Goal: Contribute content: Contribute content

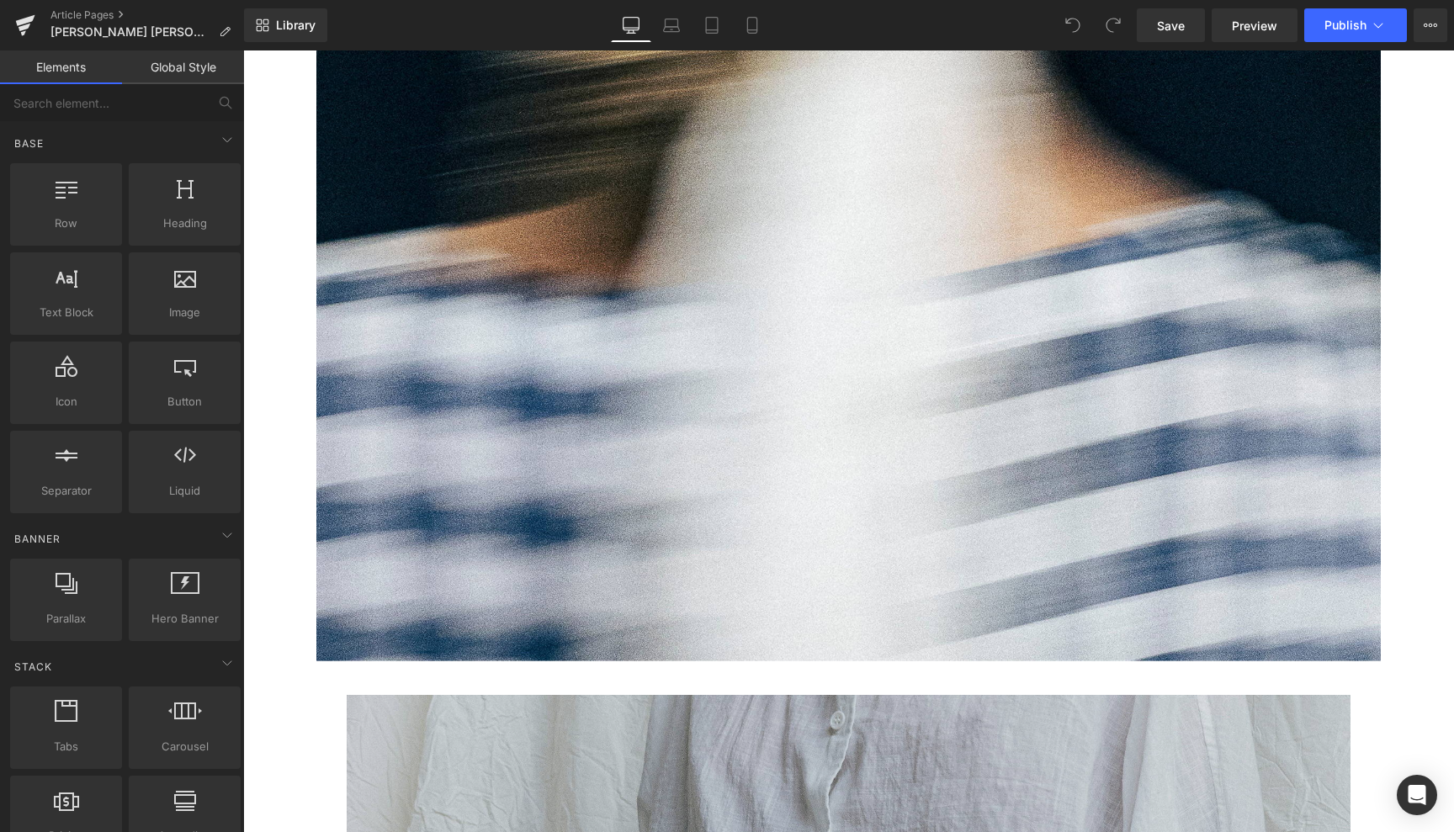
scroll to position [713, 0]
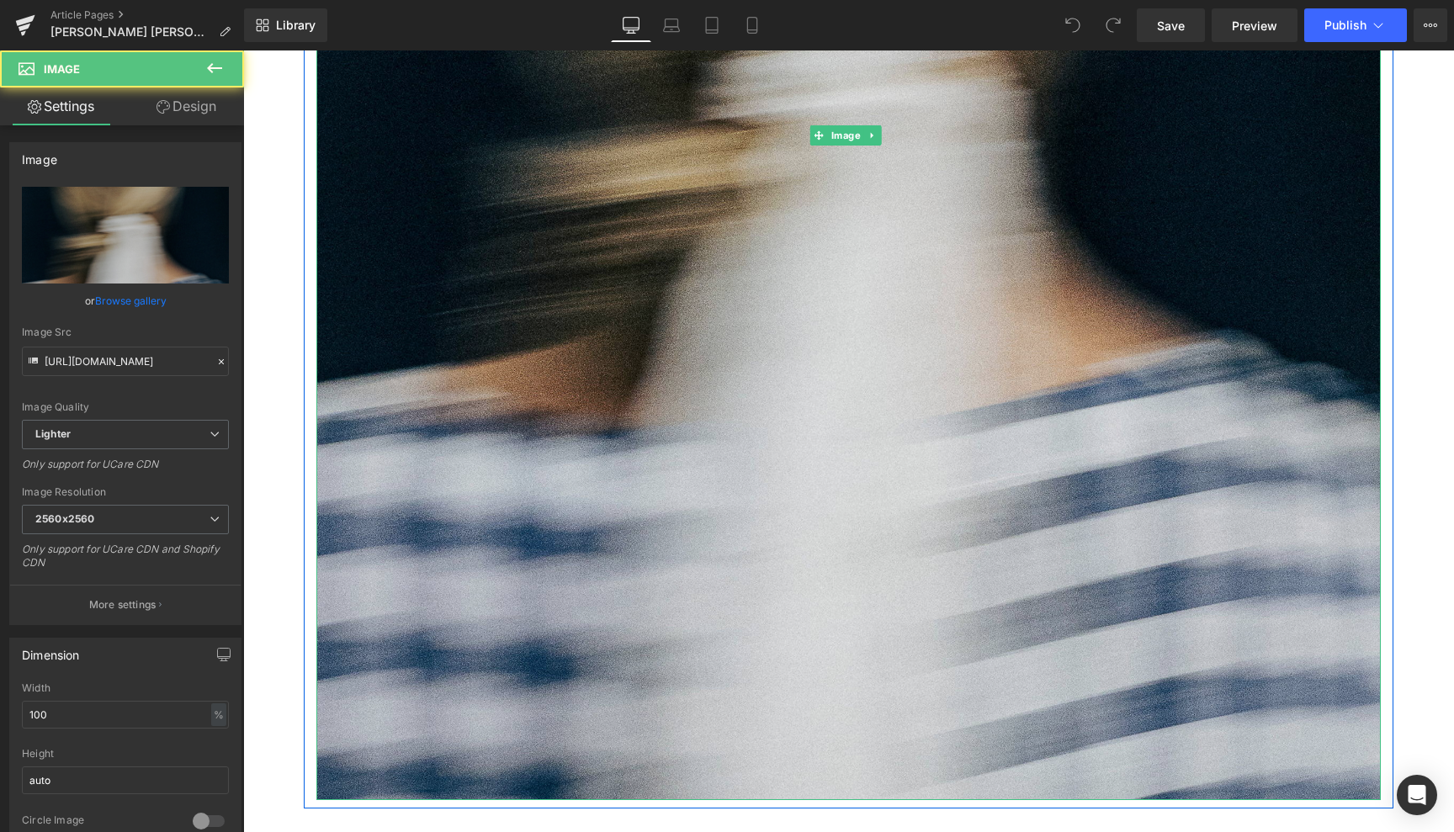
click at [979, 603] on img at bounding box center [848, 135] width 1064 height 1330
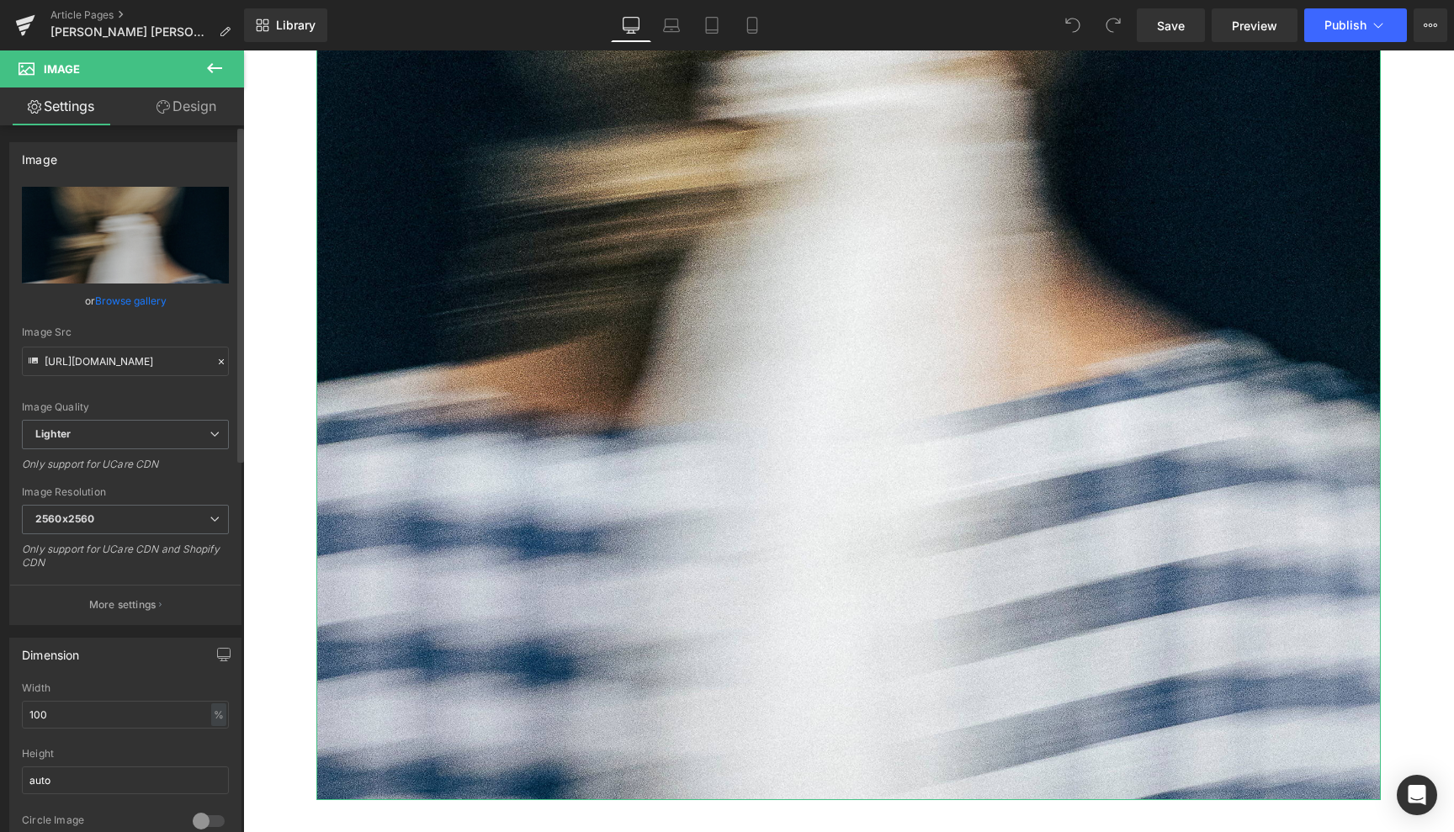
click at [133, 301] on link "Browse gallery" at bounding box center [131, 300] width 72 height 29
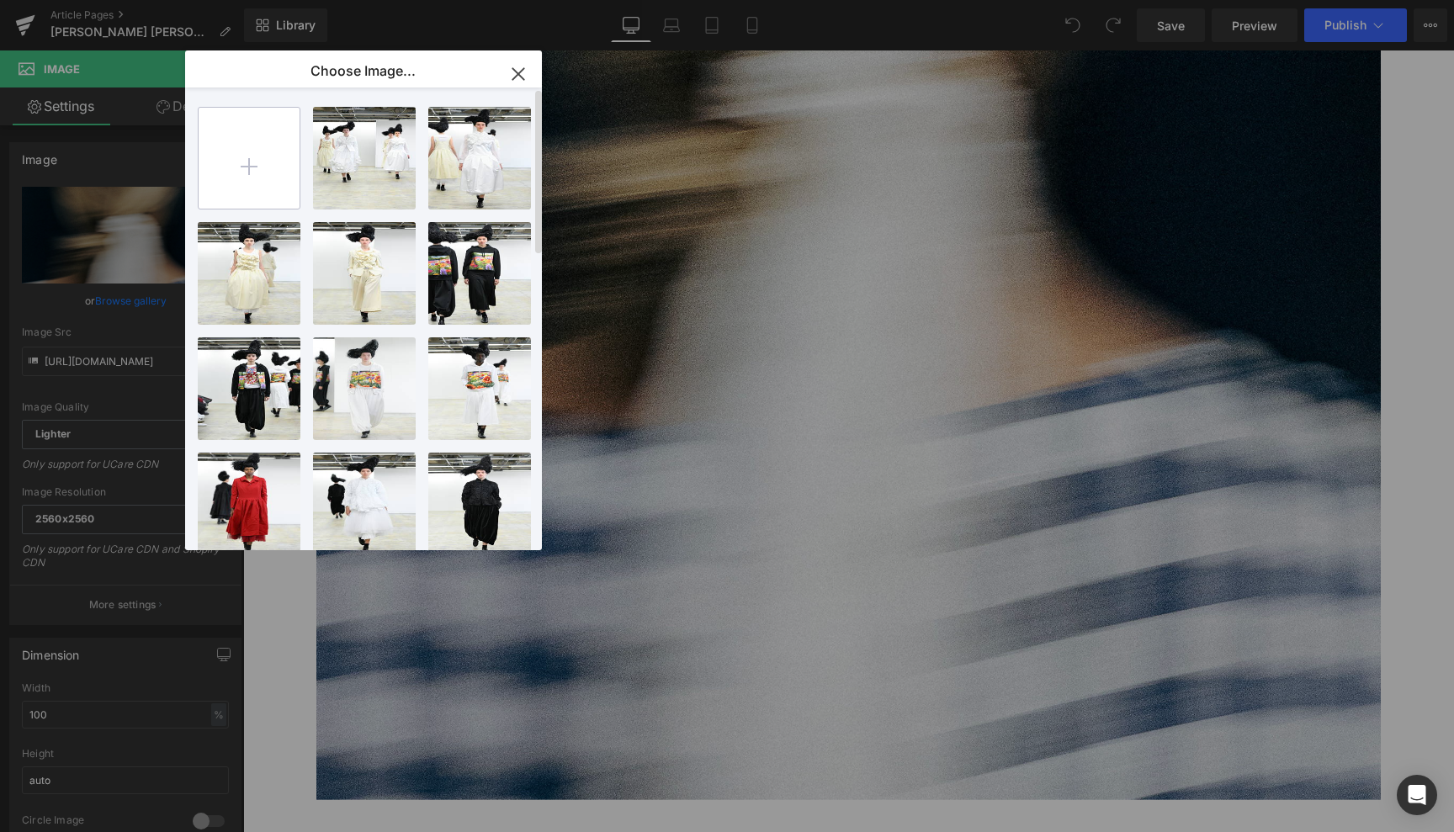
click at [244, 171] on input "file" at bounding box center [249, 158] width 101 height 101
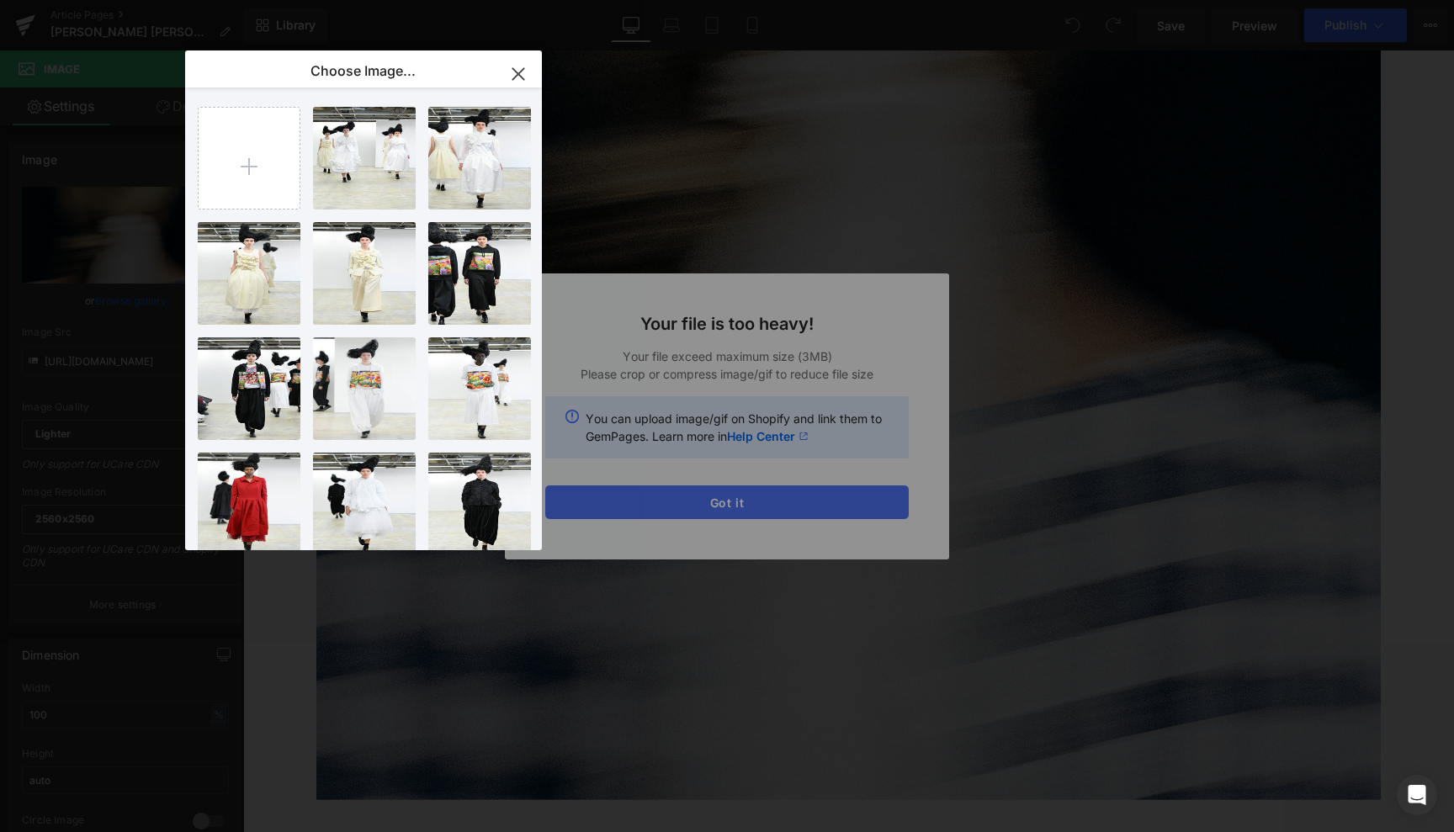
click at [769, 0] on div "Text Color Highlight Color #333333 Choose Image... Back to Library Insert 14821…" at bounding box center [727, 0] width 1454 height 0
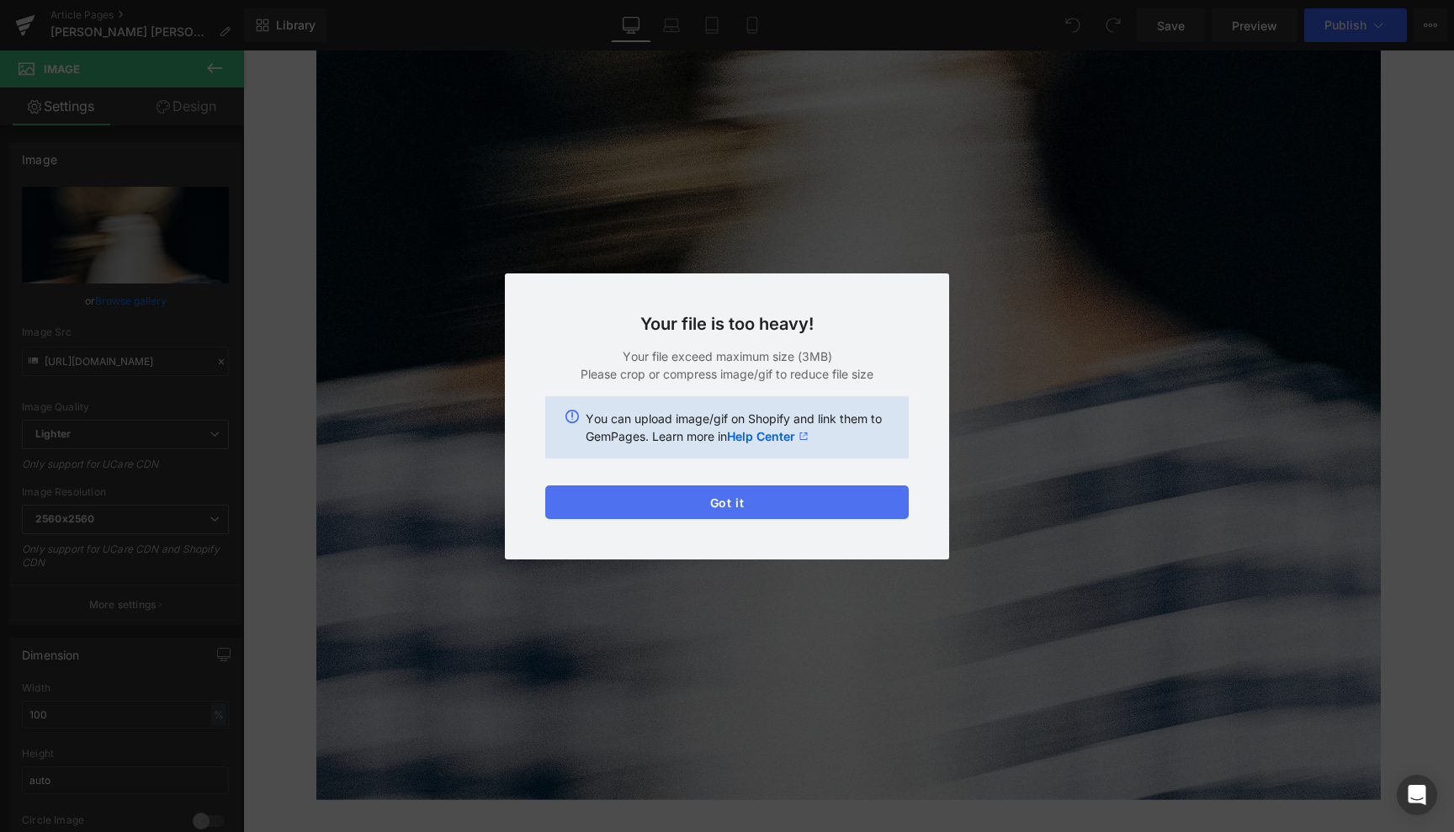
click at [769, 505] on button "Got it" at bounding box center [727, 503] width 364 height 34
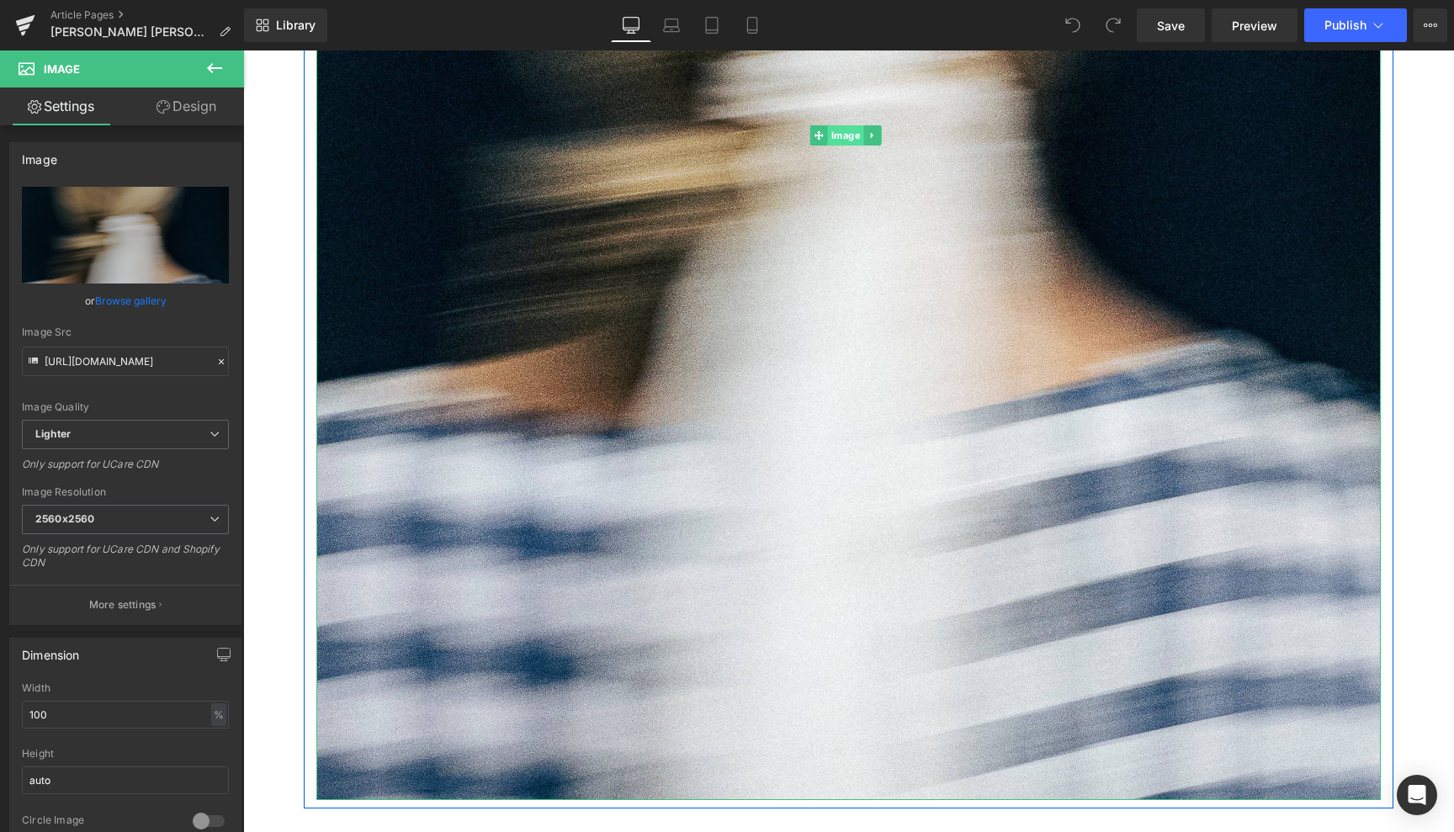
click at [847, 130] on span "Image" at bounding box center [845, 135] width 36 height 20
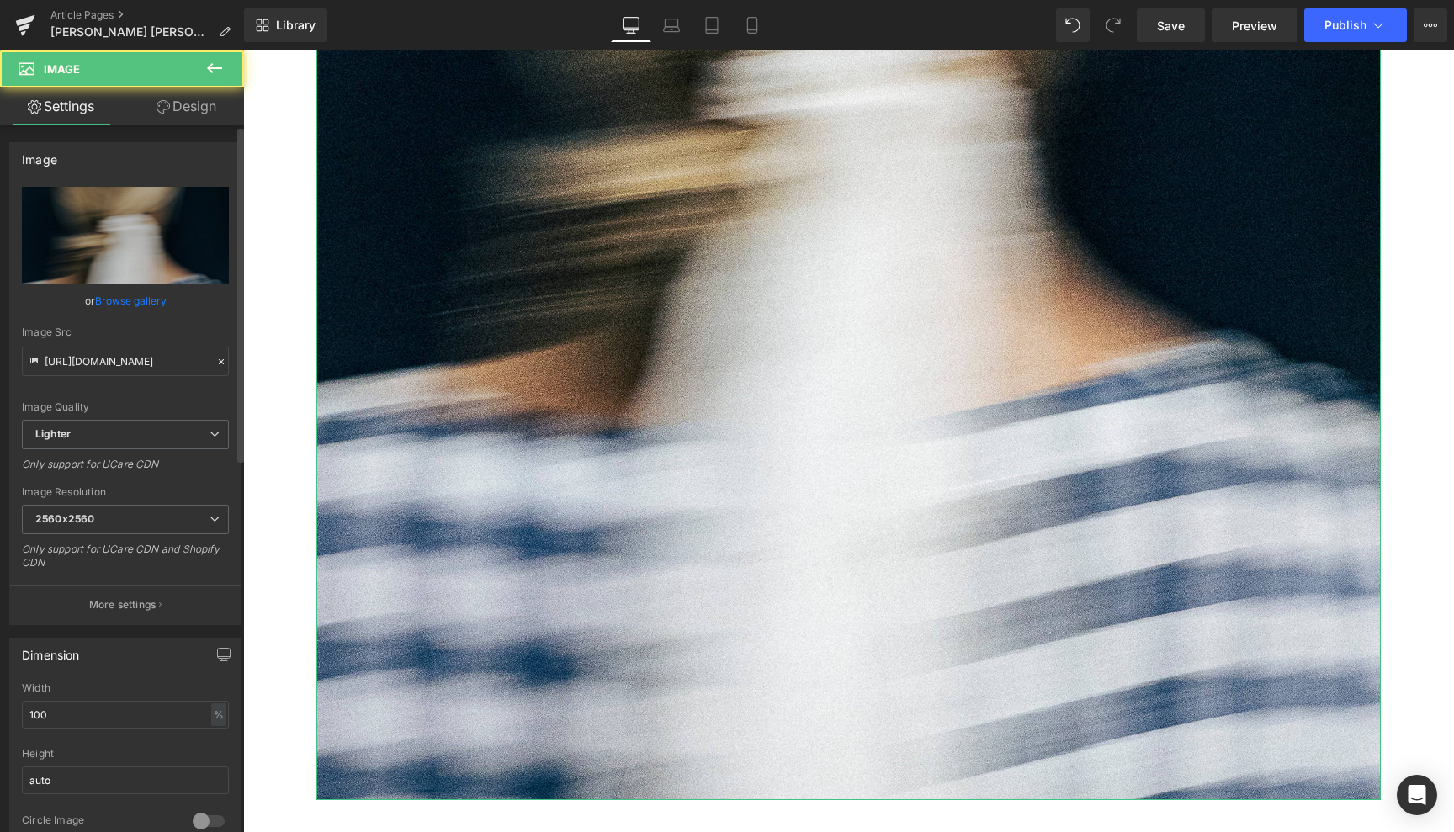
click at [142, 299] on link "Browse gallery" at bounding box center [131, 300] width 72 height 29
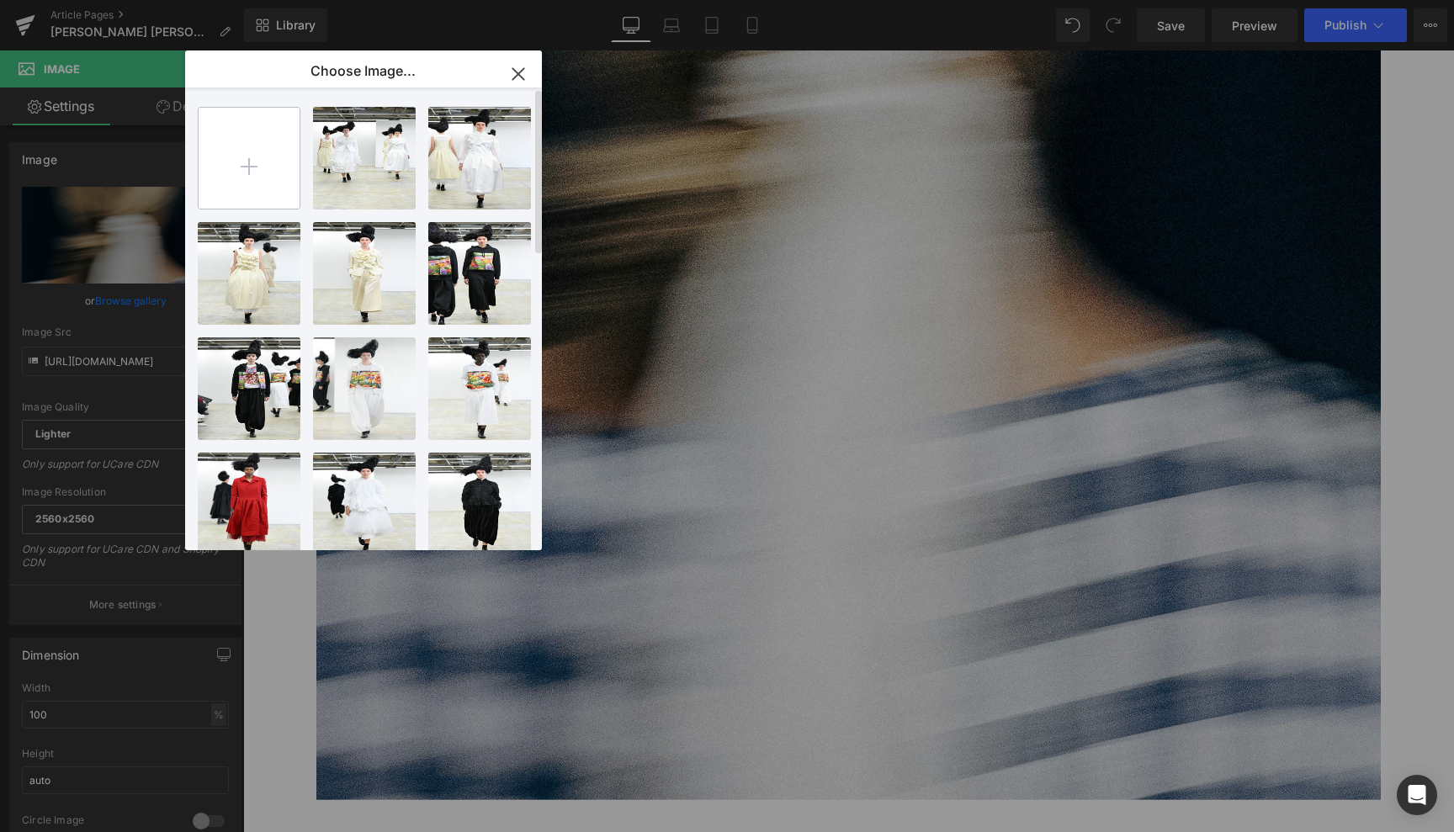
click at [241, 168] on input "file" at bounding box center [249, 158] width 101 height 101
click at [244, 164] on input "file" at bounding box center [249, 158] width 101 height 101
click at [251, 162] on input "file" at bounding box center [249, 158] width 101 height 101
type input "C:\fakepath\SELECTION B2B ORSAN 1.jpg"
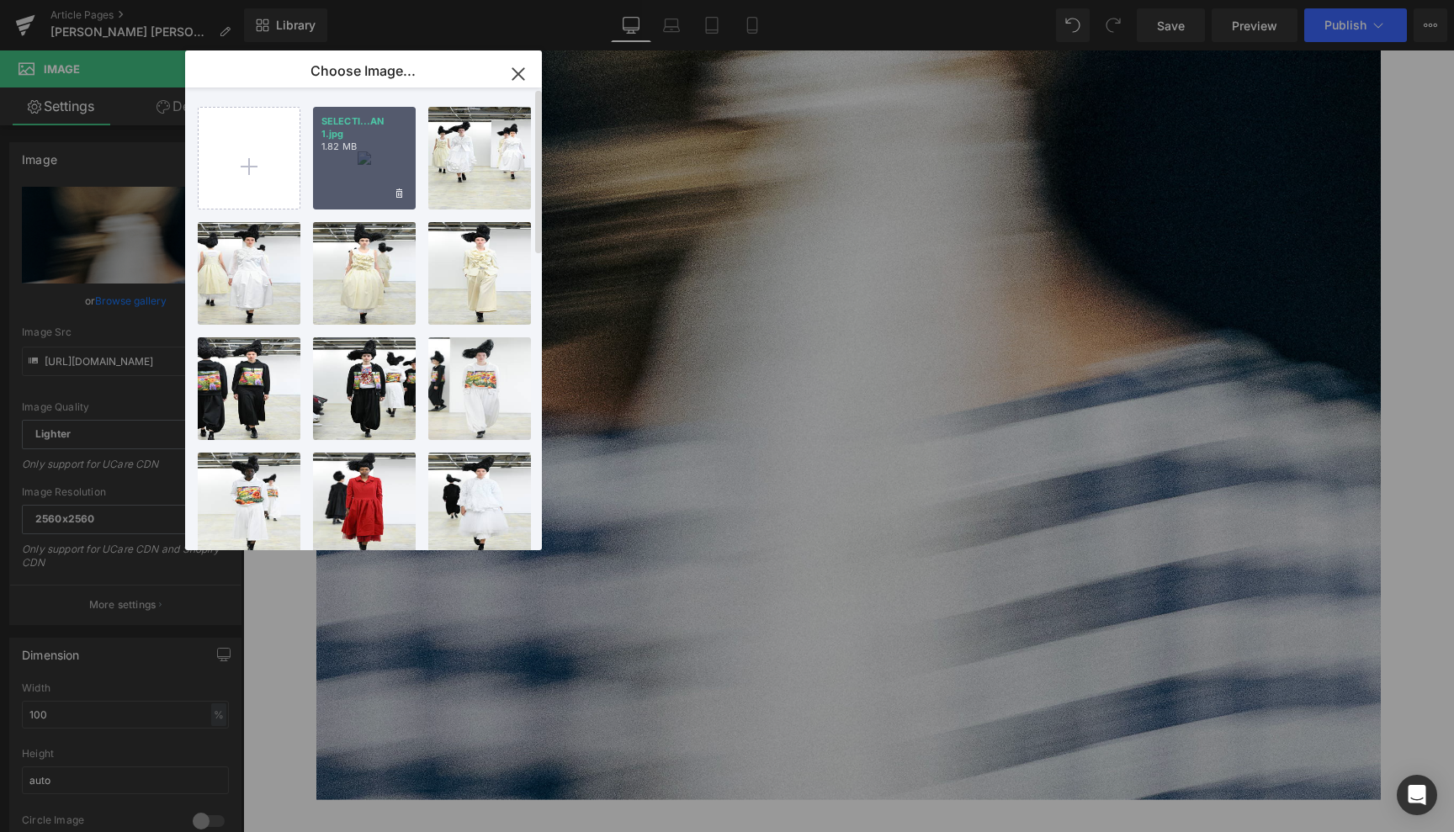
click at [369, 171] on div "SELECTI...AN 1.jpg 1.82 MB" at bounding box center [364, 158] width 103 height 103
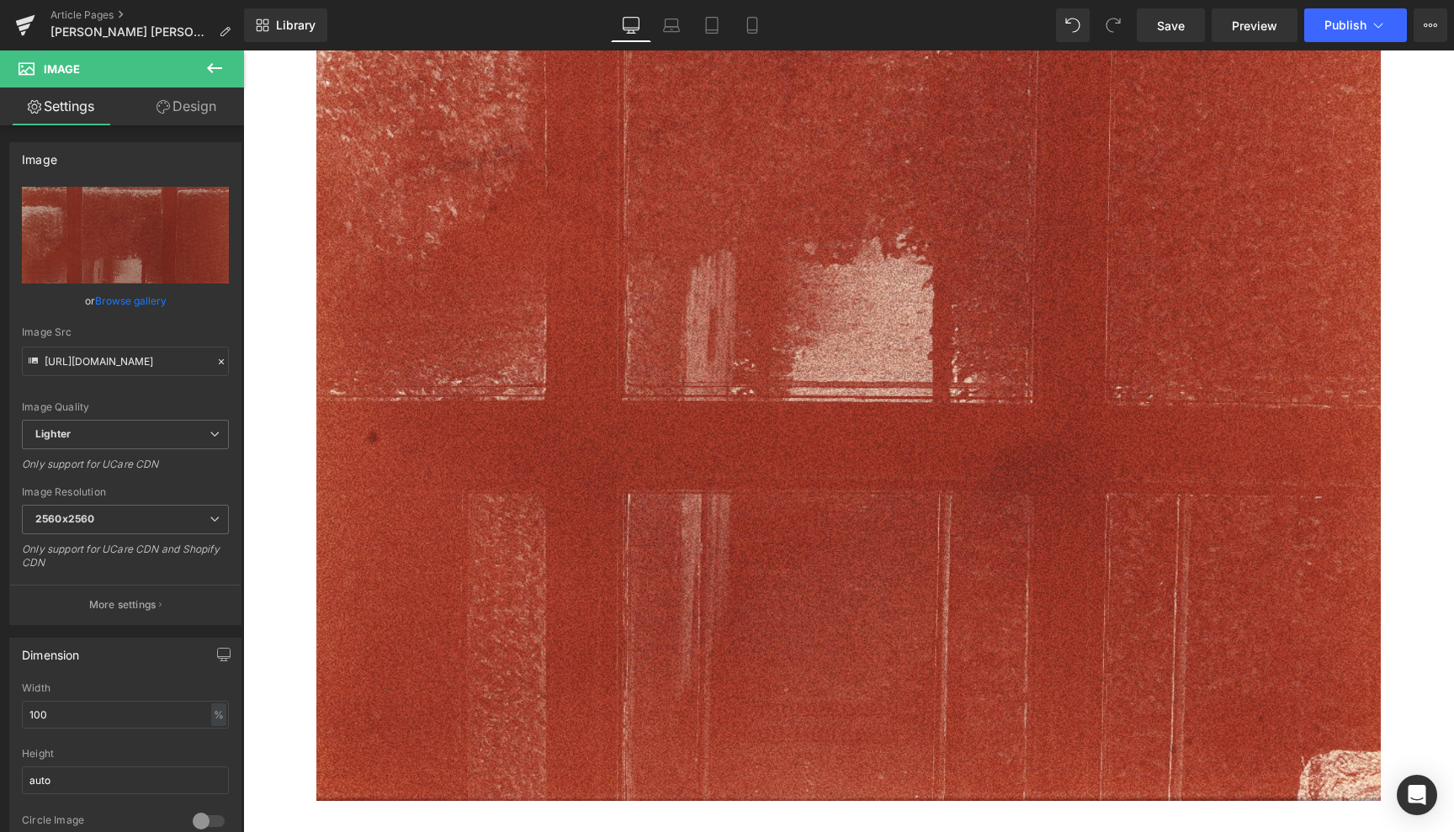
type input "[URL][DOMAIN_NAME]"
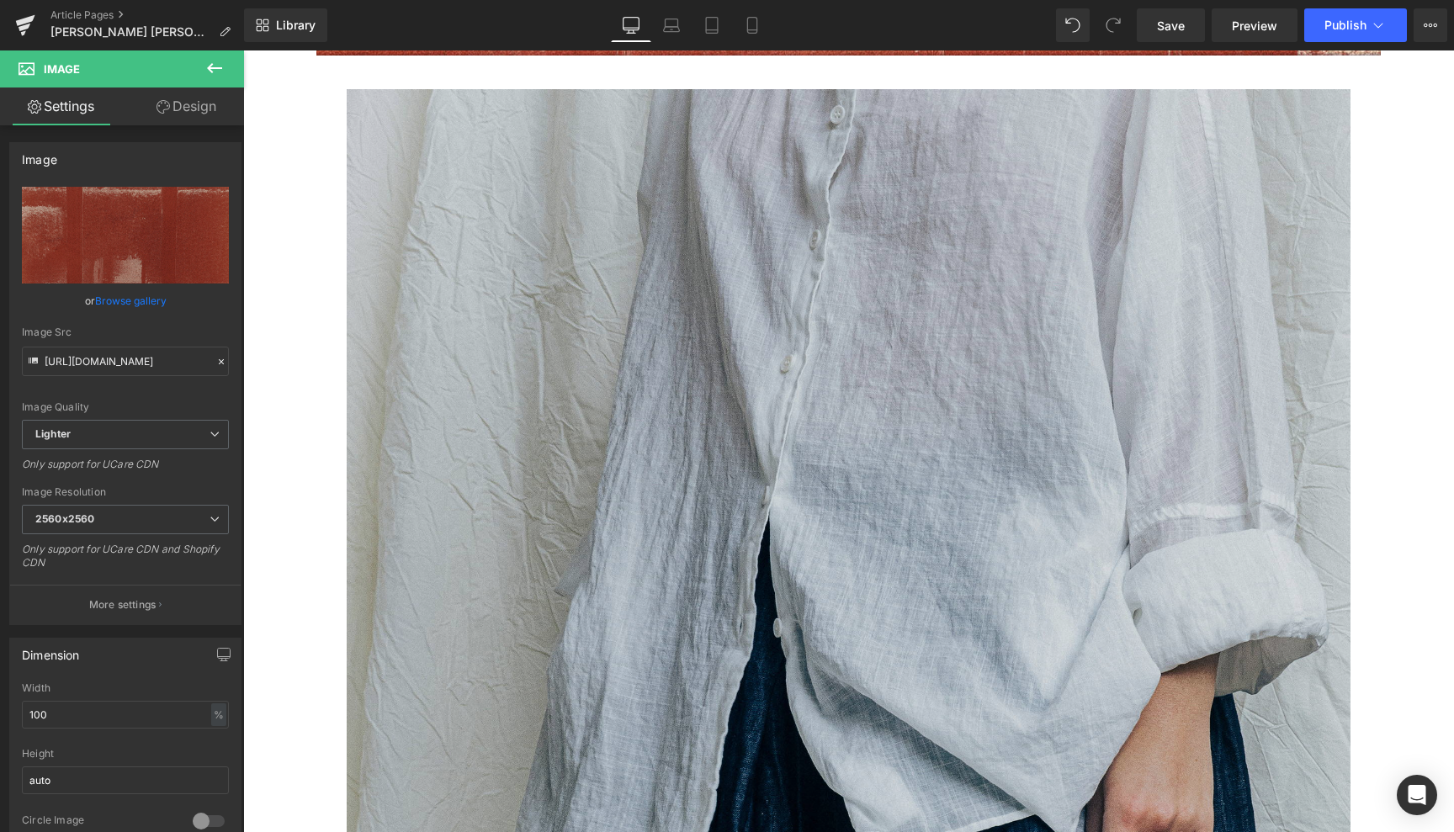
scroll to position [1672, 0]
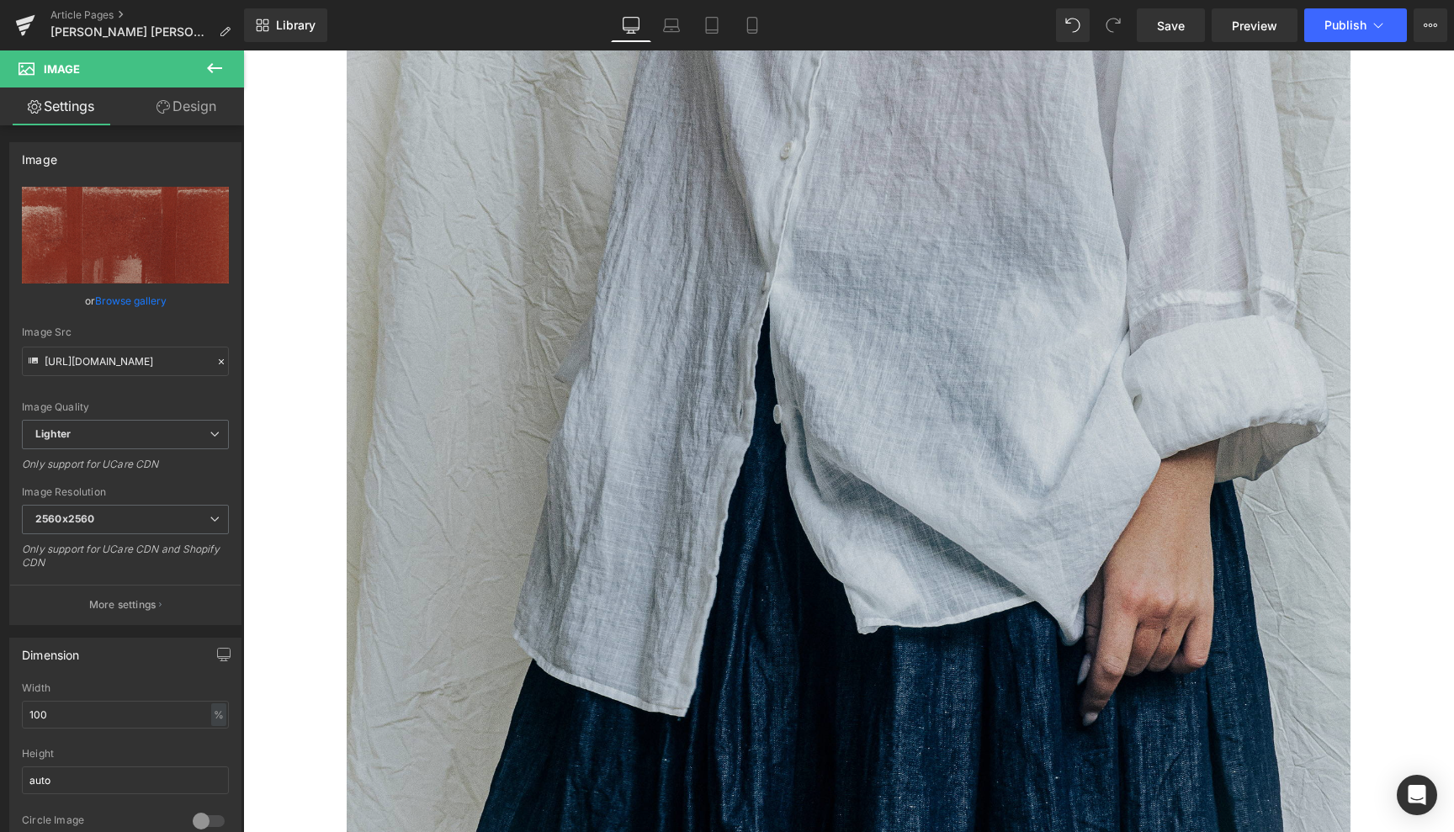
click at [834, 366] on img at bounding box center [849, 502] width 1004 height 1255
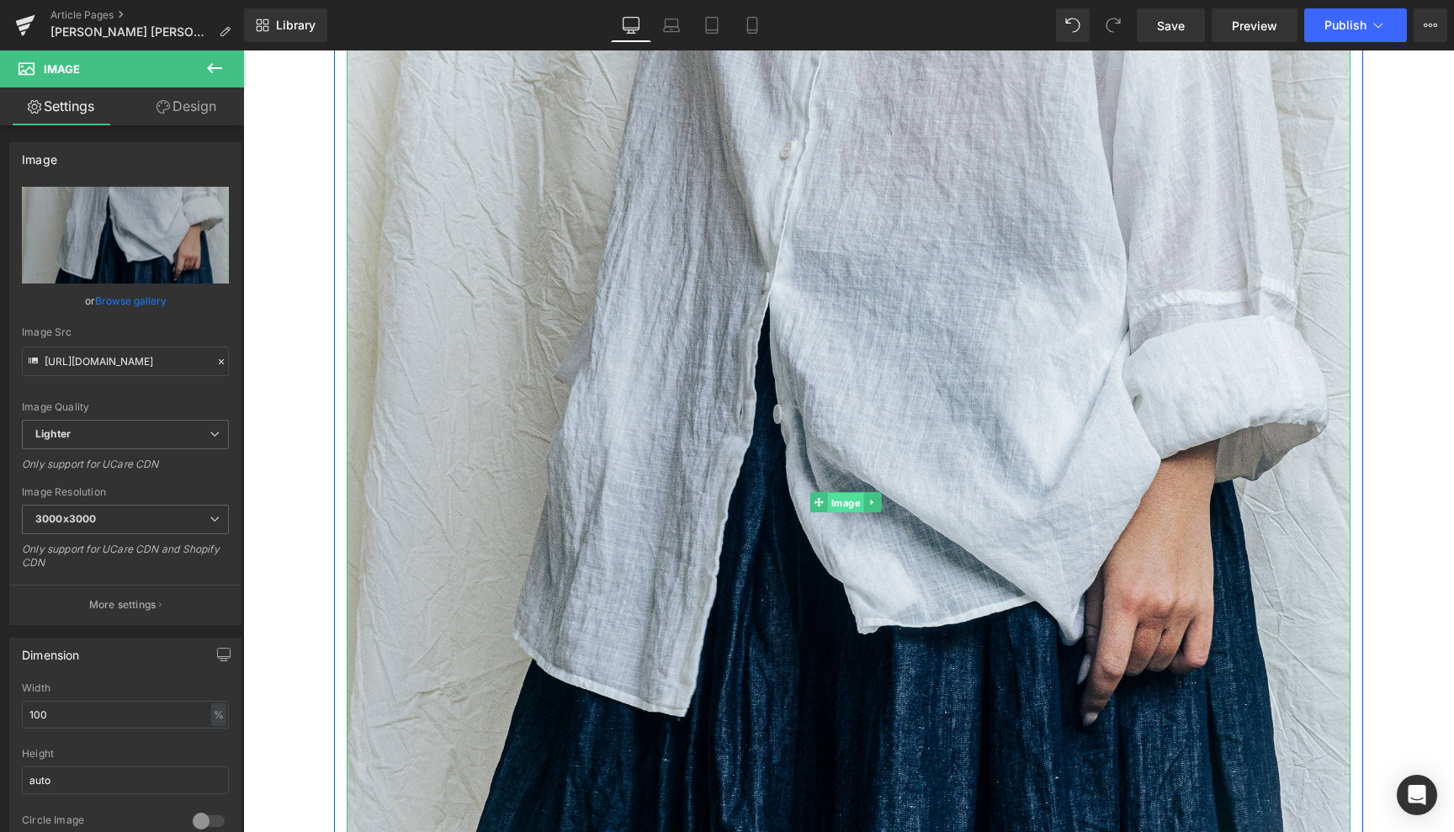
click at [845, 493] on span "Image" at bounding box center [846, 503] width 36 height 20
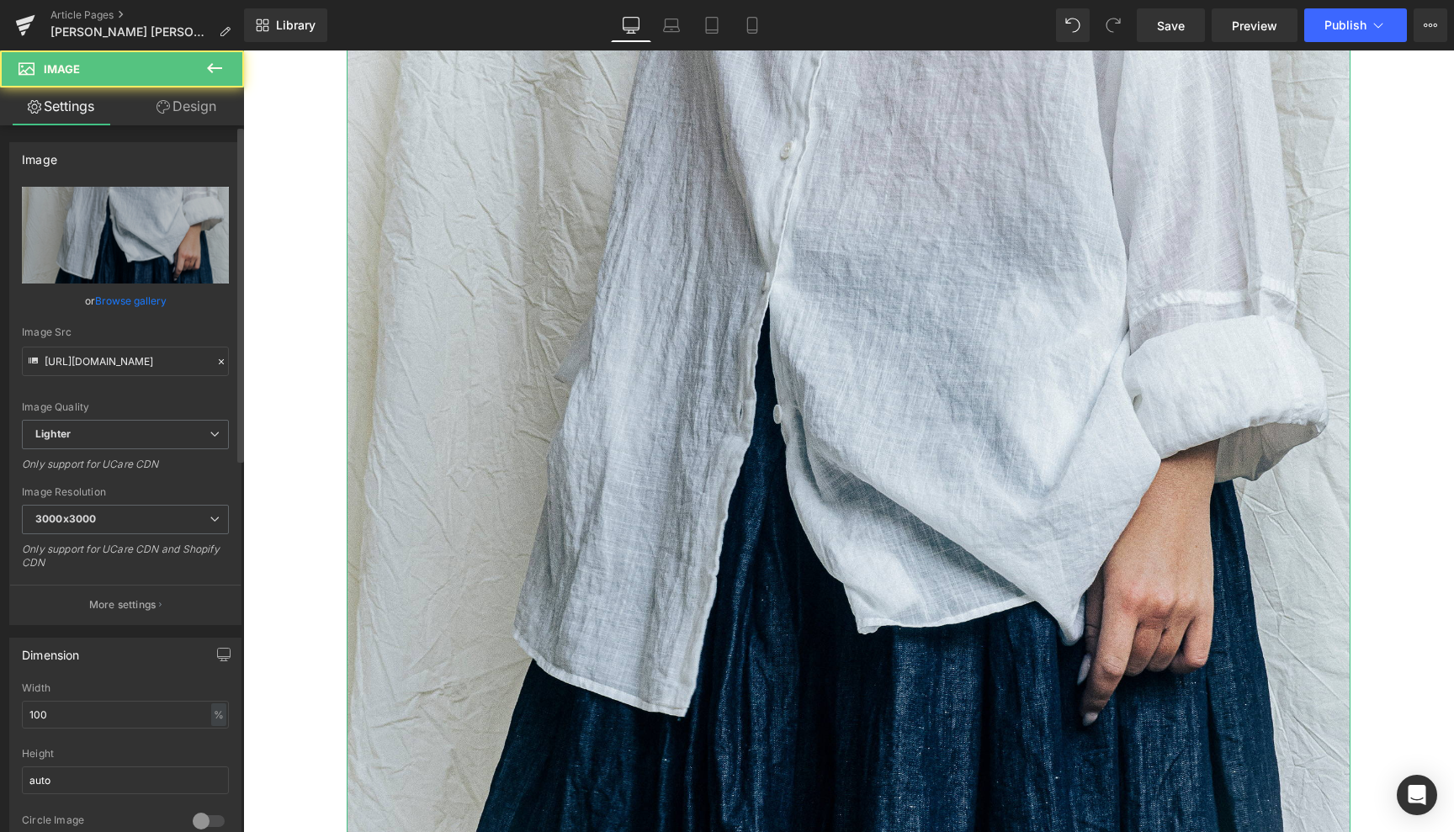
click at [132, 298] on link "Browse gallery" at bounding box center [131, 300] width 72 height 29
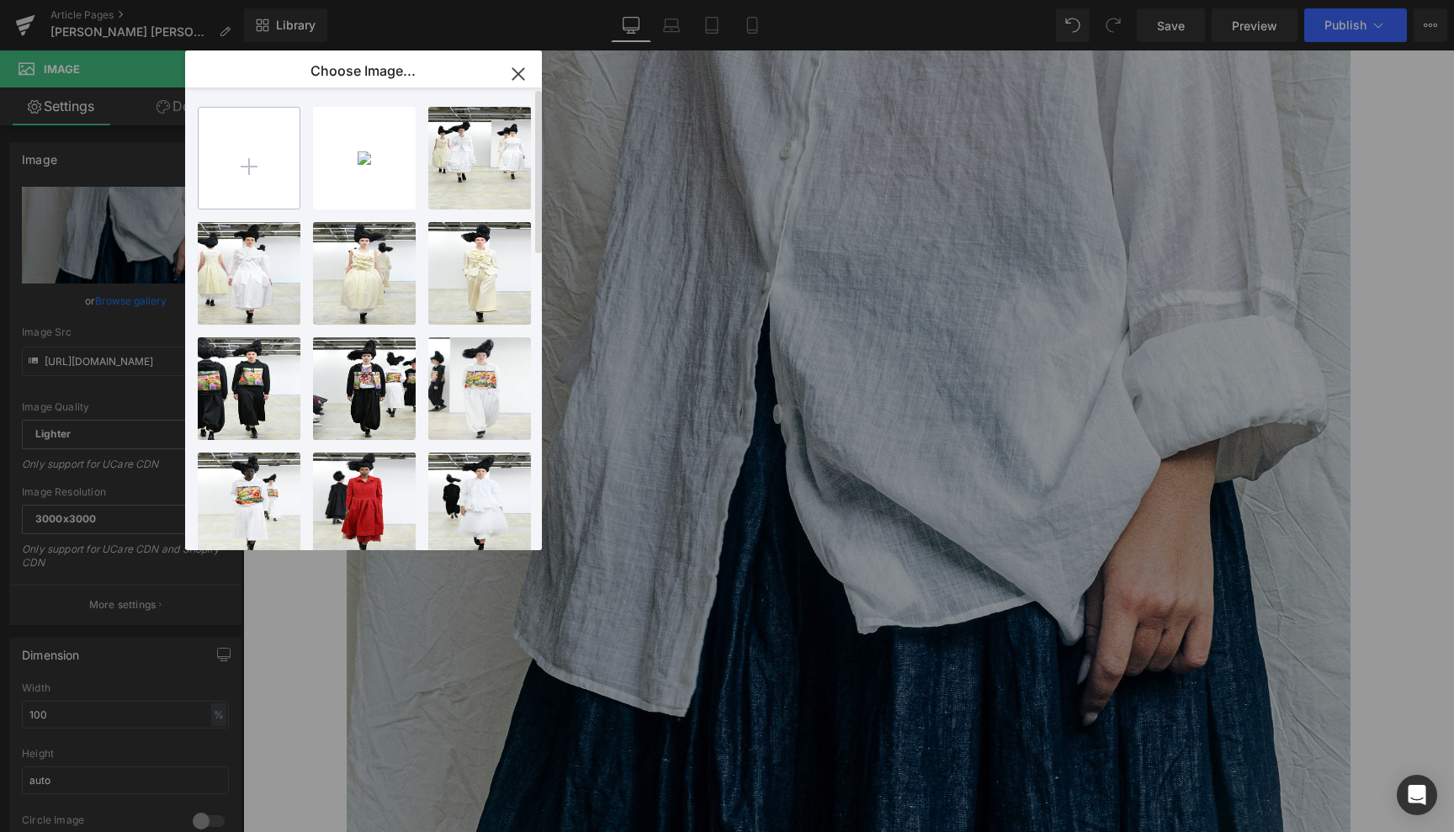
click at [244, 167] on input "file" at bounding box center [249, 158] width 101 height 101
type input "C:\fakepath\SELECTION B2B ORSAN 2.jpg"
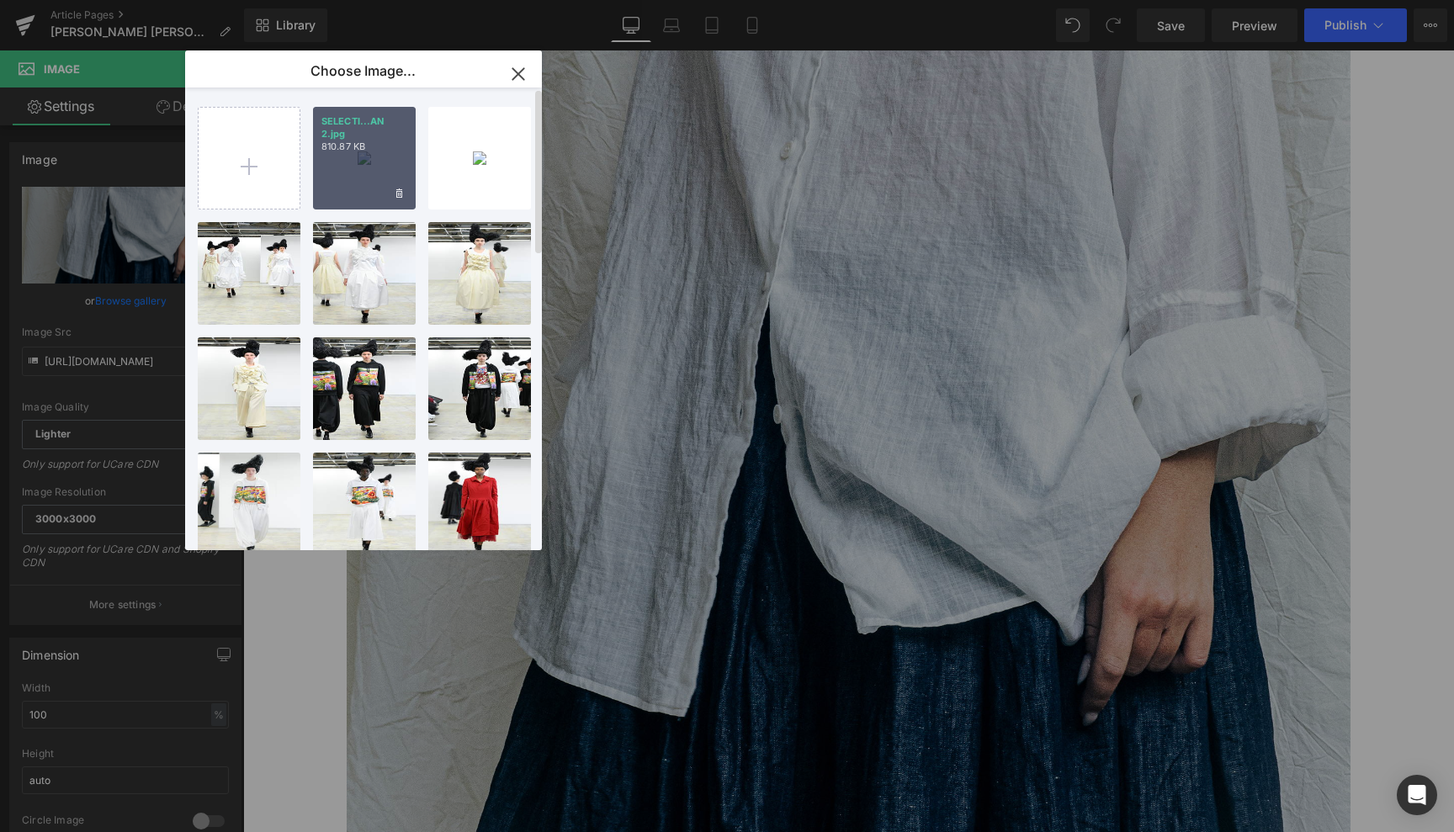
click at [367, 154] on div "SELECTI...AN 2.jpg 810.87 KB" at bounding box center [364, 158] width 103 height 103
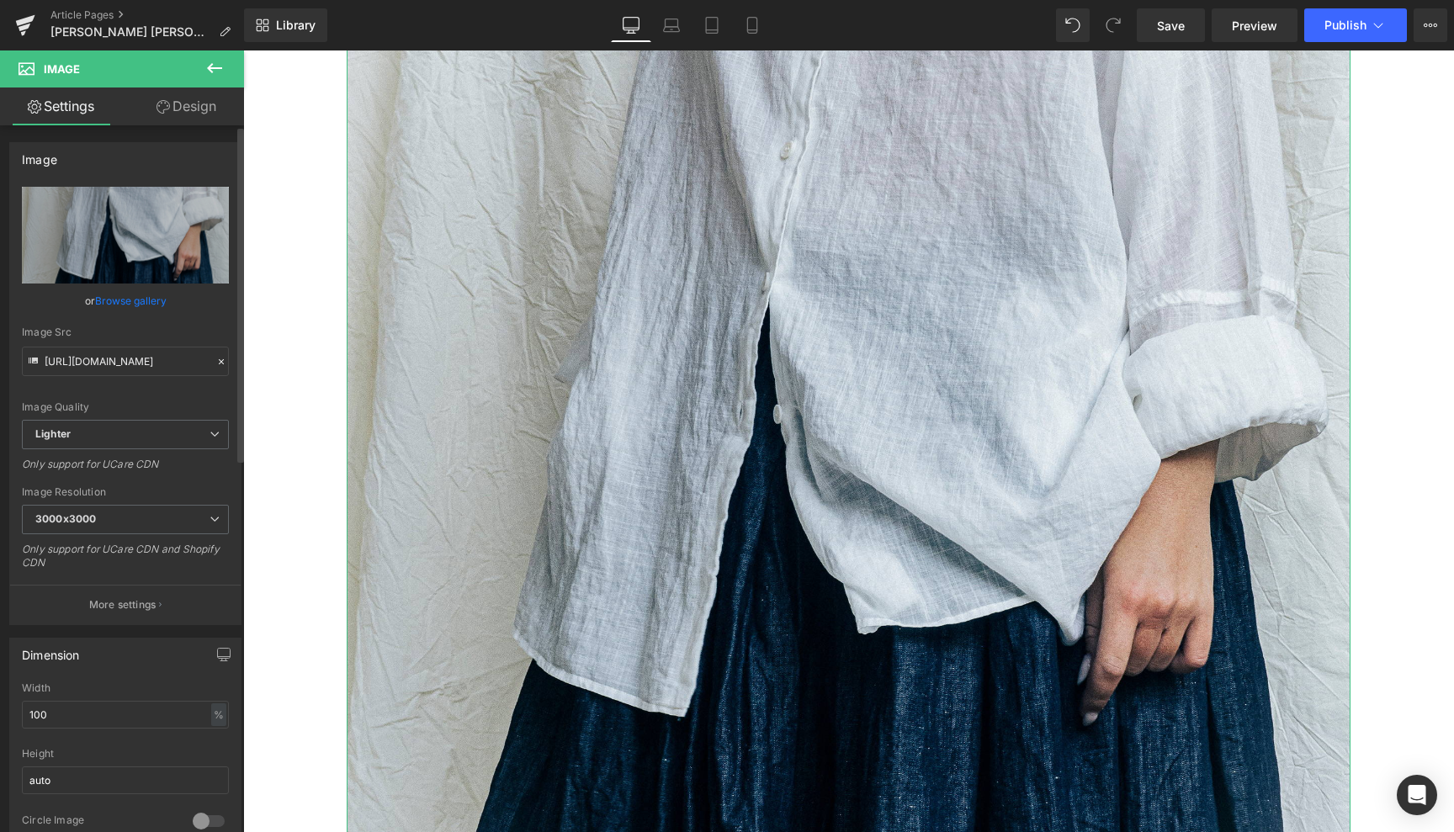
click at [152, 295] on link "Browse gallery" at bounding box center [131, 300] width 72 height 29
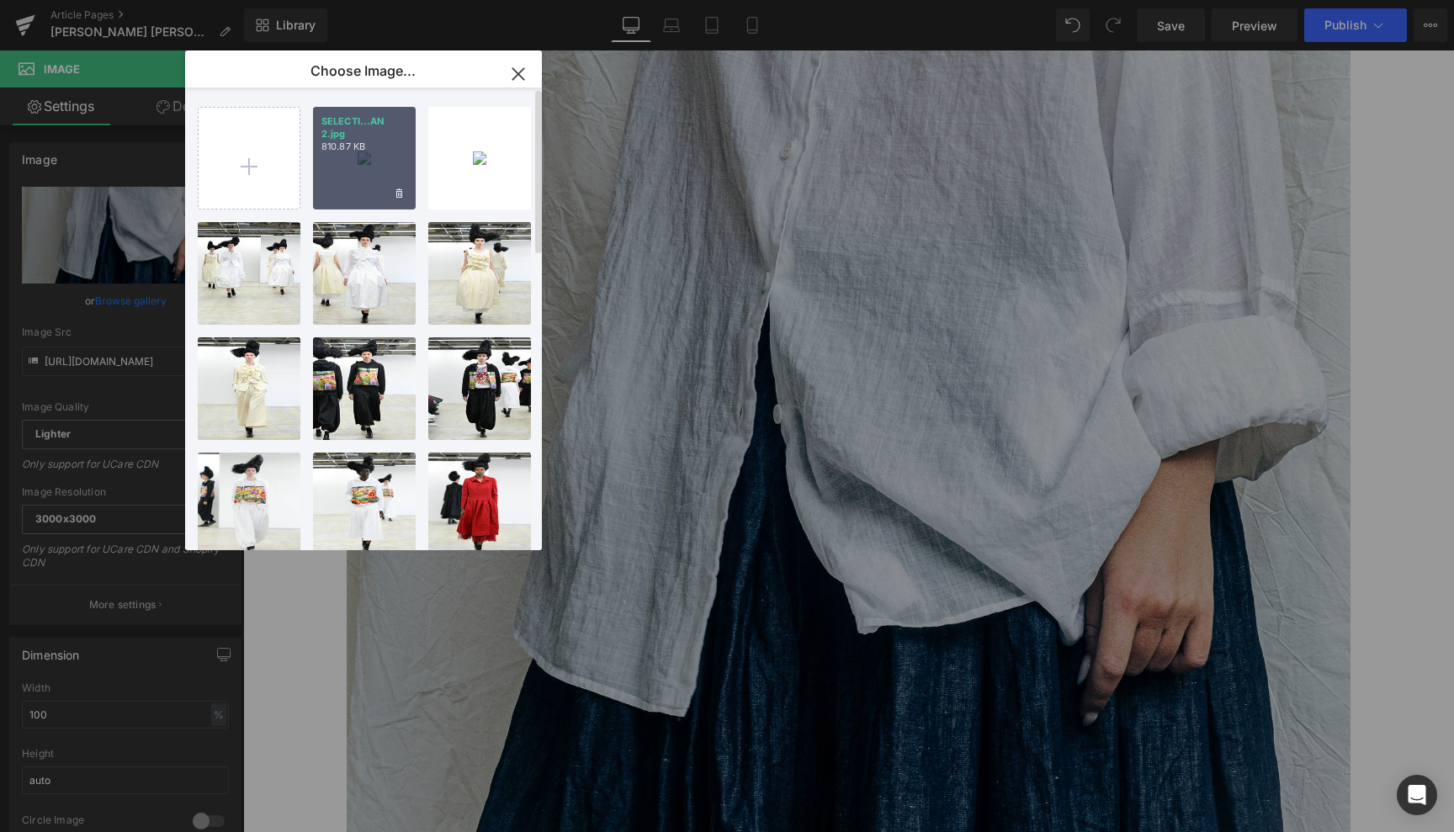
click at [366, 162] on div "SELECTI...AN 2.jpg 810.87 KB" at bounding box center [364, 158] width 103 height 103
type input "[URL][DOMAIN_NAME]"
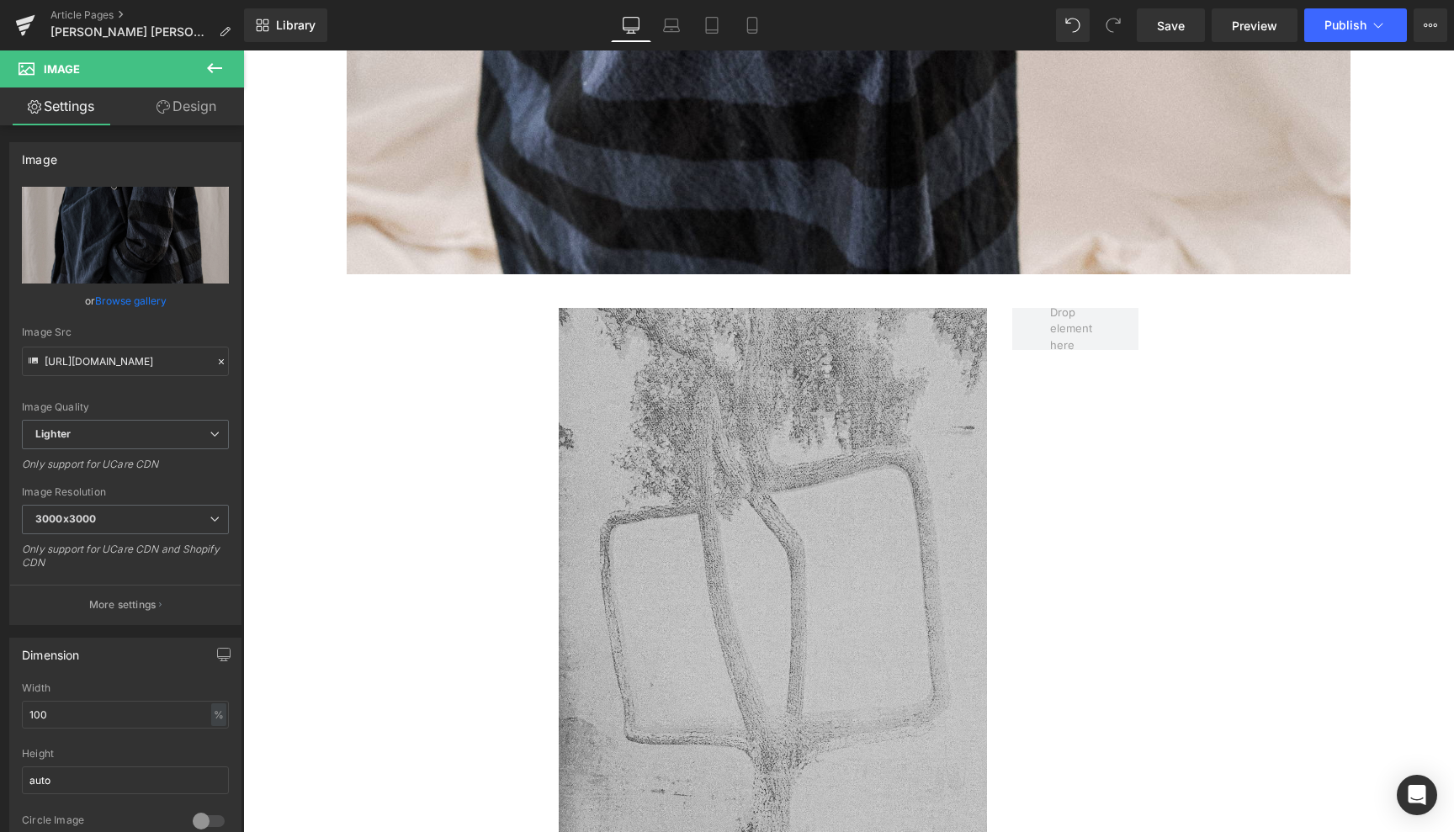
scroll to position [2534, 0]
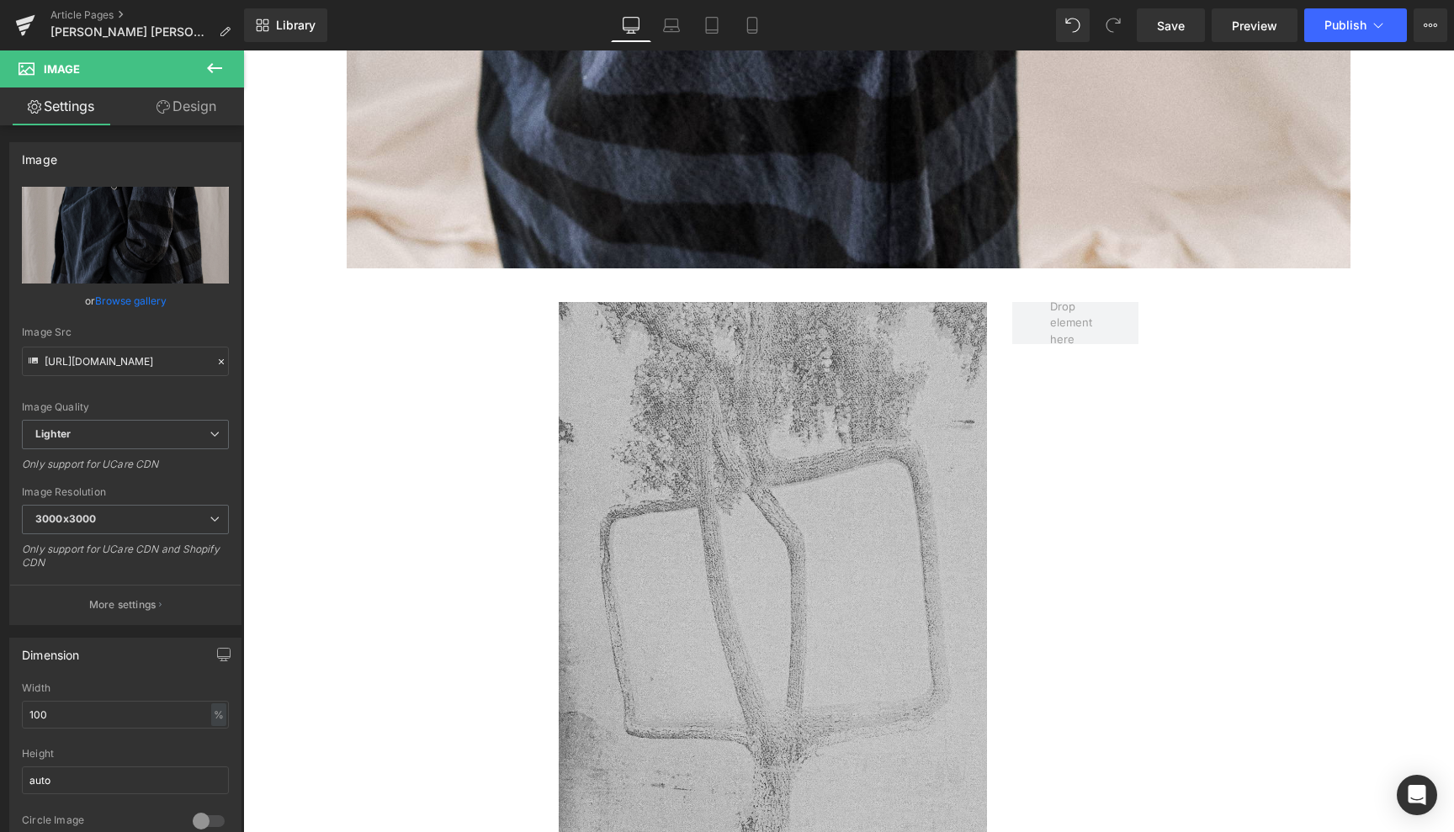
click at [783, 474] on img at bounding box center [773, 570] width 429 height 536
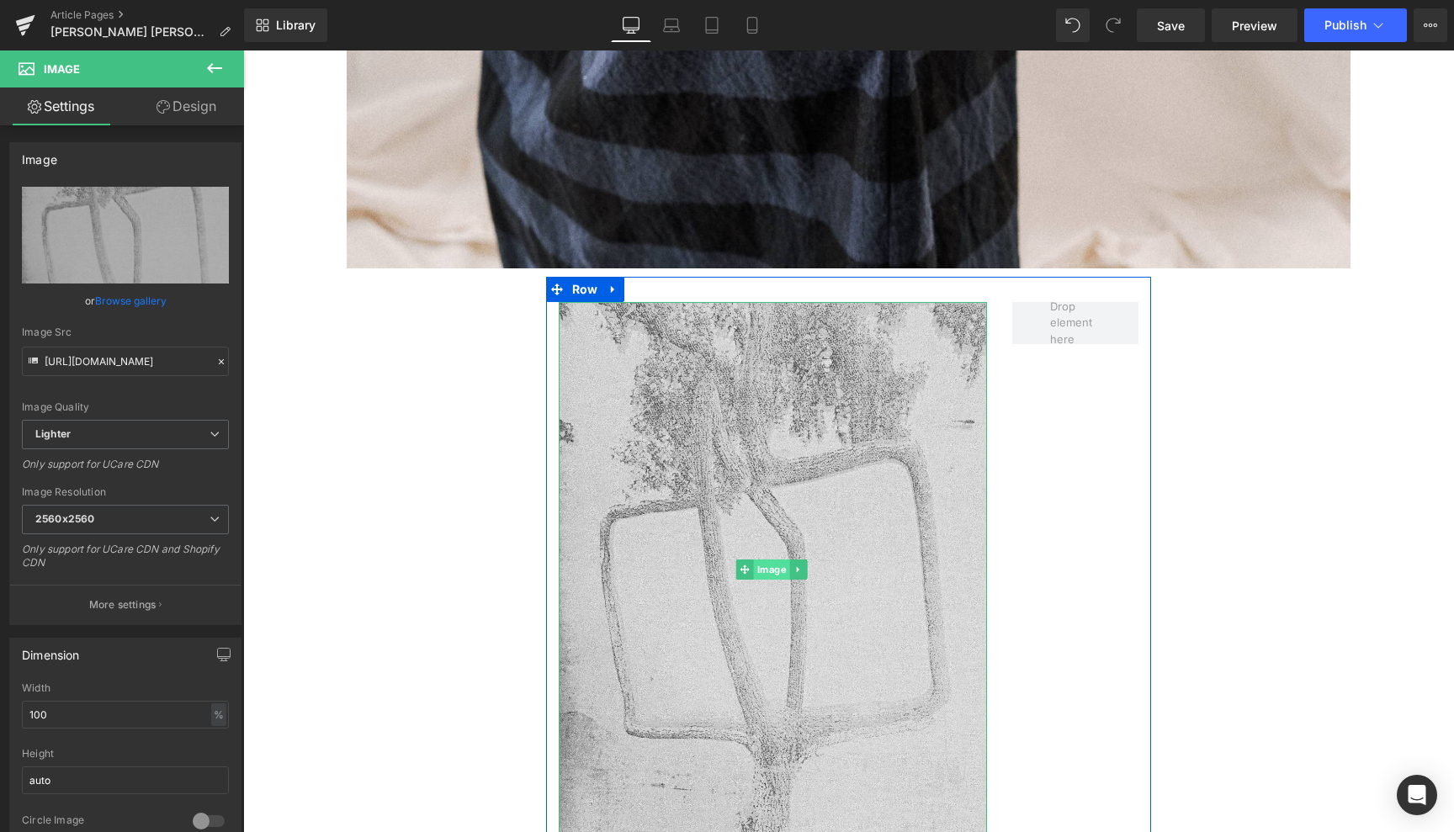
click at [768, 560] on span "Image" at bounding box center [772, 570] width 36 height 20
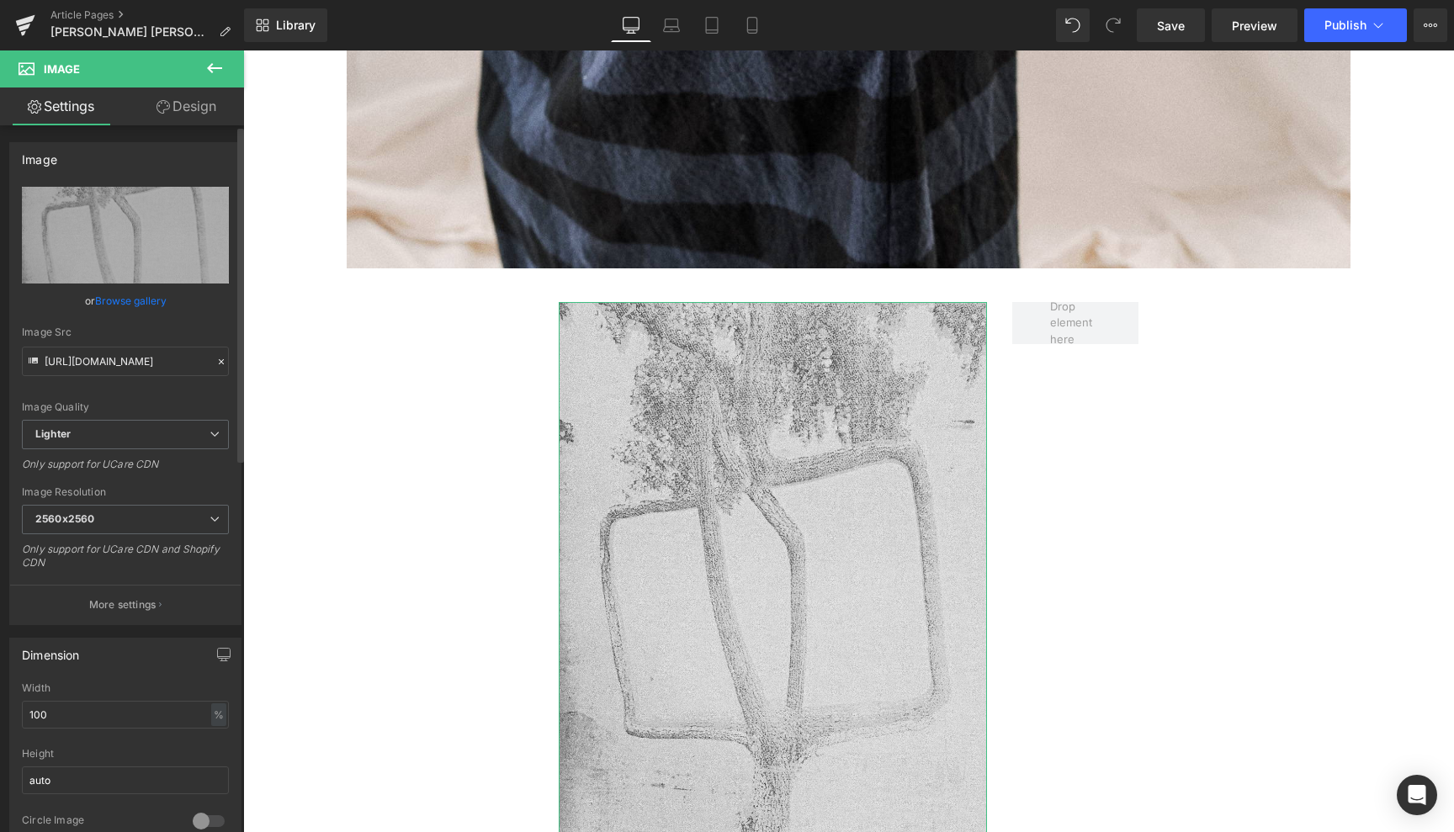
click at [119, 297] on link "Browse gallery" at bounding box center [131, 300] width 72 height 29
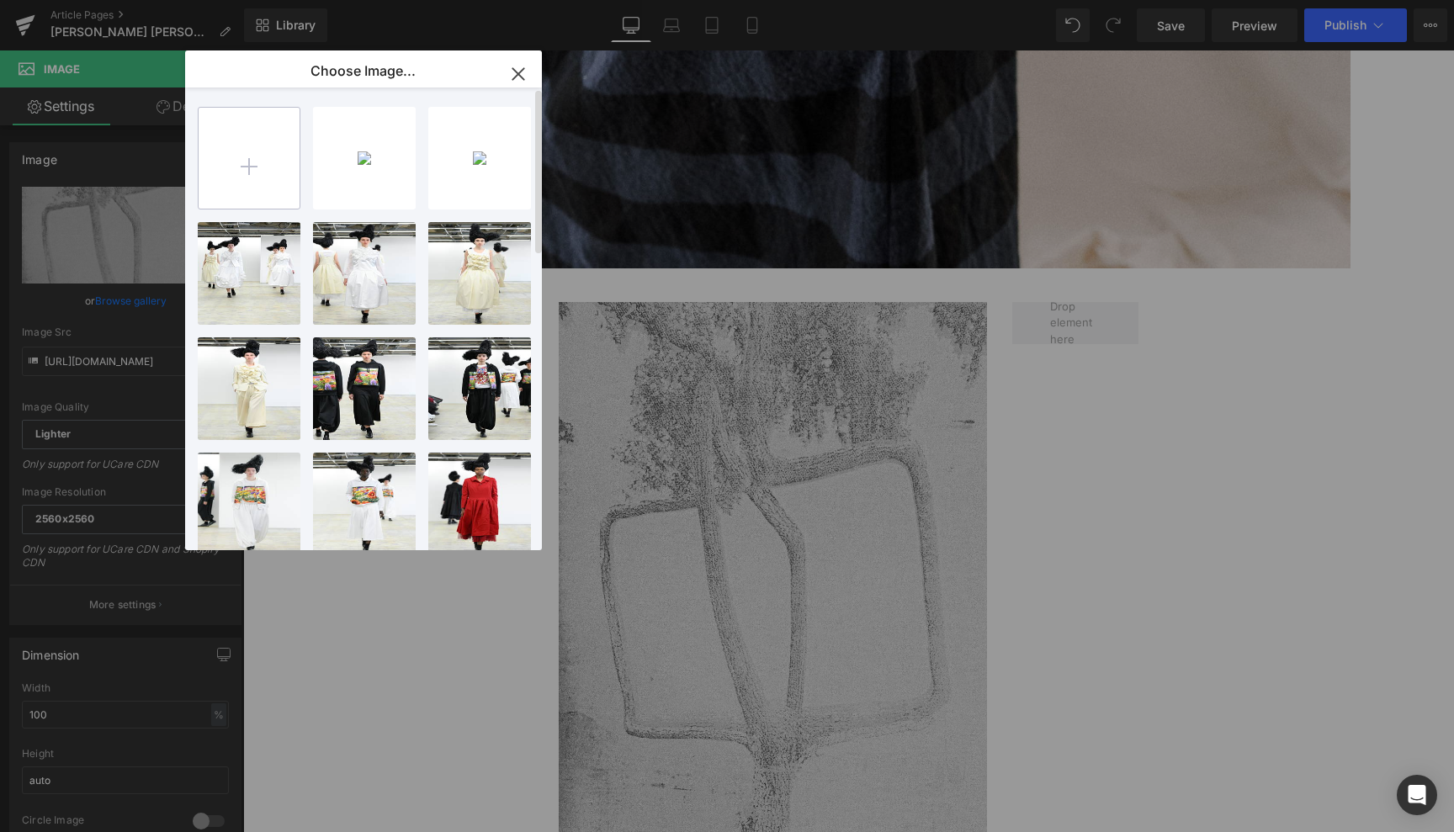
click at [256, 161] on input "file" at bounding box center [249, 158] width 101 height 101
type input "C:\fakepath\SELECTION B2B ORSAN 3.jpg"
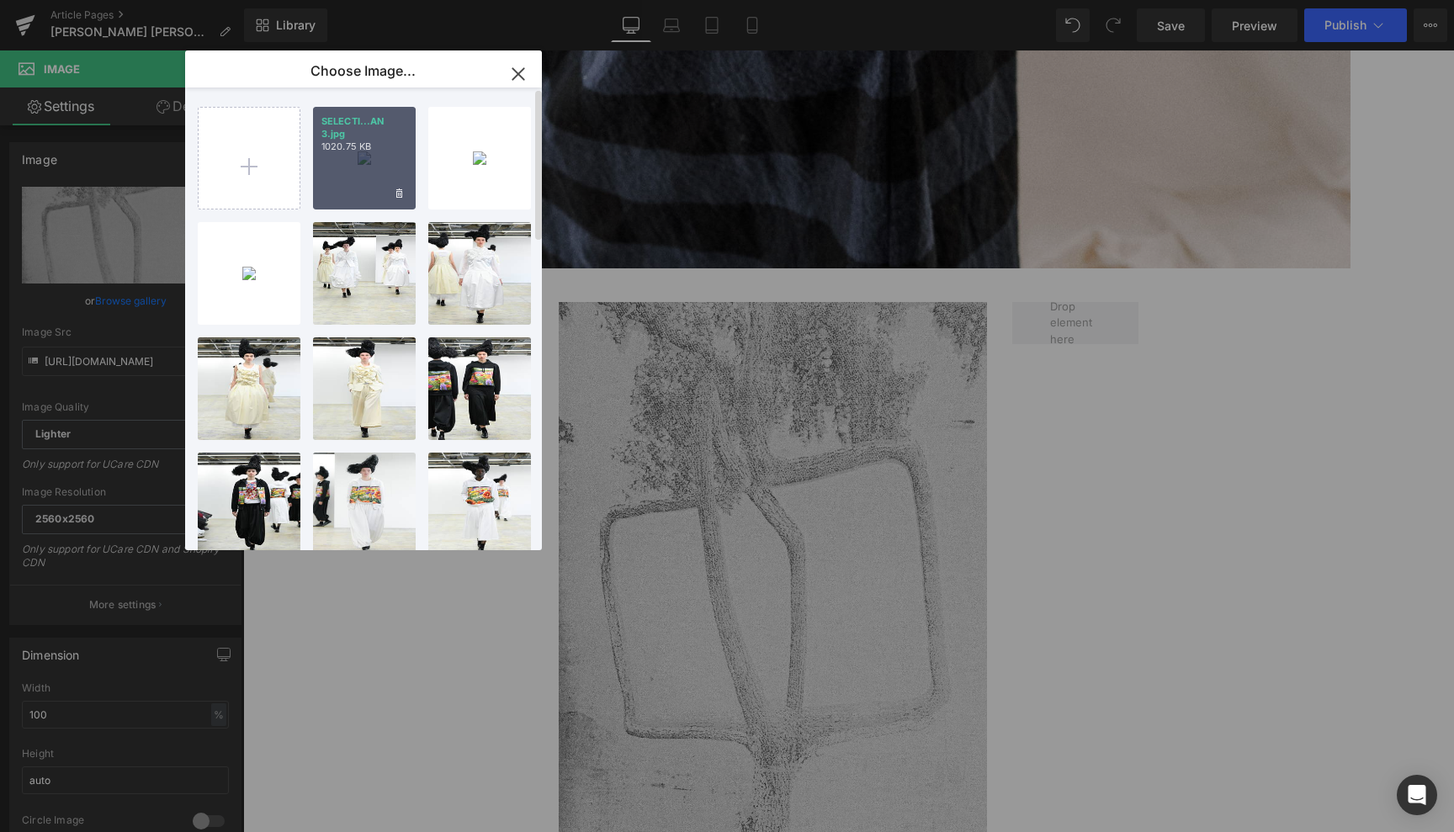
click at [385, 169] on div "SELECTI...AN 3.jpg 1020.75 KB" at bounding box center [364, 158] width 103 height 103
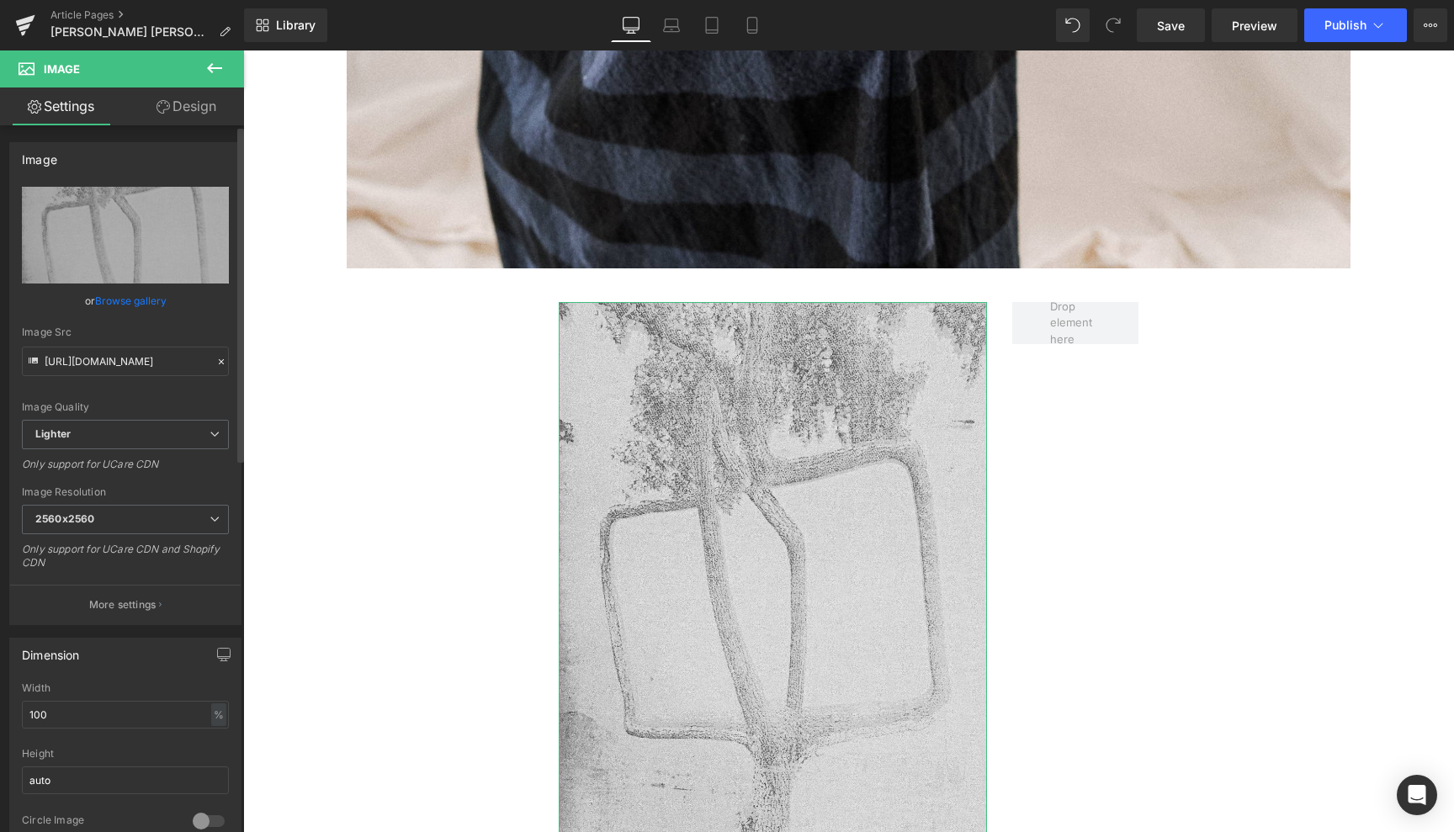
click at [148, 303] on link "Browse gallery" at bounding box center [131, 300] width 72 height 29
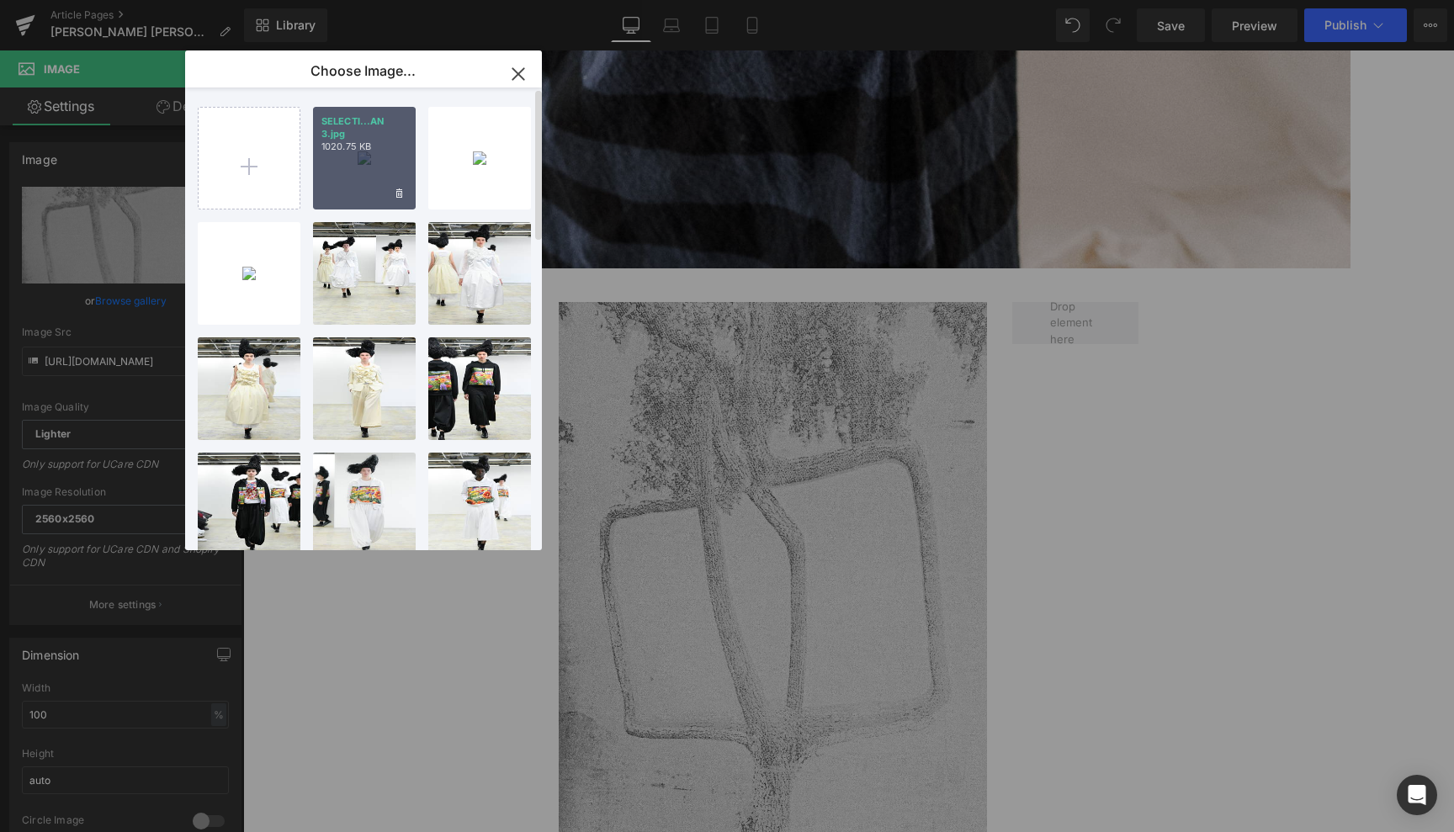
click at [364, 152] on p "1020.75 KB" at bounding box center [364, 147] width 86 height 13
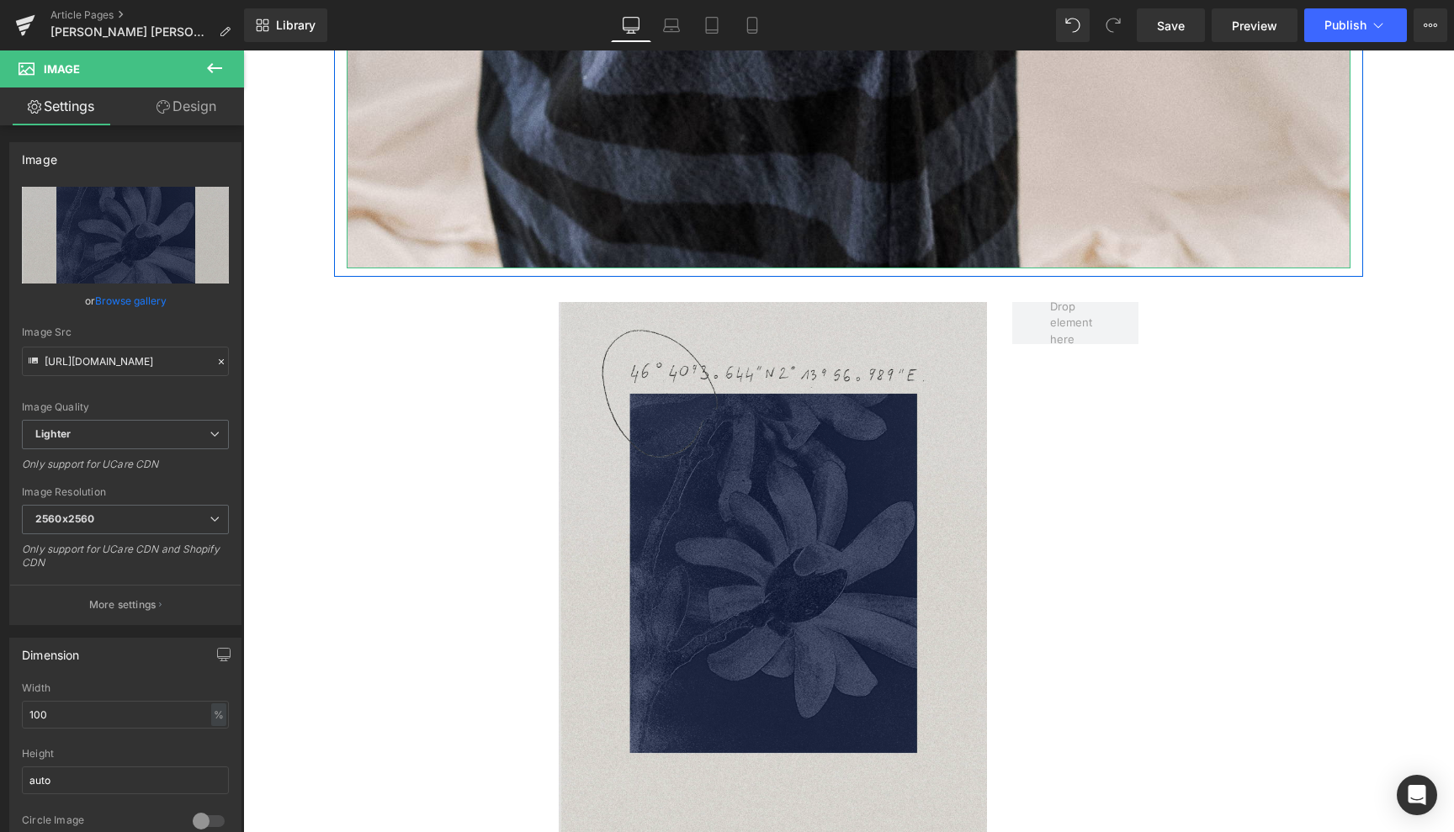
type input "[URL][DOMAIN_NAME]"
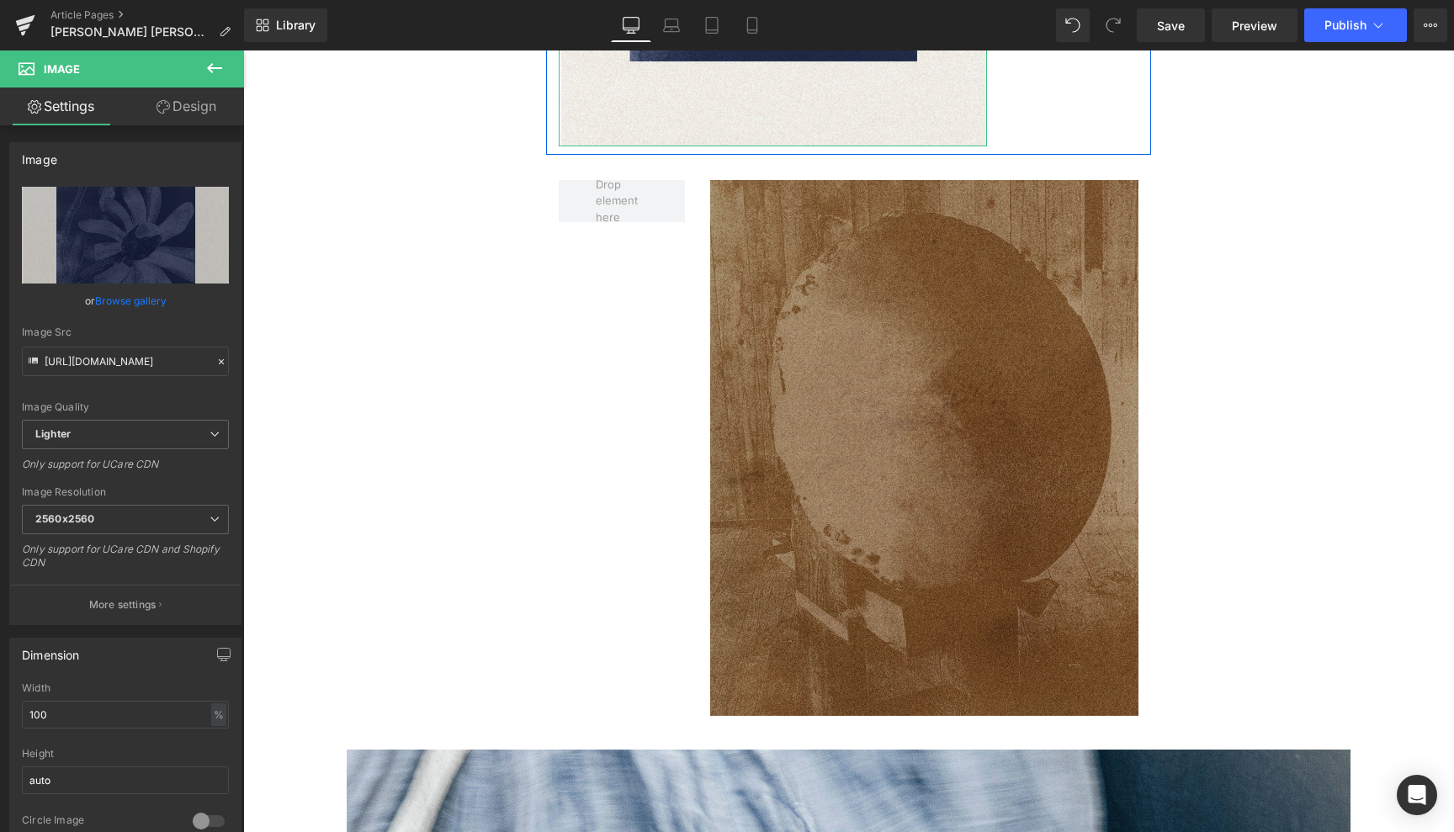
scroll to position [3269, 0]
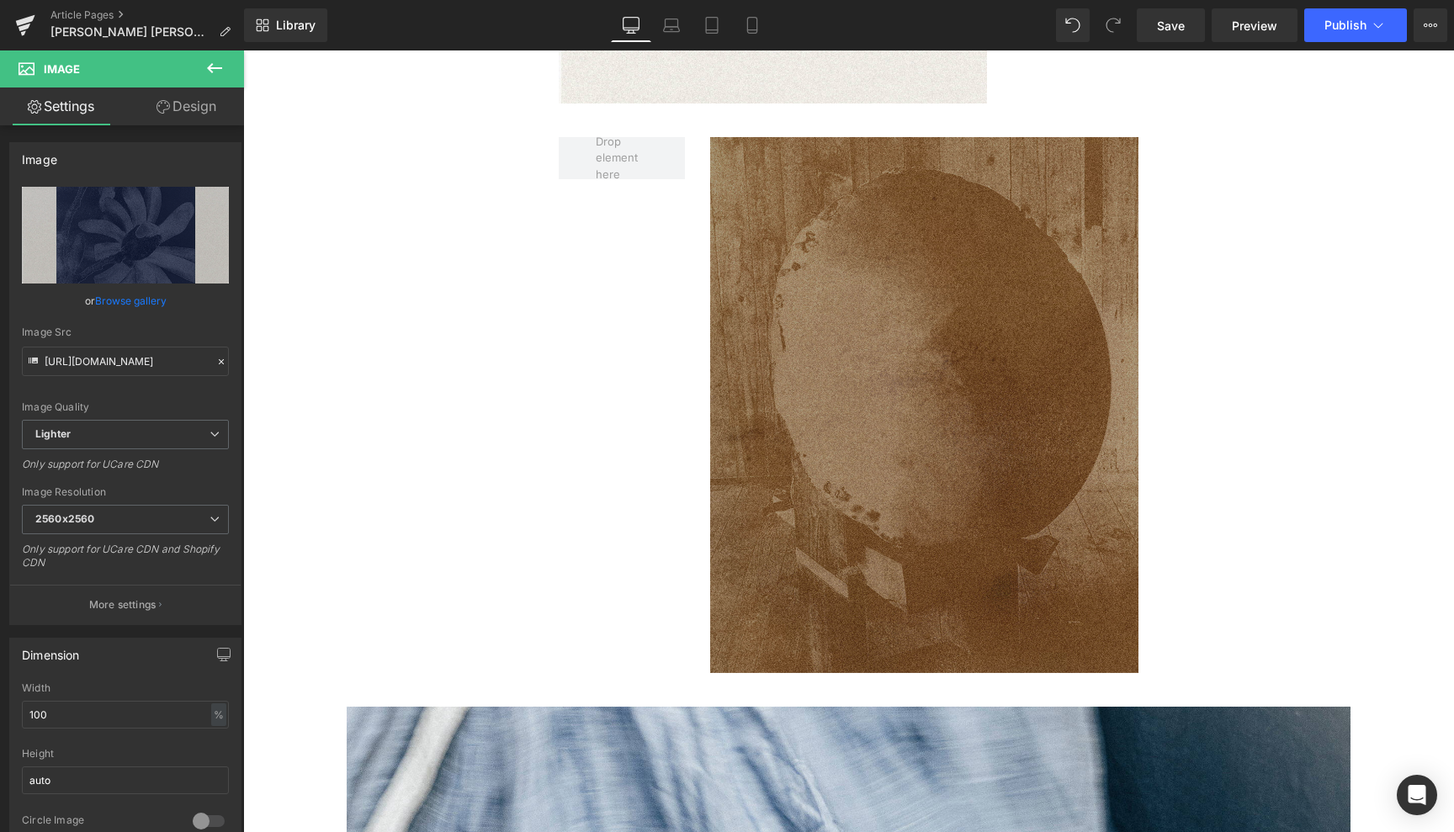
click at [819, 404] on img at bounding box center [924, 405] width 429 height 536
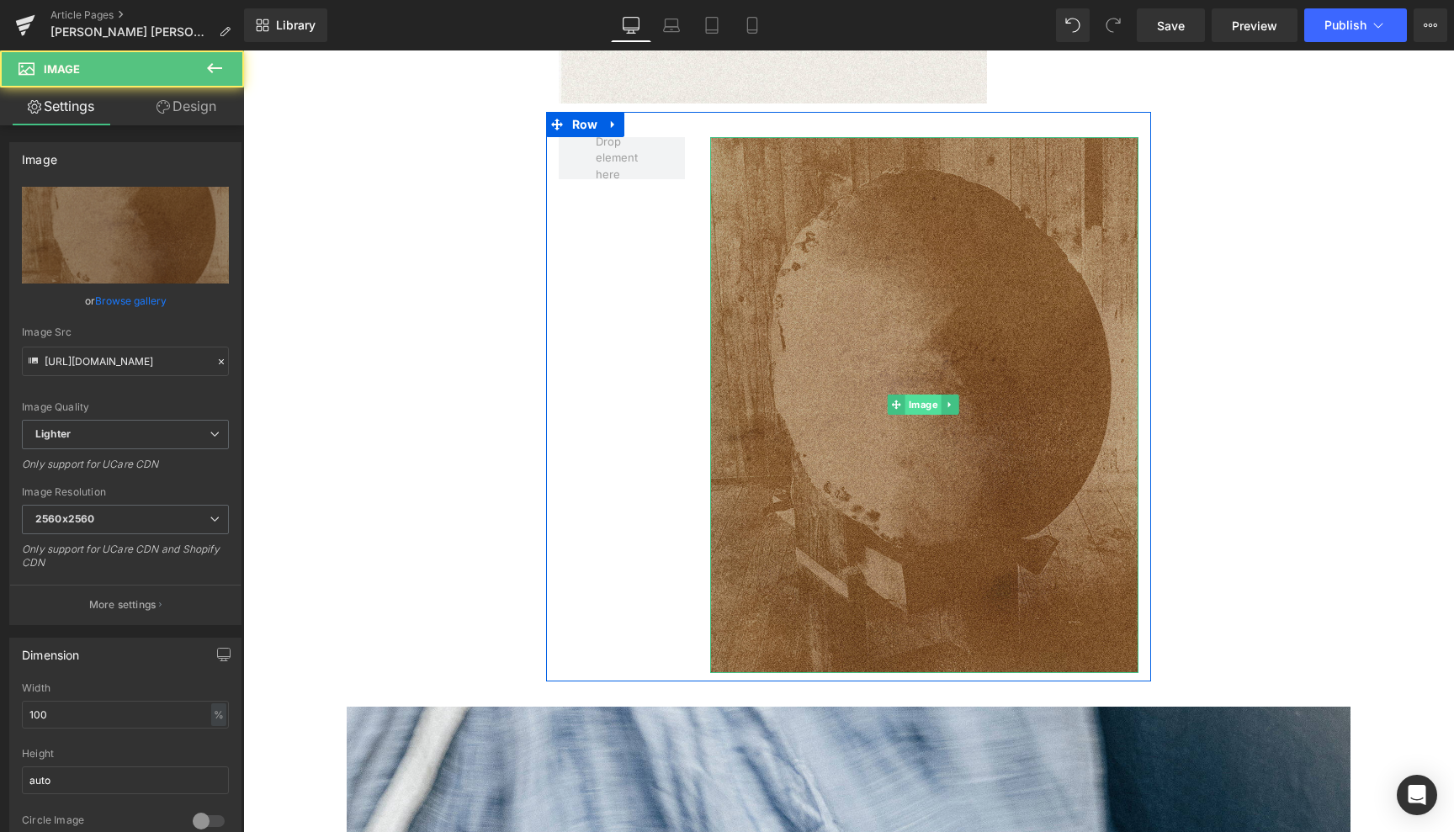
click at [923, 395] on span "Image" at bounding box center [923, 405] width 36 height 20
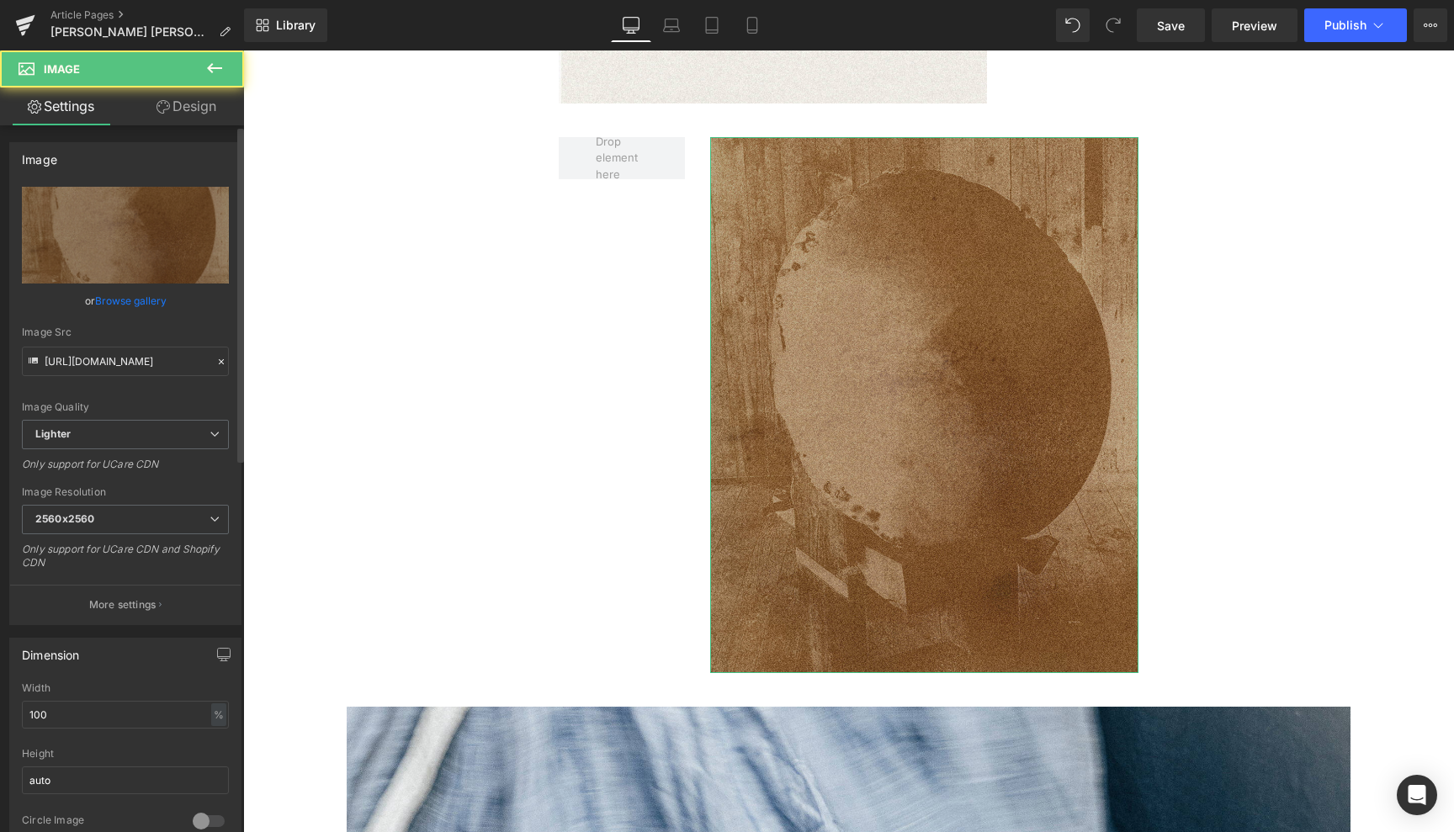
click at [145, 297] on link "Browse gallery" at bounding box center [131, 300] width 72 height 29
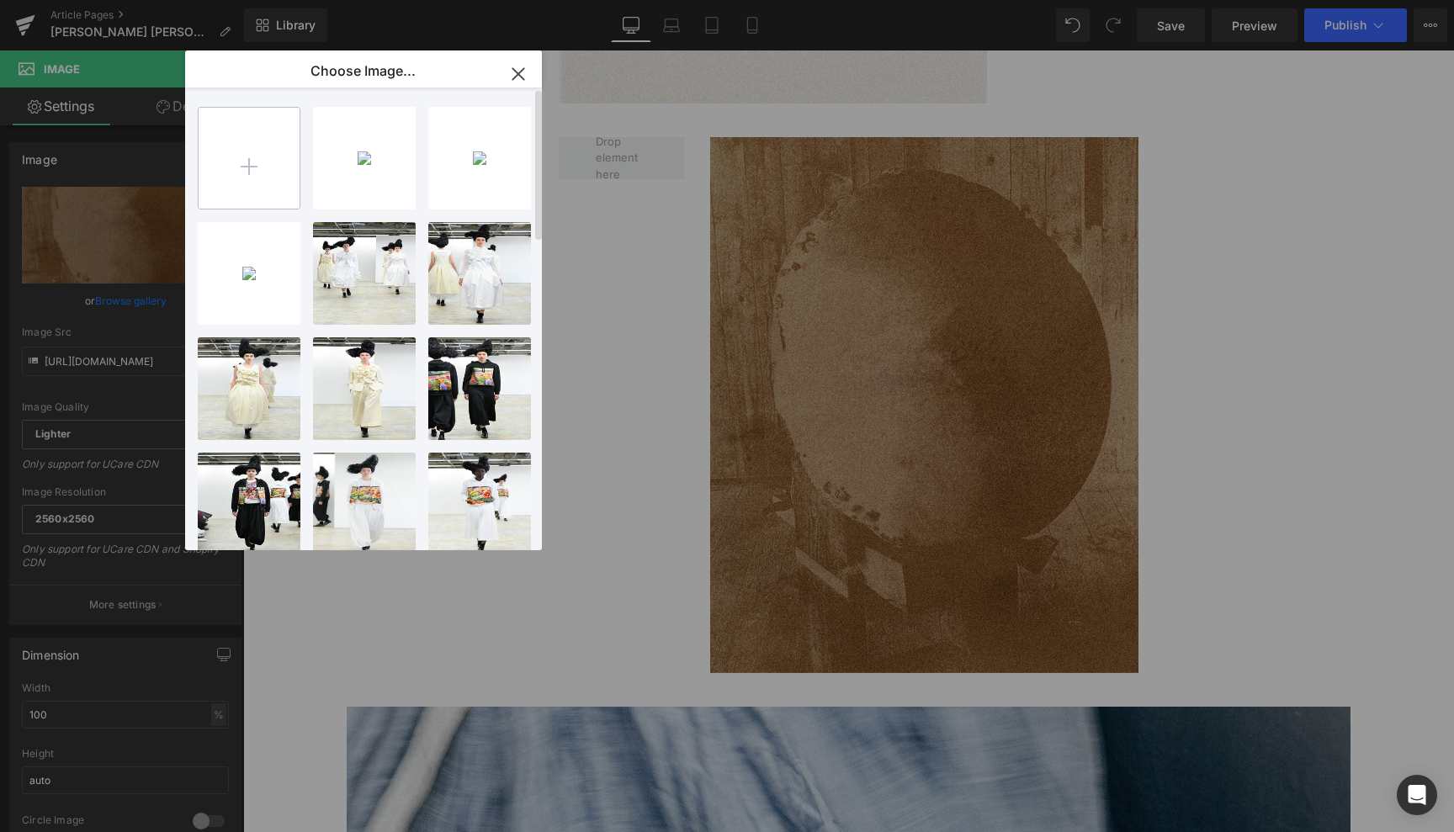
click at [246, 167] on input "file" at bounding box center [249, 158] width 101 height 101
type input "C:\fakepath\SELECTION B2B ORSAN 4.jpg"
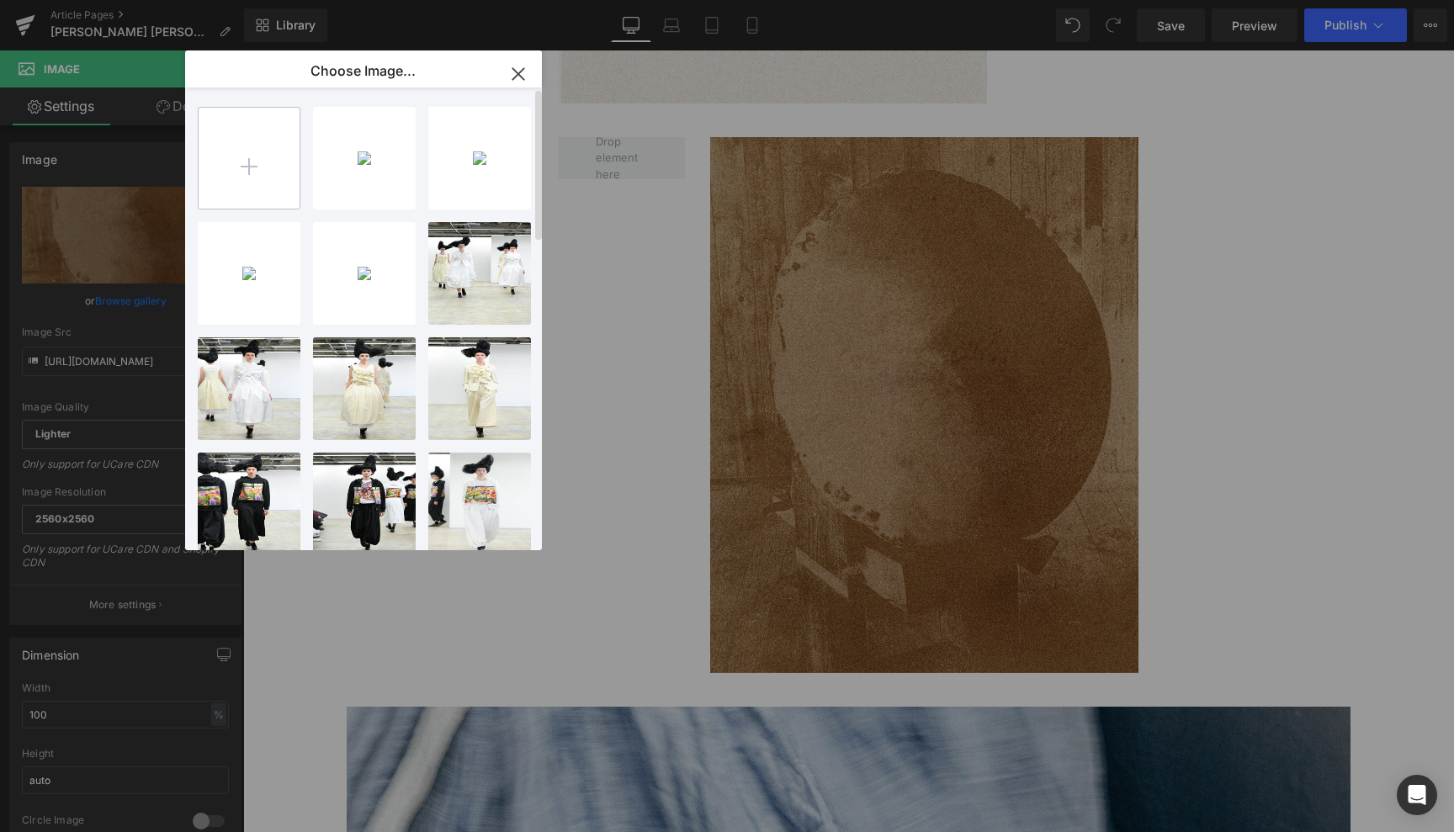
click at [250, 165] on input "file" at bounding box center [249, 158] width 101 height 101
type input "C:\fakepath\SELECTION B2B ORSAN 15.jpg"
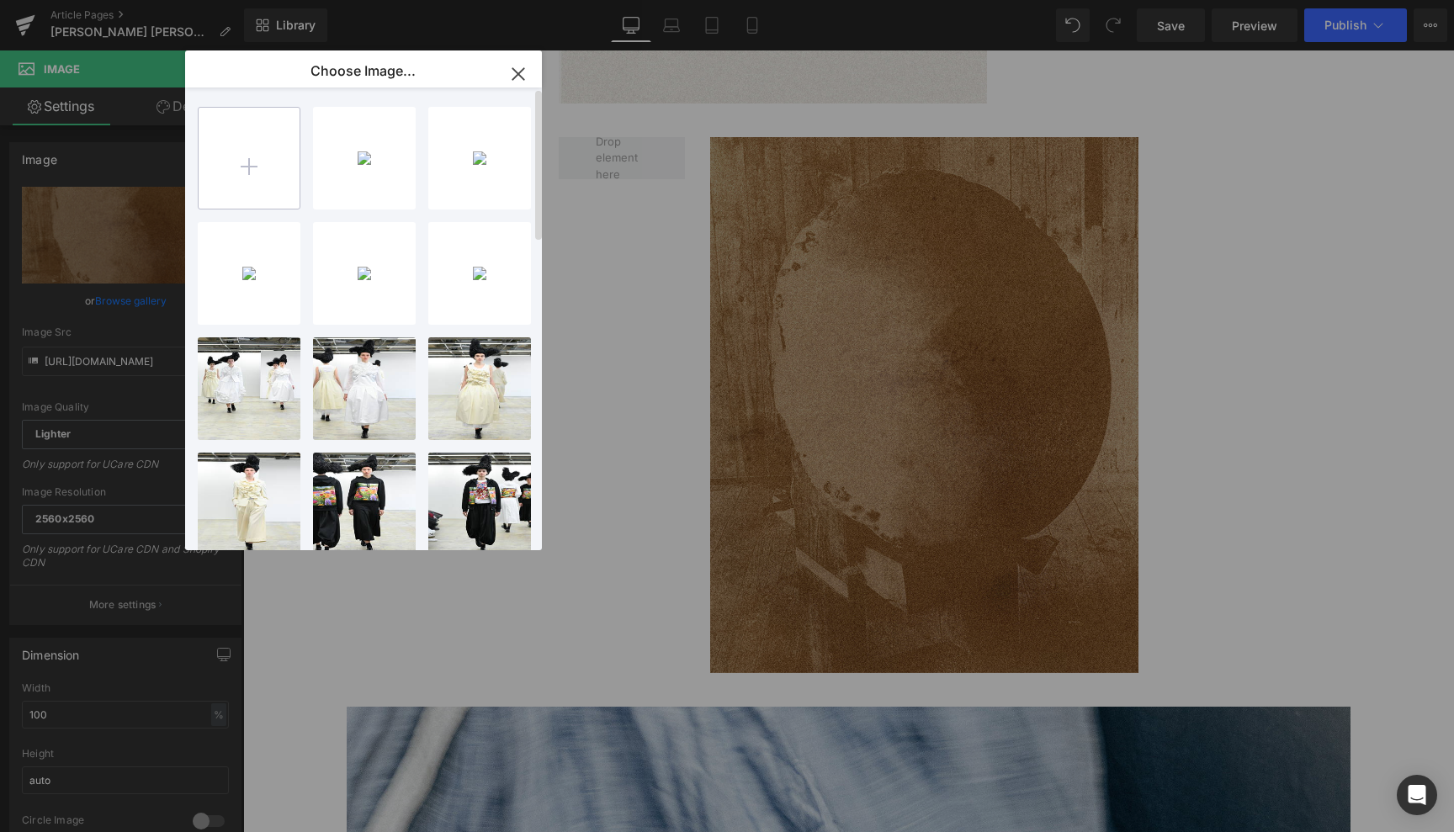
click at [248, 168] on input "file" at bounding box center [249, 158] width 101 height 101
type input "C:\fakepath\SELECTION B2B ORSAN 12.jpg"
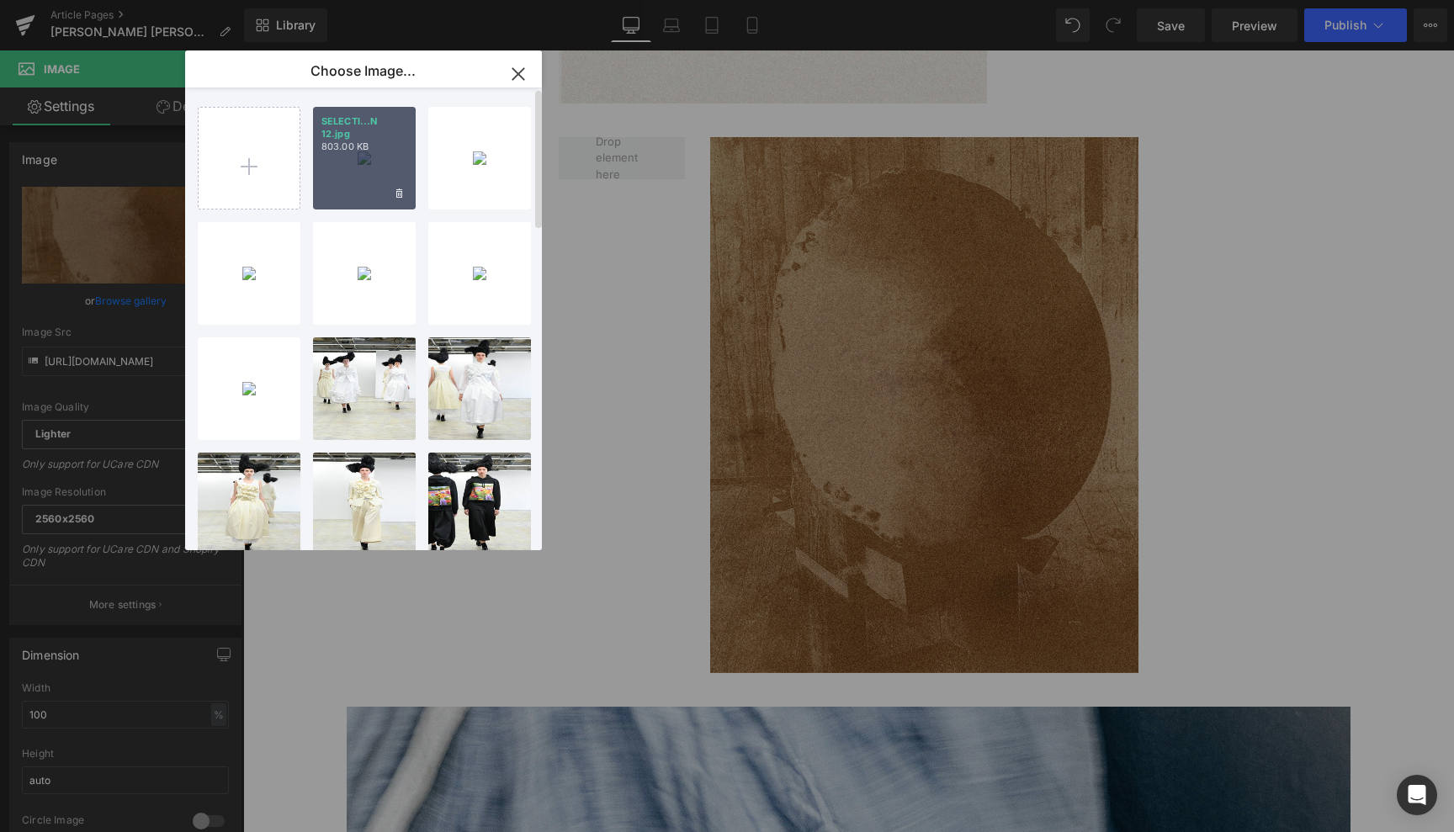
click at [358, 158] on div "SELECTI...N 12.jpg 803.00 KB" at bounding box center [364, 158] width 103 height 103
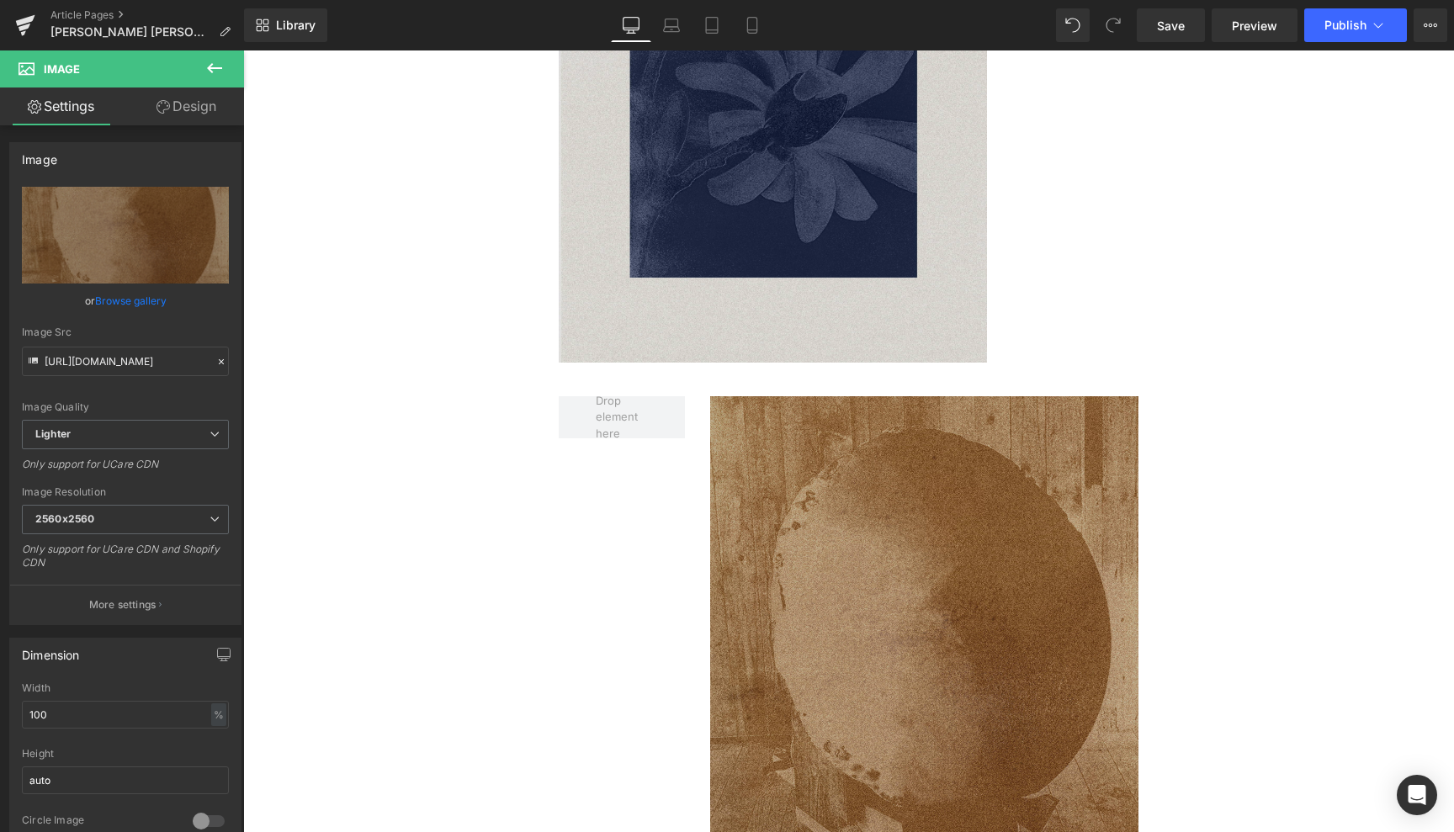
scroll to position [3262, 0]
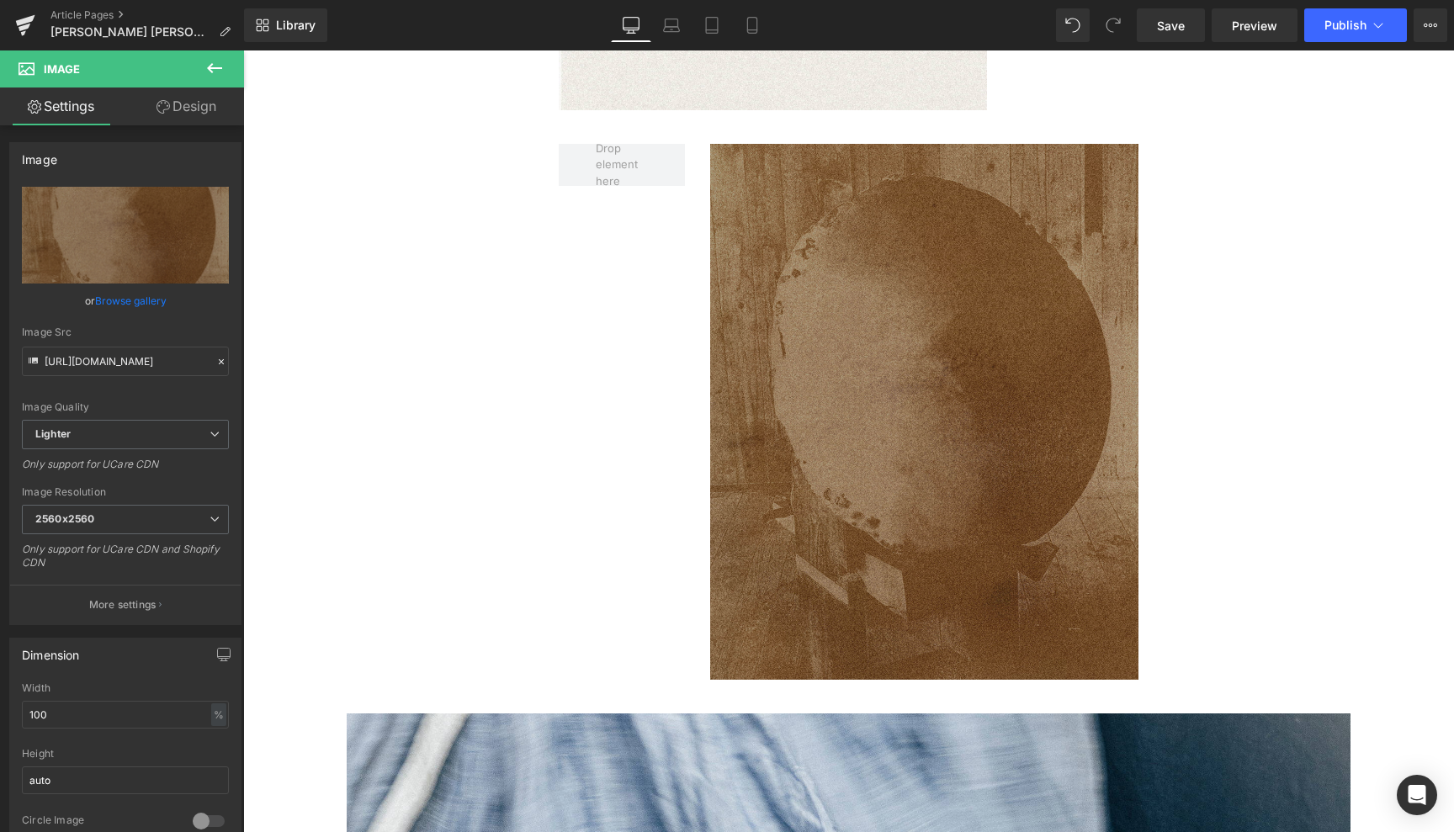
click at [913, 348] on img at bounding box center [924, 412] width 429 height 536
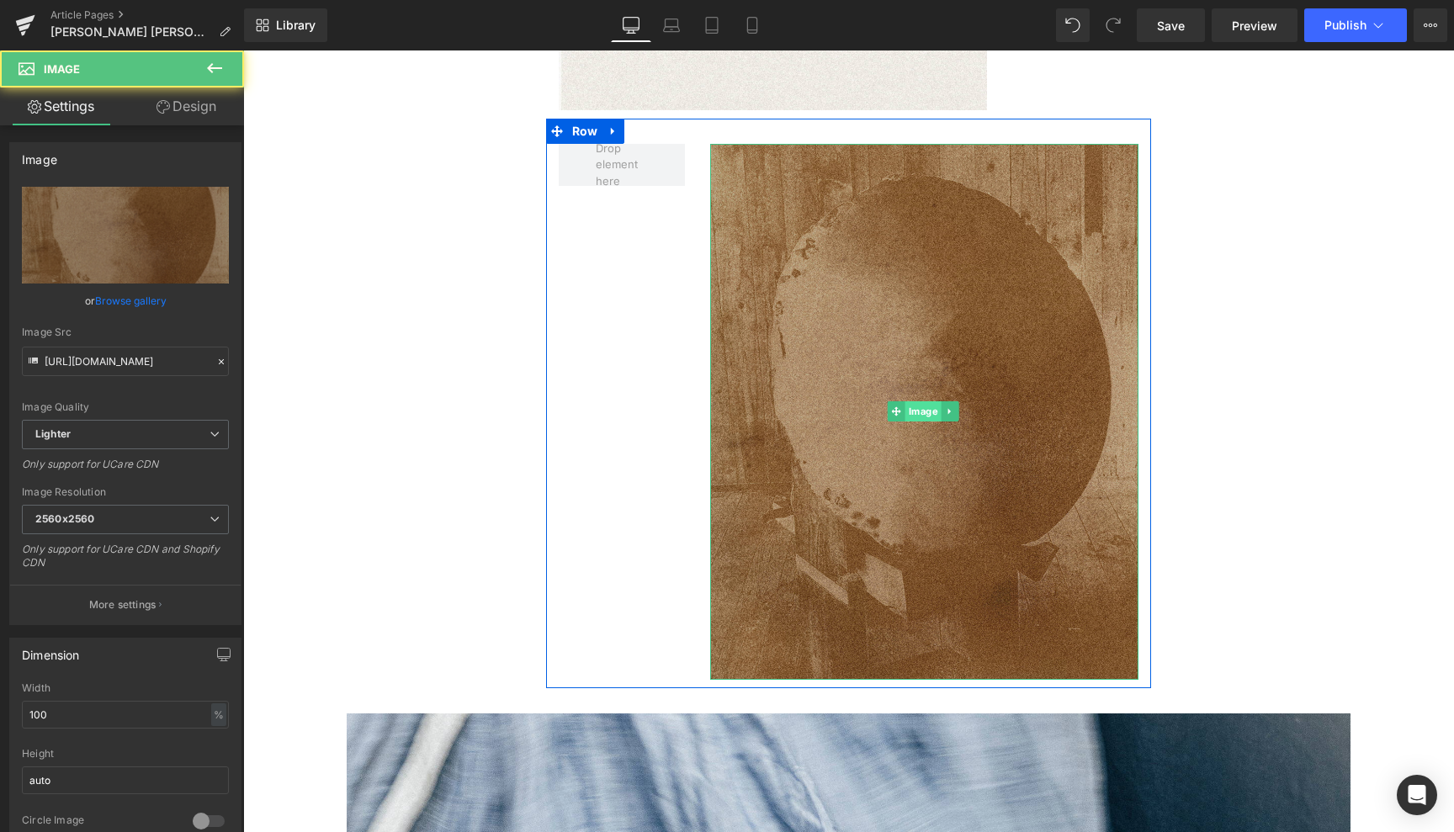
click at [919, 401] on span "Image" at bounding box center [923, 411] width 36 height 20
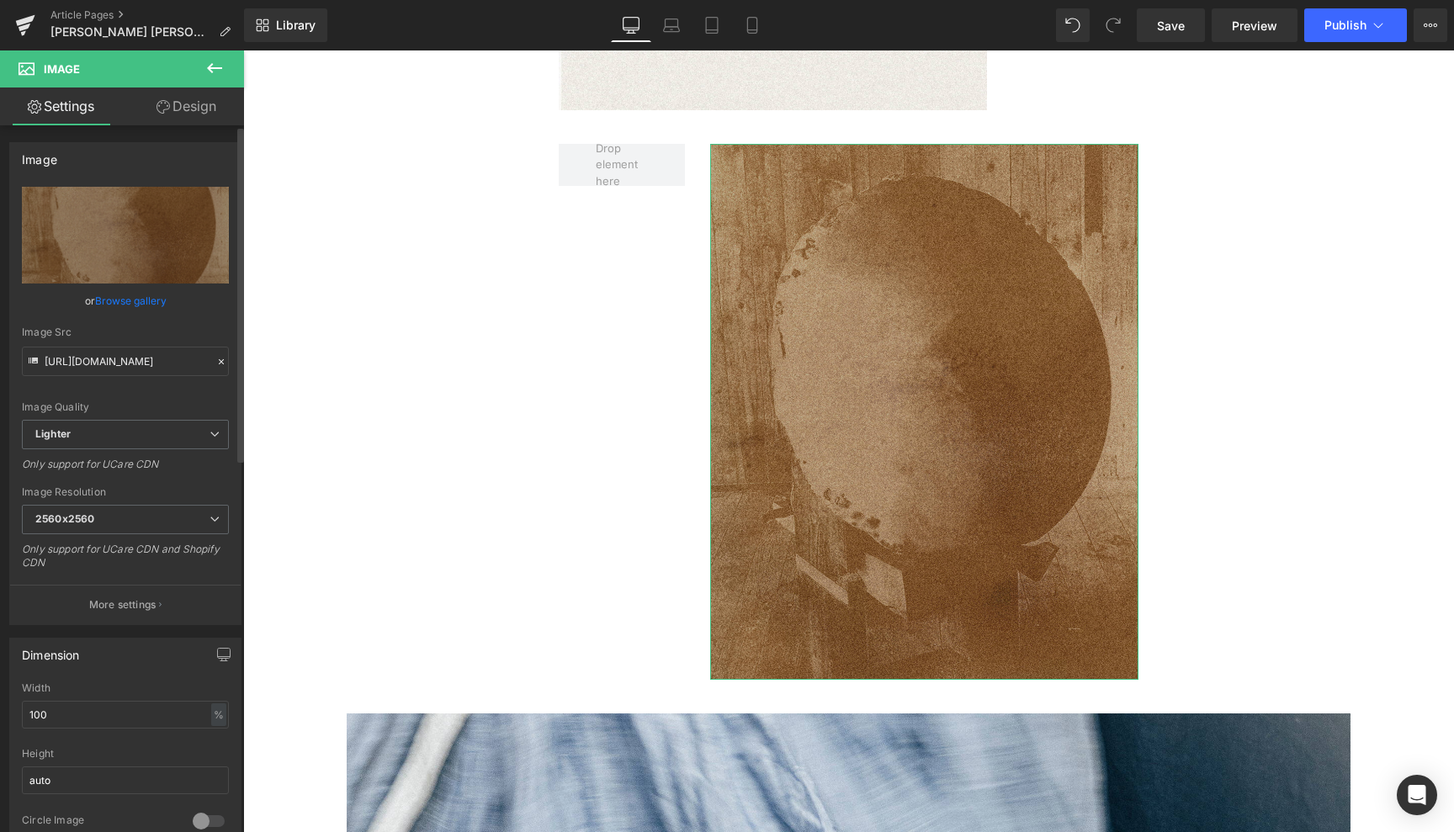
click at [130, 297] on link "Browse gallery" at bounding box center [131, 300] width 72 height 29
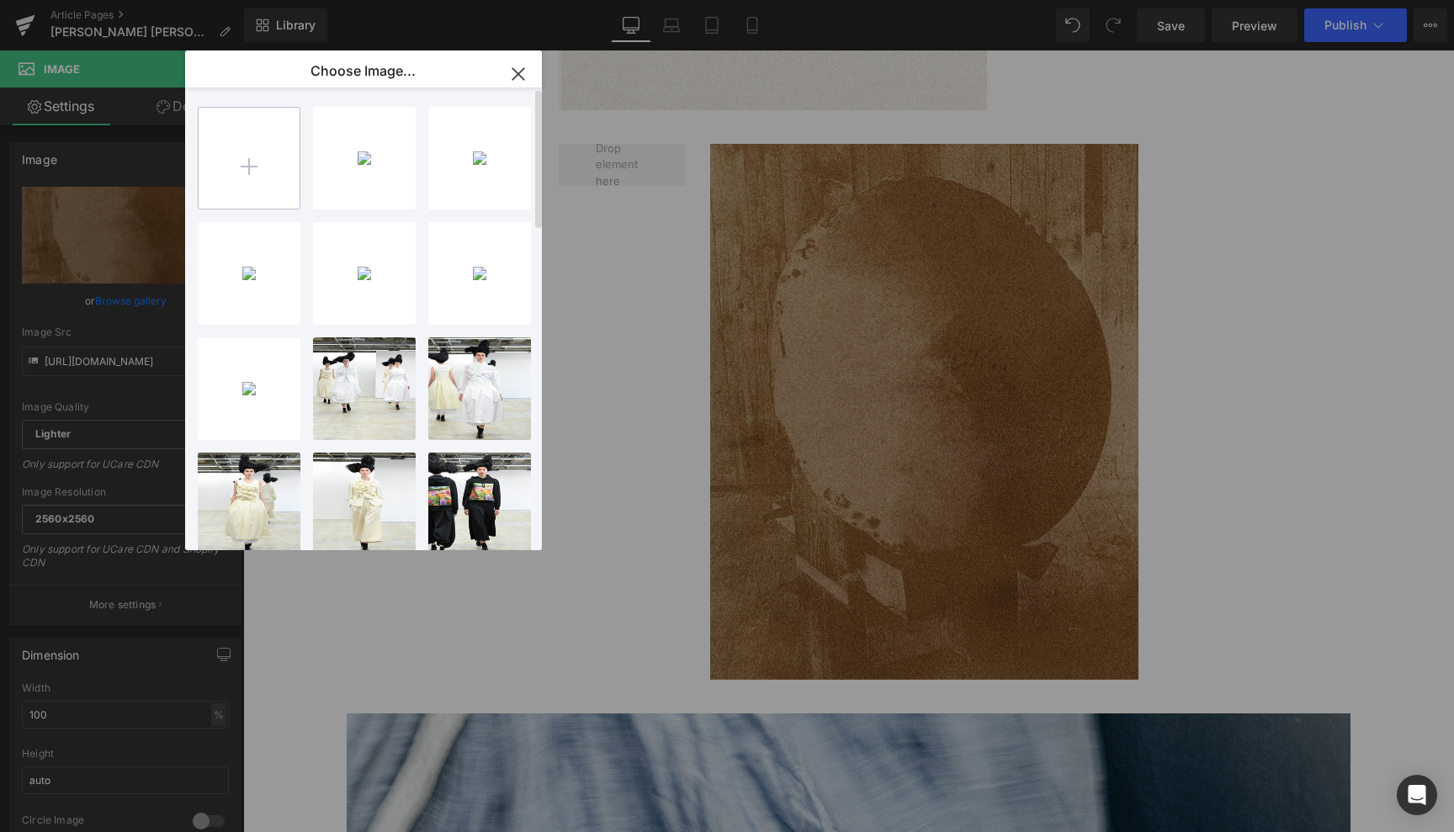
click at [247, 167] on input "file" at bounding box center [249, 158] width 101 height 101
type input "C:\fakepath\SELECTION B2B ORSAN 5.jpg"
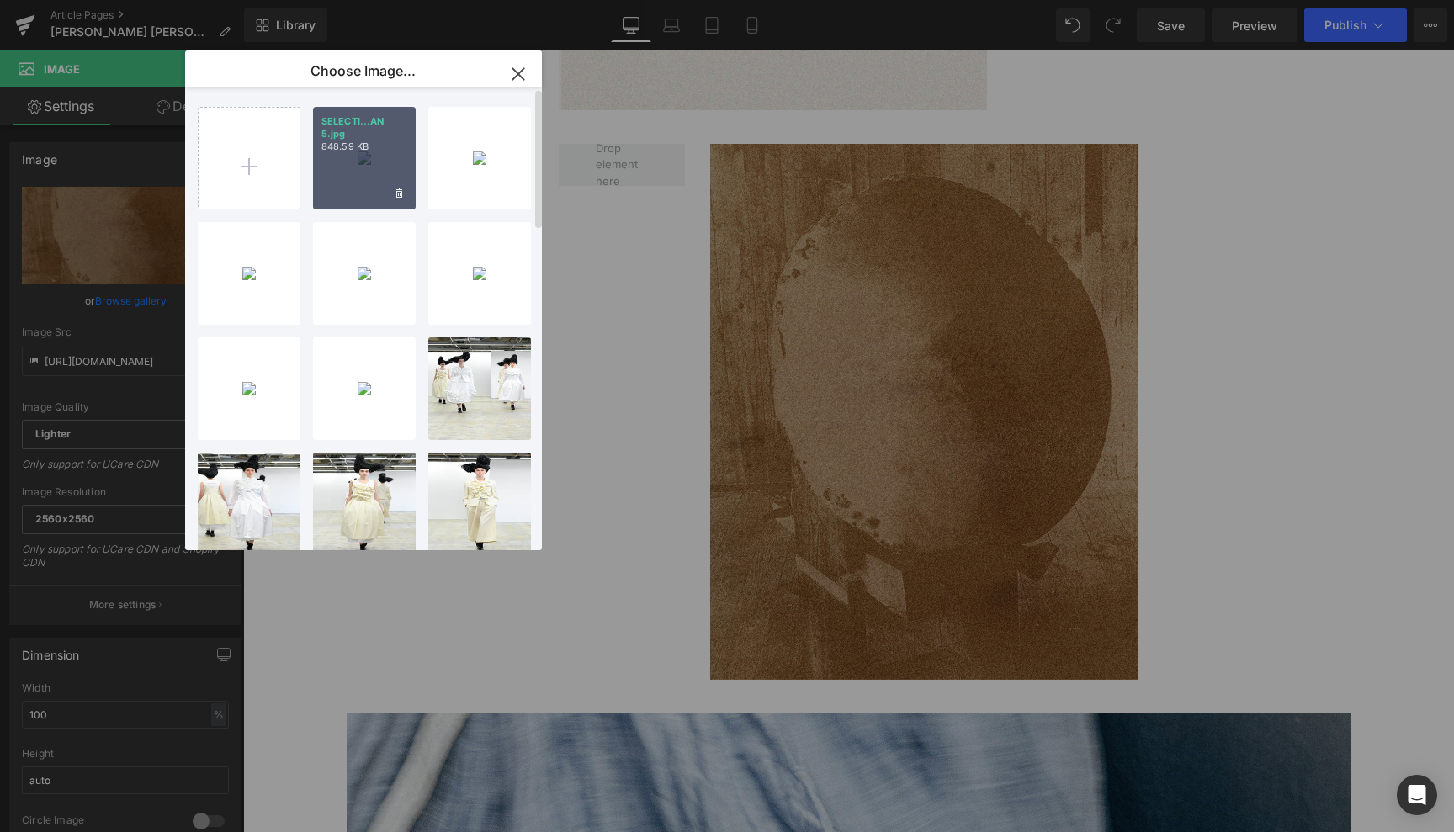
click at [379, 155] on div "SELECTI...AN 5.jpg 848.59 KB" at bounding box center [364, 158] width 103 height 103
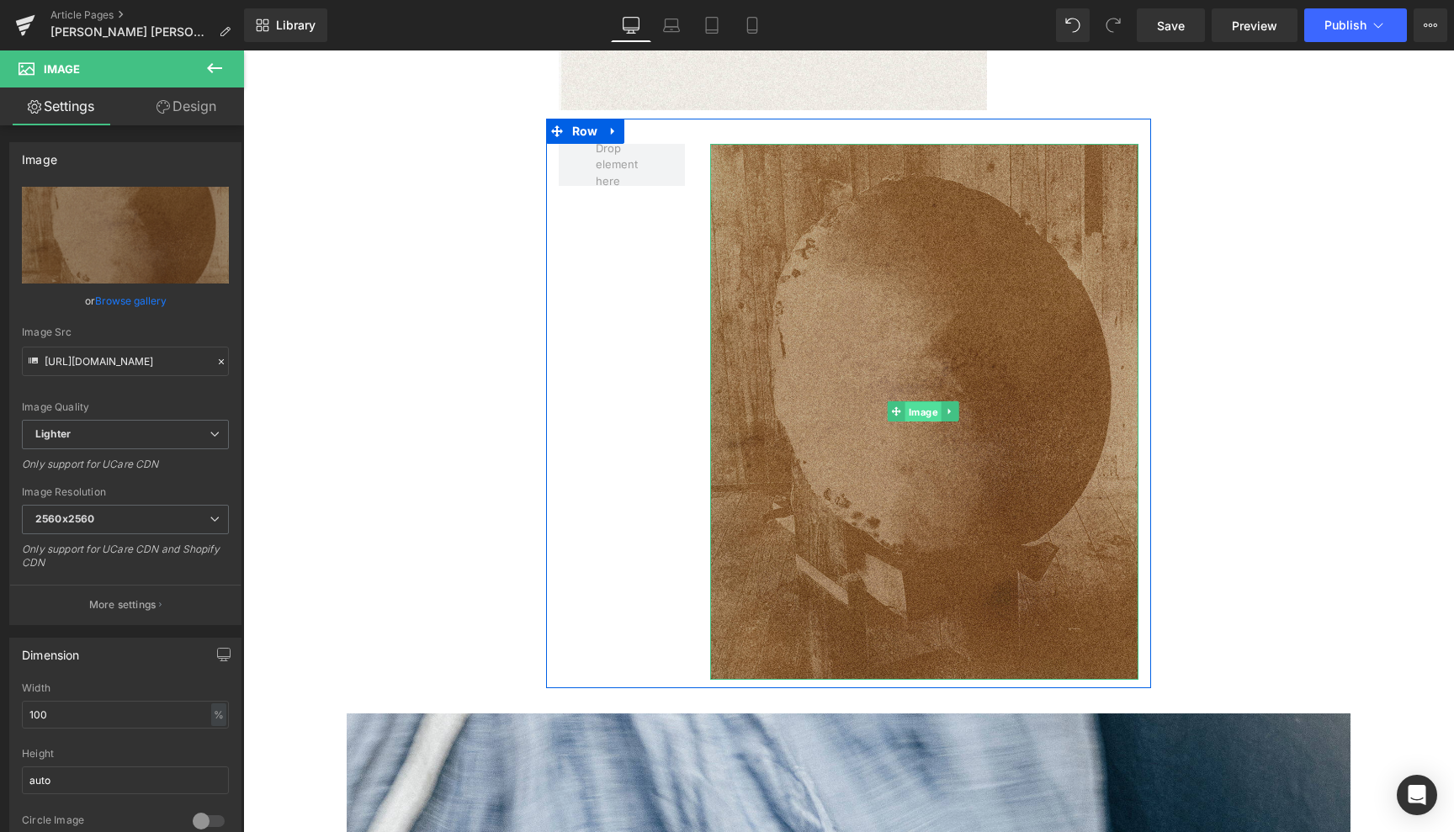
click at [918, 402] on span "Image" at bounding box center [923, 412] width 36 height 20
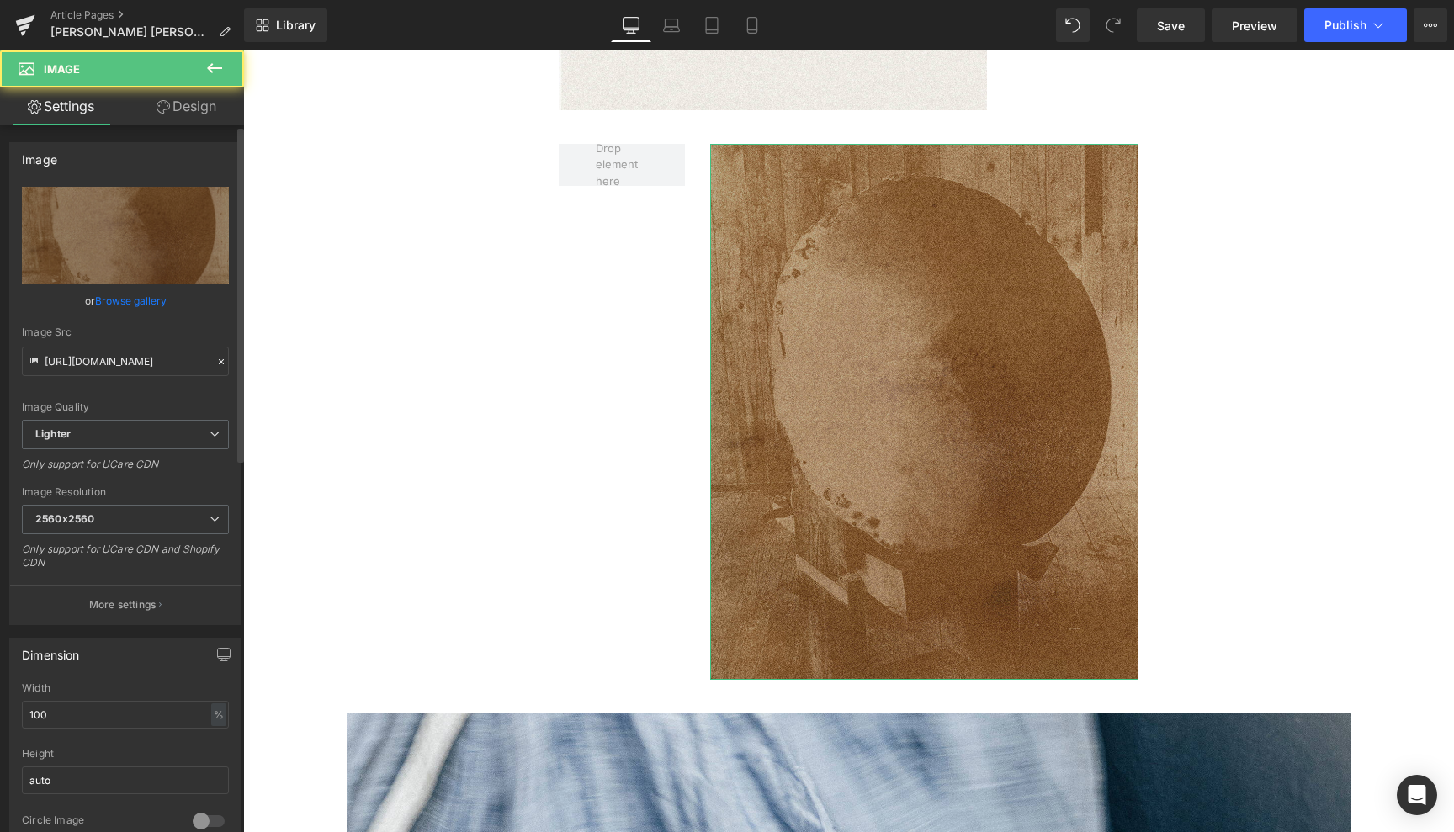
click at [130, 296] on link "Browse gallery" at bounding box center [131, 300] width 72 height 29
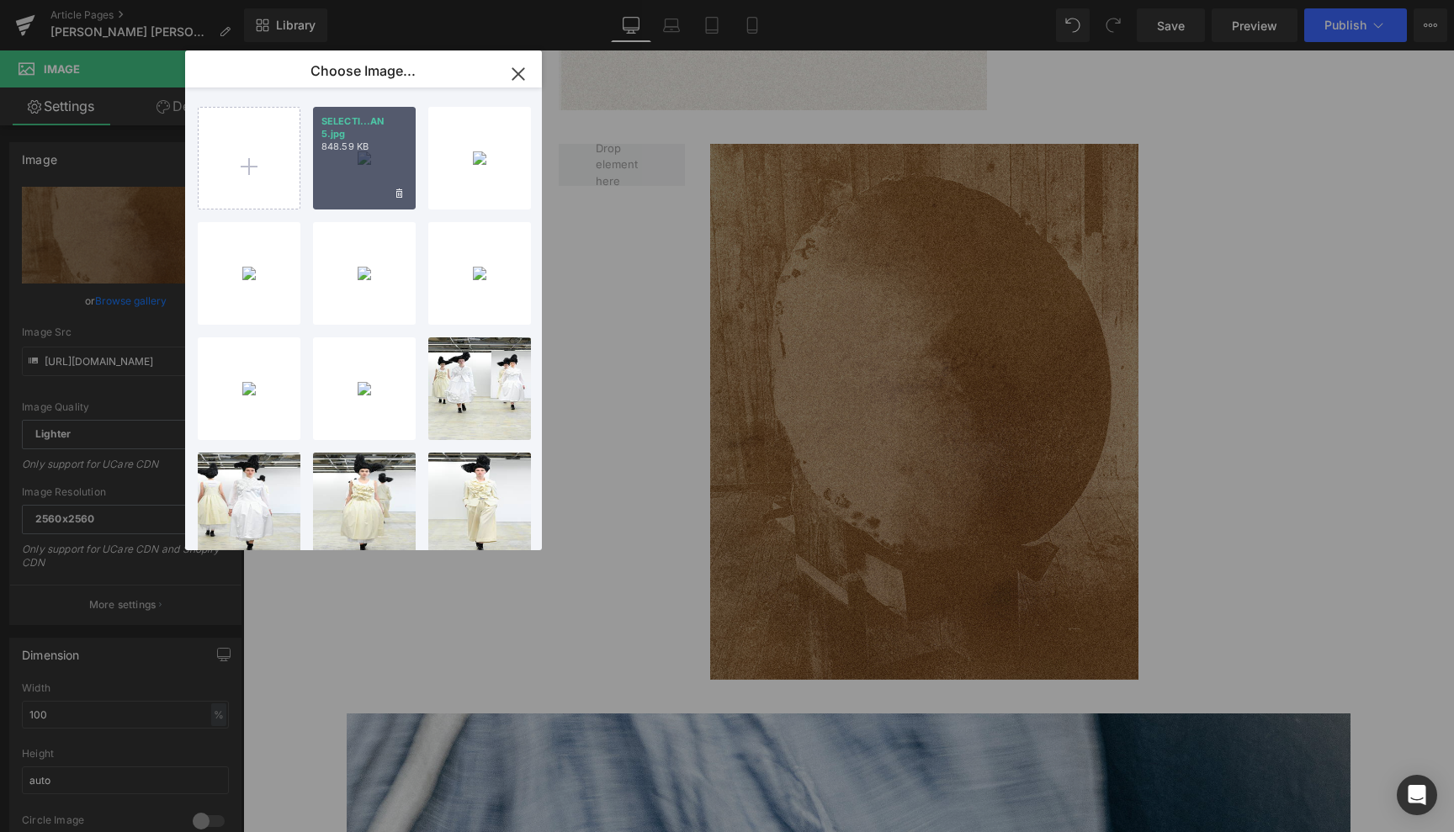
click at [373, 155] on div "SELECTI...AN 5.jpg 848.59 KB" at bounding box center [364, 158] width 103 height 103
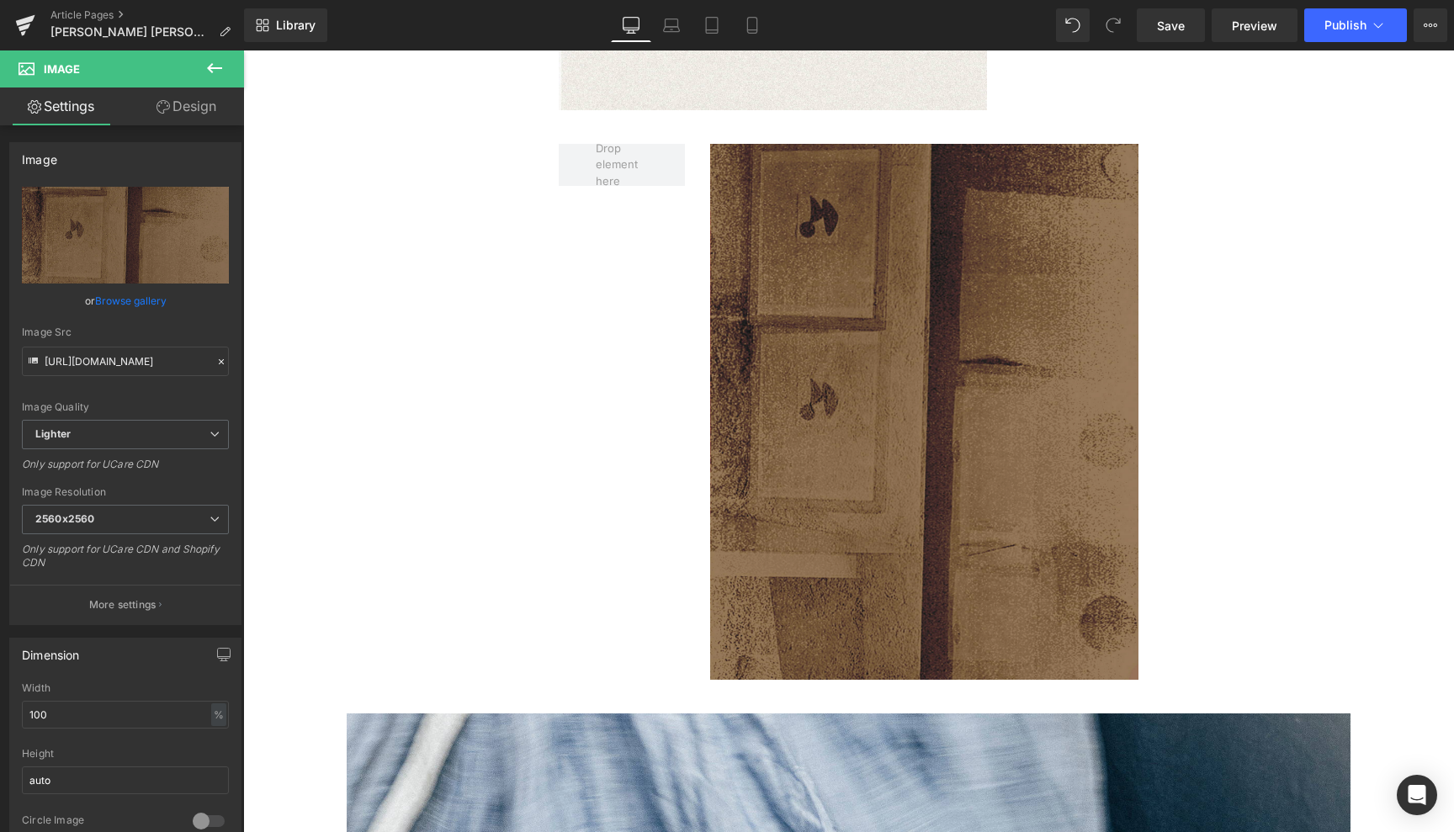
type input "[URL][DOMAIN_NAME]"
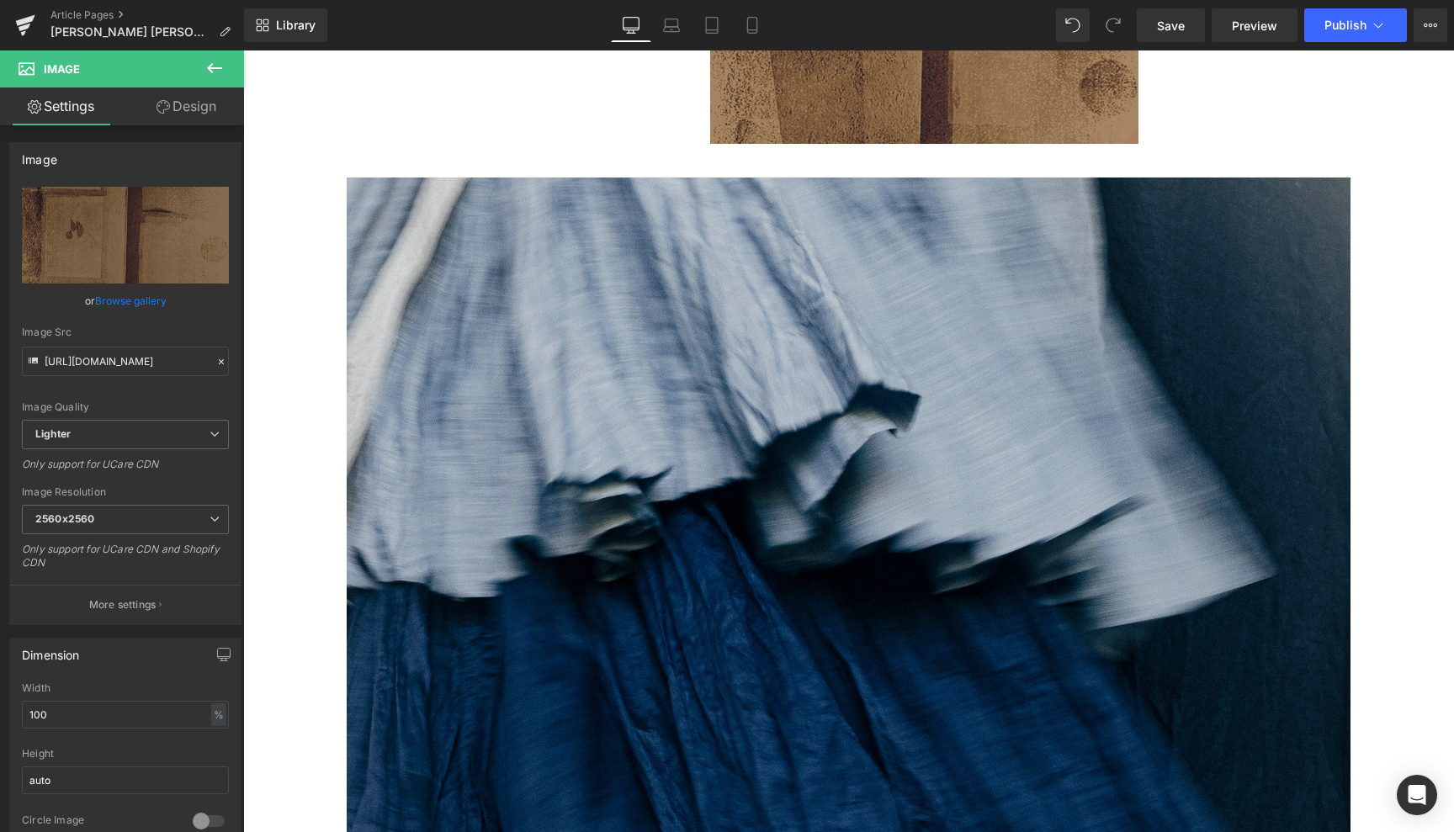
scroll to position [3938, 0]
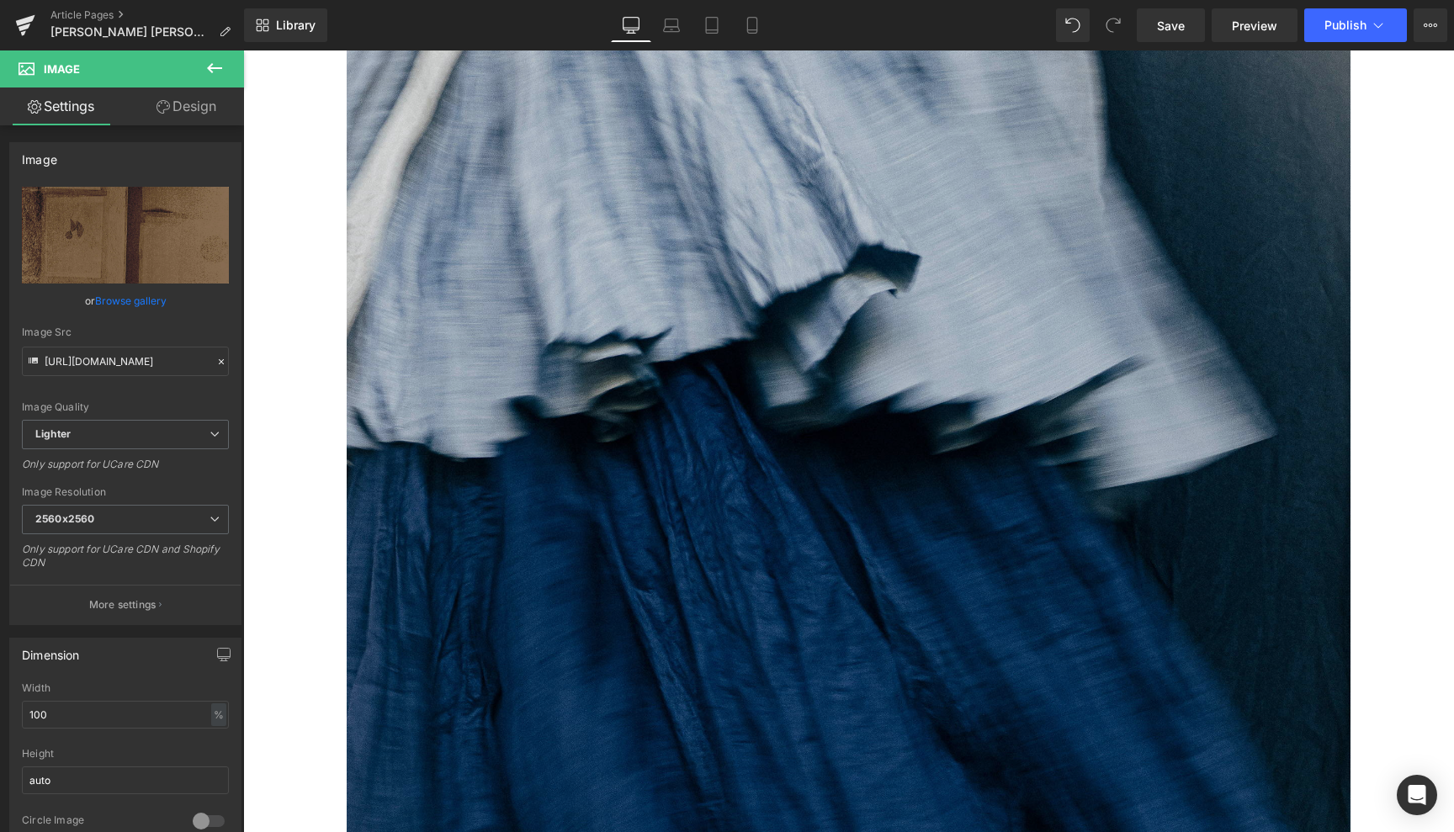
click at [783, 542] on img at bounding box center [849, 665] width 1004 height 1255
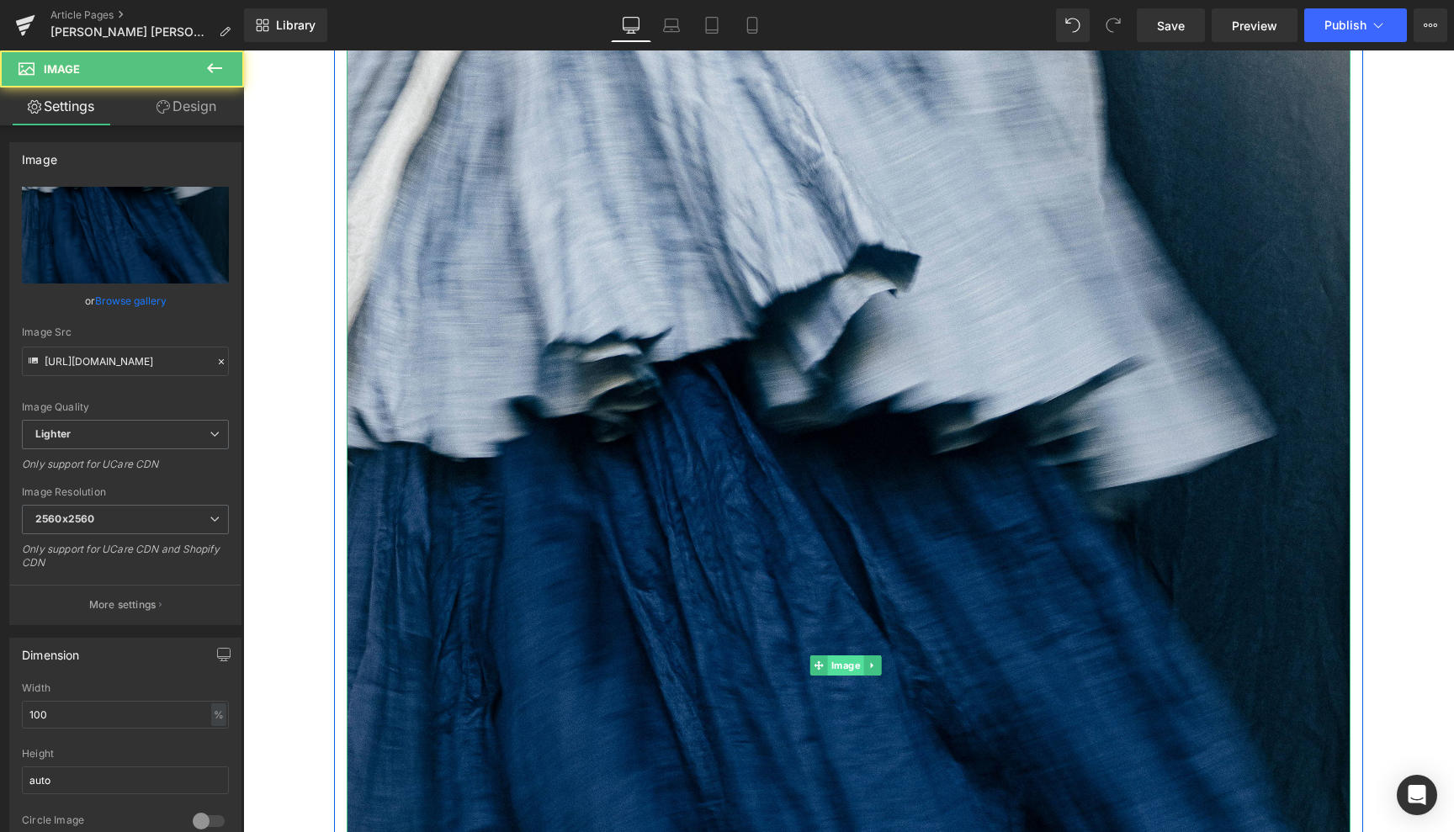
click at [841, 655] on span "Image" at bounding box center [846, 665] width 36 height 20
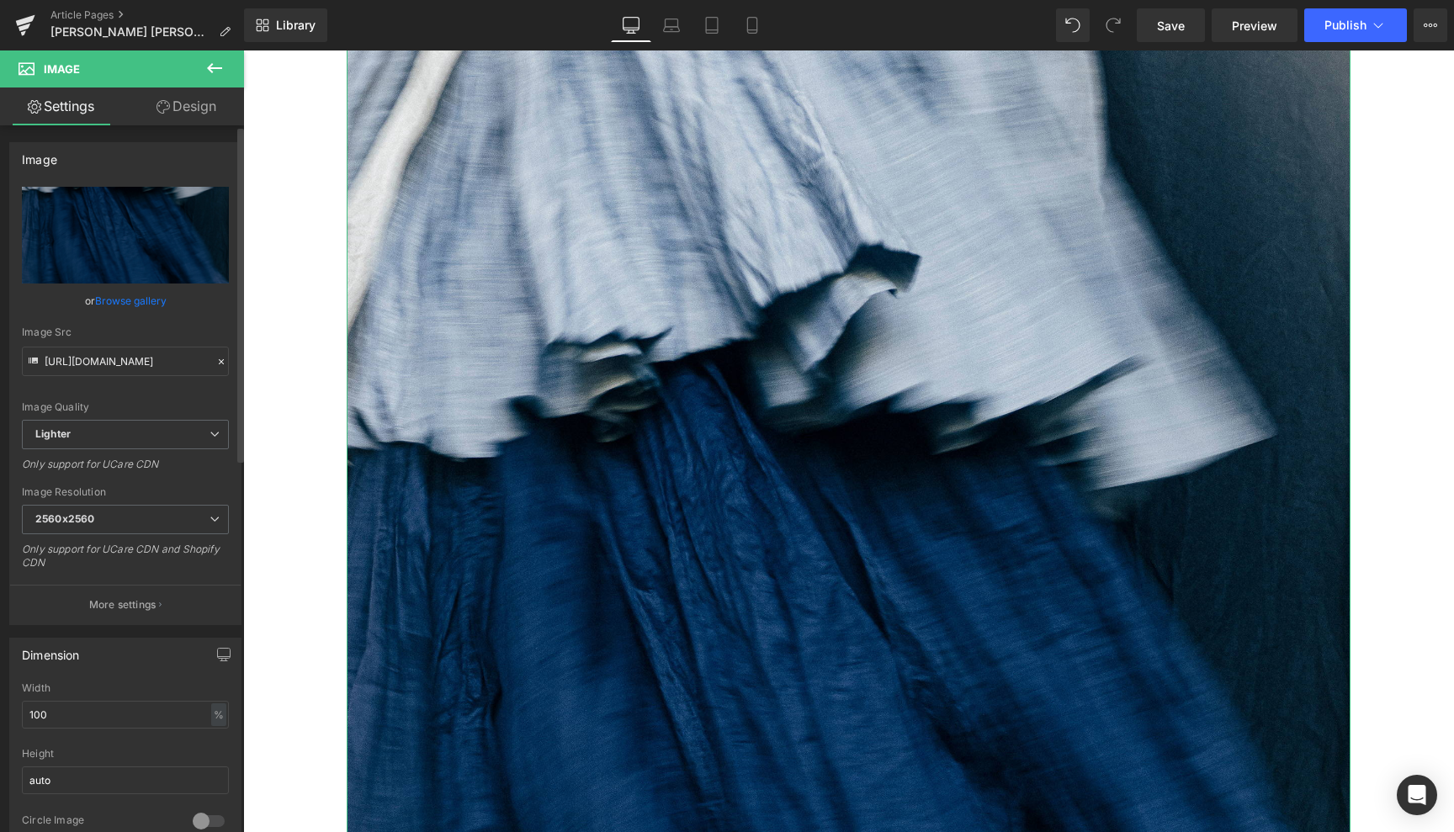
click at [135, 303] on link "Browse gallery" at bounding box center [131, 300] width 72 height 29
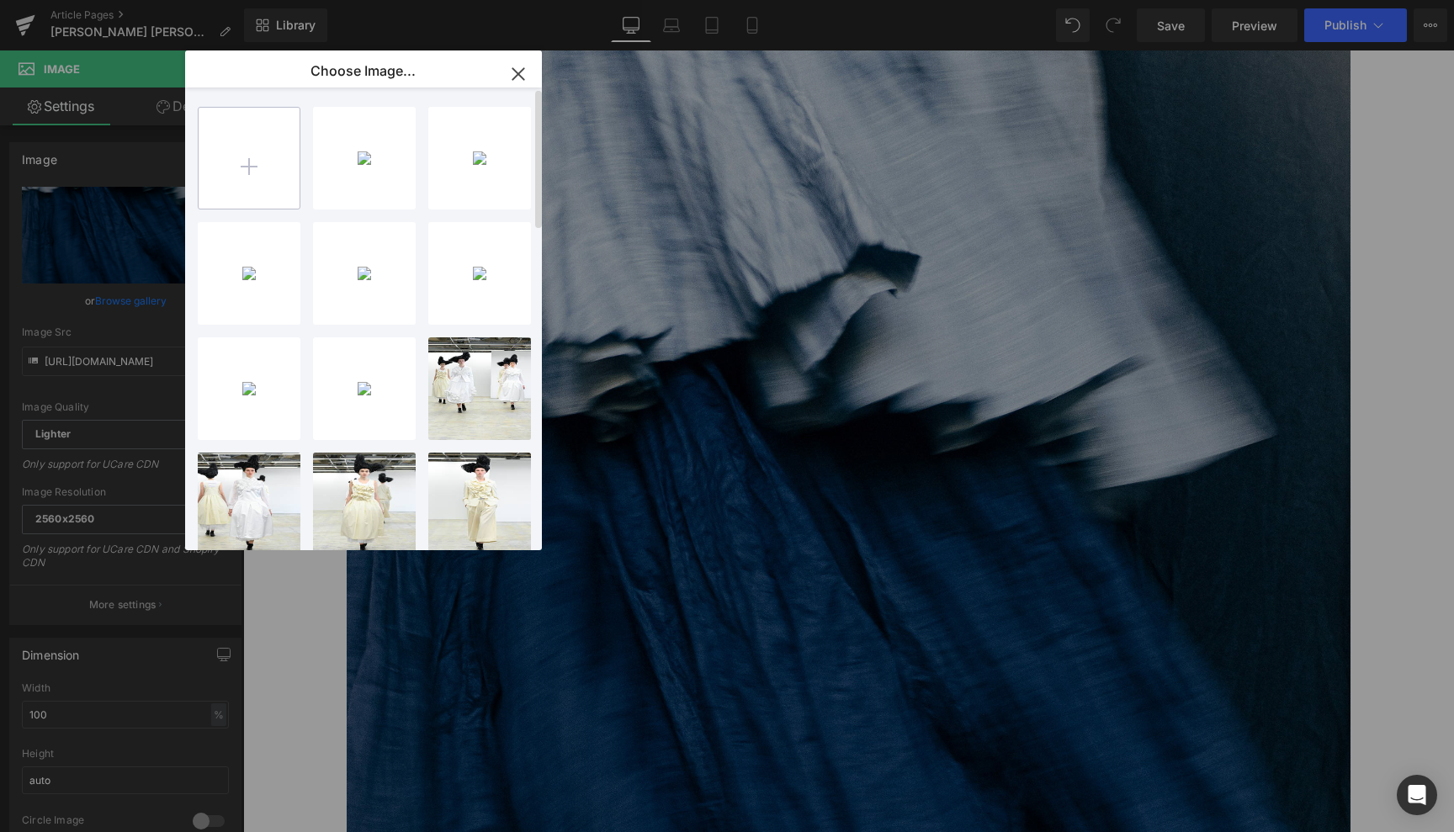
click at [247, 162] on input "file" at bounding box center [249, 158] width 101 height 101
click at [480, 160] on div "SELECTI...N 12.jpg 803.00 KB" at bounding box center [479, 158] width 103 height 103
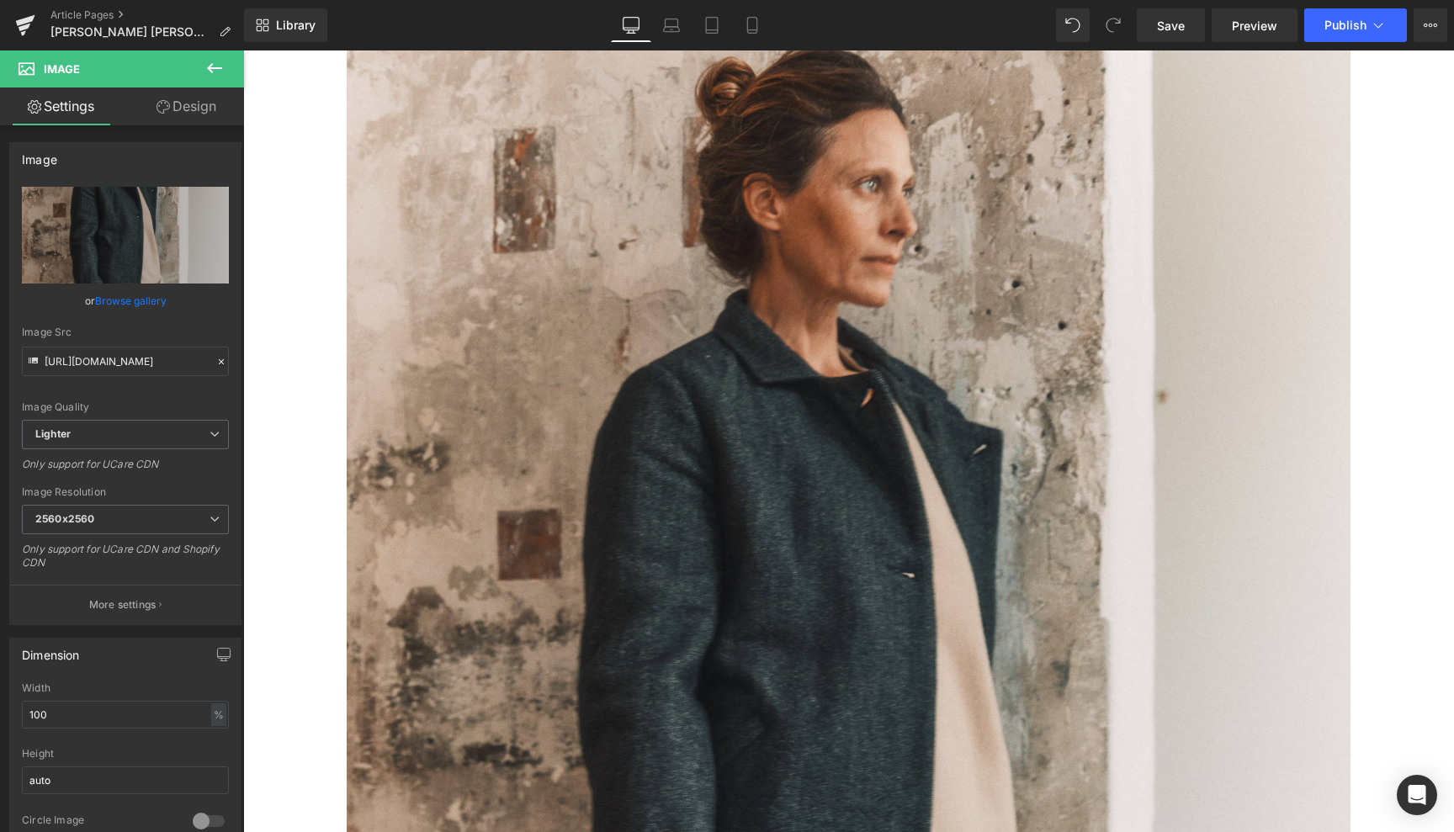
type input "https://ucarecdn.com/0f052897-673e-4af6-bcad-90f7b60e7b8e/-/format/auto/-/previ…"
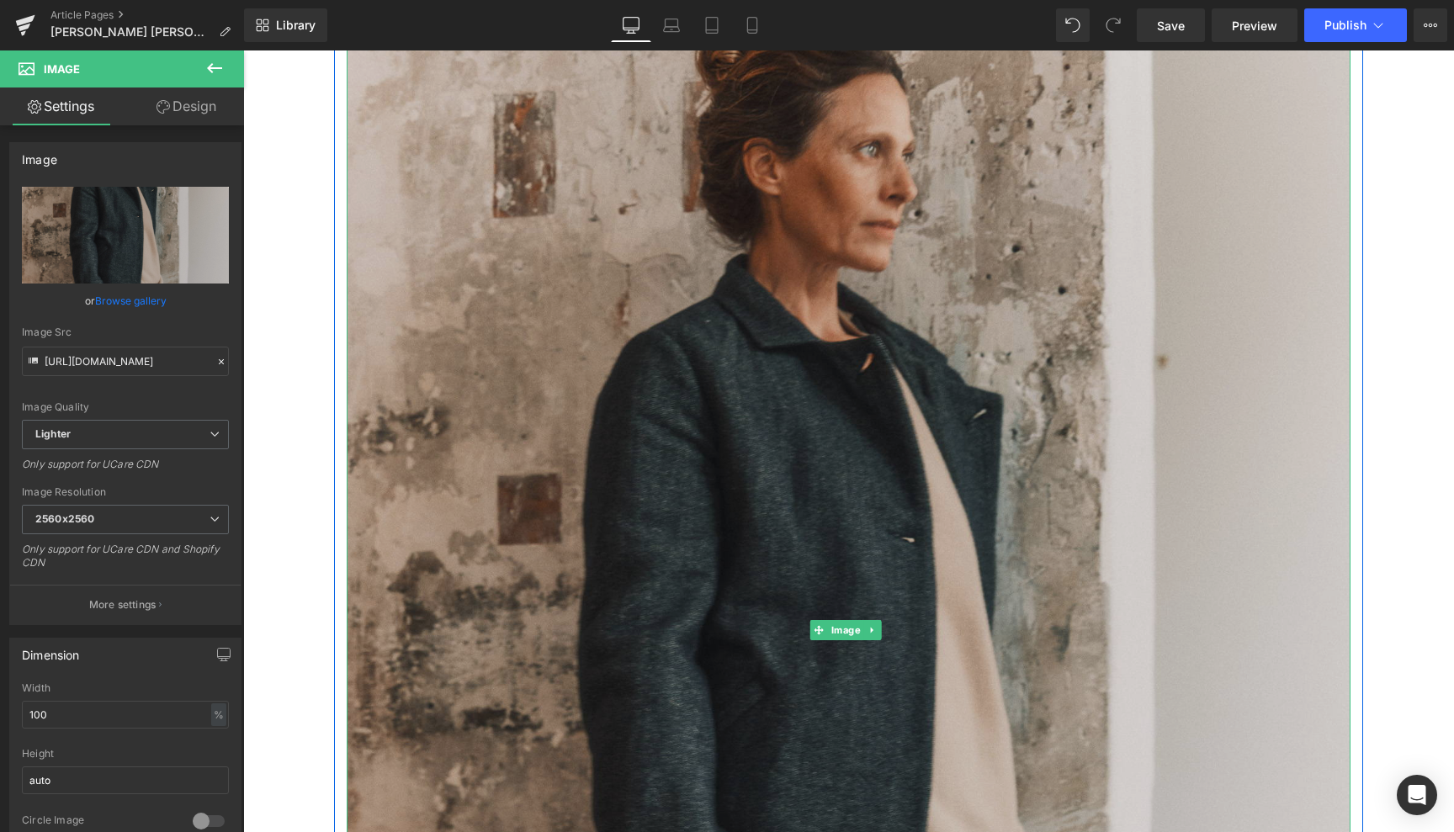
scroll to position [3974, 0]
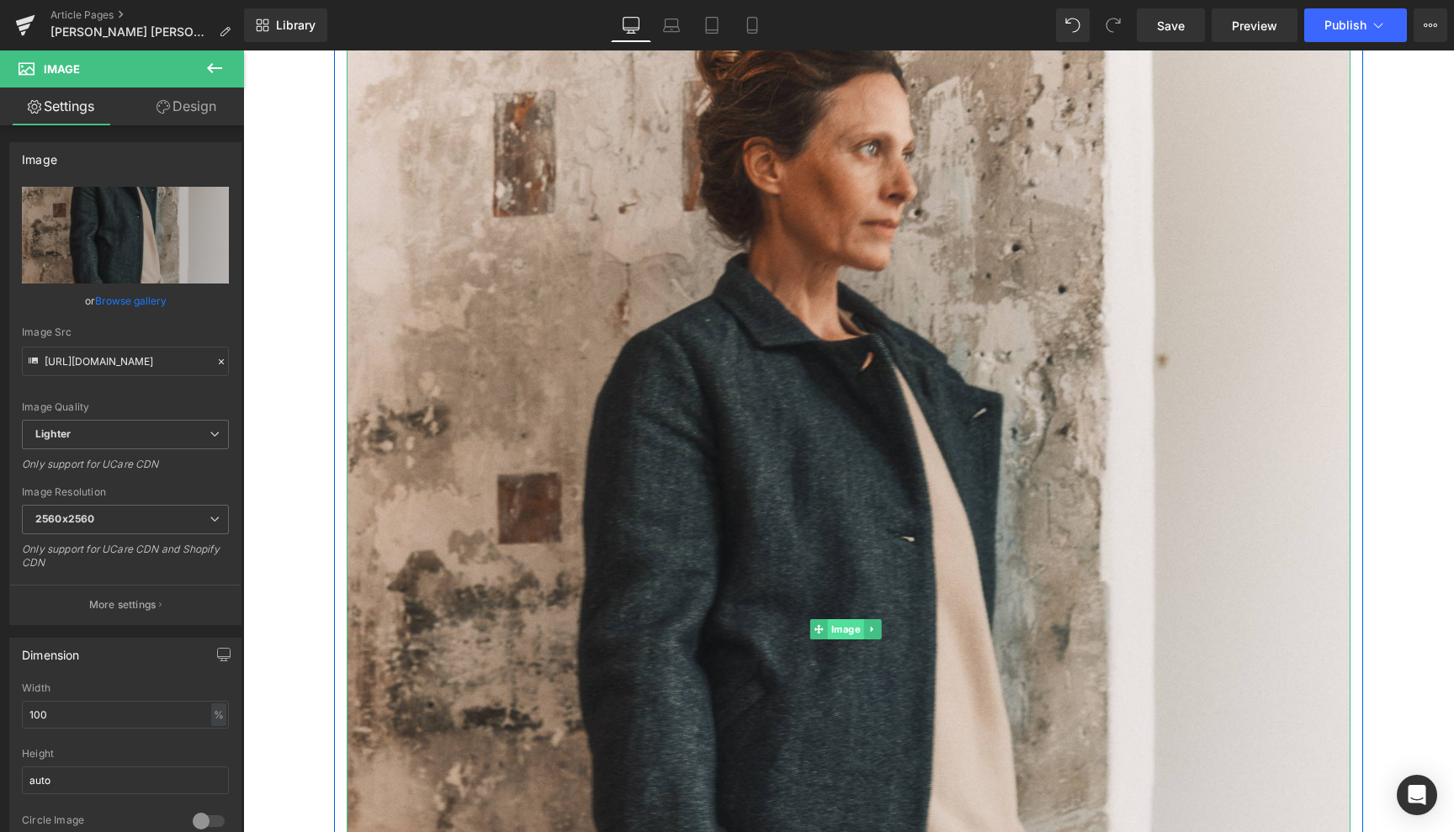
click at [848, 619] on span "Image" at bounding box center [846, 629] width 36 height 20
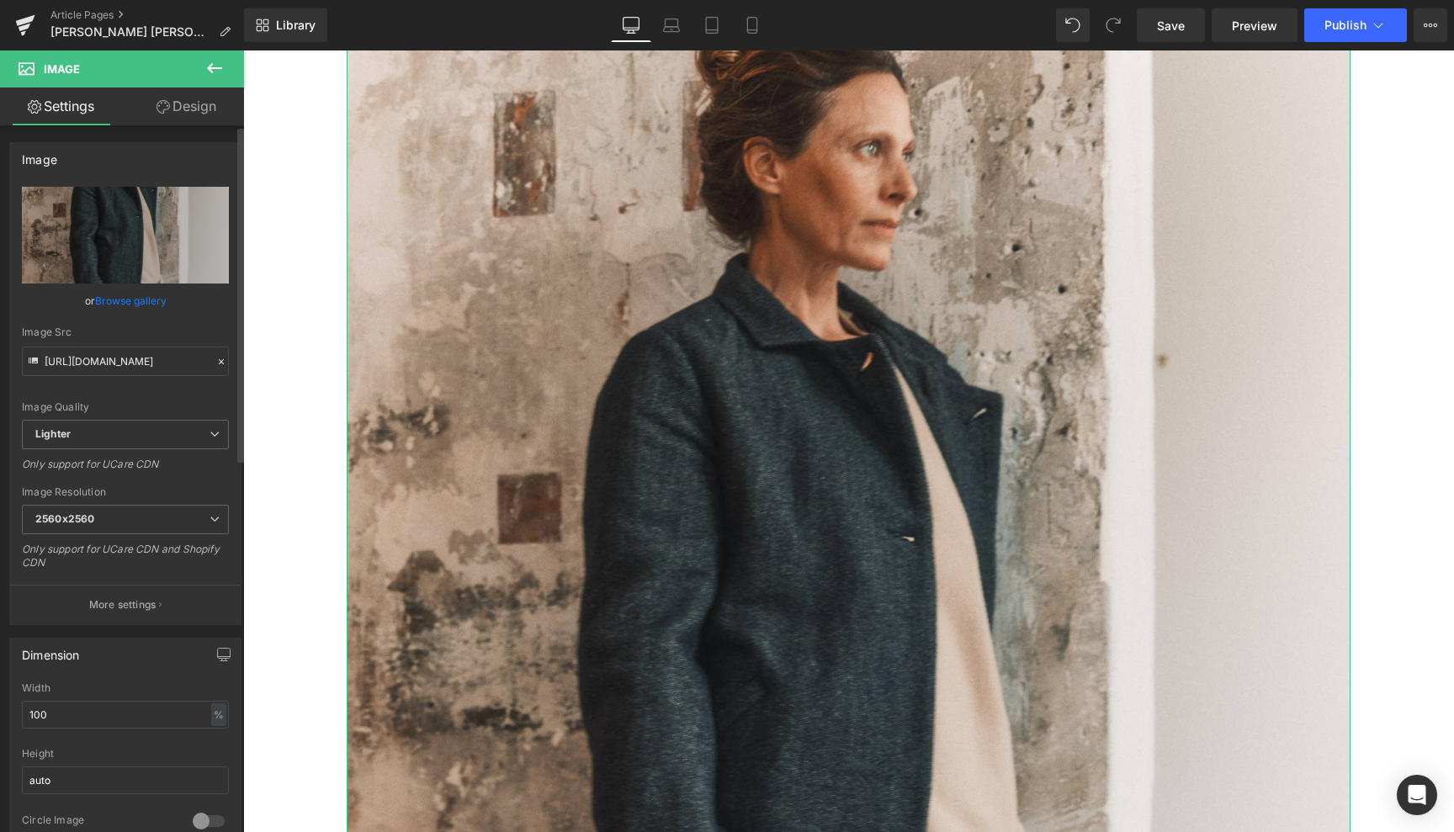
click at [151, 298] on link "Browse gallery" at bounding box center [131, 300] width 72 height 29
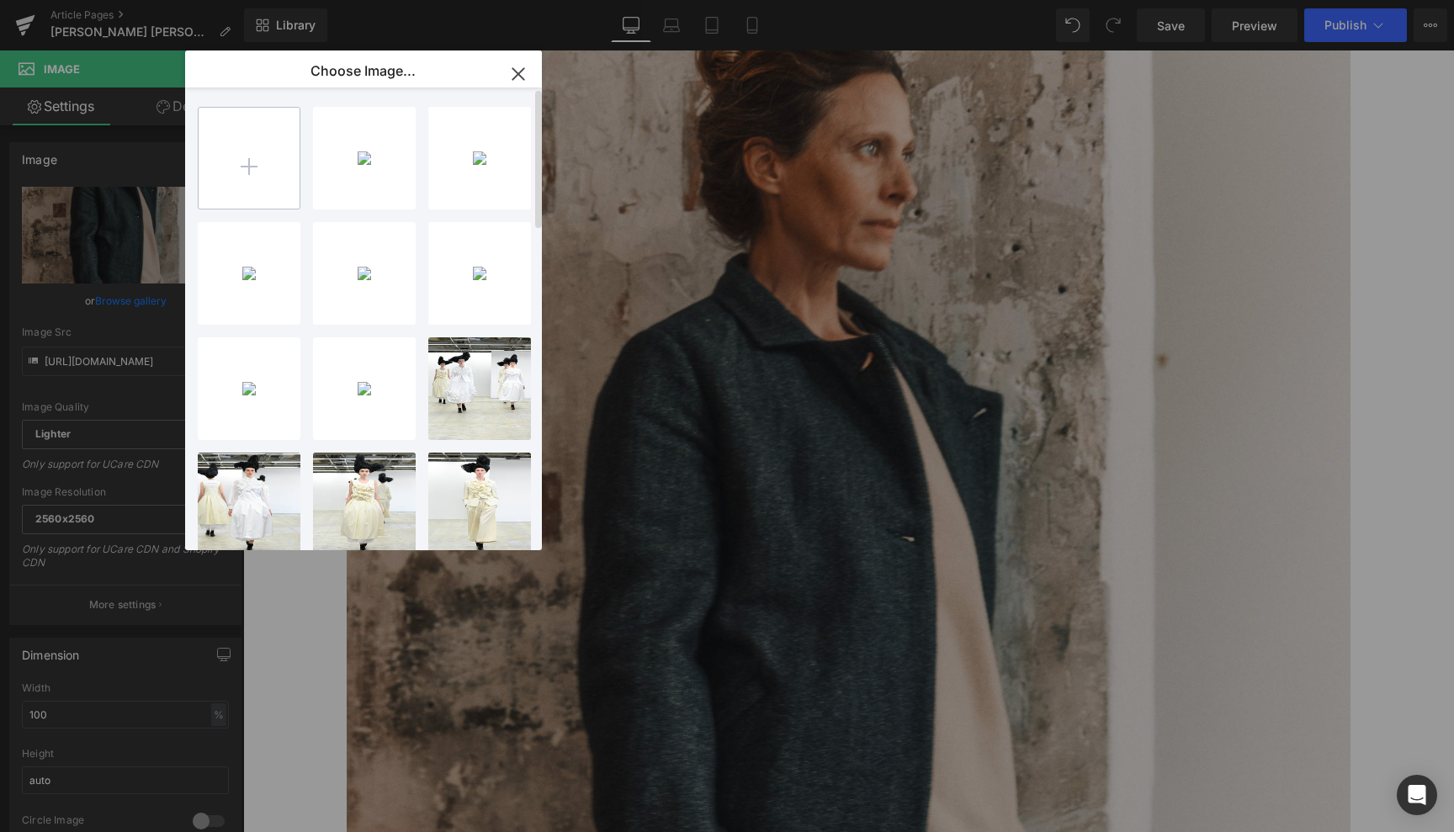
click at [257, 168] on input "file" at bounding box center [249, 158] width 101 height 101
type input "C:\fakepath\SELECTION B2B ORSAN 12.jpg"
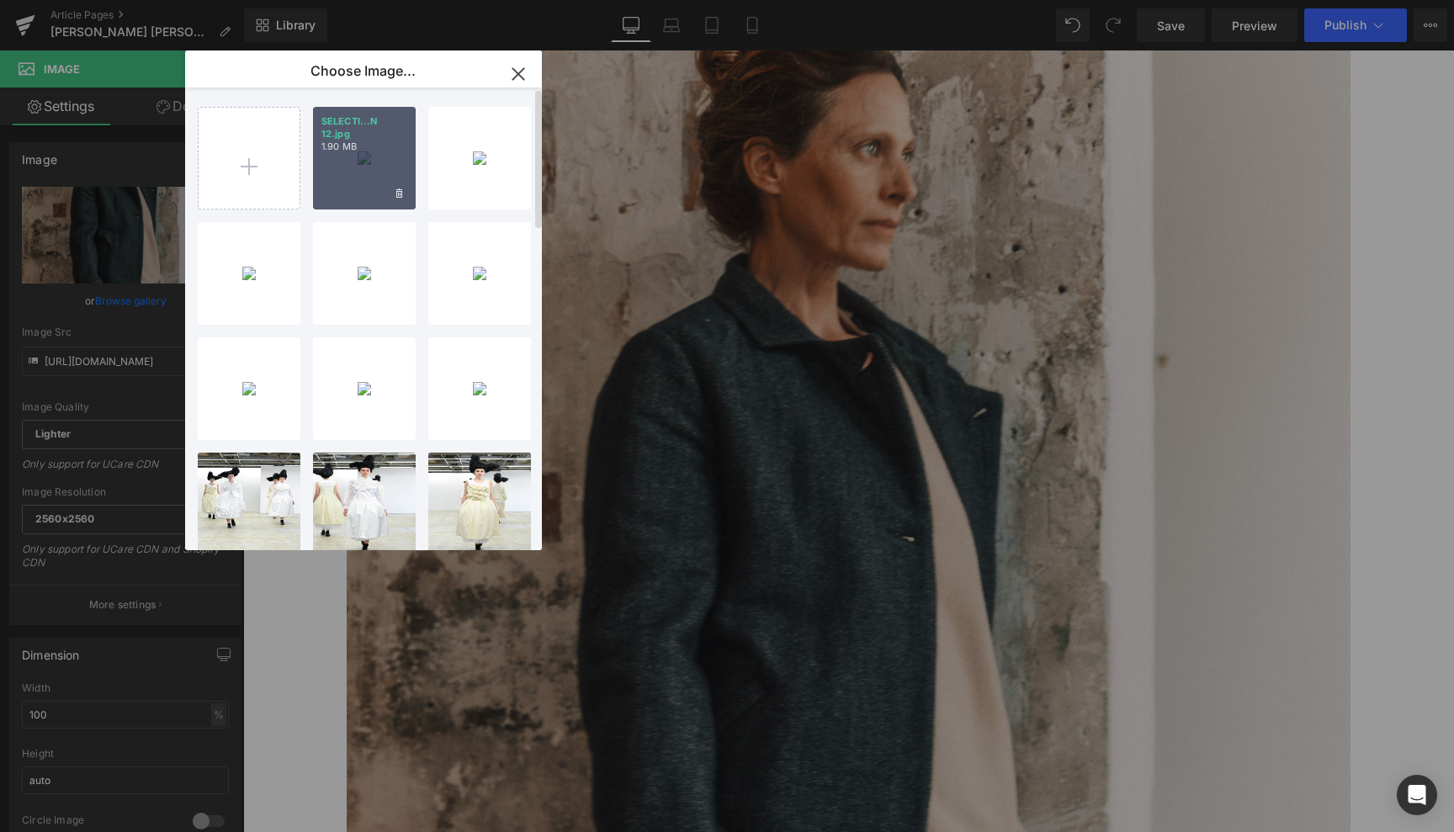
click at [376, 154] on div "SELECTI...N 12.jpg 1.90 MB" at bounding box center [364, 158] width 103 height 103
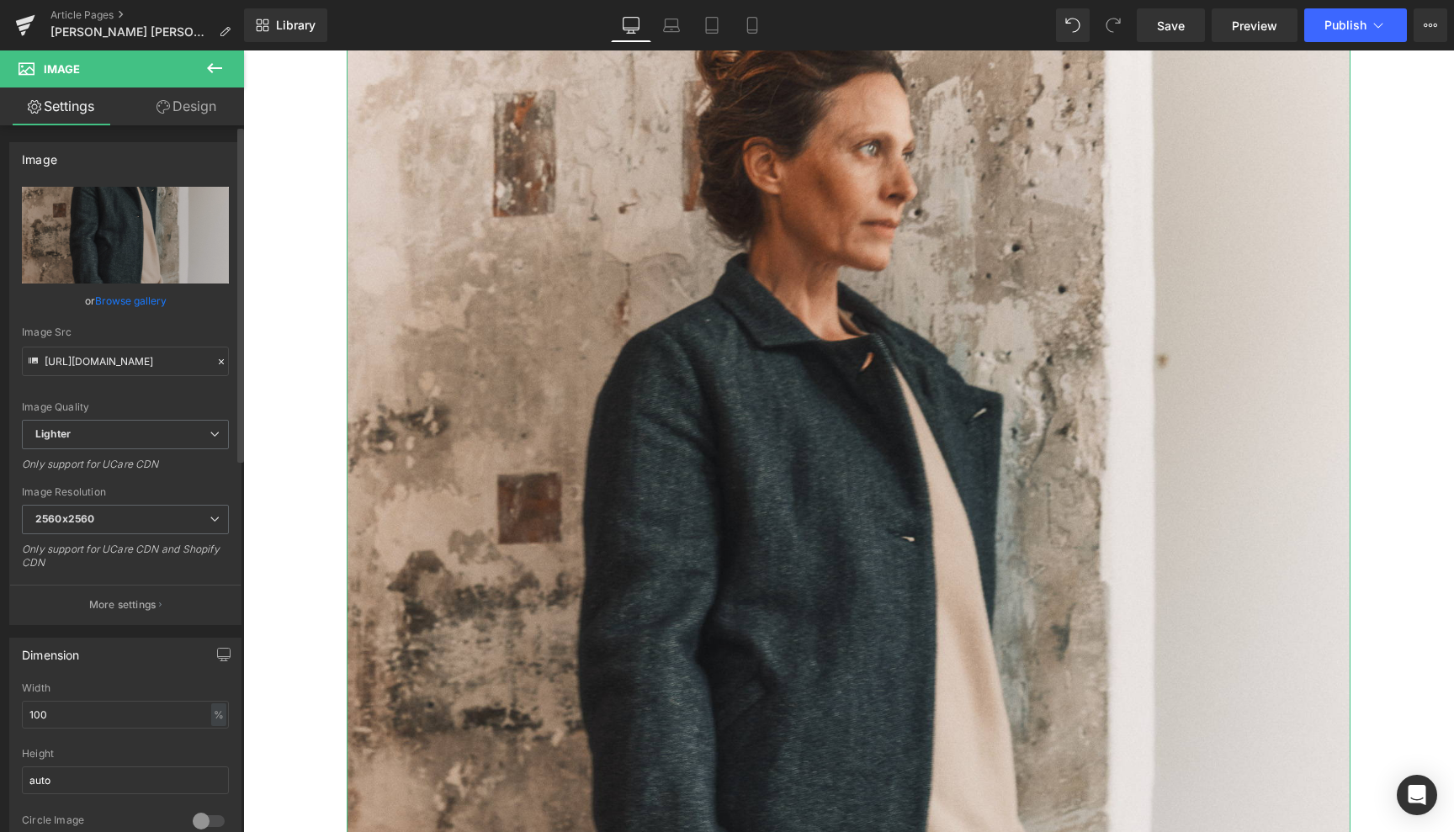
click at [128, 297] on link "Browse gallery" at bounding box center [131, 300] width 72 height 29
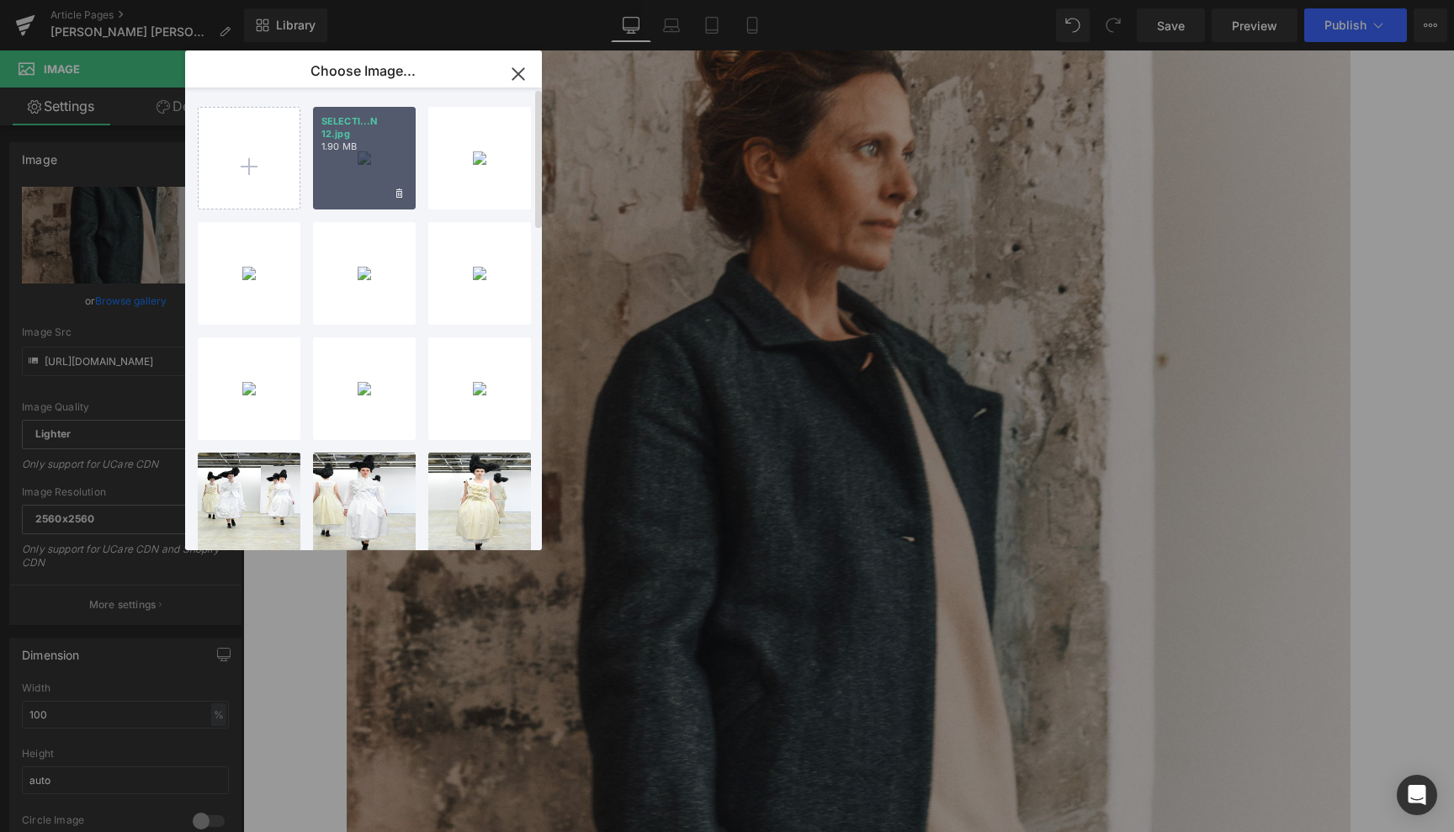
click at [369, 159] on div "SELECTI...N 12.jpg 1.90 MB" at bounding box center [364, 158] width 103 height 103
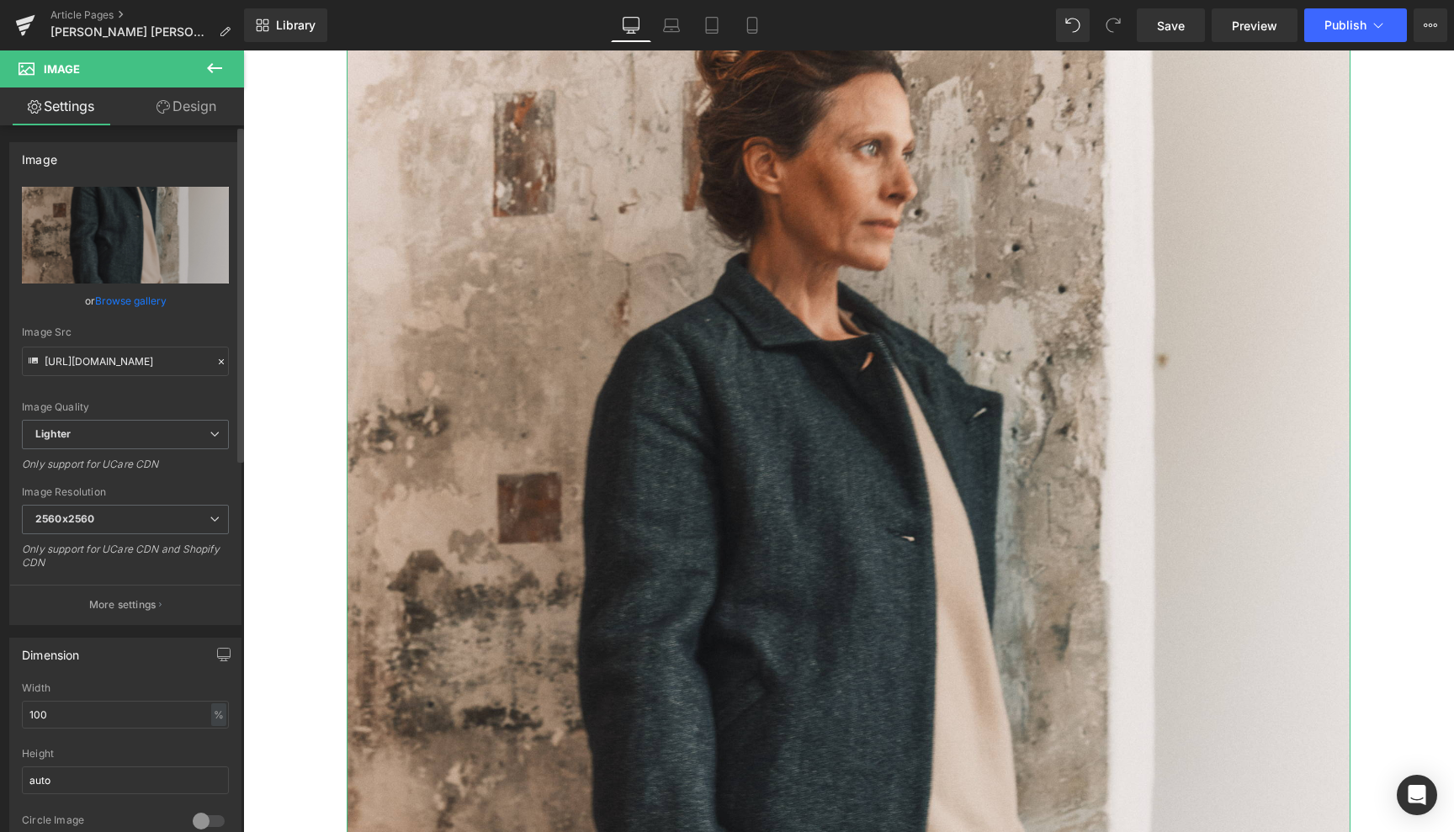
click at [125, 295] on link "Browse gallery" at bounding box center [131, 300] width 72 height 29
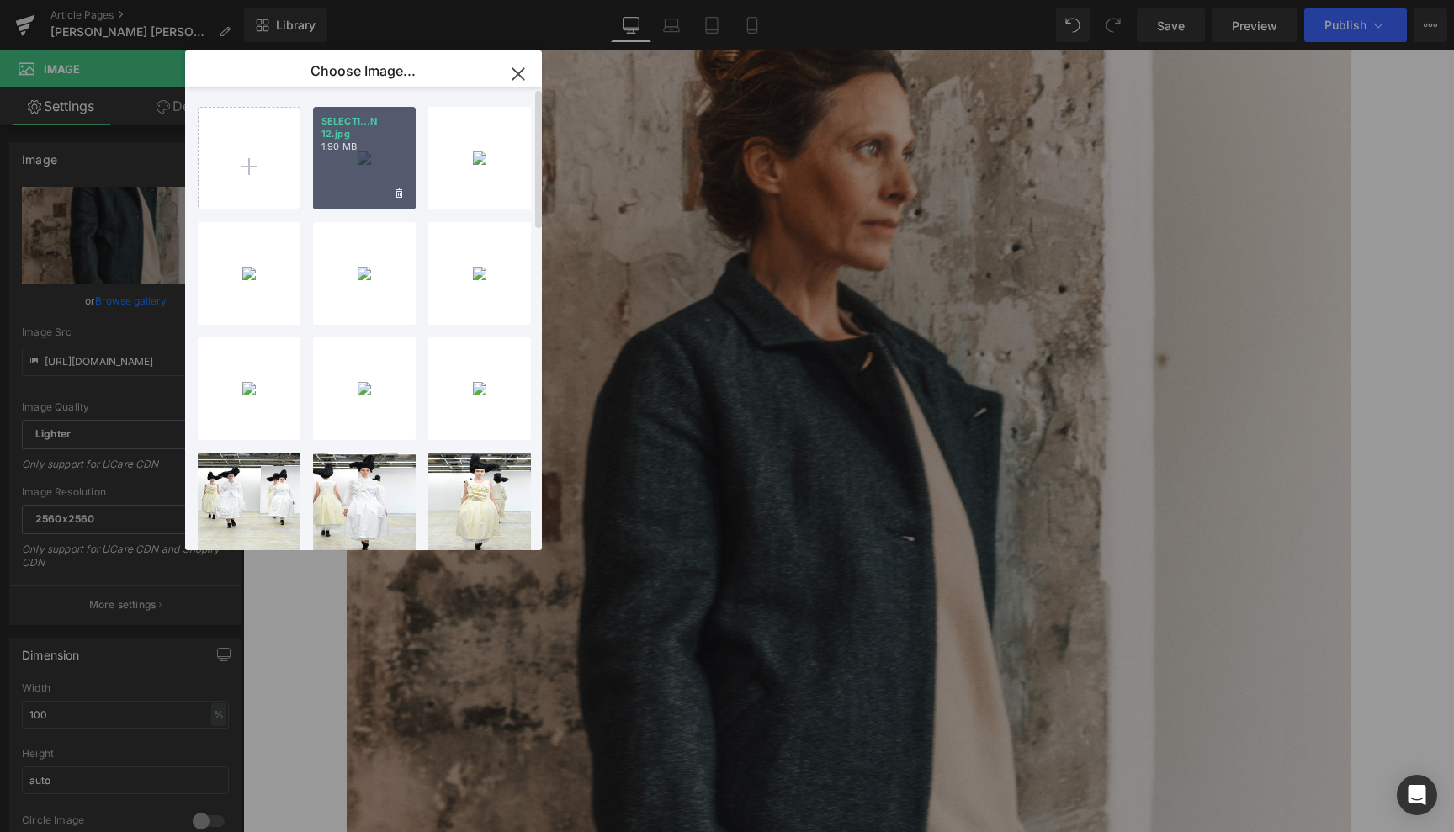
click at [367, 156] on div "SELECTI...N 12.jpg 1.90 MB" at bounding box center [364, 158] width 103 height 103
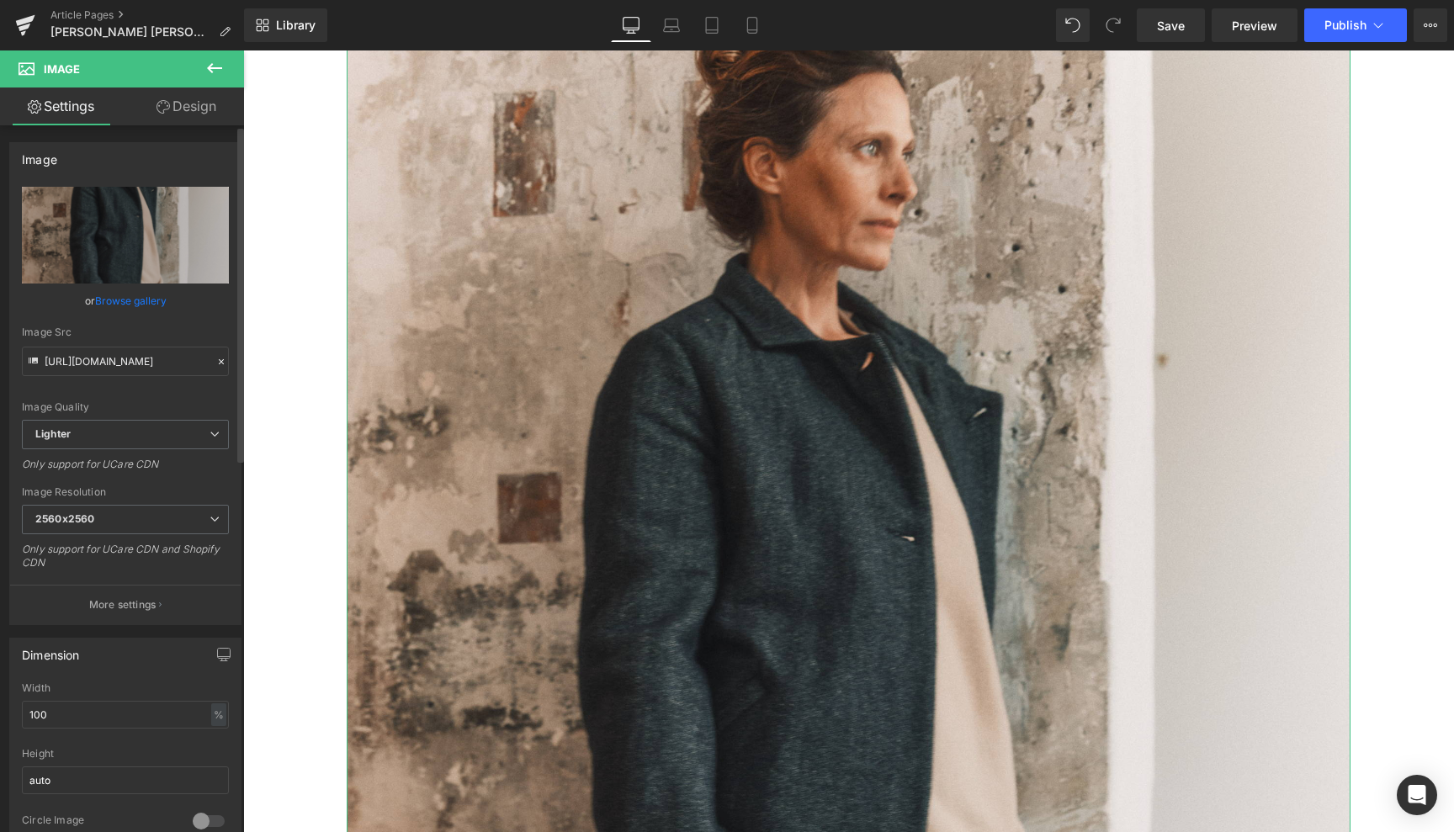
click at [150, 302] on link "Browse gallery" at bounding box center [131, 300] width 72 height 29
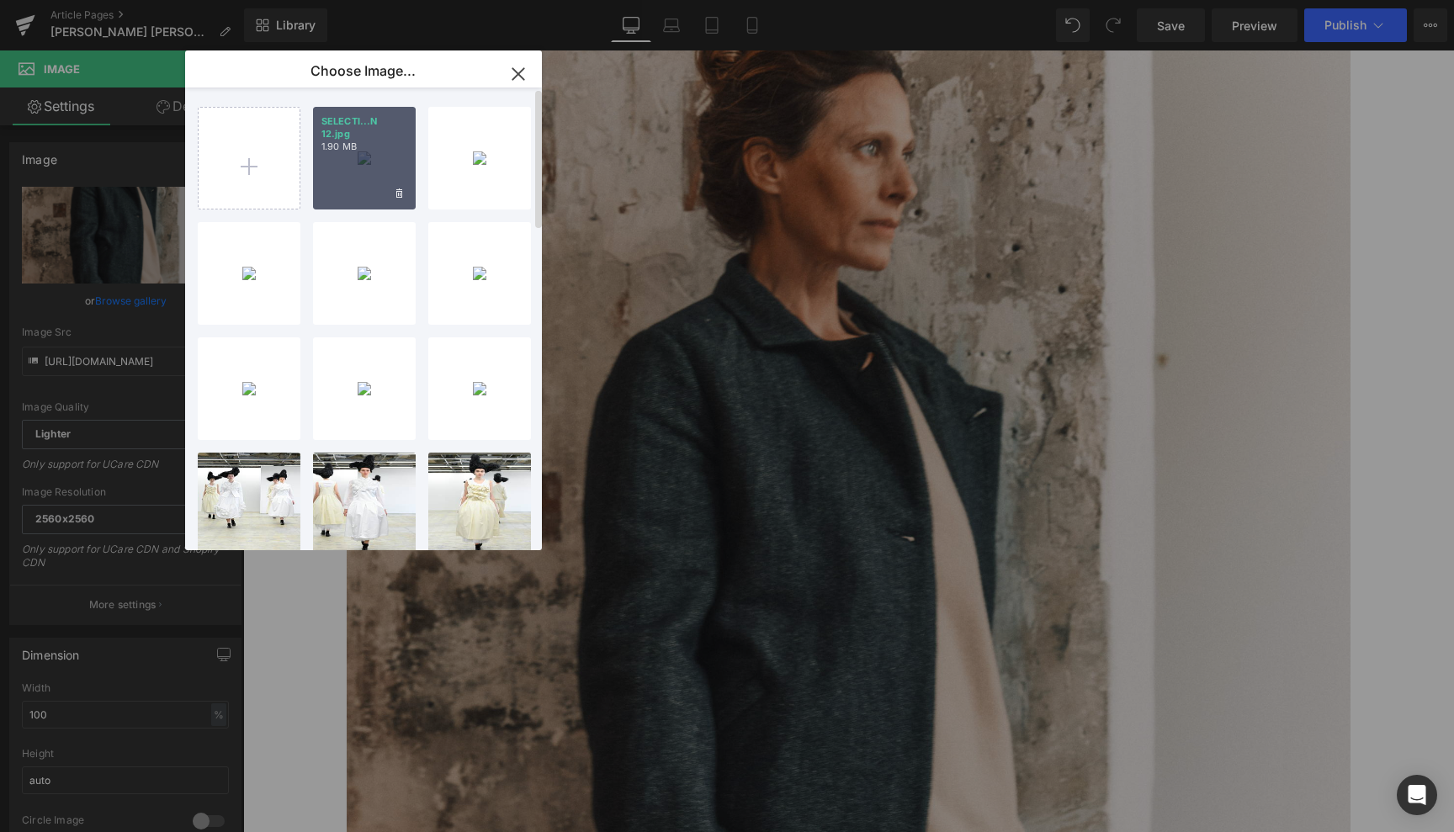
click at [368, 161] on div "SELECTI...N 12.jpg 1.90 MB" at bounding box center [364, 158] width 103 height 103
type input "[URL][DOMAIN_NAME]"
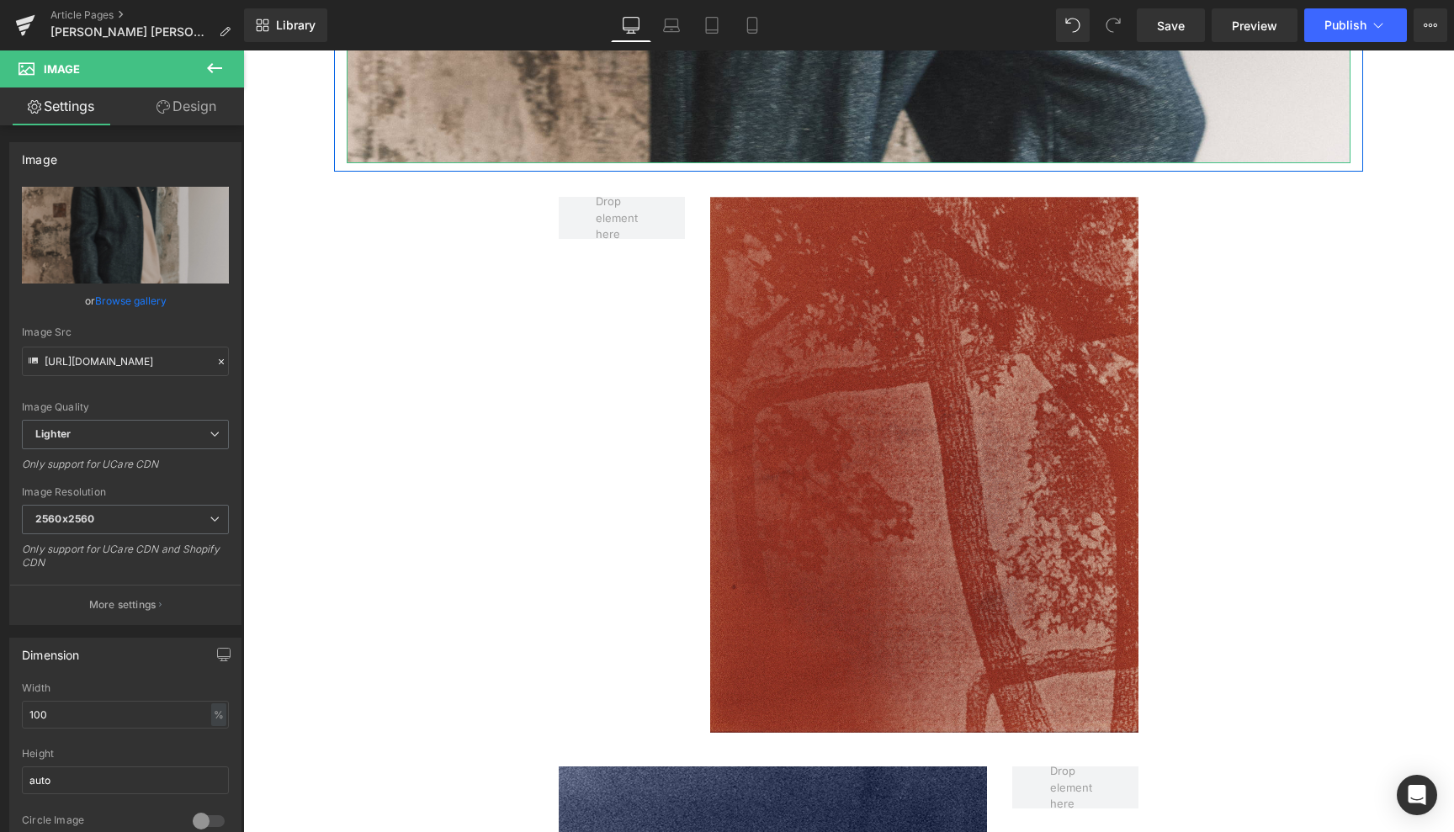
scroll to position [5090, 0]
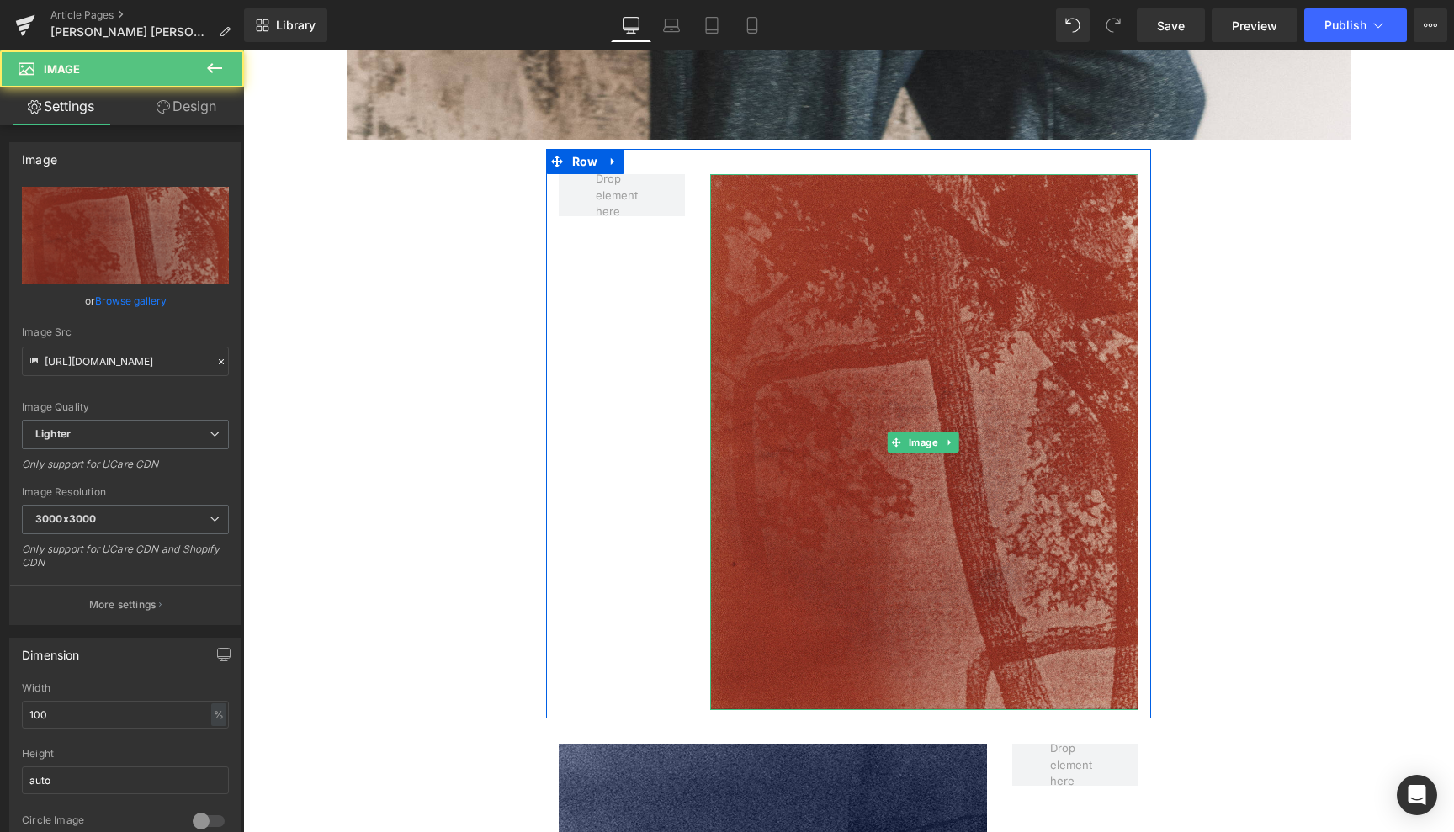
click at [846, 436] on img at bounding box center [924, 442] width 429 height 536
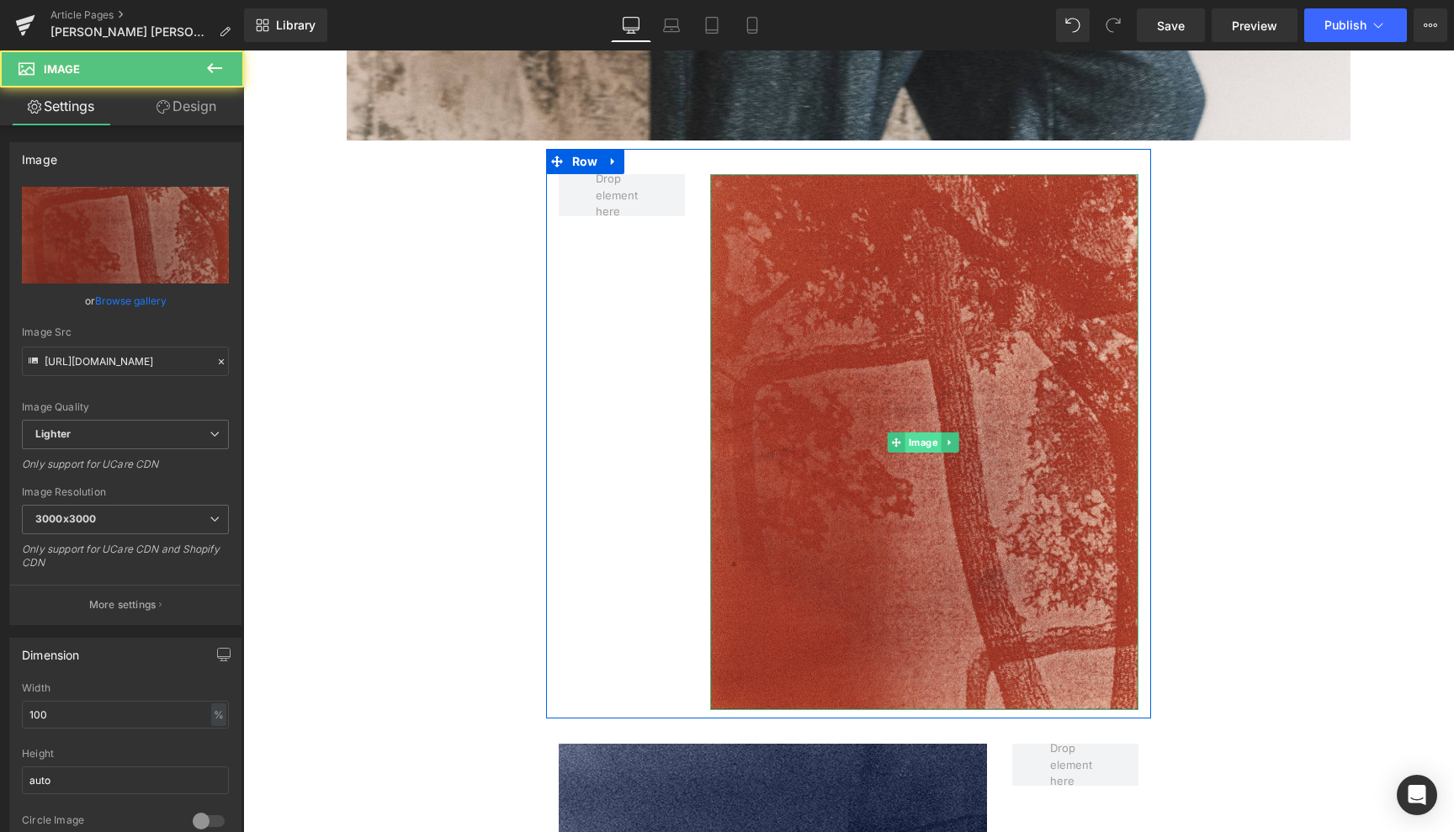
click at [917, 433] on span "Image" at bounding box center [923, 443] width 36 height 20
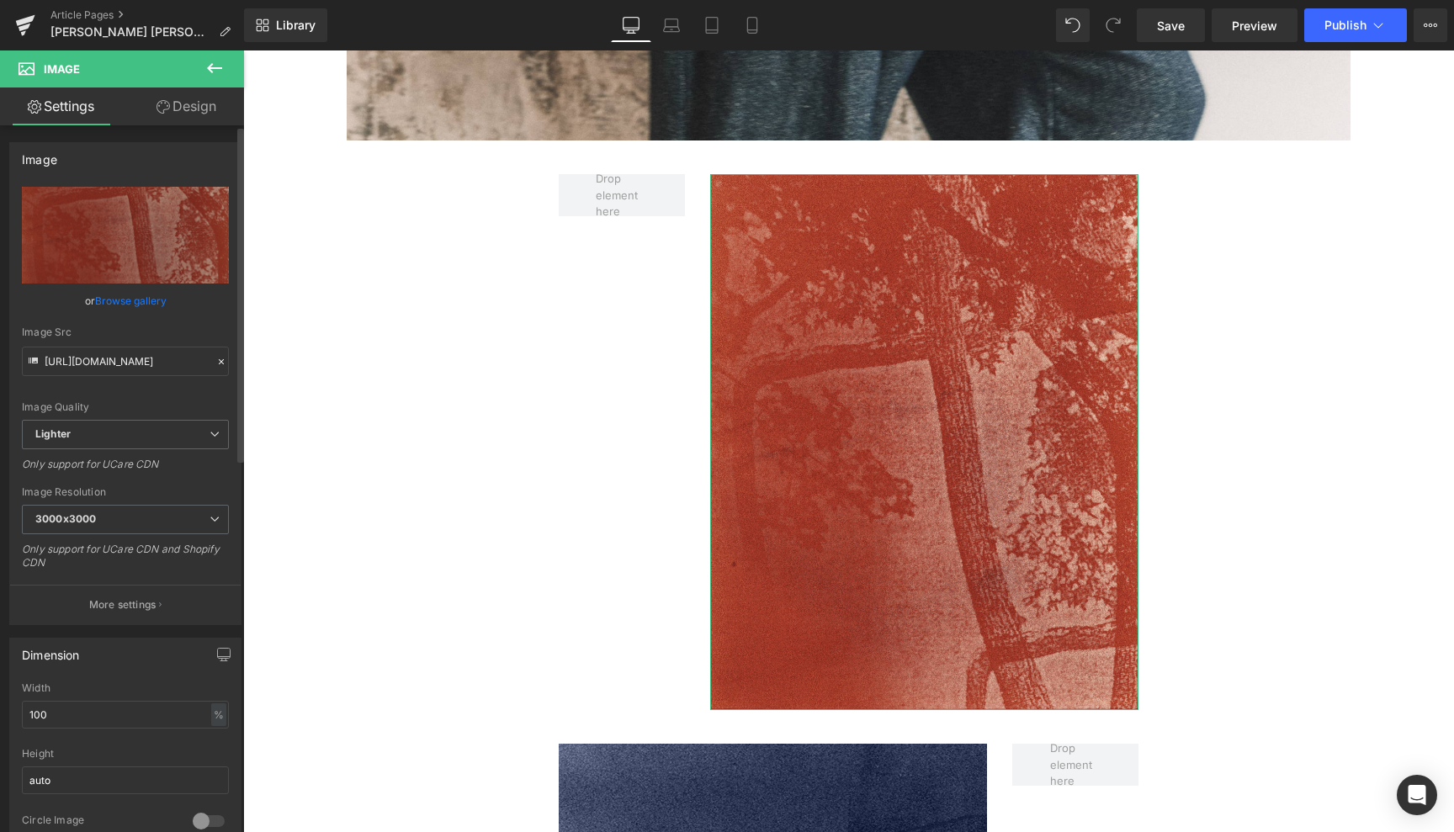
click at [120, 307] on link "Browse gallery" at bounding box center [131, 300] width 72 height 29
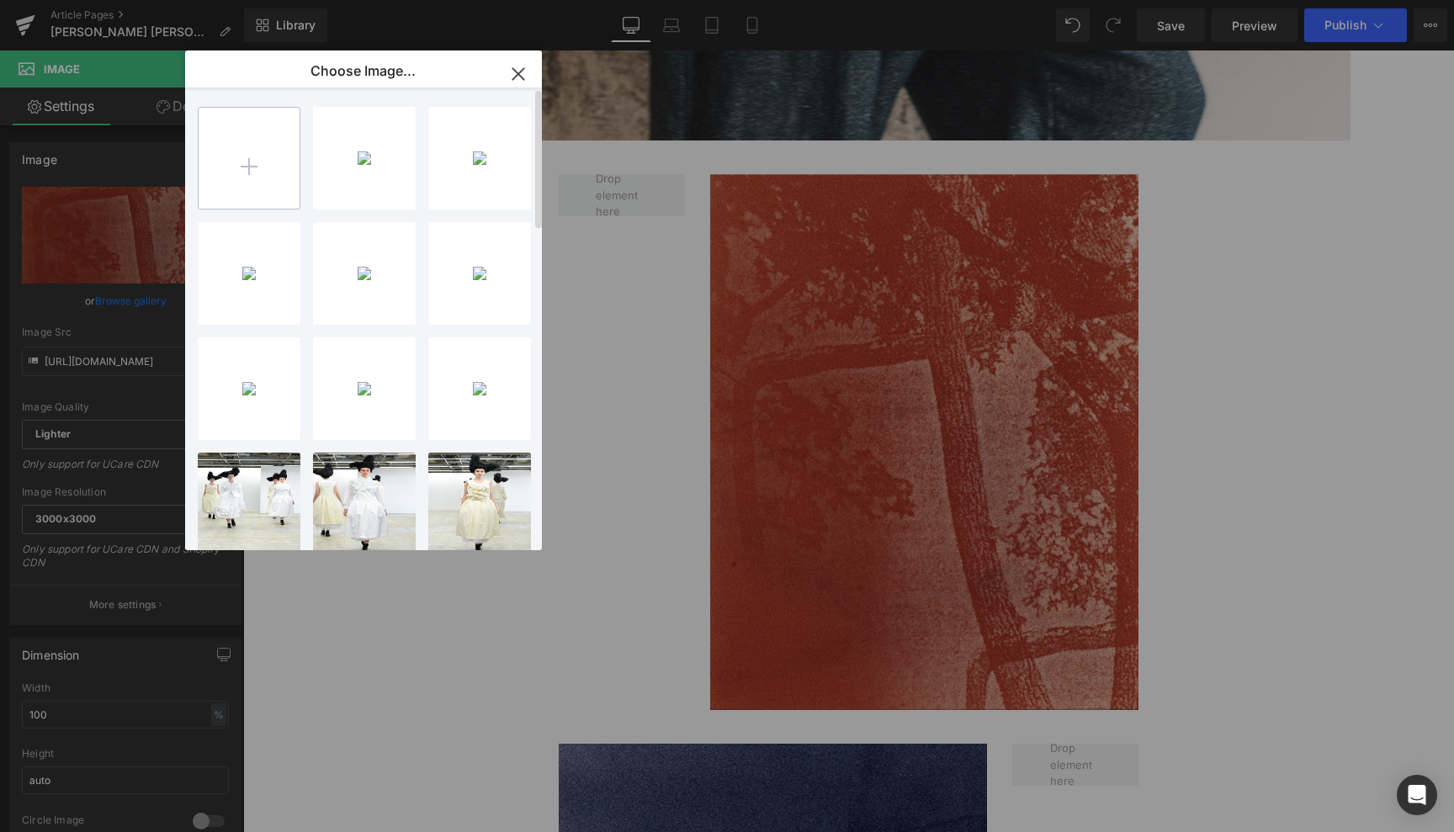
click at [247, 168] on input "file" at bounding box center [249, 158] width 101 height 101
type input "C:\fakepath\SELECTION B2B ORSAN 9.jpg"
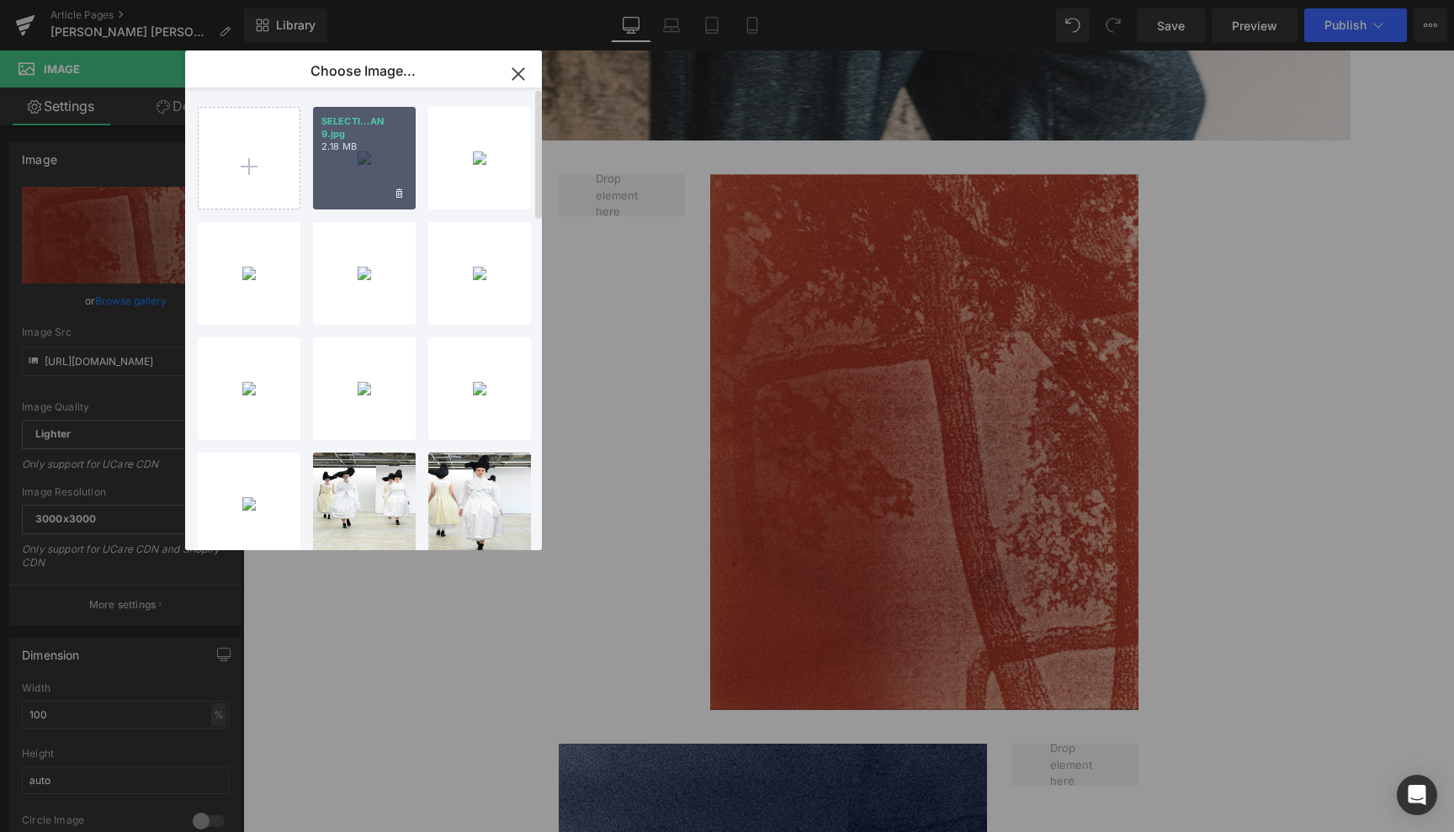
click at [374, 157] on div "SELECTI...AN 9.jpg 2.18 MB" at bounding box center [364, 158] width 103 height 103
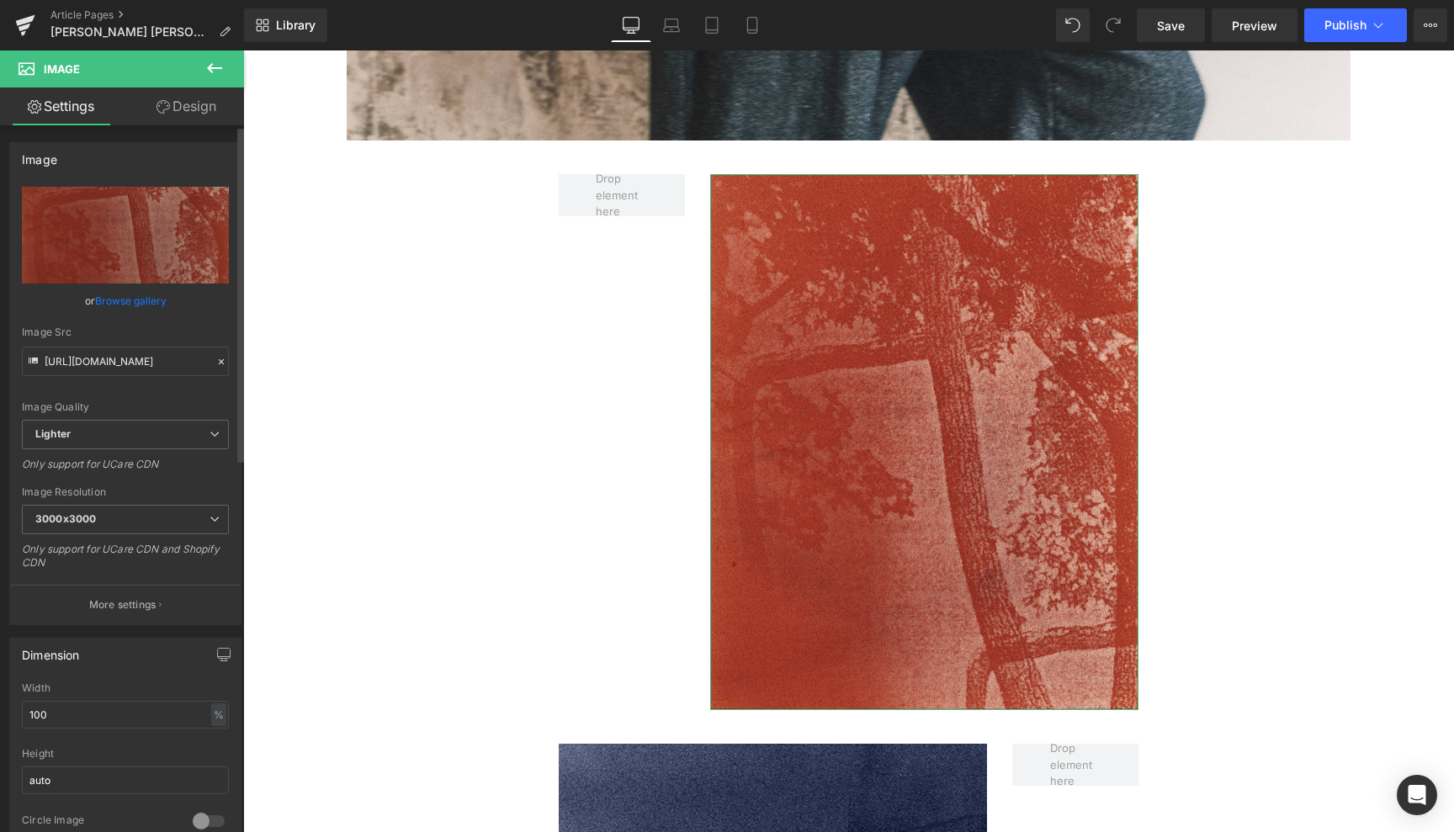
click at [140, 304] on link "Browse gallery" at bounding box center [131, 300] width 72 height 29
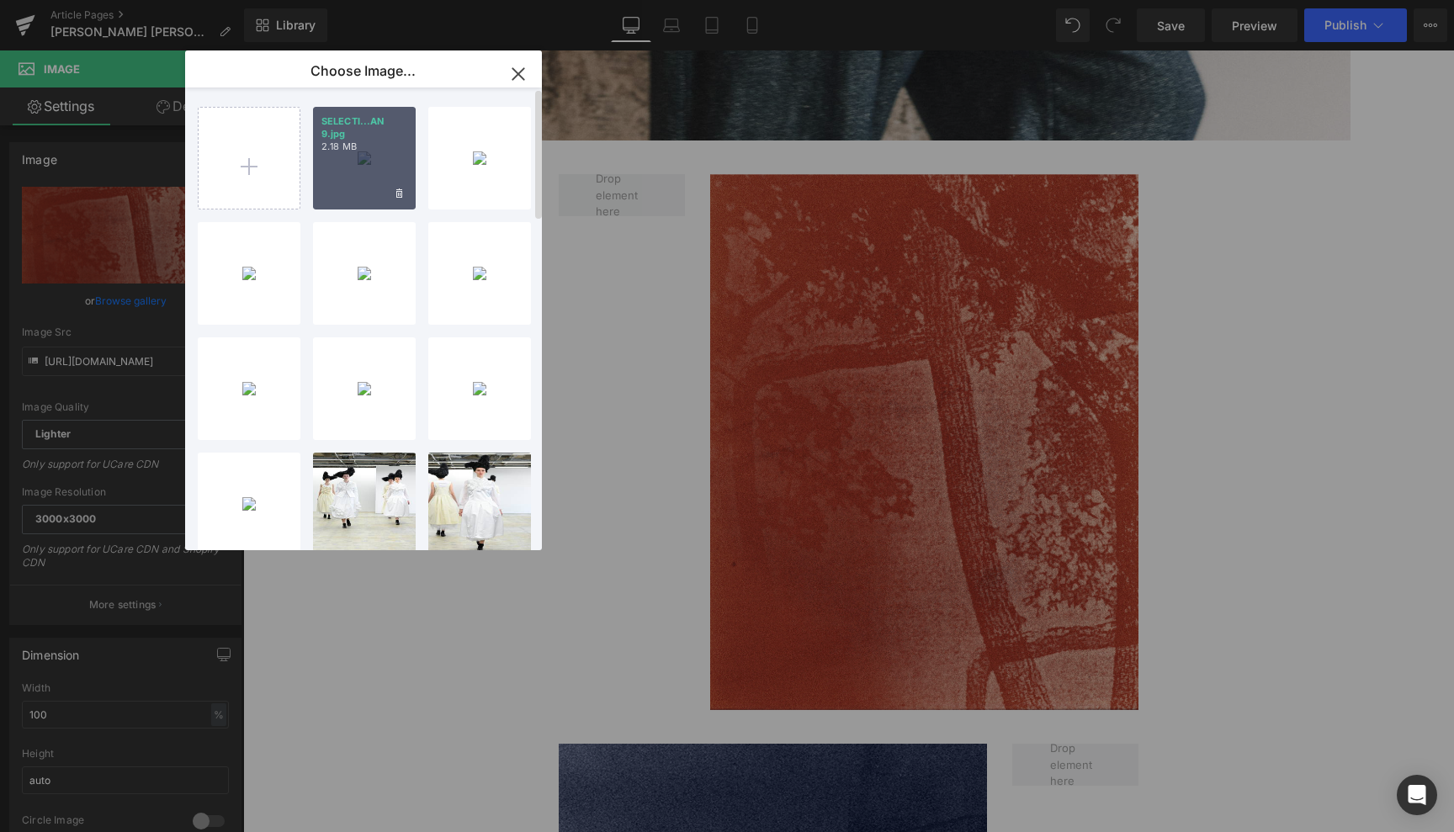
click at [366, 158] on div "SELECTI...AN 9.jpg 2.18 MB" at bounding box center [364, 158] width 103 height 103
type input "[URL][DOMAIN_NAME]"
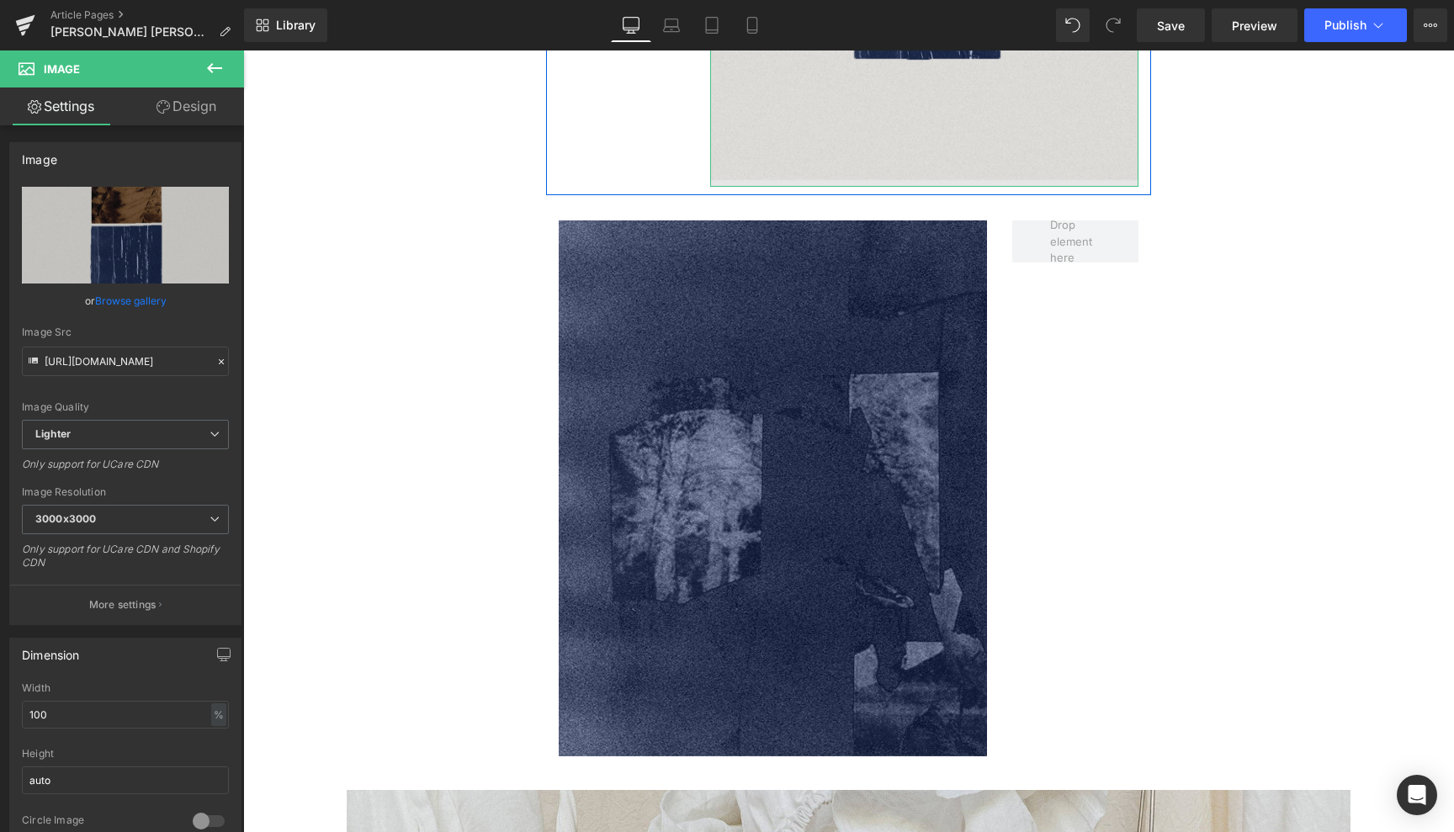
scroll to position [5708, 0]
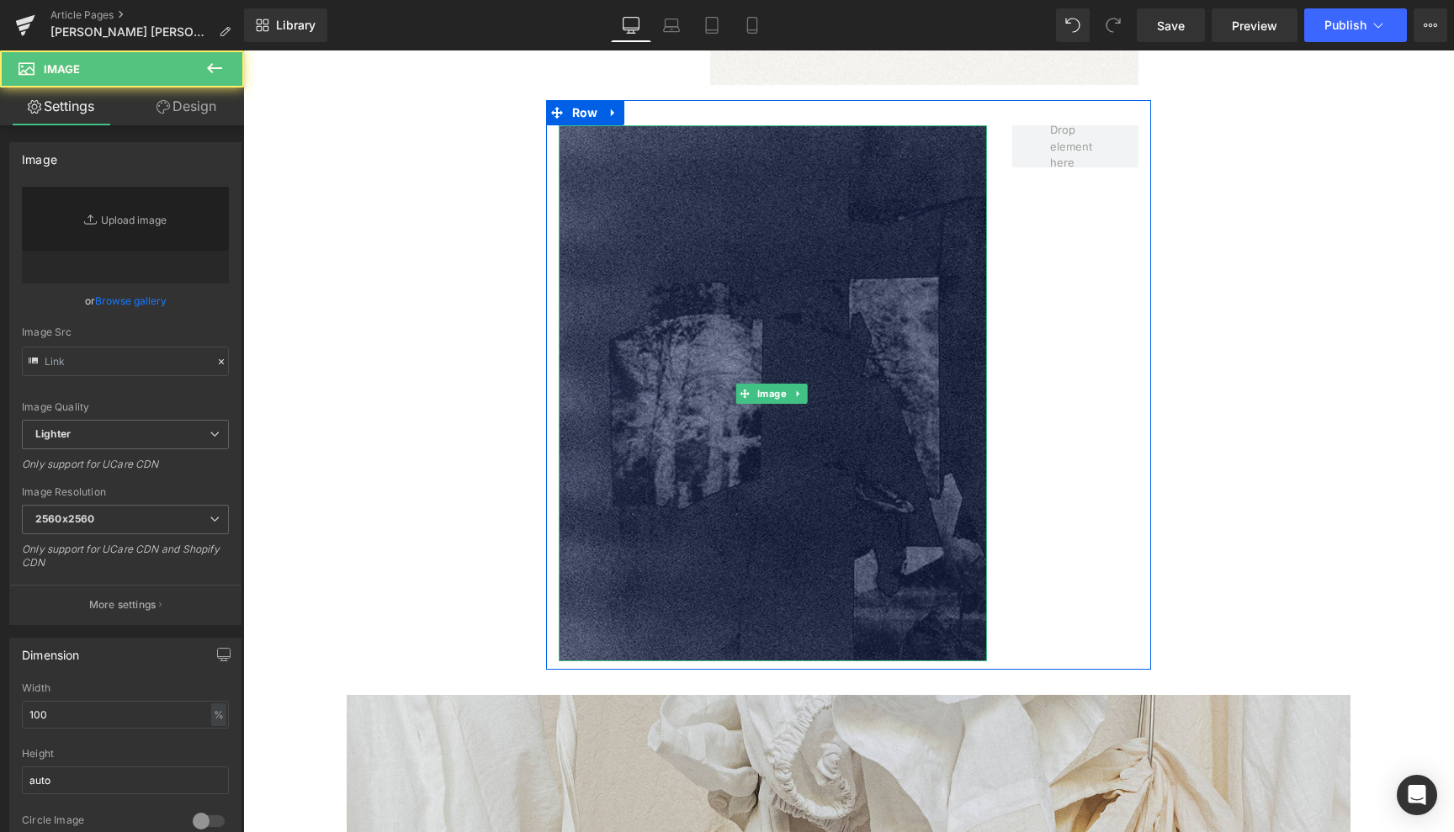
type input "[URL][DOMAIN_NAME]"
click at [784, 365] on div "Image" at bounding box center [773, 393] width 429 height 536
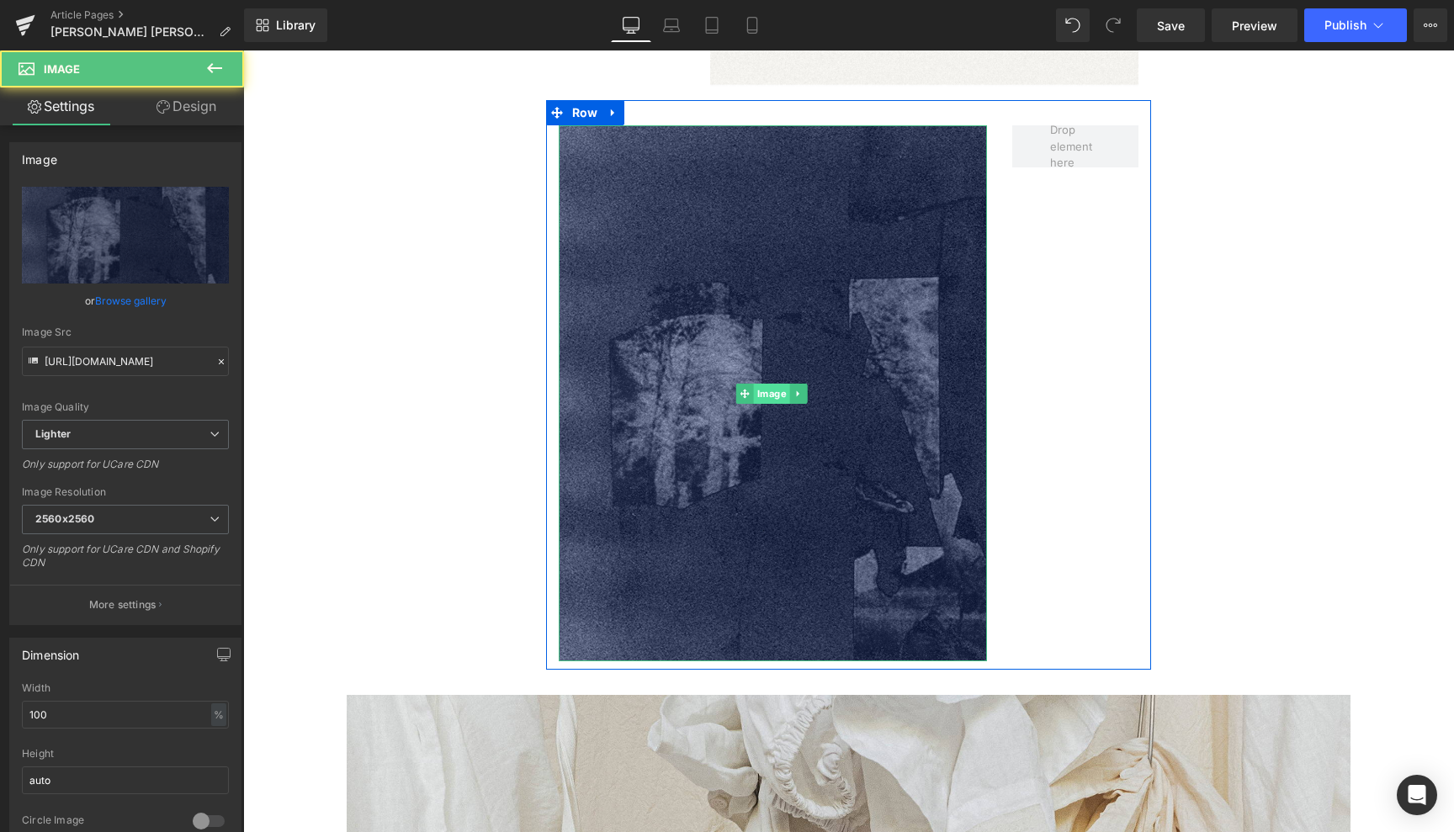
click at [767, 384] on span "Image" at bounding box center [772, 394] width 36 height 20
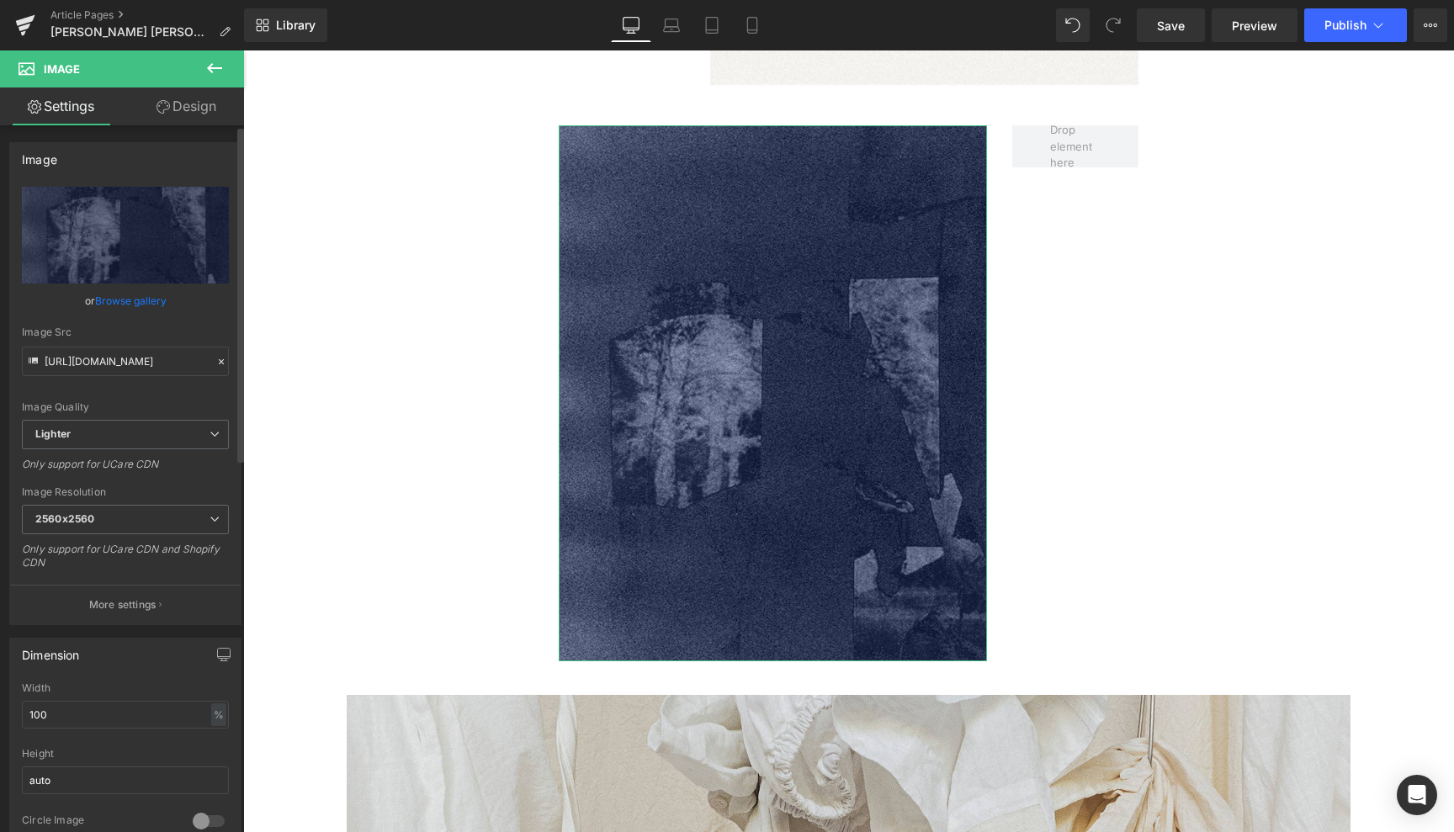
click at [151, 301] on link "Browse gallery" at bounding box center [131, 300] width 72 height 29
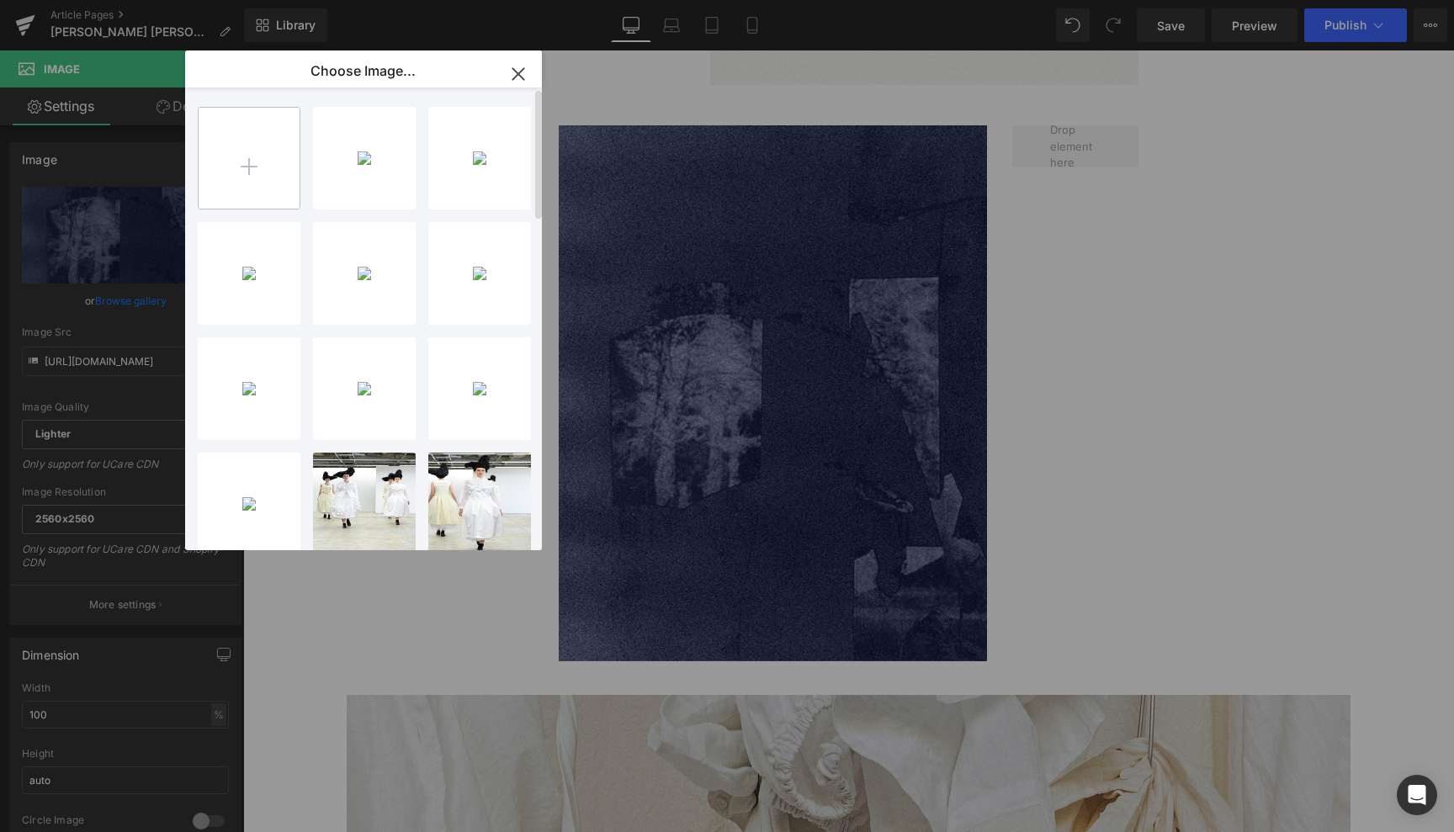
click at [252, 162] on input "file" at bounding box center [249, 158] width 101 height 101
type input "C:\fakepath\SELECTION B2B ORSAN 10.jpg"
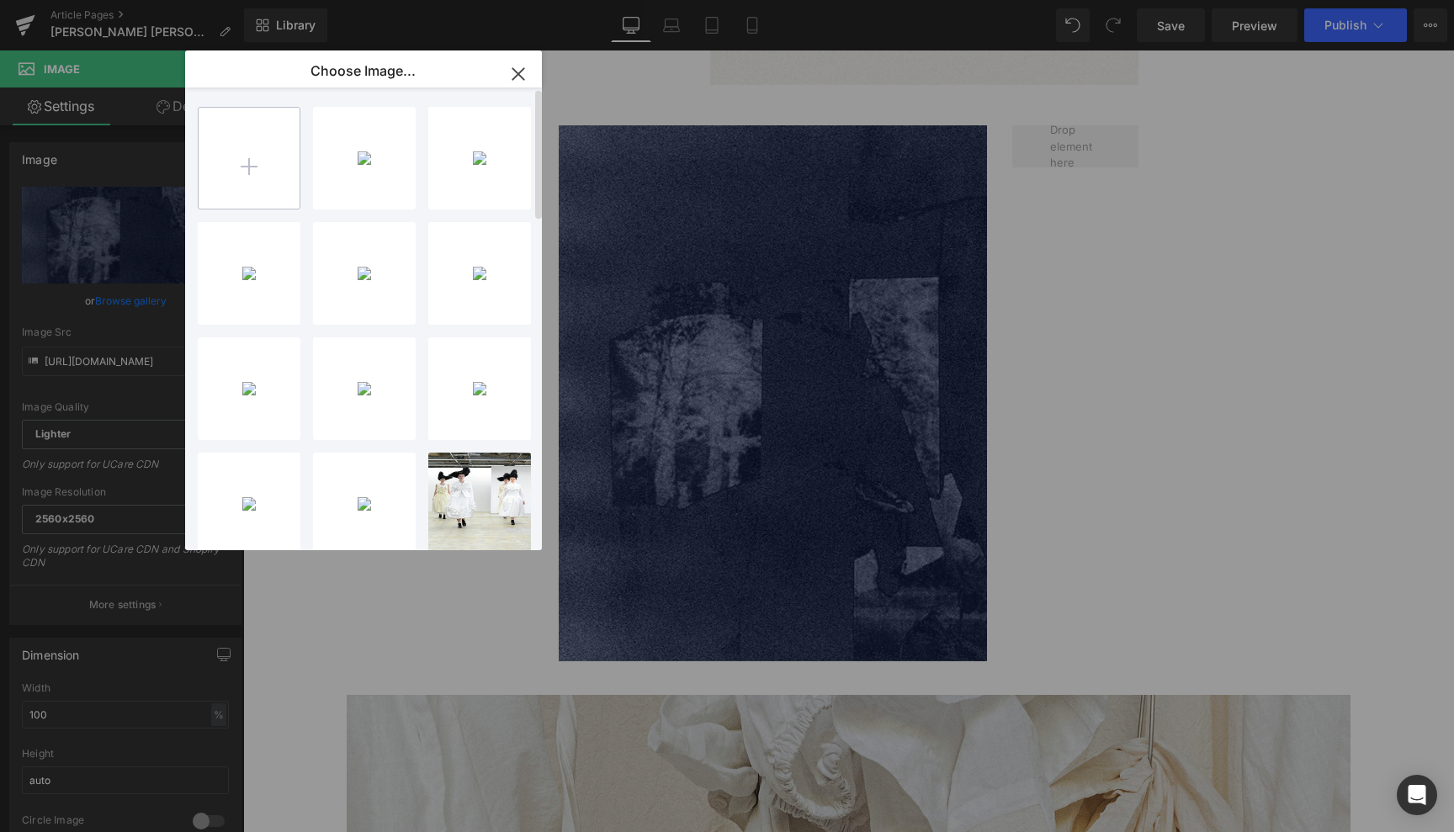
click at [253, 157] on input "file" at bounding box center [249, 158] width 101 height 101
type input "C:\fakepath\SELECTION B2B ORSAN 15.jpg"
click at [252, 162] on input "file" at bounding box center [249, 158] width 101 height 101
type input "C:\fakepath\SELECTION B2B ORSAN 17.jpg"
click at [244, 169] on input "file" at bounding box center [249, 158] width 101 height 101
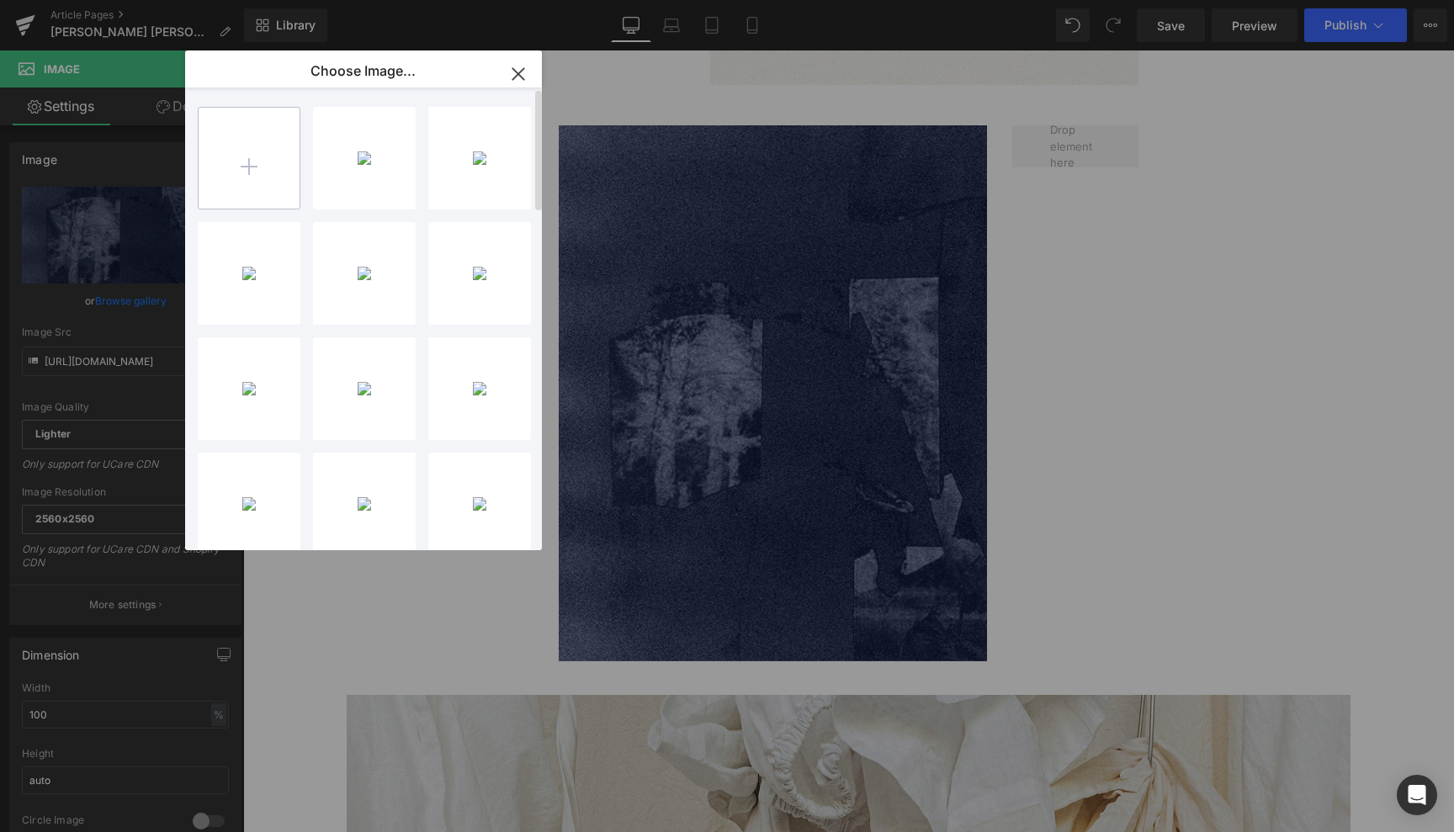
type input "C:\fakepath\SELECTION B2B ORSAN 19jpg.jpg"
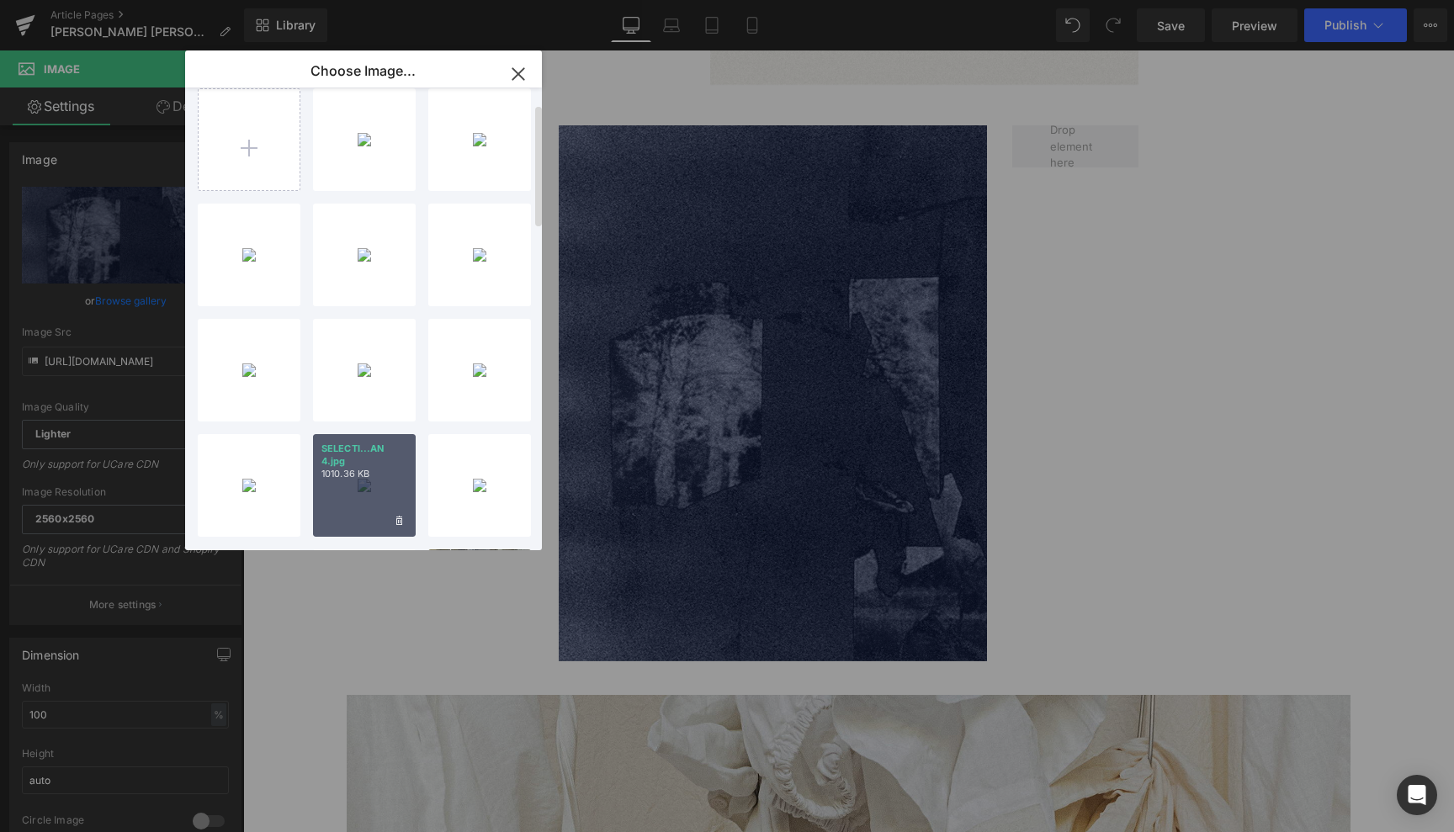
scroll to position [0, 0]
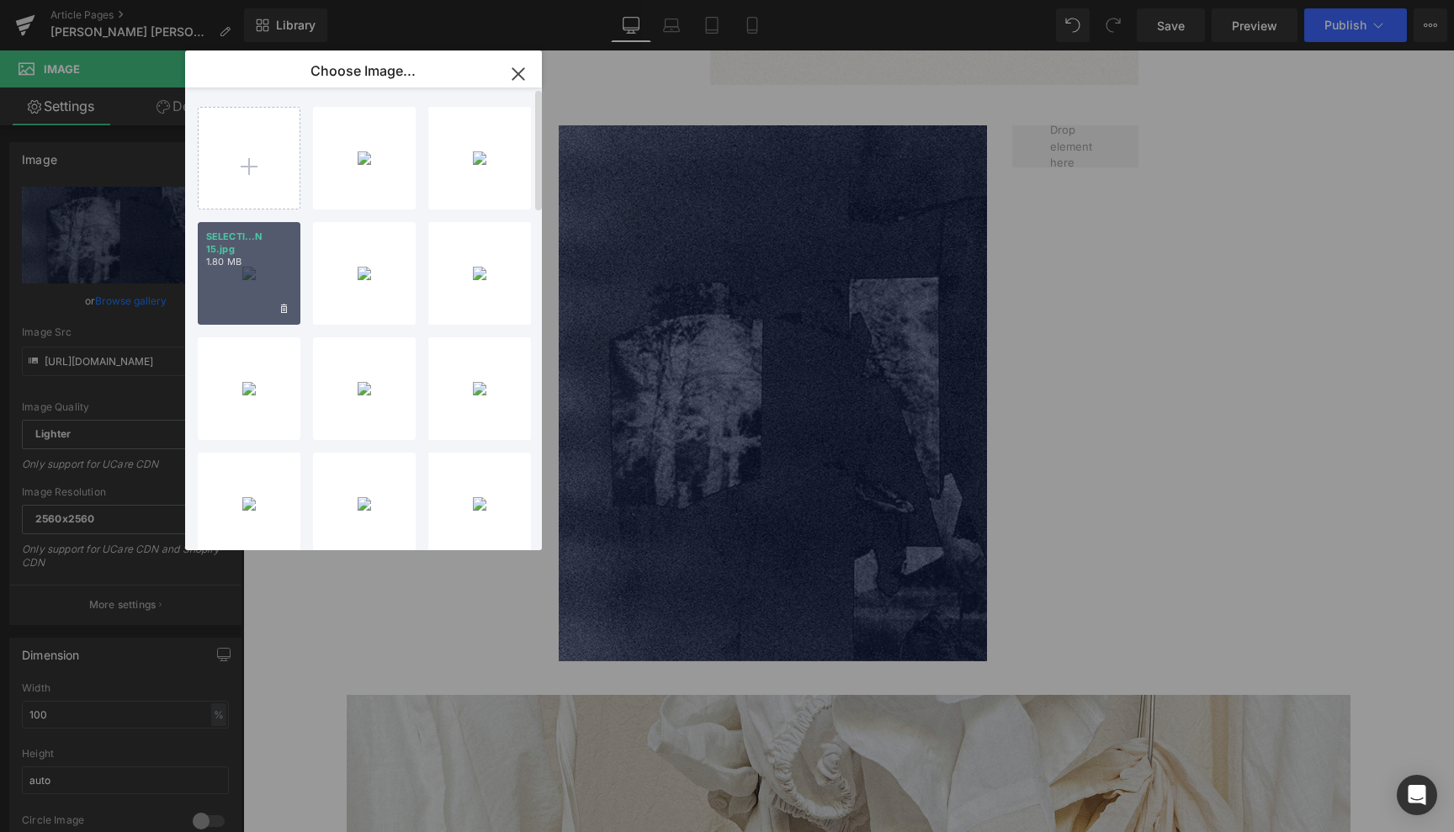
click at [261, 276] on div "SELECTI...N 15.jpg 1.80 MB" at bounding box center [249, 273] width 103 height 103
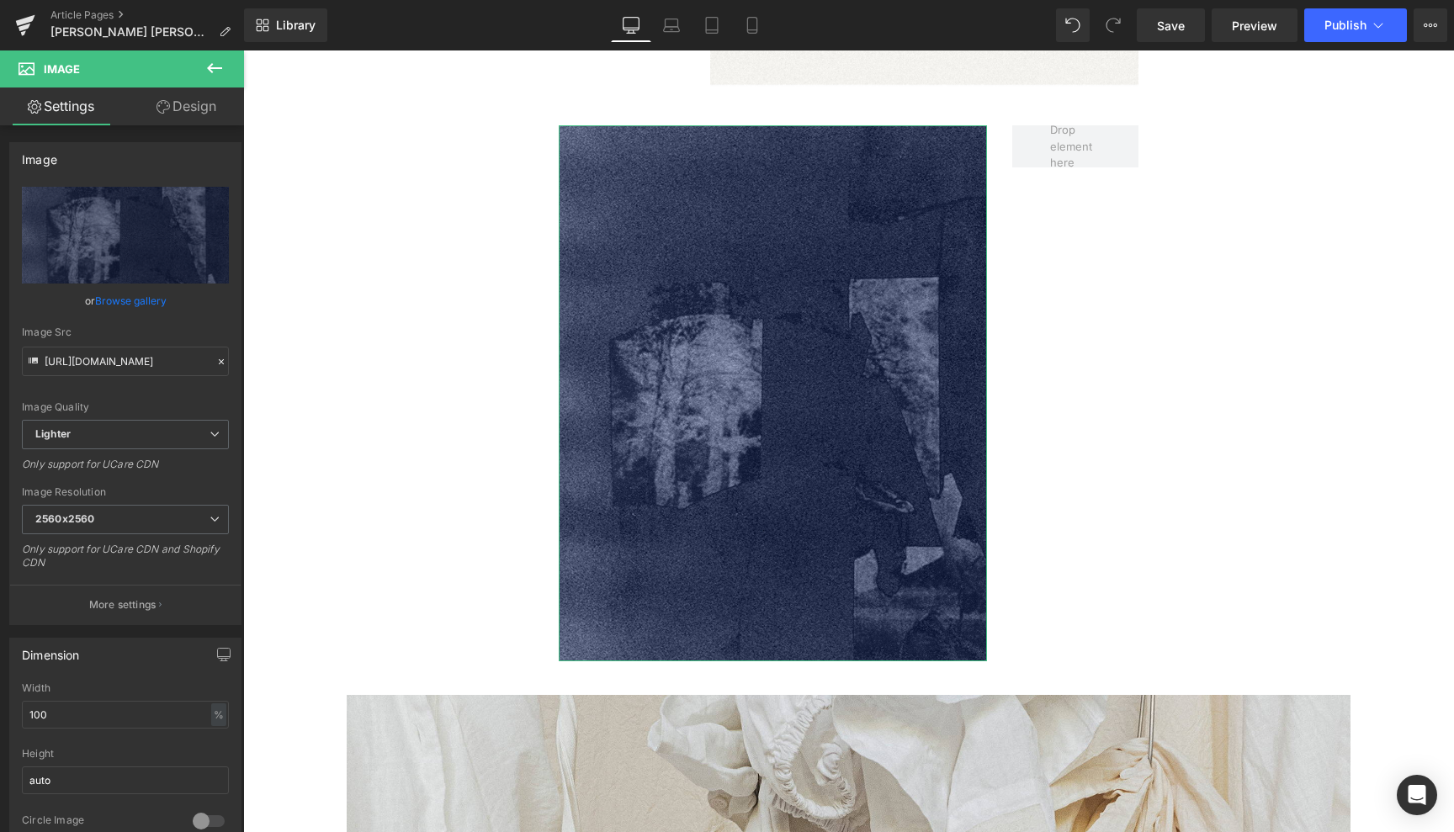
click at [133, 306] on link "Browse gallery" at bounding box center [131, 300] width 72 height 29
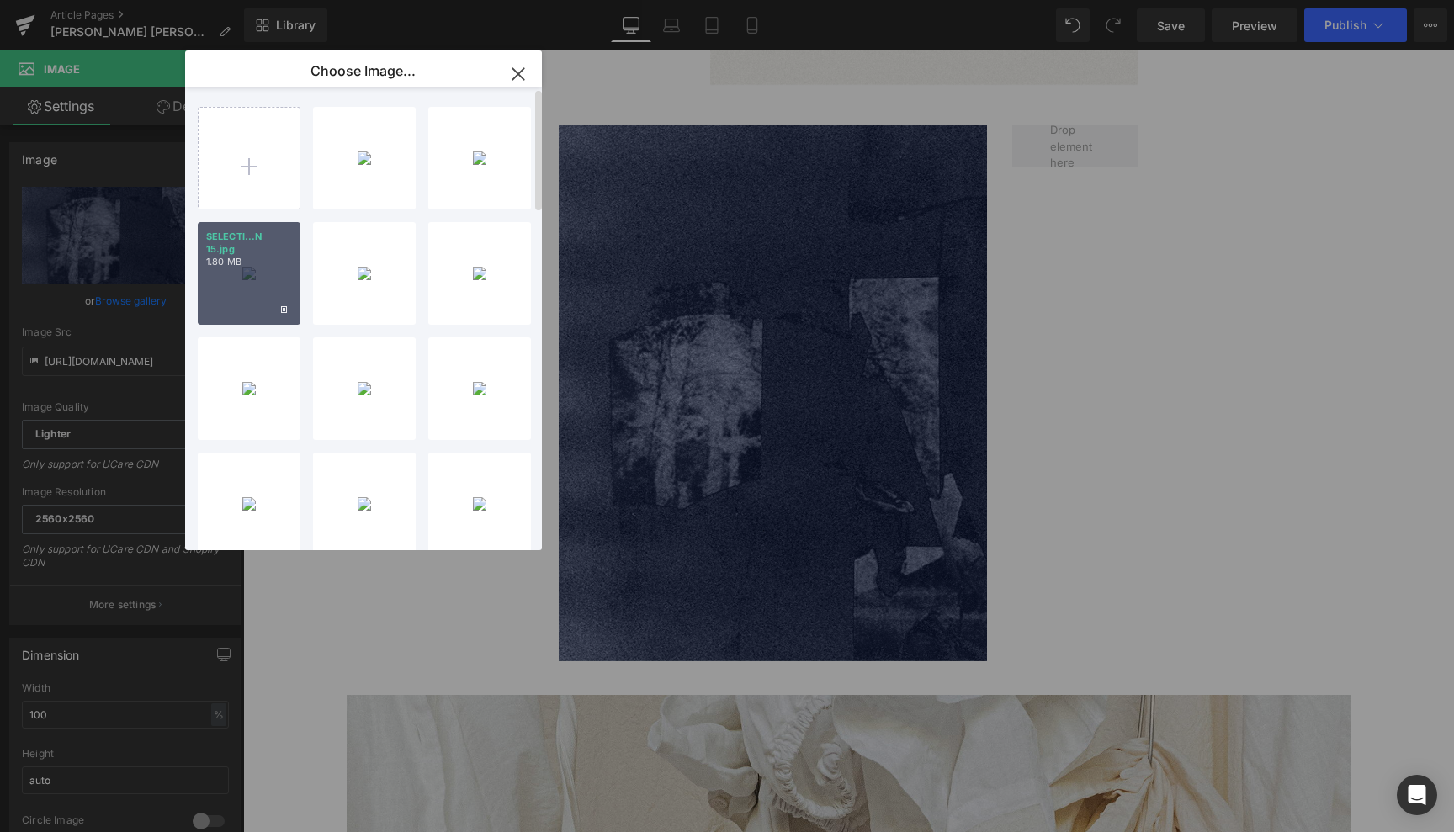
click at [263, 273] on div "SELECTI...N 15.jpg 1.80 MB" at bounding box center [249, 273] width 103 height 103
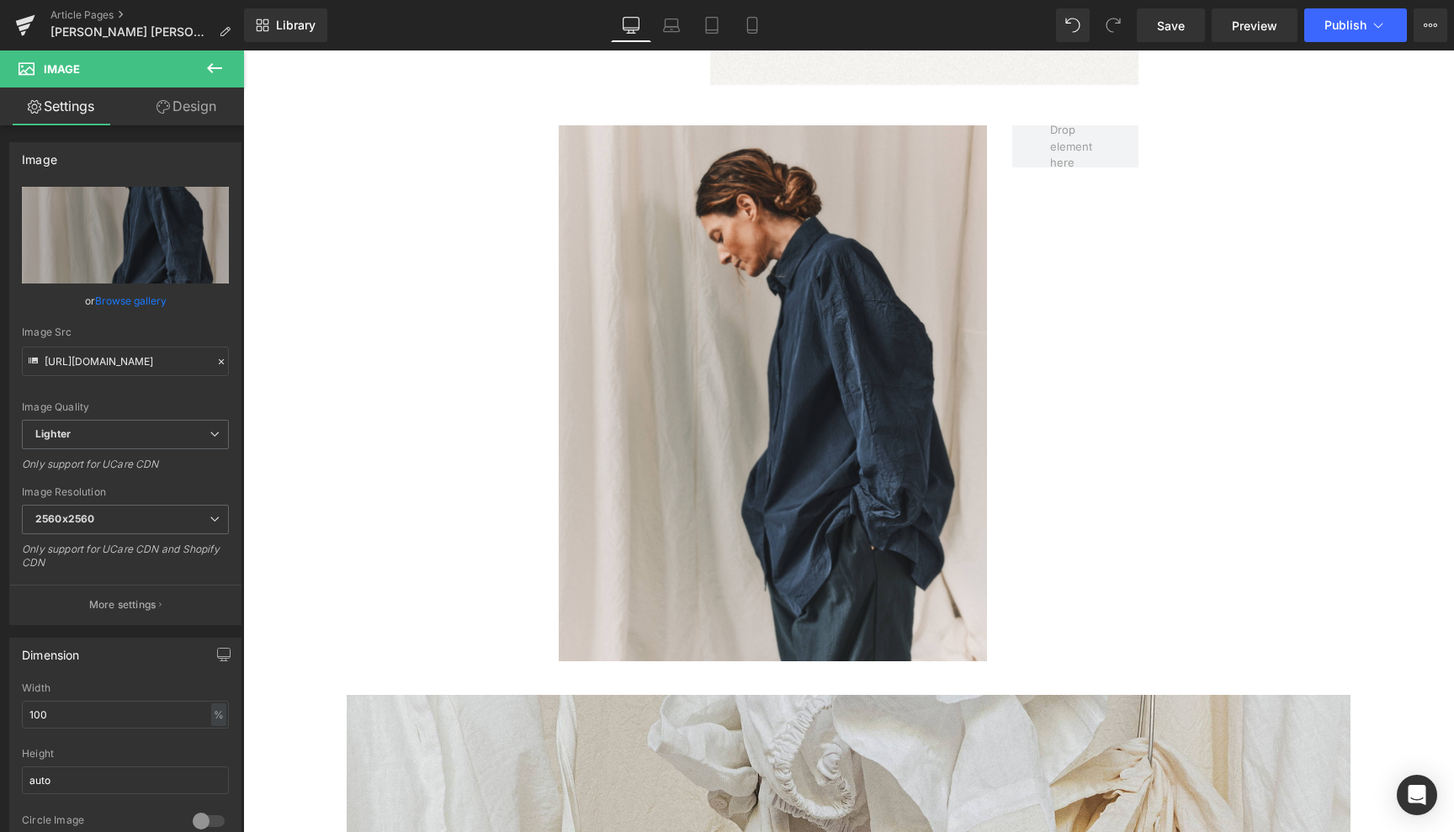
type input "[URL][DOMAIN_NAME]"
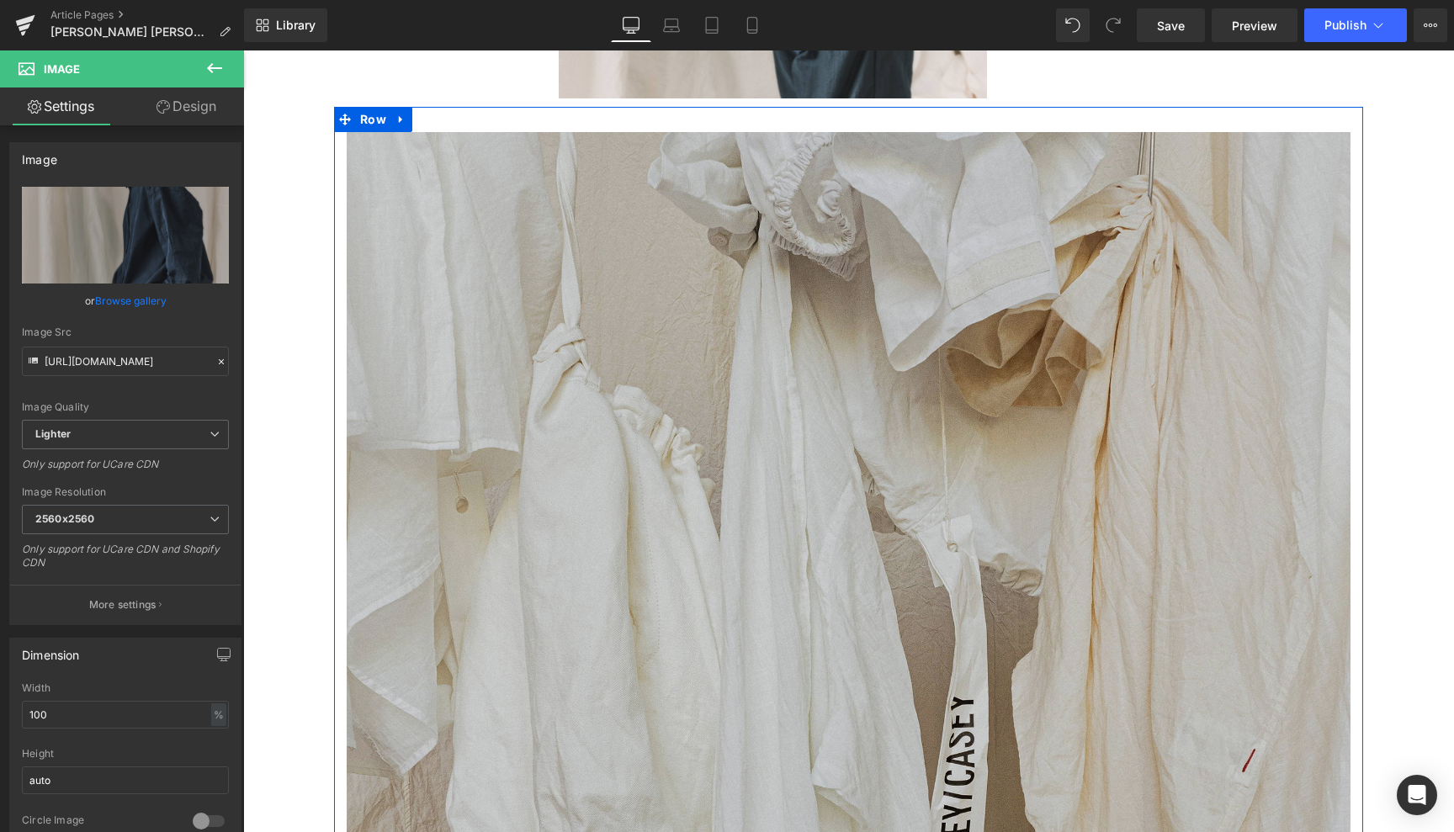
scroll to position [6495, 0]
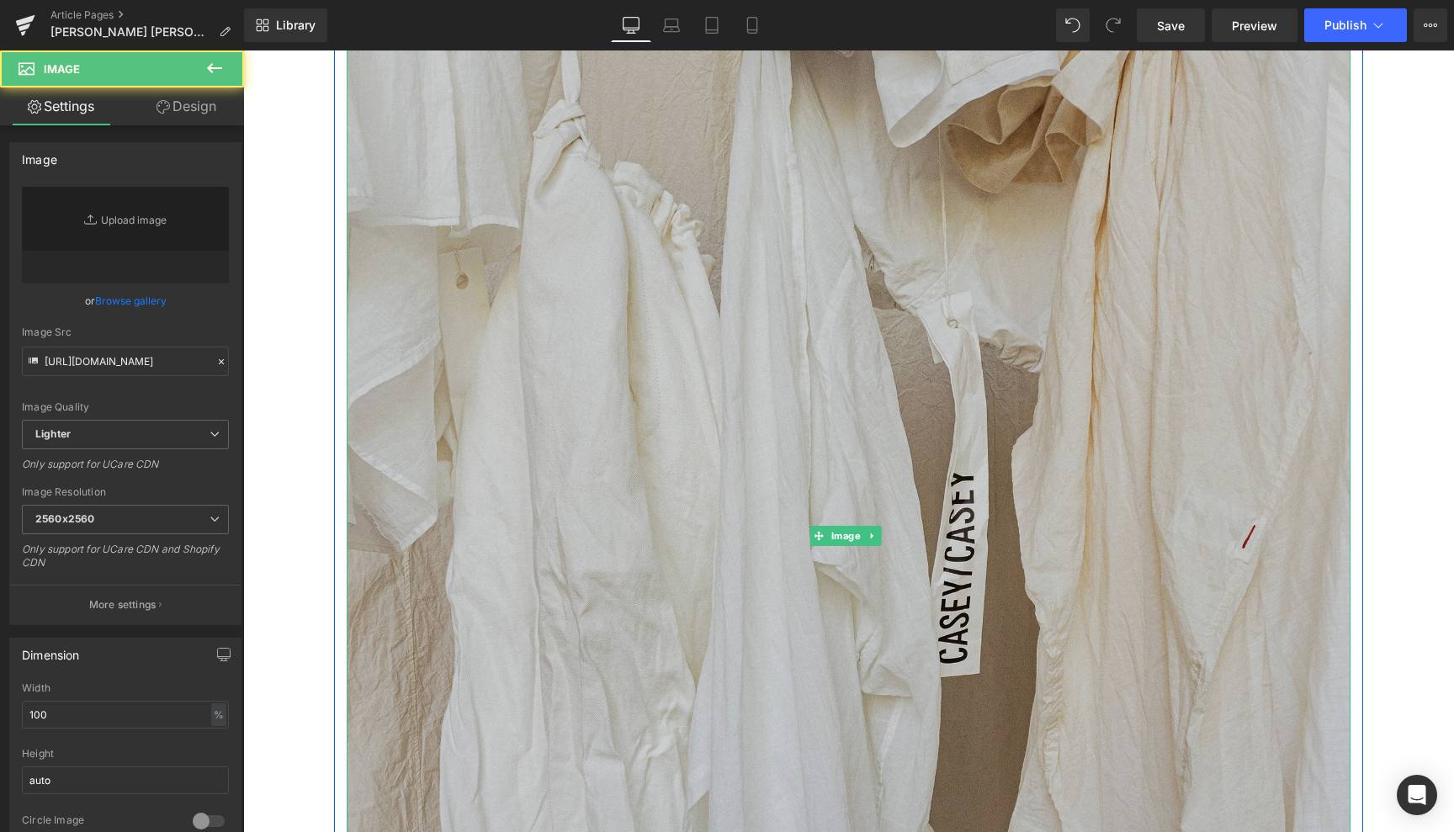
click at [837, 430] on img at bounding box center [849, 535] width 1004 height 1255
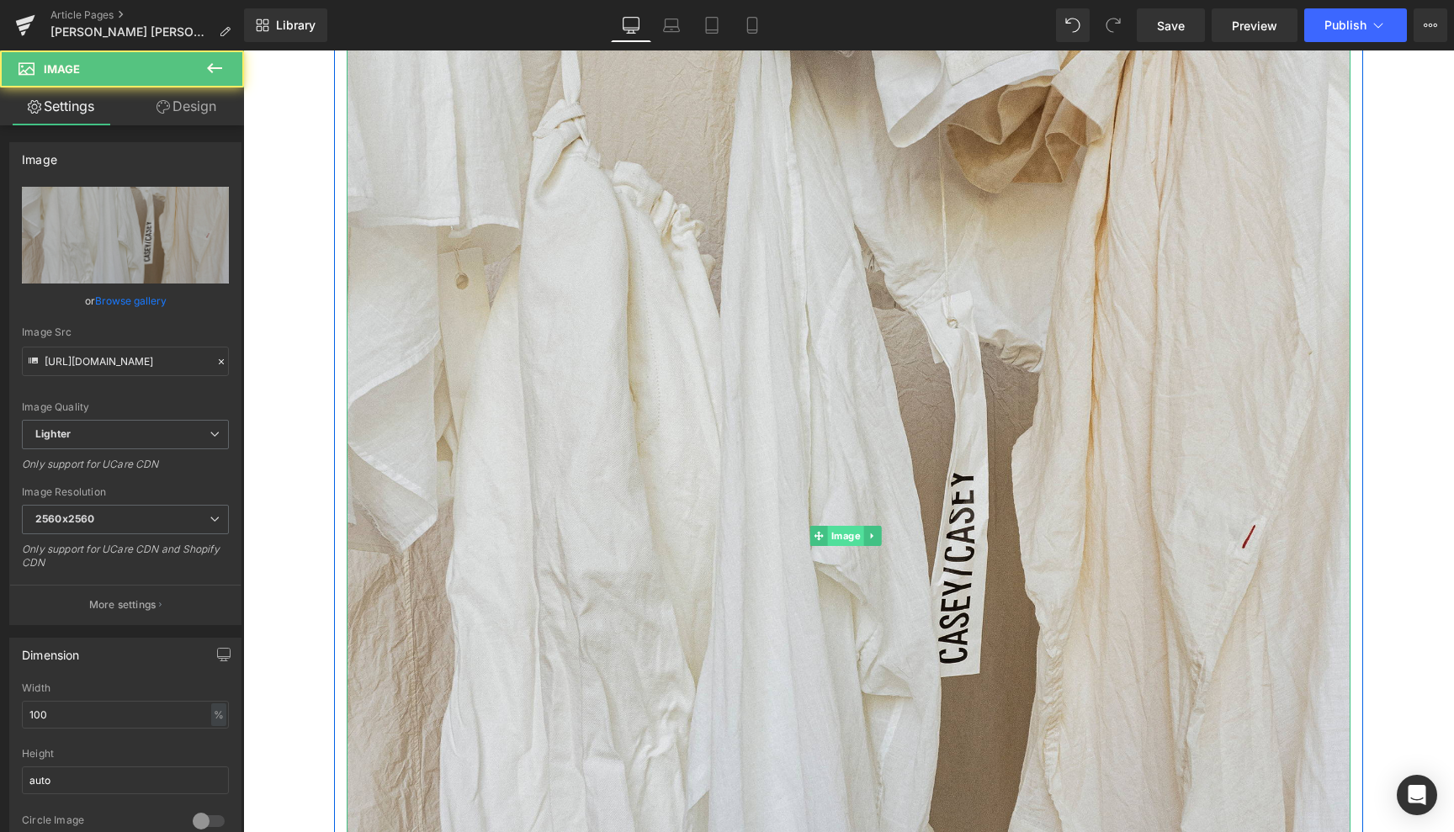
click at [845, 526] on span "Image" at bounding box center [846, 536] width 36 height 20
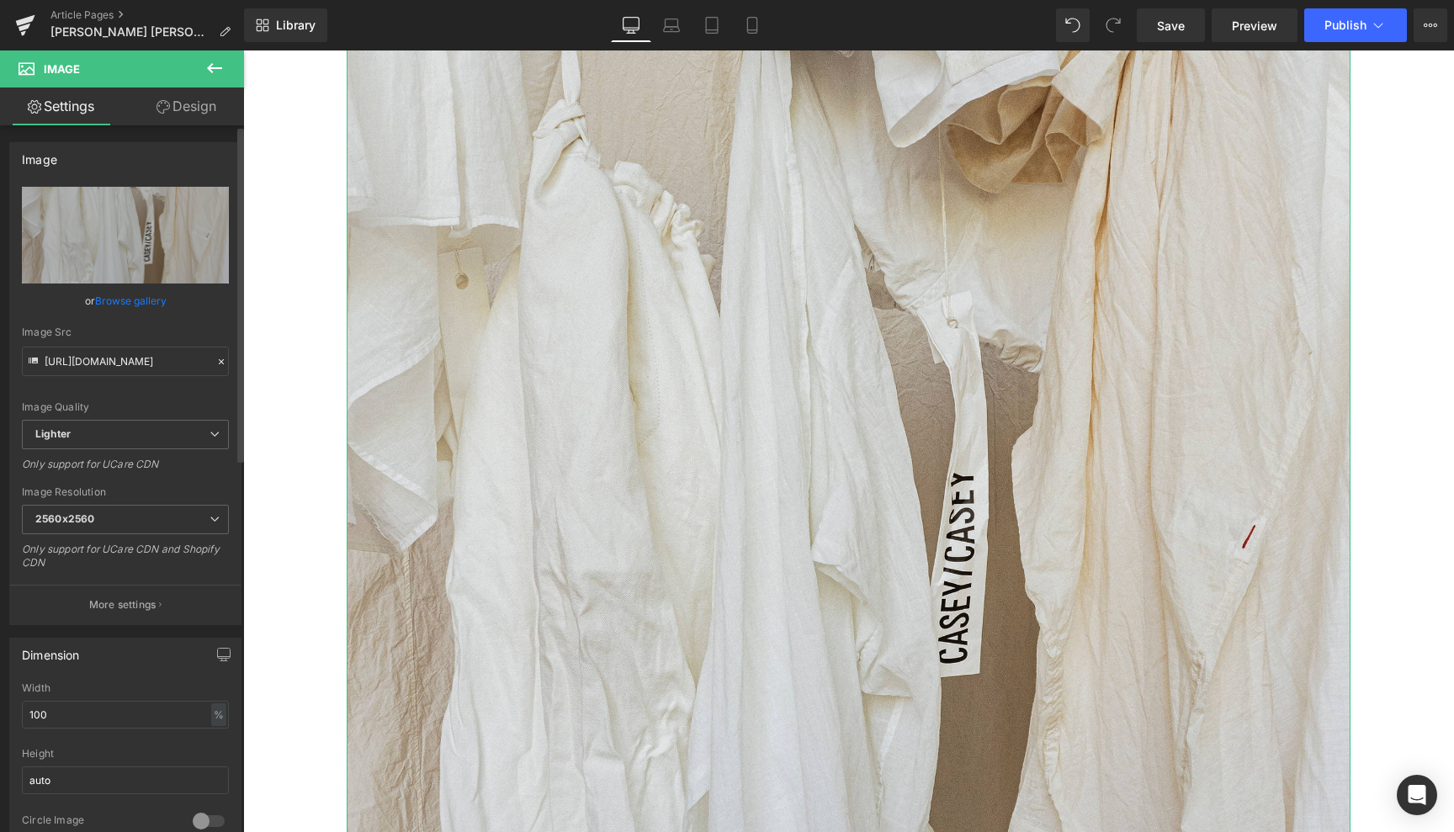
click at [152, 300] on link "Browse gallery" at bounding box center [131, 300] width 72 height 29
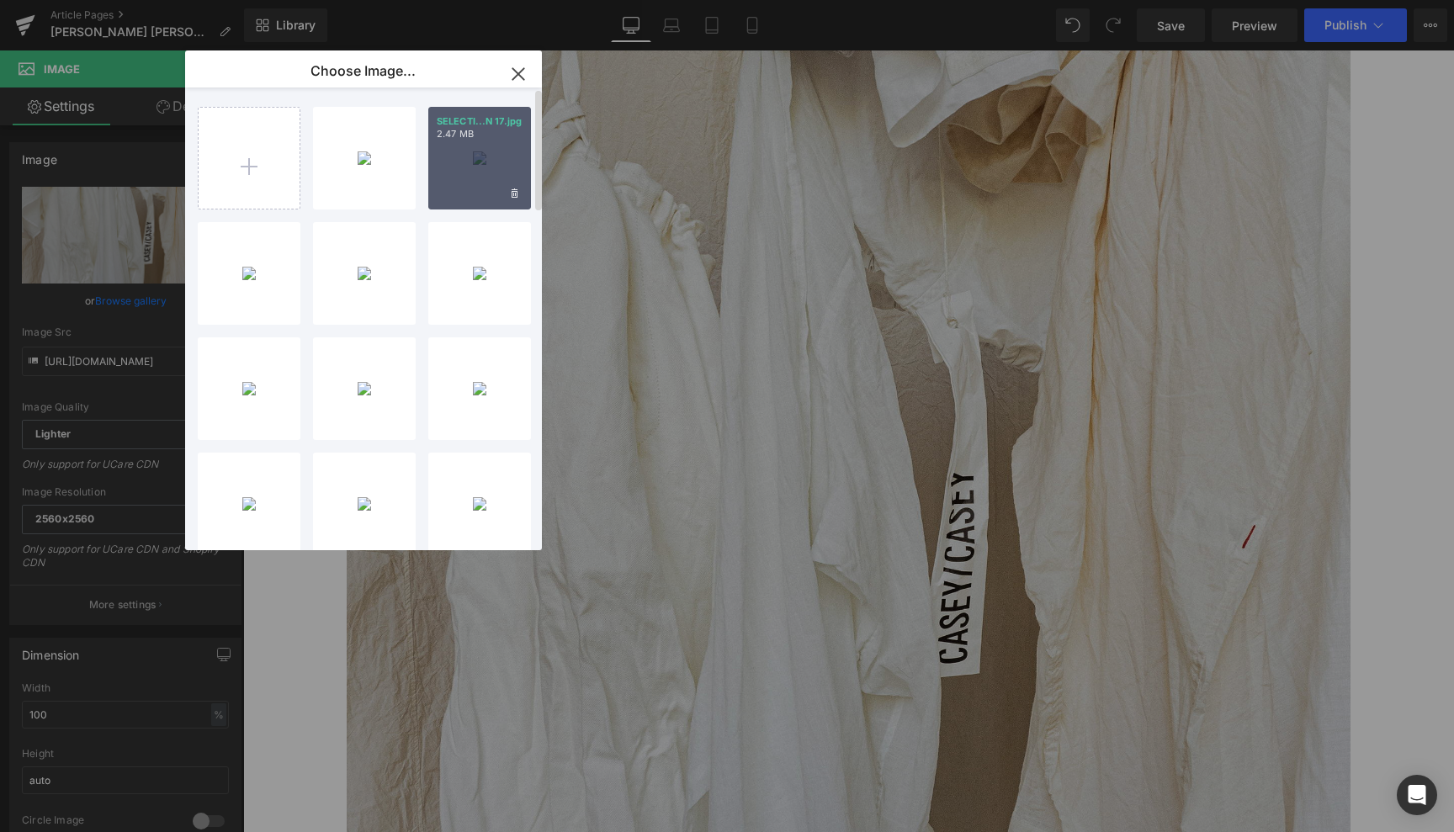
click at [490, 148] on div "SELECTI...N 17.jpg 2.47 MB" at bounding box center [479, 158] width 103 height 103
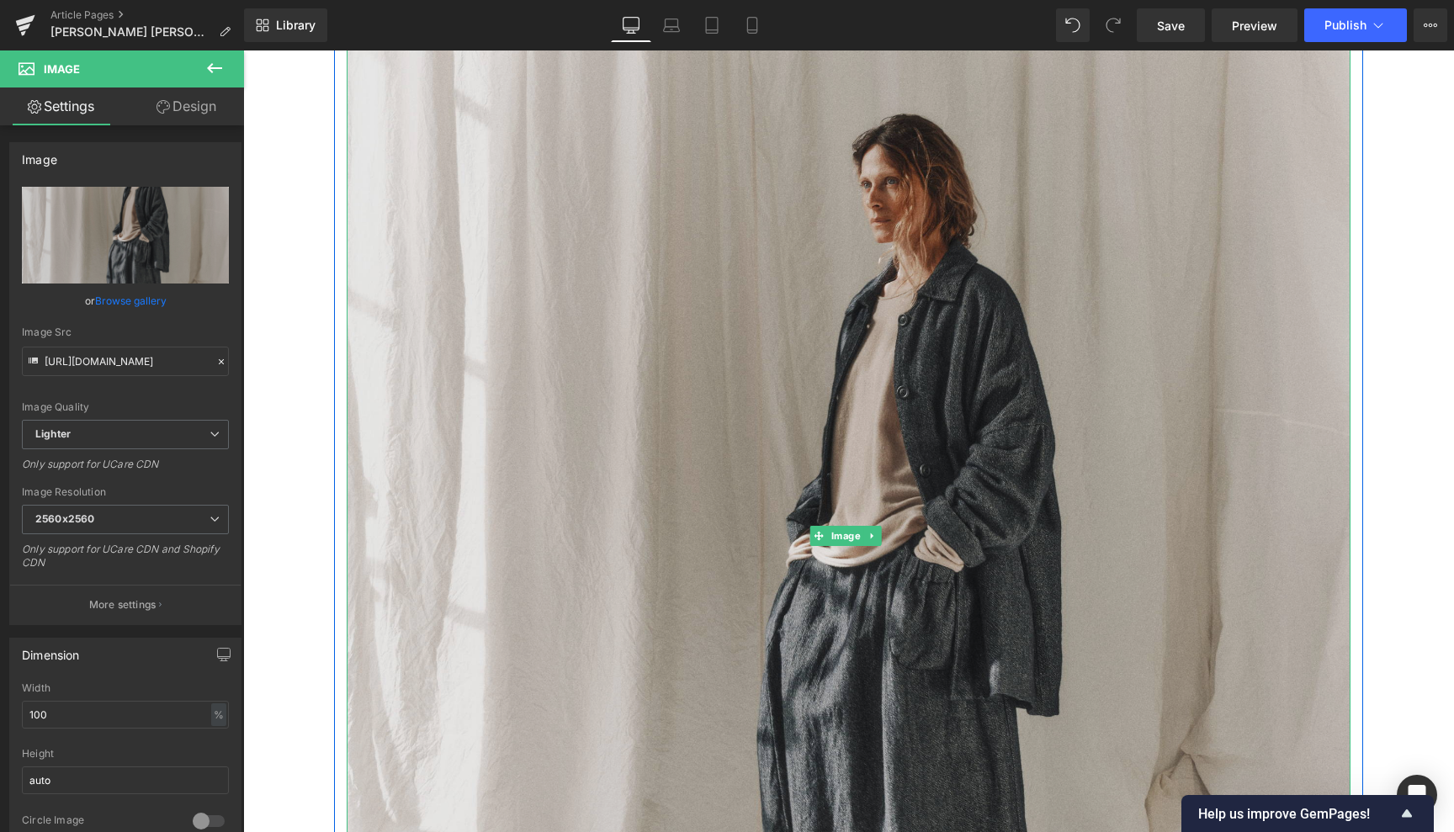
type input "[URL][DOMAIN_NAME]"
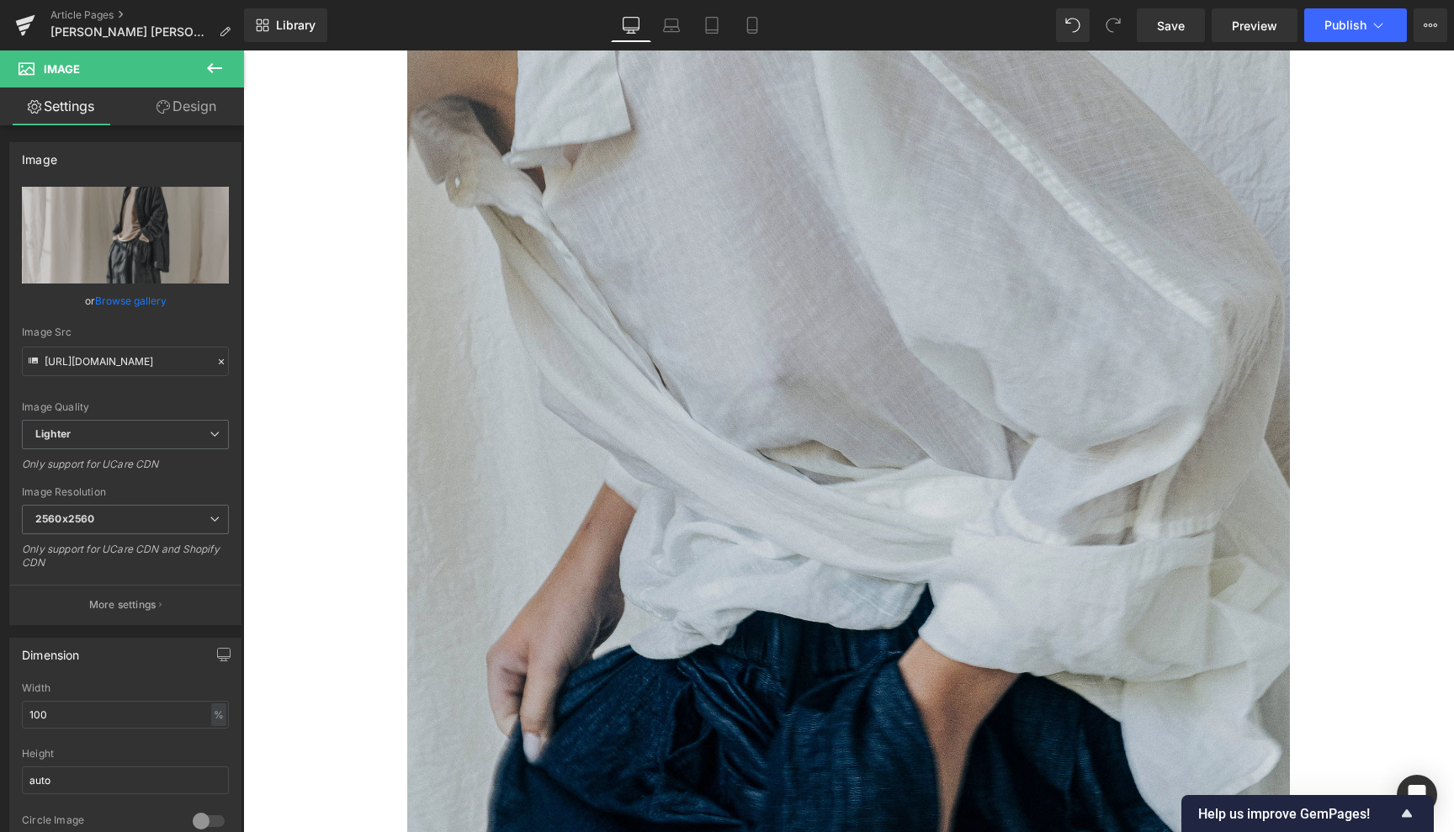
scroll to position [7651, 0]
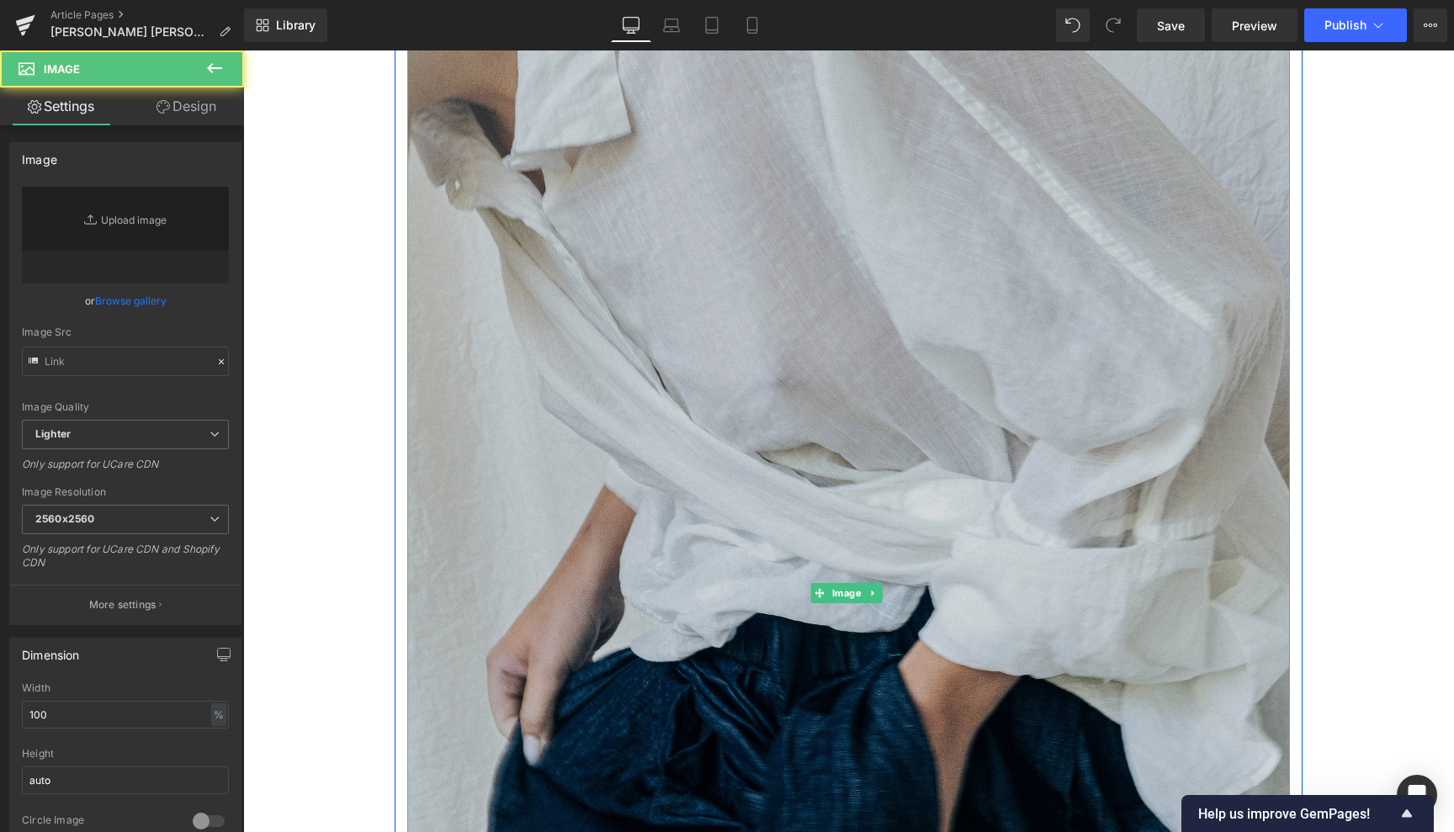
type input "[URL][DOMAIN_NAME]"
click at [866, 574] on img at bounding box center [848, 593] width 883 height 1104
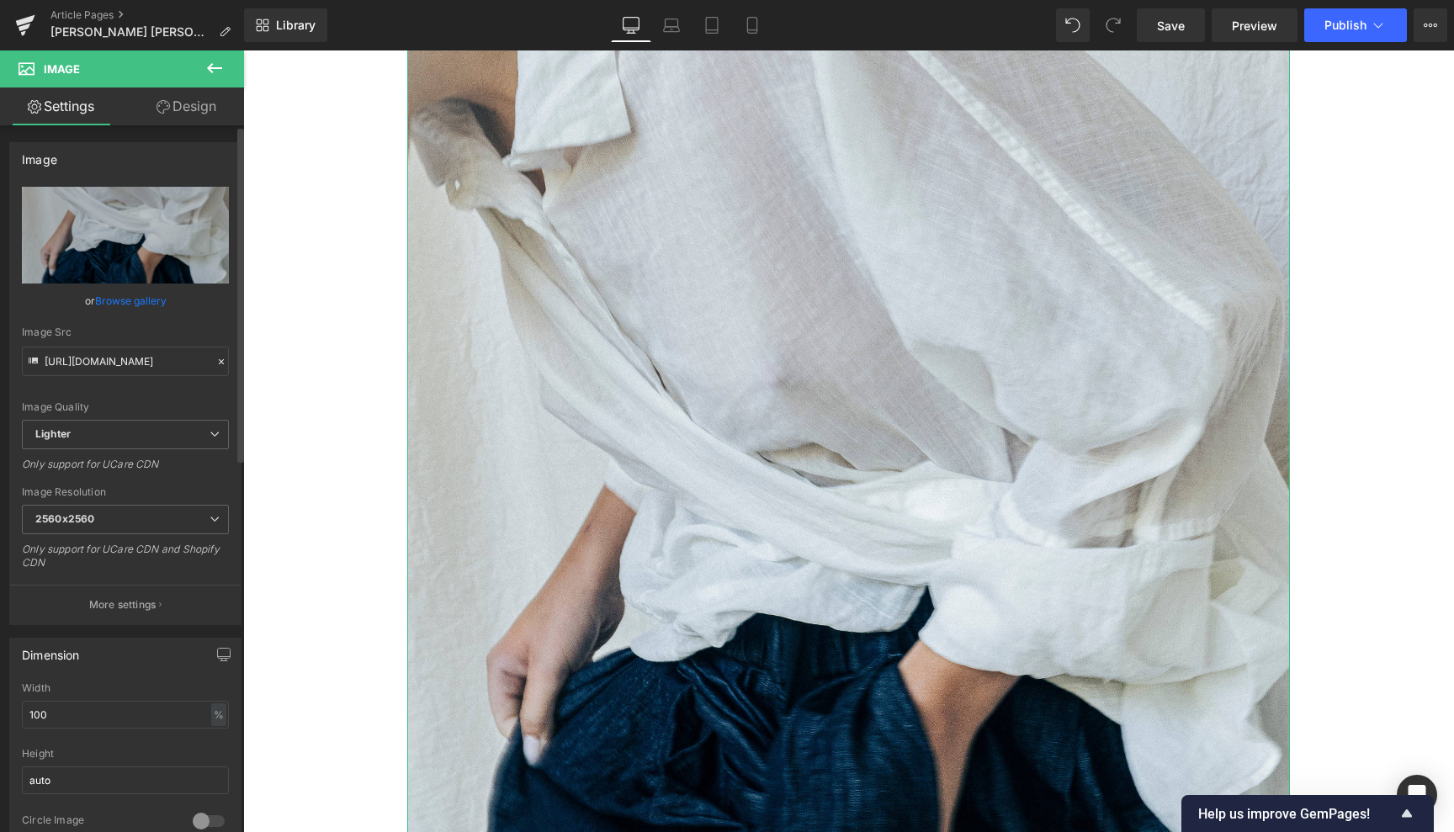
click at [135, 300] on link "Browse gallery" at bounding box center [131, 300] width 72 height 29
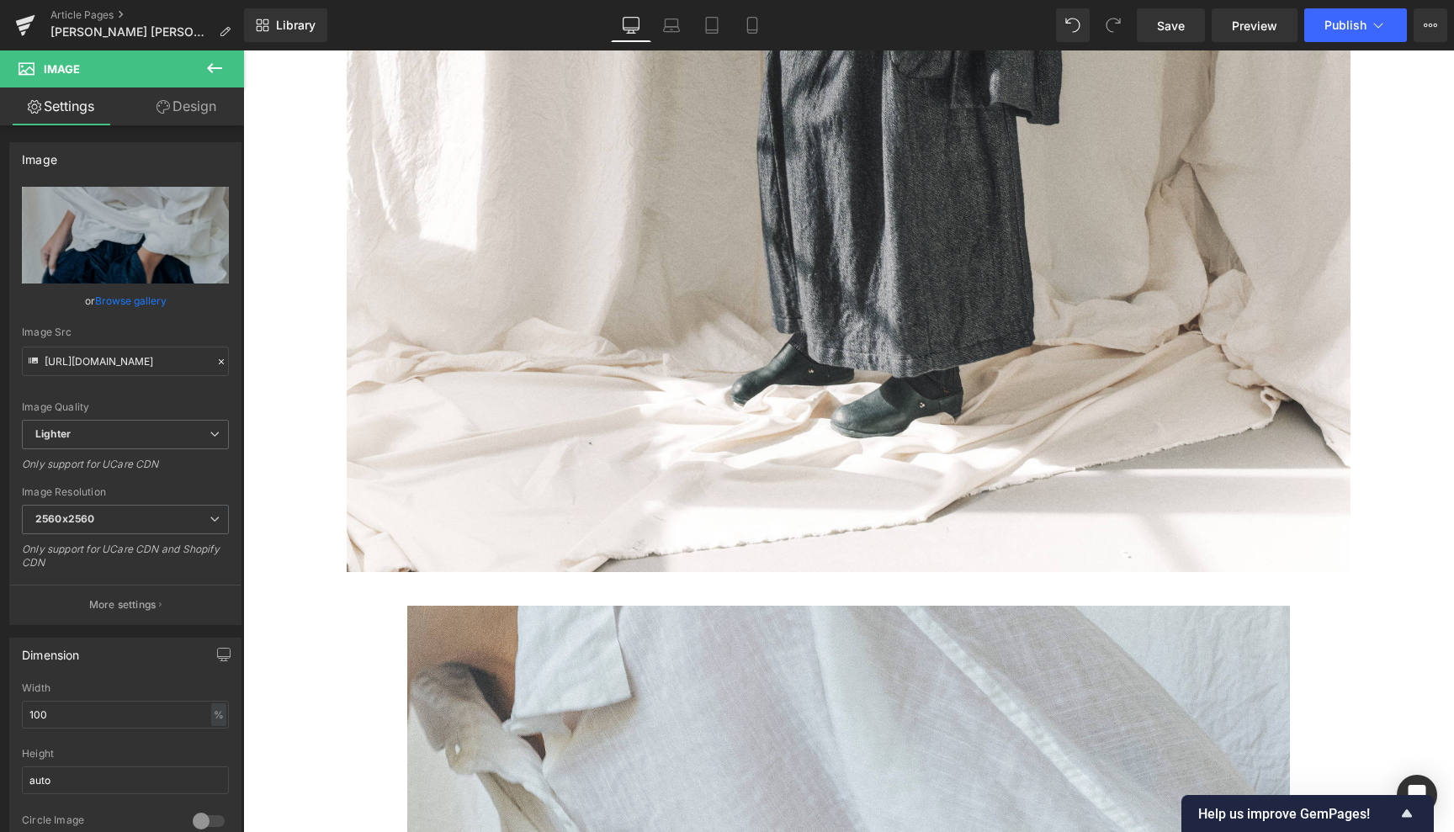
scroll to position [7190, 0]
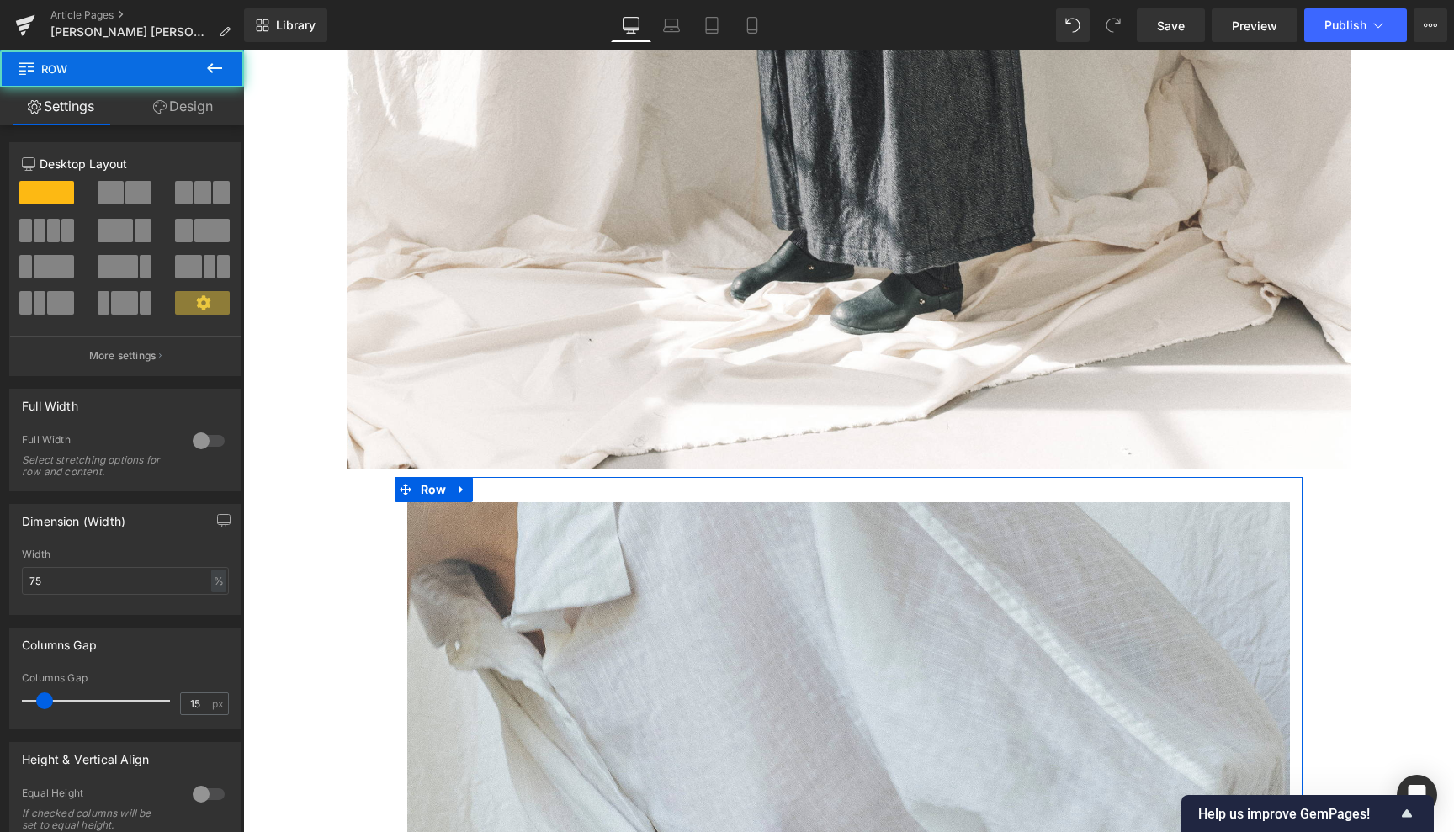
click at [463, 483] on icon at bounding box center [462, 489] width 12 height 13
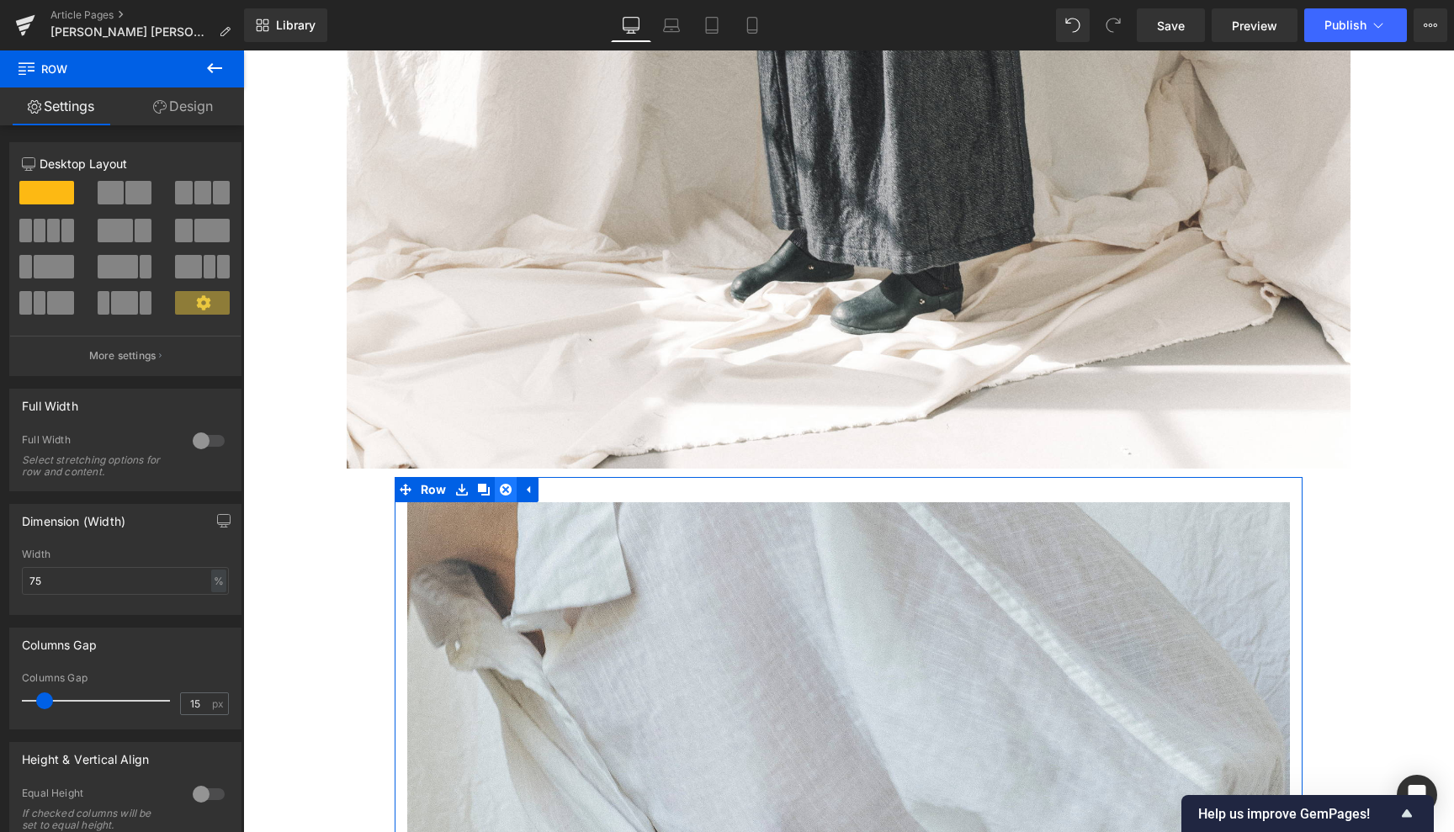
click at [503, 484] on icon at bounding box center [506, 490] width 12 height 12
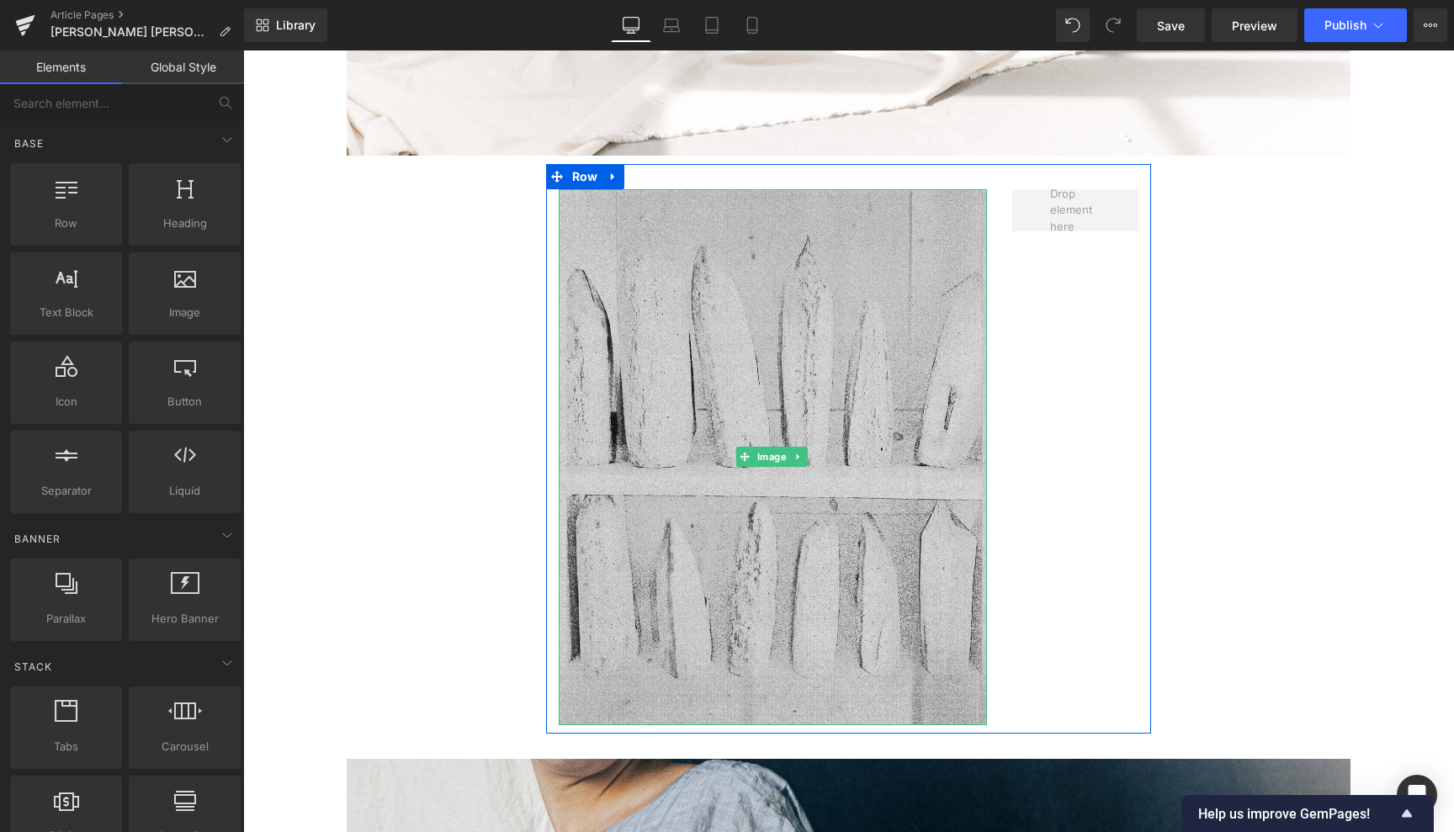
scroll to position [7526, 0]
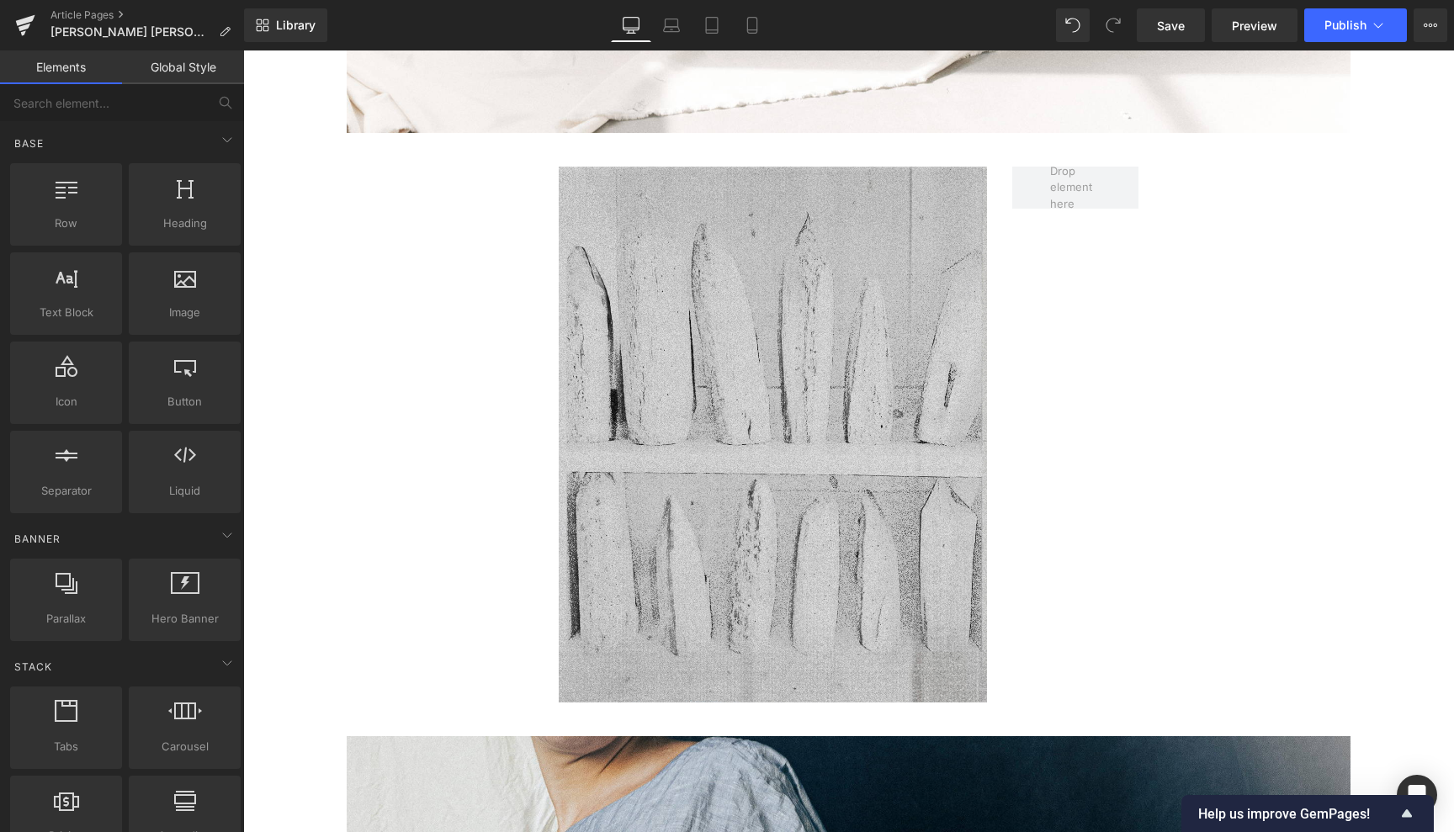
click at [772, 364] on img at bounding box center [773, 435] width 429 height 536
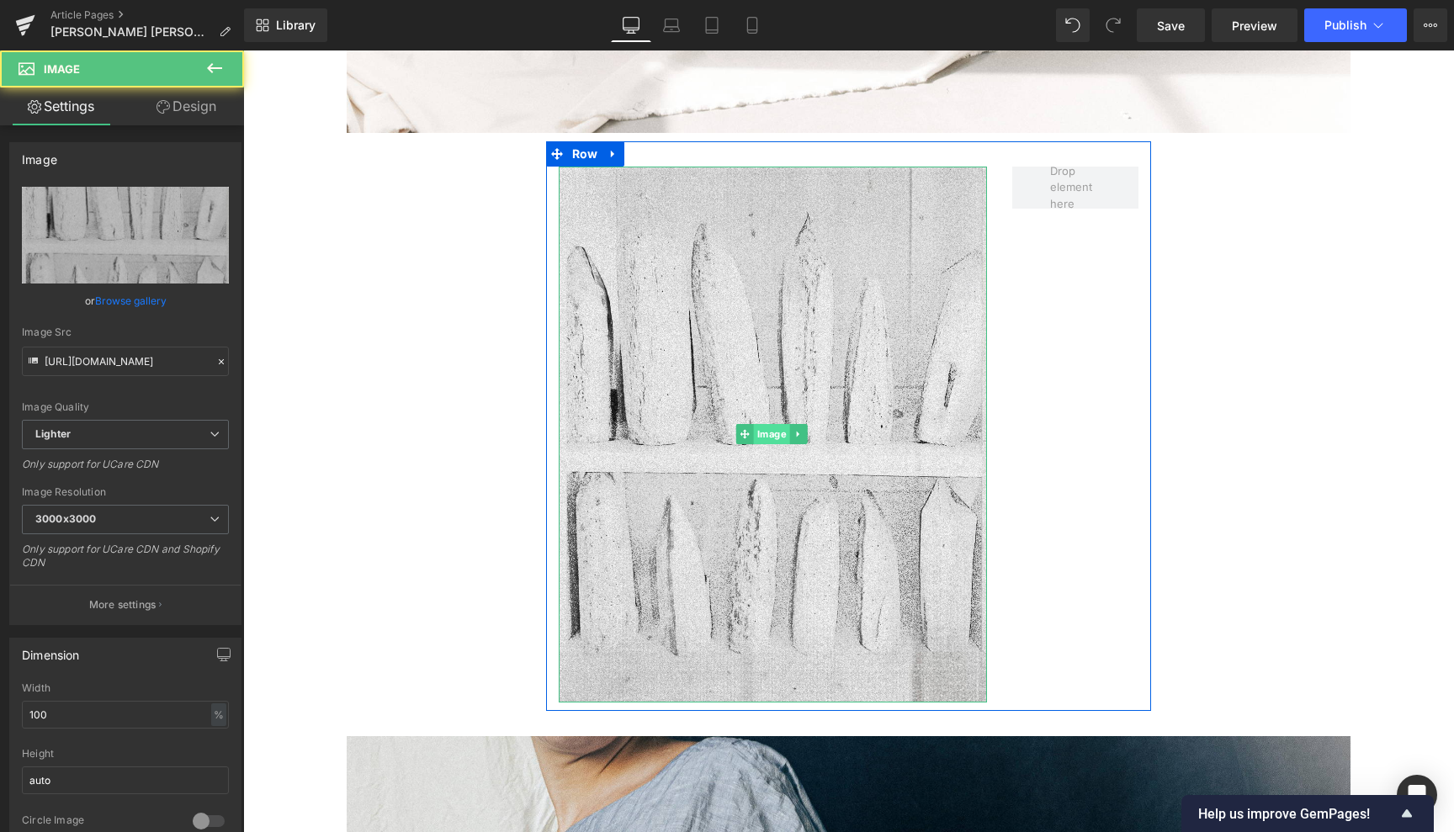
click at [768, 424] on span "Image" at bounding box center [772, 434] width 36 height 20
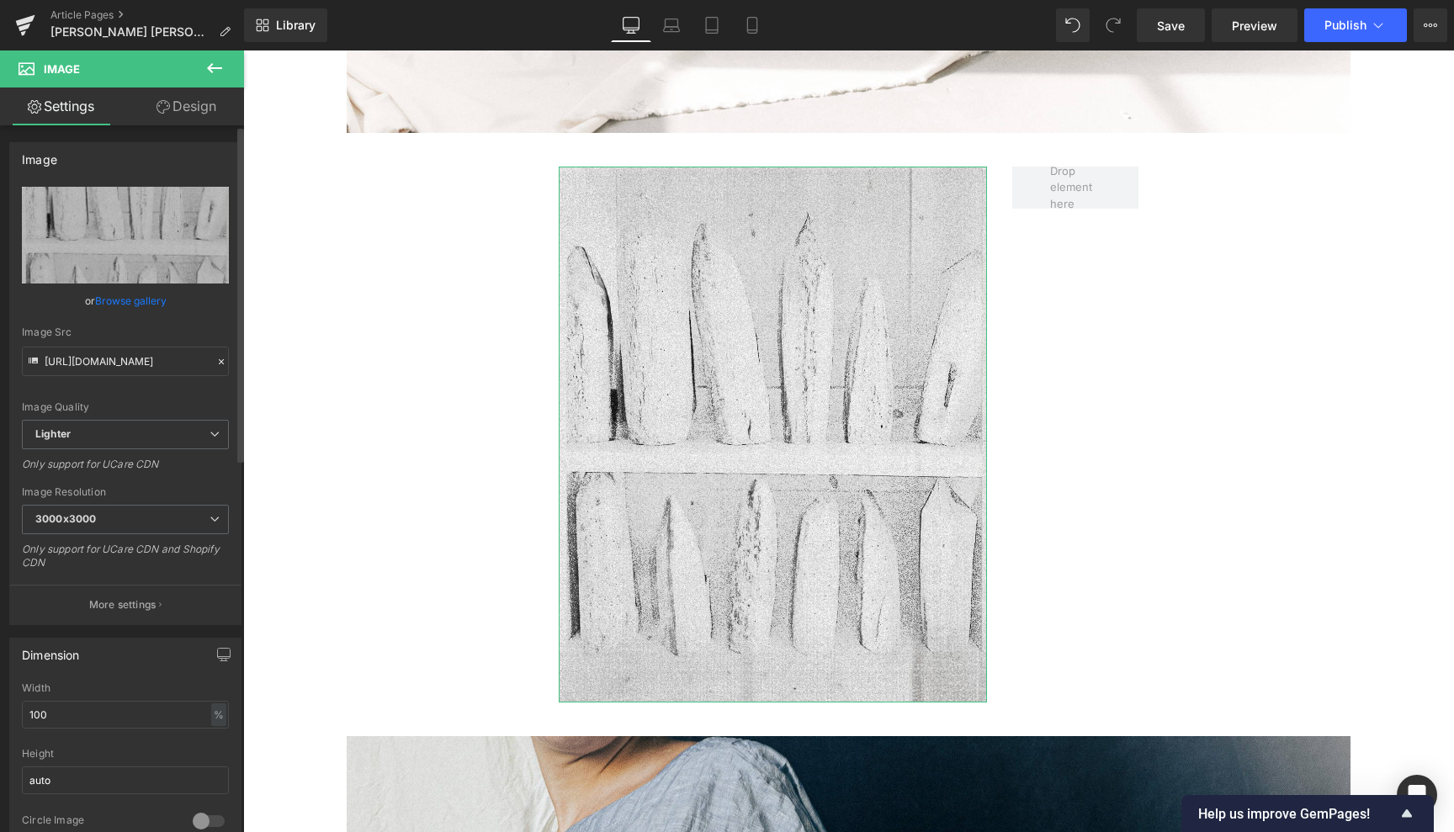
click at [118, 297] on link "Browse gallery" at bounding box center [131, 300] width 72 height 29
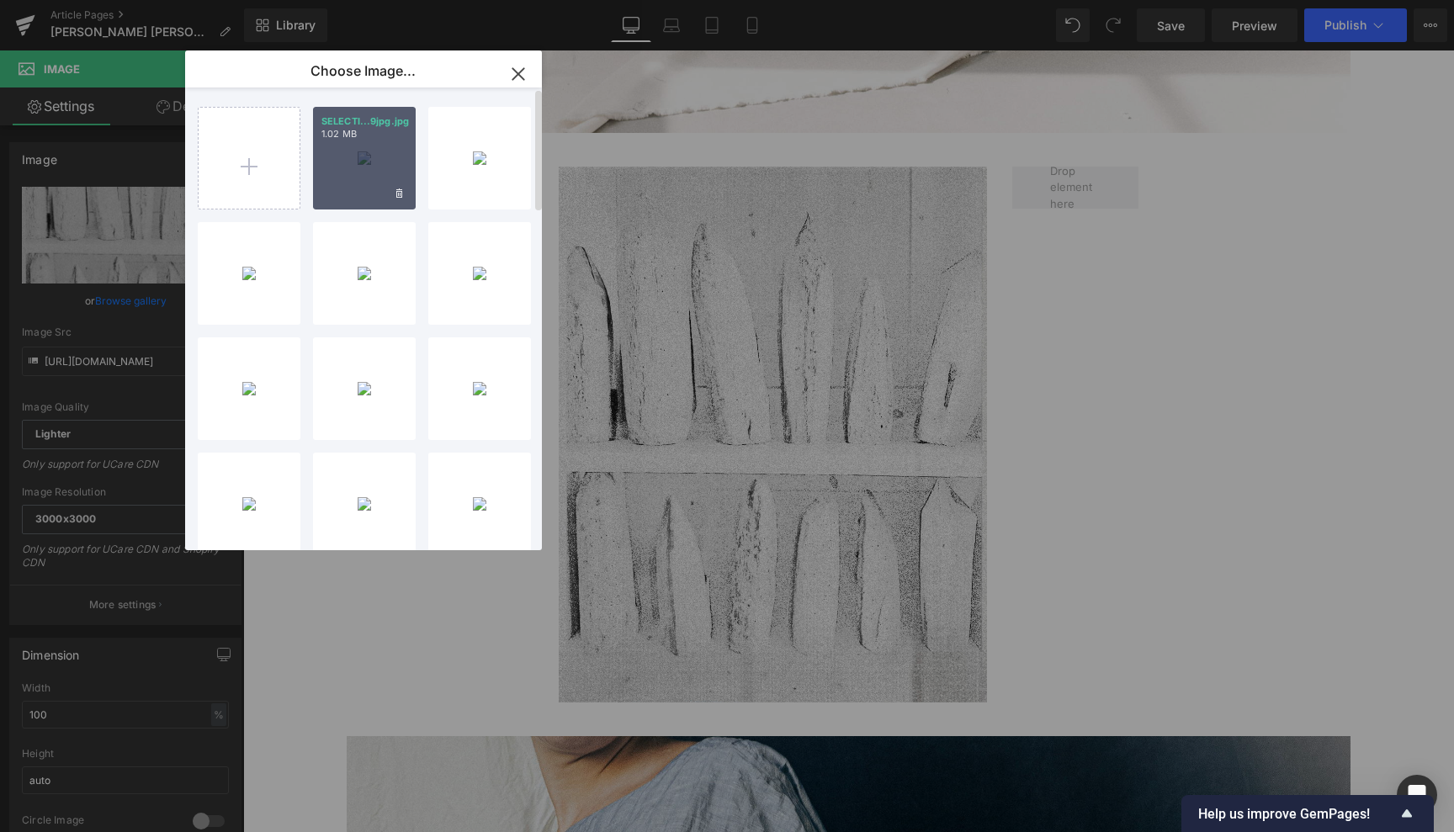
click at [368, 149] on div "SELECTI...9jpg.jpg 1.02 MB" at bounding box center [364, 158] width 103 height 103
type input "[URL][DOMAIN_NAME]"
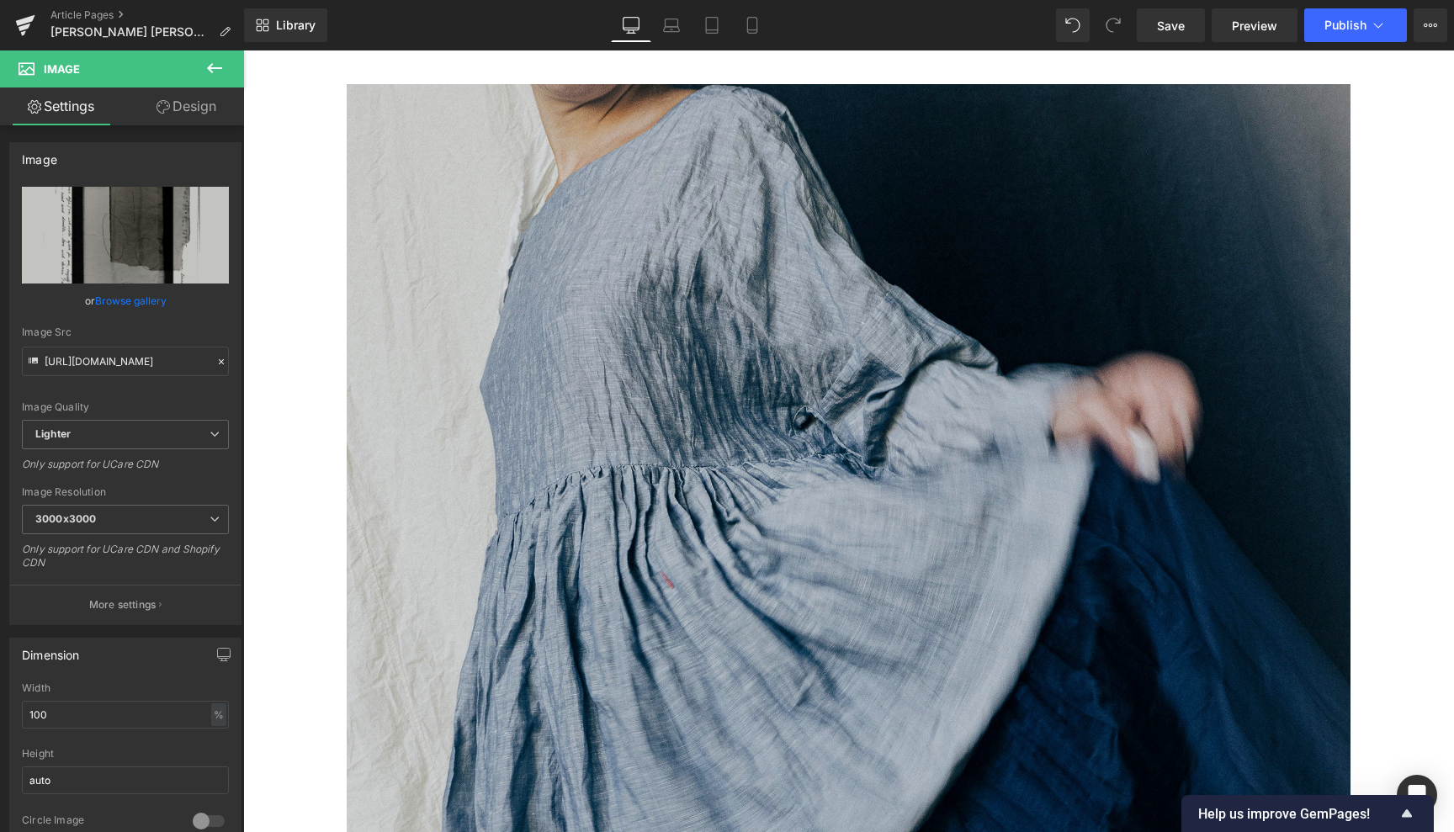
scroll to position [8015, 0]
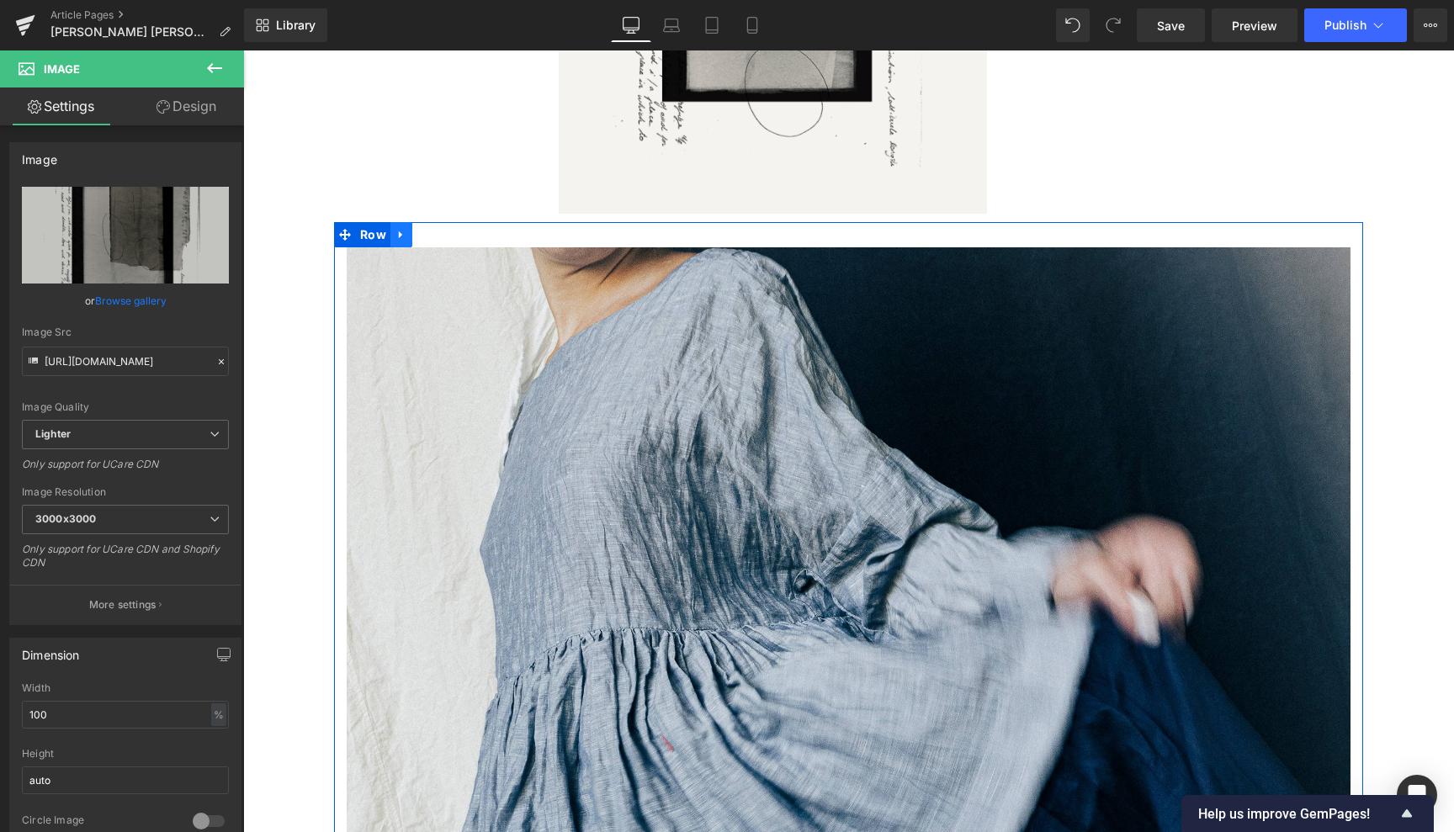
click at [402, 228] on icon at bounding box center [401, 234] width 12 height 13
click at [445, 229] on icon at bounding box center [445, 235] width 12 height 12
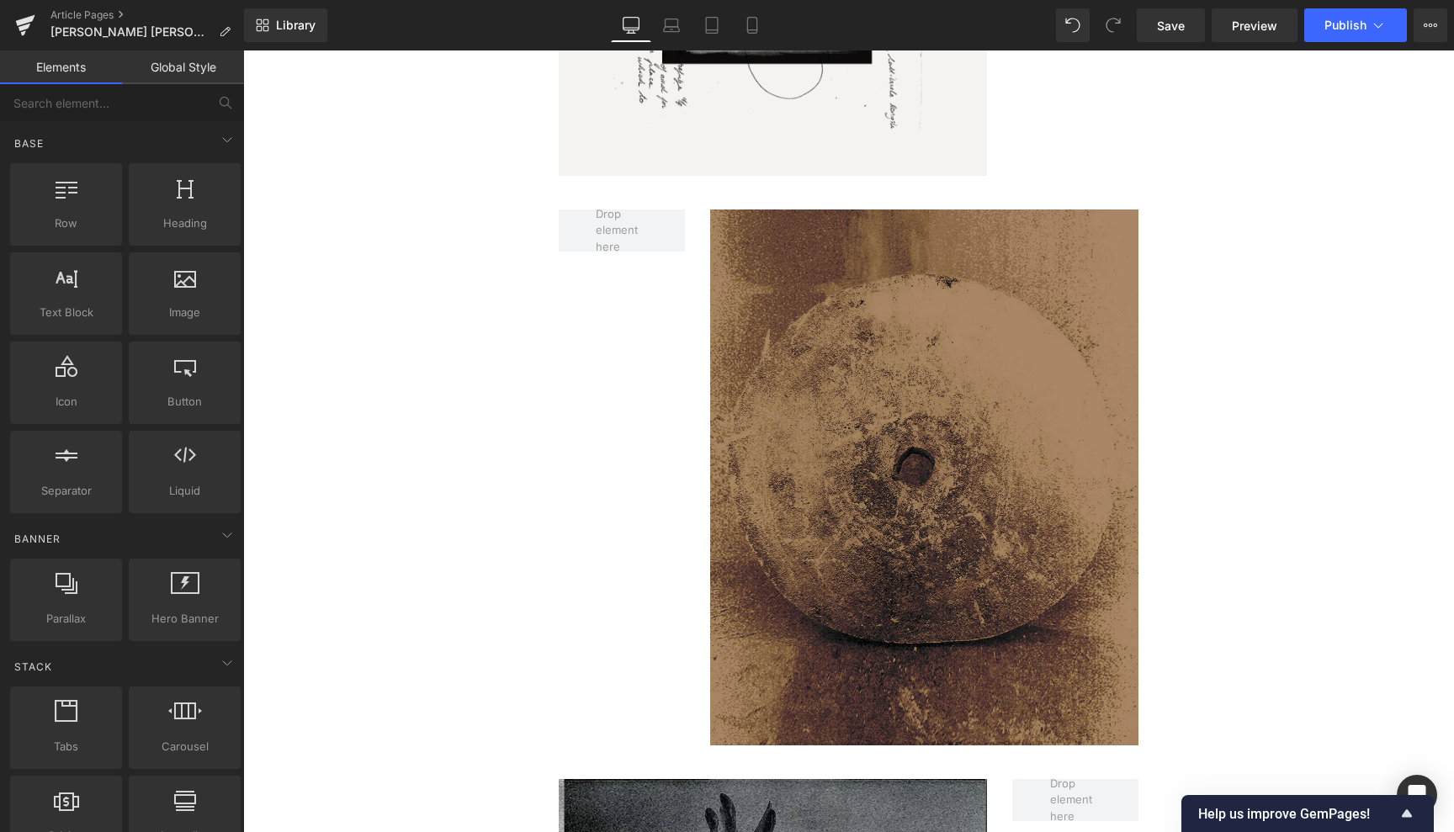
scroll to position [8058, 0]
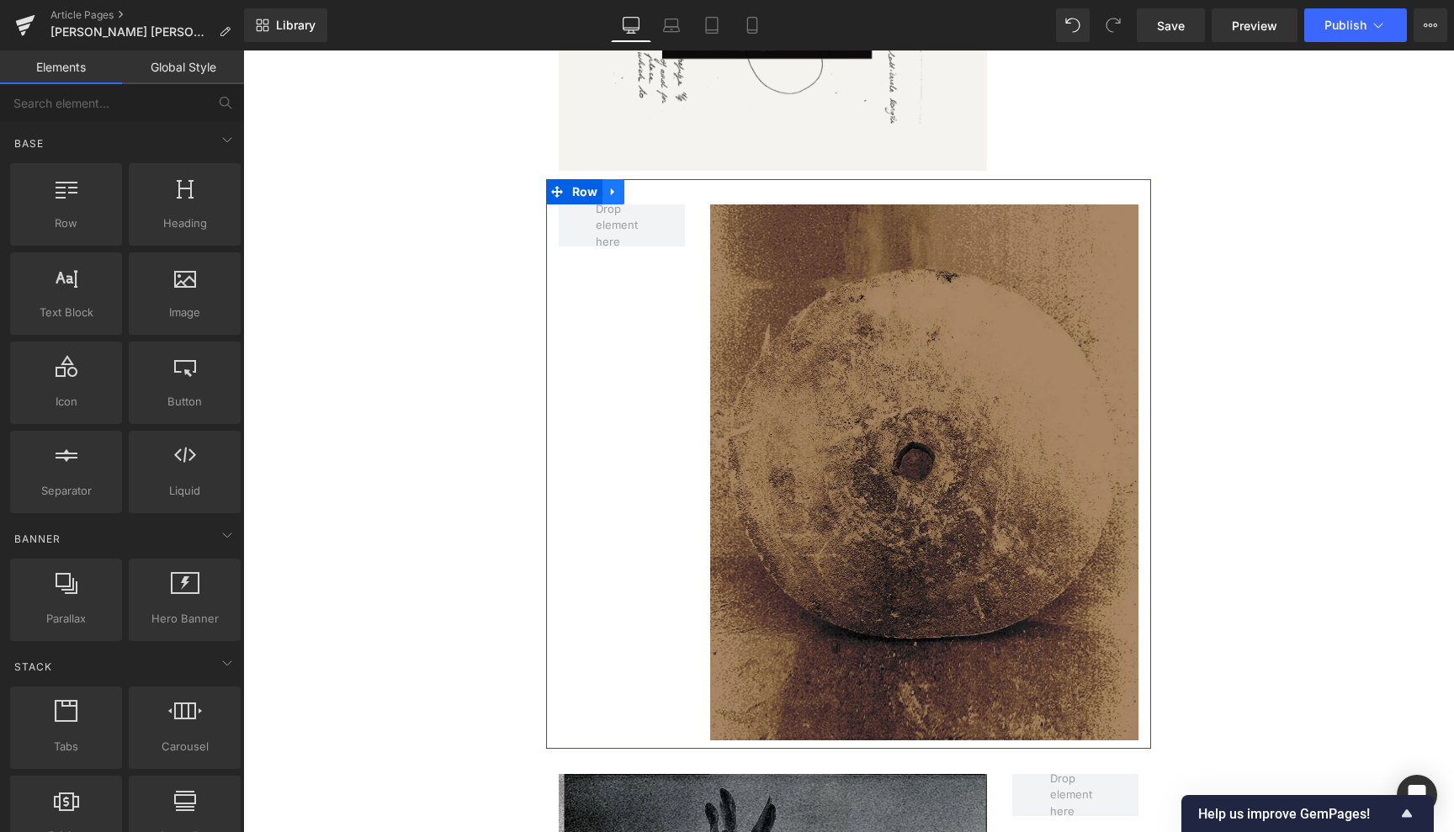
click at [613, 185] on icon at bounding box center [614, 191] width 12 height 13
click at [655, 186] on icon at bounding box center [657, 192] width 12 height 12
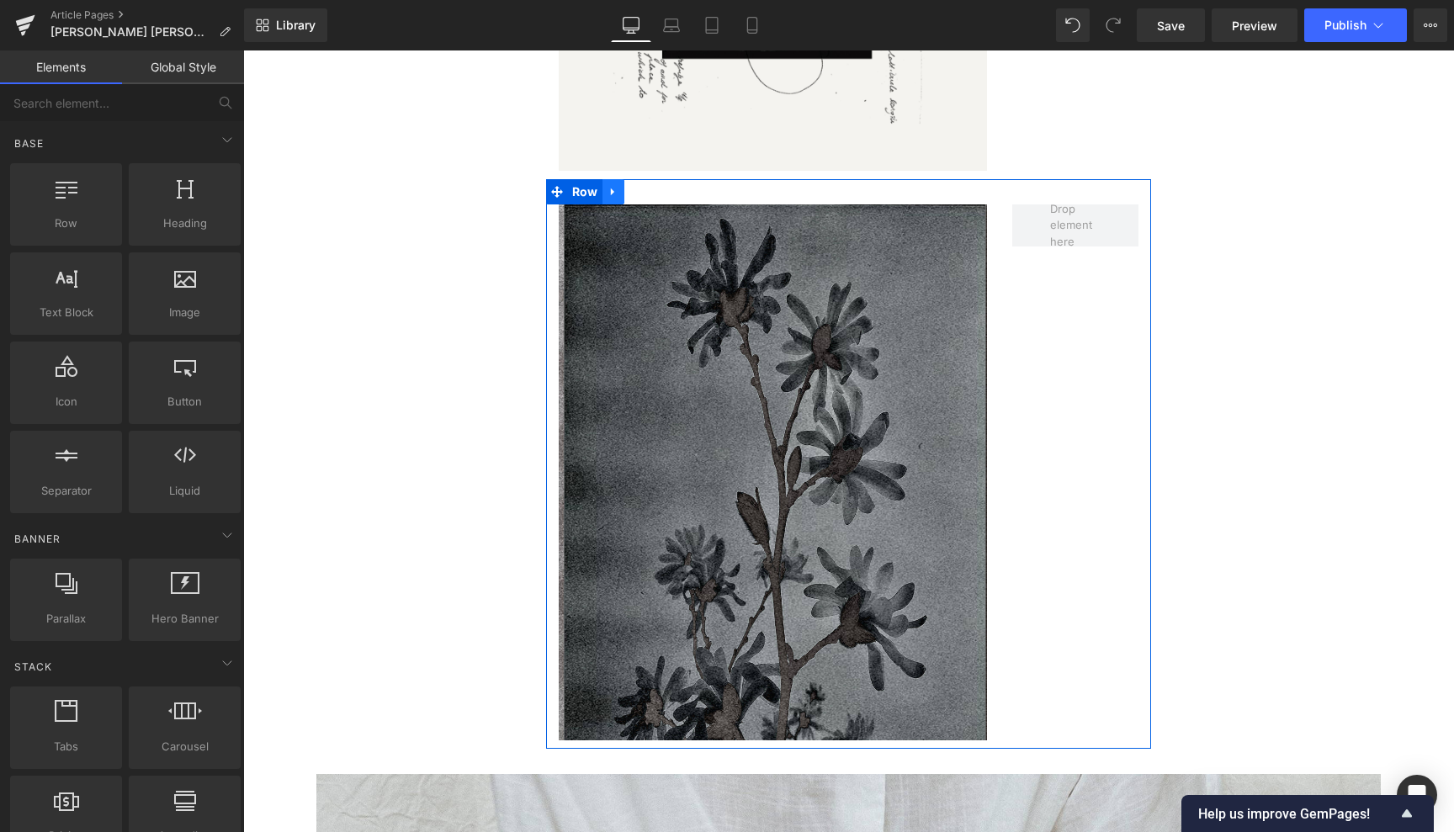
click at [611, 185] on icon at bounding box center [614, 191] width 12 height 13
click at [651, 185] on icon at bounding box center [657, 191] width 12 height 13
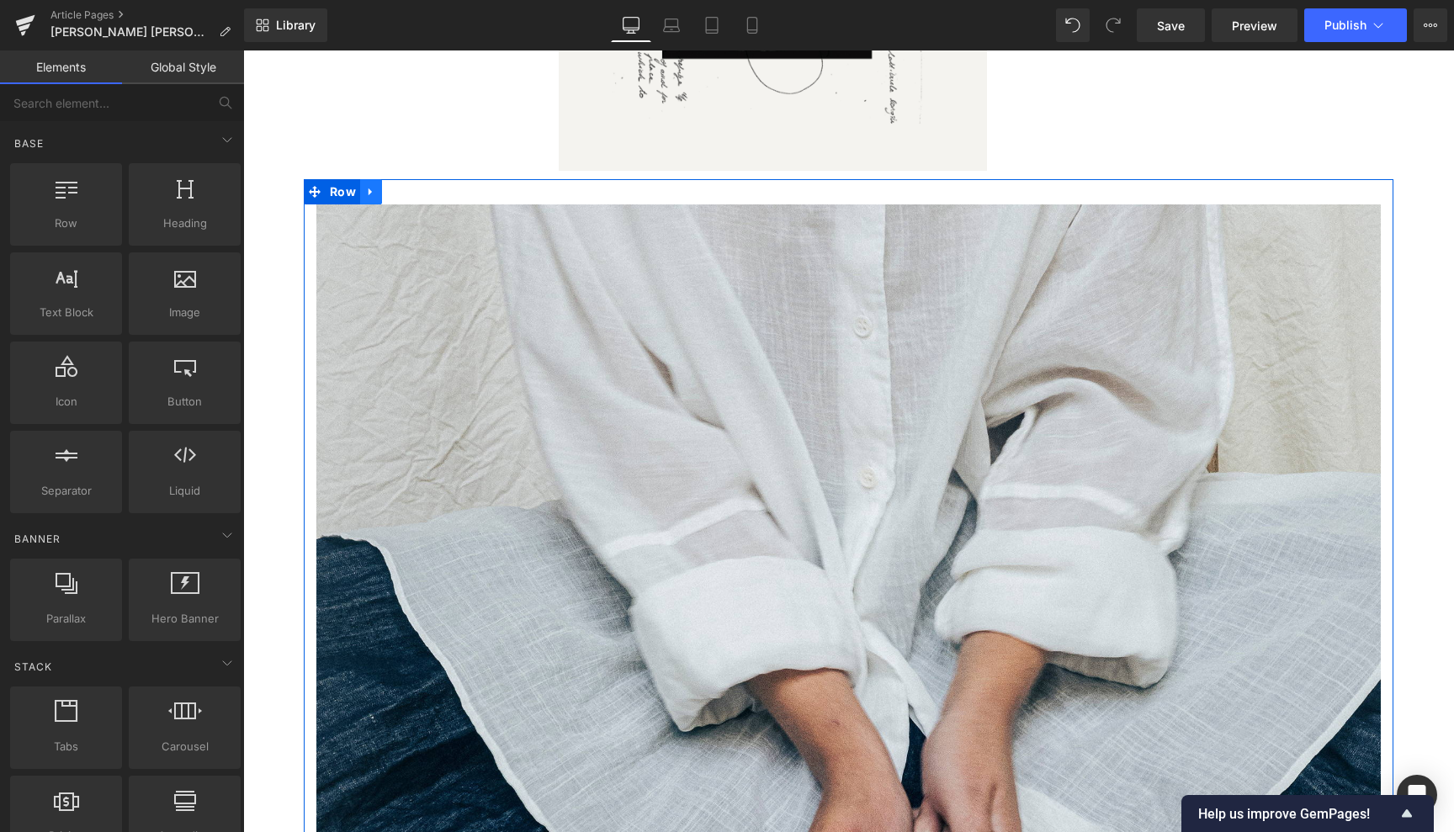
click at [372, 185] on icon at bounding box center [371, 191] width 12 height 13
click at [419, 185] on icon at bounding box center [415, 191] width 12 height 13
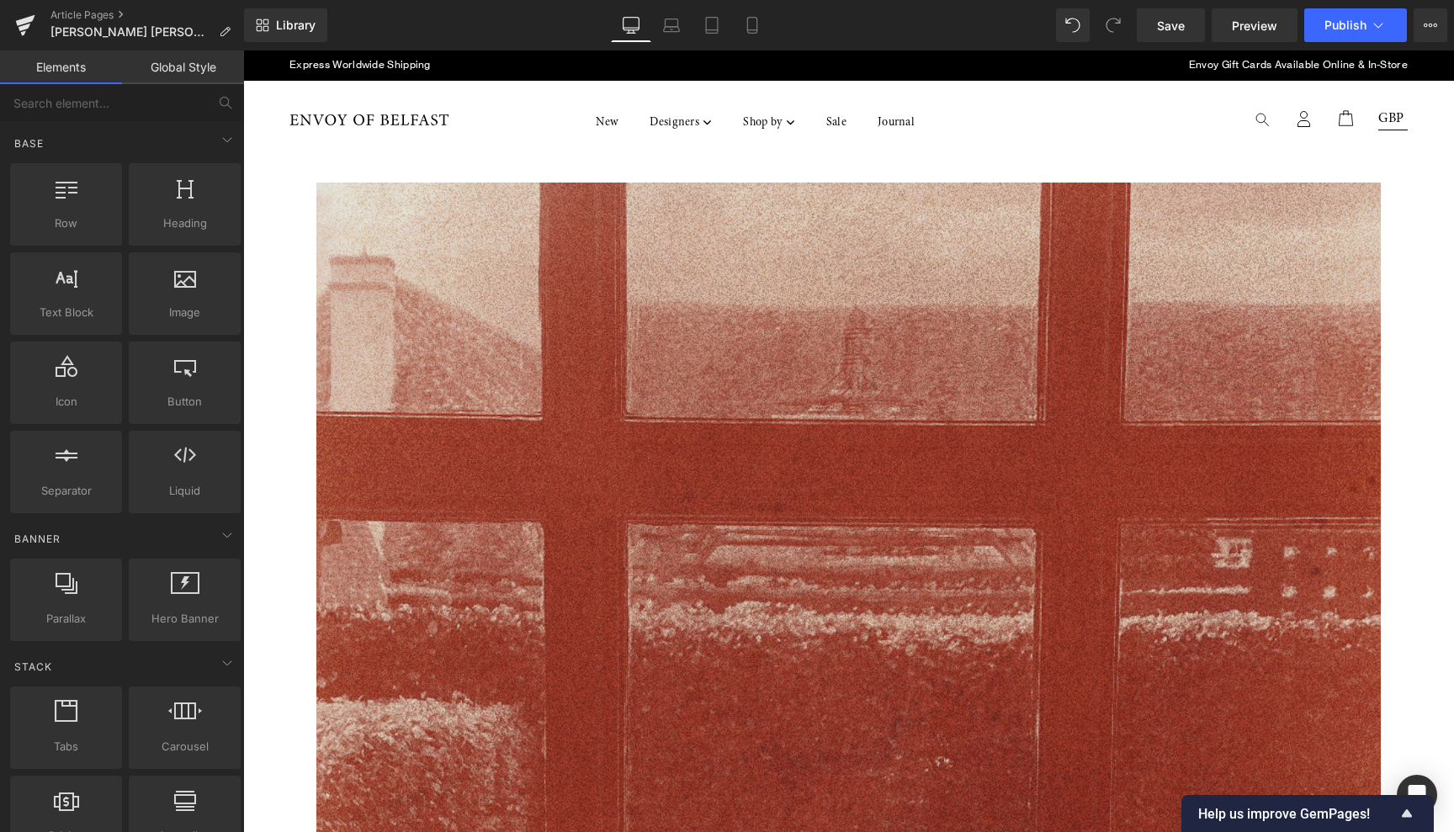
scroll to position [0, 0]
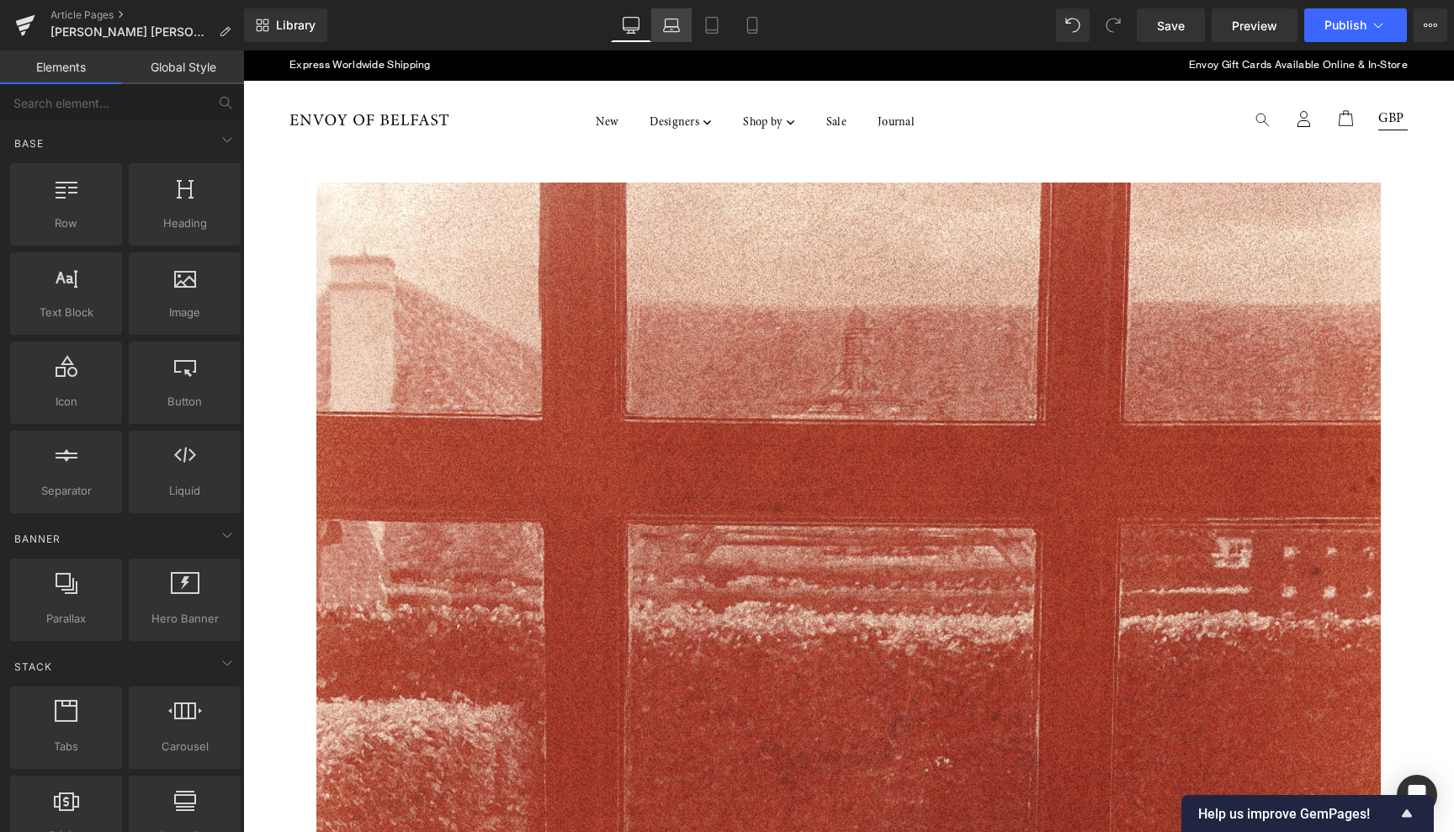
click at [678, 24] on icon at bounding box center [672, 23] width 13 height 8
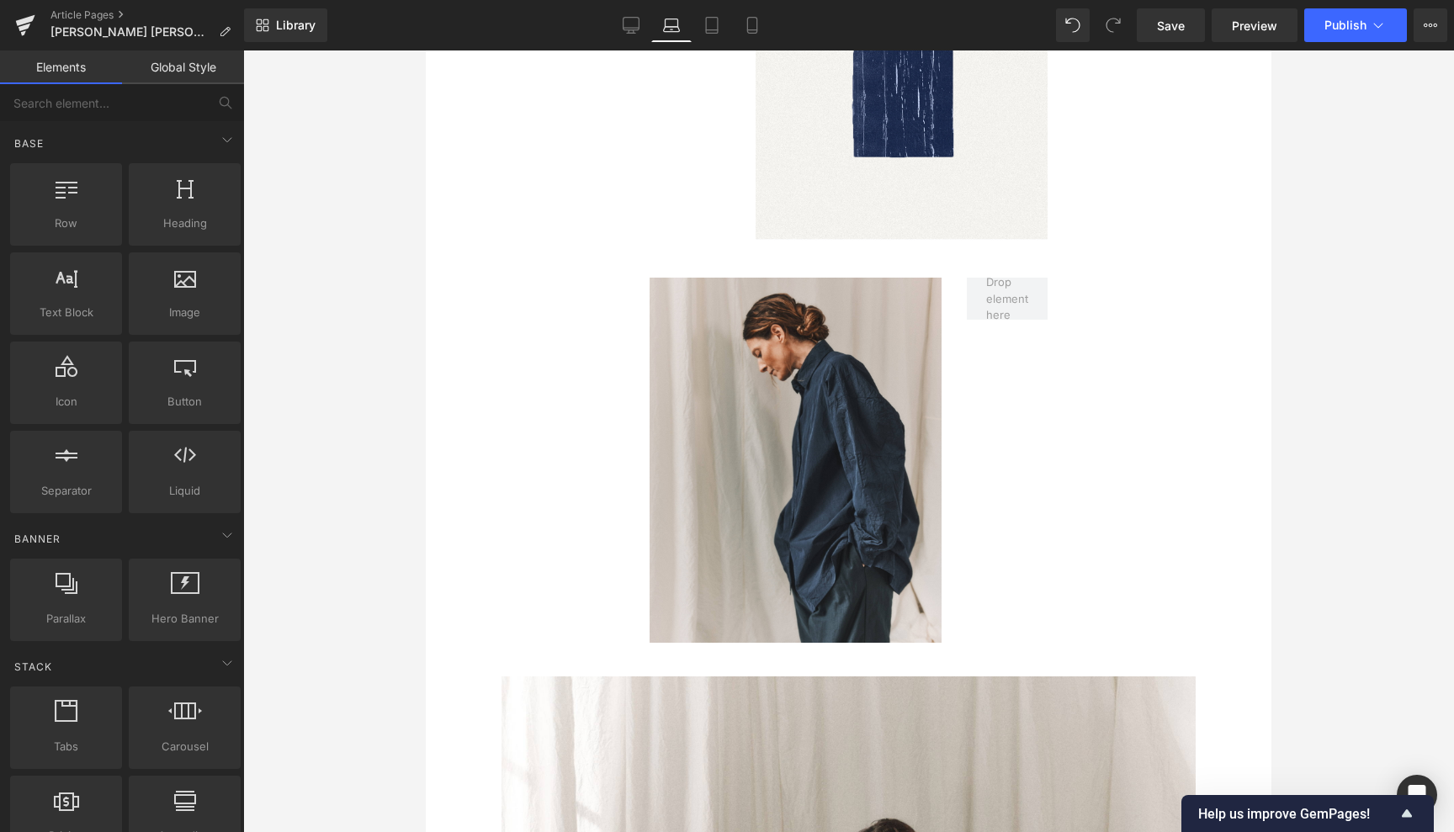
scroll to position [3845, 0]
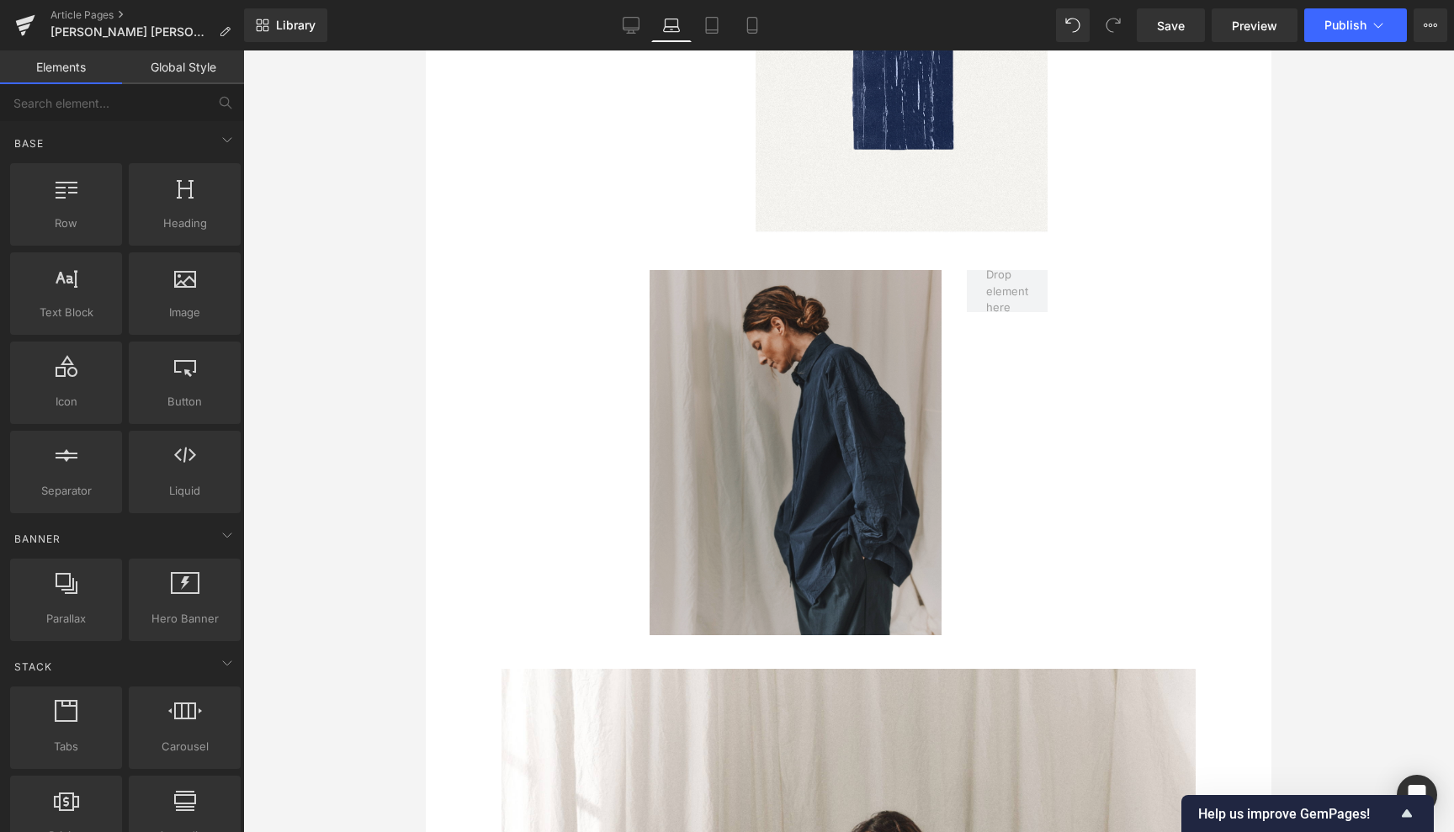
click at [815, 426] on div "Image" at bounding box center [796, 452] width 292 height 365
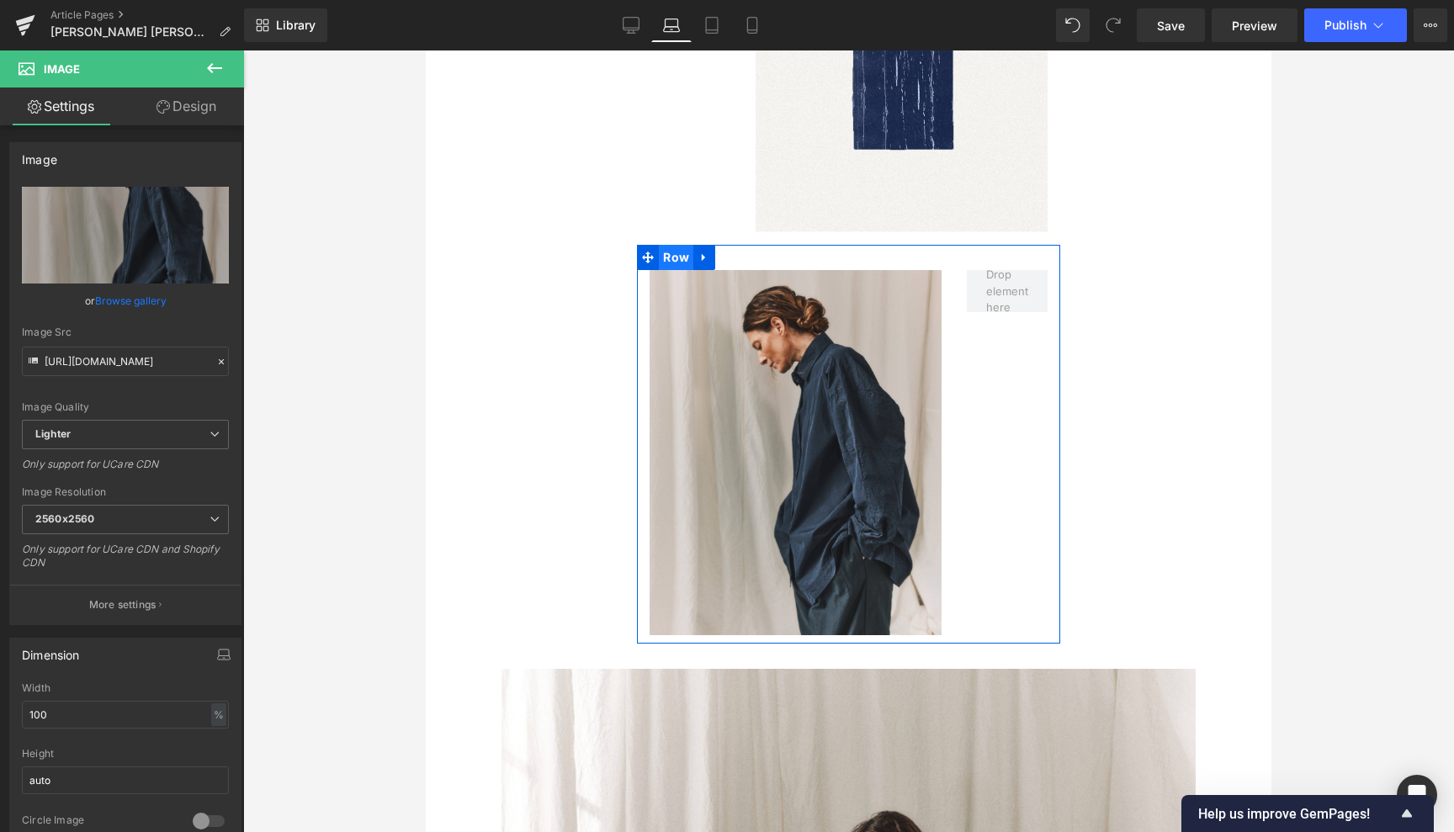
click at [678, 245] on span "Row" at bounding box center [676, 257] width 34 height 25
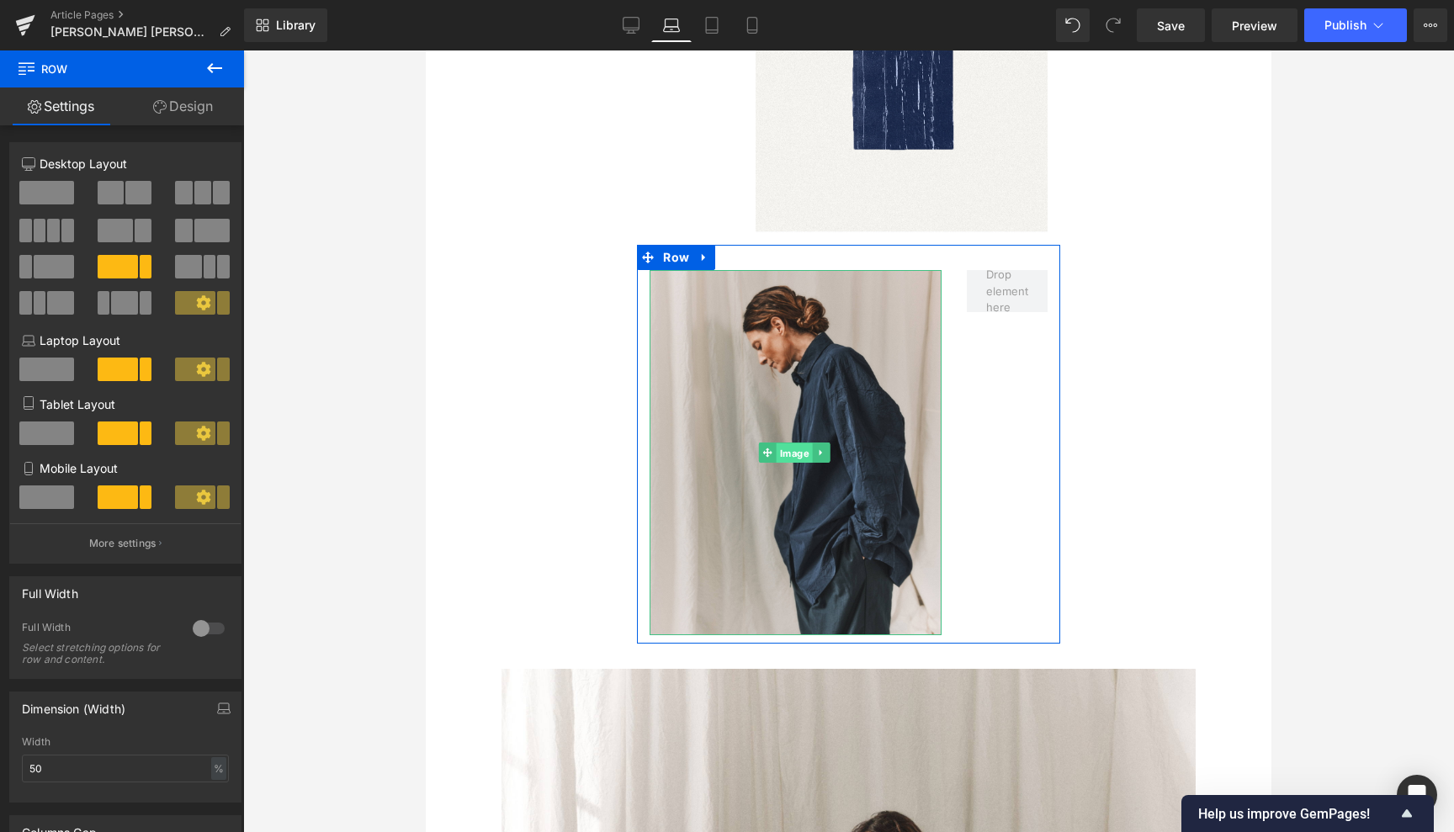
click at [796, 443] on span "Image" at bounding box center [795, 453] width 36 height 20
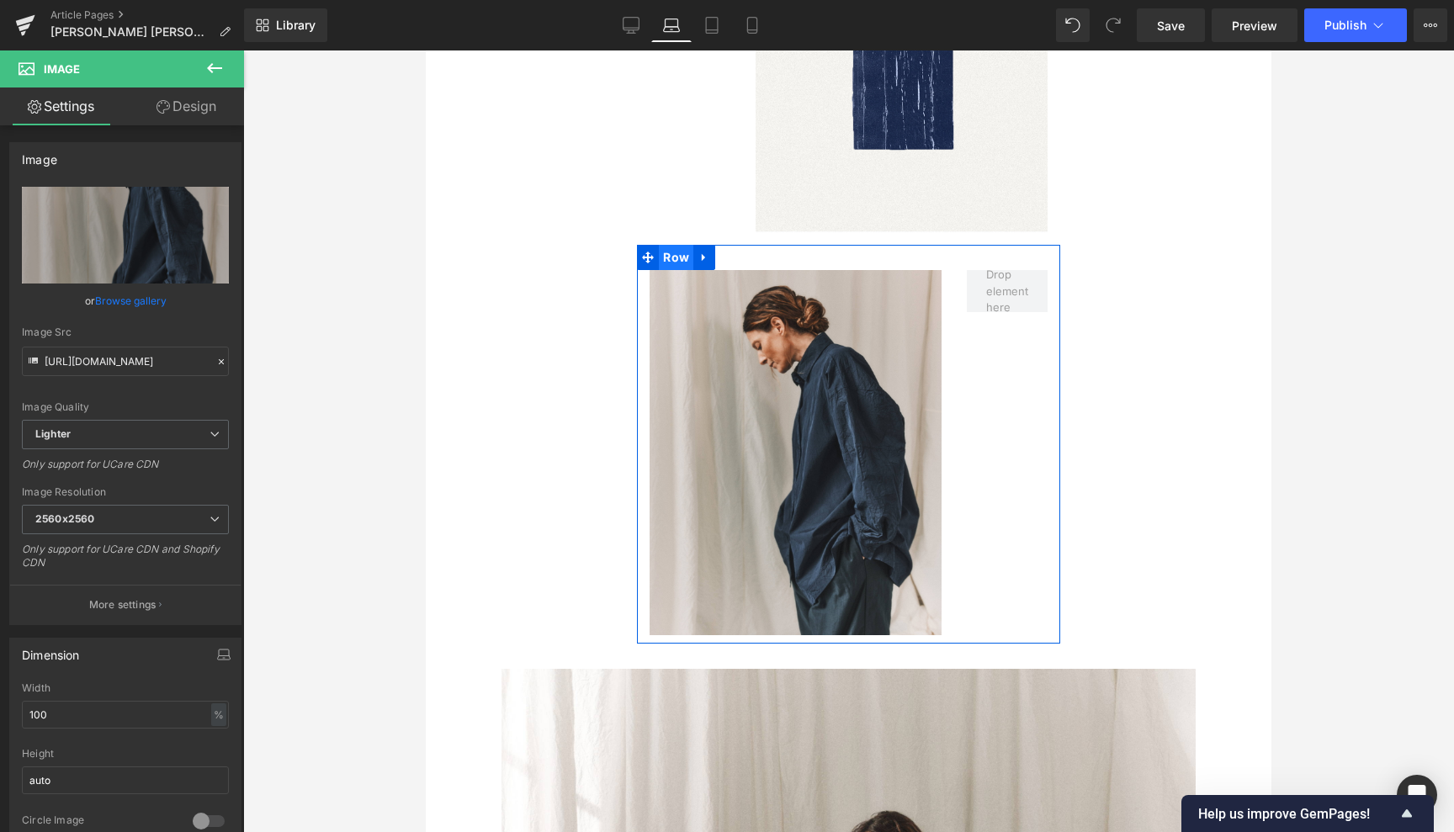
click at [671, 245] on span "Row" at bounding box center [676, 257] width 34 height 25
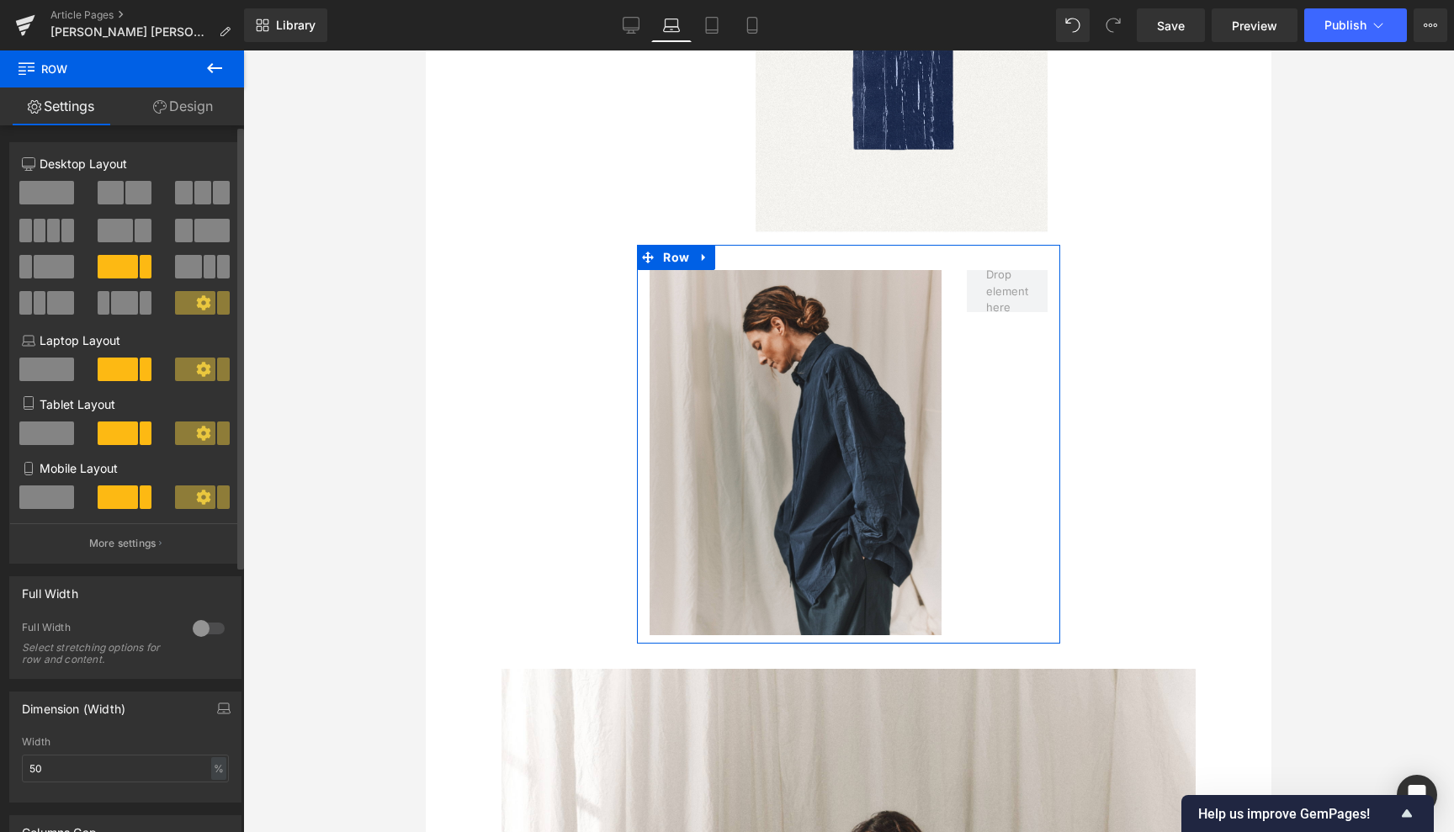
click at [62, 185] on span at bounding box center [46, 193] width 55 height 24
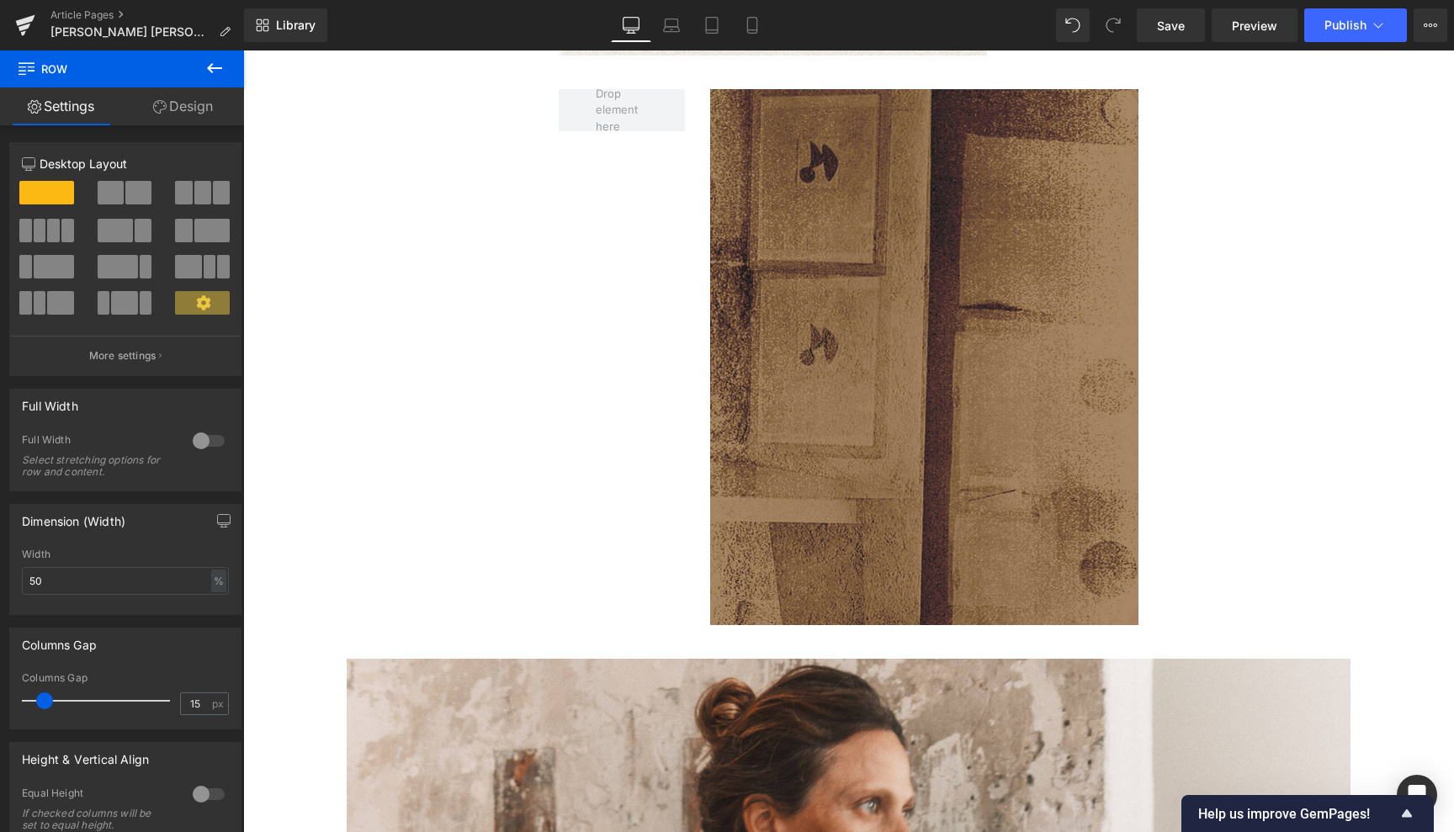
scroll to position [3513, 0]
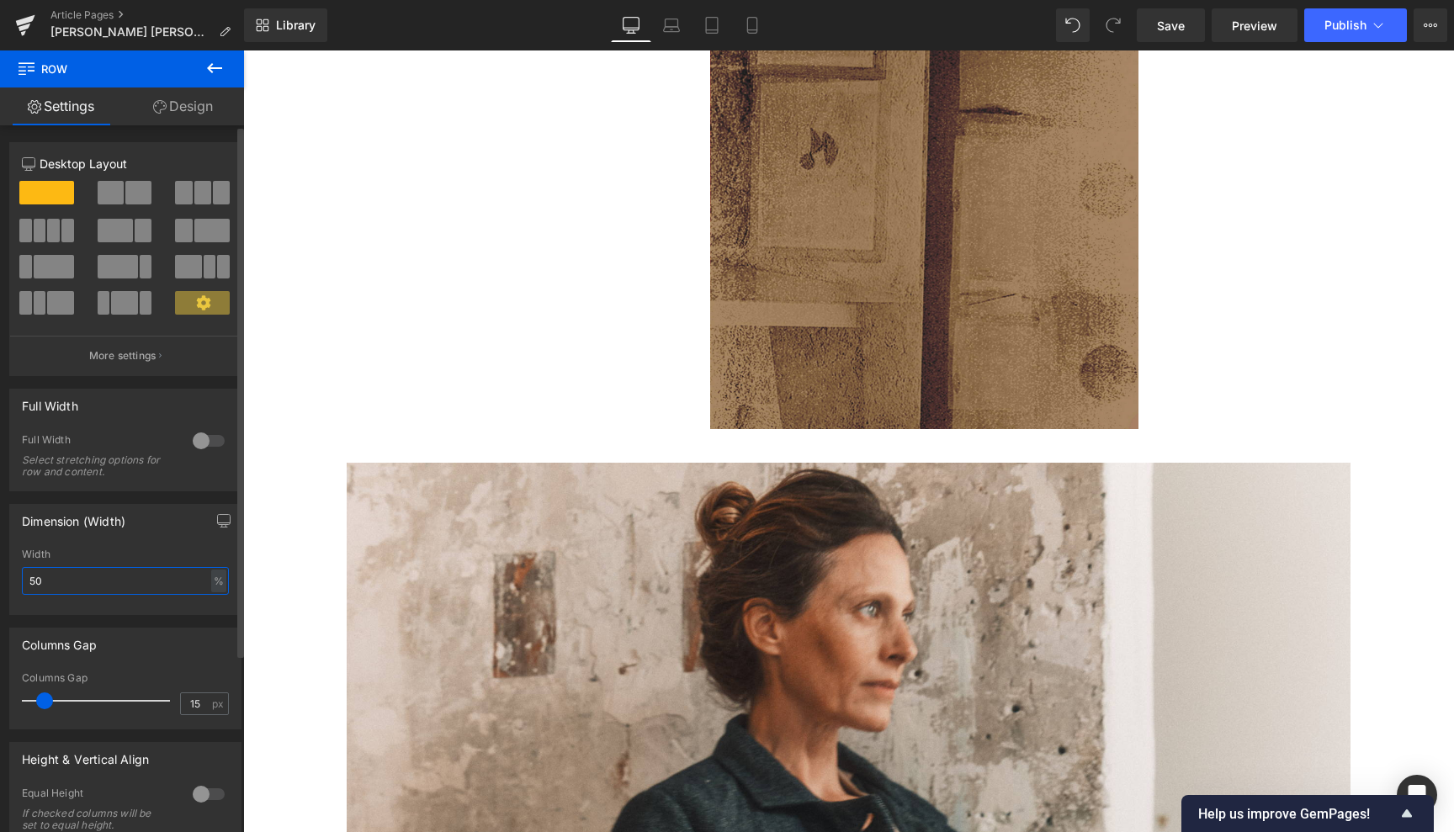
click at [53, 582] on input "50" at bounding box center [125, 581] width 207 height 28
type input "5"
click at [216, 513] on button "button" at bounding box center [223, 521] width 27 height 32
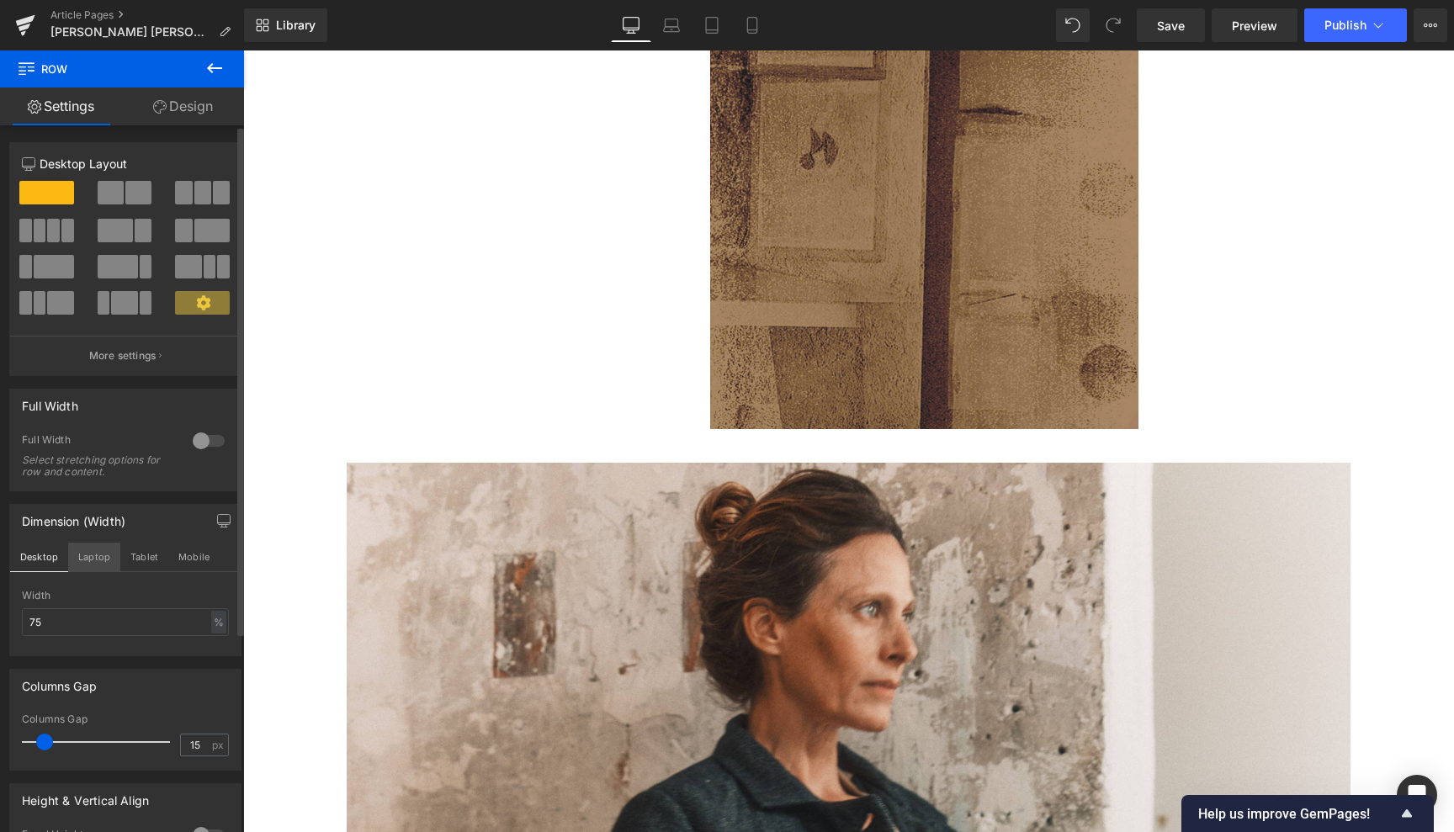
click at [87, 550] on button "Laptop" at bounding box center [94, 557] width 52 height 29
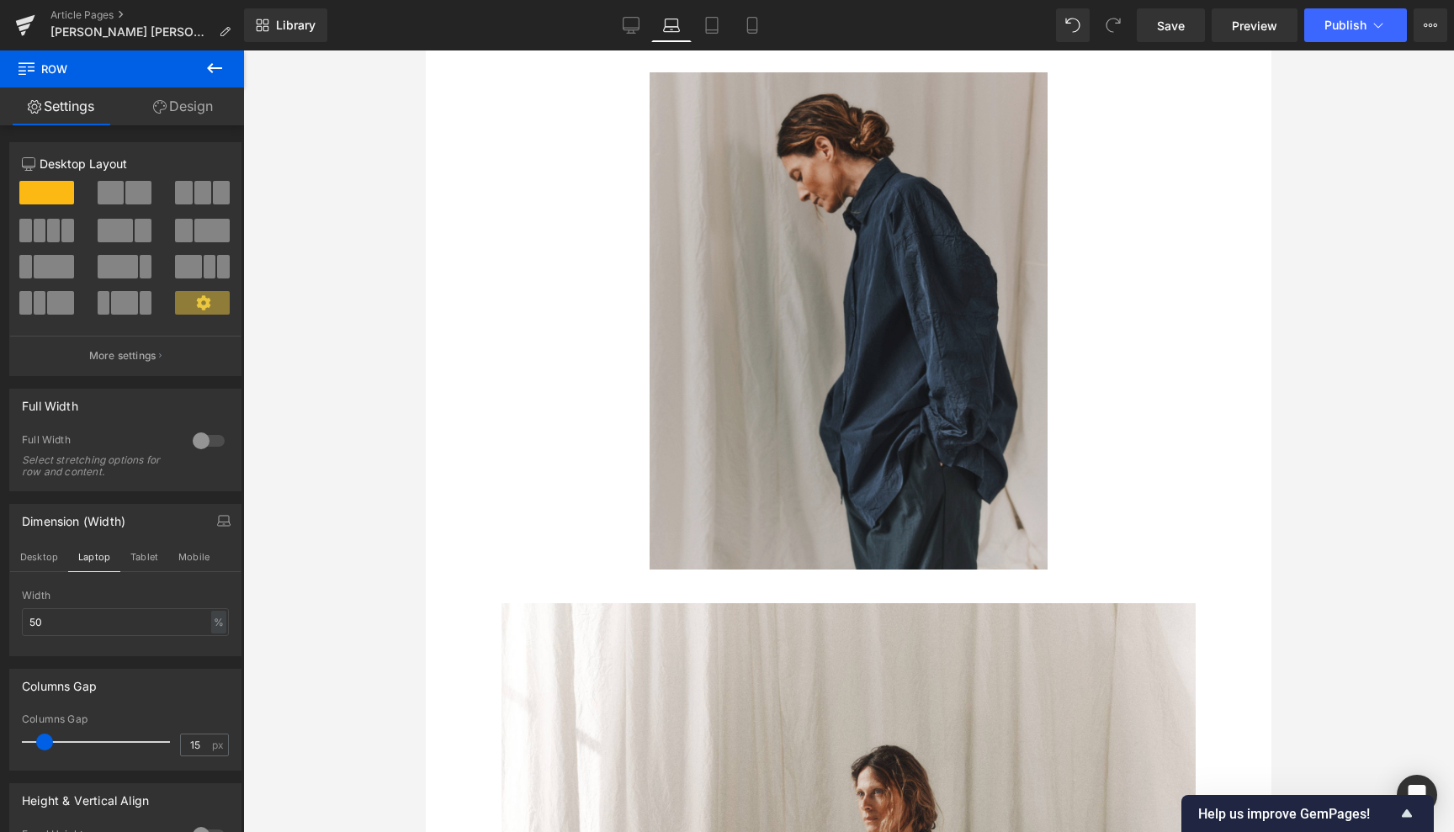
scroll to position [4047, 0]
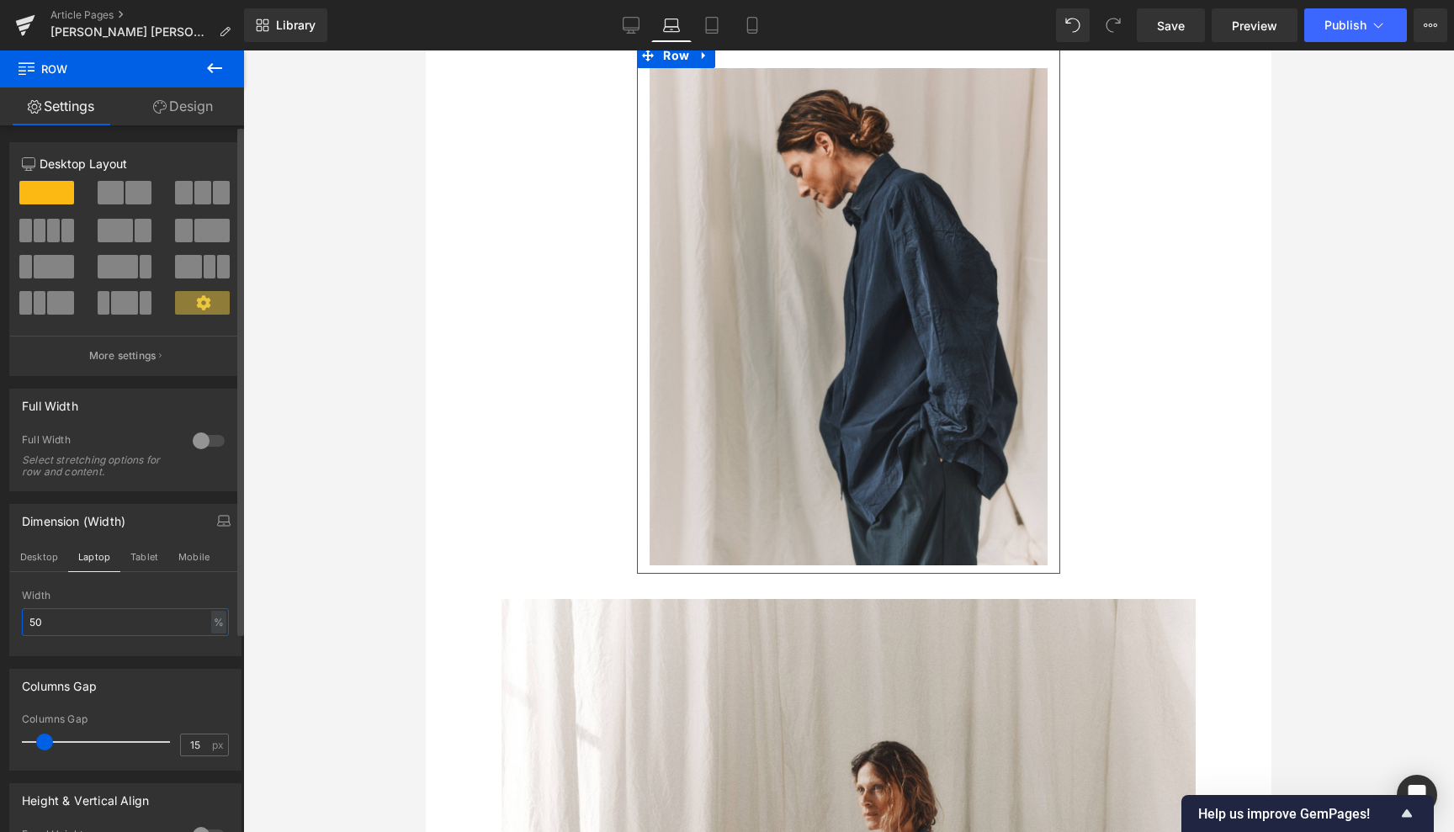
click at [72, 618] on input "50" at bounding box center [125, 622] width 207 height 28
type input "5"
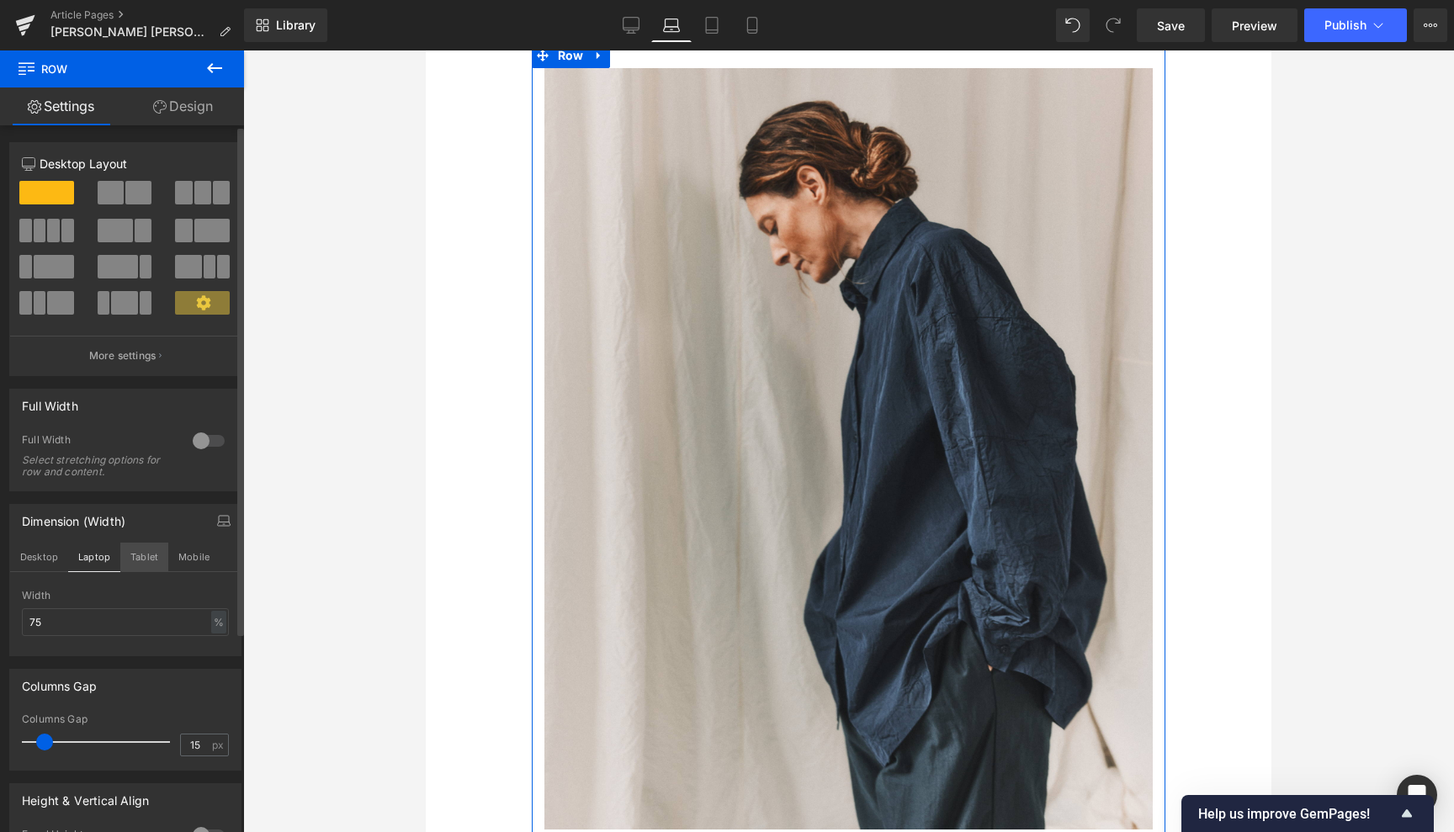
click at [147, 552] on button "Tablet" at bounding box center [144, 557] width 48 height 29
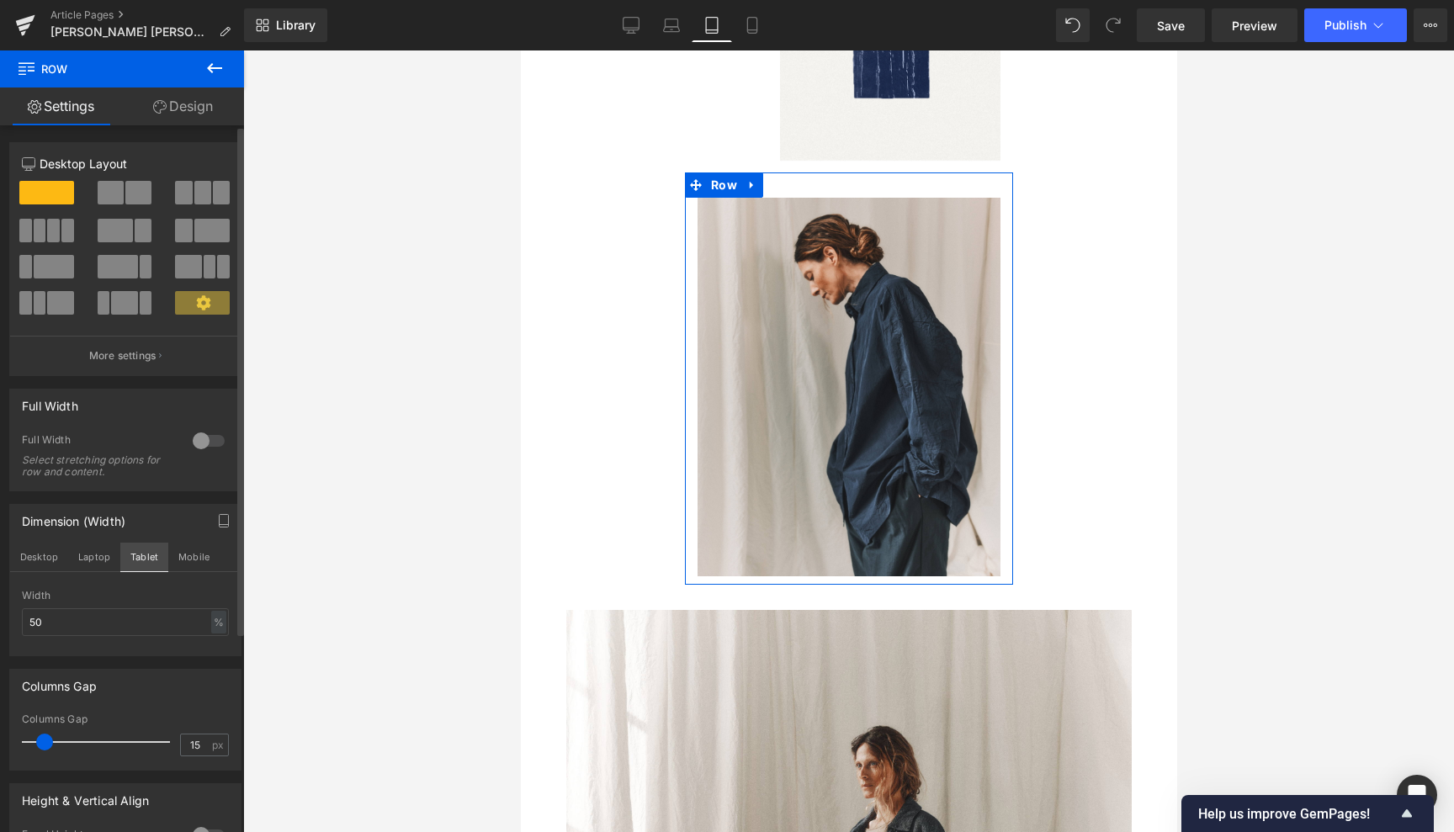
scroll to position [2741, 0]
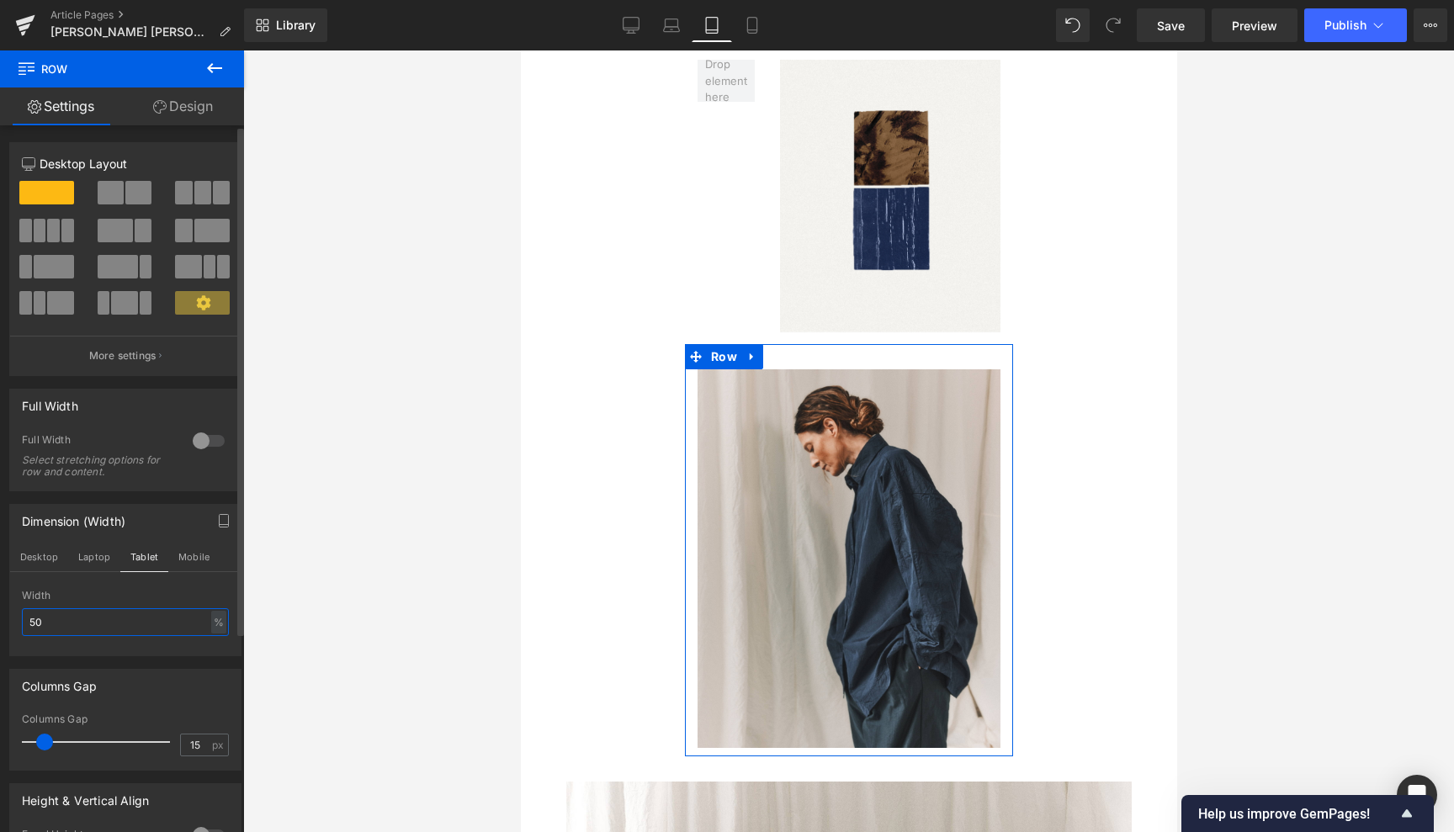
click at [46, 621] on input "50" at bounding box center [125, 622] width 207 height 28
type input "5"
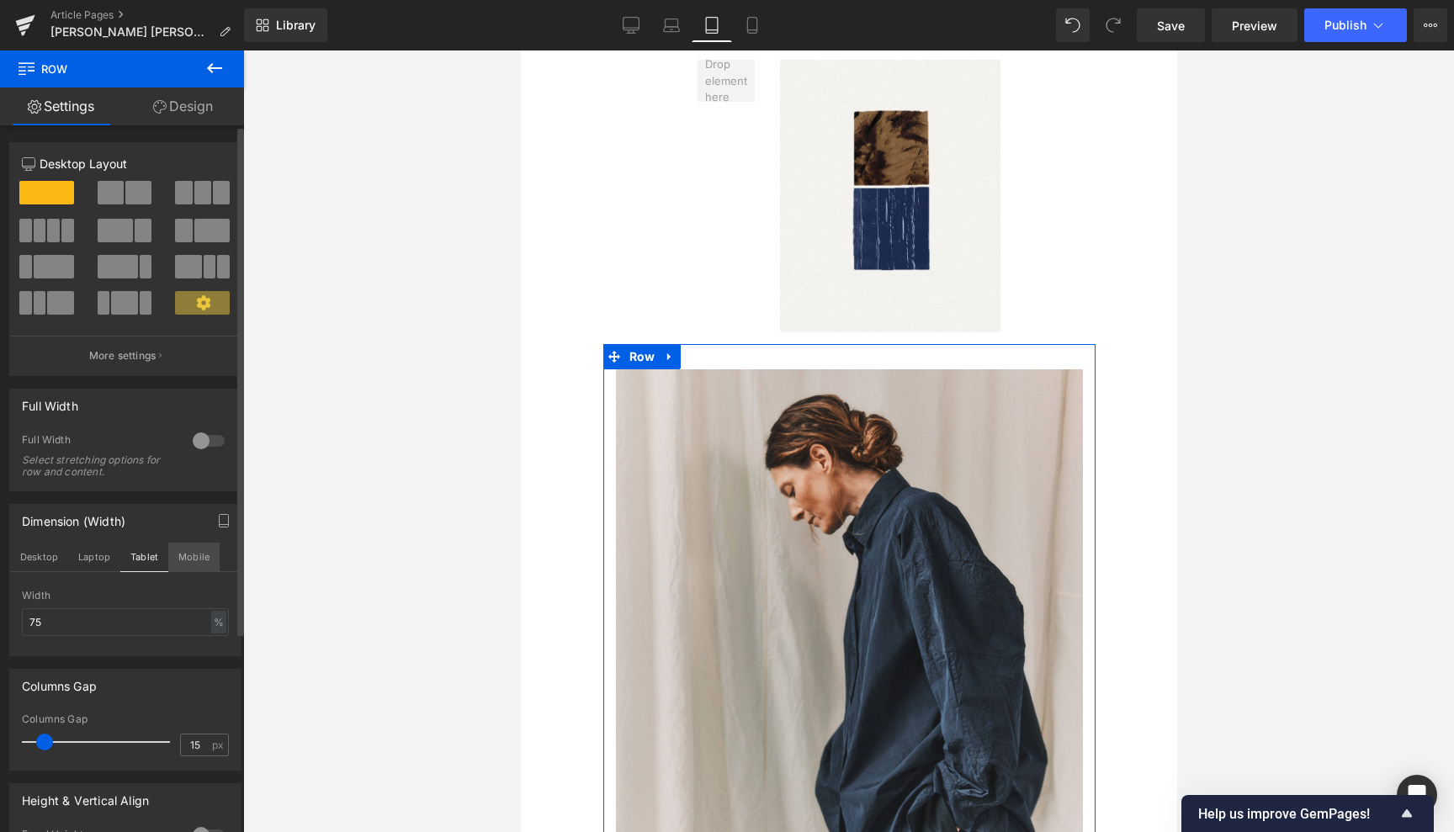
click at [196, 560] on button "Mobile" at bounding box center [193, 557] width 51 height 29
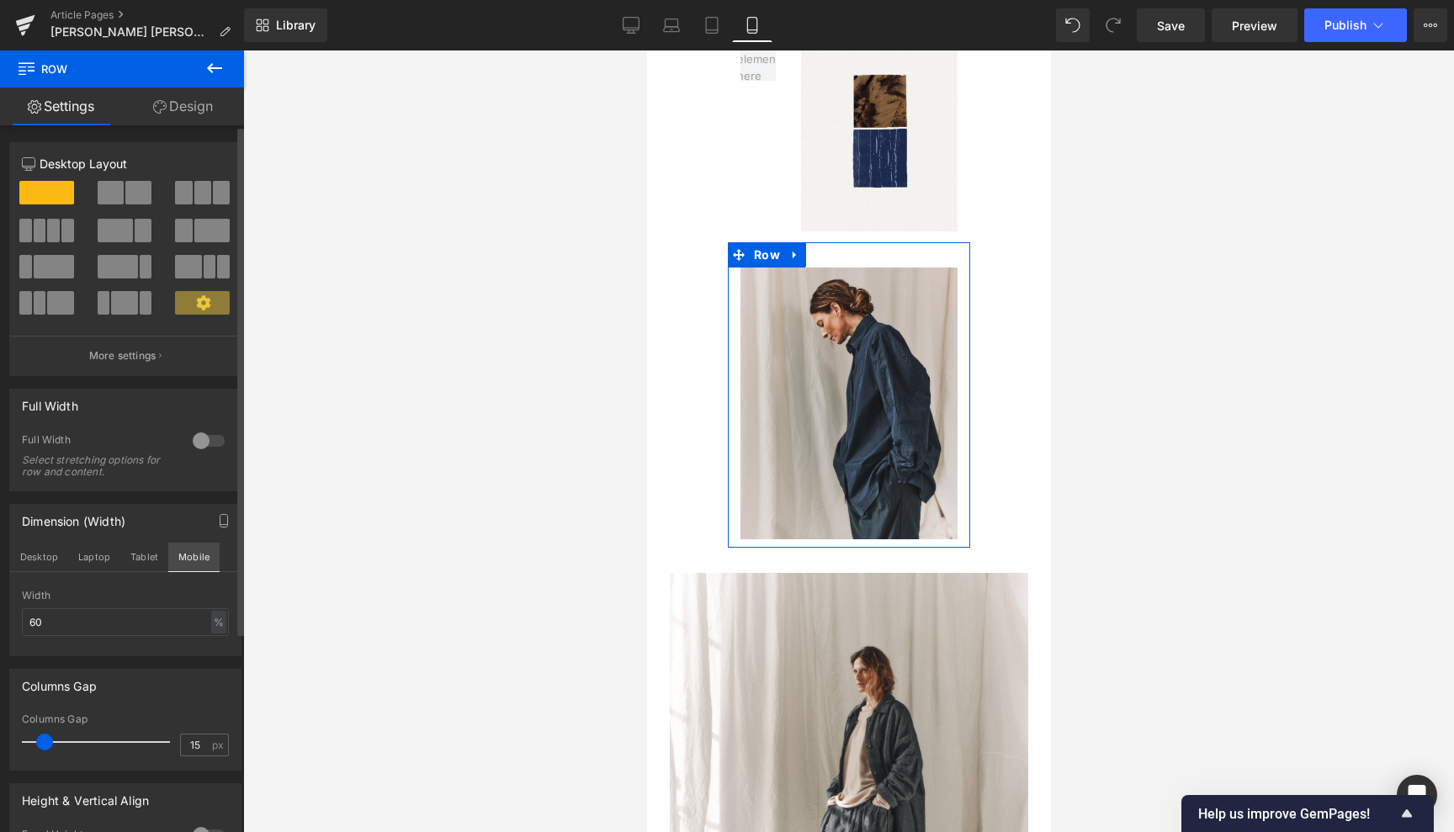
scroll to position [1922, 0]
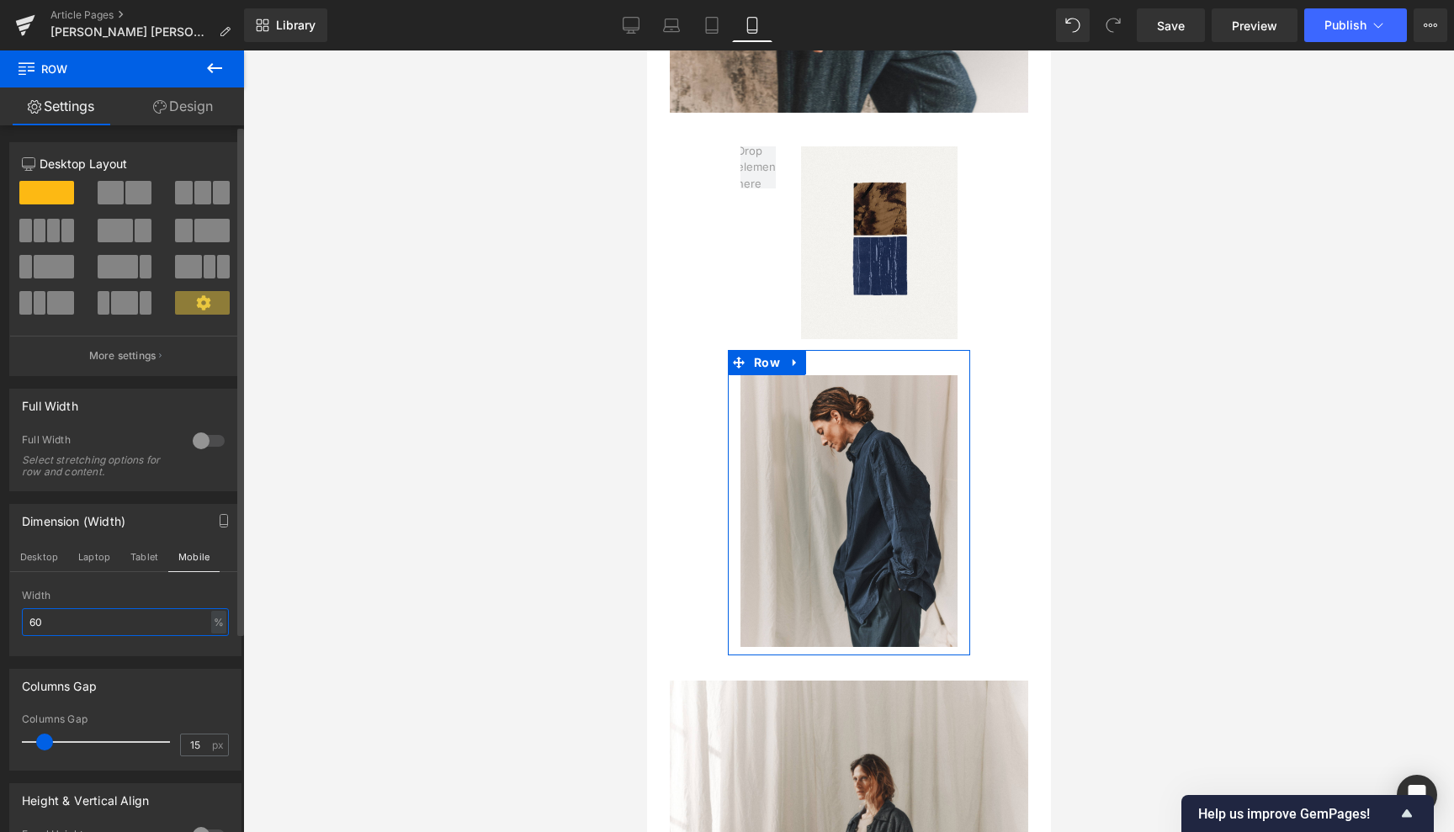
click at [67, 620] on input "60" at bounding box center [125, 622] width 207 height 28
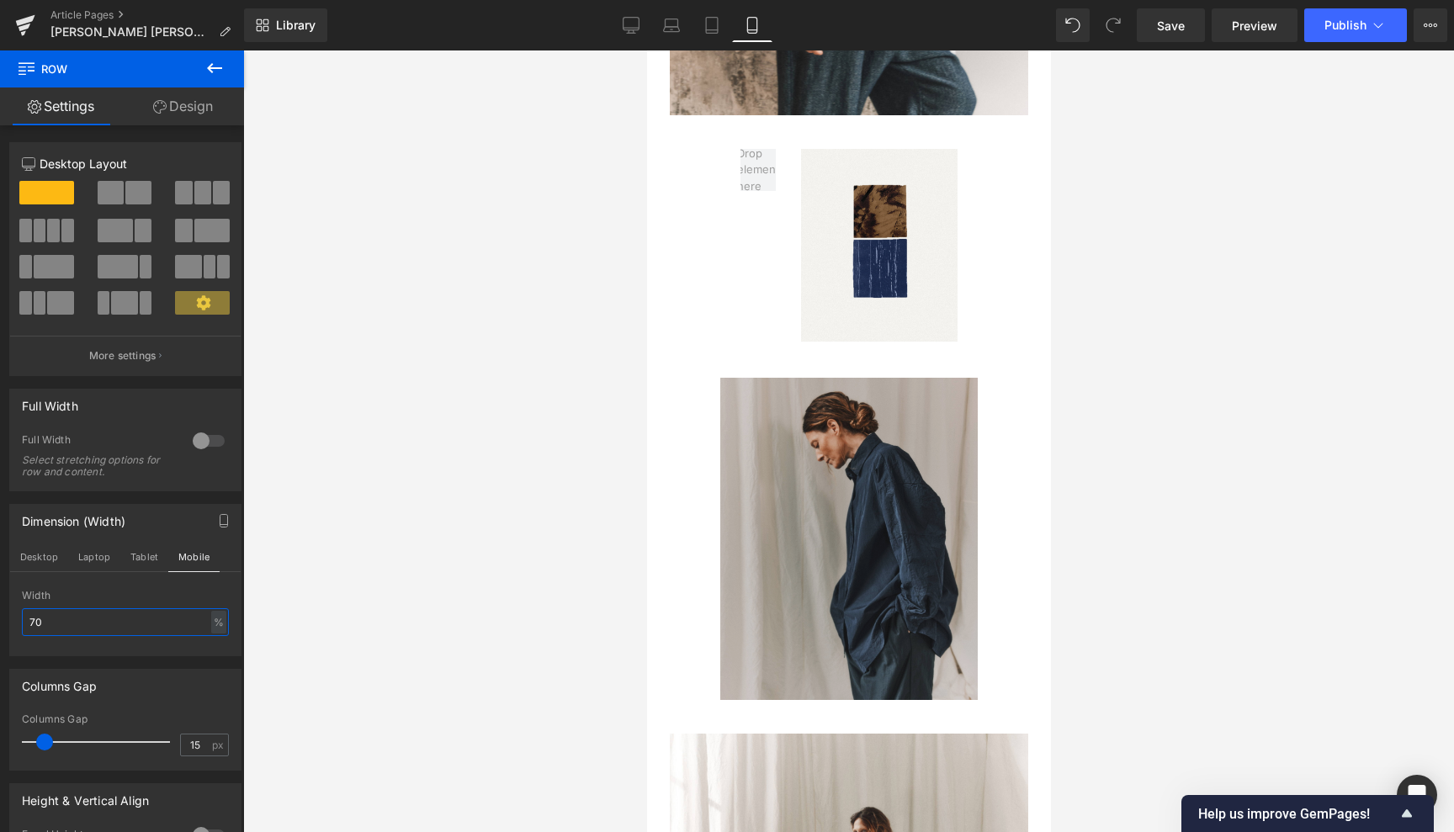
scroll to position [1940, 0]
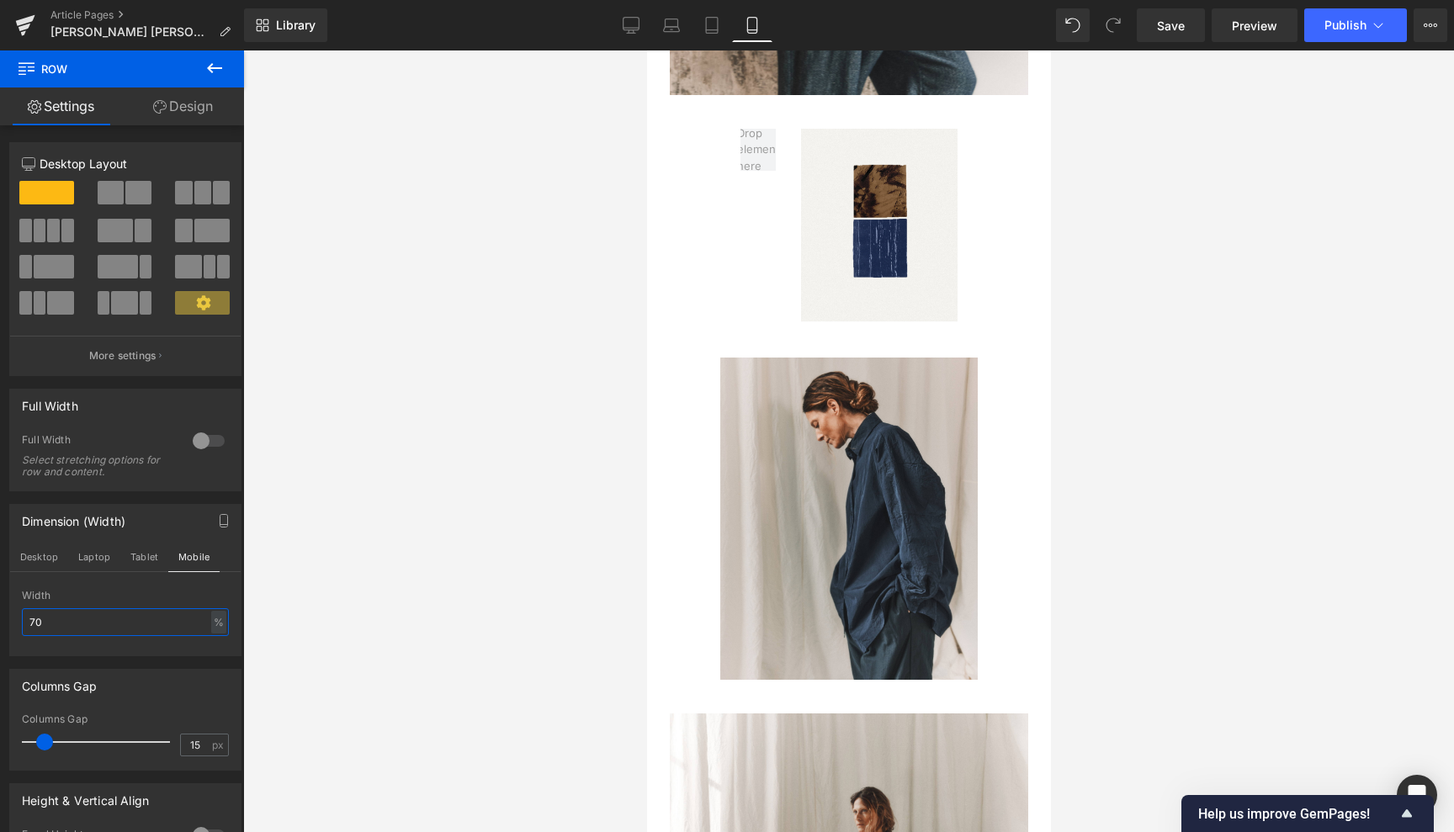
type input "70"
click at [215, 74] on icon at bounding box center [214, 68] width 20 height 20
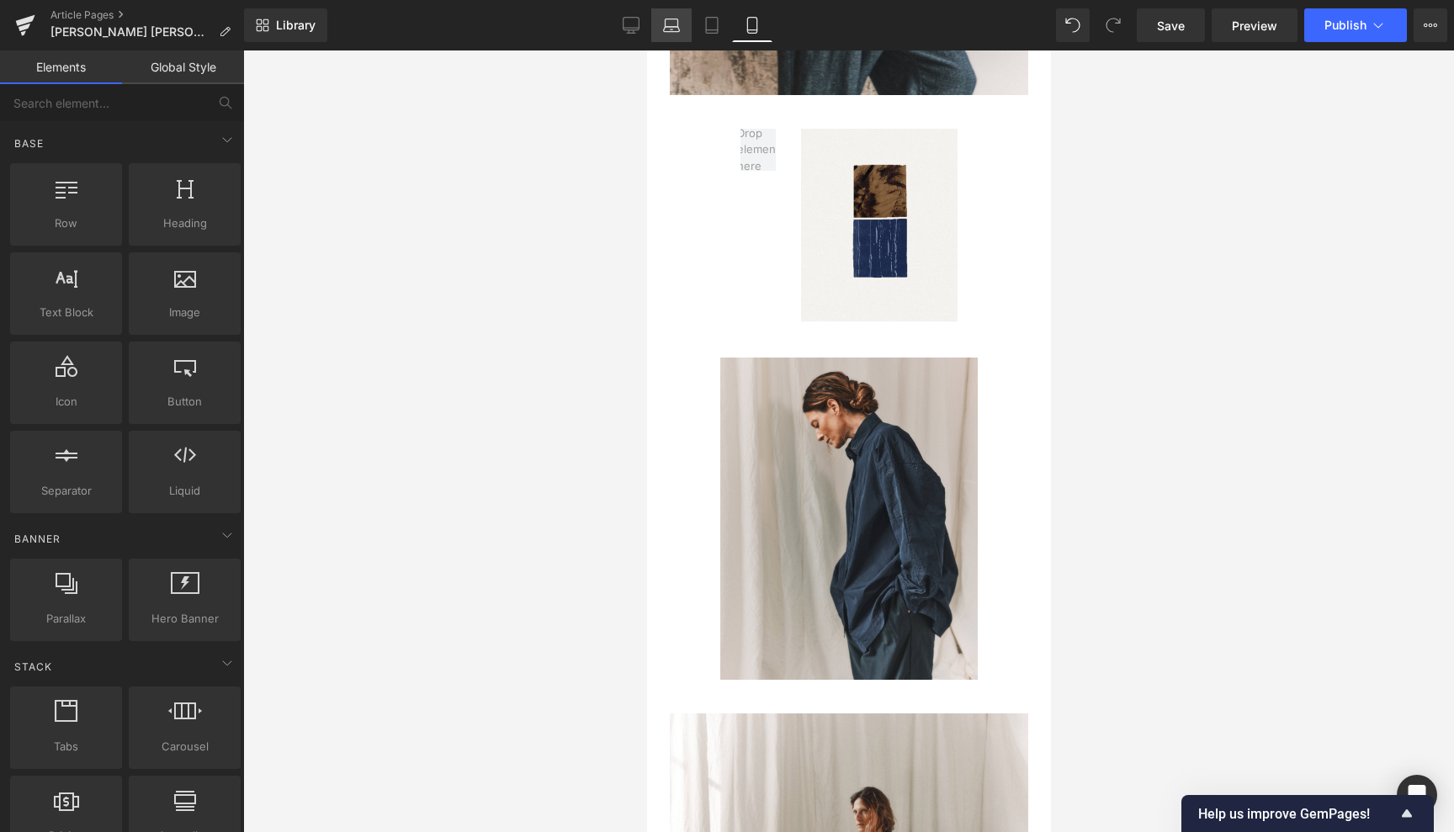
click at [668, 23] on icon at bounding box center [671, 25] width 17 height 17
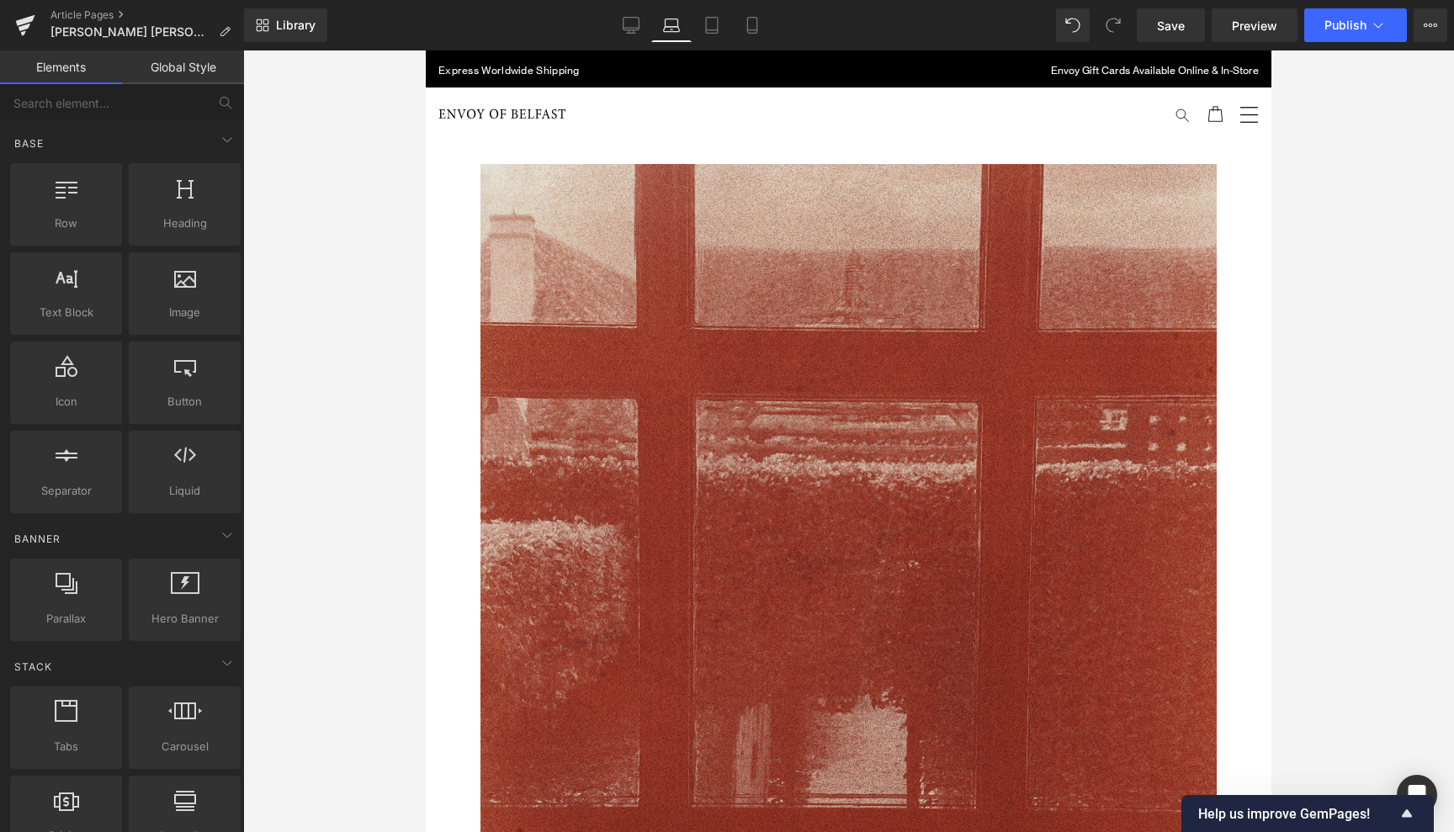
scroll to position [0, 0]
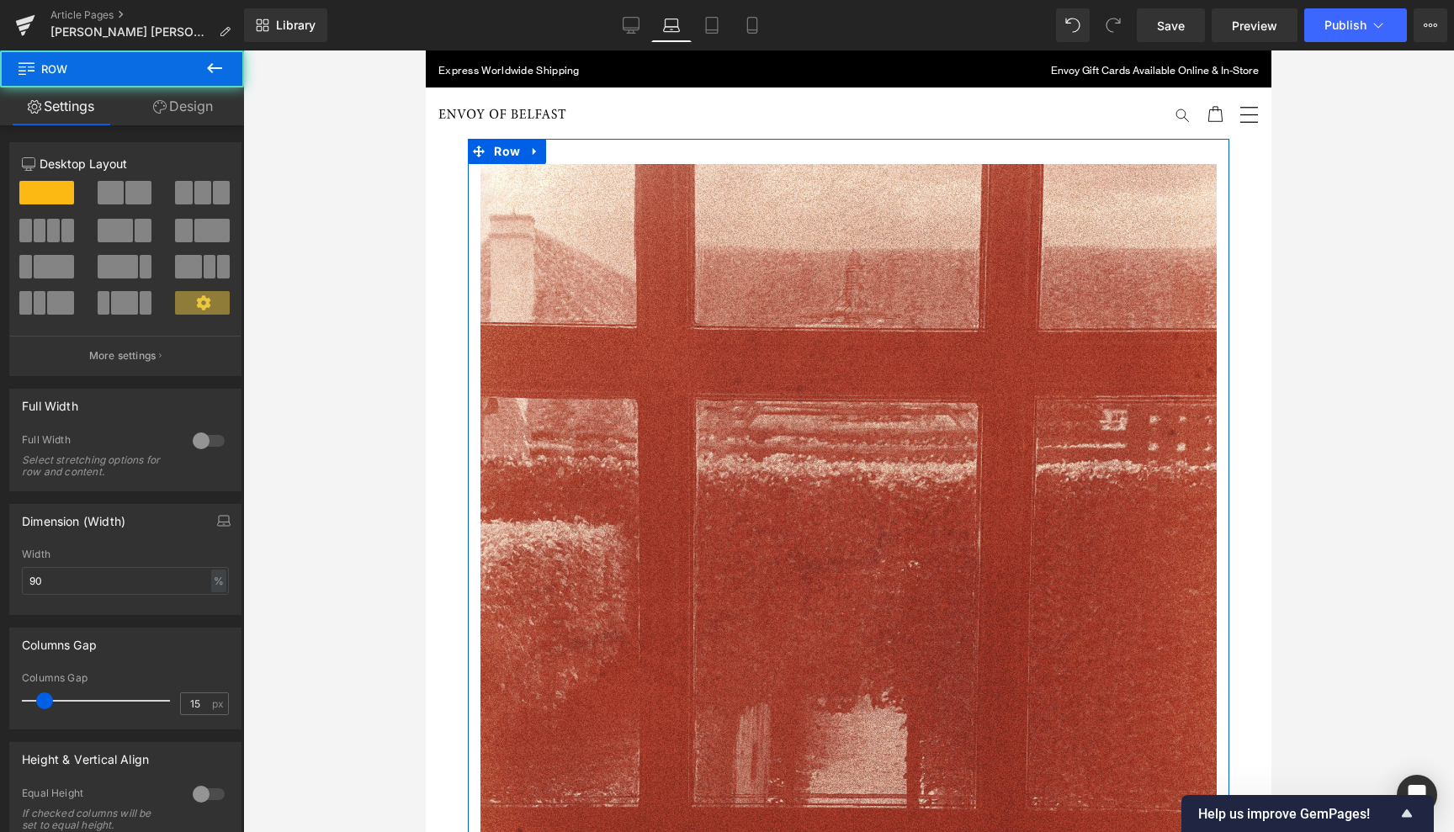
click at [509, 149] on div "Image Row" at bounding box center [849, 615] width 762 height 953
click at [511, 153] on span "Row" at bounding box center [507, 151] width 34 height 25
click at [51, 580] on input "90" at bounding box center [125, 581] width 207 height 28
type input "9"
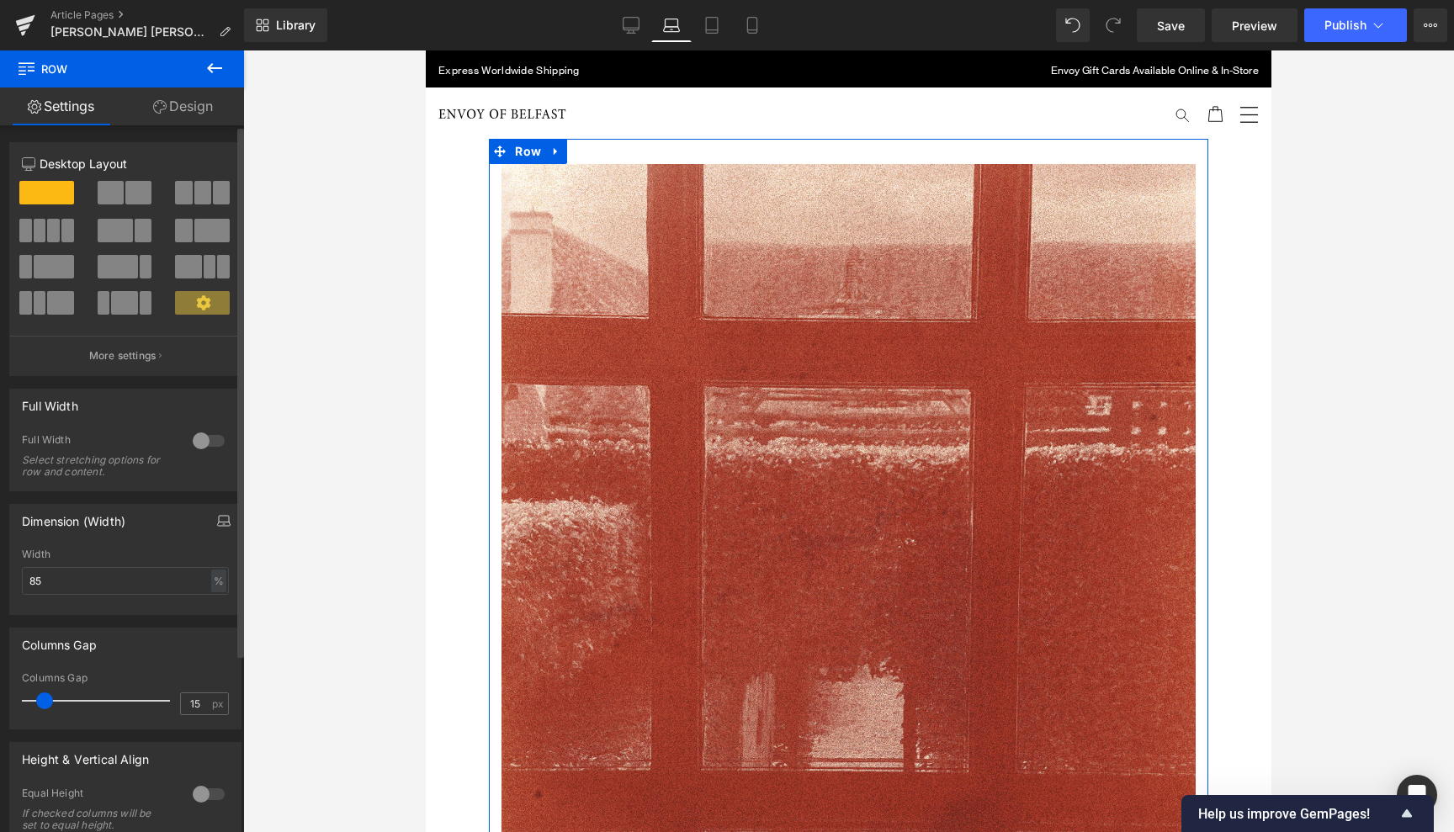
click at [224, 523] on button "button" at bounding box center [223, 521] width 27 height 32
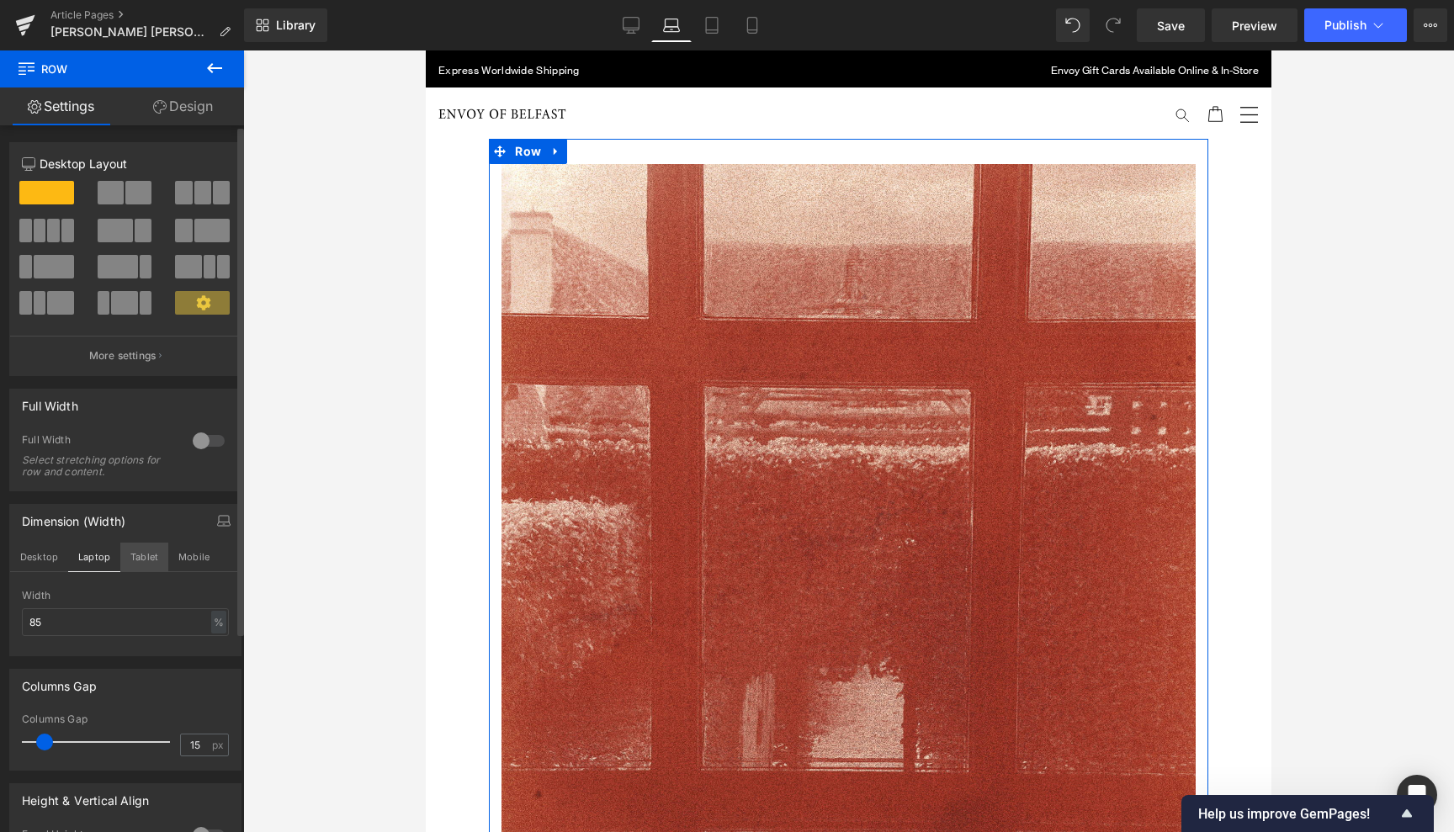
click at [146, 554] on button "Tablet" at bounding box center [144, 557] width 48 height 29
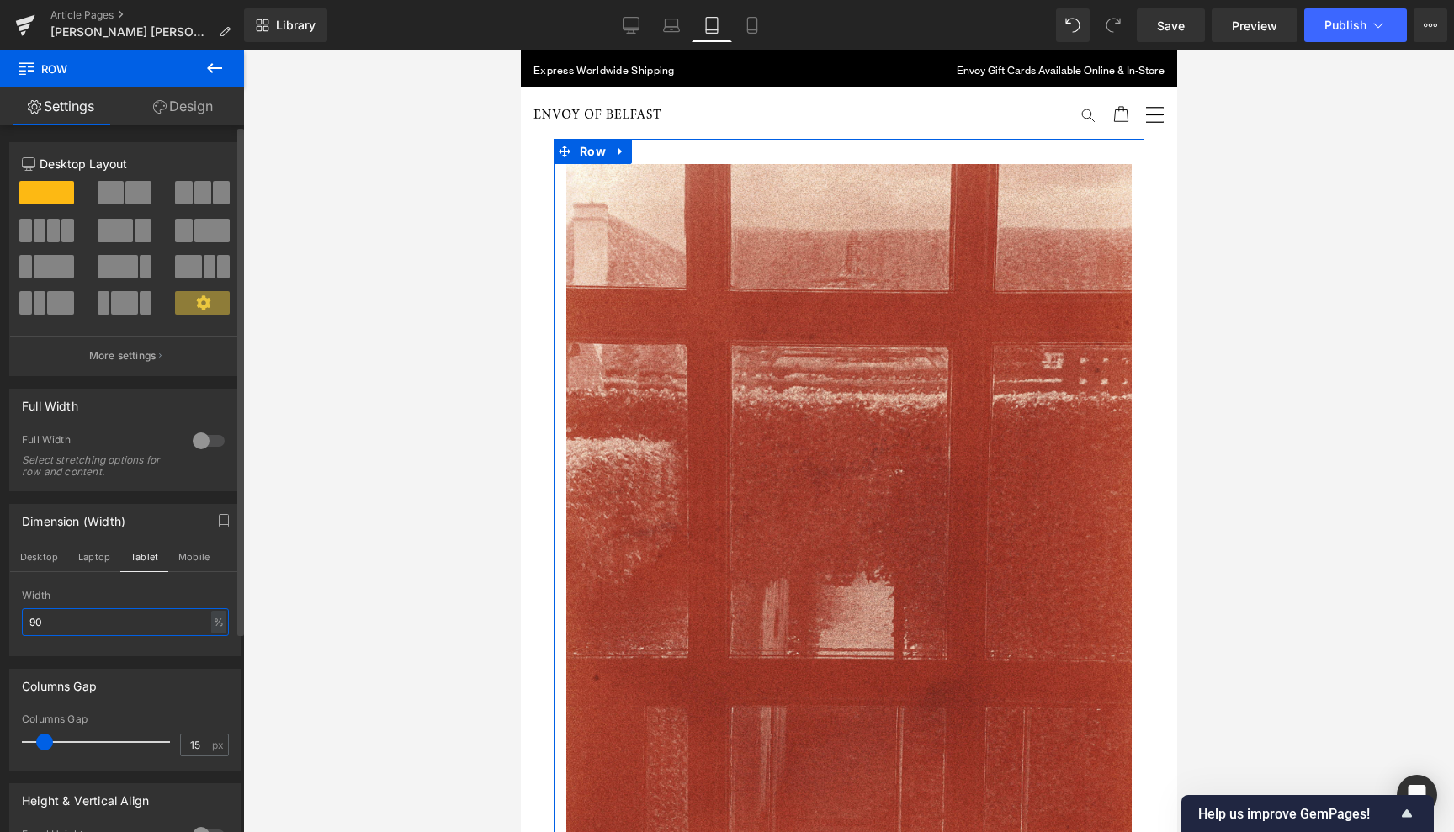
click at [45, 623] on input "90" at bounding box center [125, 622] width 207 height 28
drag, startPoint x: 45, startPoint y: 623, endPoint x: 19, endPoint y: 623, distance: 25.2
click at [19, 623] on div "90% Width 90 % % px" at bounding box center [125, 623] width 231 height 66
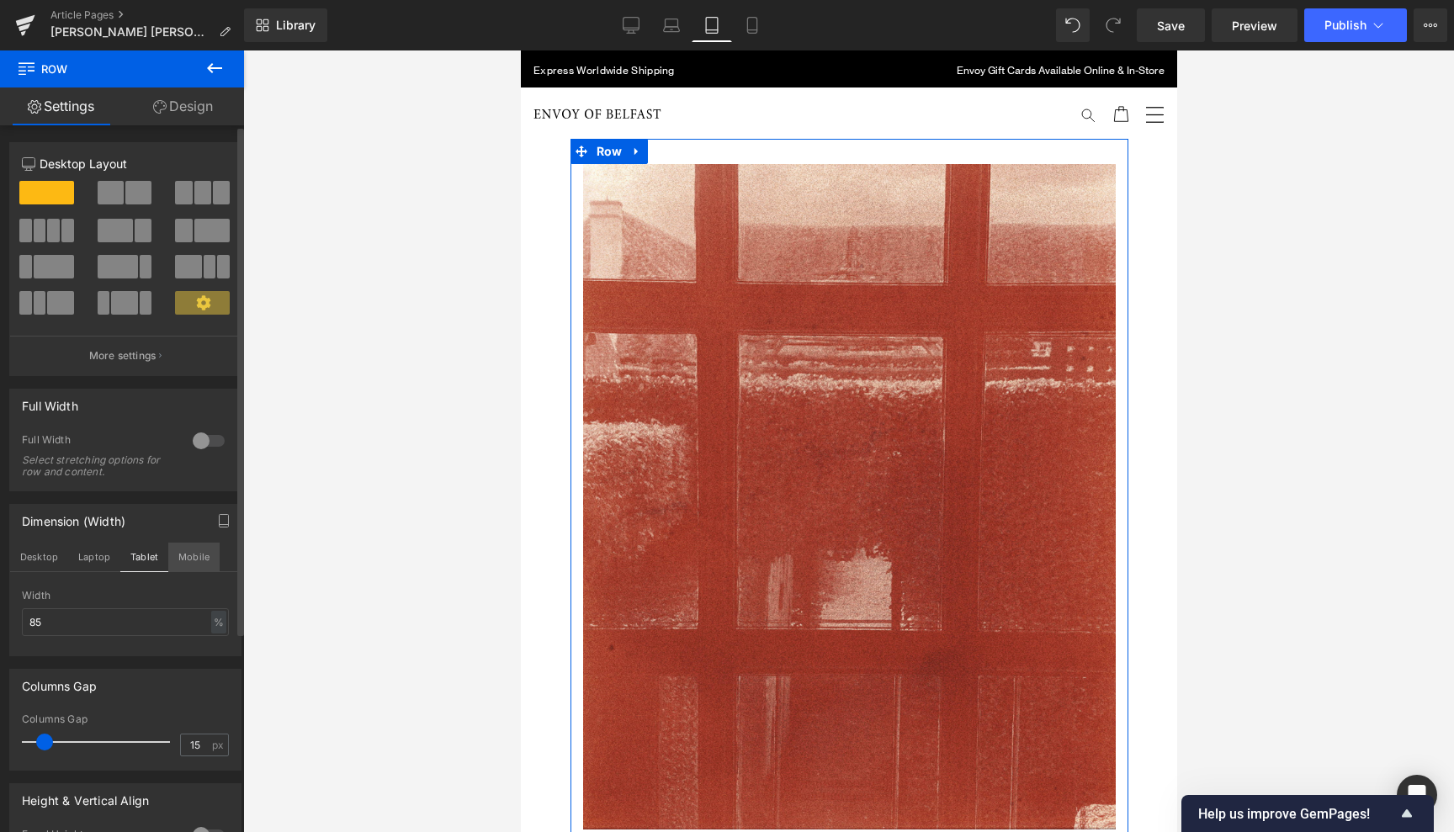
click at [199, 545] on button "Mobile" at bounding box center [193, 557] width 51 height 29
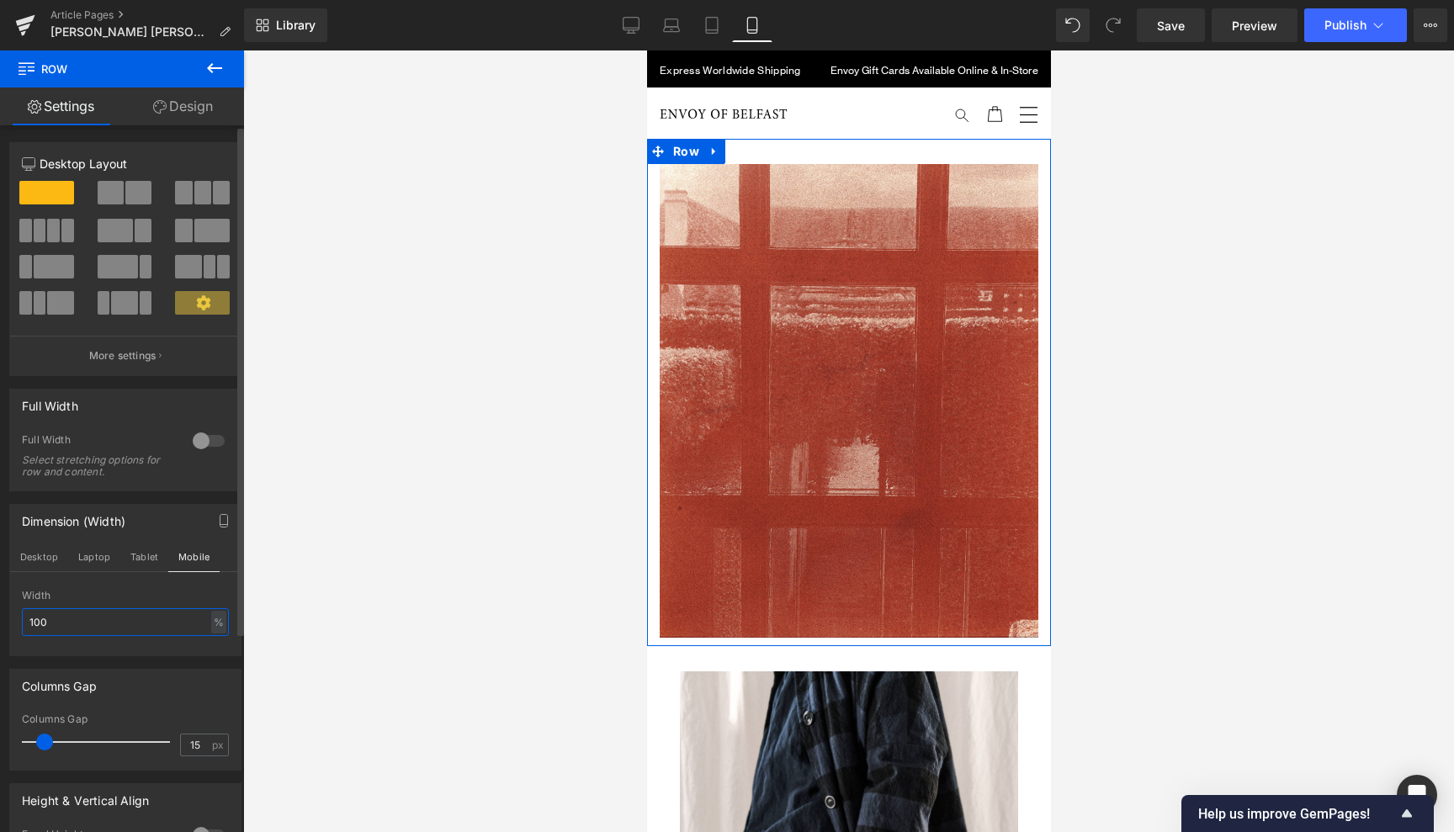
click at [58, 624] on input "100" at bounding box center [125, 622] width 207 height 28
click at [32, 620] on input "190" at bounding box center [125, 622] width 207 height 28
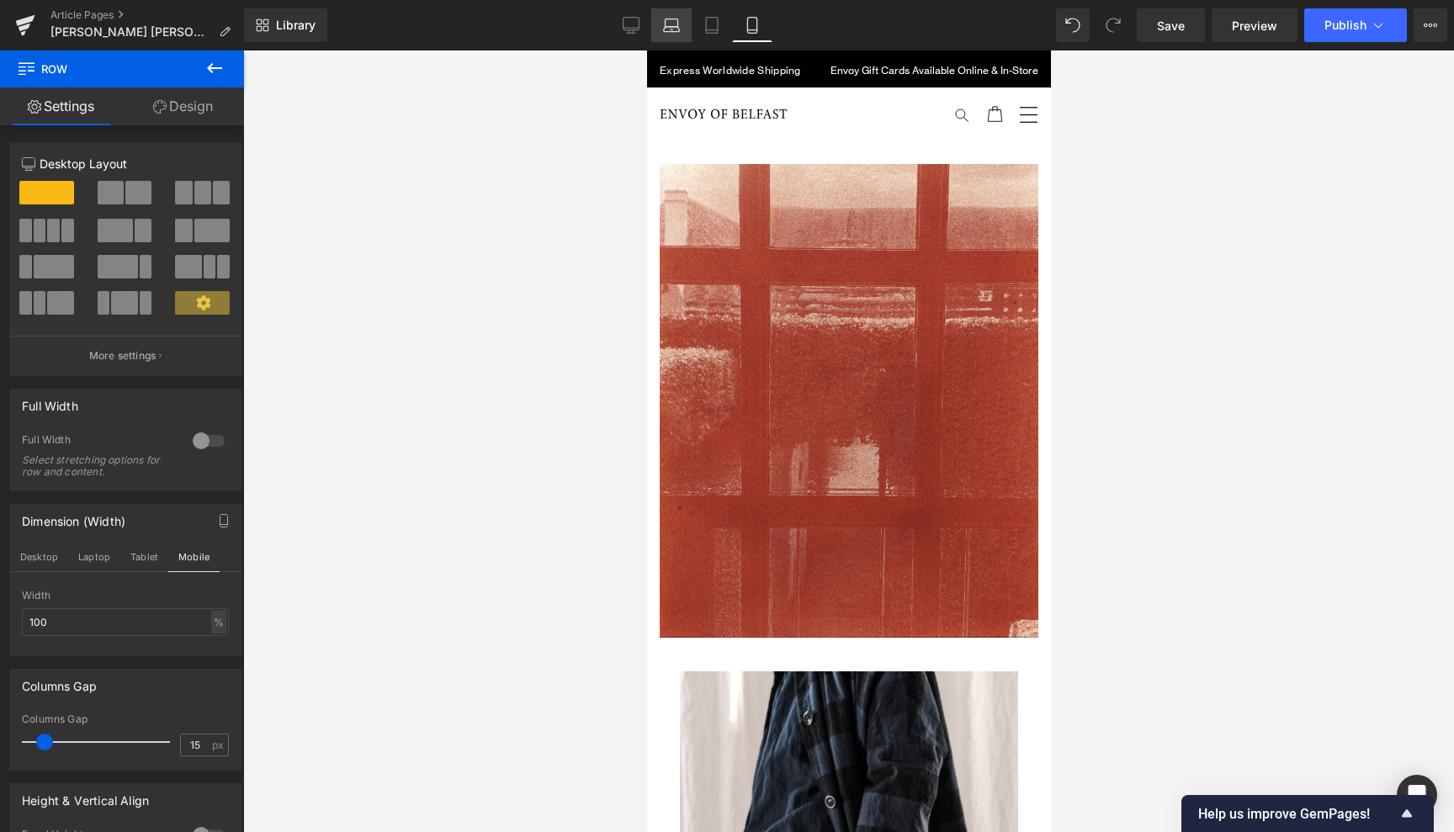
click at [675, 24] on icon at bounding box center [671, 25] width 17 height 17
type input "85"
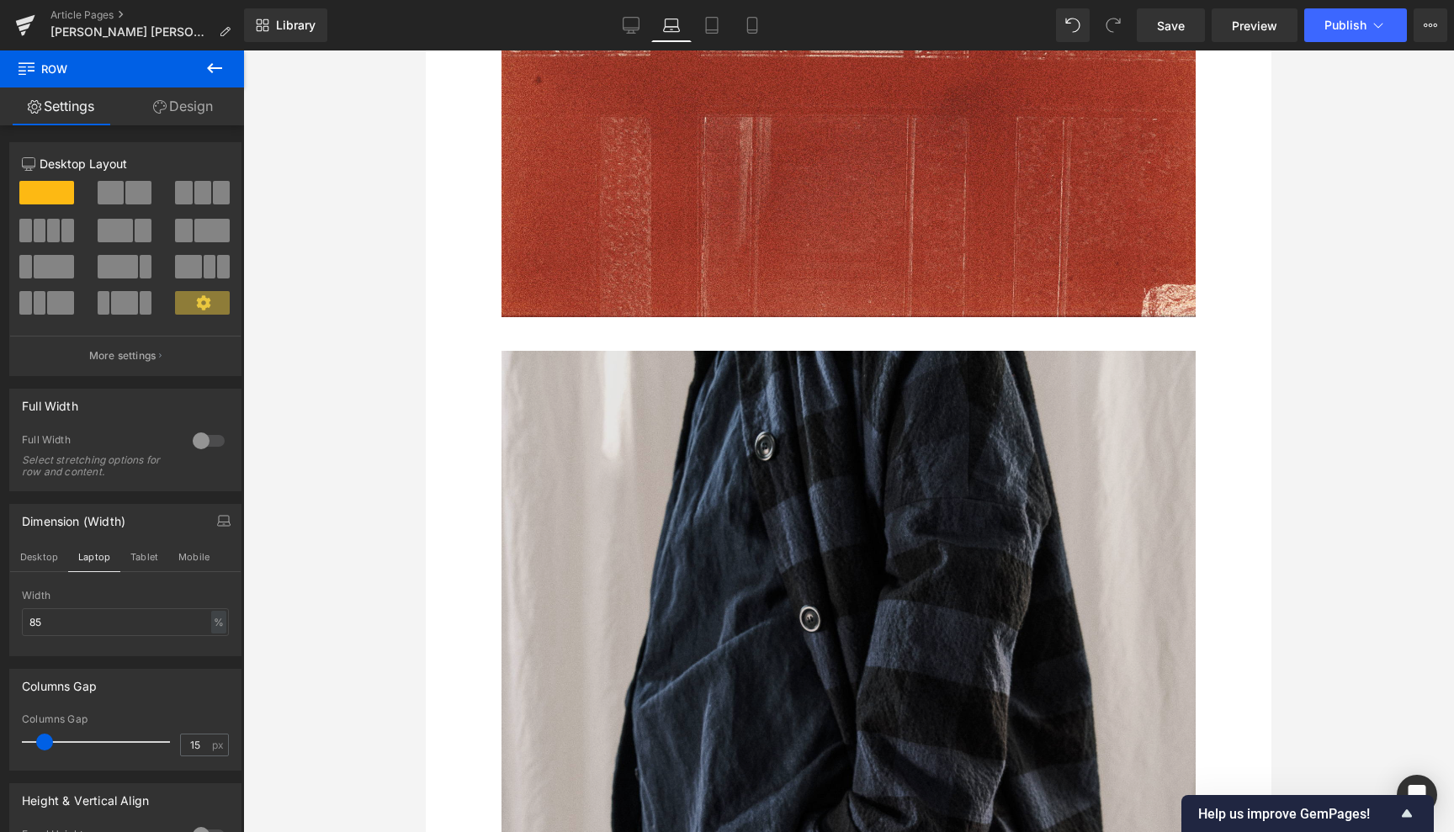
scroll to position [715, 0]
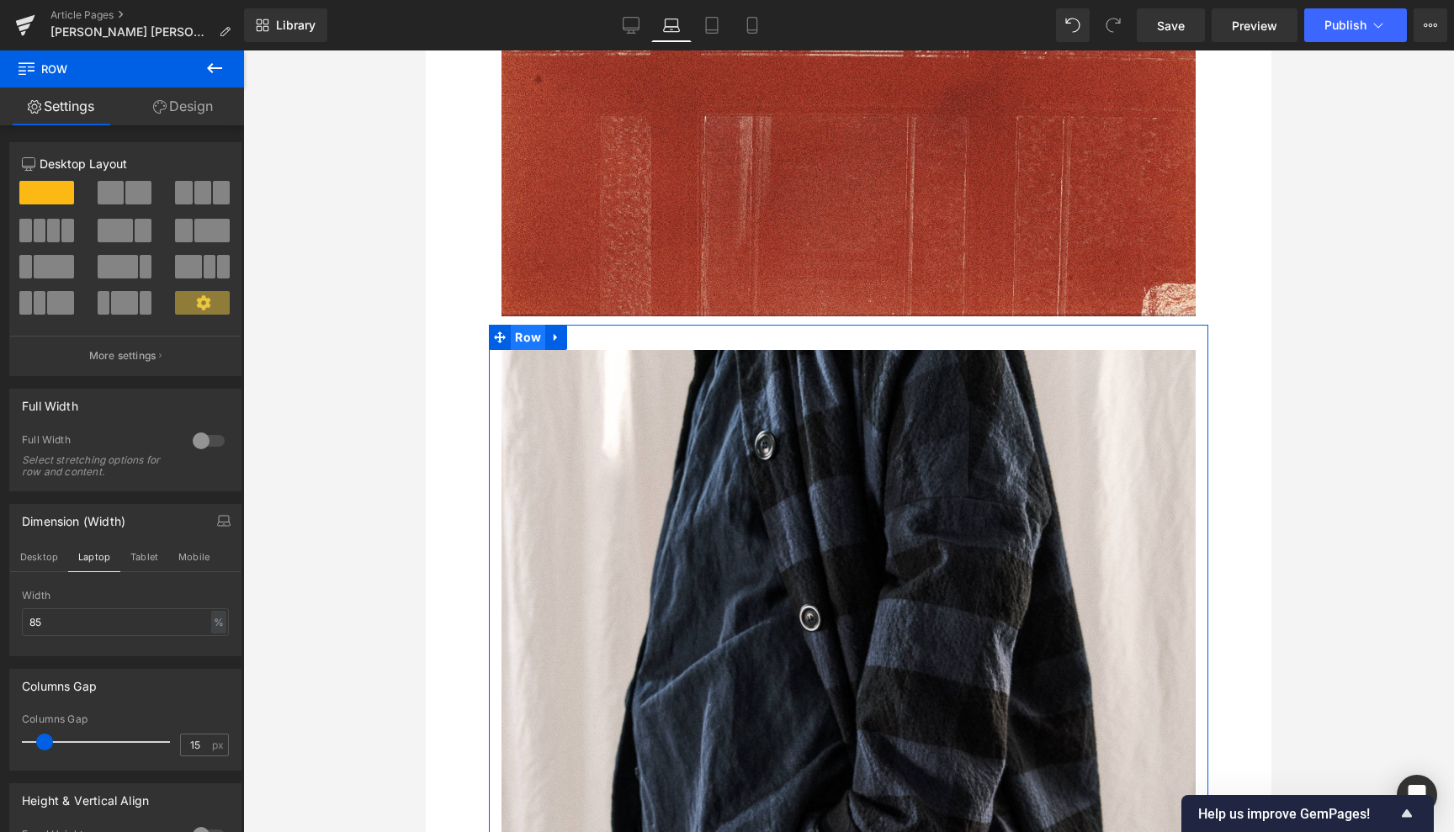
click at [526, 327] on span "Row" at bounding box center [528, 337] width 34 height 25
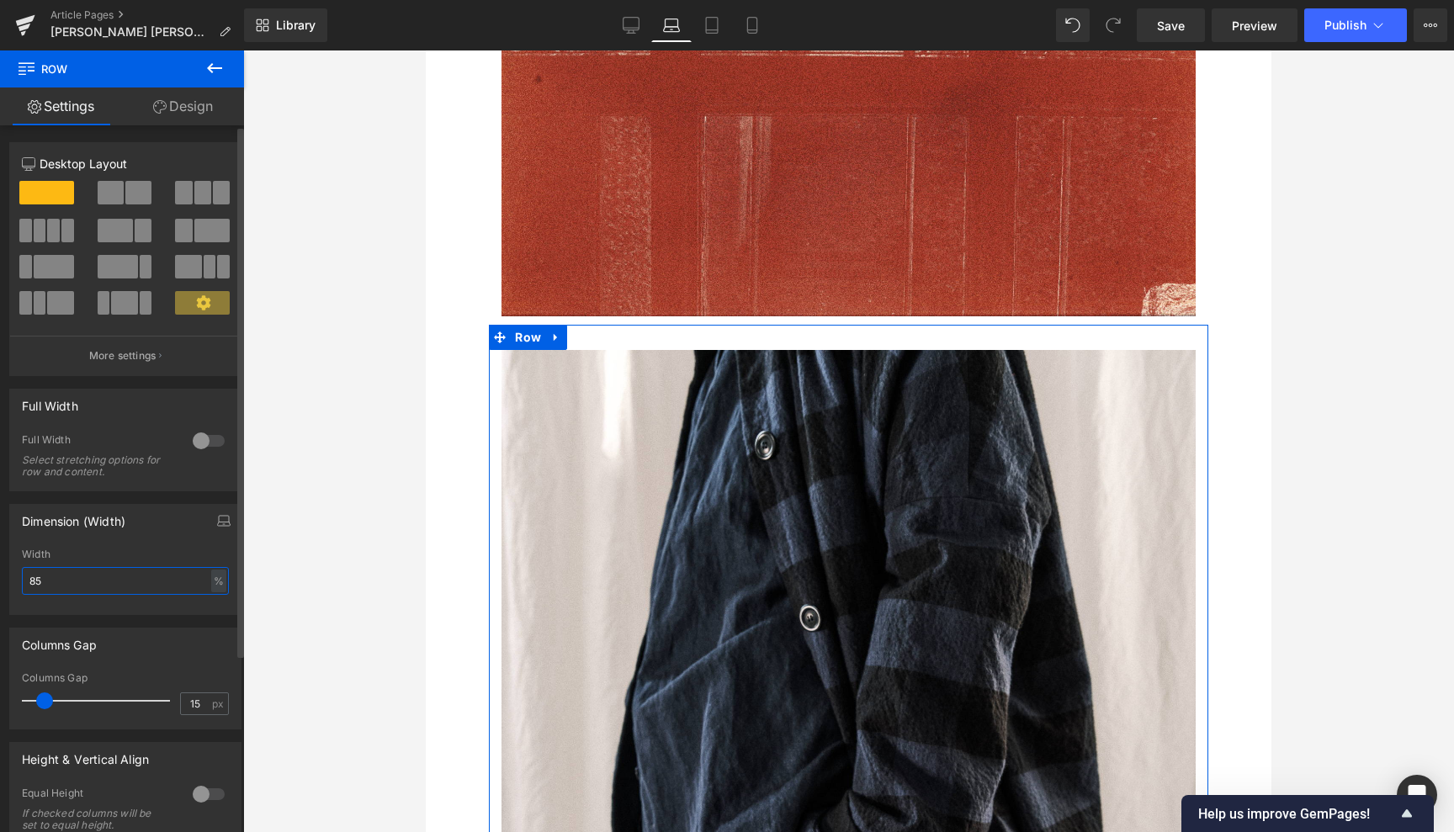
click at [43, 580] on input "85" at bounding box center [125, 581] width 207 height 28
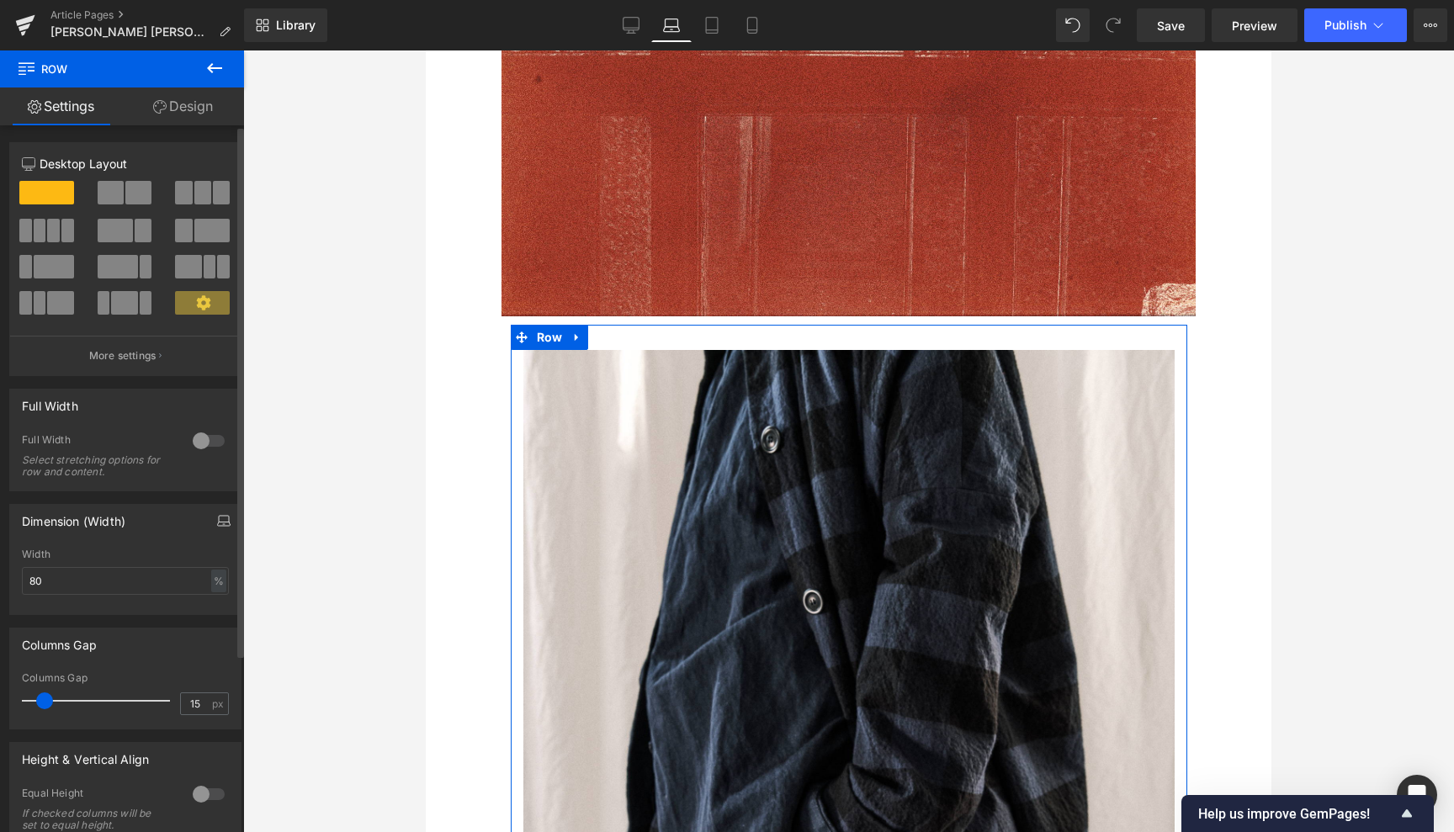
click at [217, 517] on icon "button" at bounding box center [223, 520] width 13 height 13
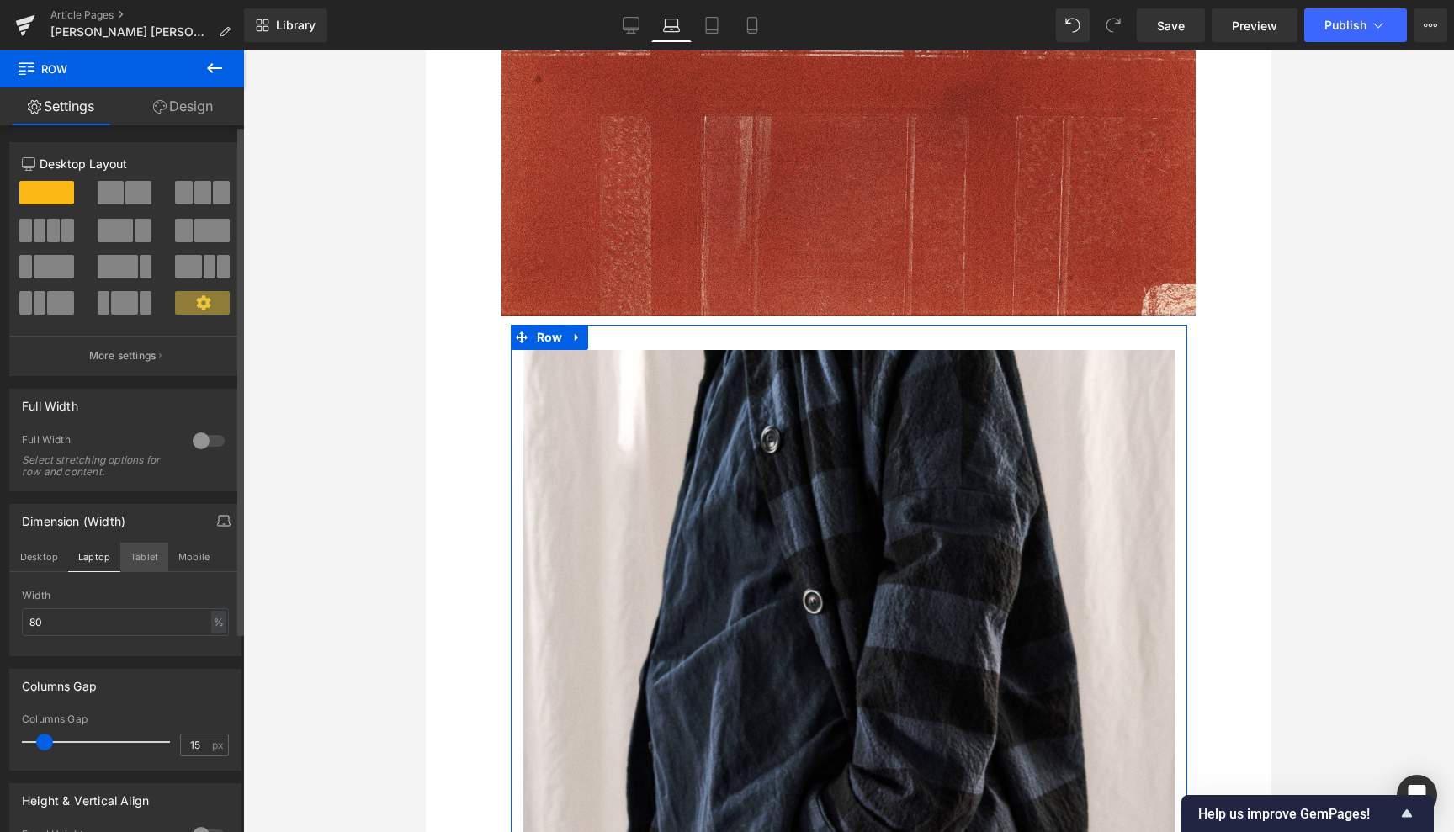
click at [140, 557] on button "Tablet" at bounding box center [144, 557] width 48 height 29
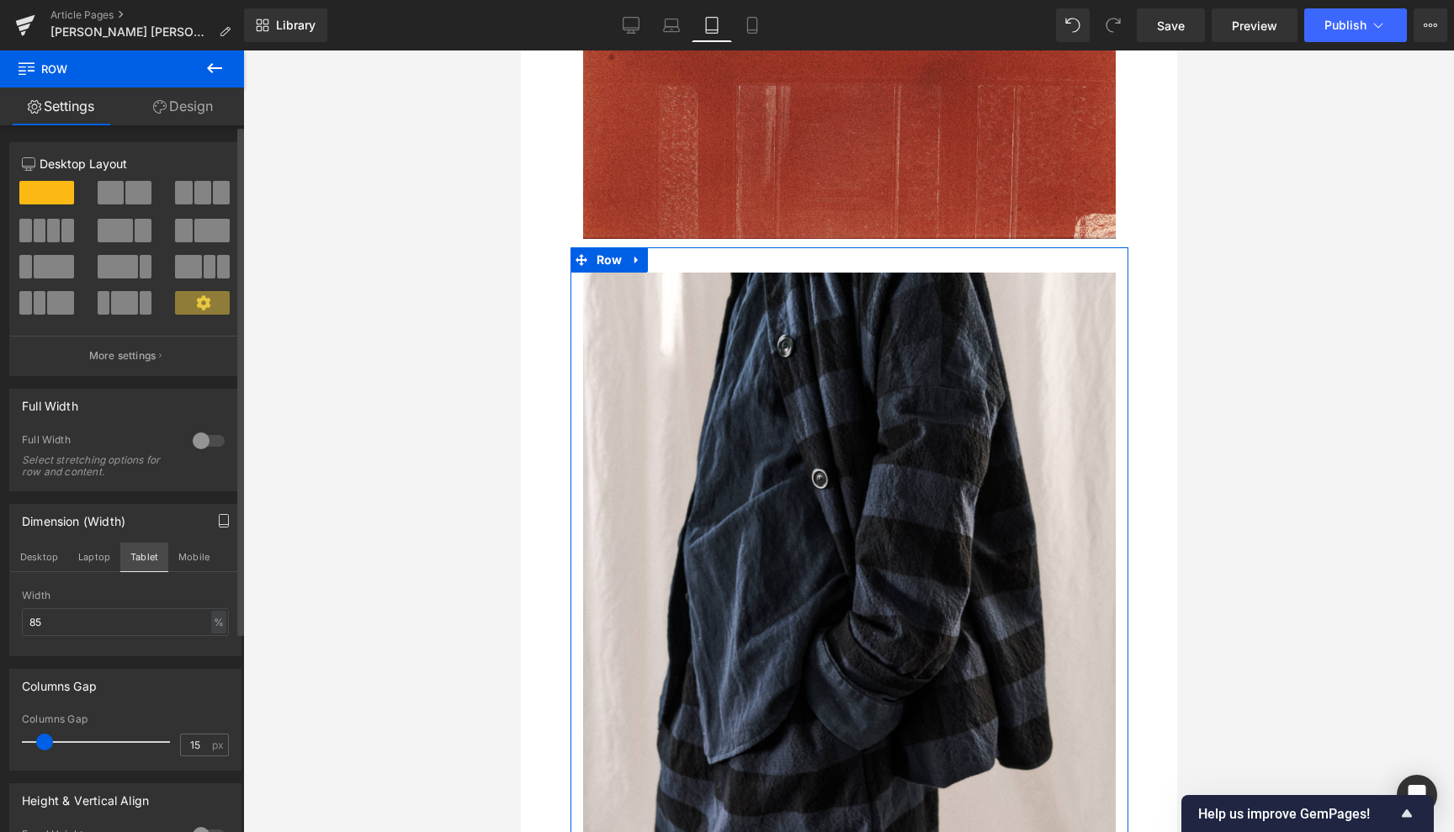
scroll to position [513, 0]
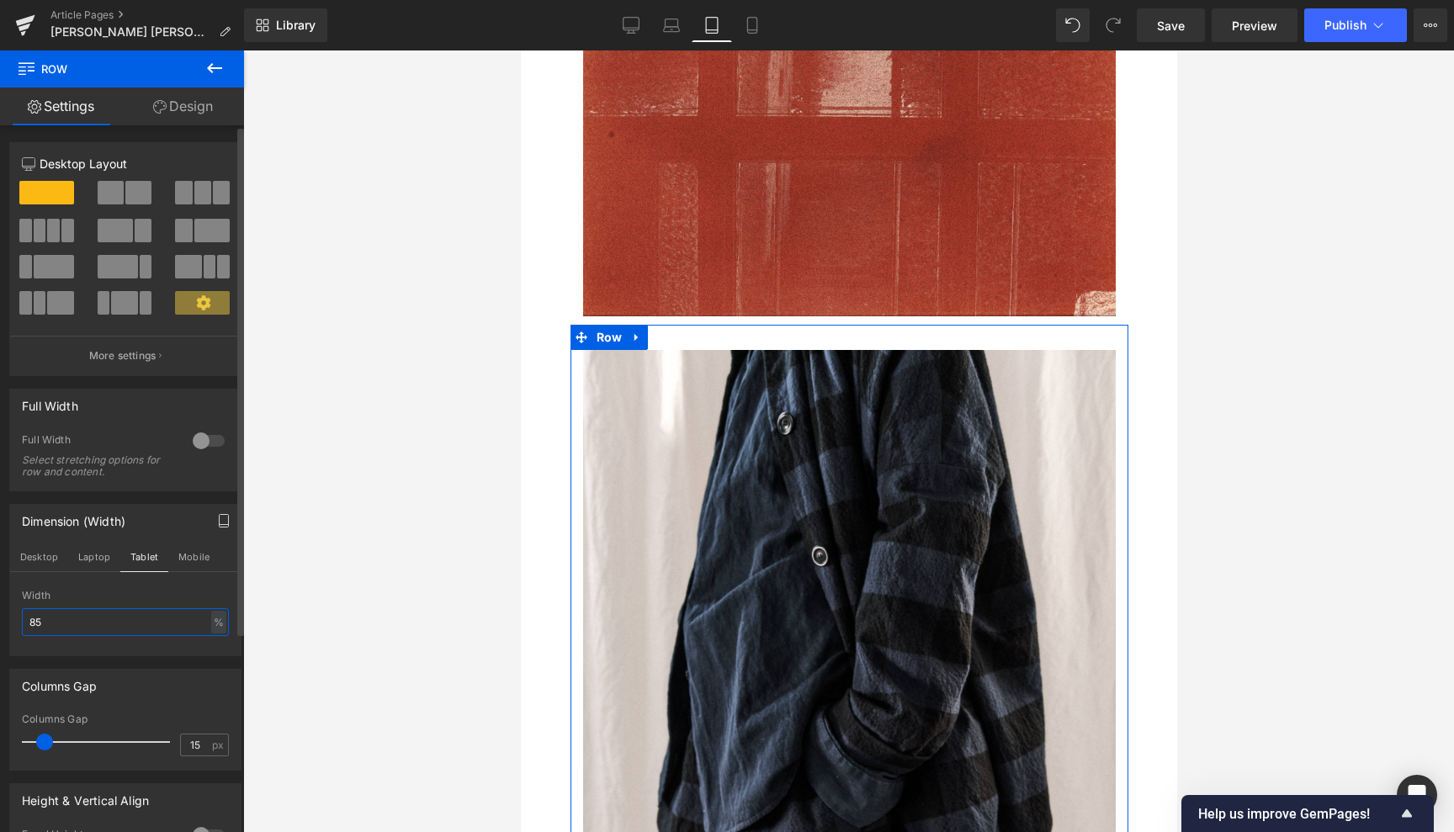
click at [60, 622] on input "85" at bounding box center [125, 622] width 207 height 28
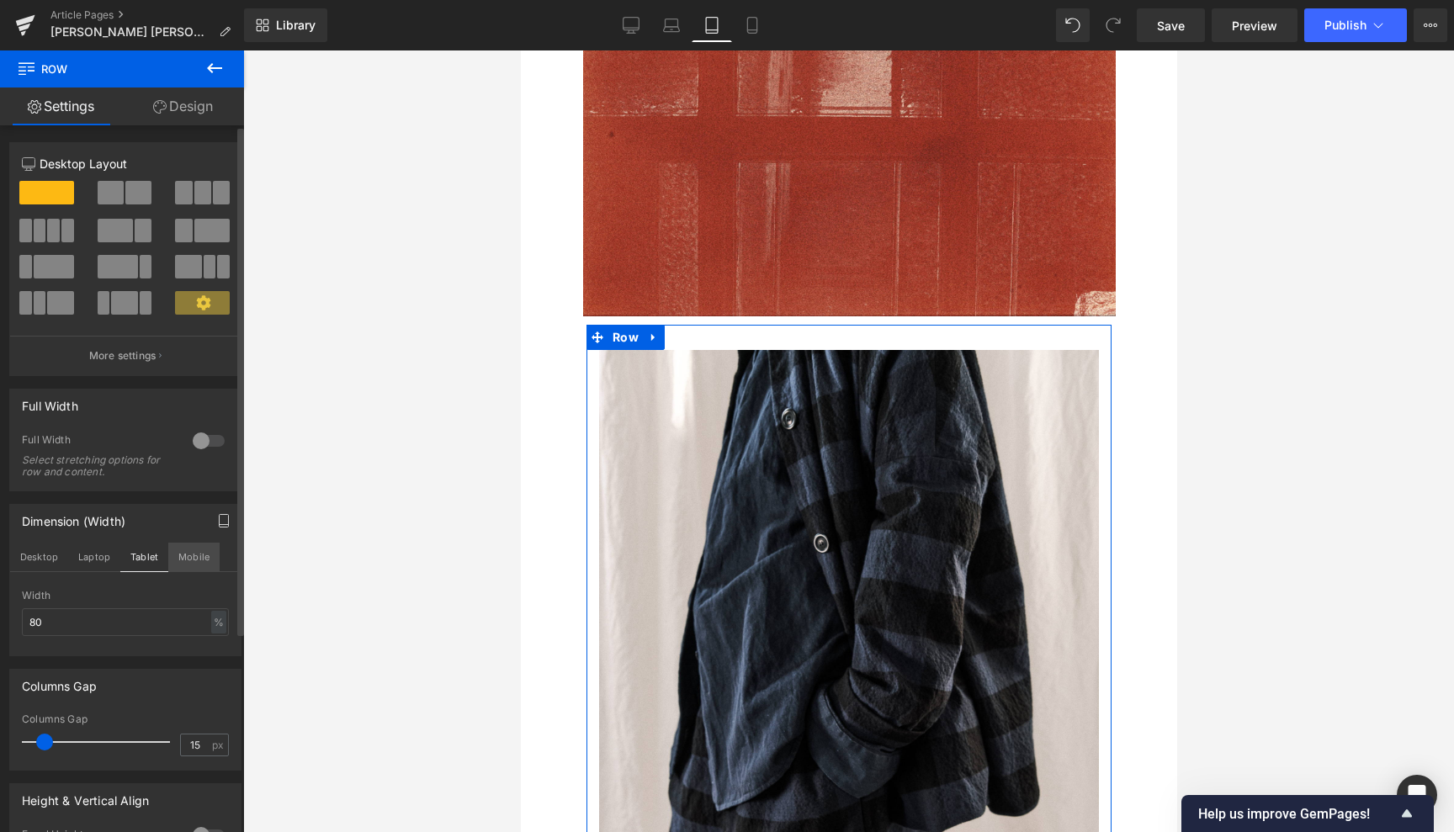
click at [189, 558] on button "Mobile" at bounding box center [193, 557] width 51 height 29
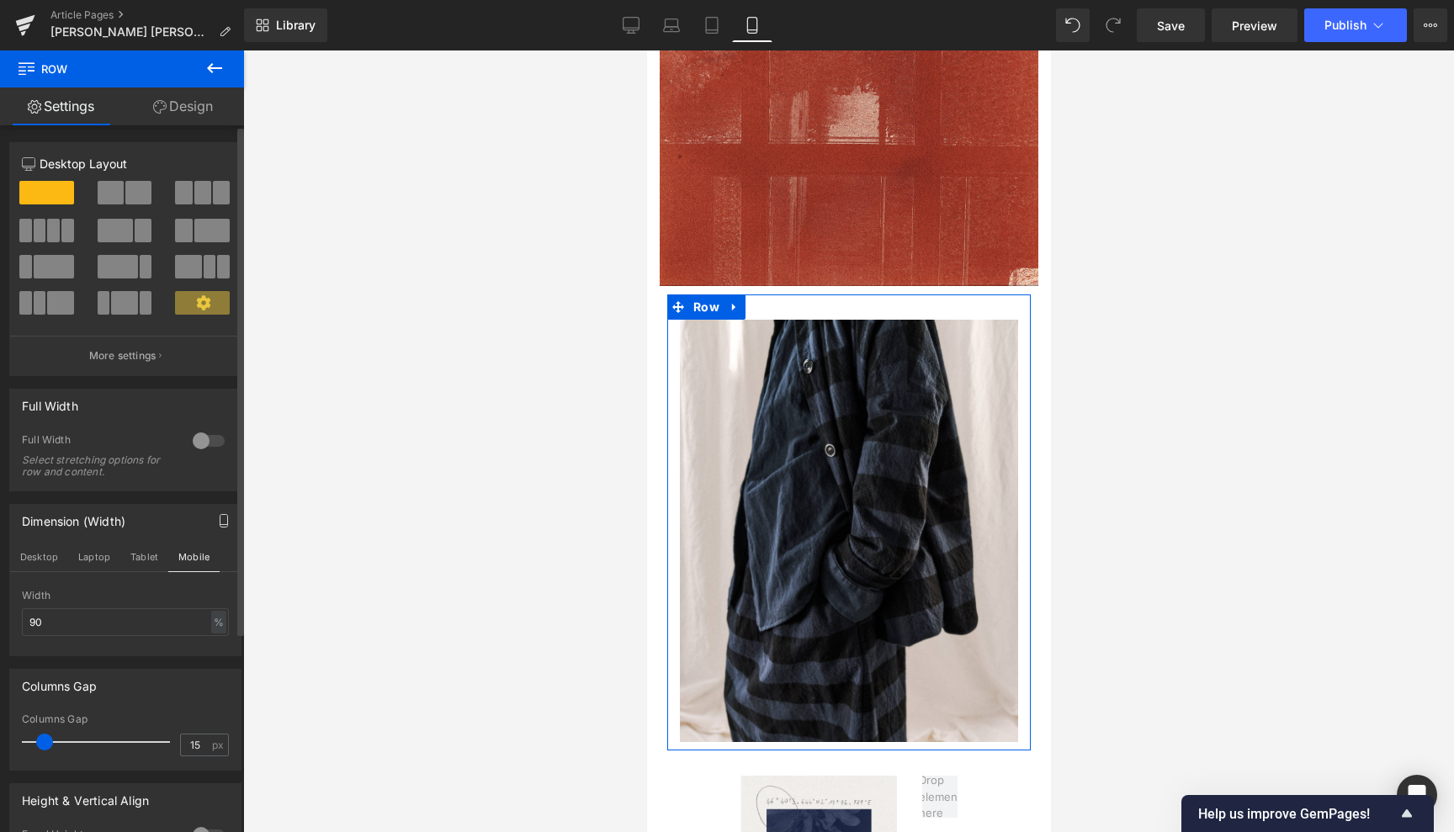
scroll to position [319, 0]
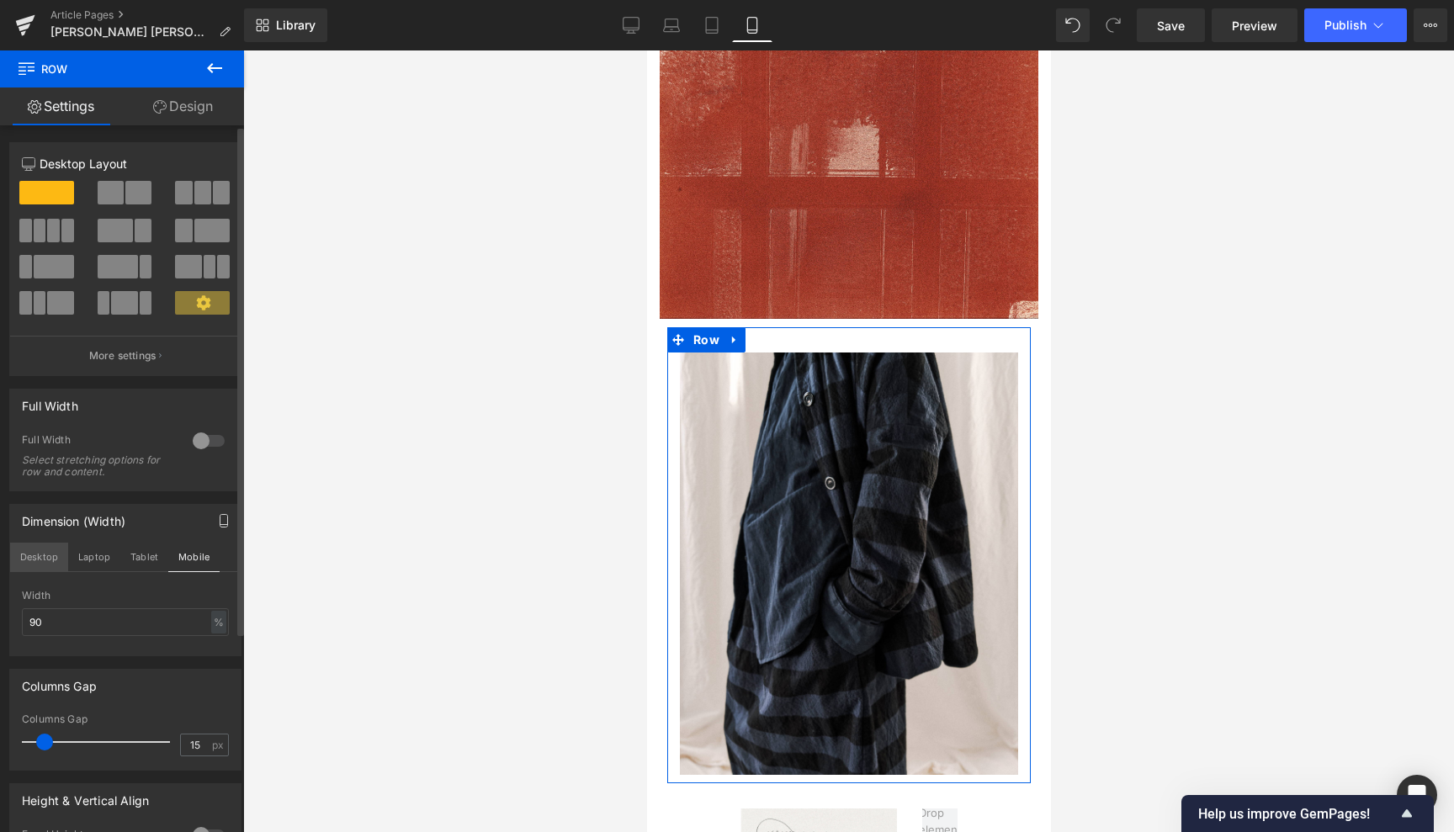
click at [34, 554] on button "Desktop" at bounding box center [39, 557] width 58 height 29
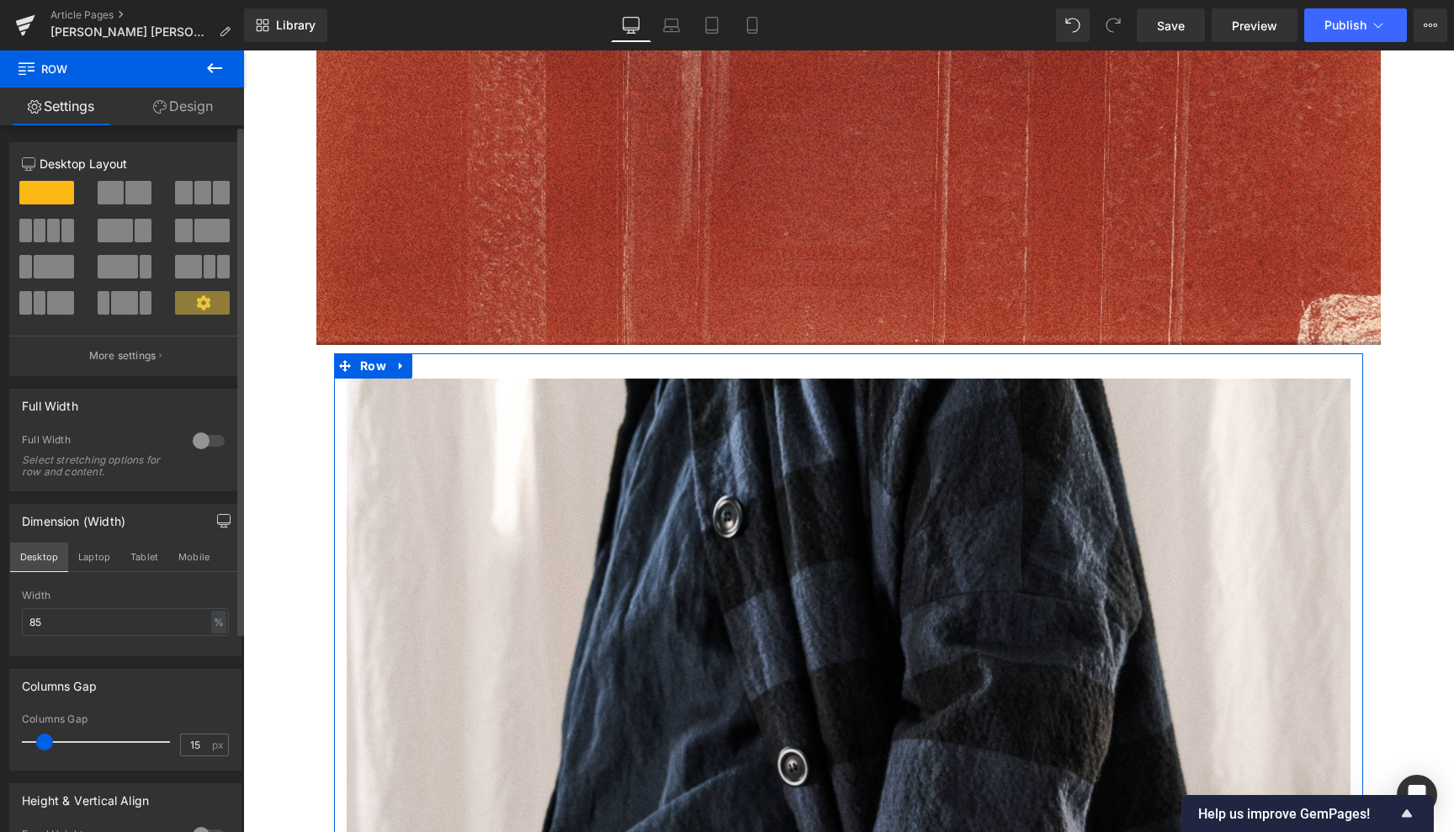
scroll to position [1196, 0]
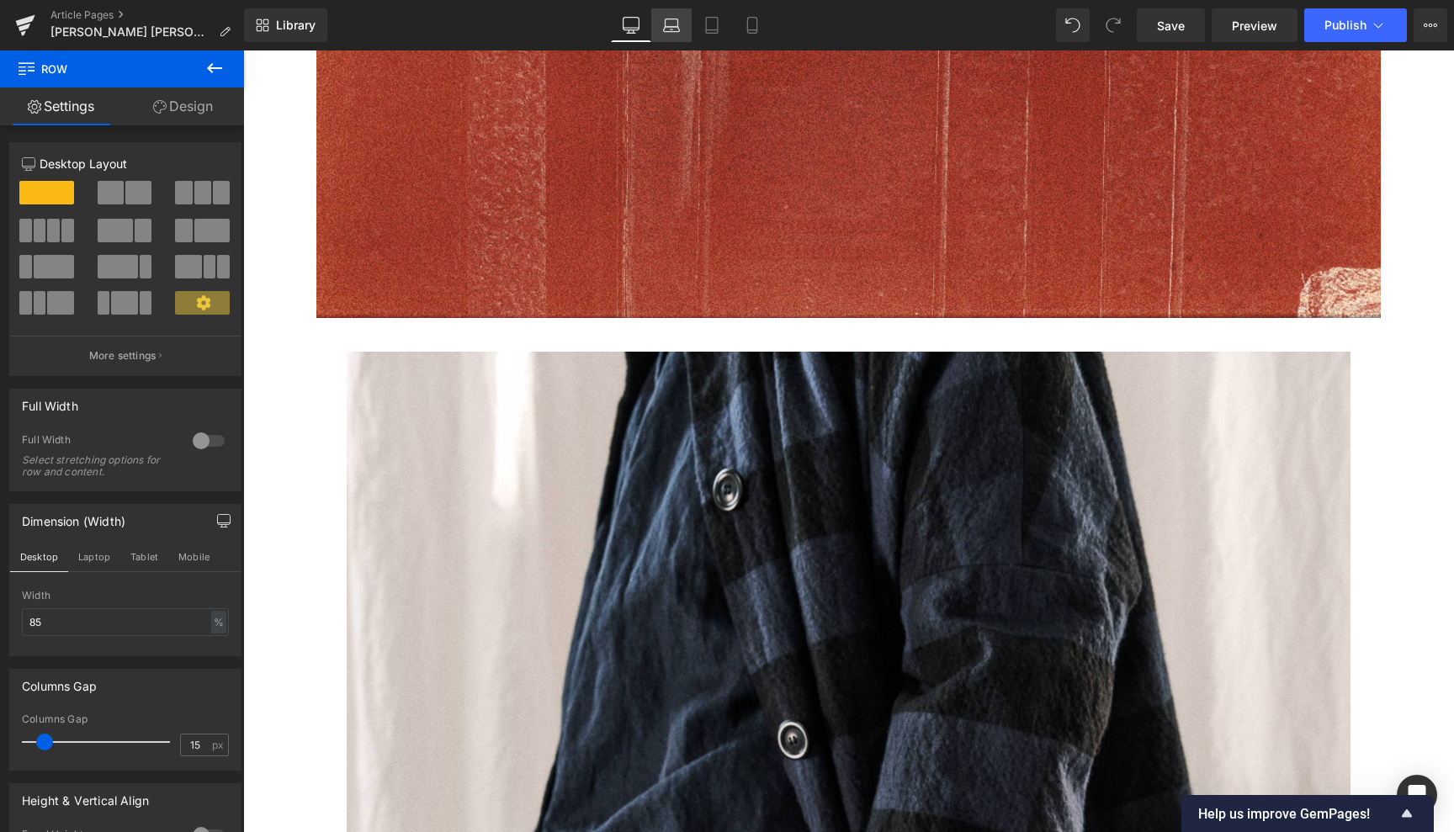
click at [664, 29] on icon at bounding box center [671, 25] width 17 height 17
type input "80"
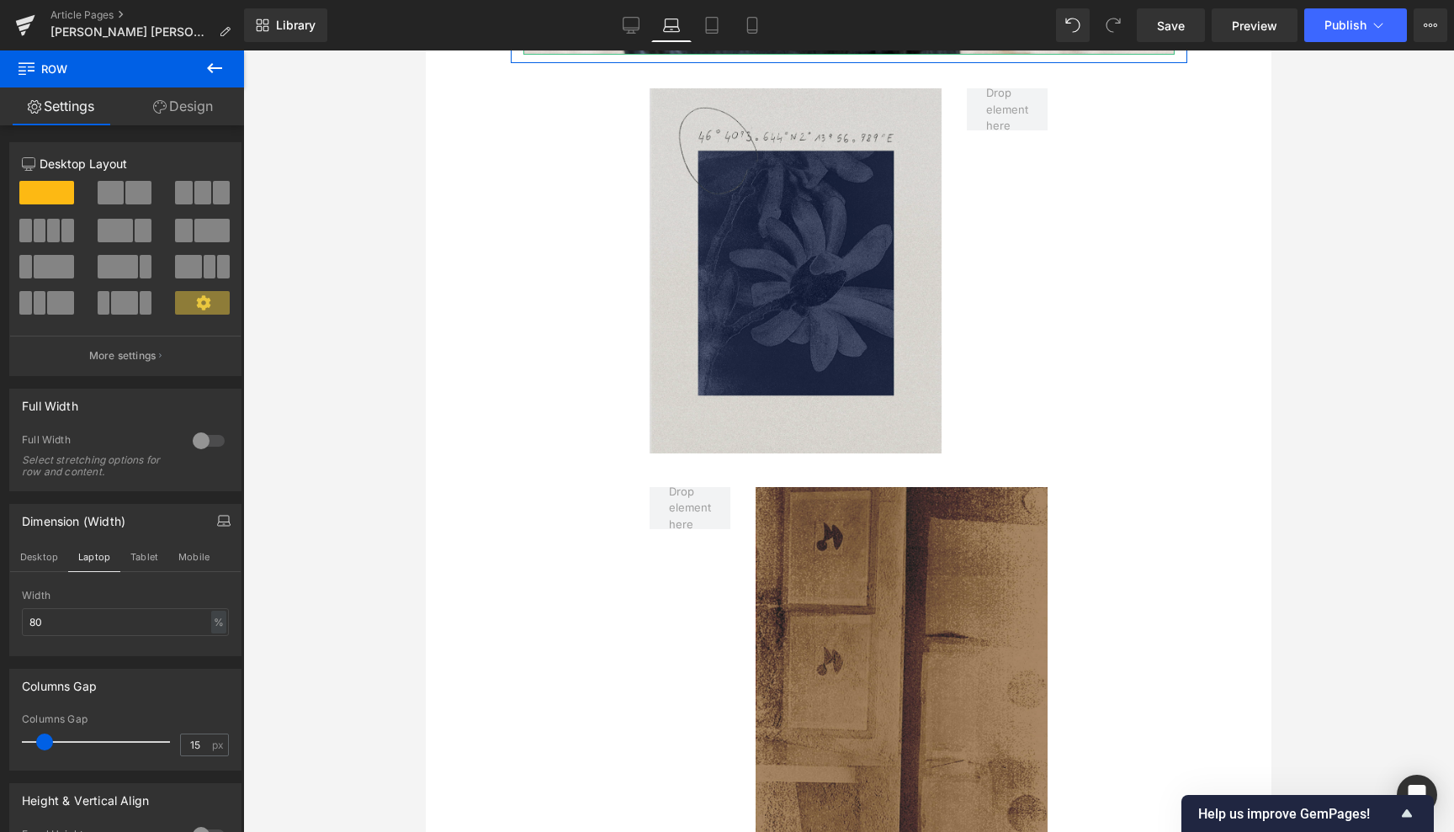
scroll to position [1762, 0]
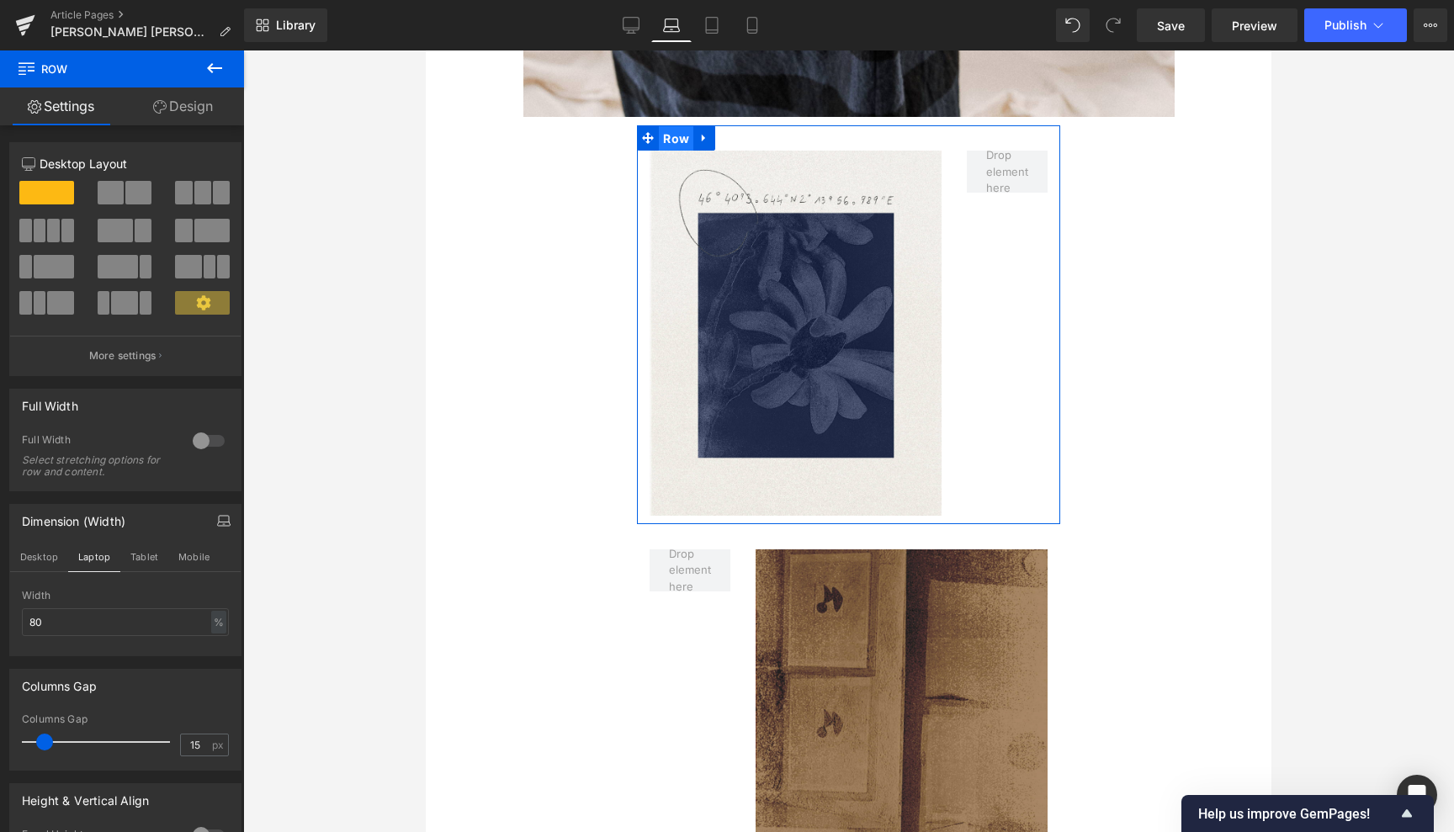
click at [675, 126] on span "Row" at bounding box center [676, 138] width 34 height 25
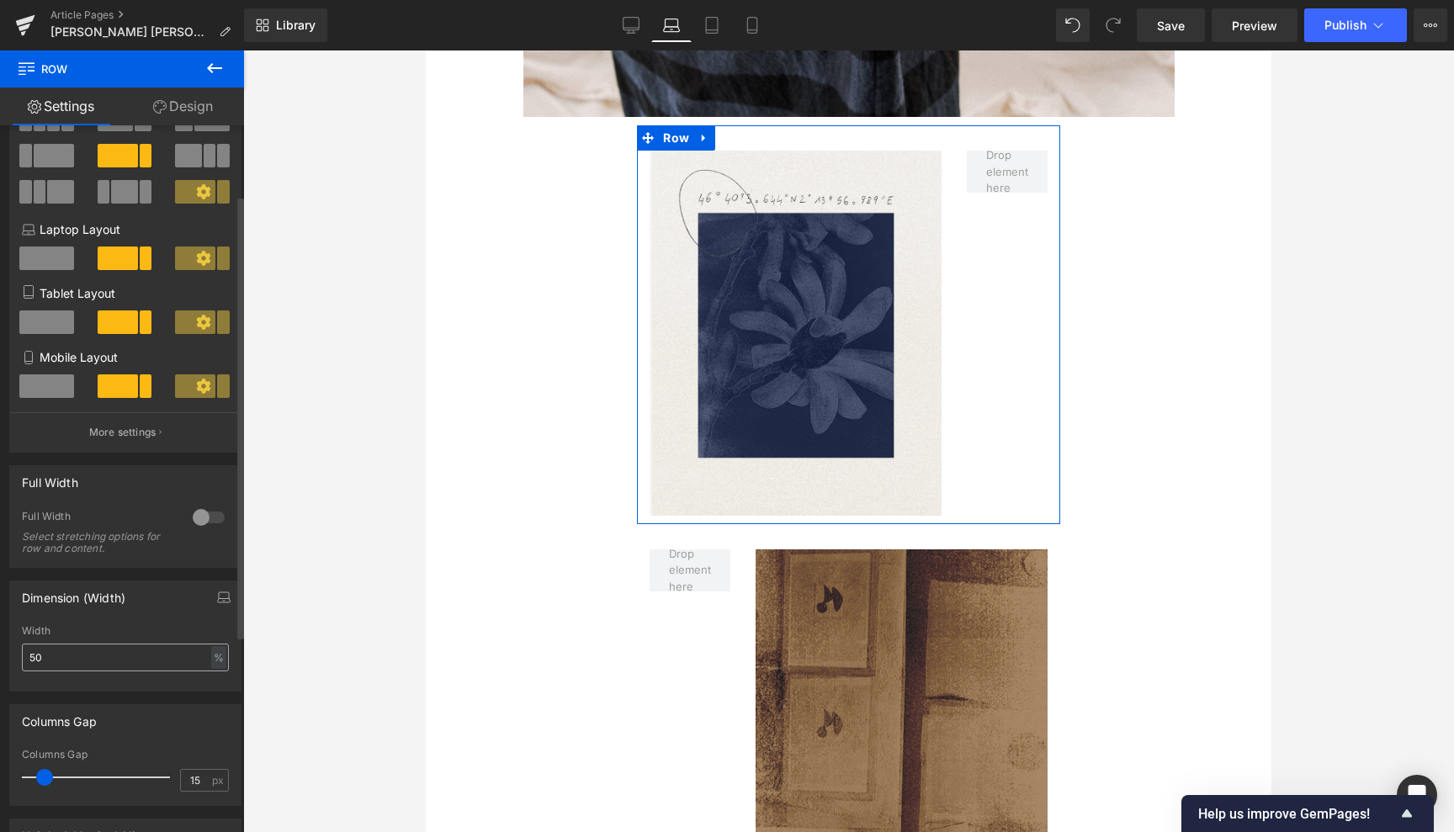
scroll to position [112, 0]
click at [36, 657] on input "50" at bounding box center [125, 657] width 207 height 28
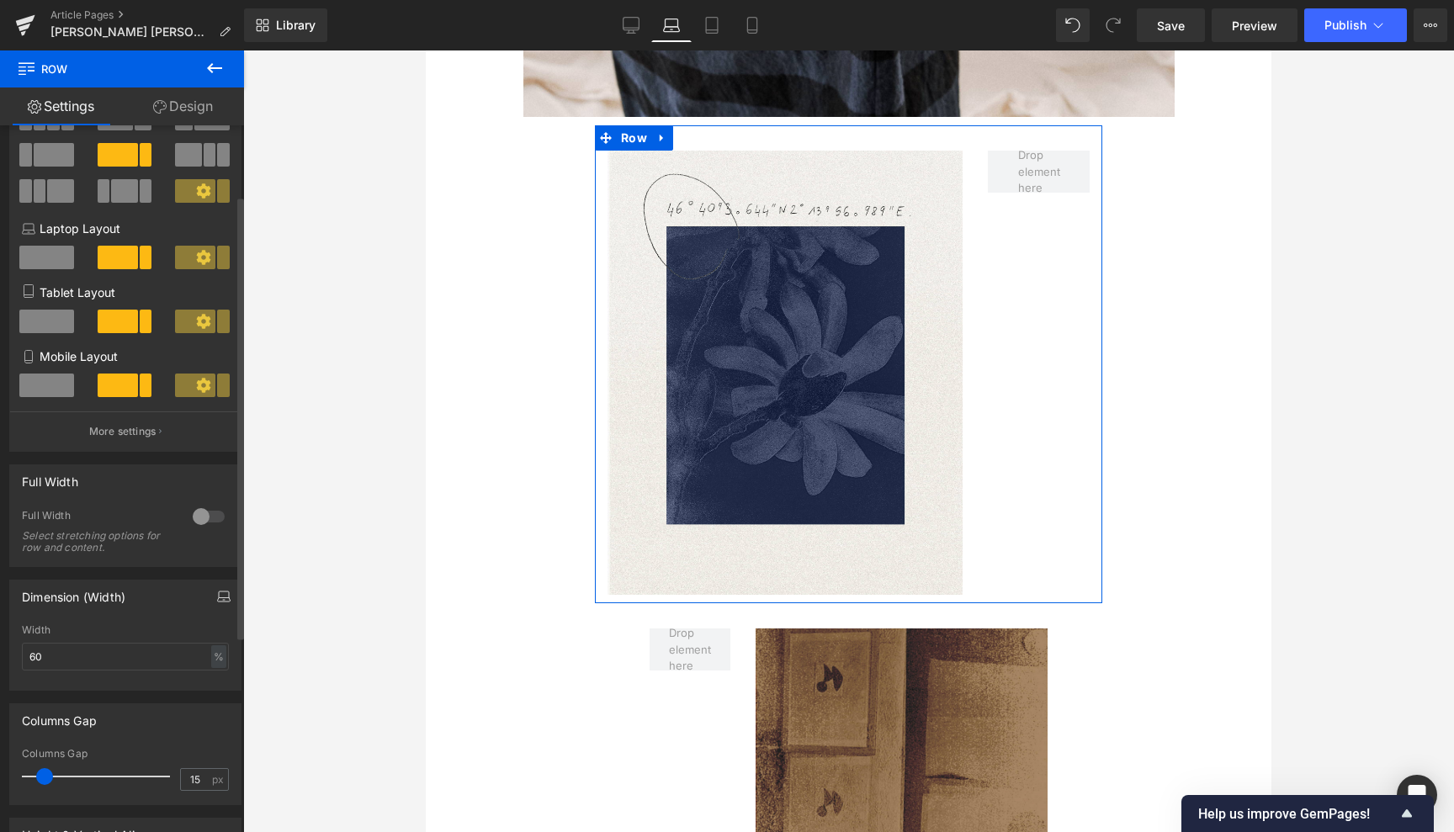
click at [222, 593] on icon "button" at bounding box center [224, 595] width 10 height 7
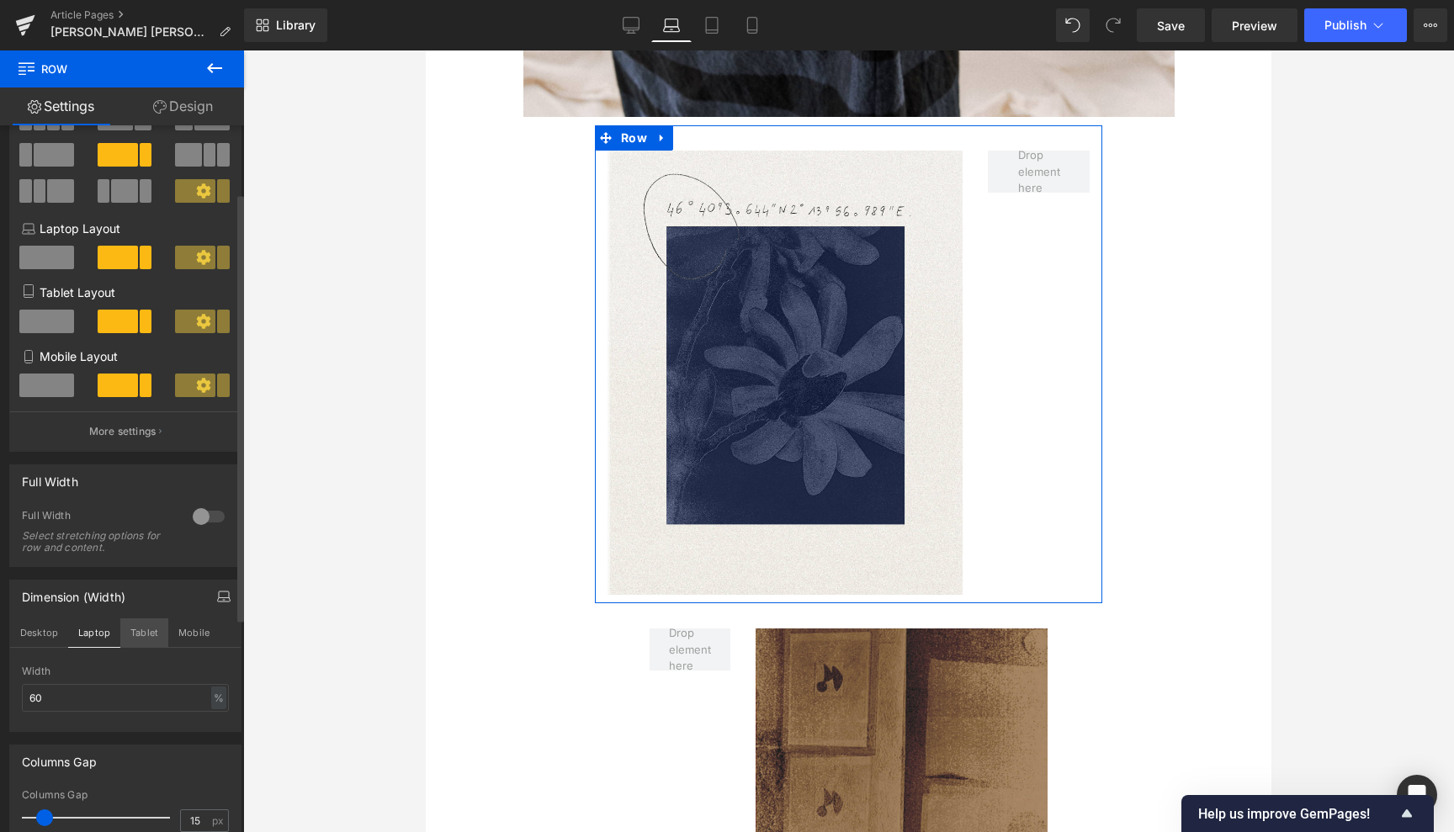
click at [141, 627] on button "Tablet" at bounding box center [144, 632] width 48 height 29
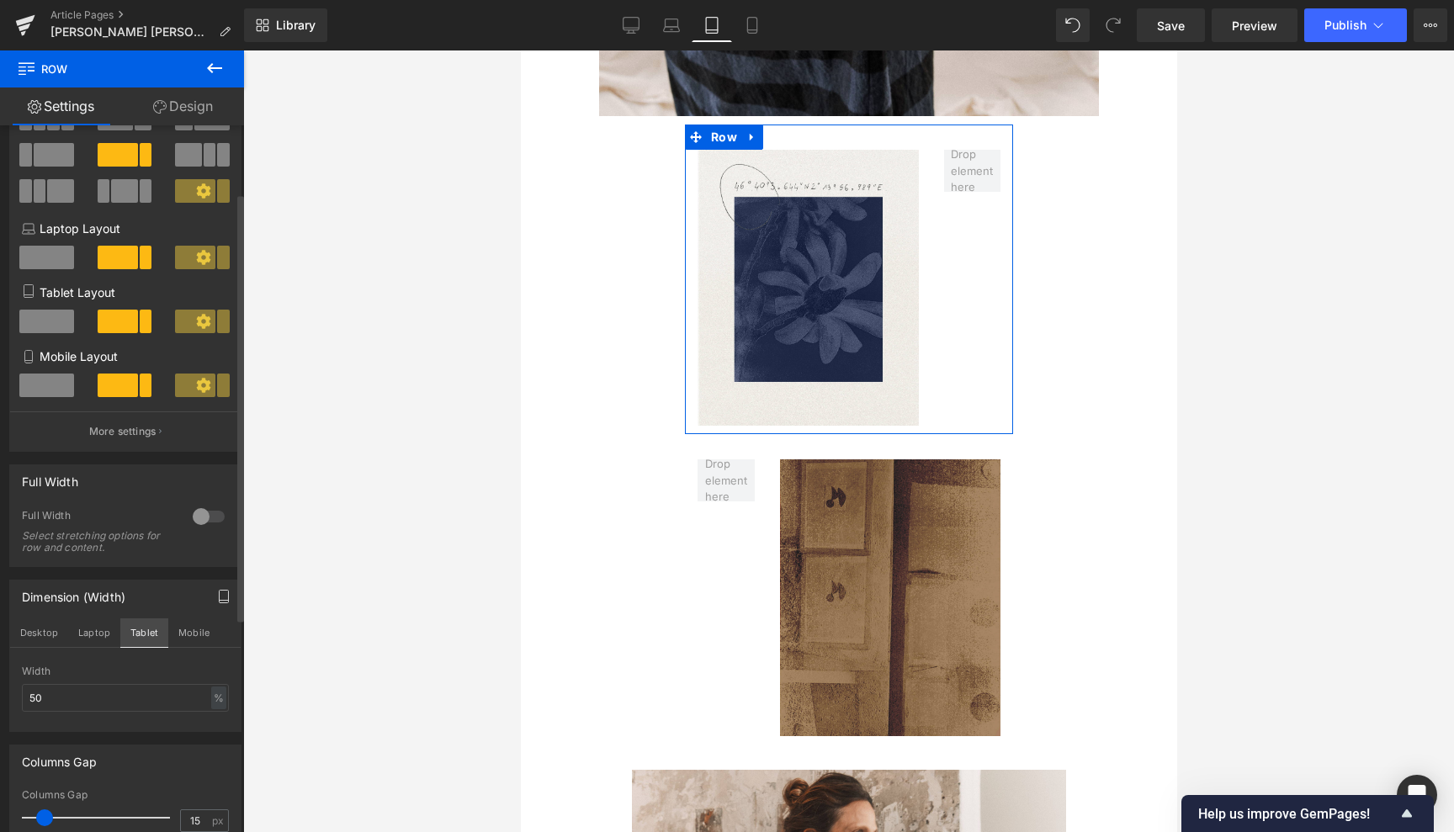
scroll to position [1371, 0]
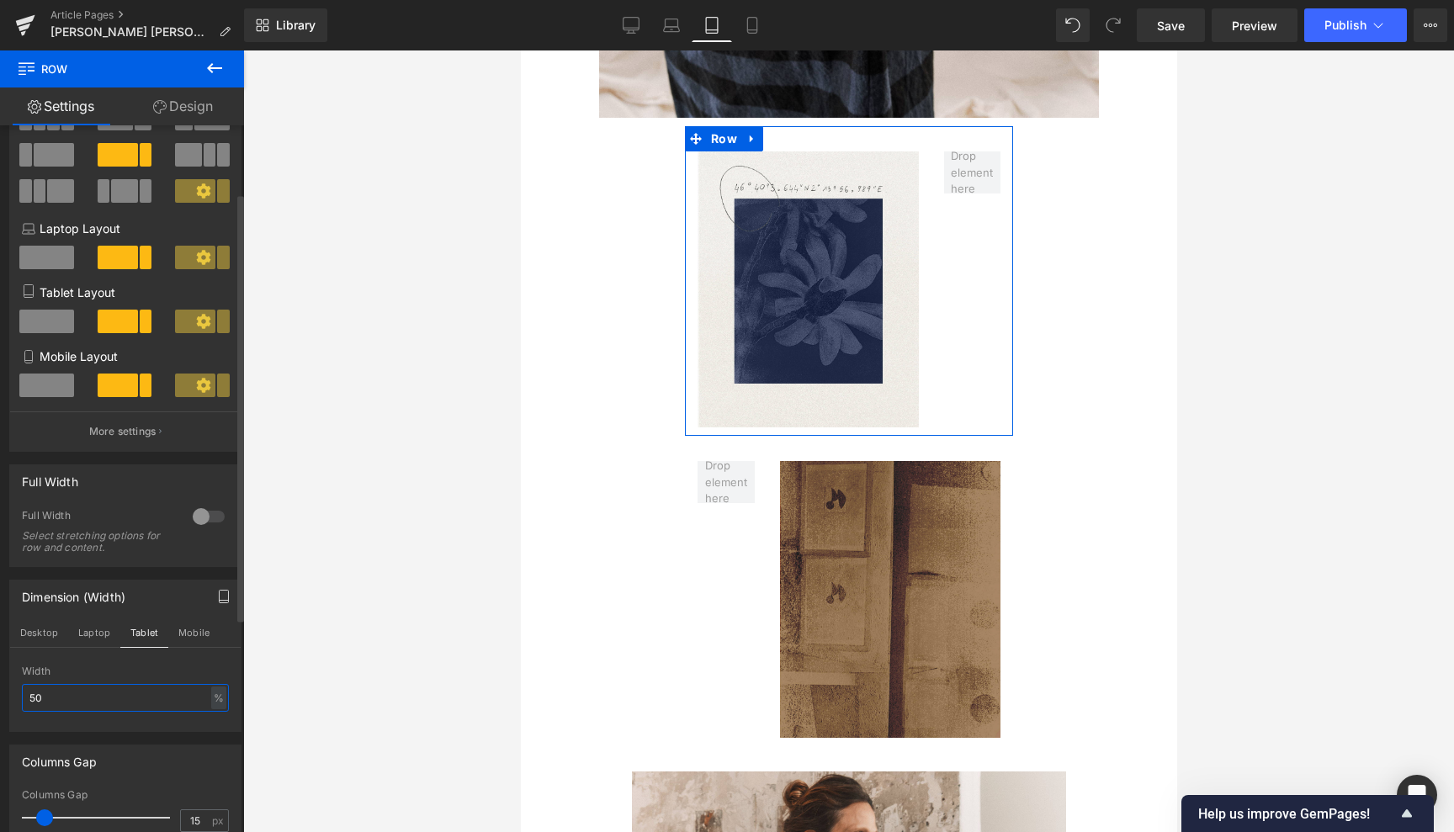
click at [36, 693] on input "50" at bounding box center [125, 698] width 207 height 28
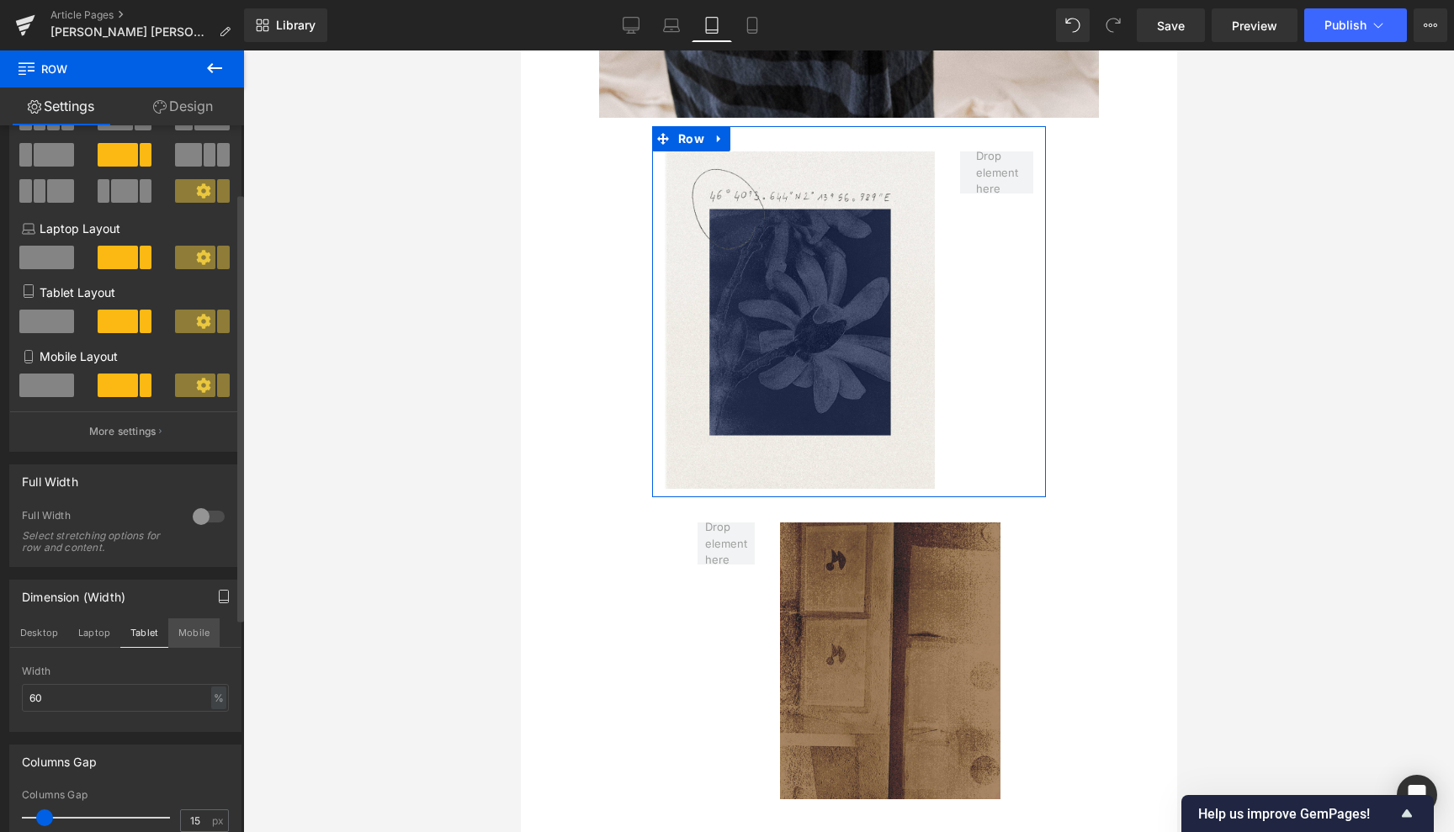
click at [203, 631] on button "Mobile" at bounding box center [193, 632] width 51 height 29
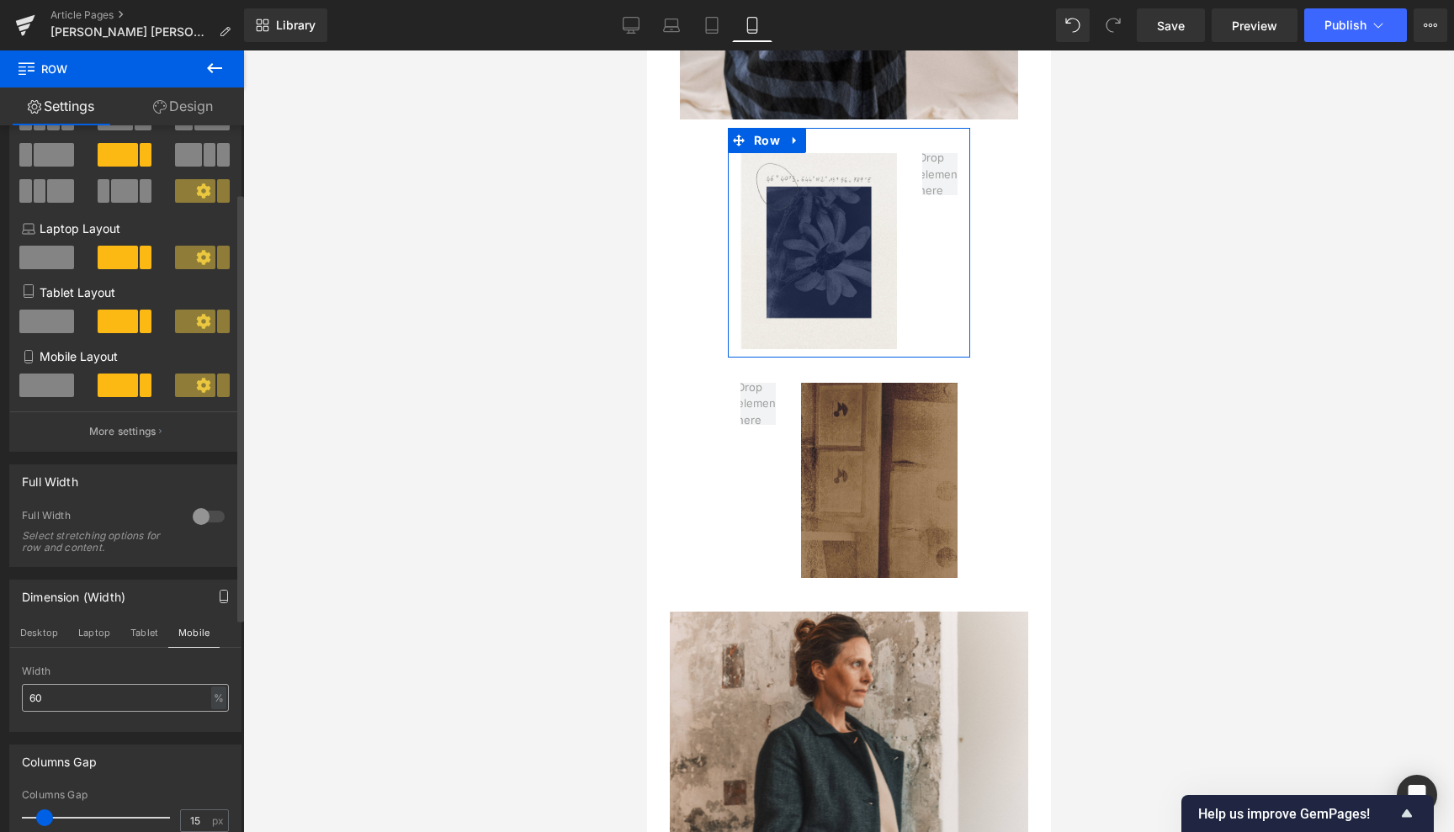
scroll to position [974, 0]
click at [38, 693] on input "60" at bounding box center [125, 698] width 207 height 28
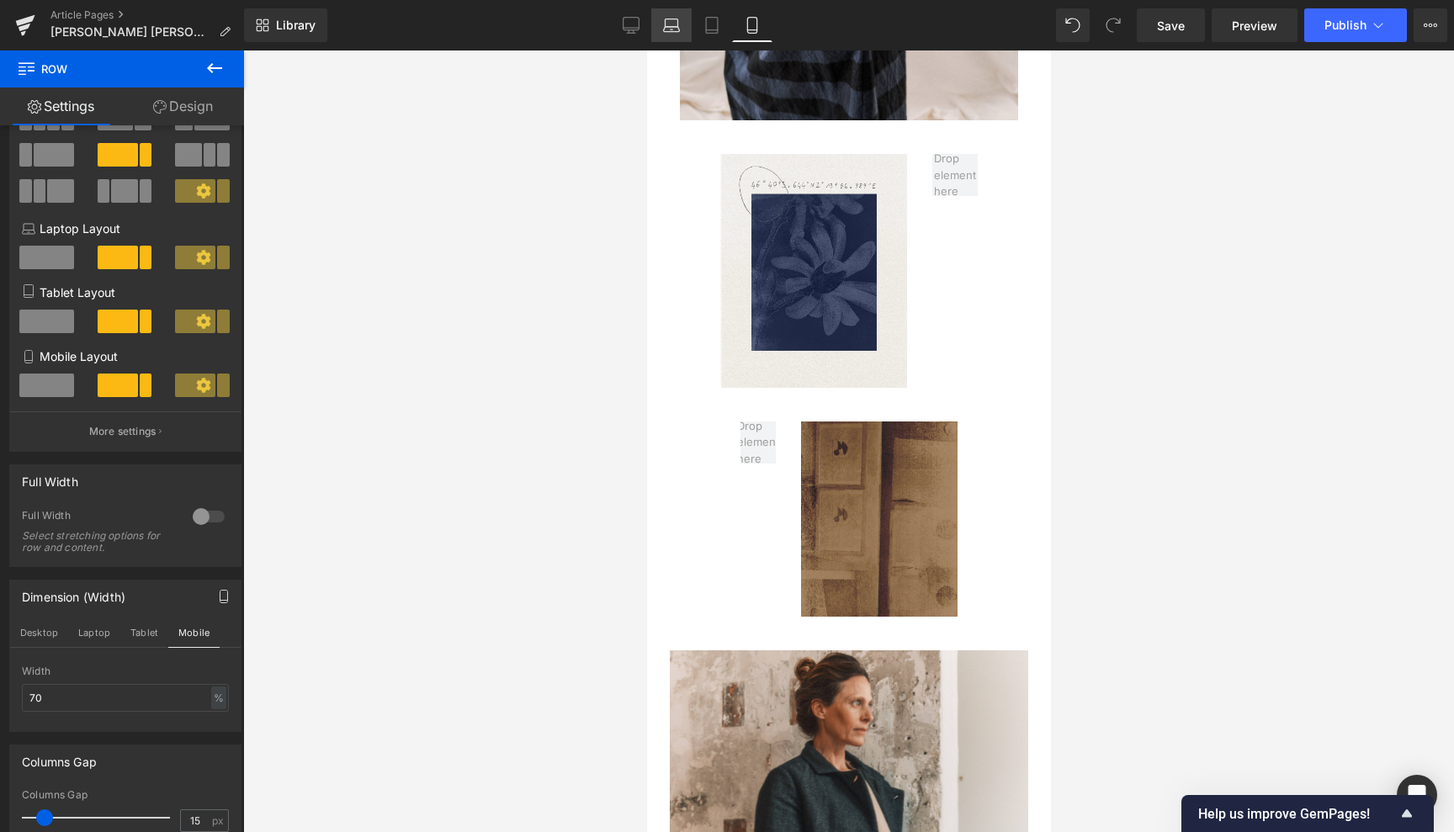
click at [676, 23] on icon at bounding box center [671, 25] width 17 height 17
type input "60"
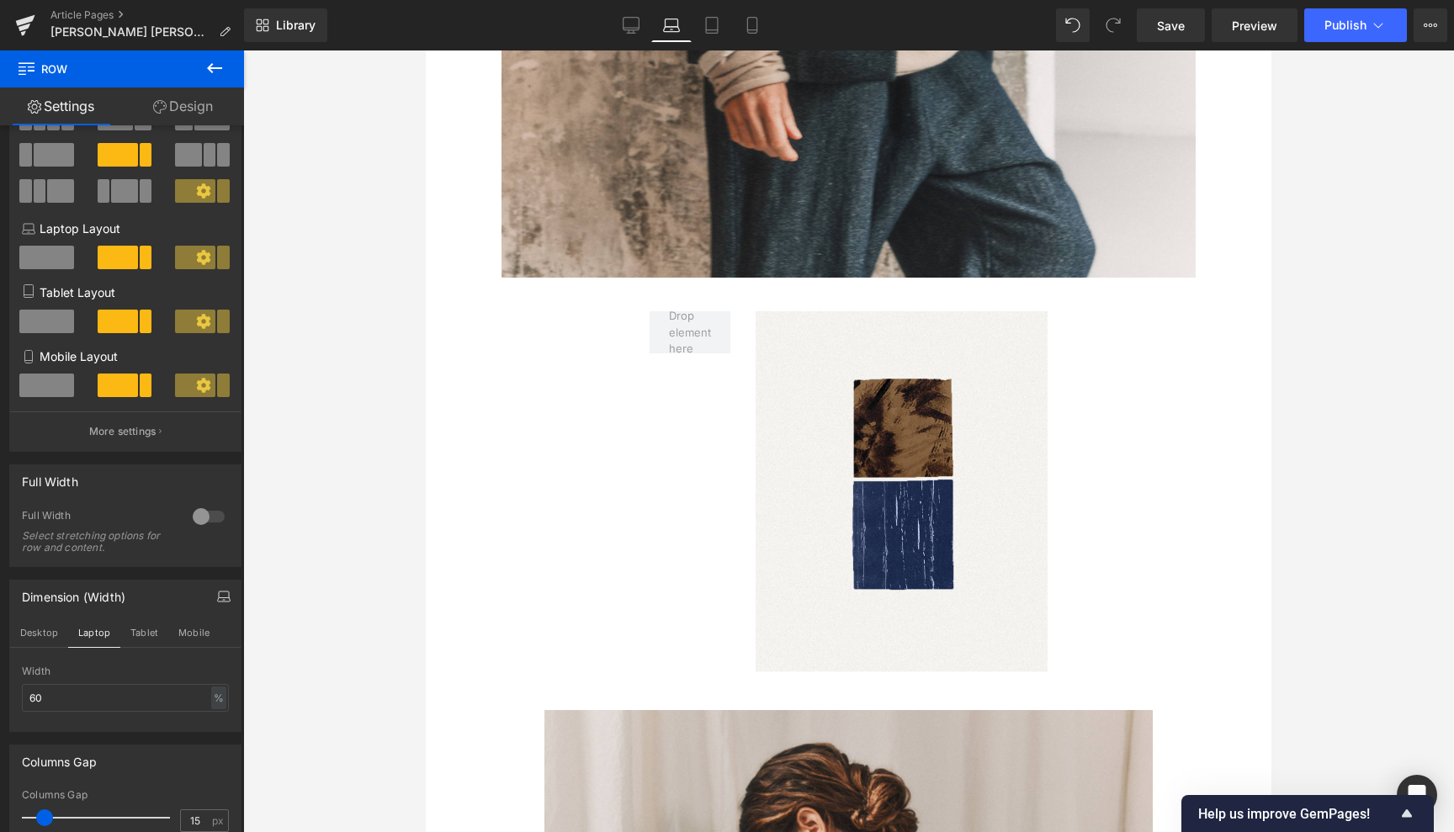
scroll to position [3386, 0]
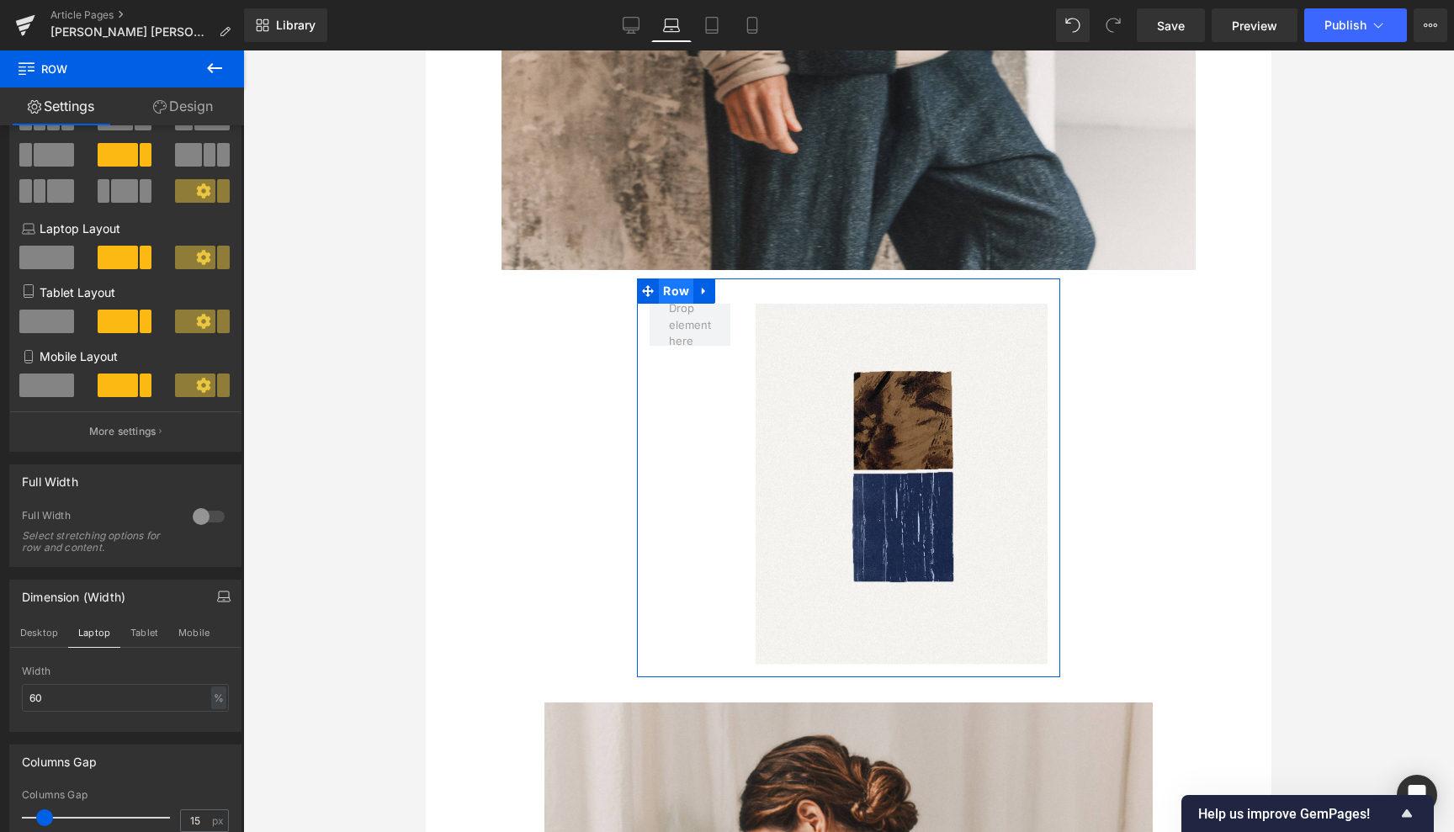
click at [682, 279] on span "Row" at bounding box center [676, 291] width 34 height 25
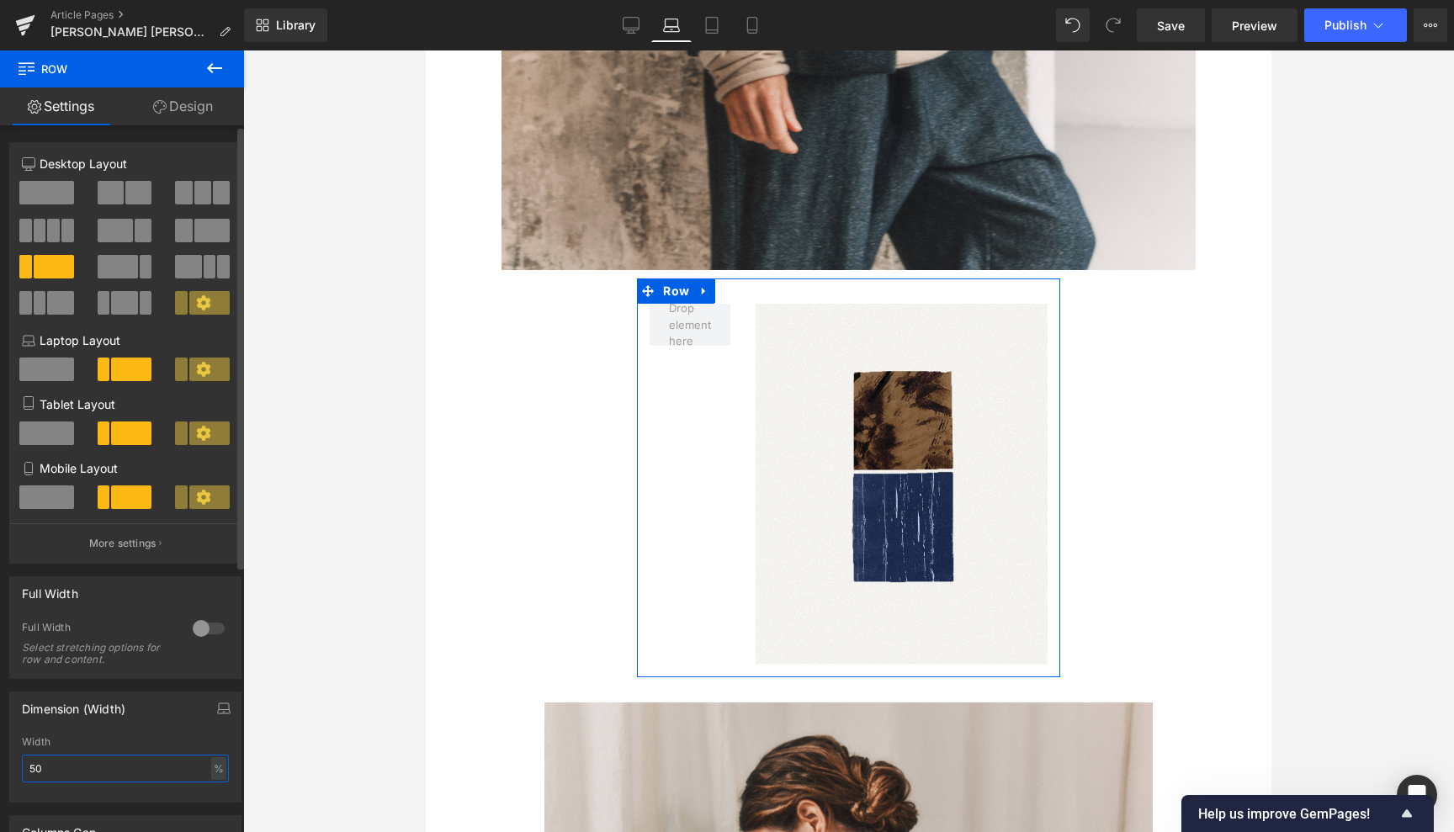
click at [36, 767] on input "50" at bounding box center [125, 769] width 207 height 28
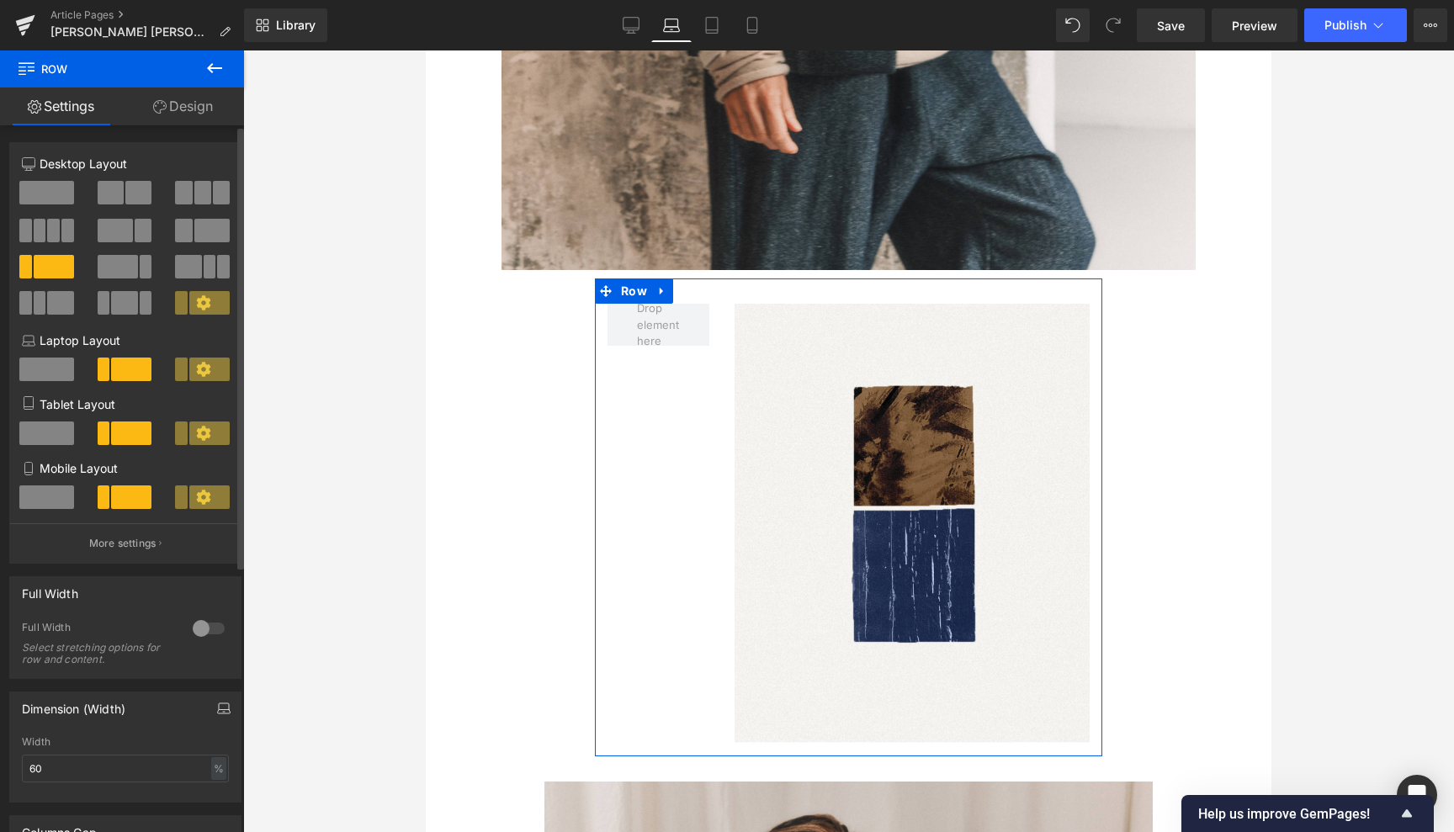
click at [220, 703] on icon "button" at bounding box center [223, 708] width 13 height 13
click at [134, 740] on button "Tablet" at bounding box center [144, 744] width 48 height 29
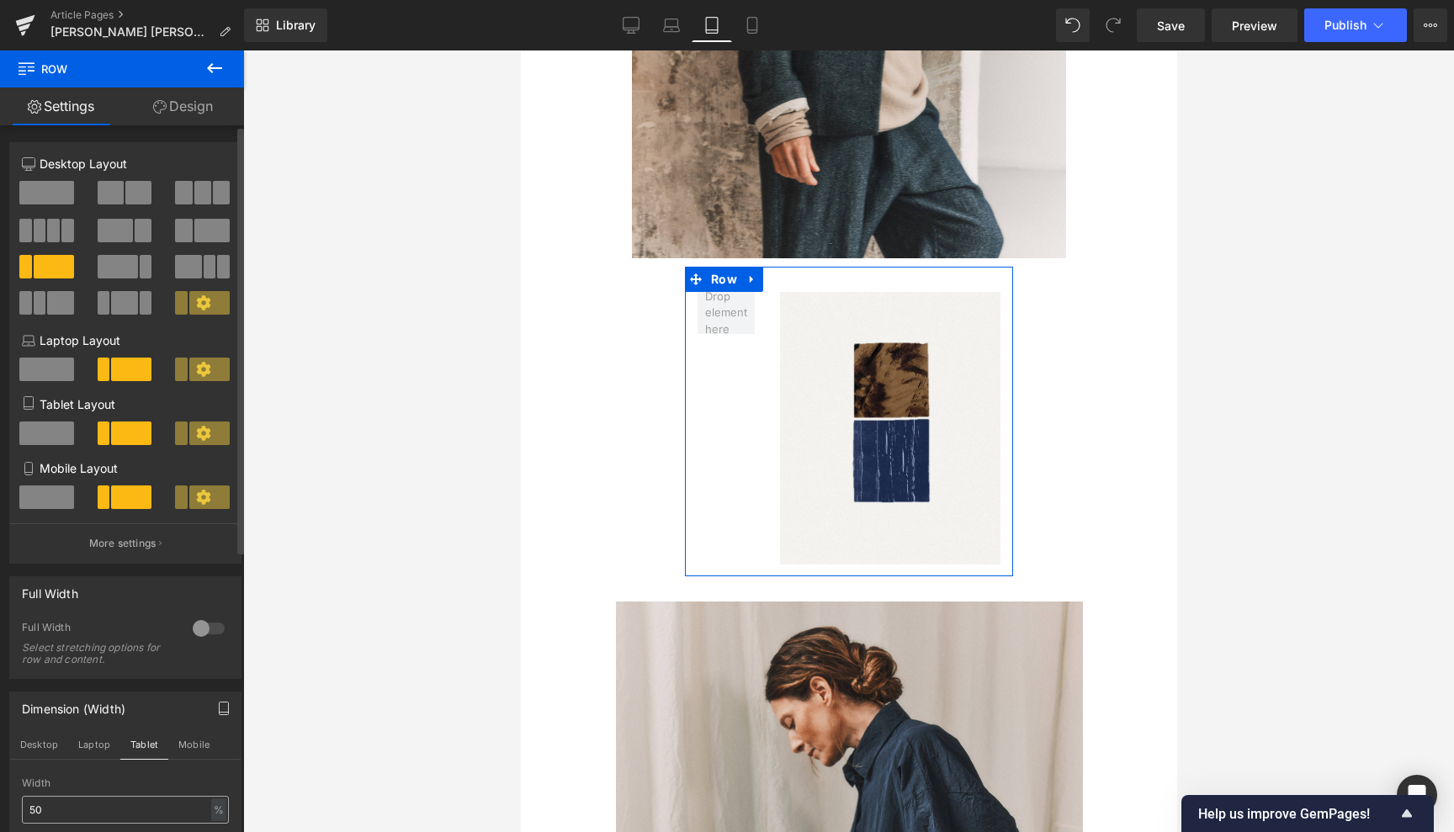
scroll to position [2476, 0]
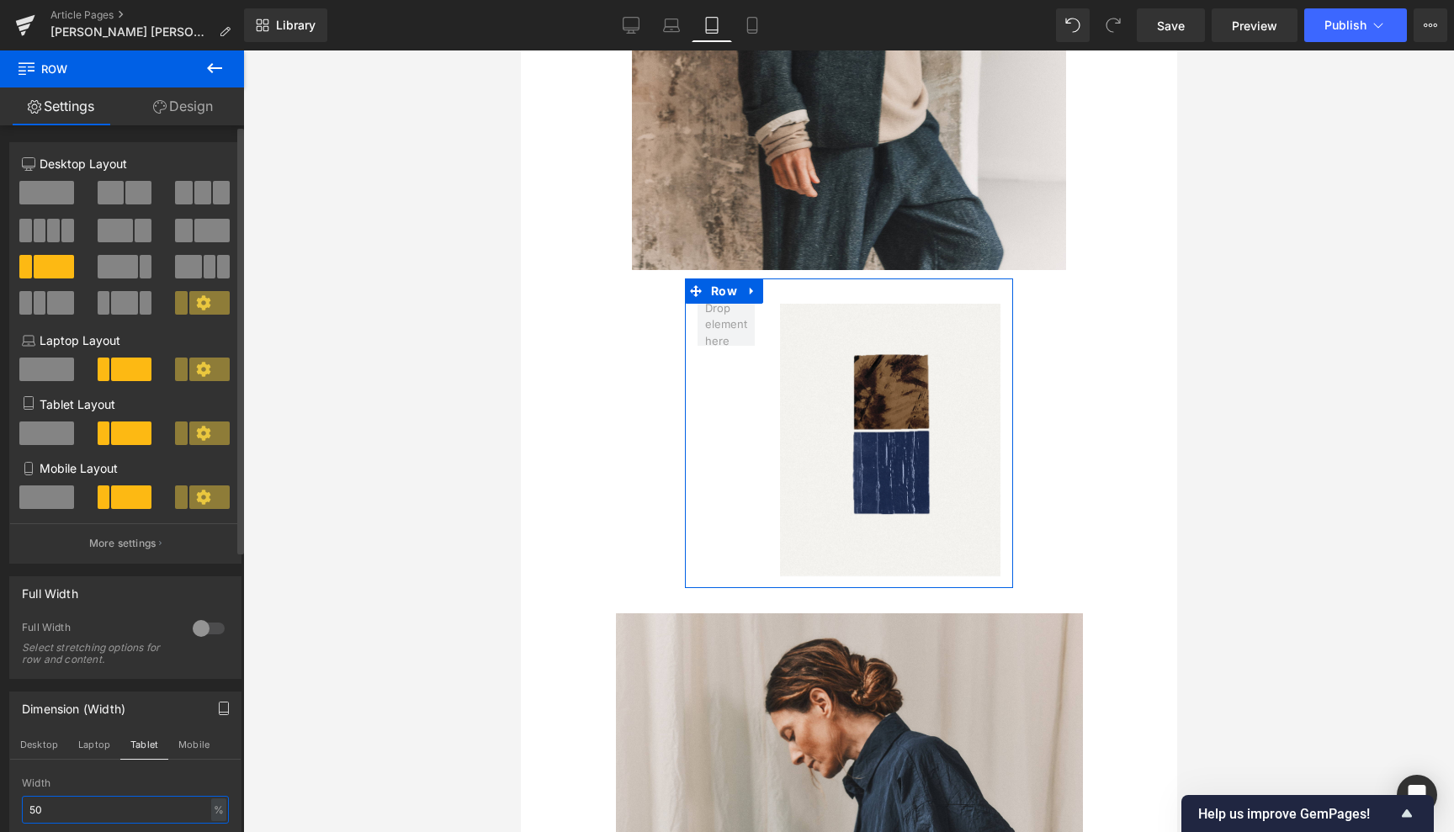
click at [36, 805] on input "50" at bounding box center [125, 810] width 207 height 28
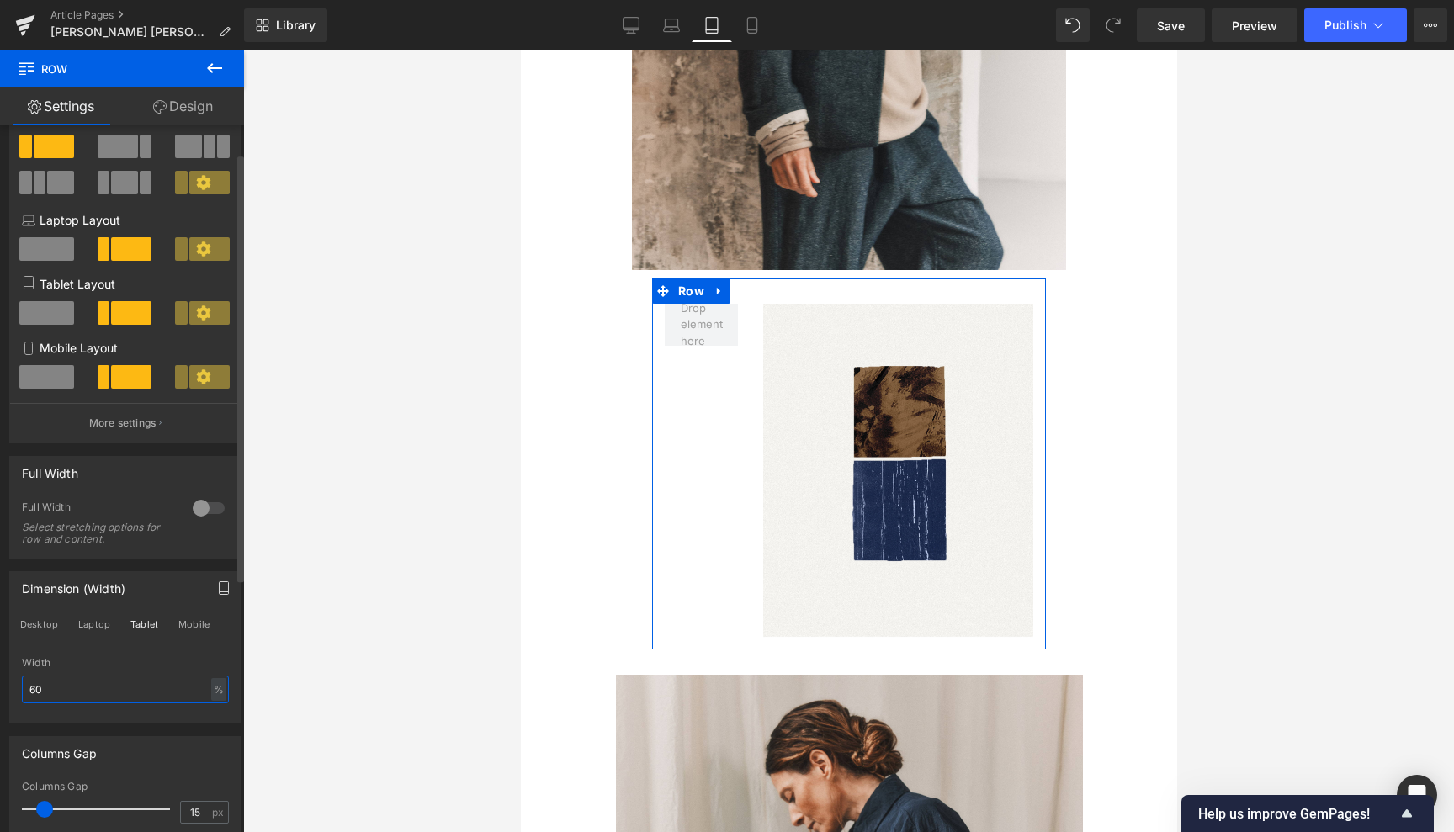
scroll to position [146, 0]
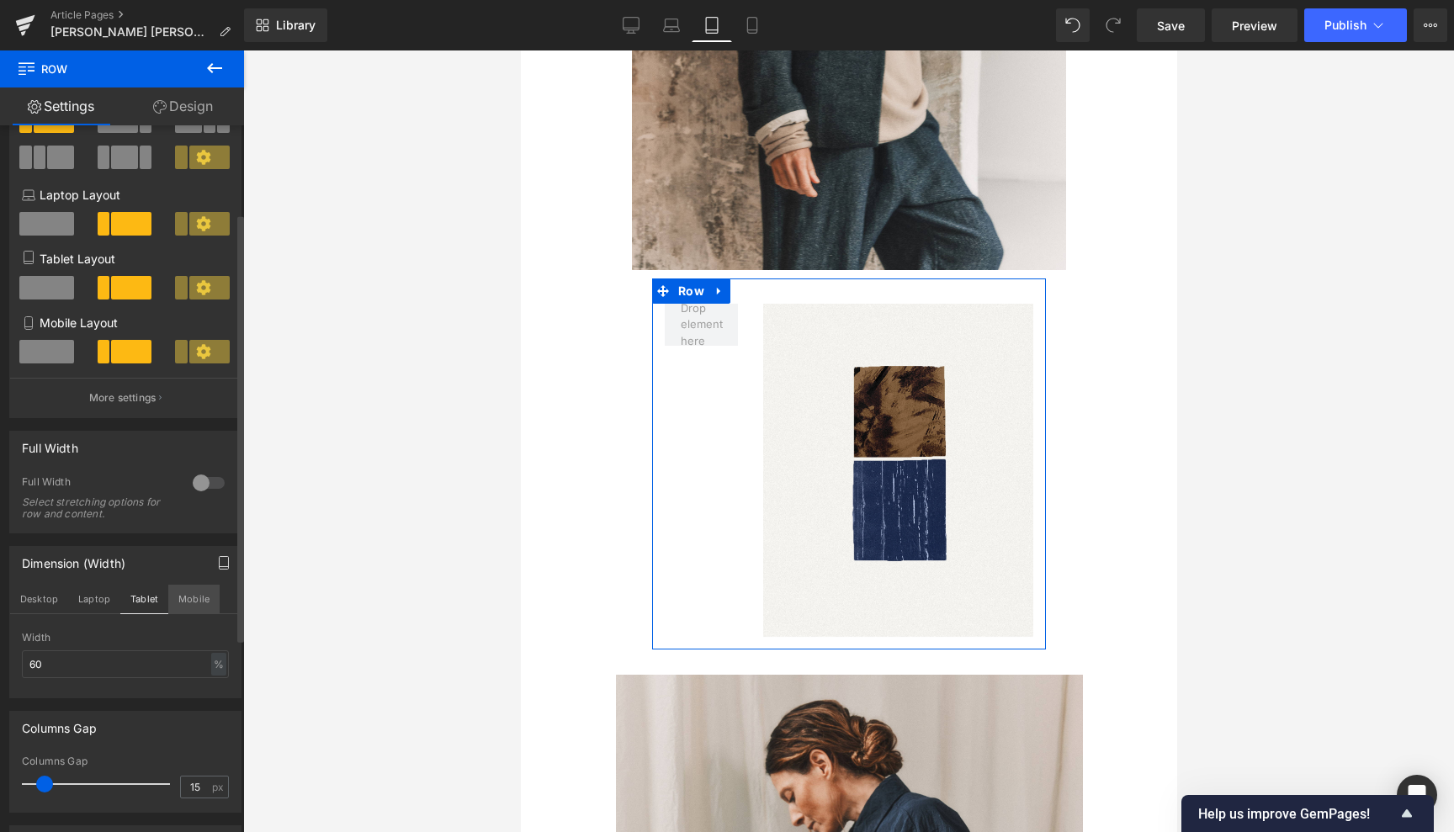
click at [193, 599] on button "Mobile" at bounding box center [193, 599] width 51 height 29
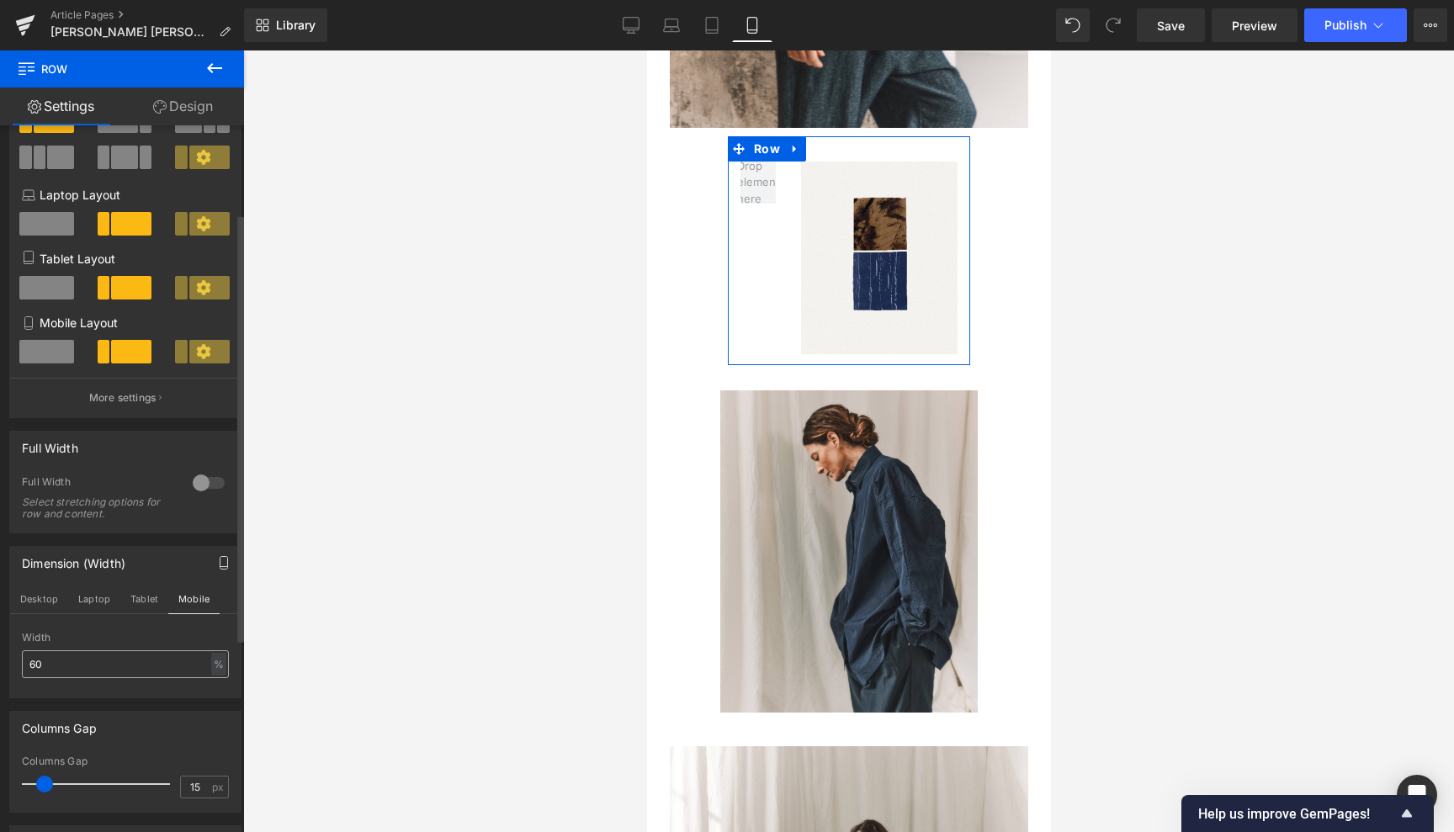
scroll to position [1796, 0]
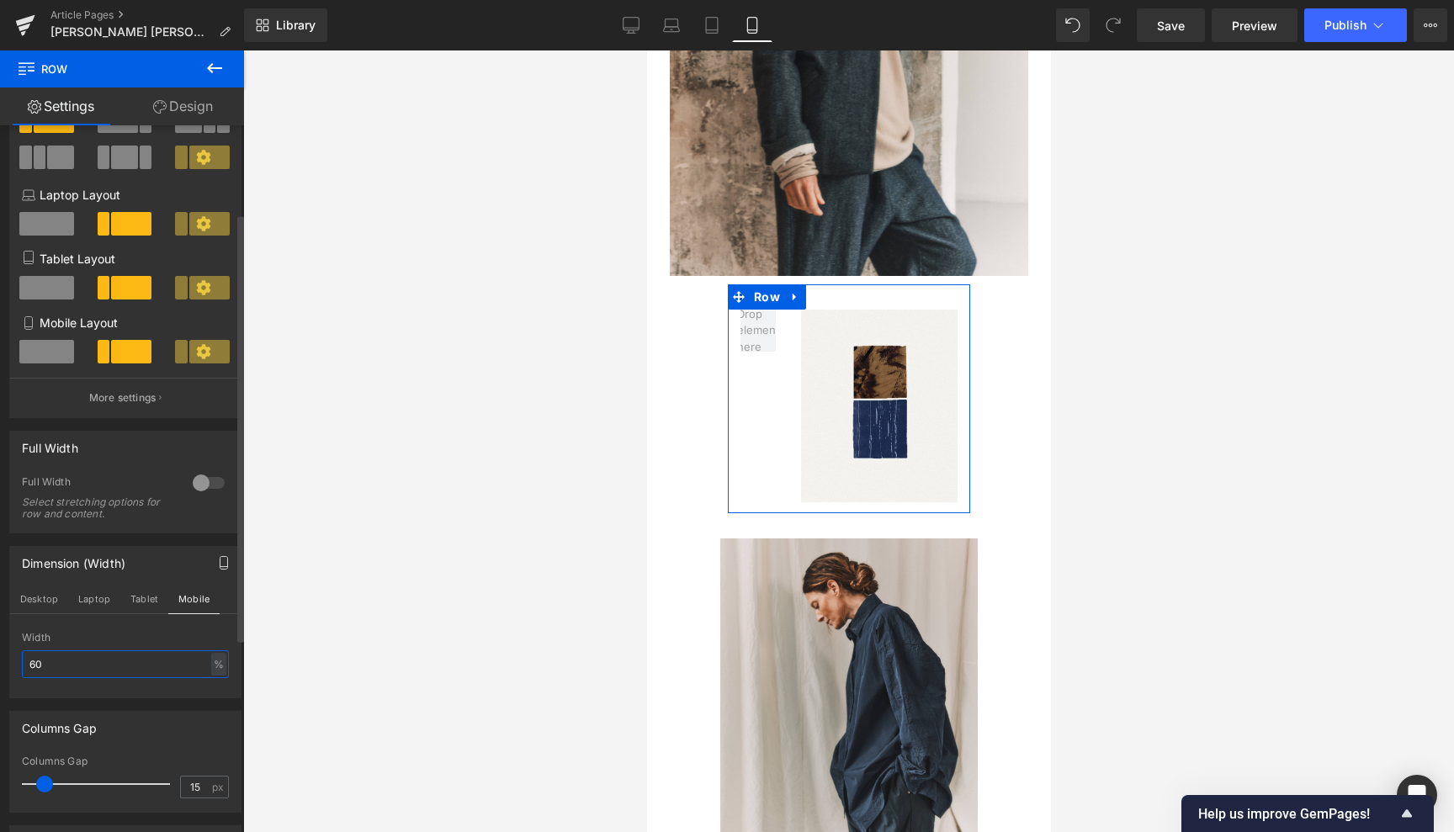
click at [36, 662] on input "60" at bounding box center [125, 664] width 207 height 28
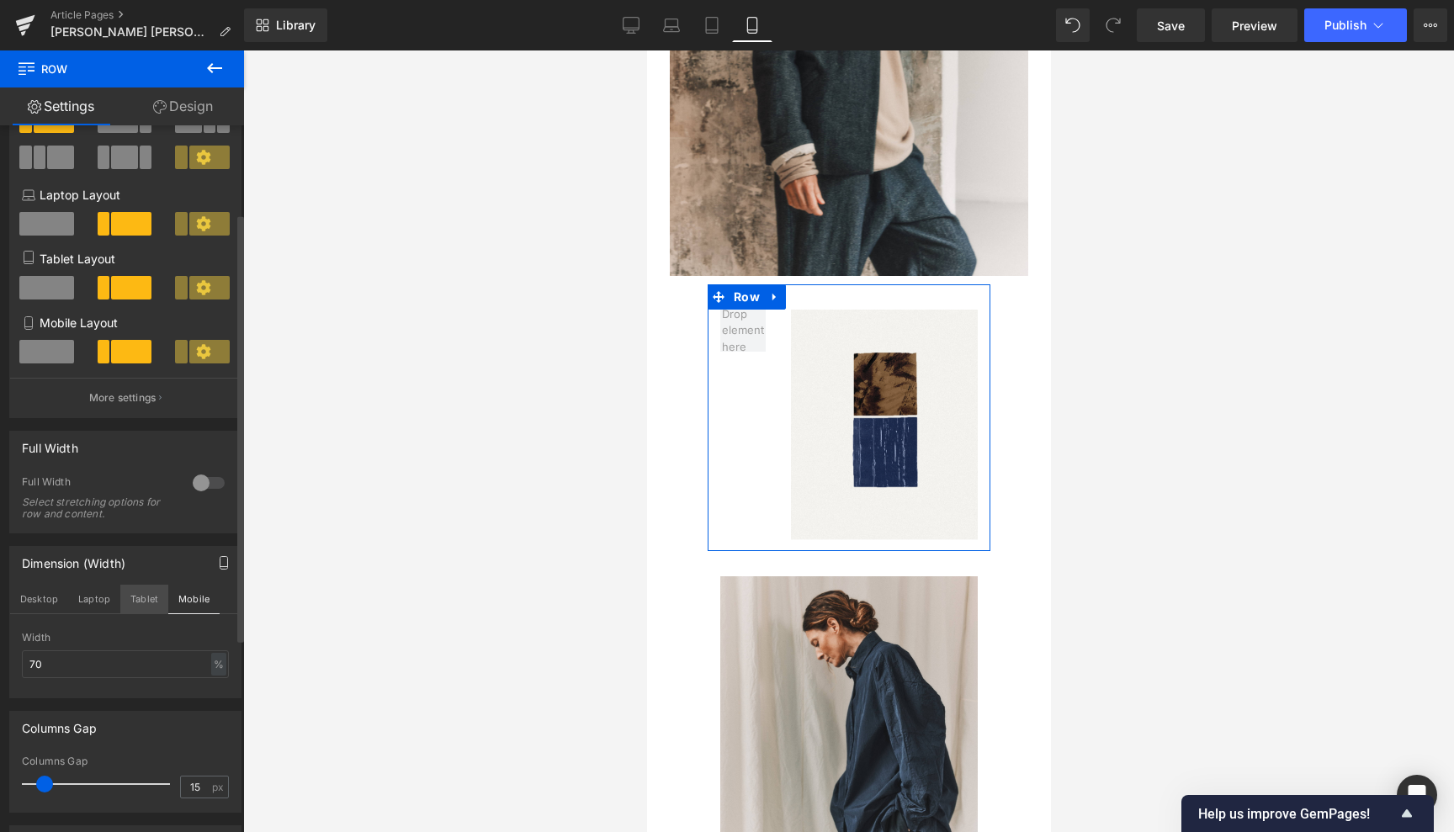
click at [150, 592] on button "Tablet" at bounding box center [144, 599] width 48 height 29
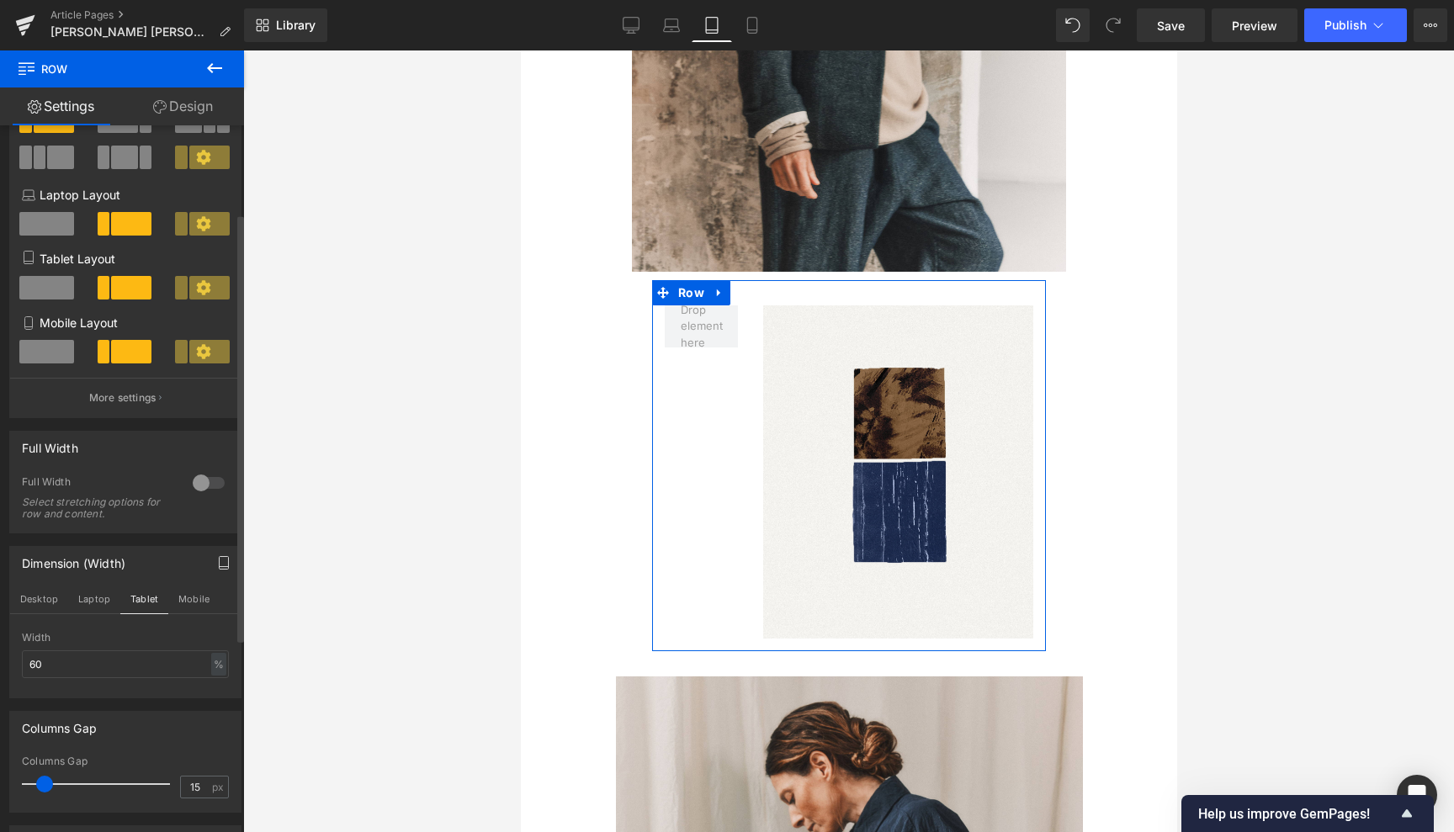
scroll to position [2476, 0]
click at [37, 661] on input "60" at bounding box center [125, 664] width 207 height 28
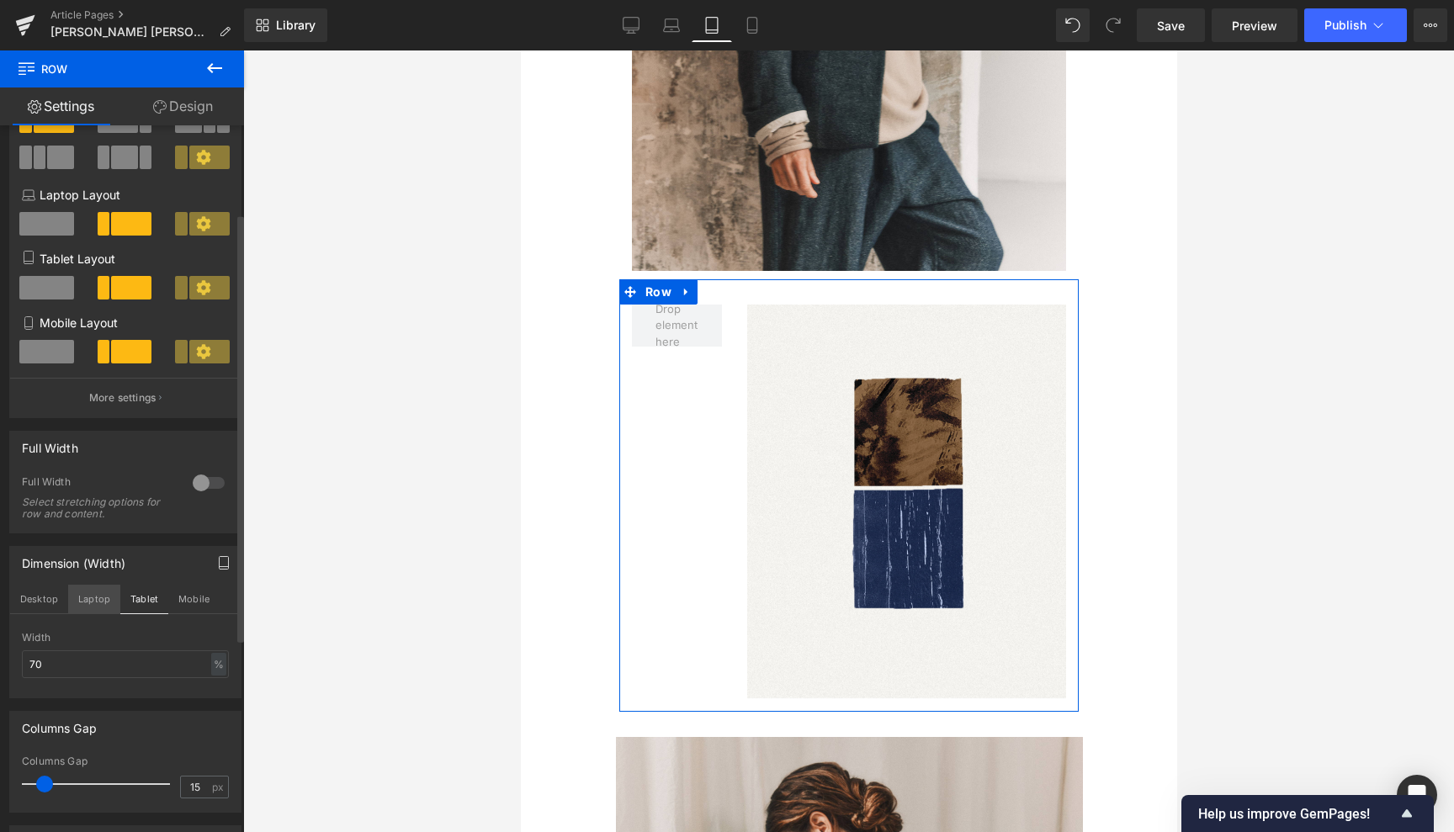
click at [89, 595] on button "Laptop" at bounding box center [94, 599] width 52 height 29
type input "60"
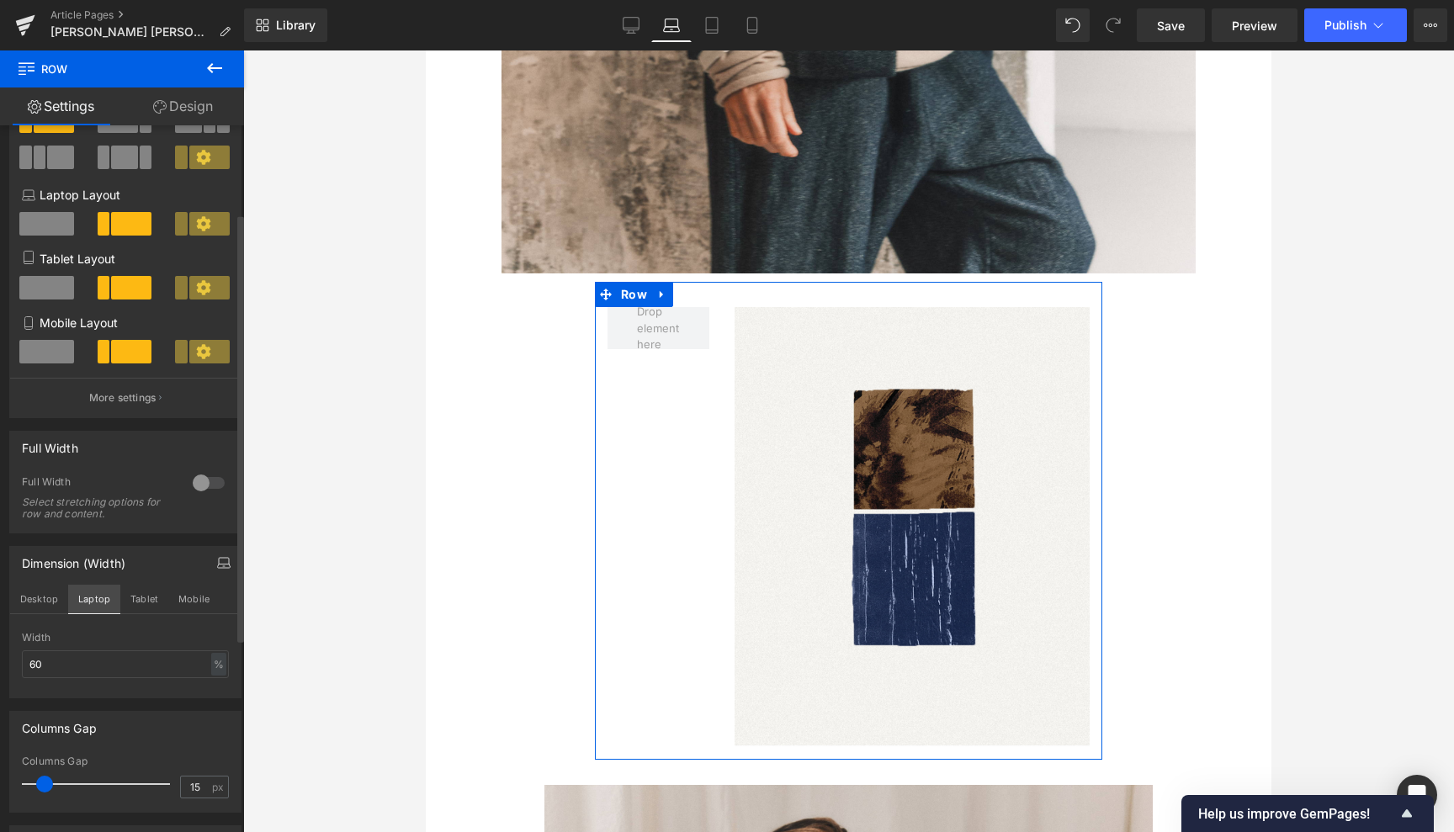
scroll to position [3384, 0]
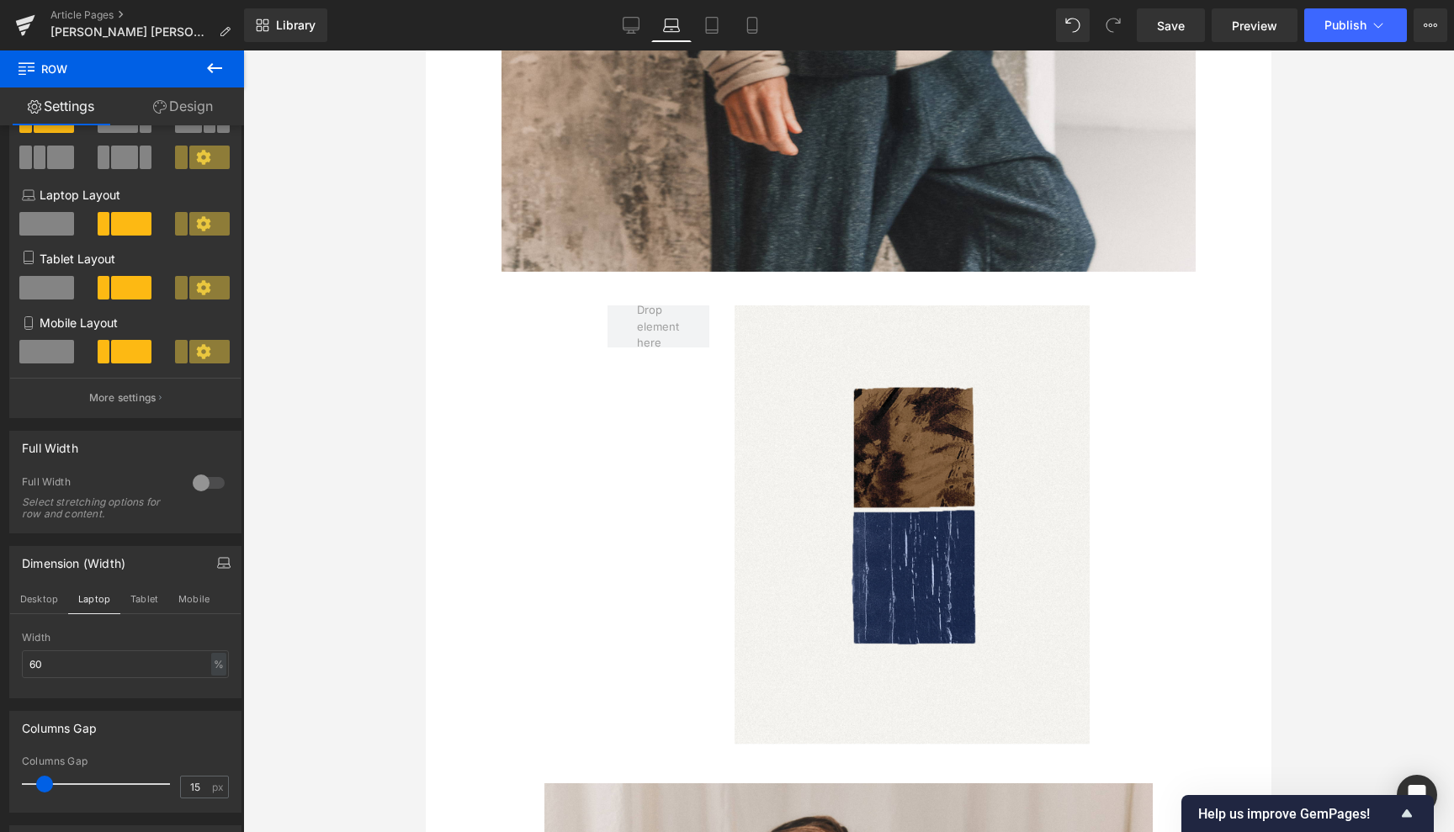
click at [677, 24] on icon at bounding box center [671, 25] width 17 height 17
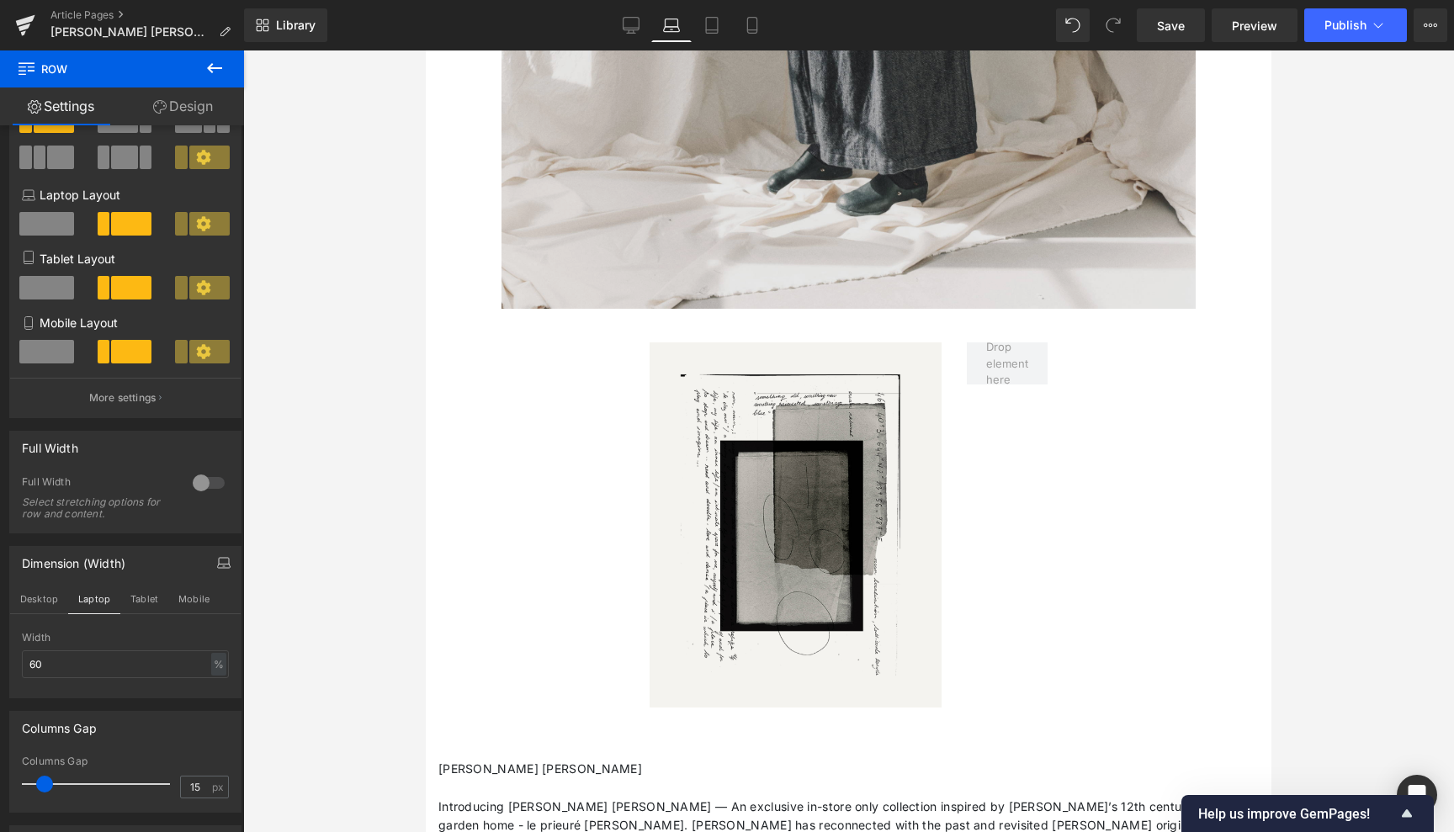
scroll to position [5522, 0]
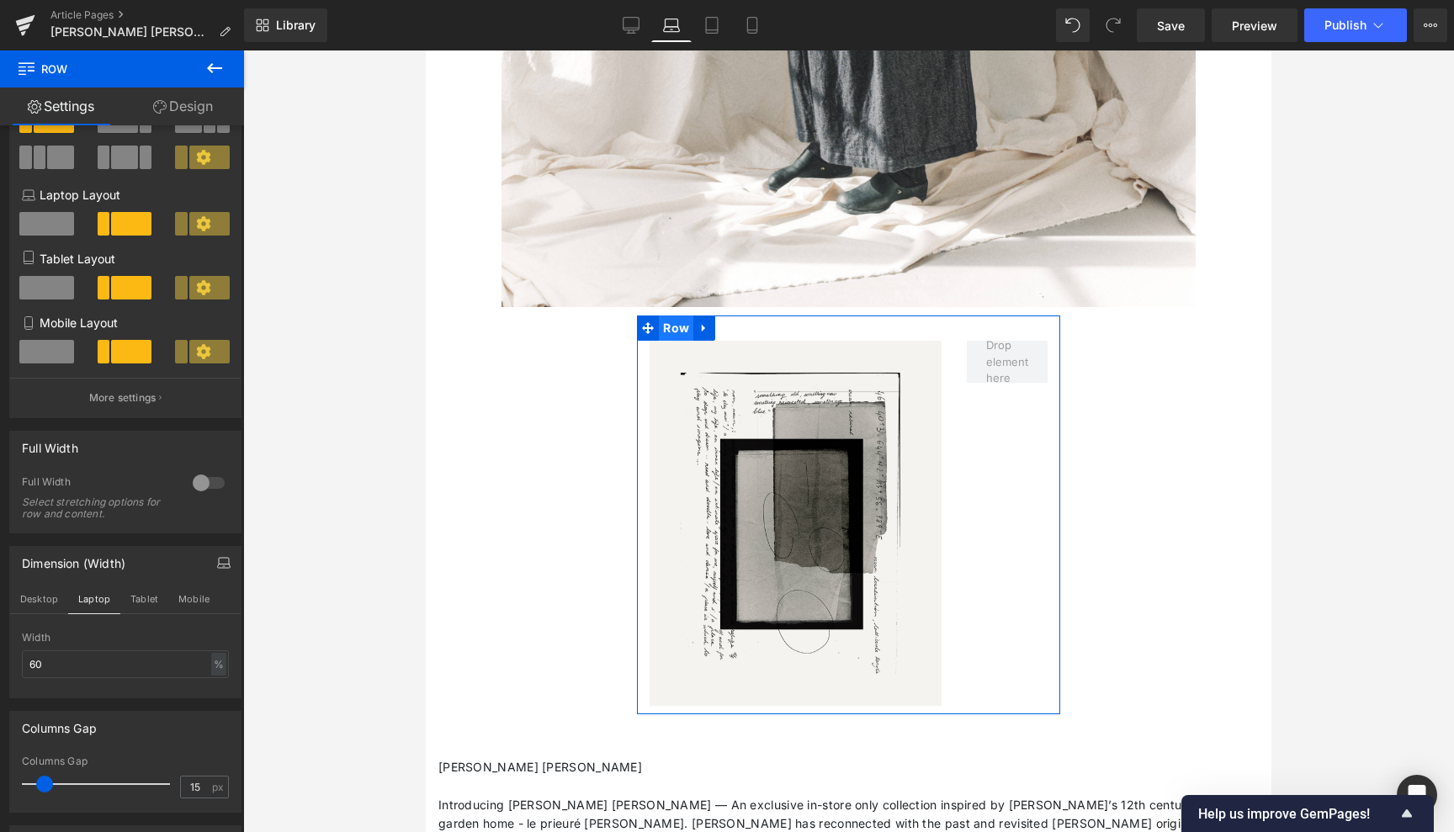
click at [679, 316] on span "Row" at bounding box center [676, 328] width 34 height 25
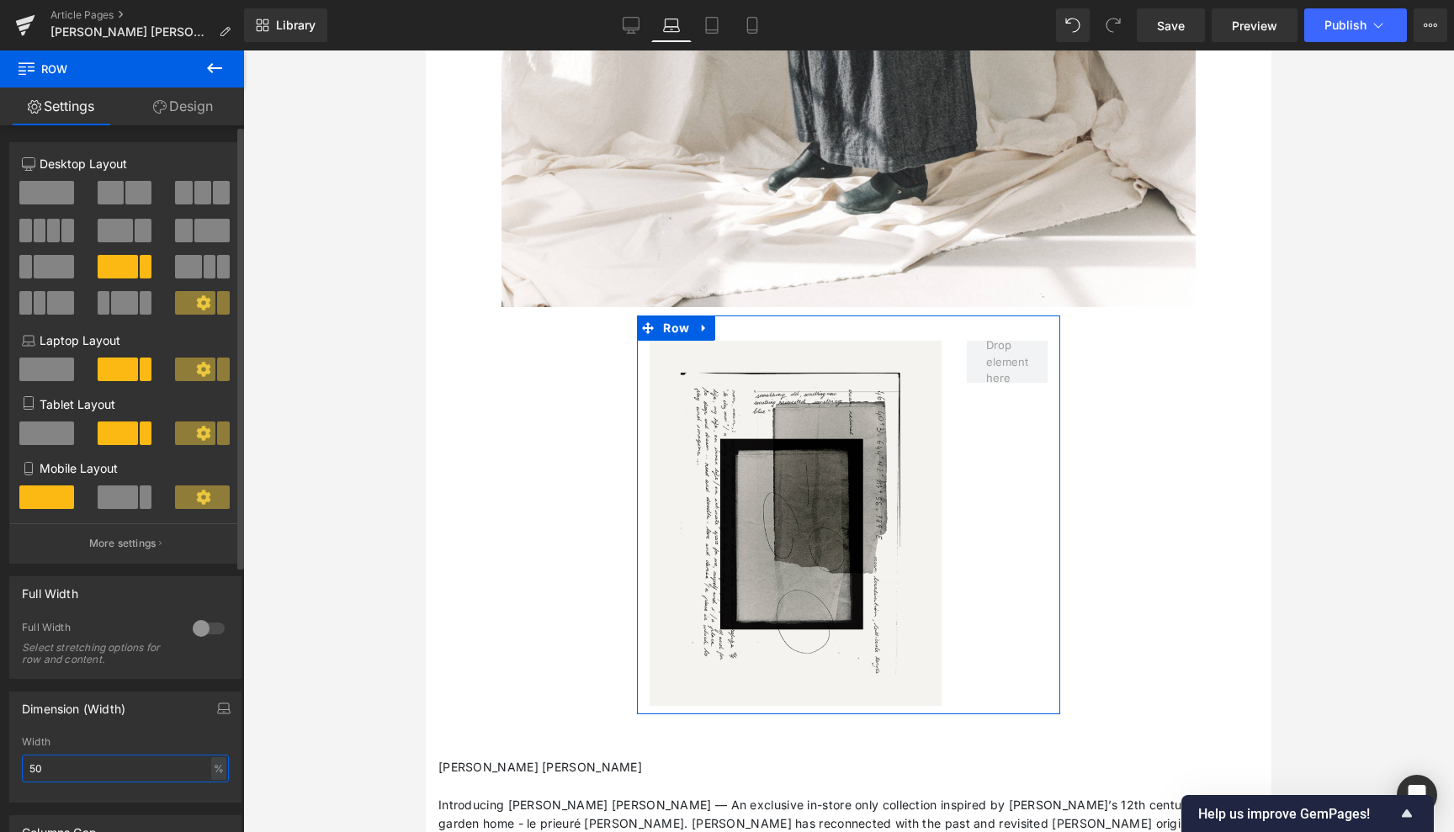
click at [36, 767] on input "50" at bounding box center [125, 769] width 207 height 28
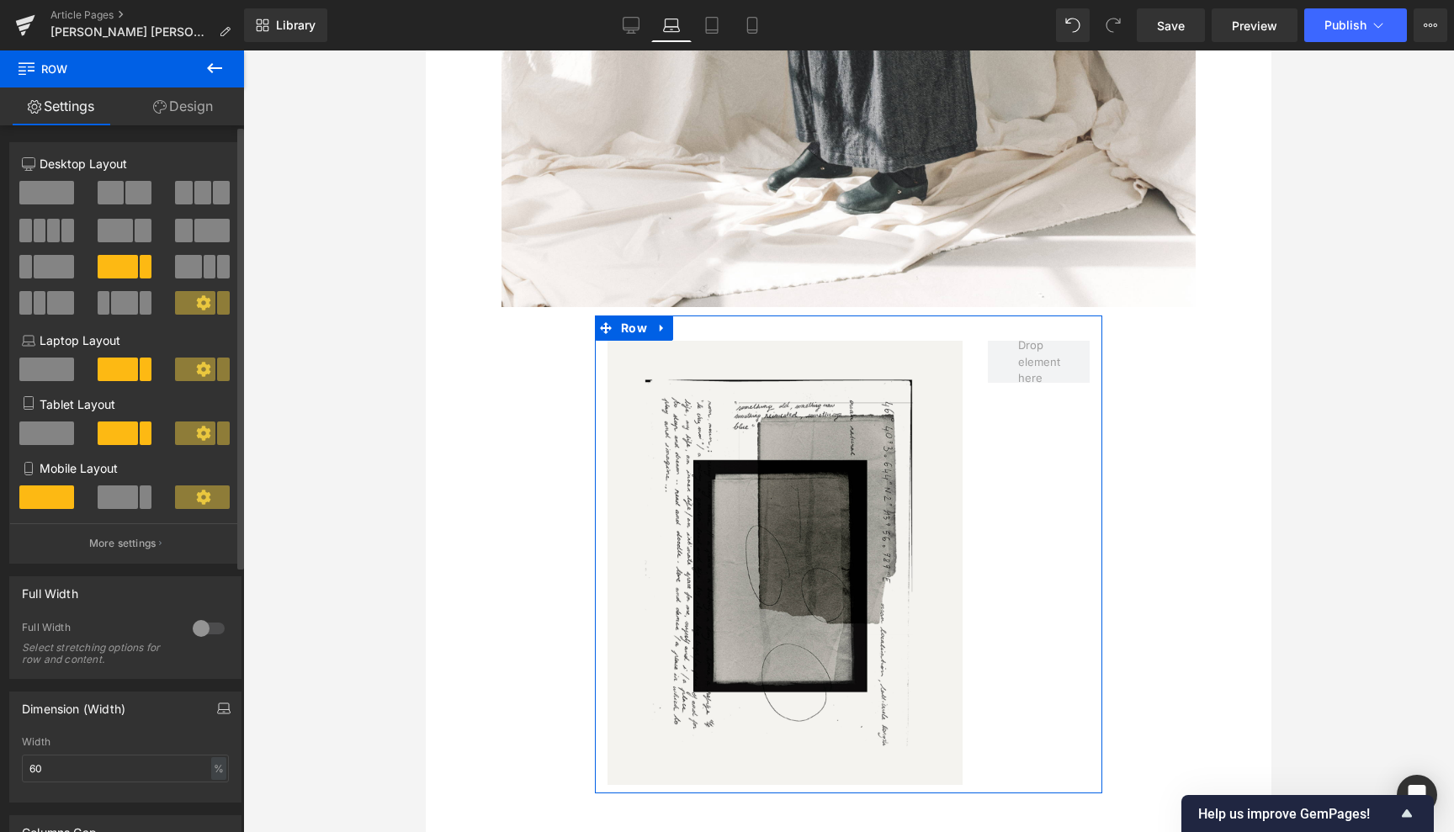
click at [221, 708] on icon "button" at bounding box center [223, 708] width 13 height 13
click at [144, 740] on button "Tablet" at bounding box center [144, 744] width 48 height 29
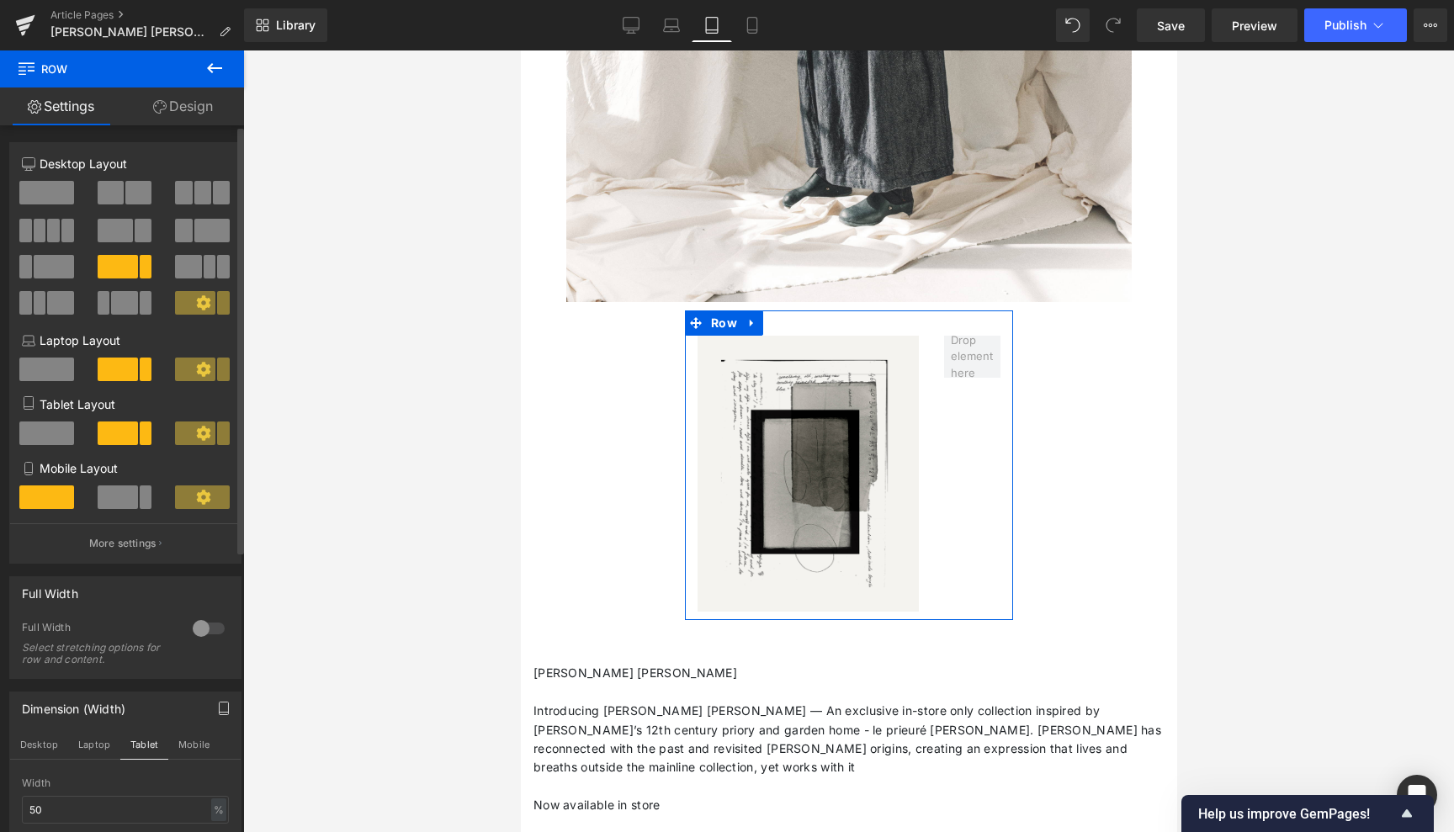
scroll to position [4229, 0]
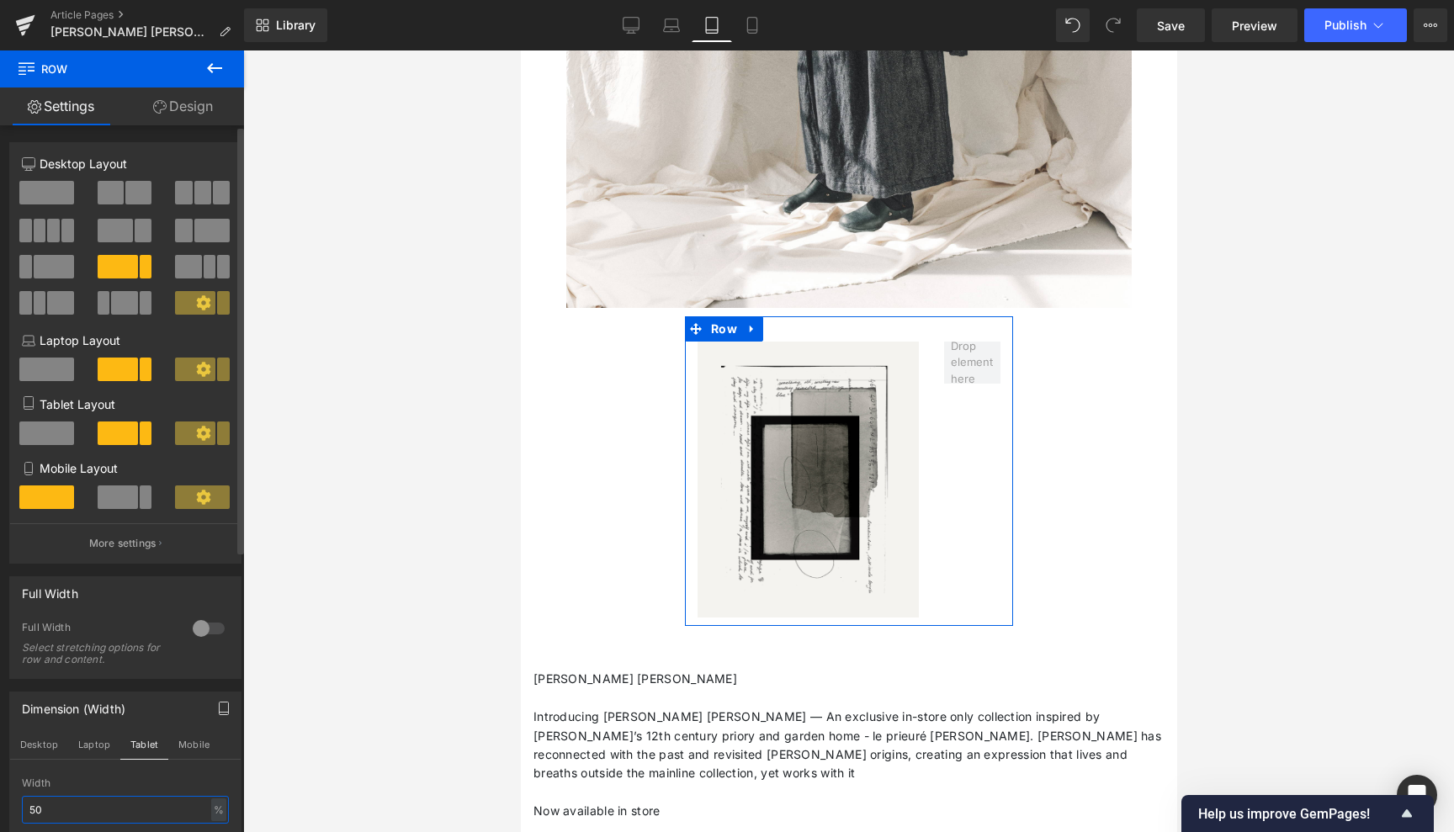
click at [34, 809] on input "50" at bounding box center [125, 810] width 207 height 28
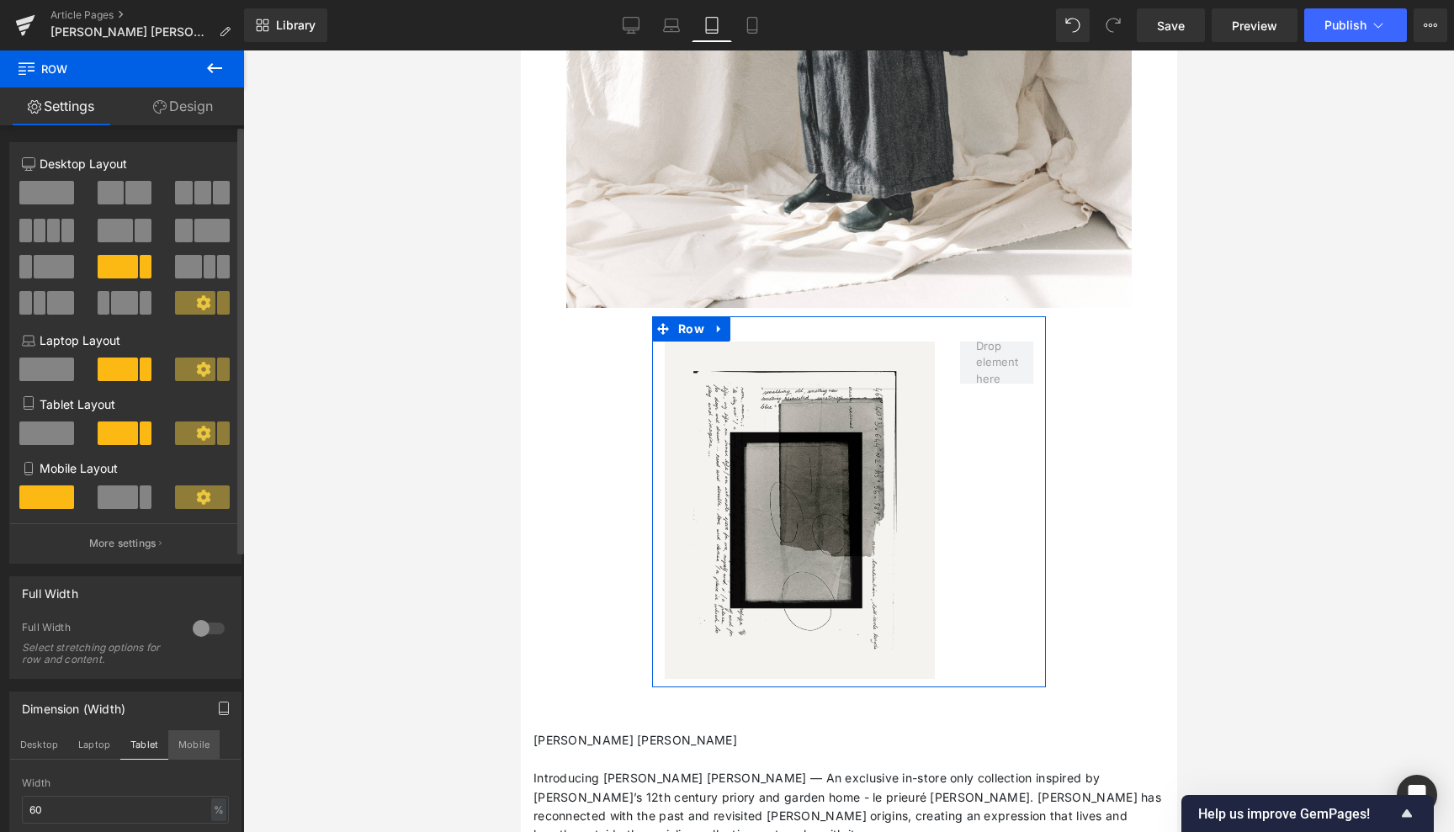
click at [193, 742] on button "Mobile" at bounding box center [193, 744] width 51 height 29
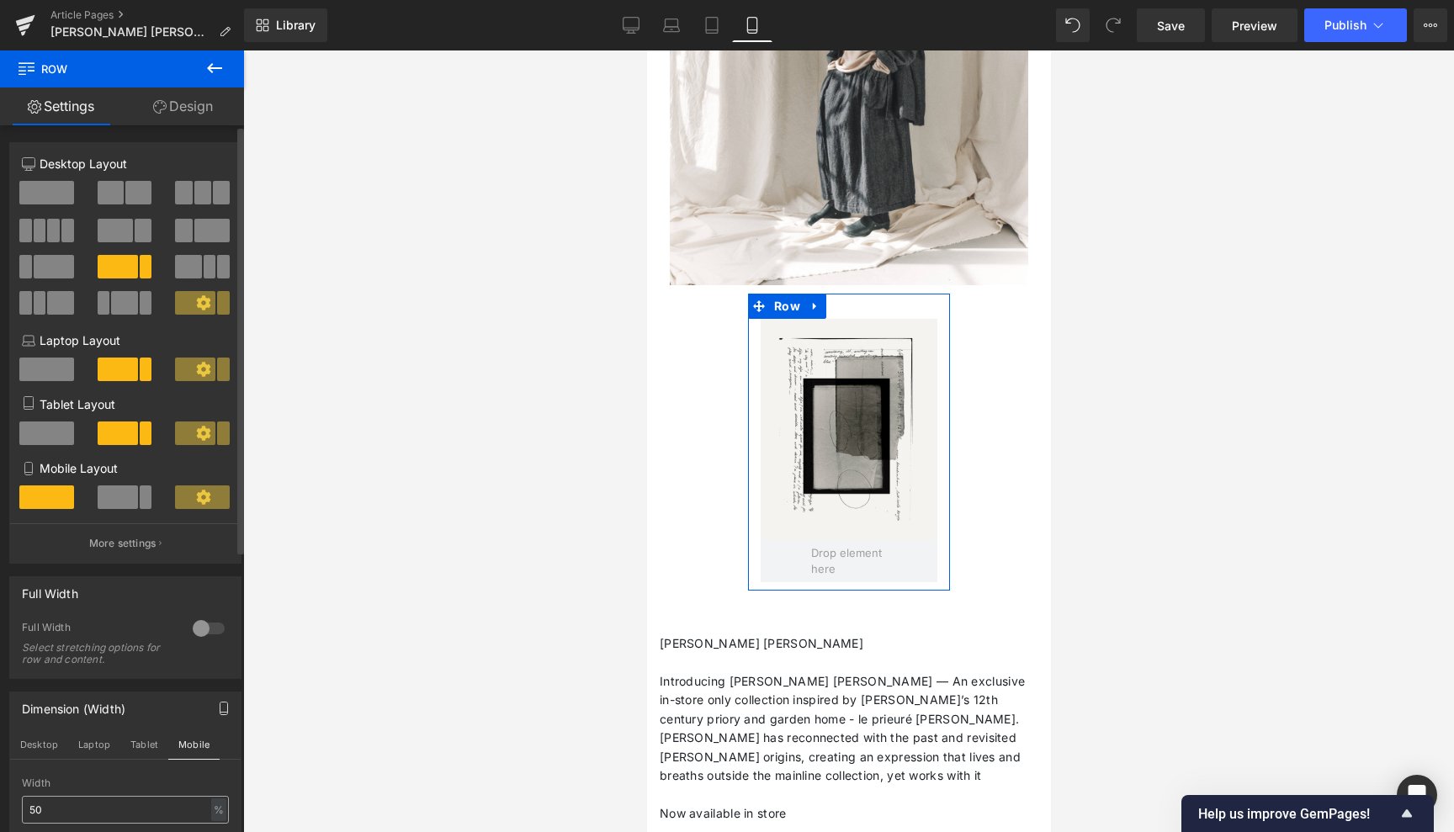
scroll to position [2863, 0]
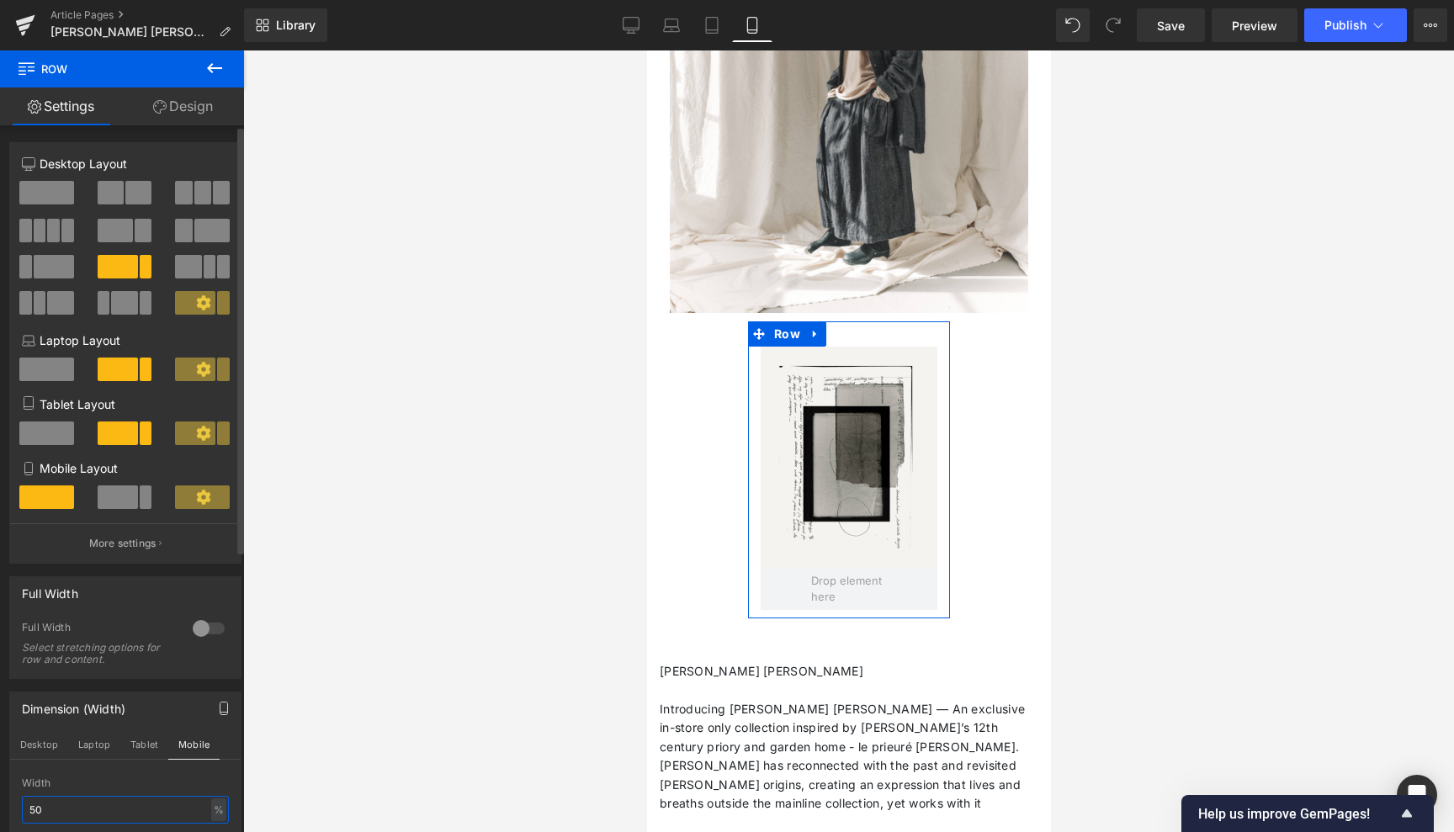
click at [33, 808] on input "50" at bounding box center [125, 810] width 207 height 28
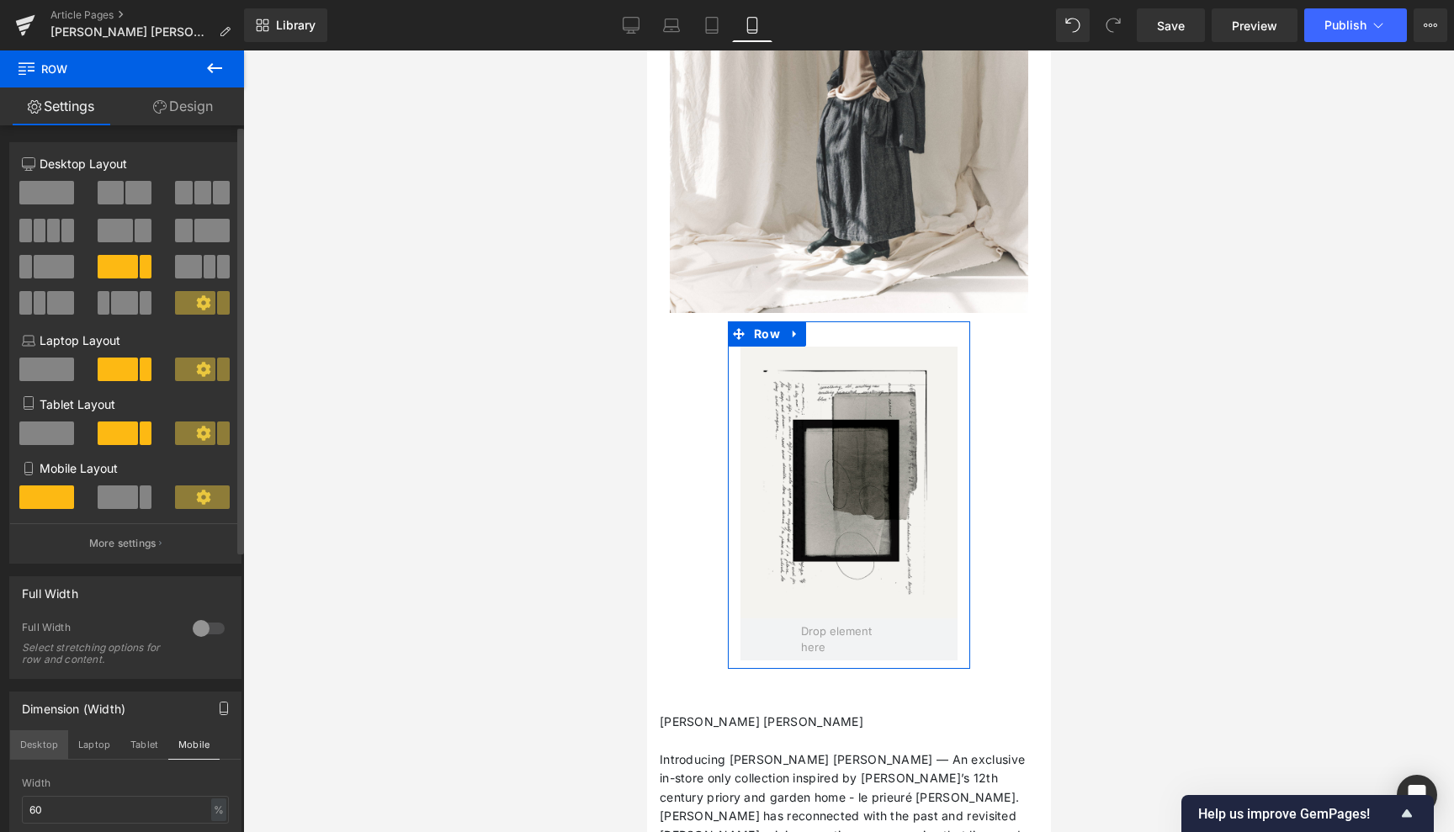
click at [40, 744] on button "Desktop" at bounding box center [39, 744] width 58 height 29
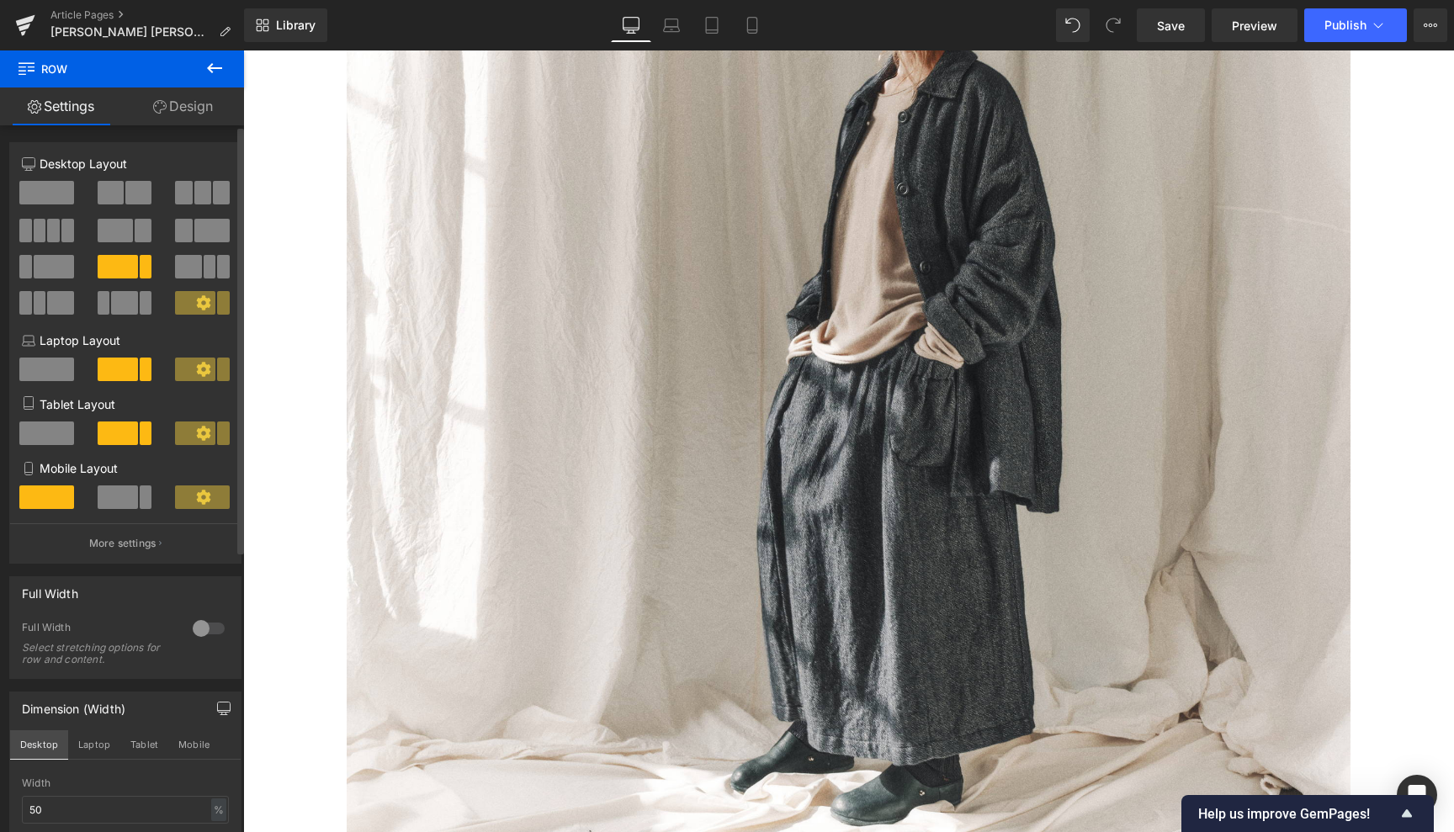
scroll to position [7918, 0]
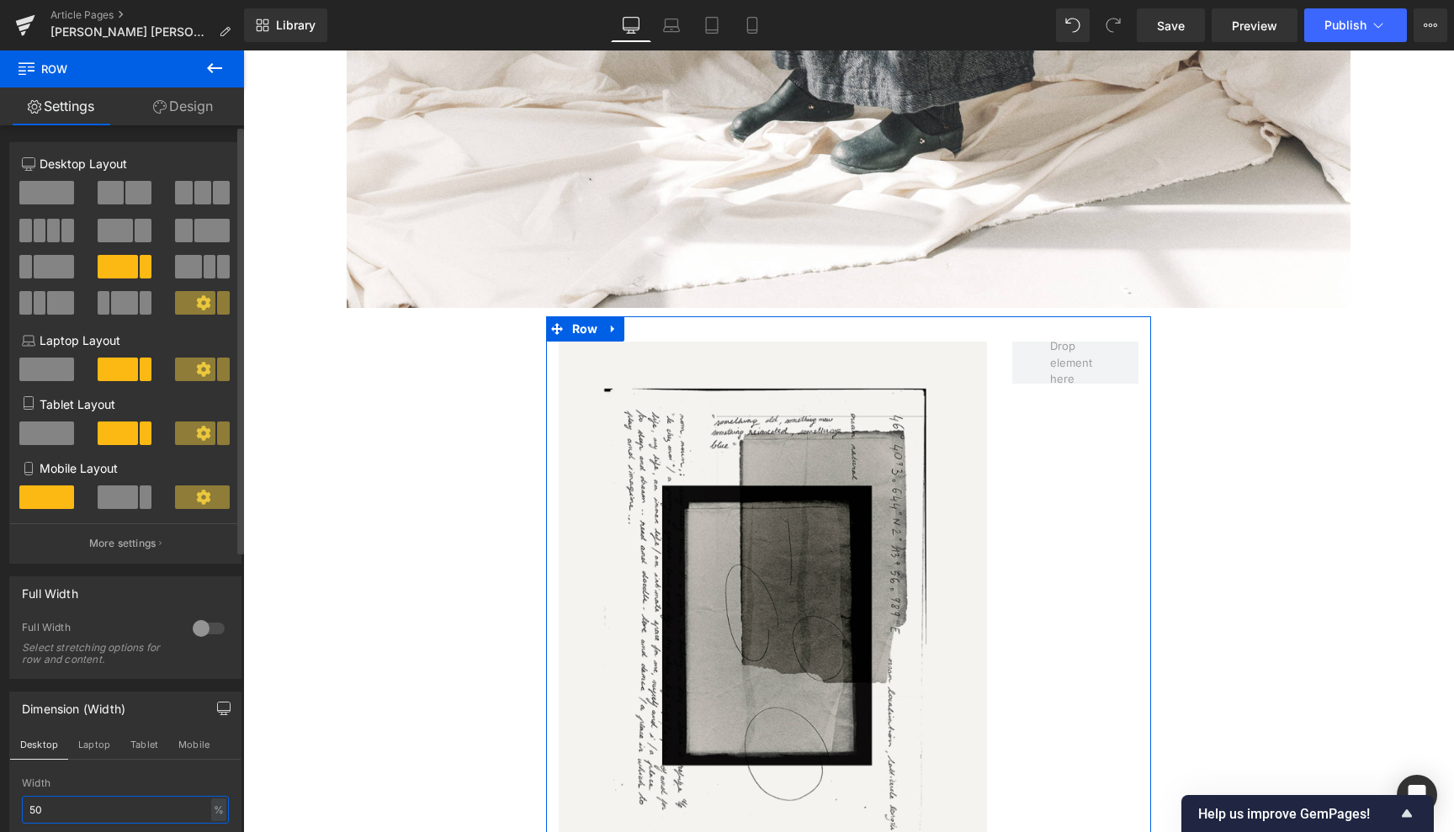
click at [34, 808] on input "50" at bounding box center [125, 810] width 207 height 28
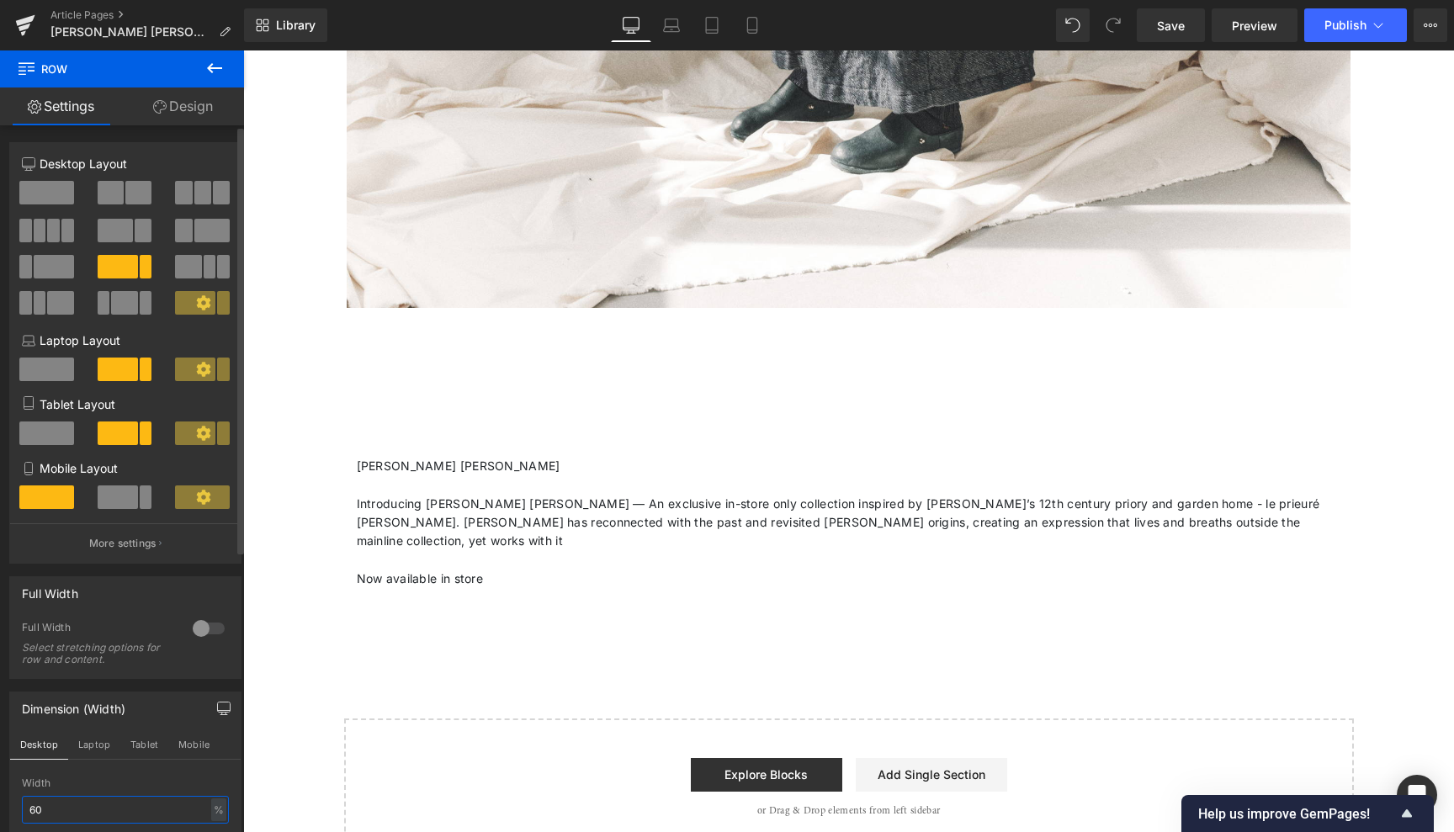
type input "60"
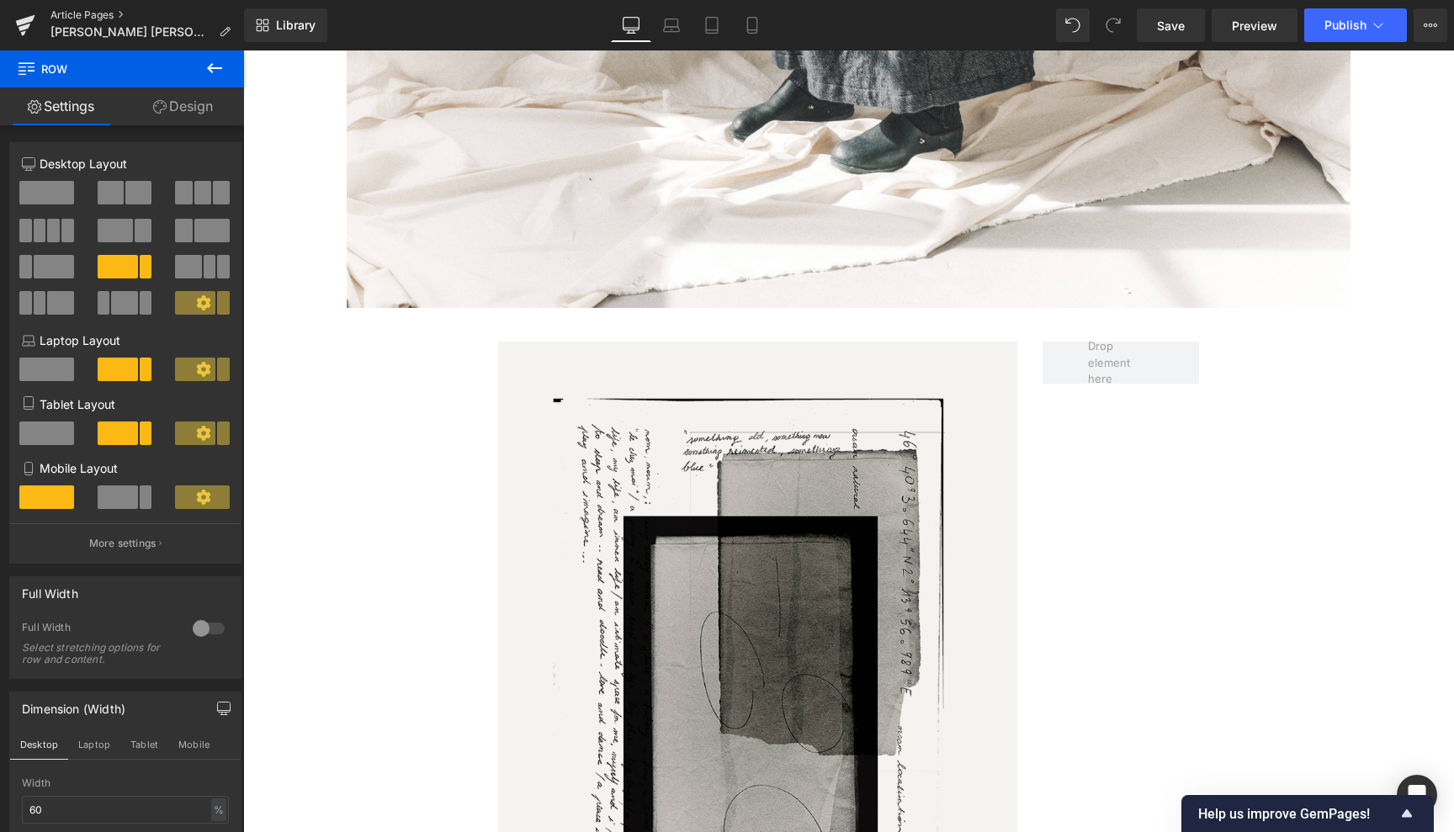
click at [93, 11] on link "Article Pages" at bounding box center [147, 14] width 194 height 13
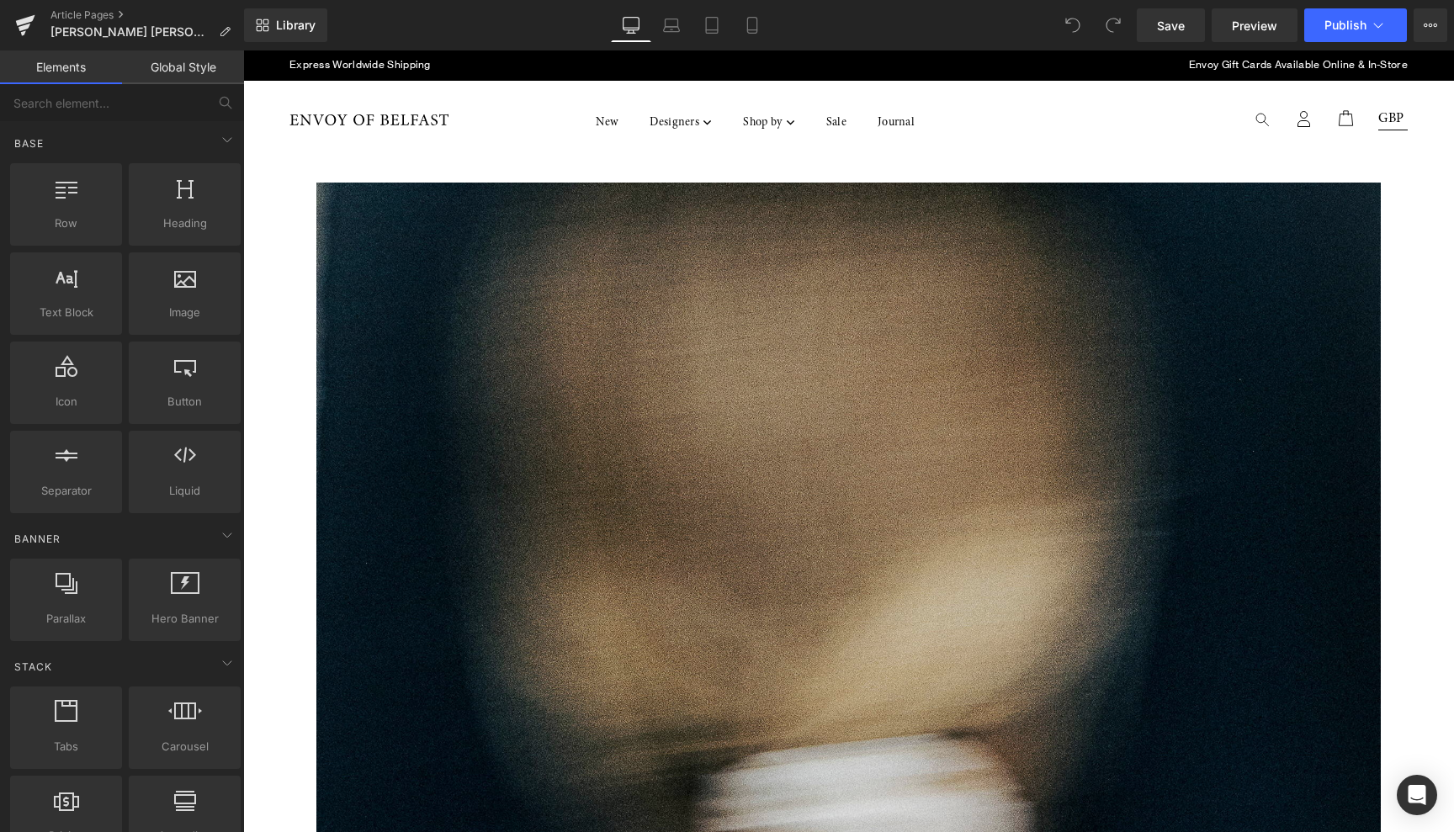
click at [698, 495] on img at bounding box center [848, 848] width 1064 height 1330
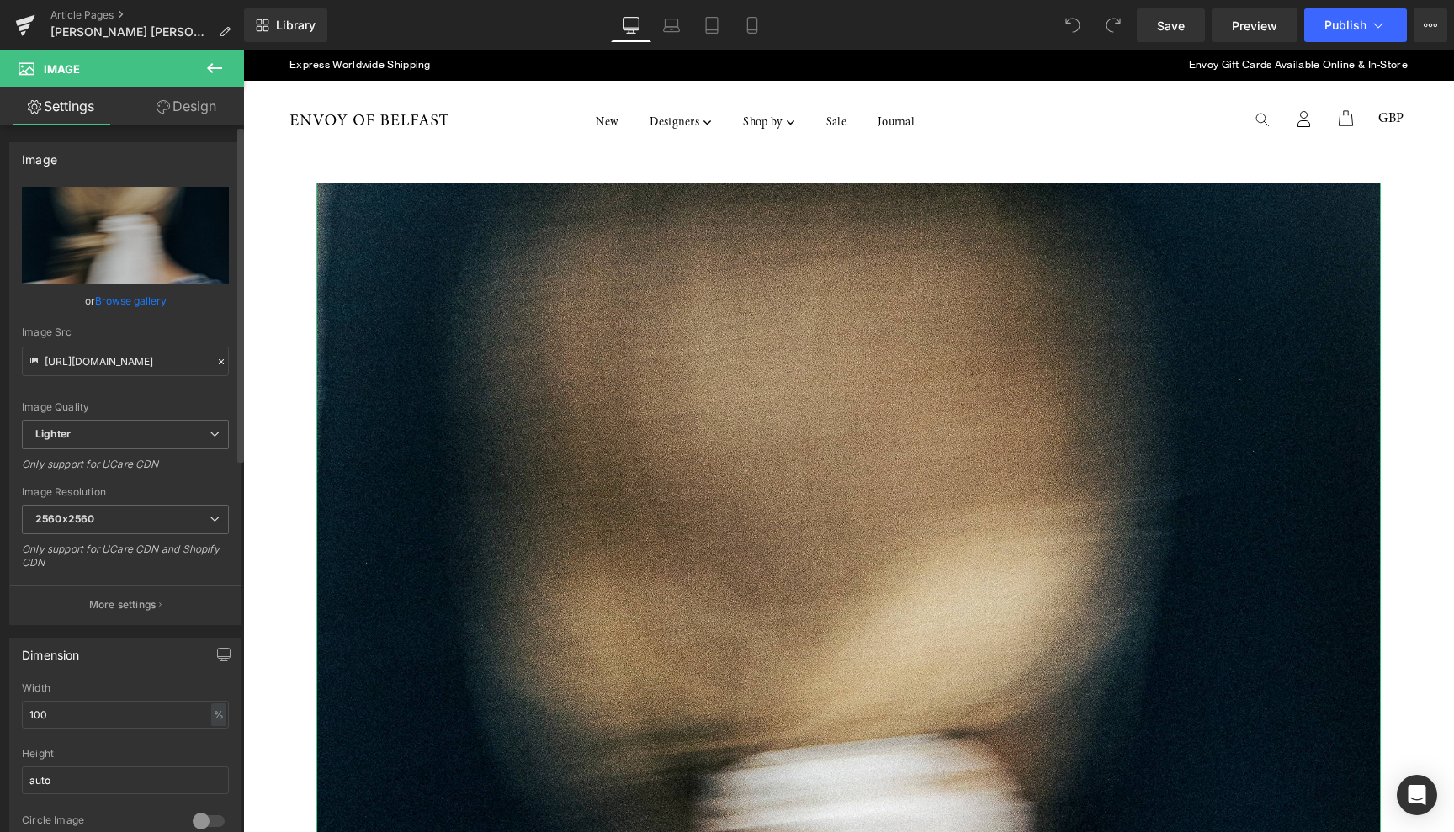
click at [139, 299] on link "Browse gallery" at bounding box center [131, 300] width 72 height 29
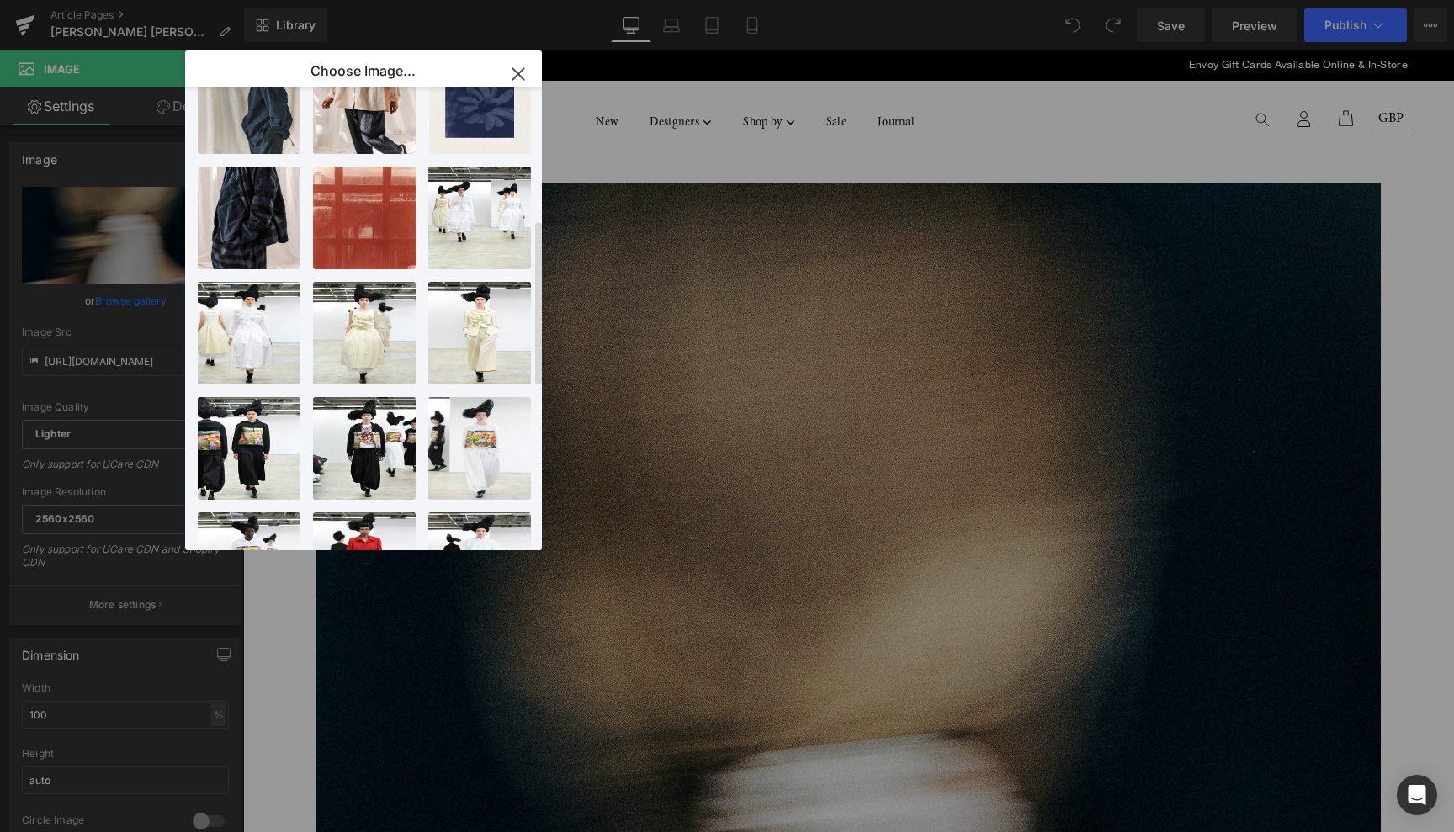
scroll to position [411, 0]
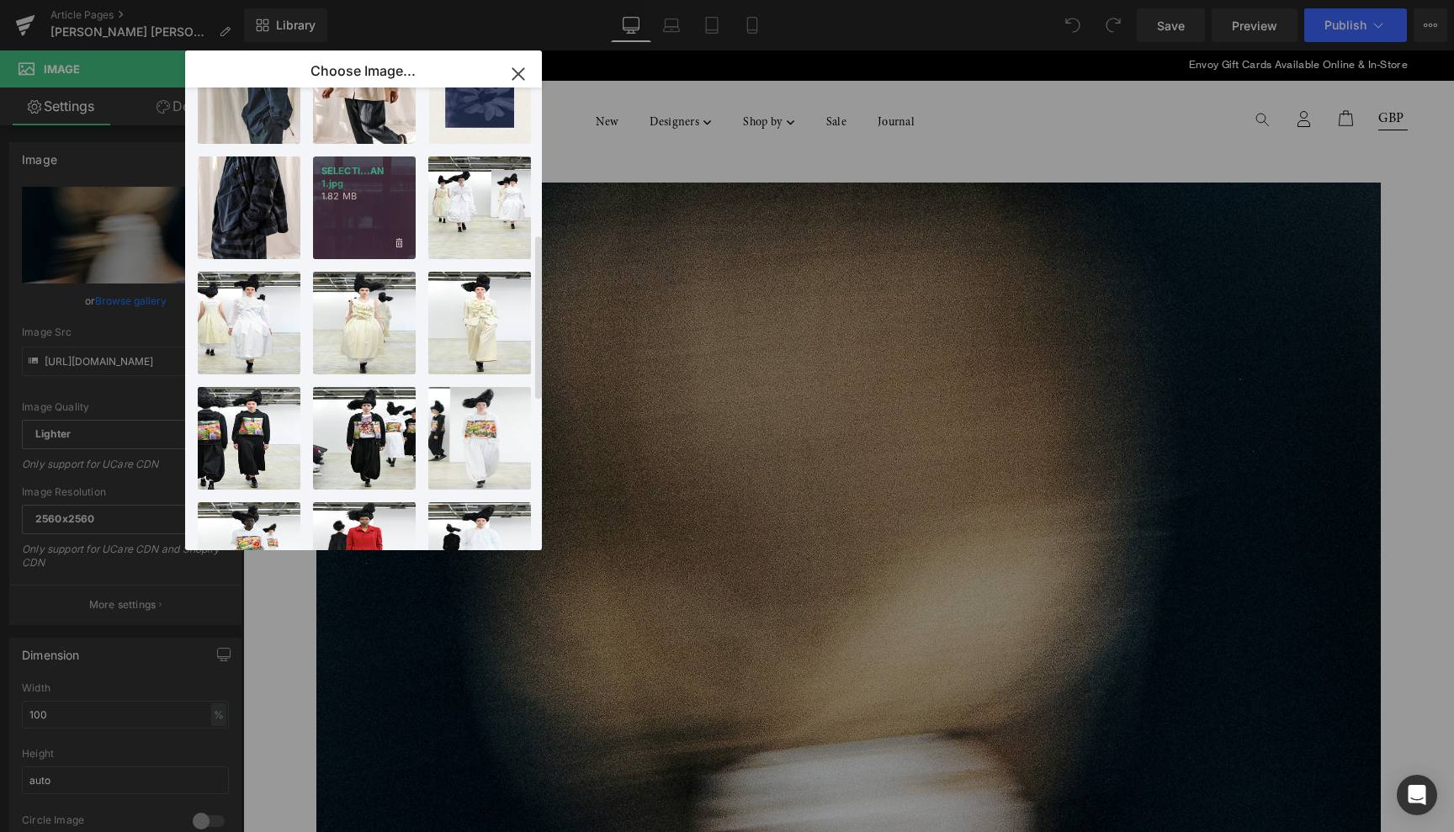
click at [380, 220] on div "SELECTI...AN 1.jpg 1.82 MB" at bounding box center [364, 208] width 103 height 103
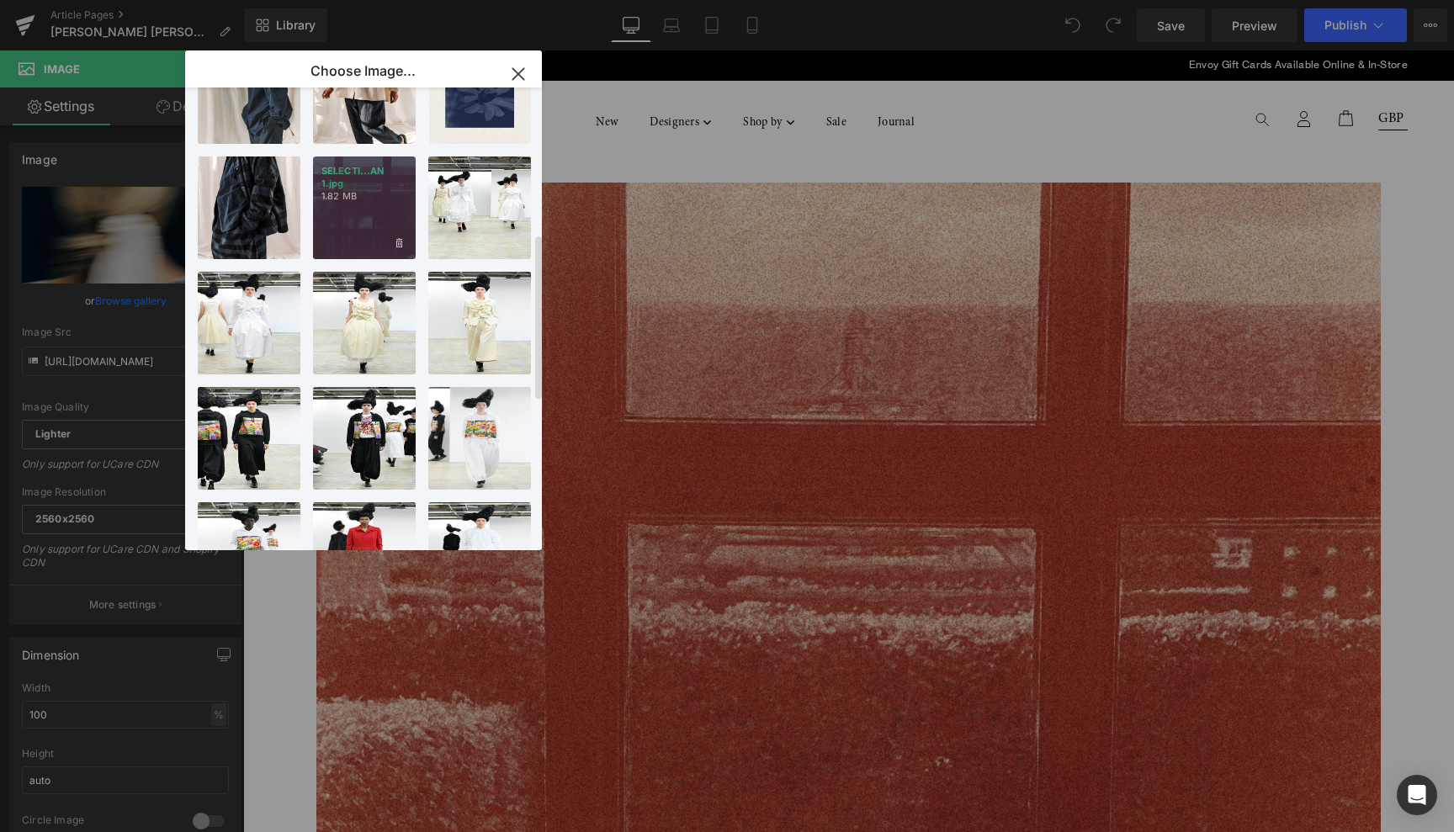
type input "[URL][DOMAIN_NAME]"
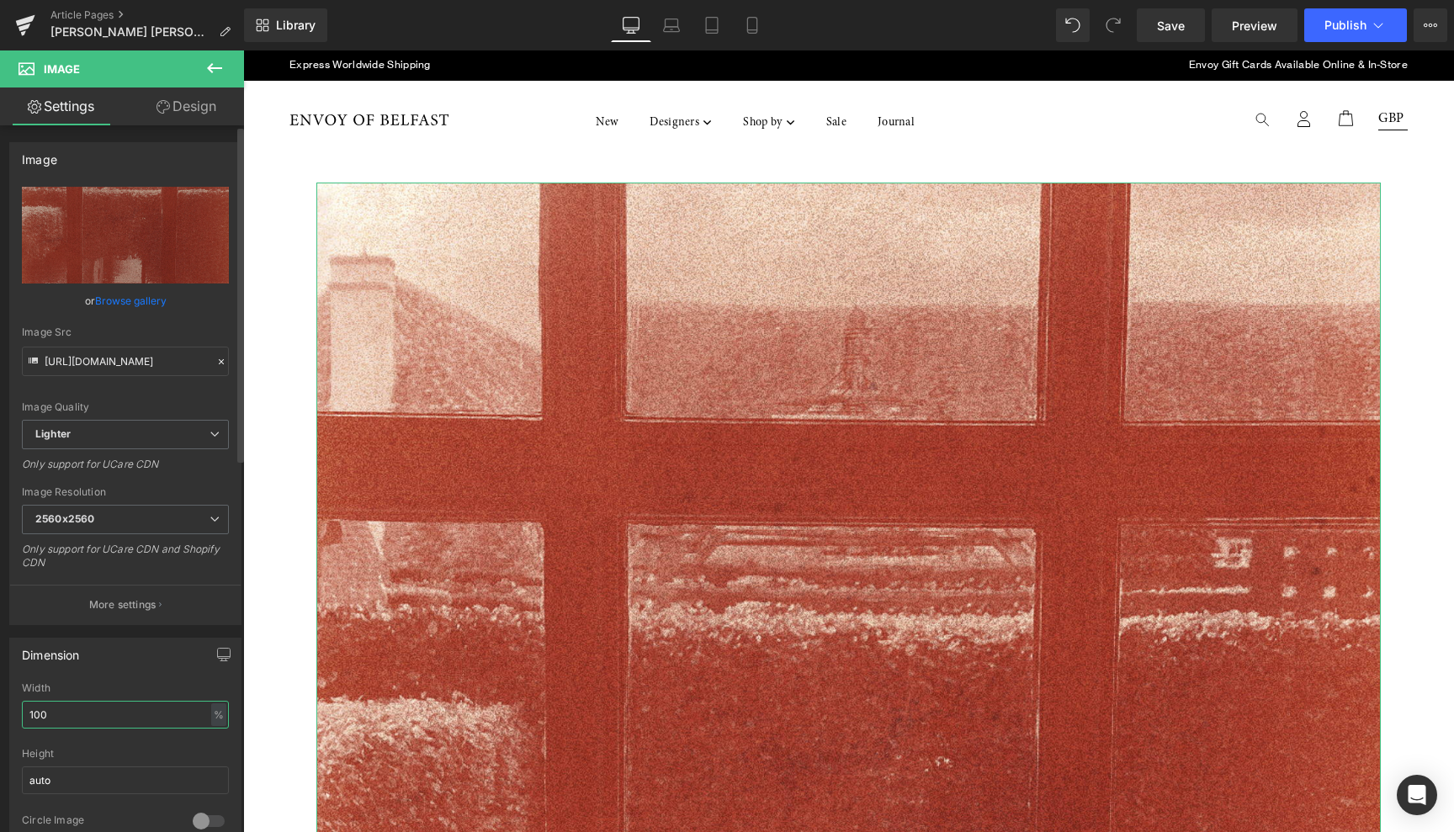
click at [75, 716] on input "100" at bounding box center [125, 715] width 207 height 28
type input "1"
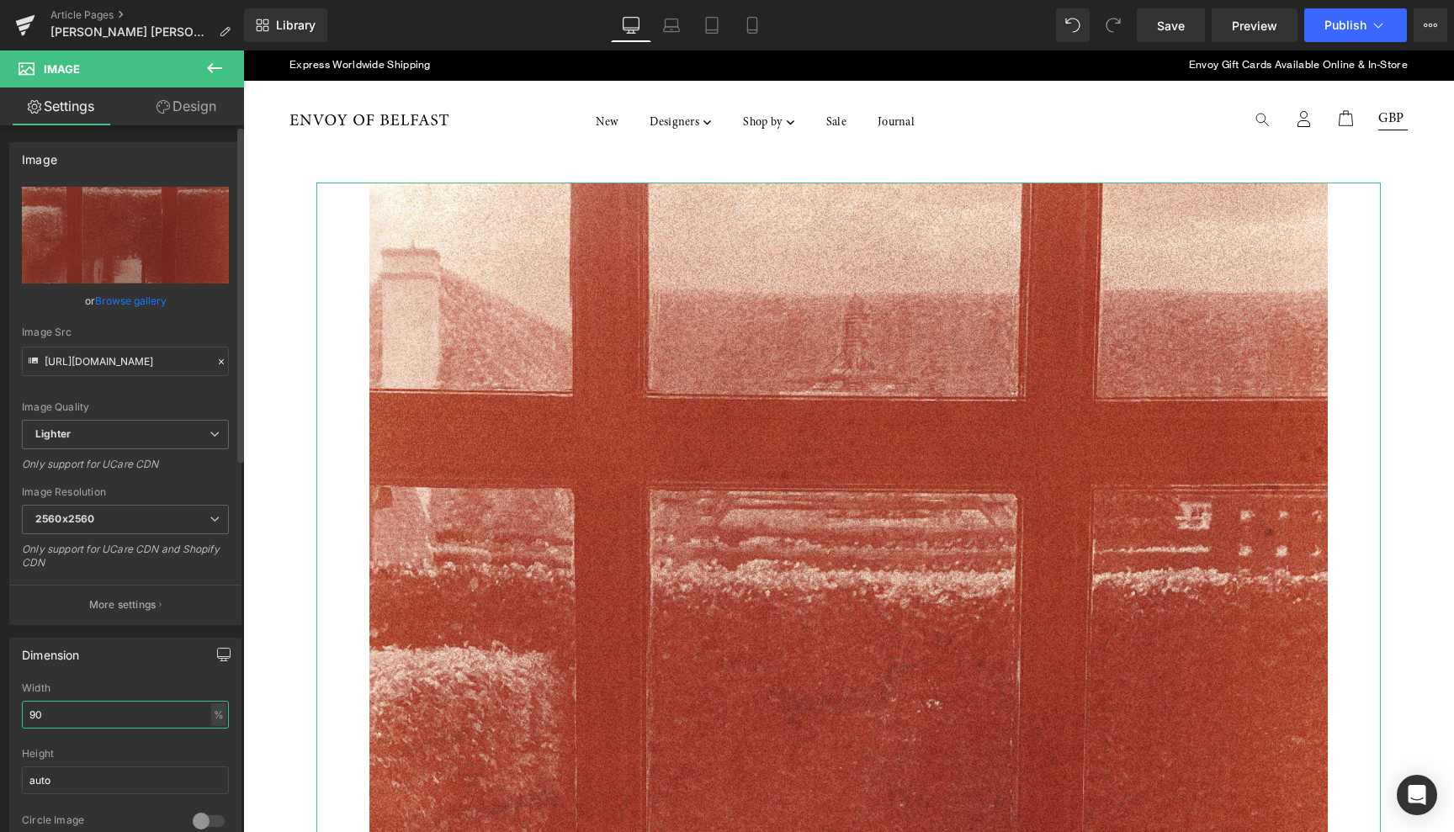
type input "90"
click at [218, 648] on icon "button" at bounding box center [224, 653] width 13 height 10
click at [220, 651] on icon "button" at bounding box center [223, 654] width 13 height 13
click at [90, 687] on button "Laptop" at bounding box center [94, 691] width 52 height 29
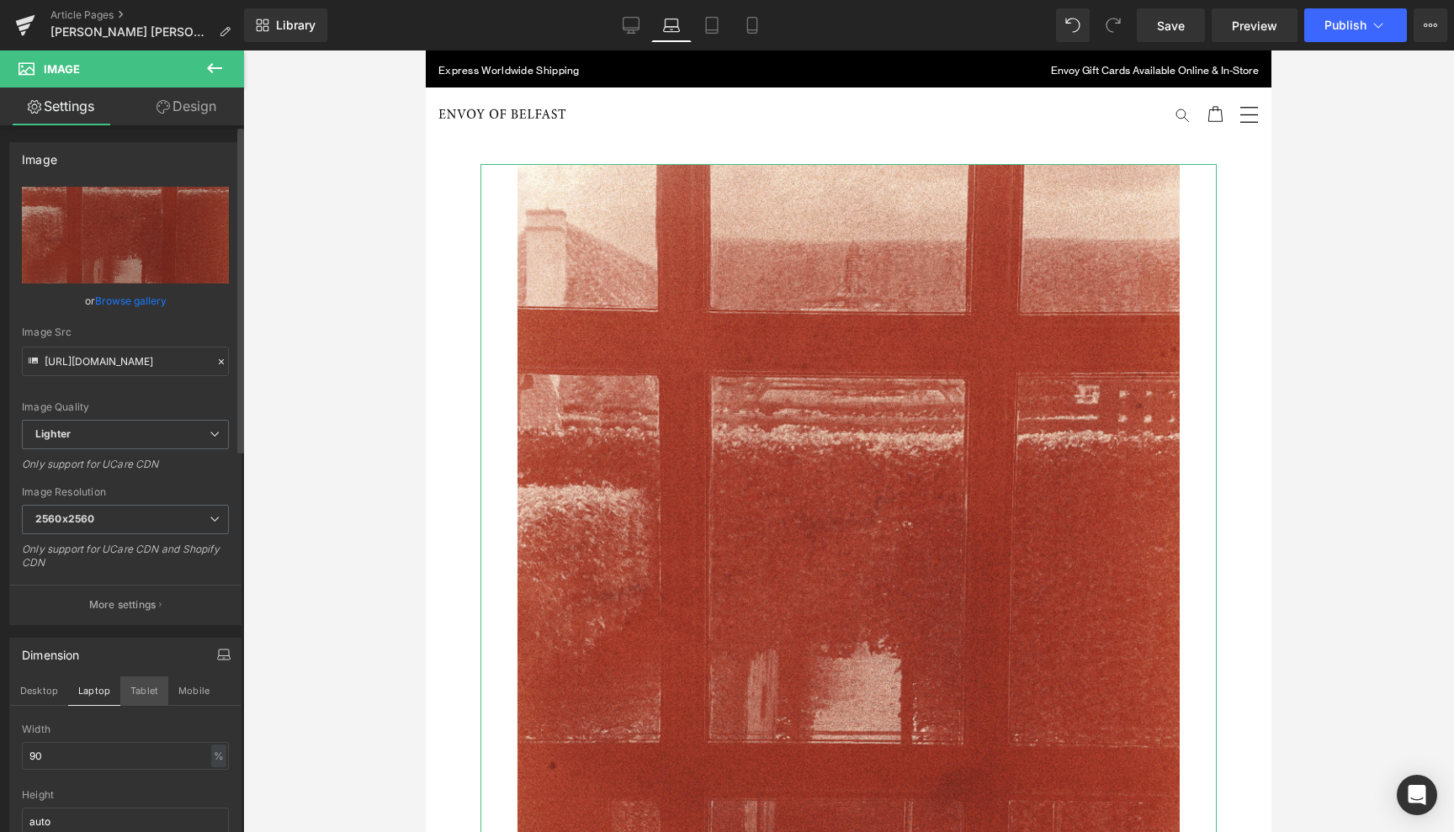
click at [148, 682] on button "Tablet" at bounding box center [144, 691] width 48 height 29
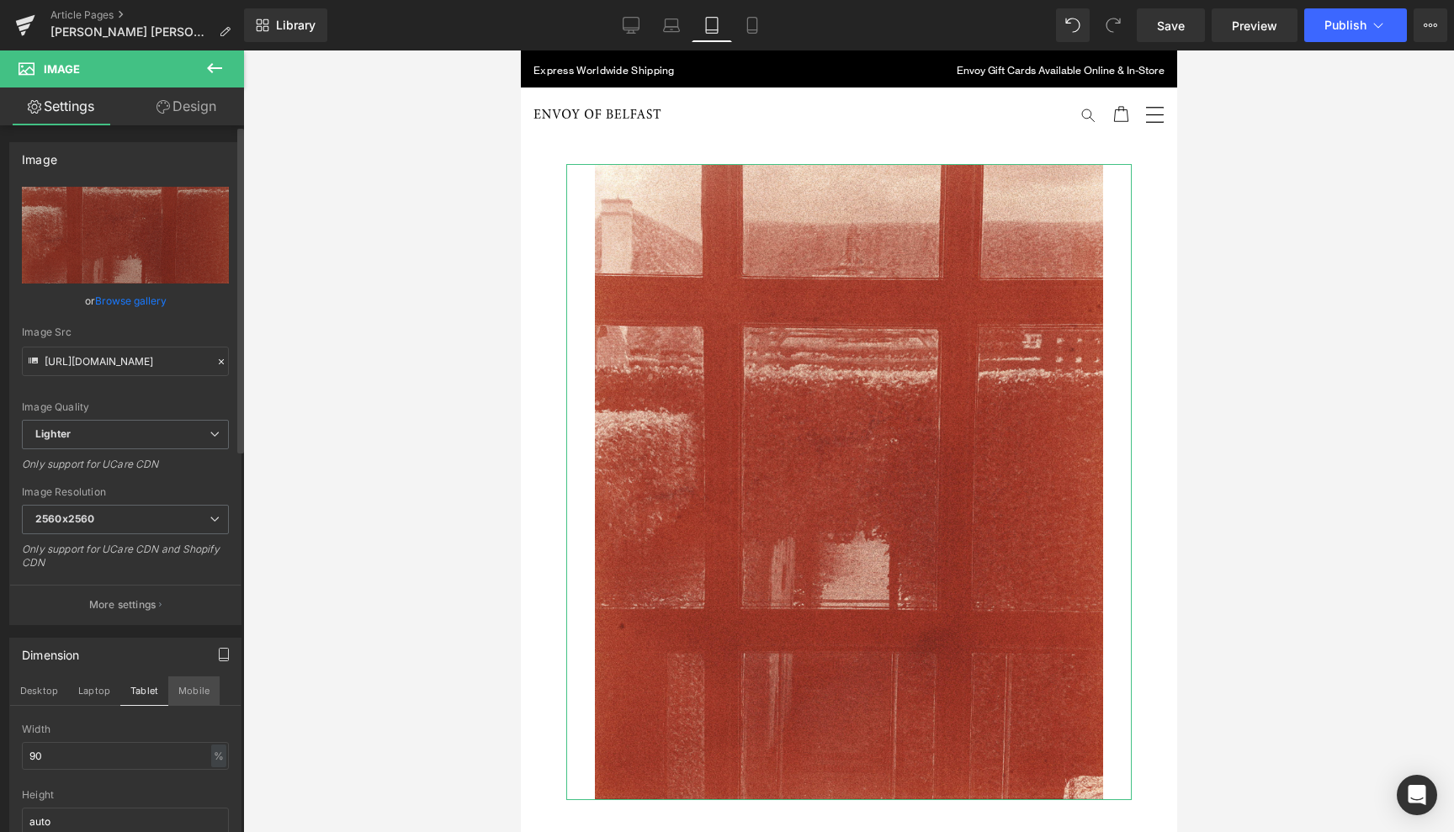
click at [194, 686] on button "Mobile" at bounding box center [193, 691] width 51 height 29
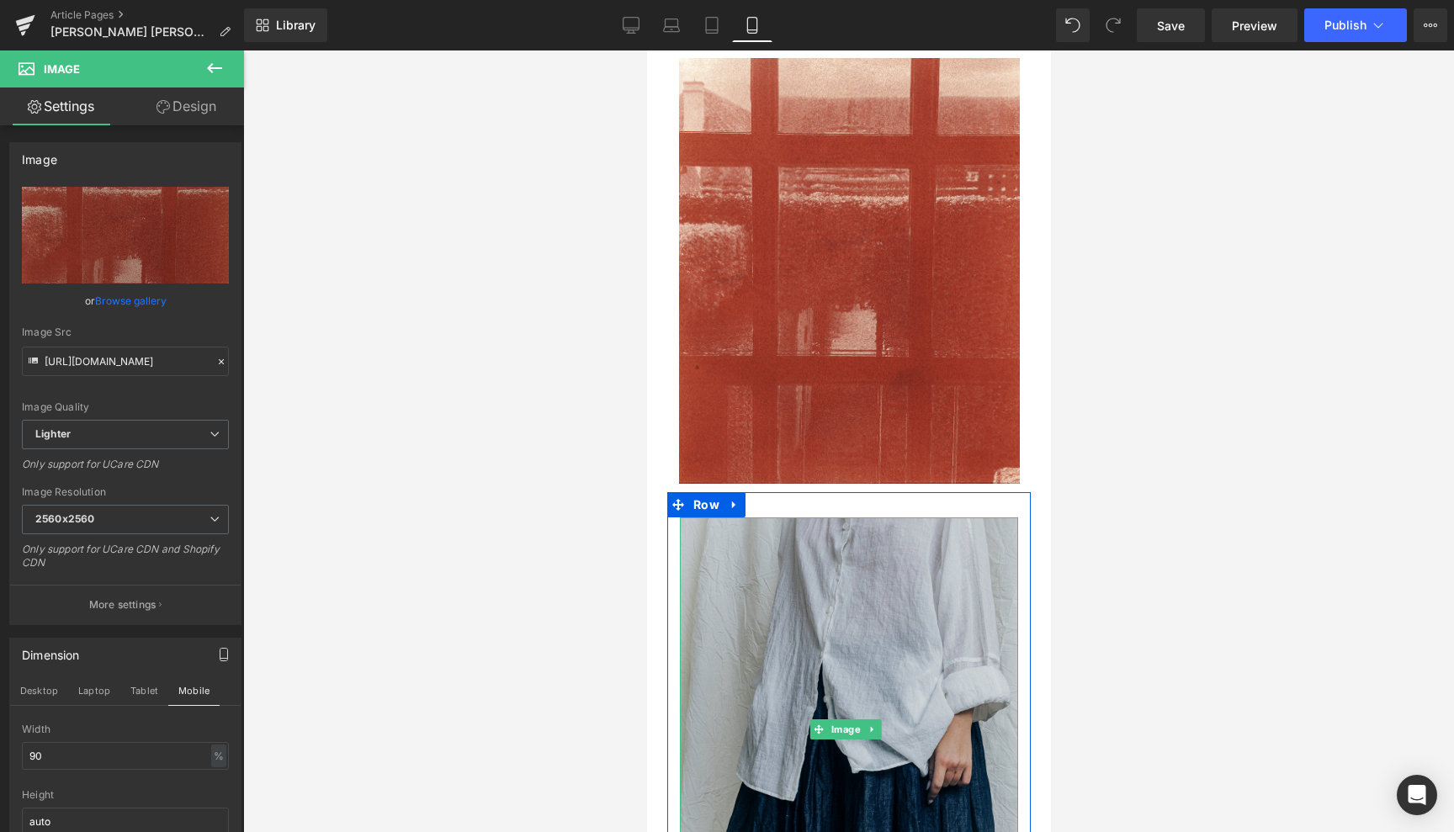
scroll to position [114, 0]
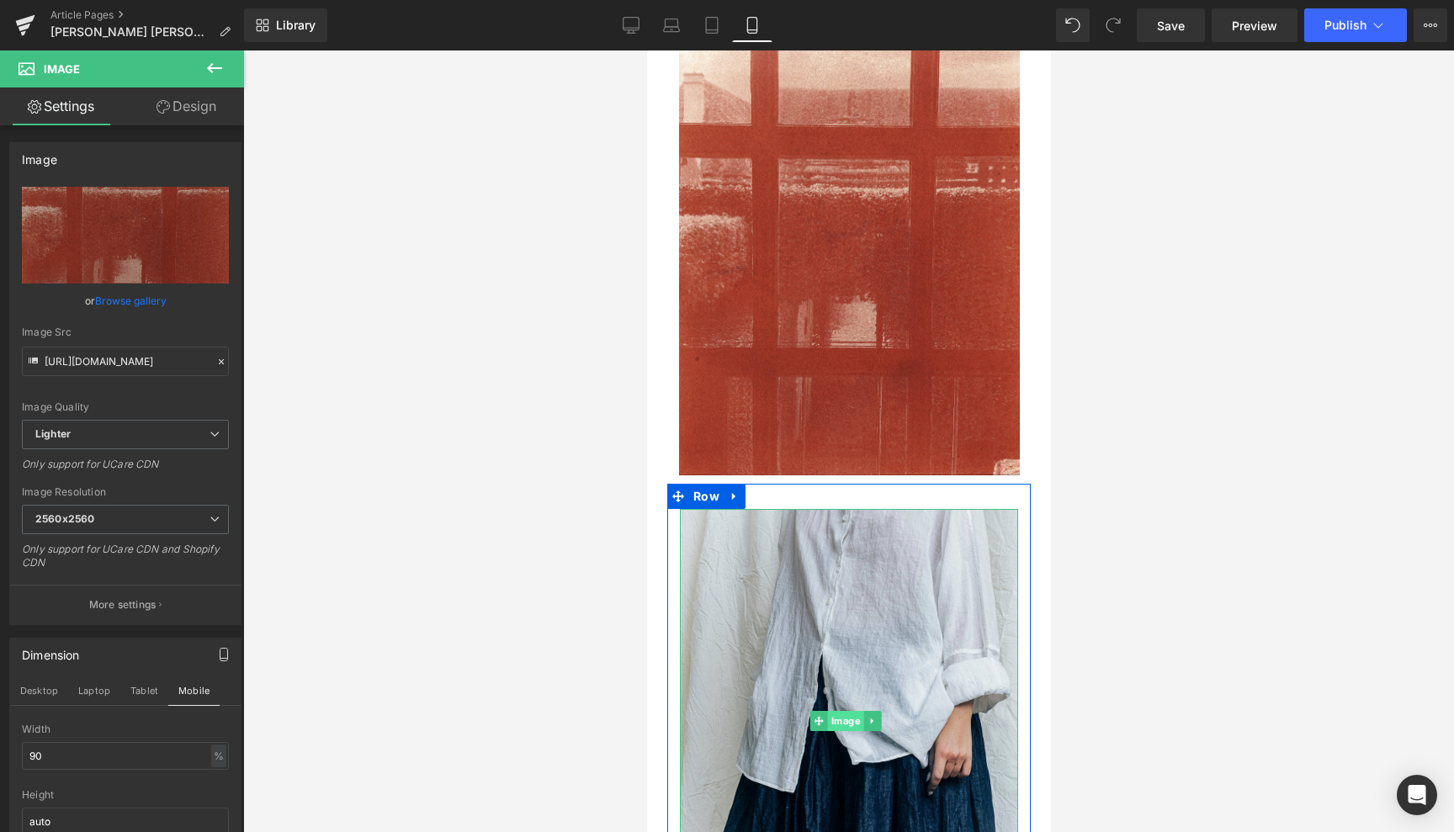
click at [846, 711] on span "Image" at bounding box center [845, 721] width 36 height 20
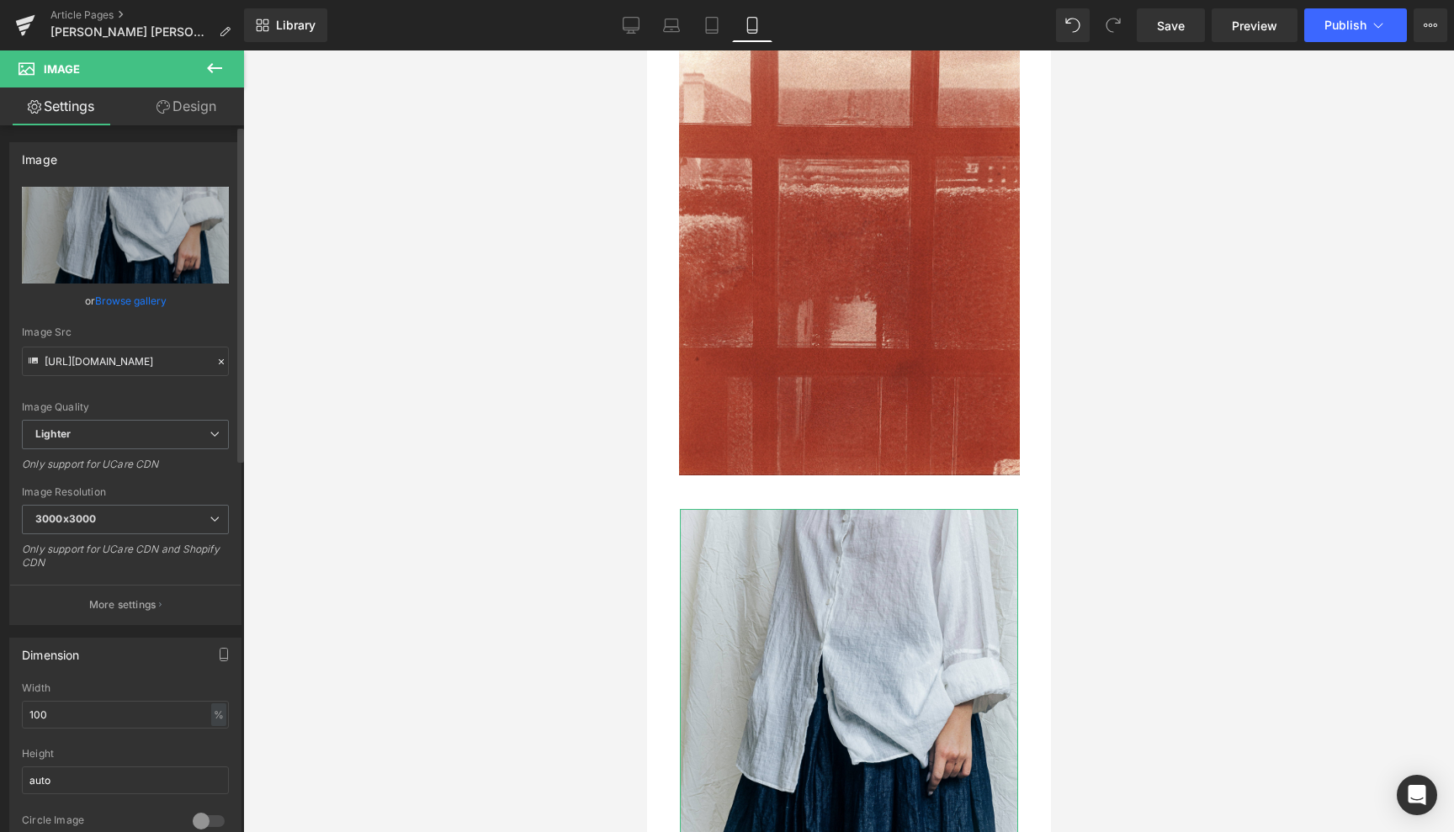
click at [141, 292] on link "Browse gallery" at bounding box center [131, 300] width 72 height 29
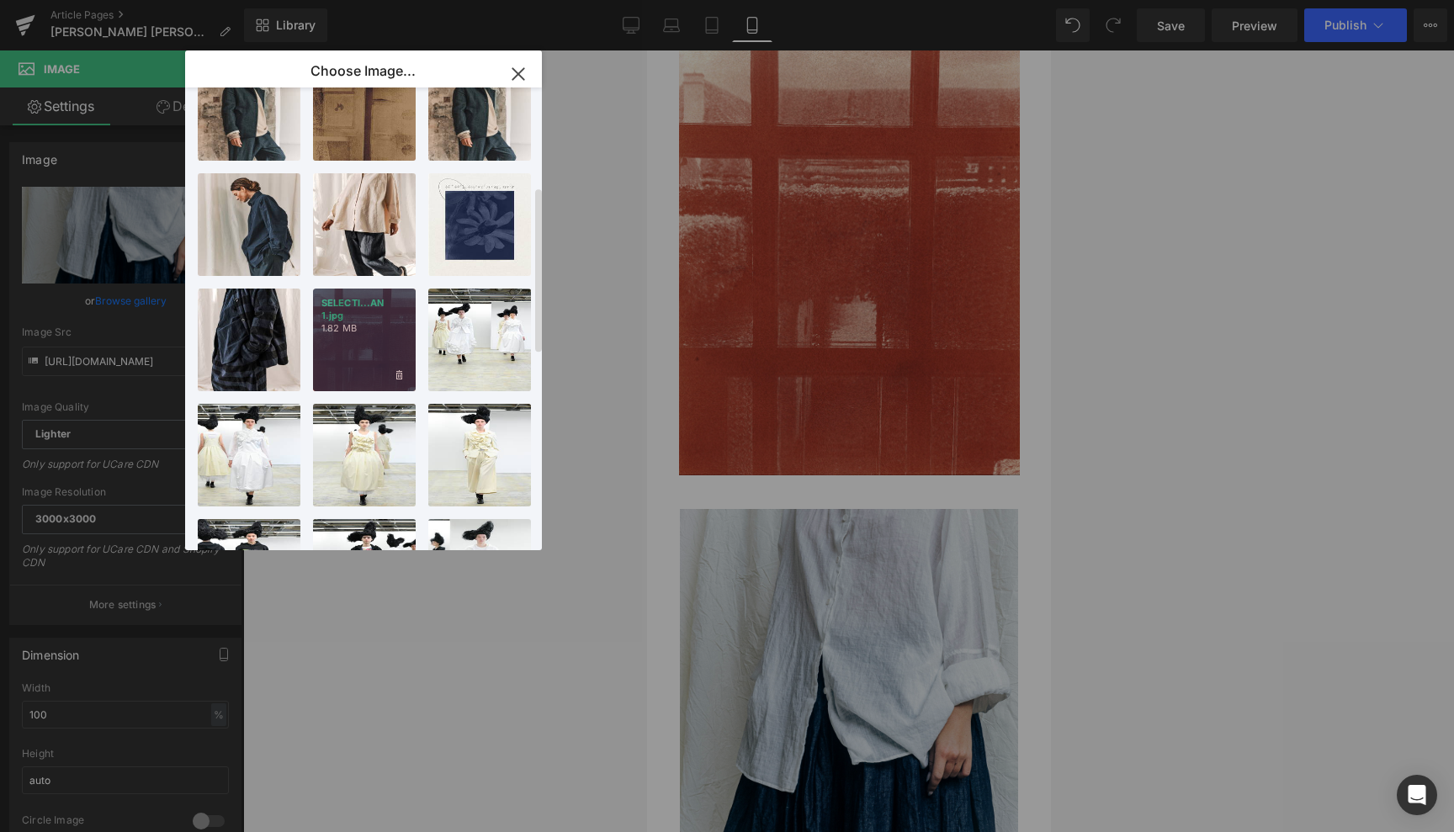
scroll to position [279, 0]
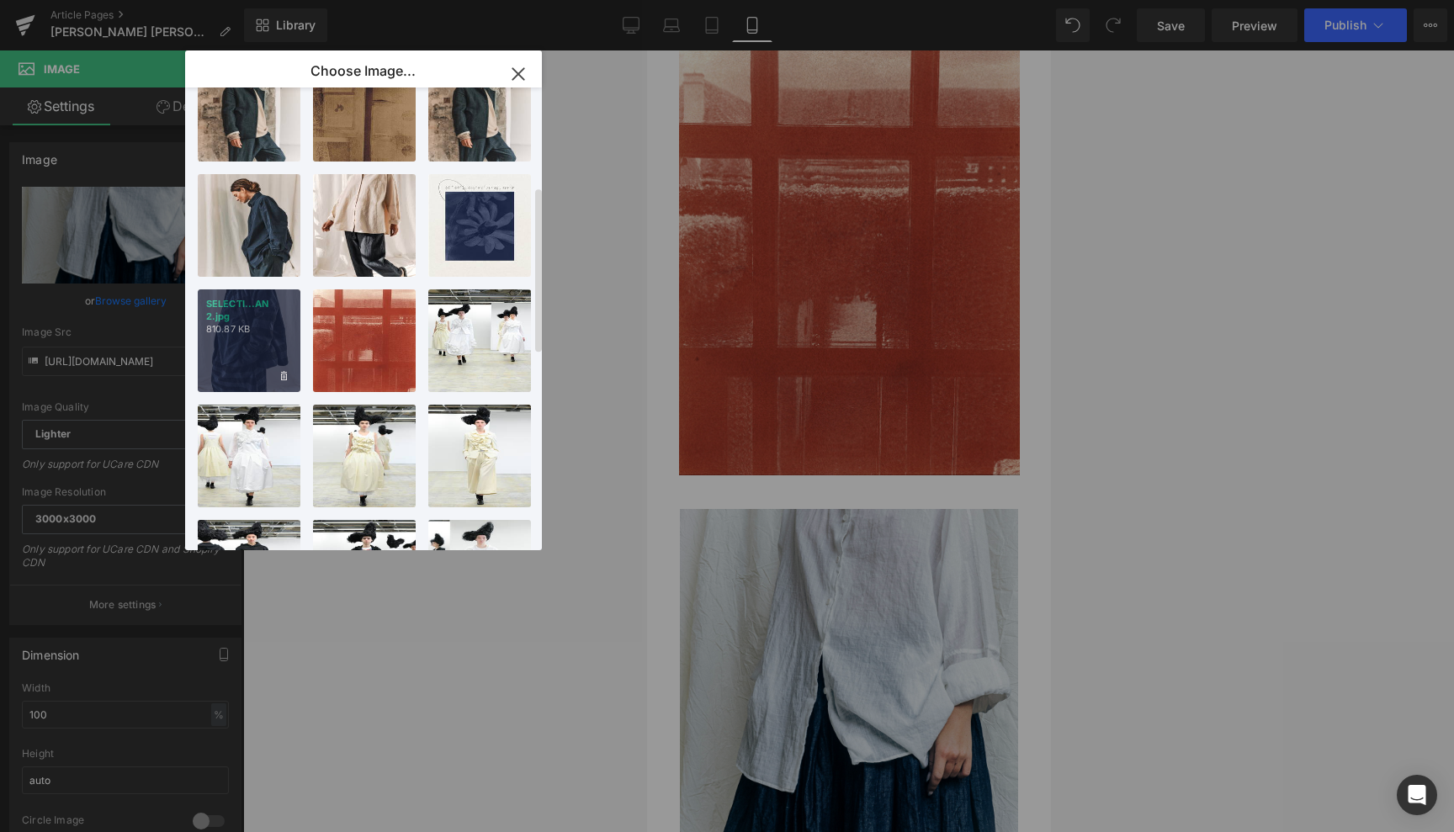
click at [260, 326] on p "810.87 KB" at bounding box center [249, 329] width 86 height 13
type input "[URL][DOMAIN_NAME]"
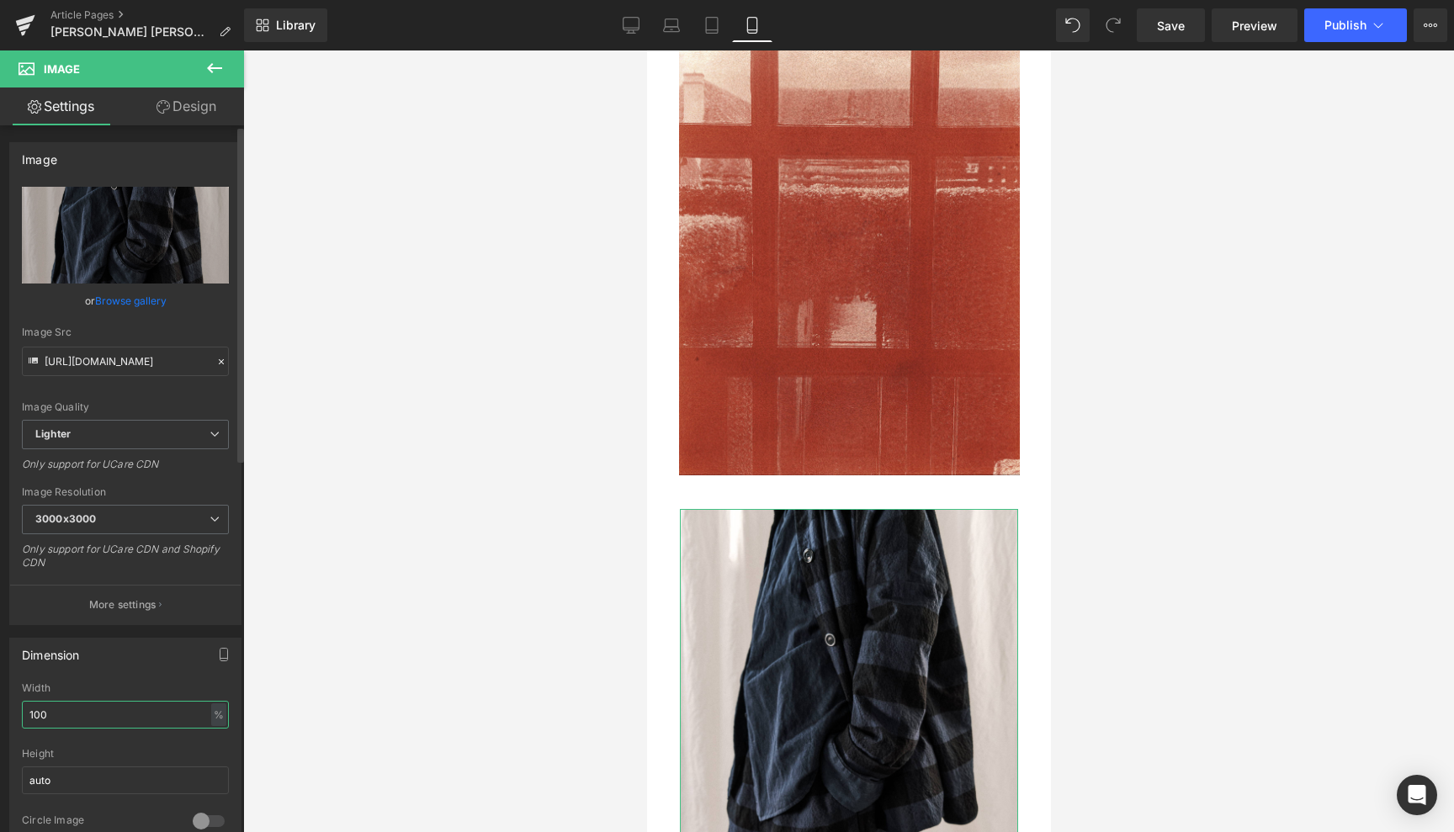
click at [60, 714] on input "100" at bounding box center [125, 715] width 207 height 28
click at [627, 21] on icon at bounding box center [631, 25] width 17 height 17
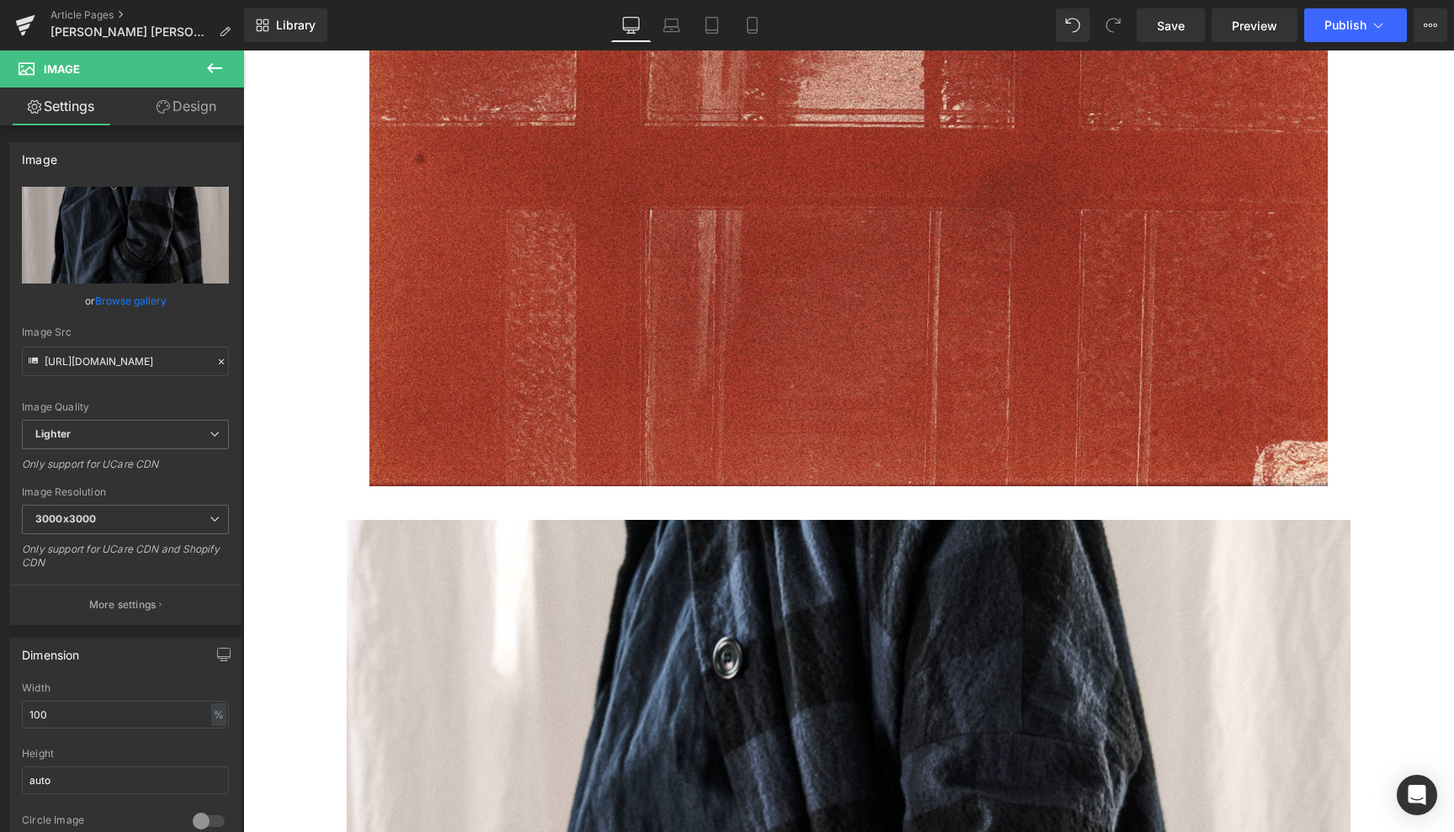
scroll to position [905, 0]
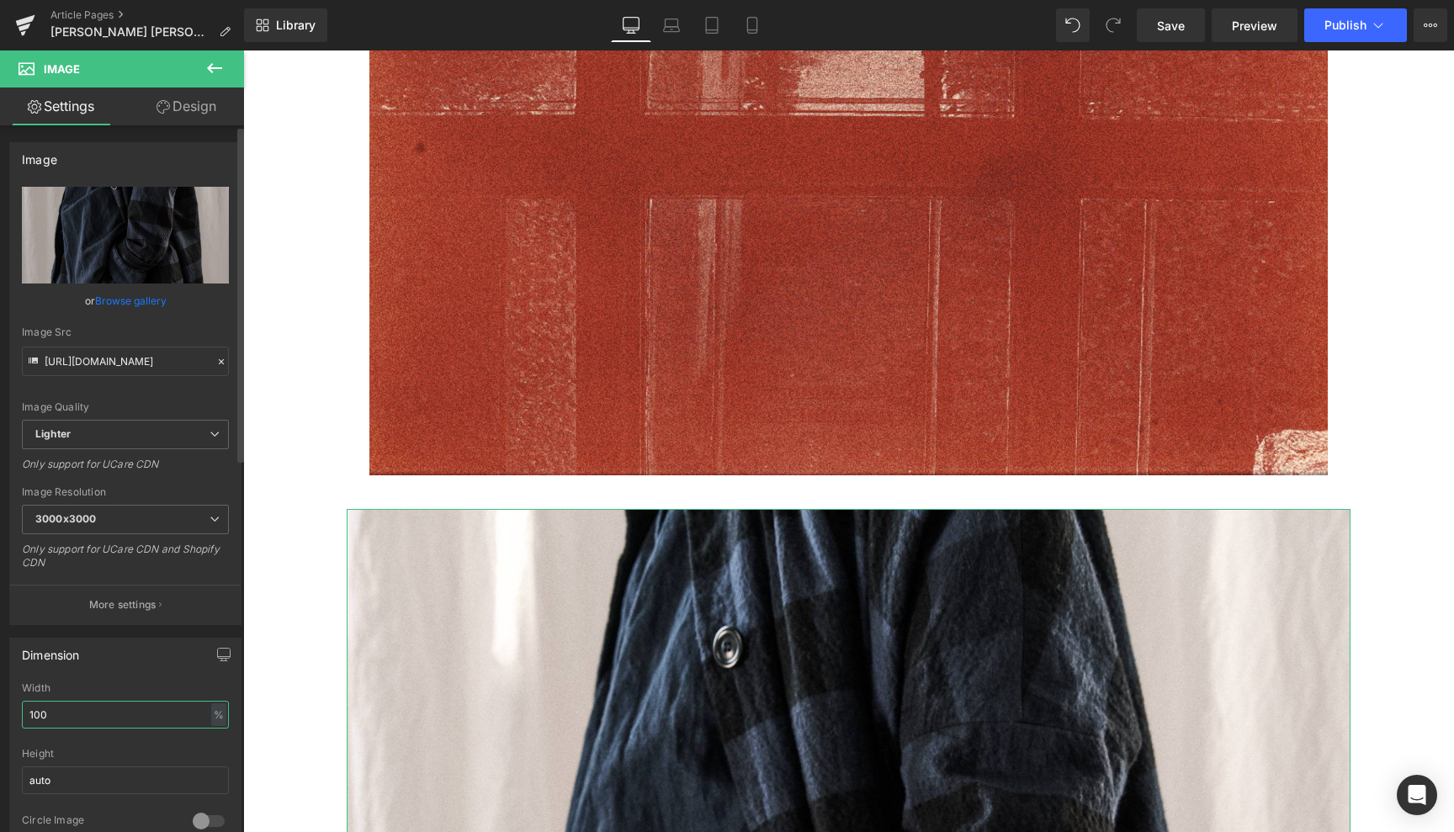
click at [63, 707] on input "100" at bounding box center [125, 715] width 207 height 28
type input "1"
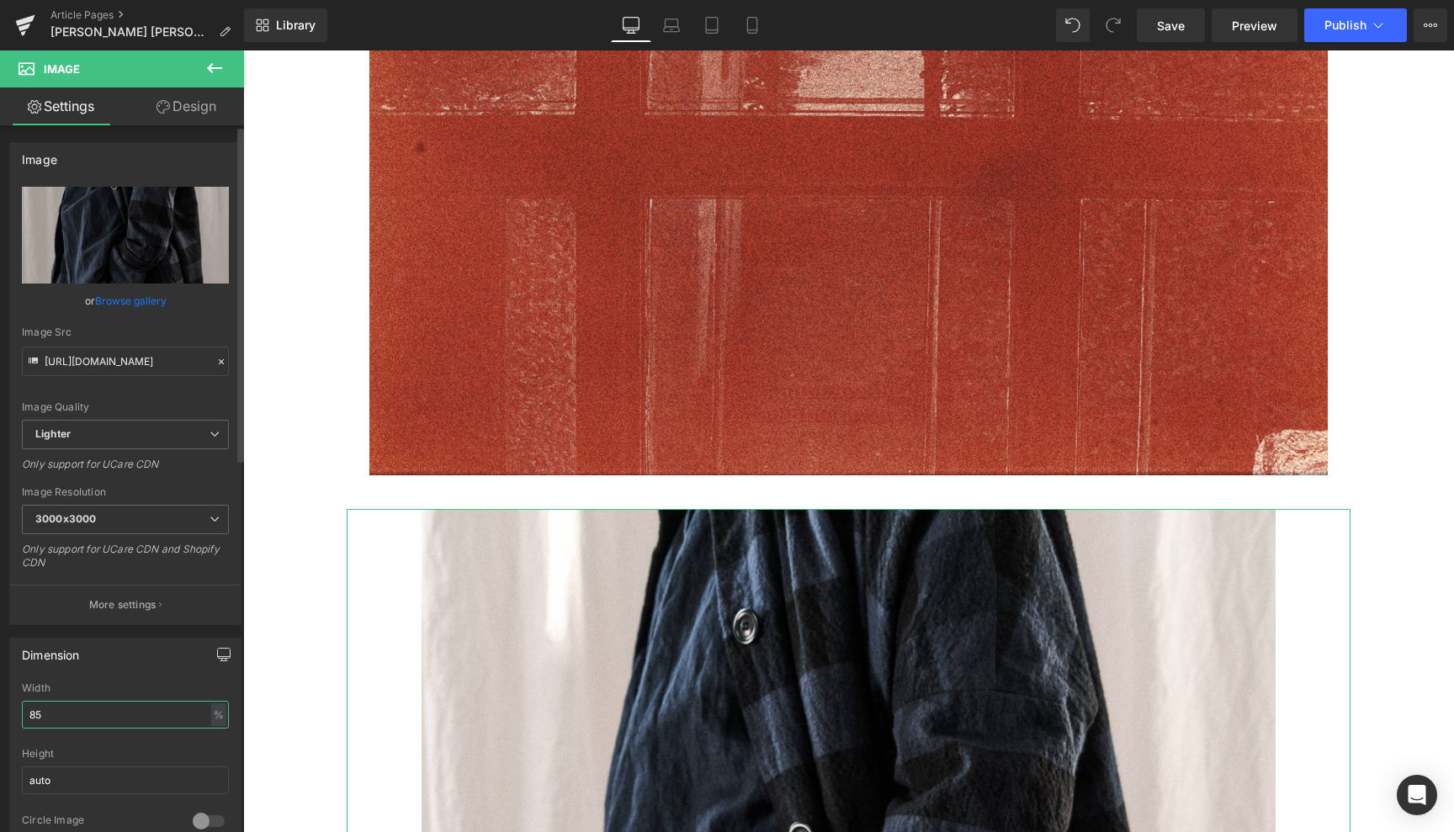
type input "85"
click at [219, 650] on icon "button" at bounding box center [223, 654] width 13 height 13
click at [82, 689] on button "Laptop" at bounding box center [94, 691] width 52 height 29
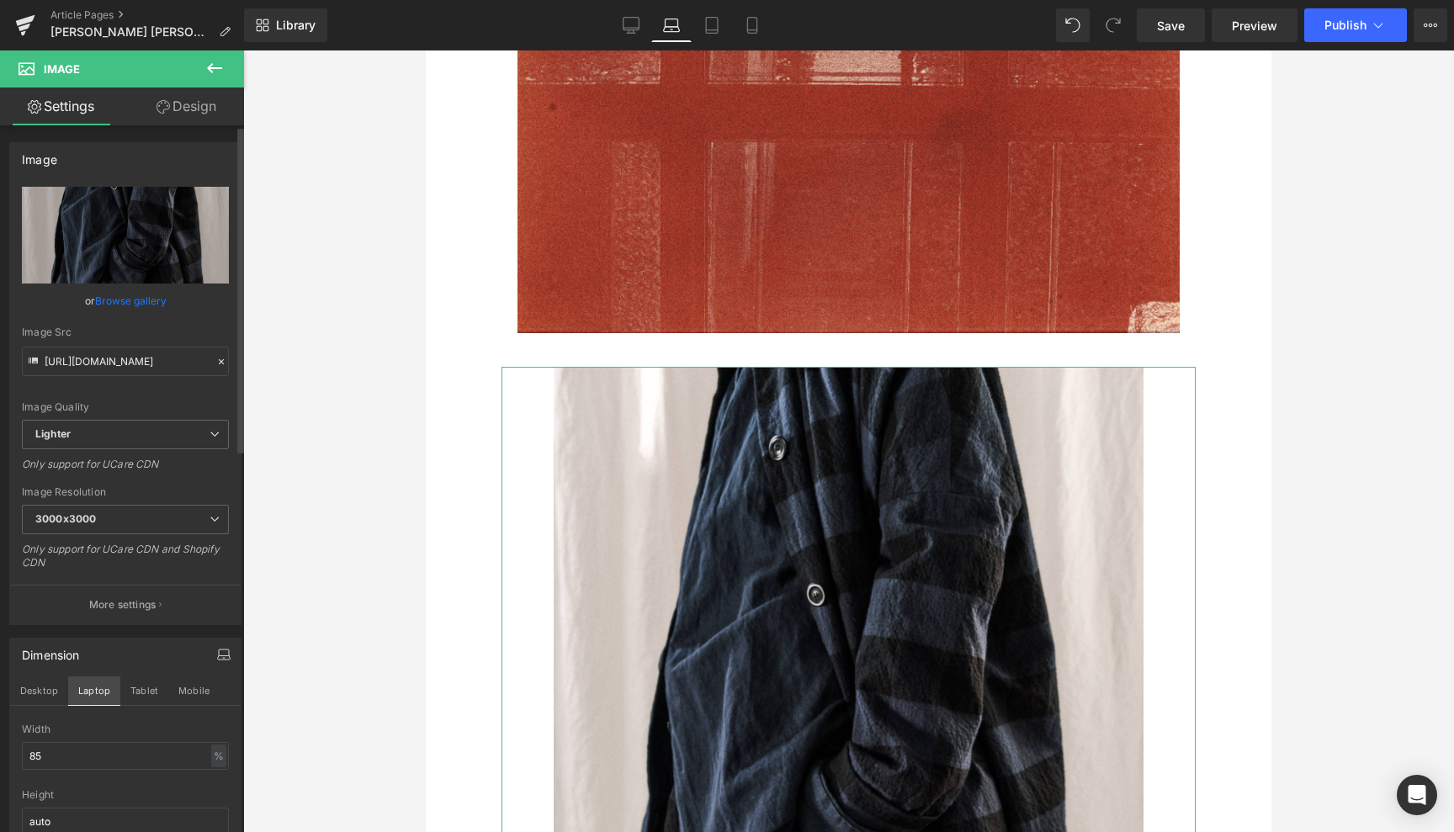
scroll to position [517, 0]
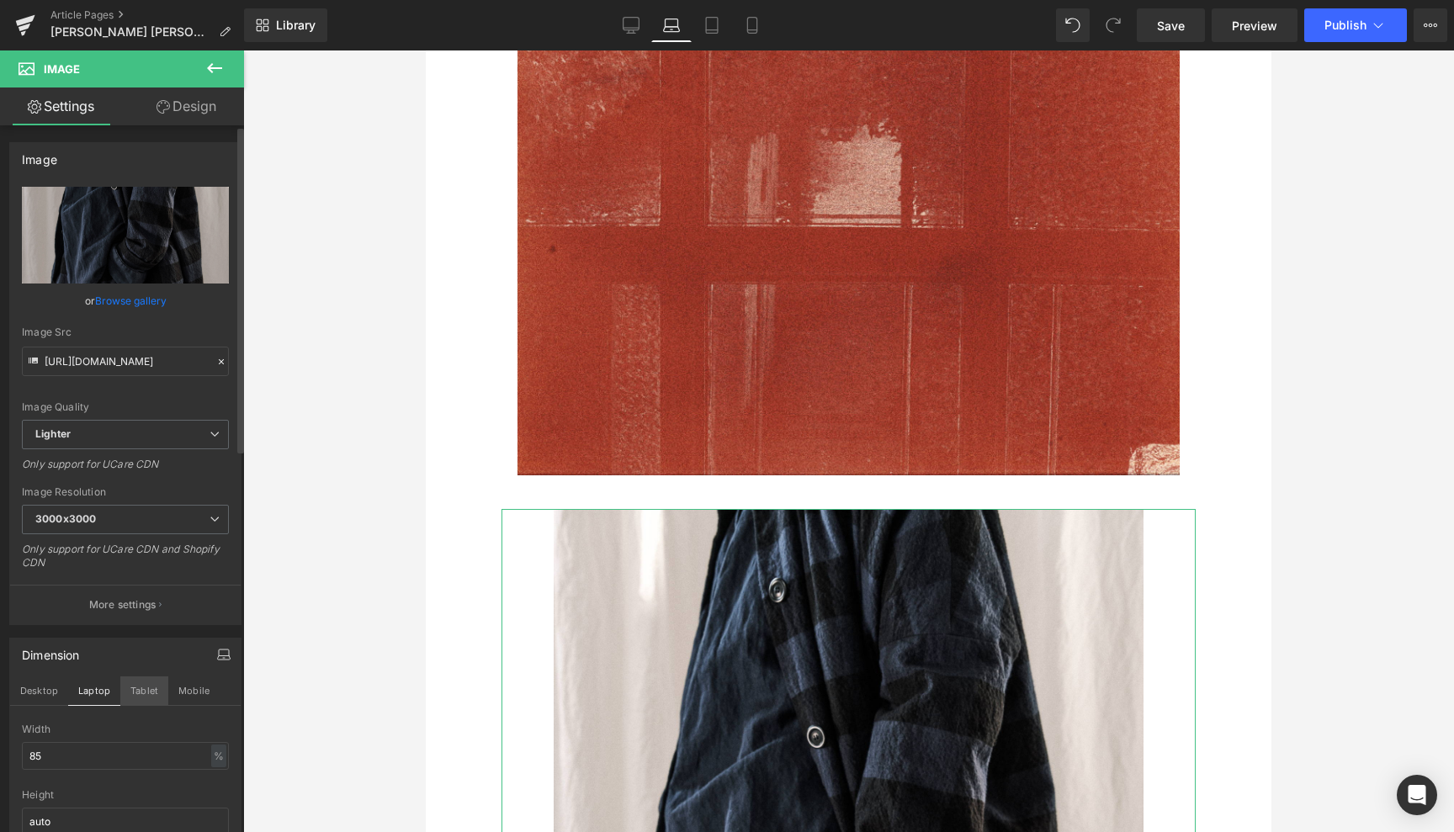
click at [150, 687] on button "Tablet" at bounding box center [144, 691] width 48 height 29
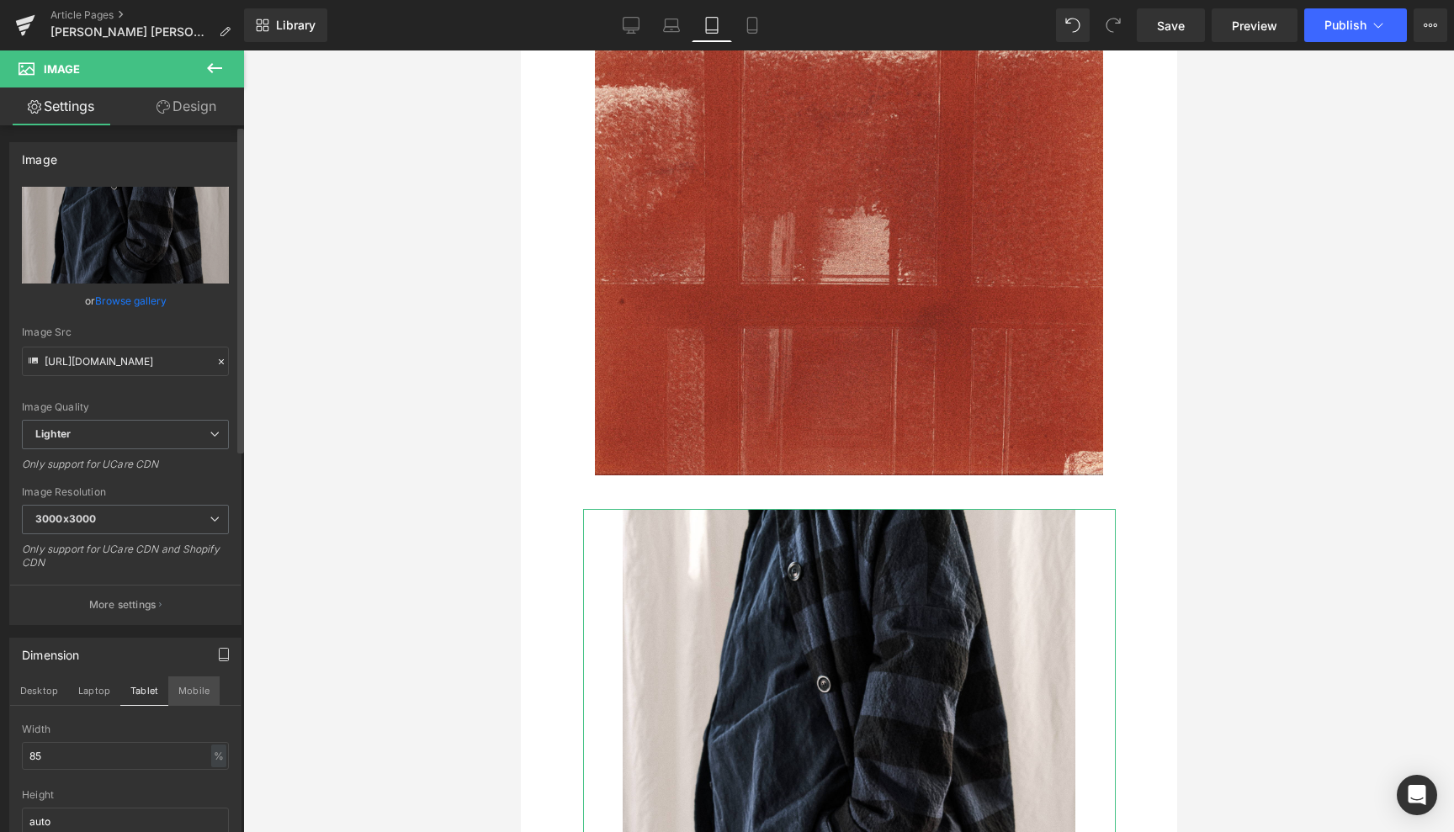
click at [192, 685] on button "Mobile" at bounding box center [193, 691] width 51 height 29
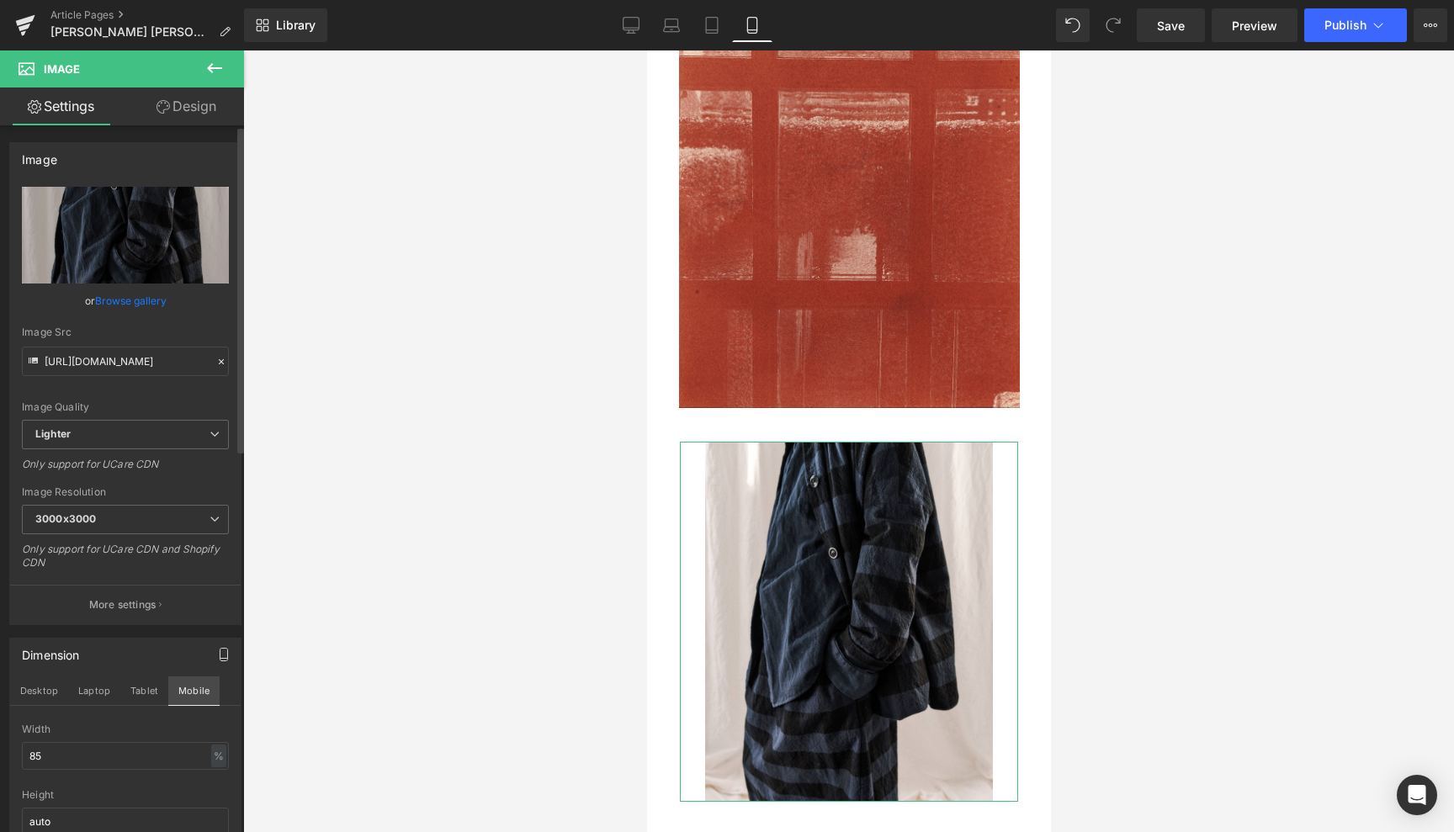
scroll to position [114, 0]
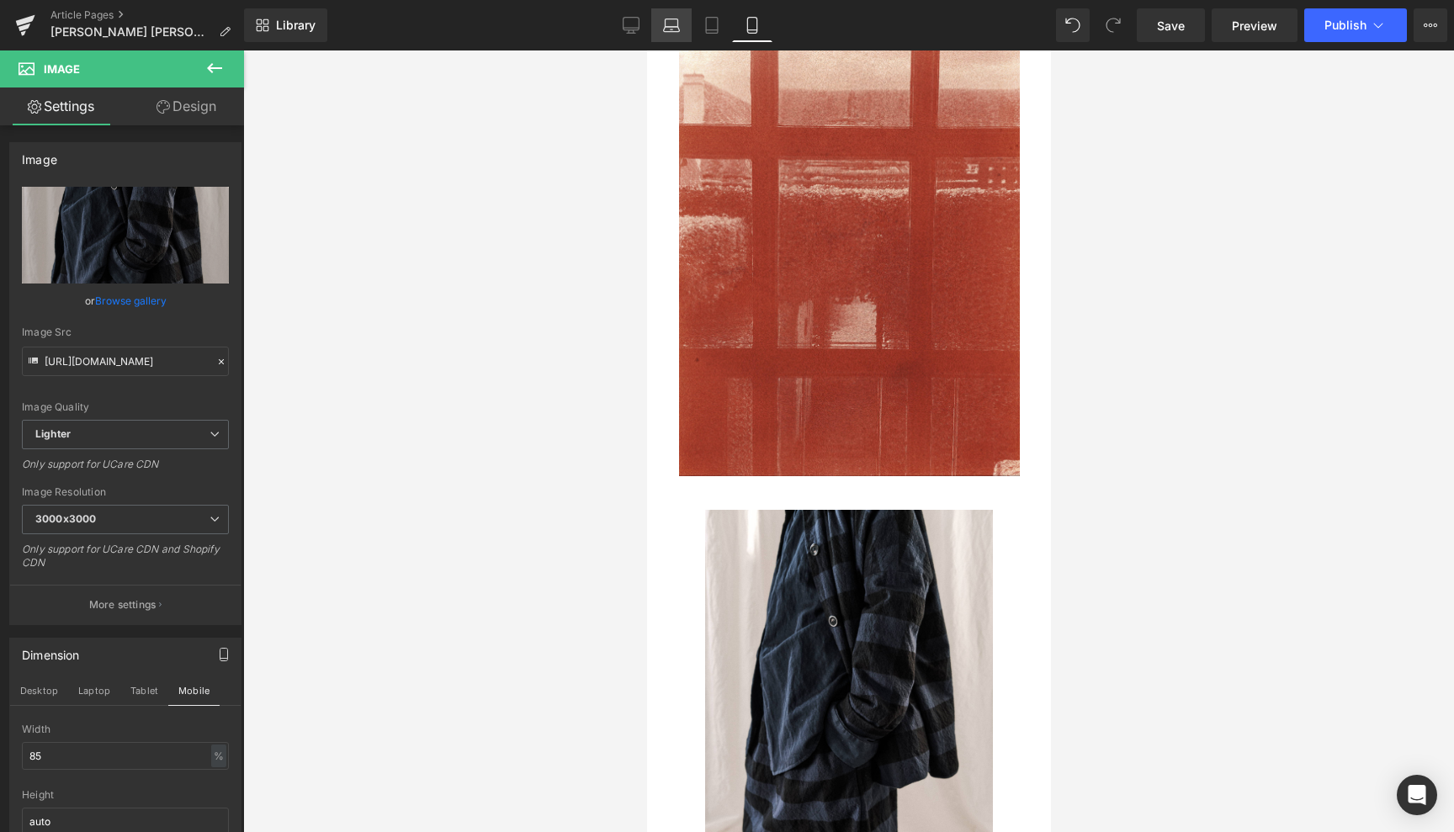
click at [673, 24] on icon at bounding box center [671, 25] width 17 height 17
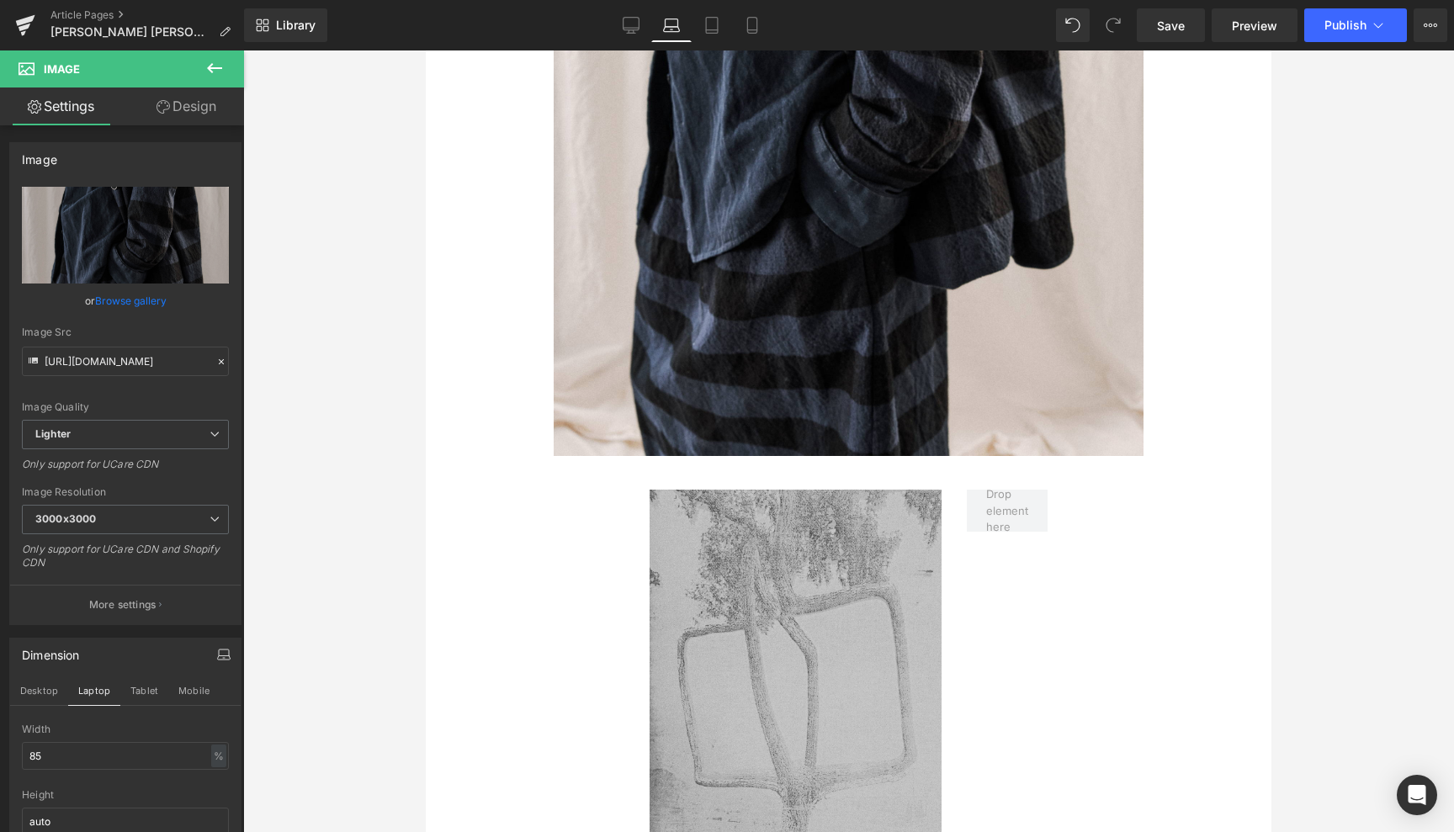
scroll to position [1308, 0]
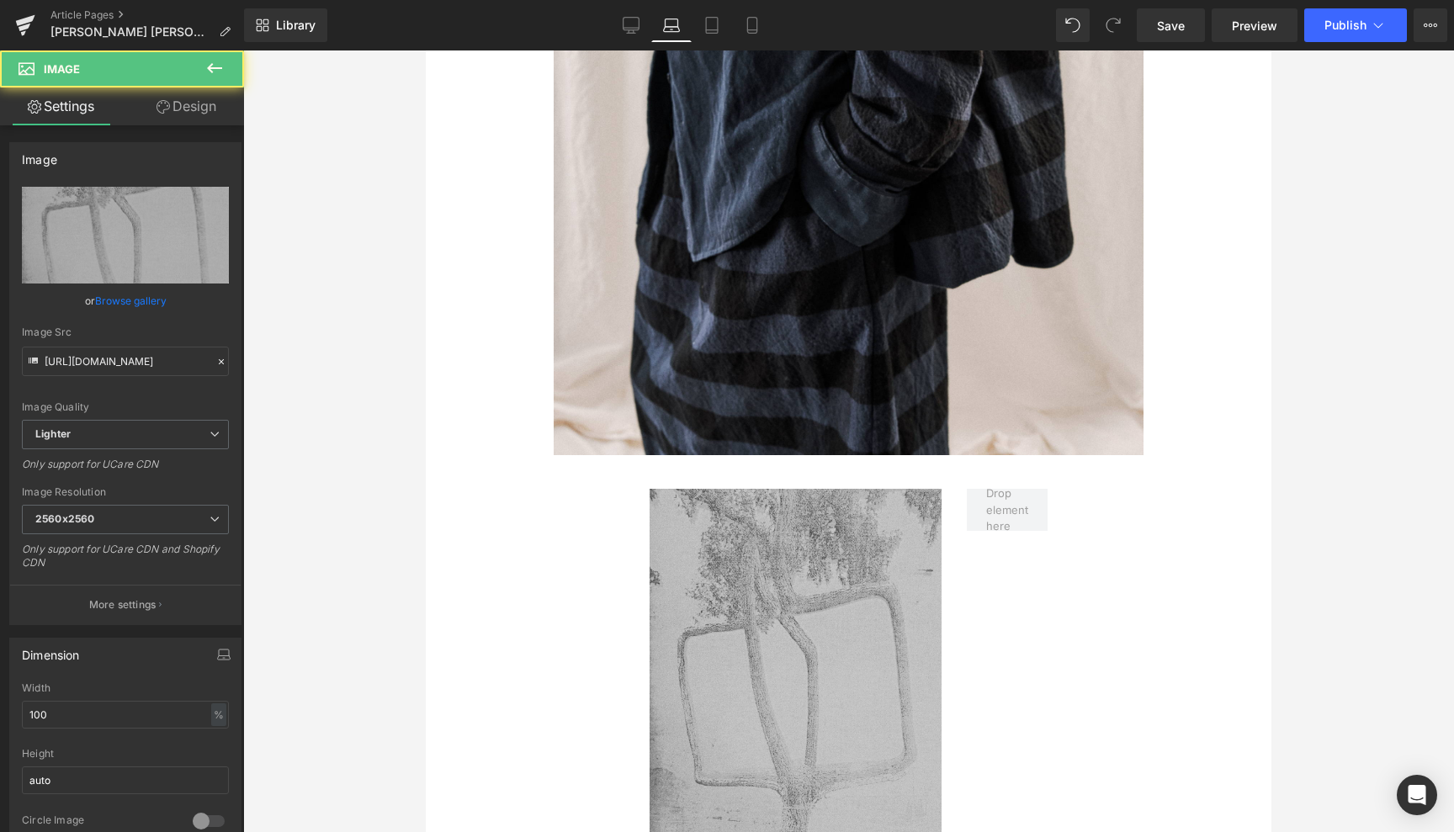
click at [723, 489] on img at bounding box center [796, 671] width 292 height 365
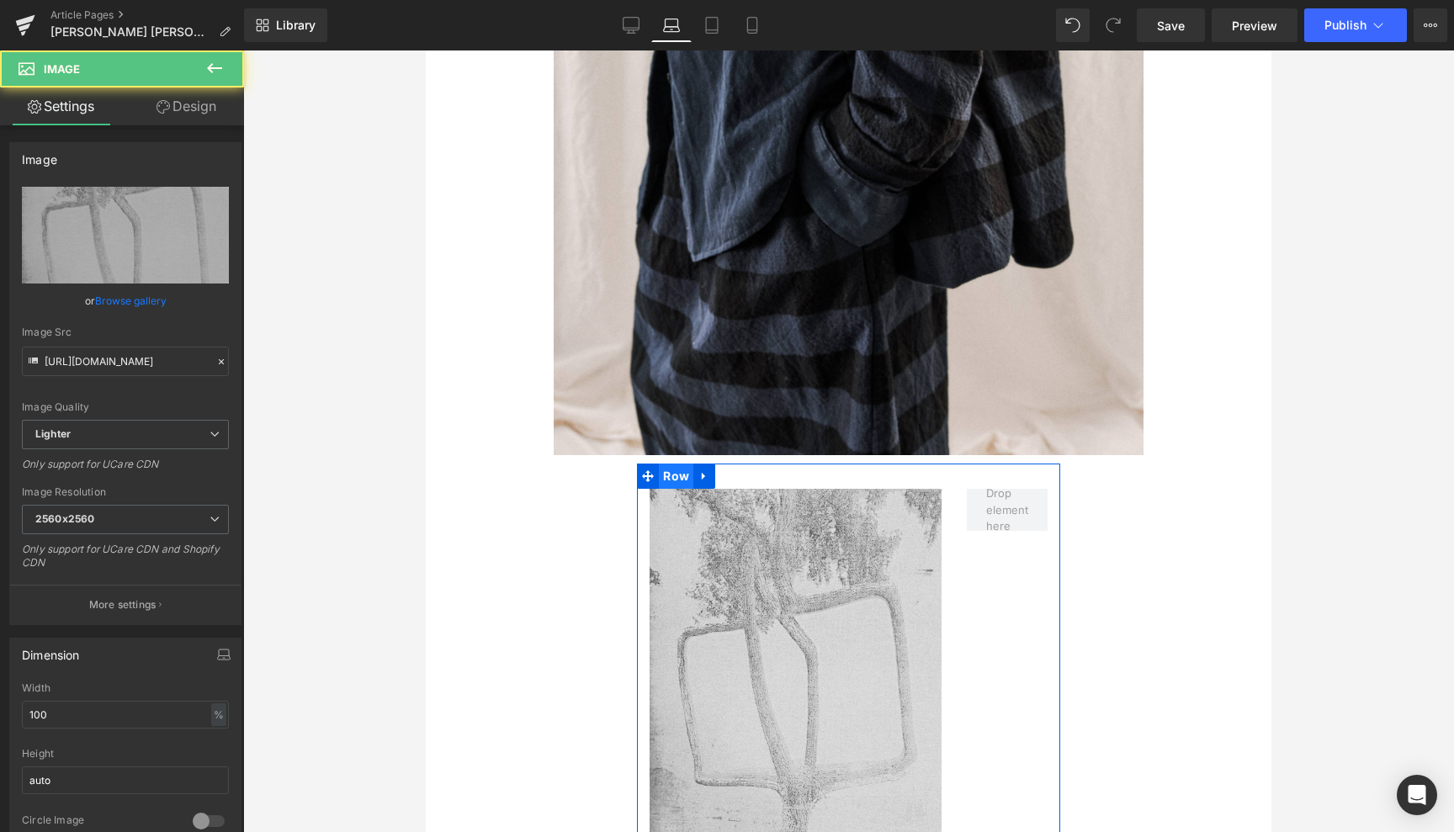
click at [672, 464] on span "Row" at bounding box center [676, 476] width 34 height 25
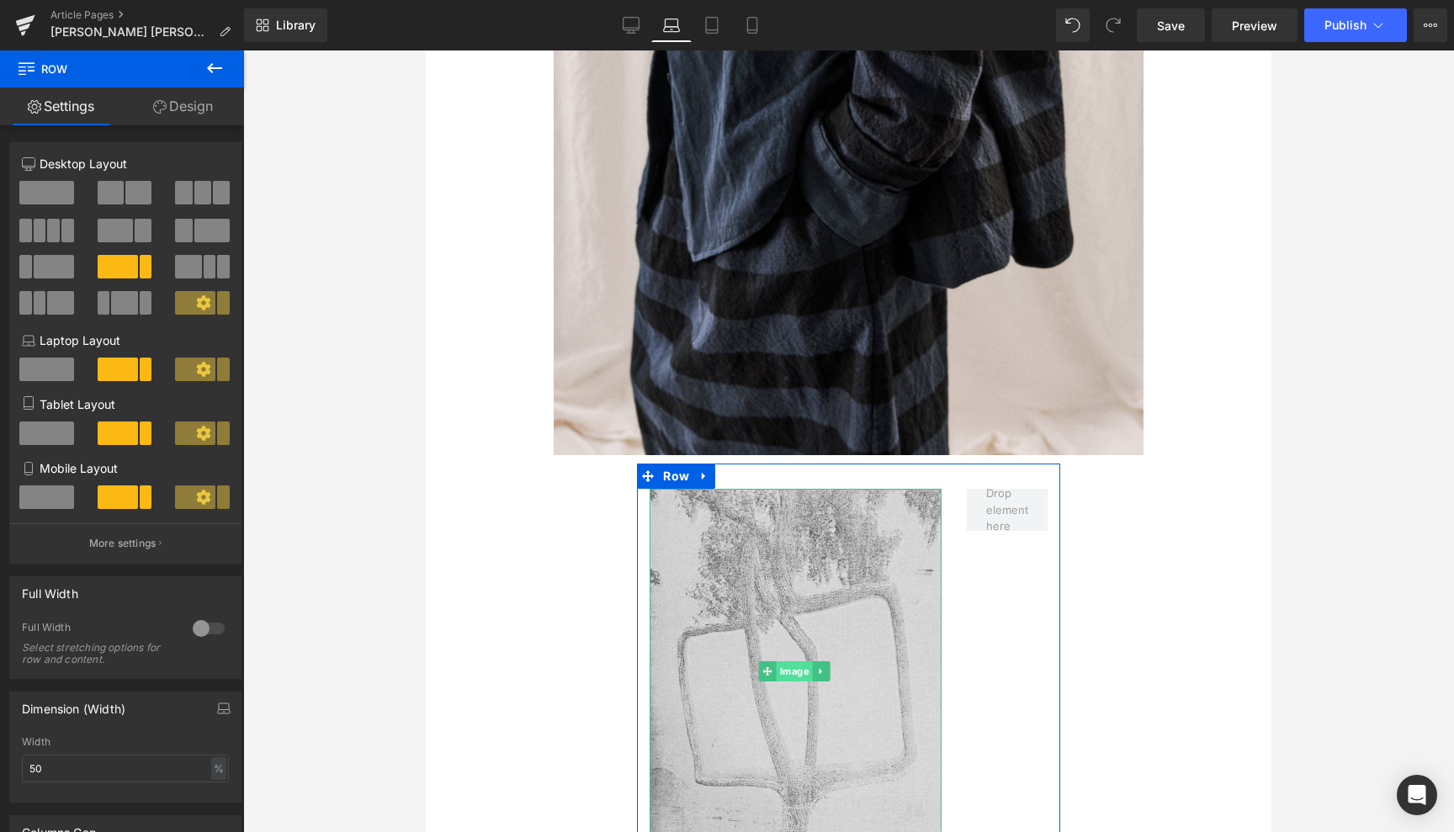
click at [790, 661] on span "Image" at bounding box center [795, 671] width 36 height 20
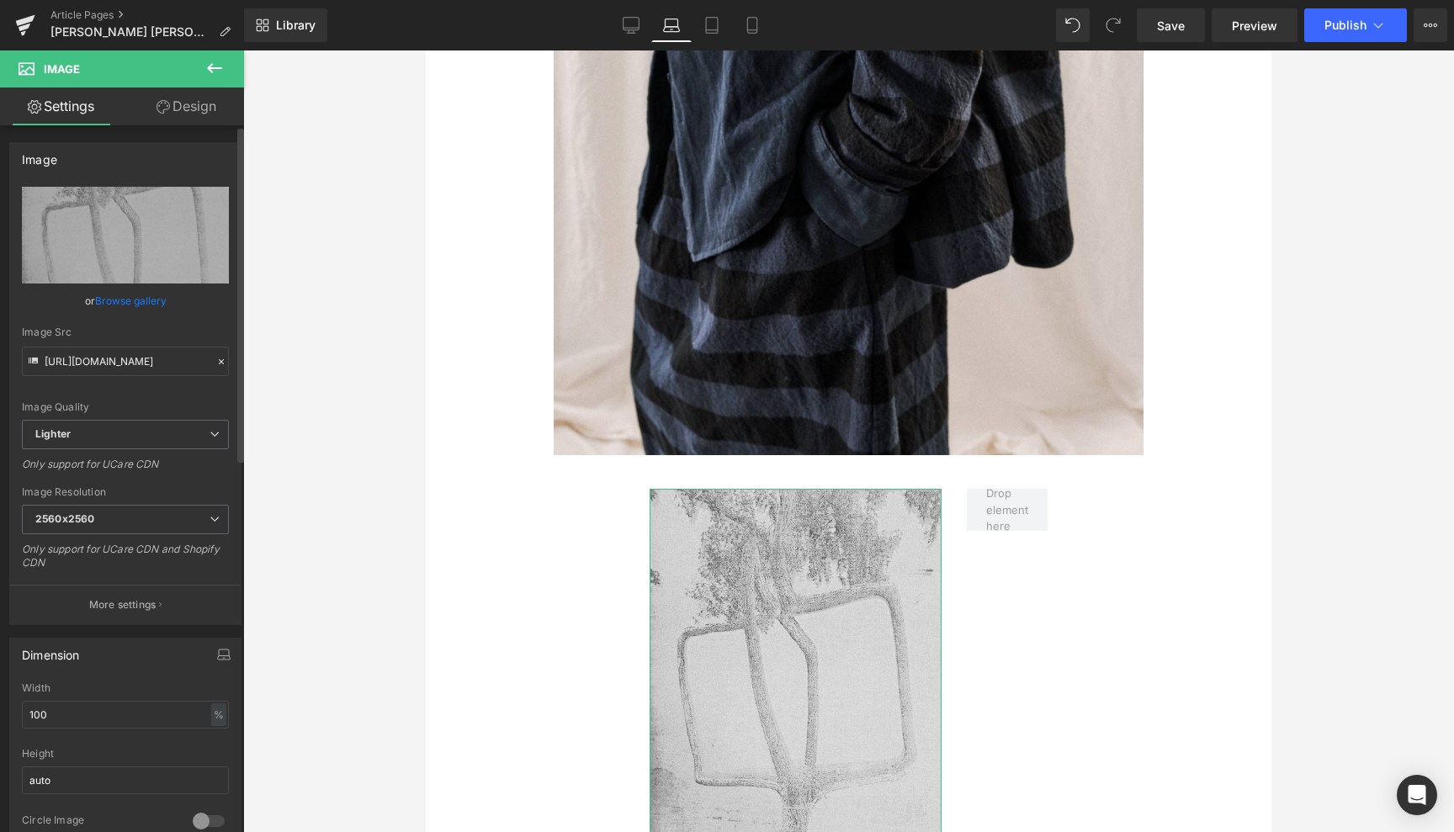
click at [134, 295] on link "Browse gallery" at bounding box center [131, 300] width 72 height 29
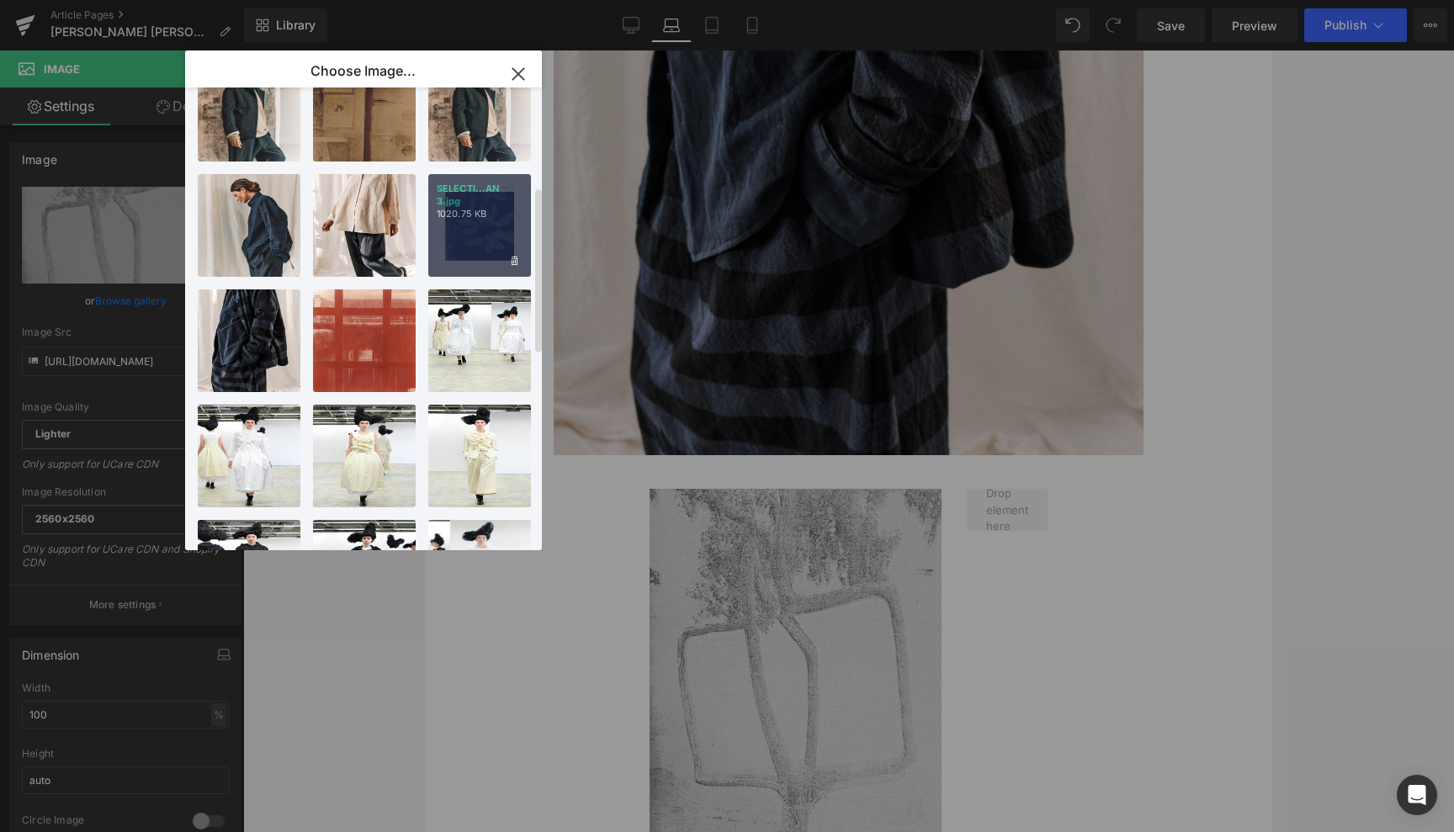
click at [492, 229] on div "SELECTI...AN 3.jpg 1020.75 KB" at bounding box center [479, 225] width 103 height 103
type input "[URL][DOMAIN_NAME]"
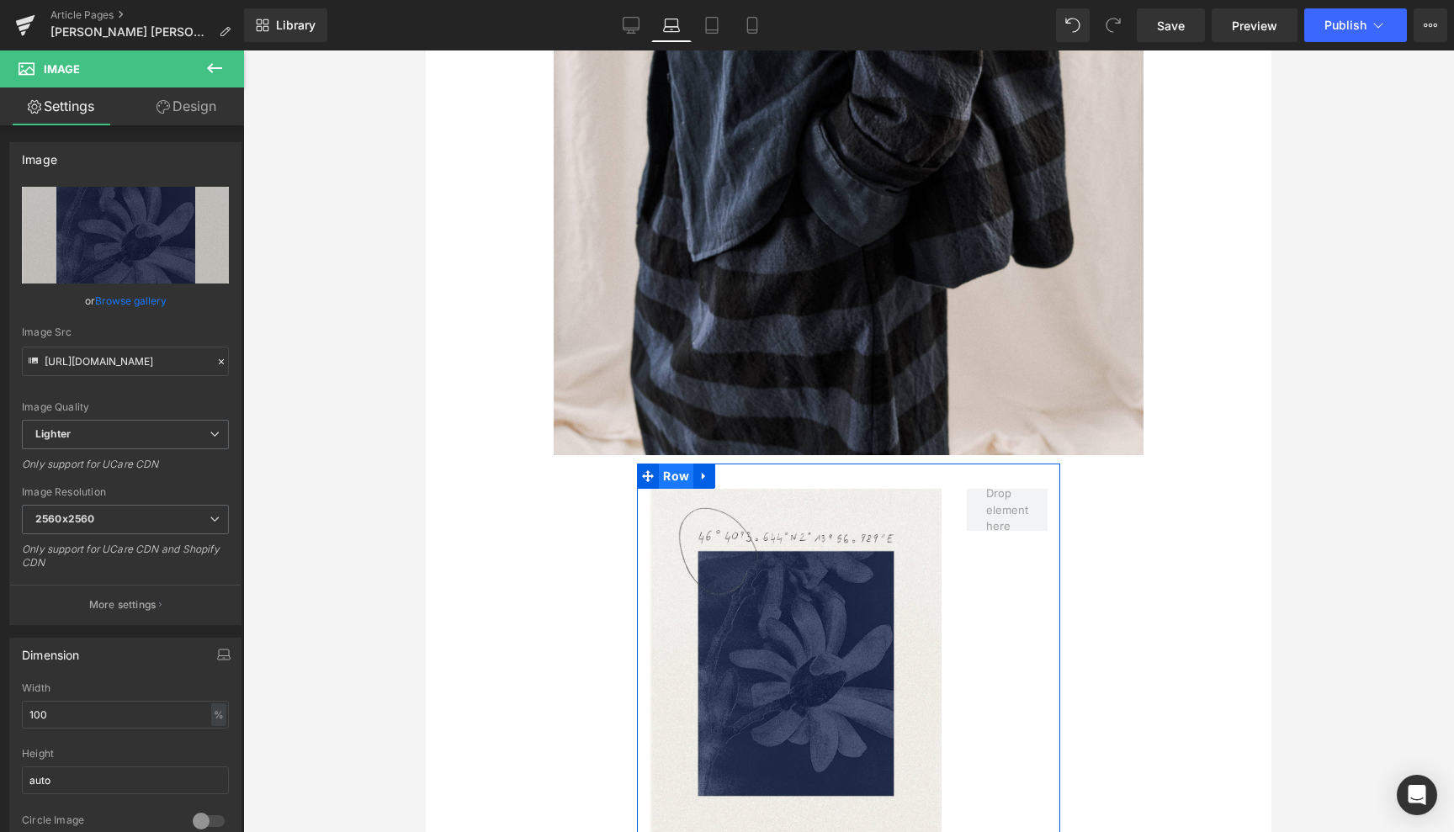
click at [671, 464] on span "Row" at bounding box center [676, 476] width 34 height 25
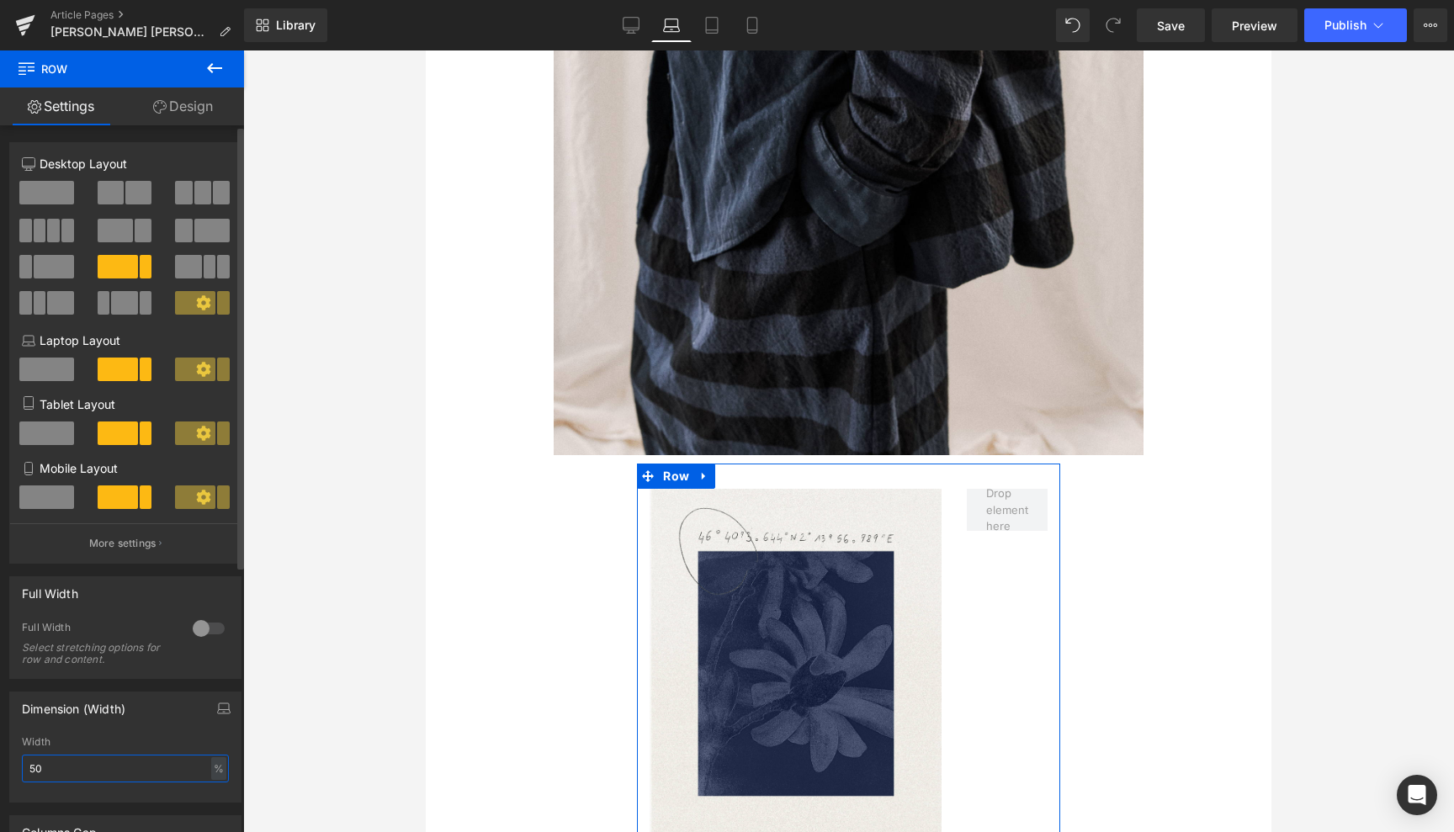
click at [37, 768] on input "50" at bounding box center [125, 769] width 207 height 28
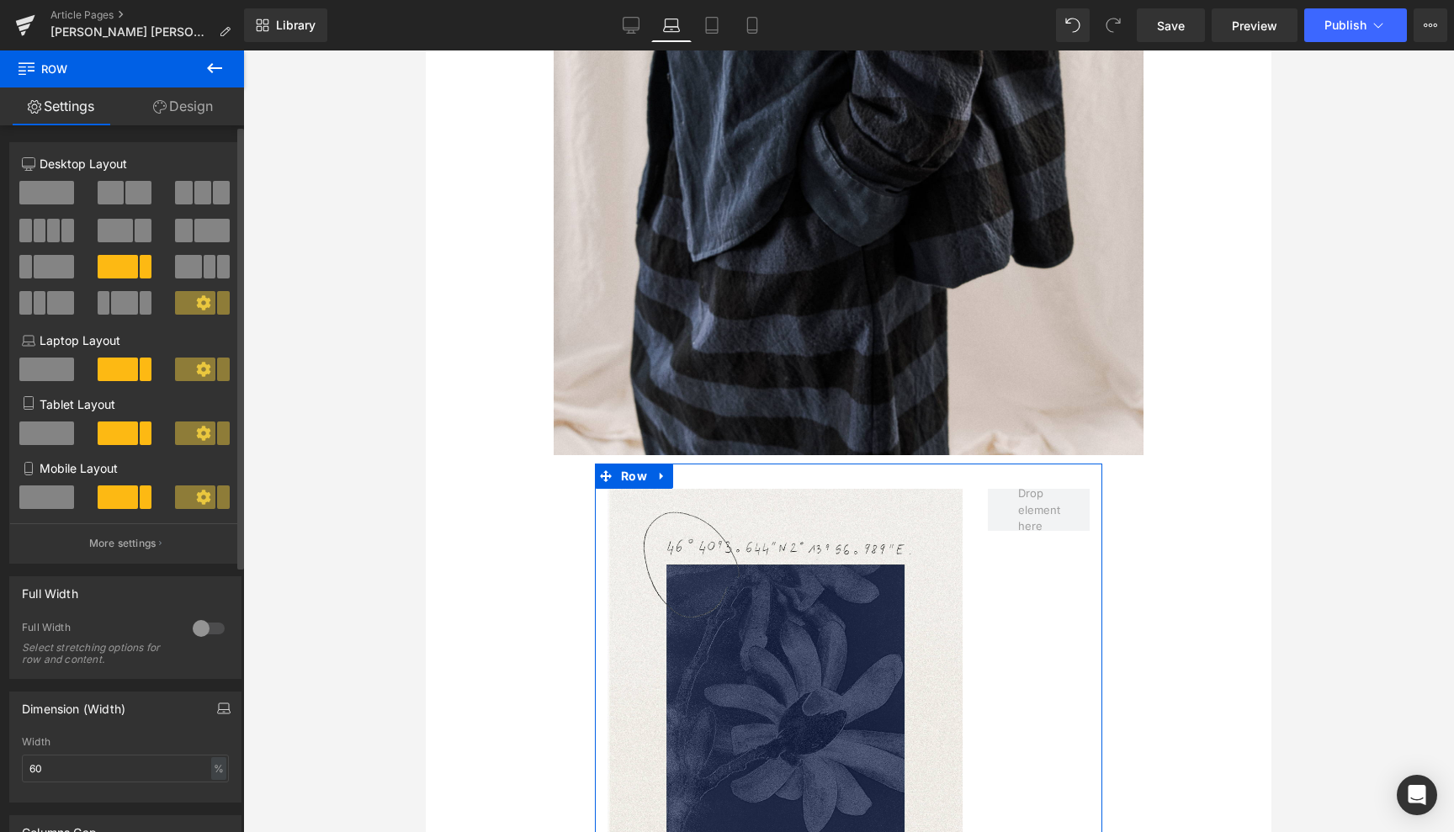
click at [220, 710] on icon "button" at bounding box center [223, 712] width 13 height 4
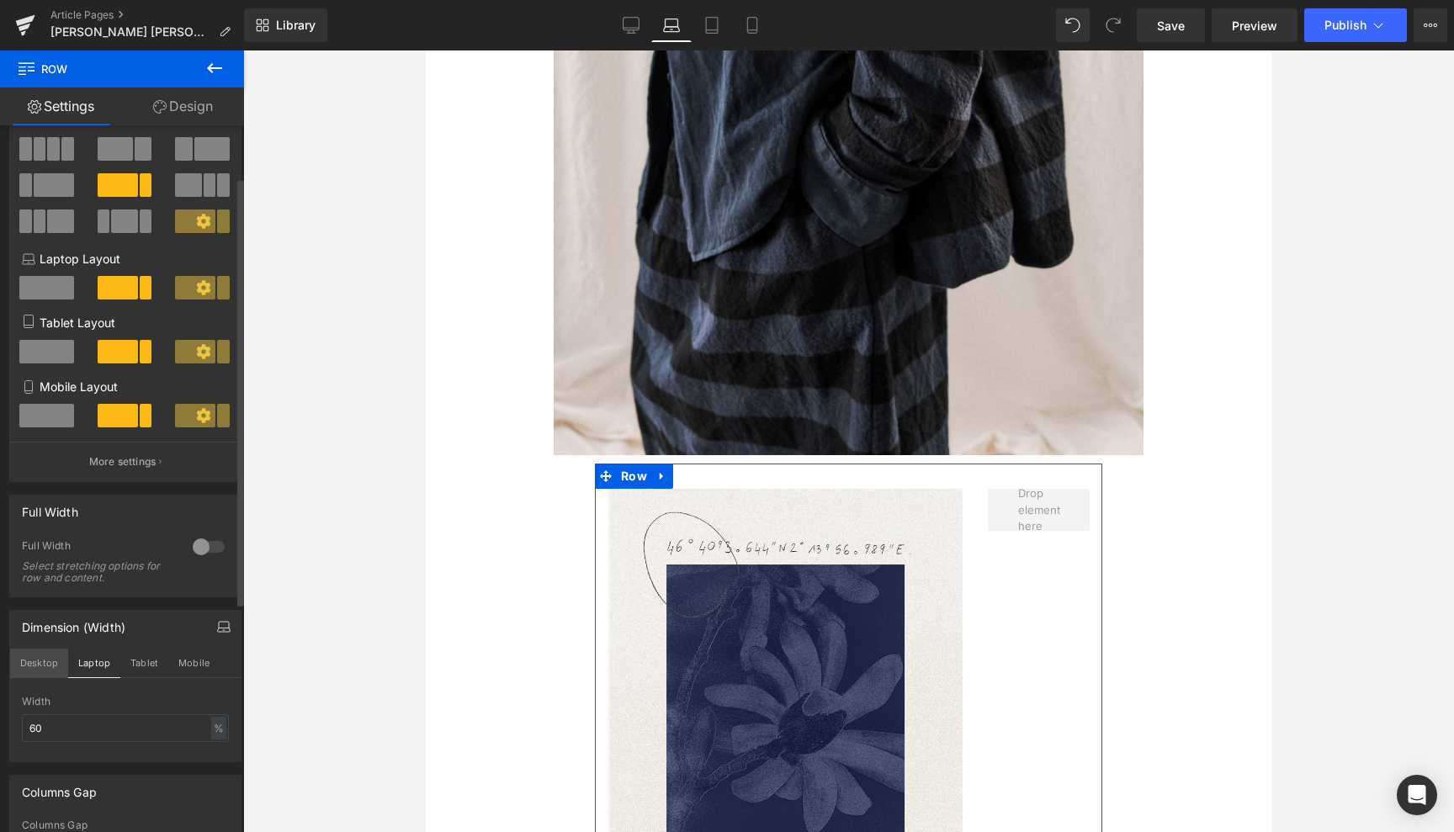
scroll to position [86, 0]
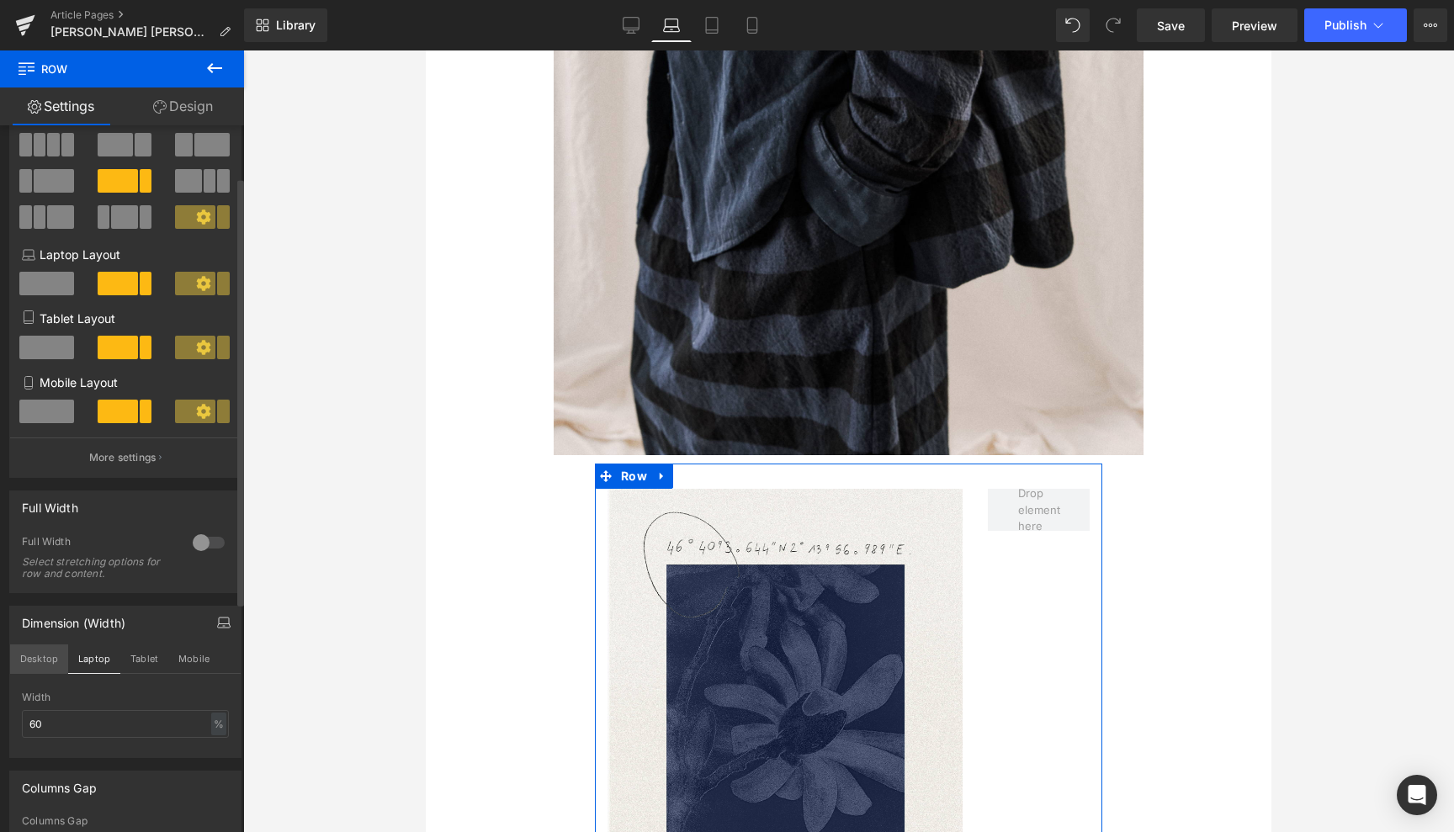
click at [43, 654] on button "Desktop" at bounding box center [39, 659] width 58 height 29
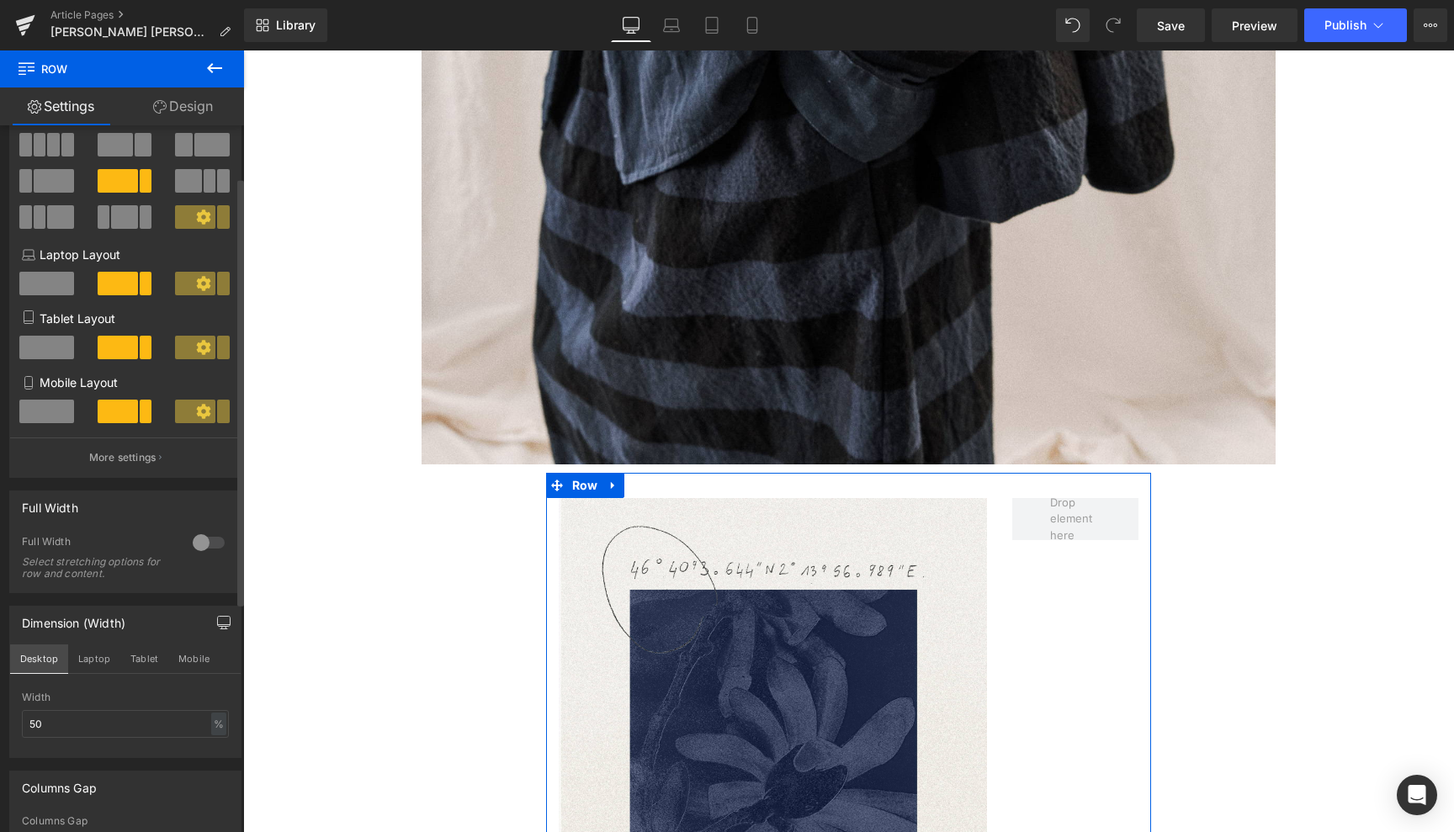
scroll to position [2025, 0]
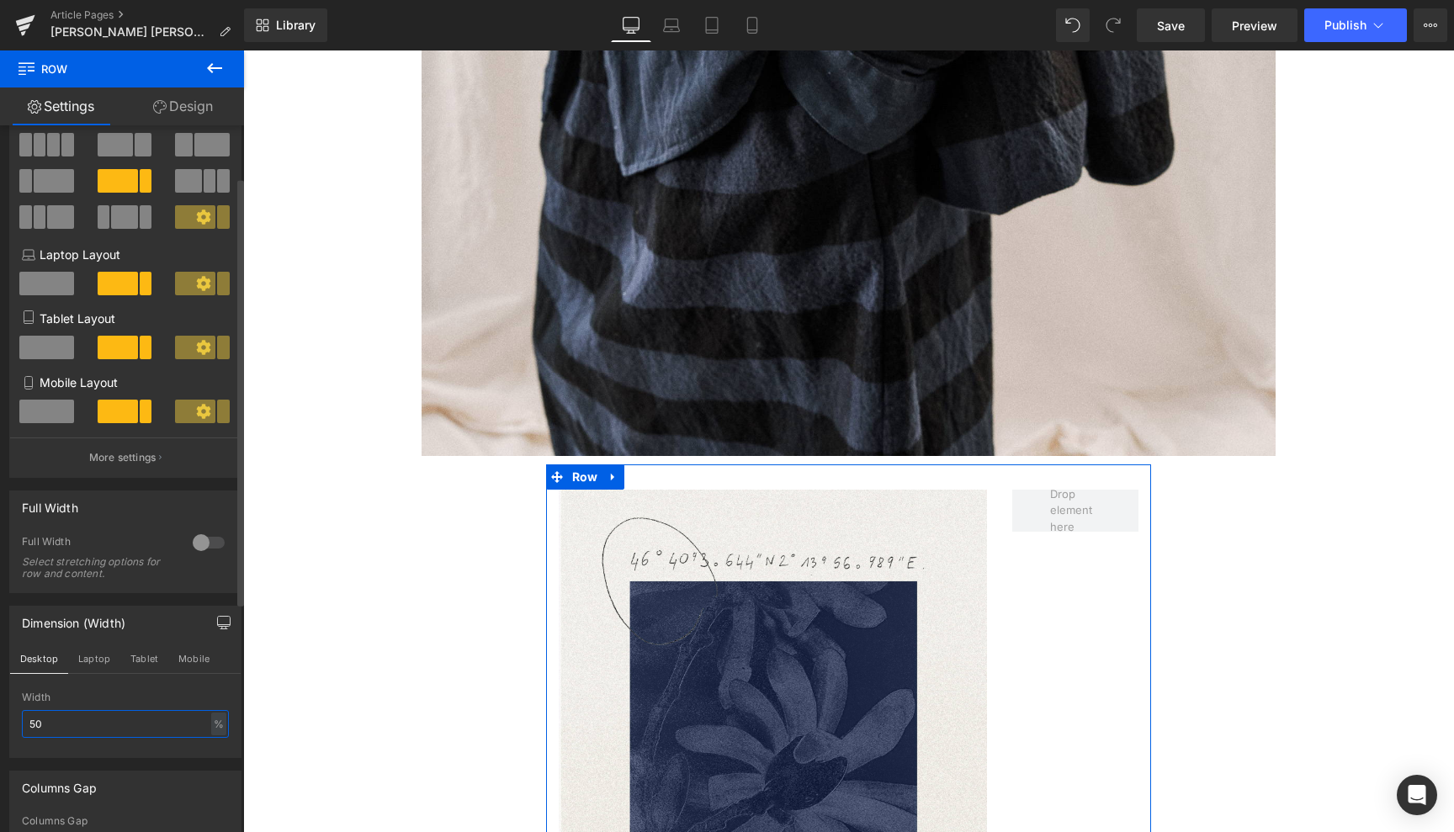
click at [34, 720] on input "50" at bounding box center [125, 724] width 207 height 28
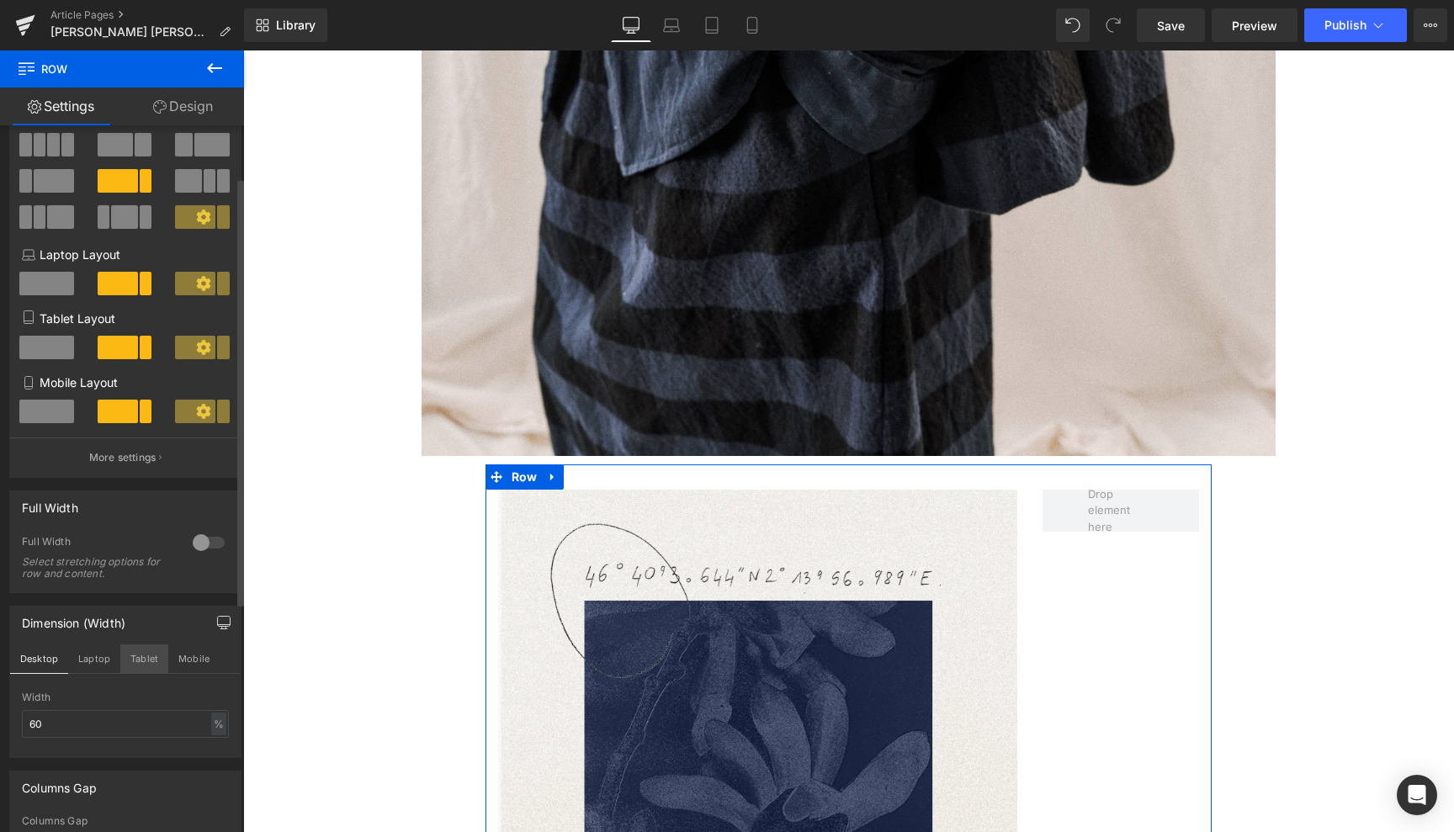
click at [146, 661] on button "Tablet" at bounding box center [144, 659] width 48 height 29
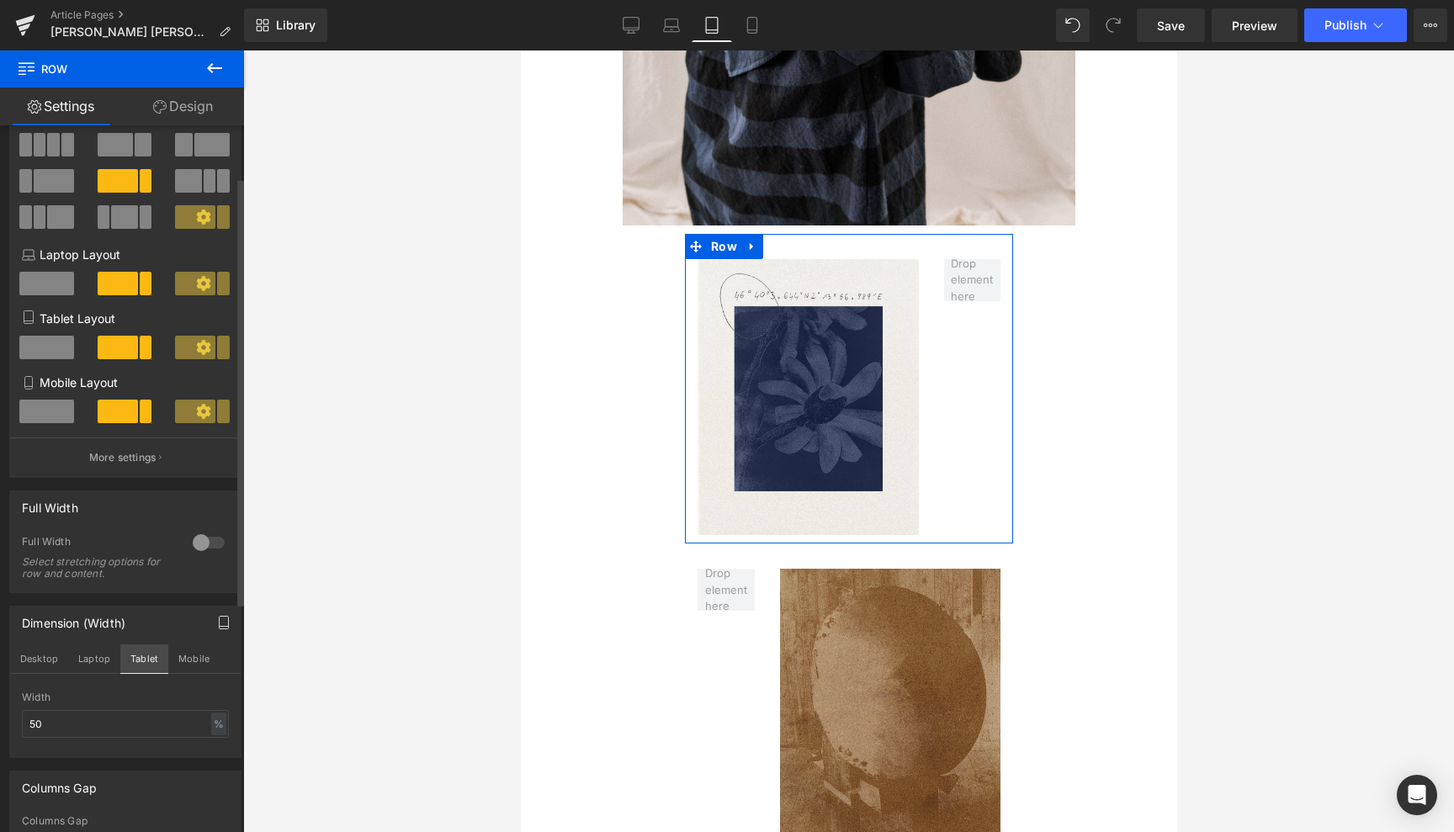
scroll to position [944, 0]
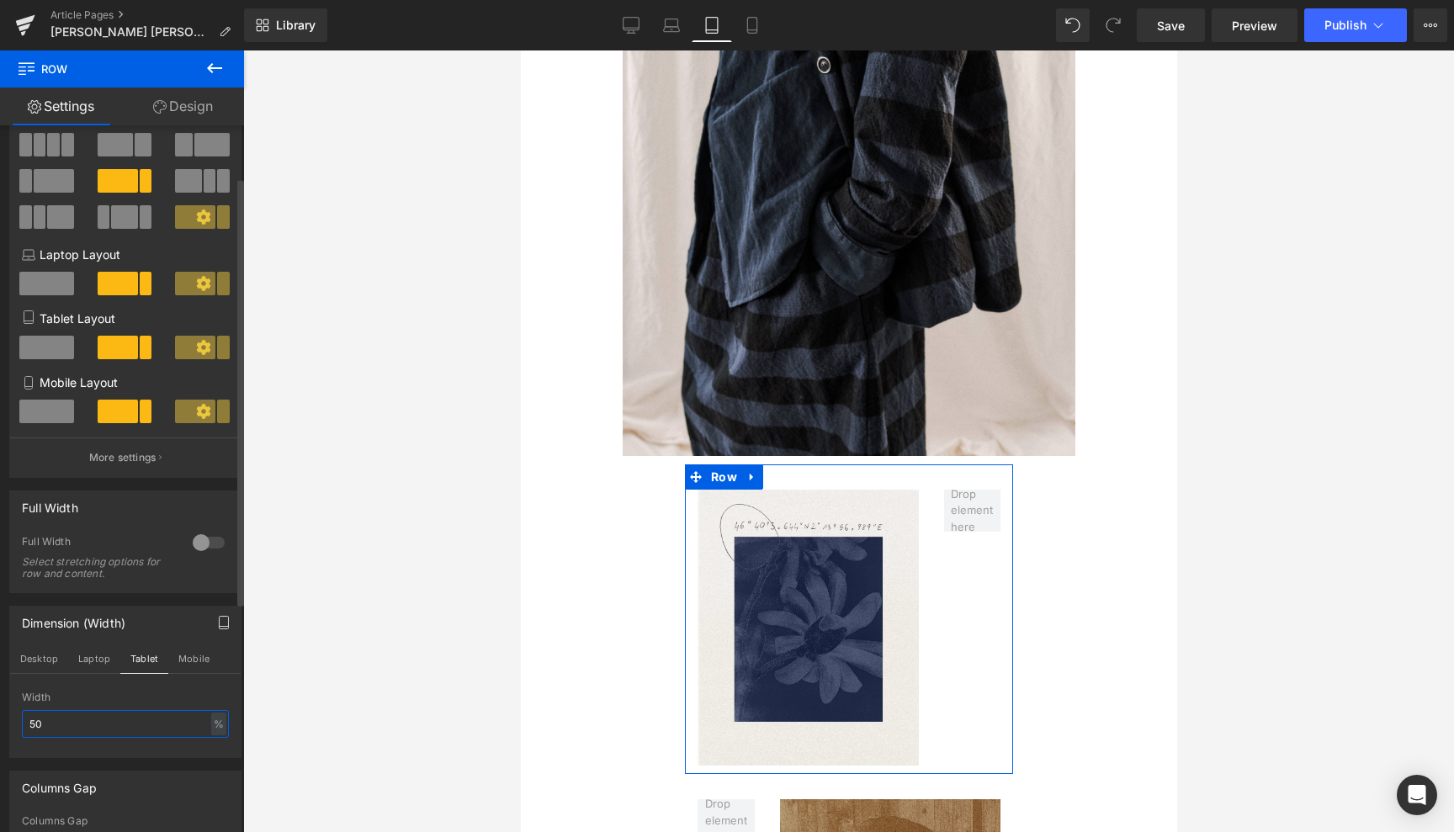
click at [35, 721] on input "50" at bounding box center [125, 724] width 207 height 28
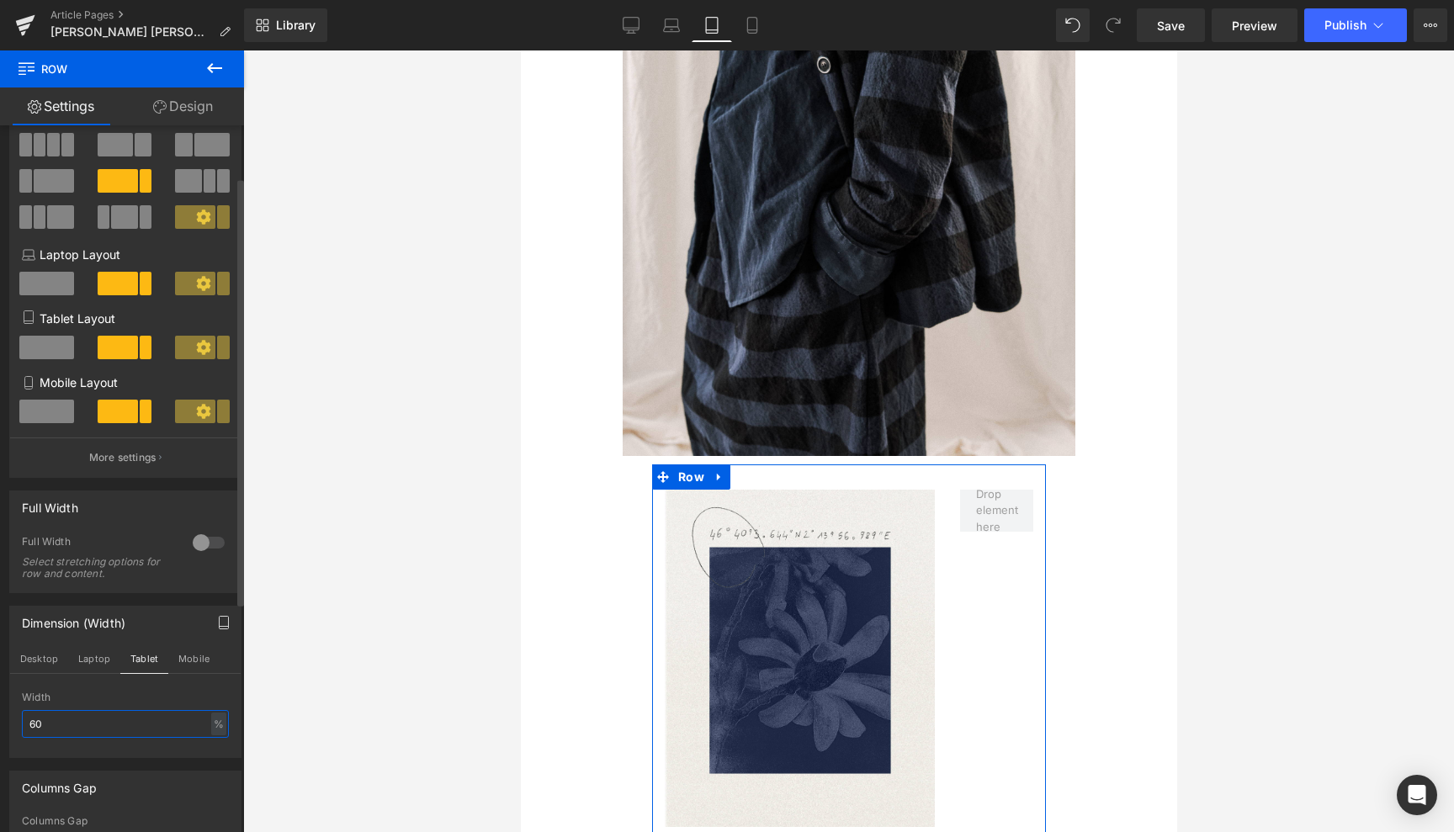
type input "60"
click at [187, 660] on button "Mobile" at bounding box center [193, 659] width 51 height 29
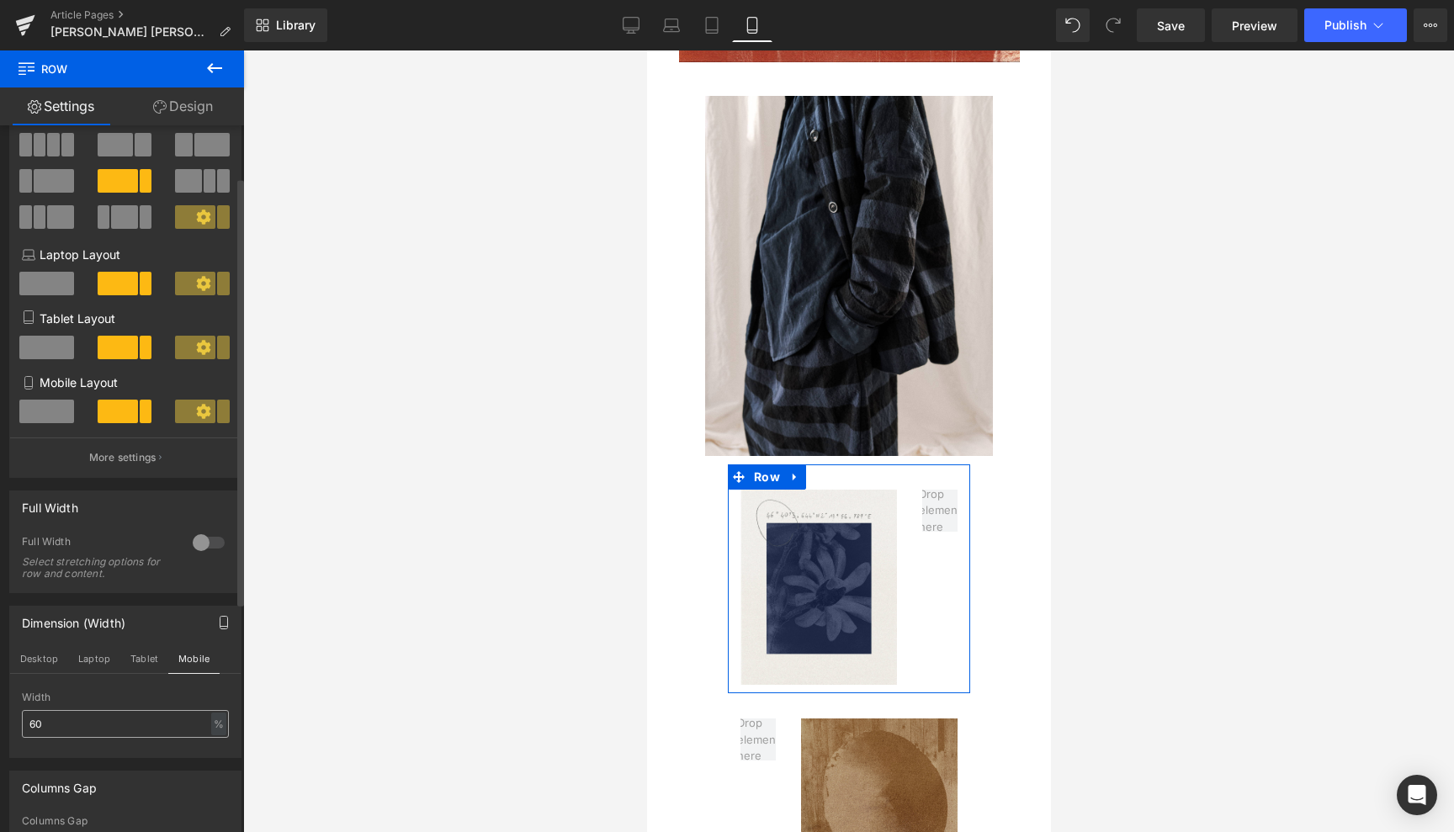
scroll to position [526, 0]
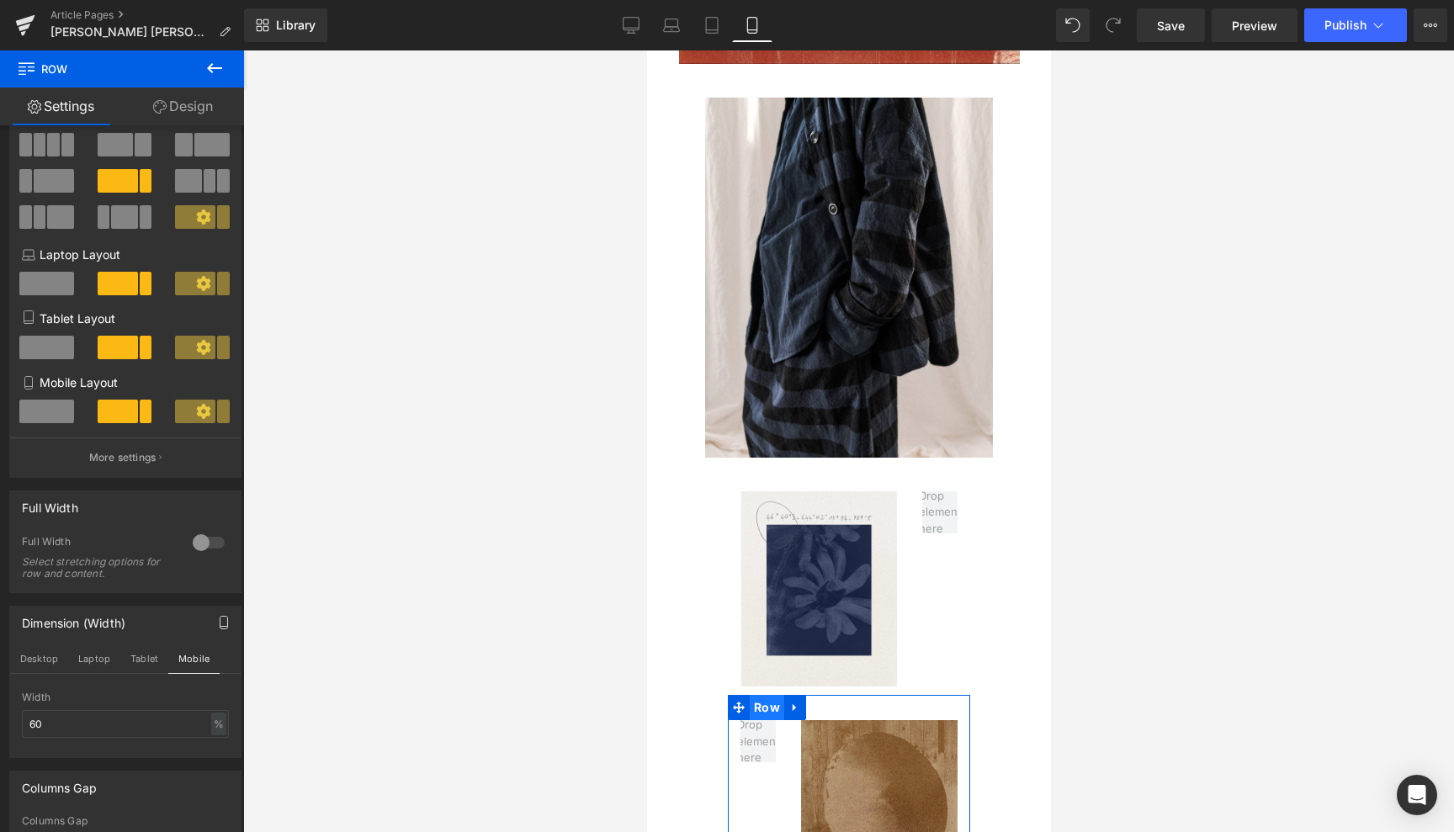
click at [764, 695] on span "Row" at bounding box center [766, 707] width 34 height 25
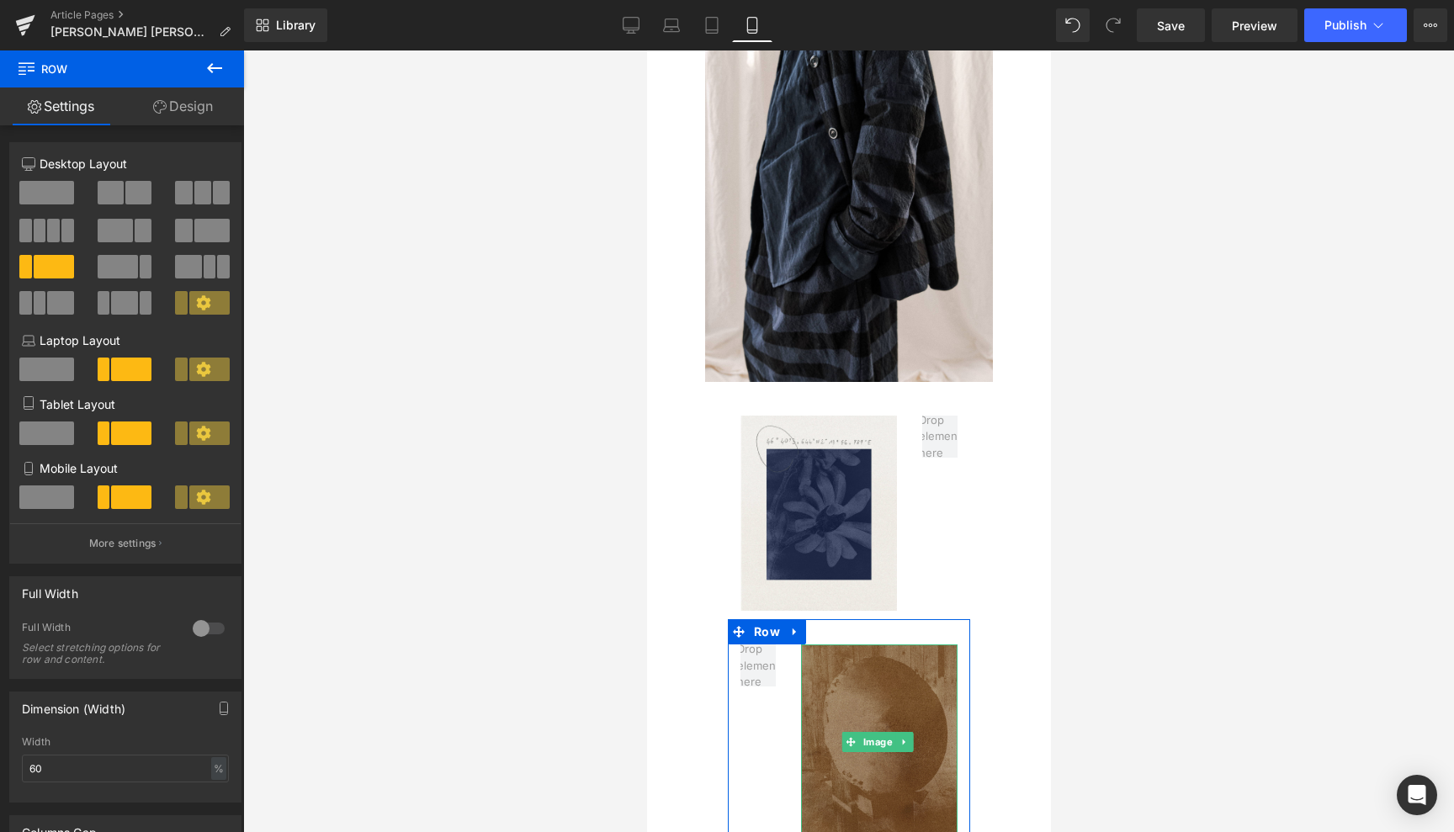
scroll to position [665, 0]
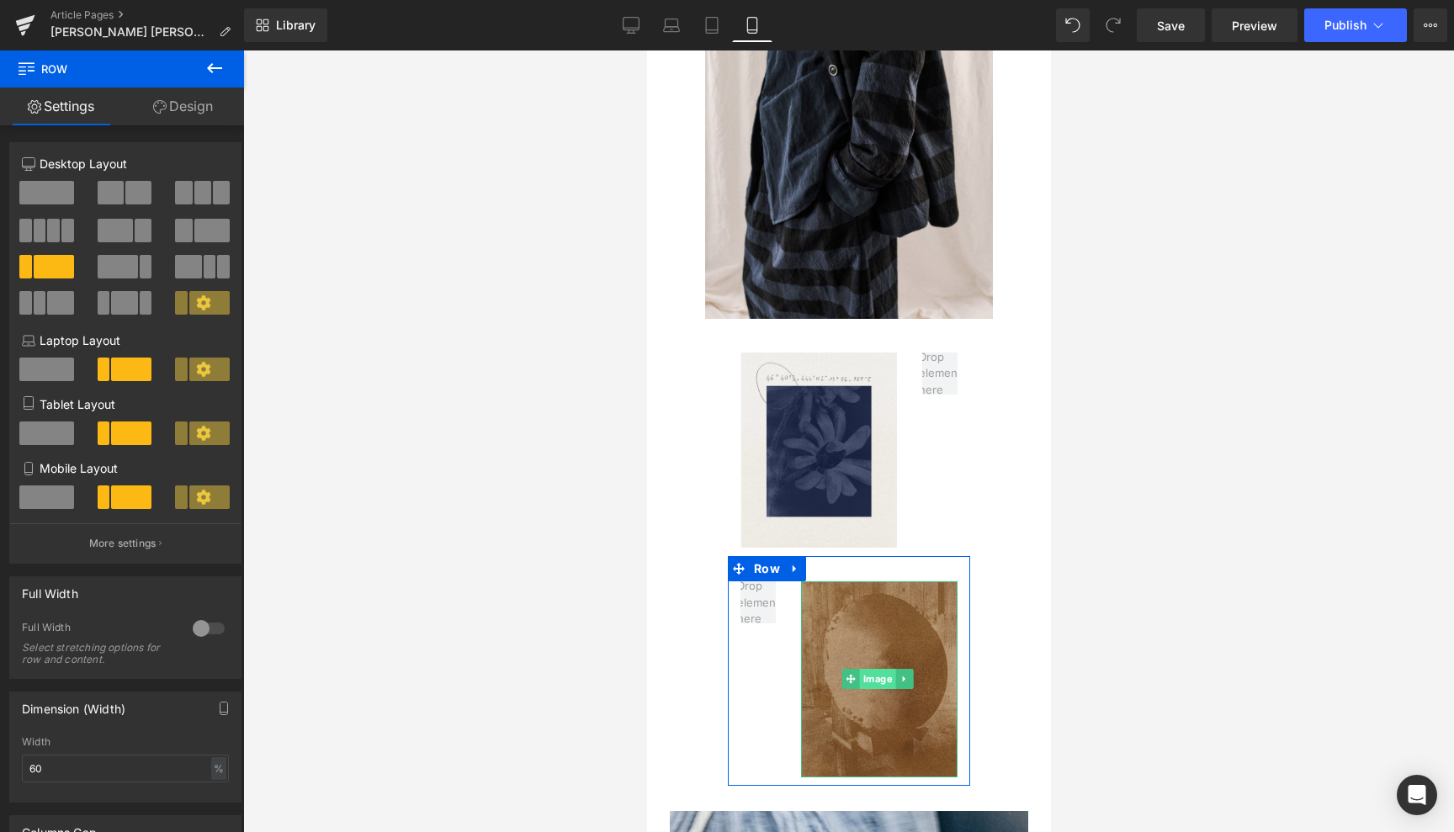
click at [873, 669] on span "Image" at bounding box center [877, 679] width 36 height 20
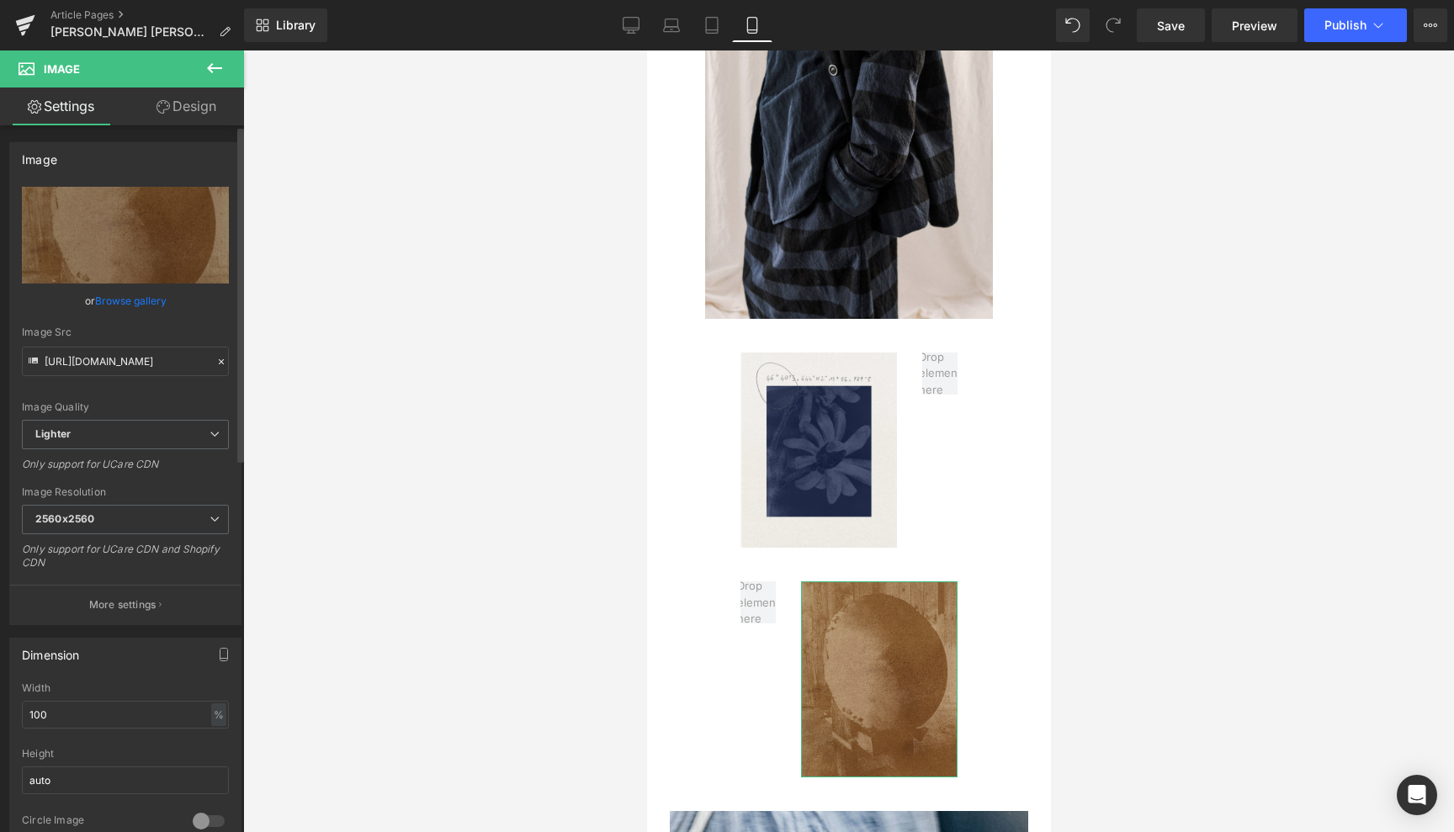
click at [147, 300] on link "Browse gallery" at bounding box center [131, 300] width 72 height 29
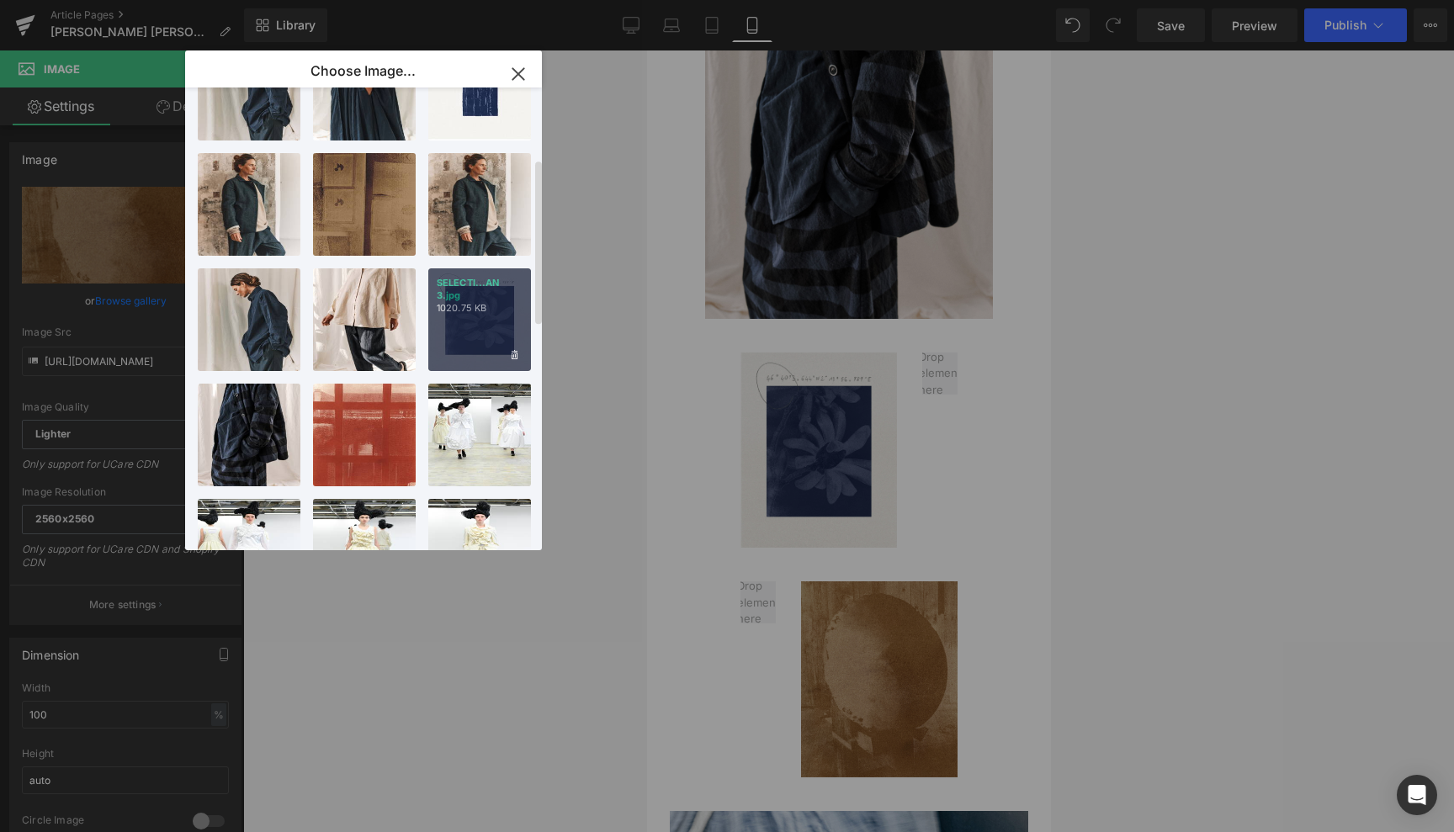
scroll to position [178, 0]
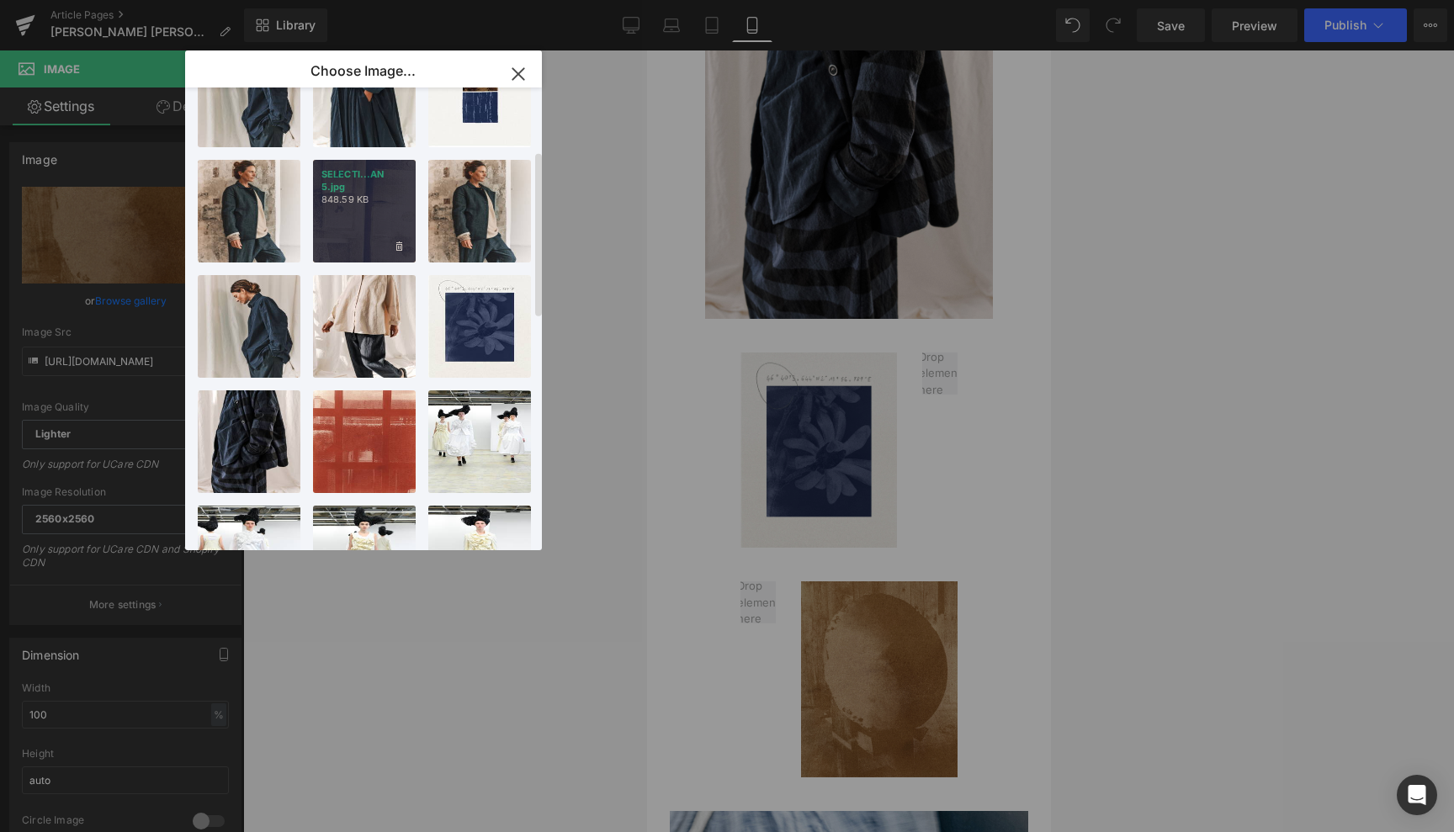
click at [379, 220] on div "SELECTI...AN 5.jpg 848.59 KB" at bounding box center [364, 211] width 103 height 103
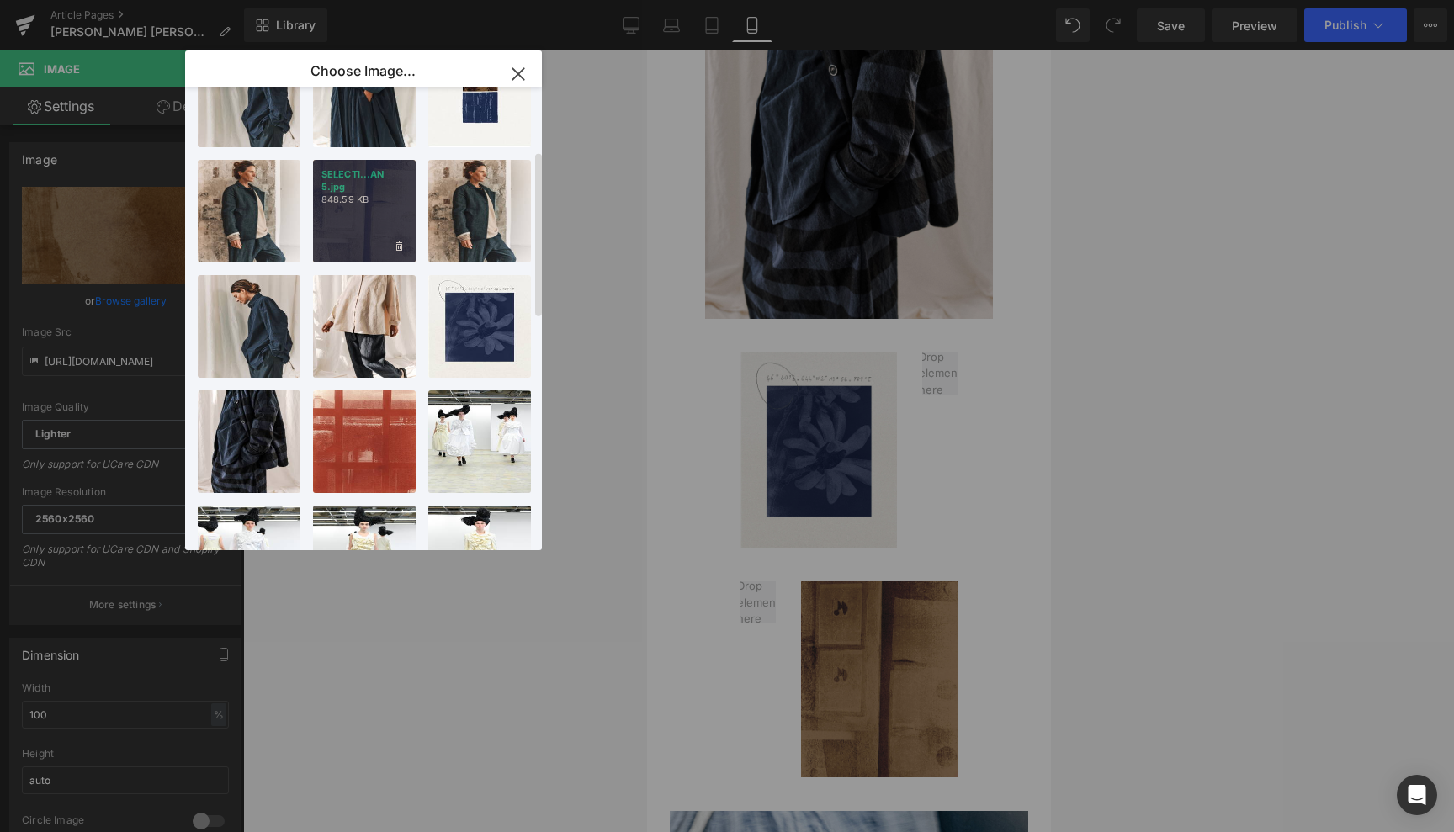
type input "[URL][DOMAIN_NAME]"
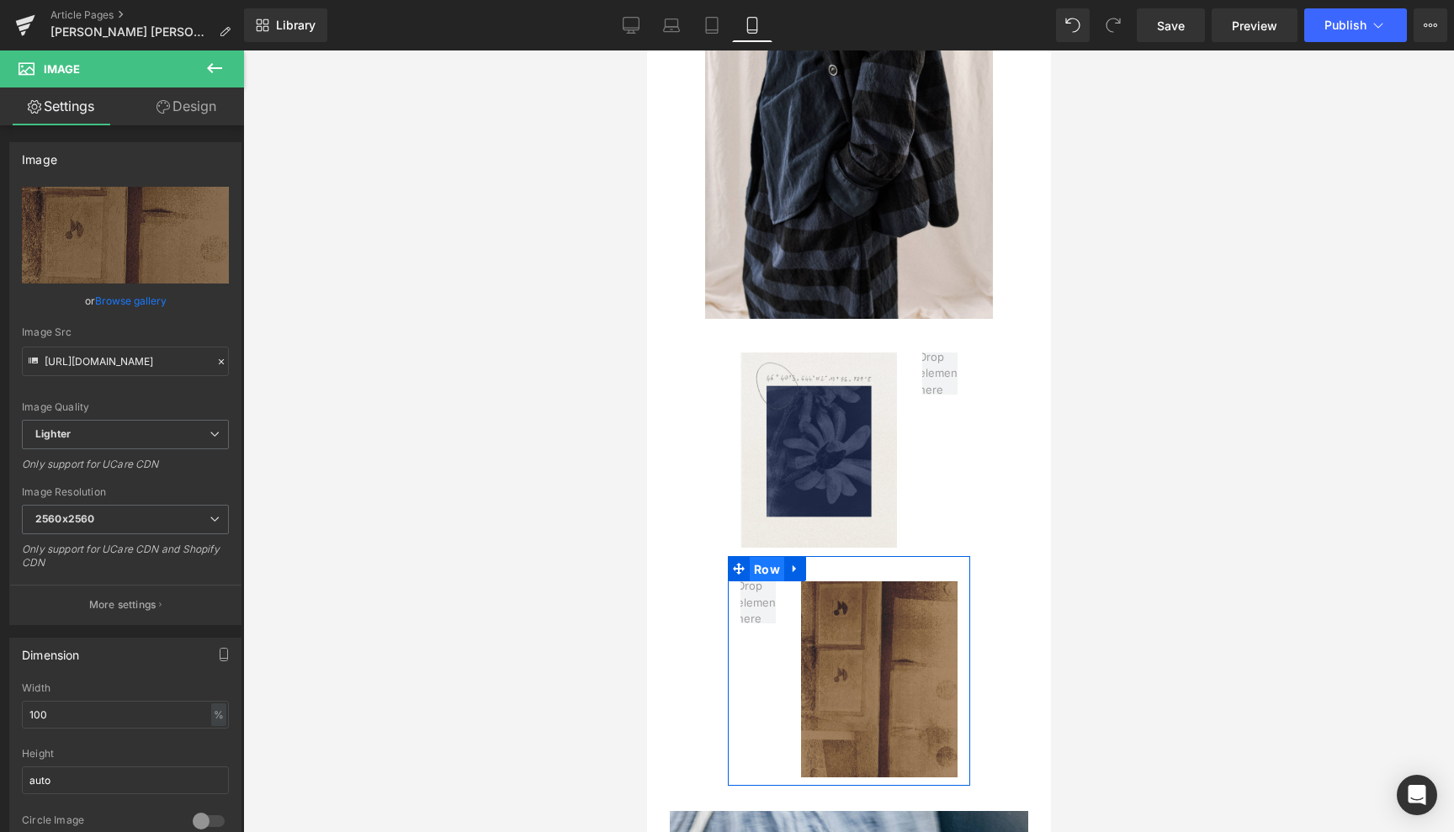
click at [764, 557] on span "Row" at bounding box center [766, 569] width 34 height 25
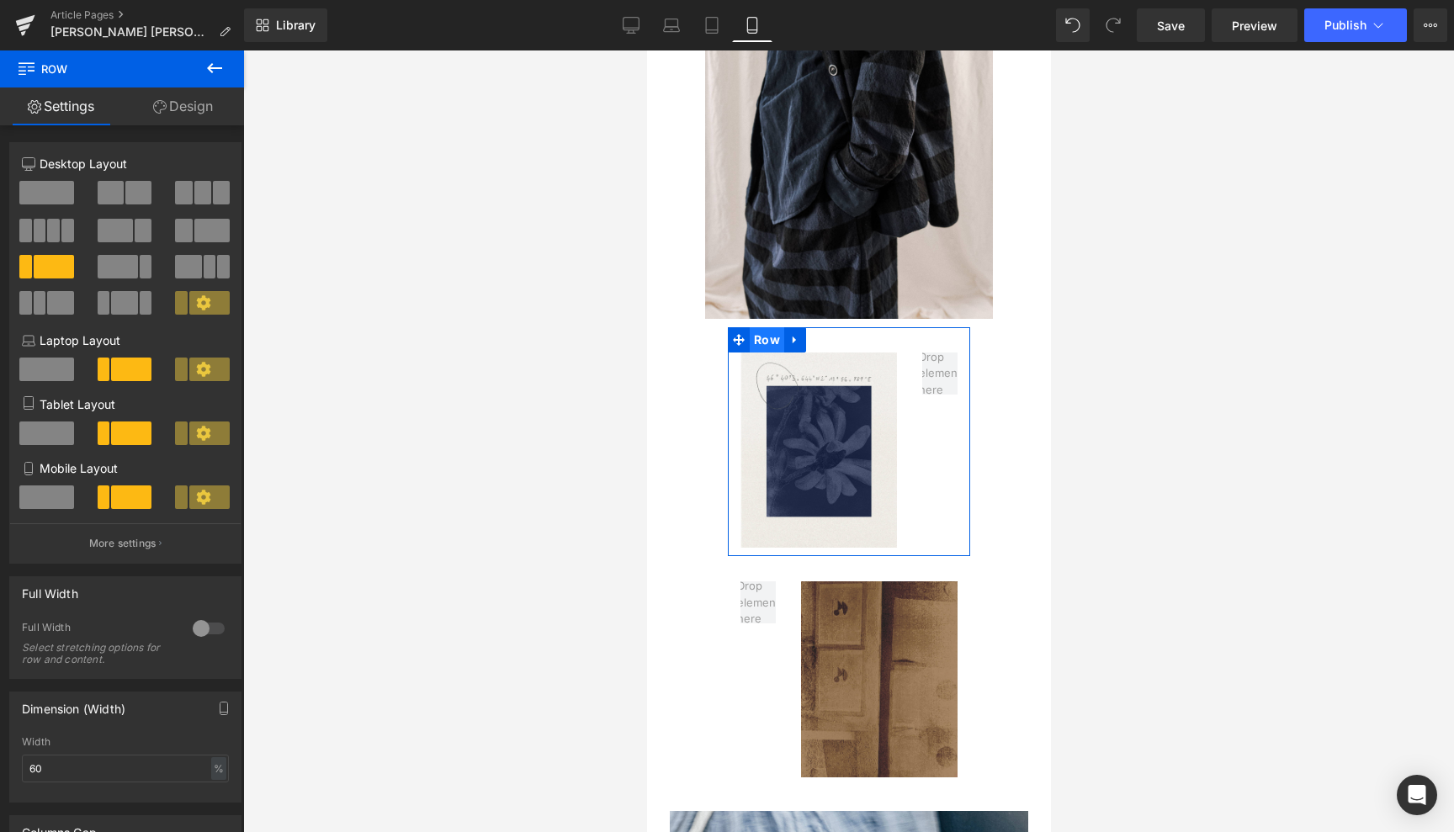
click at [767, 327] on span "Row" at bounding box center [766, 339] width 34 height 25
click at [37, 768] on input "60" at bounding box center [125, 769] width 207 height 28
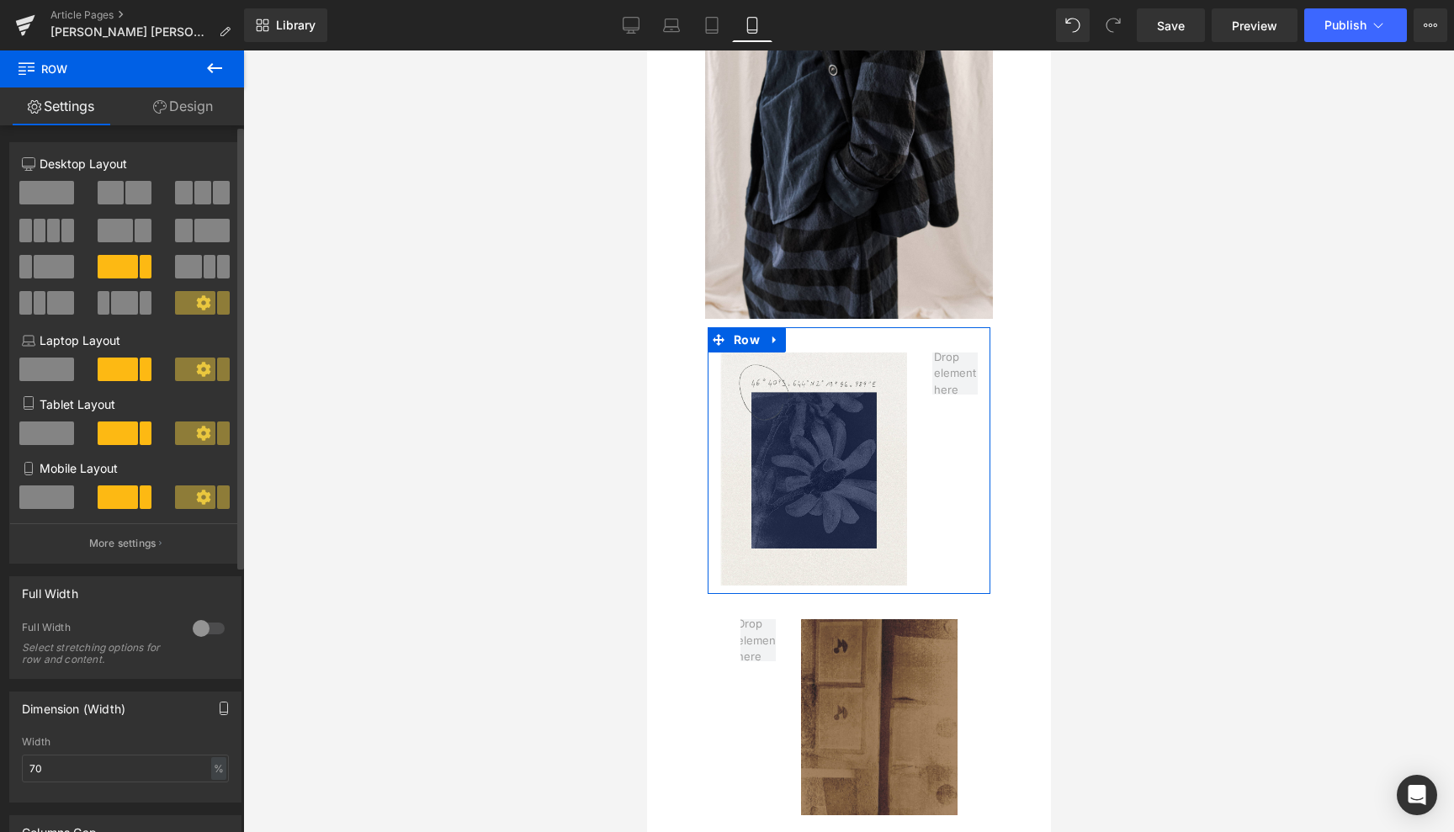
click at [219, 709] on icon "button" at bounding box center [223, 708] width 13 height 13
click at [96, 740] on button "Laptop" at bounding box center [94, 744] width 52 height 29
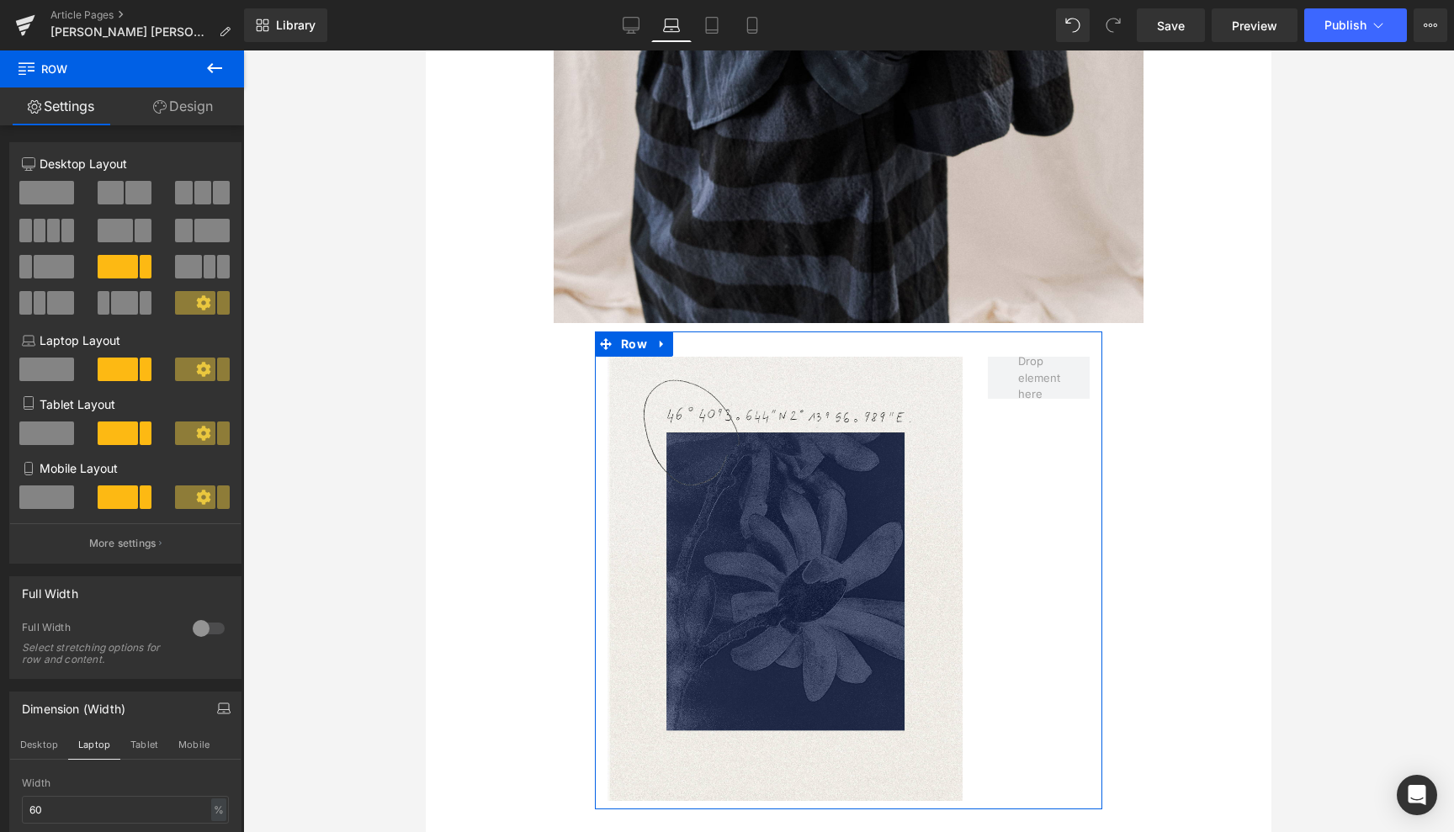
scroll to position [1445, 0]
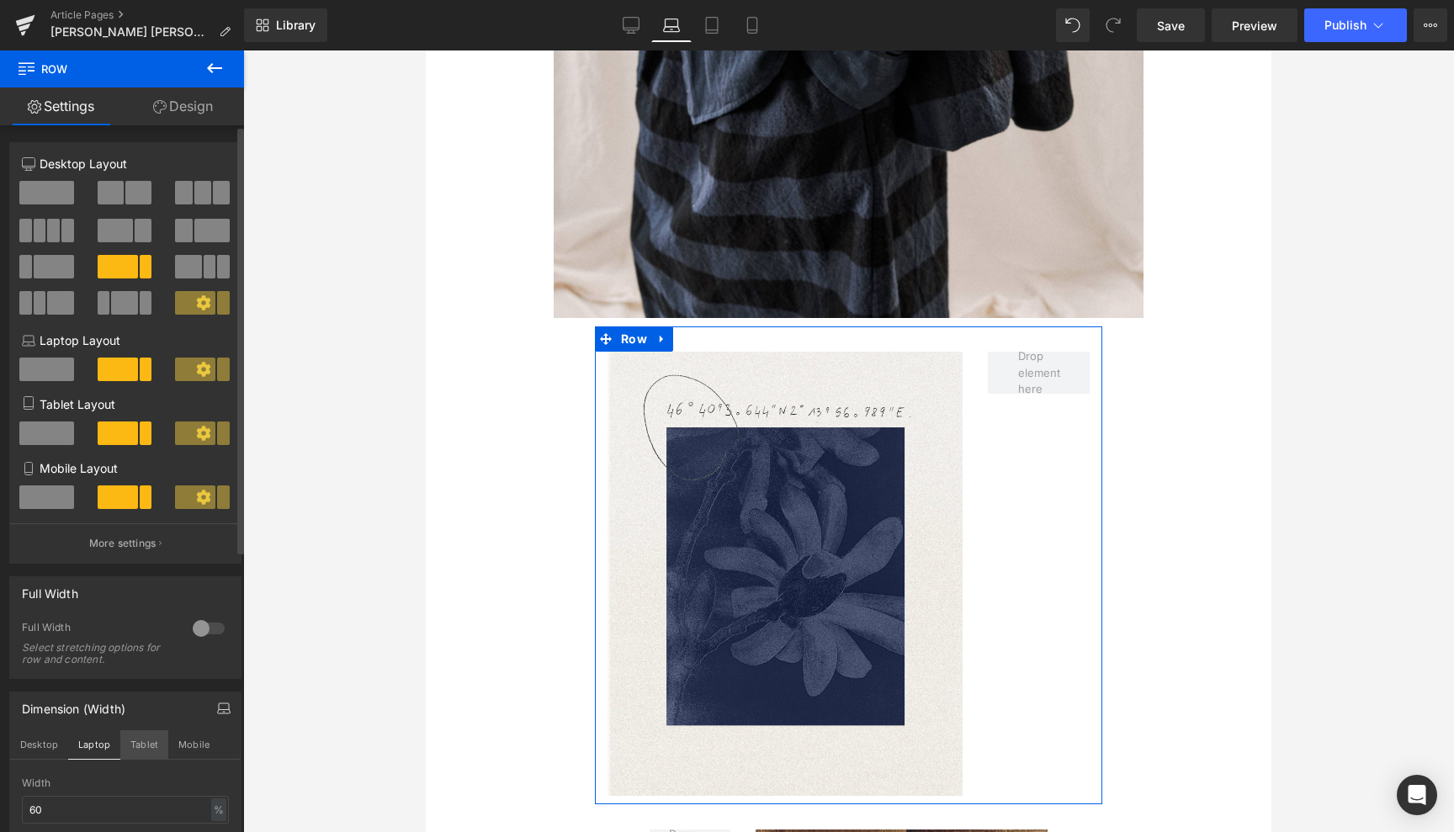
click at [152, 740] on button "Tablet" at bounding box center [144, 744] width 48 height 29
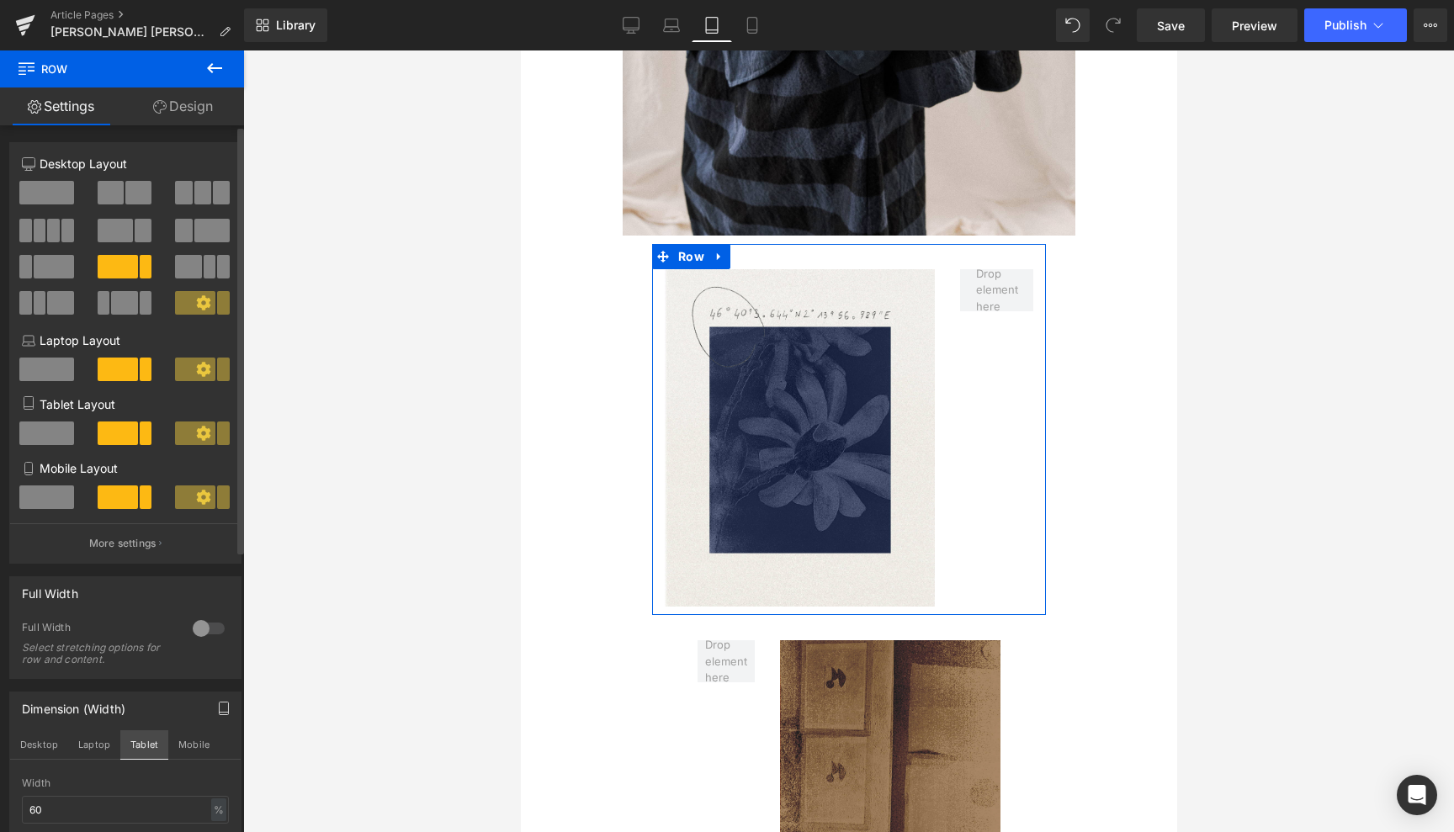
scroll to position [1081, 0]
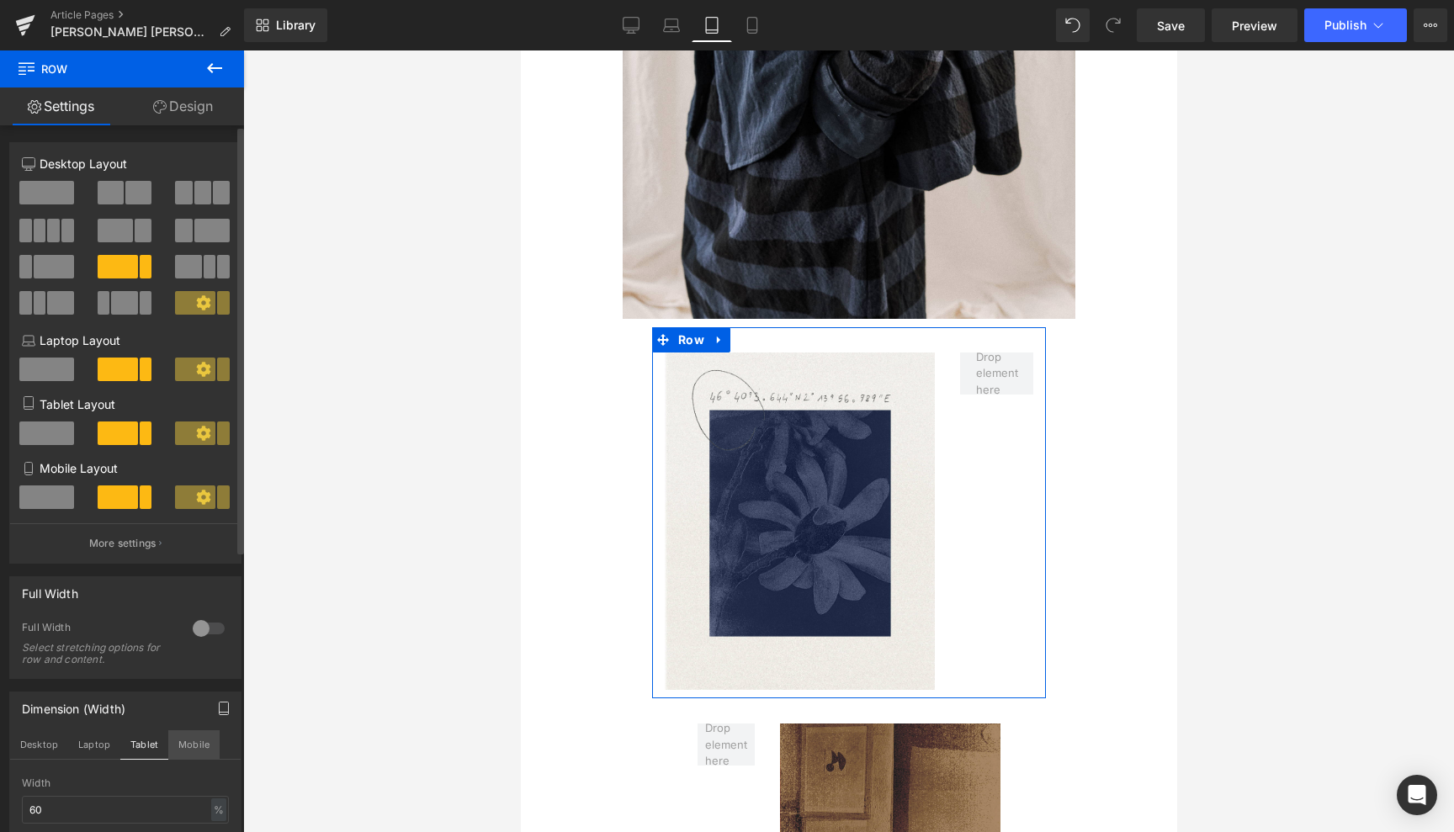
click at [198, 735] on button "Mobile" at bounding box center [193, 744] width 51 height 29
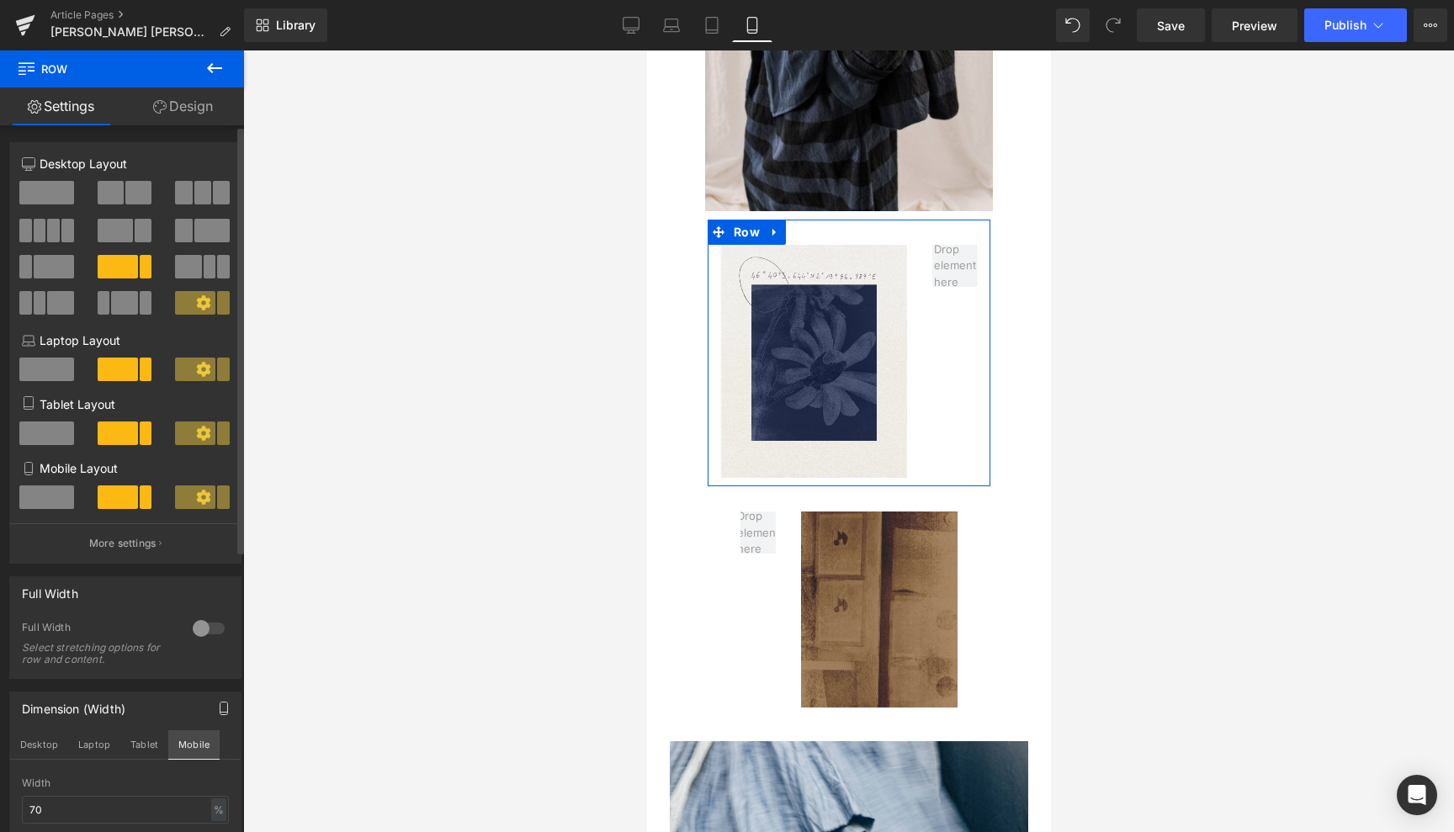
scroll to position [663, 0]
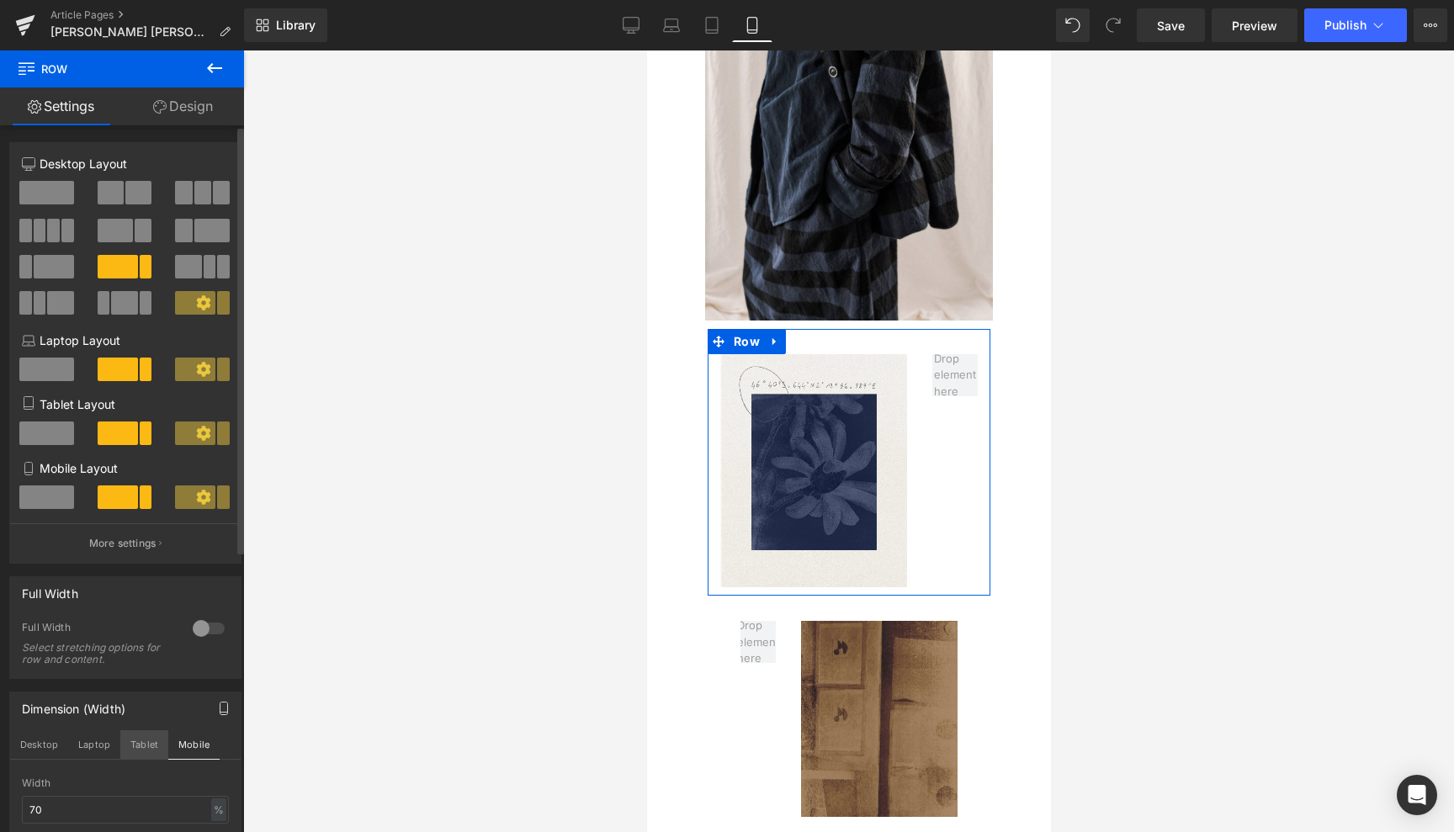
click at [147, 748] on button "Tablet" at bounding box center [144, 744] width 48 height 29
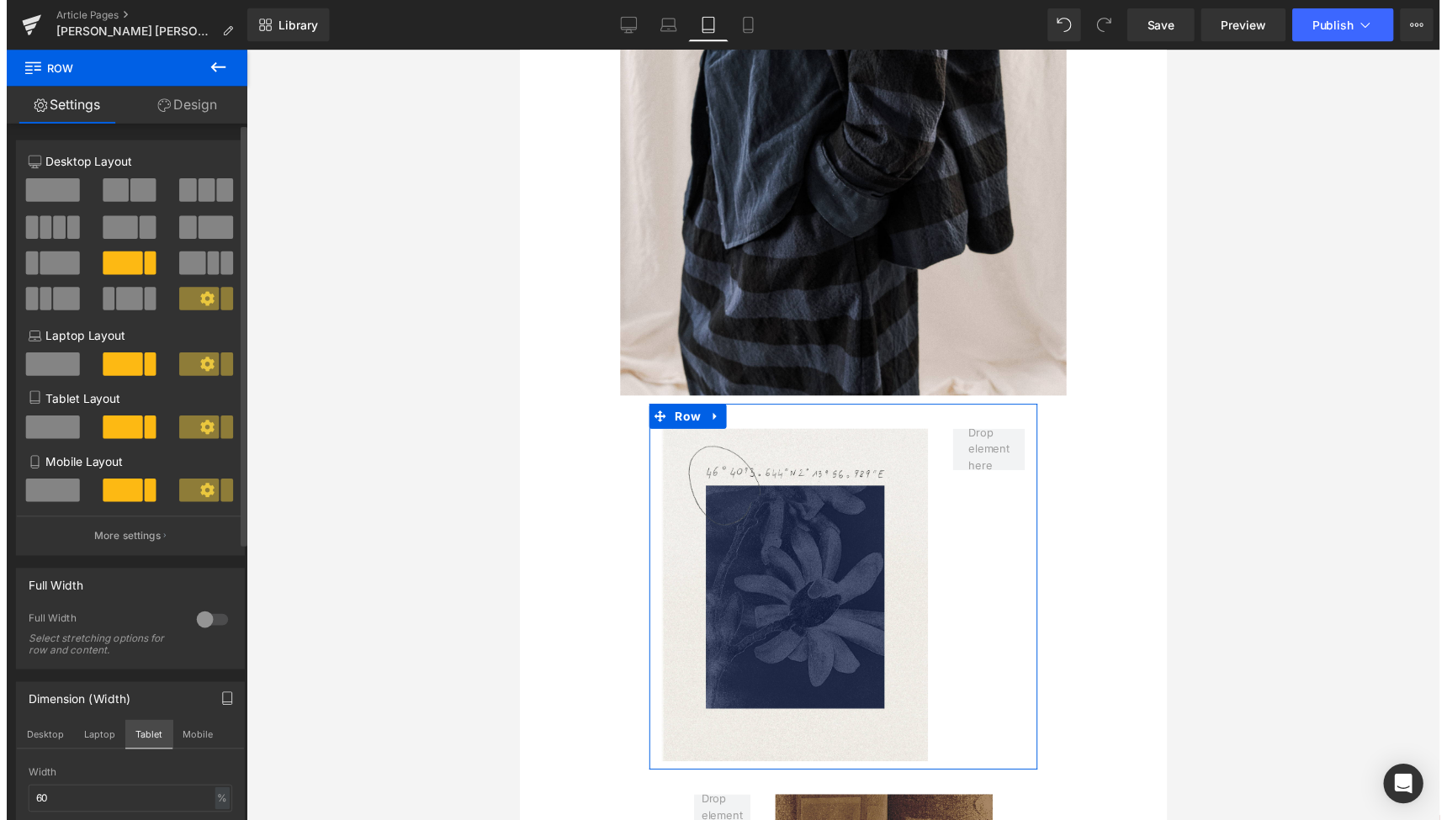
scroll to position [1080, 0]
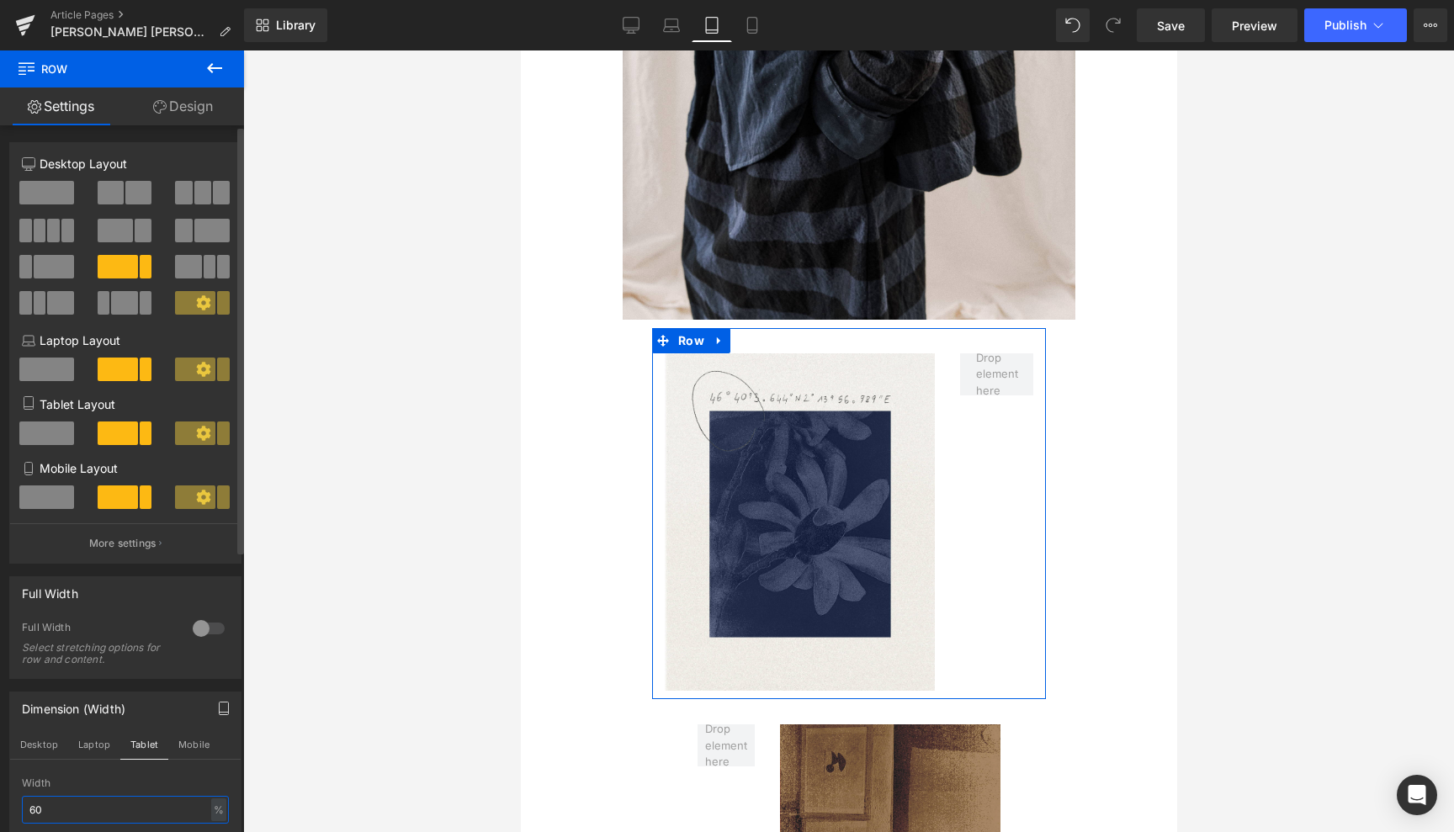
click at [34, 809] on input "60" at bounding box center [125, 810] width 207 height 28
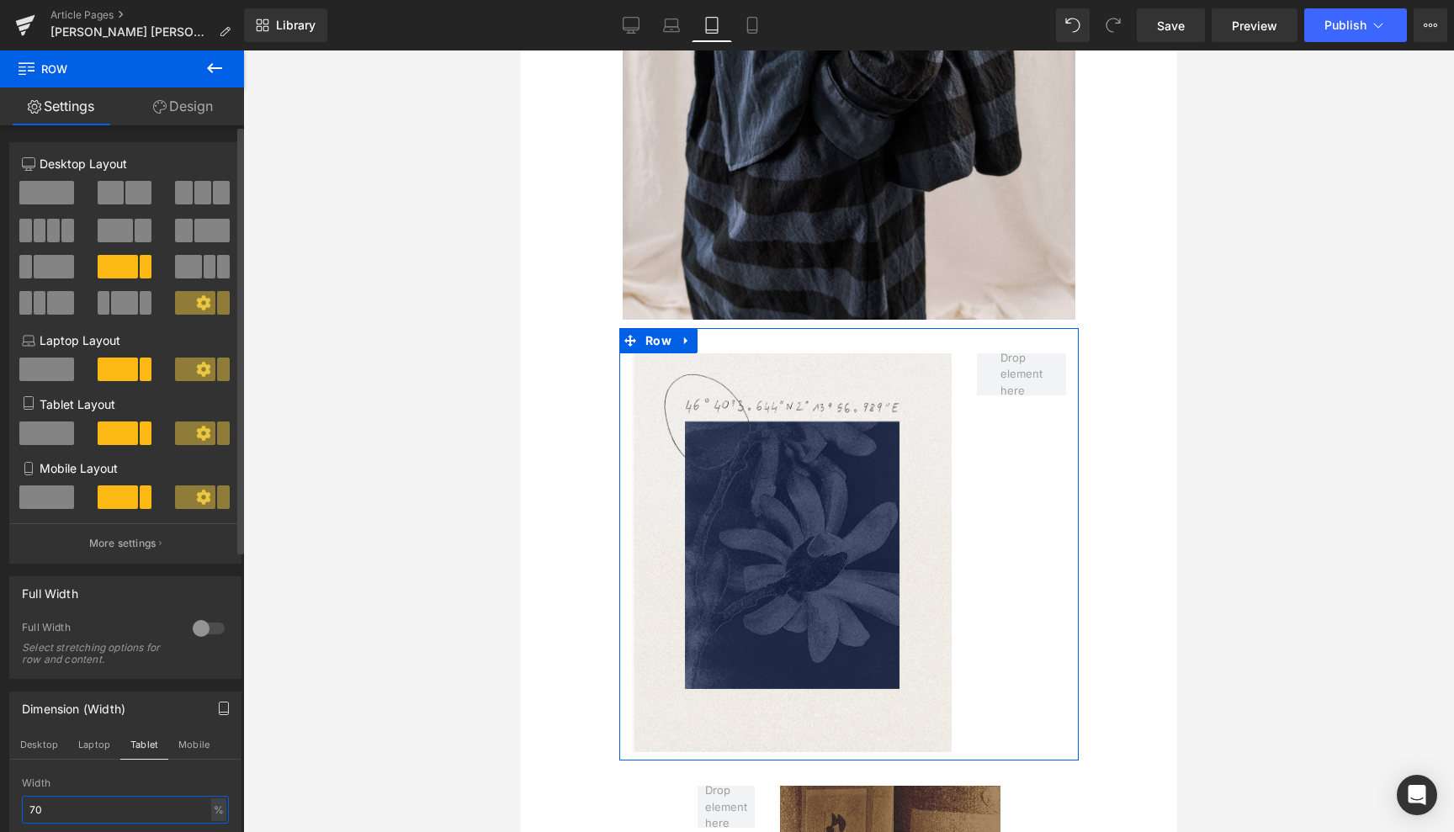
type input "7"
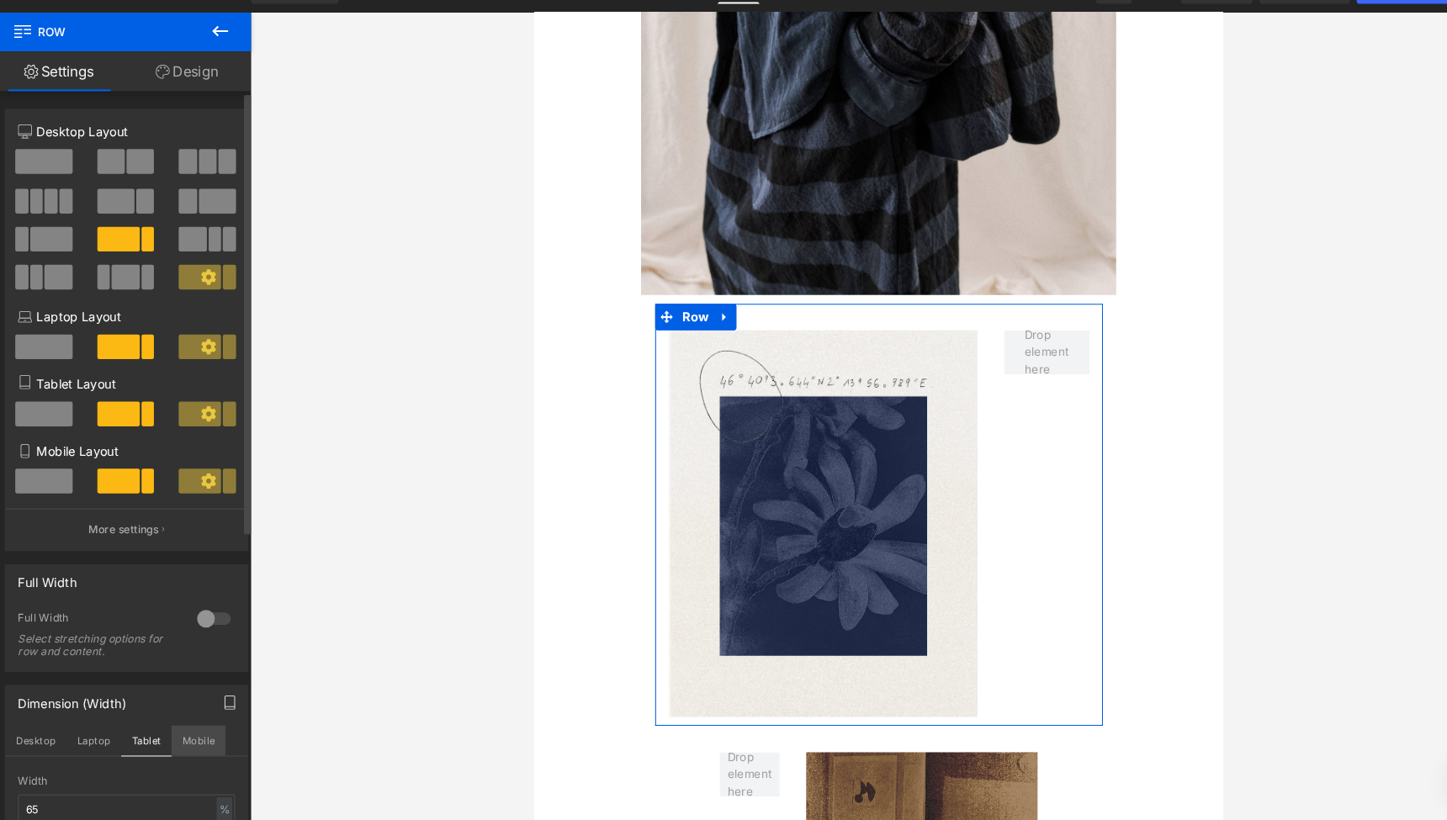
click at [194, 730] on button "Mobile" at bounding box center [193, 744] width 51 height 29
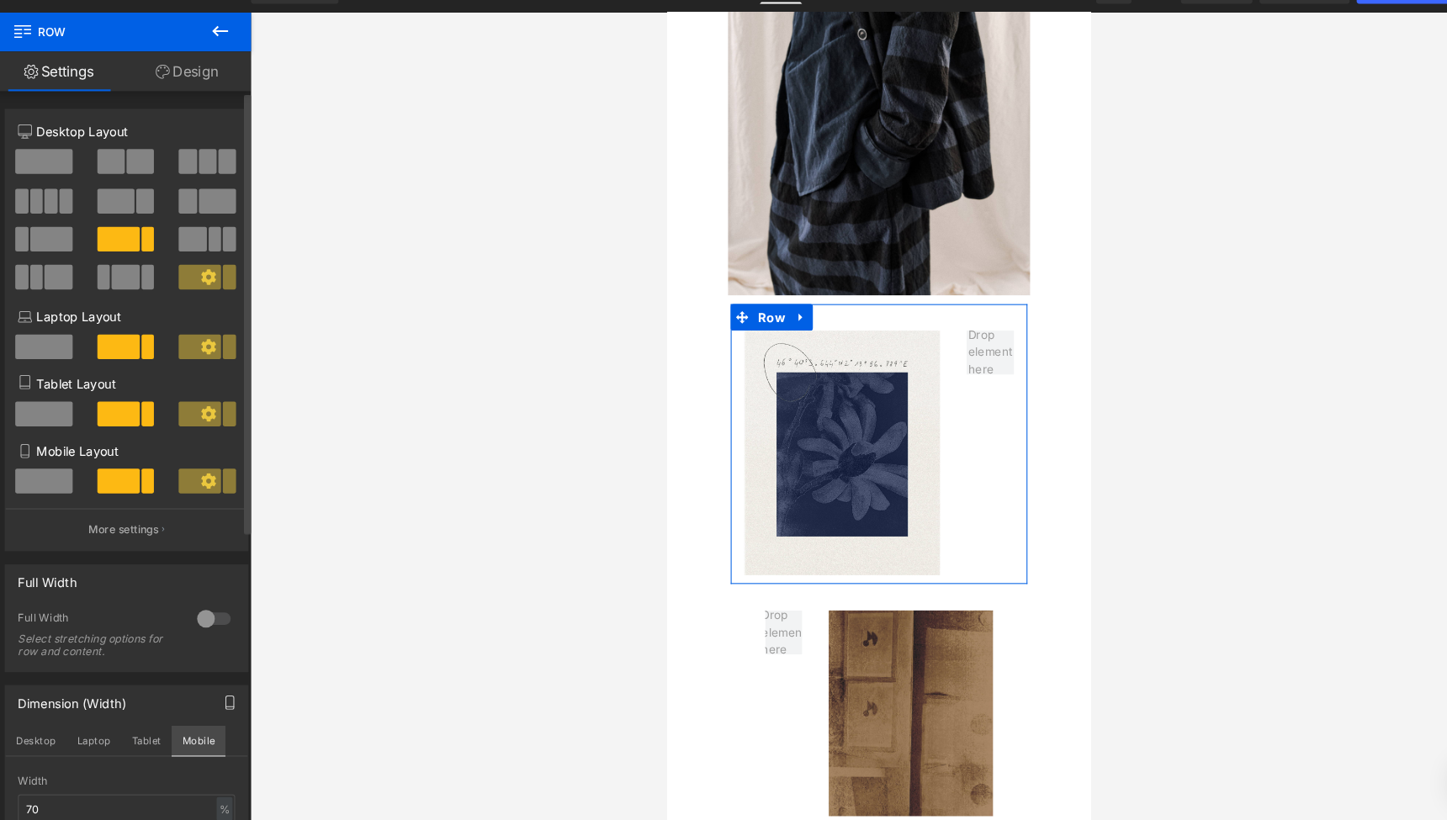
scroll to position [662, 0]
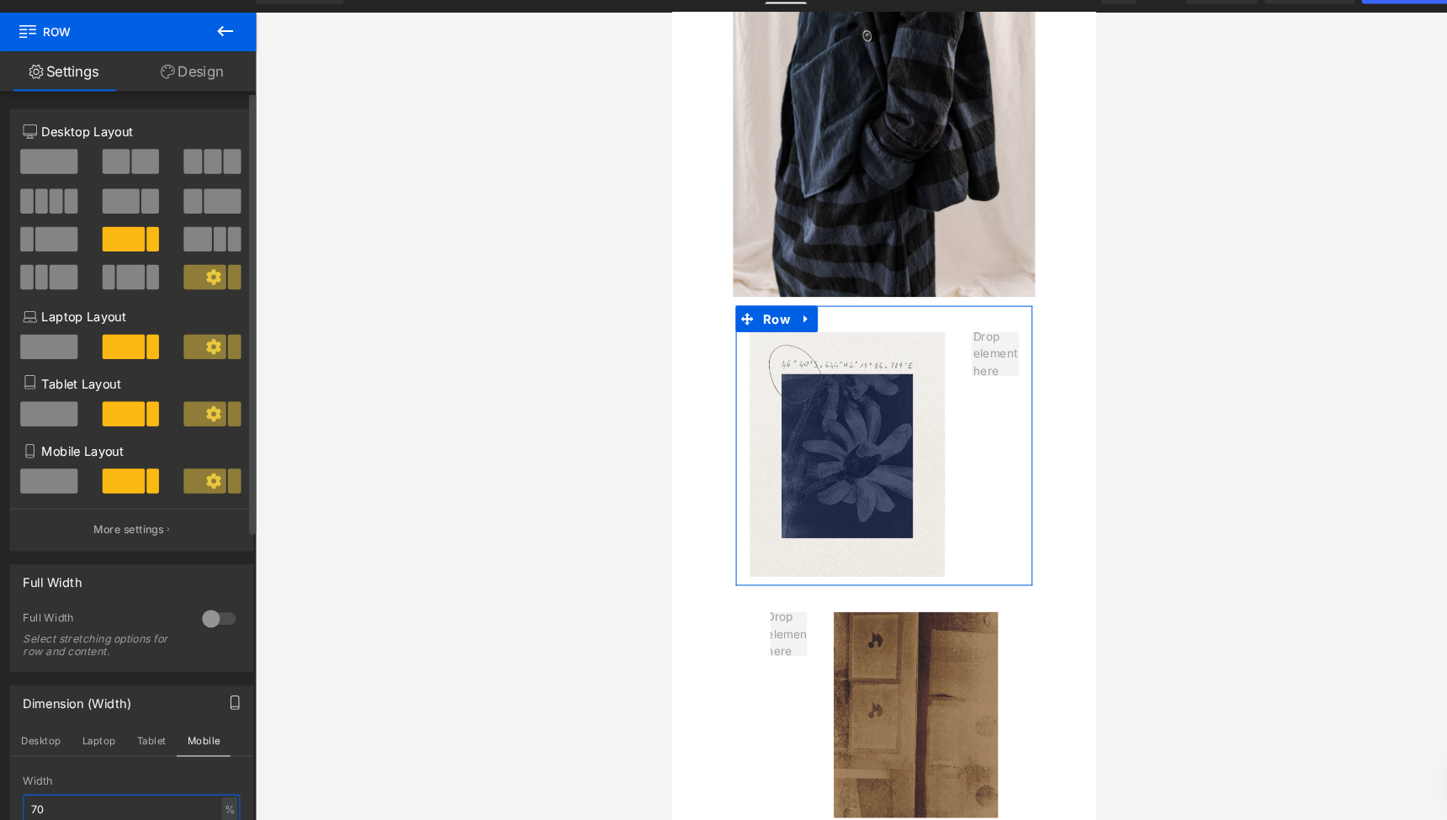
drag, startPoint x: 53, startPoint y: 770, endPoint x: 8, endPoint y: 767, distance: 45.5
click at [8, 767] on div "Dimension (Width) Desktop Laptop Tablet Mobile 70% Width 70 % % px" at bounding box center [126, 761] width 252 height 165
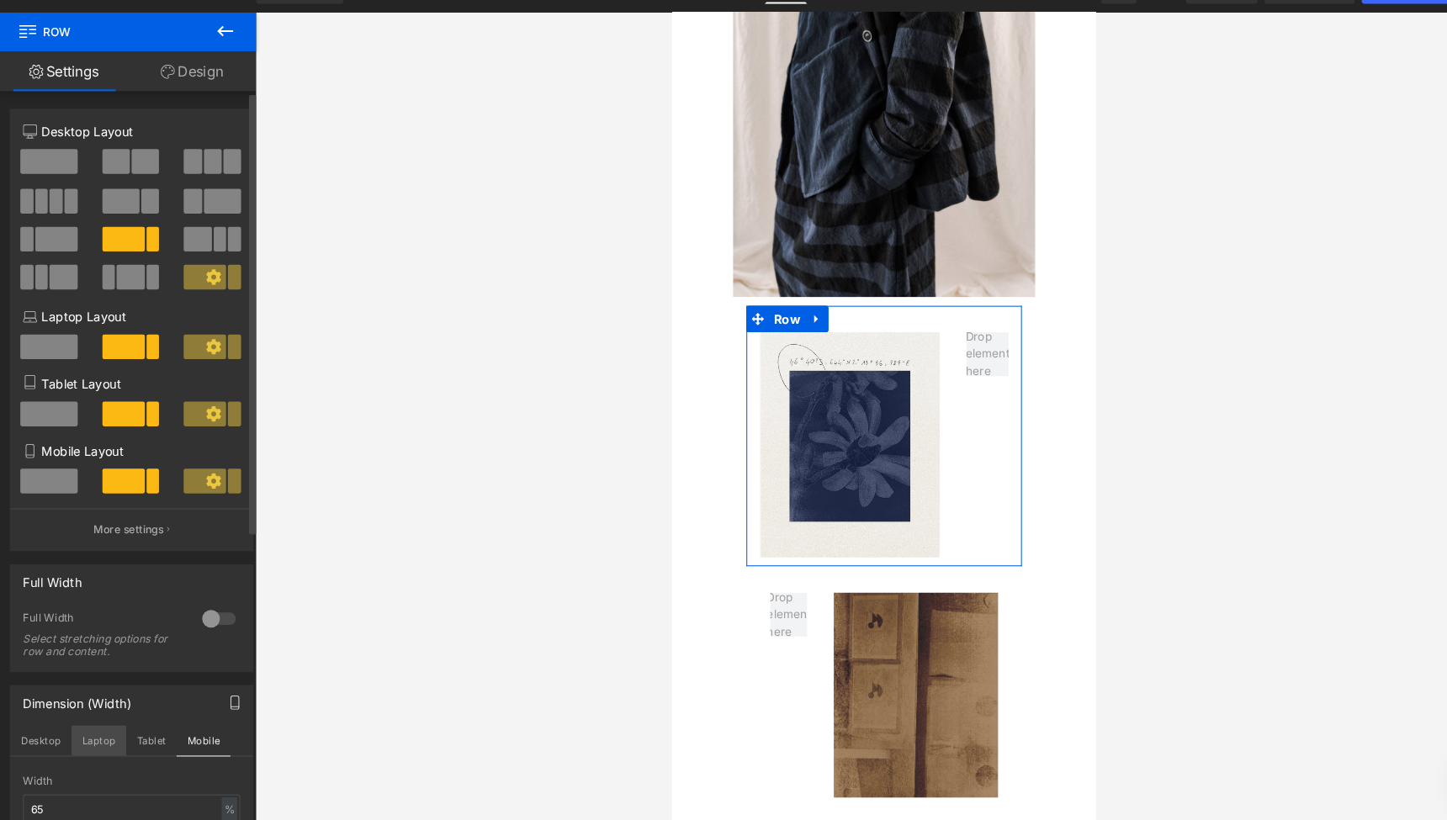
click at [95, 730] on button "Laptop" at bounding box center [94, 744] width 52 height 29
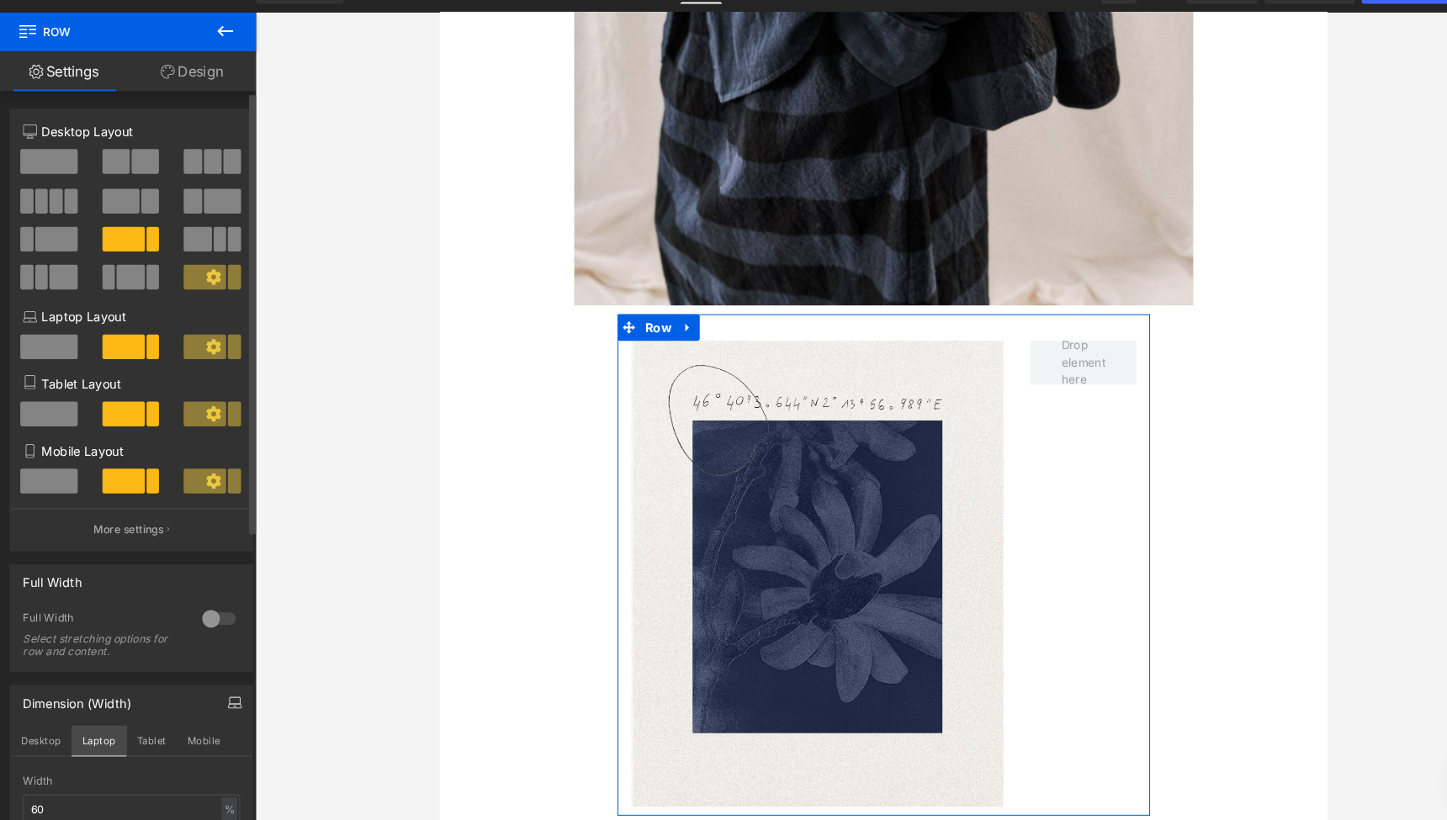
scroll to position [1442, 0]
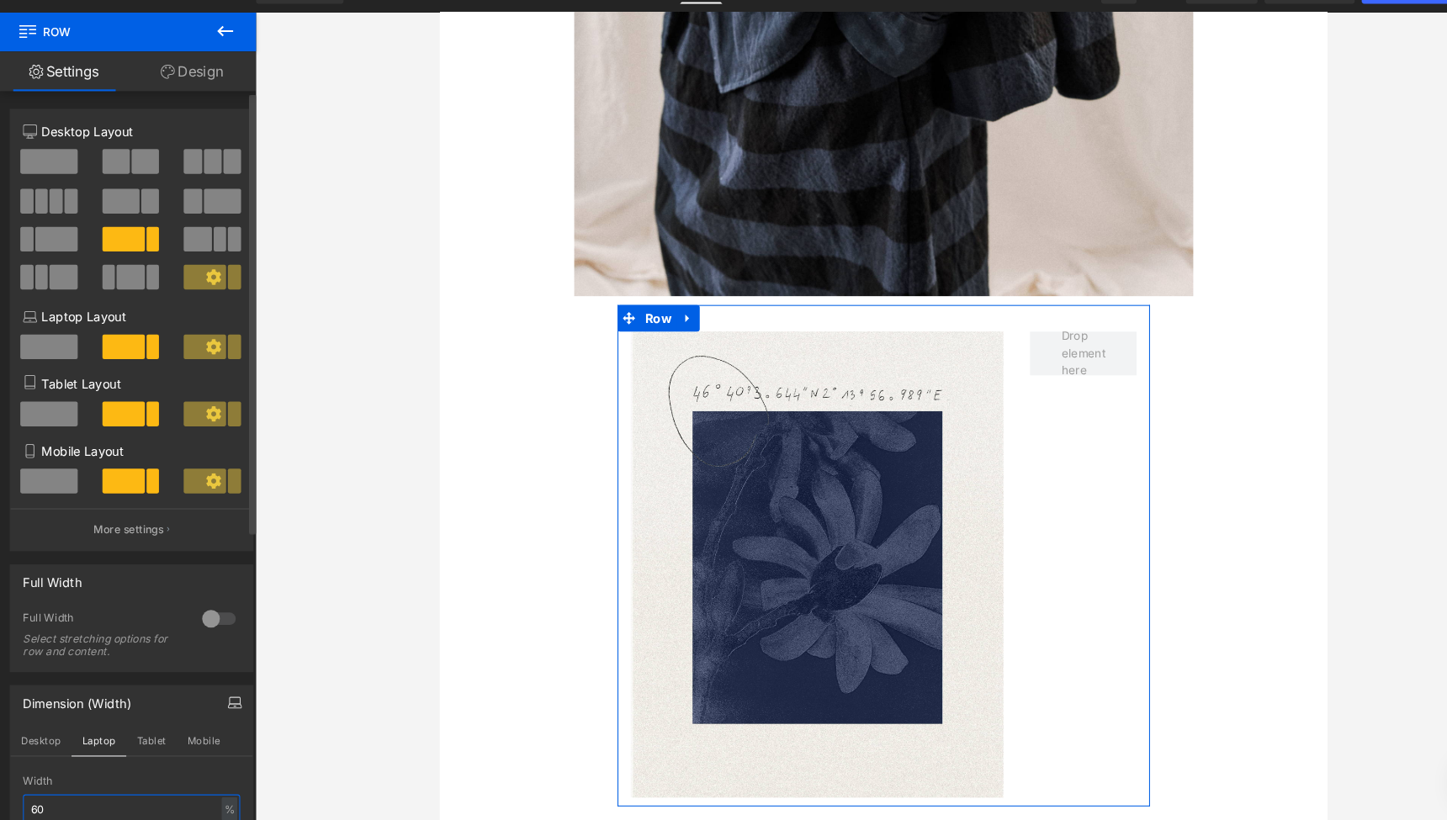
click at [50, 796] on input "60" at bounding box center [125, 810] width 207 height 28
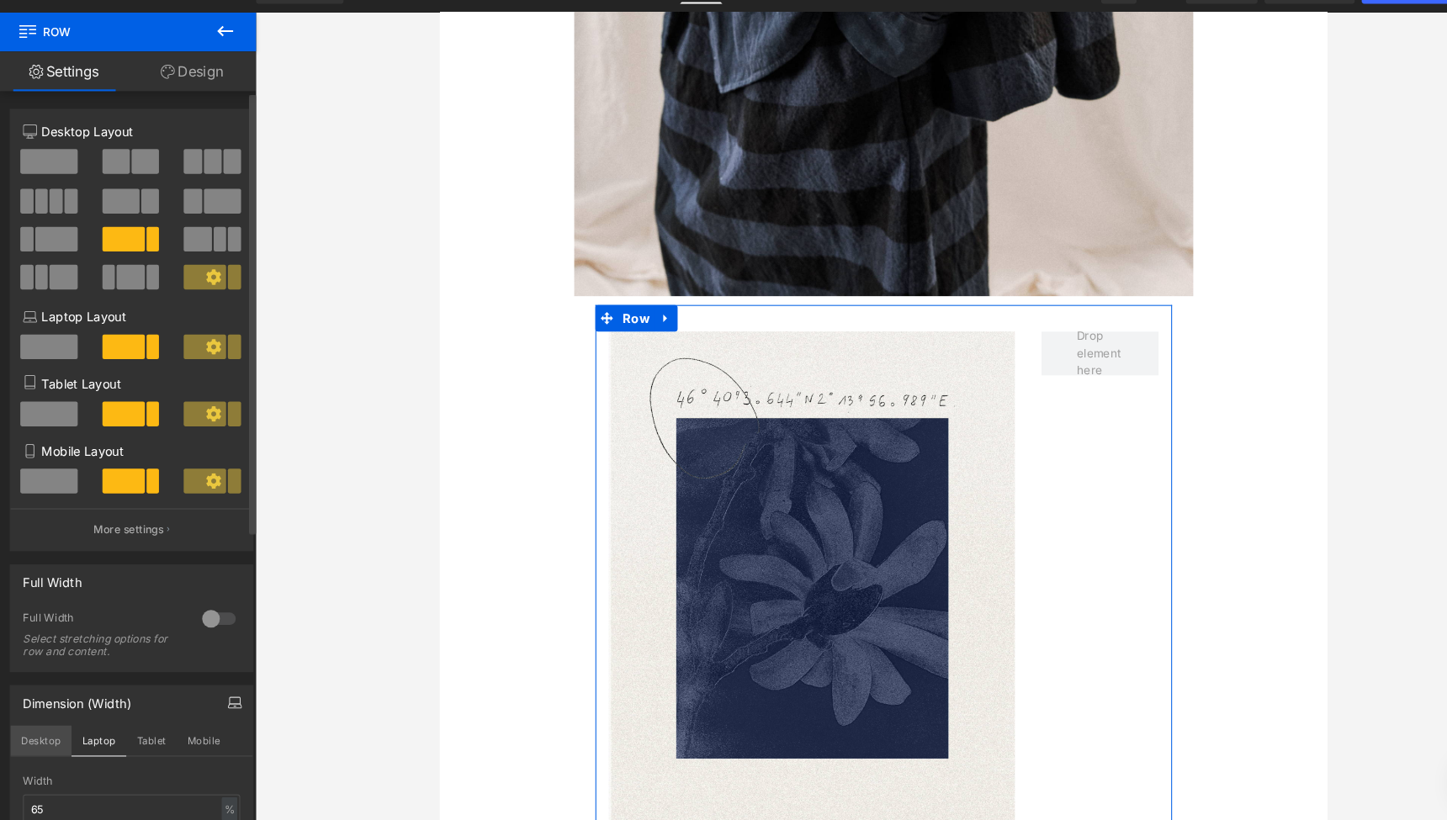
click at [46, 730] on button "Desktop" at bounding box center [39, 744] width 58 height 29
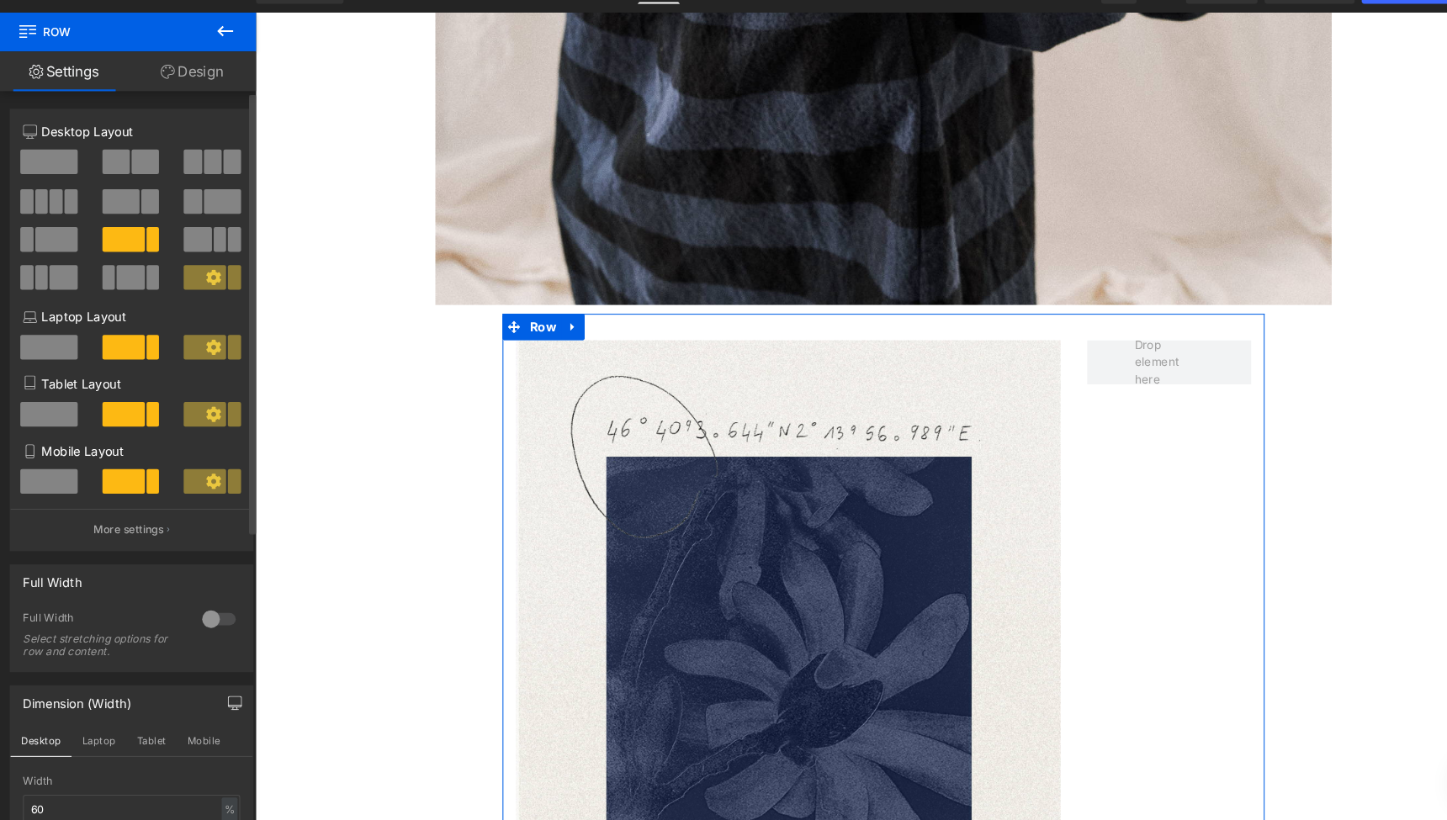
scroll to position [2160, 0]
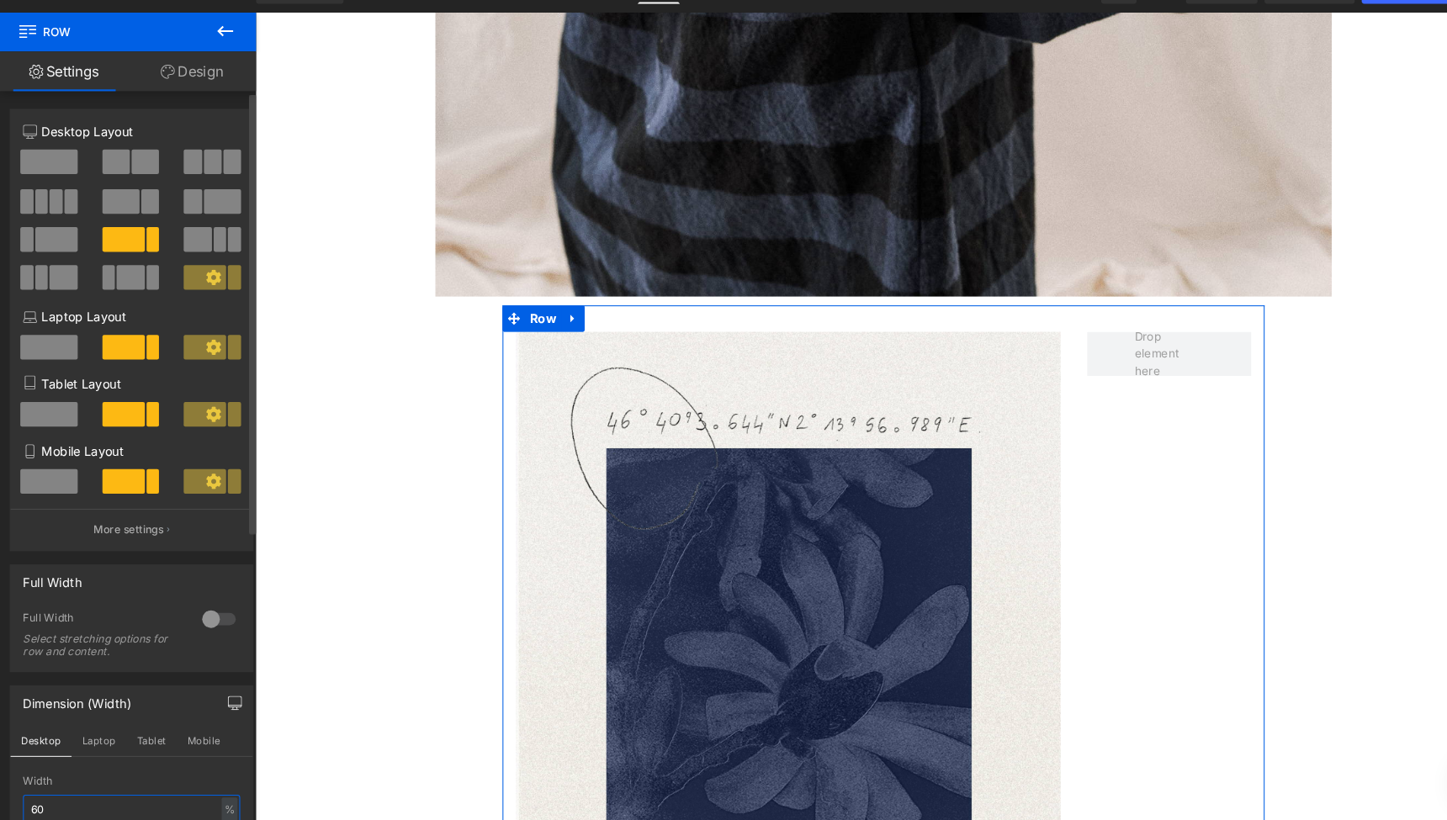
click at [52, 796] on input "60" at bounding box center [125, 810] width 207 height 28
type input "65"
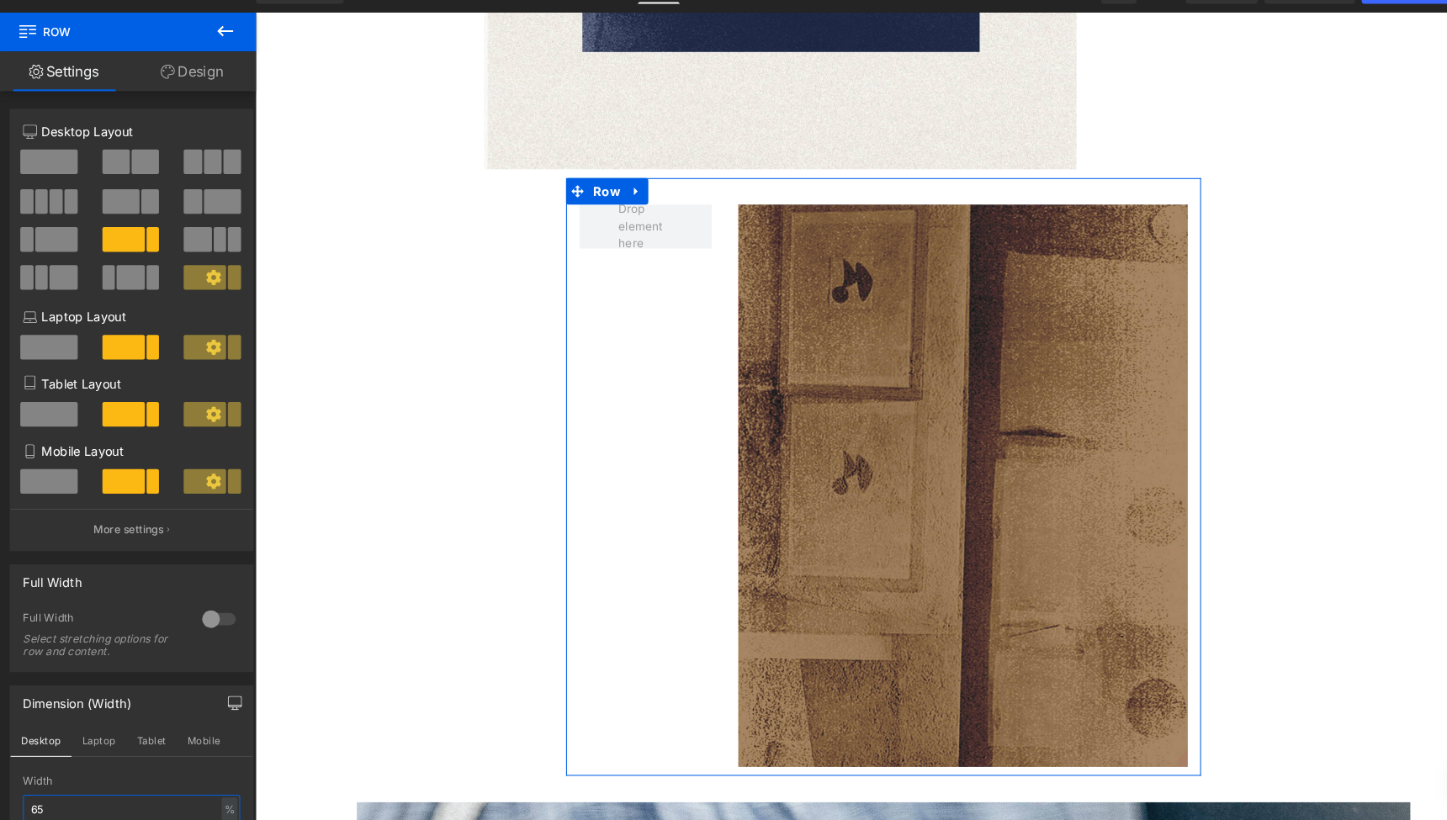
scroll to position [3024, 0]
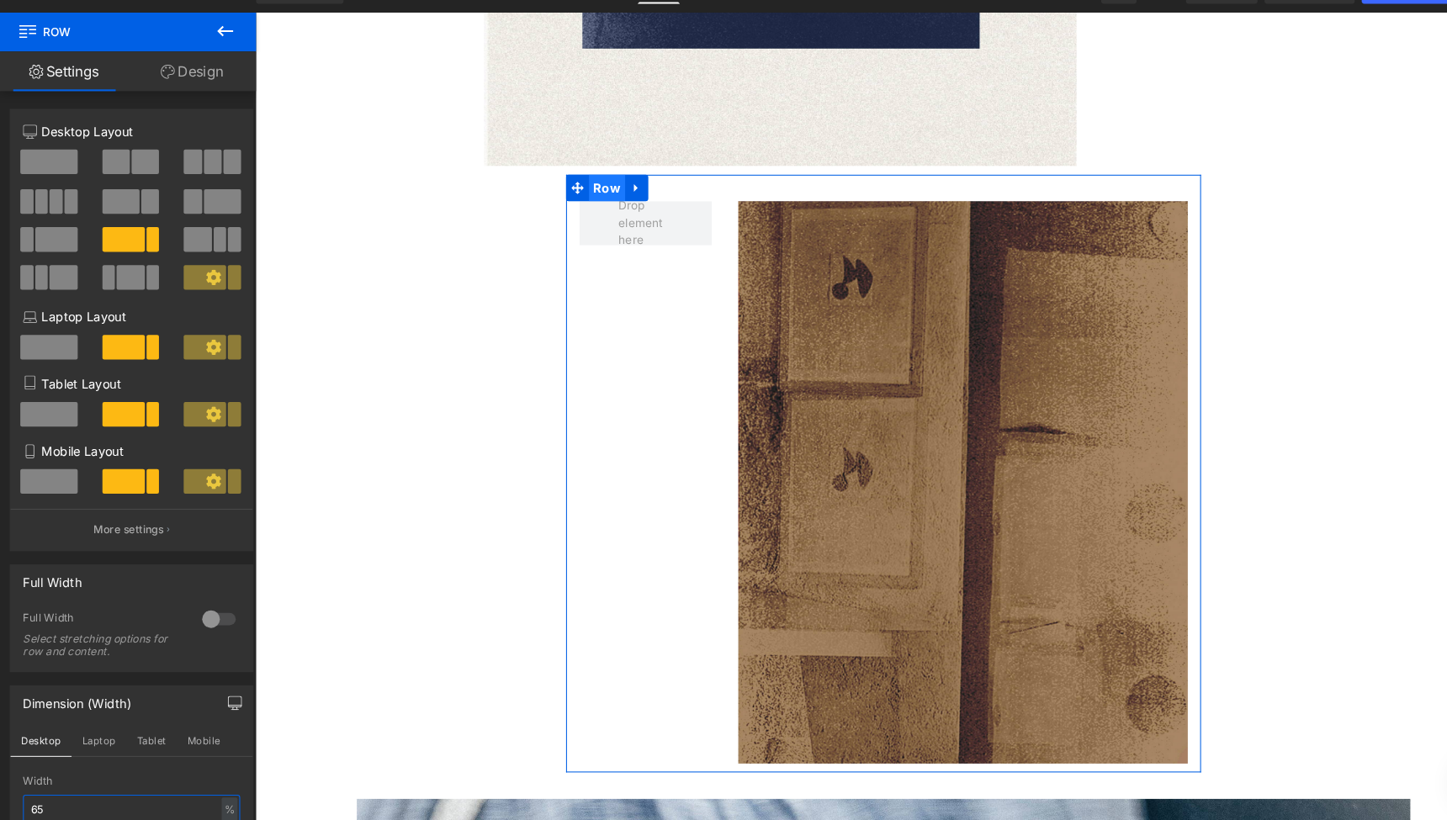
click at [580, 167] on span "Row" at bounding box center [589, 179] width 34 height 25
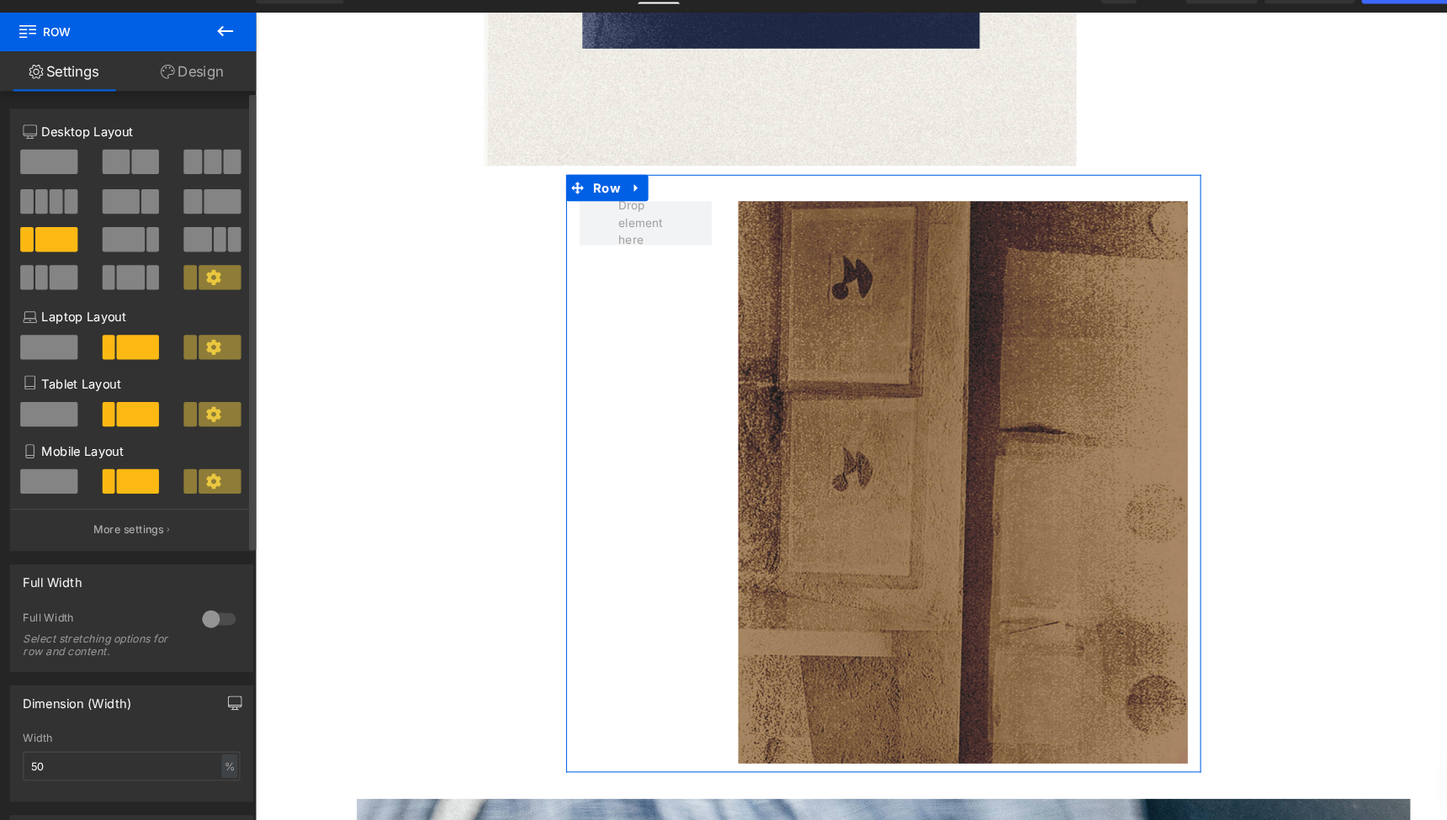
click at [217, 702] on icon "button" at bounding box center [223, 708] width 13 height 13
click at [99, 730] on button "Laptop" at bounding box center [94, 744] width 52 height 29
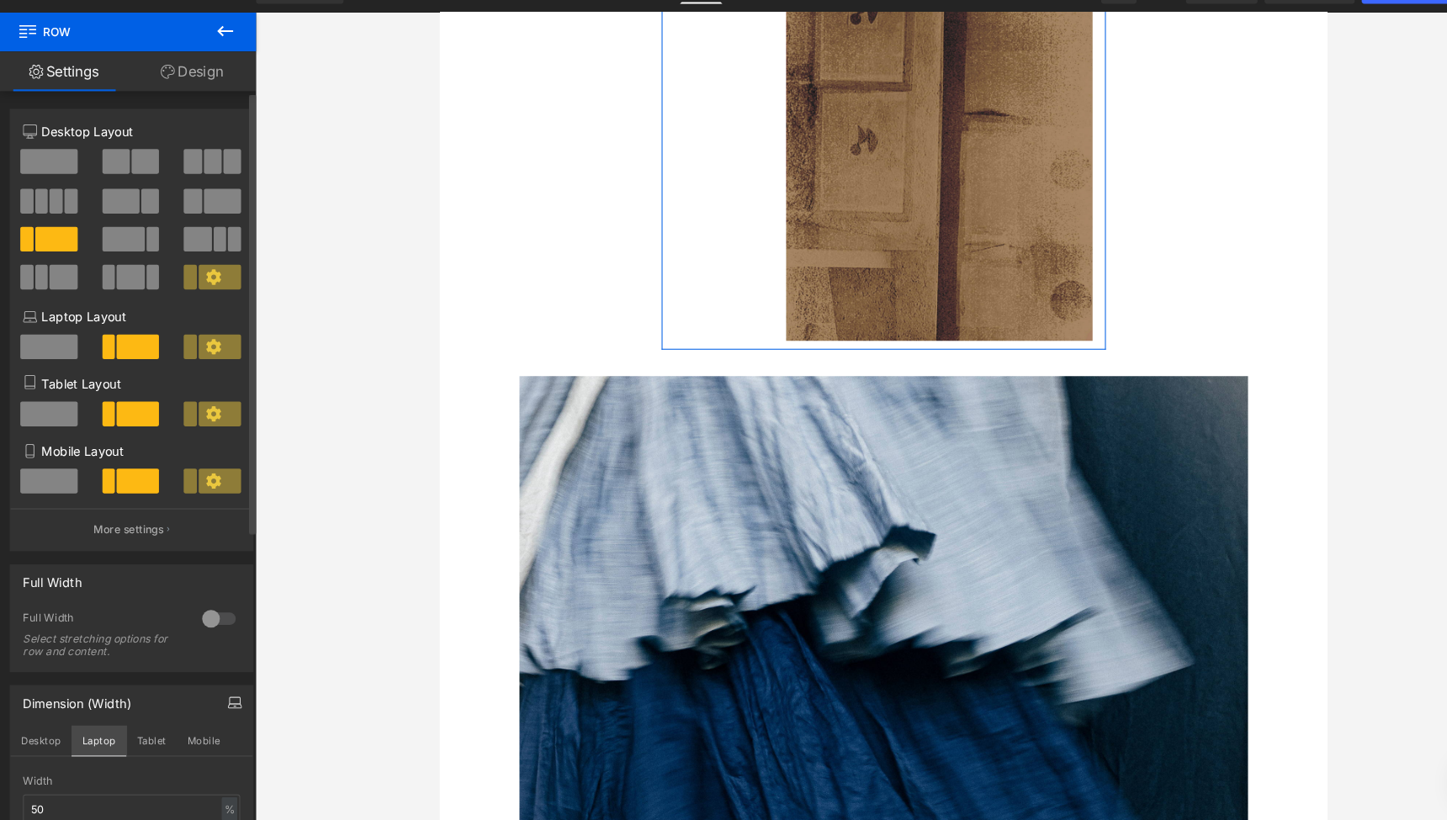
scroll to position [2083, 0]
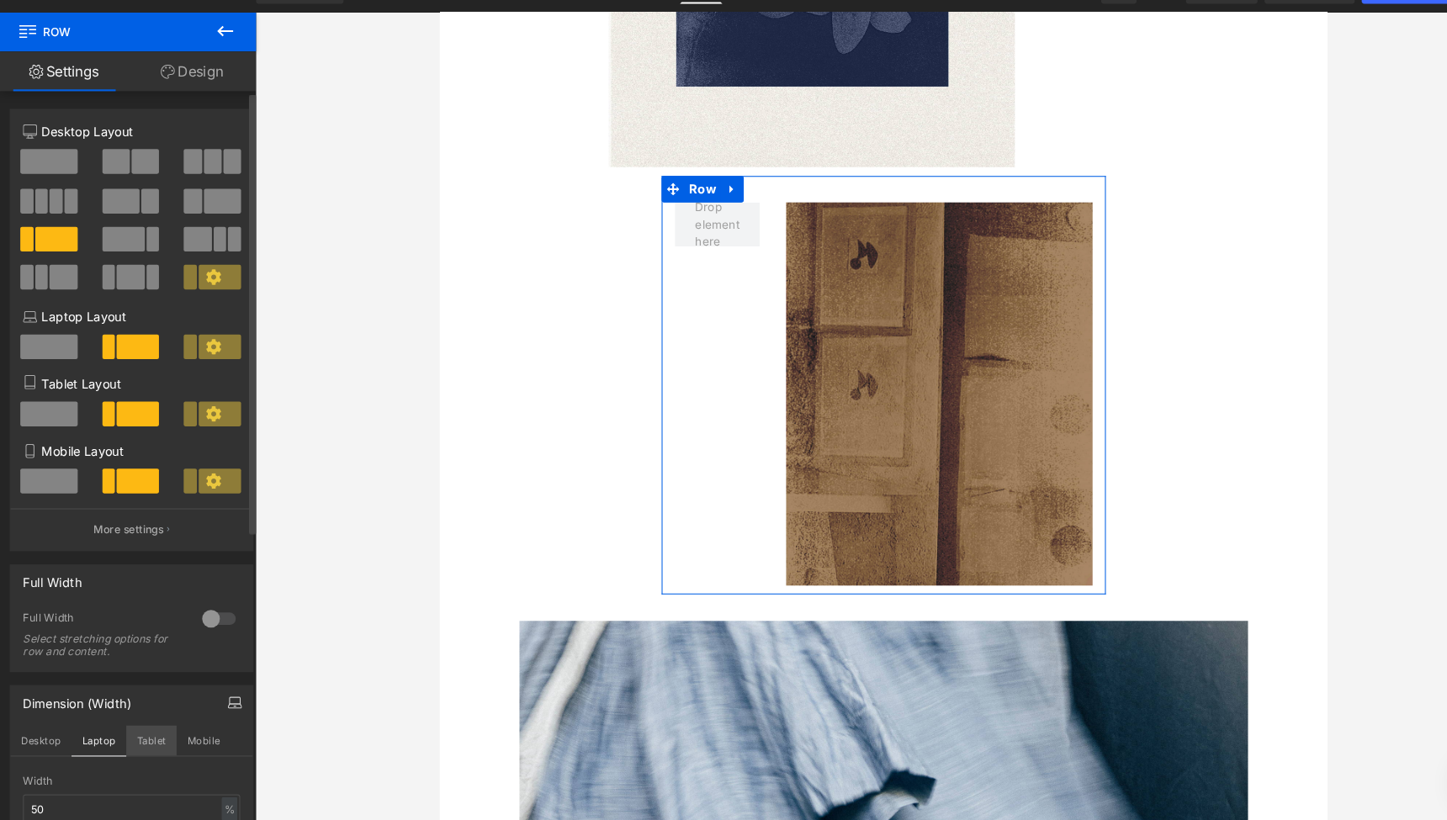
click at [143, 730] on button "Tablet" at bounding box center [144, 744] width 48 height 29
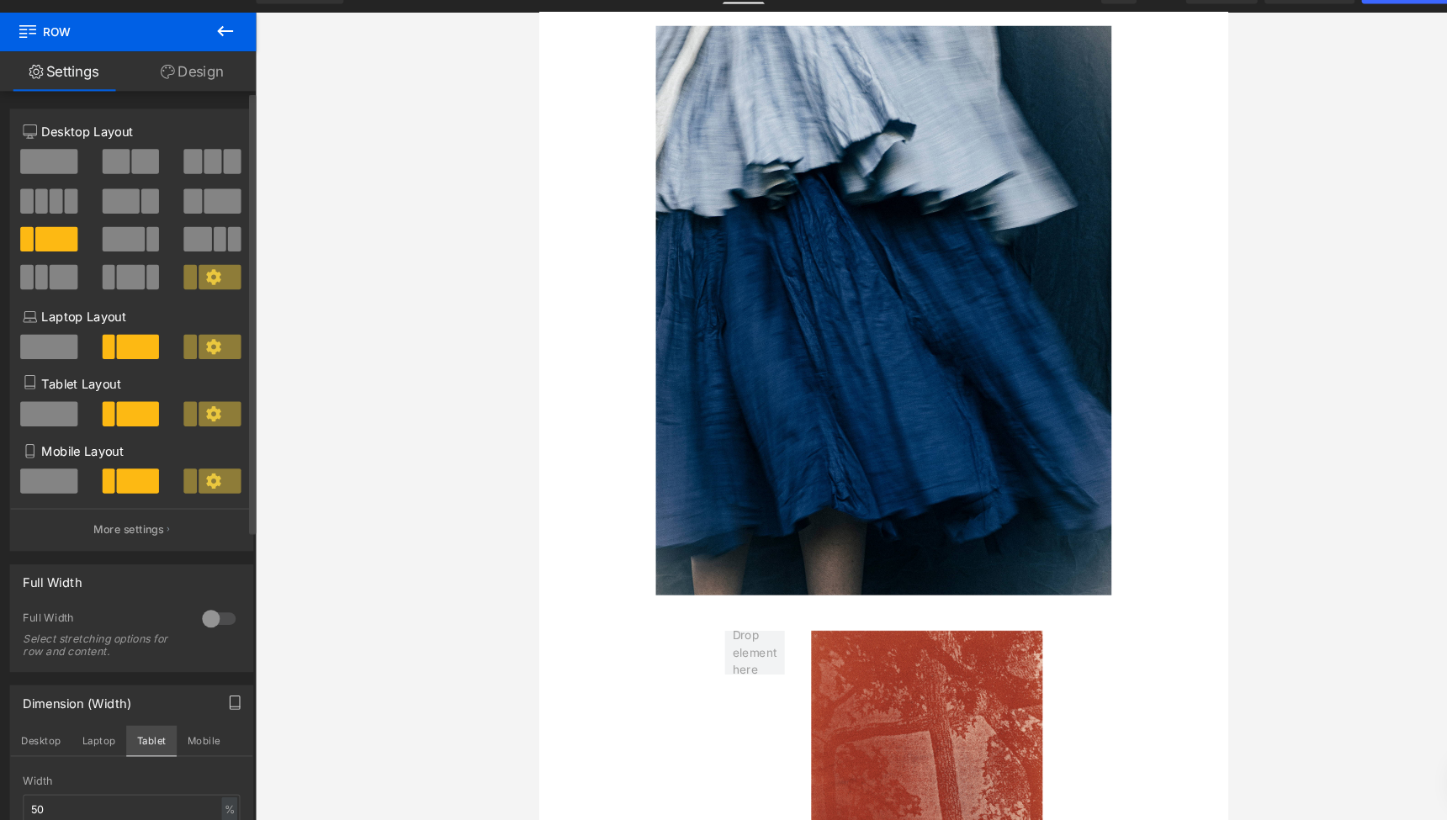
scroll to position [1604, 0]
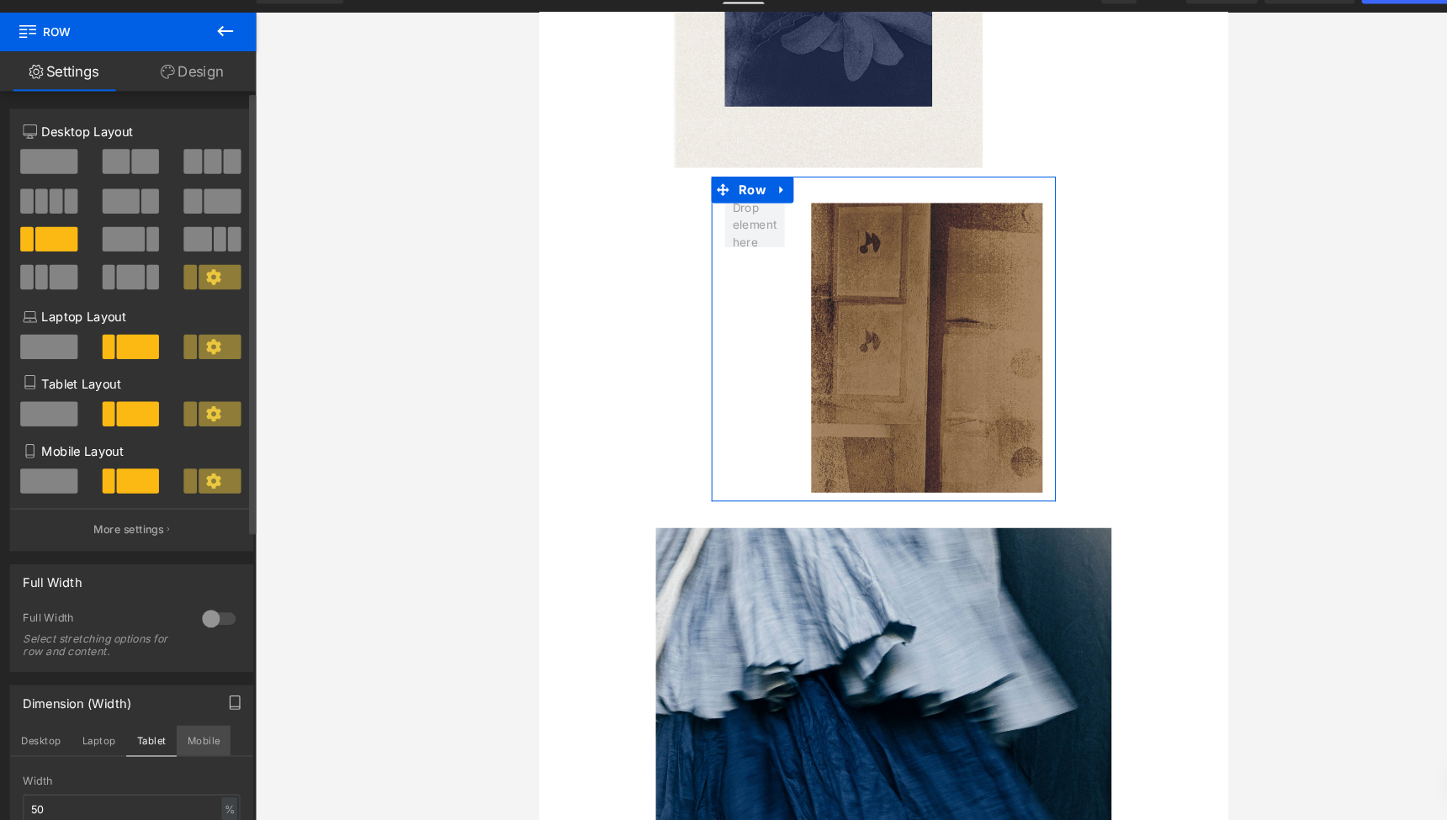
click at [188, 730] on button "Mobile" at bounding box center [193, 744] width 51 height 29
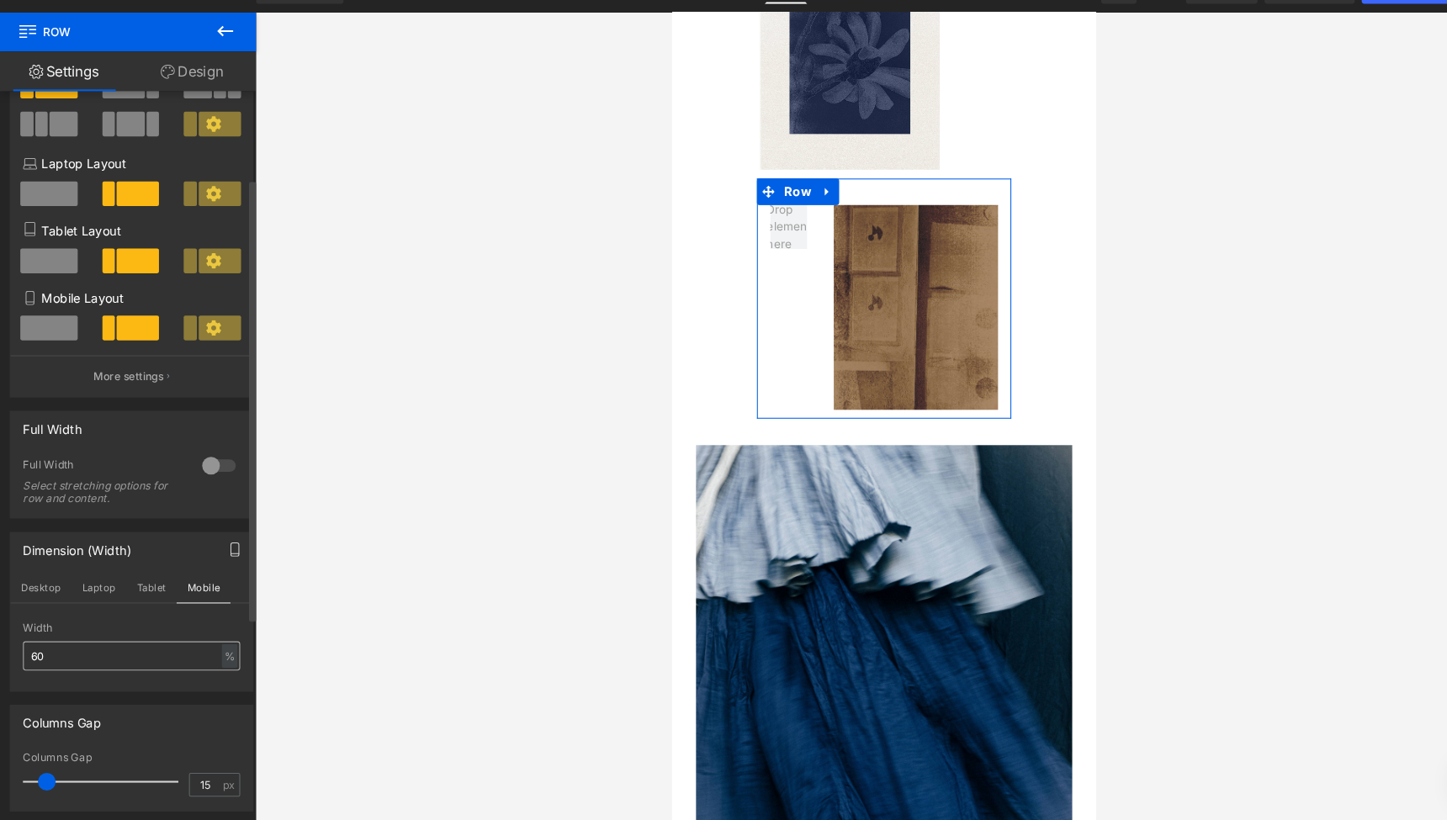
scroll to position [176, 0]
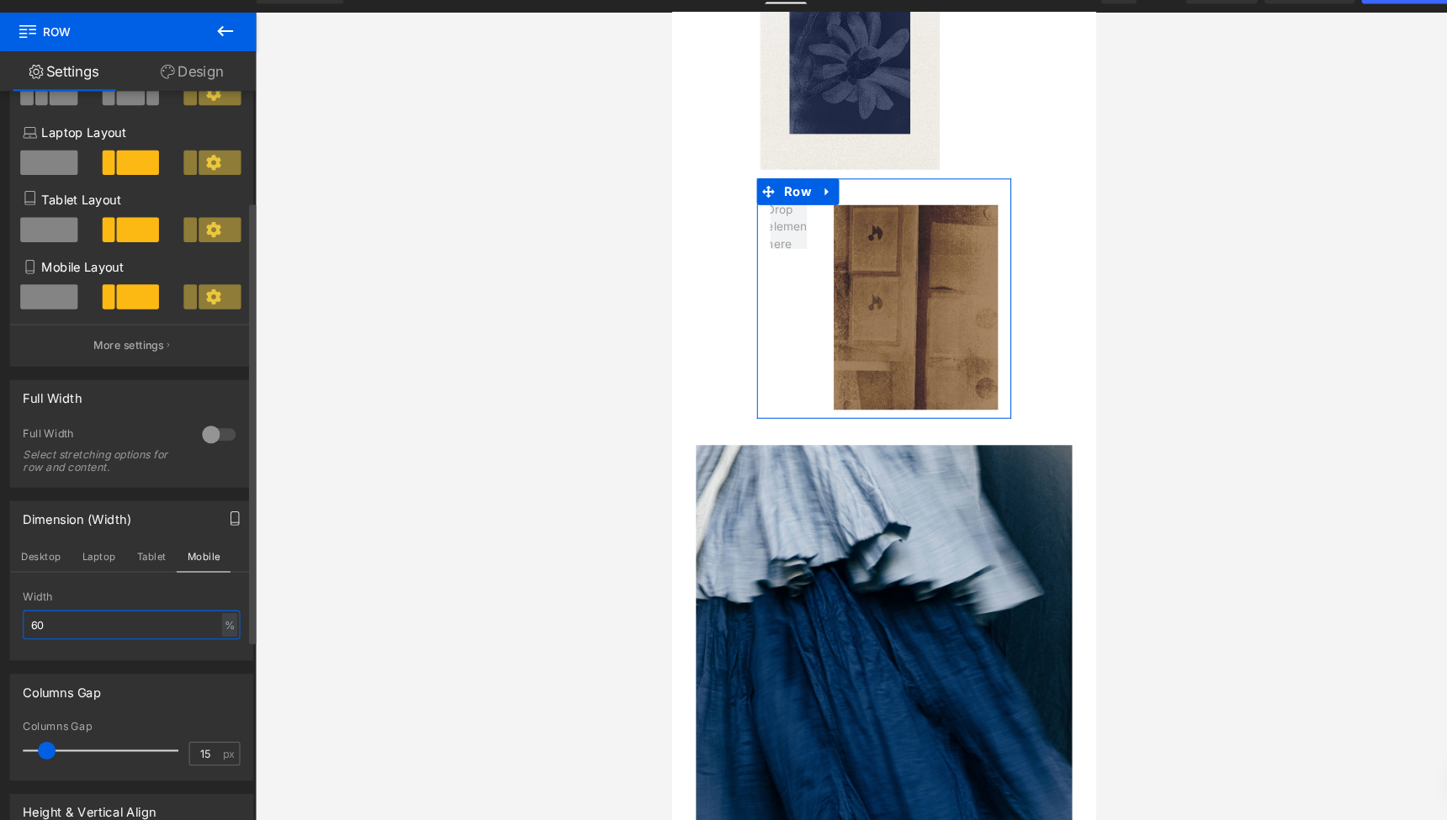
click at [48, 620] on input "60" at bounding box center [125, 634] width 207 height 28
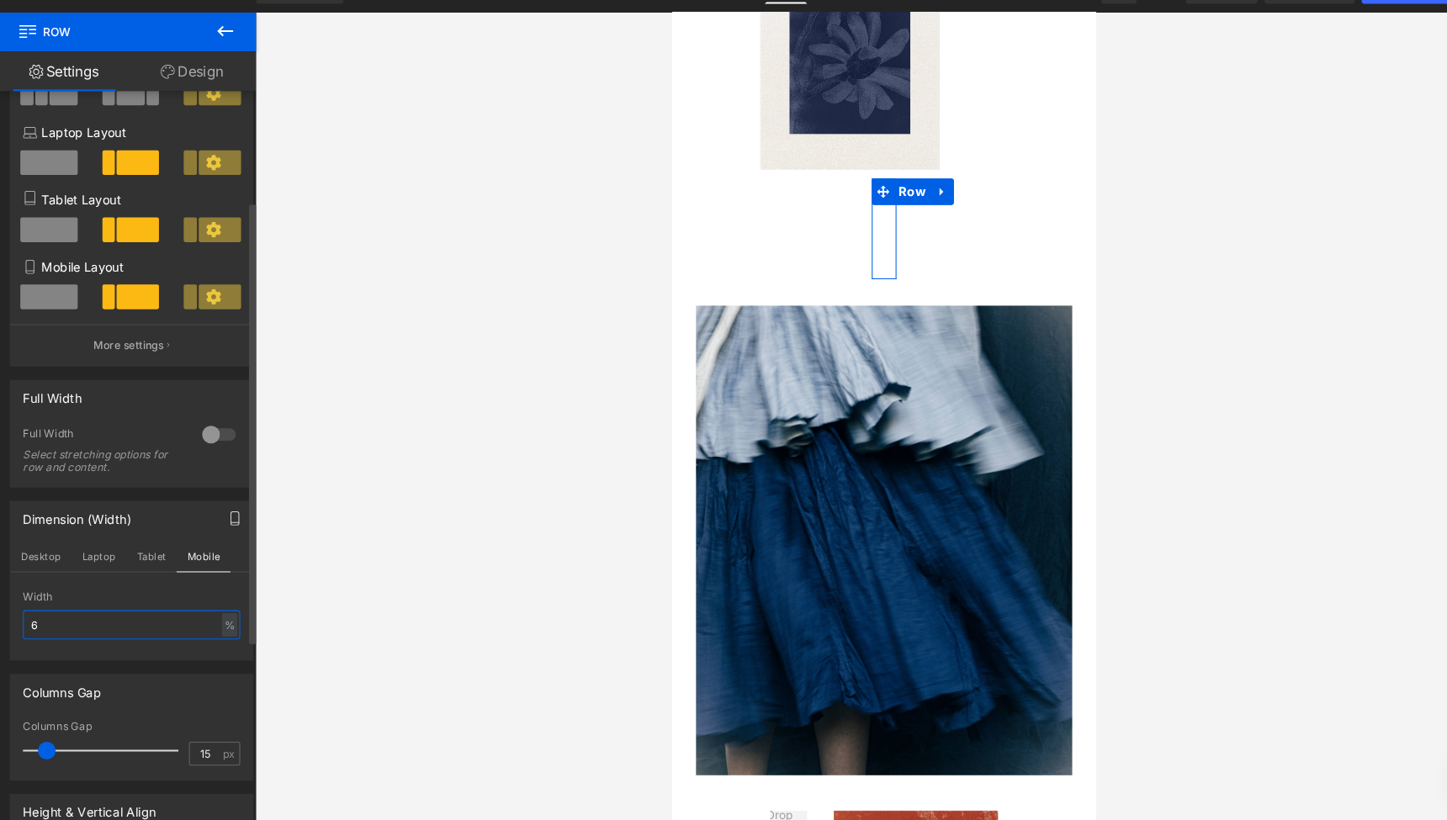
type input "65"
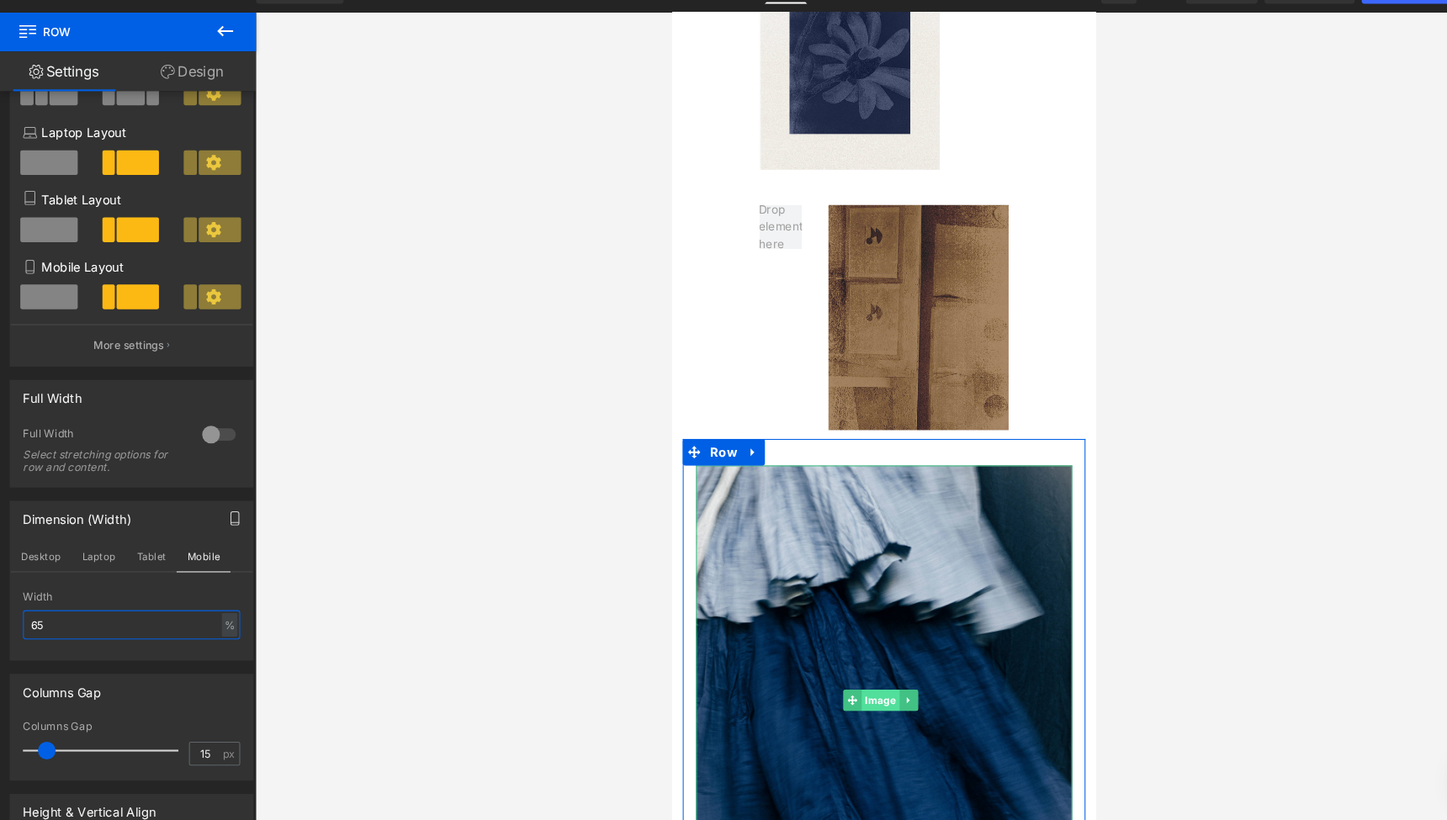
click at [869, 657] on span "Image" at bounding box center [870, 667] width 36 height 20
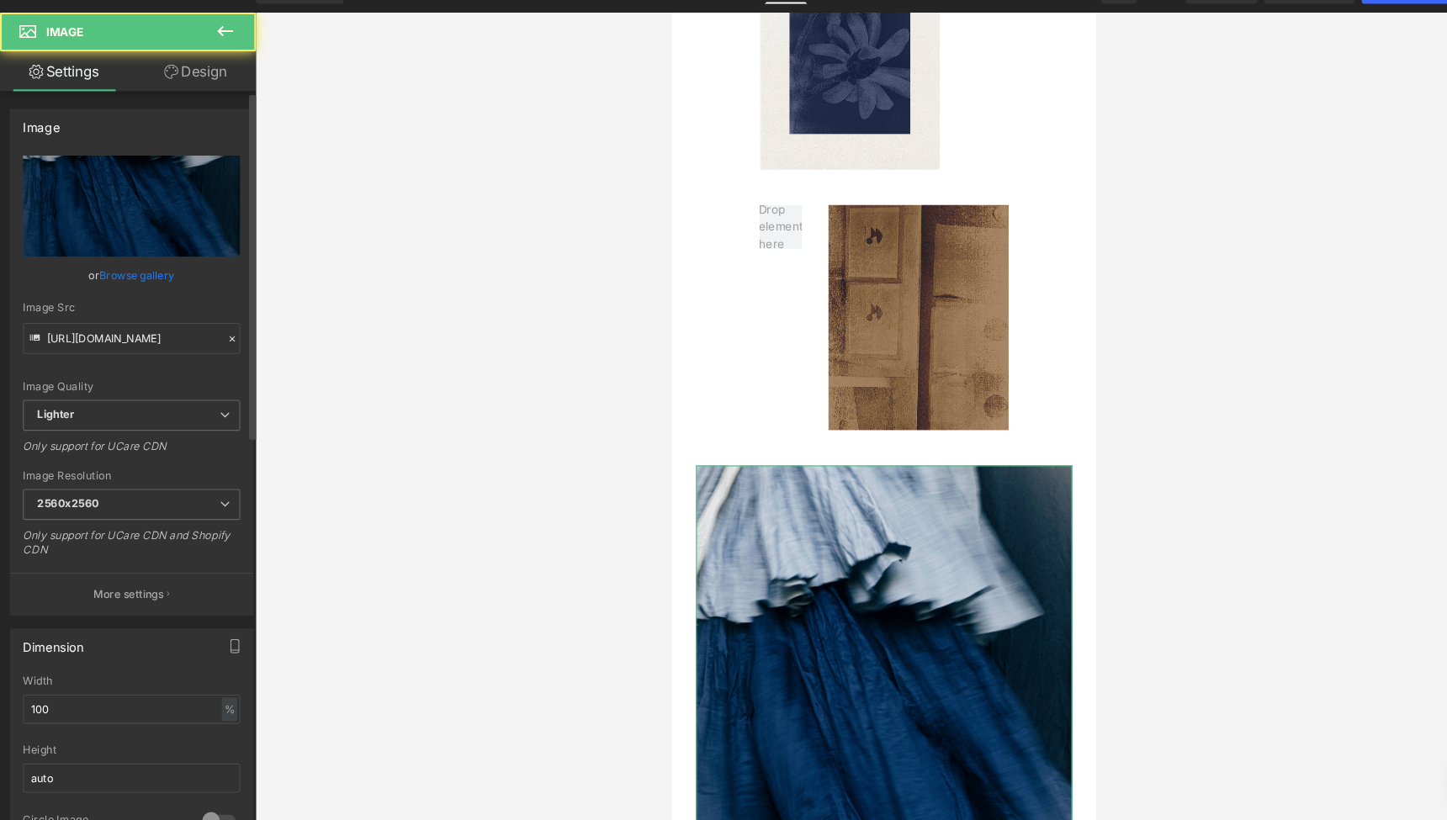
click at [146, 286] on link "Browse gallery" at bounding box center [131, 300] width 72 height 29
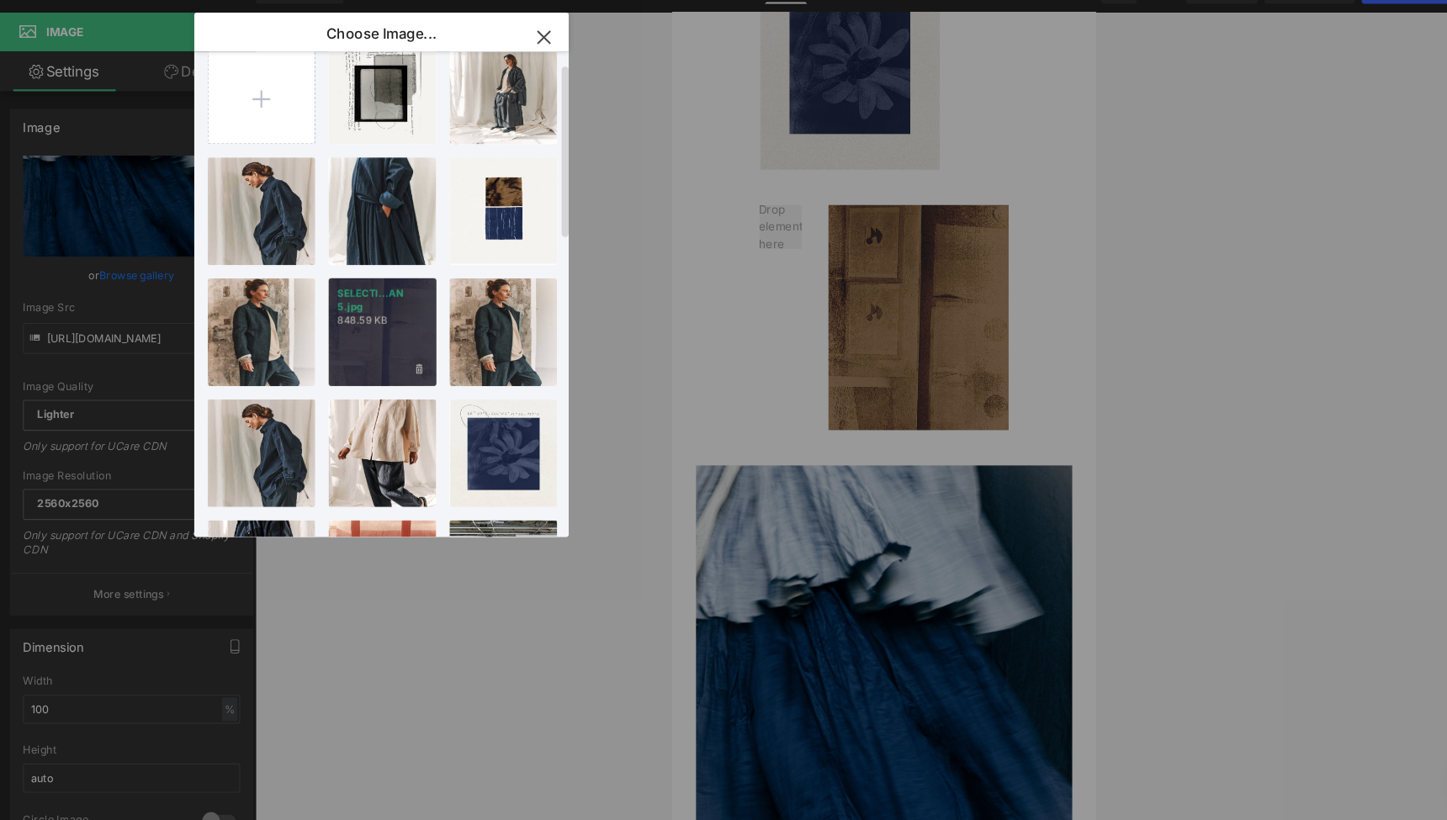
scroll to position [31, 0]
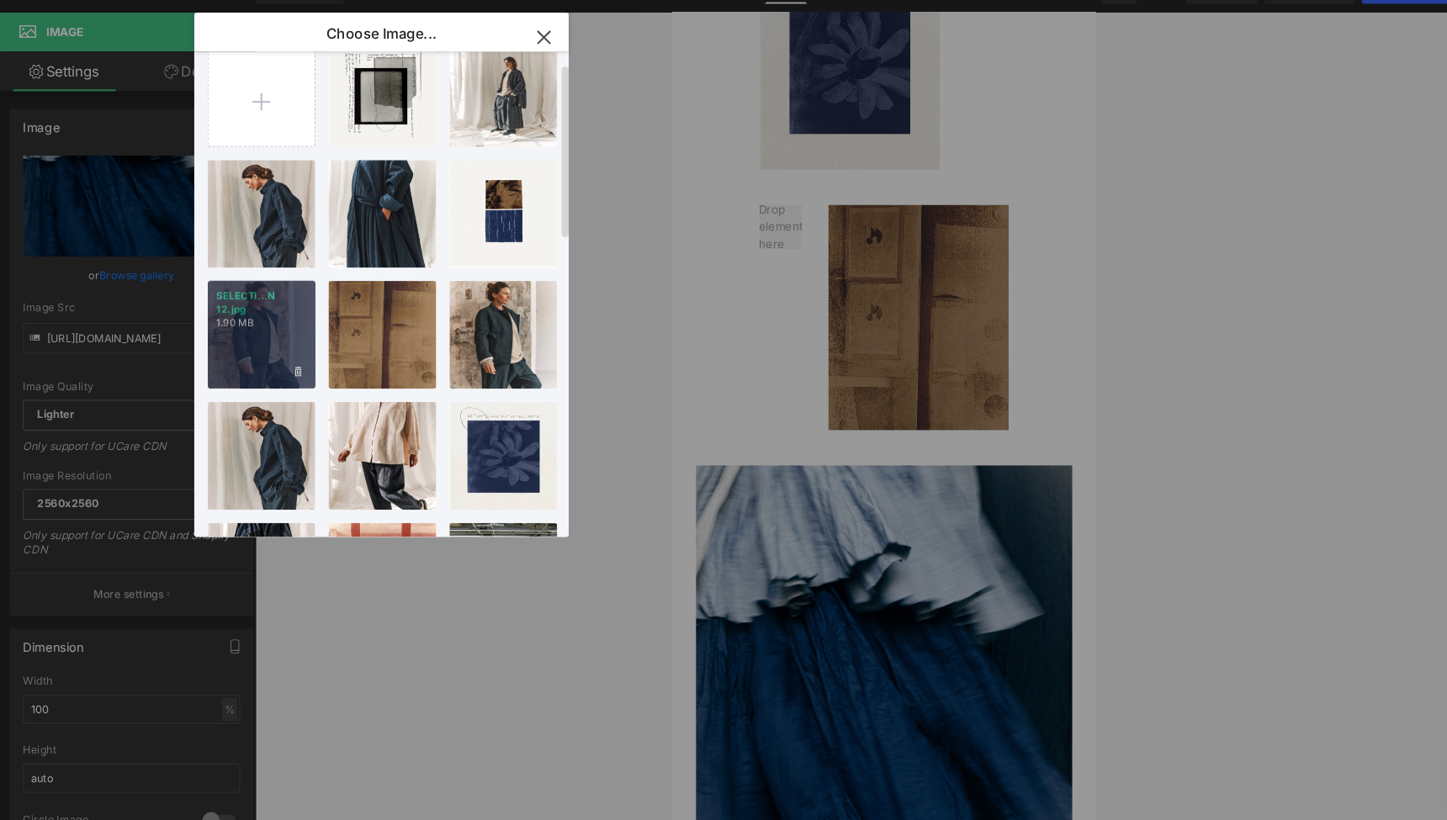
click at [267, 340] on p "1.90 MB" at bounding box center [249, 346] width 86 height 13
type input "[URL][DOMAIN_NAME]"
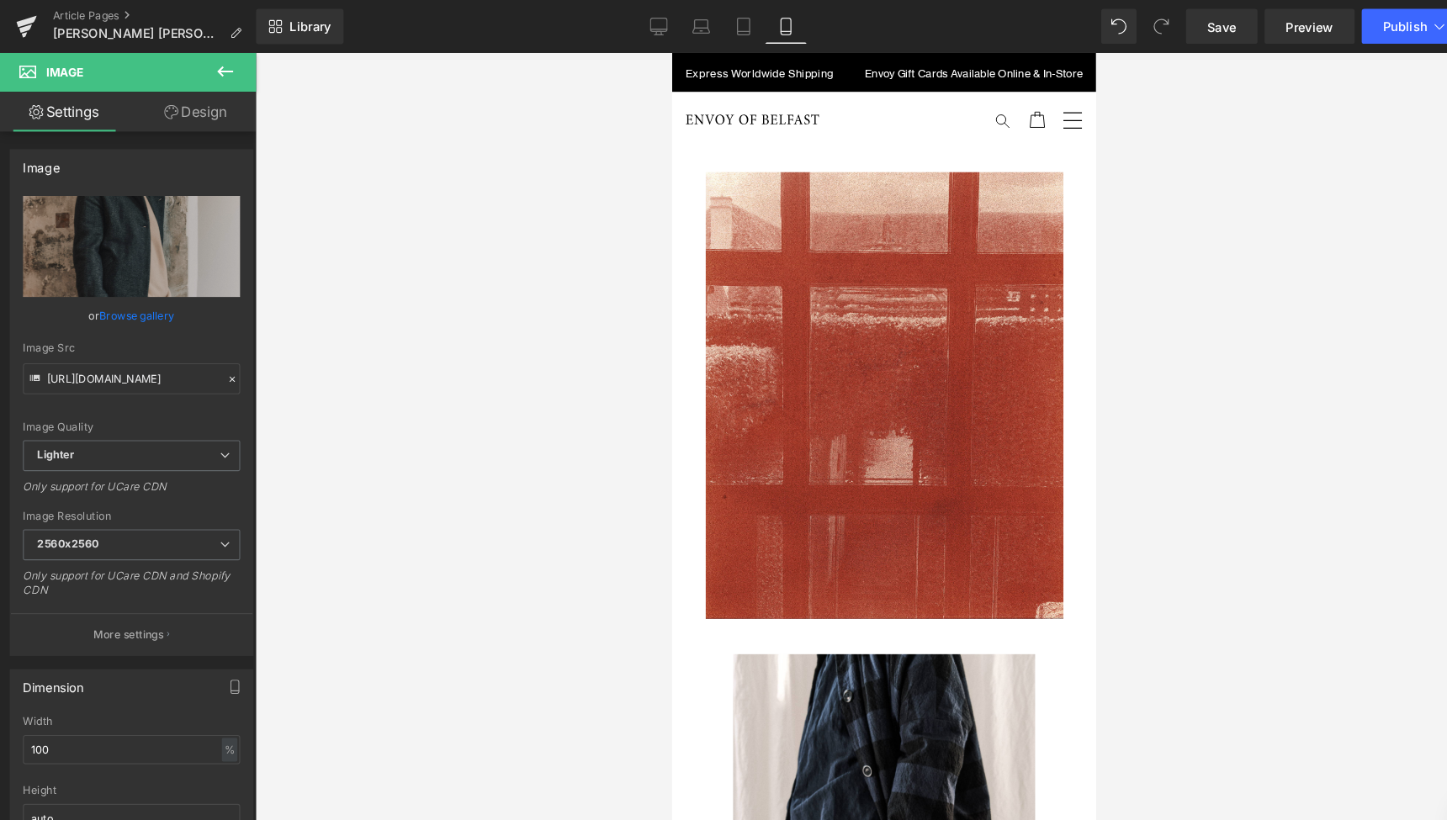
scroll to position [0, 0]
click at [629, 21] on icon at bounding box center [627, 25] width 17 height 17
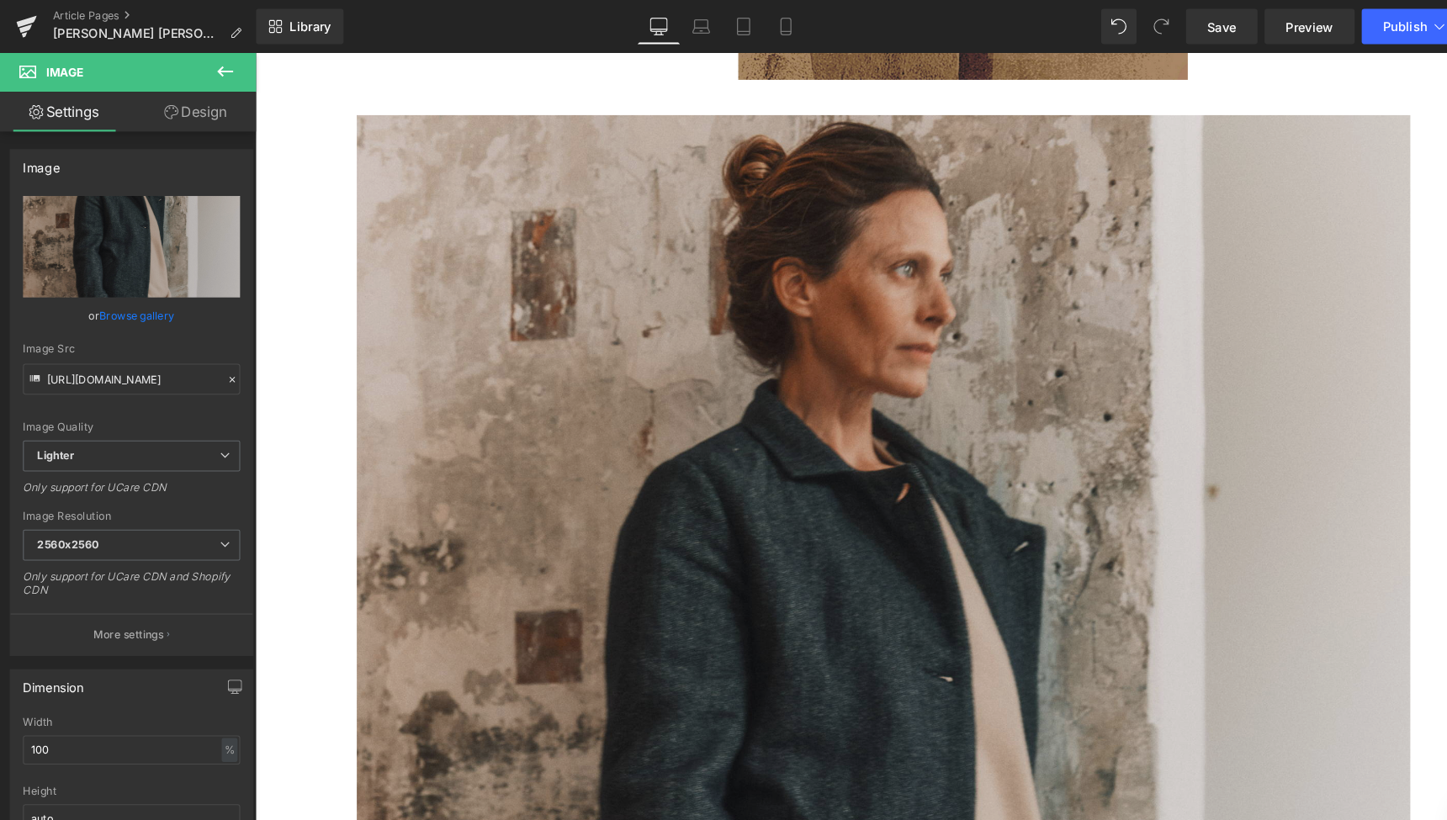
scroll to position [3681, 0]
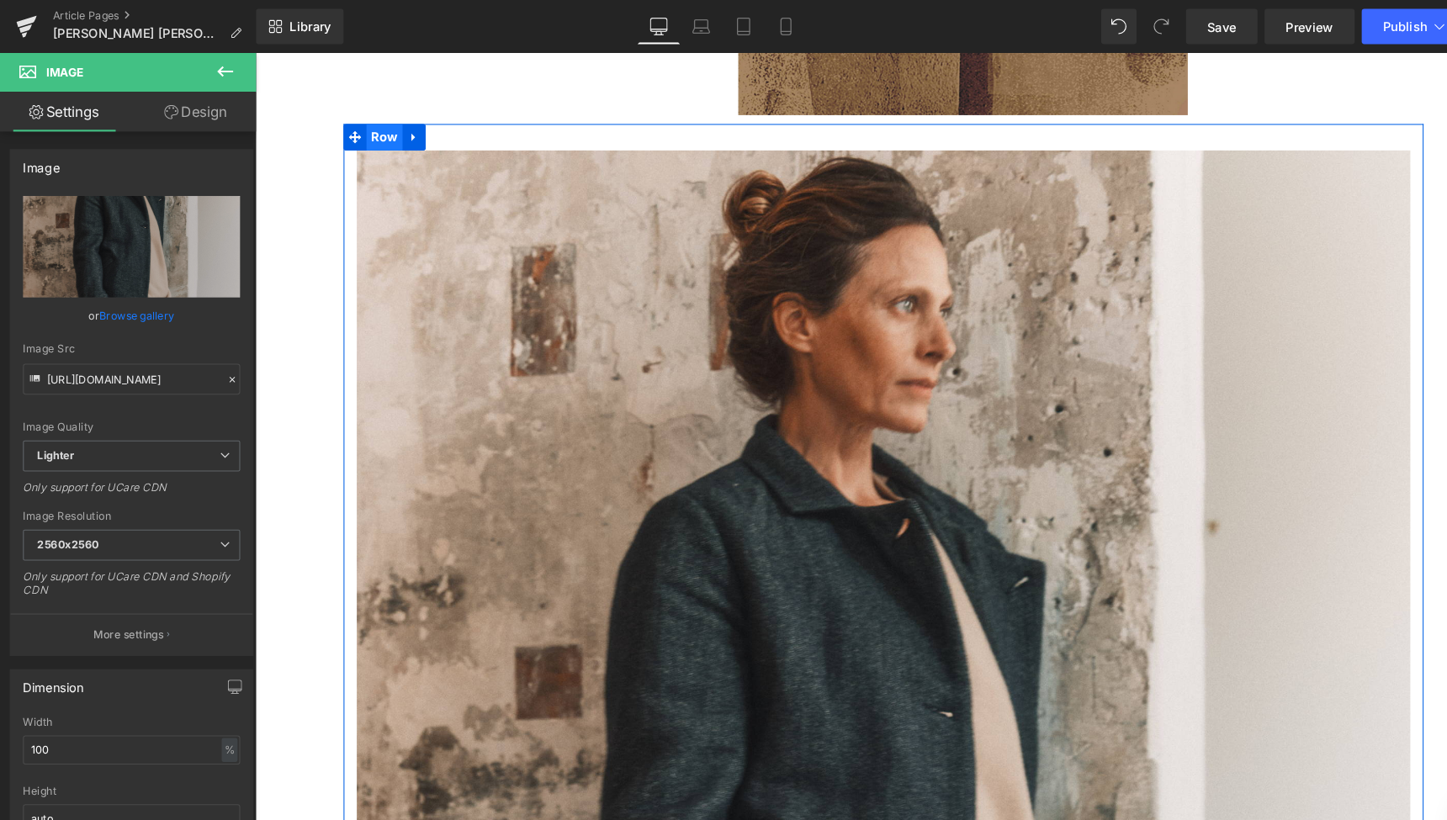
click at [372, 119] on span "Row" at bounding box center [377, 131] width 34 height 25
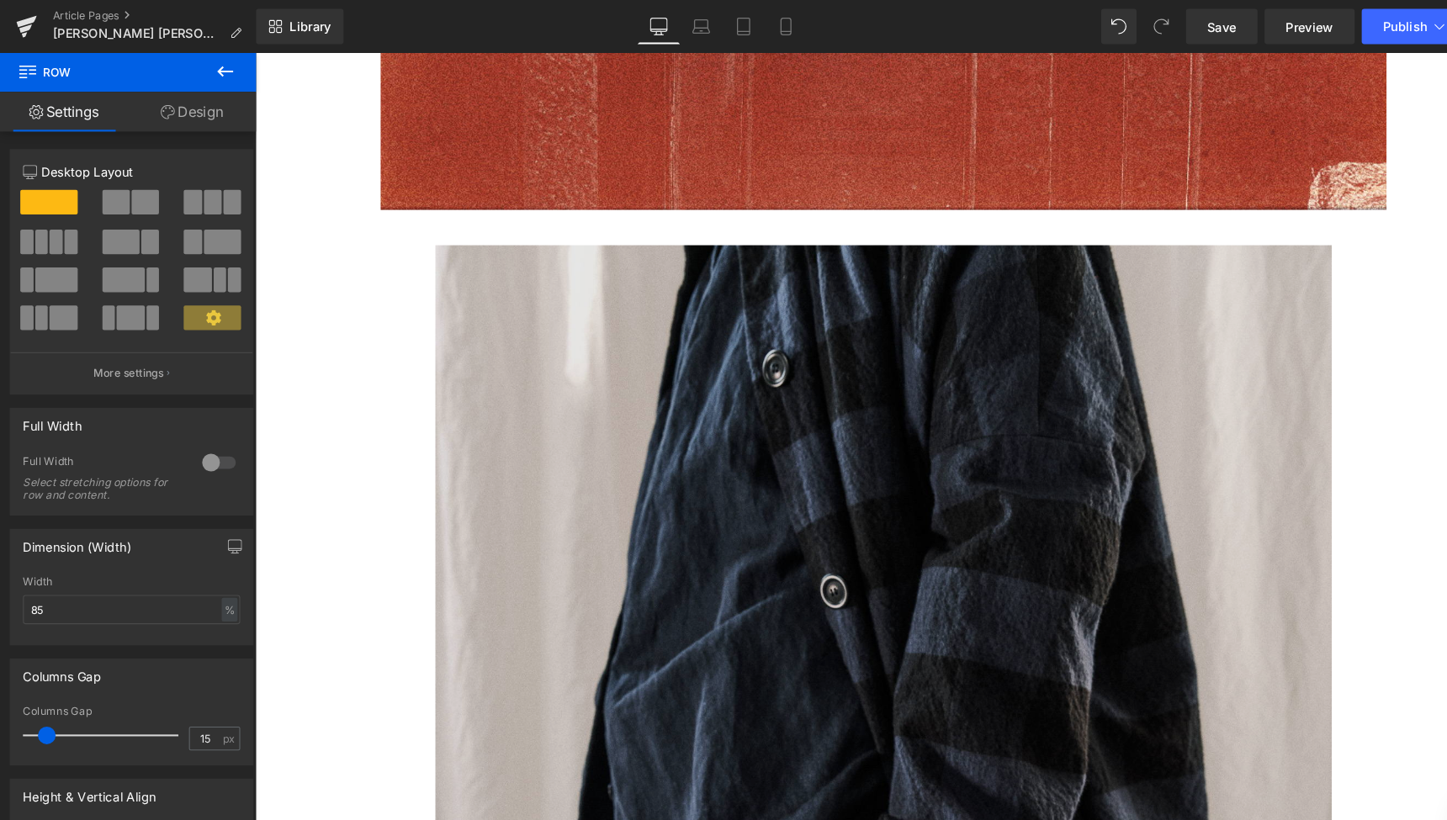
scroll to position [1262, 0]
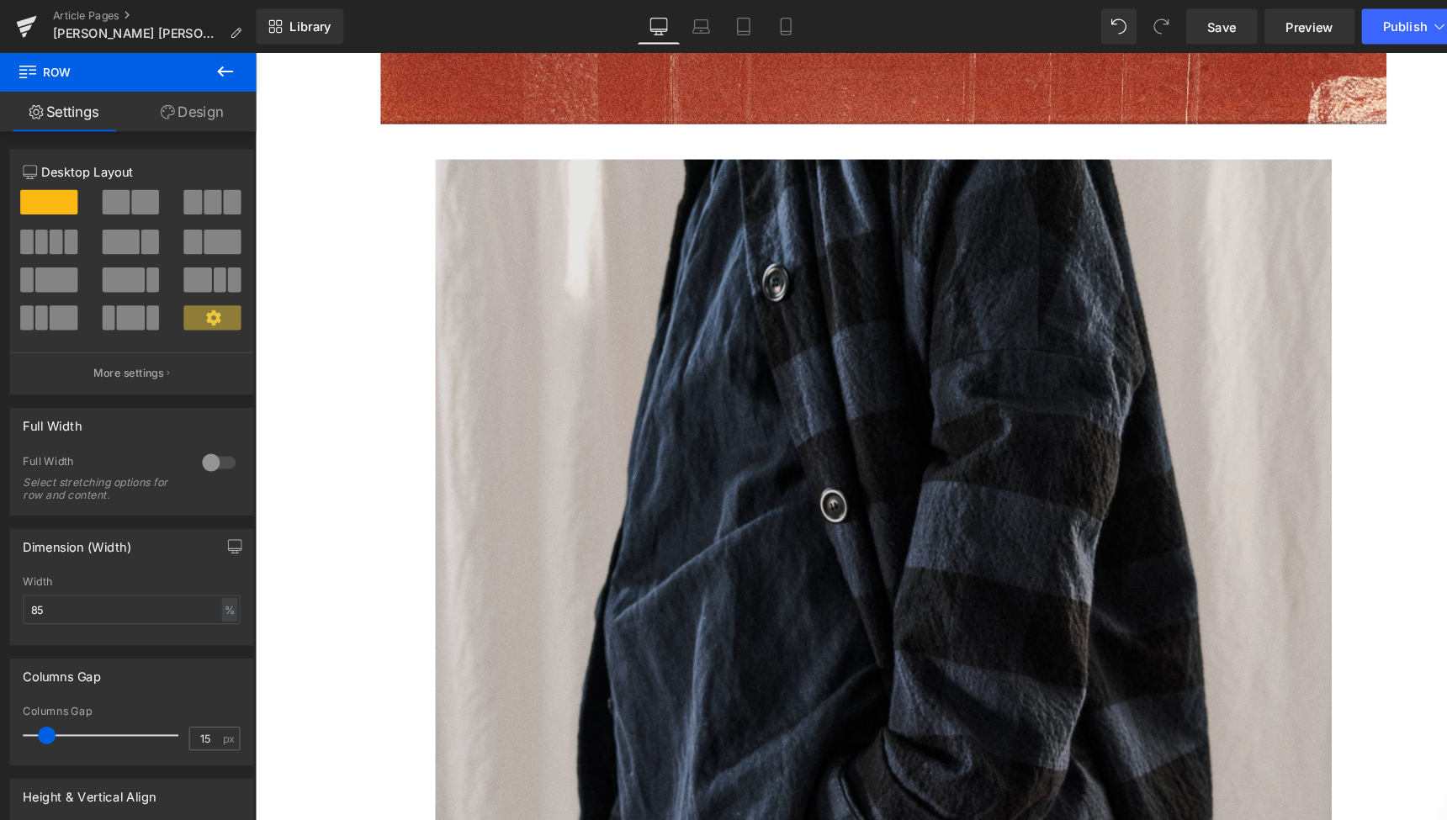
click at [757, 484] on img at bounding box center [852, 687] width 853 height 1067
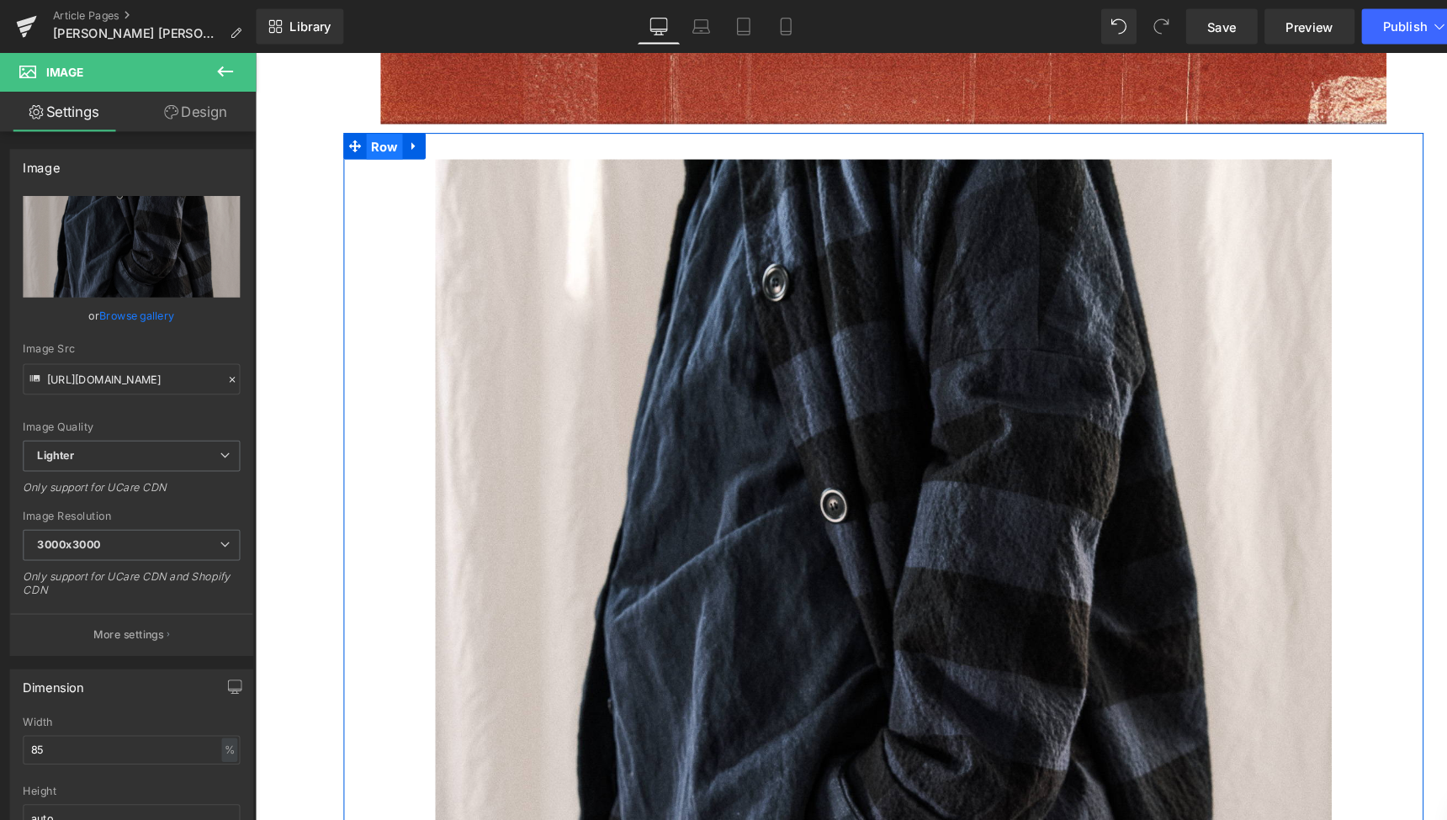
click at [378, 130] on span "Row" at bounding box center [377, 142] width 34 height 25
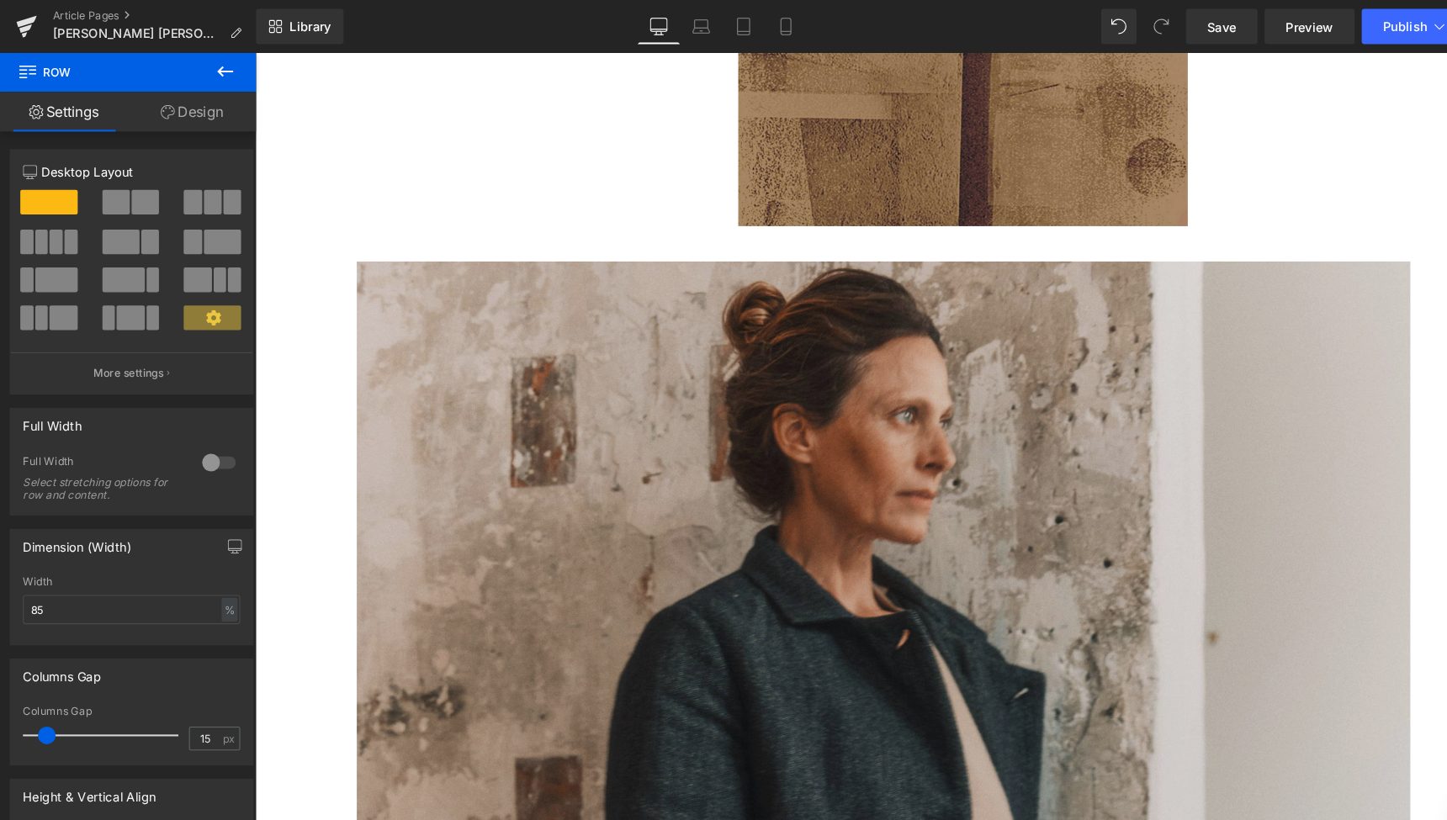
scroll to position [3576, 0]
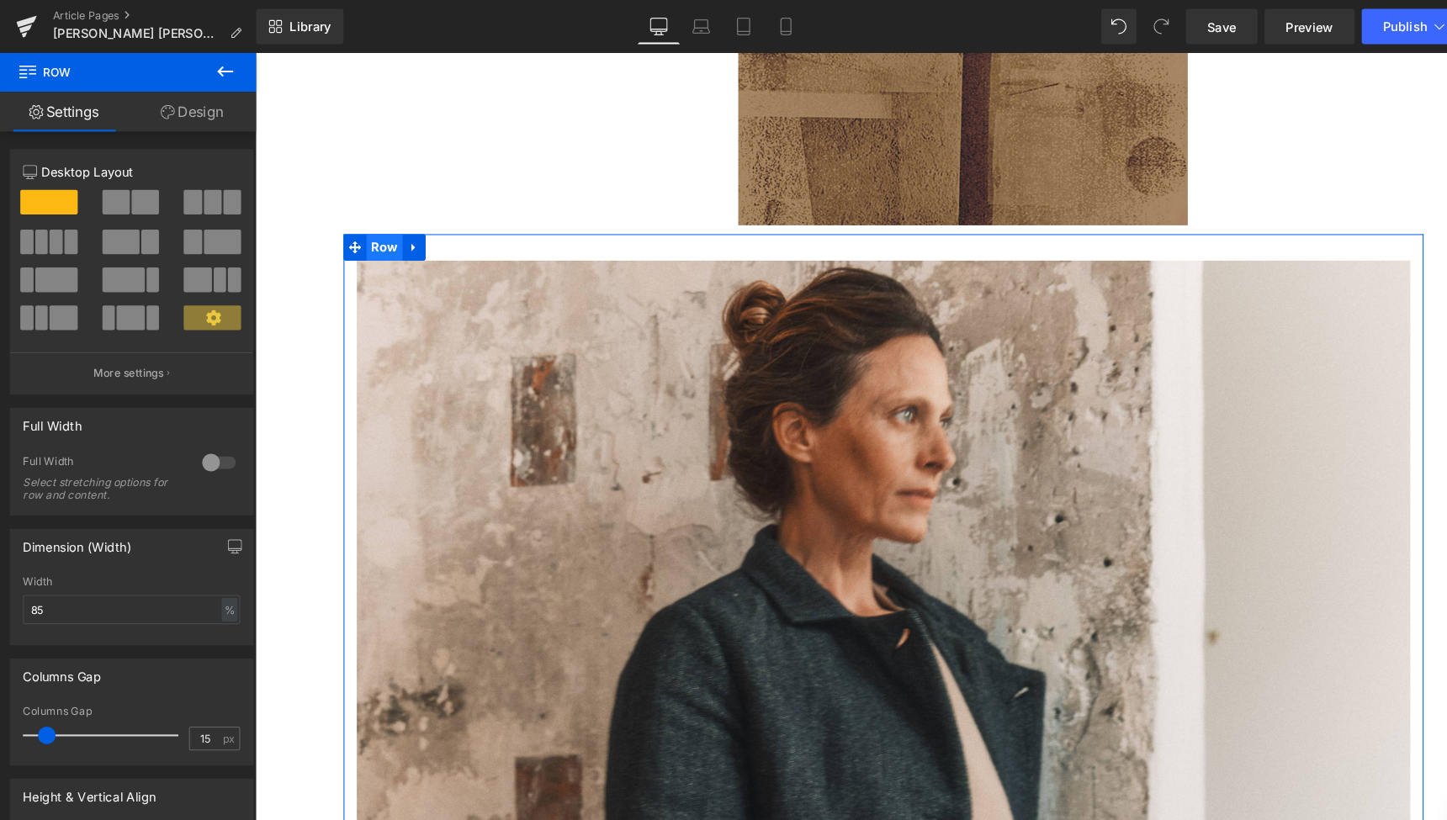
click at [377, 225] on span "Row" at bounding box center [377, 237] width 34 height 25
click at [56, 576] on input "85" at bounding box center [125, 581] width 207 height 28
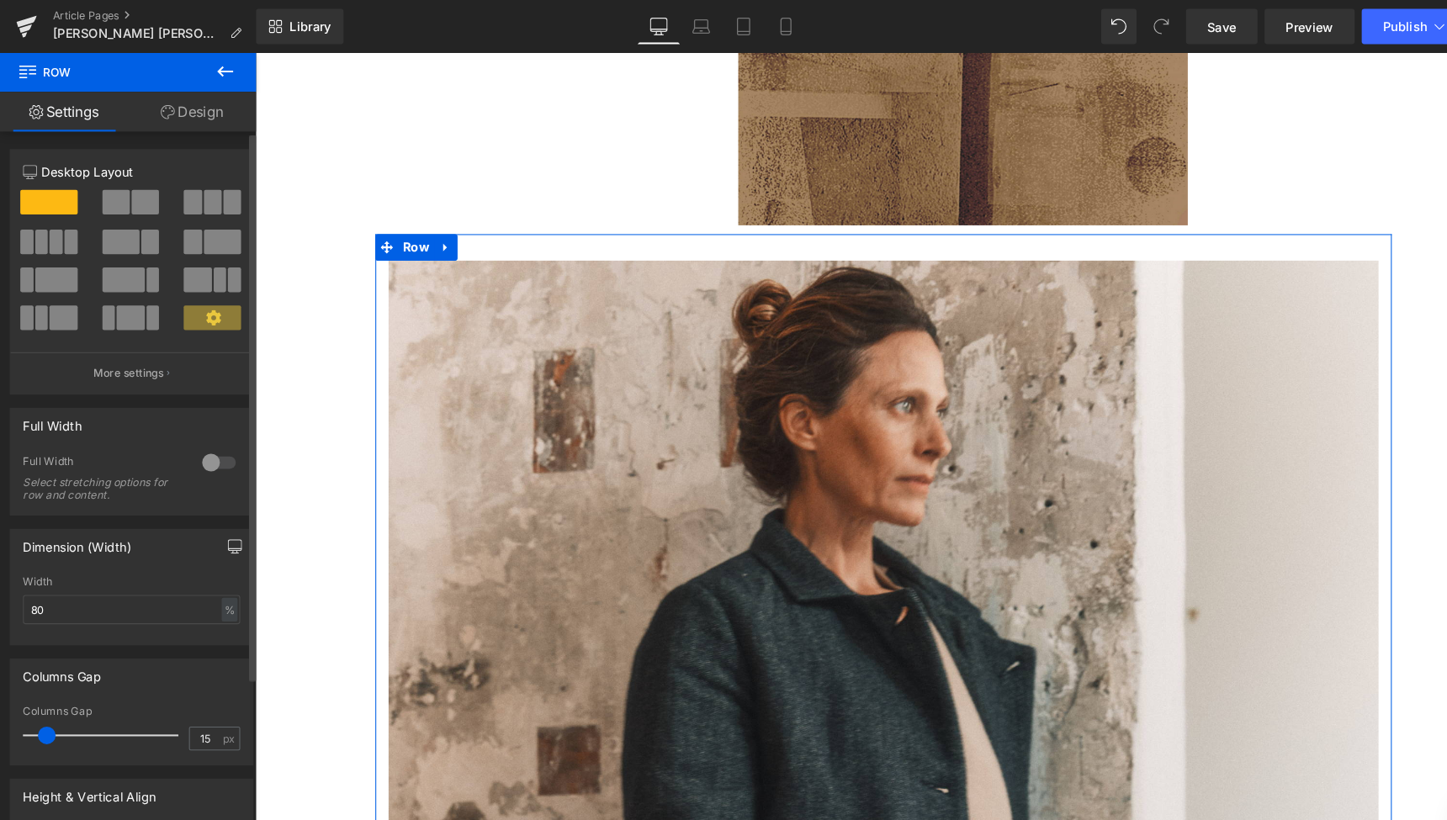
click at [219, 515] on icon "button" at bounding box center [224, 520] width 13 height 10
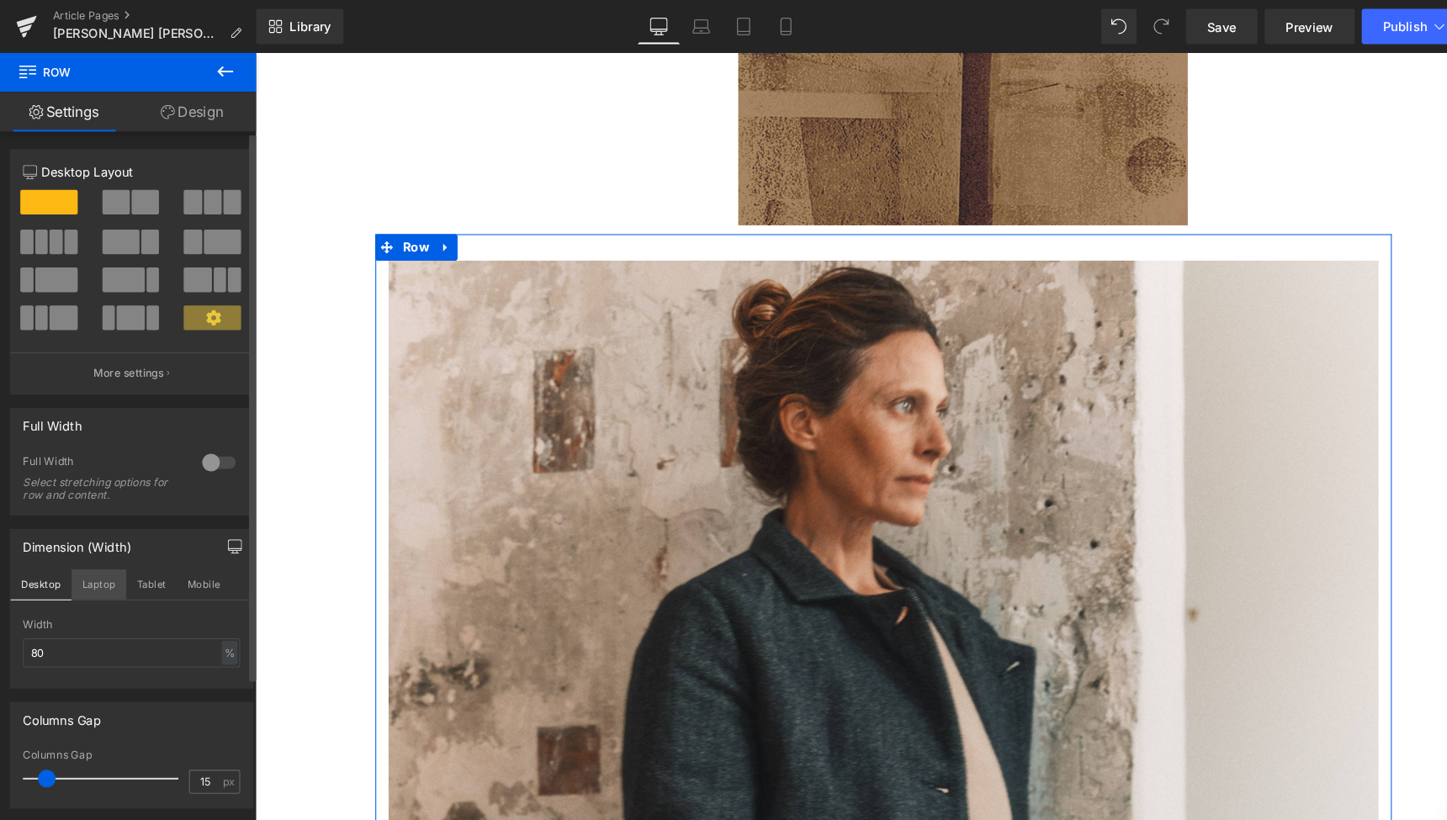
click at [92, 555] on button "Laptop" at bounding box center [94, 557] width 52 height 29
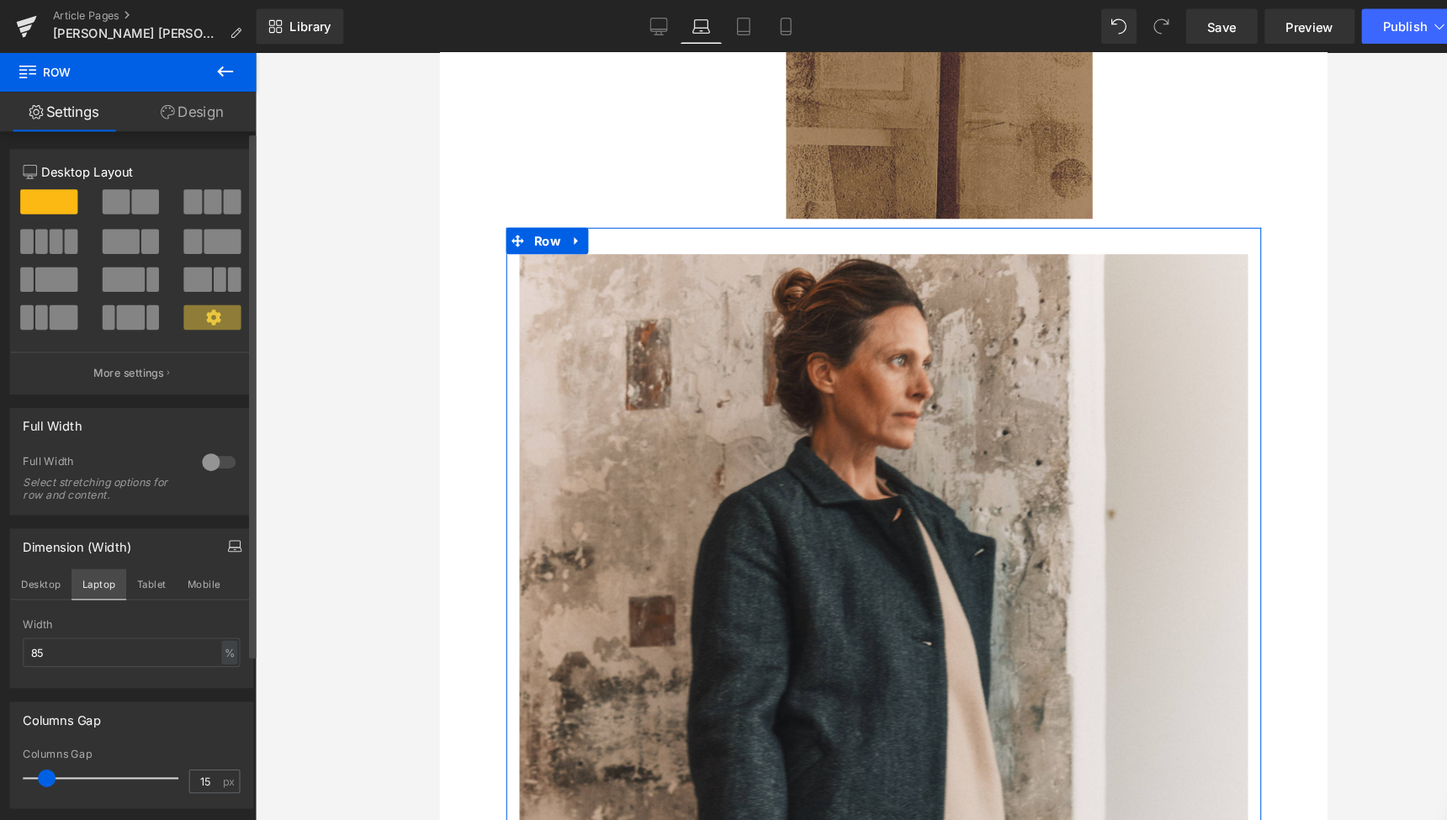
scroll to position [2464, 0]
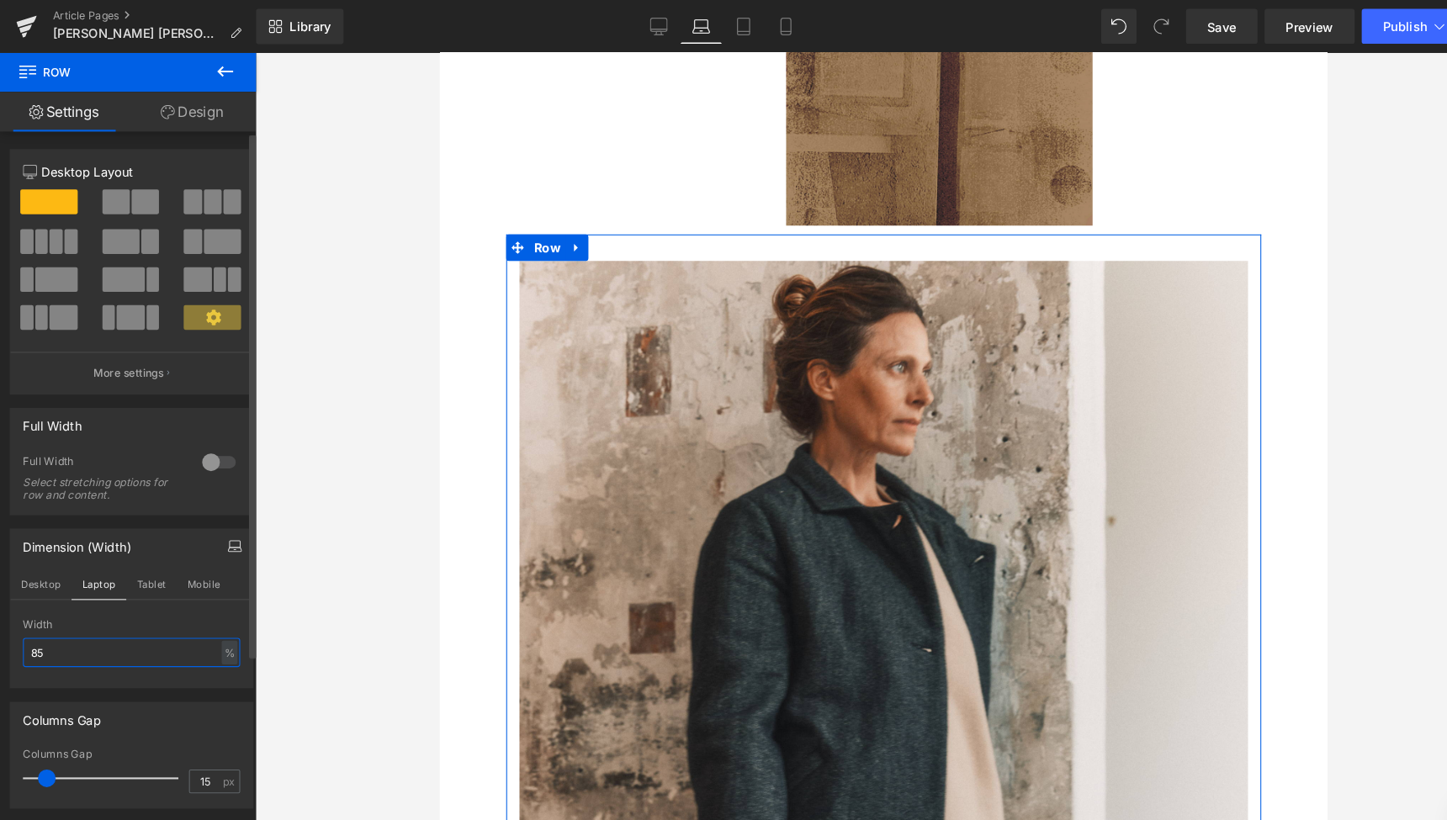
click at [57, 624] on input "85" at bounding box center [125, 622] width 207 height 28
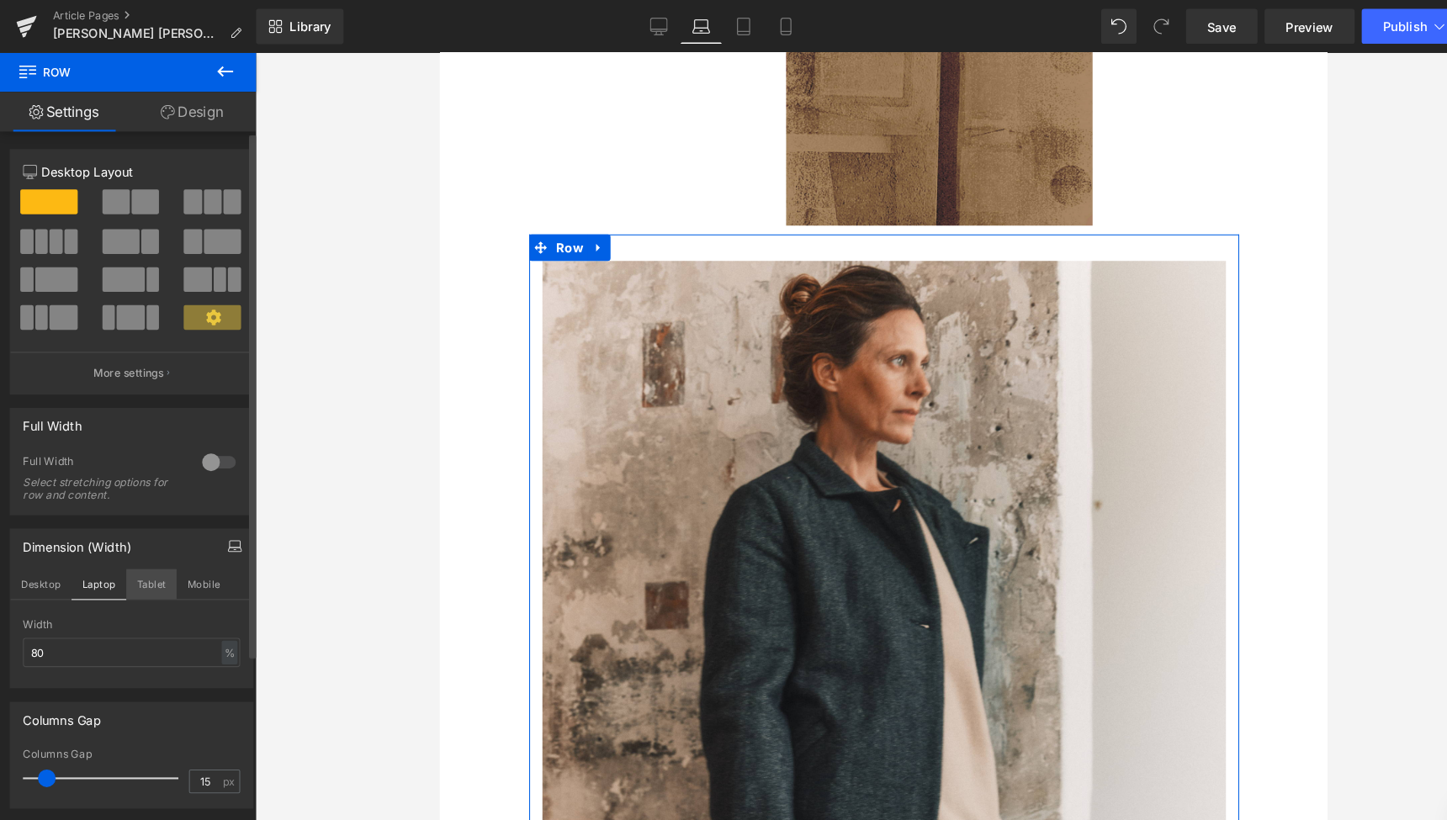
click at [147, 549] on button "Tablet" at bounding box center [144, 557] width 48 height 29
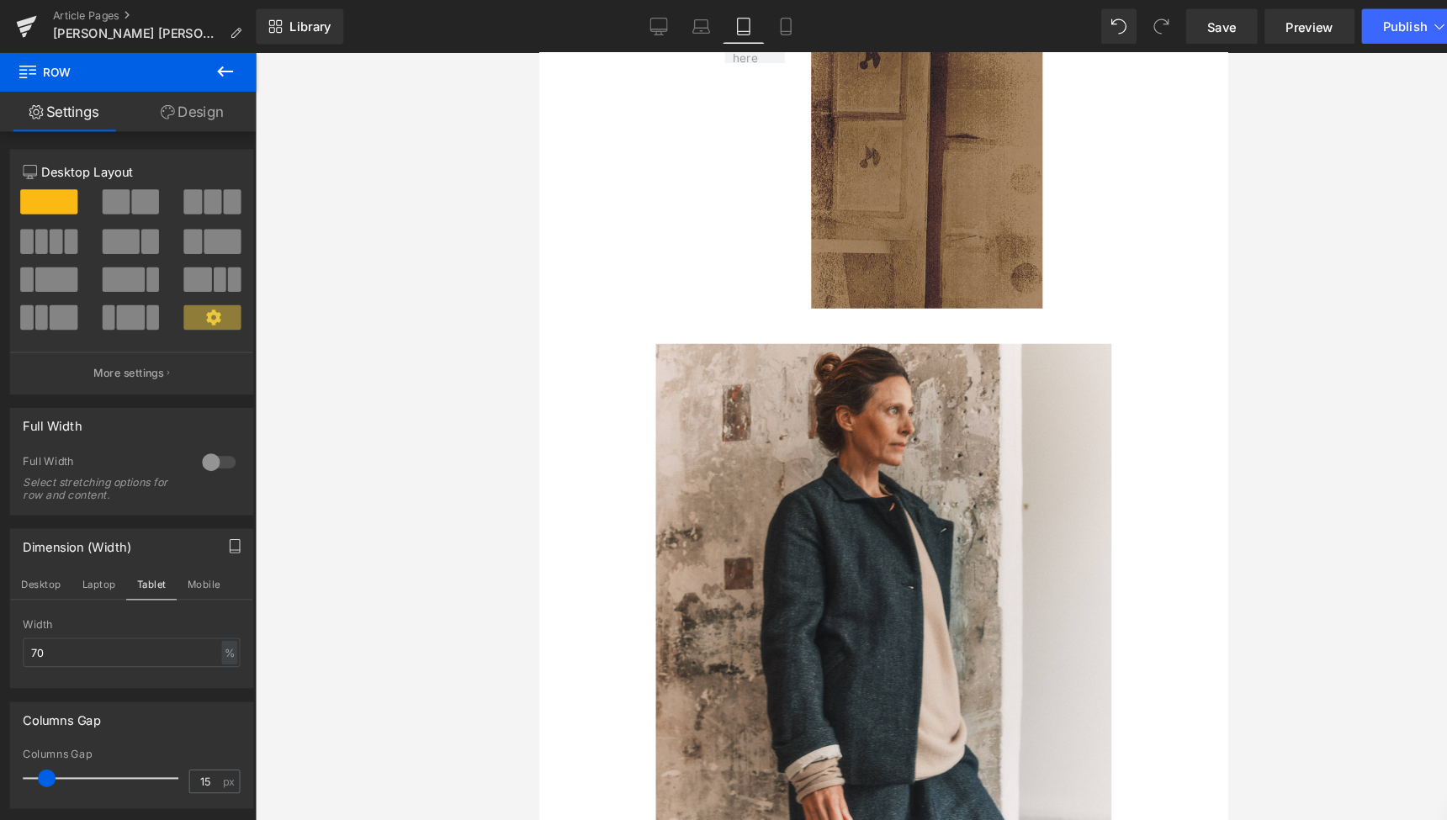
scroll to position [1885, 0]
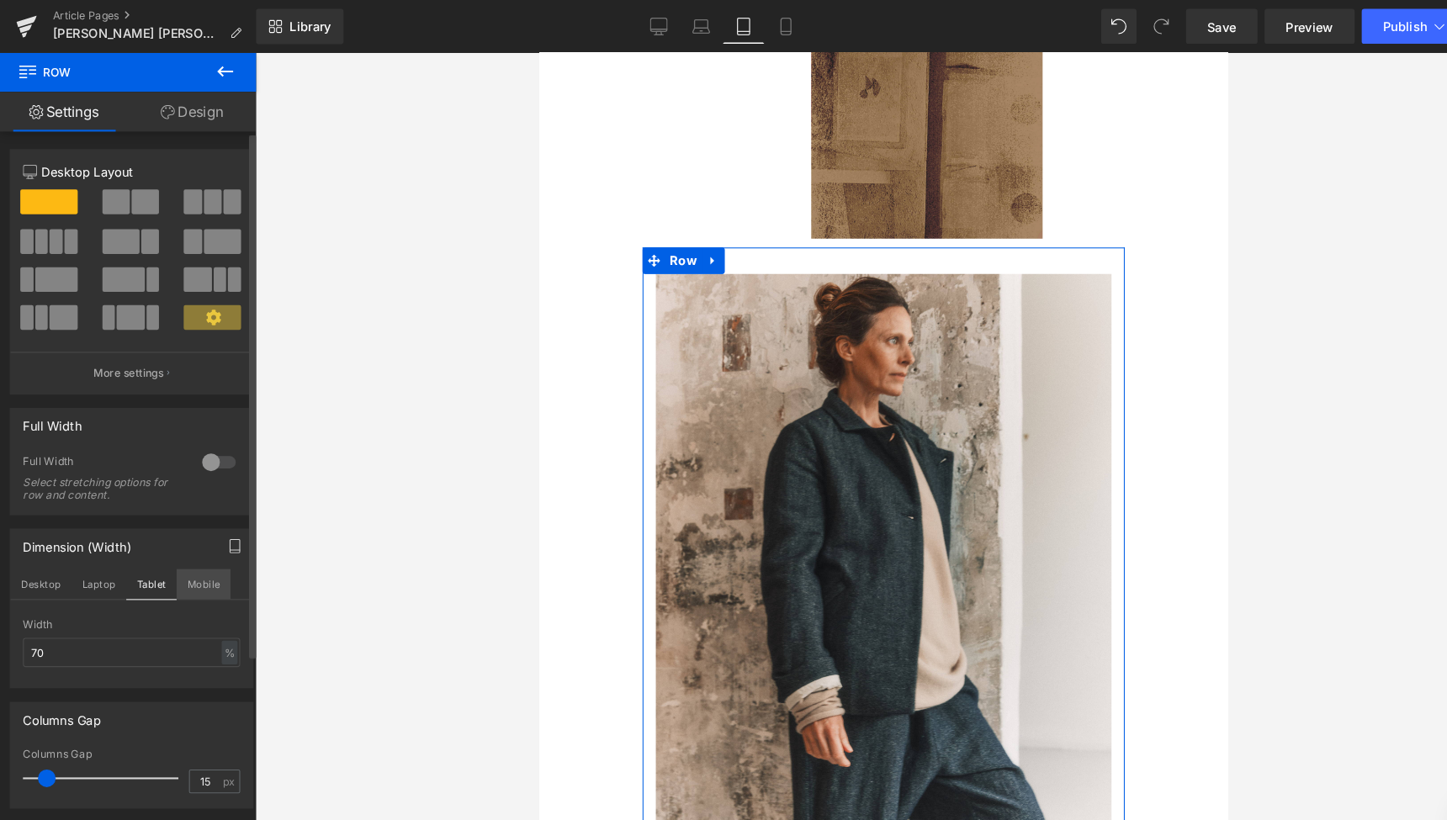
click at [199, 544] on button "Mobile" at bounding box center [193, 557] width 51 height 29
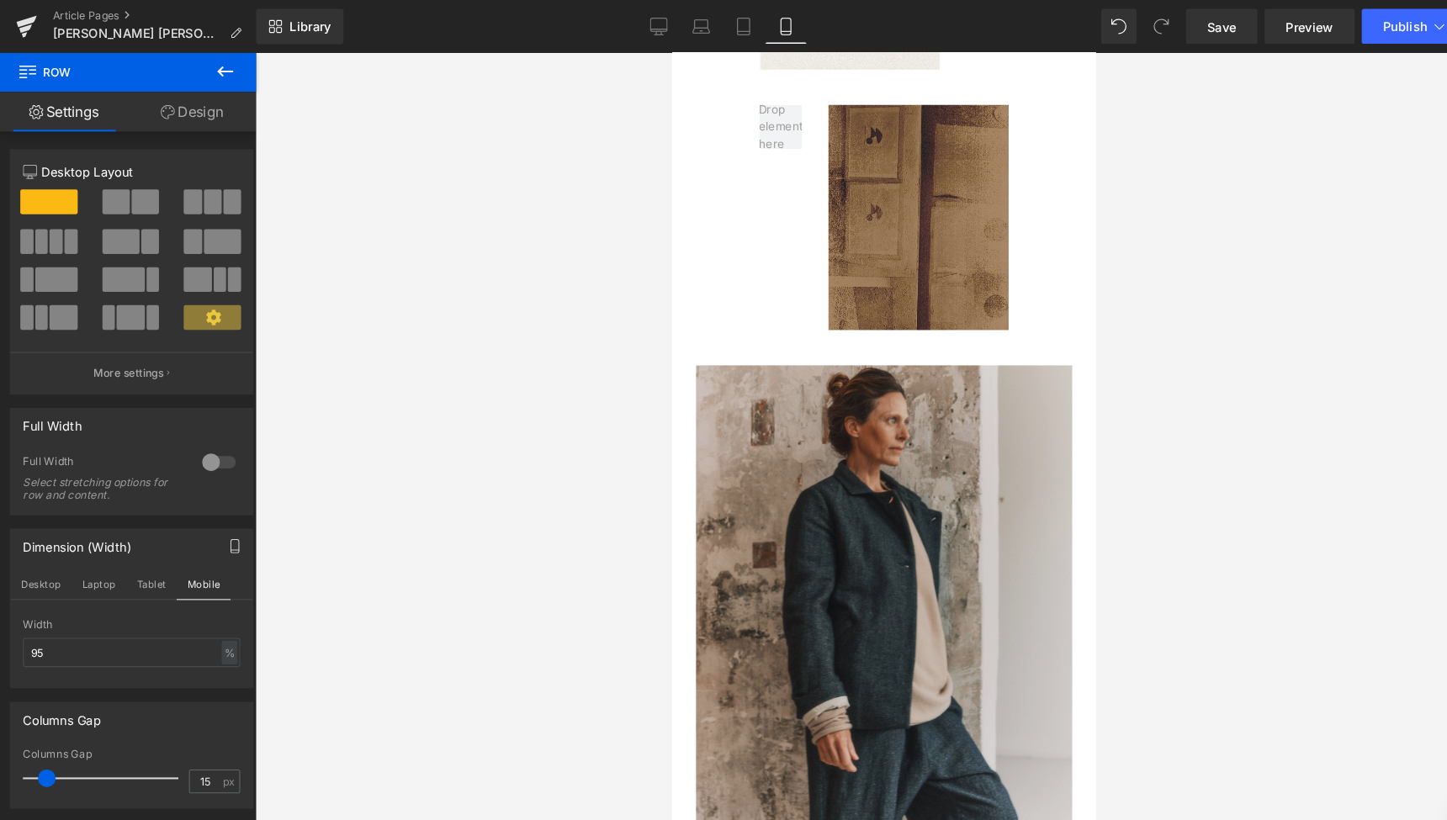
scroll to position [1249, 0]
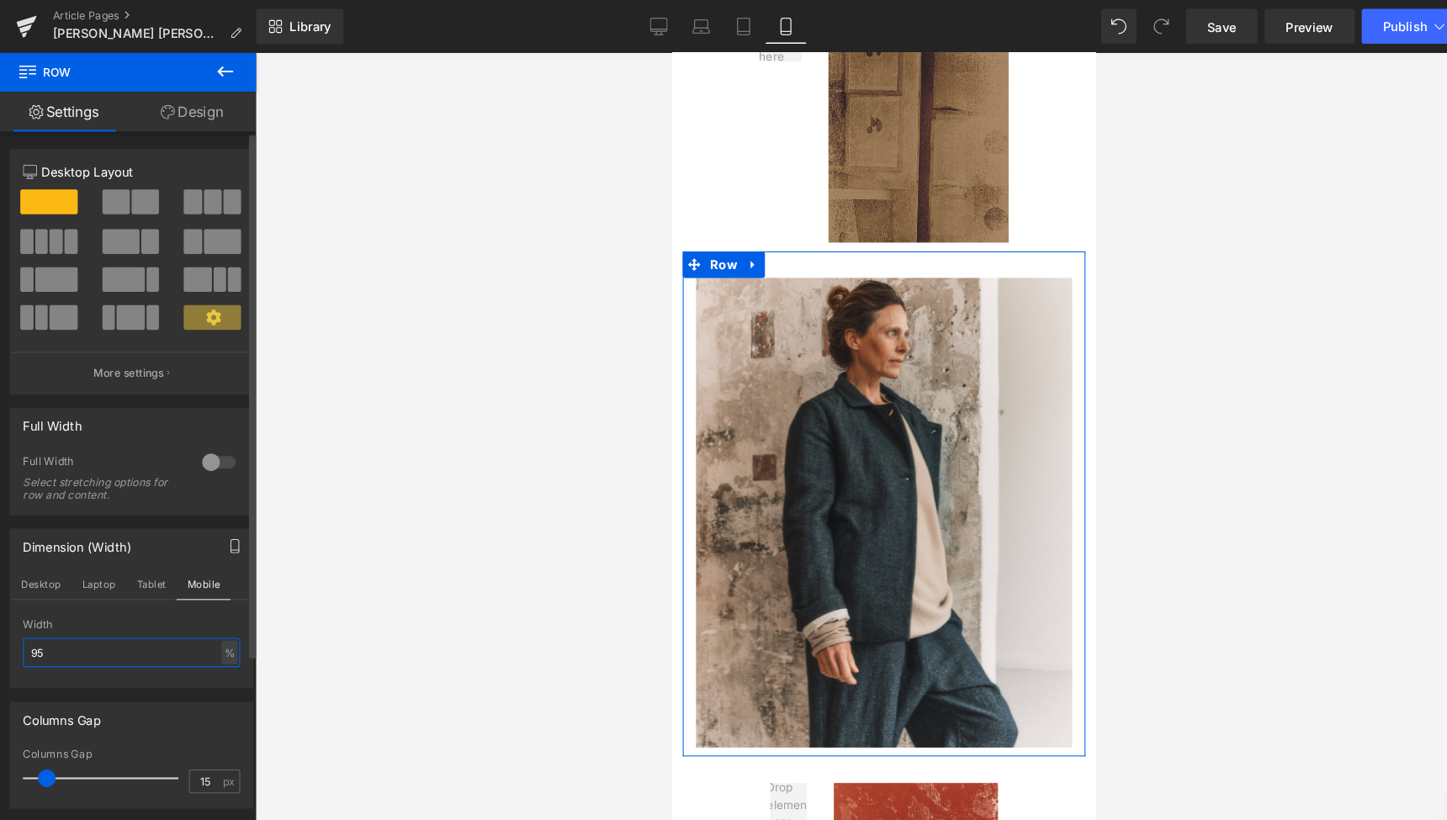
click at [37, 620] on input "95" at bounding box center [125, 622] width 207 height 28
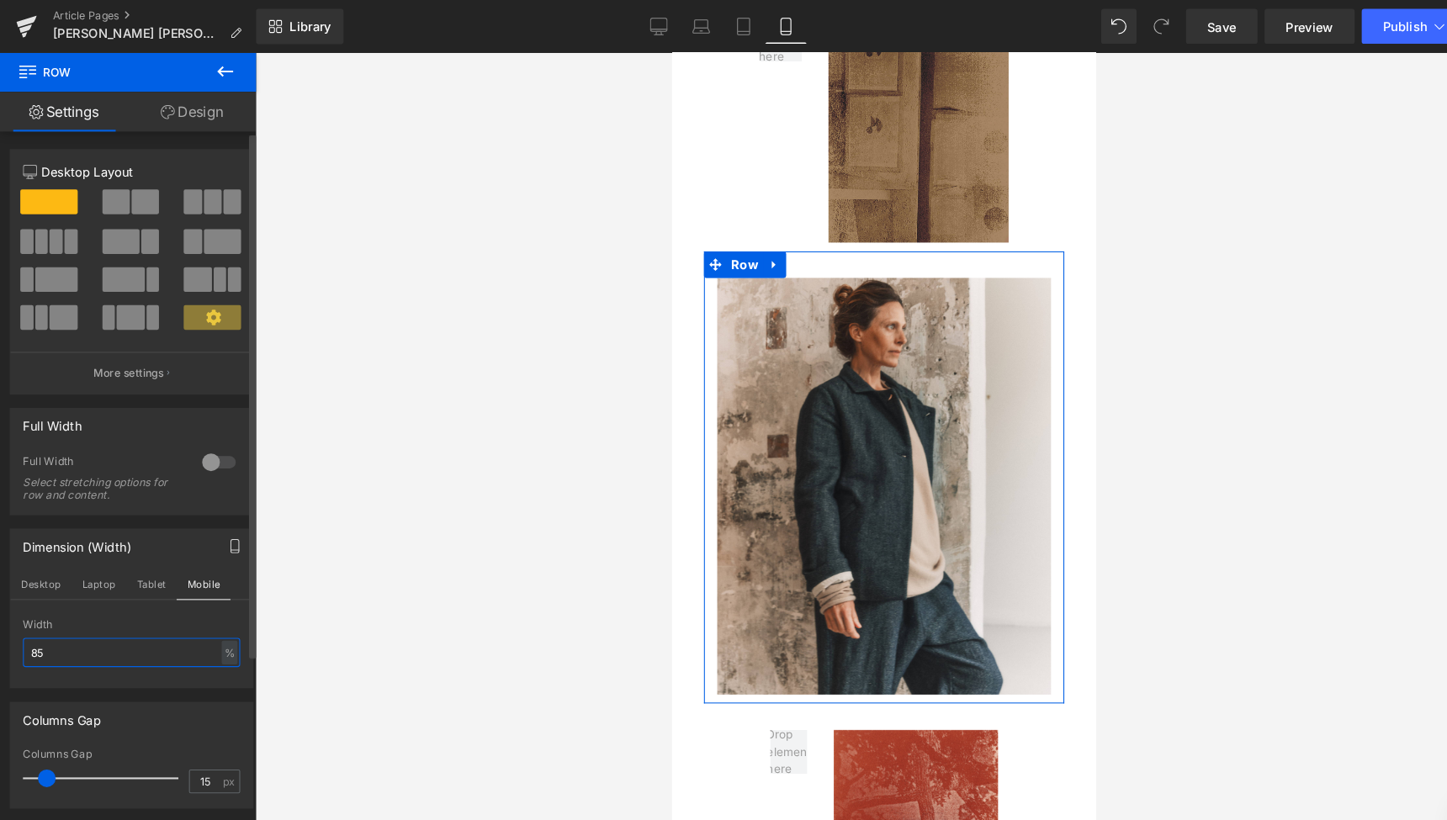
type input "85"
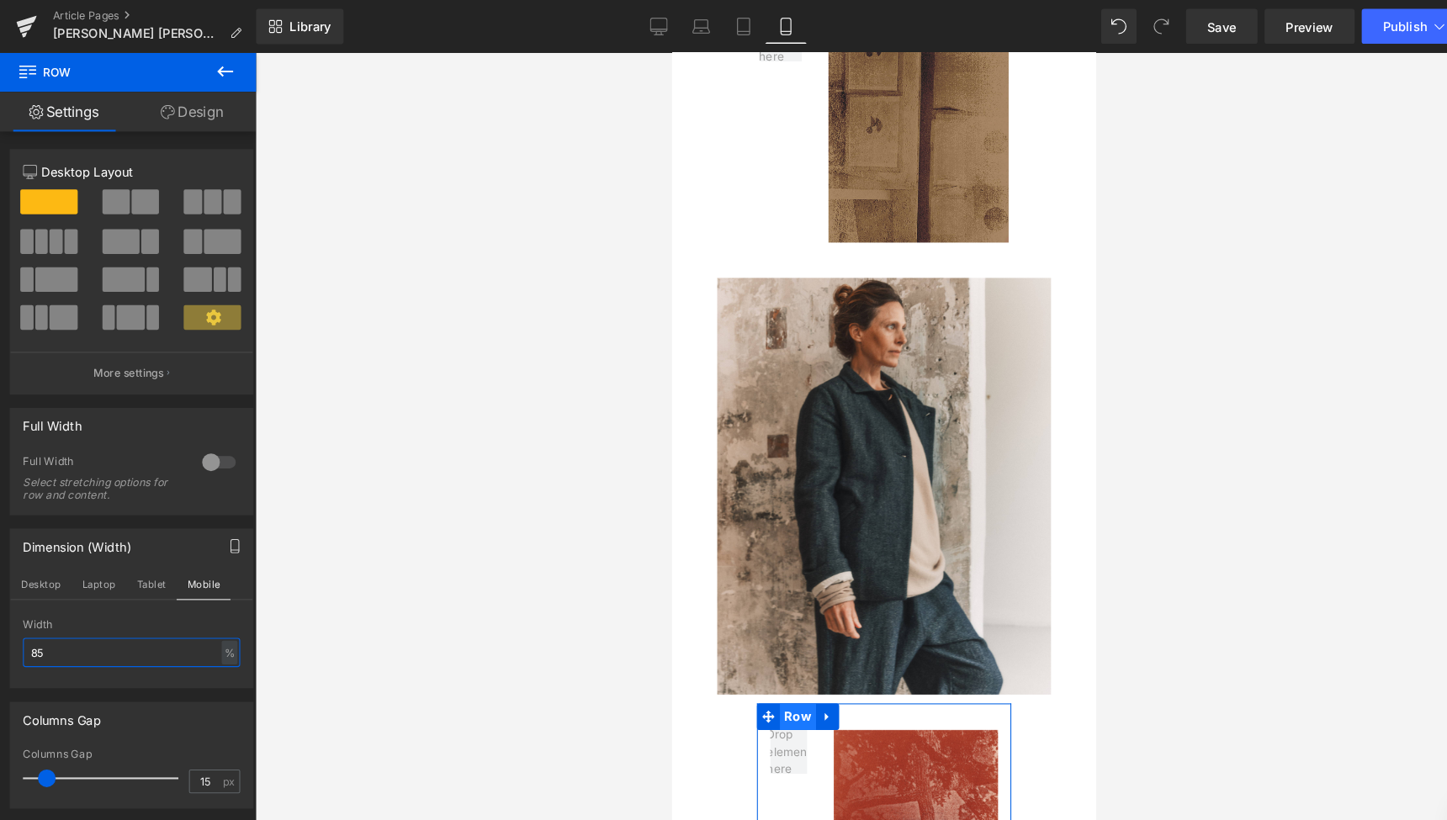
click at [788, 672] on span "Row" at bounding box center [791, 684] width 34 height 25
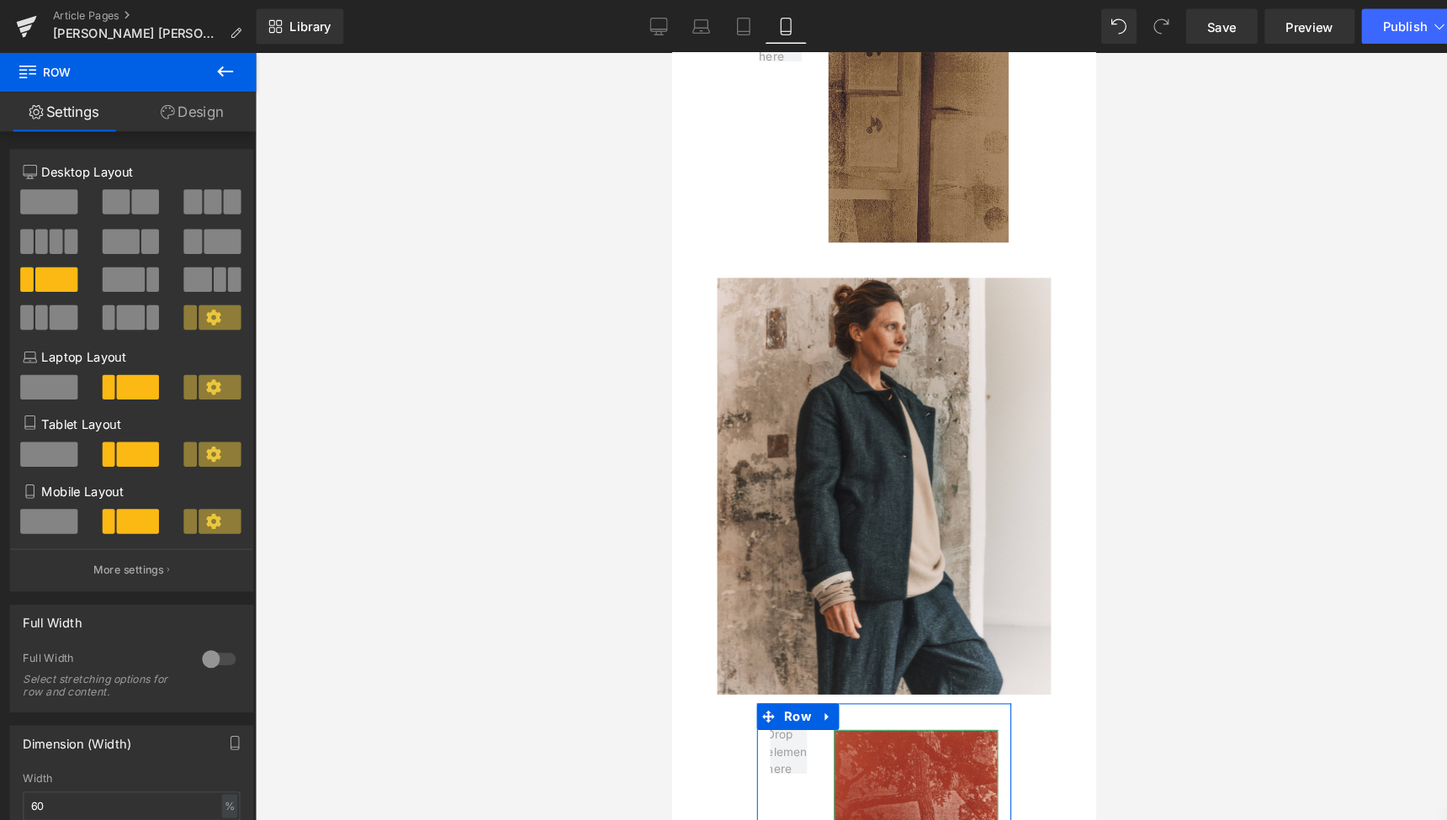
click at [896, 785] on span "Image" at bounding box center [902, 795] width 36 height 20
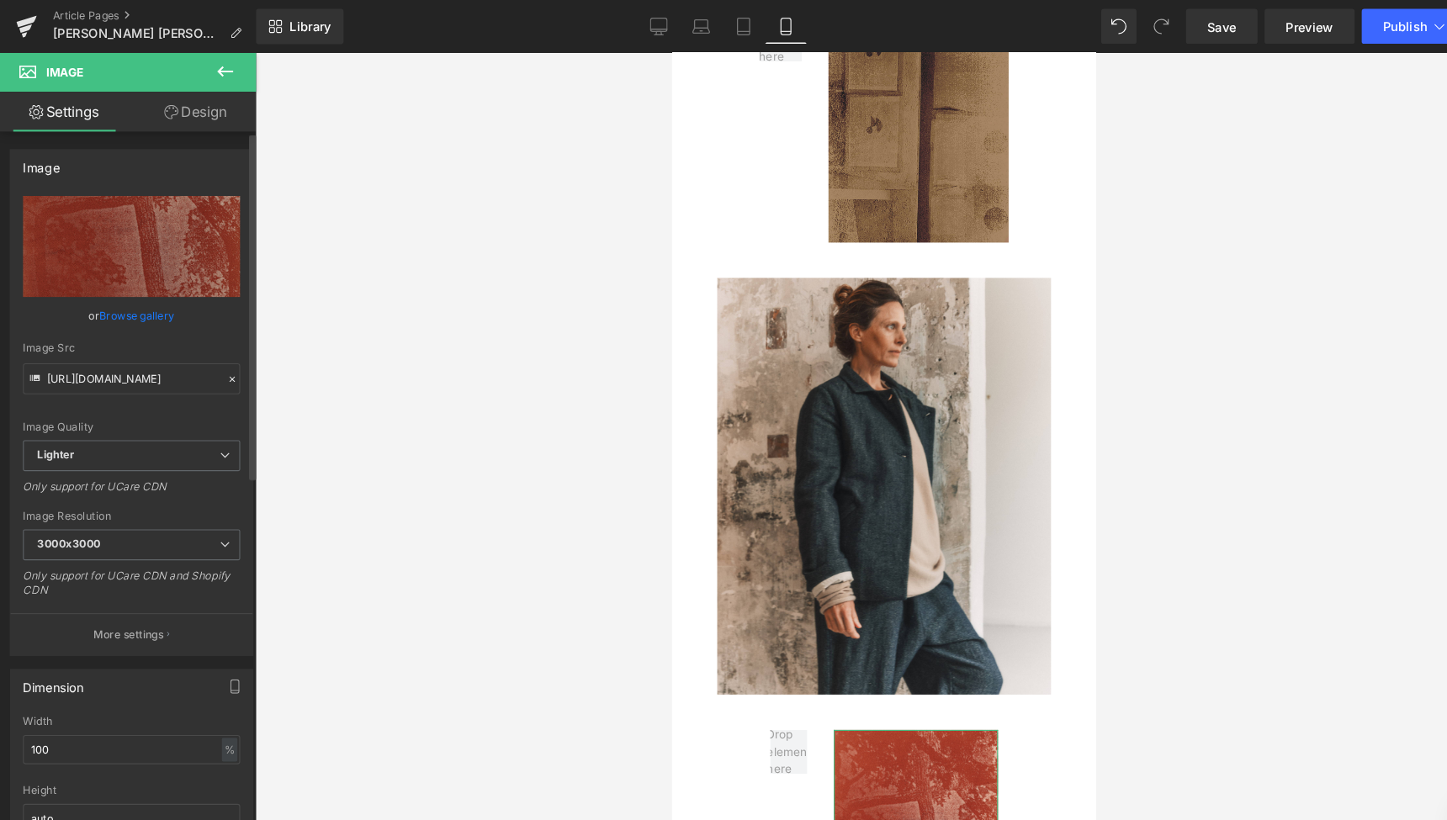
click at [130, 296] on link "Browse gallery" at bounding box center [131, 300] width 72 height 29
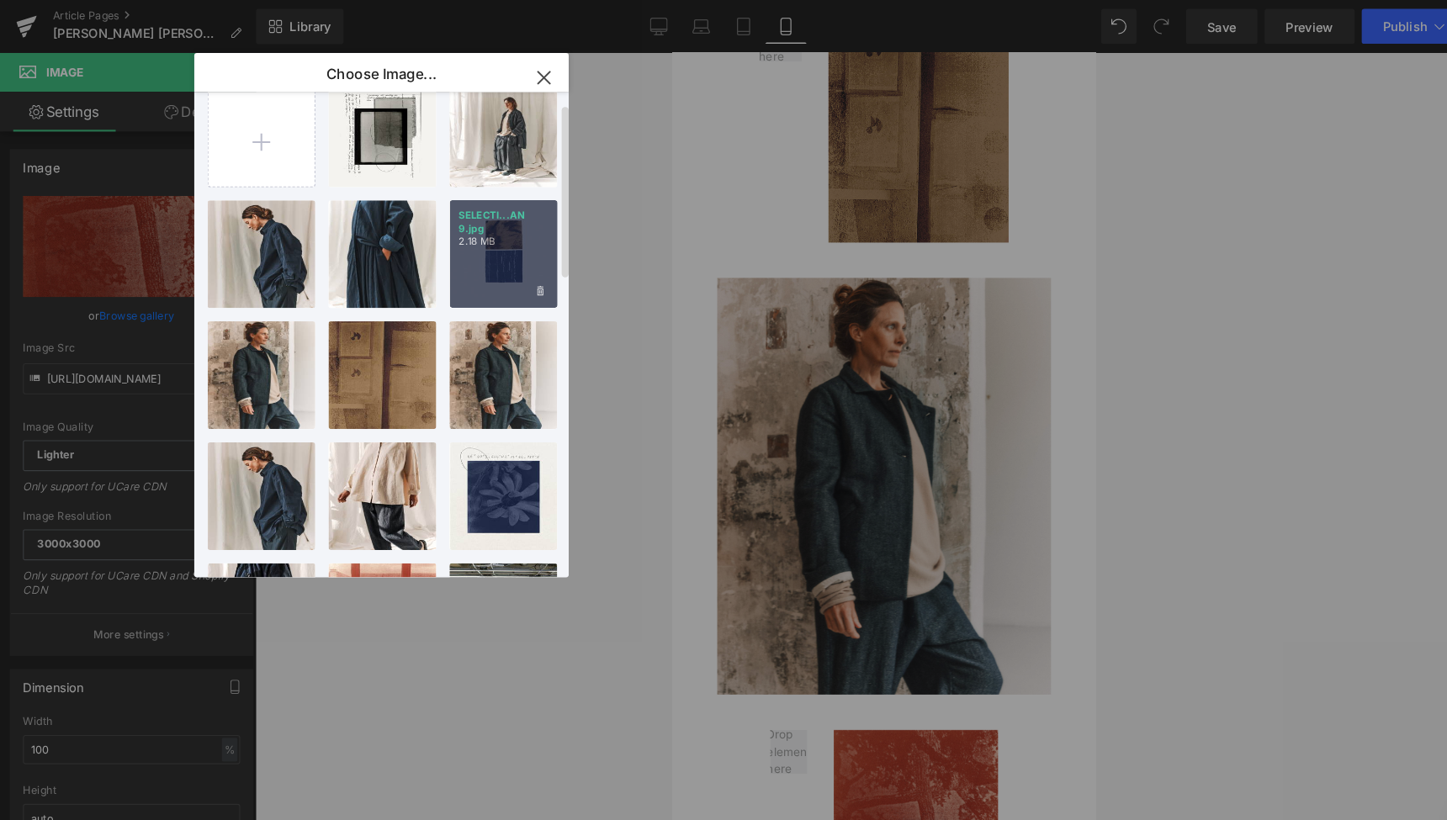
click at [495, 247] on div "SELECTI...AN 9.jpg 2.18 MB" at bounding box center [479, 242] width 103 height 103
type input "[URL][DOMAIN_NAME]"
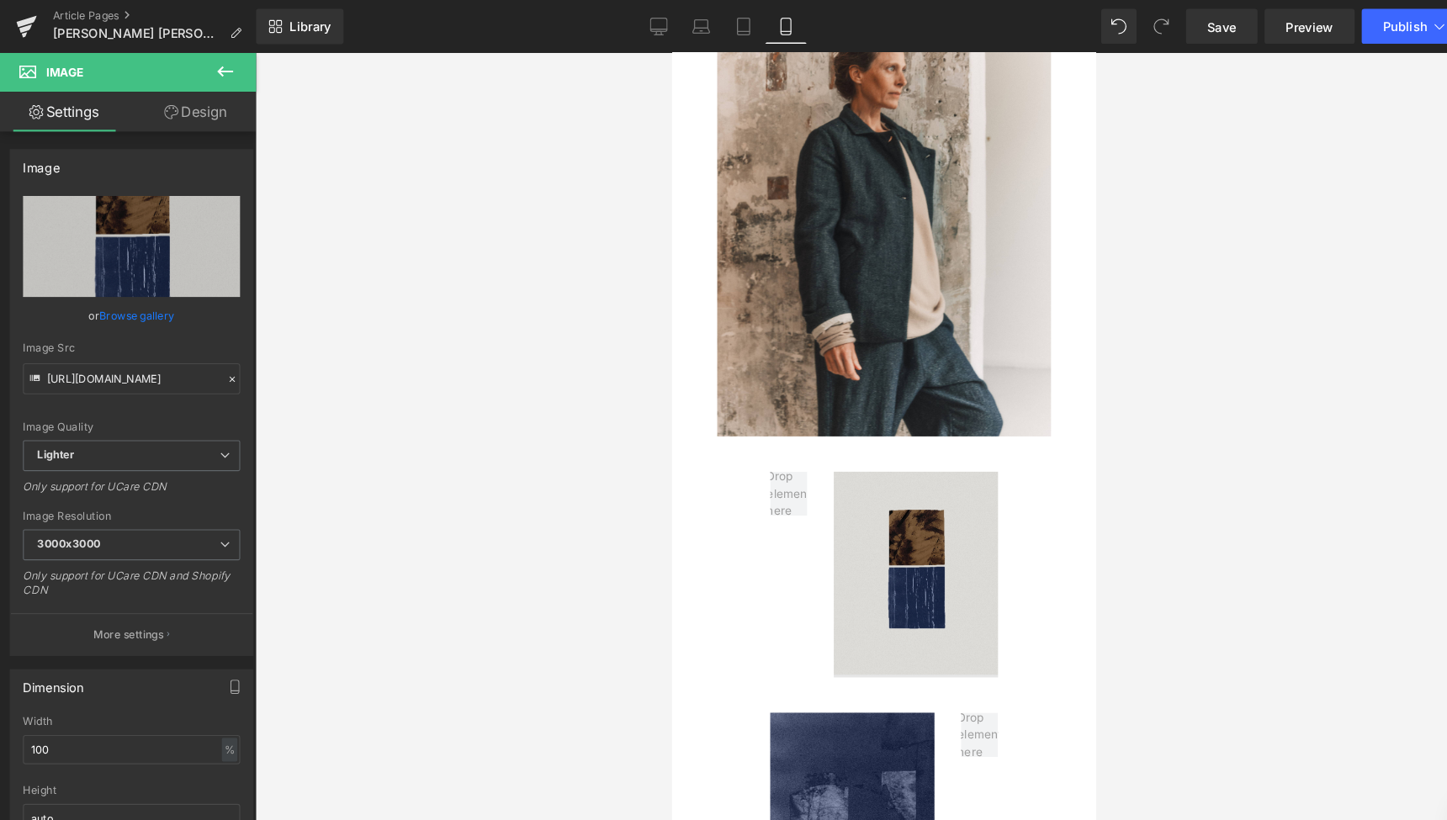
scroll to position [1522, 0]
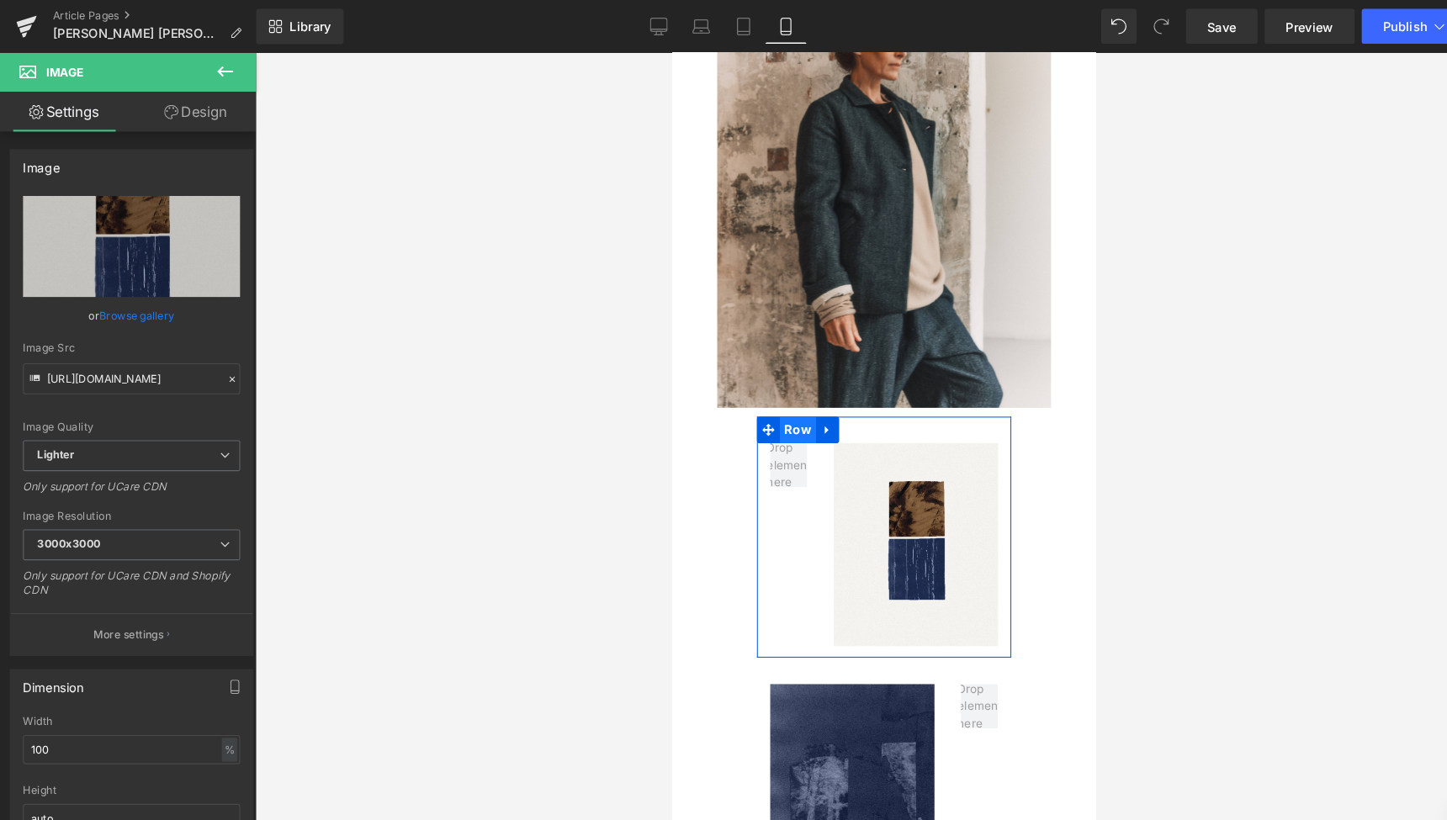
click at [789, 399] on span "Row" at bounding box center [791, 411] width 34 height 25
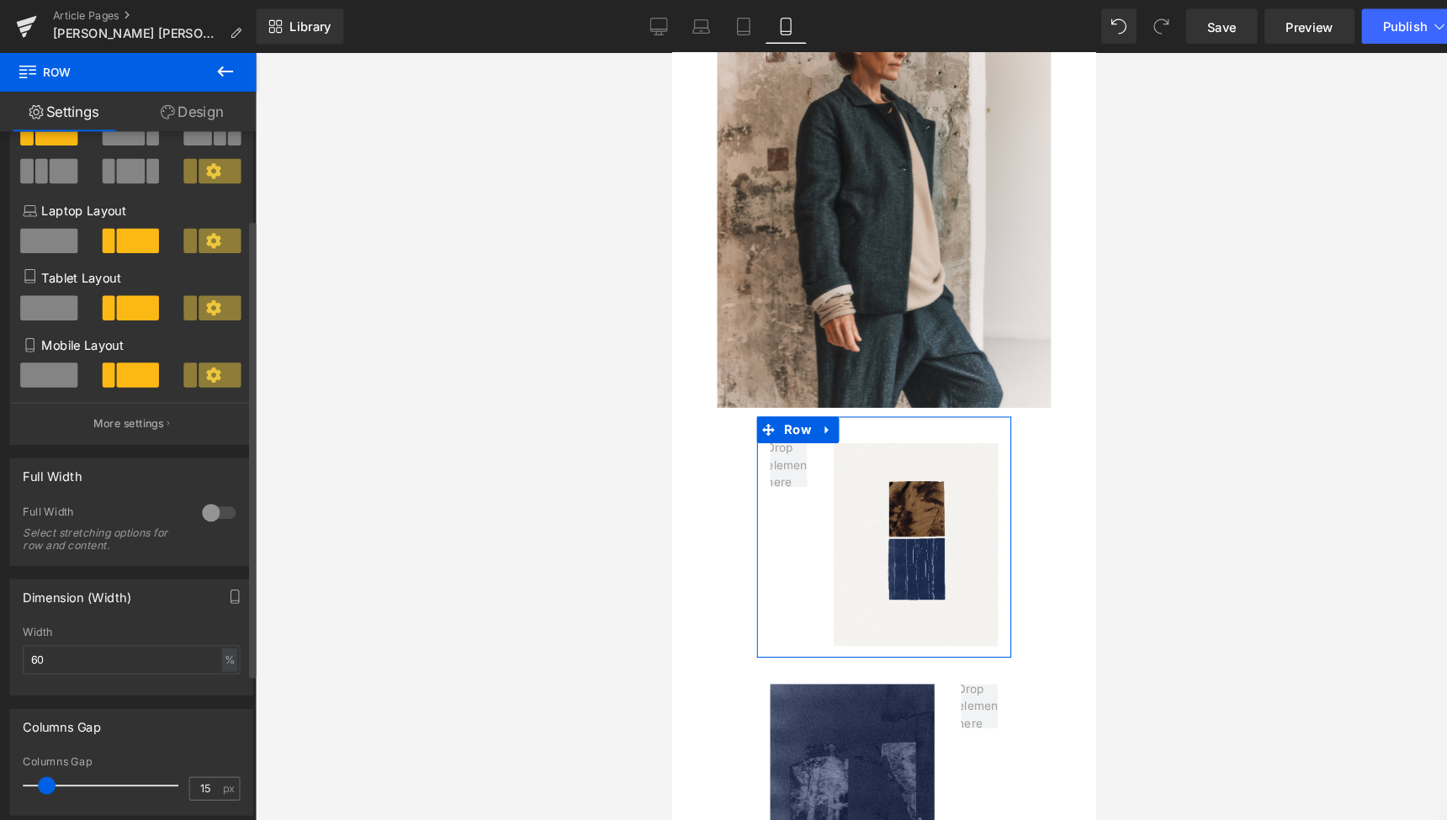
scroll to position [188, 0]
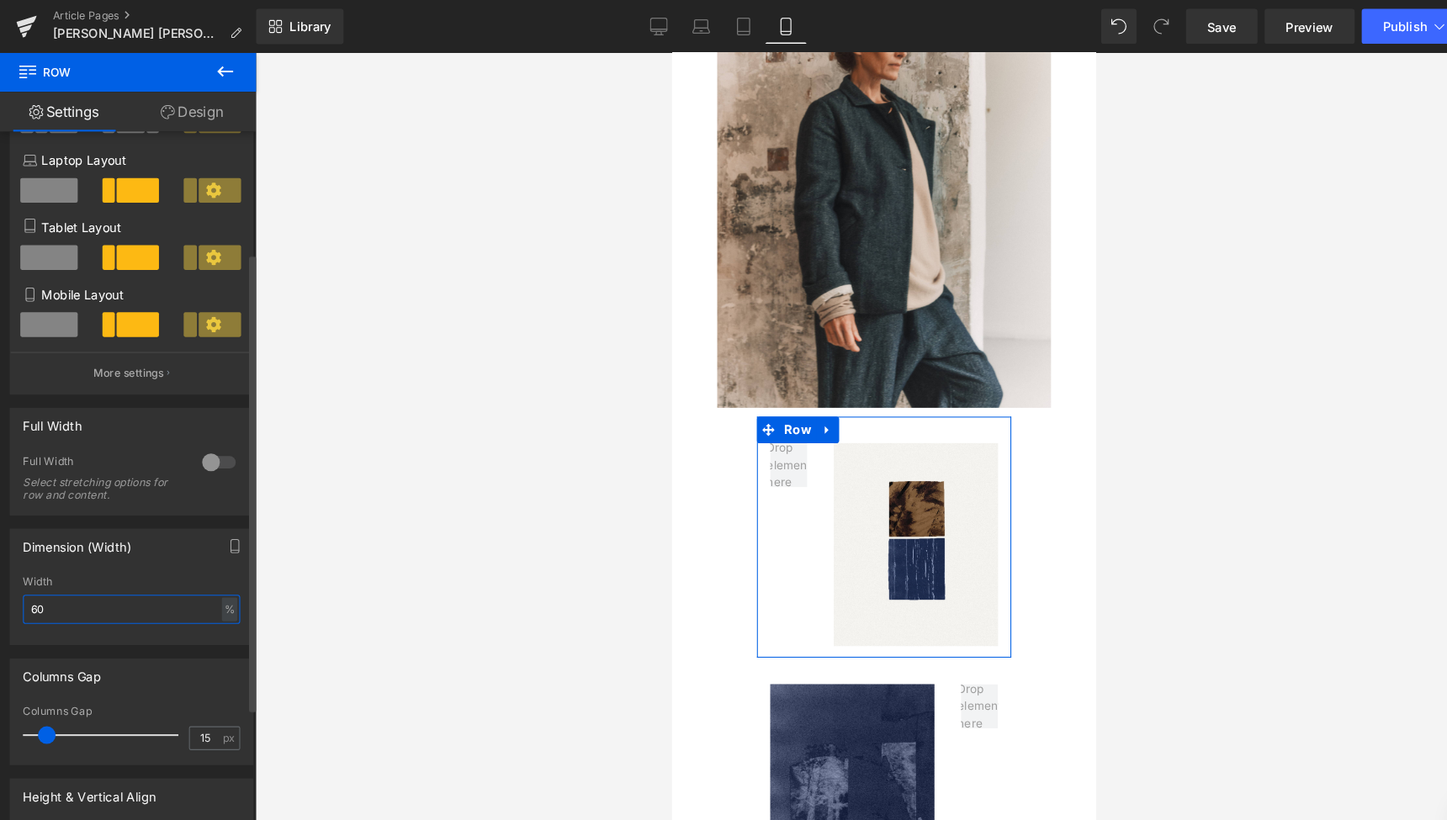
click at [34, 581] on input "60" at bounding box center [125, 581] width 207 height 28
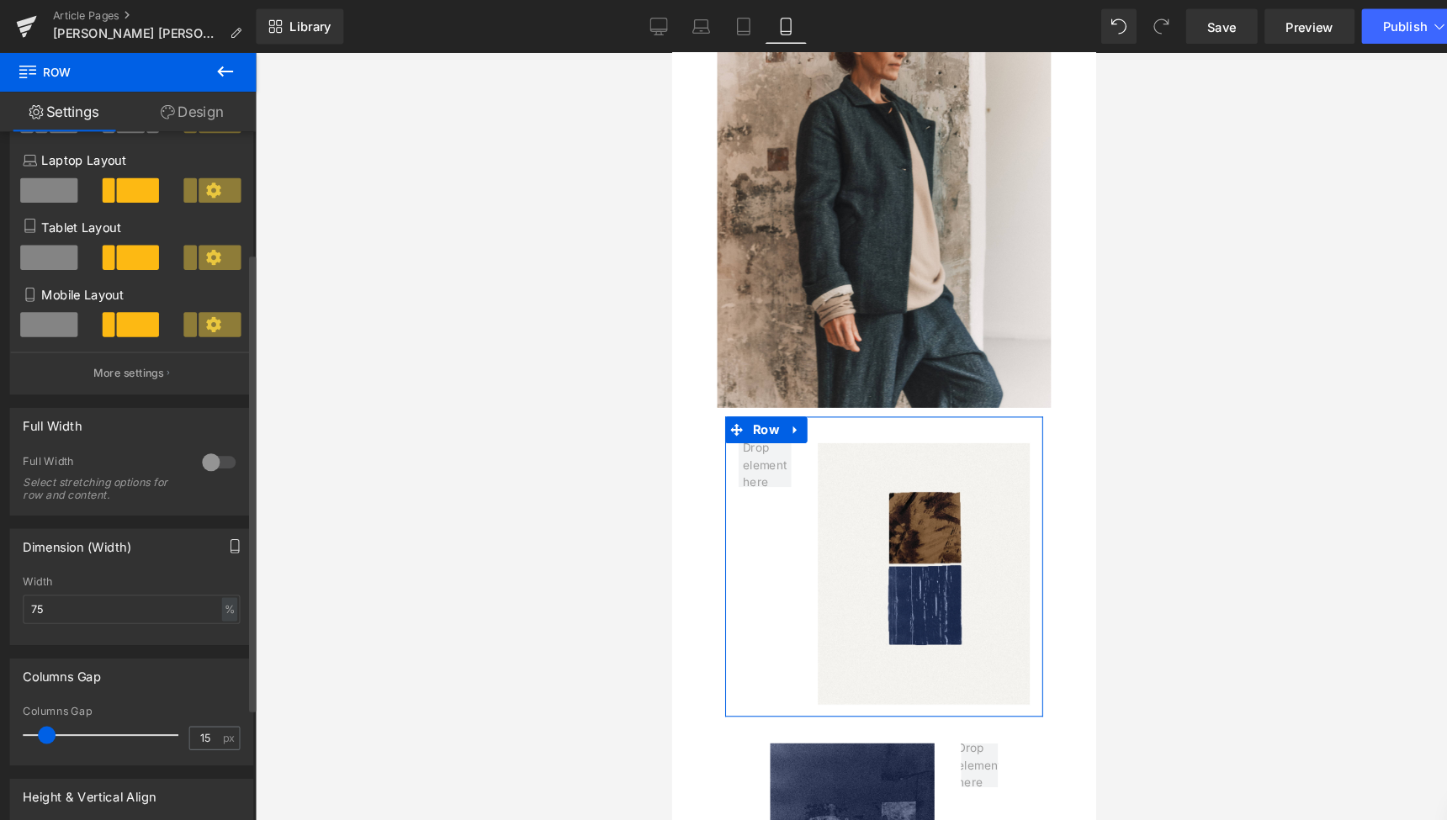
click at [221, 517] on icon "button" at bounding box center [223, 520] width 13 height 13
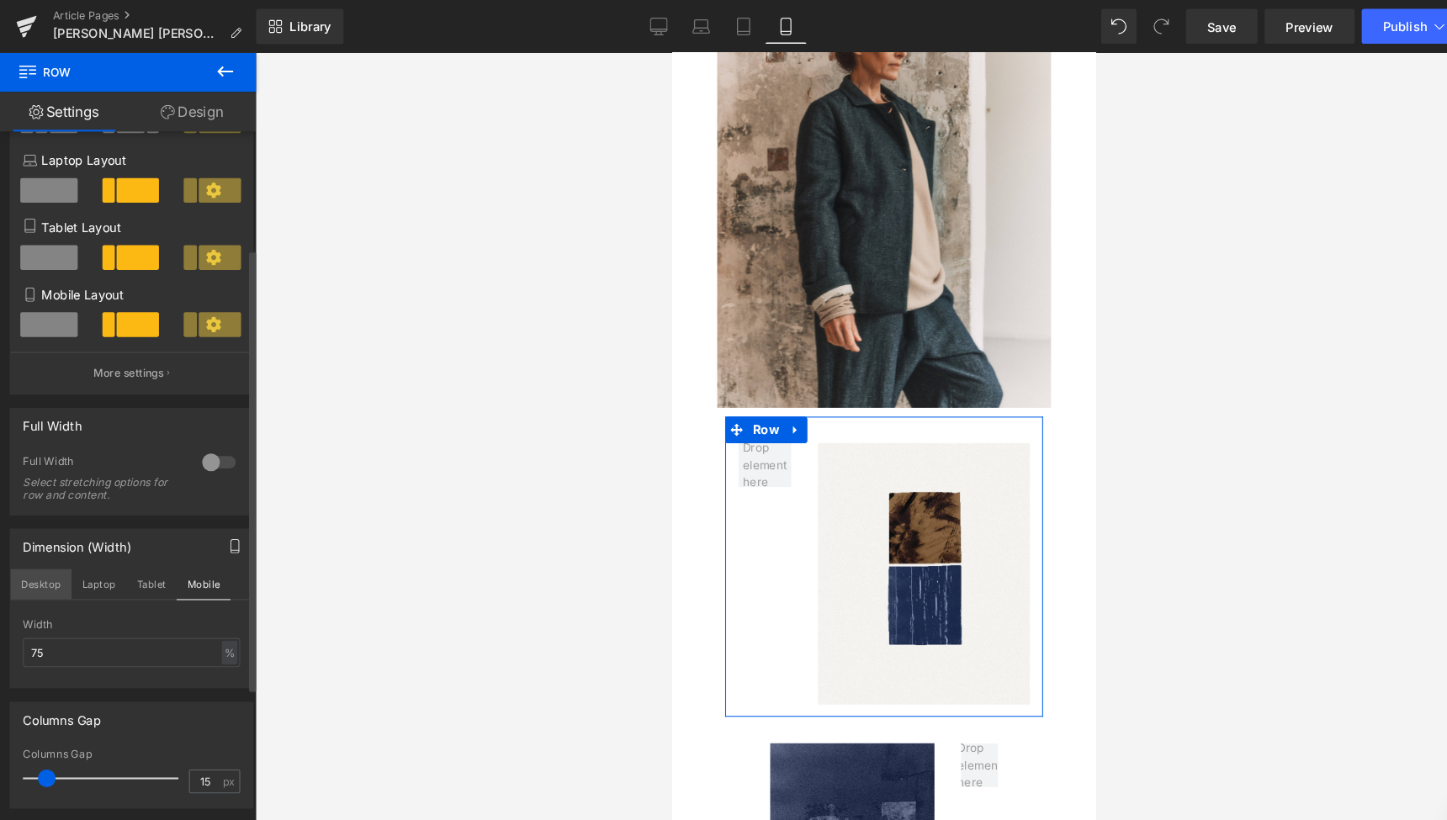
click at [29, 555] on button "Desktop" at bounding box center [39, 557] width 58 height 29
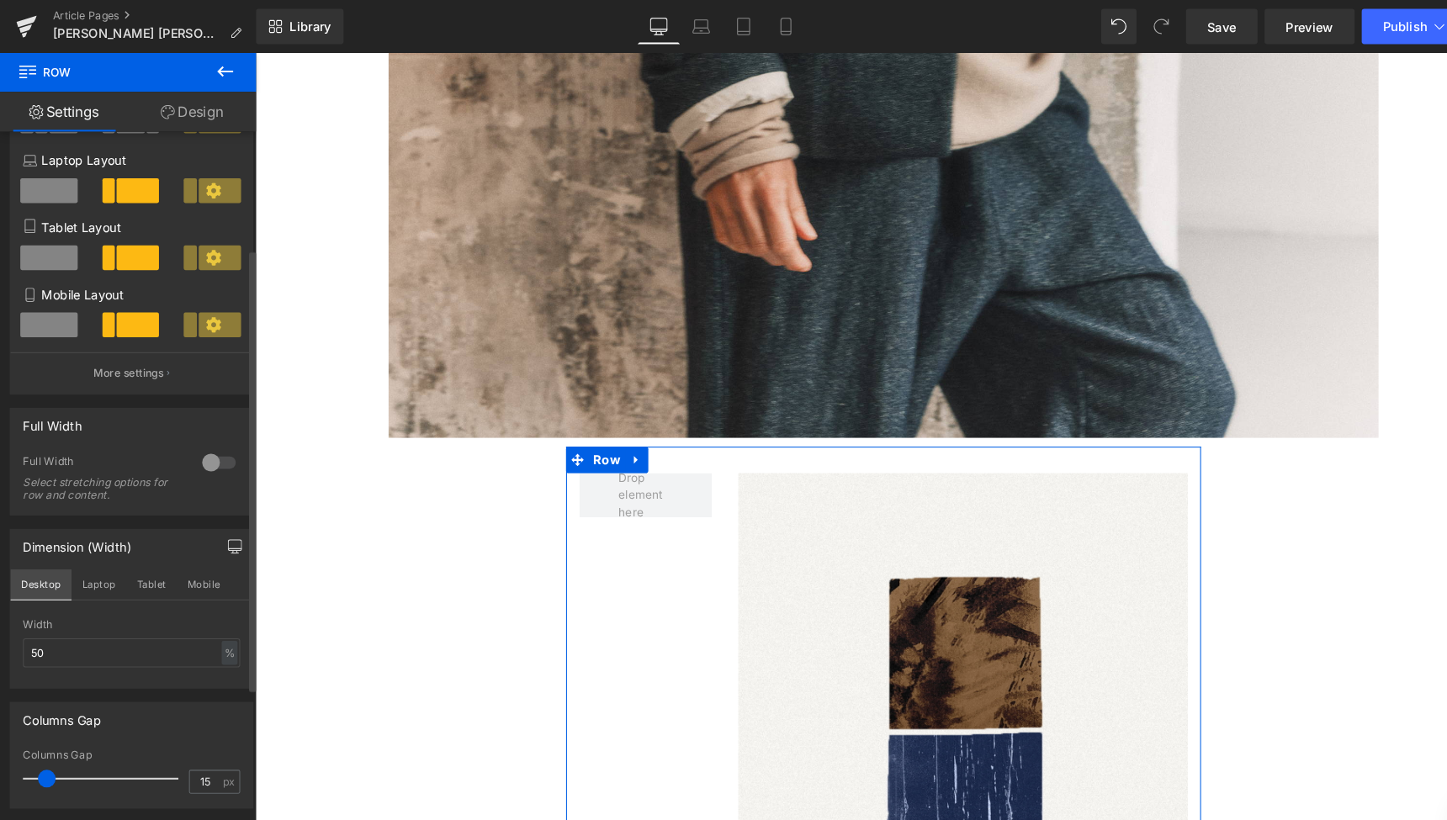
scroll to position [4617, 0]
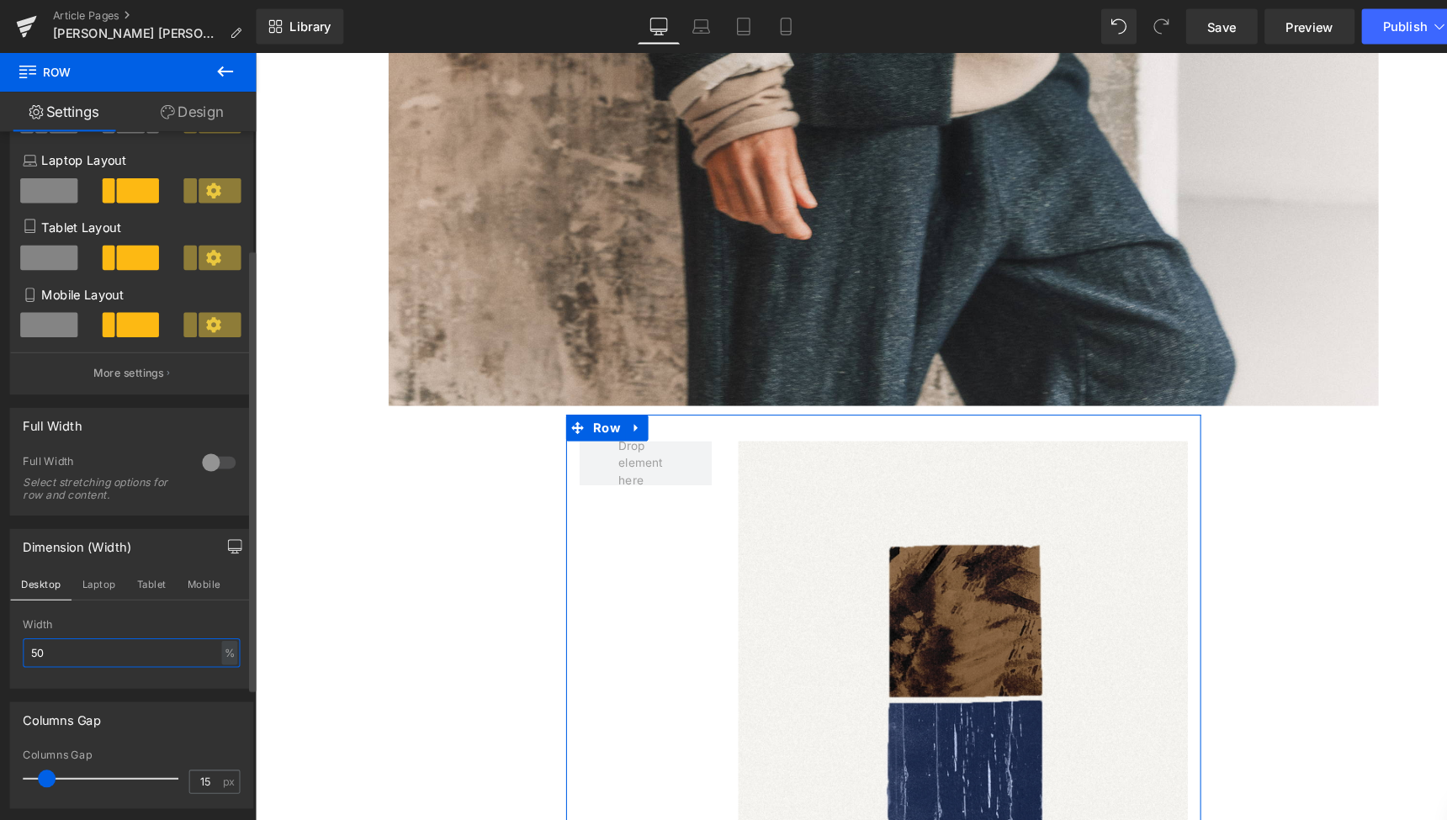
click at [39, 619] on input "50" at bounding box center [125, 622] width 207 height 28
drag, startPoint x: 46, startPoint y: 624, endPoint x: 14, endPoint y: 623, distance: 32.0
click at [14, 623] on div "50% Width 50 % % px" at bounding box center [125, 623] width 231 height 66
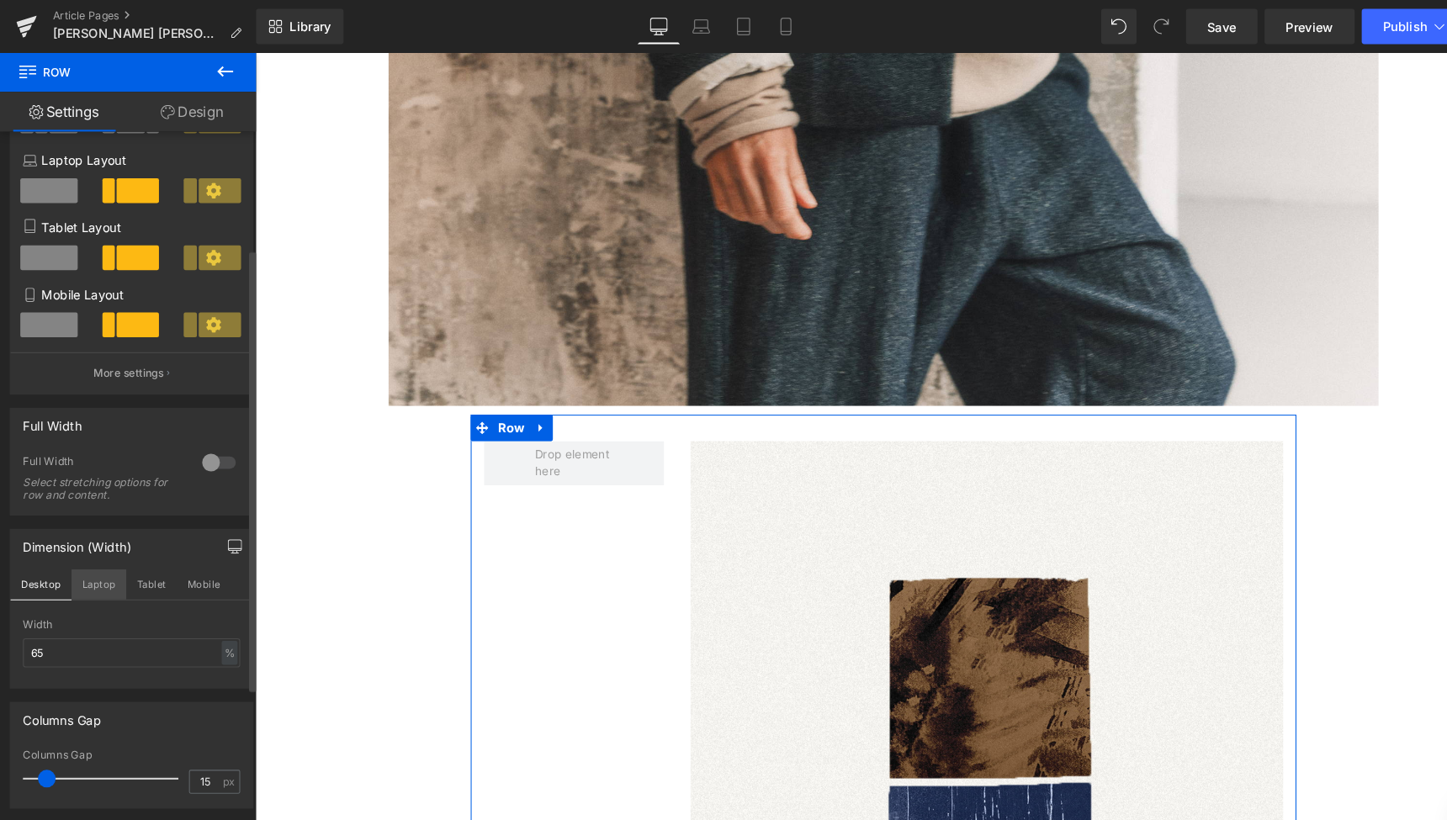
click at [91, 557] on button "Laptop" at bounding box center [94, 557] width 52 height 29
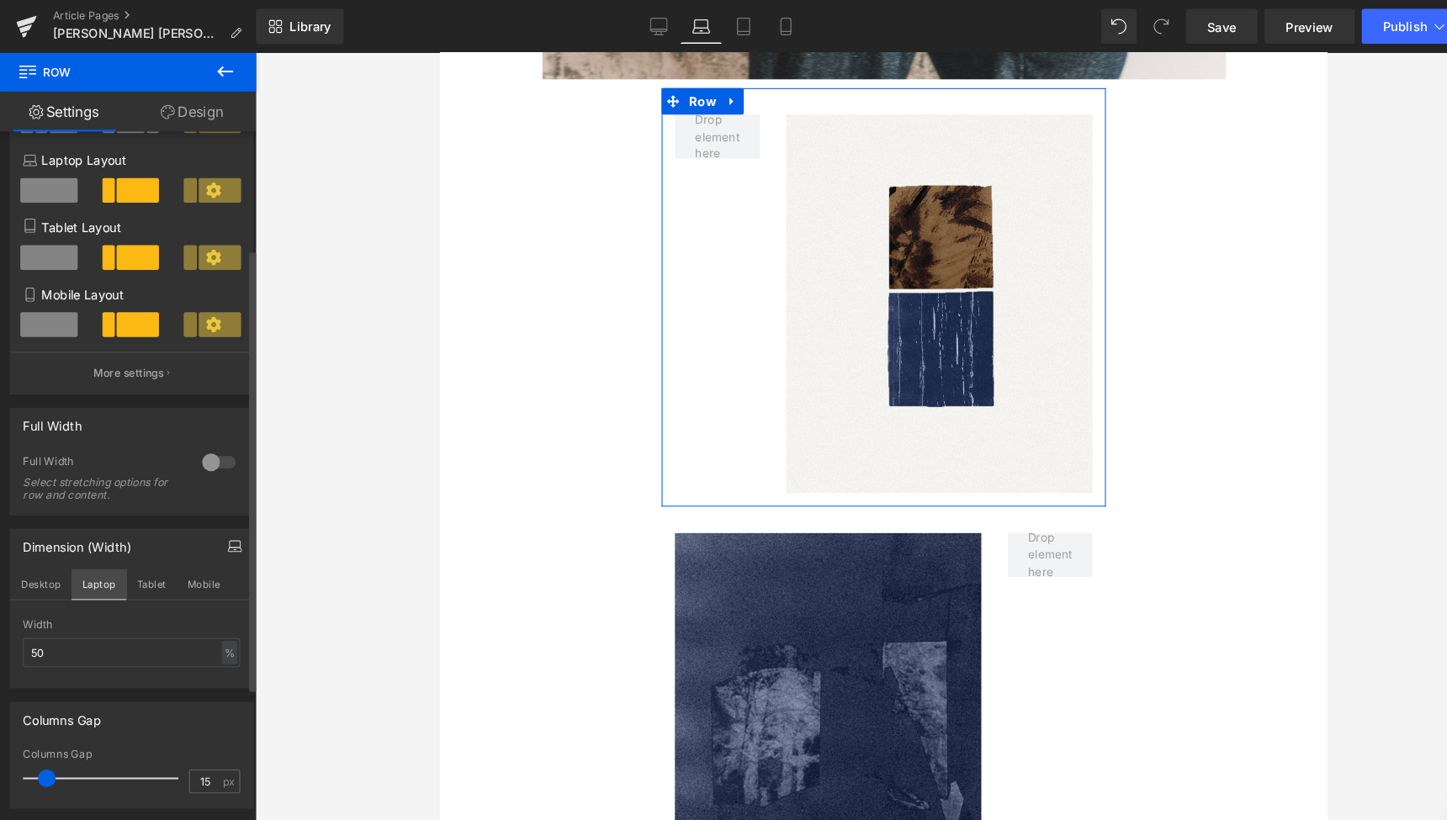
scroll to position [3139, 0]
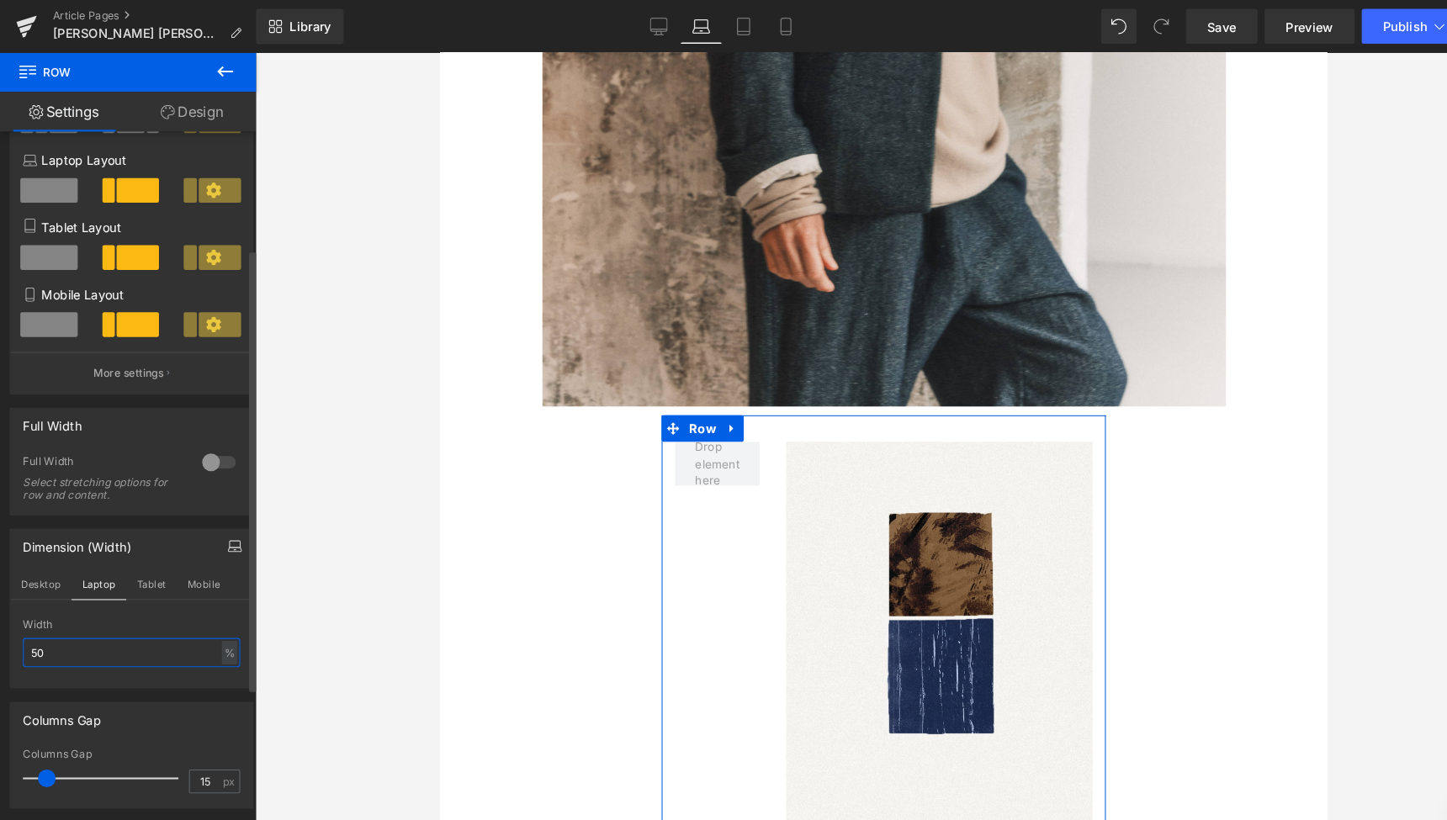
click at [57, 619] on input "50" at bounding box center [125, 622] width 207 height 28
drag, startPoint x: 47, startPoint y: 619, endPoint x: 19, endPoint y: 619, distance: 28.6
click at [19, 619] on div "50% Width 50 % % px" at bounding box center [125, 623] width 231 height 66
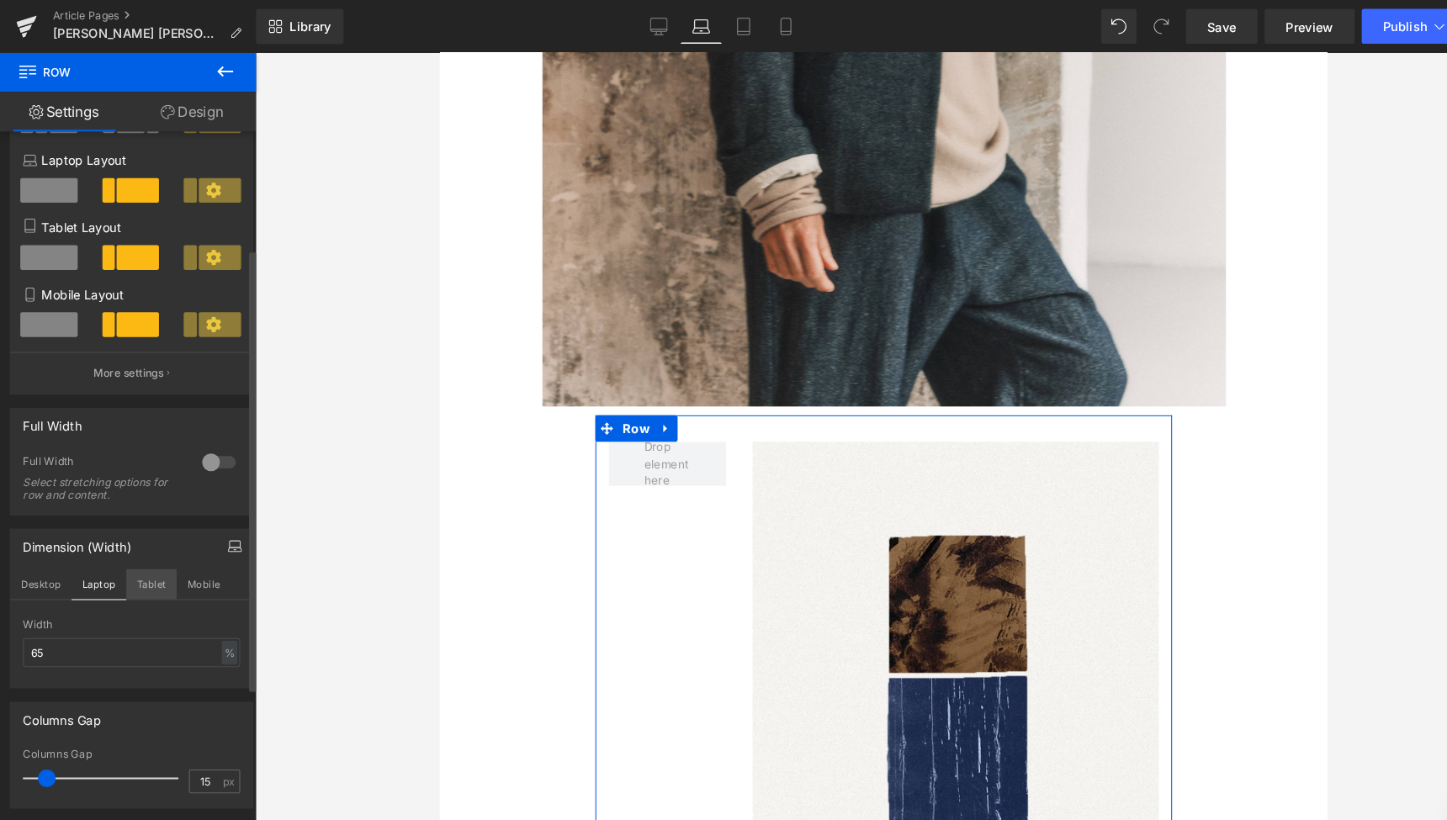
click at [146, 552] on button "Tablet" at bounding box center [144, 557] width 48 height 29
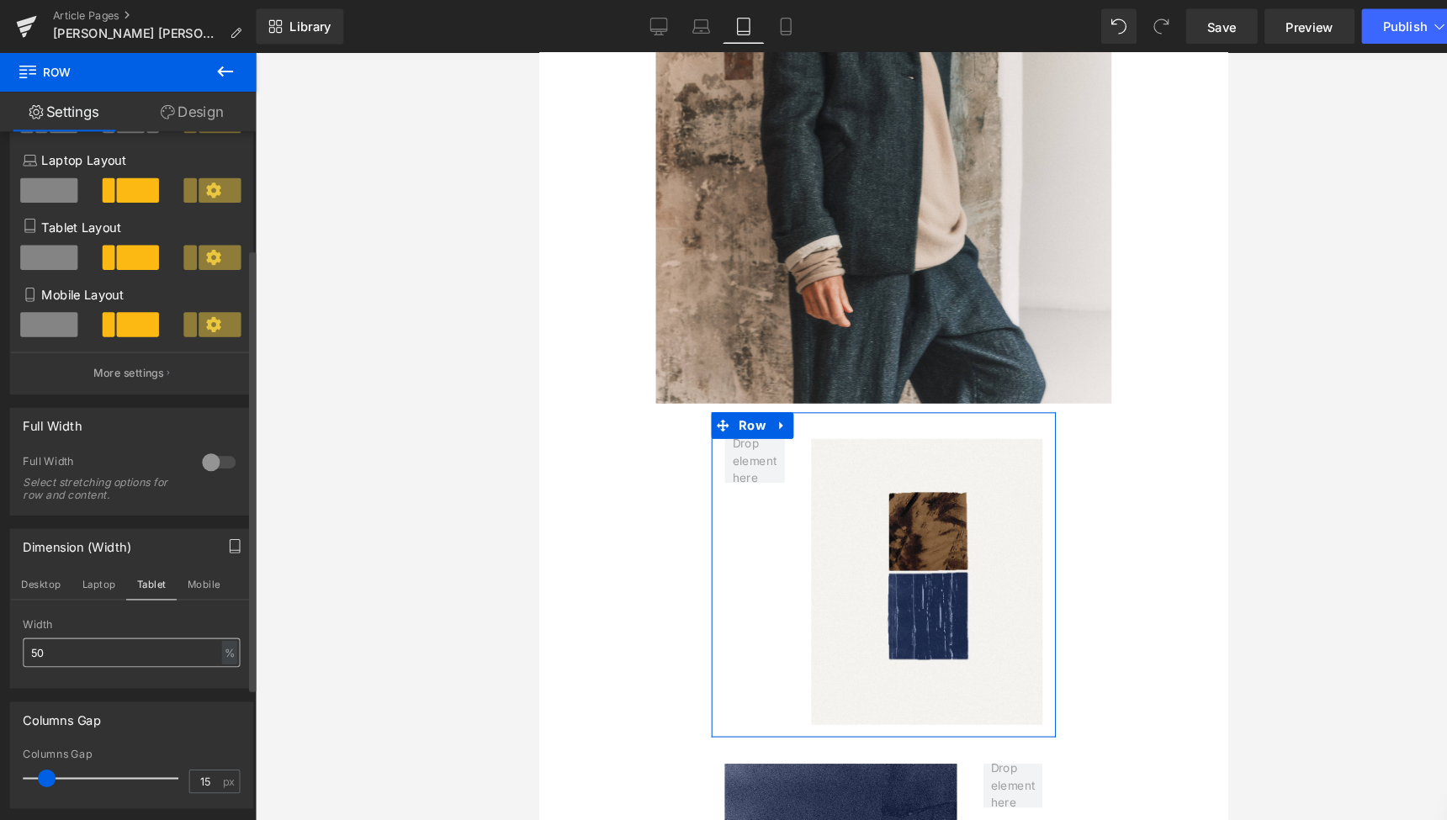
scroll to position [2301, 0]
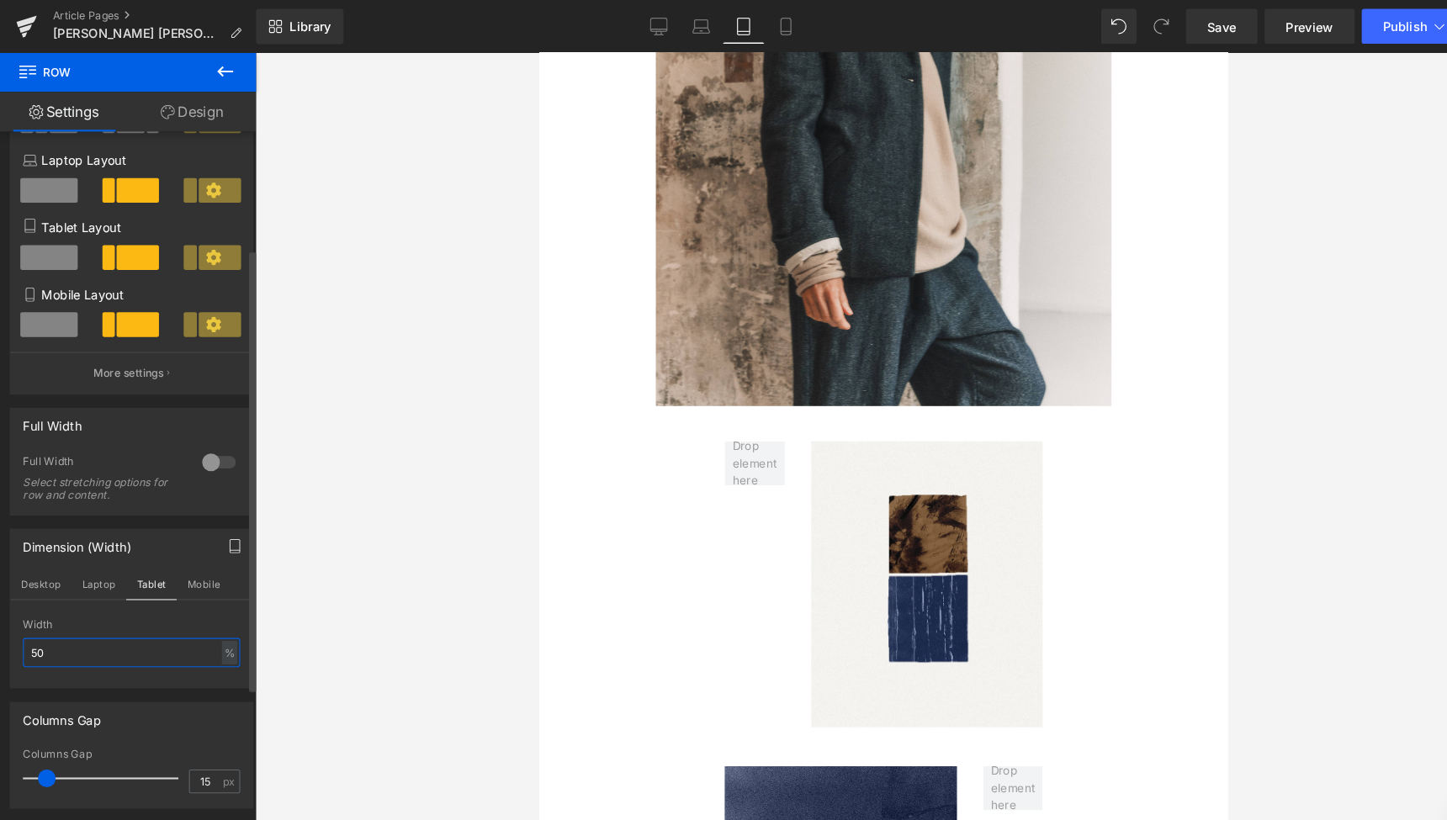
drag, startPoint x: 58, startPoint y: 625, endPoint x: 8, endPoint y: 624, distance: 49.7
click at [9, 624] on div "Dimension (Width) Desktop Laptop Tablet Mobile 50% Width 50 % % px" at bounding box center [125, 580] width 232 height 152
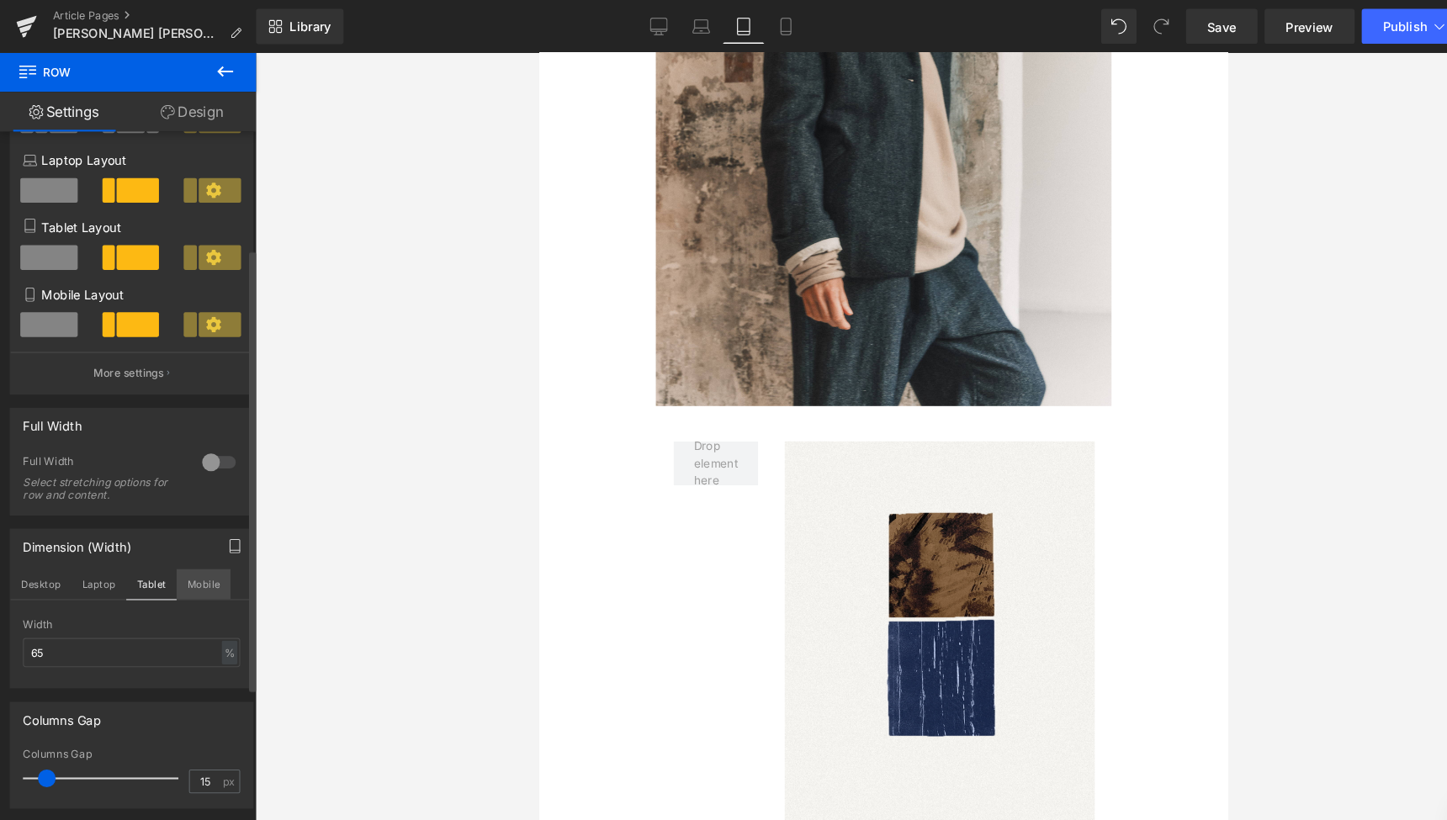
click at [190, 550] on button "Mobile" at bounding box center [193, 557] width 51 height 29
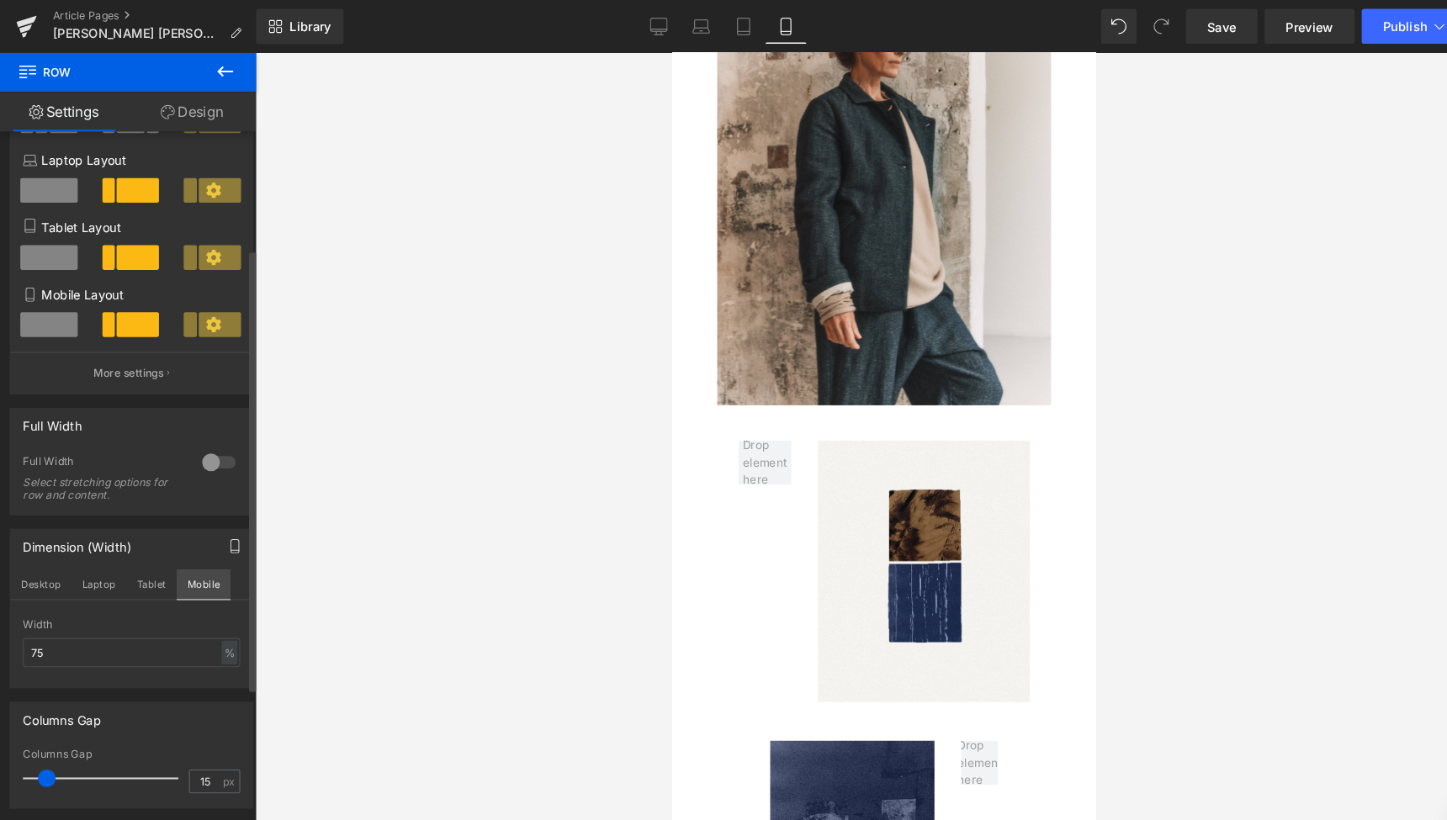
scroll to position [1520, 0]
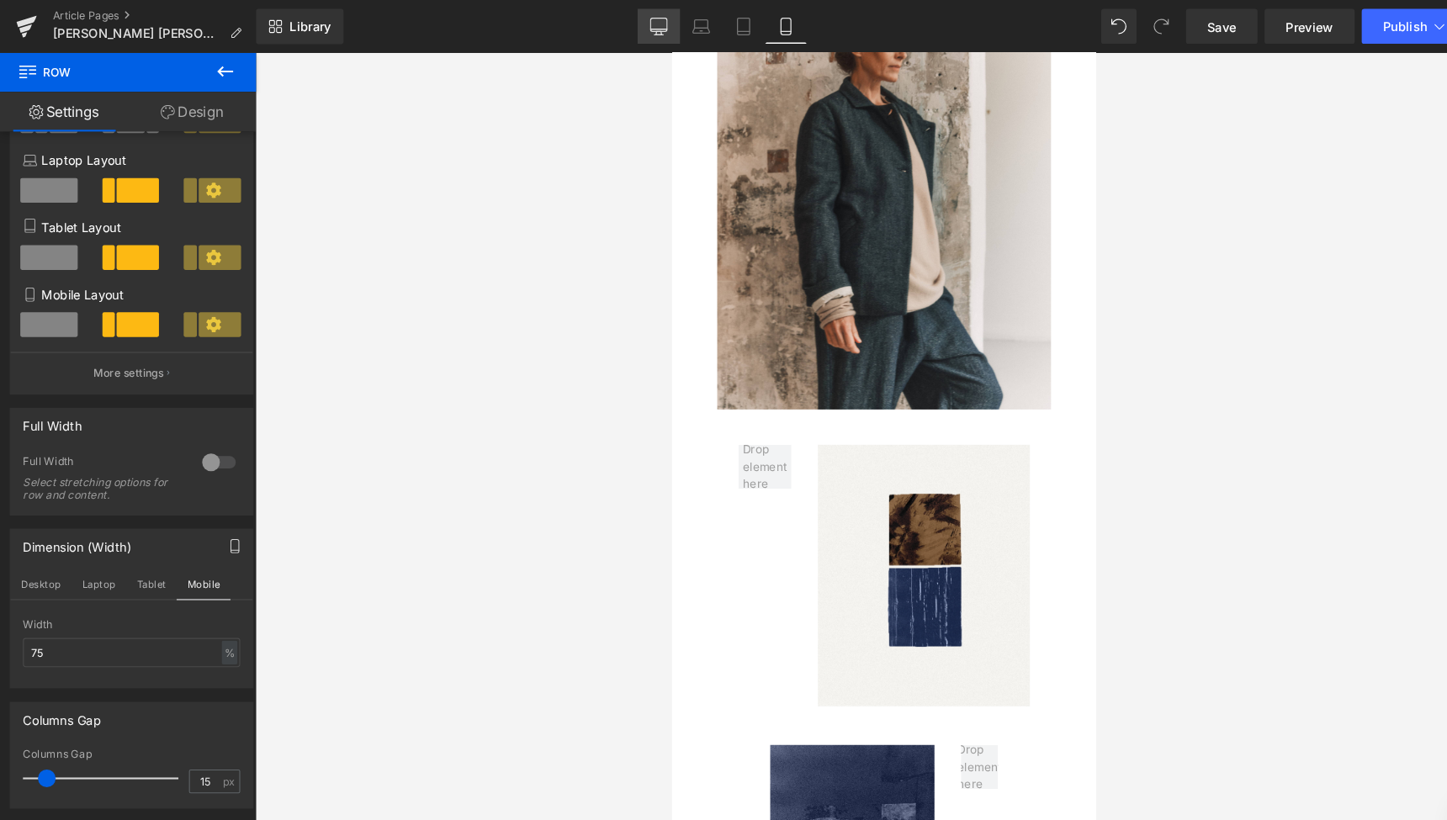
click at [626, 34] on link "Desktop" at bounding box center [628, 25] width 40 height 34
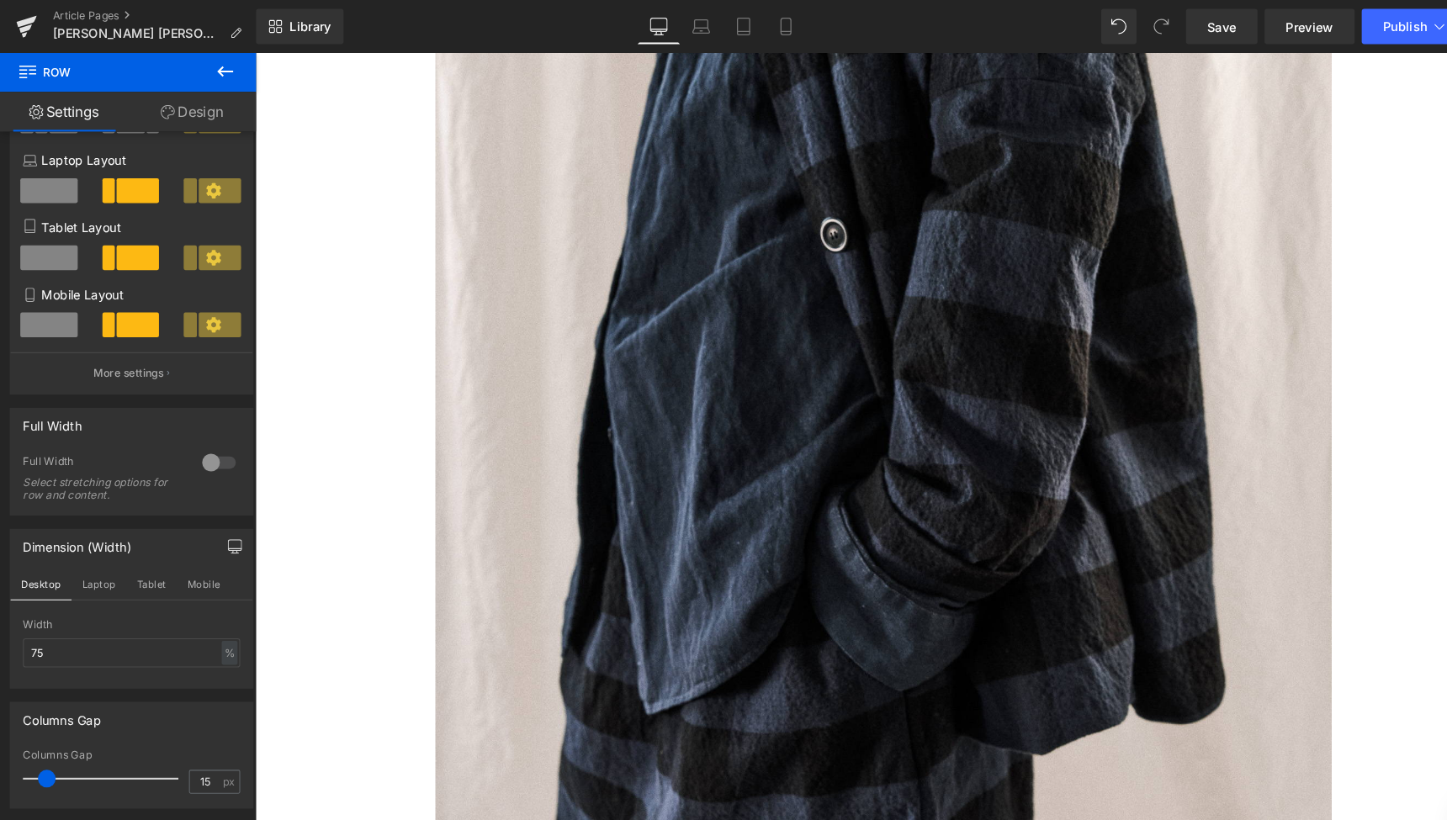
type input "65"
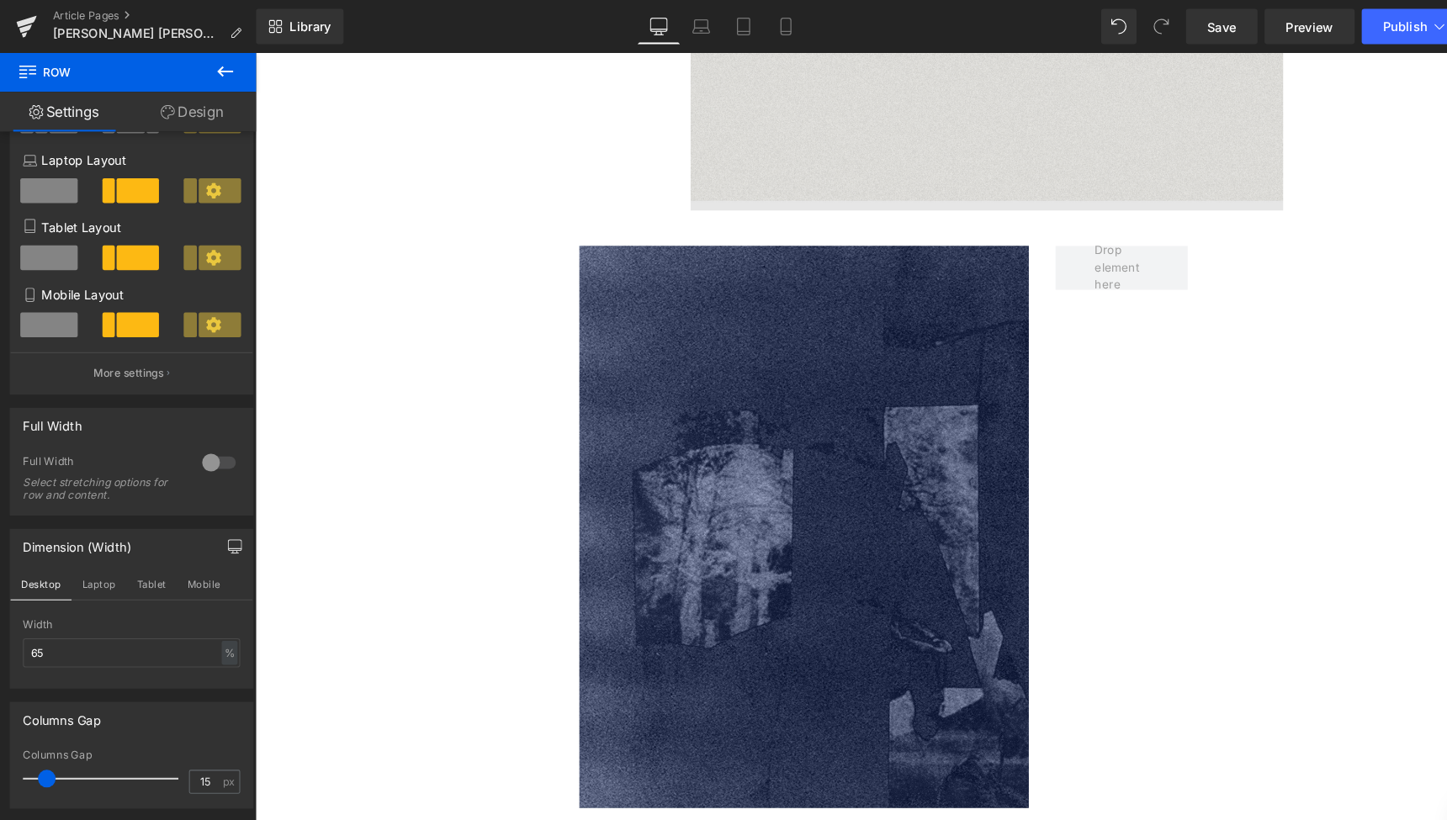
scroll to position [5565, 0]
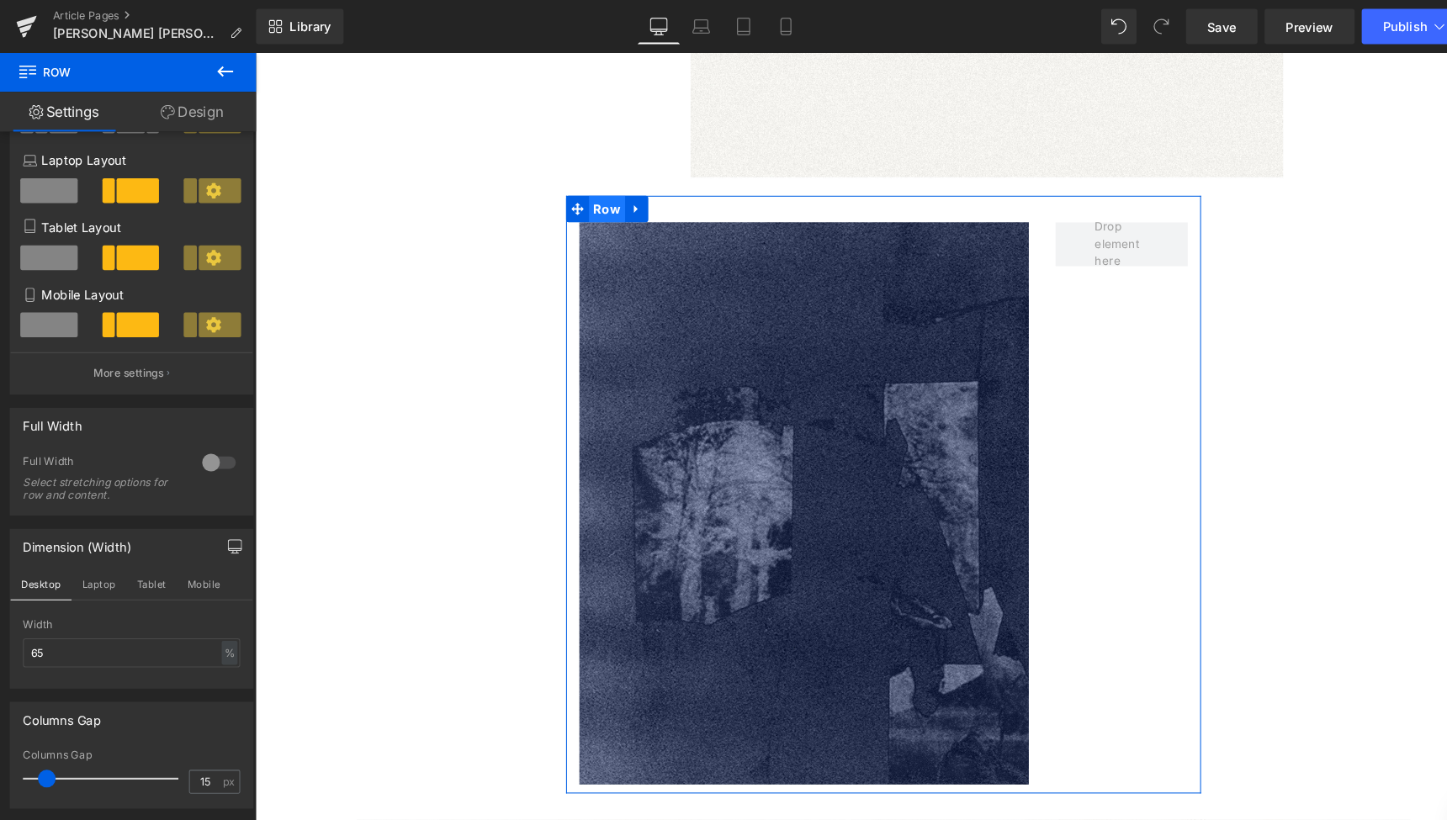
click at [585, 188] on span "Row" at bounding box center [589, 200] width 34 height 25
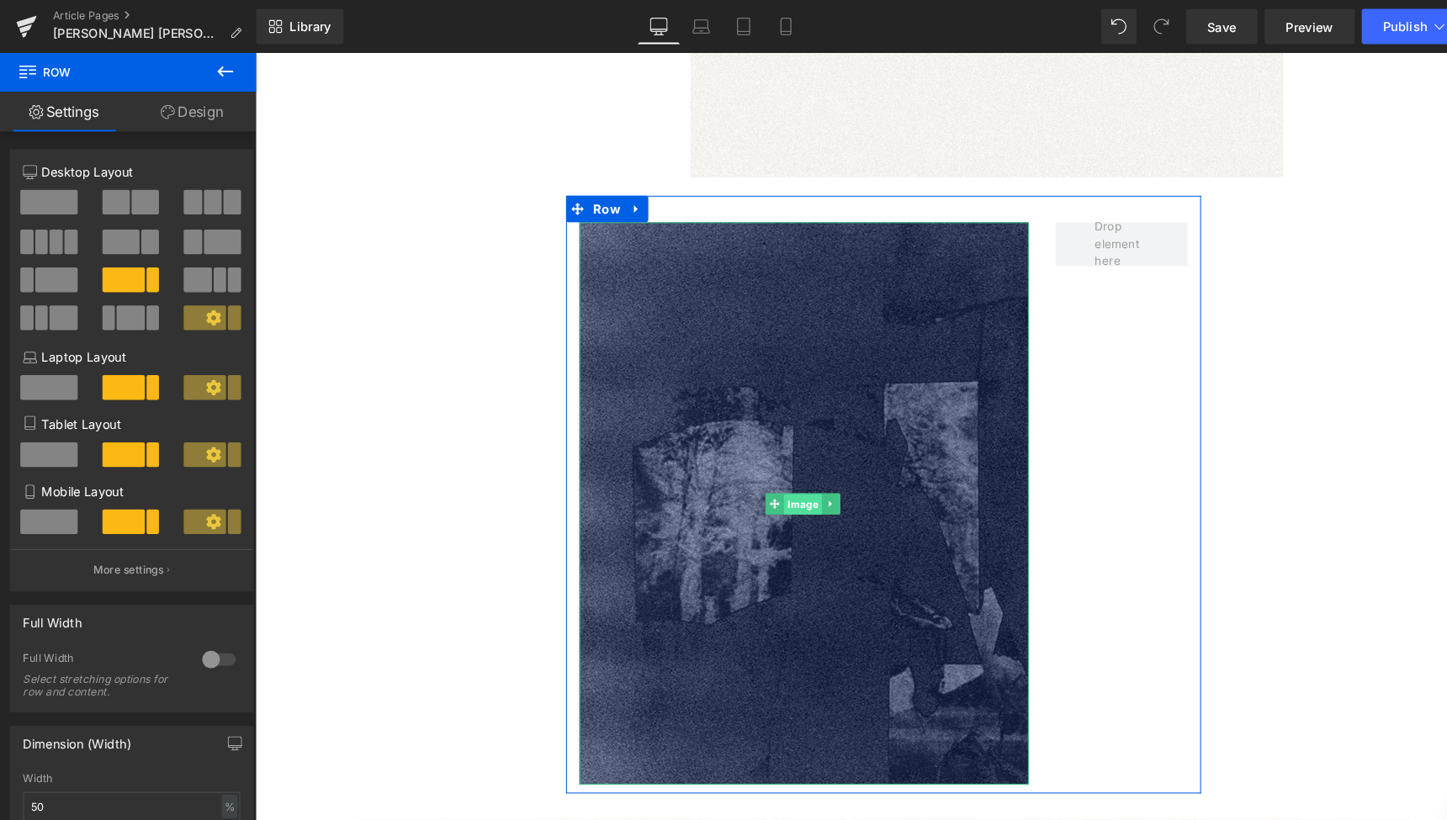
click at [772, 472] on span "Image" at bounding box center [776, 482] width 36 height 20
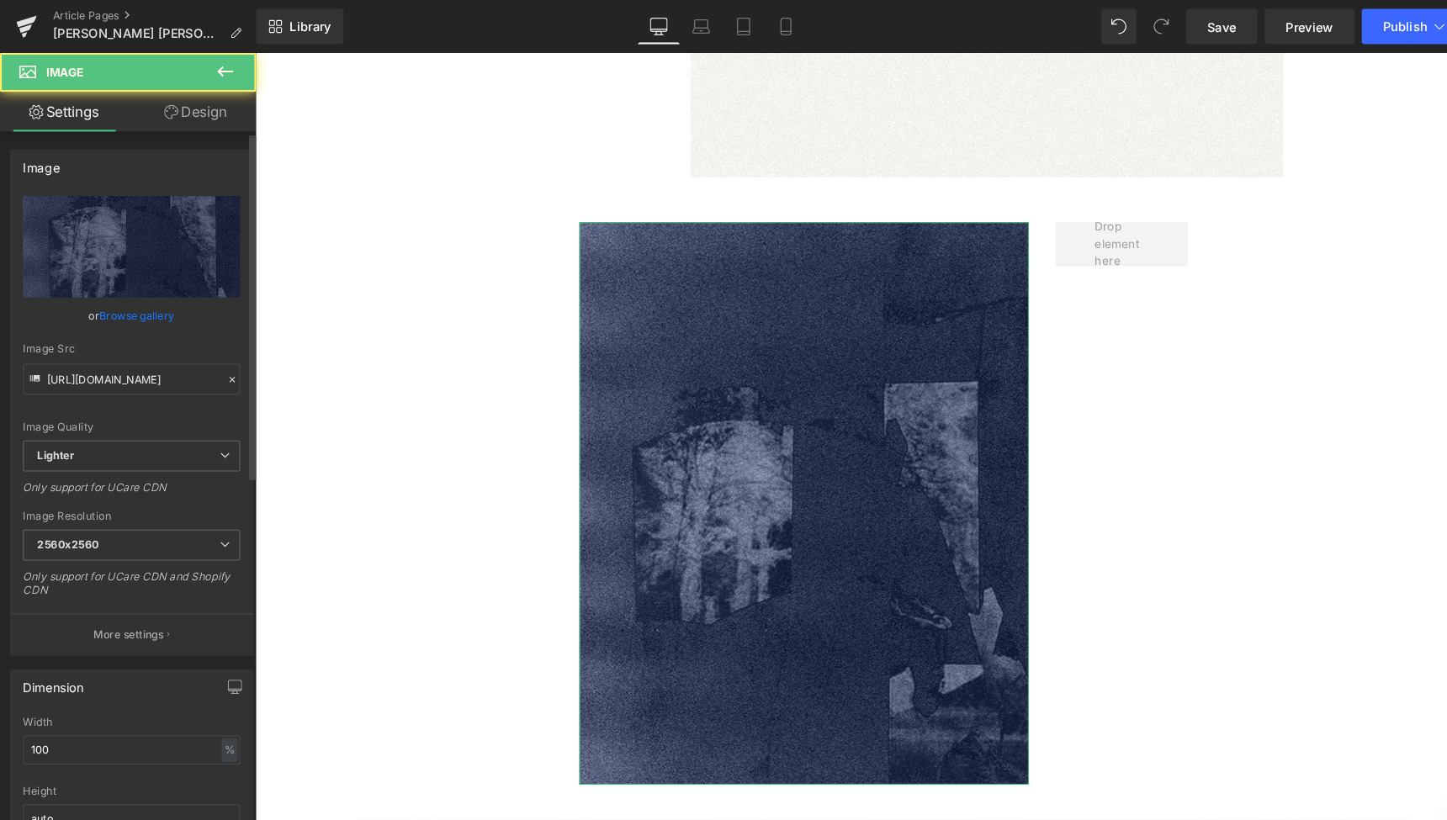
click at [135, 297] on link "Browse gallery" at bounding box center [131, 300] width 72 height 29
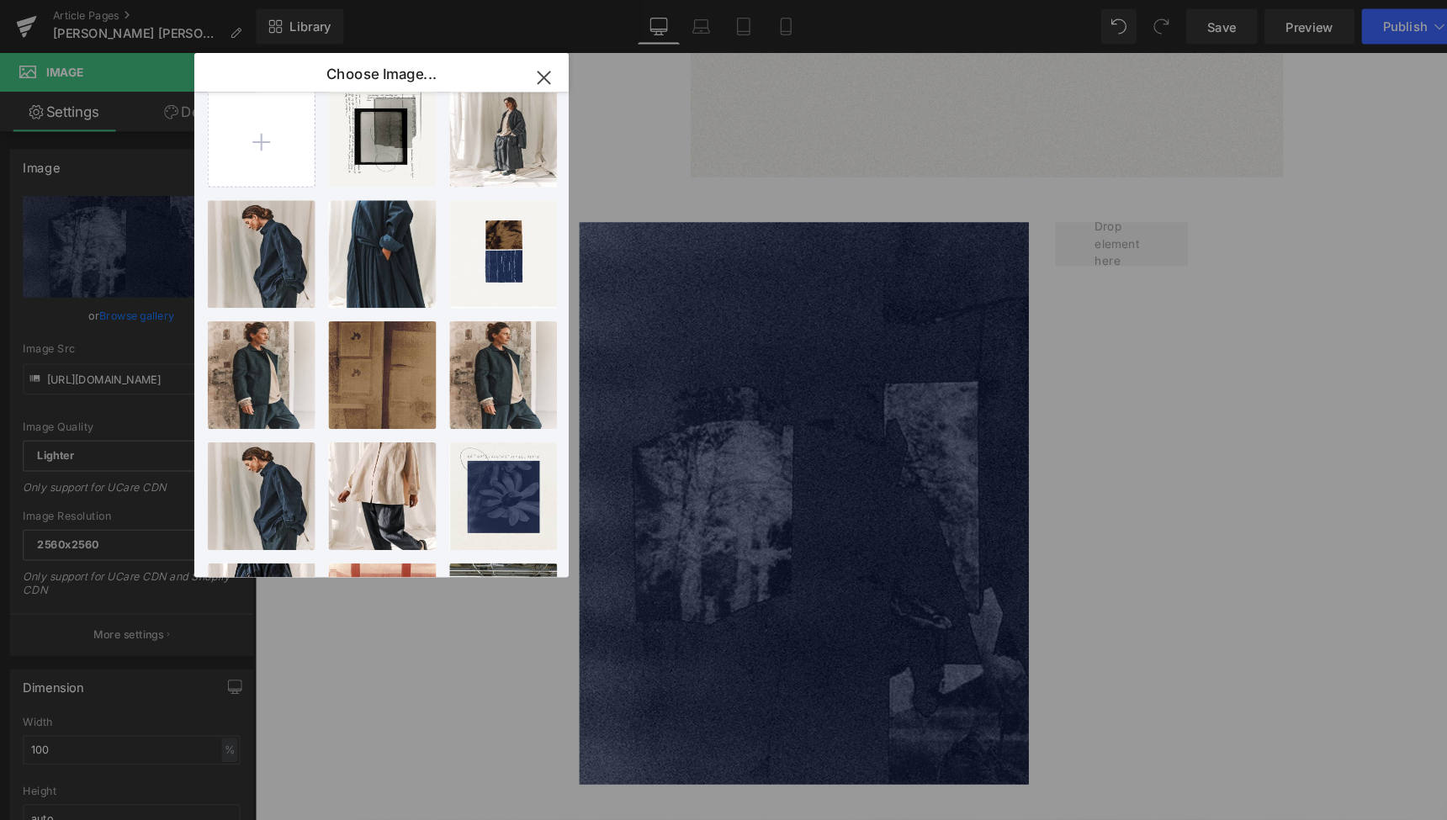
scroll to position [0, 0]
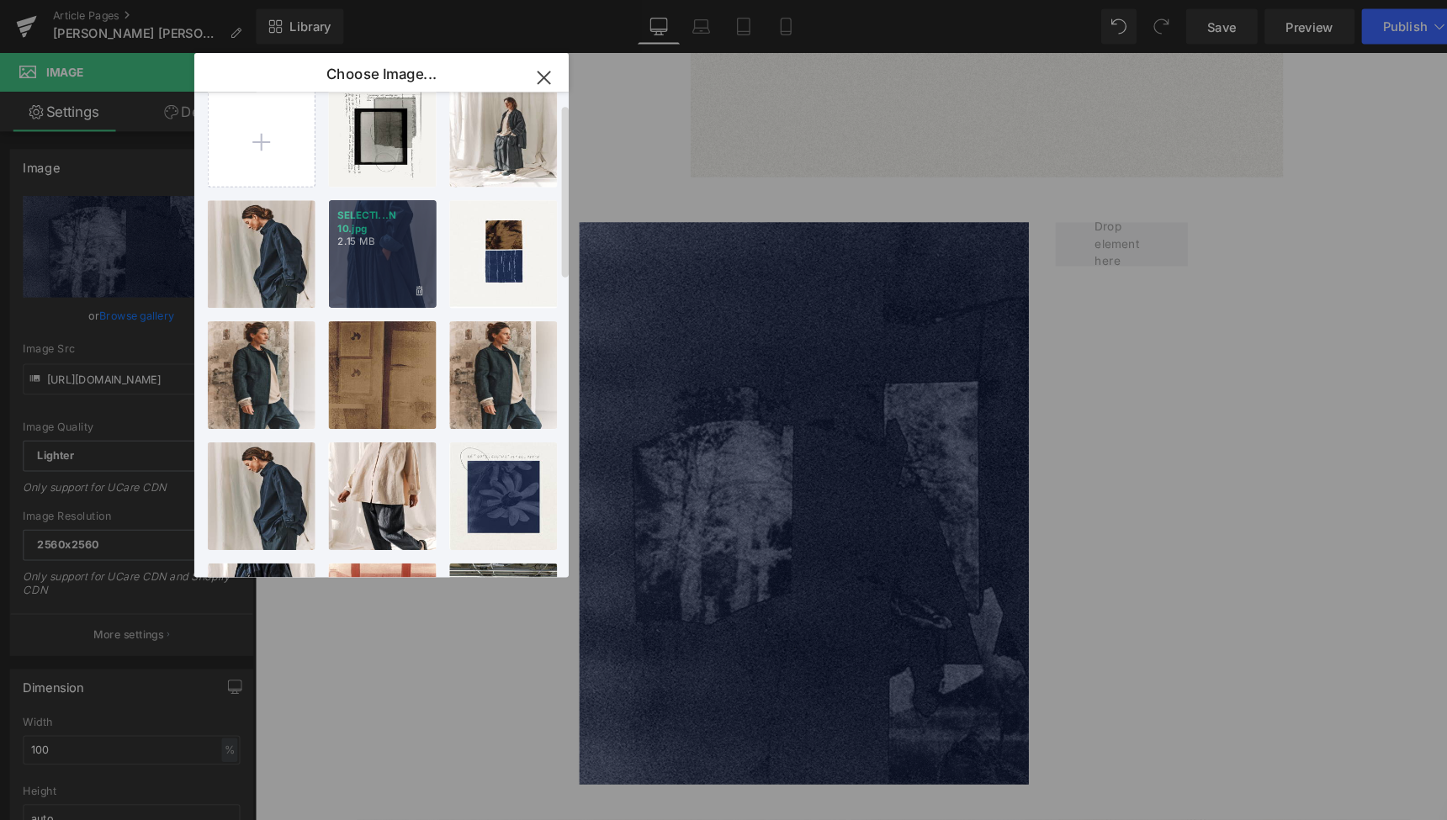
click at [364, 251] on div "SELECTI...N 10.jpg 2.15 MB" at bounding box center [364, 242] width 103 height 103
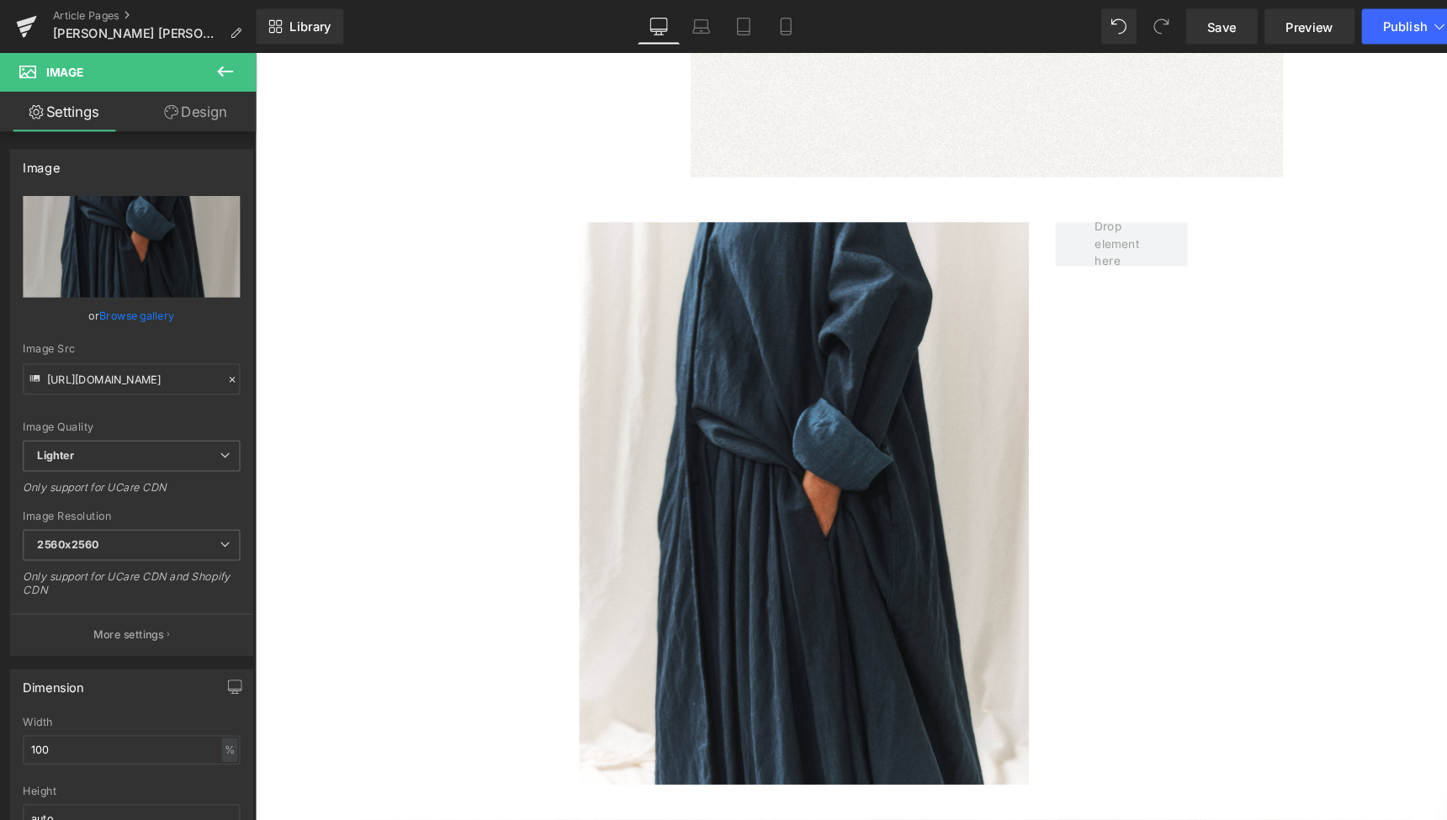
type input "[URL][DOMAIN_NAME]"
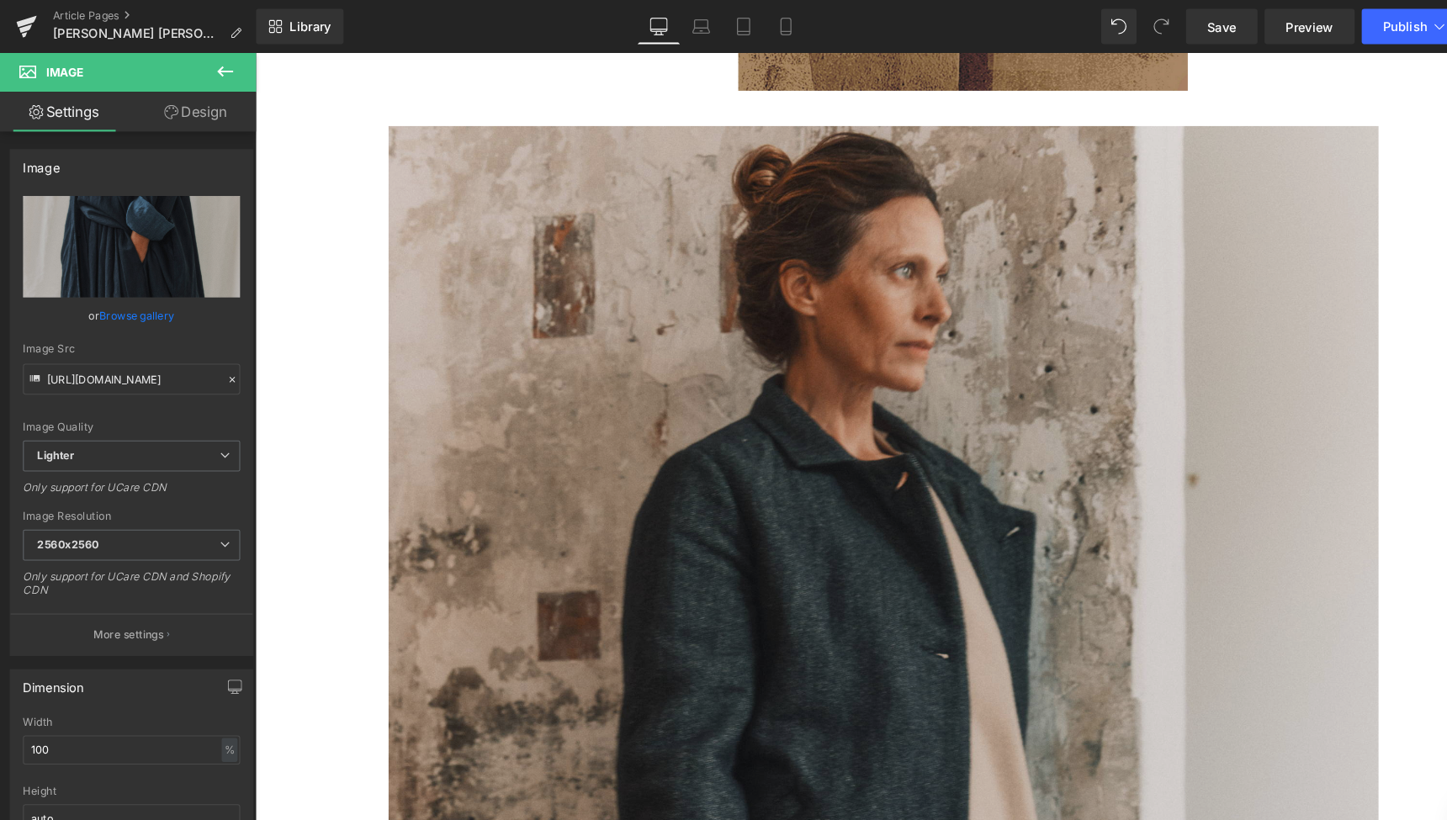
scroll to position [3705, 0]
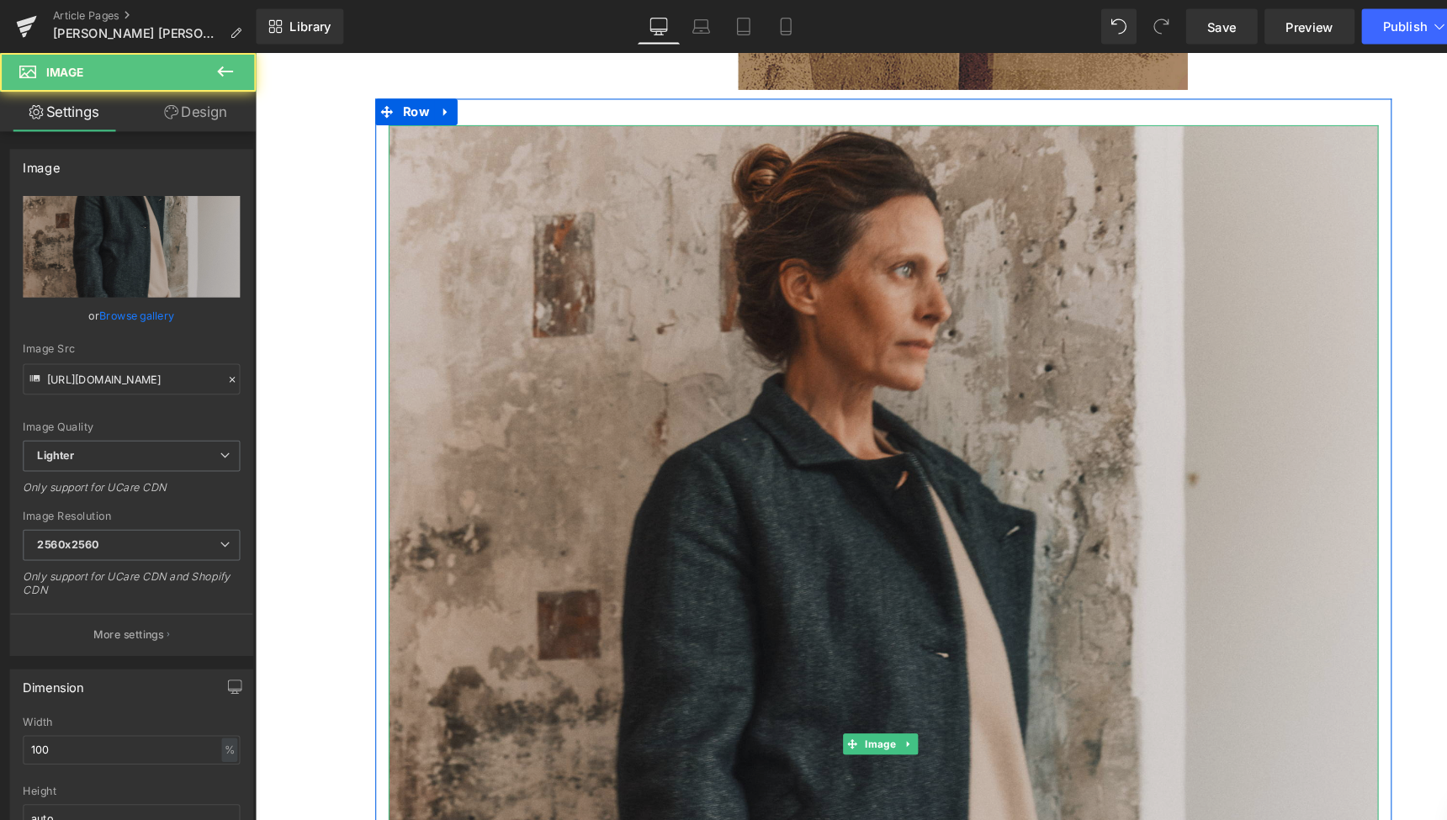
click at [805, 526] on img at bounding box center [852, 710] width 943 height 1179
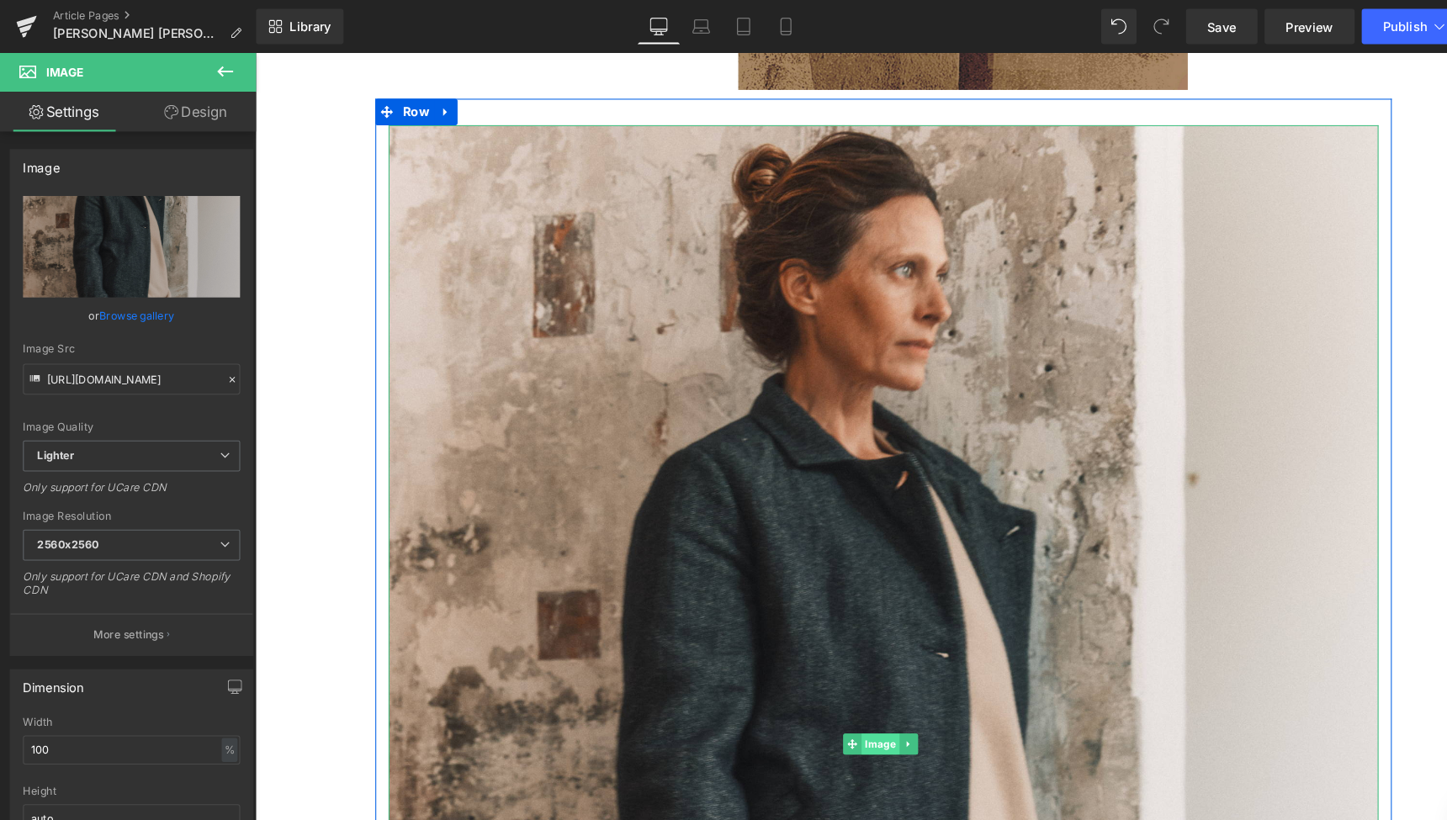
click at [844, 701] on span "Image" at bounding box center [850, 711] width 36 height 20
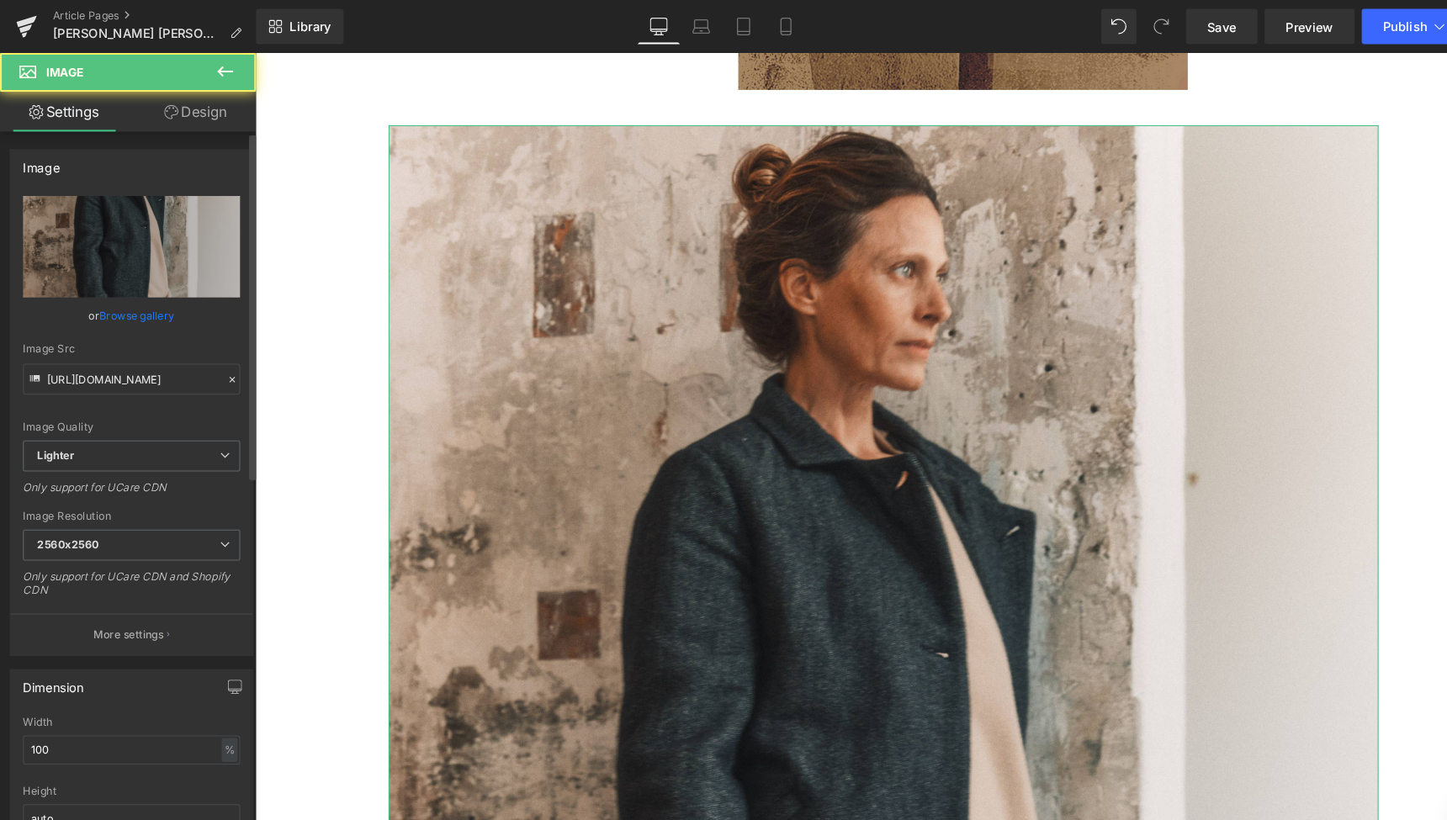
click at [145, 300] on link "Browse gallery" at bounding box center [131, 300] width 72 height 29
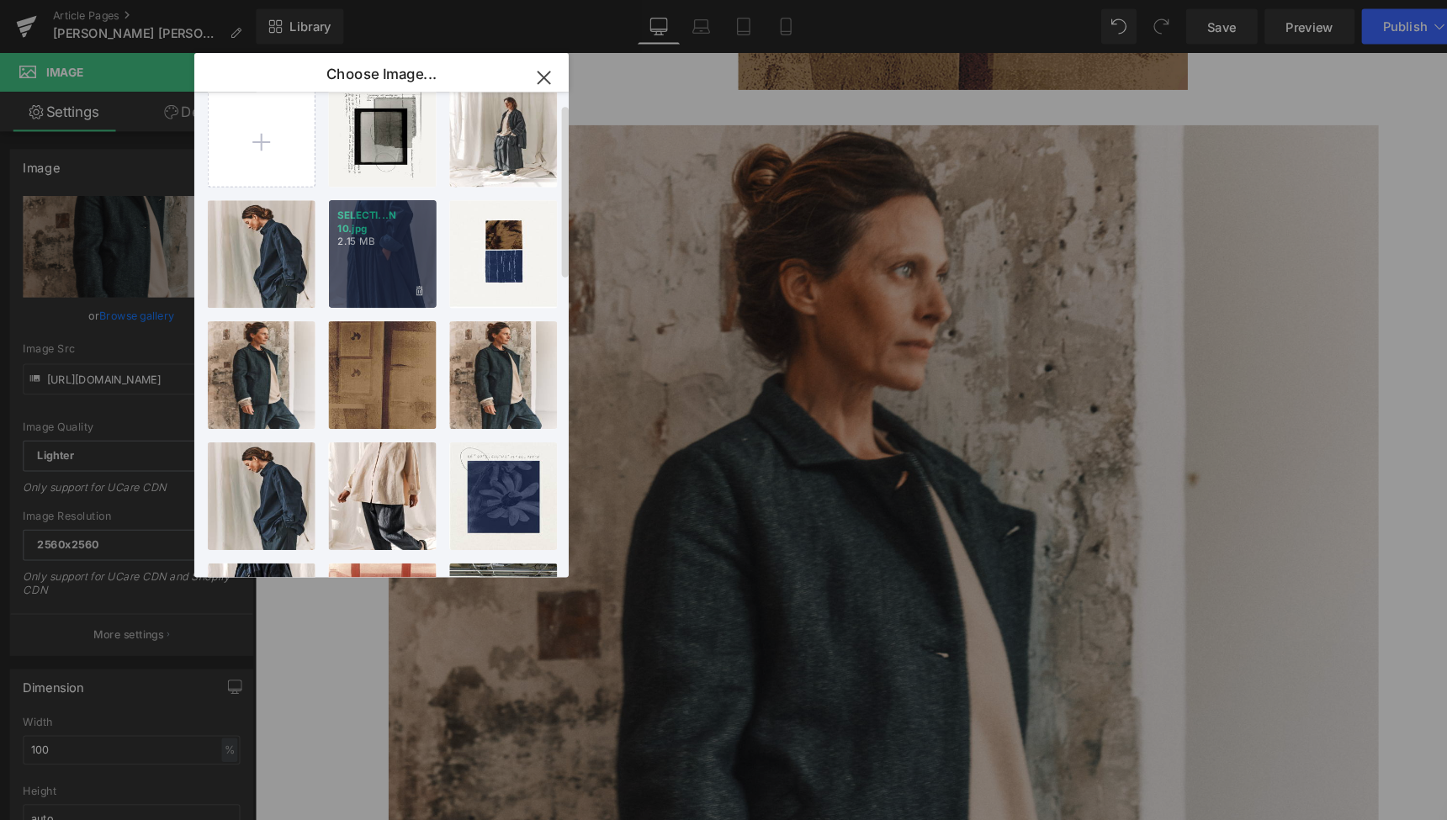
click at [361, 238] on div "SELECTI...N 10.jpg 2.15 MB" at bounding box center [364, 242] width 103 height 103
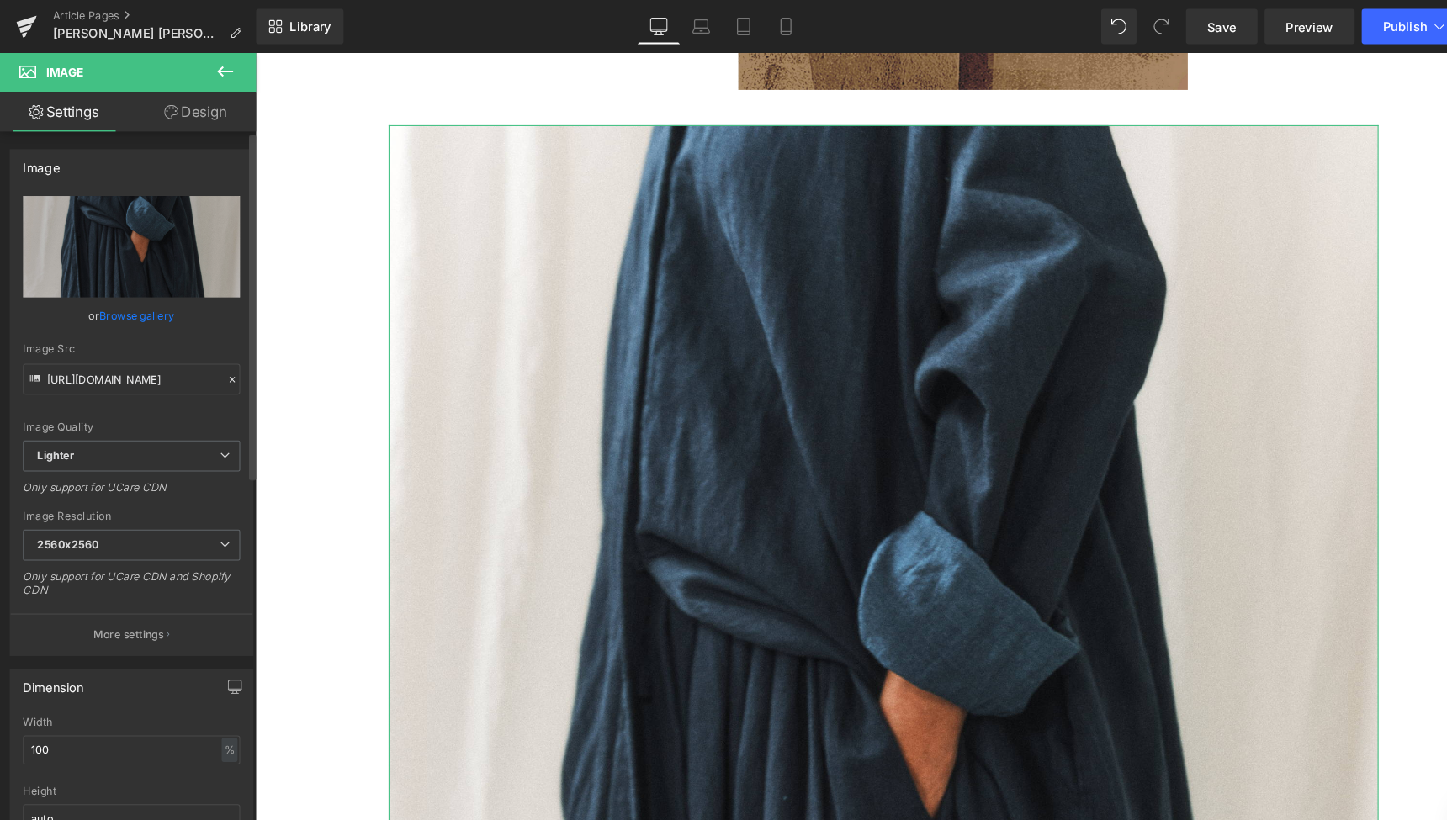
click at [135, 300] on link "Browse gallery" at bounding box center [131, 300] width 72 height 29
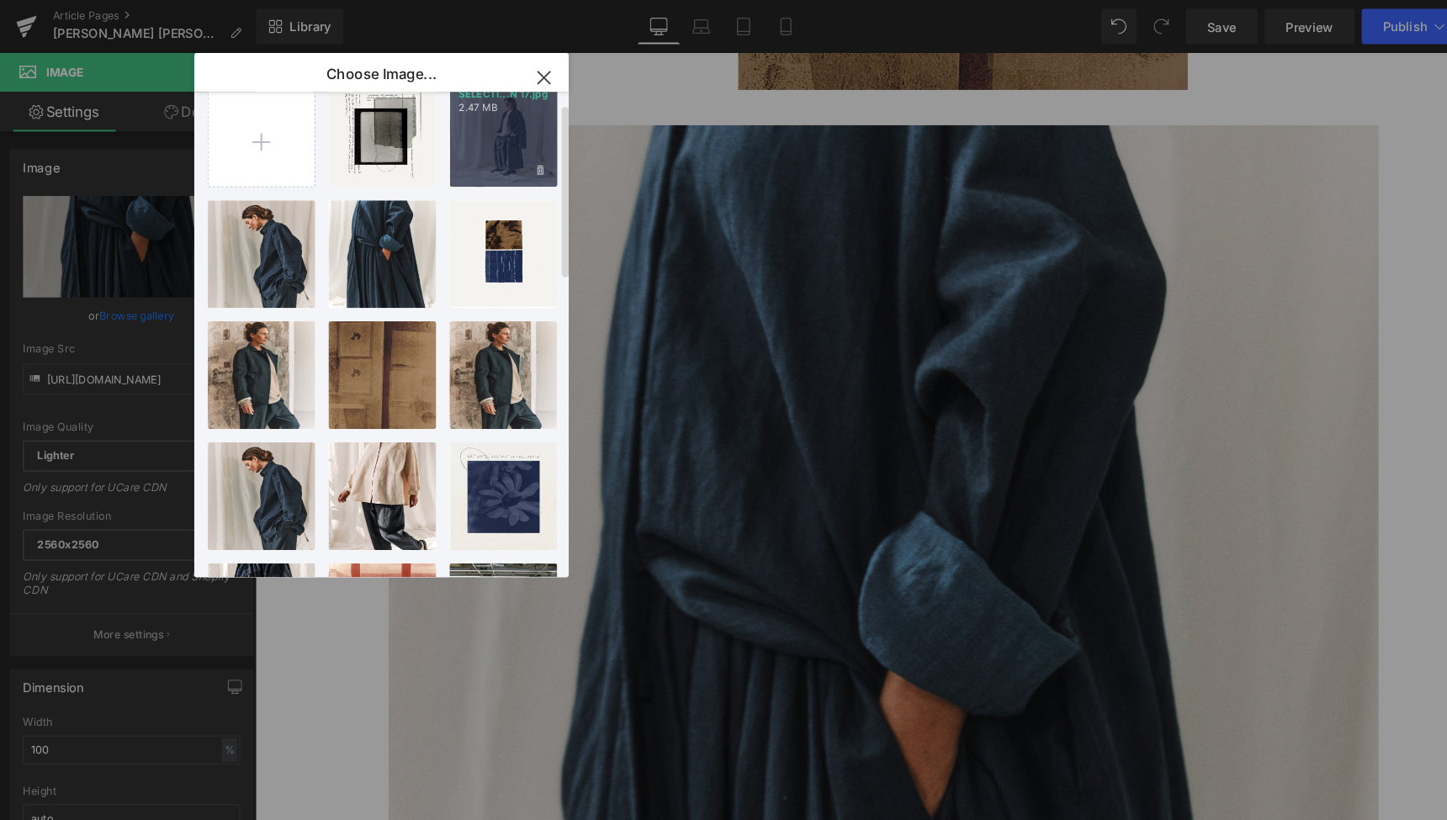
click at [488, 138] on div "SELECTI...N 17.jpg 2.47 MB" at bounding box center [479, 127] width 103 height 103
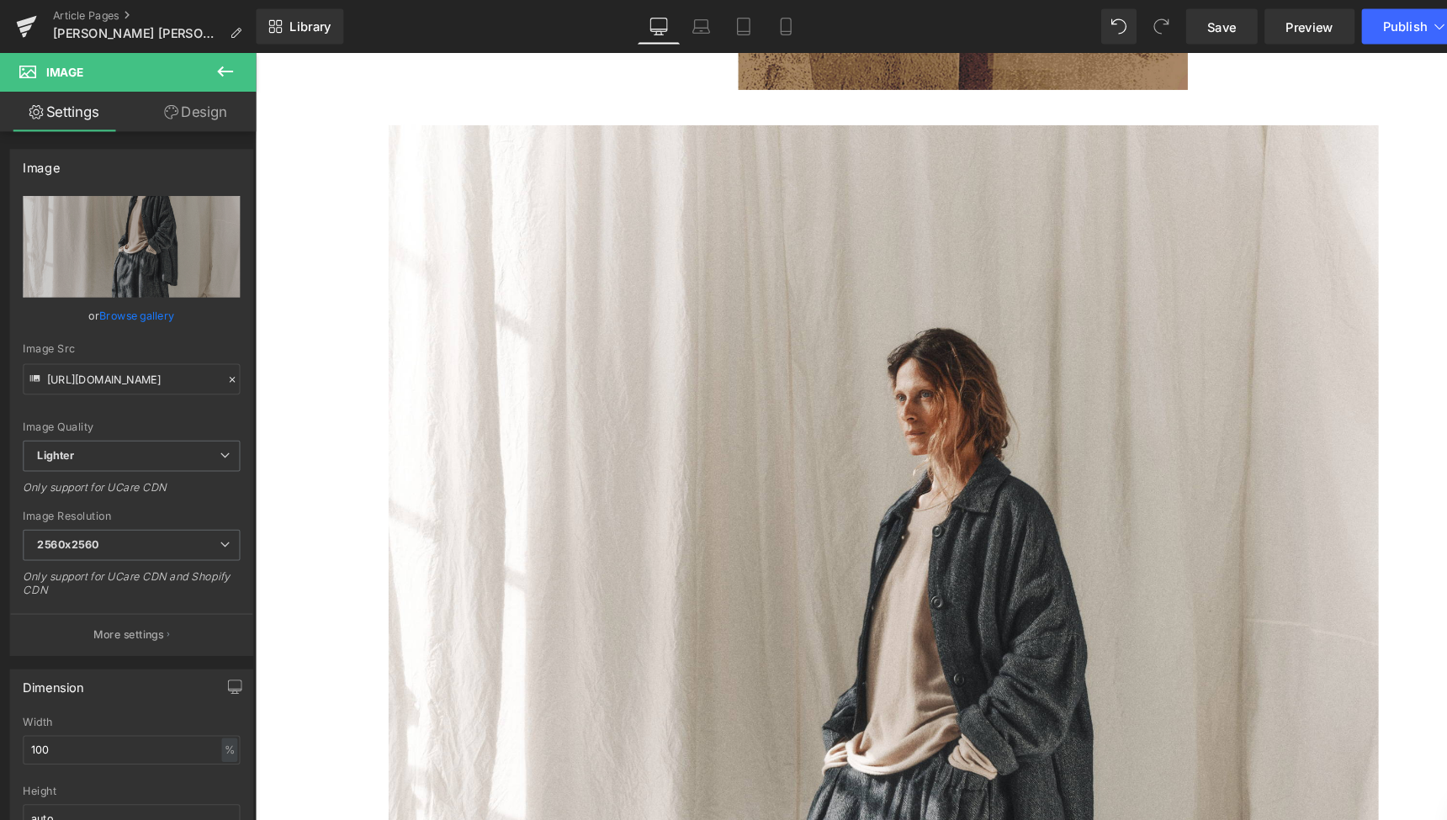
type input "[URL][DOMAIN_NAME]"
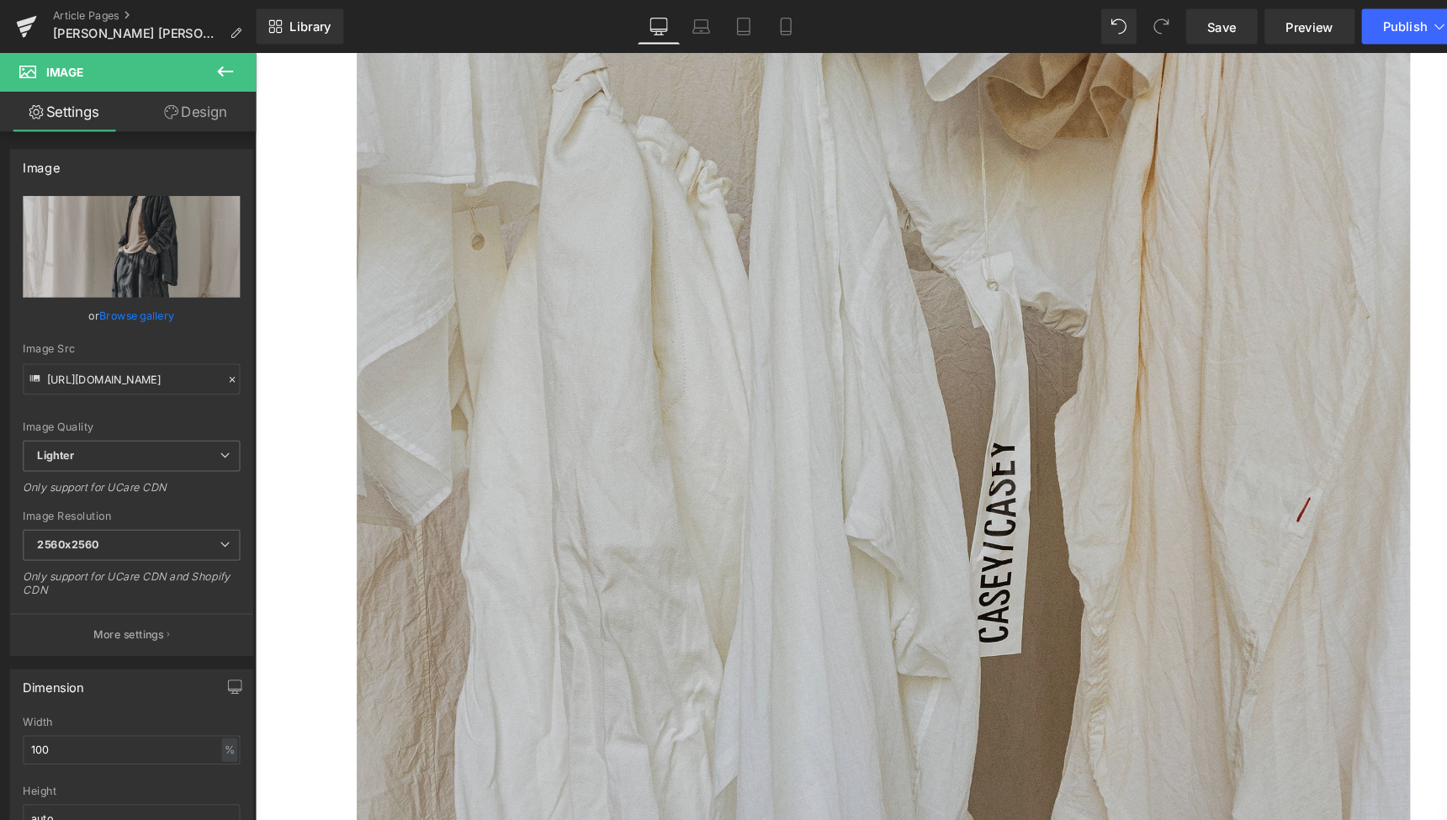
scroll to position [6526, 0]
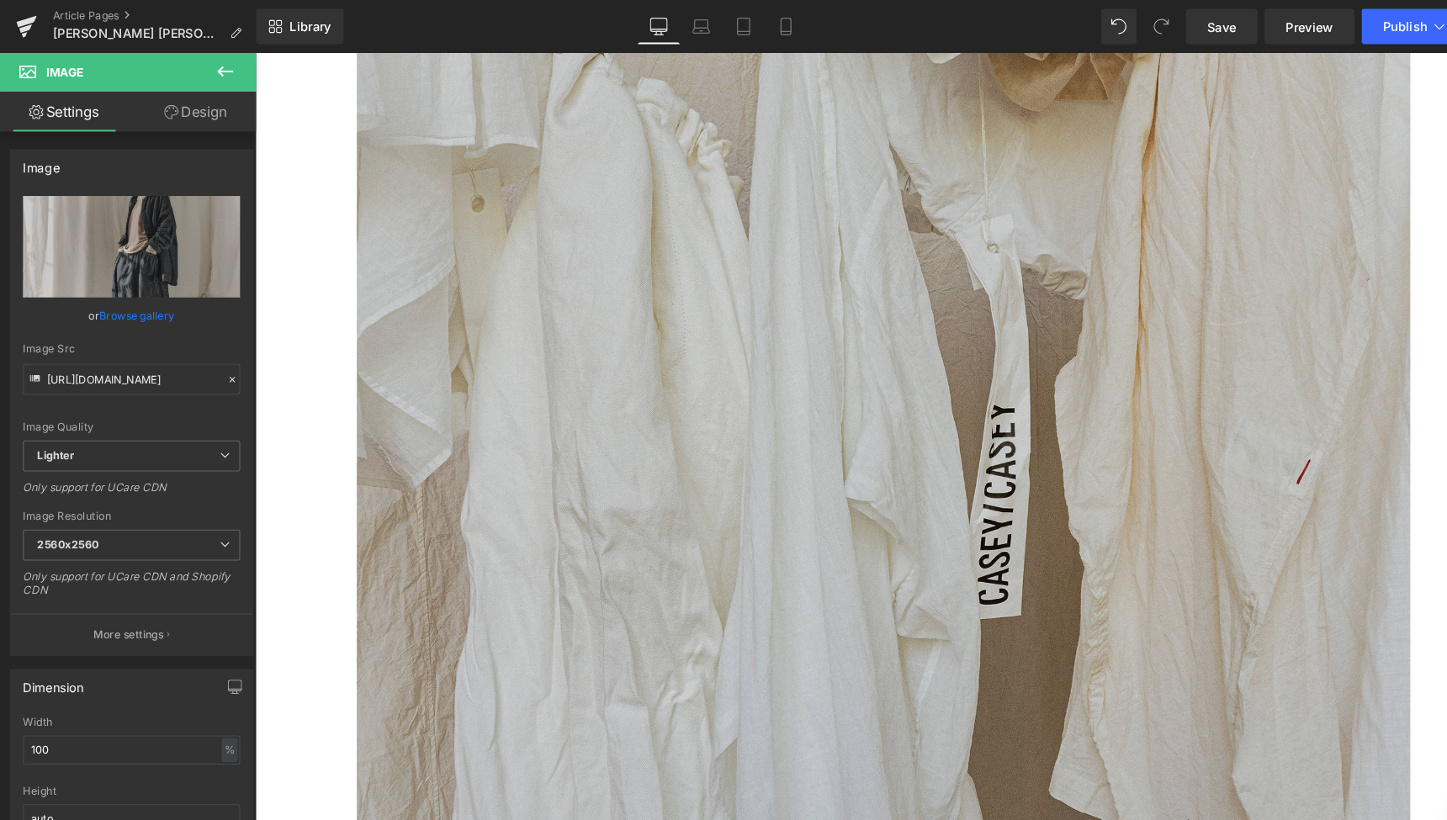
click at [785, 435] on img at bounding box center [853, 449] width 1004 height 1255
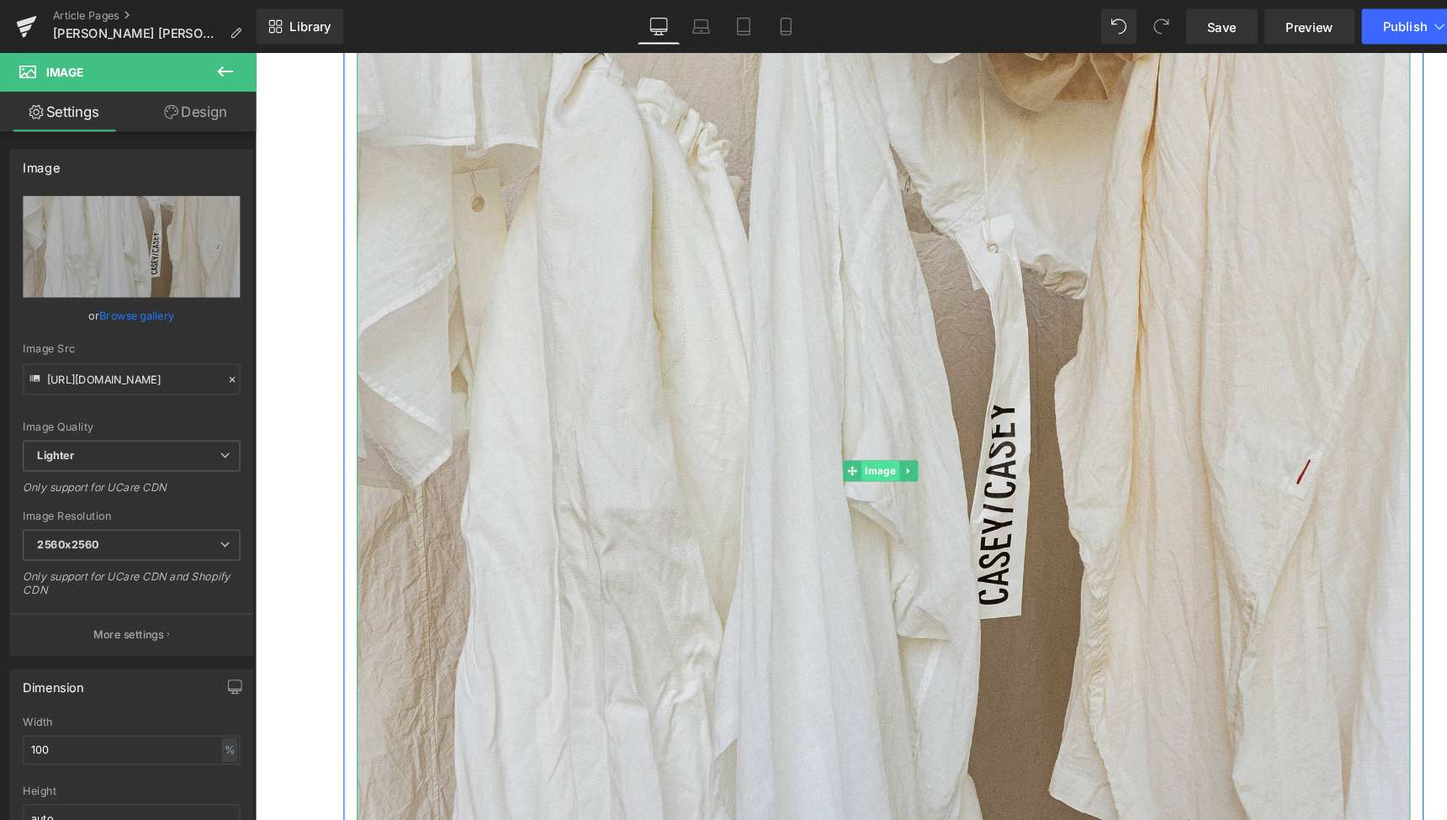
click at [847, 440] on span "Image" at bounding box center [850, 450] width 36 height 20
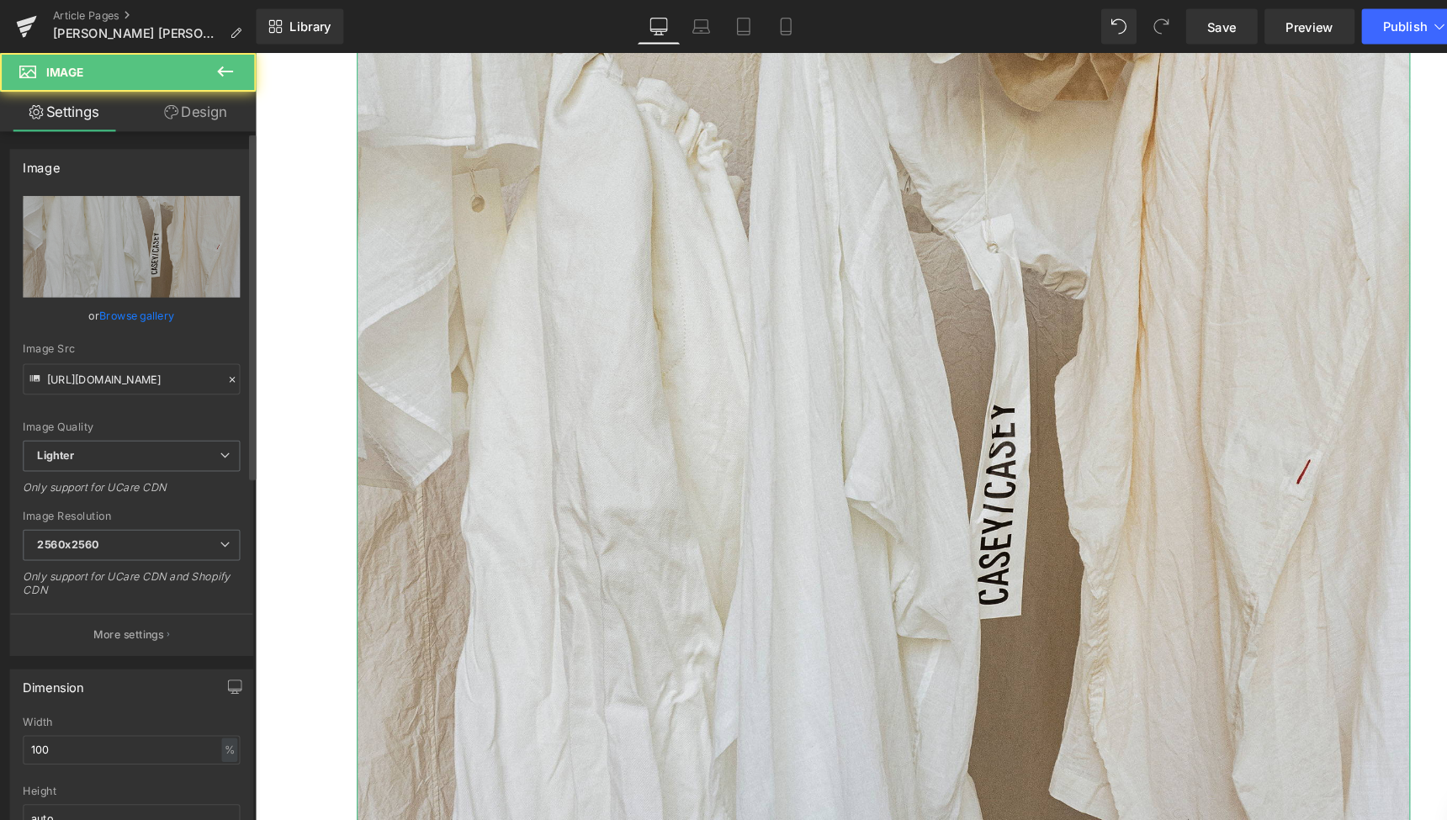
click at [136, 303] on link "Browse gallery" at bounding box center [131, 300] width 72 height 29
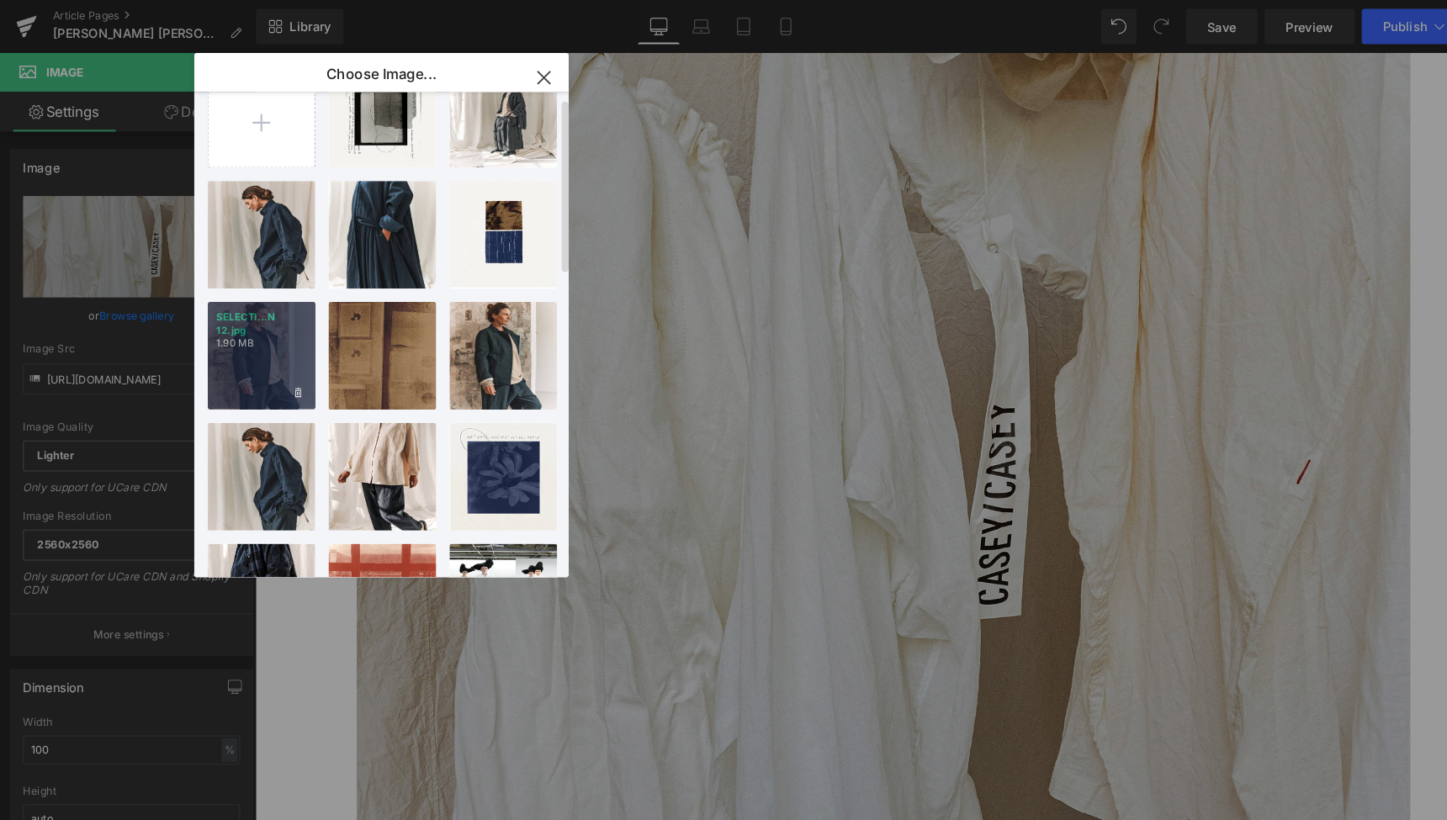
scroll to position [4, 0]
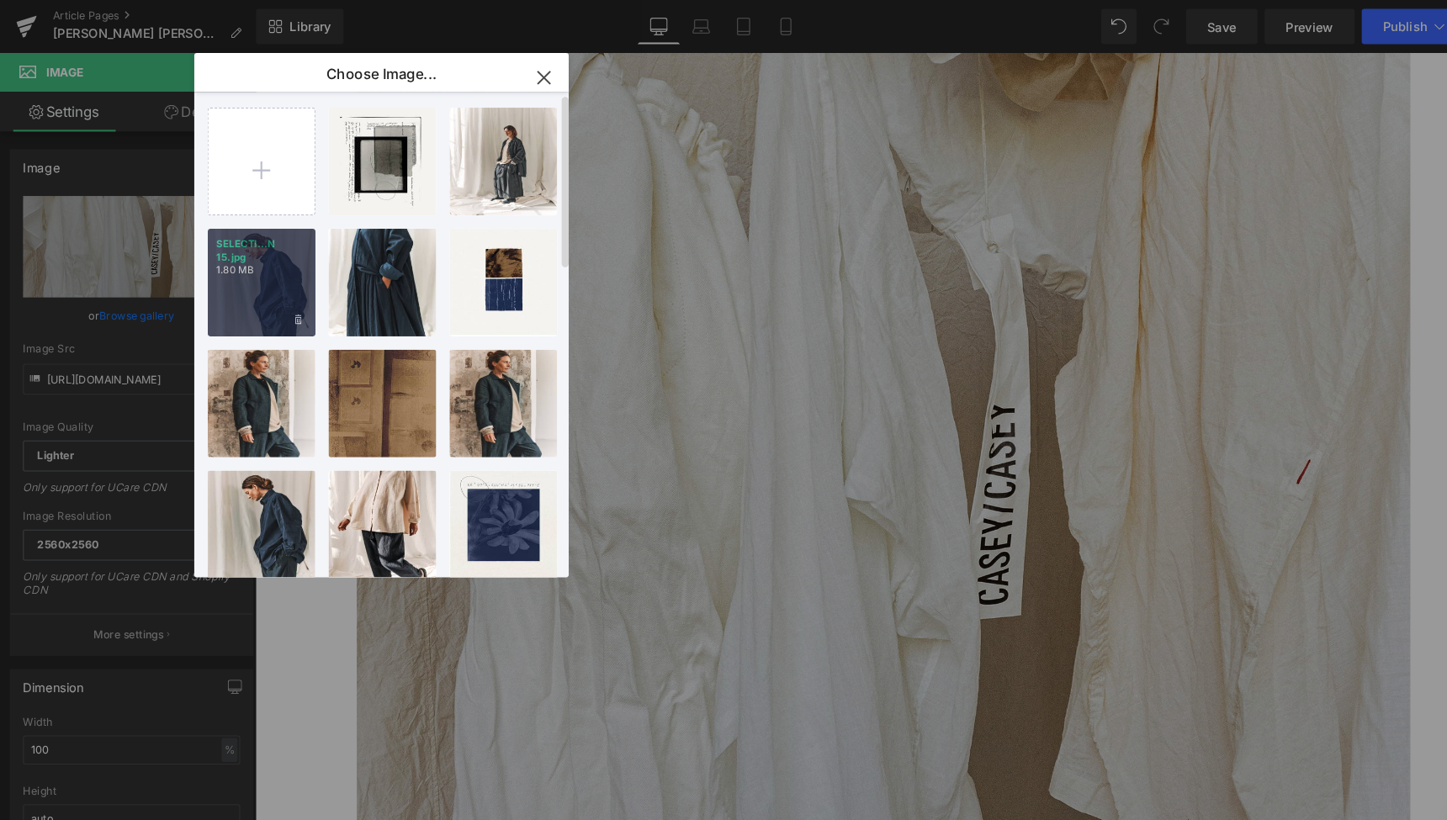
click at [260, 268] on div "SELECTI...N 15.jpg 1.80 MB" at bounding box center [249, 269] width 103 height 103
type input "[URL][DOMAIN_NAME]"
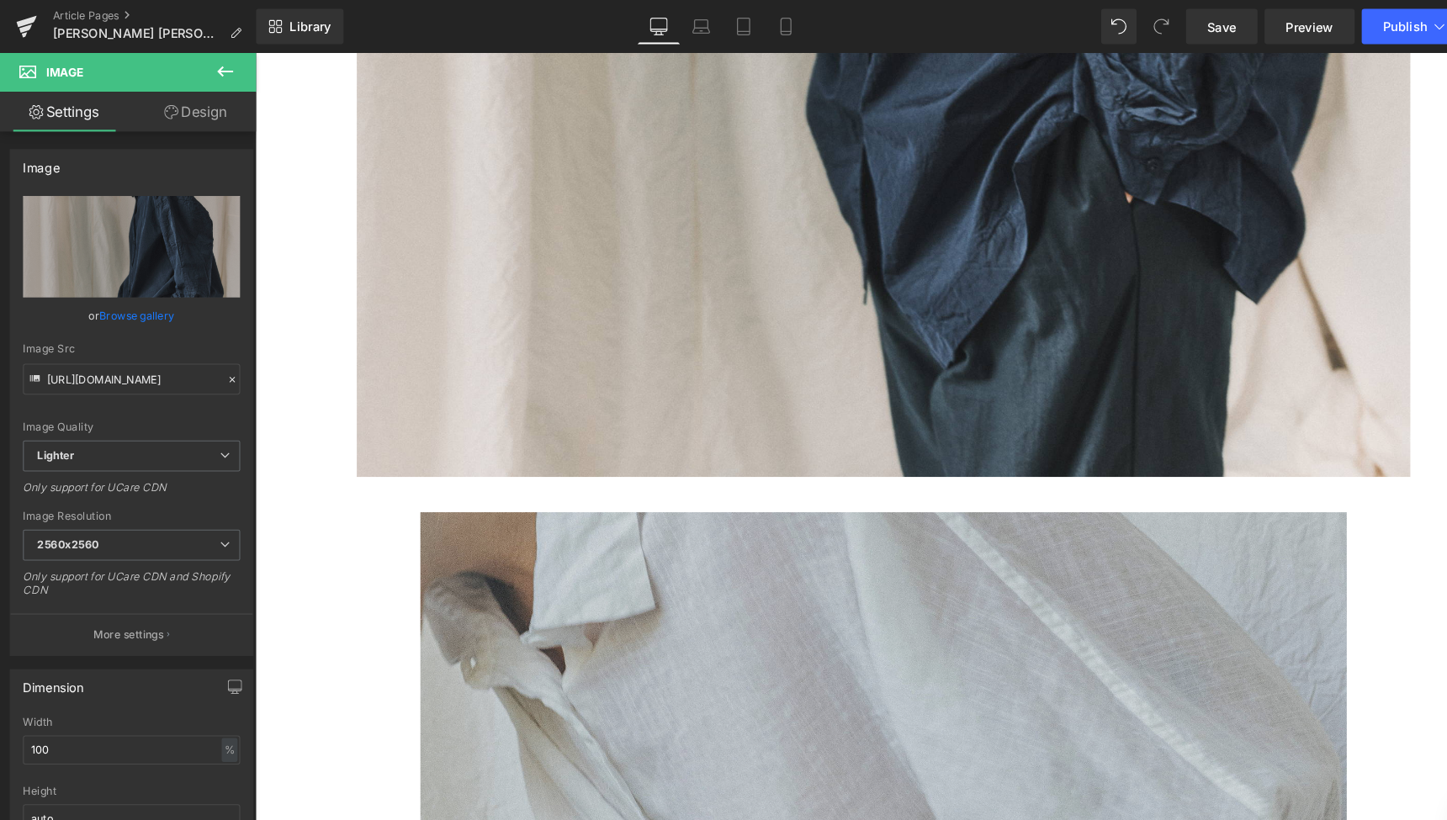
scroll to position [7156, 0]
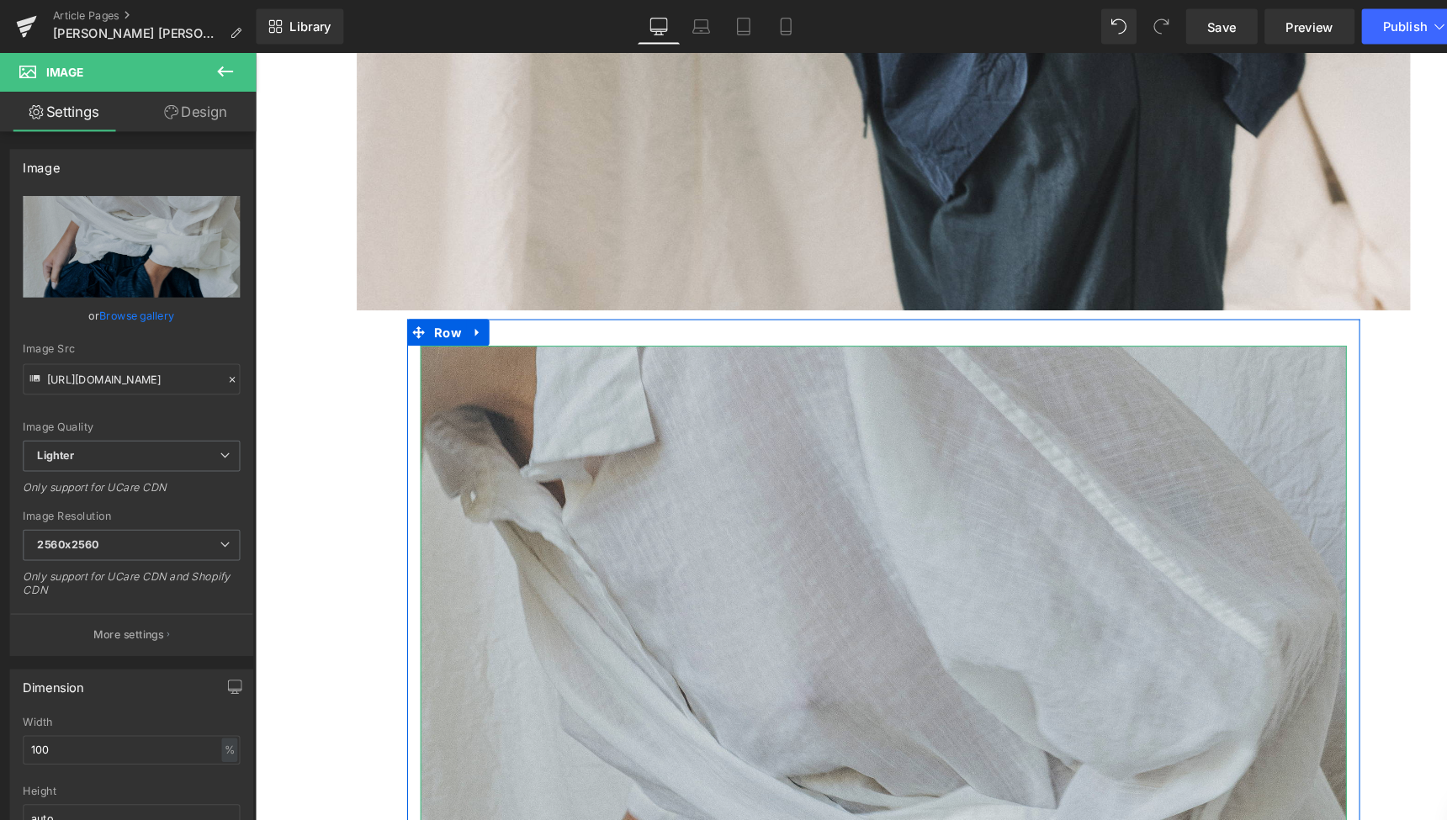
scroll to position [7315, 0]
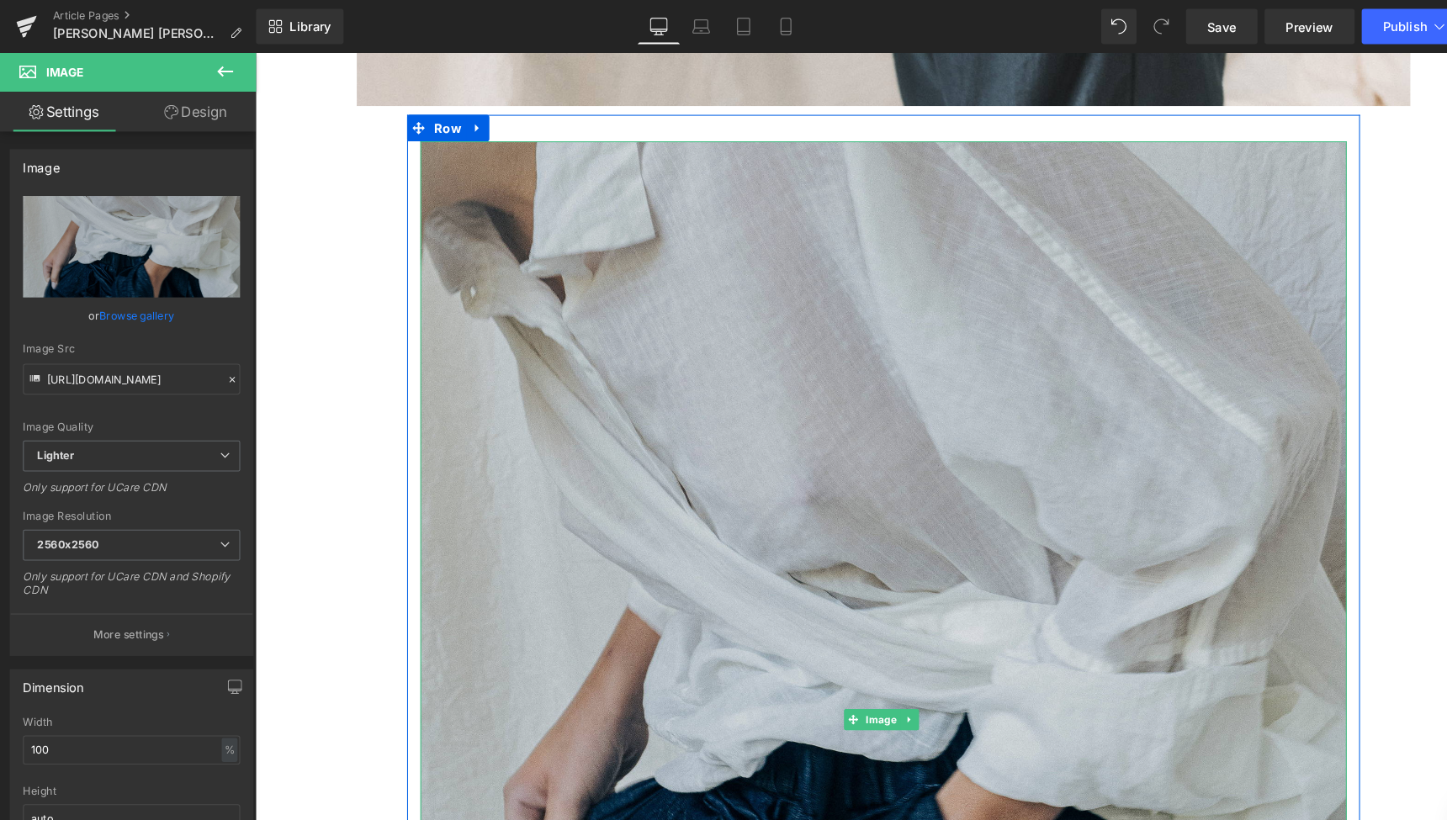
scroll to position [7510, 0]
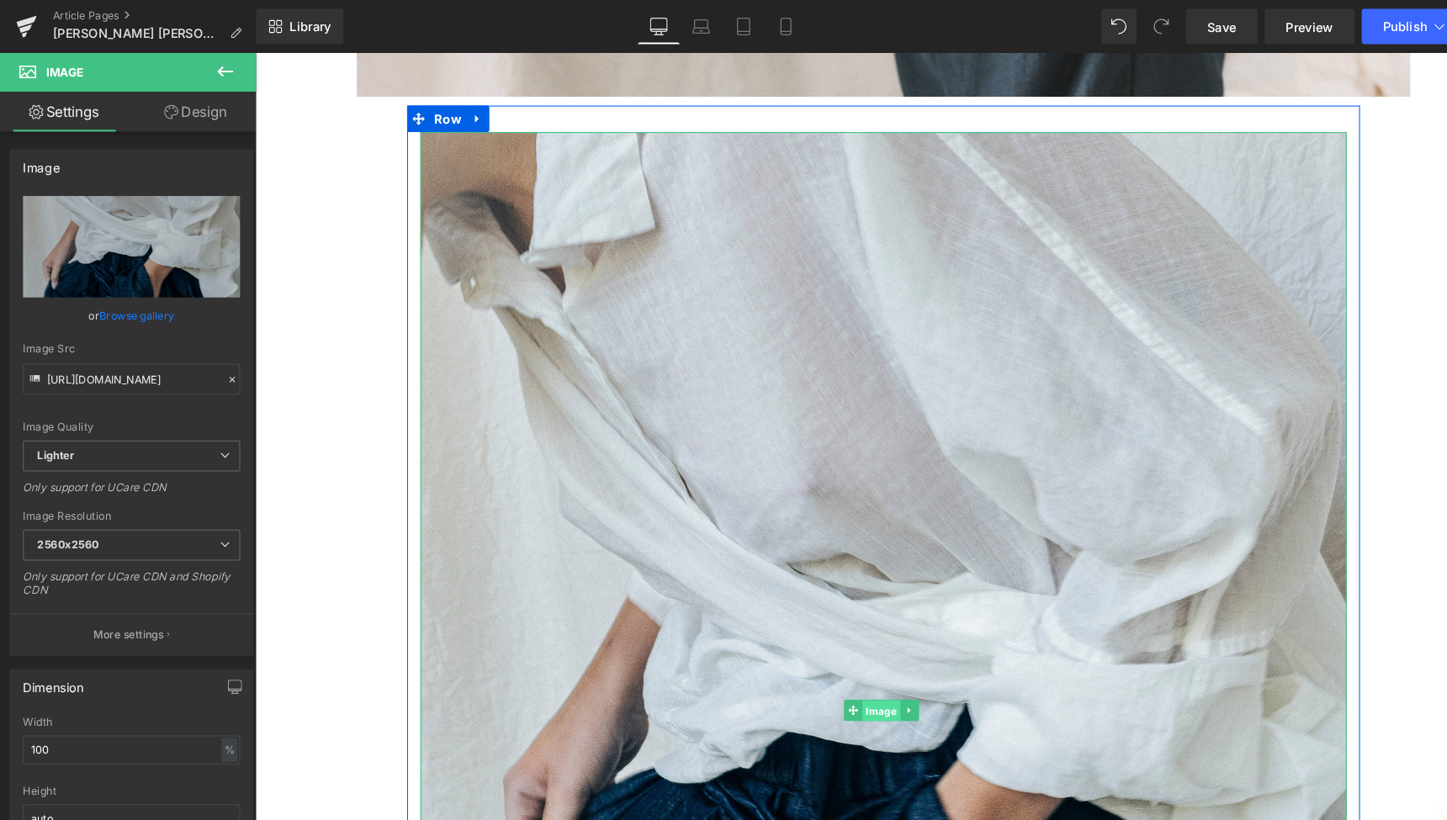
click at [849, 670] on span "Image" at bounding box center [850, 680] width 36 height 20
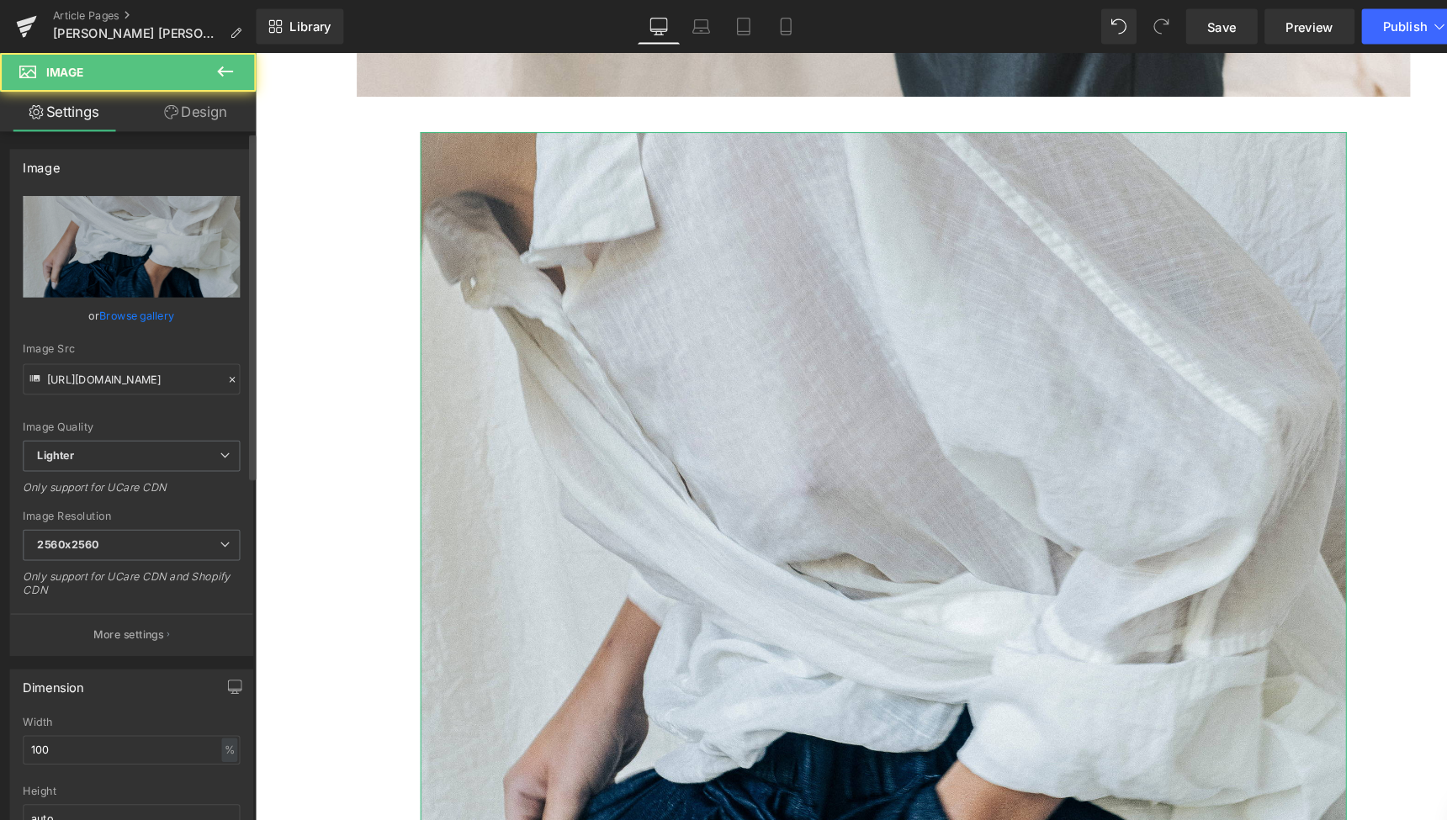
click at [144, 300] on link "Browse gallery" at bounding box center [131, 300] width 72 height 29
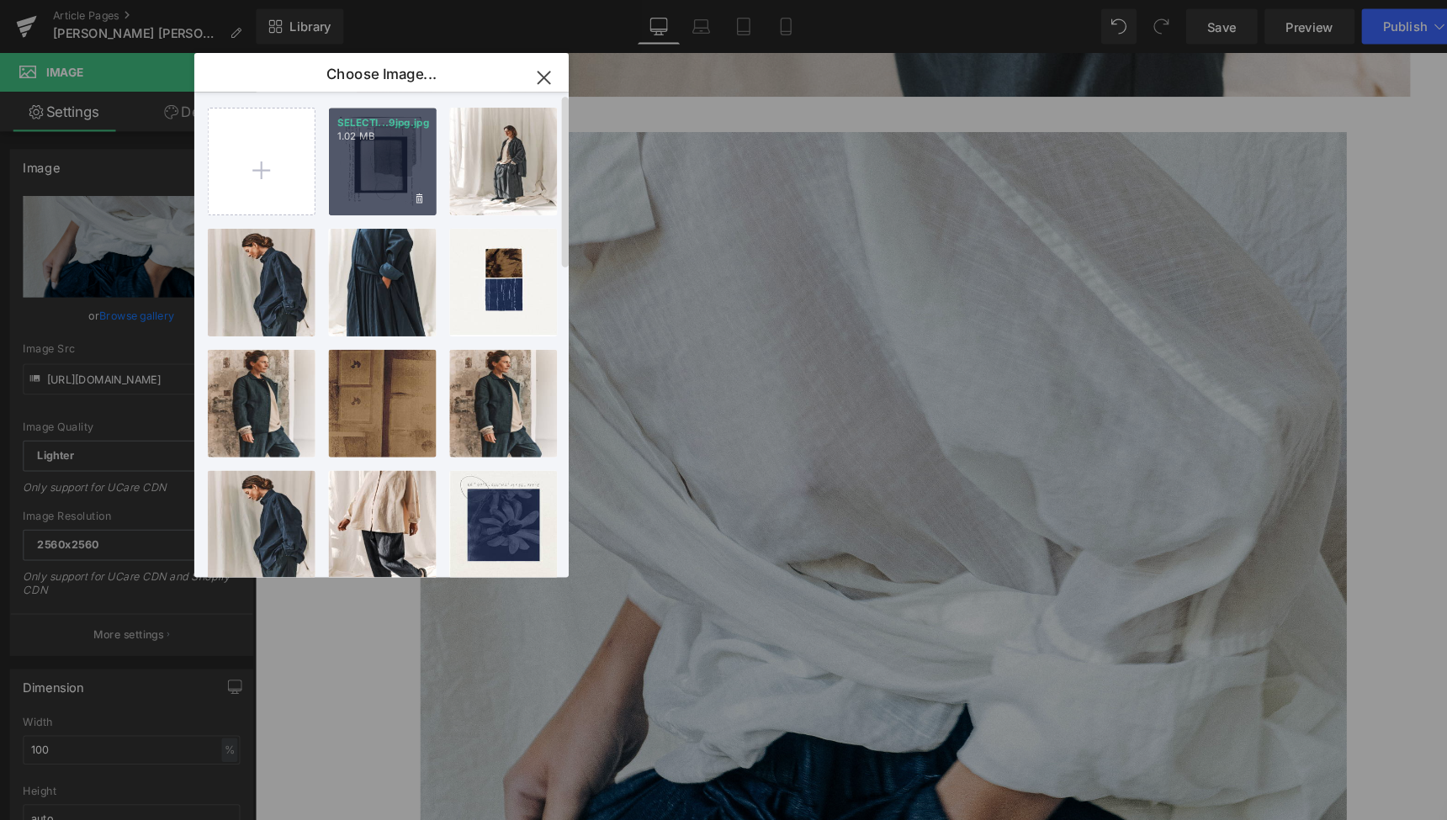
click at [365, 157] on div "SELECTI...9jpg.jpg 1.02 MB" at bounding box center [364, 154] width 103 height 103
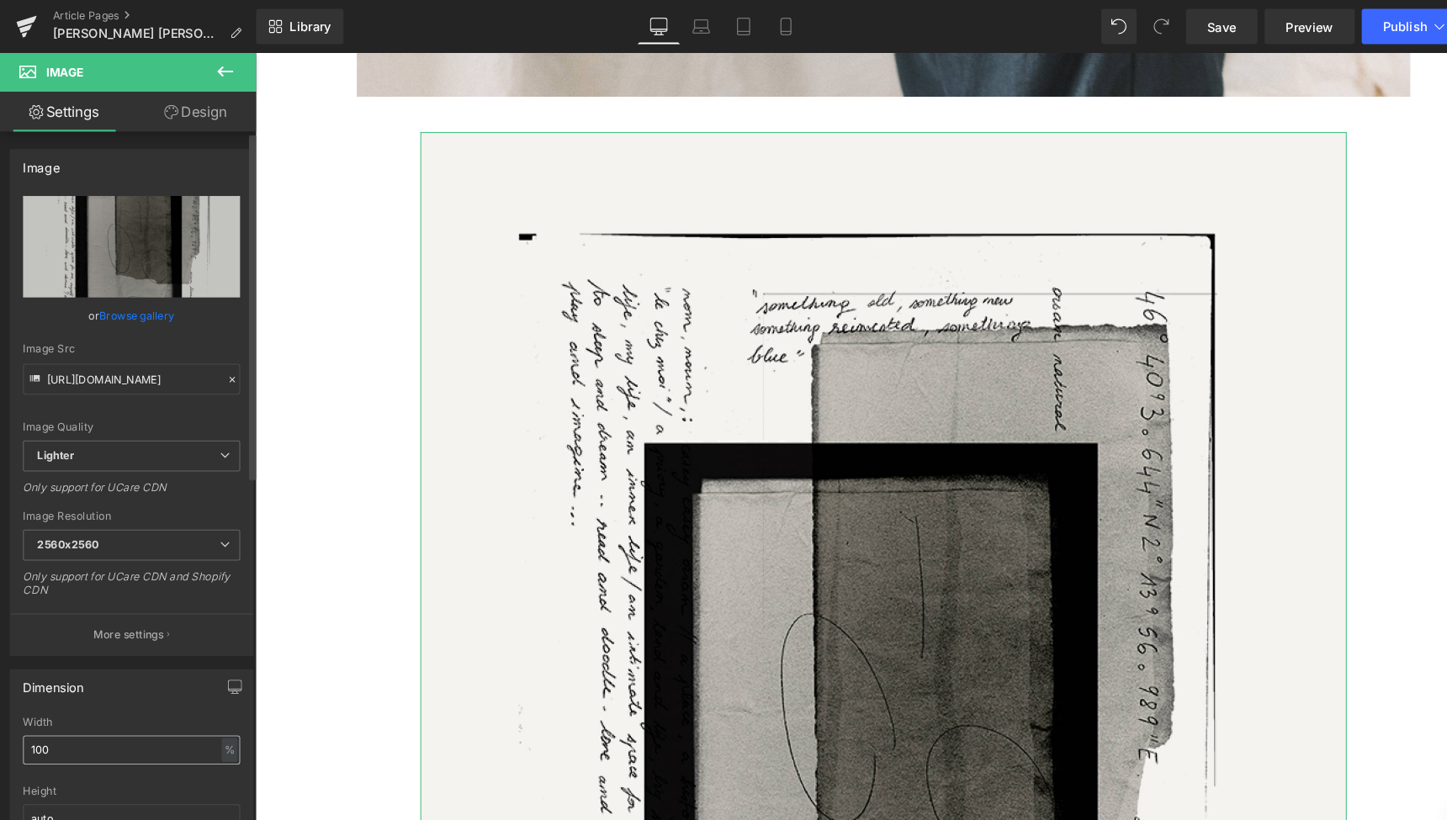
type input "[URL][DOMAIN_NAME]"
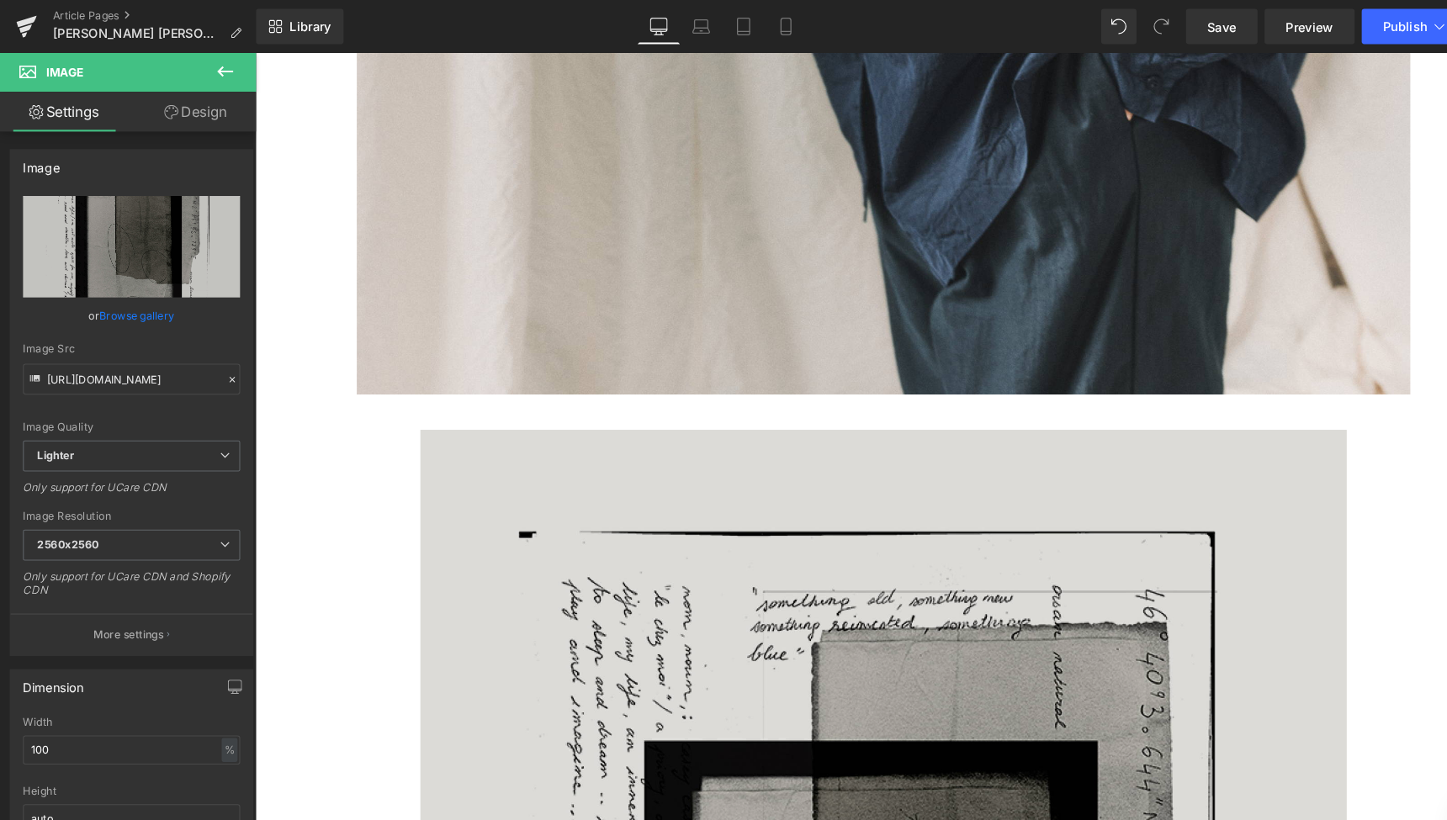
scroll to position [7230, 0]
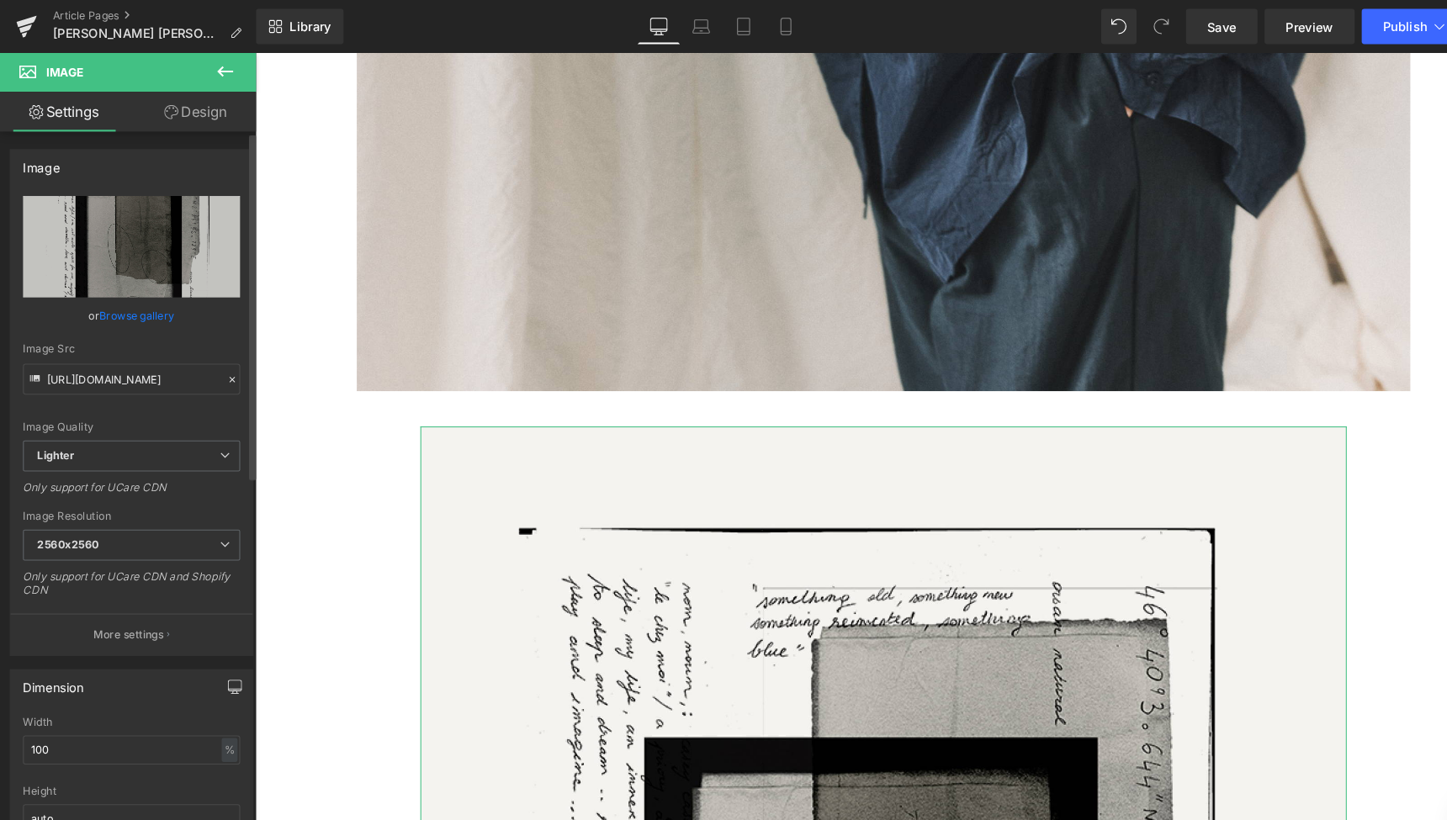
click at [217, 653] on icon "button" at bounding box center [223, 654] width 13 height 13
click at [671, 27] on icon at bounding box center [669, 29] width 16 height 5
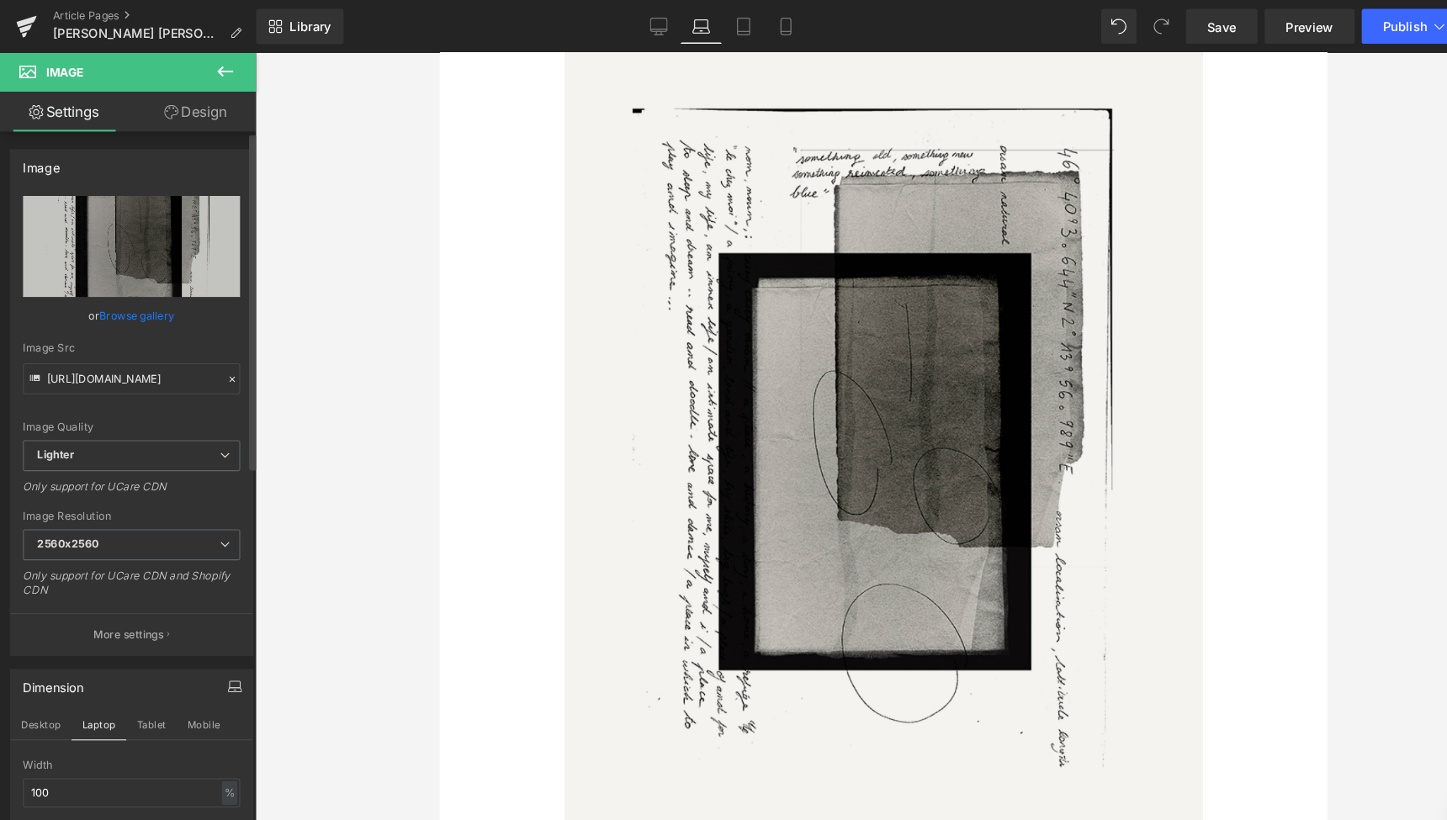
scroll to position [4970, 0]
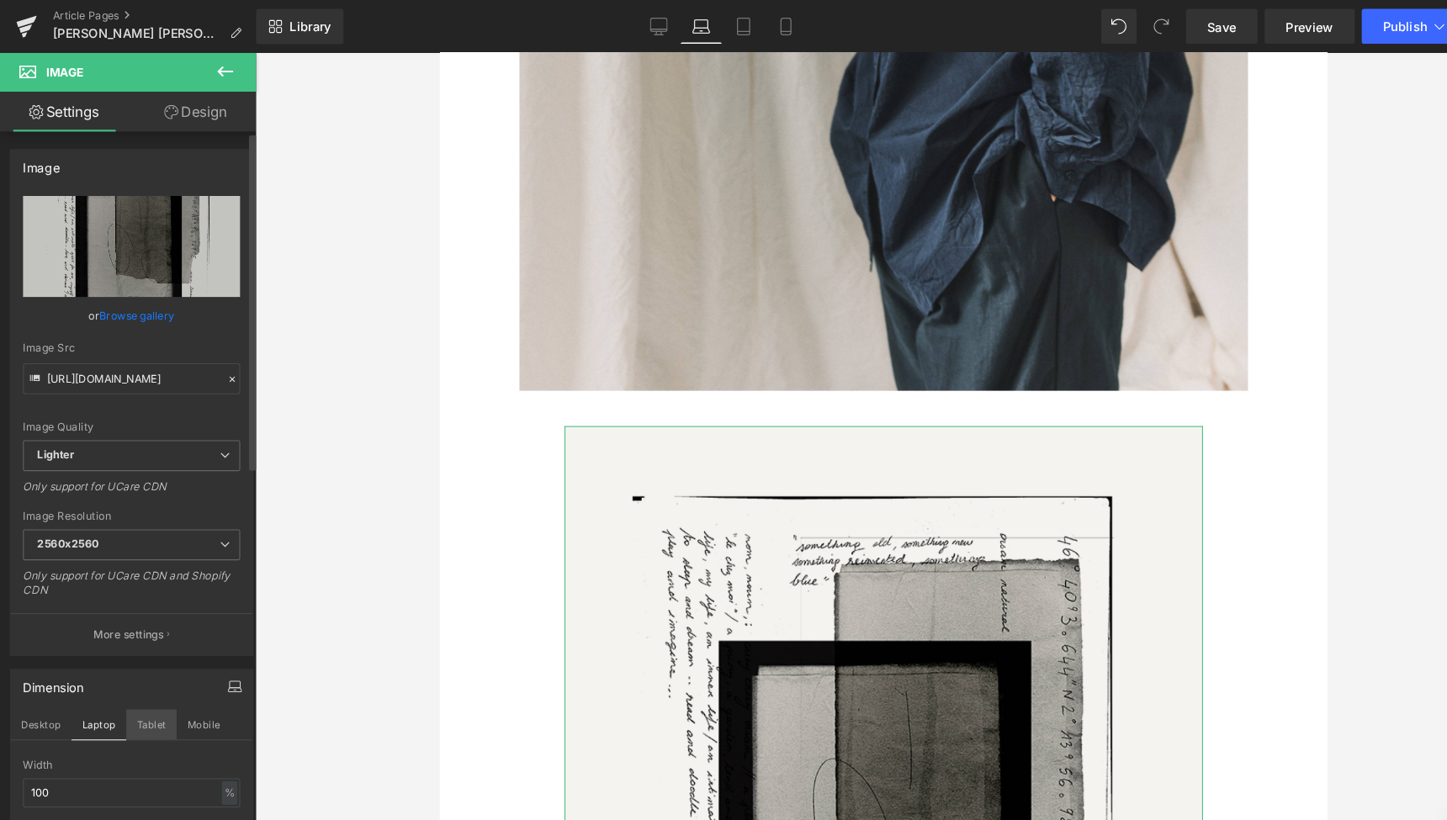
click at [141, 693] on button "Tablet" at bounding box center [144, 691] width 48 height 29
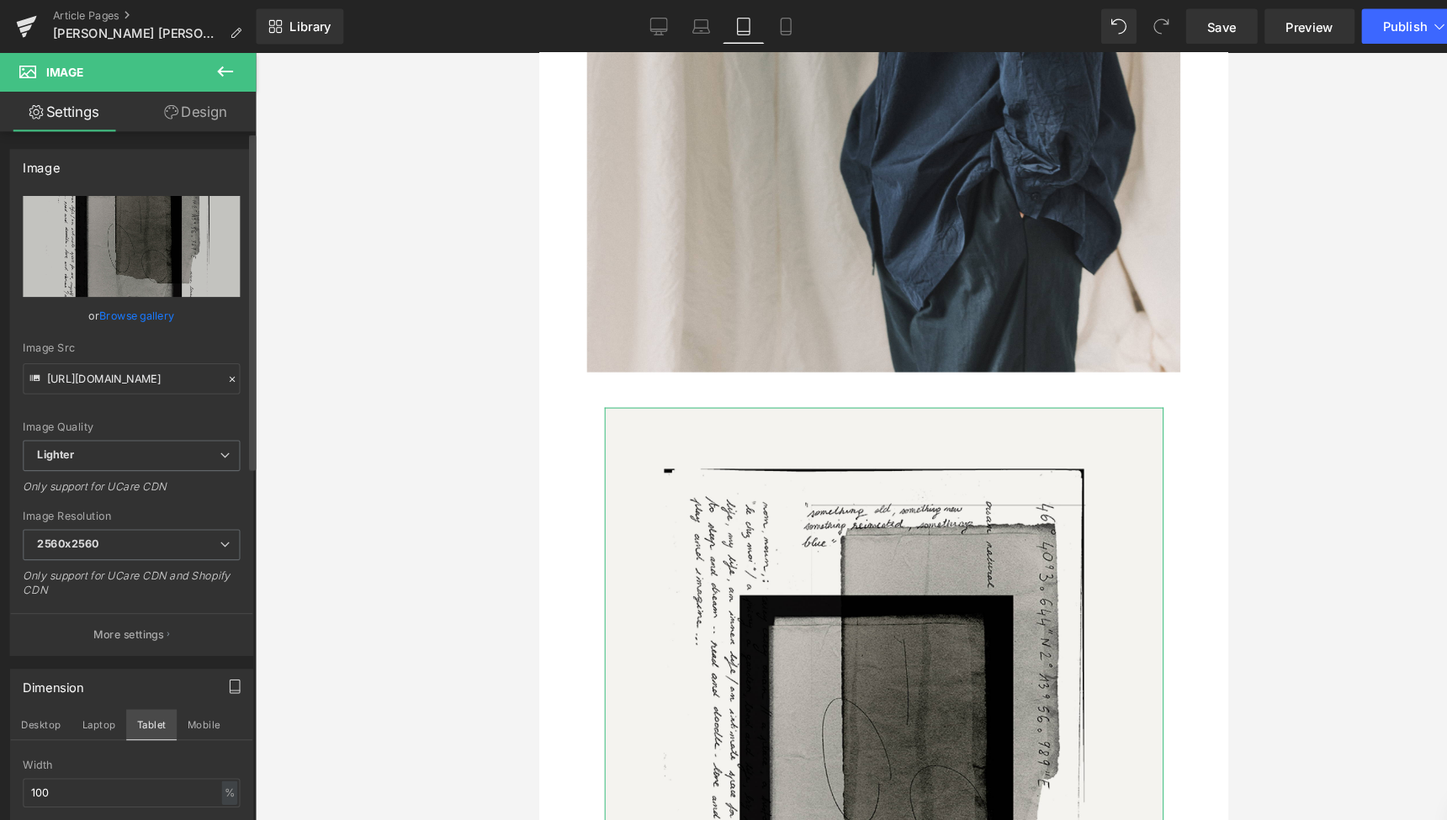
scroll to position [3768, 0]
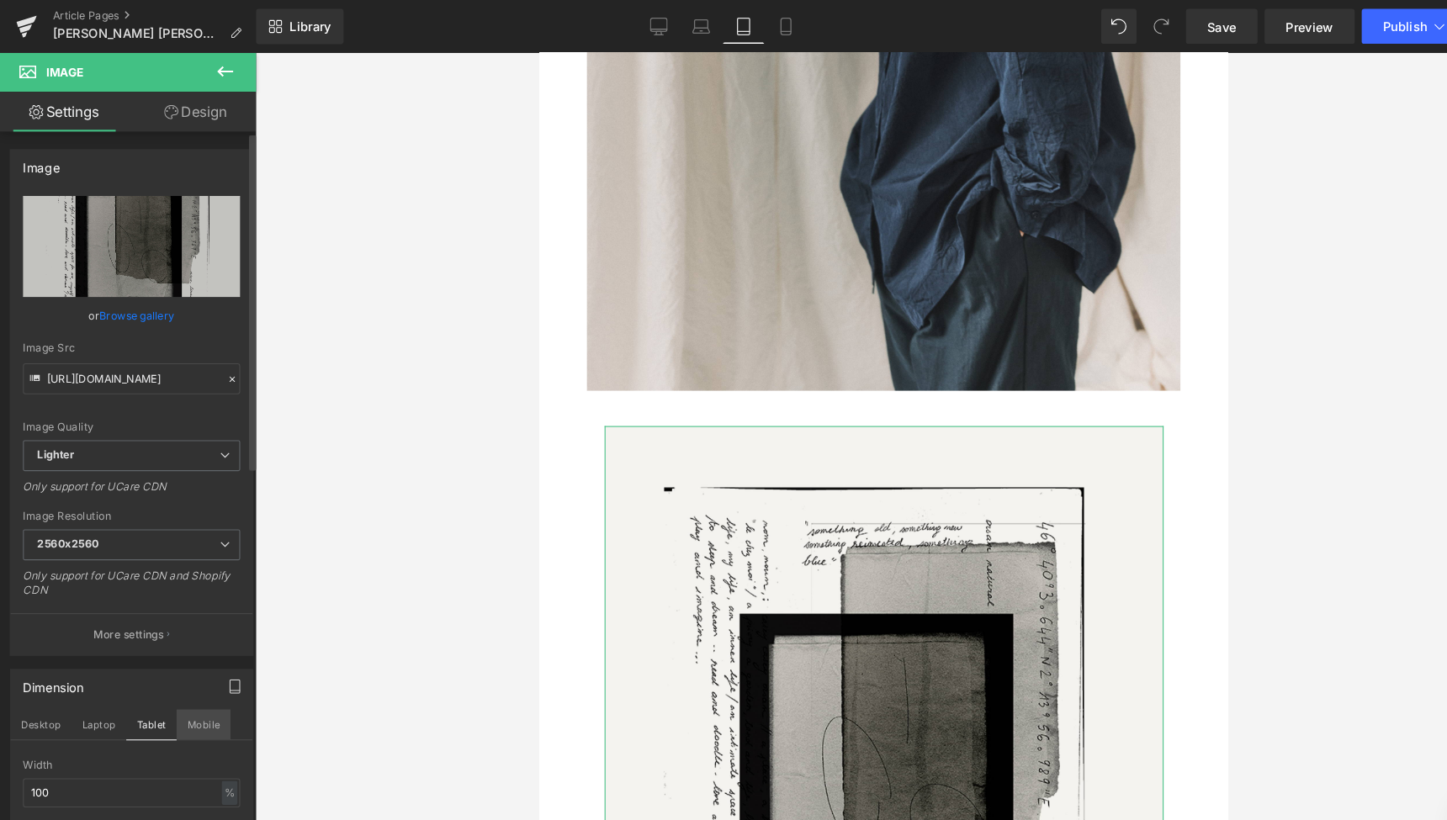
click at [190, 688] on button "Mobile" at bounding box center [193, 691] width 51 height 29
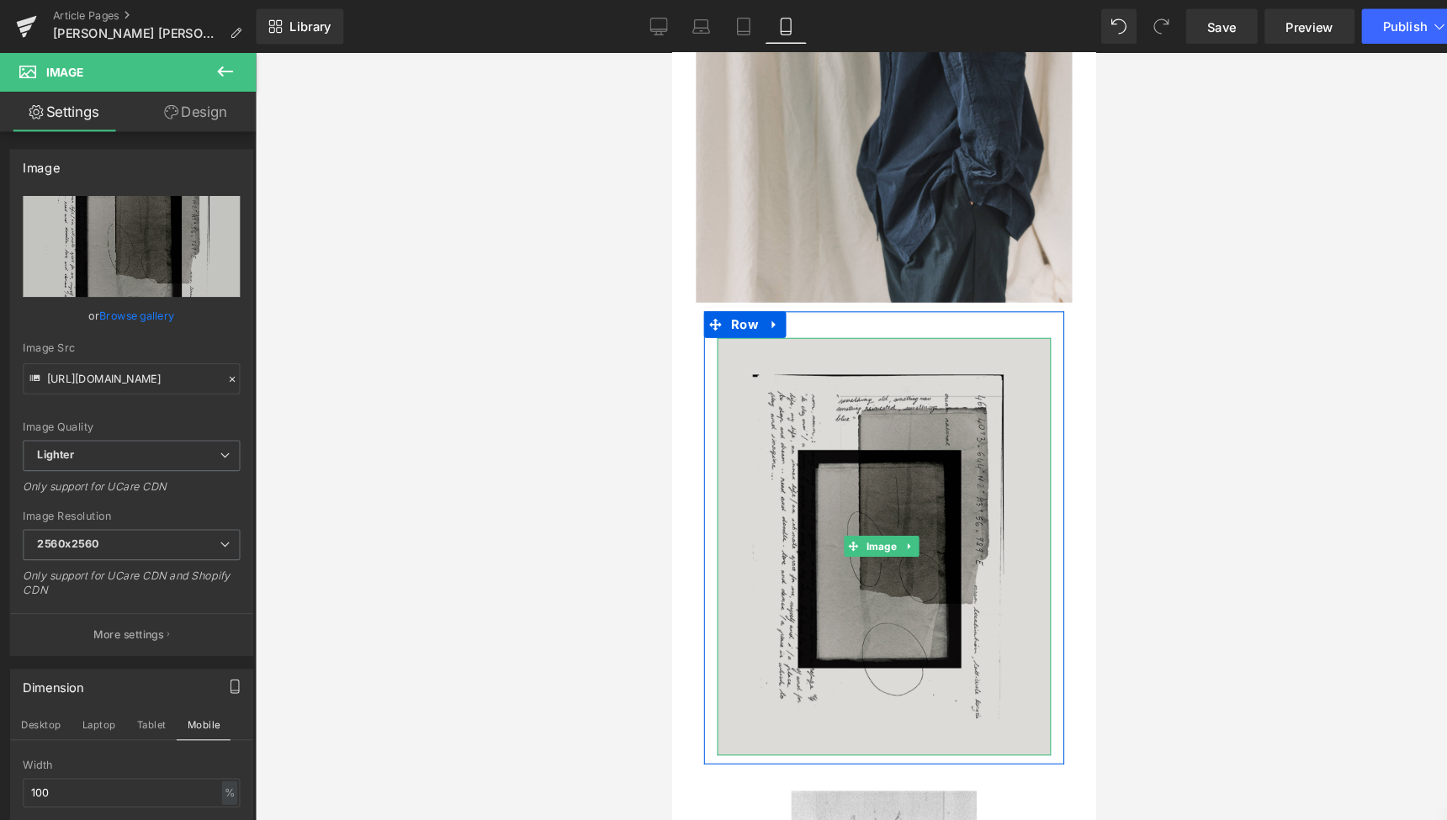
scroll to position [2695, 0]
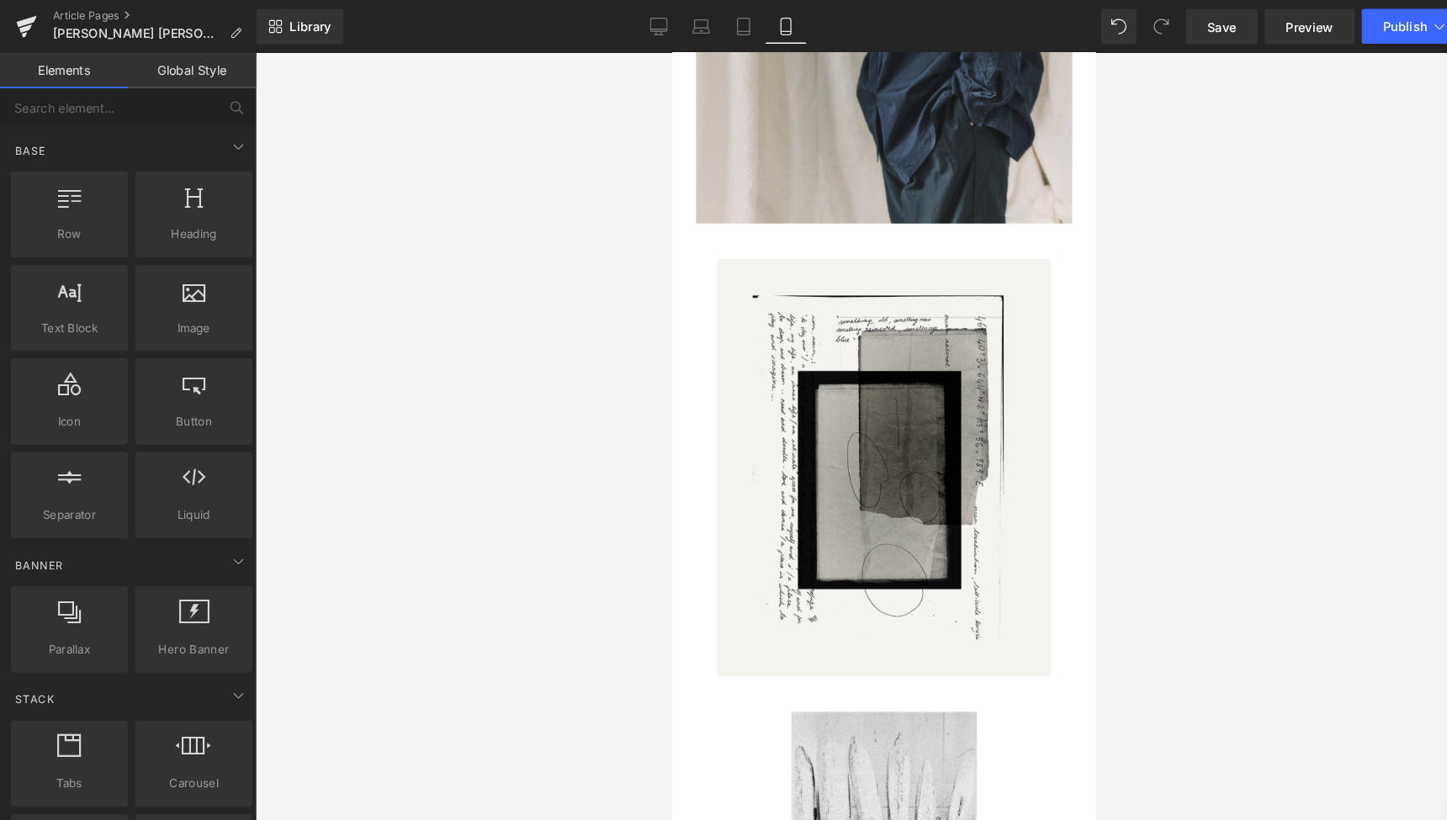
click at [739, 645] on div "Image Row Image Row Image Row Image Row Image Row Image Row Image Row Image Row…" at bounding box center [873, 157] width 404 height 5425
drag, startPoint x: 628, startPoint y: 29, endPoint x: 421, endPoint y: 63, distance: 209.7
click at [628, 29] on icon at bounding box center [628, 24] width 16 height 13
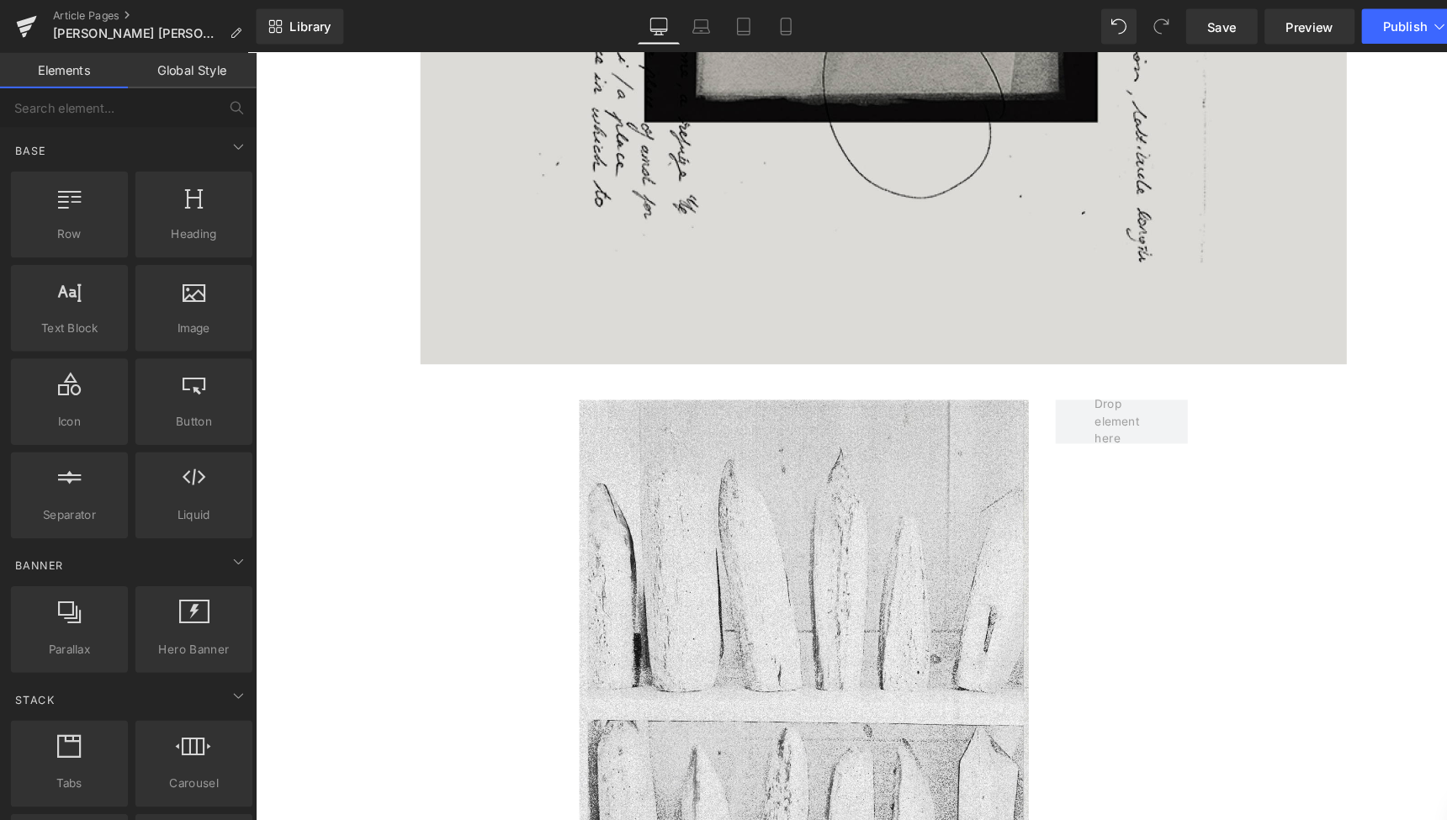
scroll to position [8570, 0]
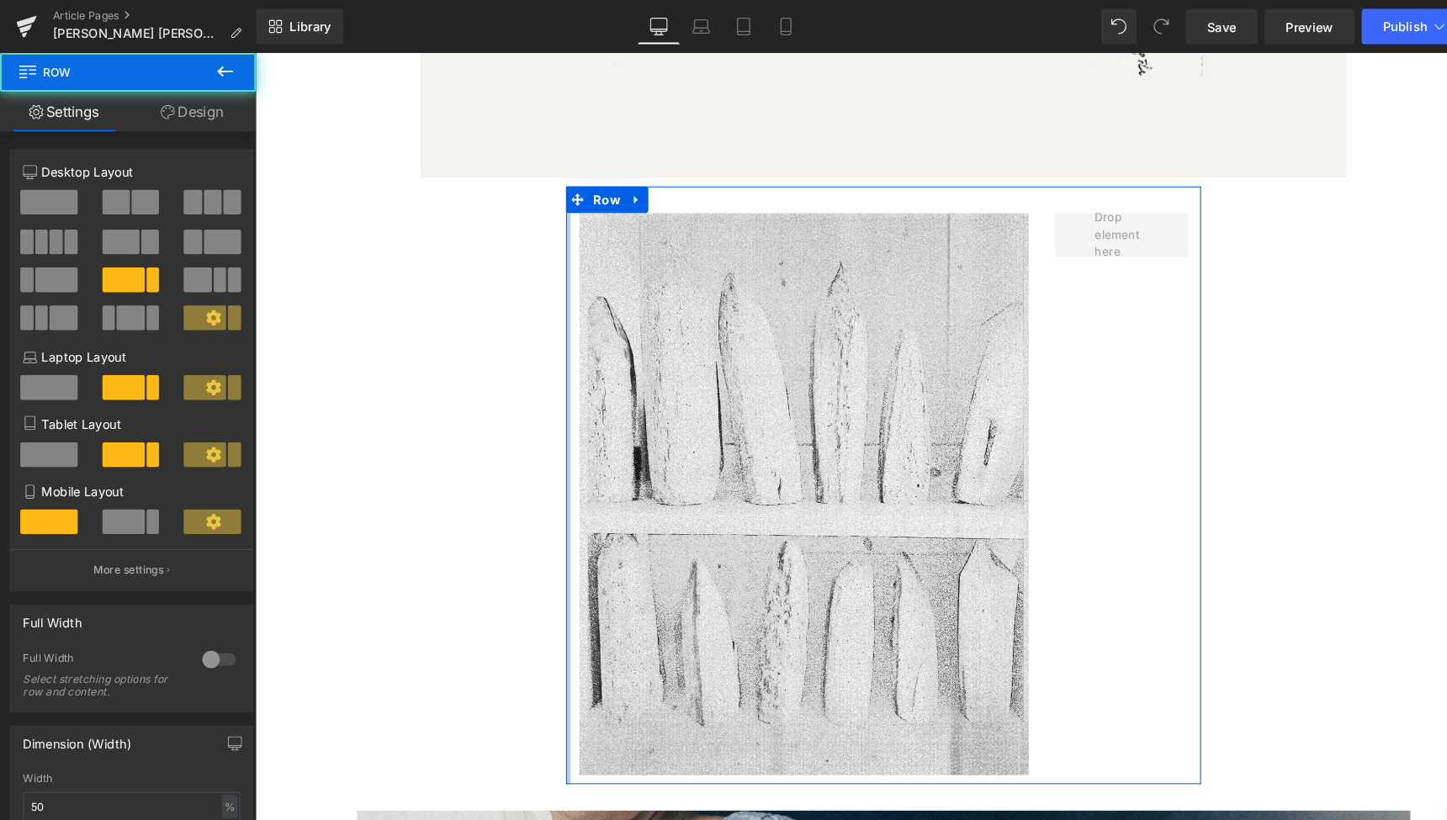
click at [552, 179] on div "Image Row" at bounding box center [853, 464] width 606 height 570
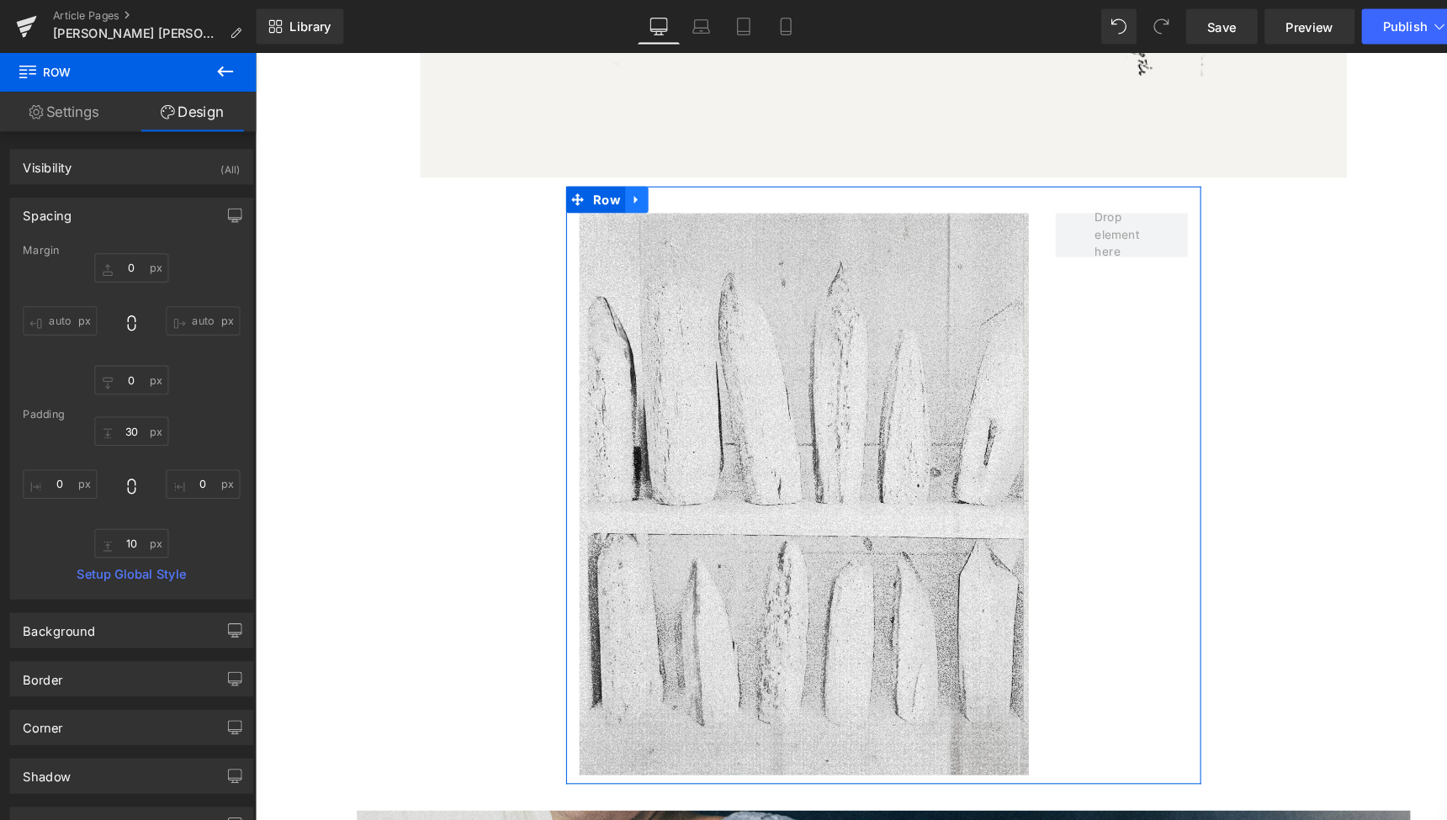
click at [616, 186] on icon at bounding box center [618, 192] width 12 height 13
click at [656, 186] on icon at bounding box center [661, 192] width 12 height 12
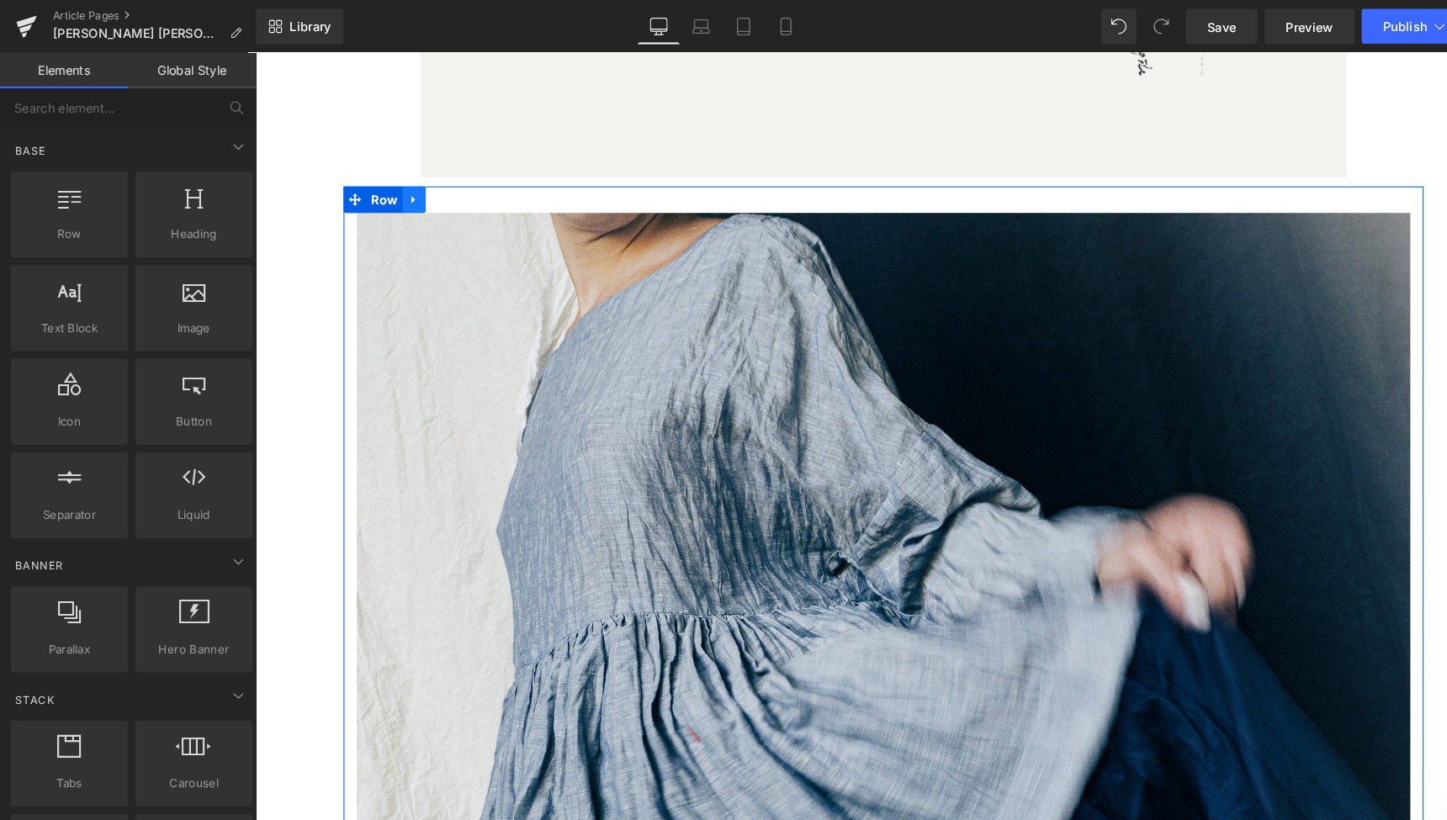
click at [406, 186] on icon at bounding box center [406, 192] width 12 height 13
click at [447, 186] on icon at bounding box center [449, 192] width 12 height 12
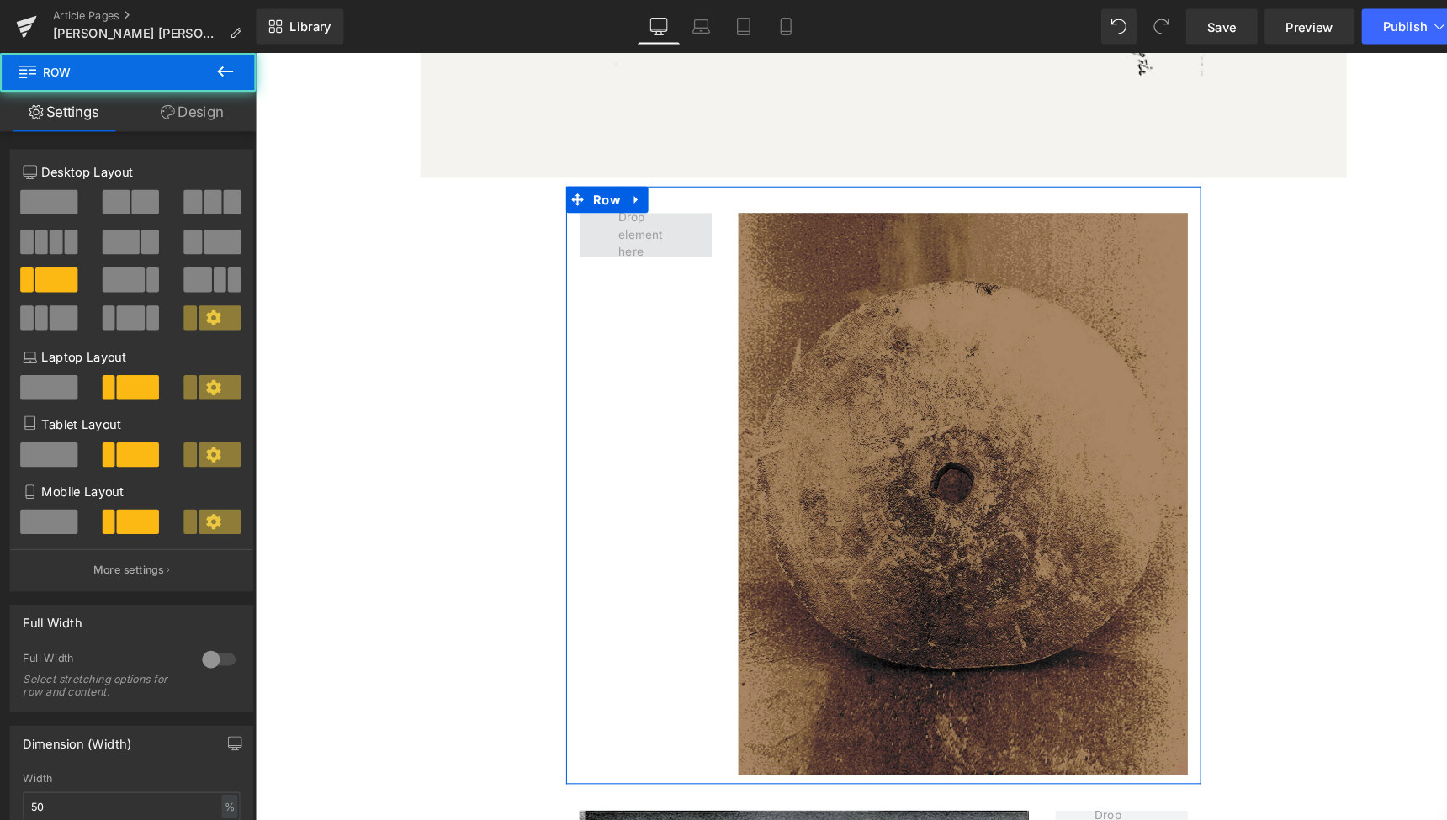
click at [588, 204] on span at bounding box center [626, 225] width 126 height 42
click at [612, 186] on icon at bounding box center [618, 192] width 12 height 13
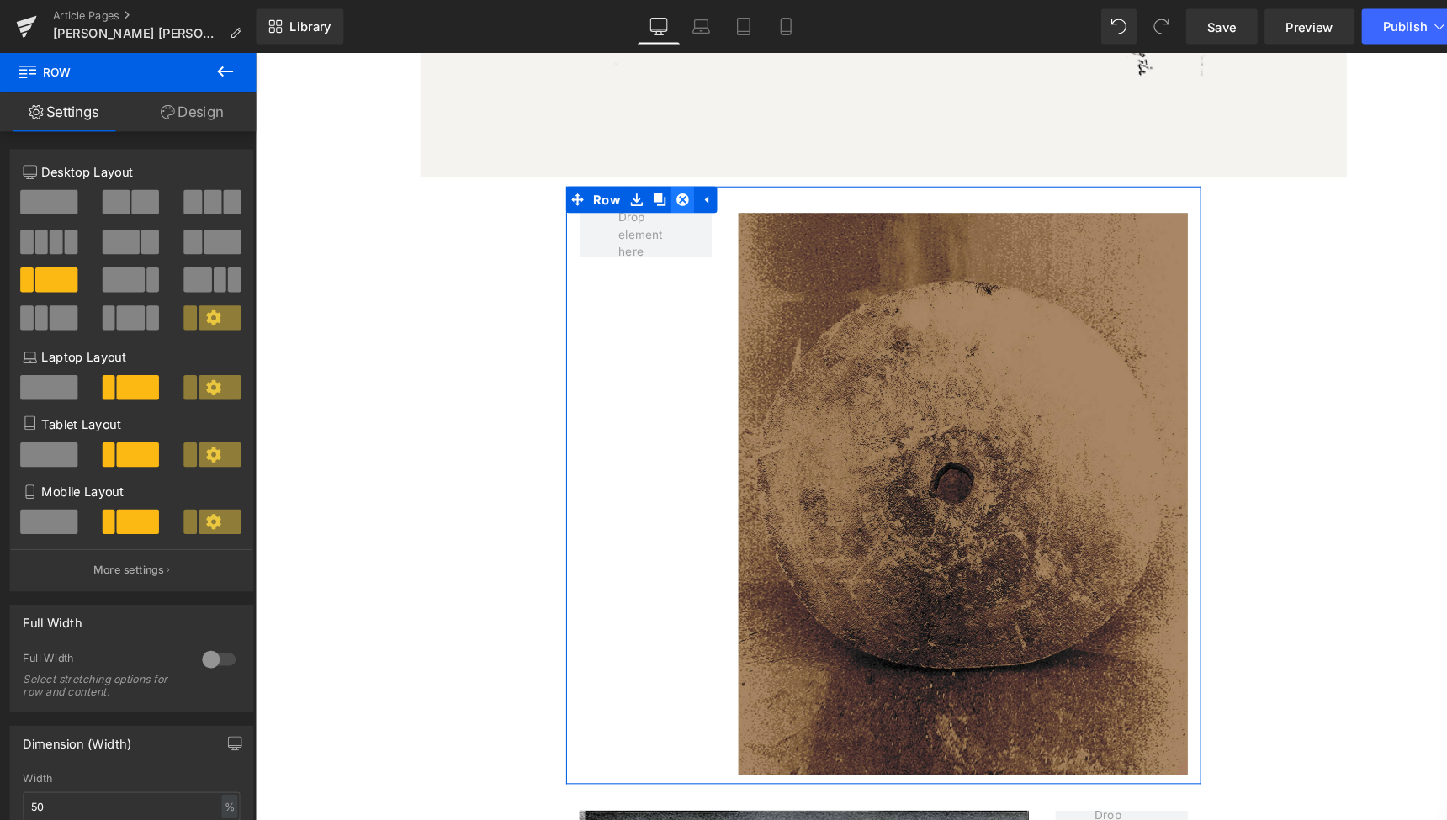
click at [657, 186] on icon at bounding box center [661, 192] width 12 height 12
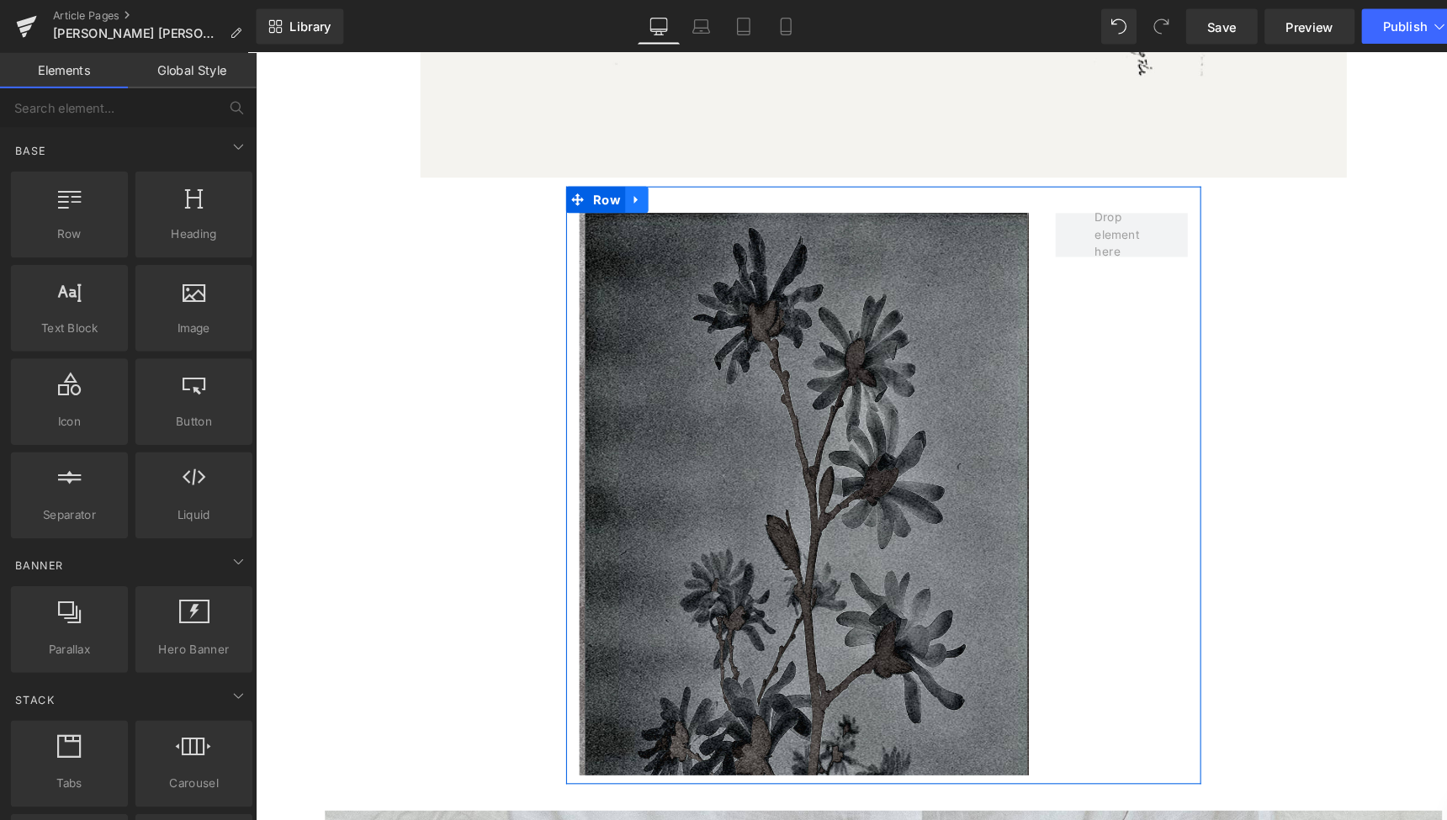
click at [616, 186] on icon at bounding box center [618, 192] width 12 height 13
click at [655, 186] on icon at bounding box center [661, 192] width 12 height 12
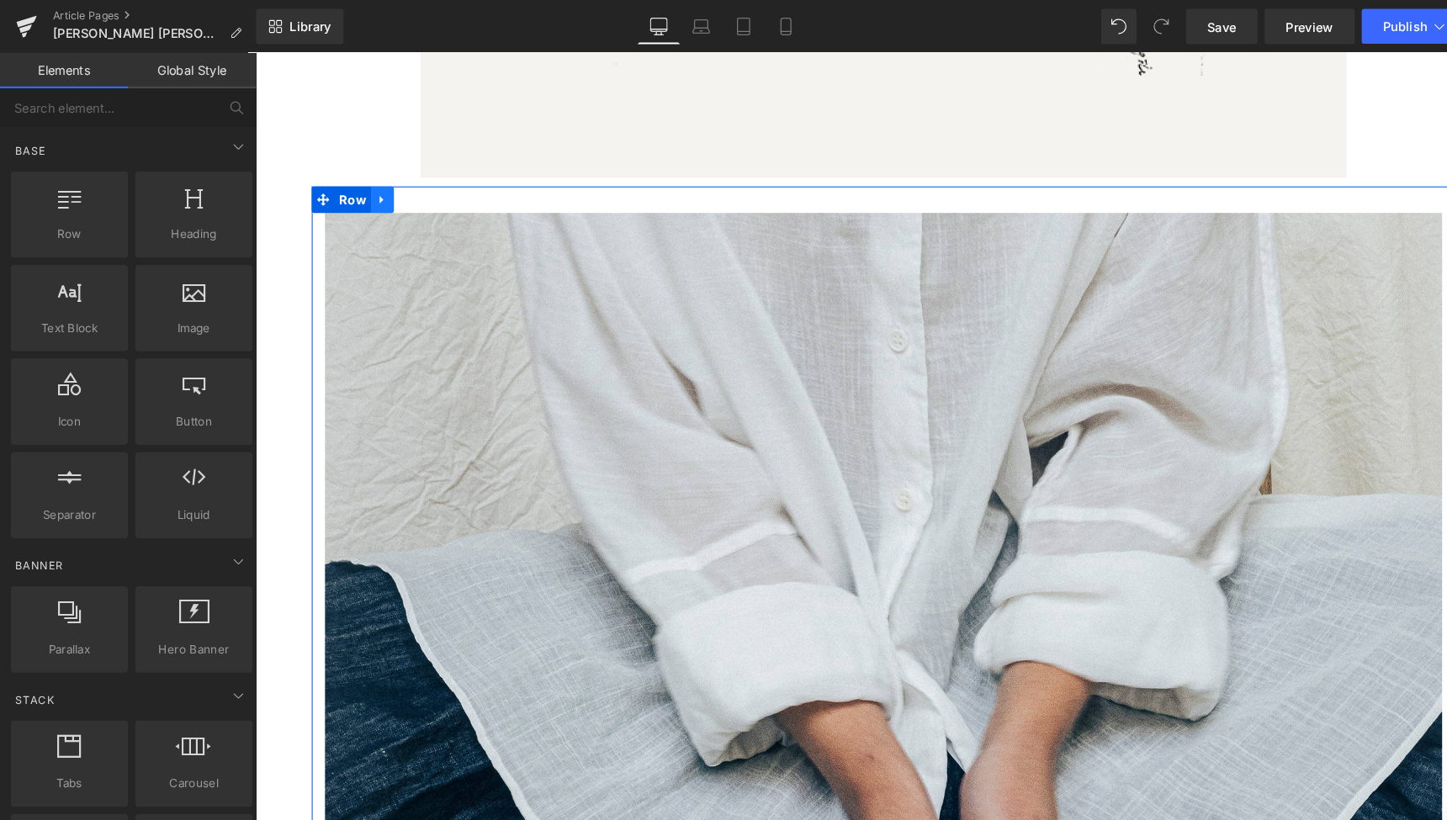
click at [374, 188] on icon at bounding box center [374, 192] width 3 height 8
click at [415, 186] on icon at bounding box center [419, 192] width 12 height 12
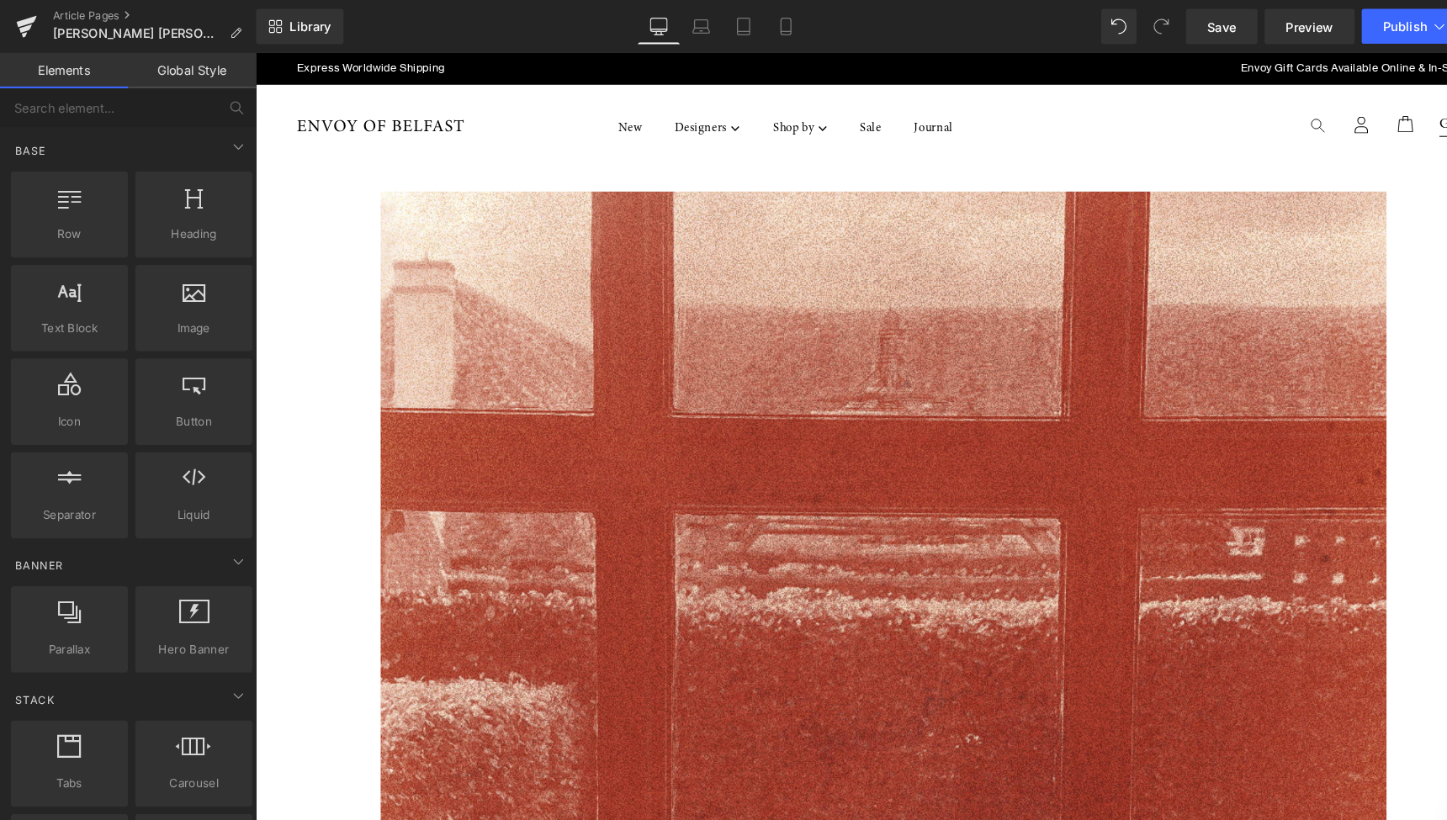
scroll to position [0, 0]
click at [672, 19] on icon at bounding box center [668, 25] width 17 height 17
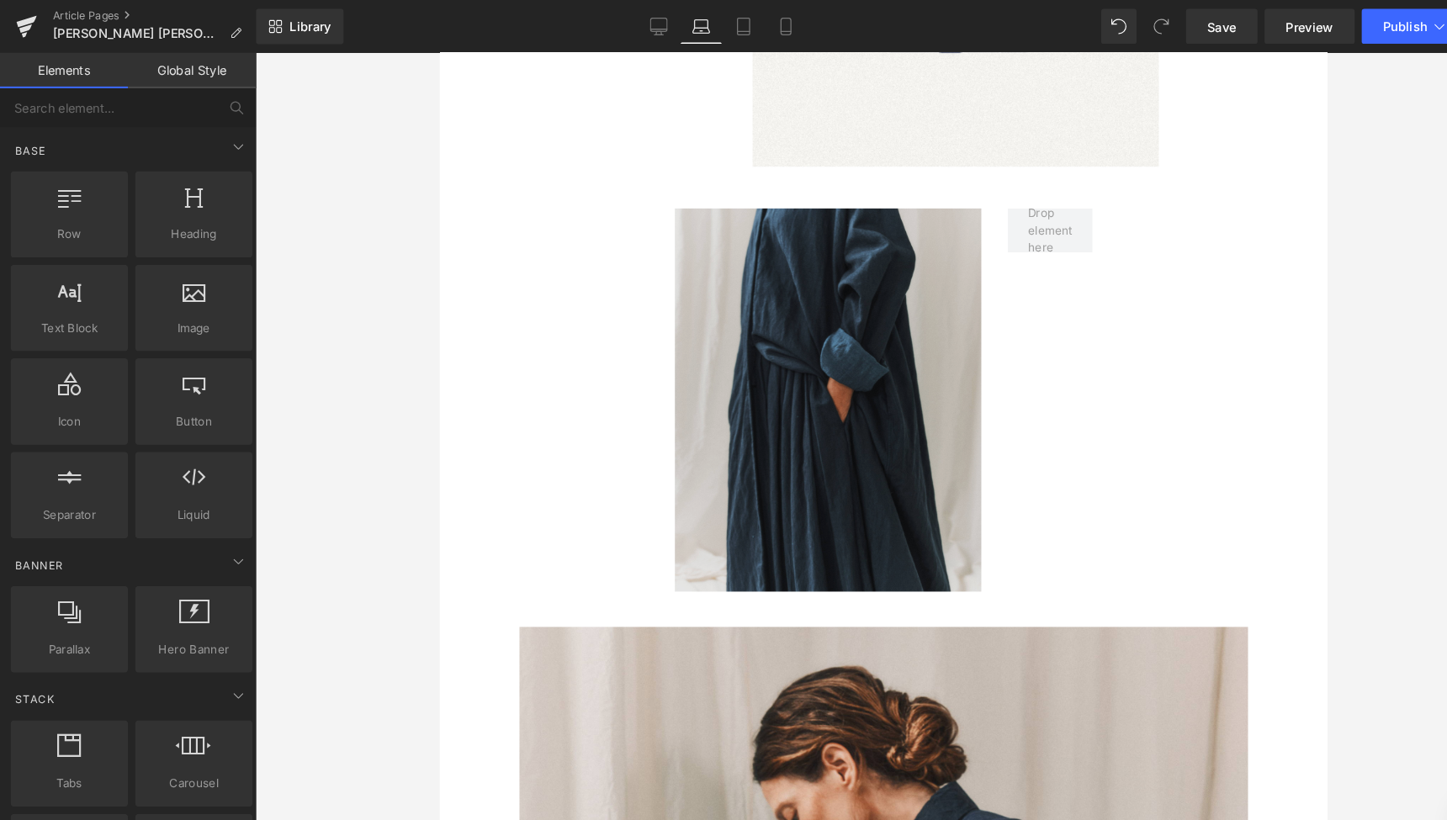
scroll to position [3882, 0]
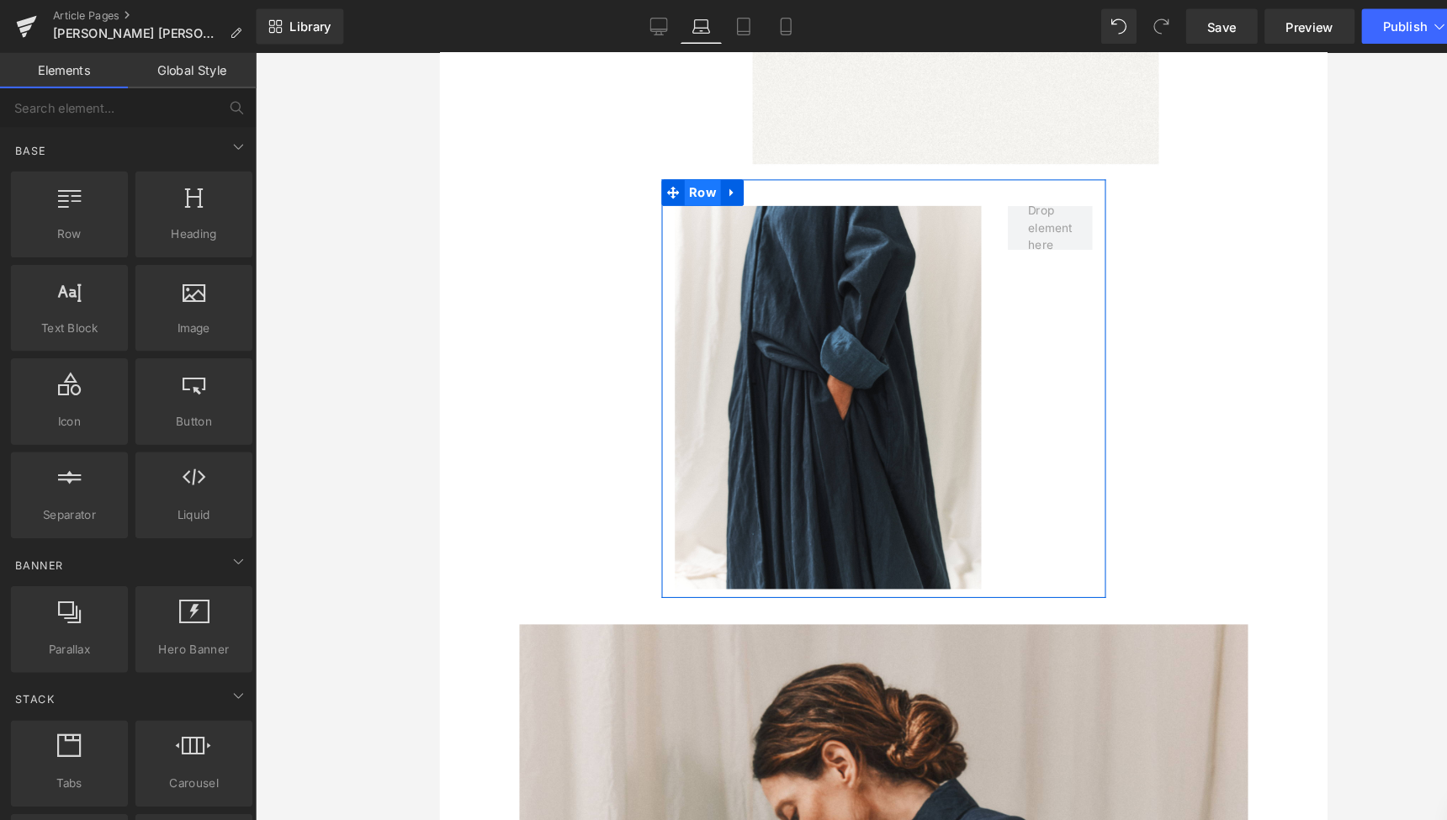
click at [689, 172] on span "Row" at bounding box center [689, 184] width 34 height 25
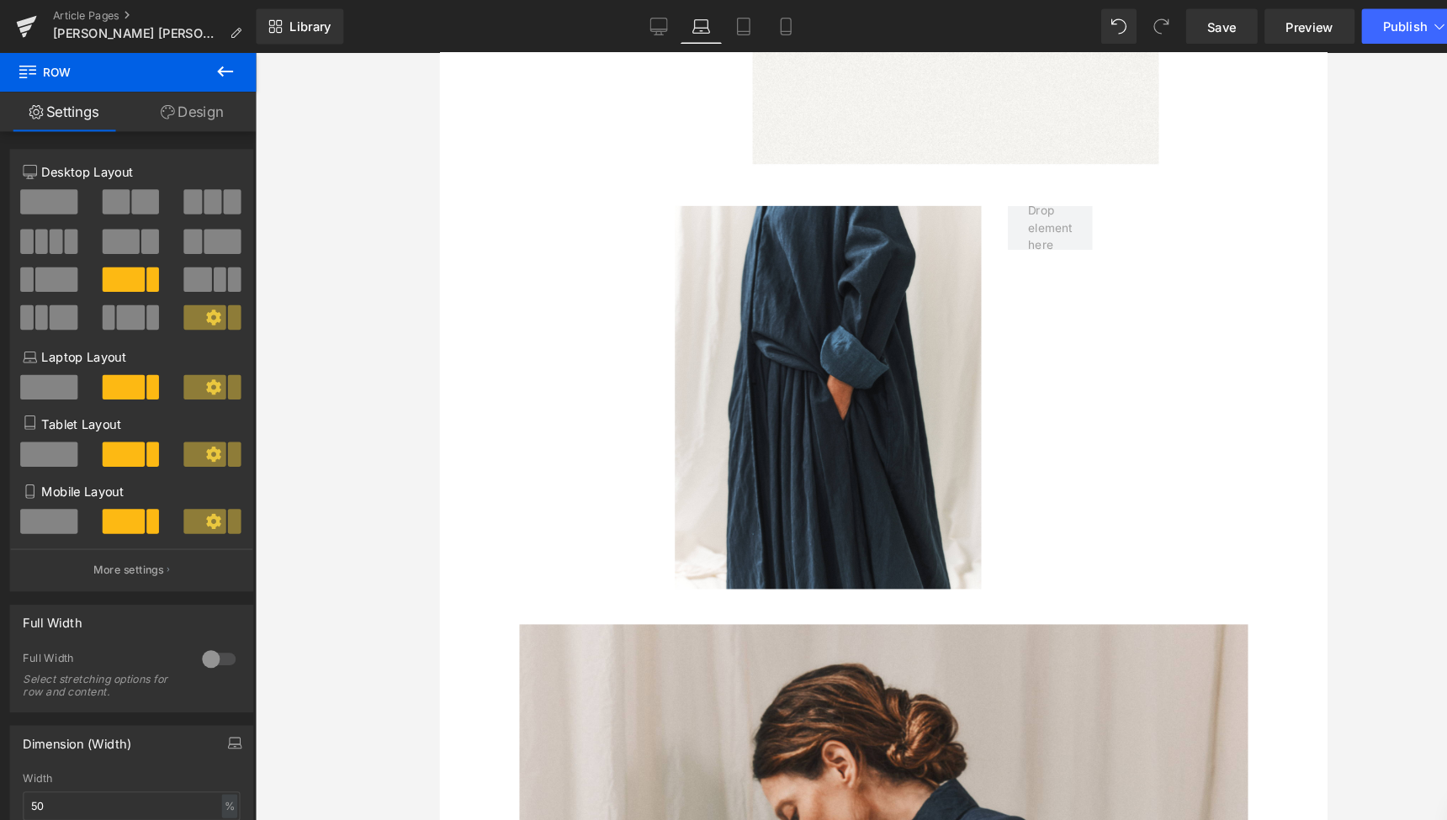
click at [220, 72] on icon at bounding box center [214, 68] width 20 height 20
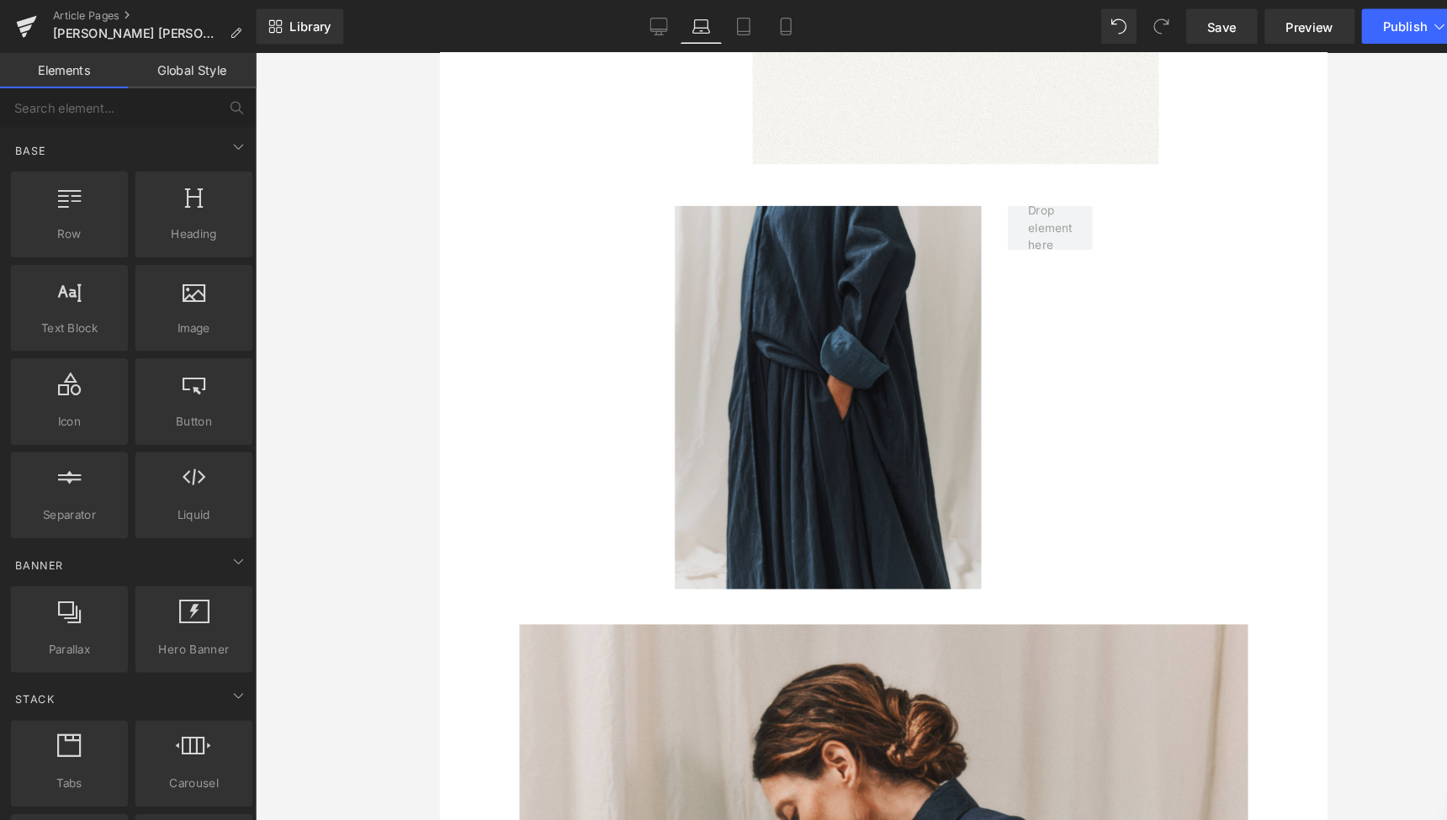
scroll to position [3883, 0]
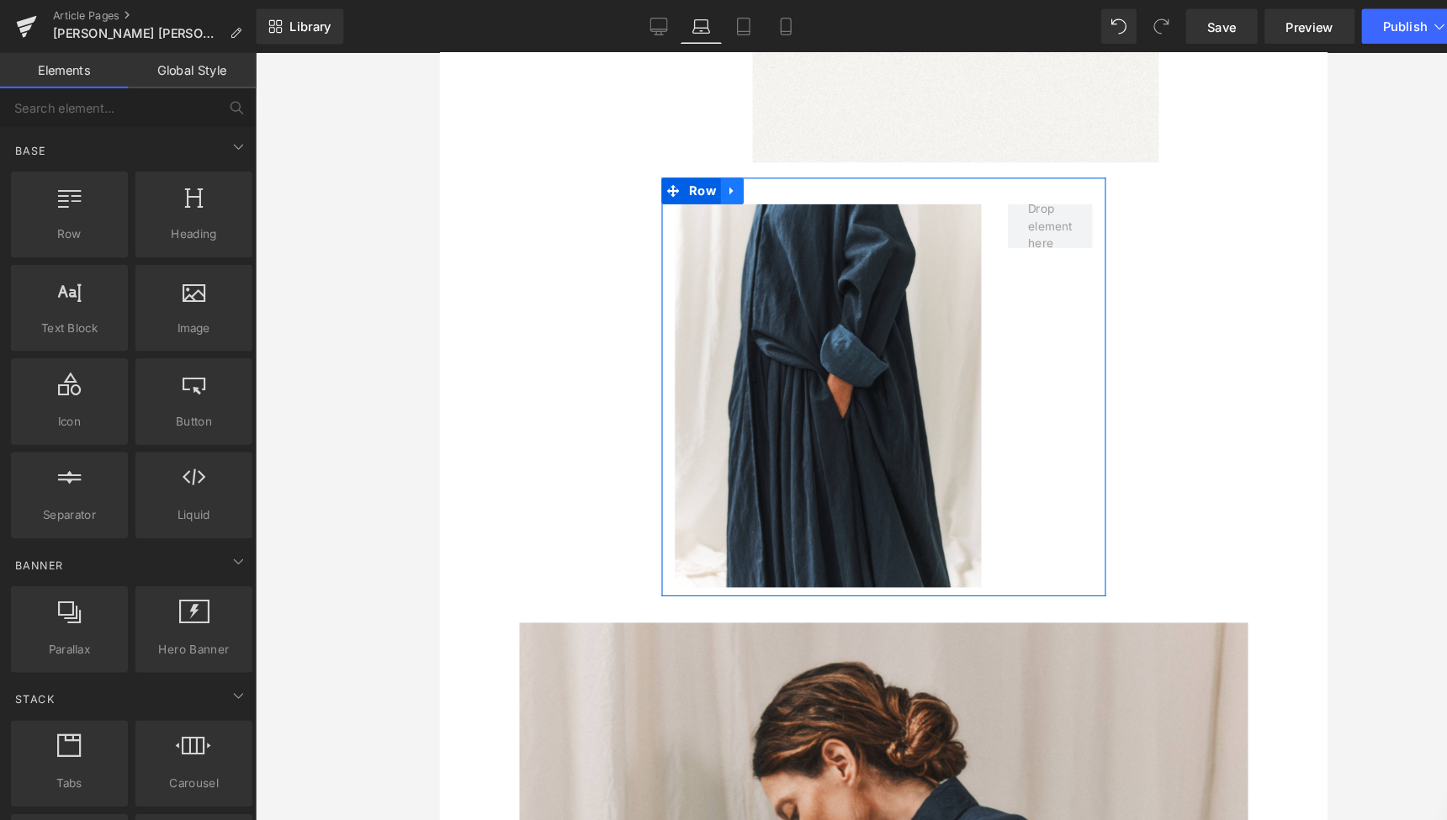
click at [717, 178] on icon at bounding box center [718, 184] width 12 height 13
click at [760, 178] on icon at bounding box center [762, 184] width 12 height 12
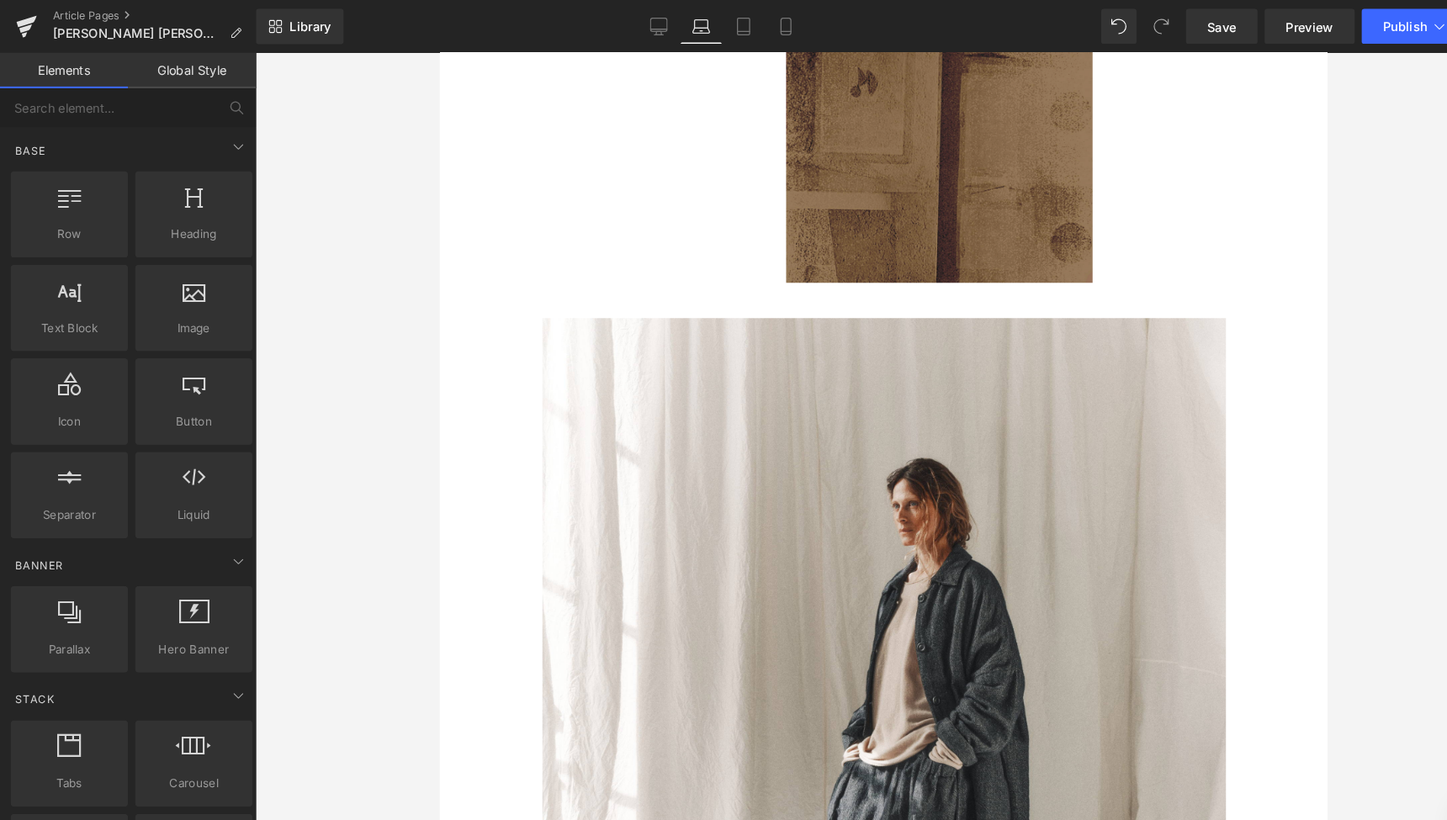
scroll to position [2418, 0]
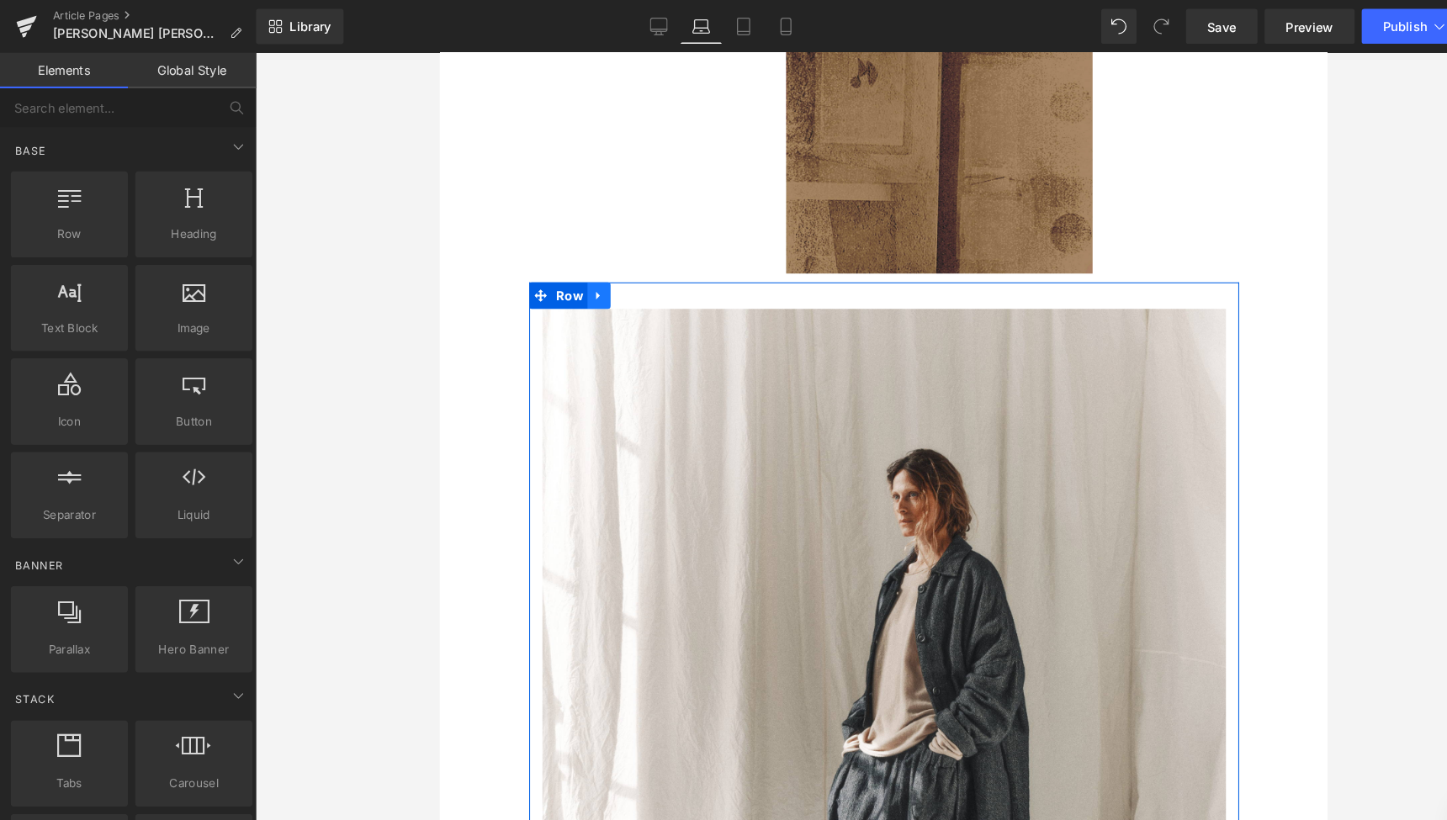
click at [588, 279] on icon at bounding box center [589, 283] width 3 height 8
click at [609, 278] on icon at bounding box center [613, 284] width 12 height 12
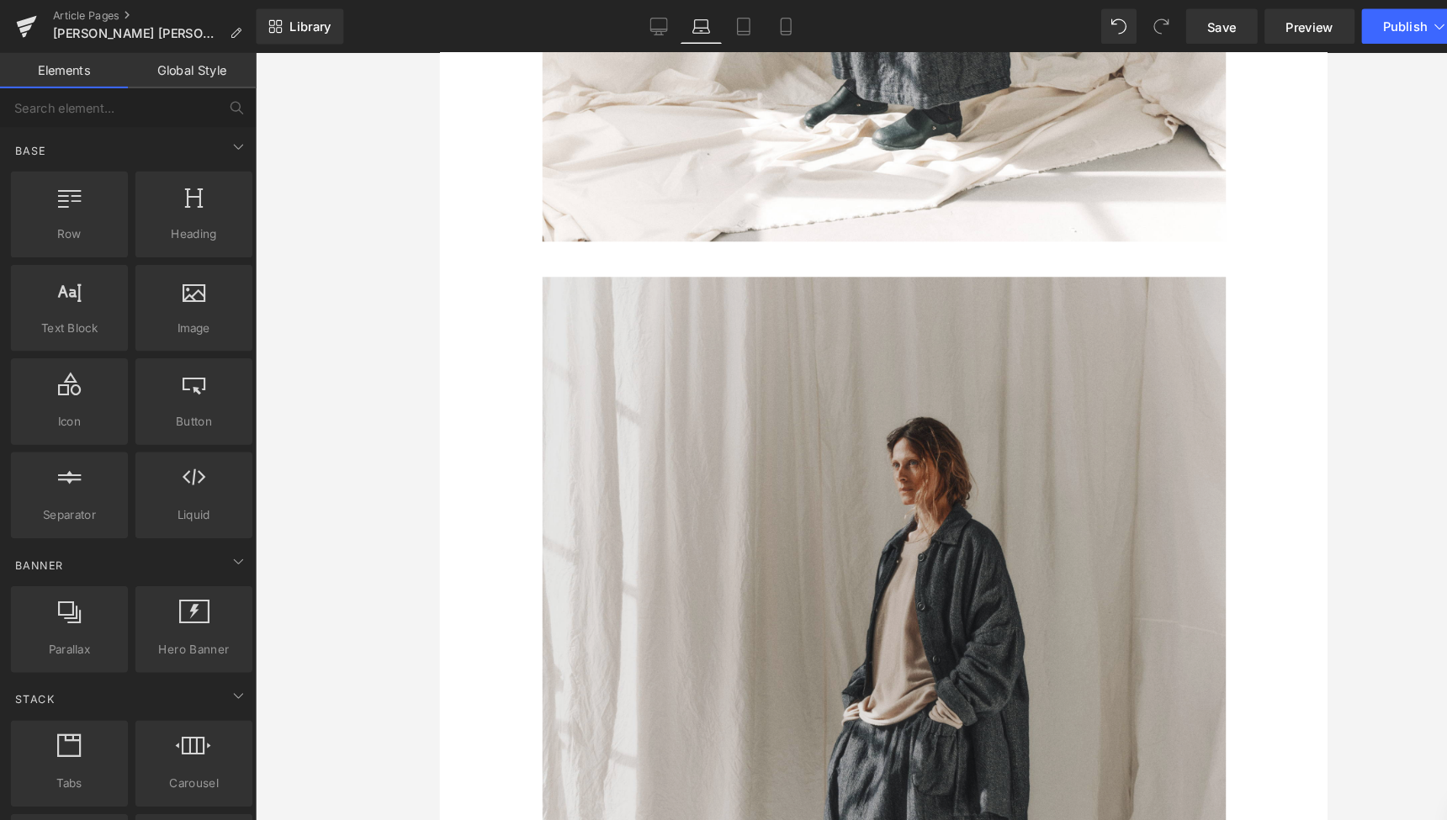
scroll to position [3390, 0]
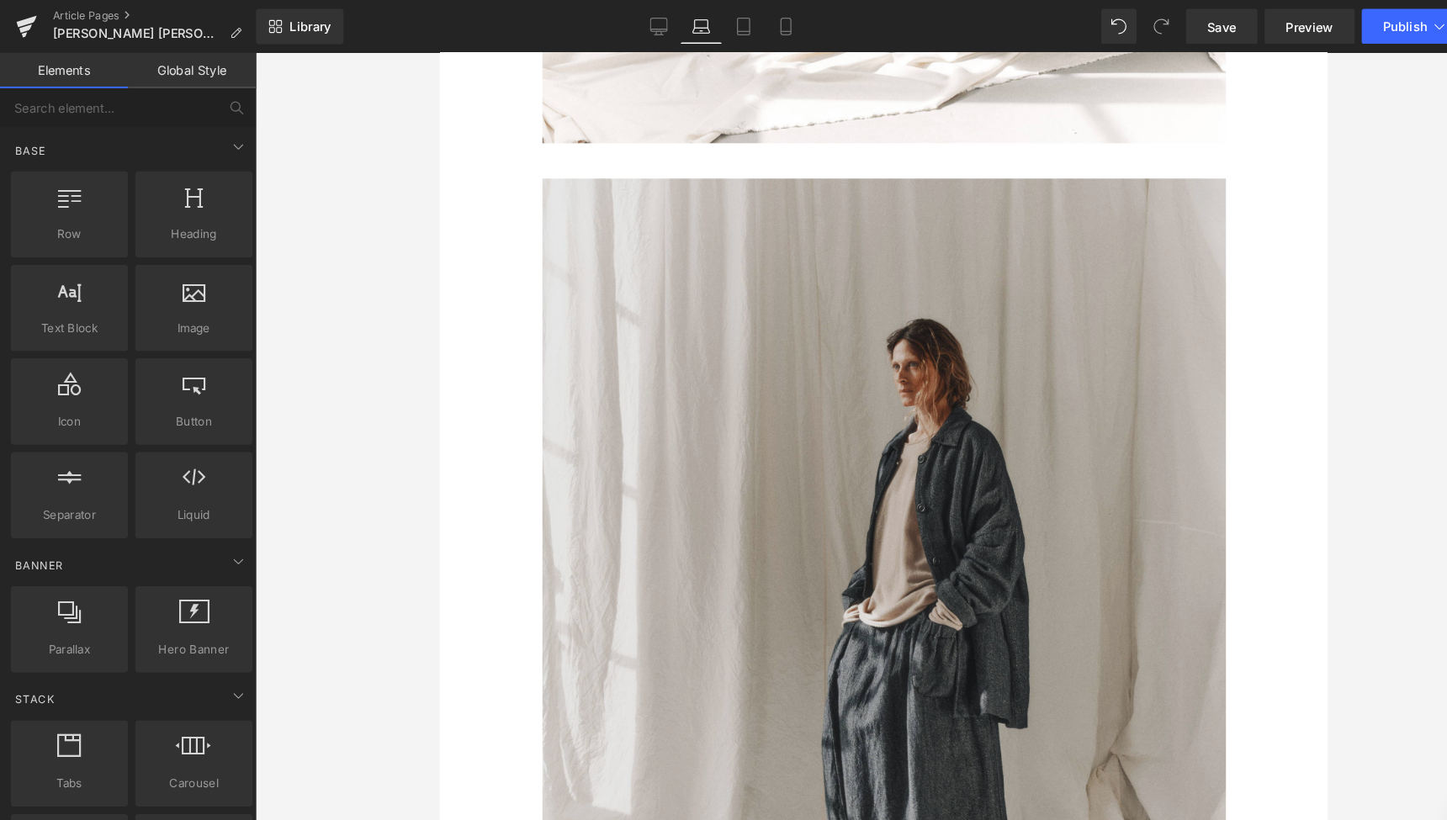
click at [873, 566] on img at bounding box center [862, 579] width 651 height 815
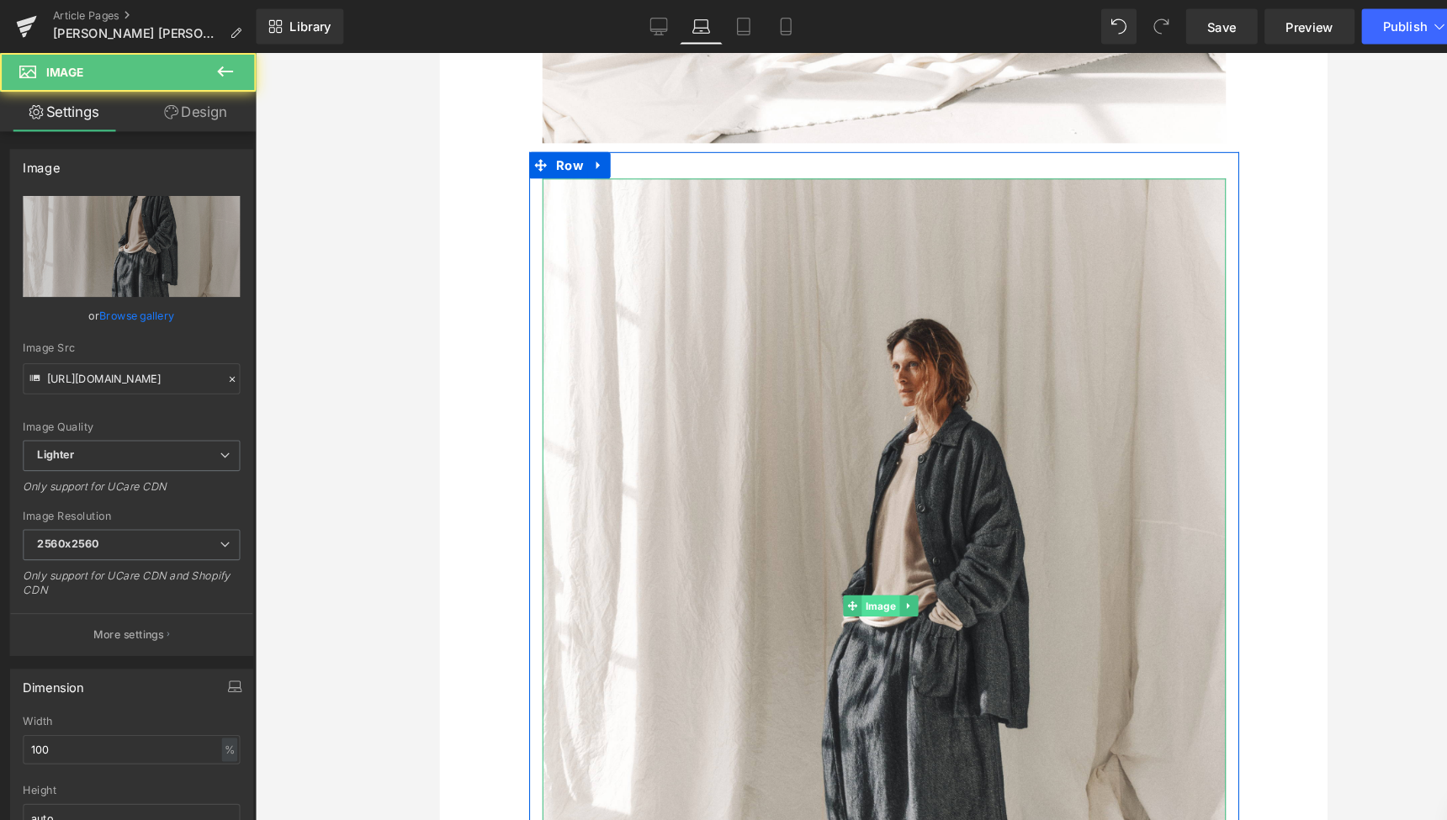
click at [860, 569] on span "Image" at bounding box center [859, 579] width 36 height 20
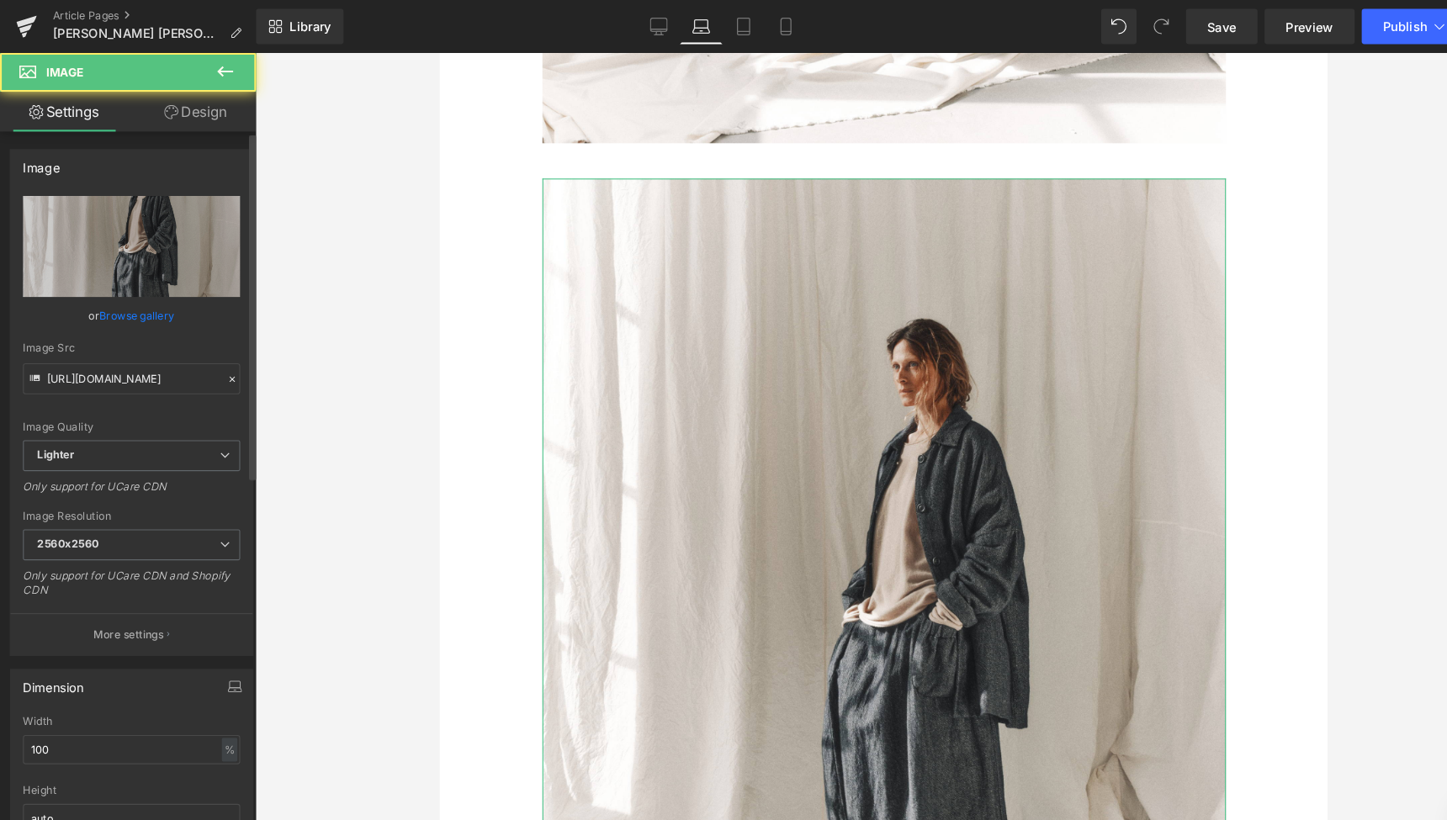
click at [144, 298] on link "Browse gallery" at bounding box center [131, 300] width 72 height 29
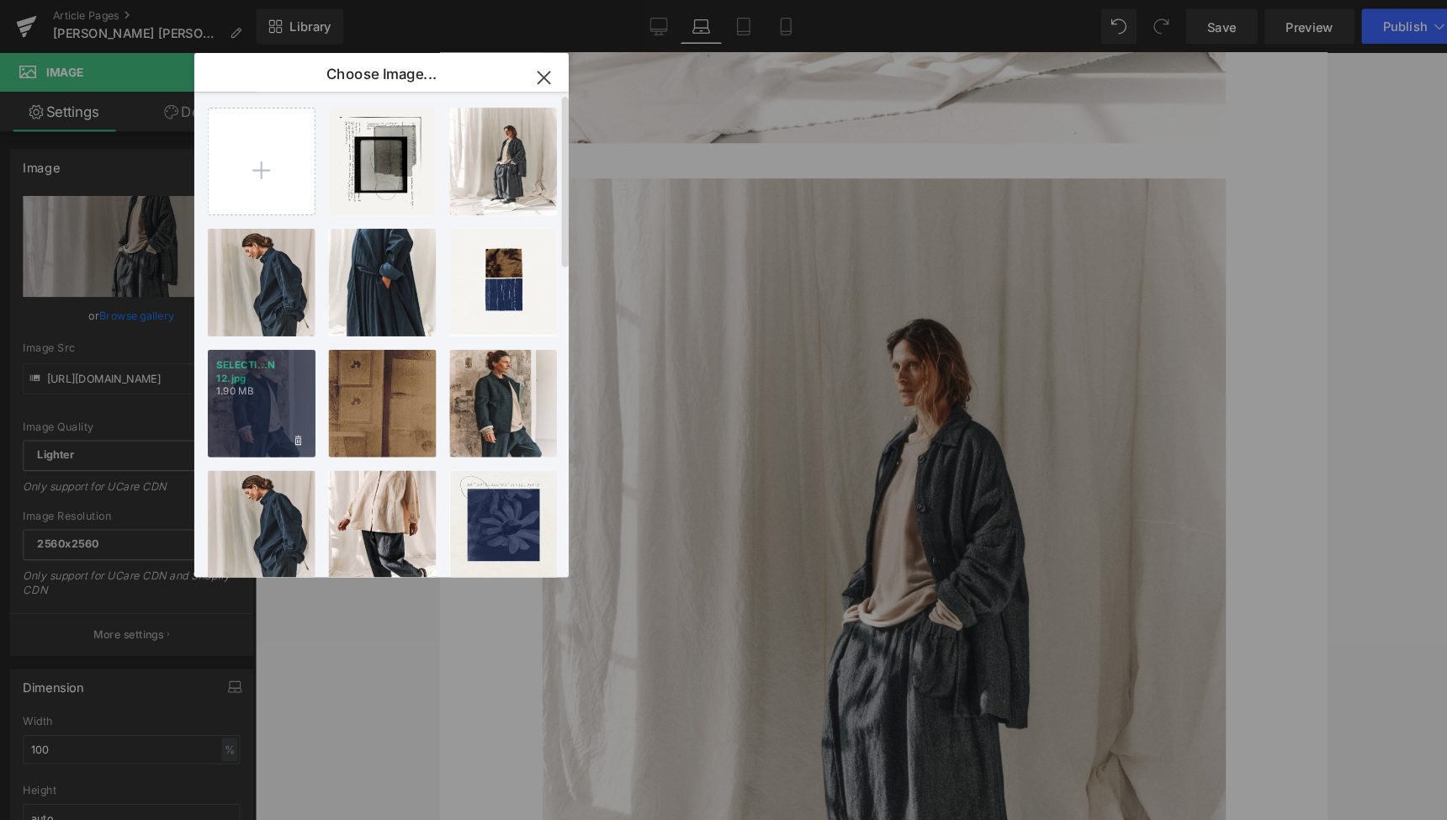
click at [289, 369] on div "SELECTI...N 12.jpg 1.90 MB" at bounding box center [249, 384] width 103 height 103
type input "[URL][DOMAIN_NAME]"
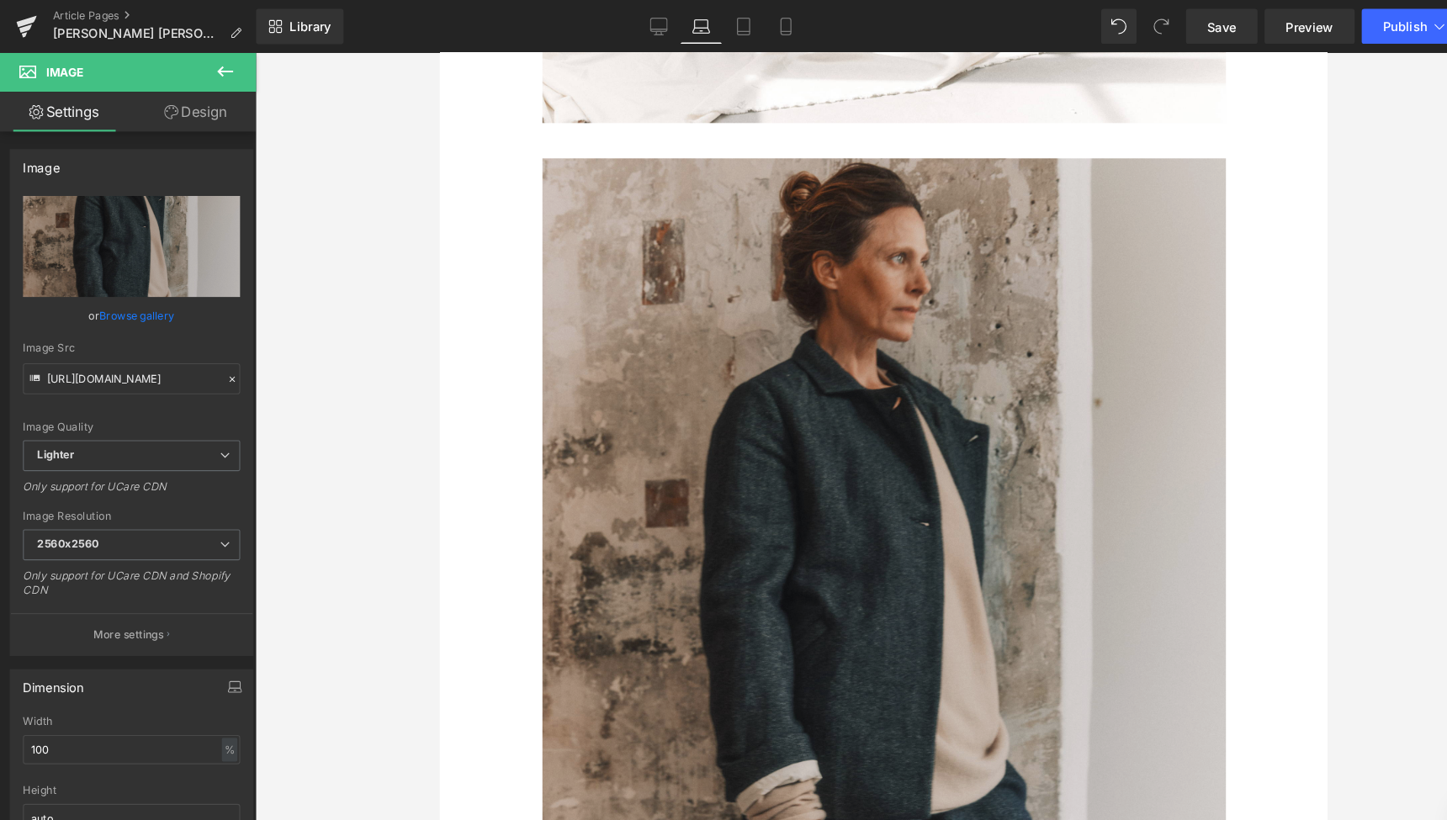
scroll to position [3449, 0]
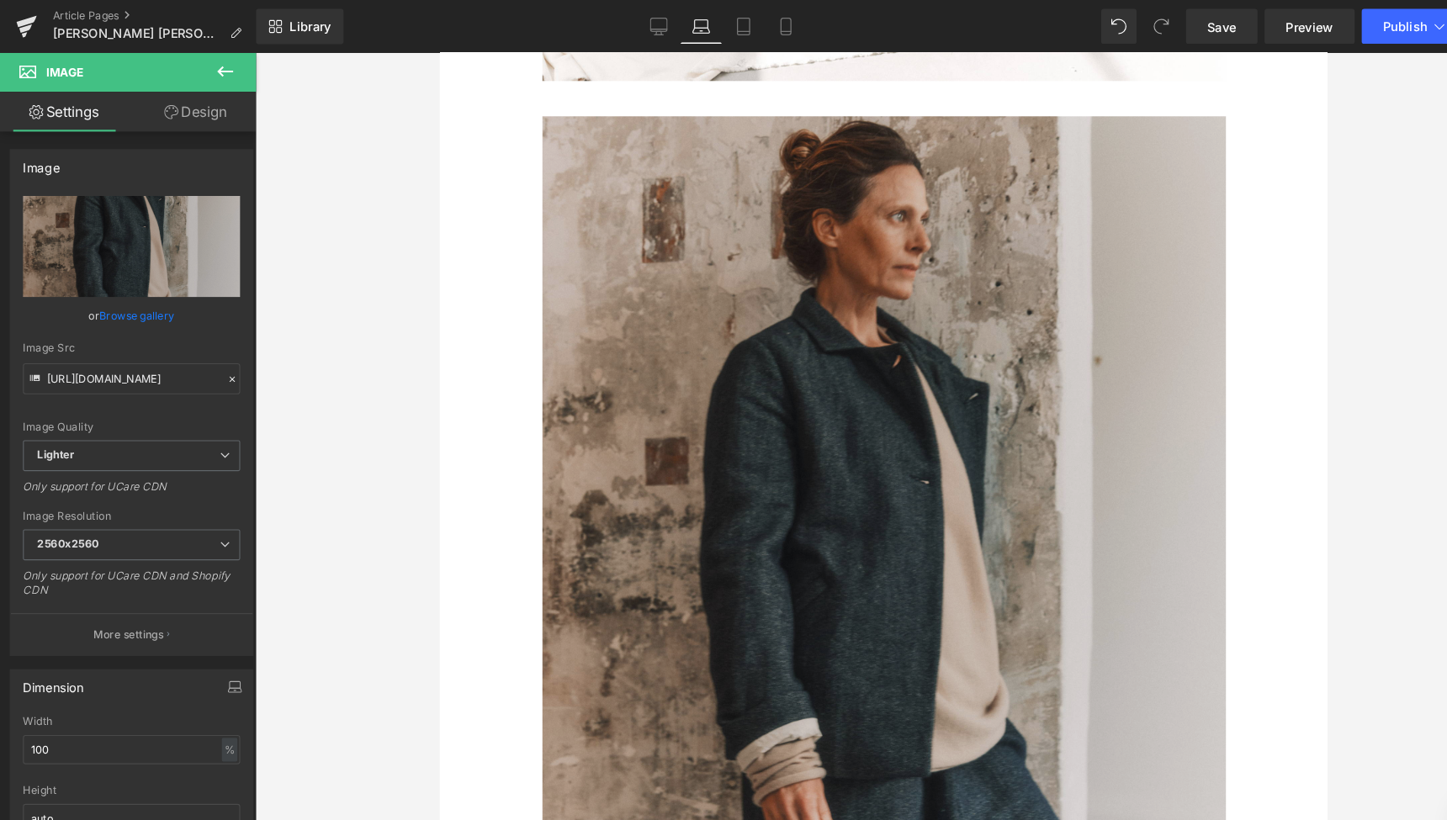
click at [735, 269] on img at bounding box center [862, 520] width 651 height 815
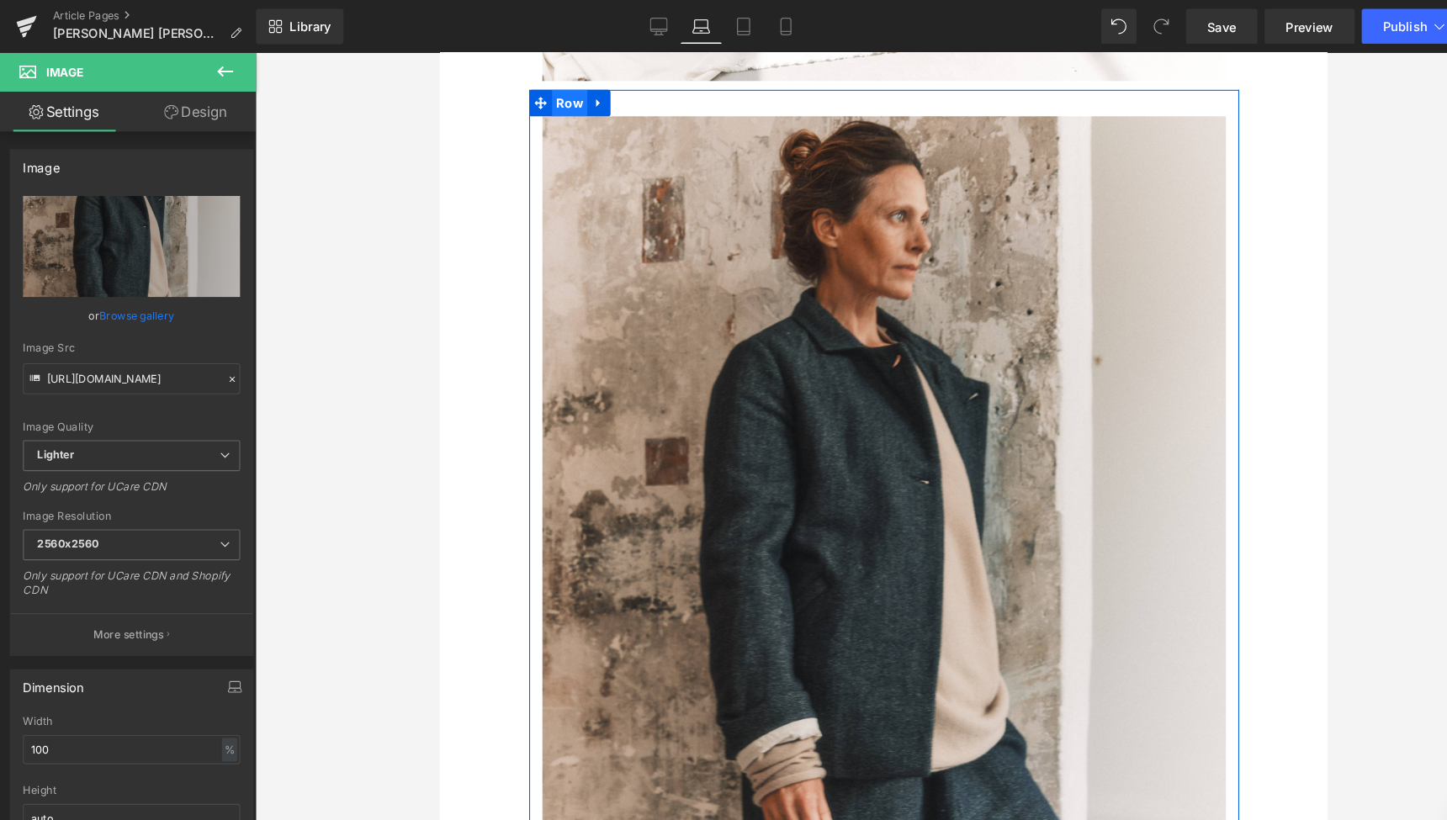
click at [564, 88] on span "Row" at bounding box center [563, 100] width 34 height 25
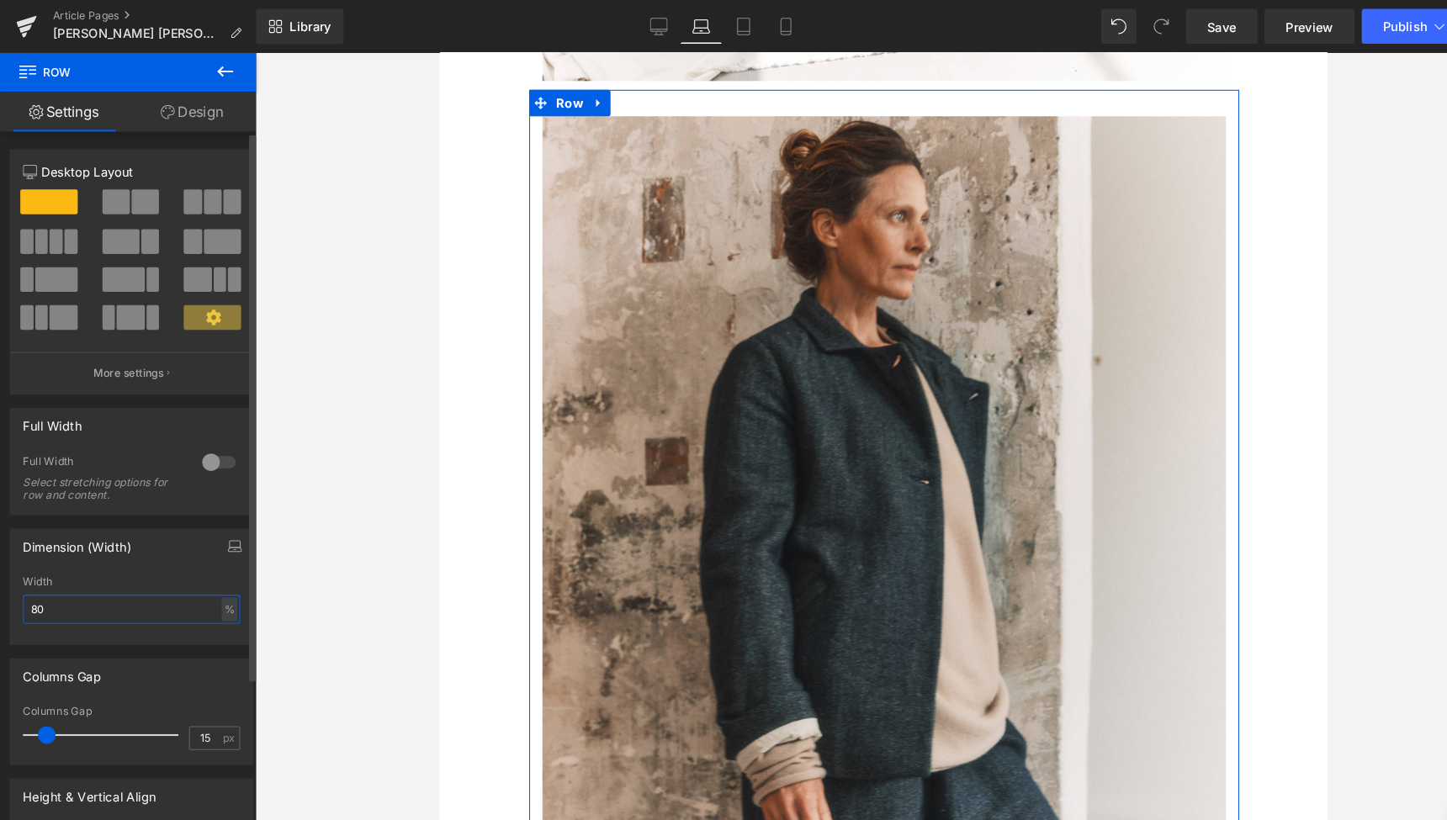
click at [35, 579] on input "80" at bounding box center [125, 581] width 207 height 28
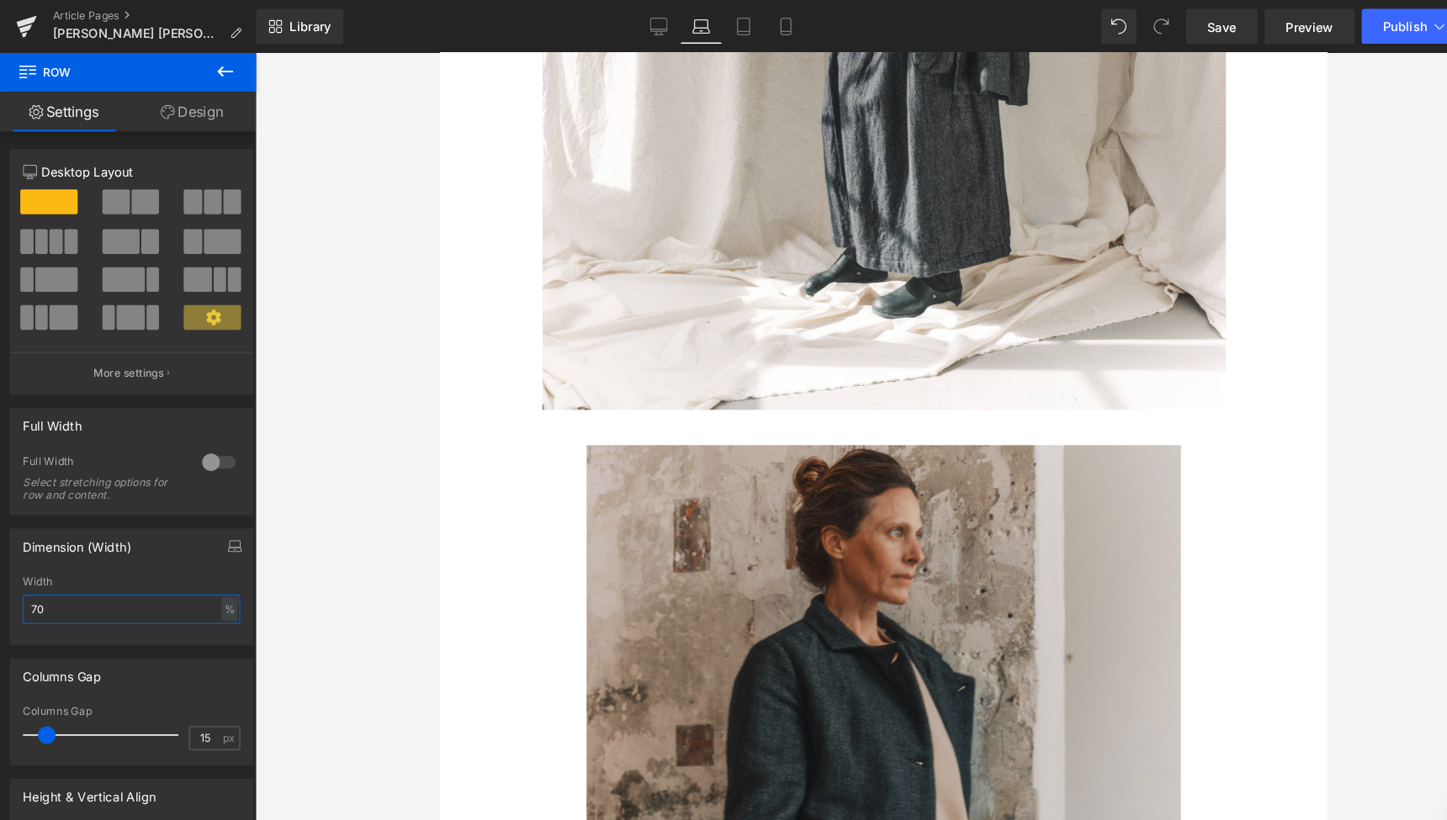
scroll to position [3143, 0]
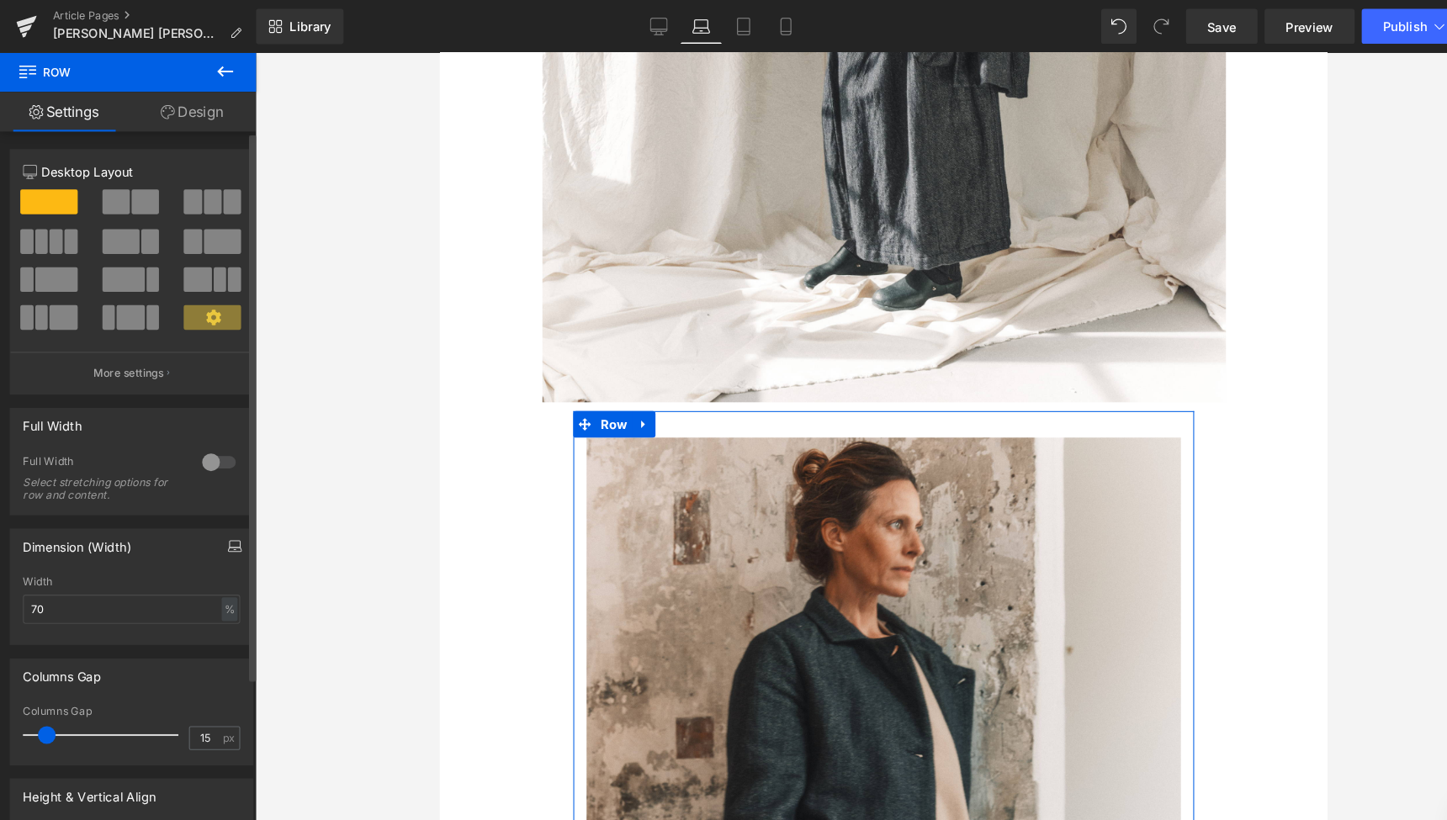
click at [218, 517] on icon "button" at bounding box center [223, 520] width 13 height 13
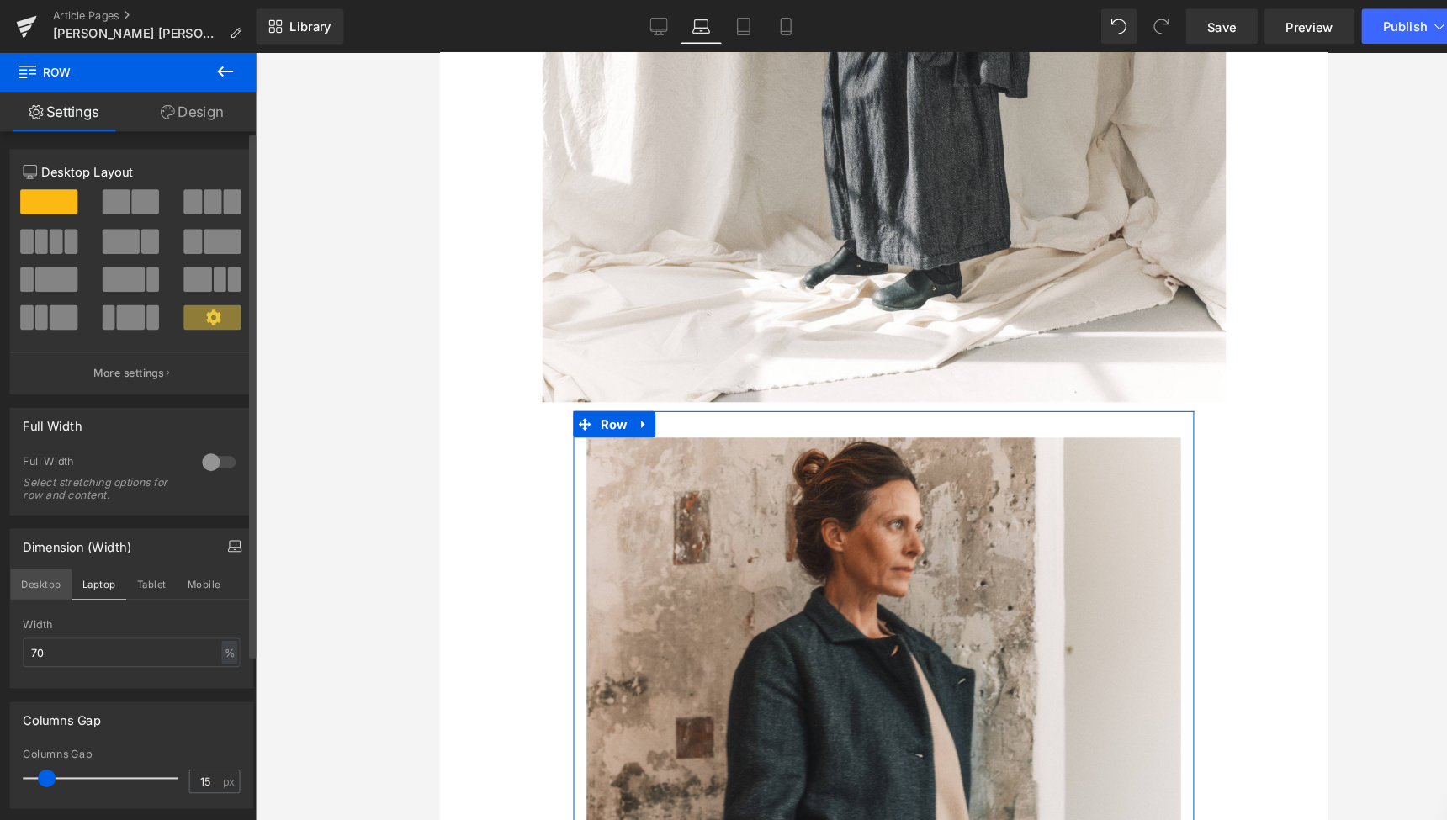
click at [42, 554] on button "Desktop" at bounding box center [39, 557] width 58 height 29
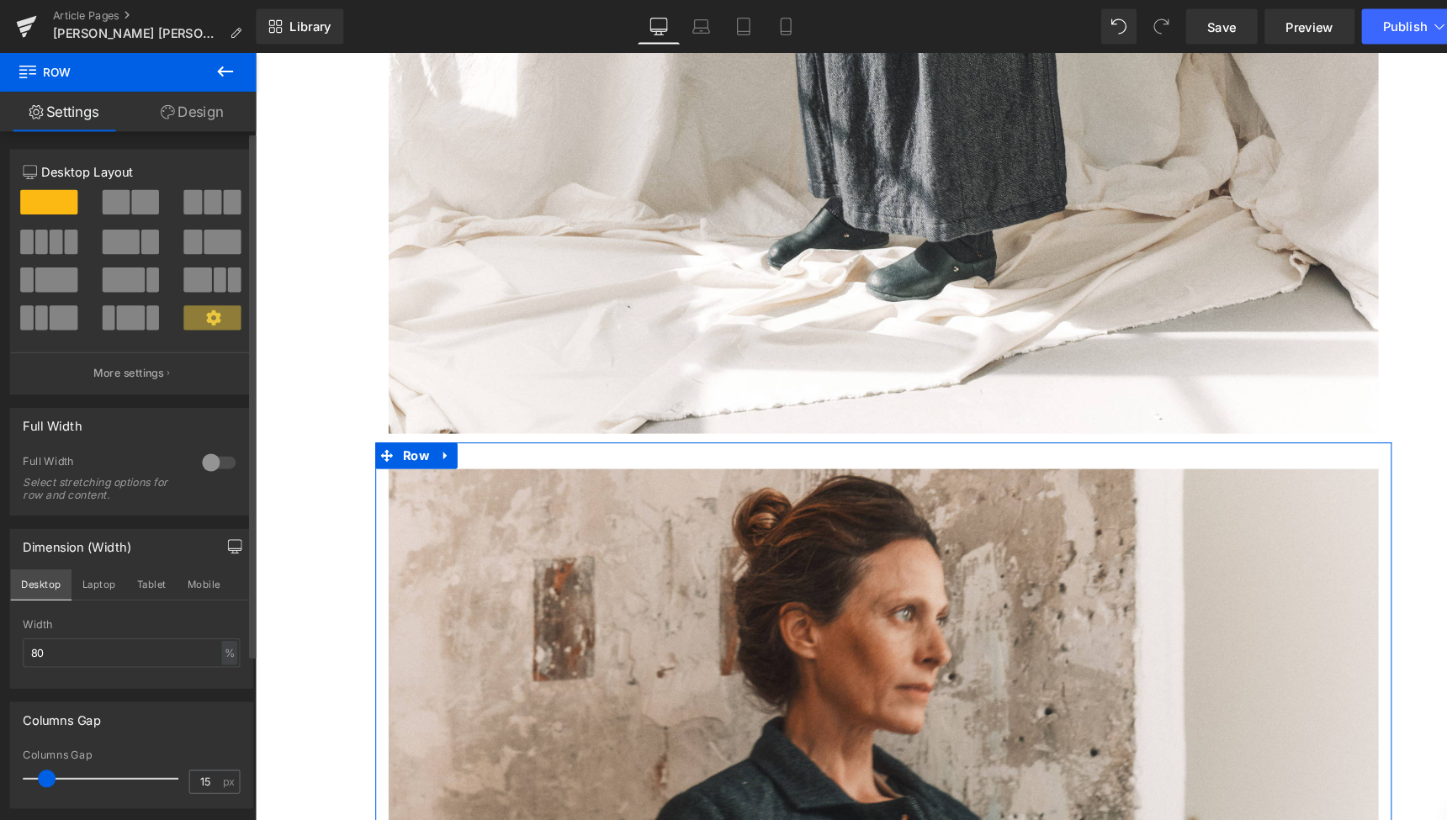
scroll to position [4620, 0]
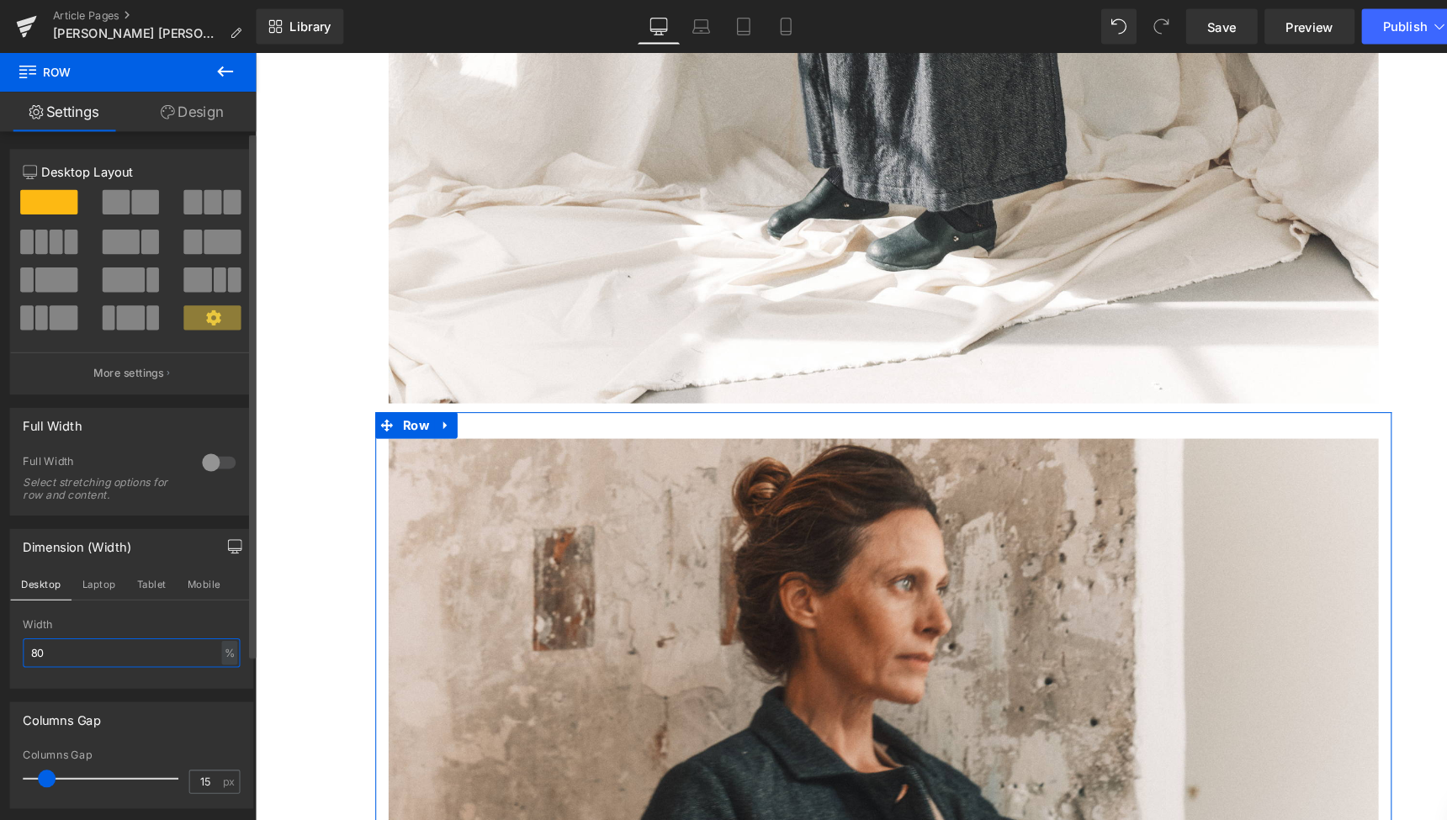
click at [37, 619] on input "80" at bounding box center [125, 622] width 207 height 28
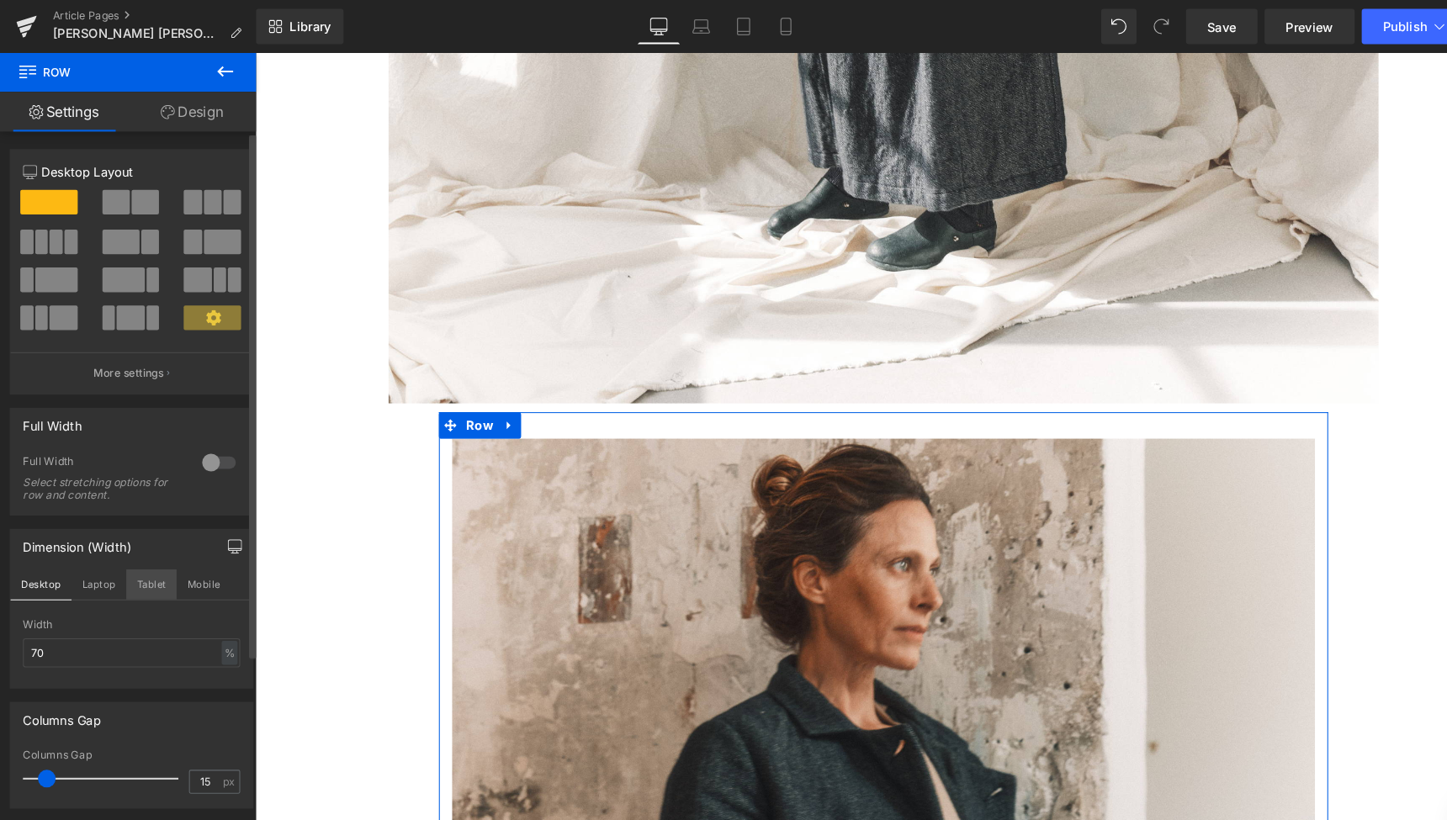
click at [150, 555] on button "Tablet" at bounding box center [144, 557] width 48 height 29
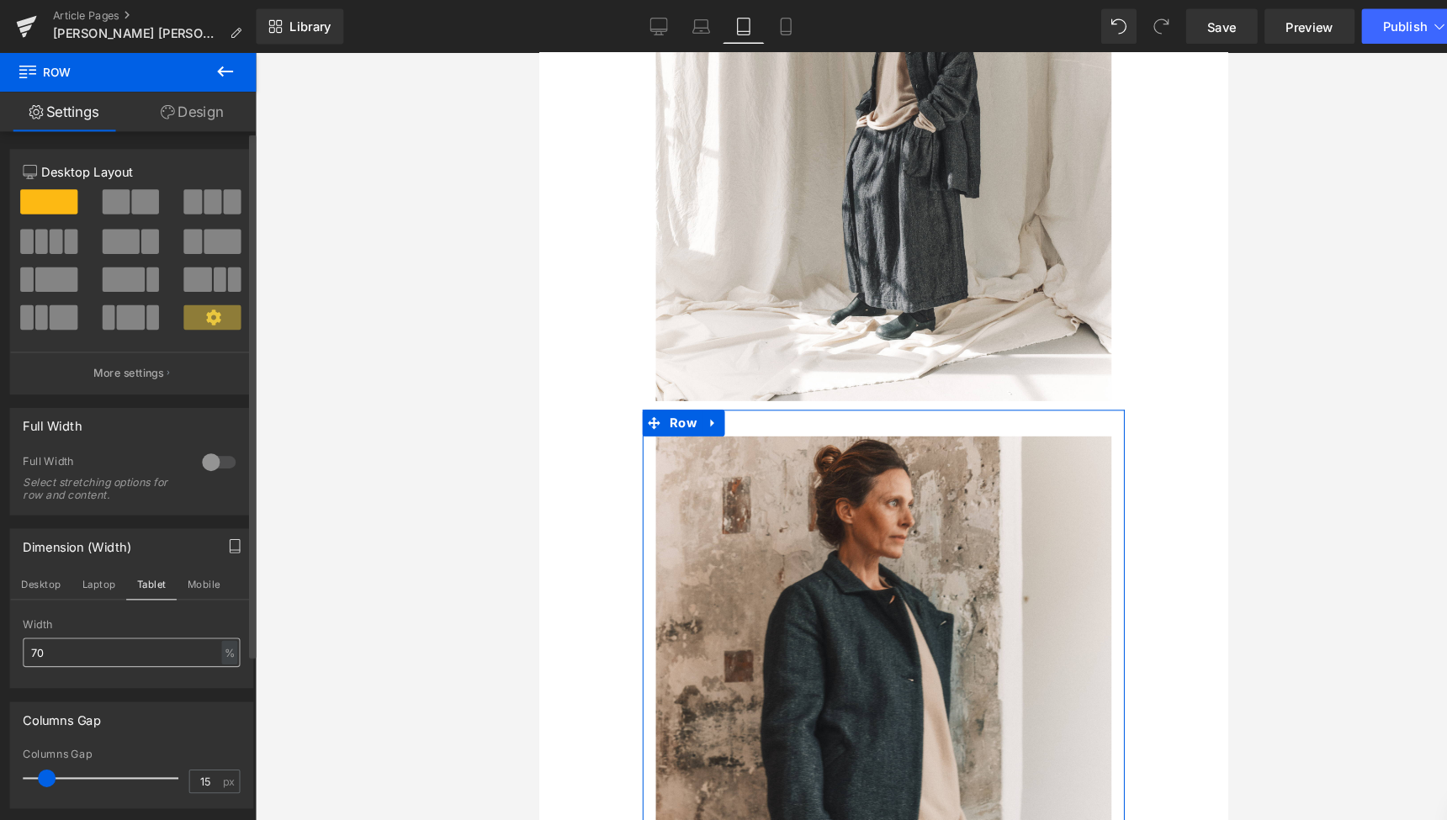
scroll to position [2305, 0]
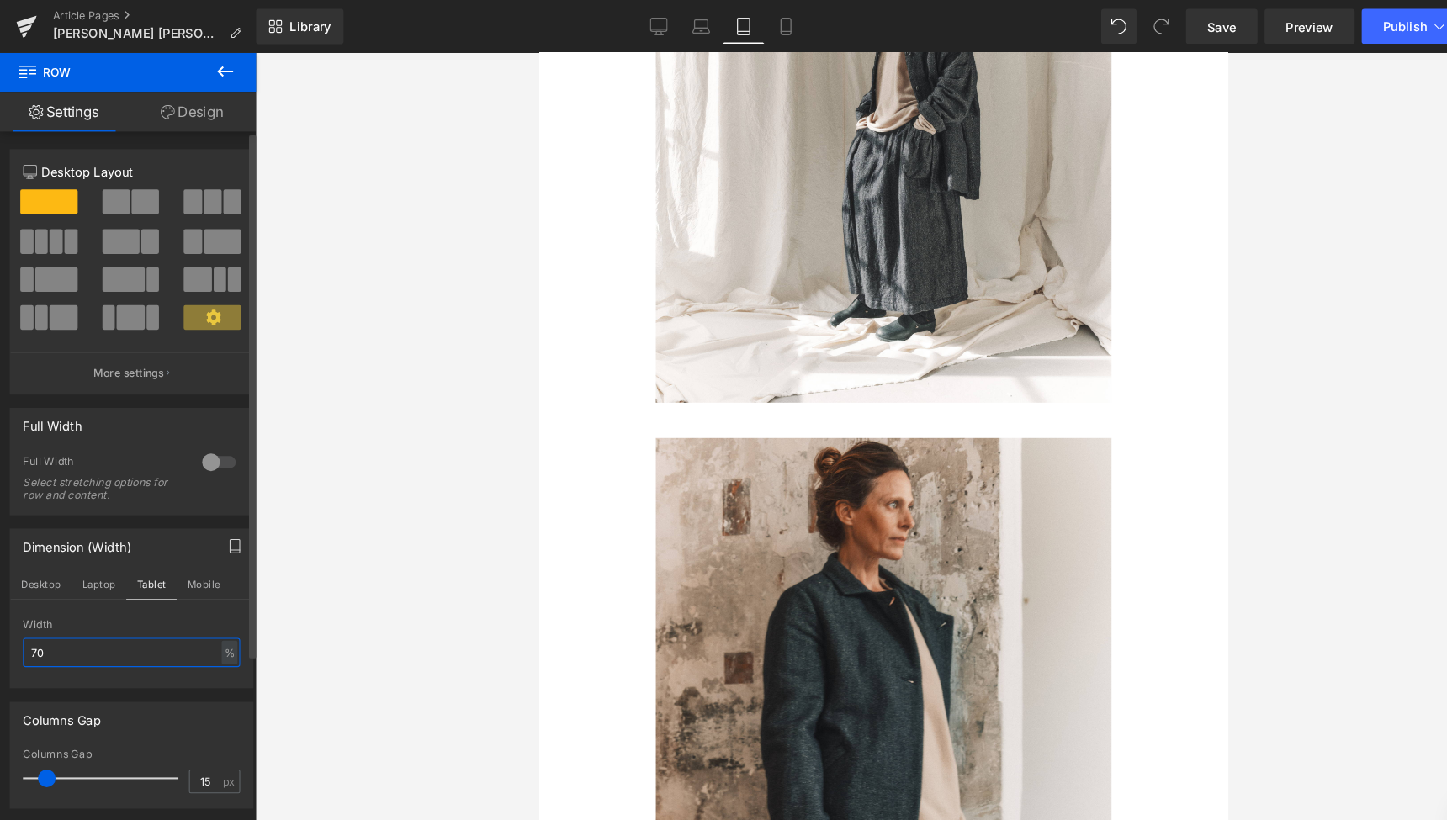
click at [48, 619] on input "70" at bounding box center [125, 622] width 207 height 28
type input "7"
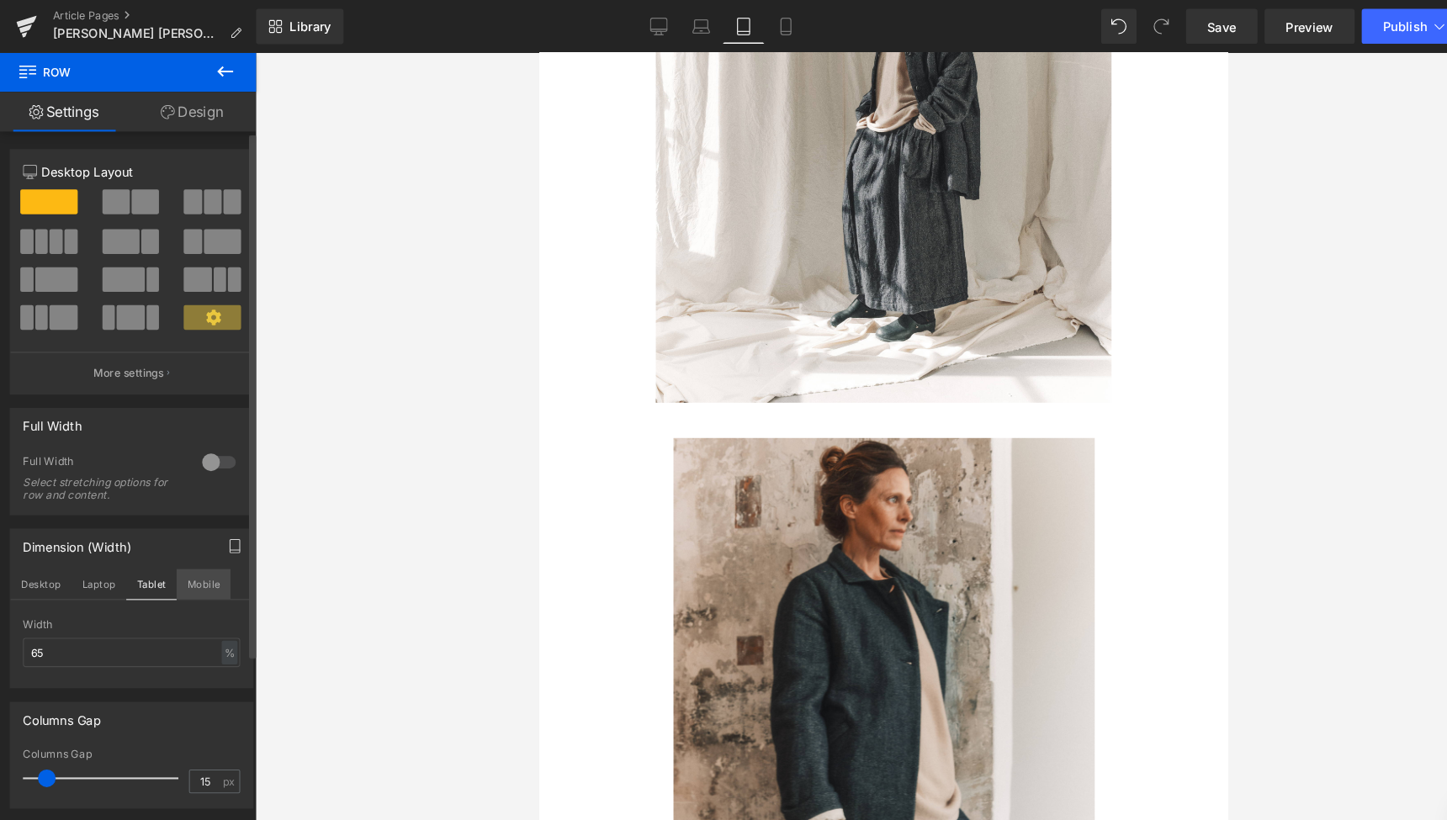
click at [188, 555] on button "Mobile" at bounding box center [193, 557] width 51 height 29
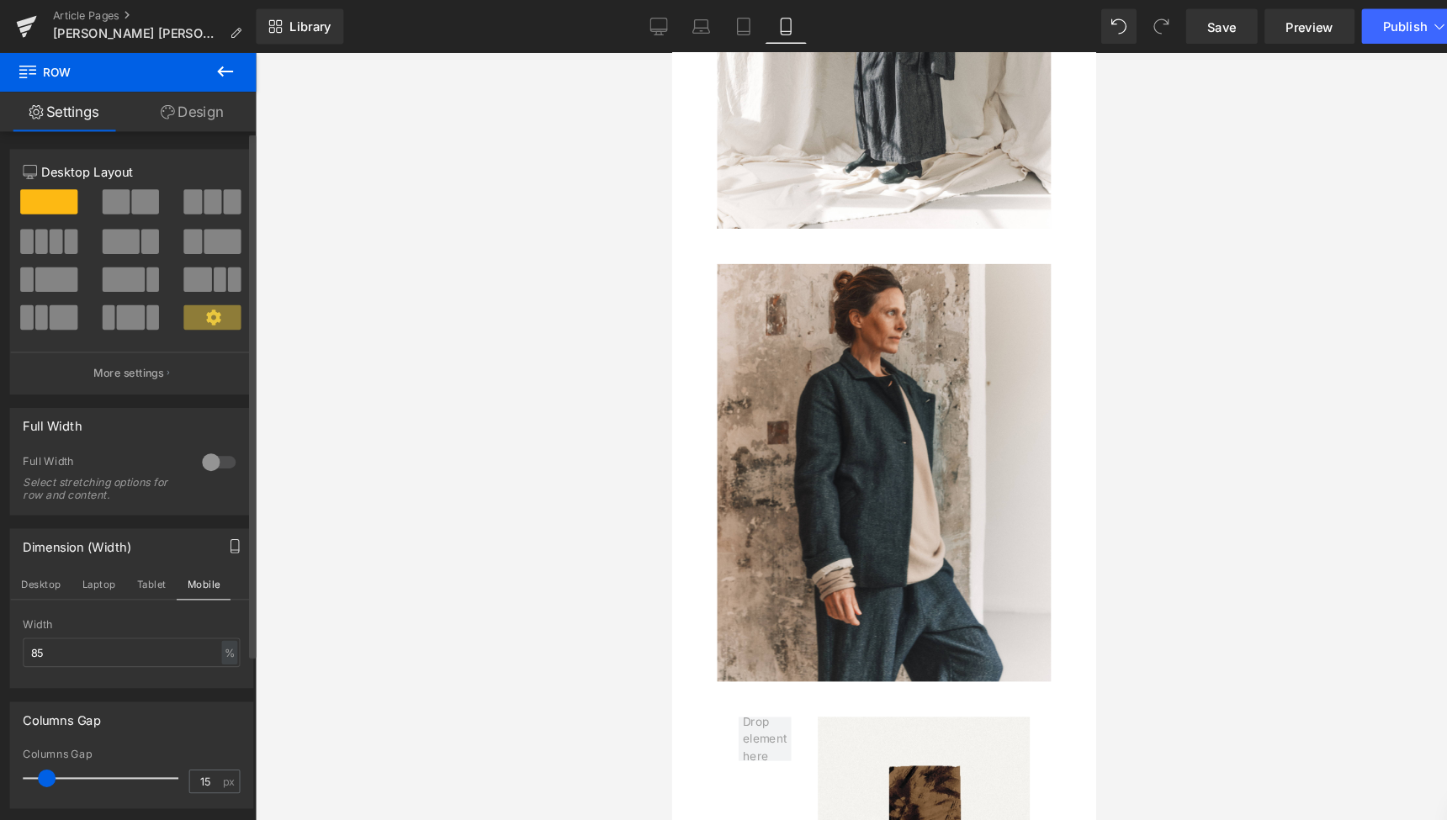
scroll to position [1524, 0]
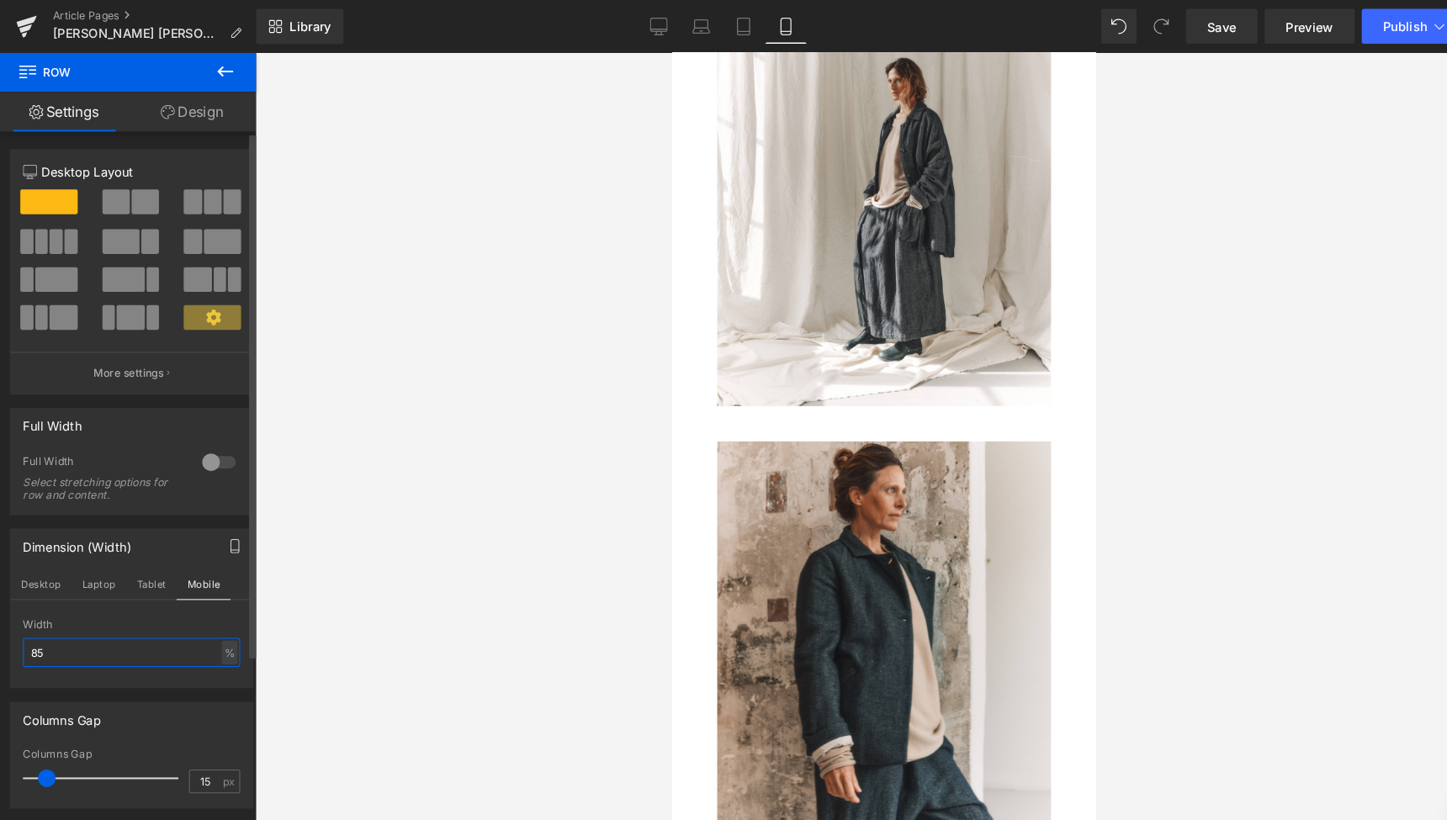
click at [37, 618] on input "85" at bounding box center [125, 622] width 207 height 28
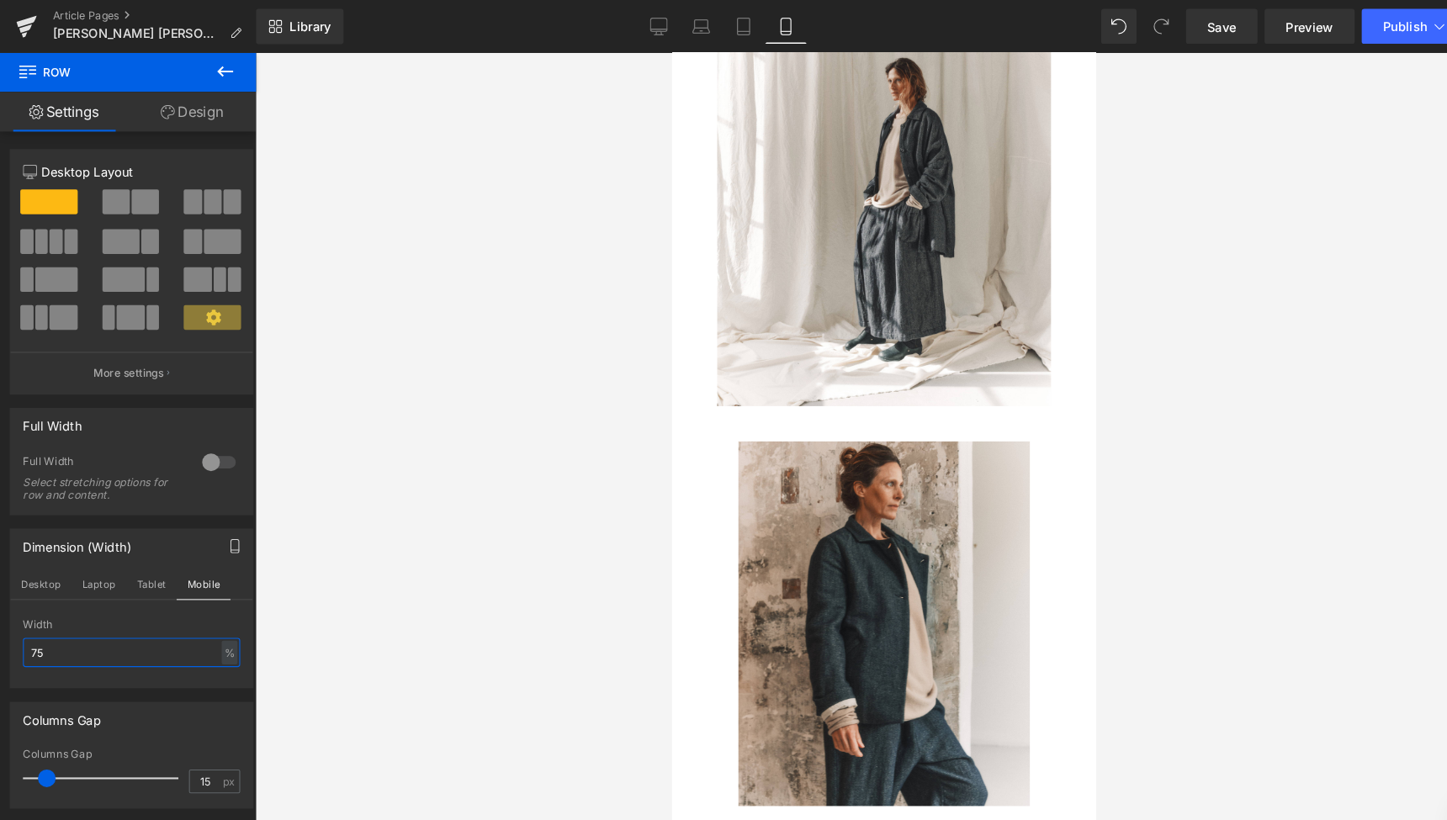
type input "75"
click at [220, 67] on icon at bounding box center [214, 68] width 15 height 10
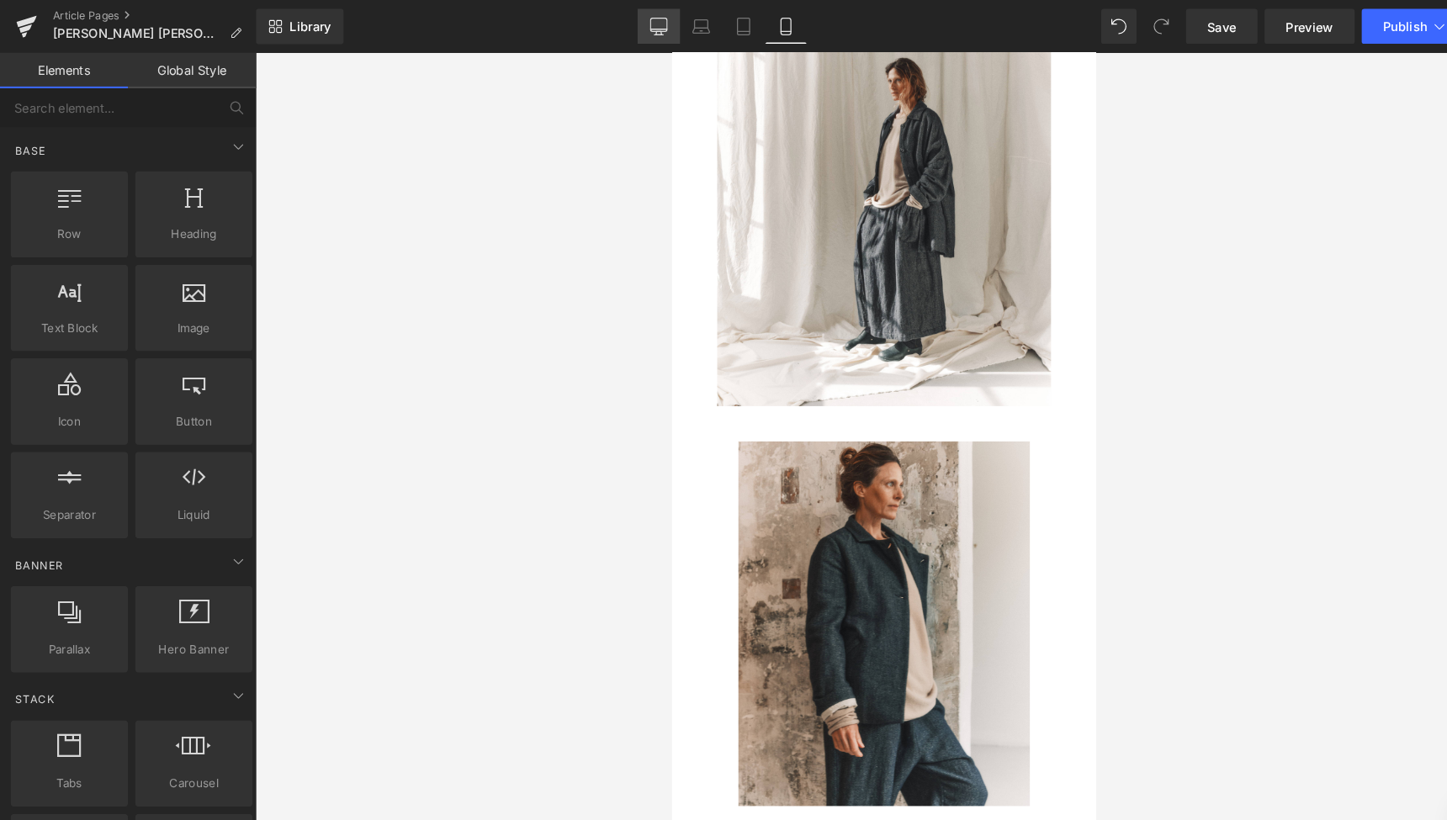
click at [630, 21] on icon at bounding box center [627, 25] width 17 height 17
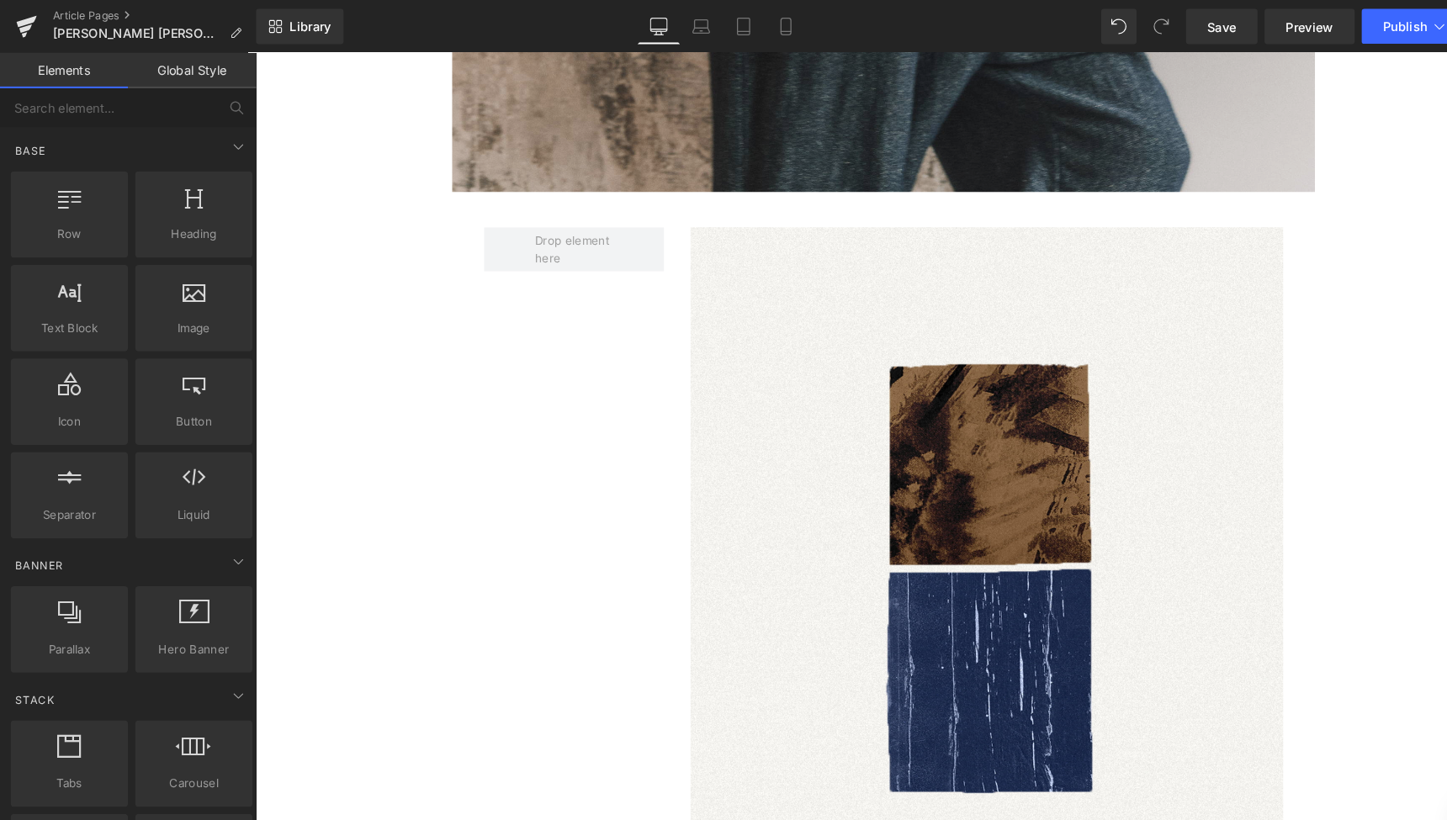
scroll to position [5885, 0]
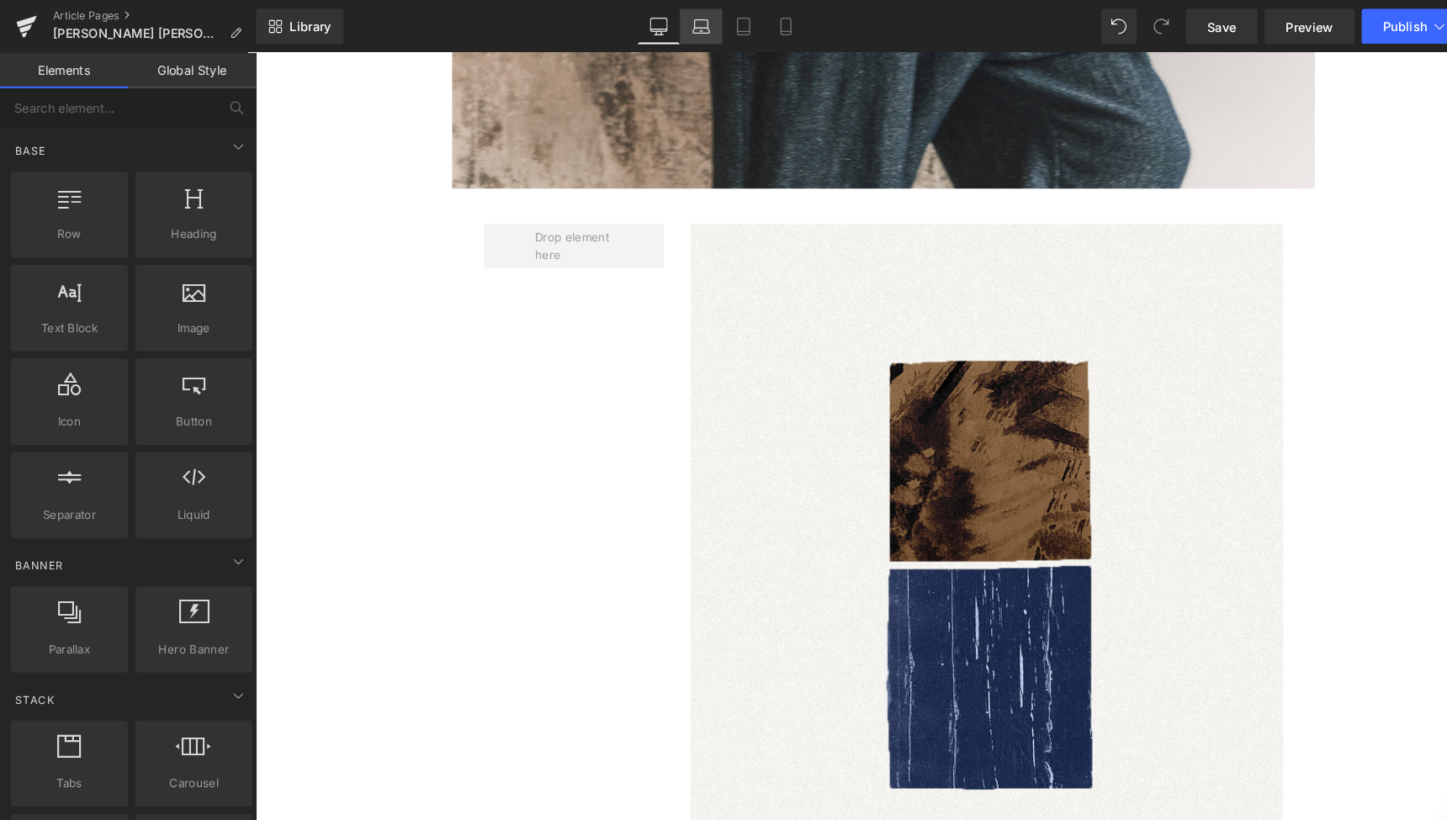
click at [671, 22] on icon at bounding box center [668, 25] width 17 height 17
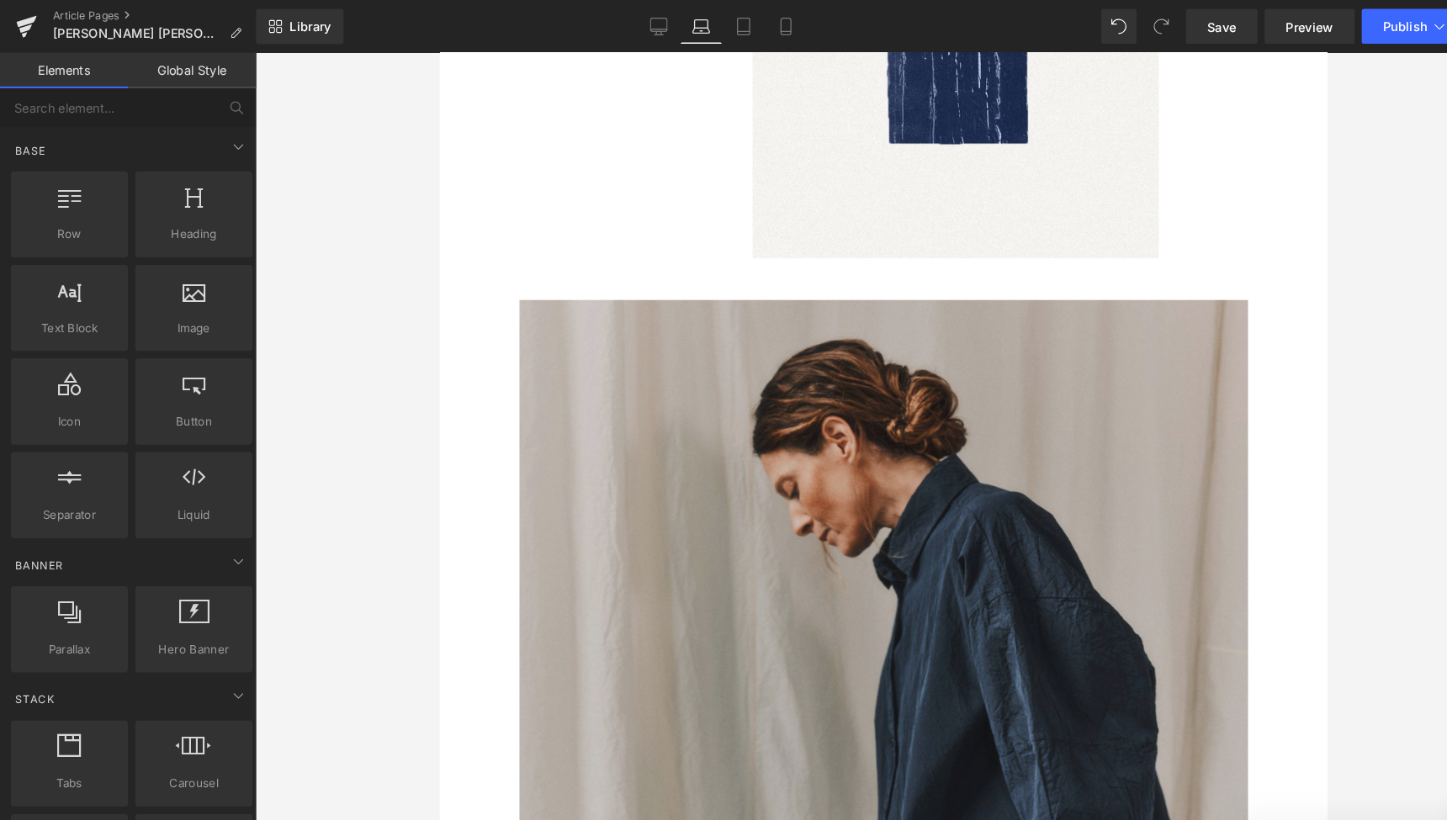
scroll to position [4528, 0]
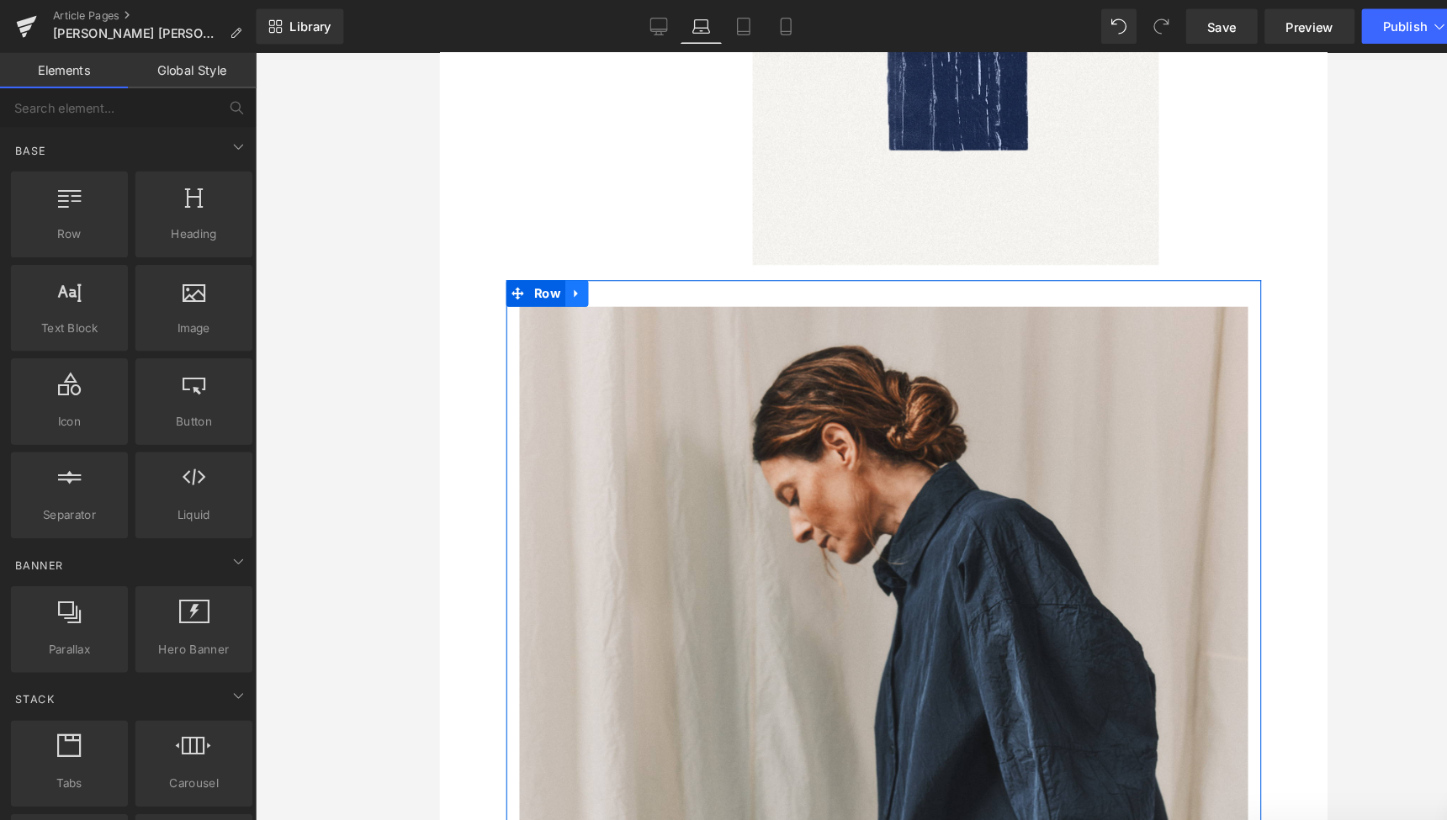
click at [565, 275] on icon at bounding box center [570, 281] width 12 height 13
click at [586, 275] on icon at bounding box center [592, 281] width 12 height 12
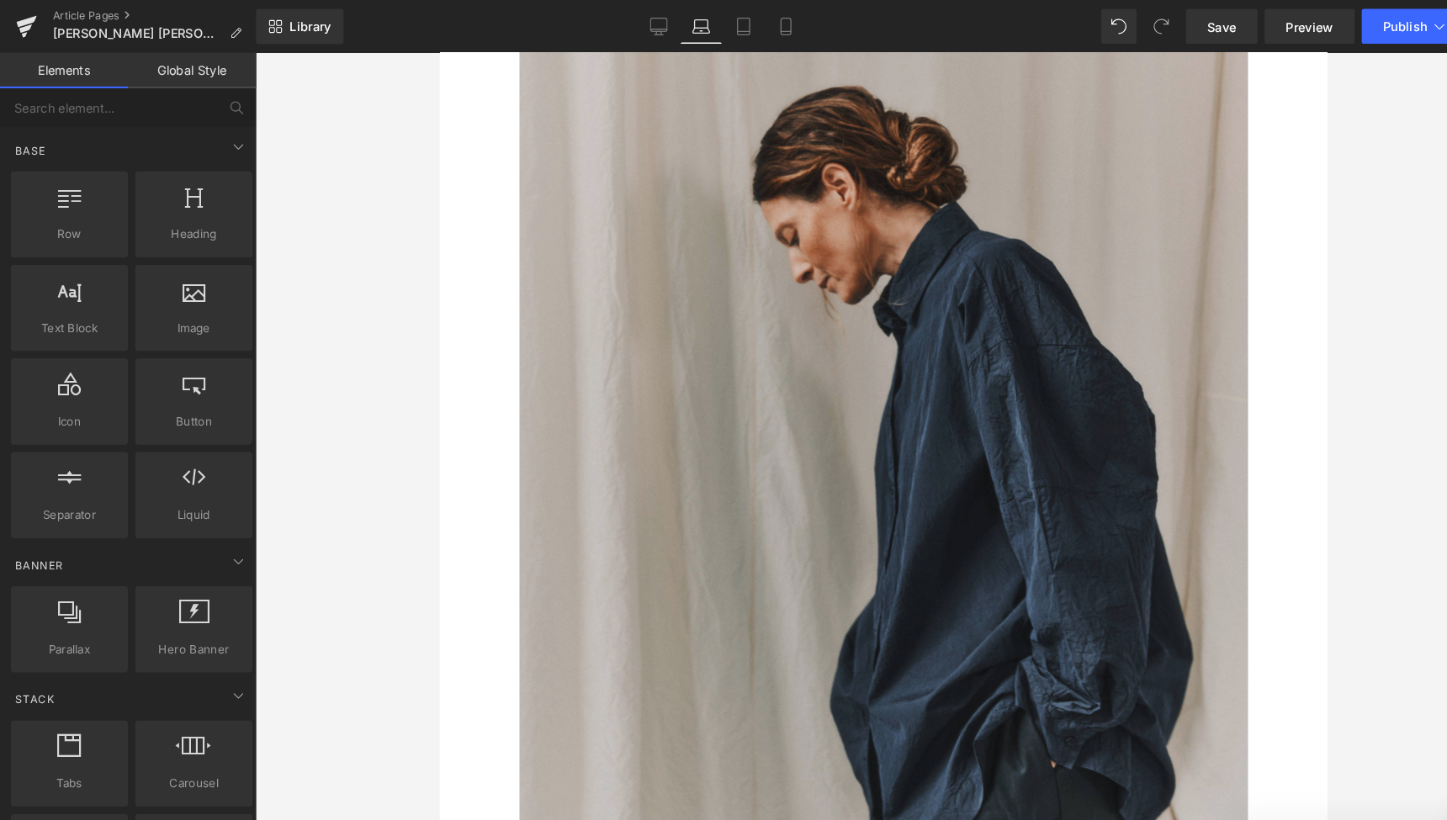
scroll to position [5687, 0]
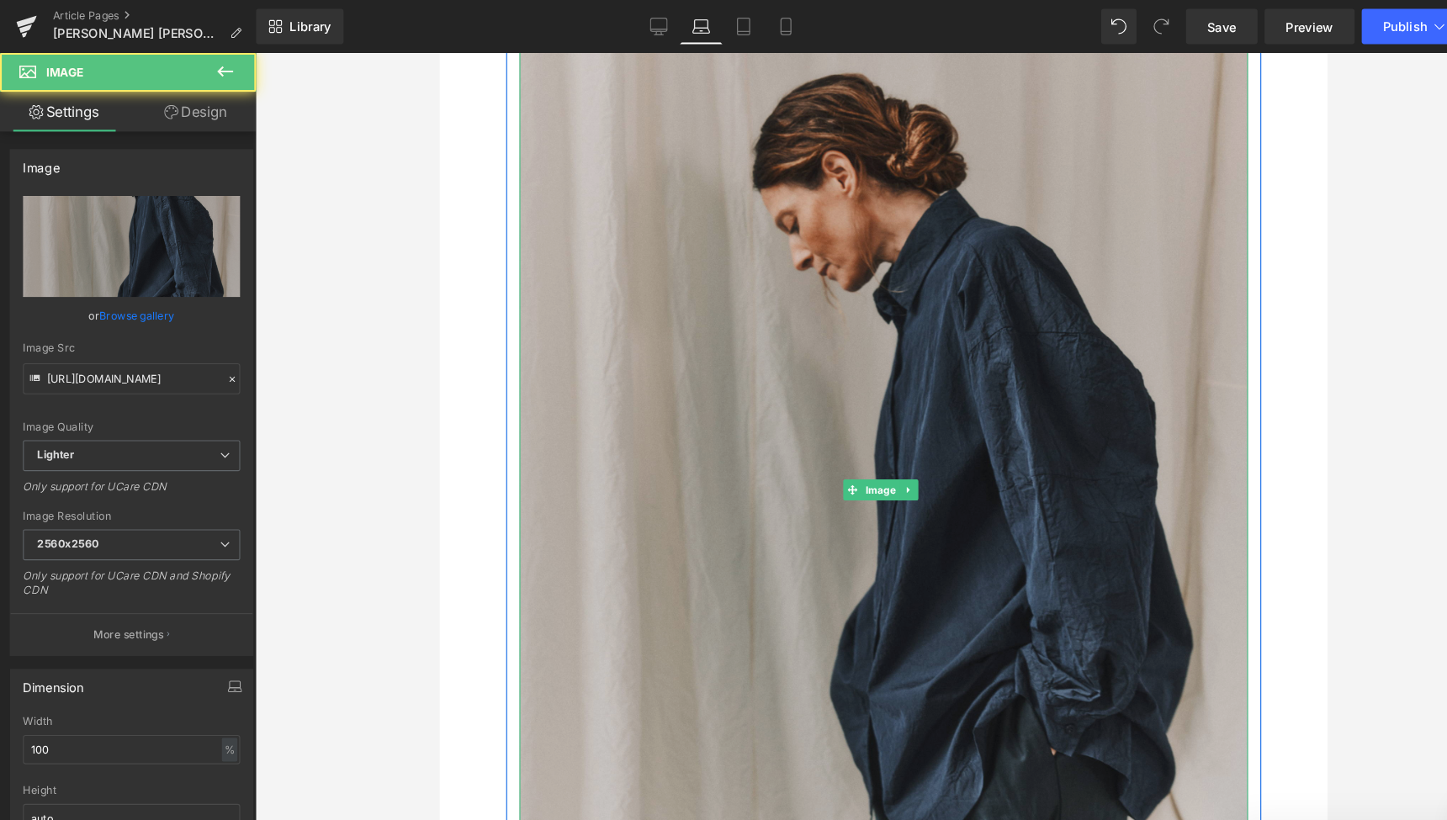
click at [873, 457] on img at bounding box center [861, 467] width 693 height 867
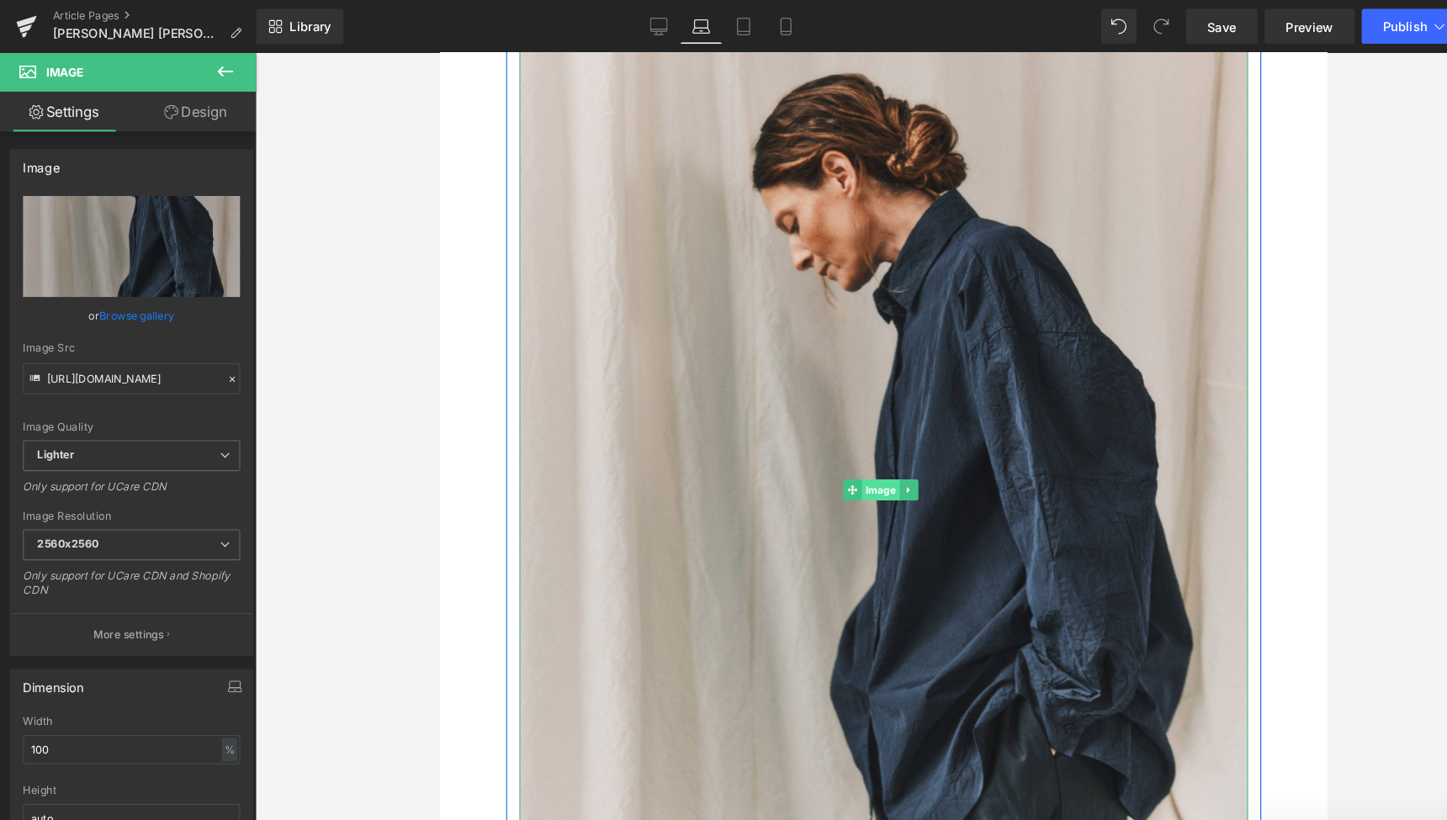
click at [858, 459] on span "Image" at bounding box center [859, 469] width 36 height 20
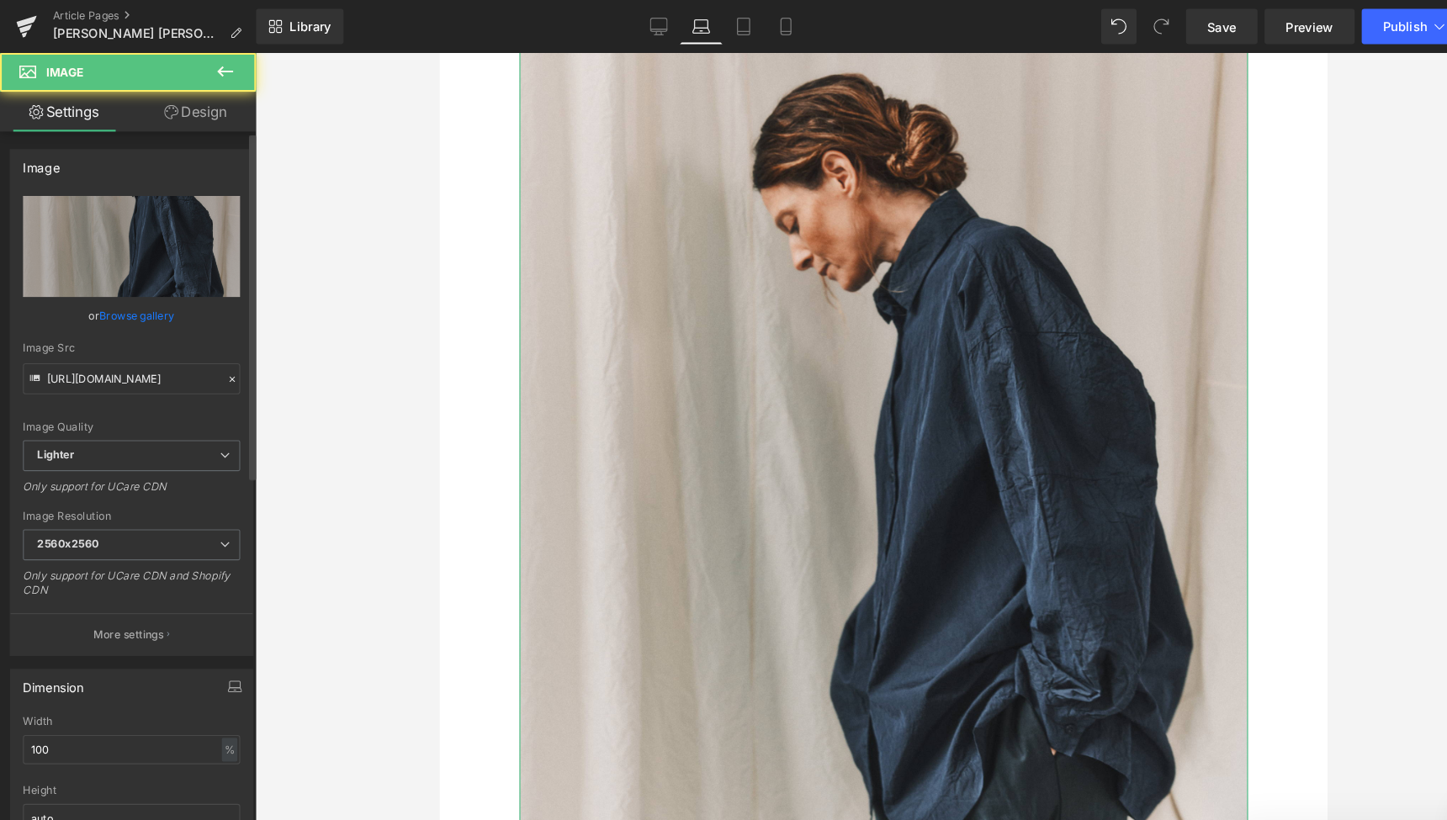
click at [133, 300] on link "Browse gallery" at bounding box center [131, 300] width 72 height 29
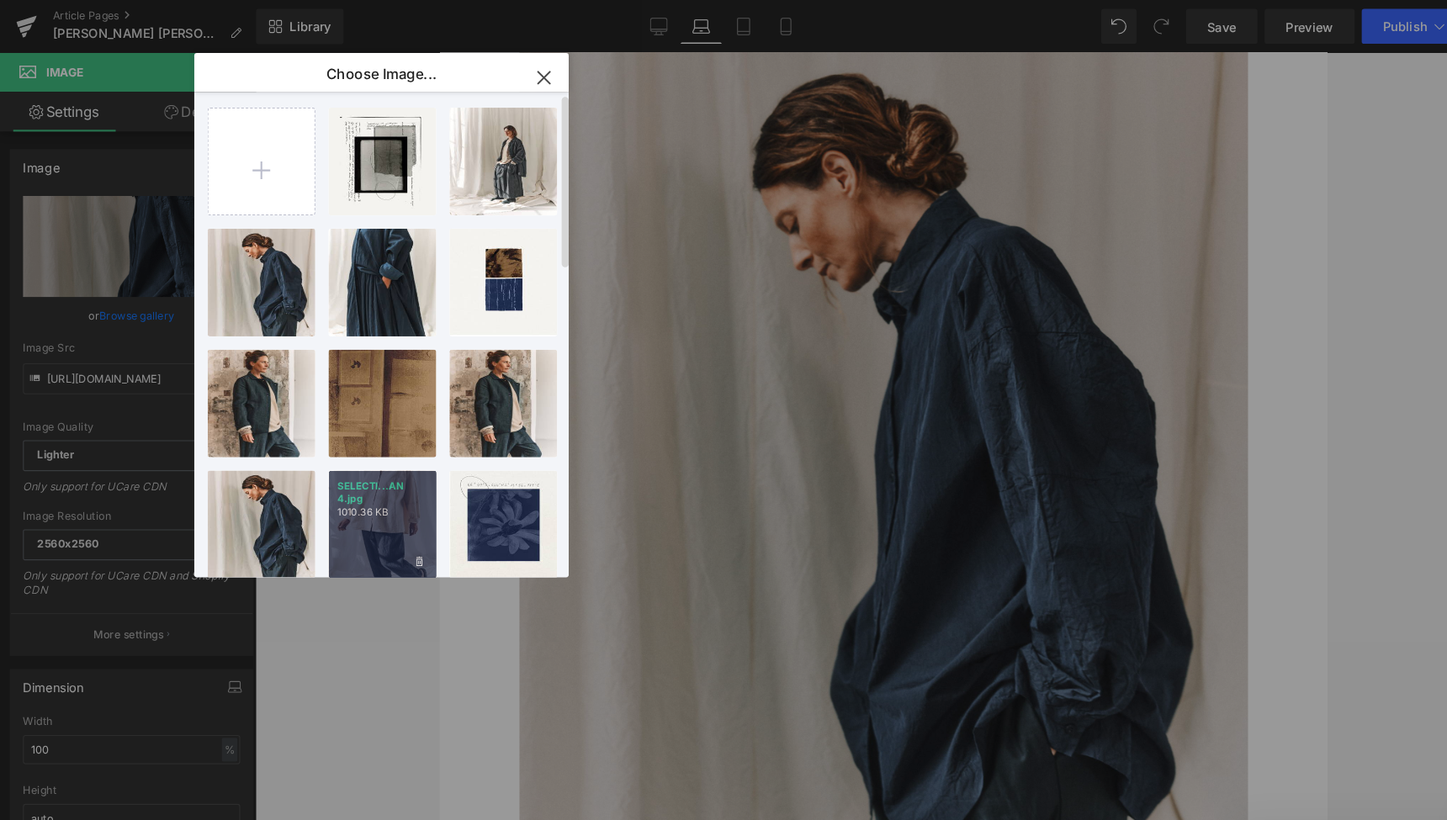
click at [385, 493] on p "1010.36 KB" at bounding box center [364, 488] width 86 height 13
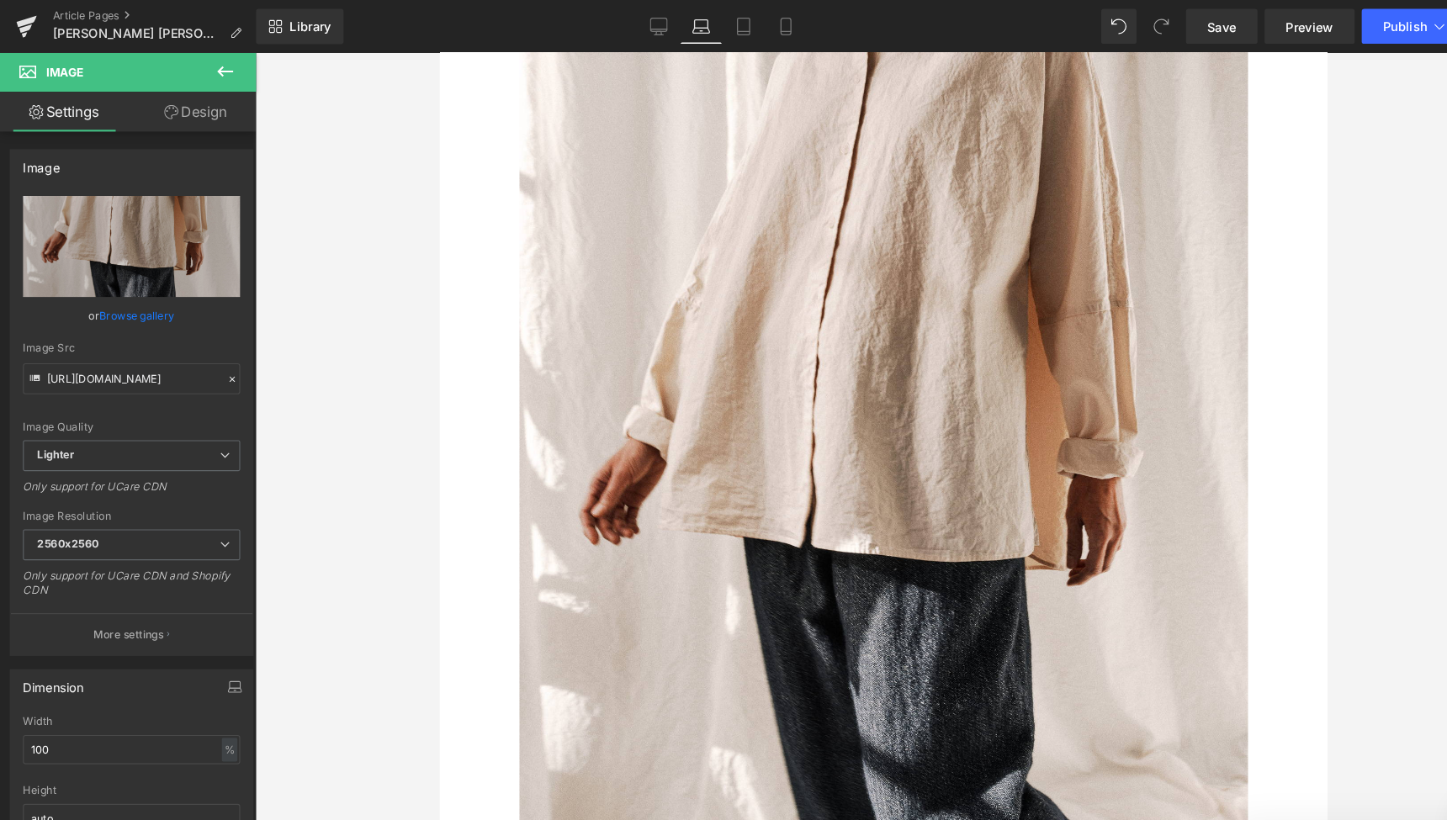
type input "[URL][DOMAIN_NAME]"
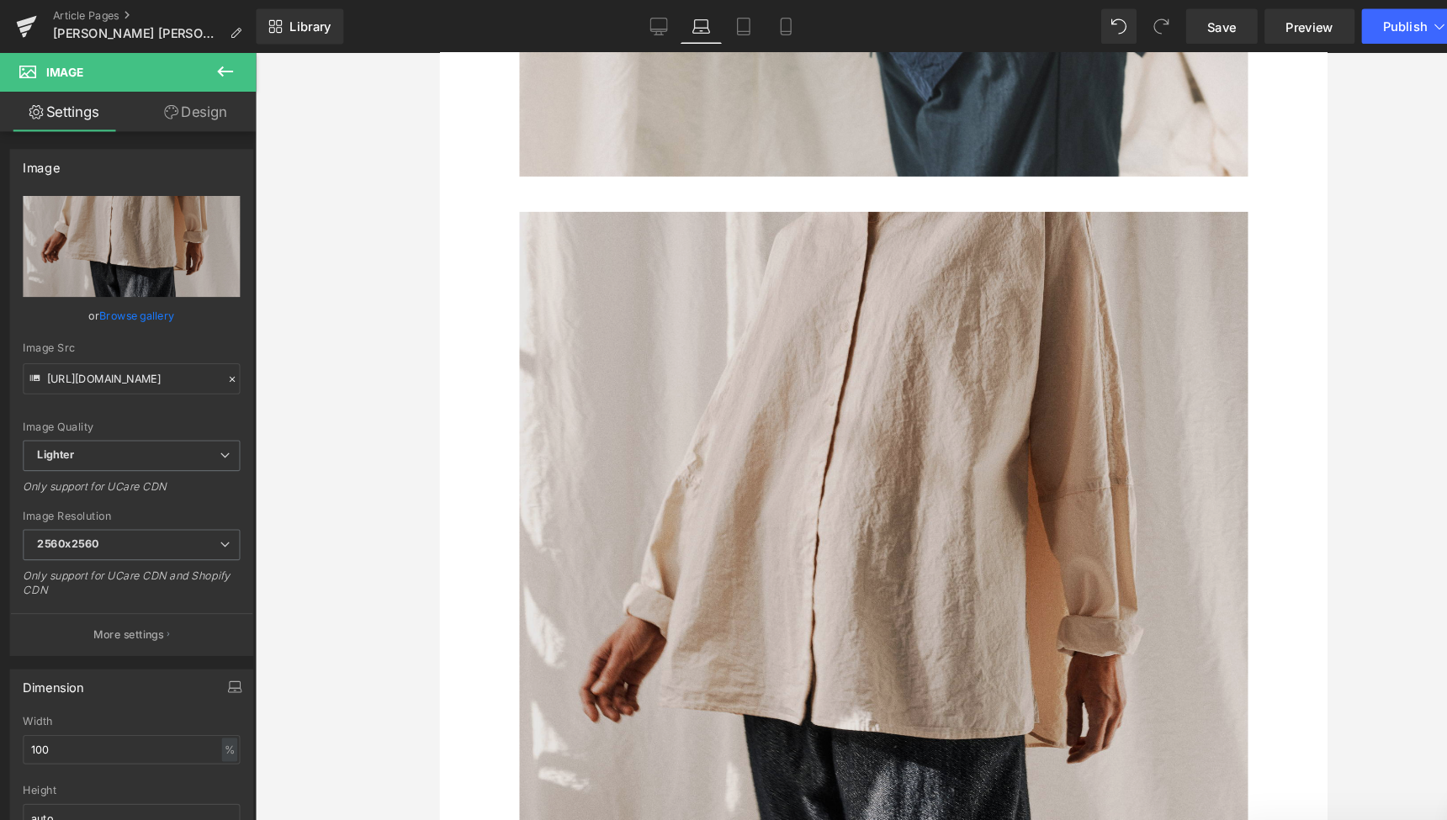
scroll to position [5489, 0]
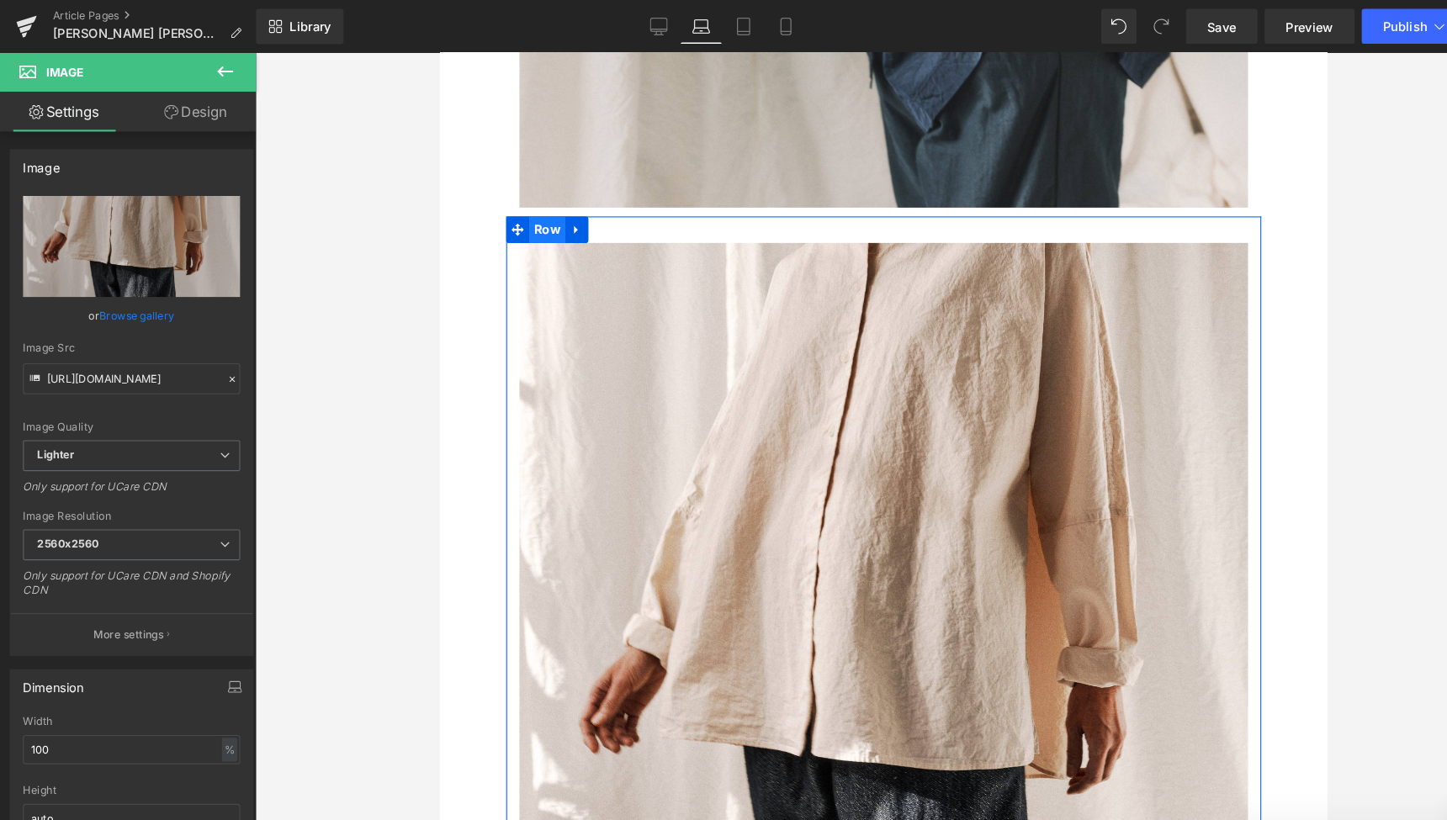
click at [537, 208] on span "Row" at bounding box center [541, 220] width 34 height 25
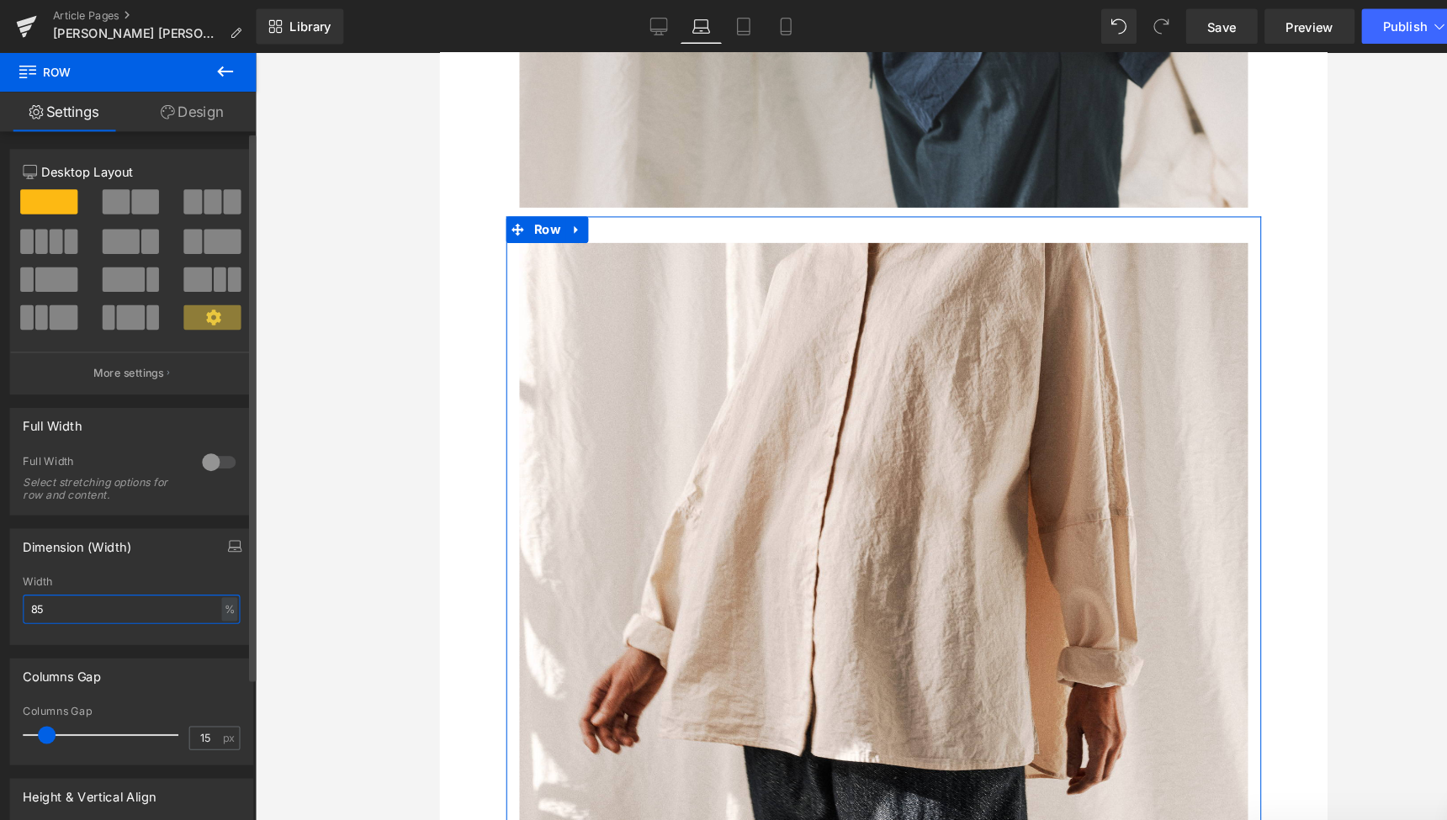
click at [45, 581] on input "85" at bounding box center [125, 581] width 207 height 28
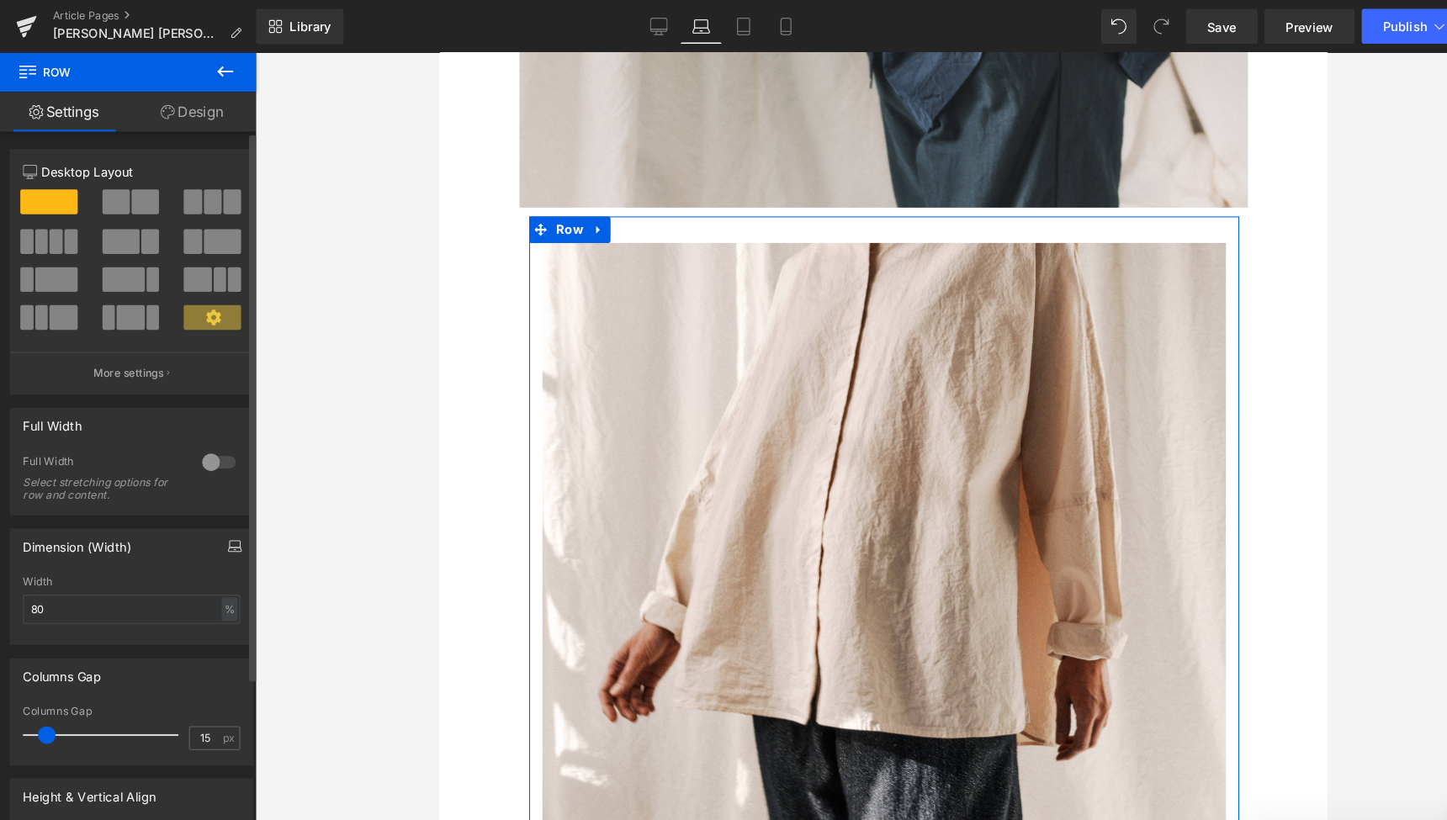
click at [219, 518] on icon "button" at bounding box center [223, 520] width 13 height 13
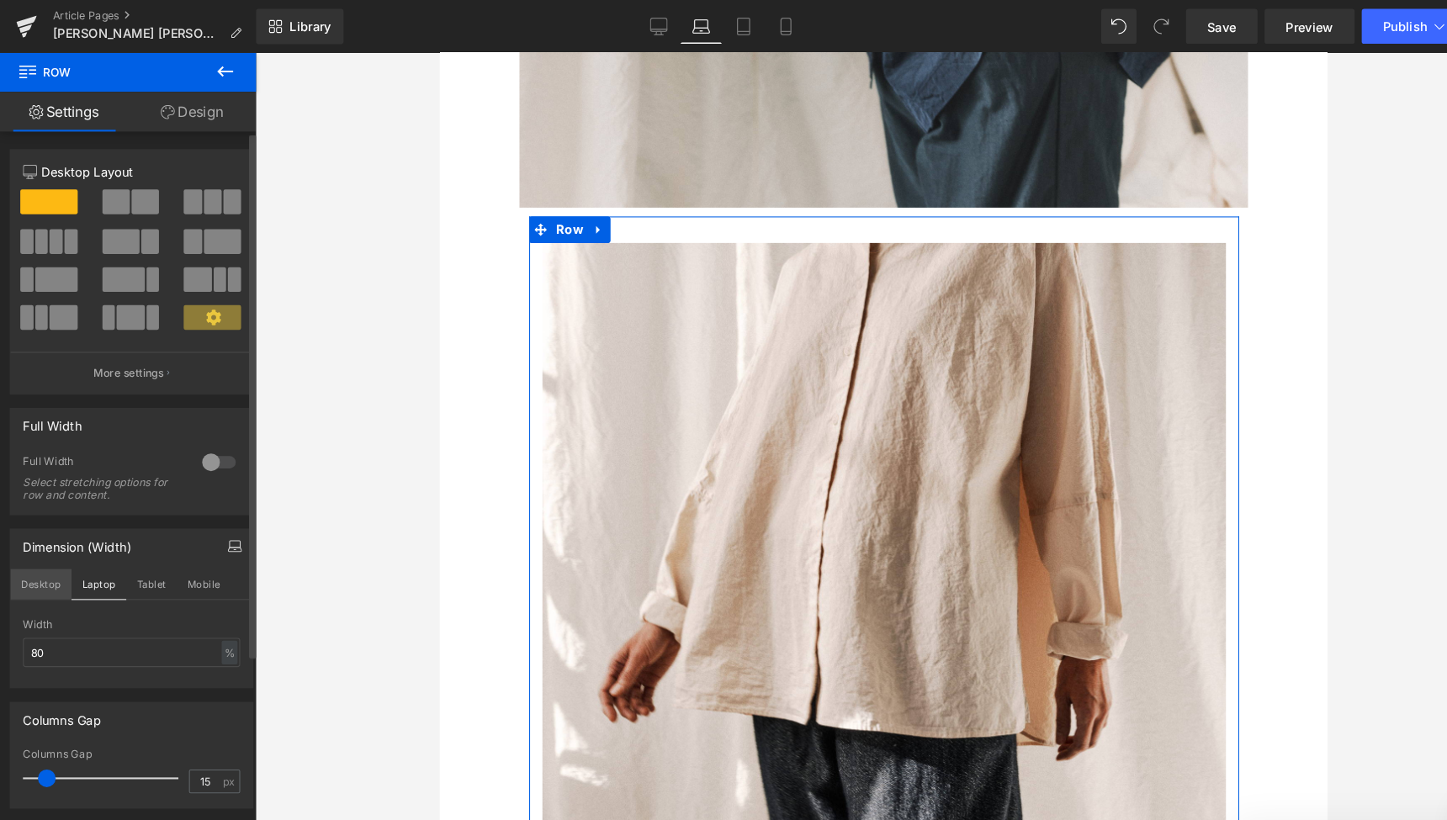
click at [36, 550] on button "Desktop" at bounding box center [39, 557] width 58 height 29
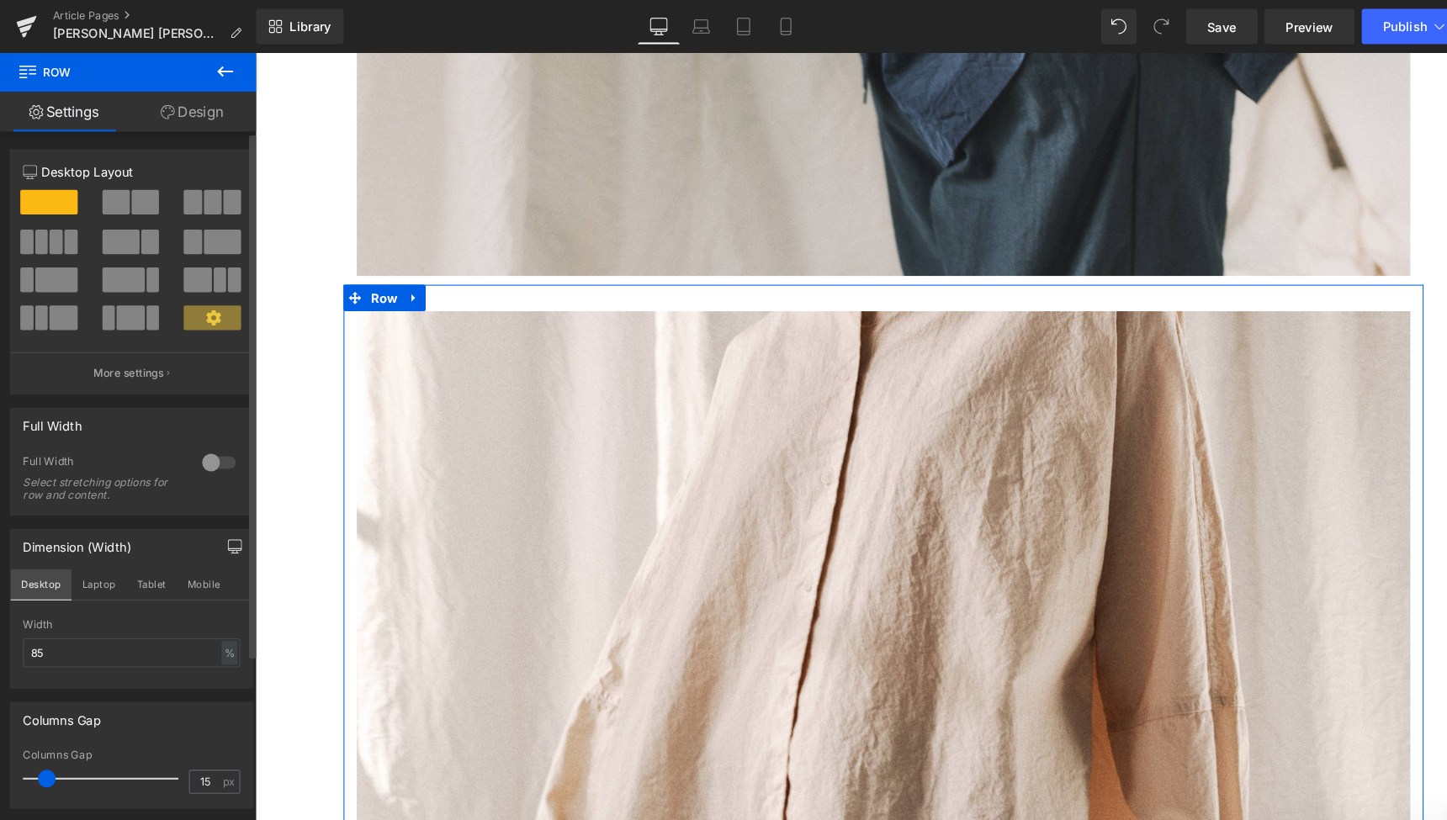
scroll to position [7895, 0]
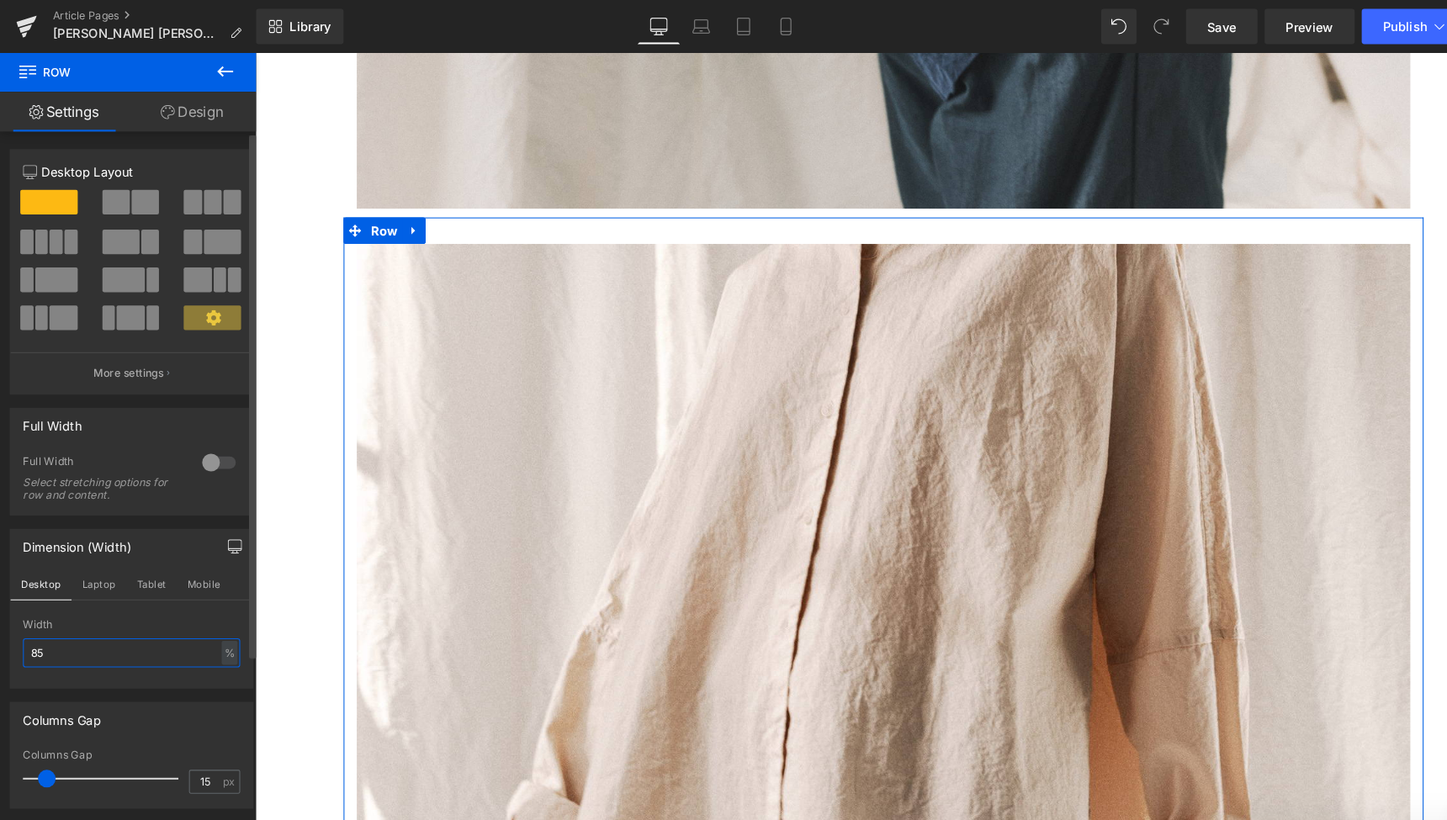
click at [43, 624] on input "85" at bounding box center [125, 622] width 207 height 28
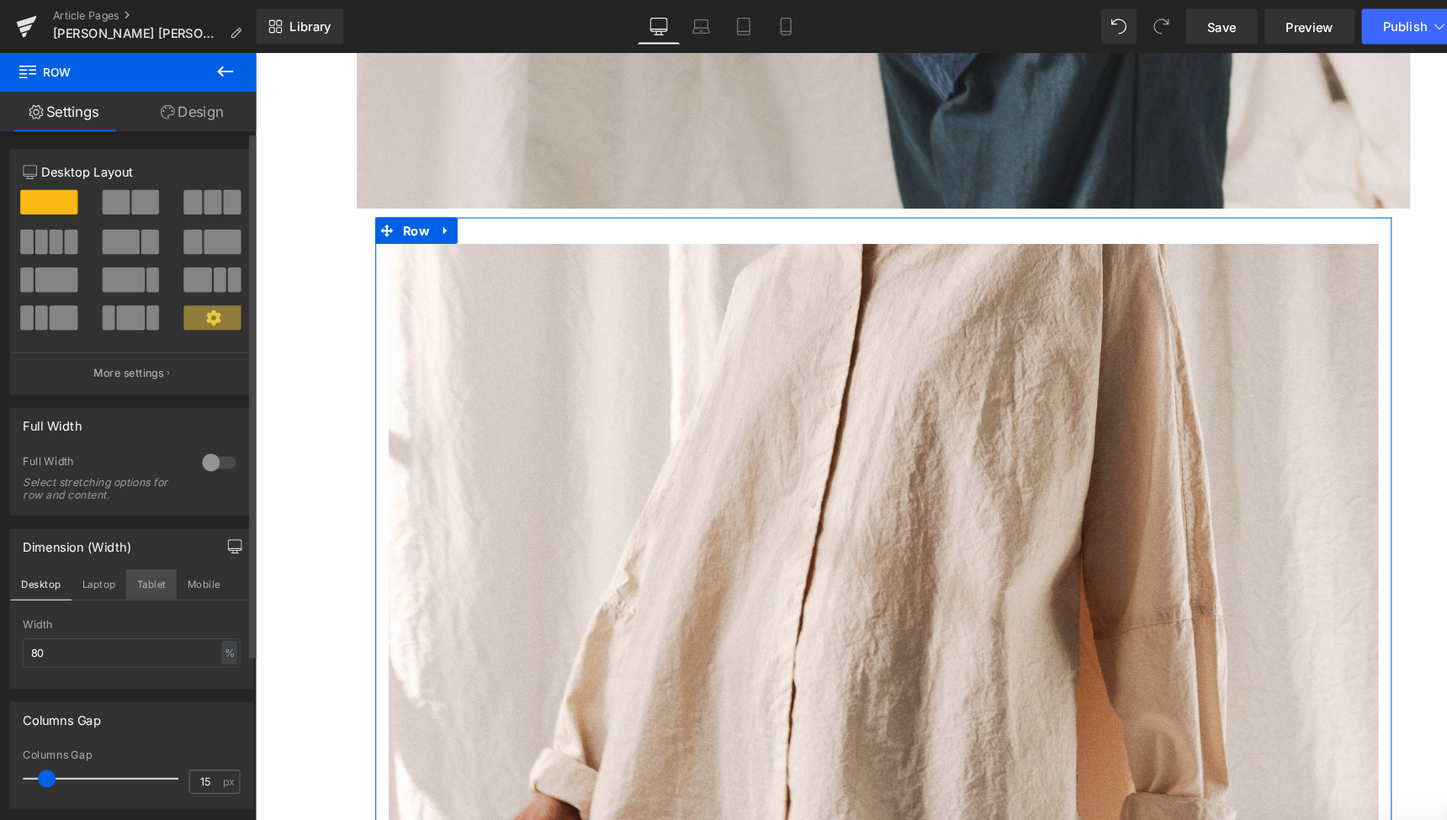
click at [139, 557] on button "Tablet" at bounding box center [144, 557] width 48 height 29
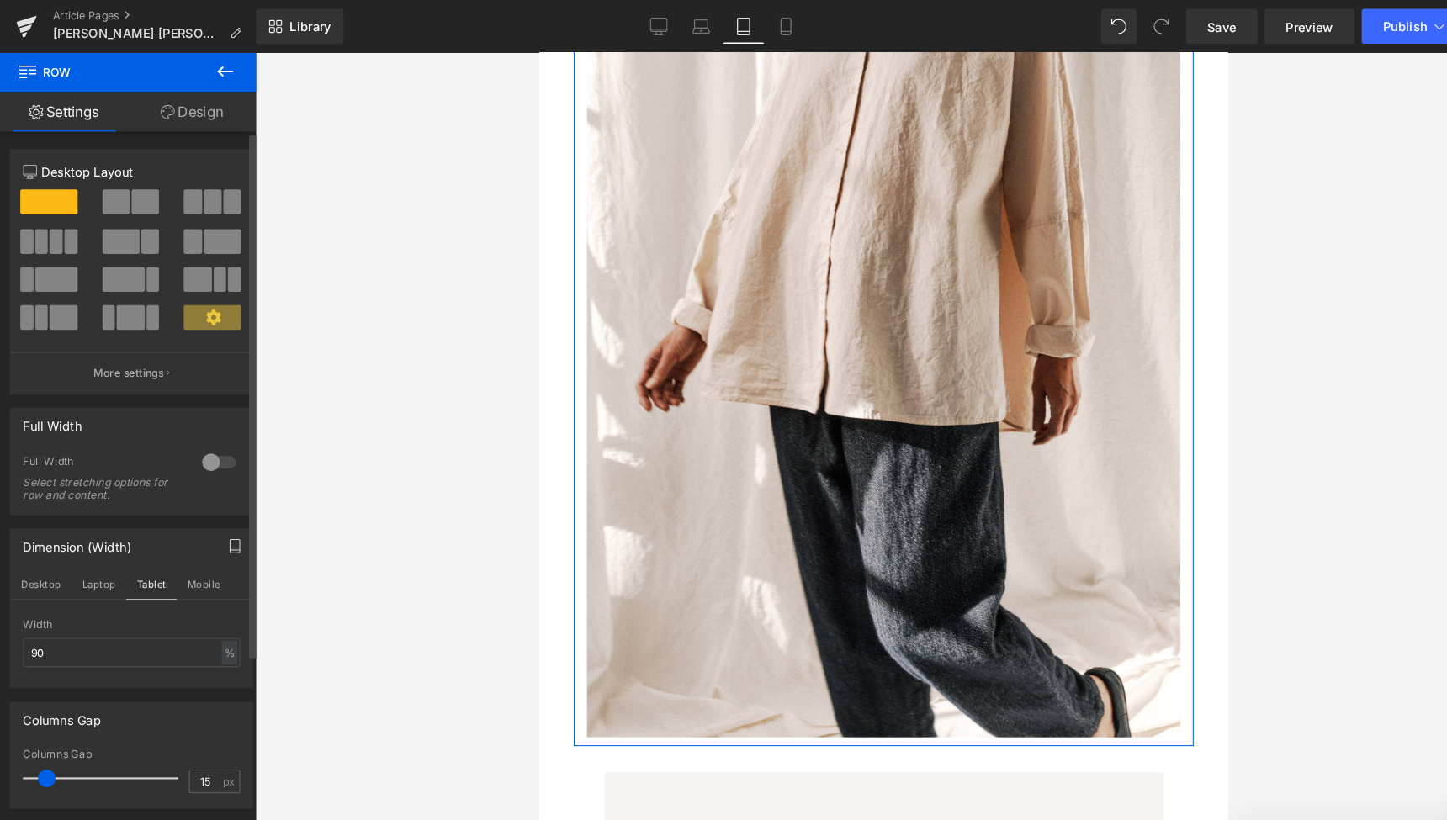
scroll to position [4168, 0]
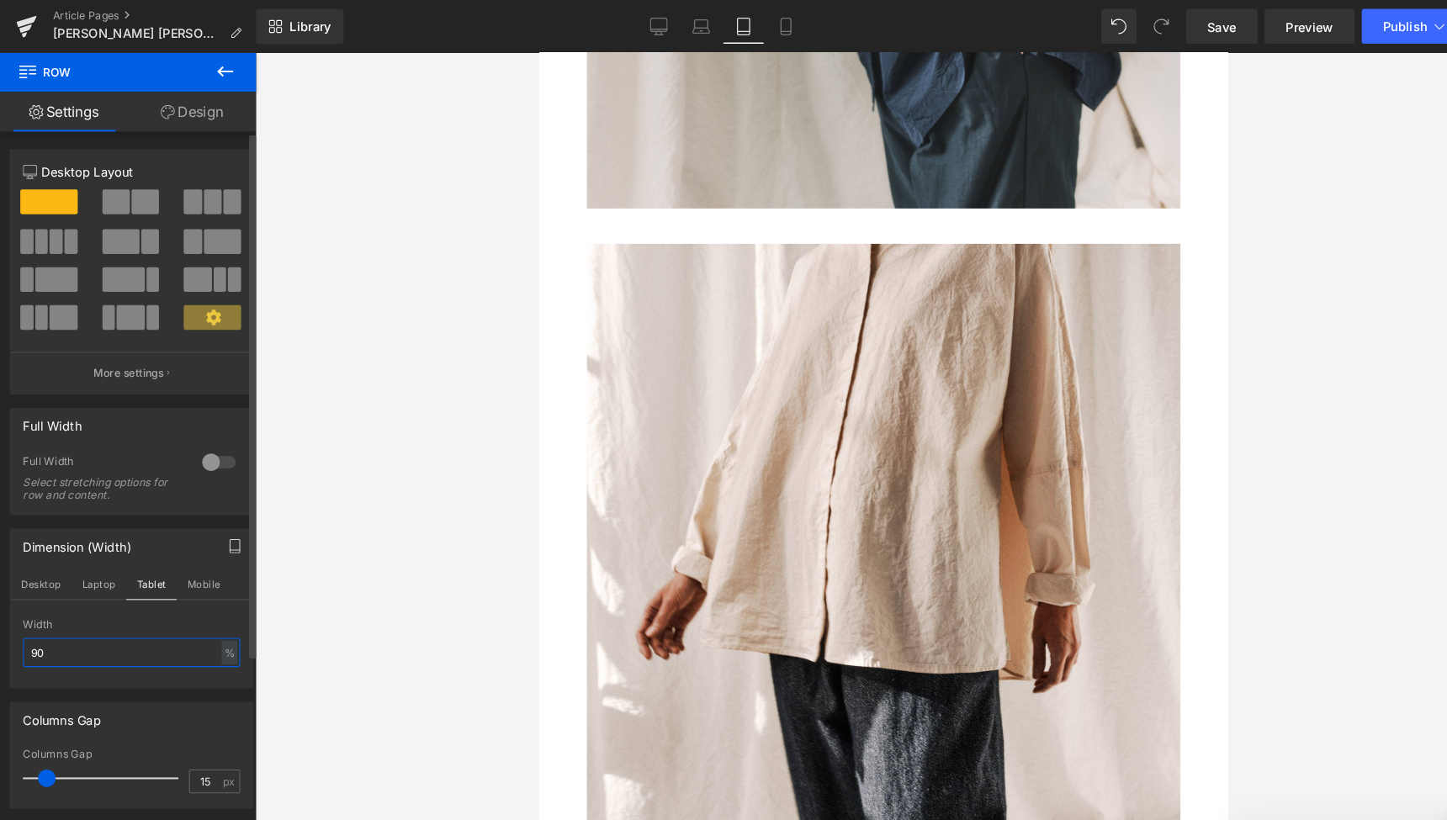
drag, startPoint x: 49, startPoint y: 624, endPoint x: 7, endPoint y: 619, distance: 42.3
click at [7, 619] on div "Dimension (Width) Desktop Laptop Tablet Mobile 90% Width 90 % % px" at bounding box center [126, 573] width 252 height 165
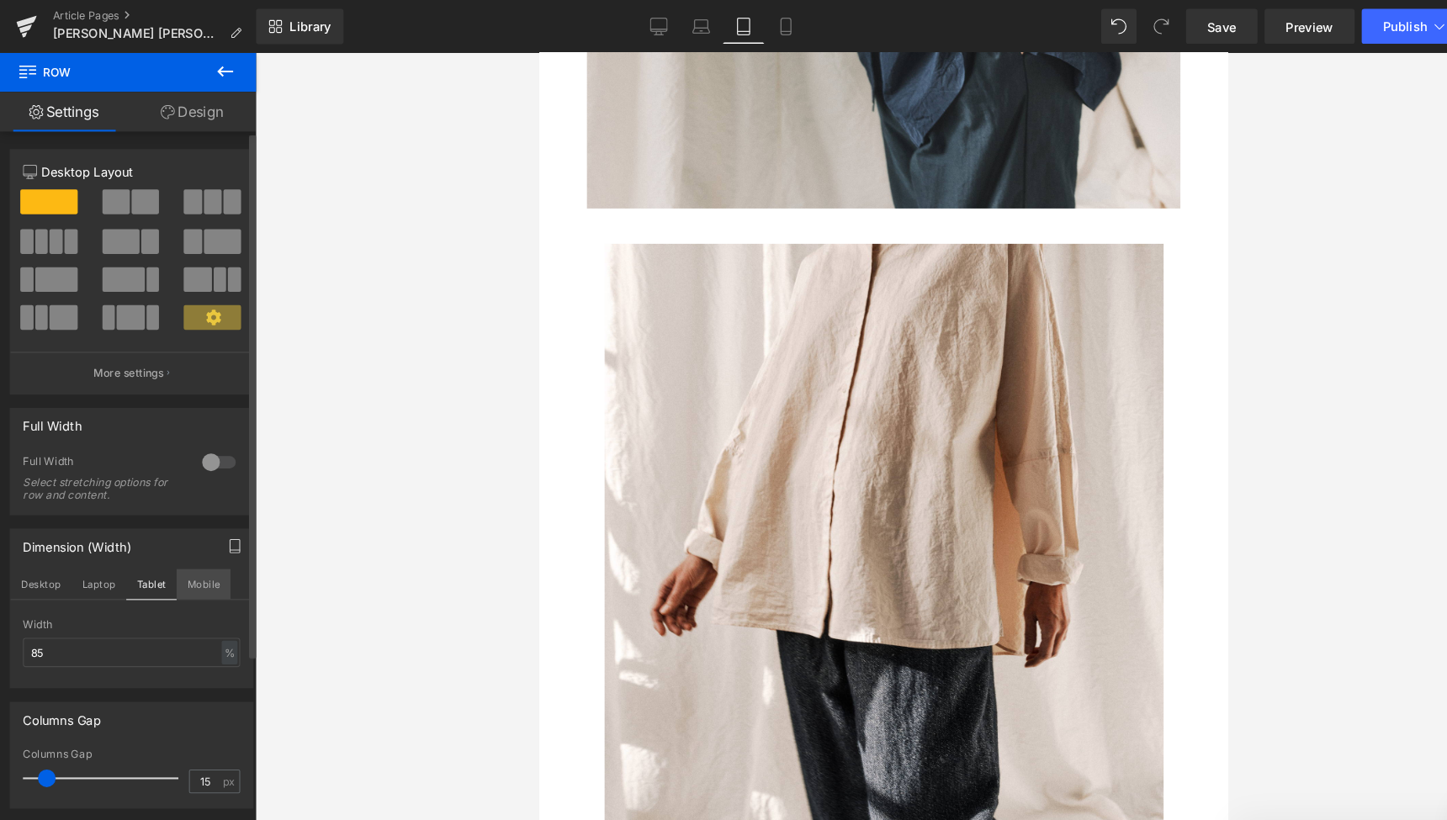
click at [193, 557] on button "Mobile" at bounding box center [193, 557] width 51 height 29
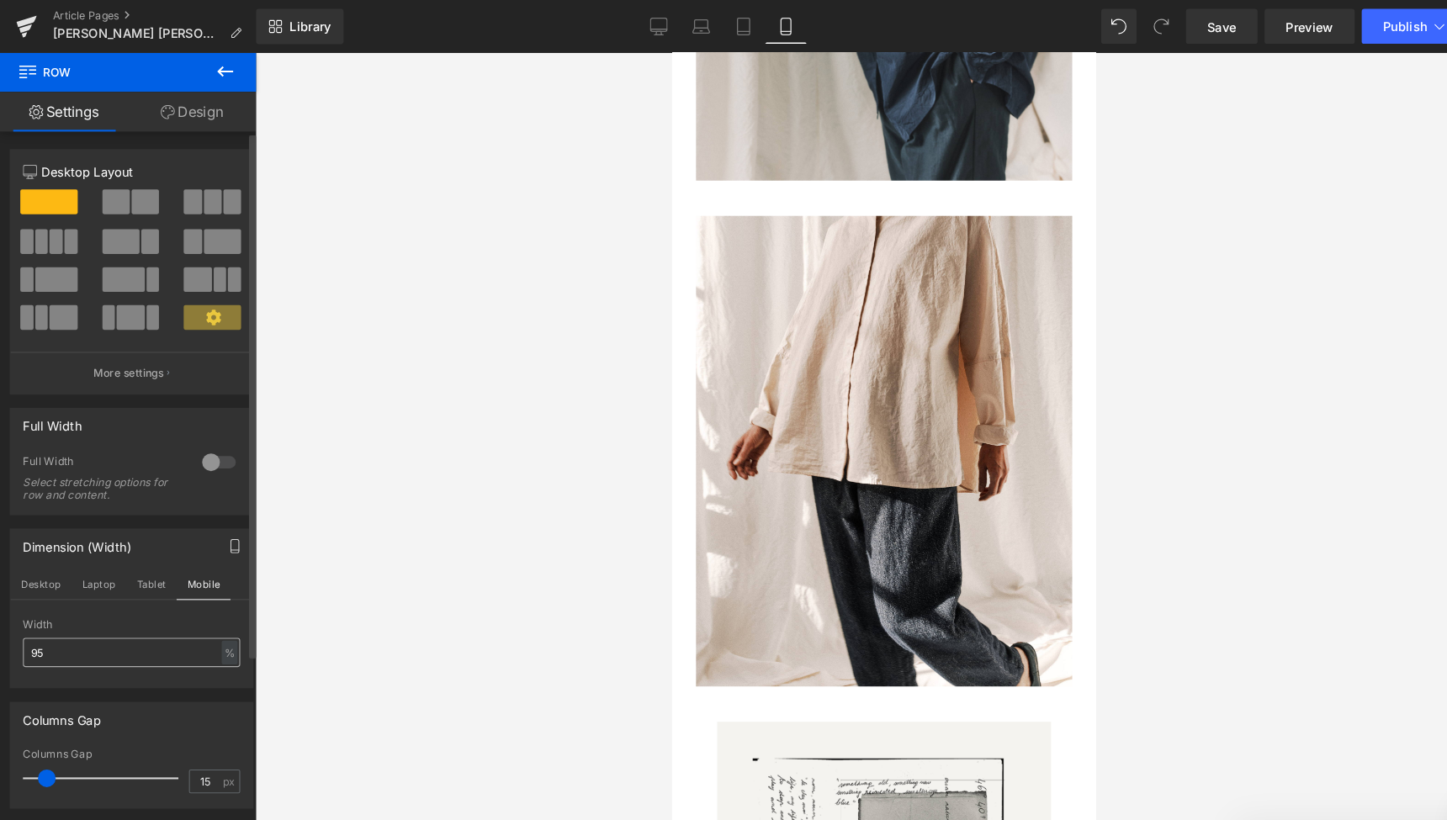
scroll to position [2855, 0]
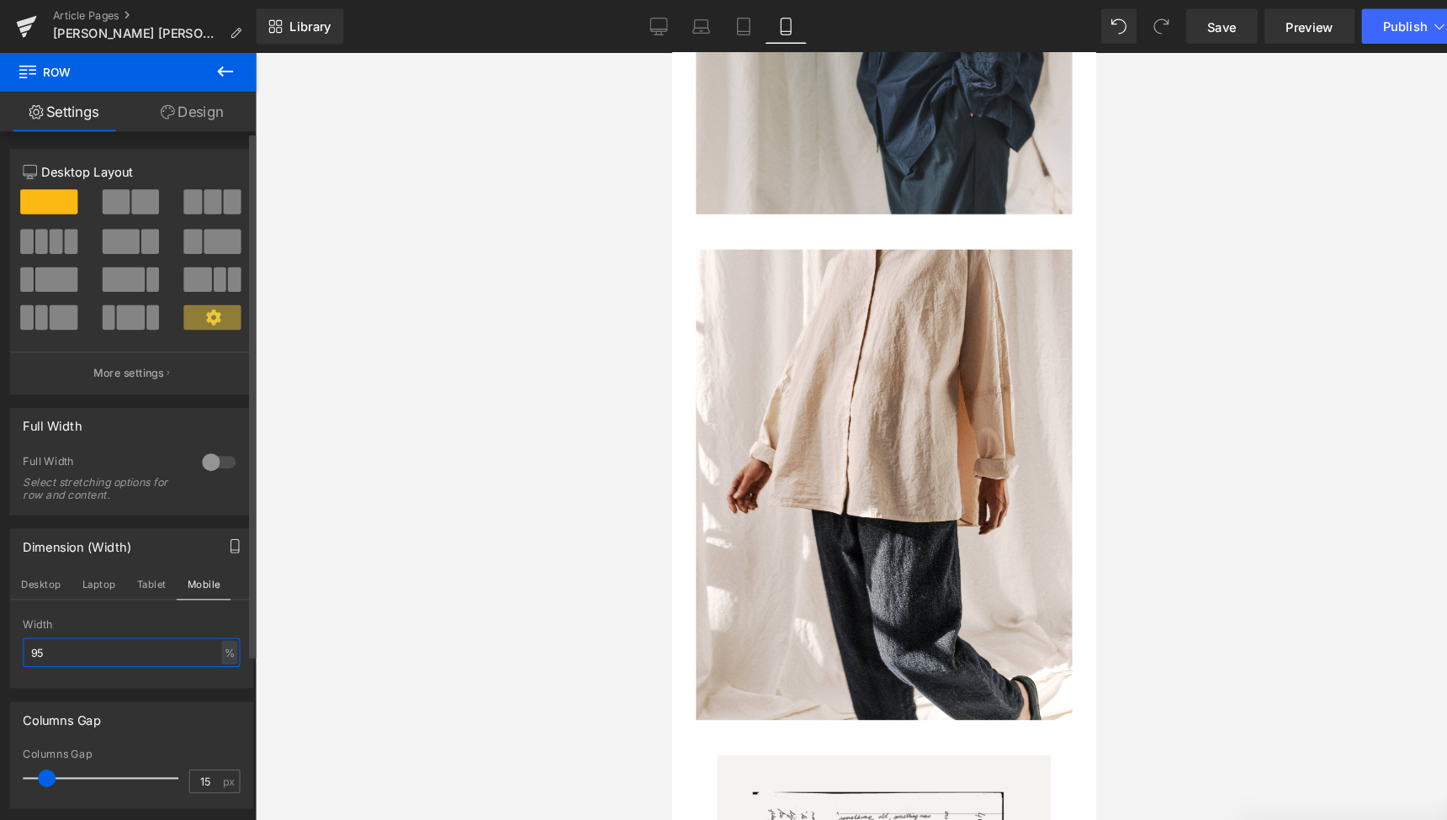
click at [34, 619] on input "95" at bounding box center [125, 622] width 207 height 28
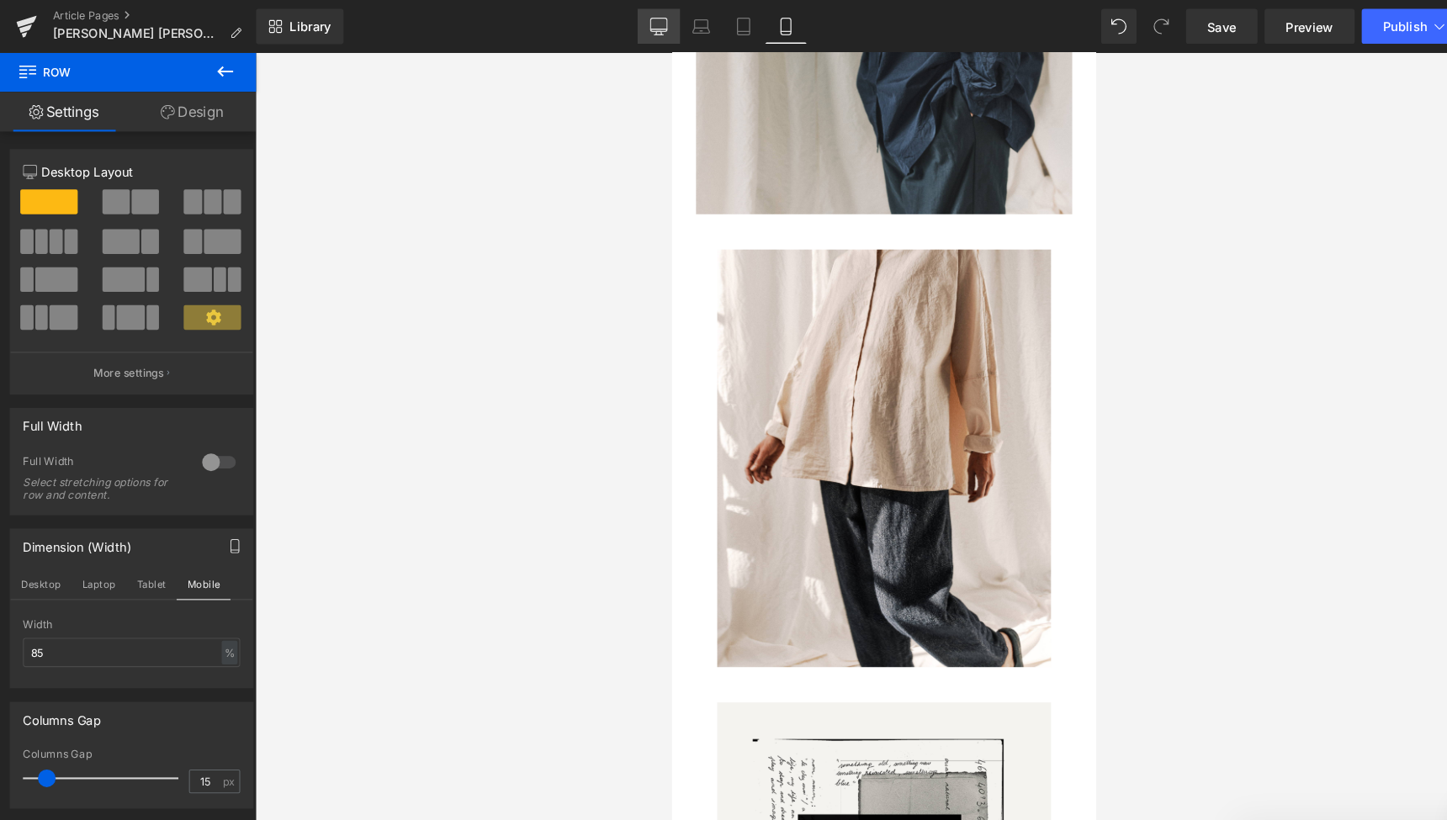
click at [637, 19] on link "Desktop" at bounding box center [628, 25] width 40 height 34
type input "80"
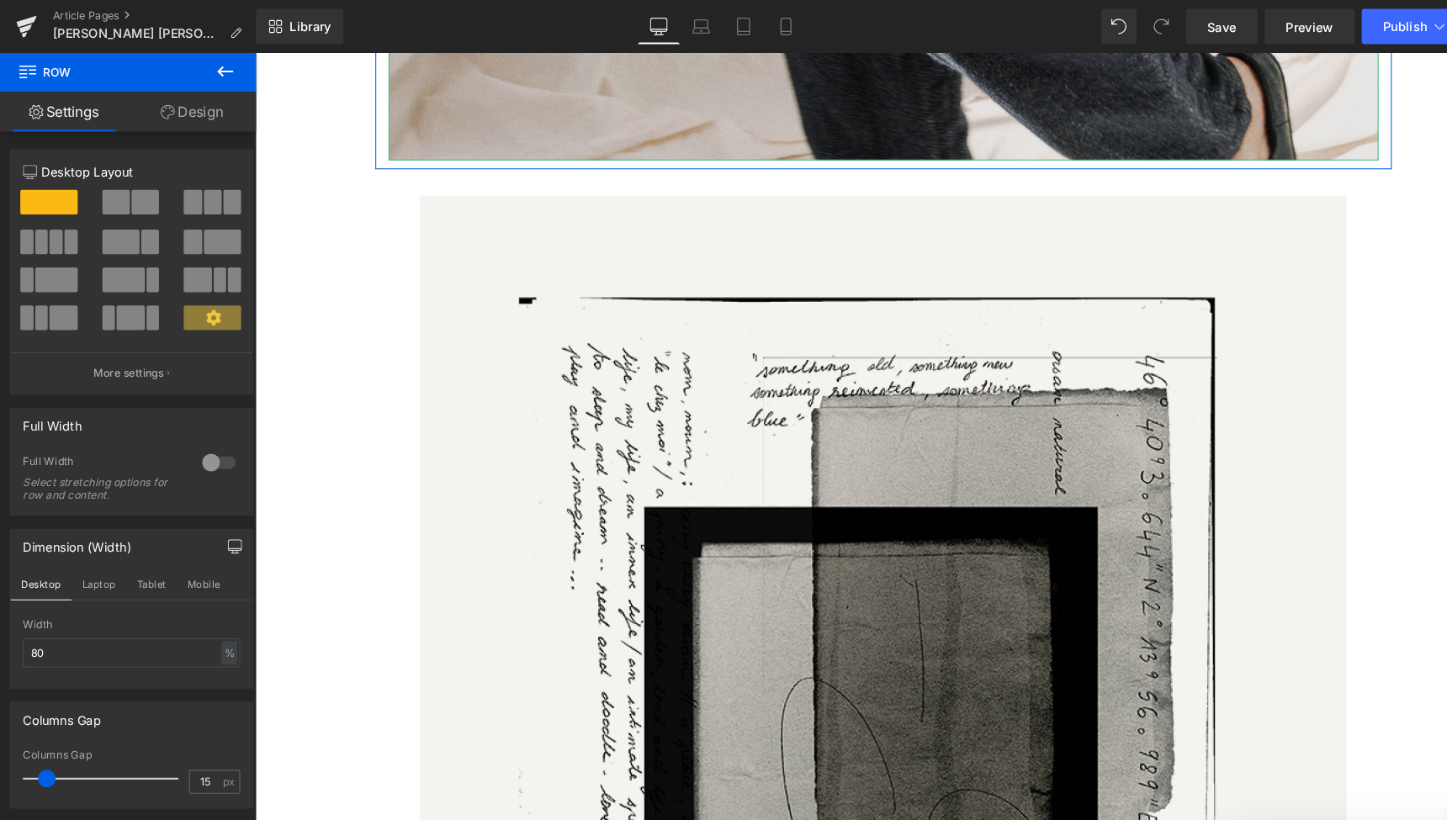
scroll to position [8819, 0]
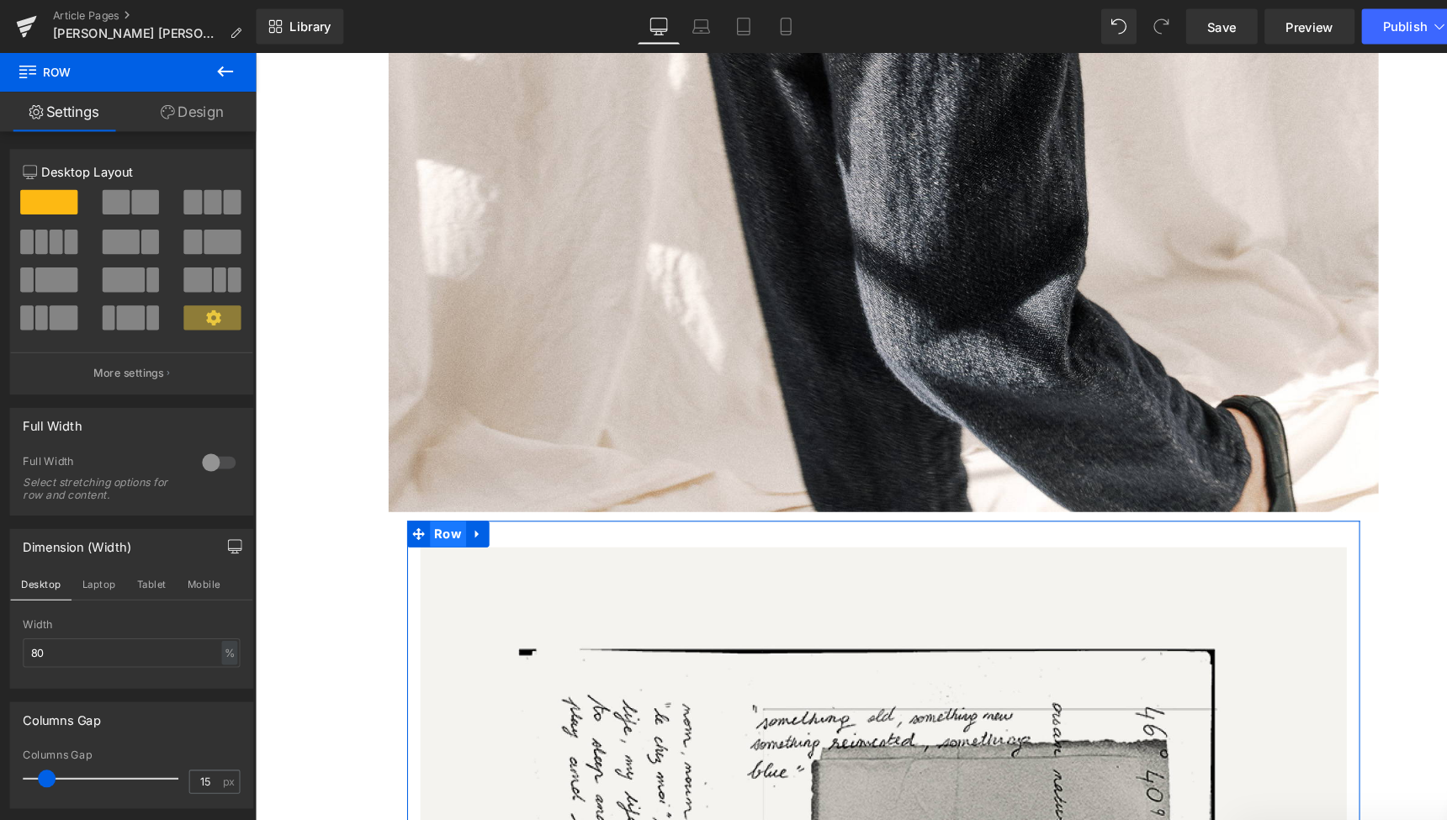
click at [438, 498] on span "Row" at bounding box center [438, 510] width 34 height 25
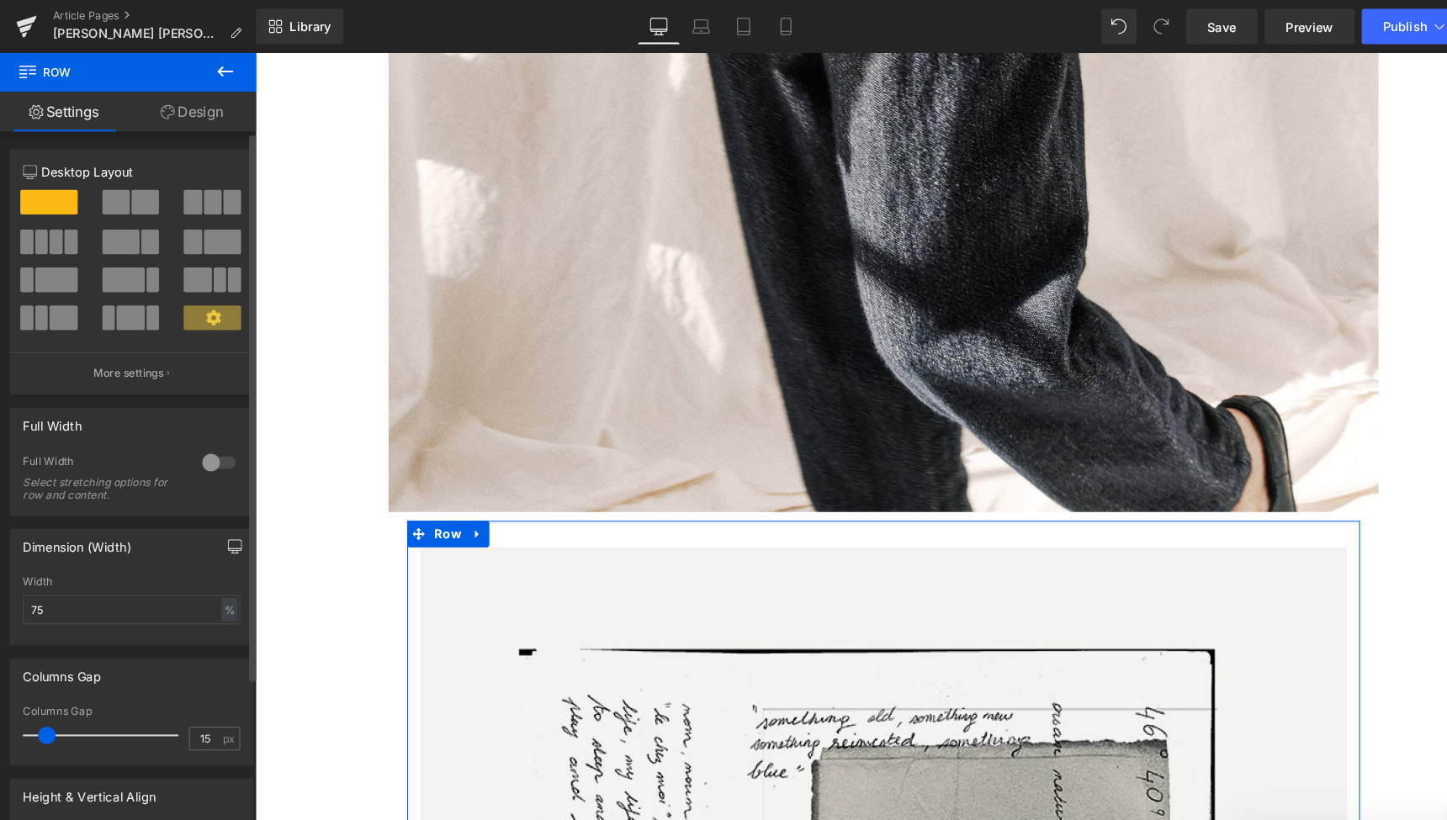
click at [220, 517] on icon "button" at bounding box center [223, 520] width 13 height 13
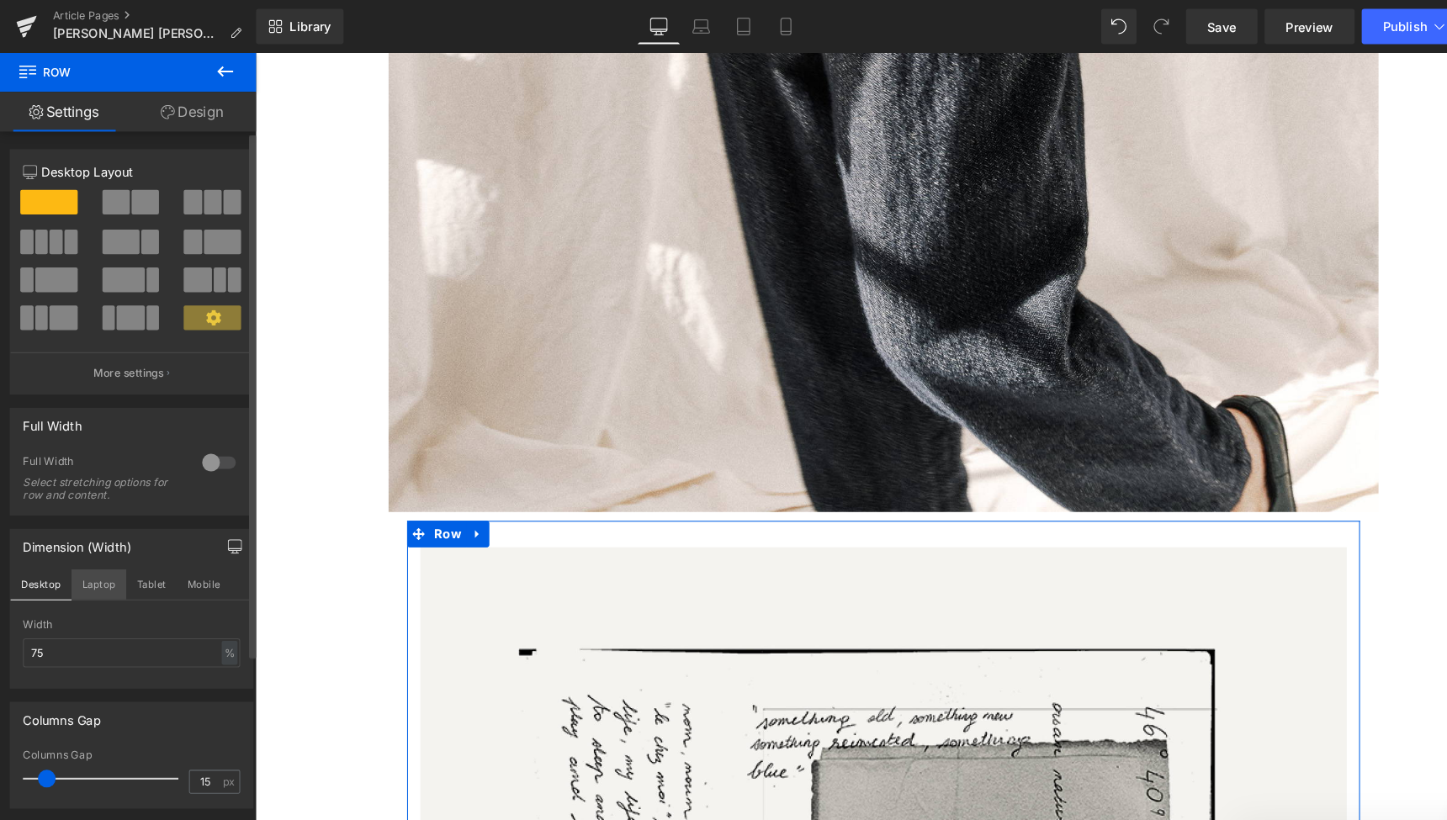
click at [98, 552] on button "Laptop" at bounding box center [94, 557] width 52 height 29
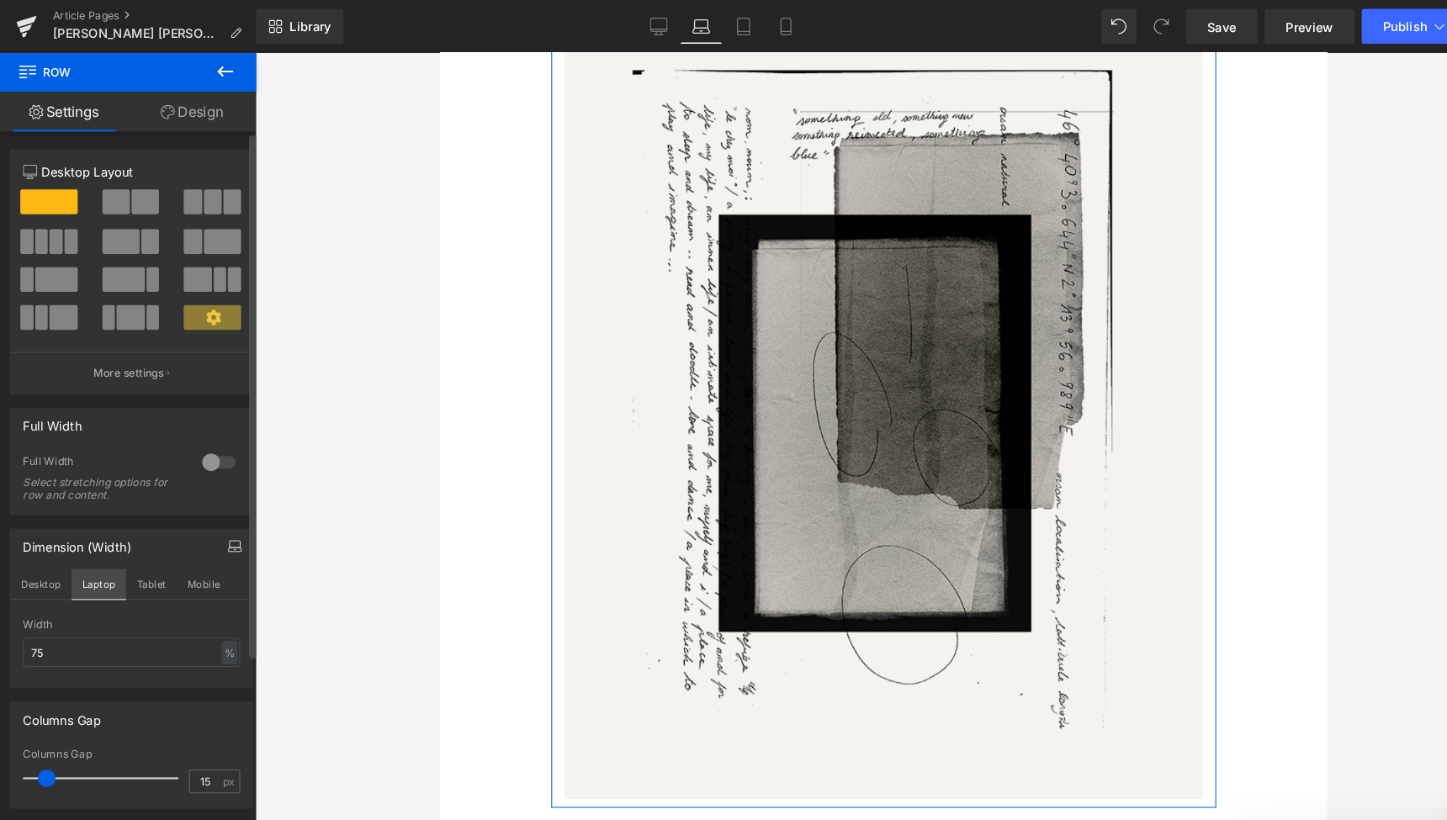
scroll to position [6046, 0]
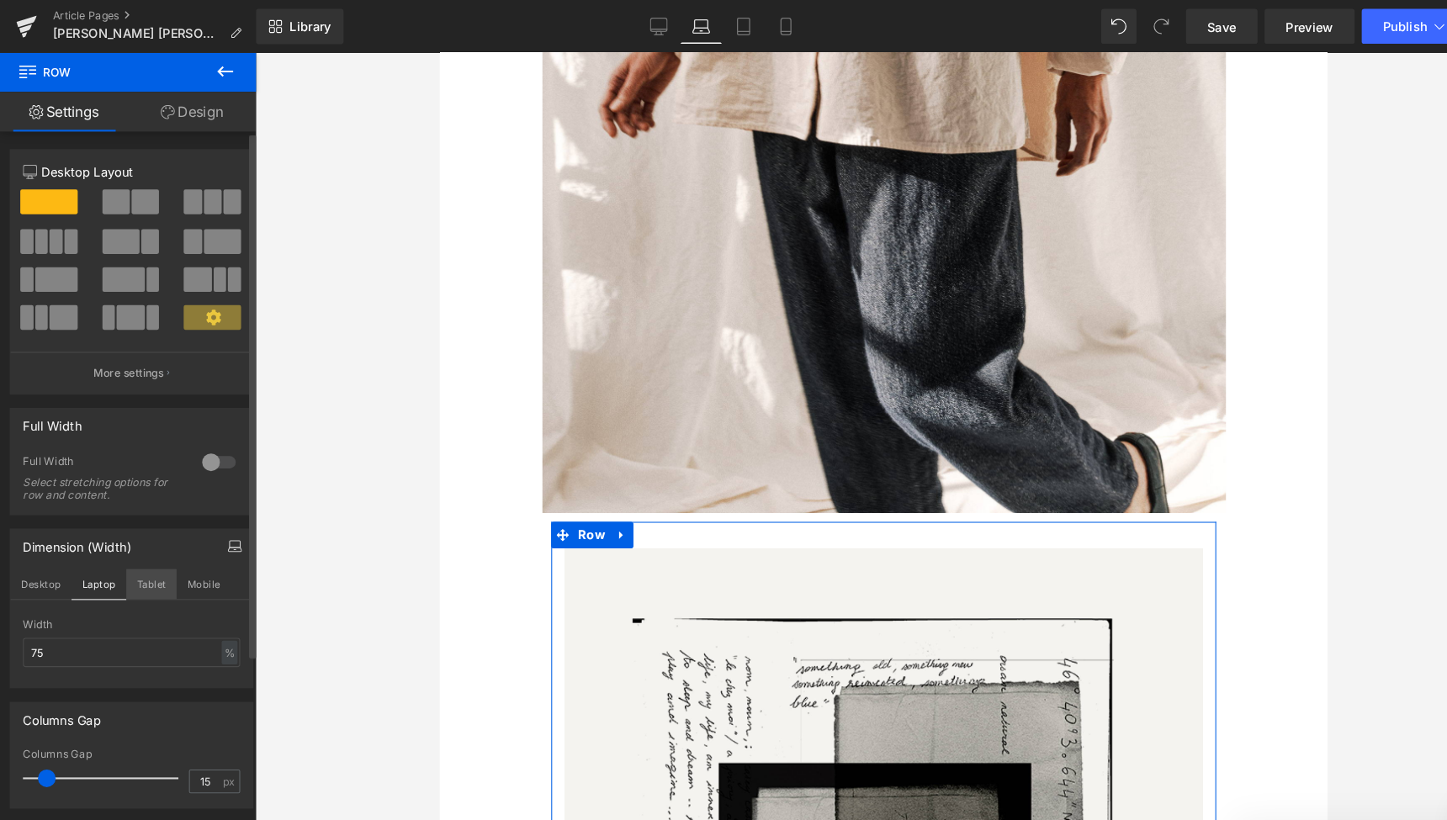
click at [152, 549] on button "Tablet" at bounding box center [144, 557] width 48 height 29
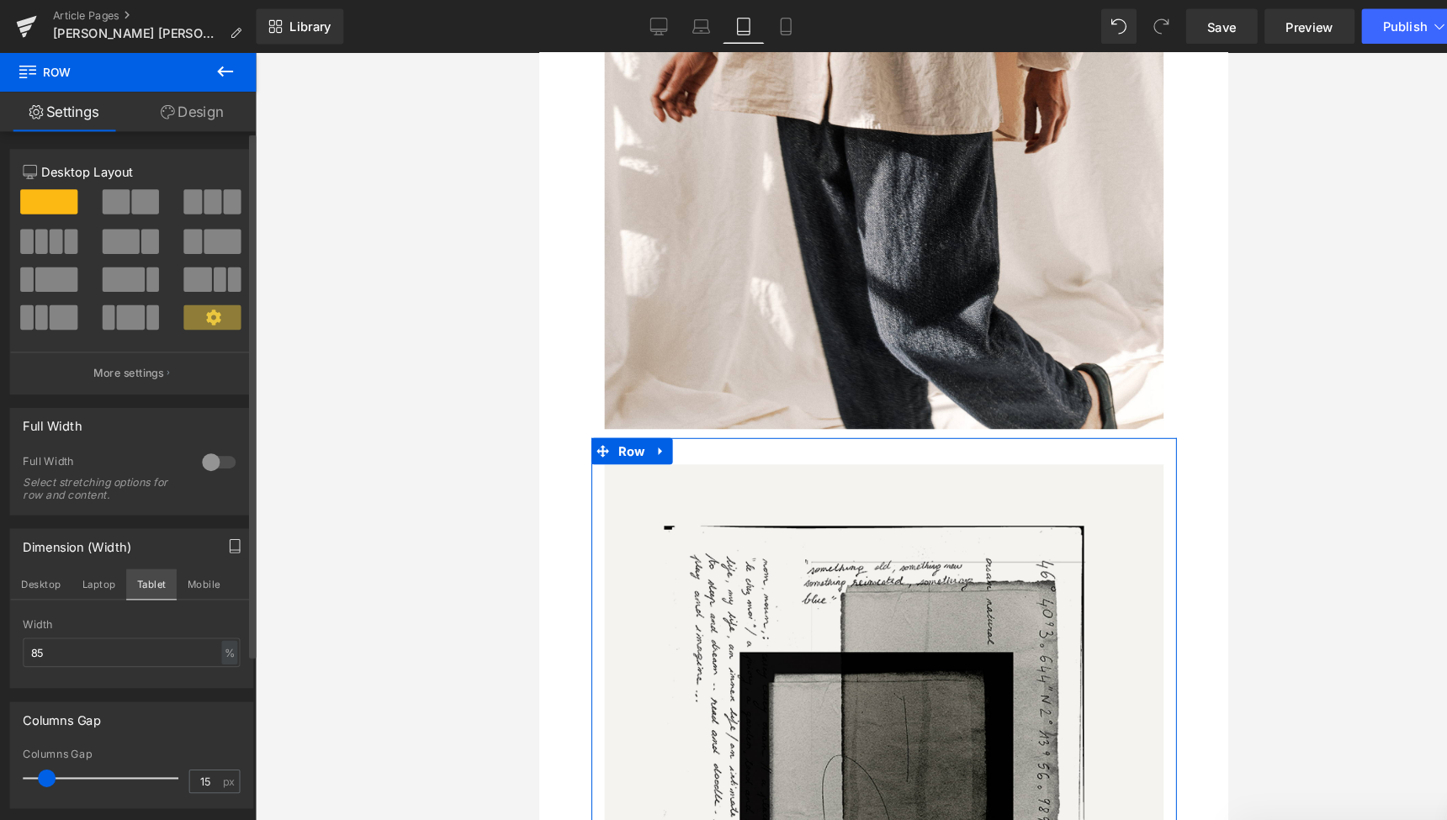
scroll to position [4577, 0]
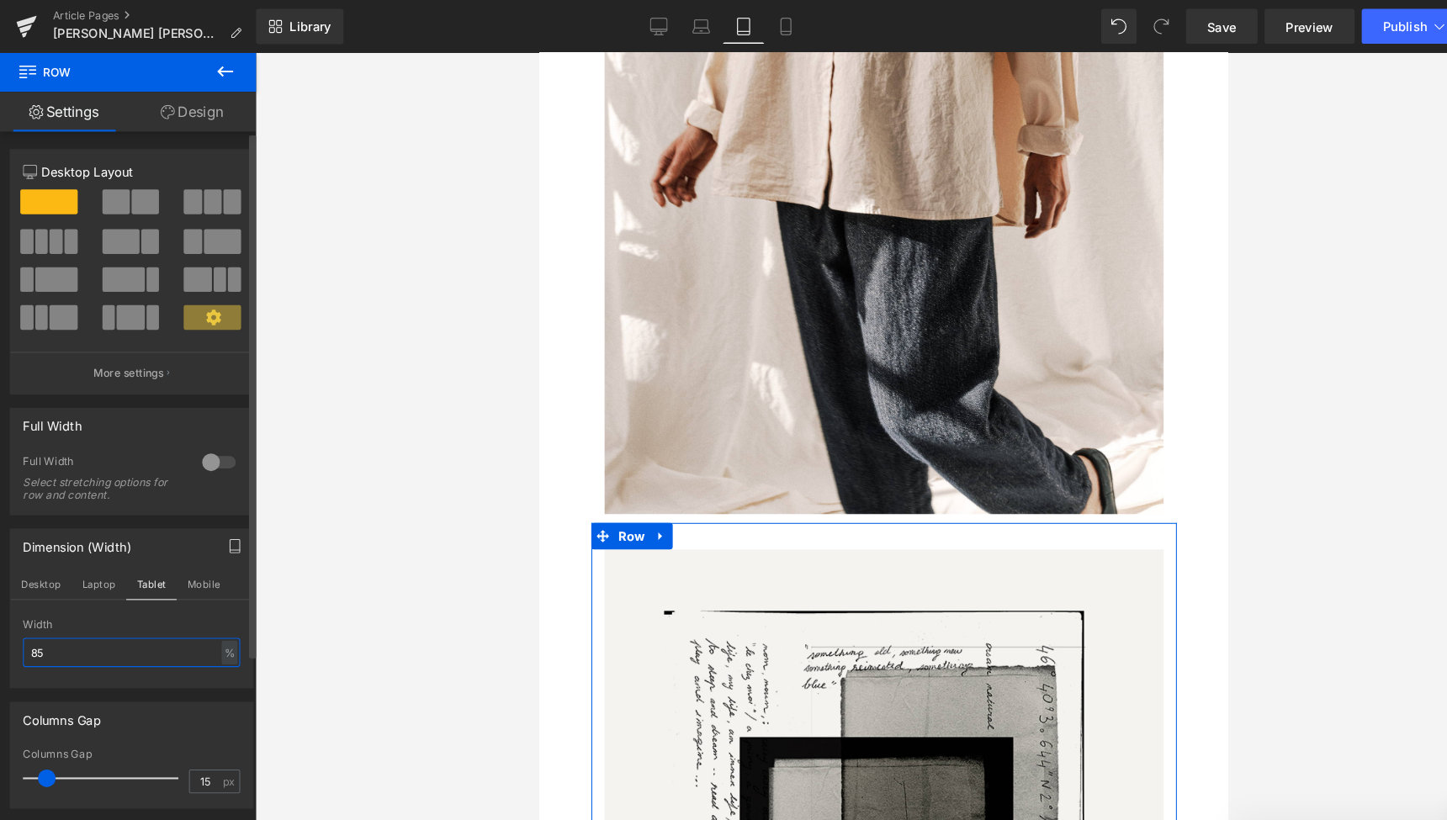
click at [36, 624] on input "85" at bounding box center [125, 622] width 207 height 28
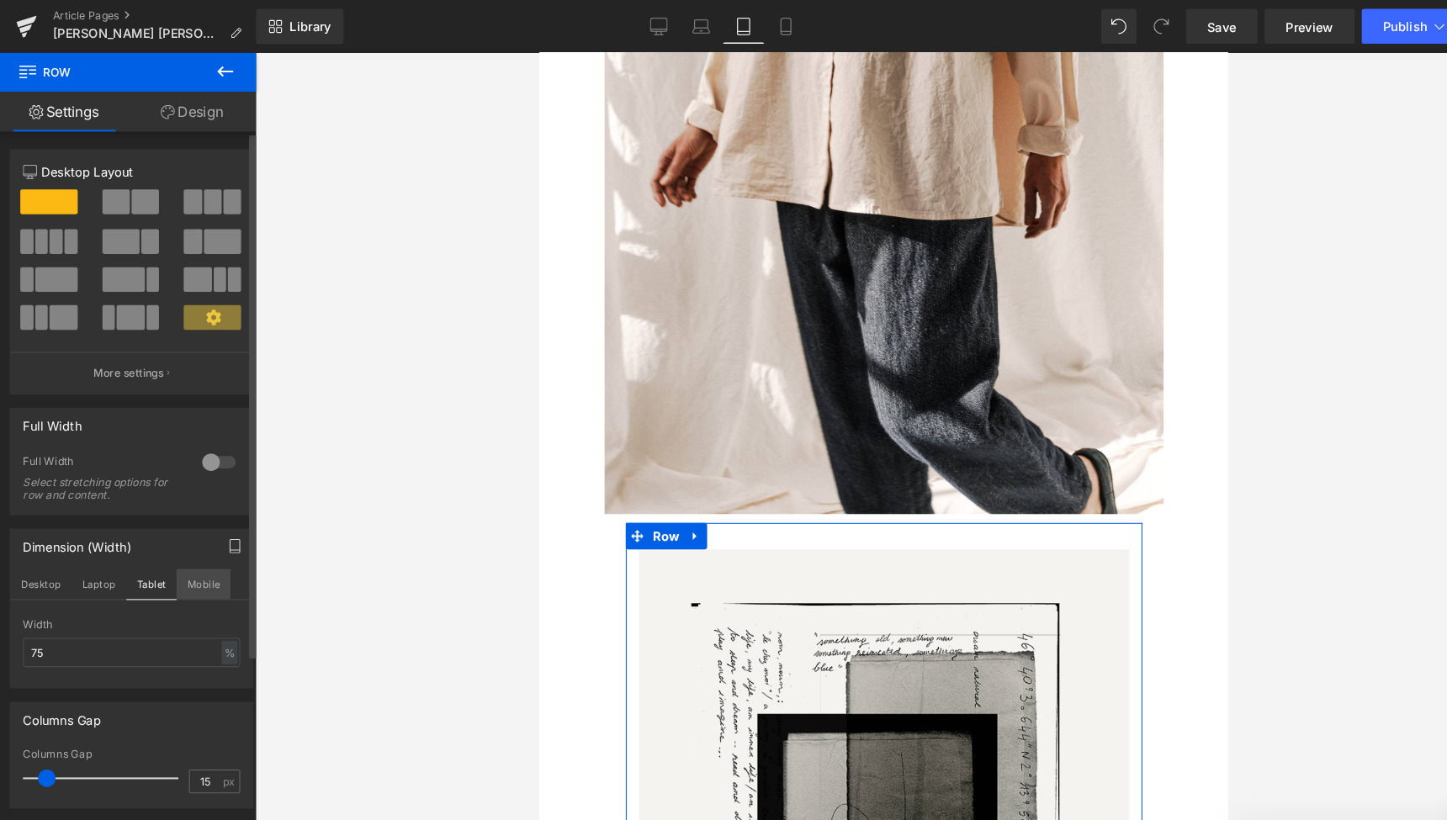
click at [194, 553] on button "Mobile" at bounding box center [193, 557] width 51 height 29
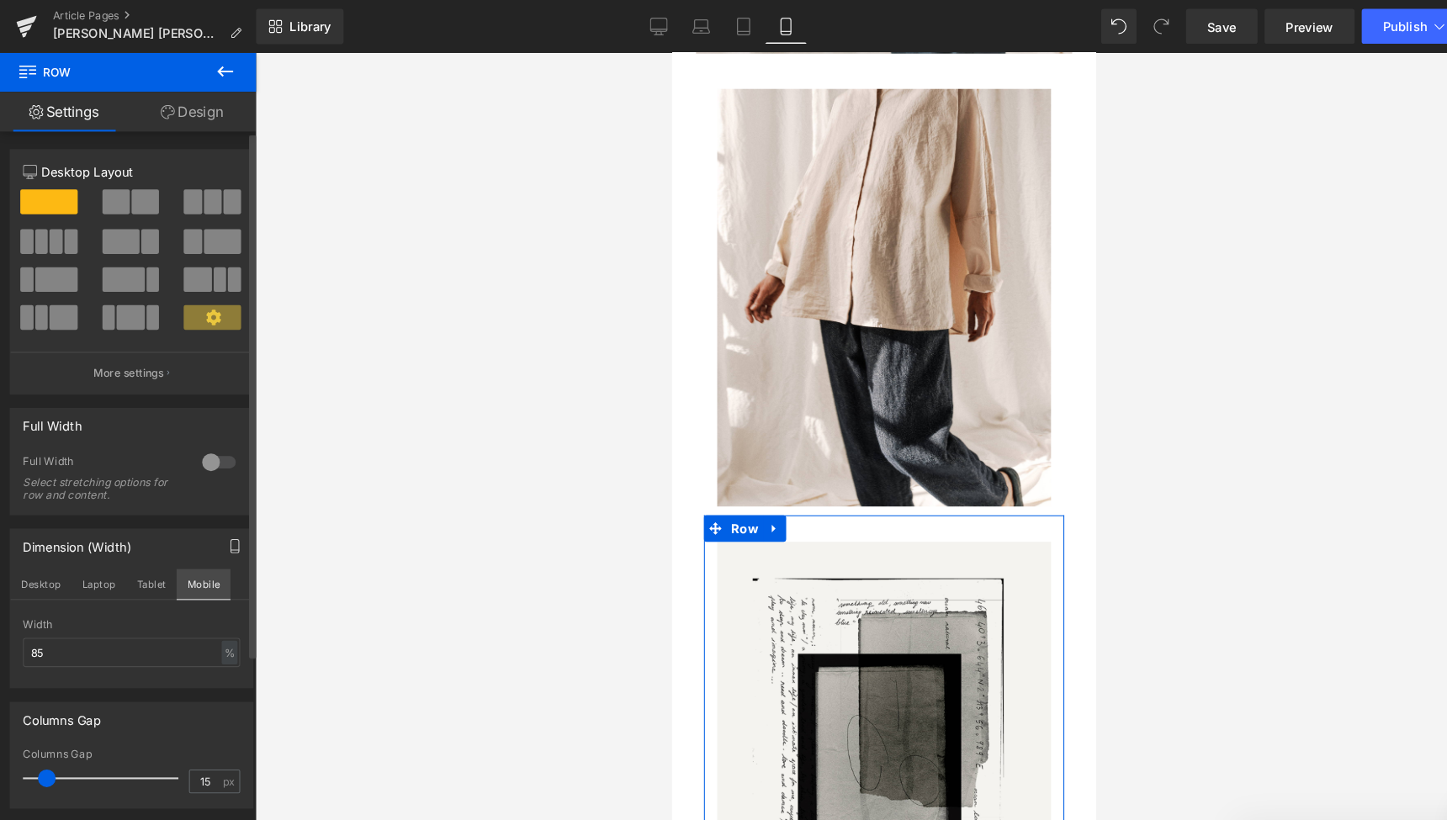
scroll to position [2996, 0]
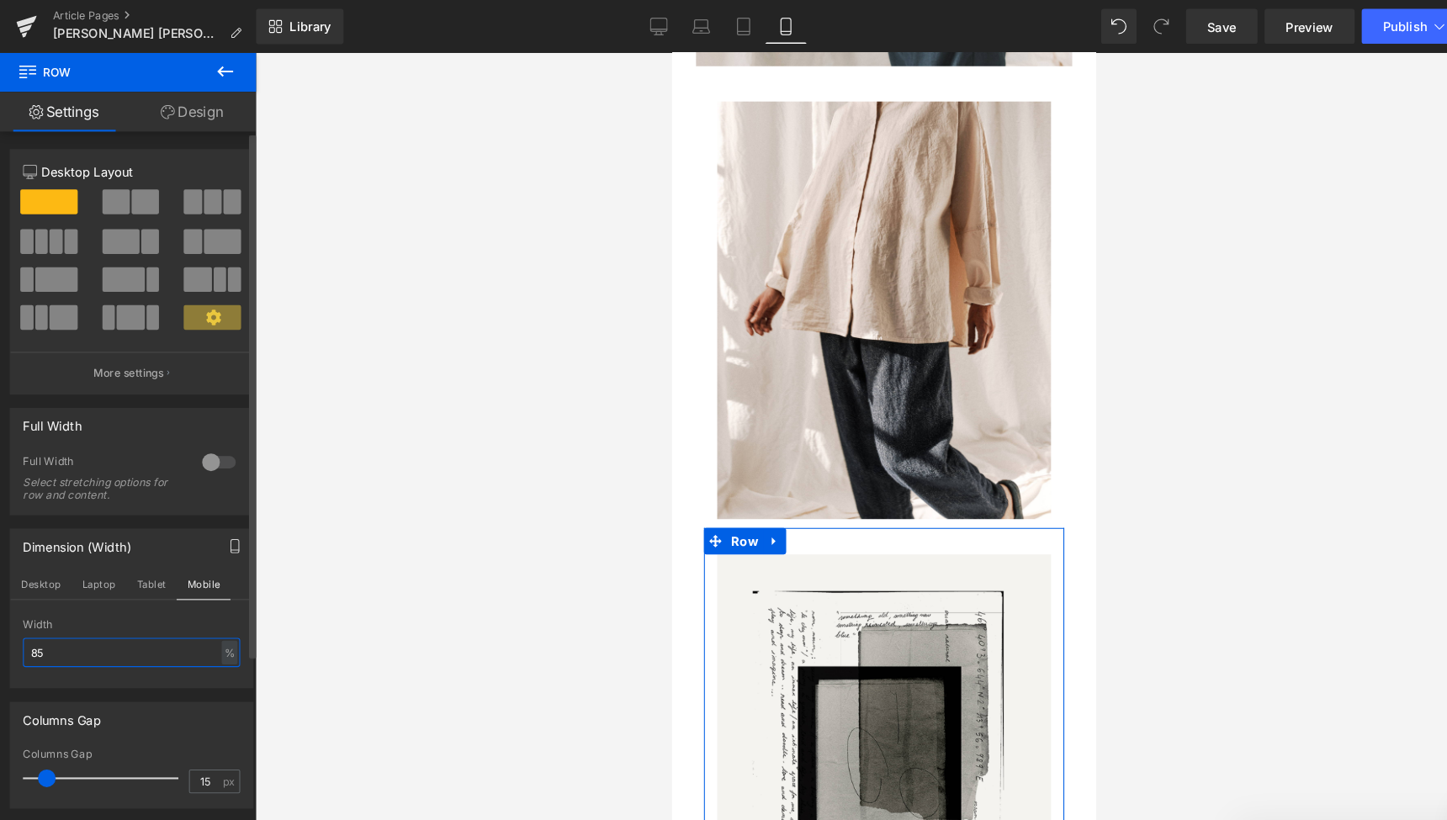
click at [34, 619] on input "85" at bounding box center [125, 622] width 207 height 28
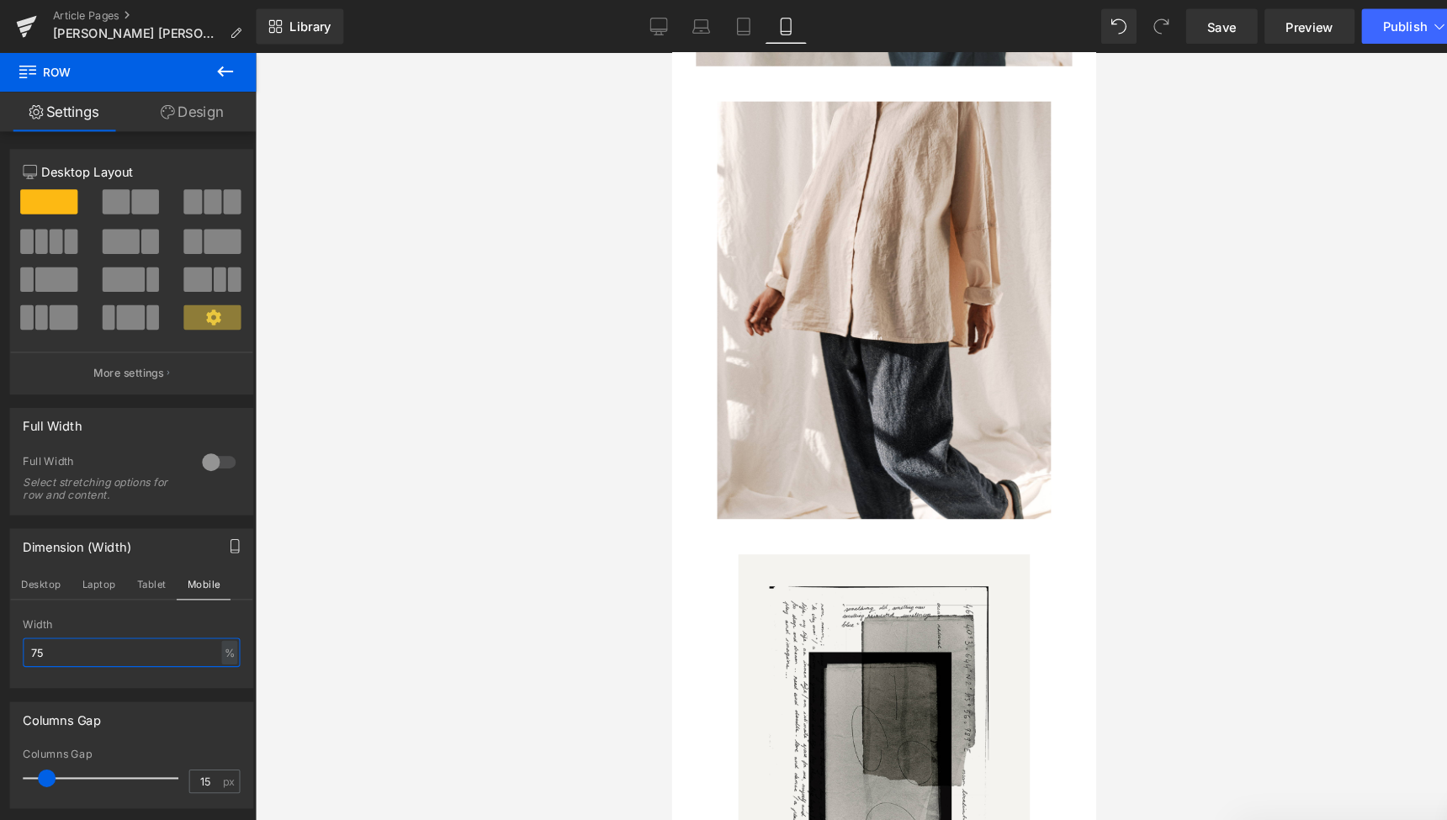
type input "75"
click at [214, 66] on icon at bounding box center [214, 68] width 20 height 20
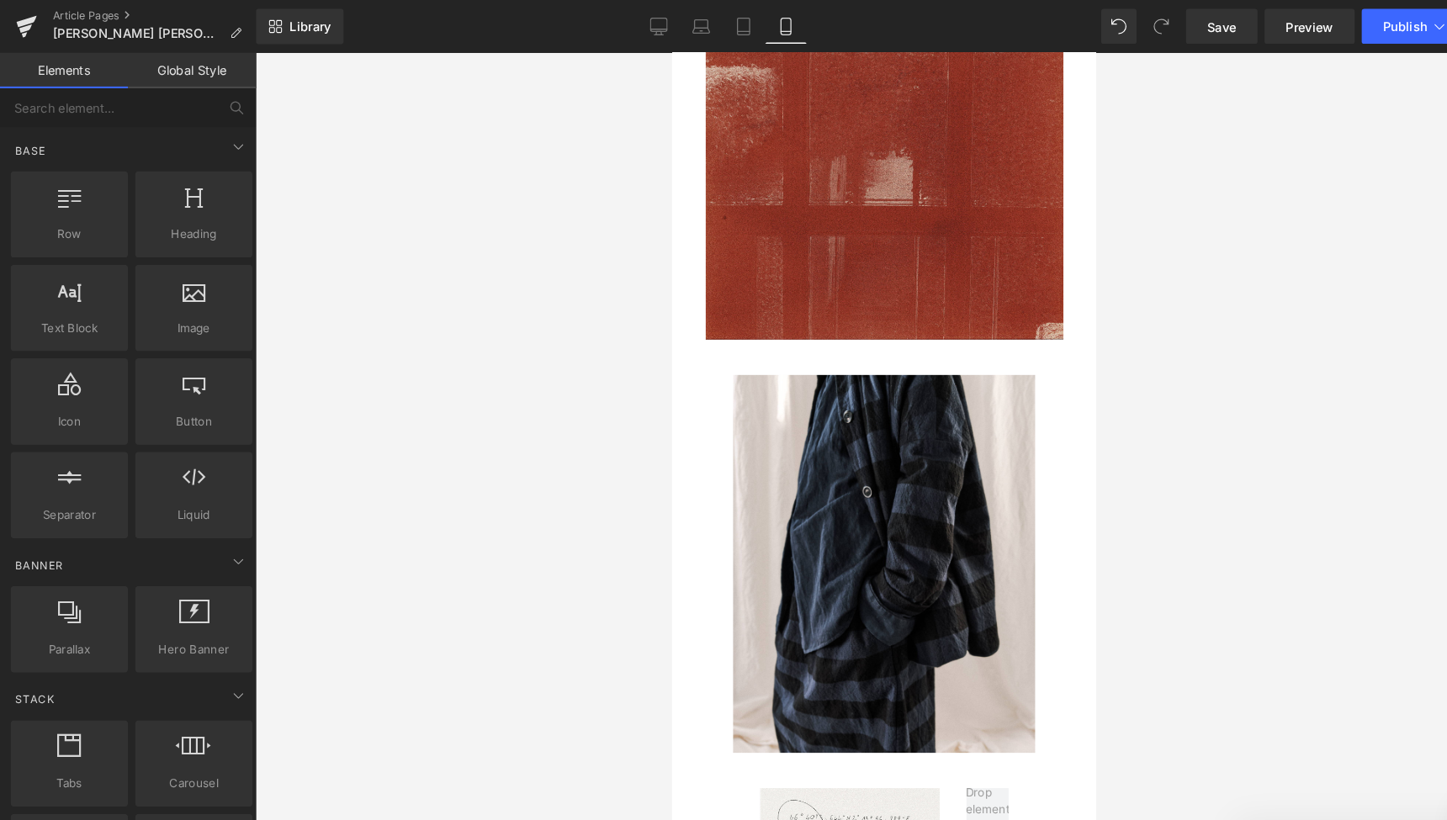
scroll to position [437, 0]
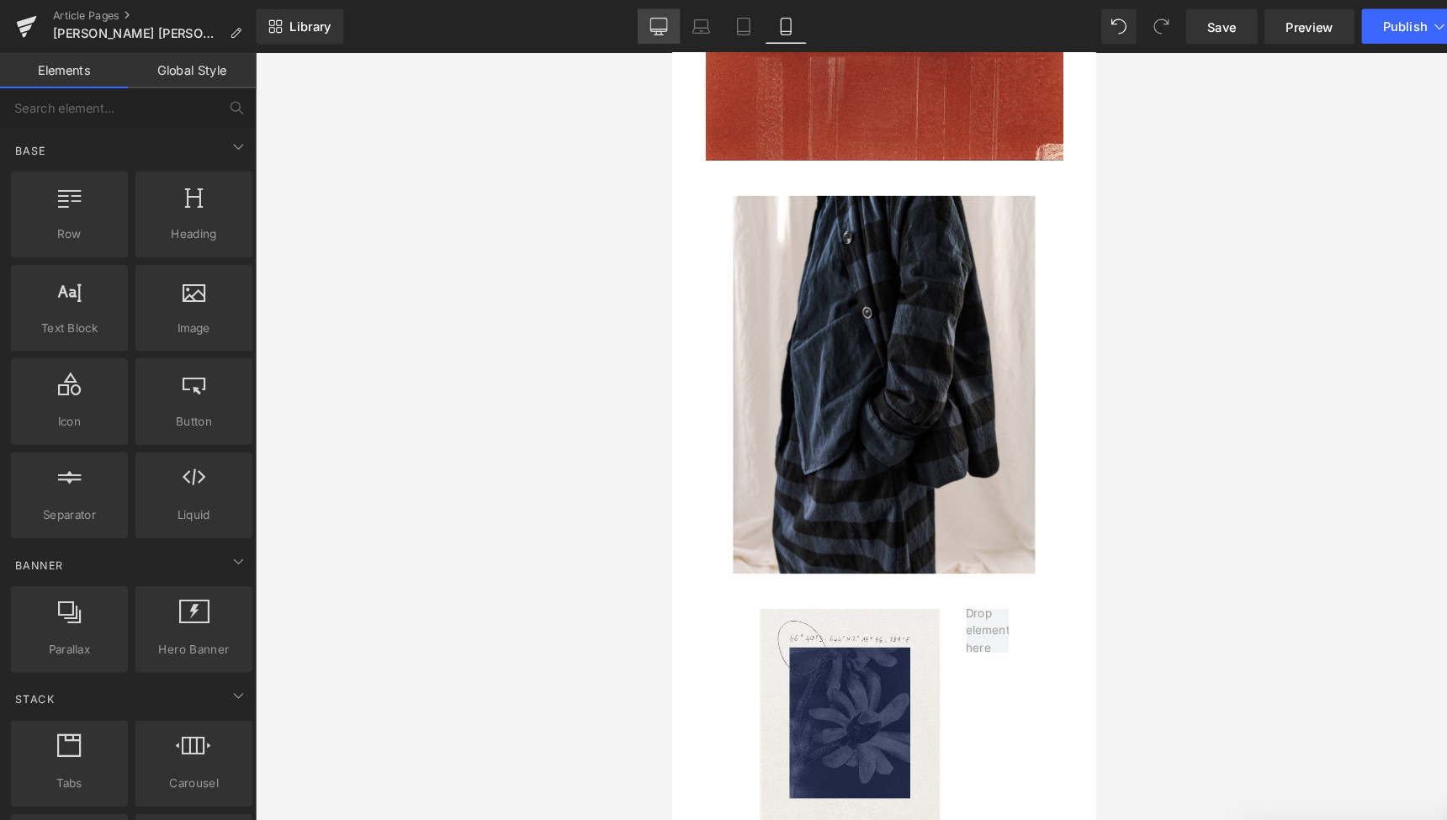
click at [626, 21] on icon at bounding box center [627, 25] width 17 height 17
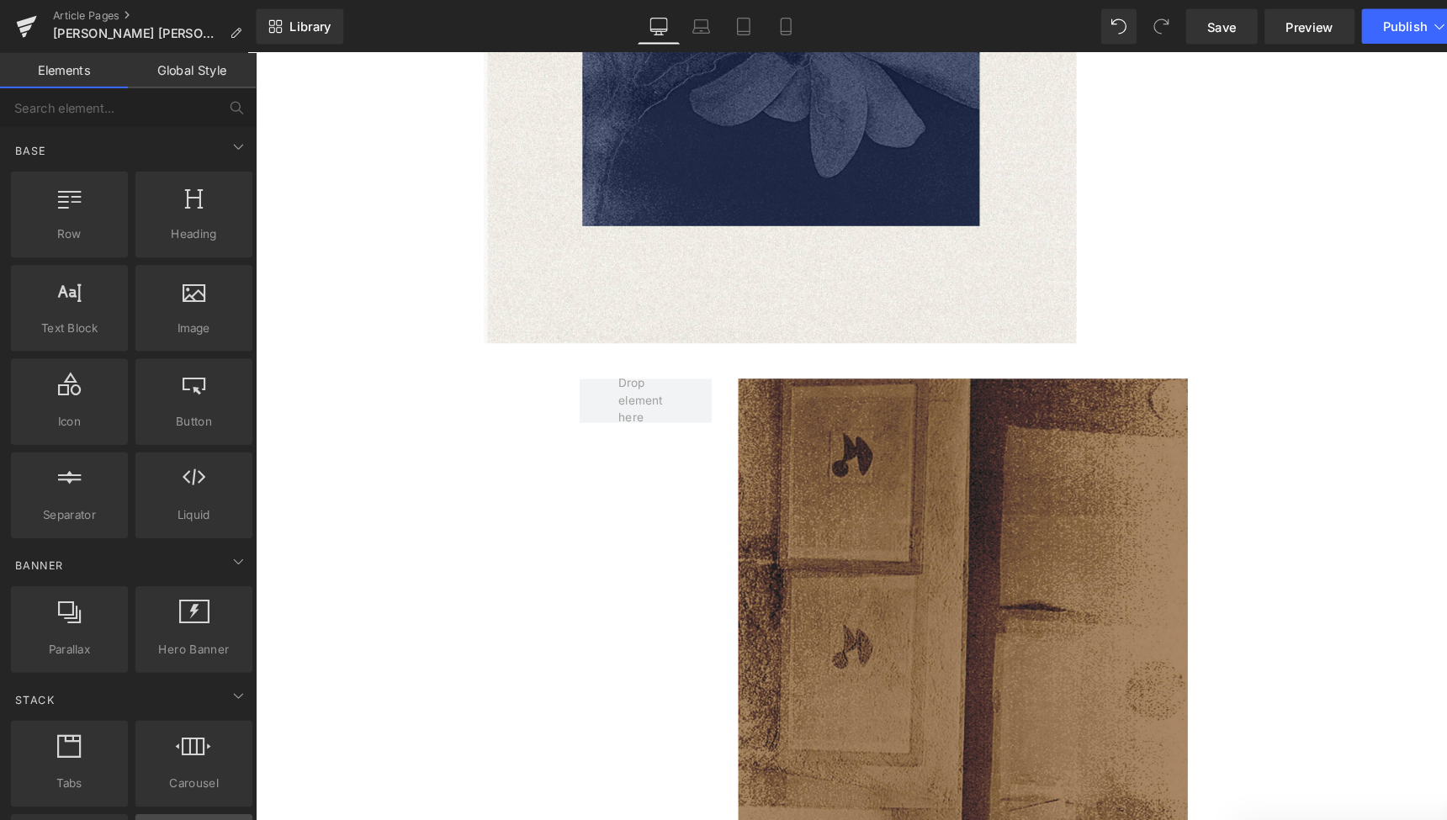
scroll to position [2896, 0]
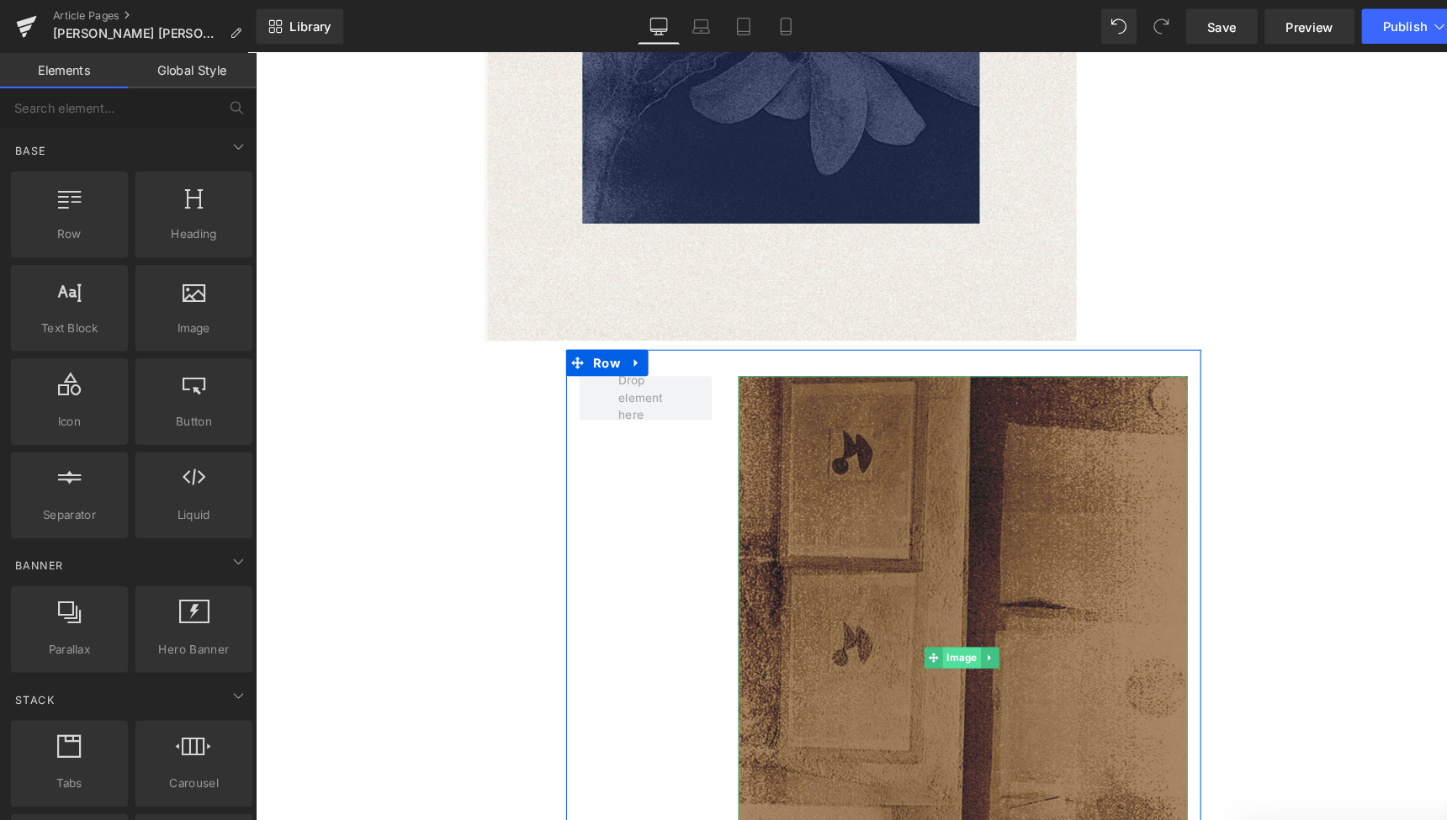
click at [926, 618] on span "Image" at bounding box center [928, 628] width 36 height 20
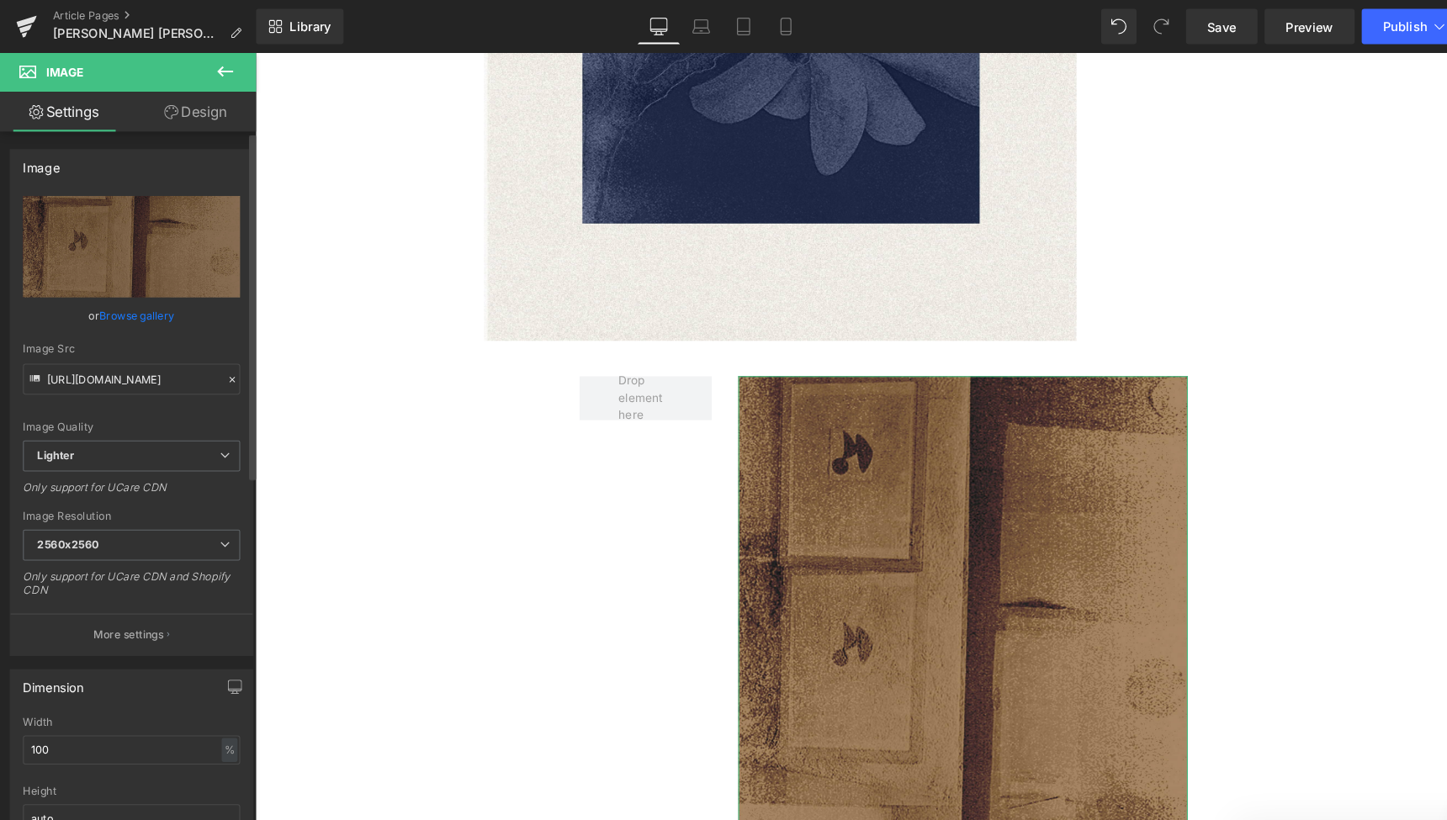
click at [121, 304] on link "Browse gallery" at bounding box center [131, 300] width 72 height 29
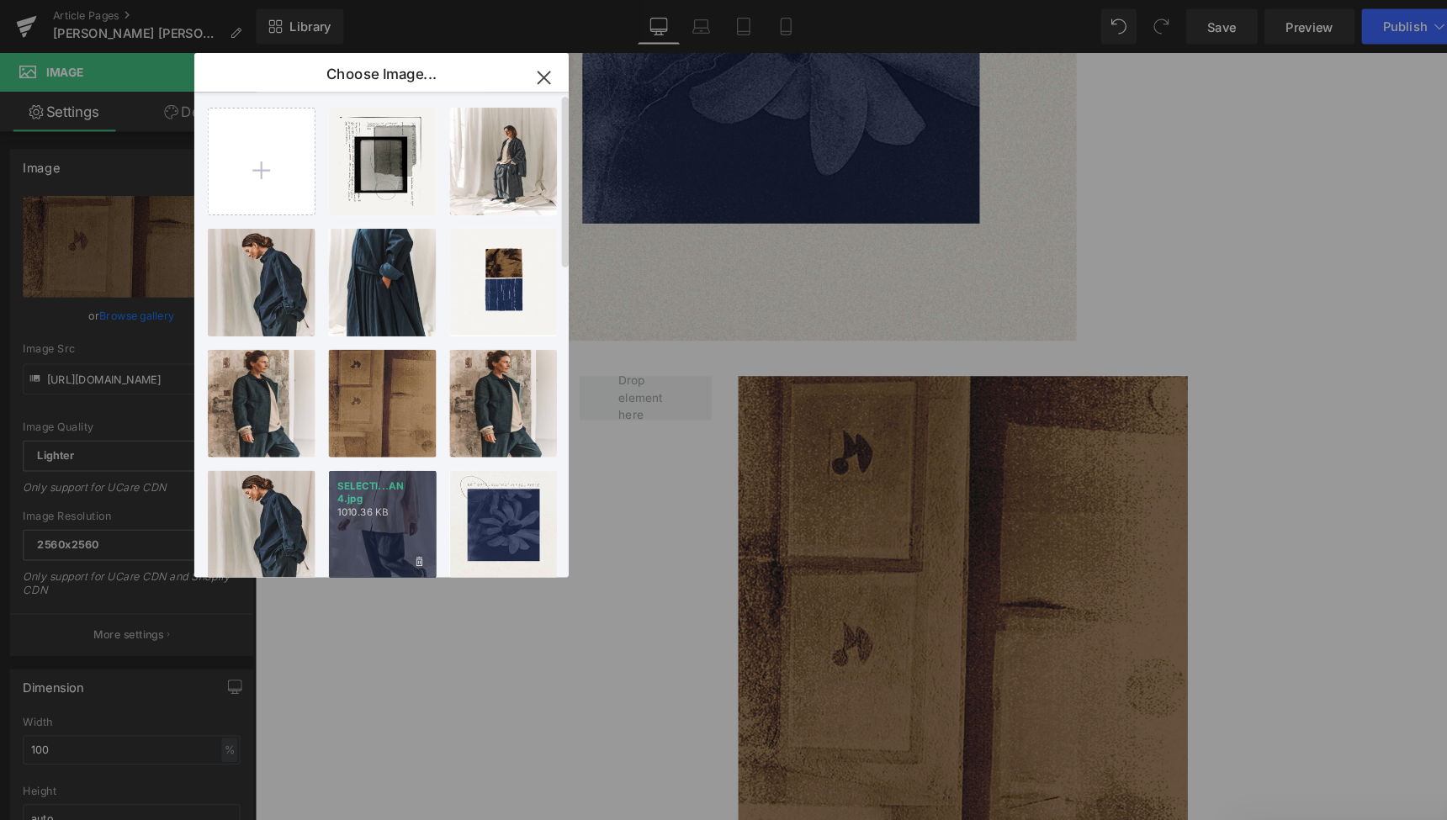
click at [385, 514] on div "SELECTI...AN 4.jpg 1010.36 KB" at bounding box center [364, 499] width 103 height 103
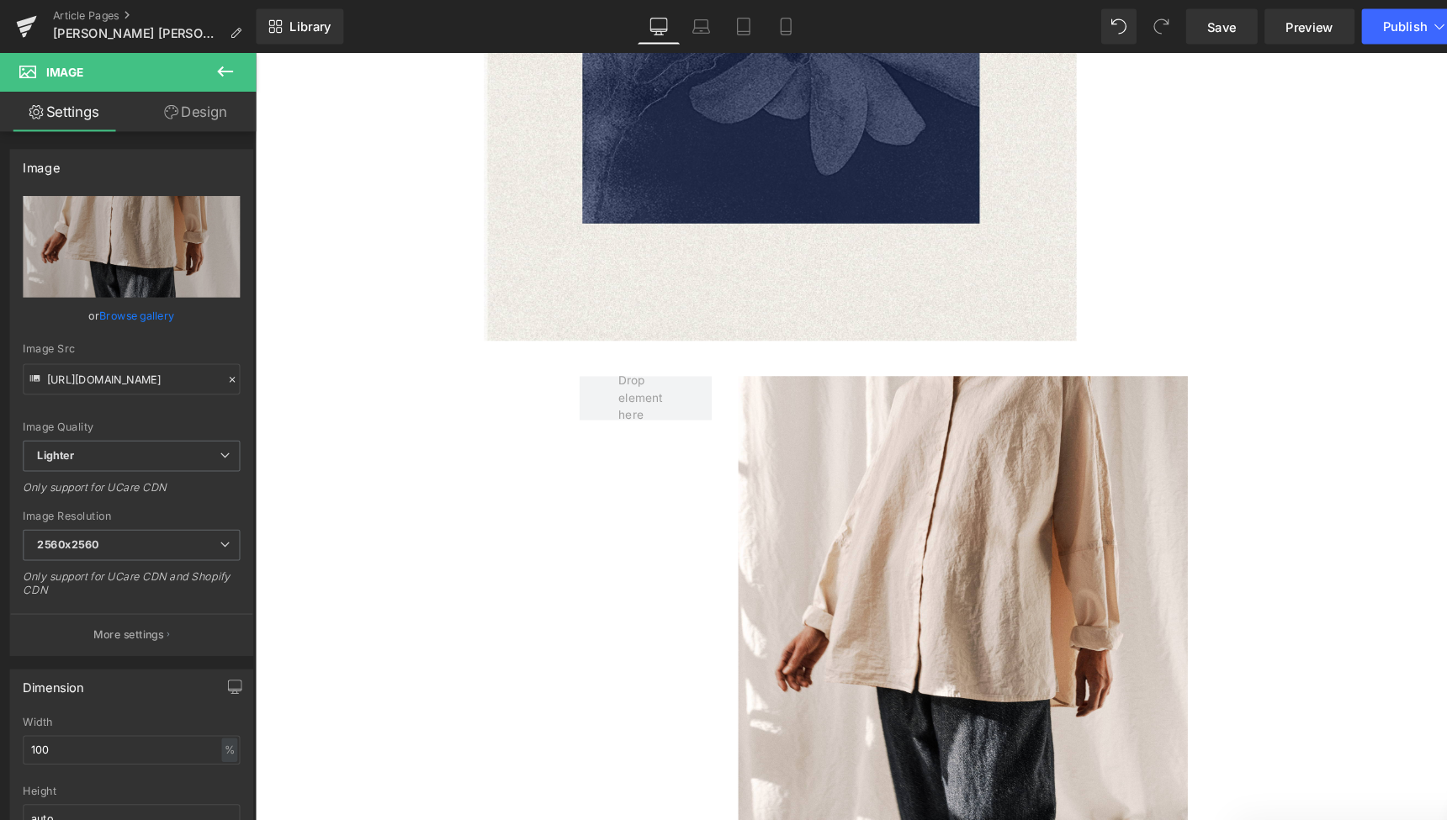
type input "[URL][DOMAIN_NAME]"
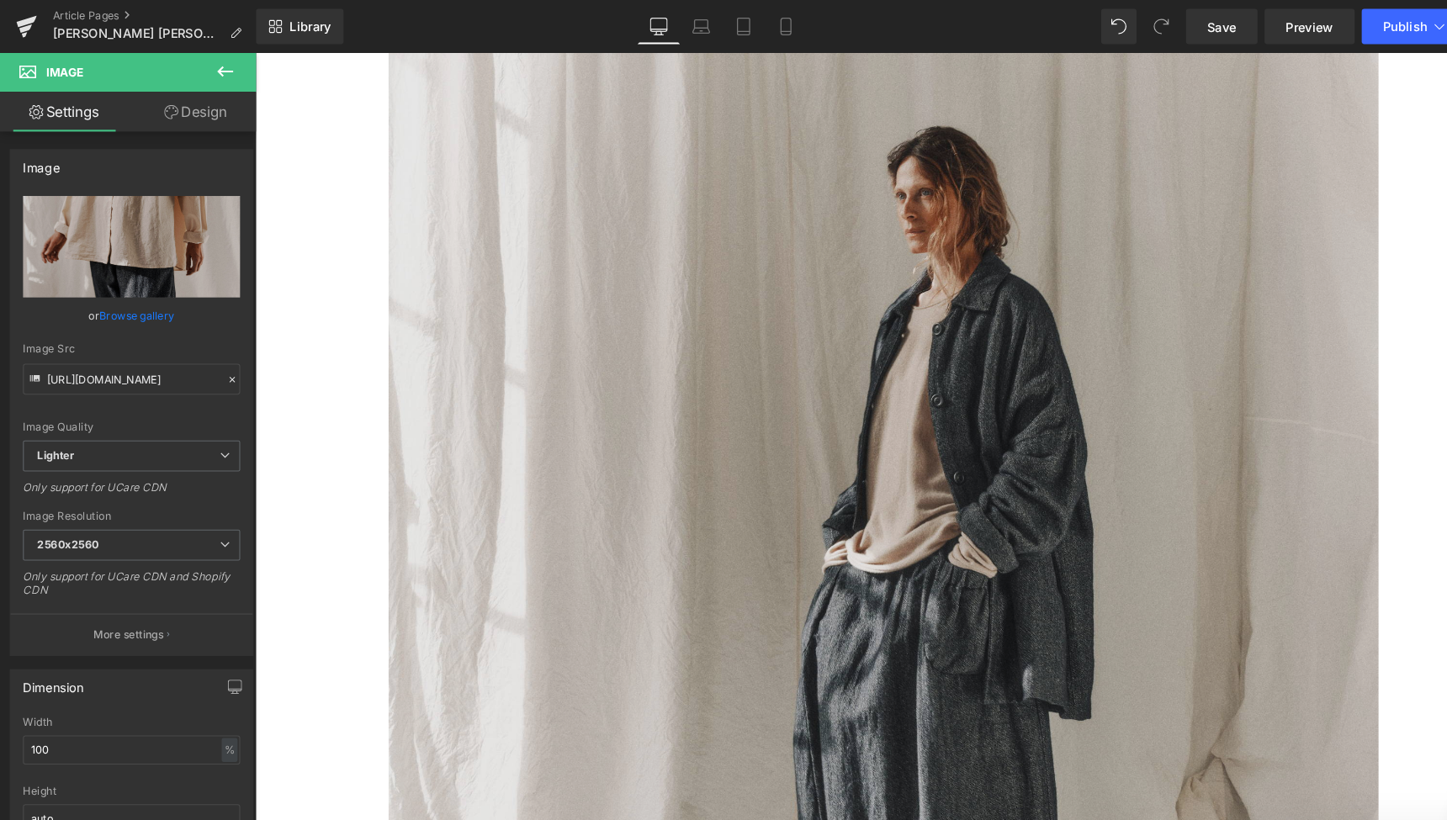
scroll to position [3795, 0]
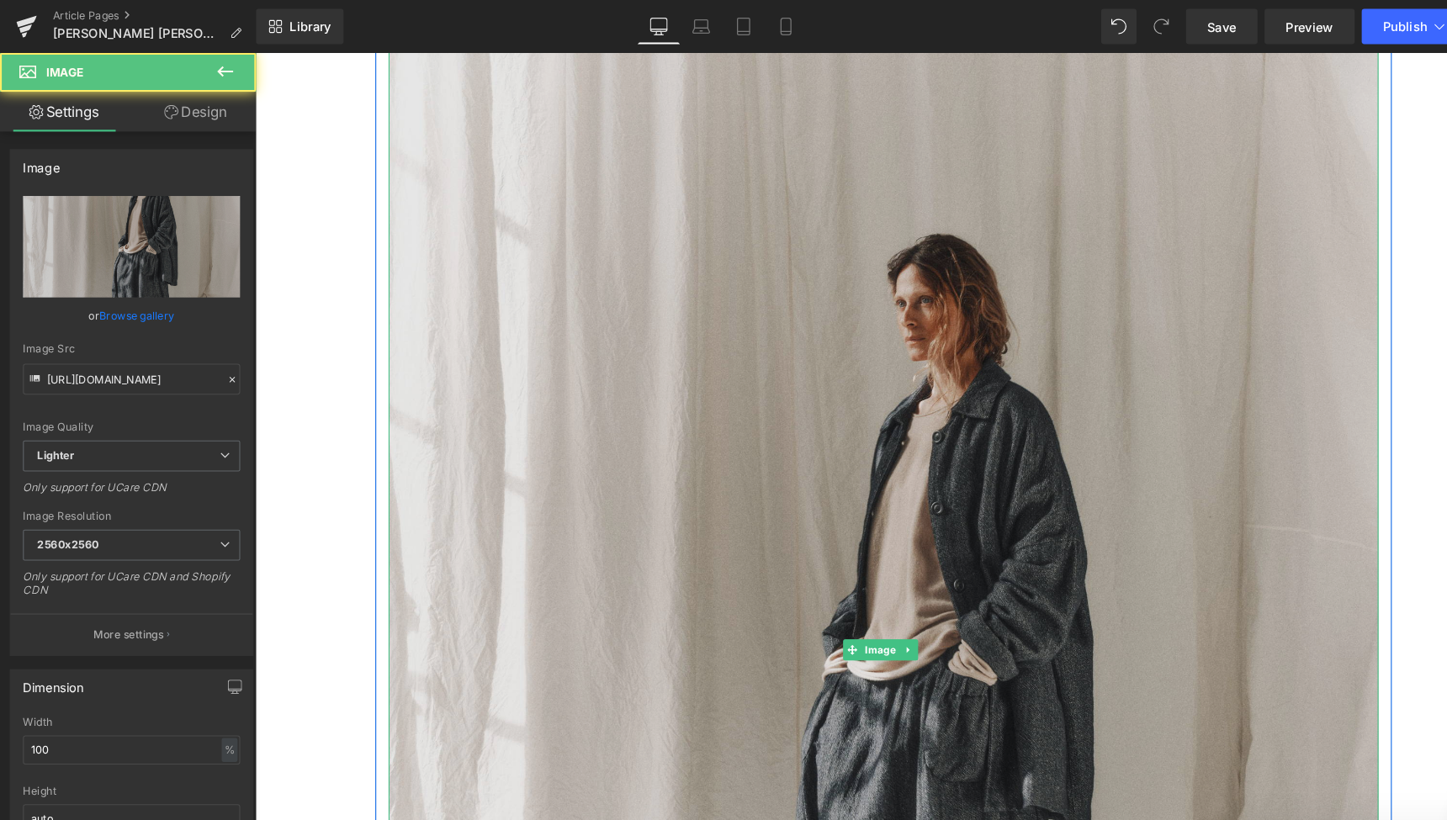
click at [869, 518] on img at bounding box center [852, 620] width 943 height 1179
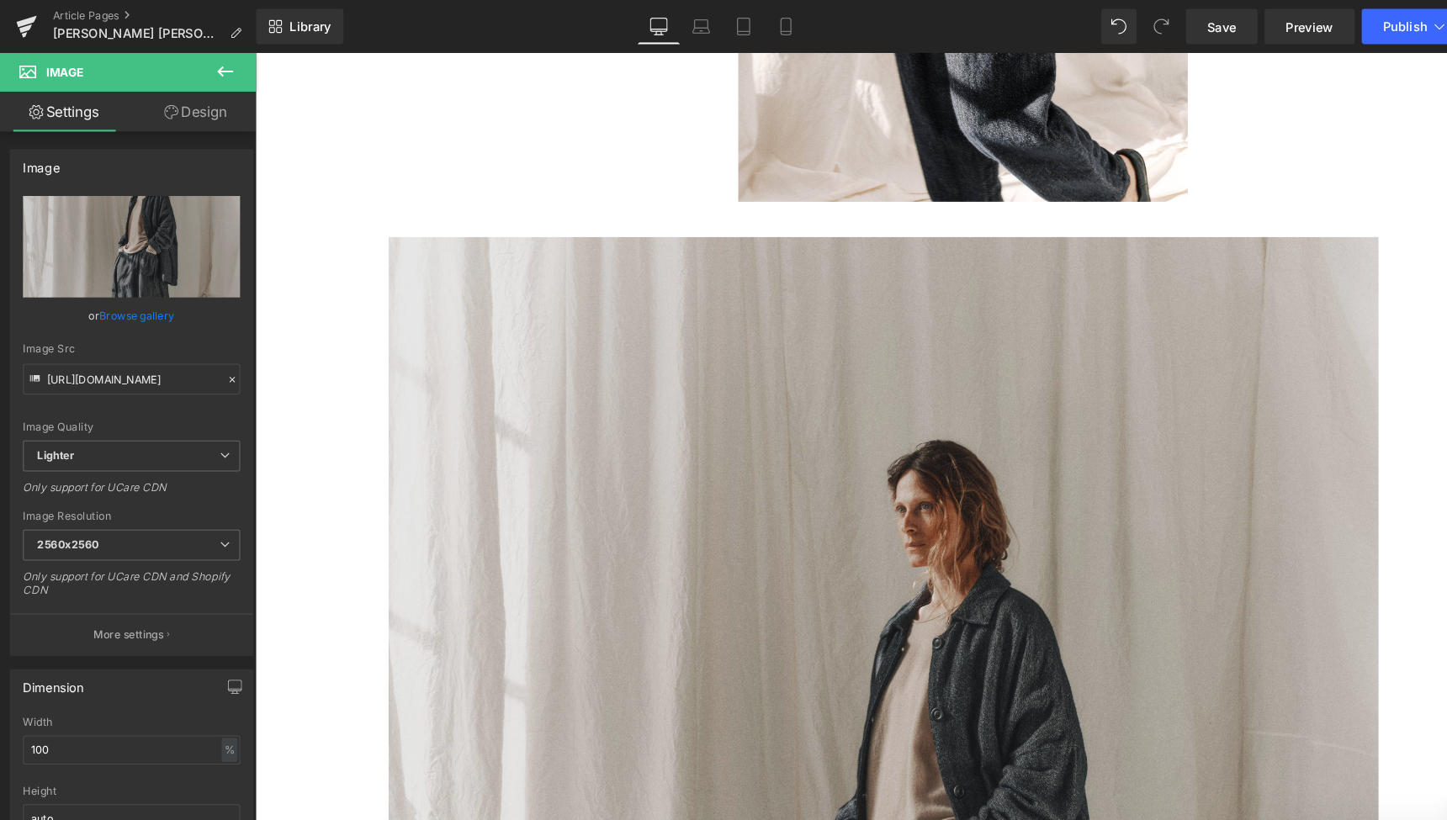
scroll to position [3592, 0]
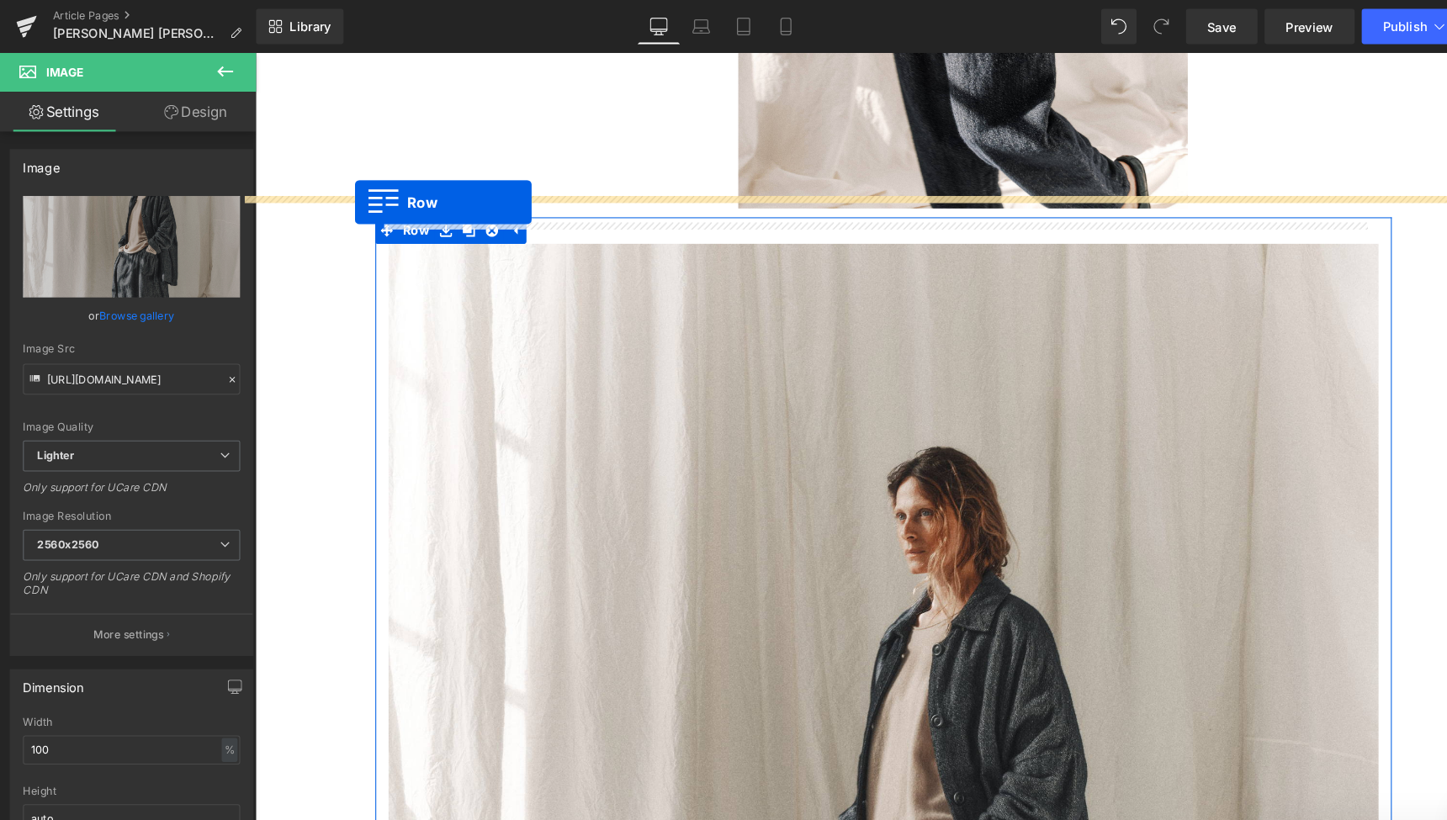
drag, startPoint x: 436, startPoint y: 638, endPoint x: 349, endPoint y: 194, distance: 451.8
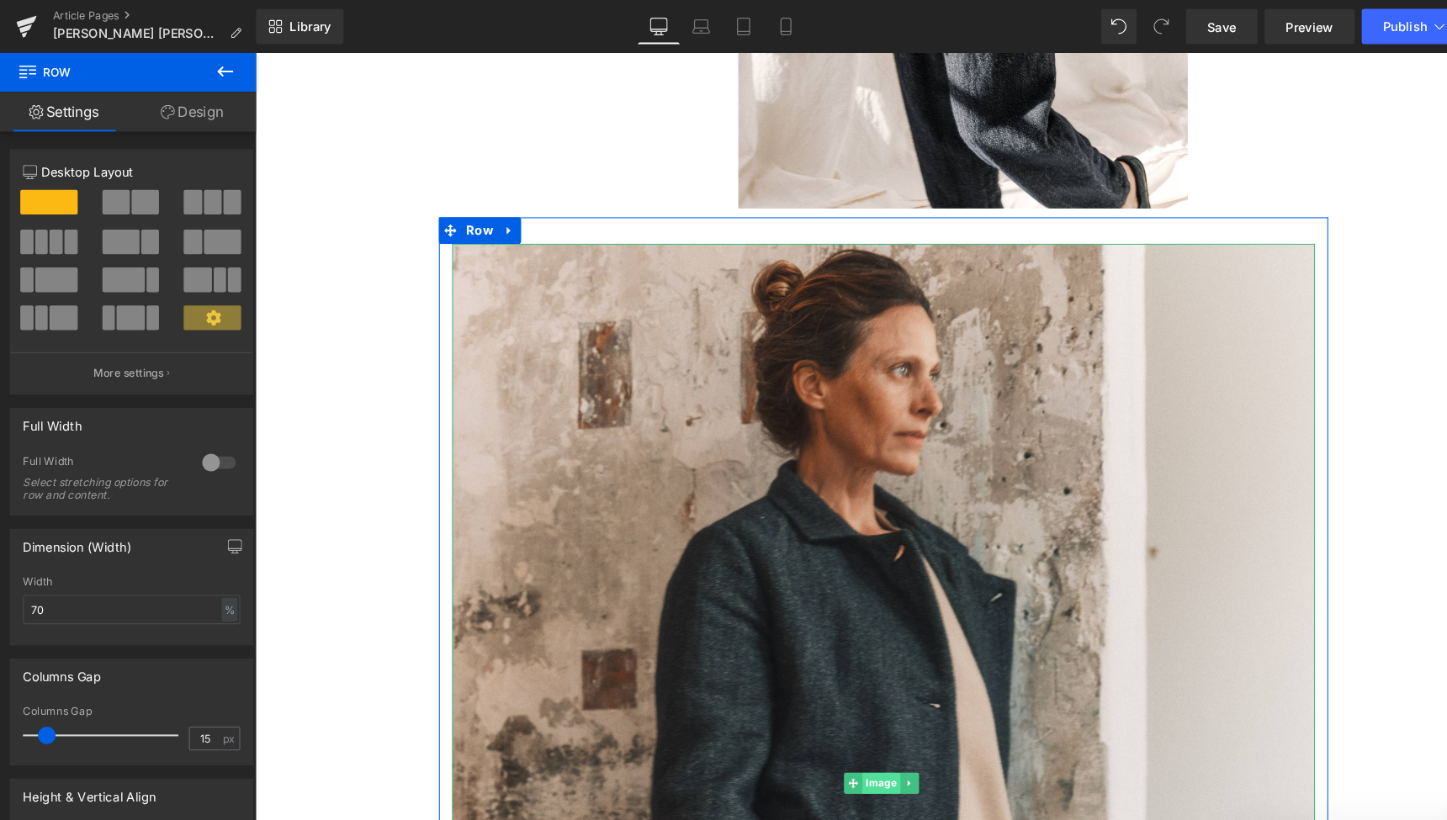
click at [850, 738] on link "Image" at bounding box center [842, 748] width 54 height 20
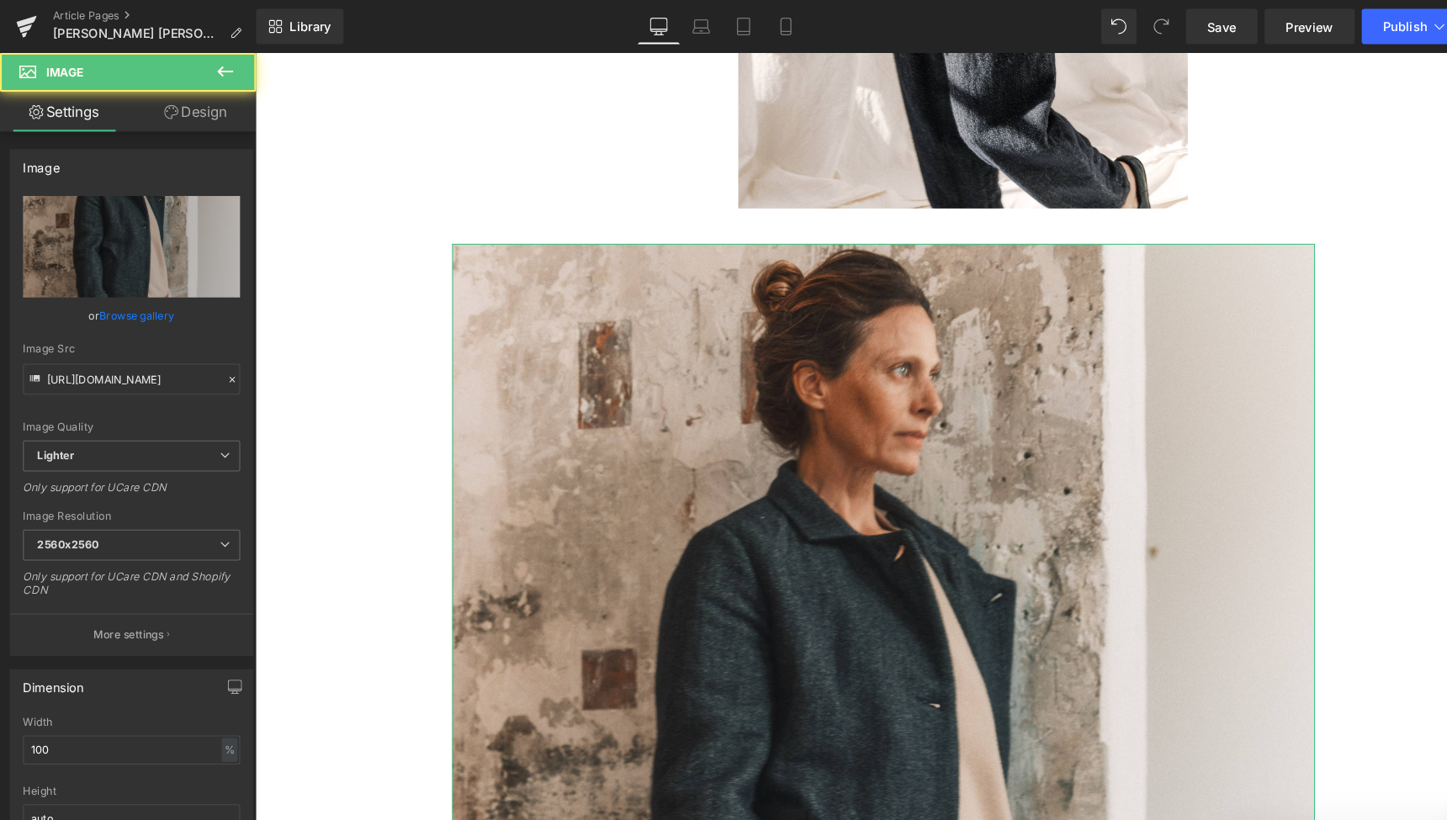
click at [210, 105] on link "Design" at bounding box center [186, 107] width 122 height 38
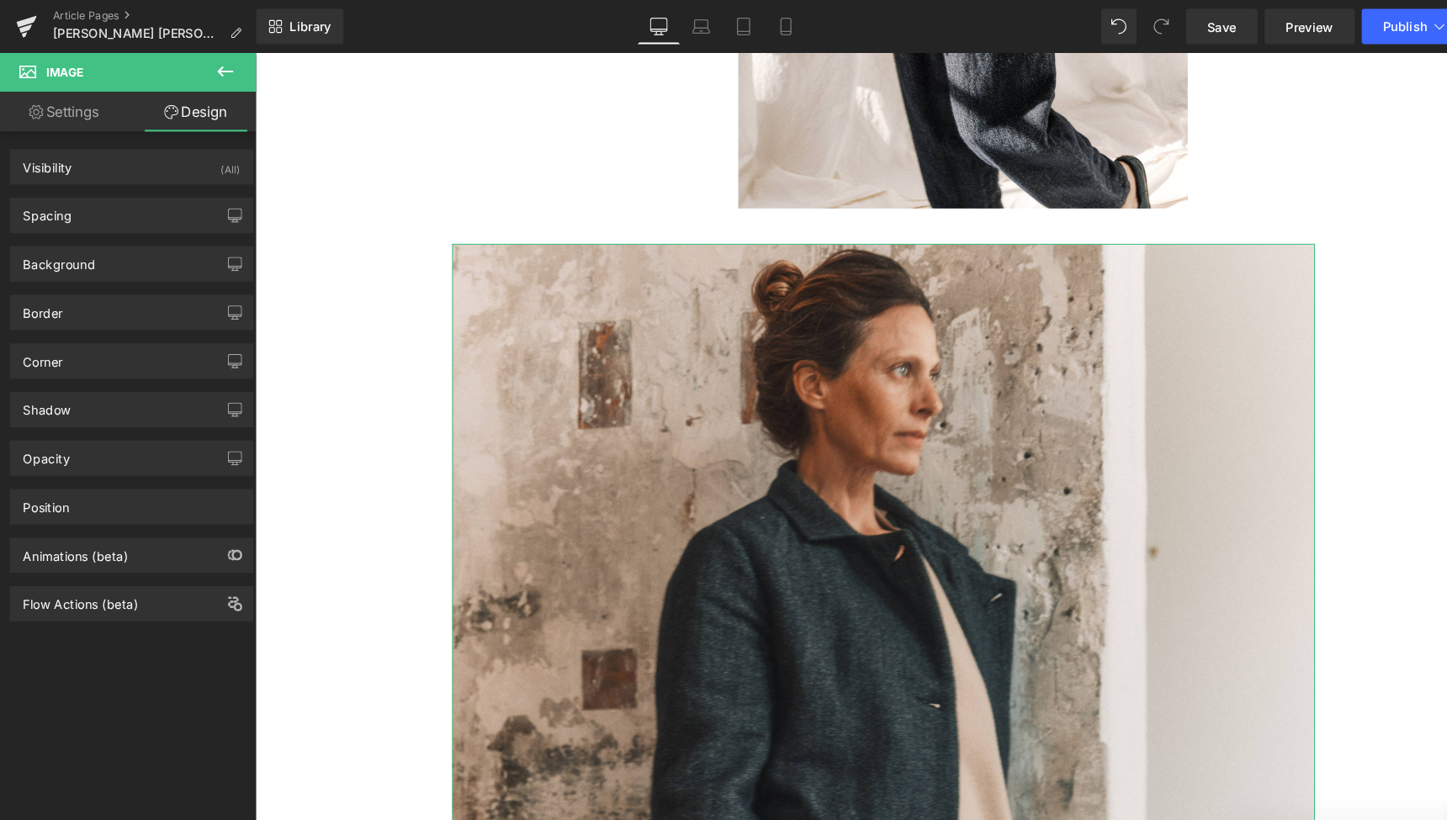
click at [204, 107] on link "Design" at bounding box center [186, 107] width 122 height 38
click at [211, 61] on icon at bounding box center [214, 68] width 20 height 20
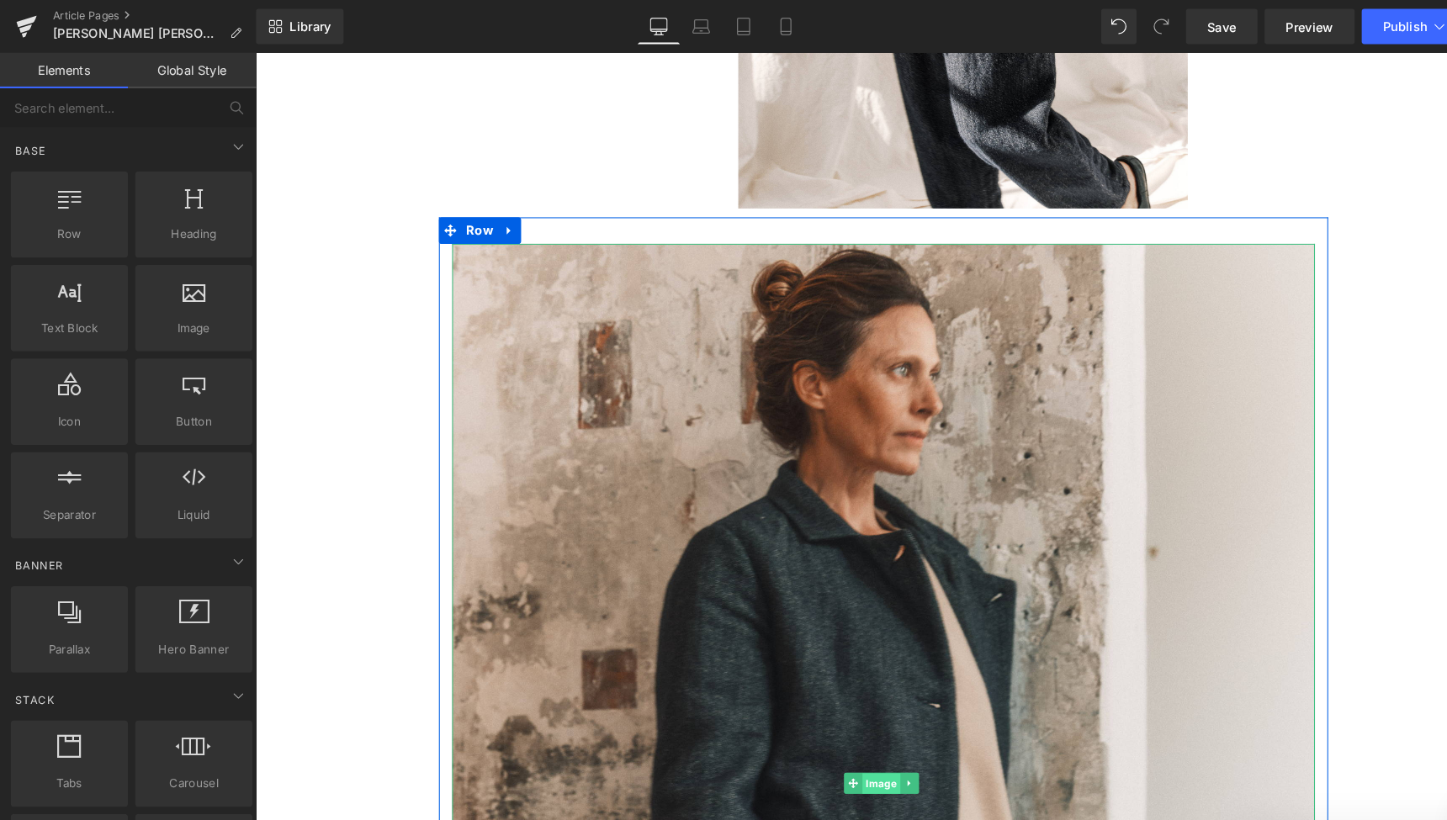
click at [848, 739] on span "Image" at bounding box center [850, 749] width 36 height 20
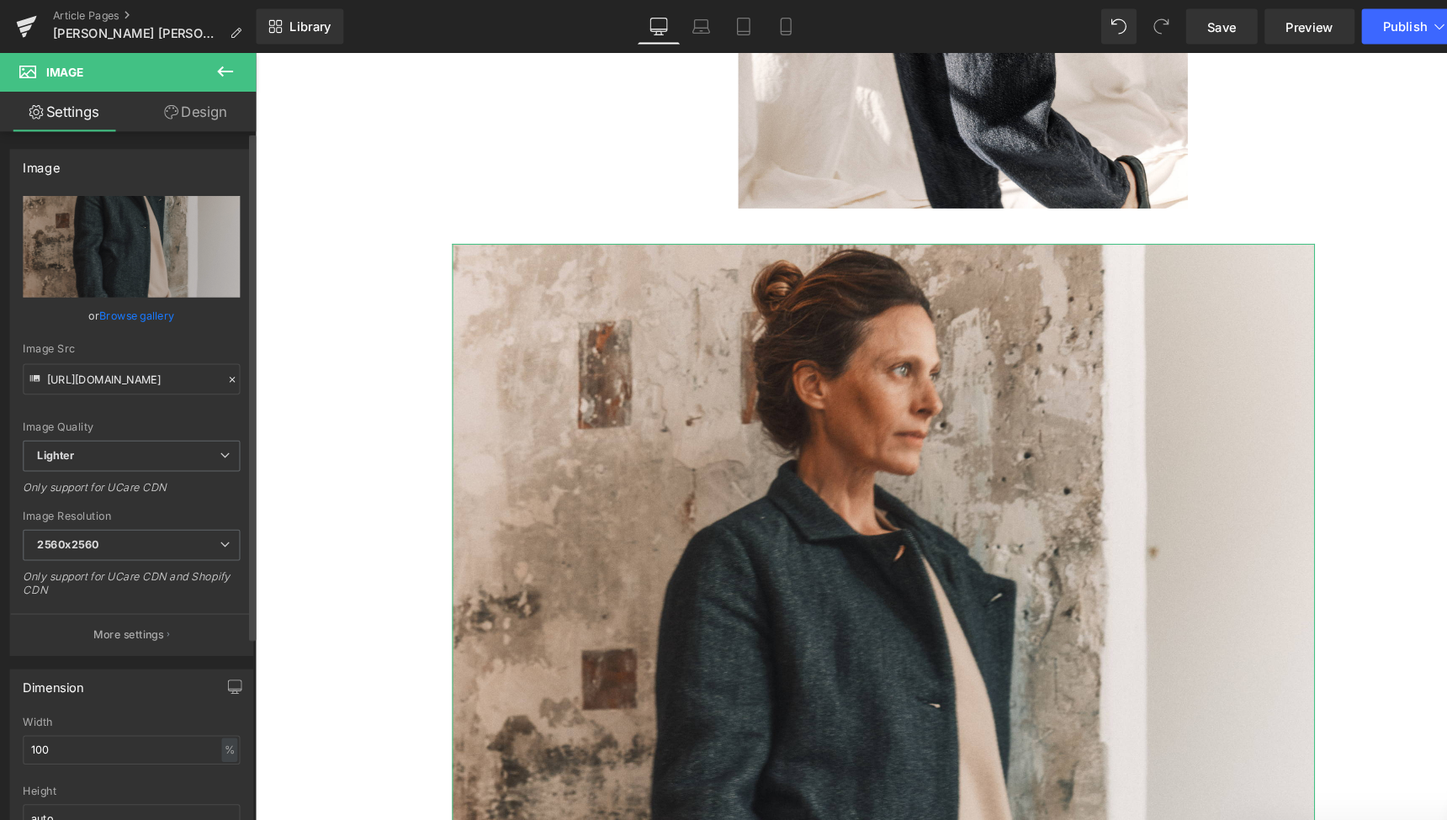
click at [126, 297] on link "Browse gallery" at bounding box center [131, 300] width 72 height 29
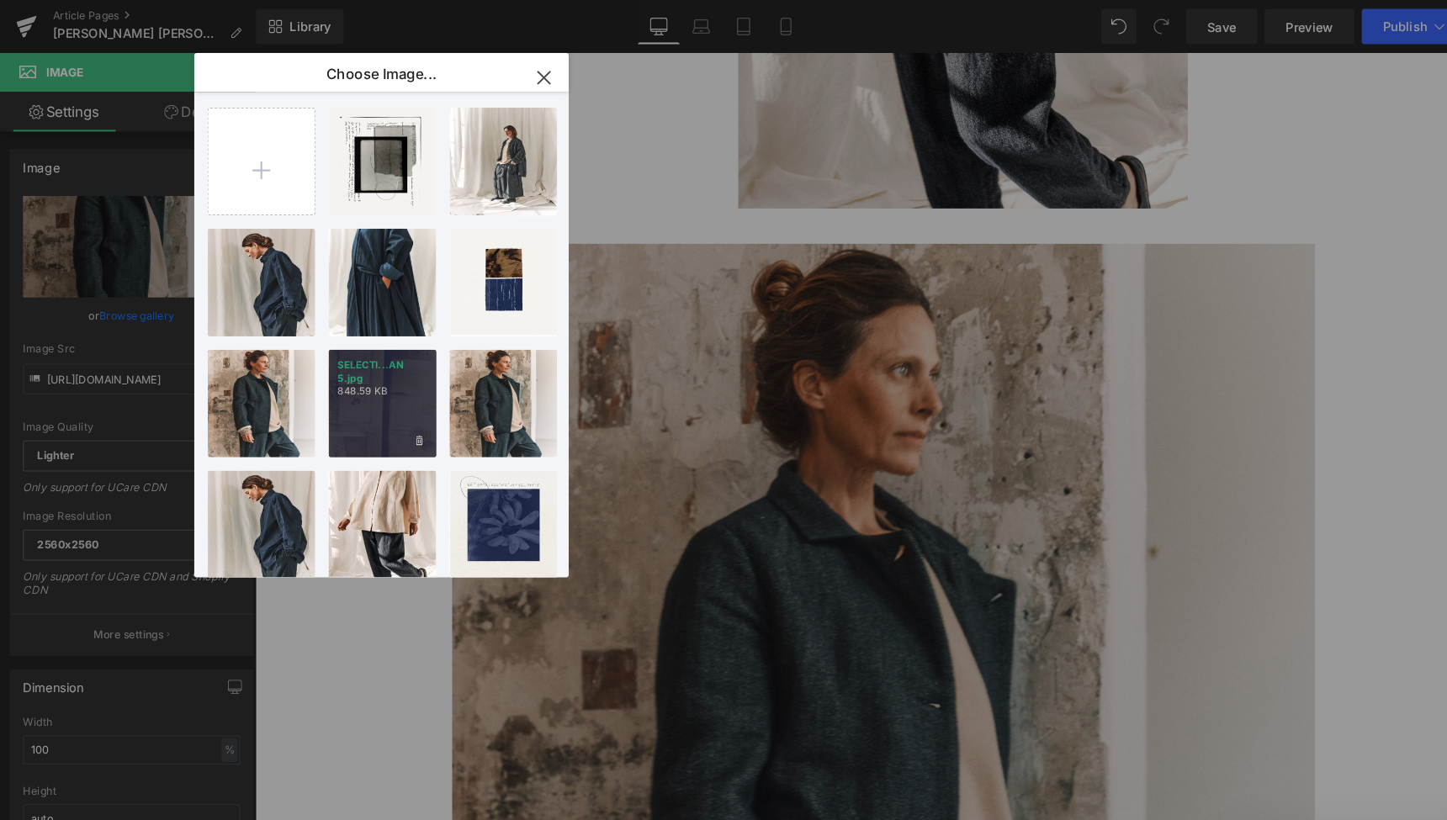
click at [357, 385] on div "SELECTI...AN 5.jpg 848.59 KB" at bounding box center [364, 384] width 103 height 103
type input "[URL][DOMAIN_NAME]"
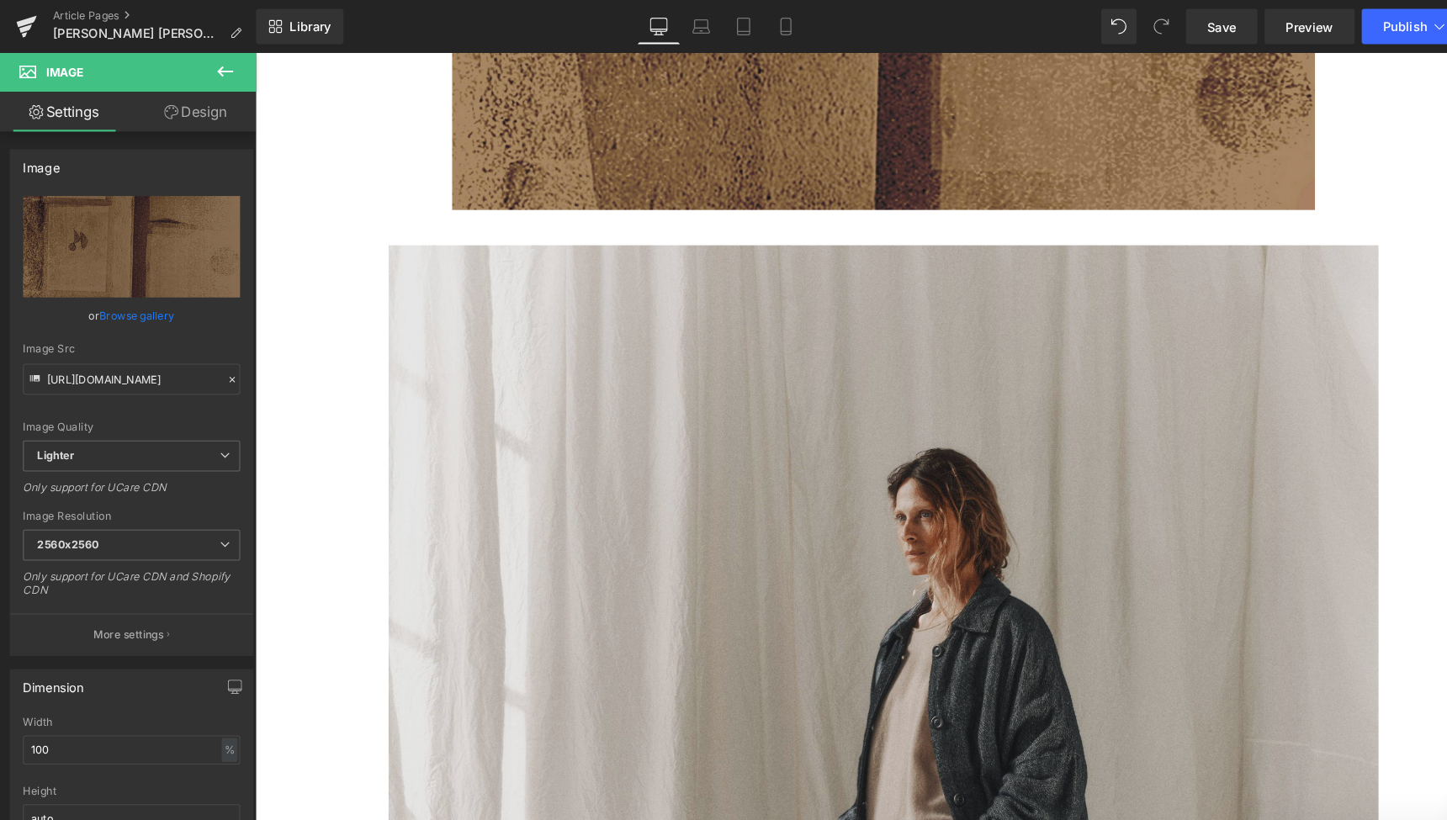
scroll to position [4641, 0]
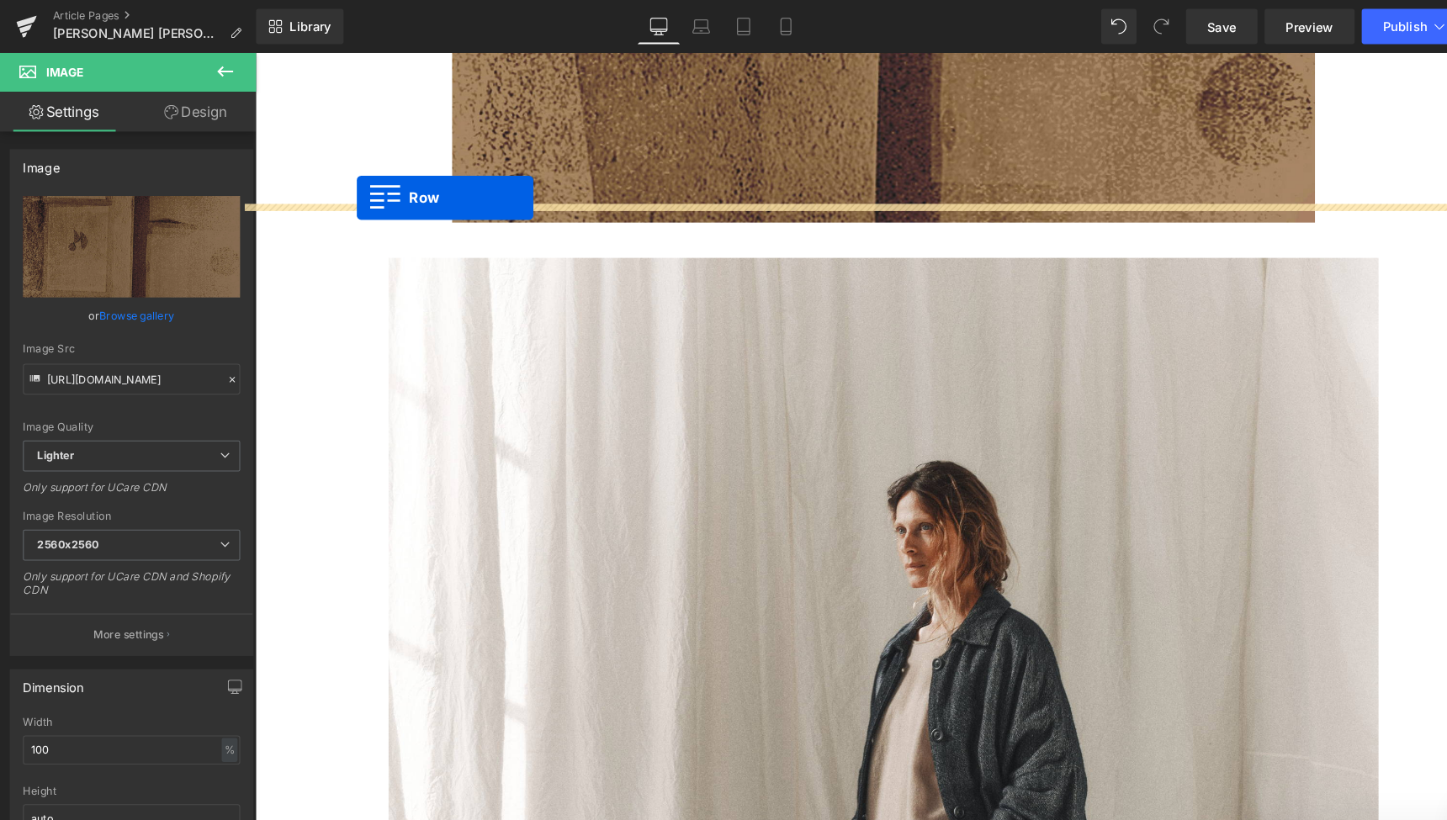
drag, startPoint x: 470, startPoint y: 264, endPoint x: 352, endPoint y: 190, distance: 139.9
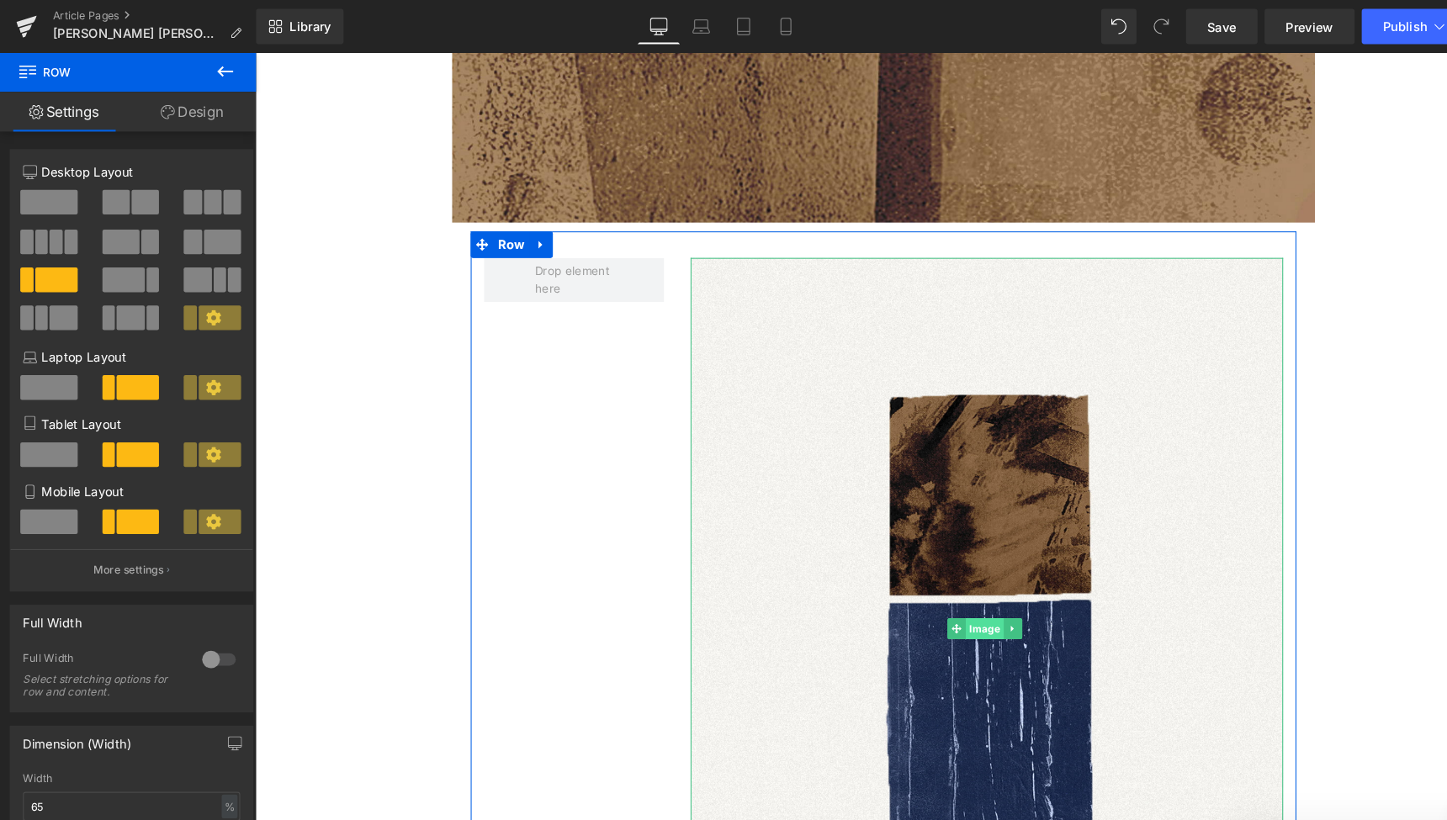
click at [944, 591] on span "Image" at bounding box center [949, 601] width 36 height 20
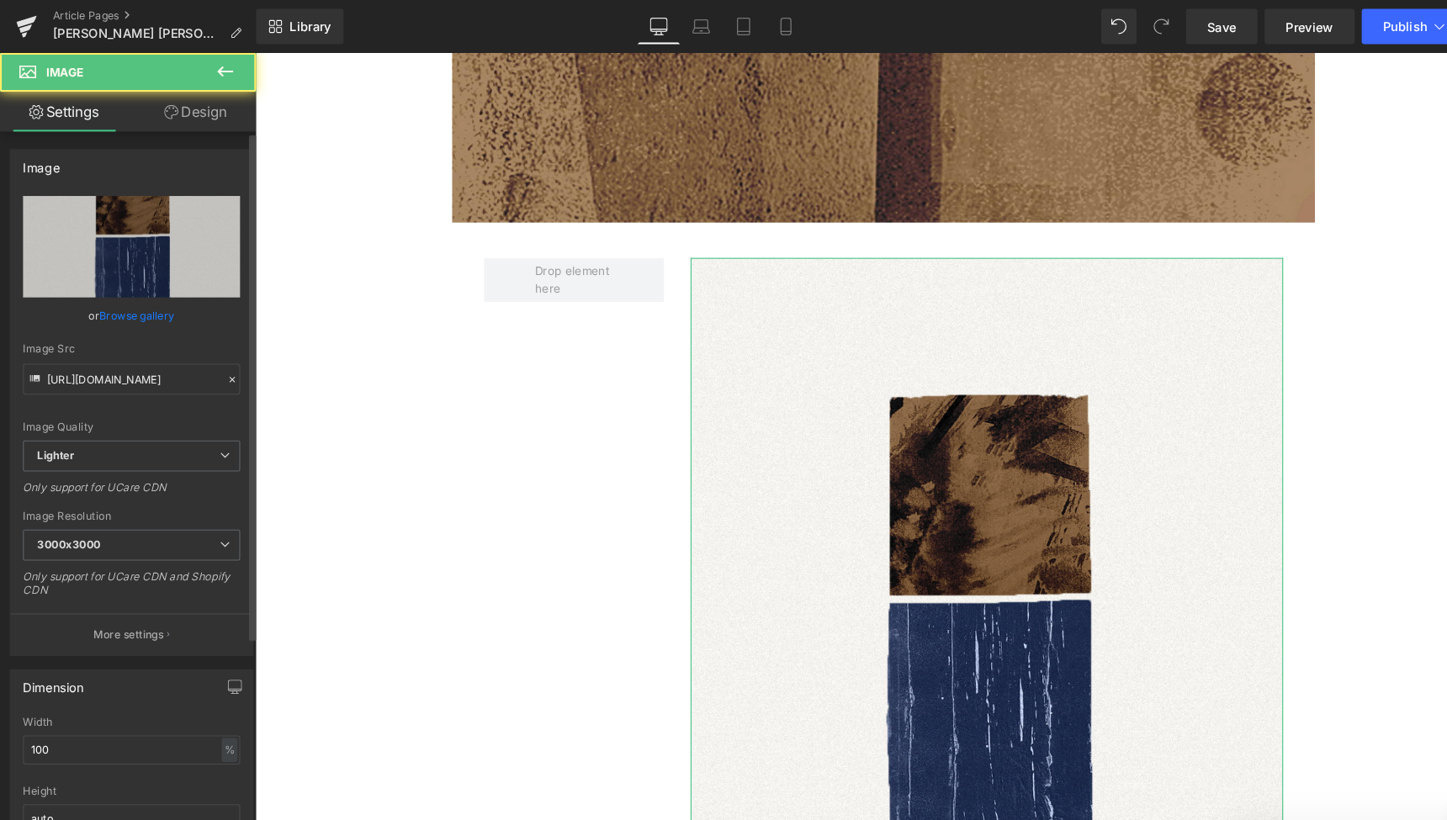
click at [137, 298] on link "Browse gallery" at bounding box center [131, 300] width 72 height 29
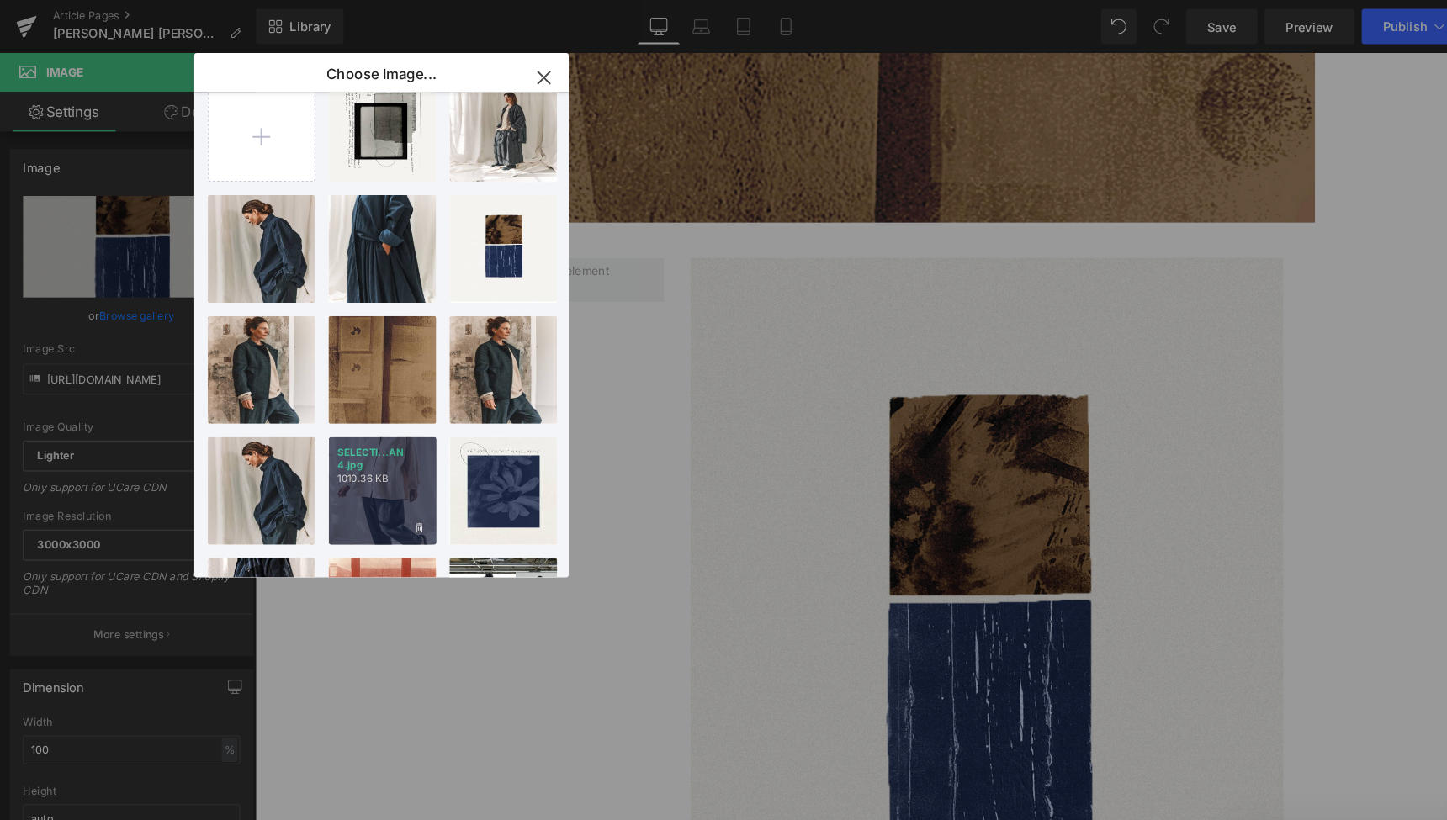
scroll to position [21, 0]
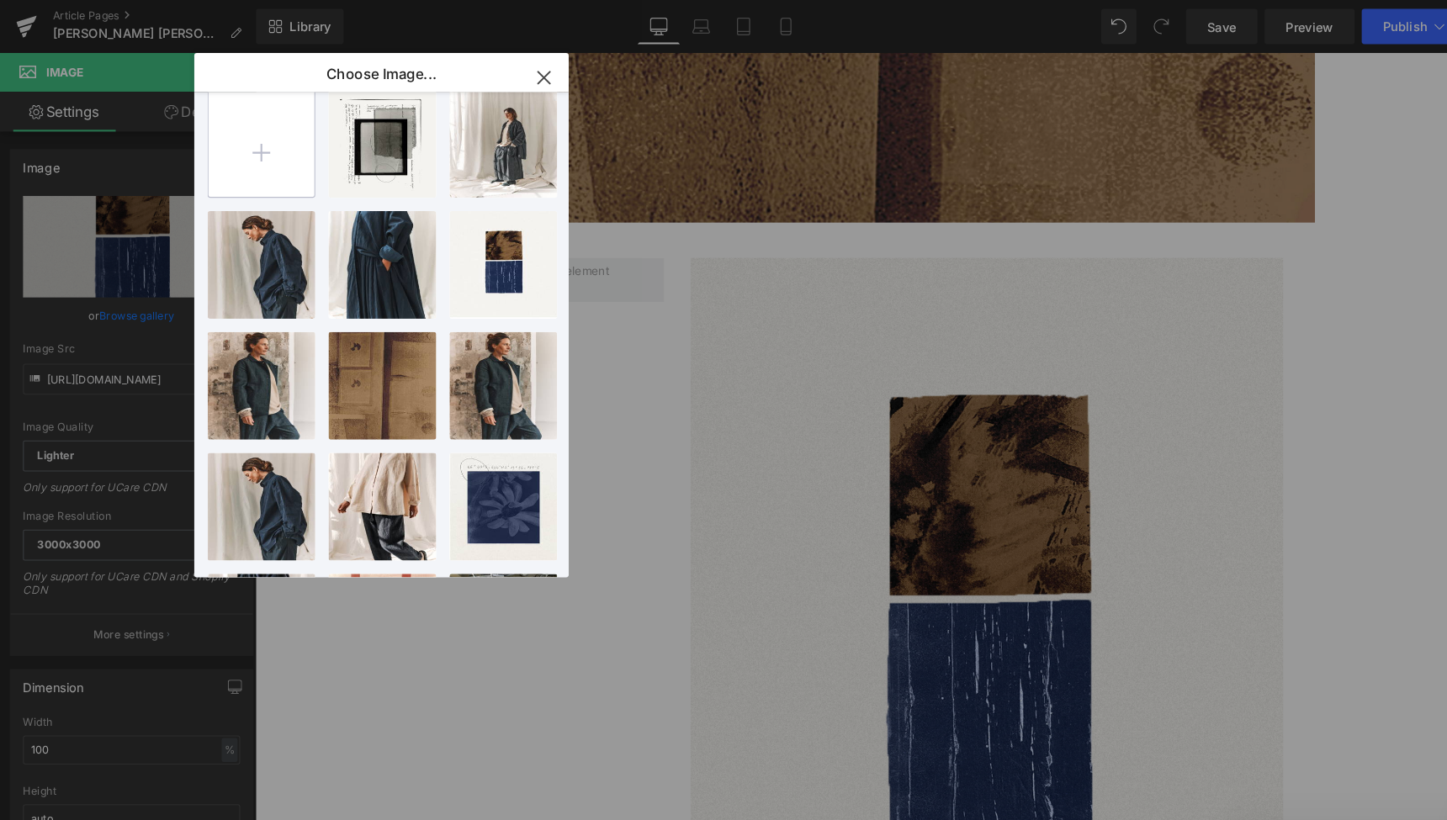
click at [246, 141] on input "file" at bounding box center [249, 137] width 101 height 101
type input "C:\fakepath\SELECTION B2B ORSAN 8.jpg"
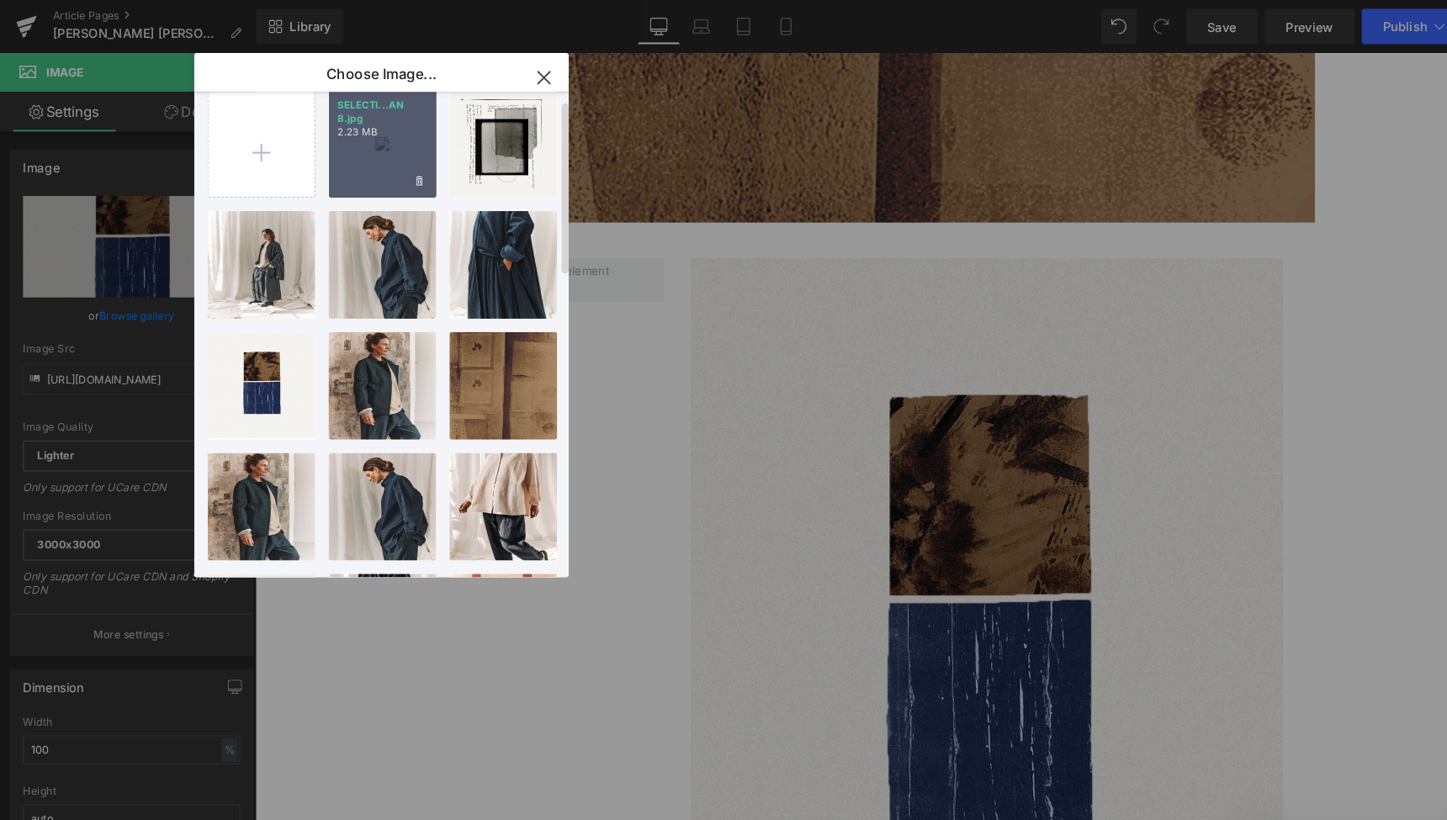
click at [373, 144] on div "SELECTI...AN 8.jpg 2.23 MB" at bounding box center [364, 137] width 103 height 103
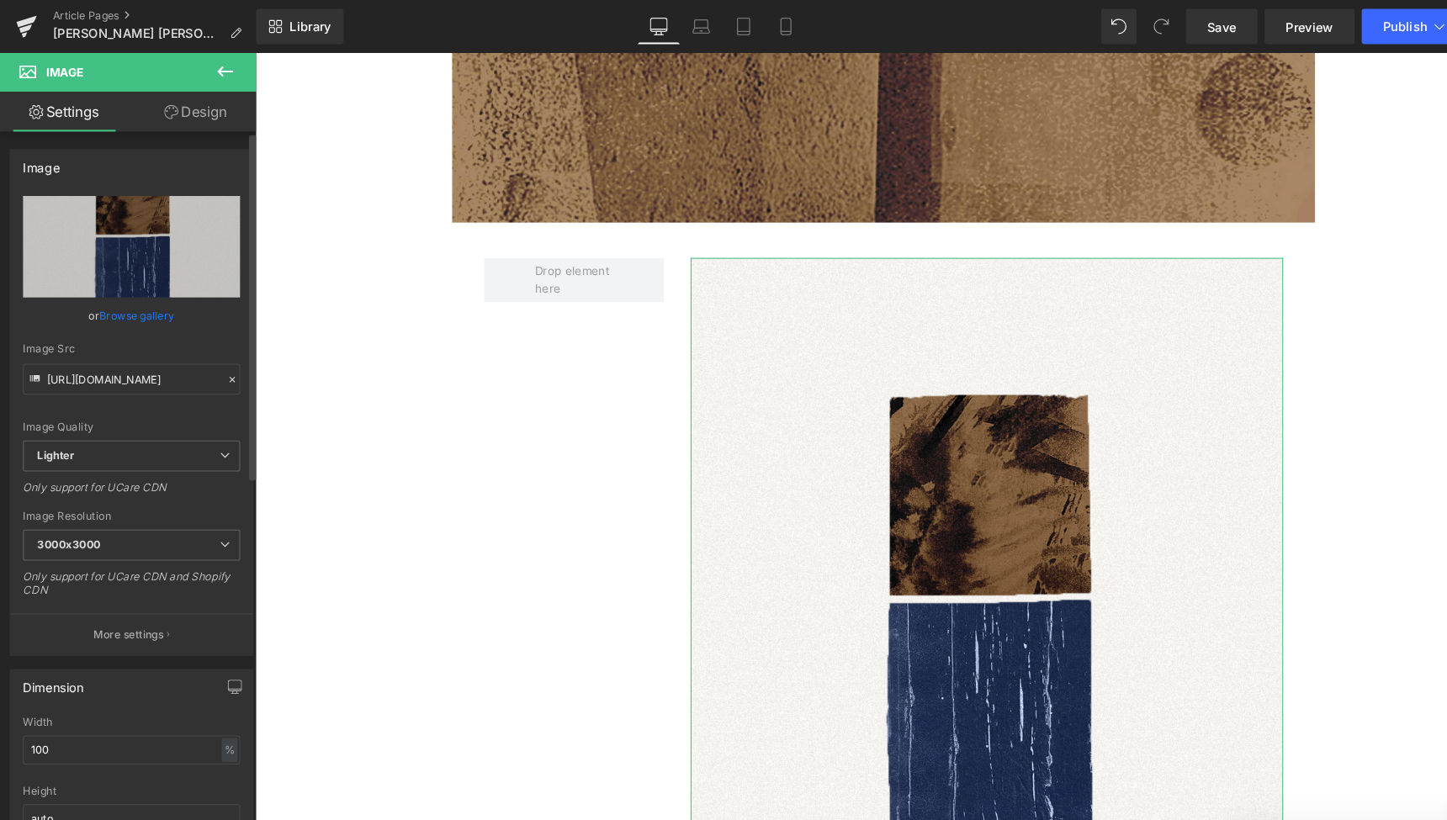
click at [141, 294] on link "Browse gallery" at bounding box center [131, 300] width 72 height 29
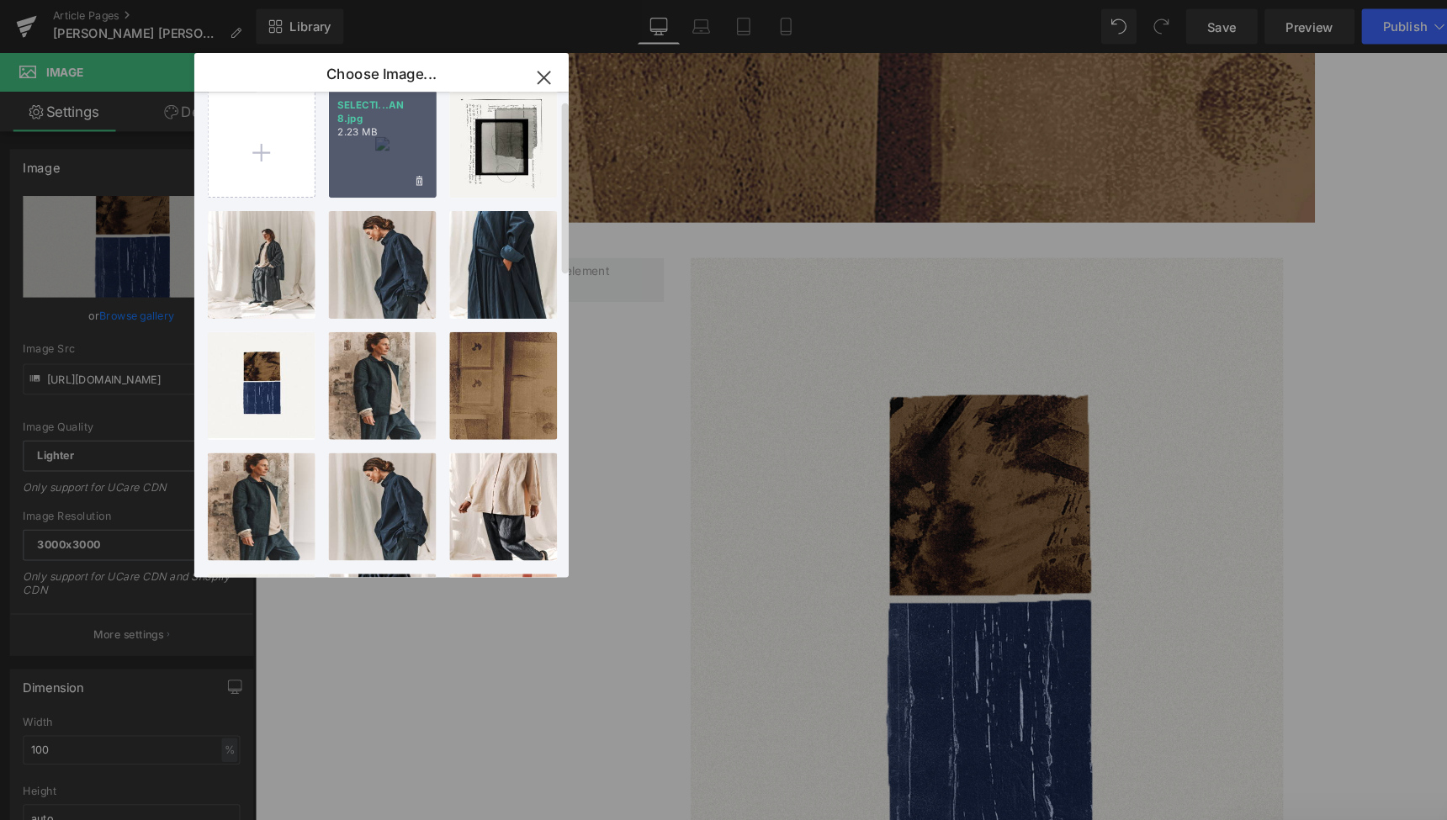
click at [361, 151] on div "SELECTI...AN 8.jpg 2.23 MB" at bounding box center [364, 137] width 103 height 103
type input "[URL][DOMAIN_NAME]"
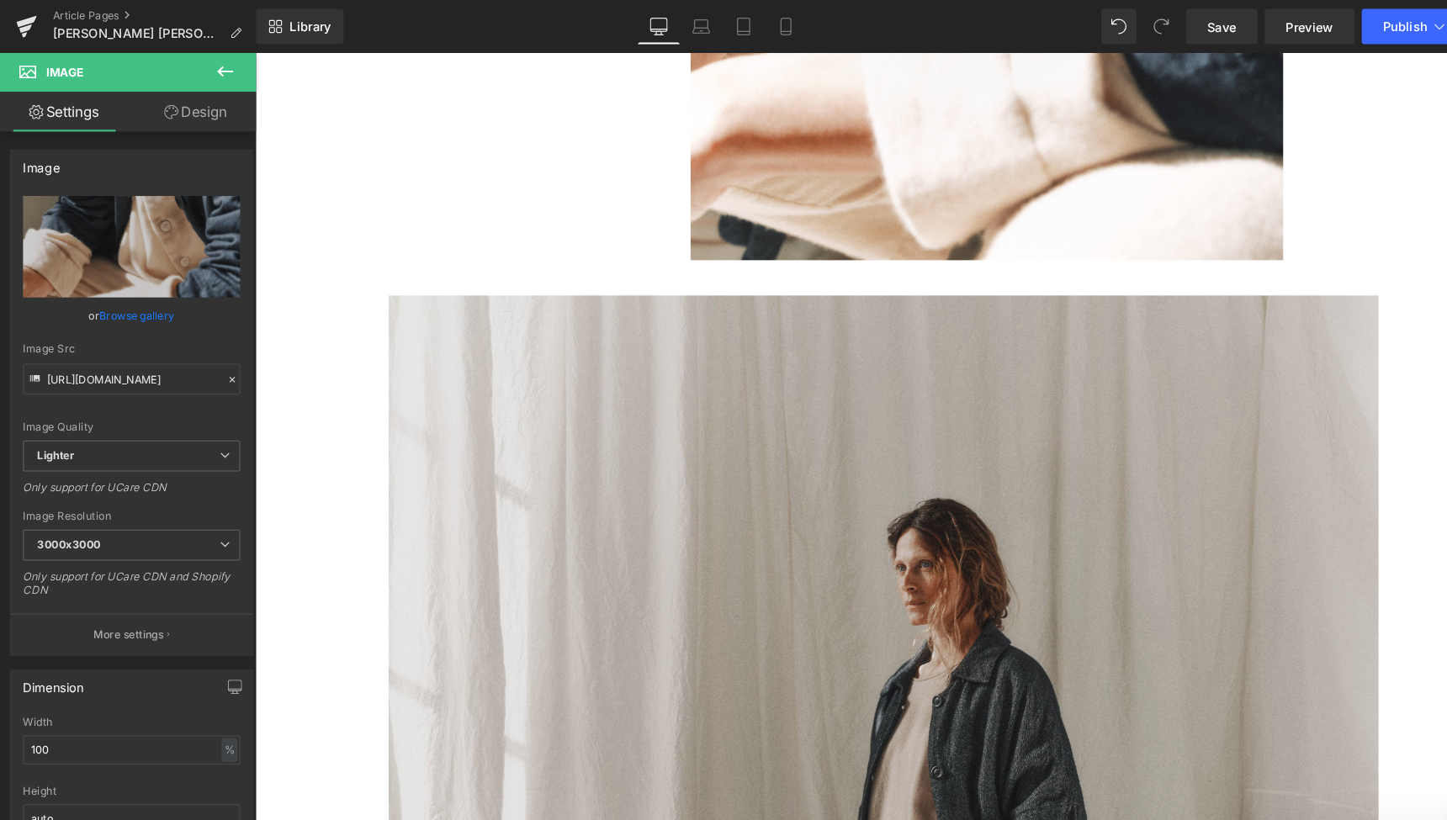
scroll to position [5290, 0]
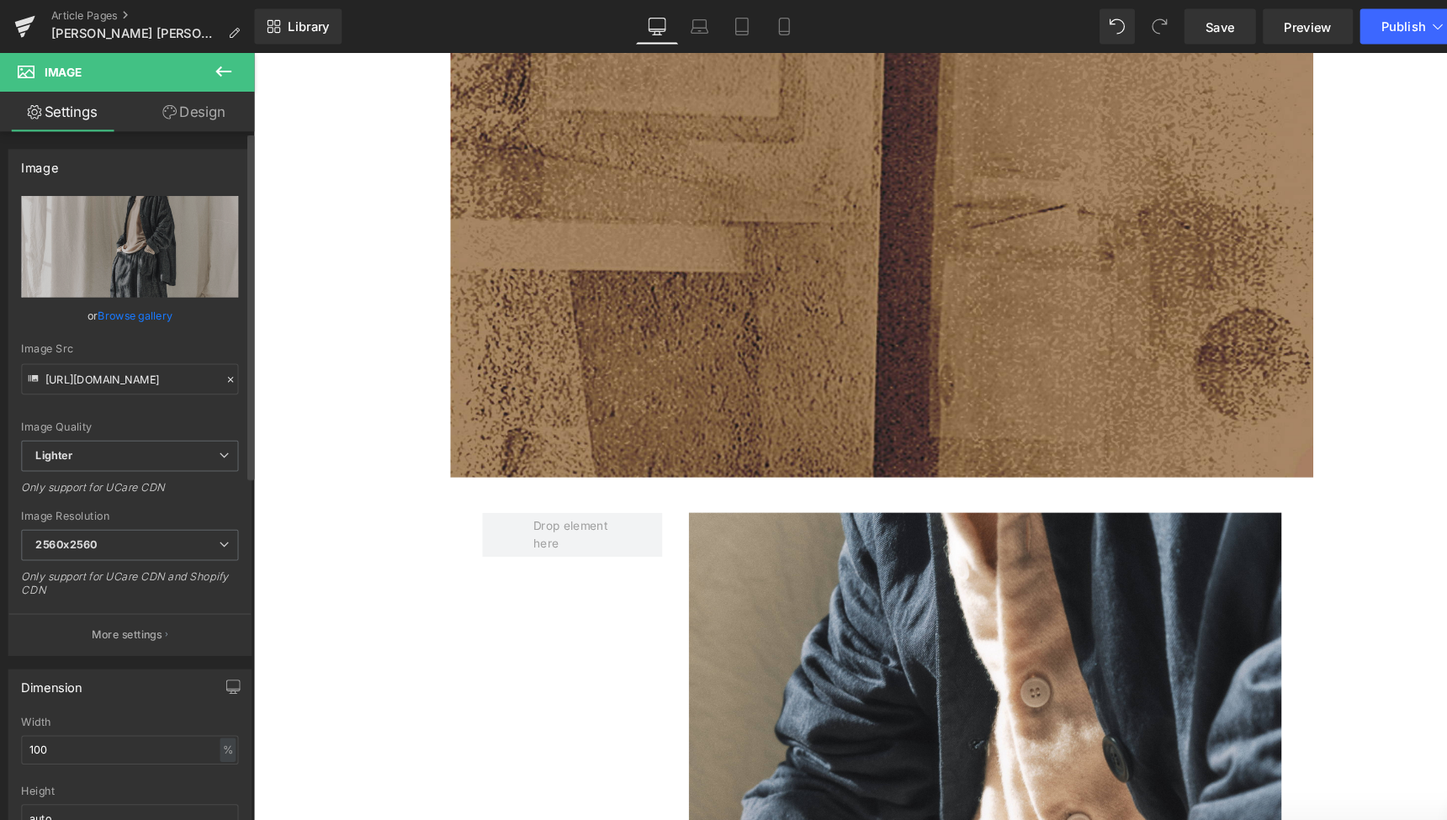
scroll to position [4413, 0]
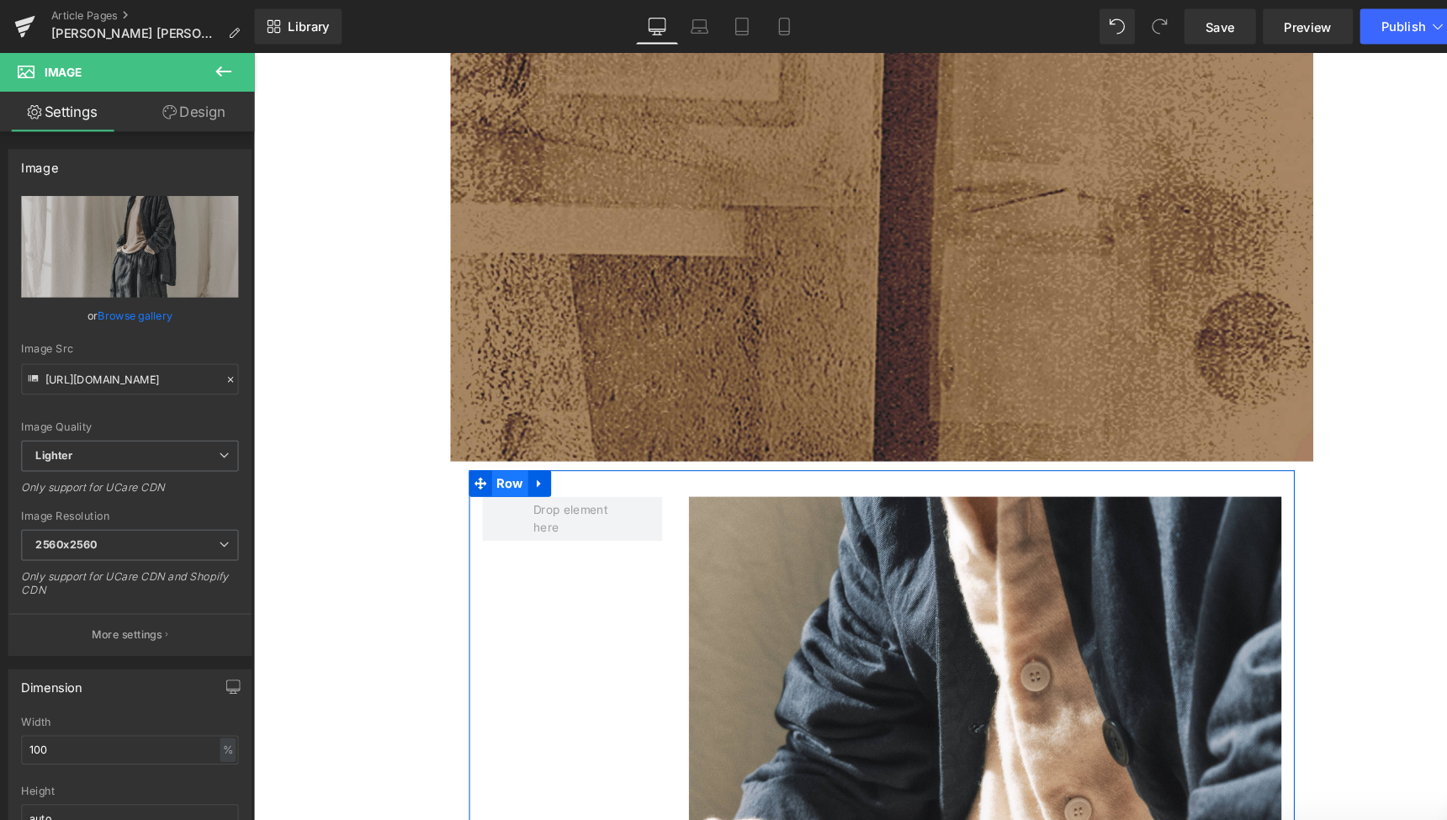
click at [496, 450] on span "Row" at bounding box center [497, 462] width 34 height 25
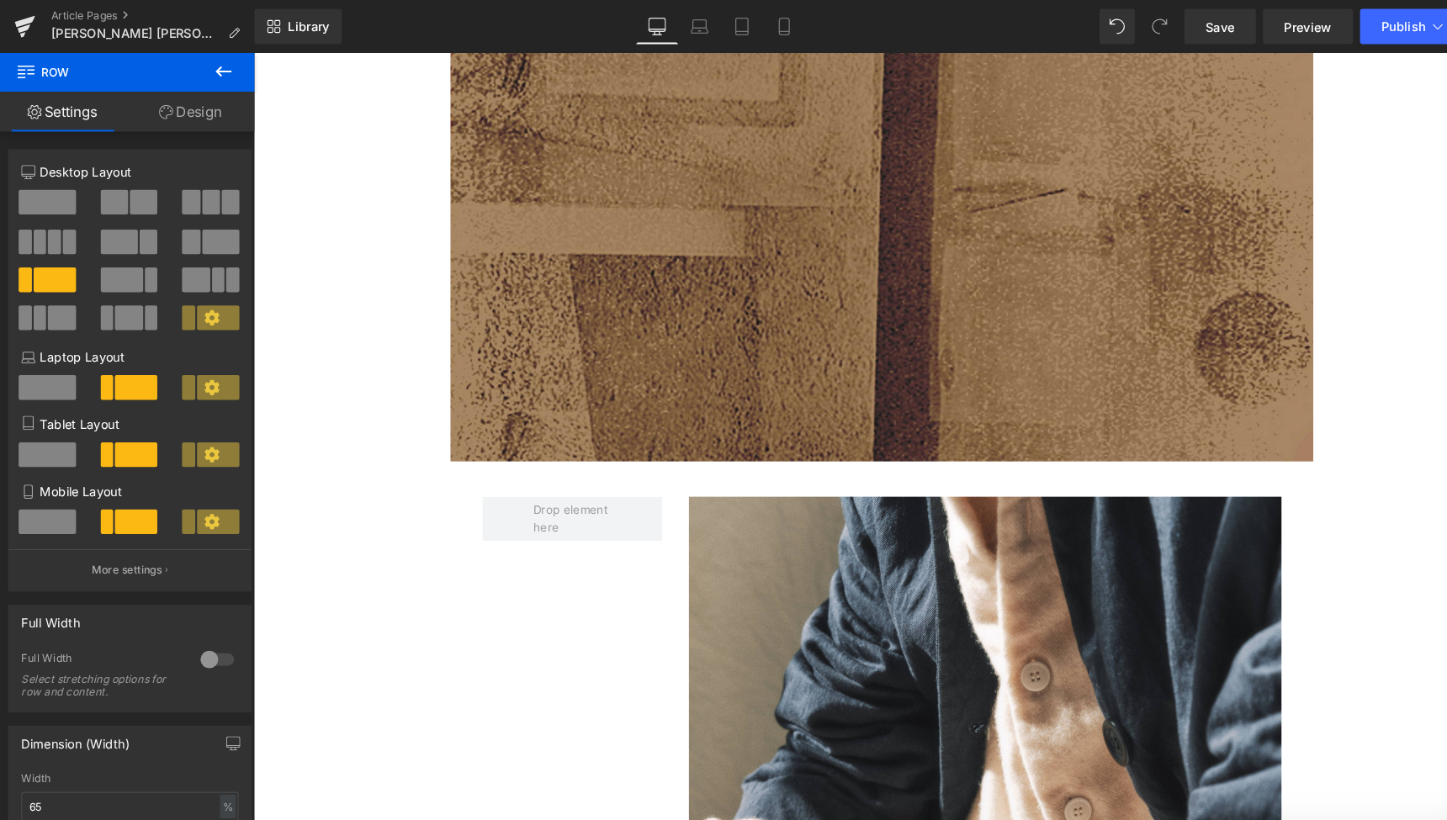
click at [209, 61] on icon at bounding box center [214, 68] width 20 height 20
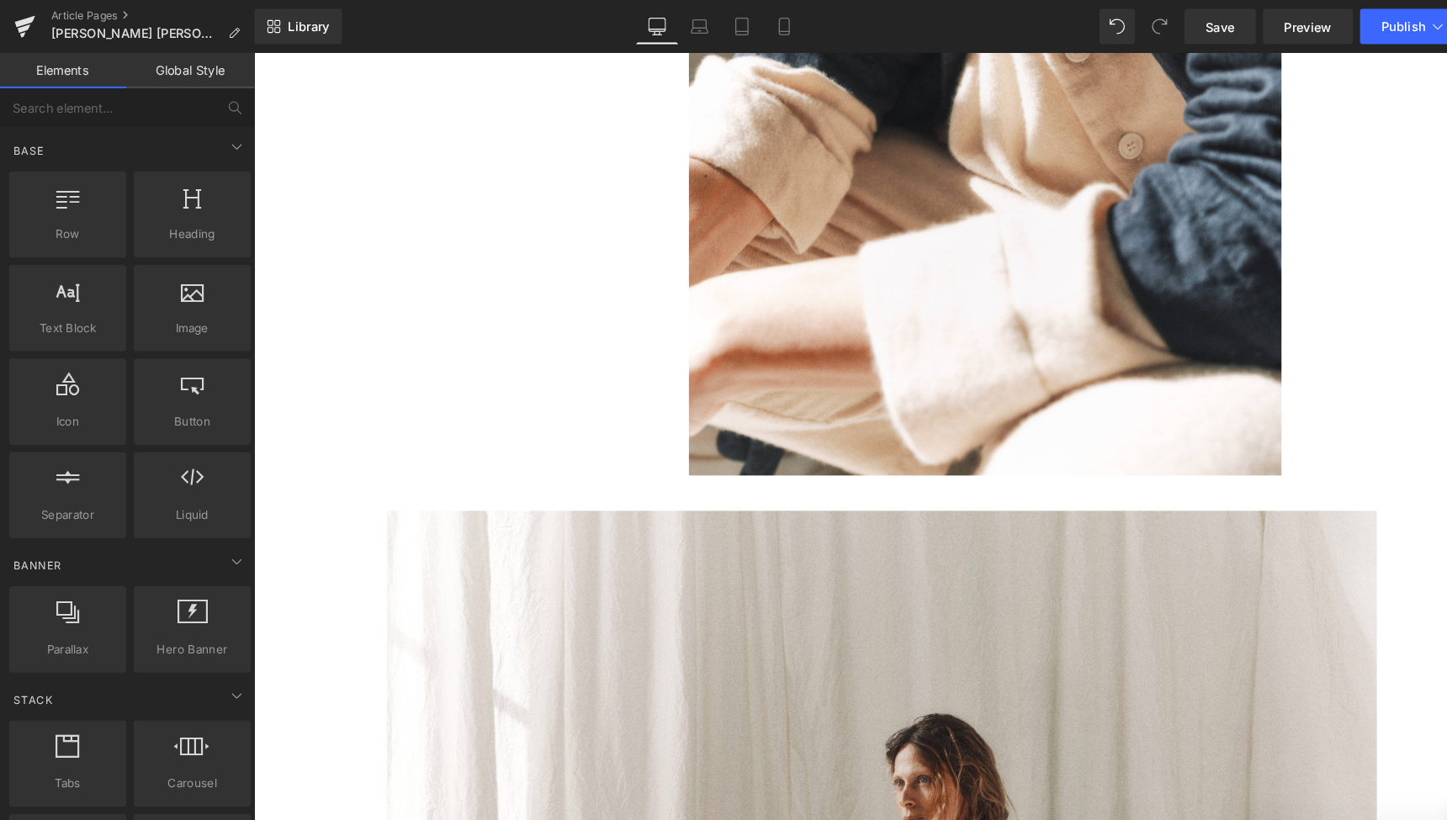
scroll to position [5143, 0]
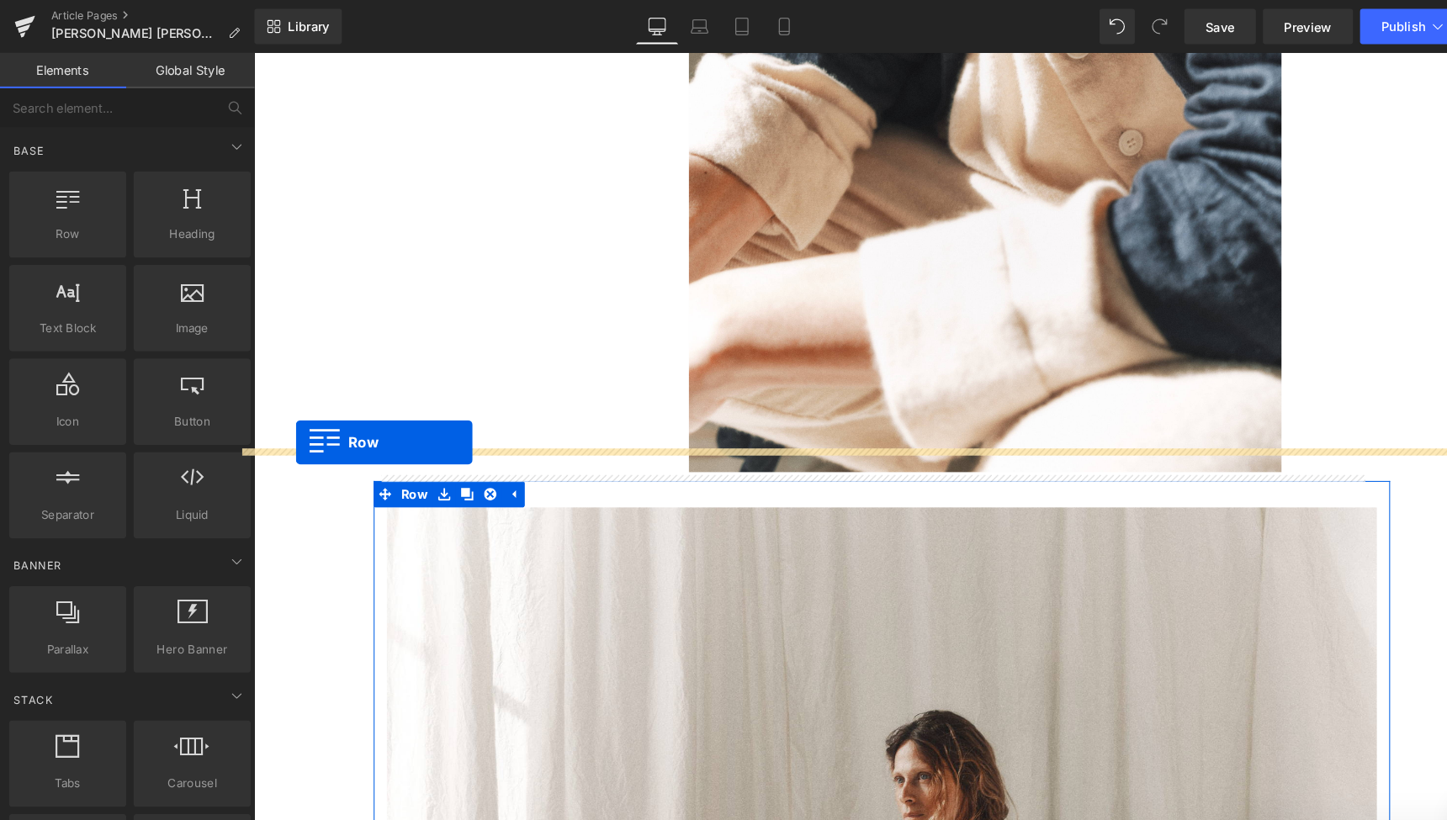
drag, startPoint x: 306, startPoint y: 260, endPoint x: 294, endPoint y: 422, distance: 162.1
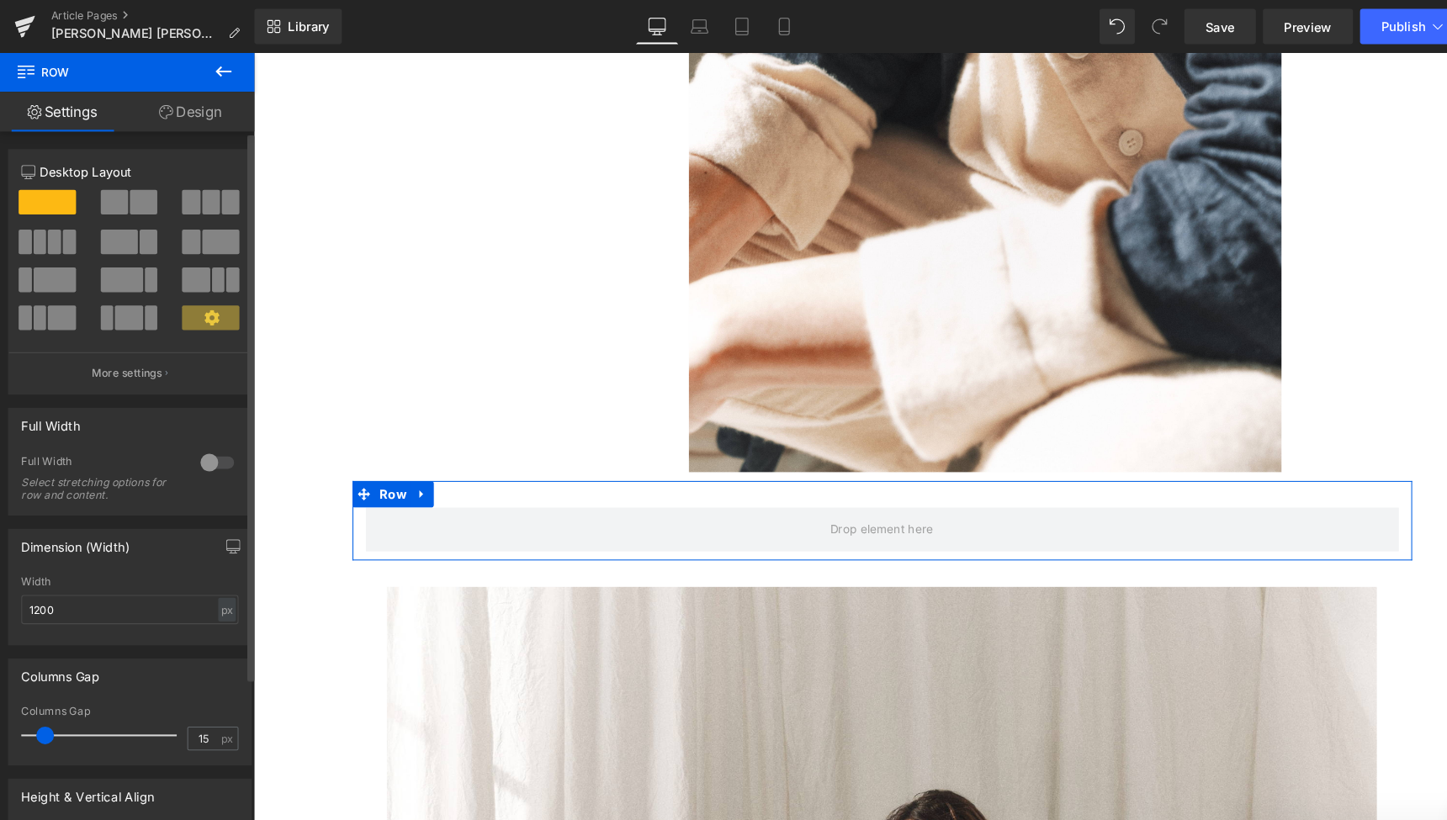
click at [114, 268] on span at bounding box center [118, 267] width 40 height 24
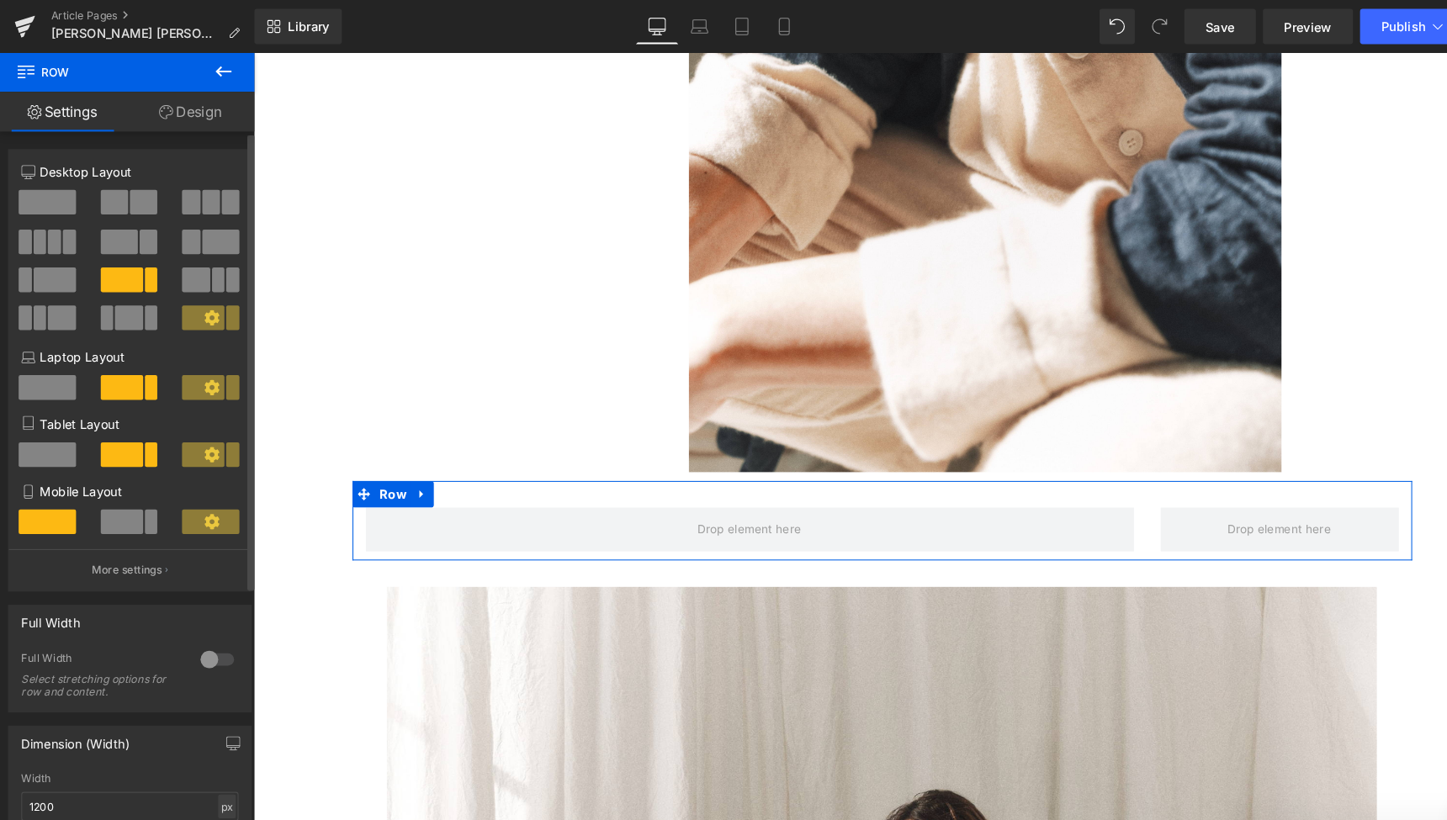
click at [210, 767] on div "px" at bounding box center [218, 768] width 17 height 23
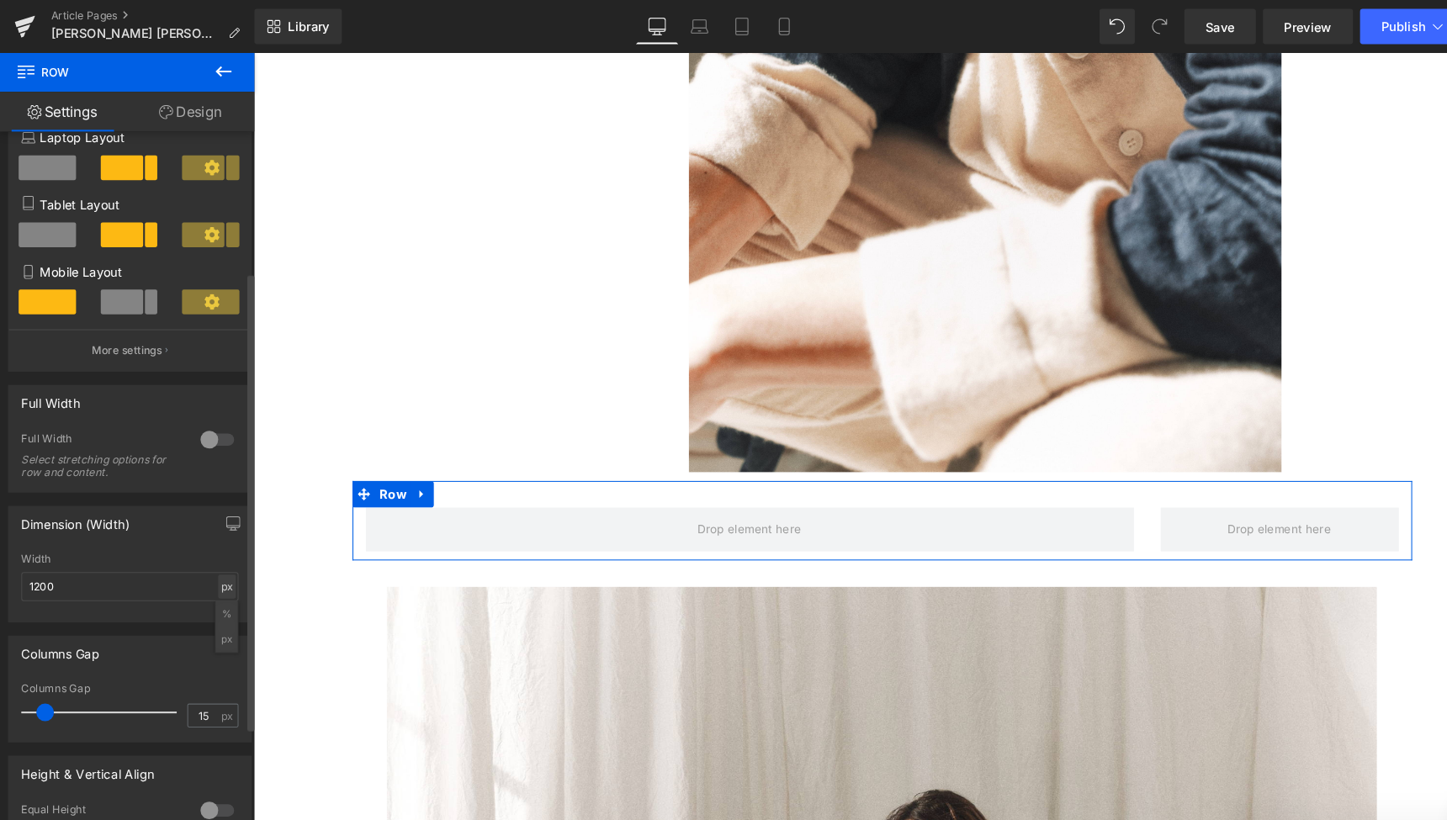
scroll to position [217, 0]
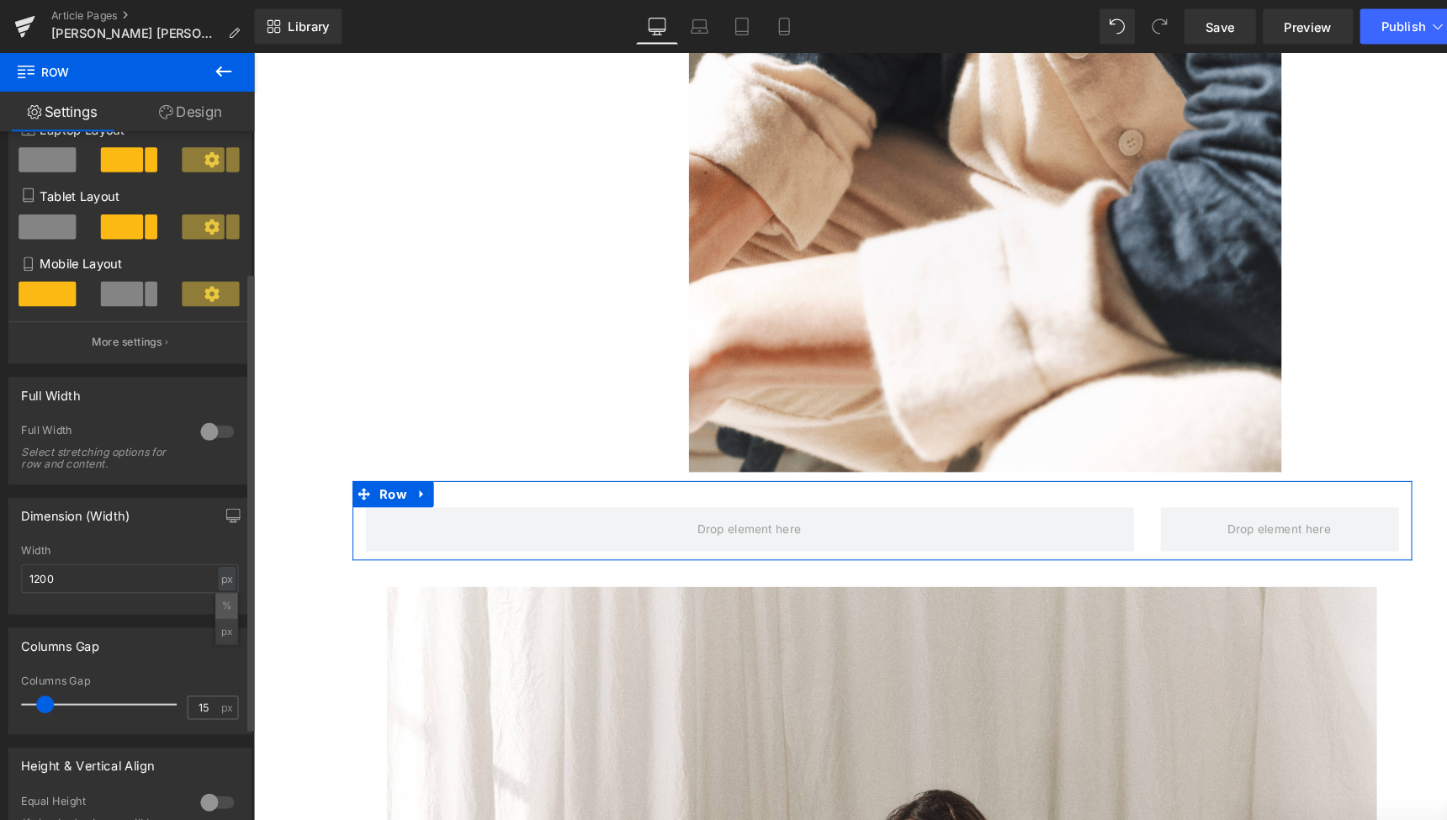
click at [208, 574] on li "%" at bounding box center [217, 577] width 21 height 24
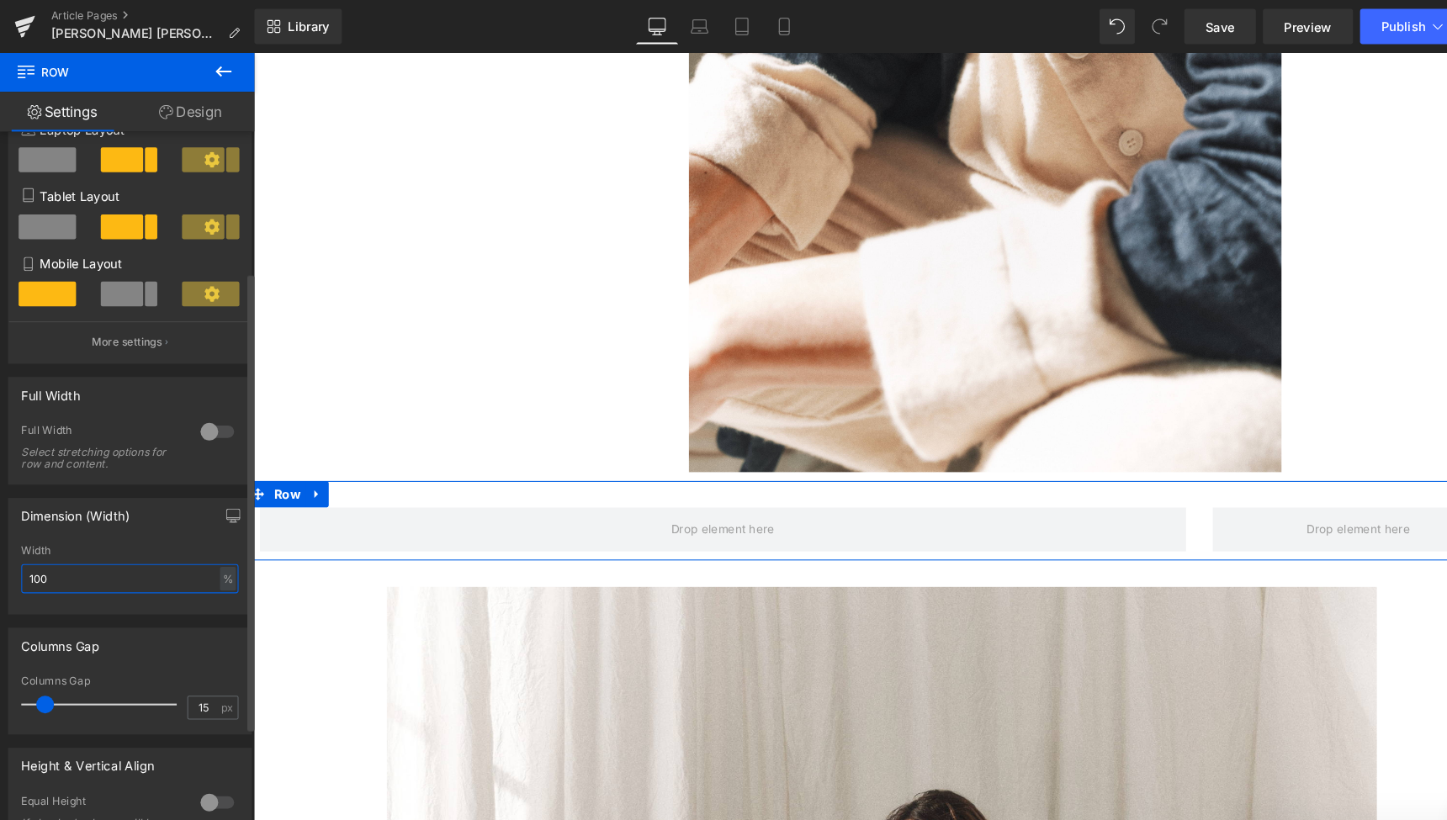
drag, startPoint x: 72, startPoint y: 549, endPoint x: 15, endPoint y: 543, distance: 56.8
click at [15, 543] on div "100% Width 100 % % px" at bounding box center [125, 552] width 231 height 66
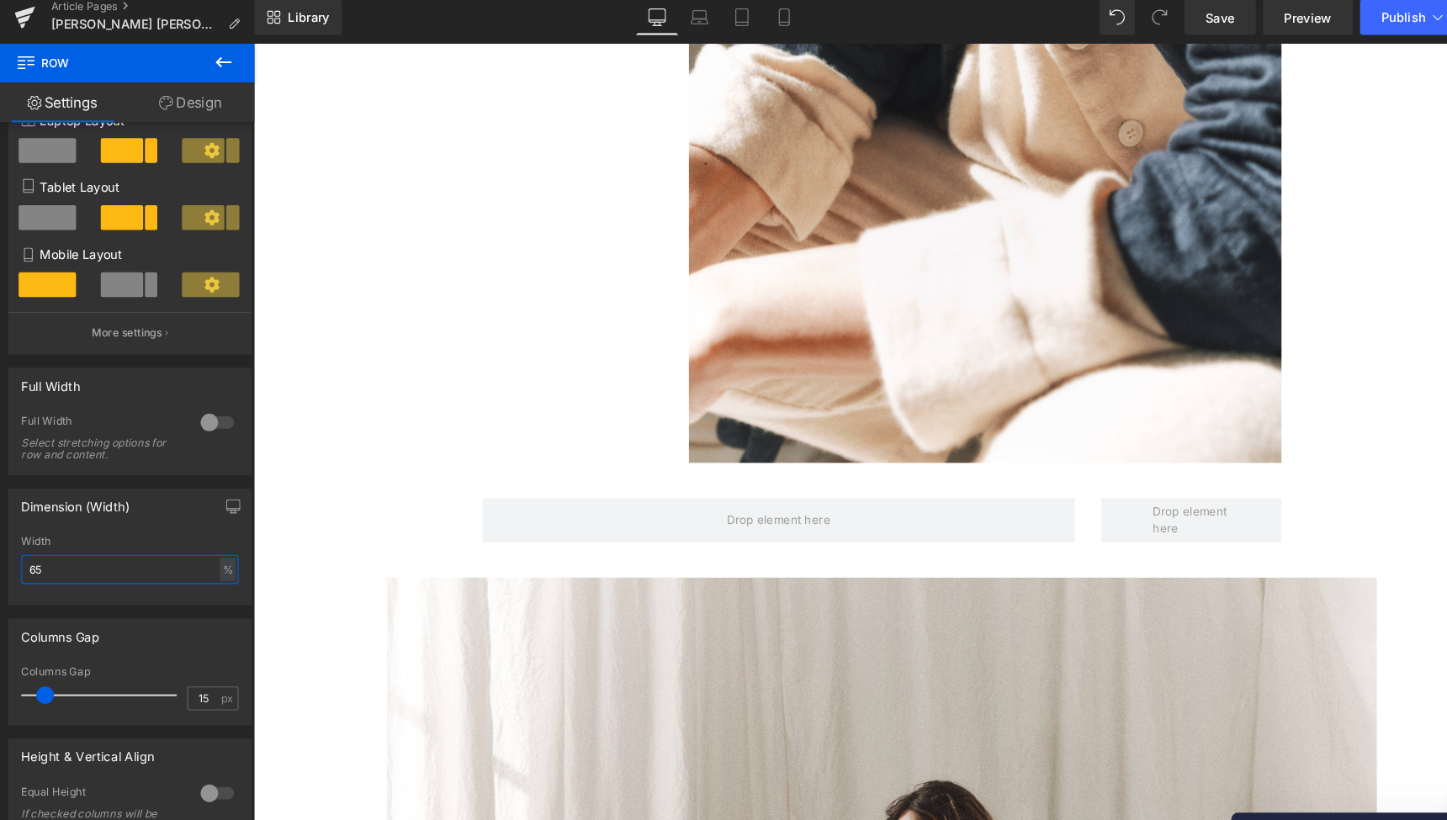
type input "65"
click at [210, 58] on icon at bounding box center [214, 68] width 20 height 20
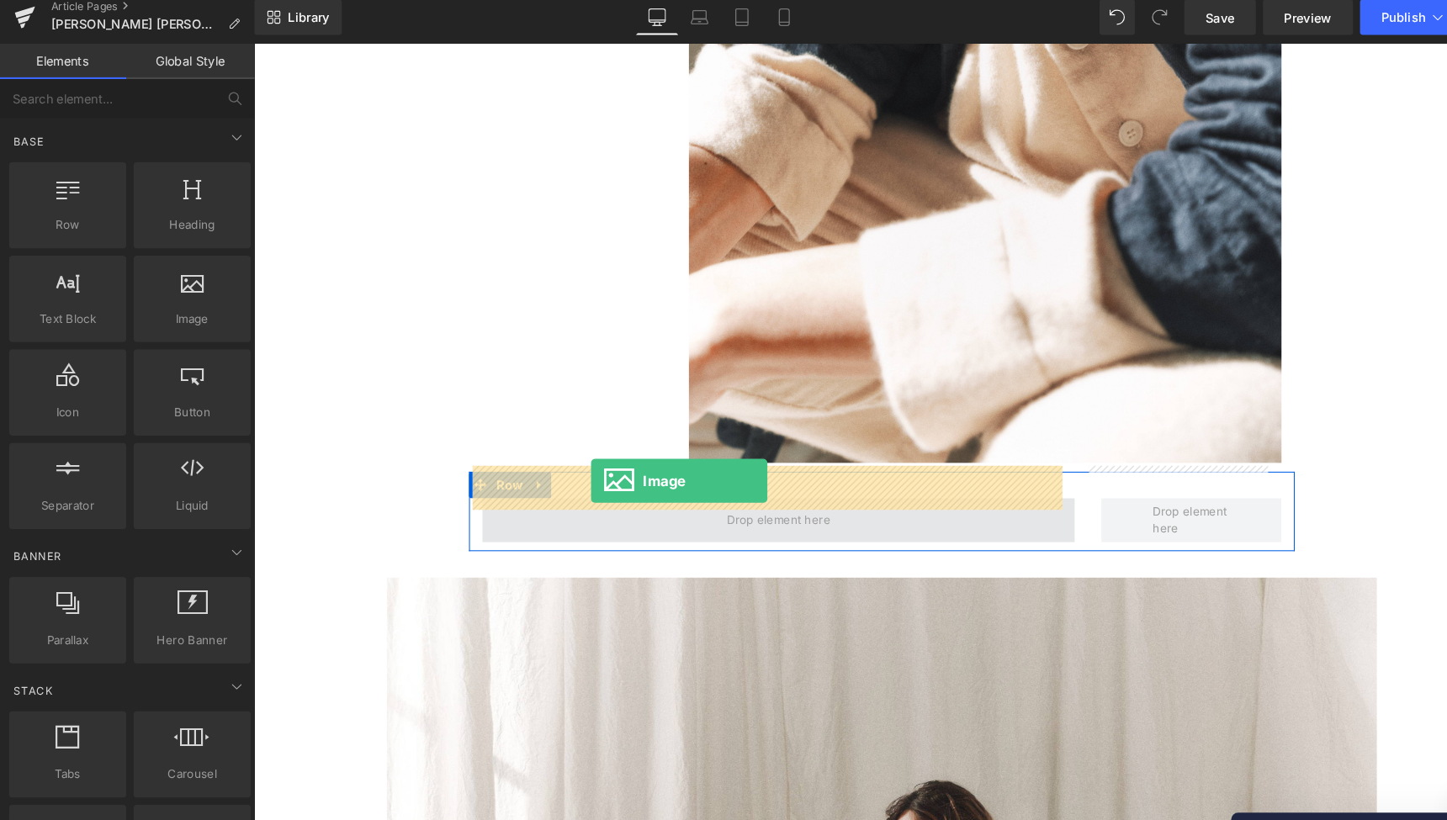
drag, startPoint x: 418, startPoint y: 323, endPoint x: 574, endPoint y: 460, distance: 207.5
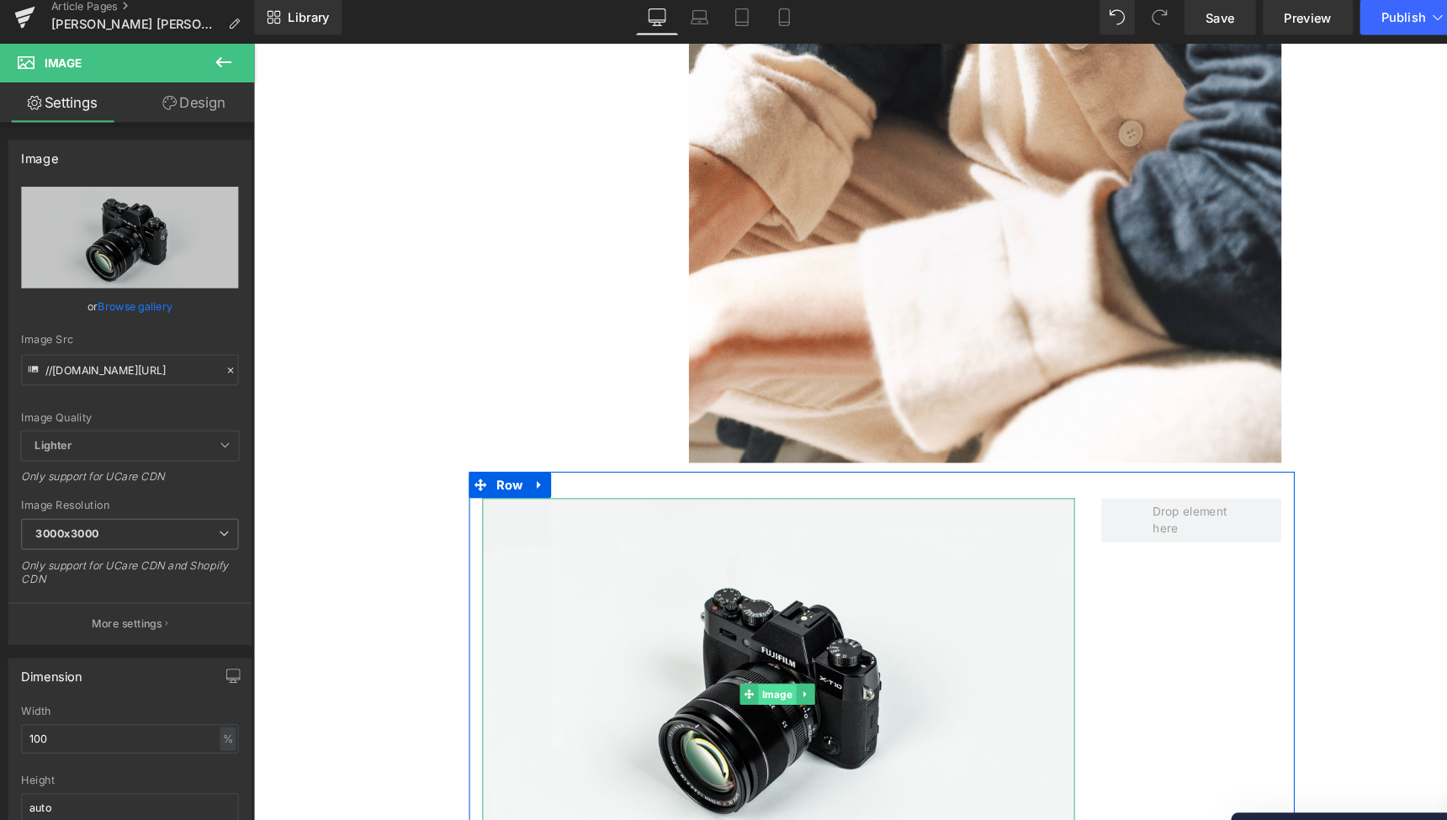
click at [749, 655] on span "Image" at bounding box center [751, 665] width 36 height 20
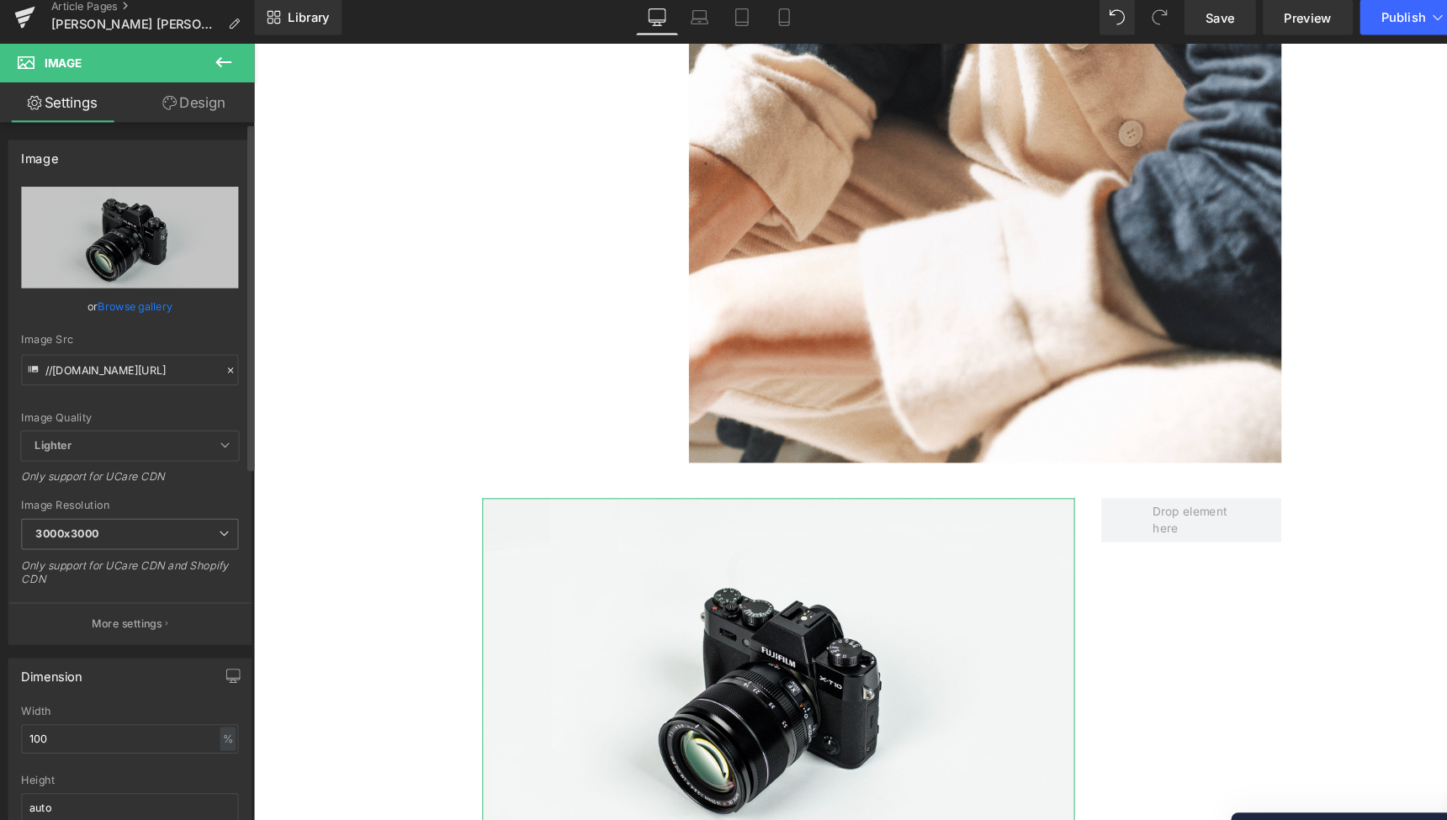
click at [131, 295] on link "Browse gallery" at bounding box center [131, 300] width 72 height 29
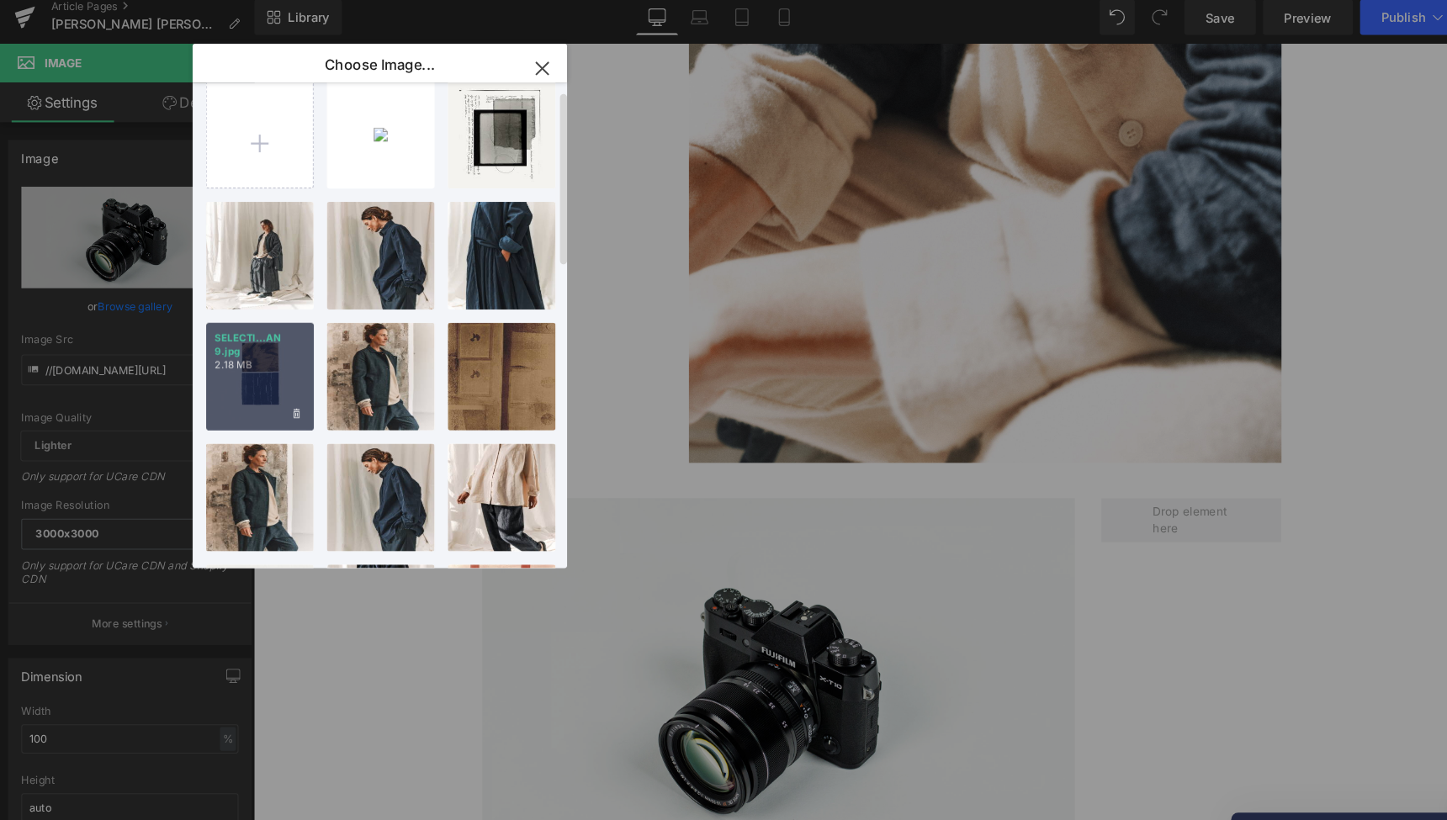
click at [250, 352] on p "2.18 MB" at bounding box center [249, 356] width 86 height 13
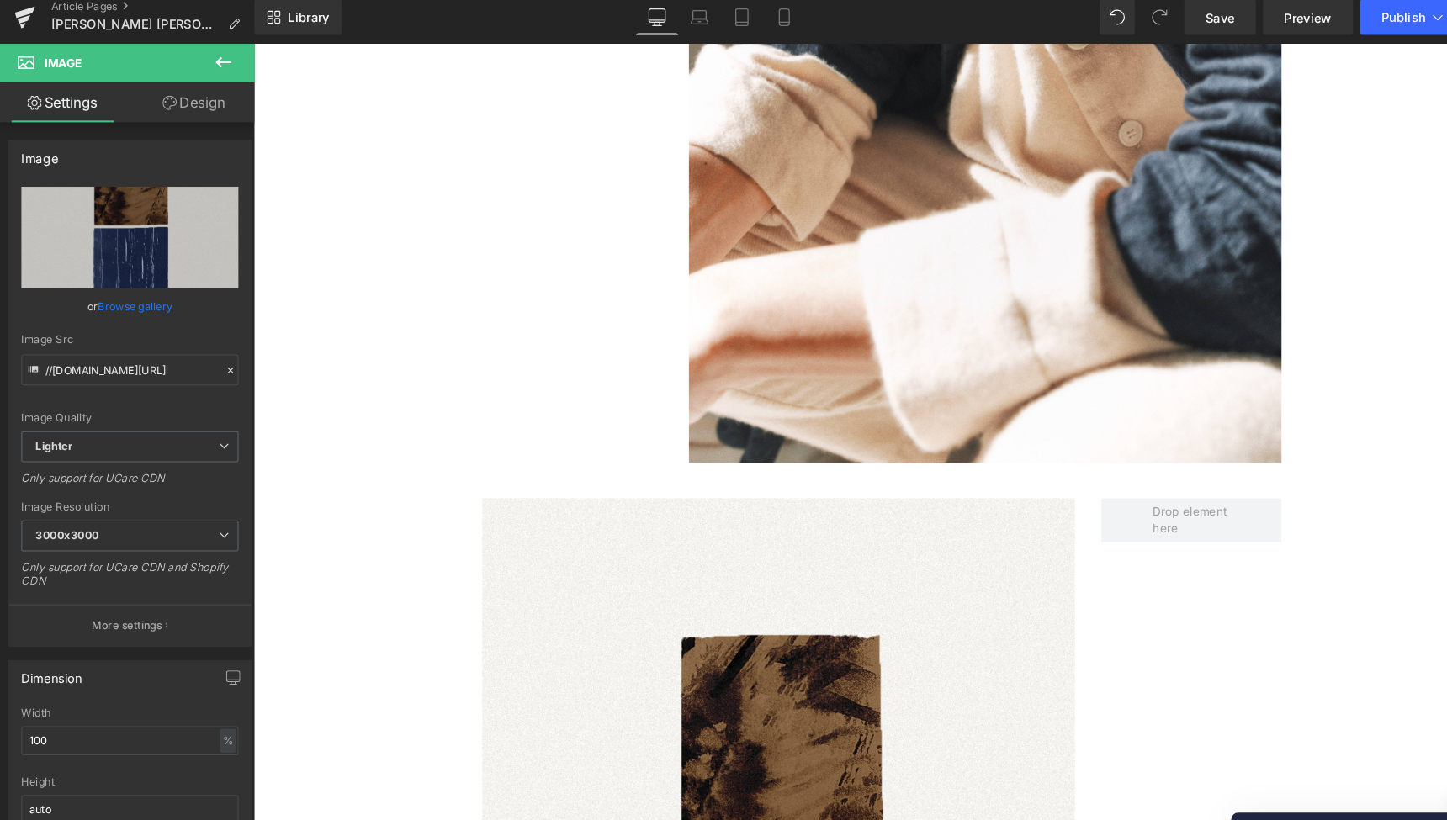
type input "[URL][DOMAIN_NAME]"
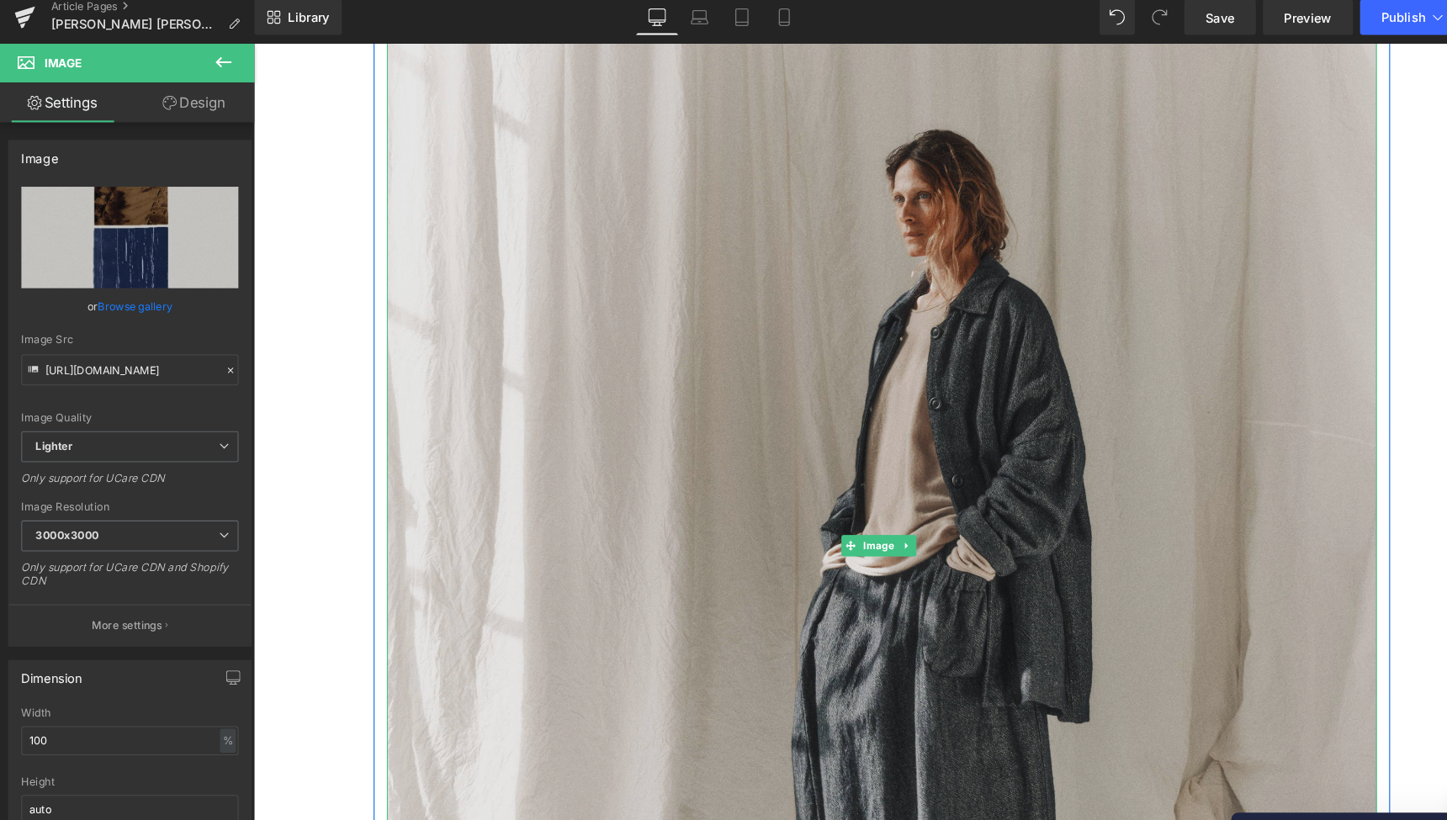
scroll to position [6472, 0]
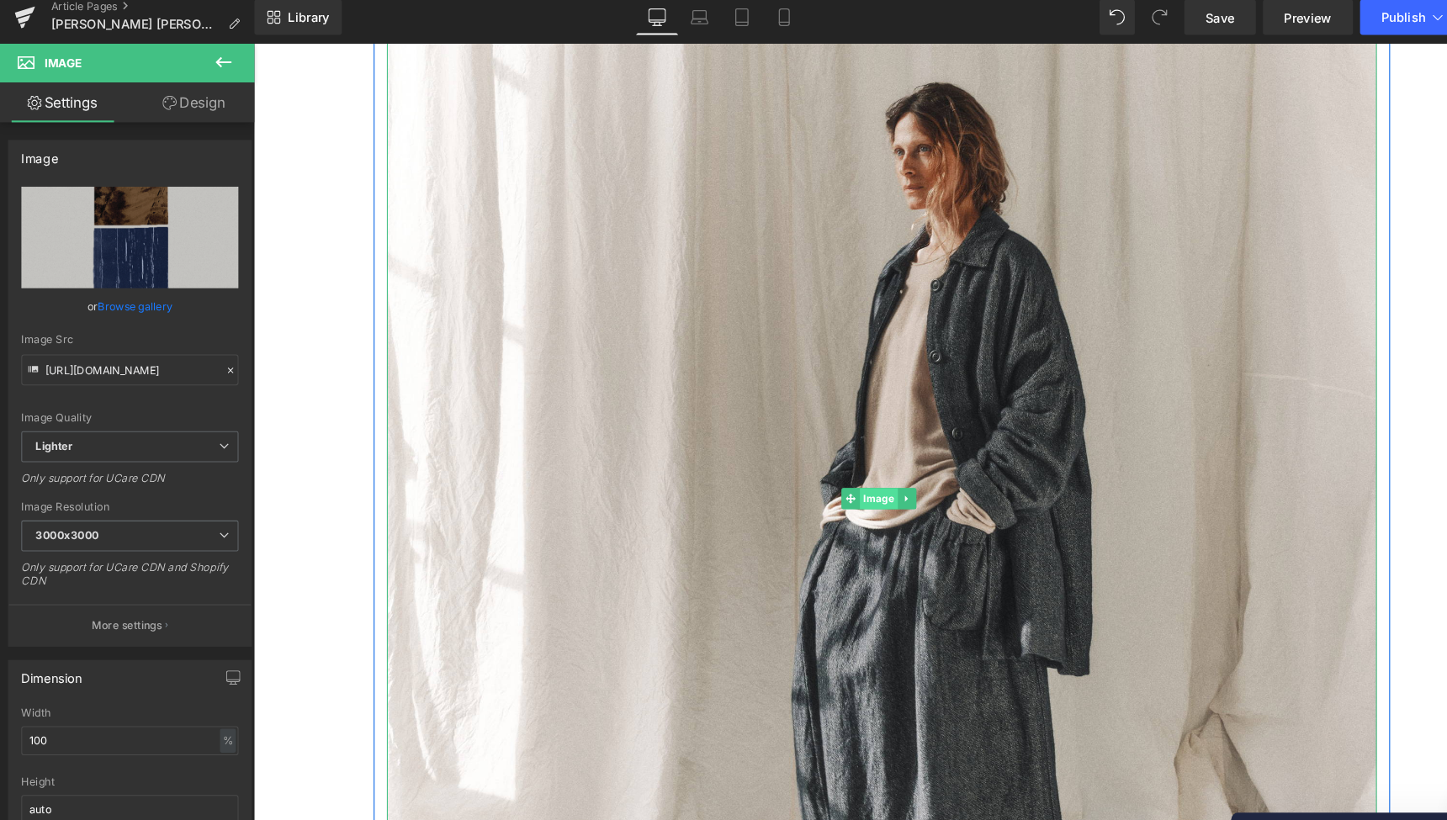
click at [849, 467] on span "Image" at bounding box center [849, 477] width 36 height 20
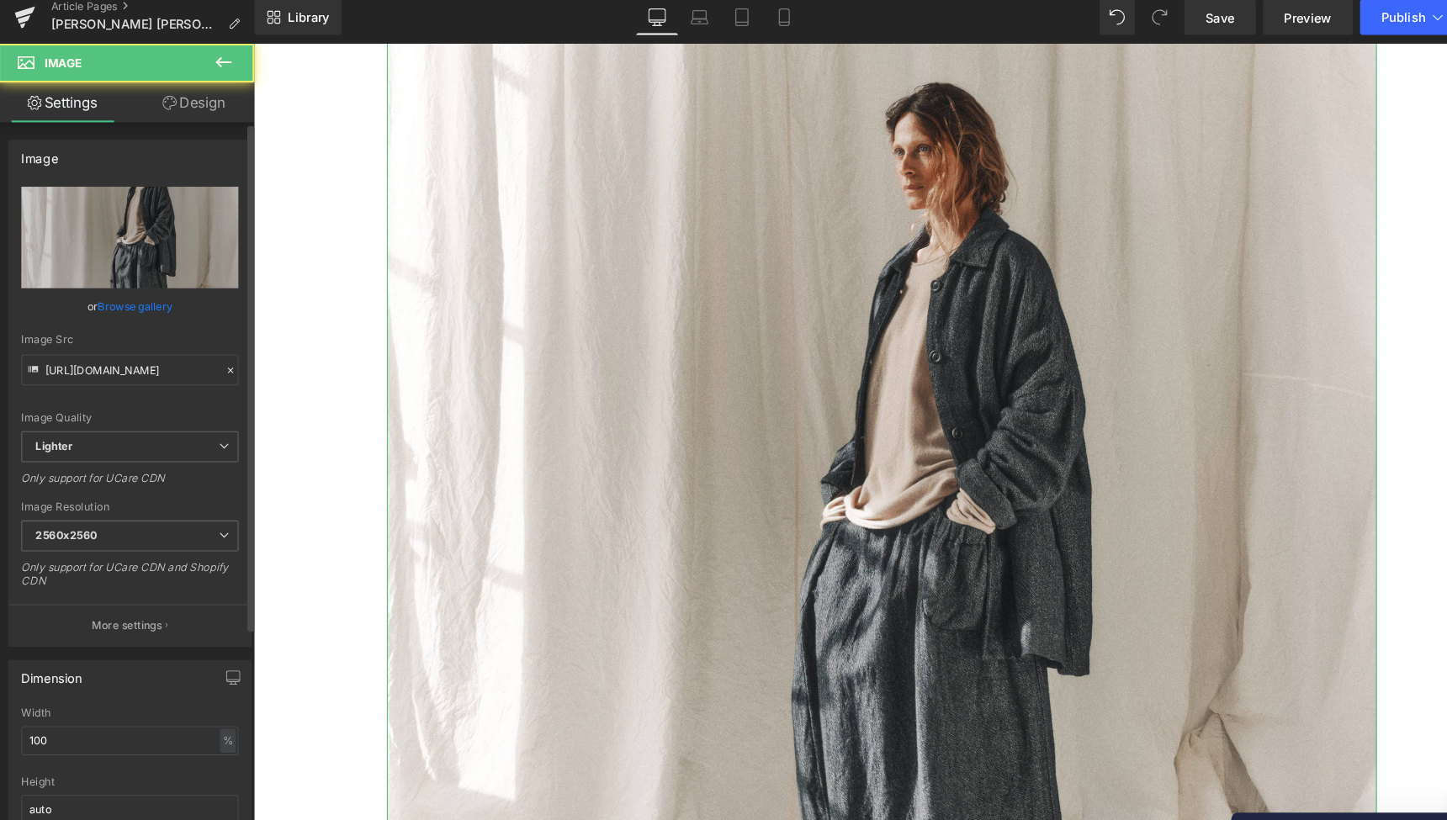
click at [147, 286] on link "Browse gallery" at bounding box center [131, 300] width 72 height 29
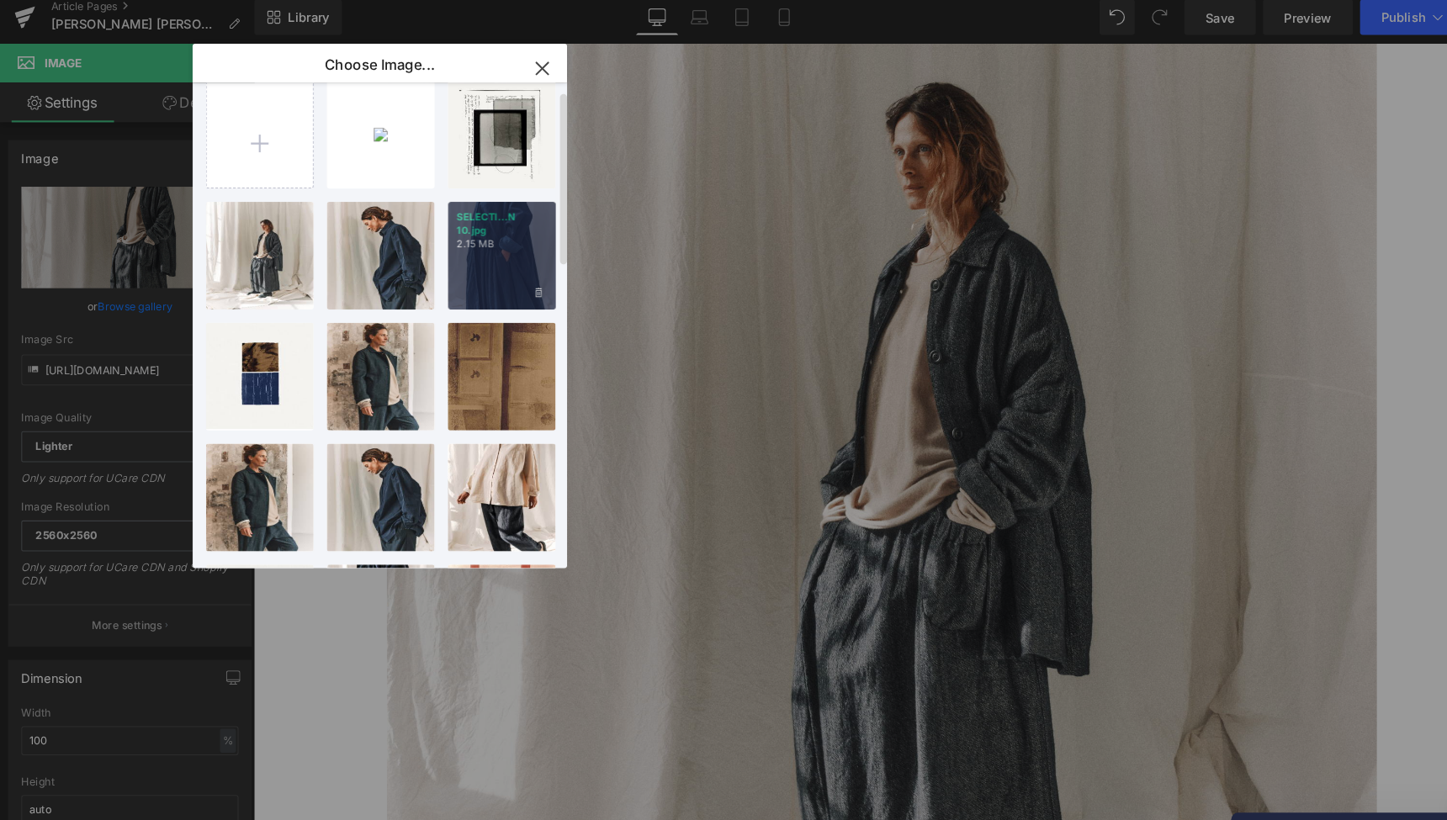
click at [479, 249] on div "SELECTI...N 10.jpg 2.15 MB" at bounding box center [479, 252] width 103 height 103
type input "[URL][DOMAIN_NAME]"
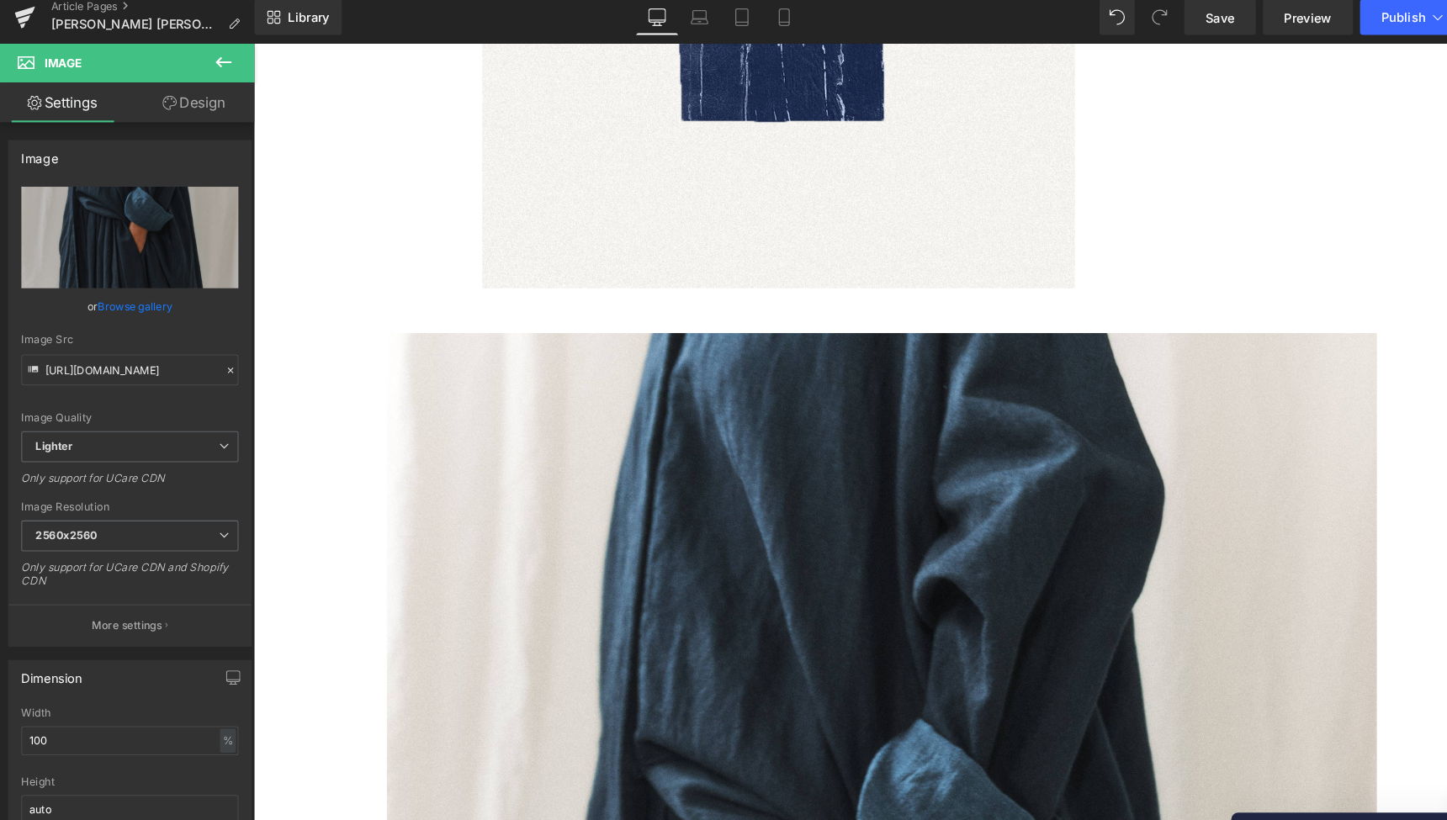
scroll to position [6046, 0]
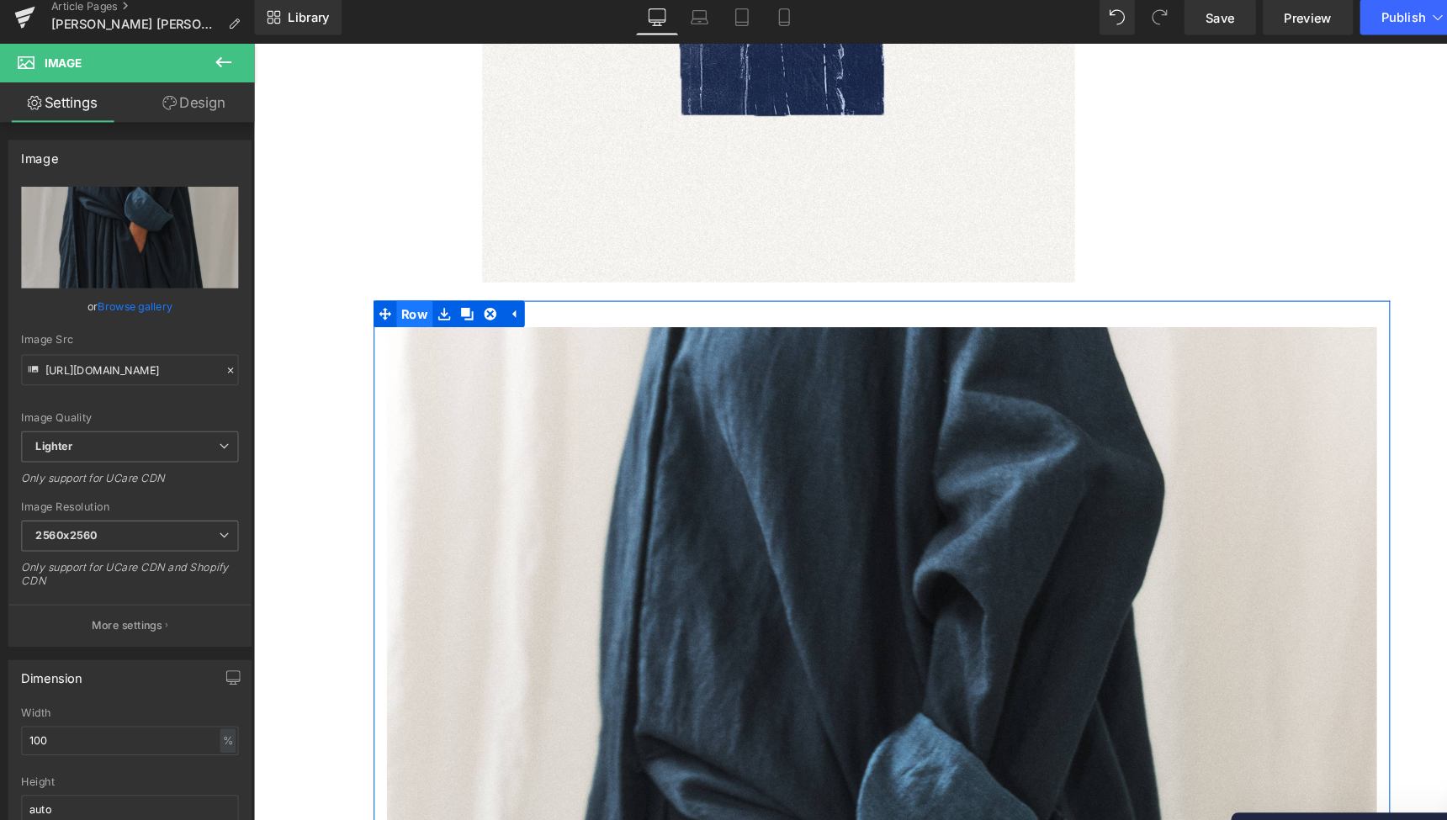
click at [403, 289] on span "Row" at bounding box center [406, 301] width 34 height 25
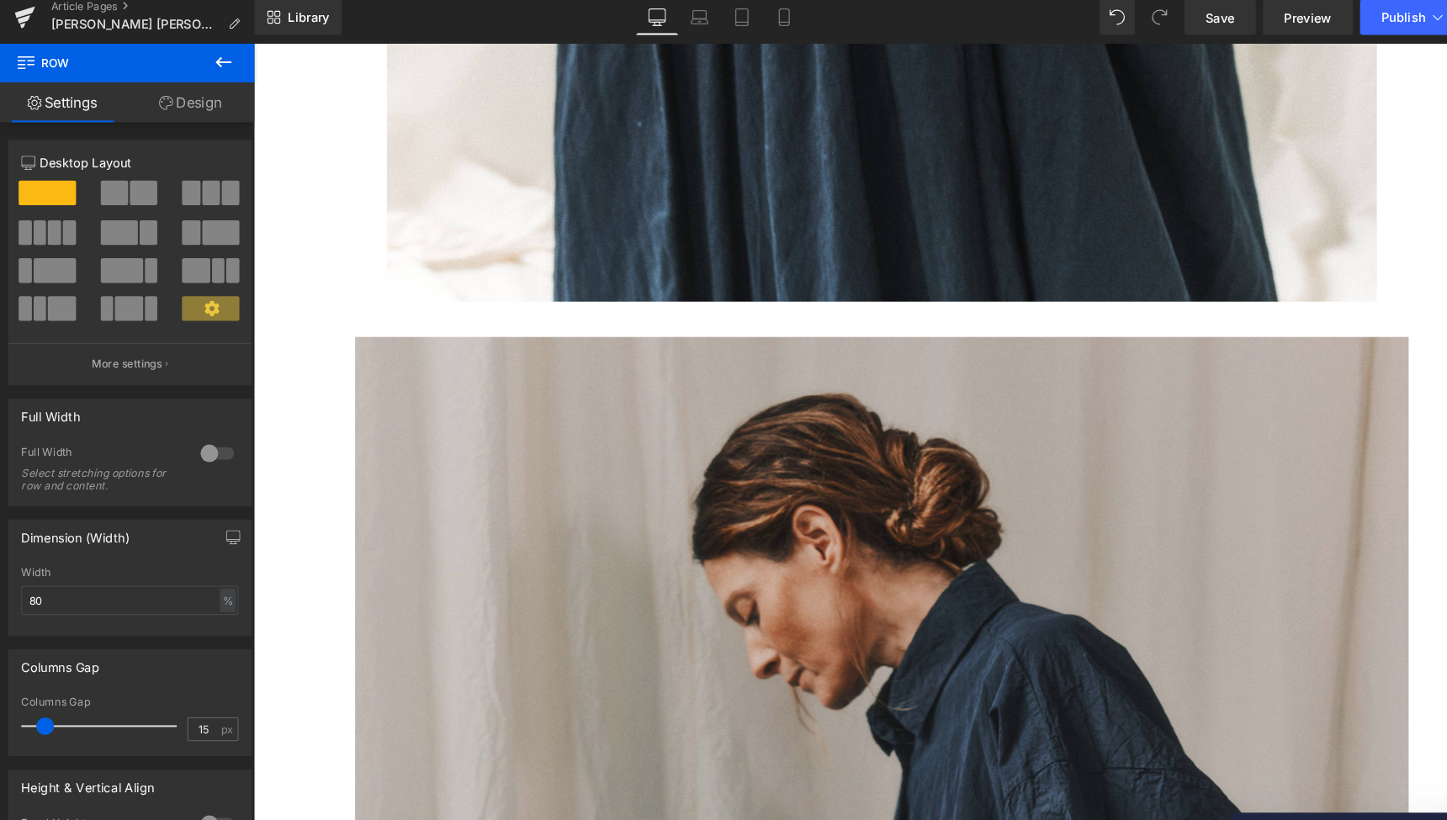
scroll to position [7251, 0]
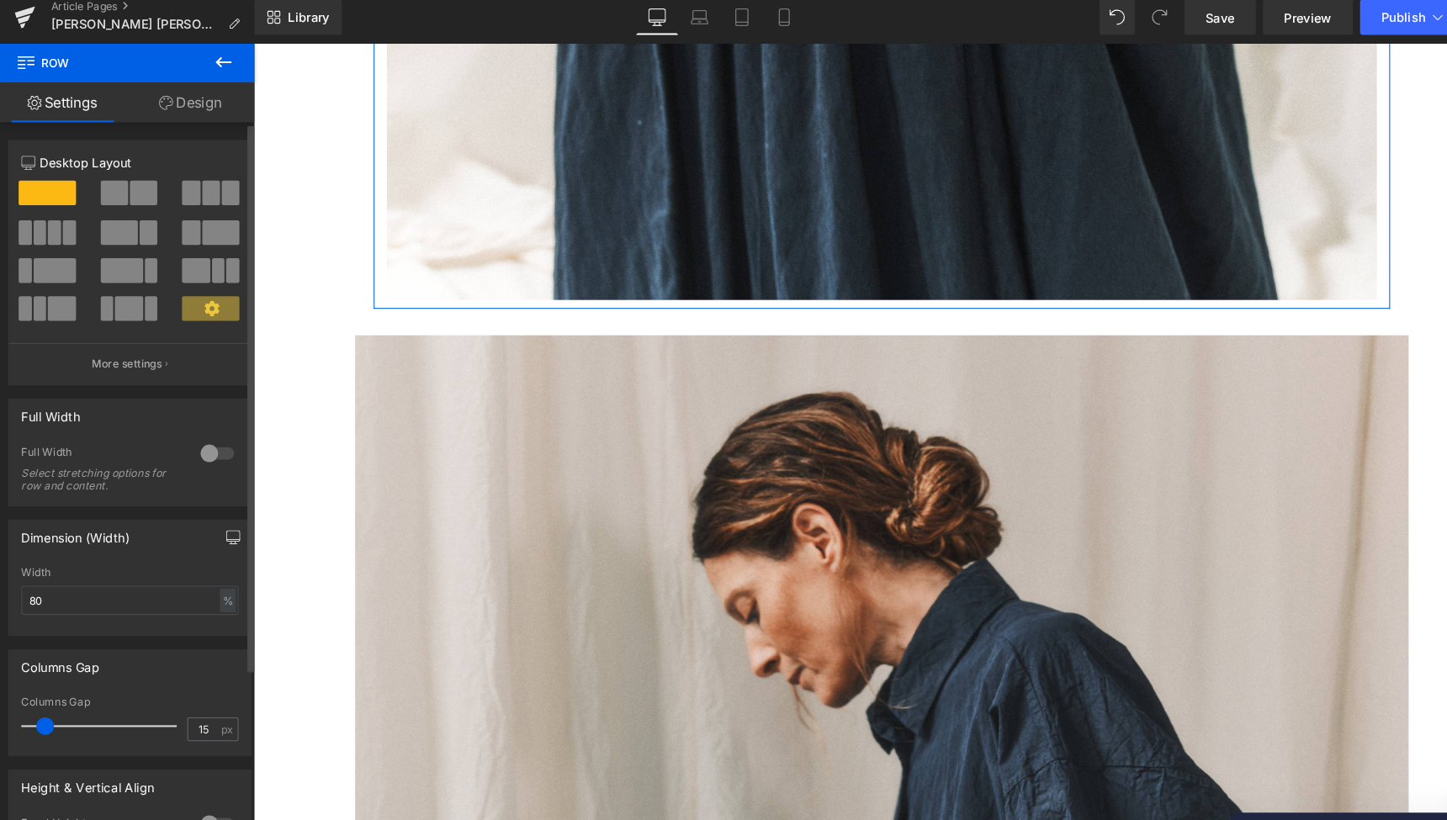
click at [218, 523] on icon "button" at bounding box center [224, 523] width 13 height 0
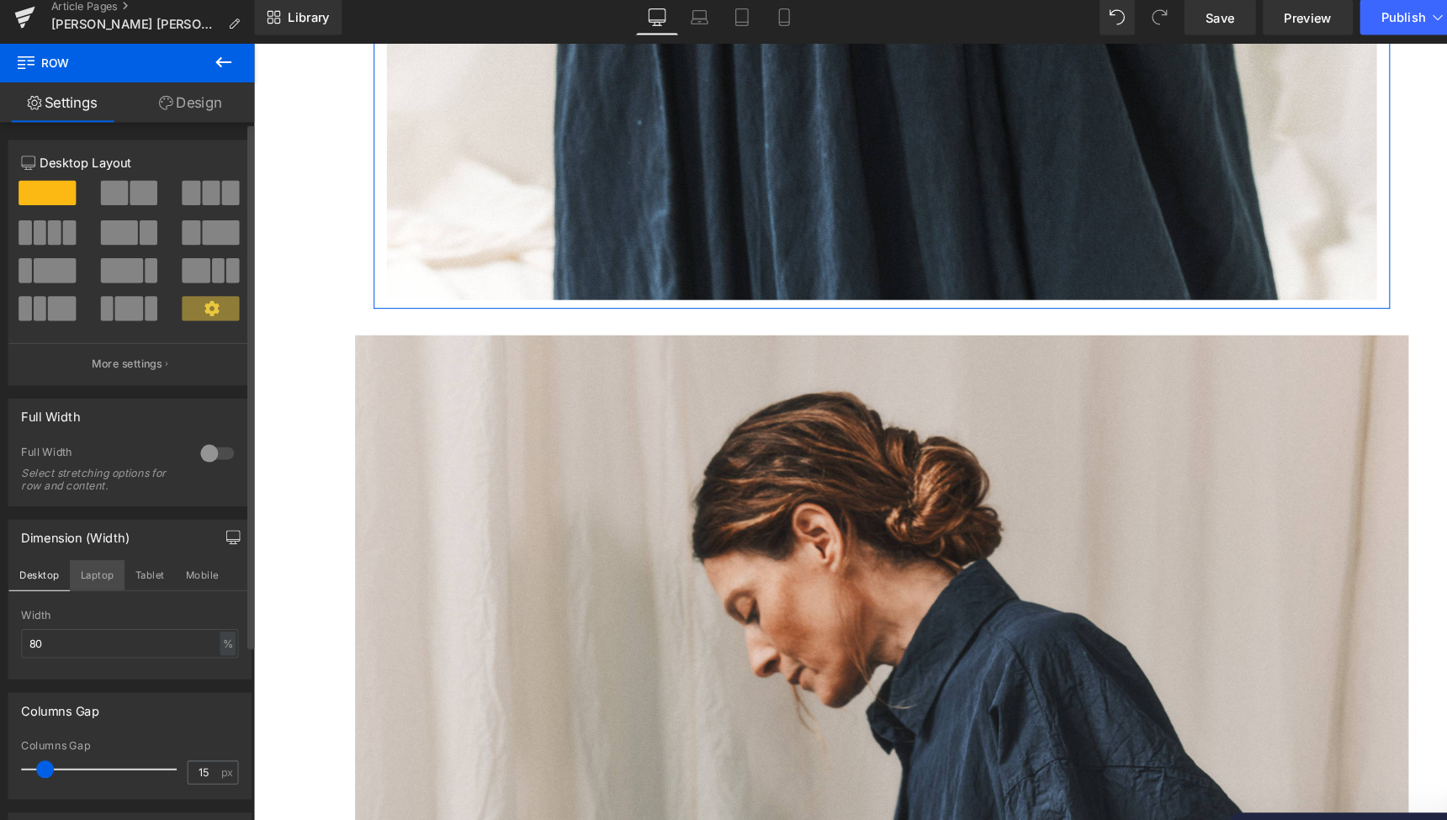
click at [91, 544] on button "Laptop" at bounding box center [94, 557] width 52 height 29
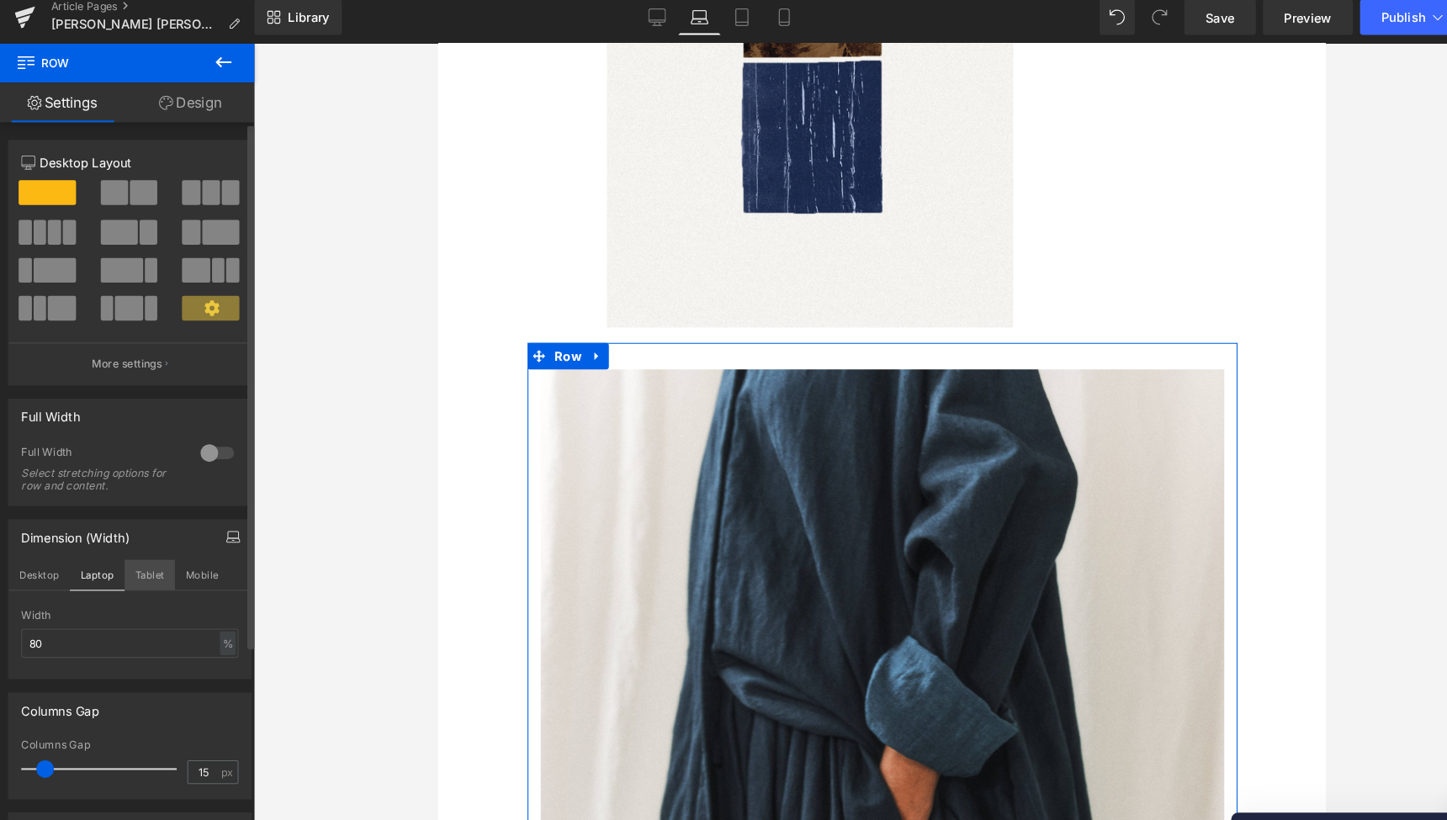
click at [135, 543] on button "Tablet" at bounding box center [144, 557] width 48 height 29
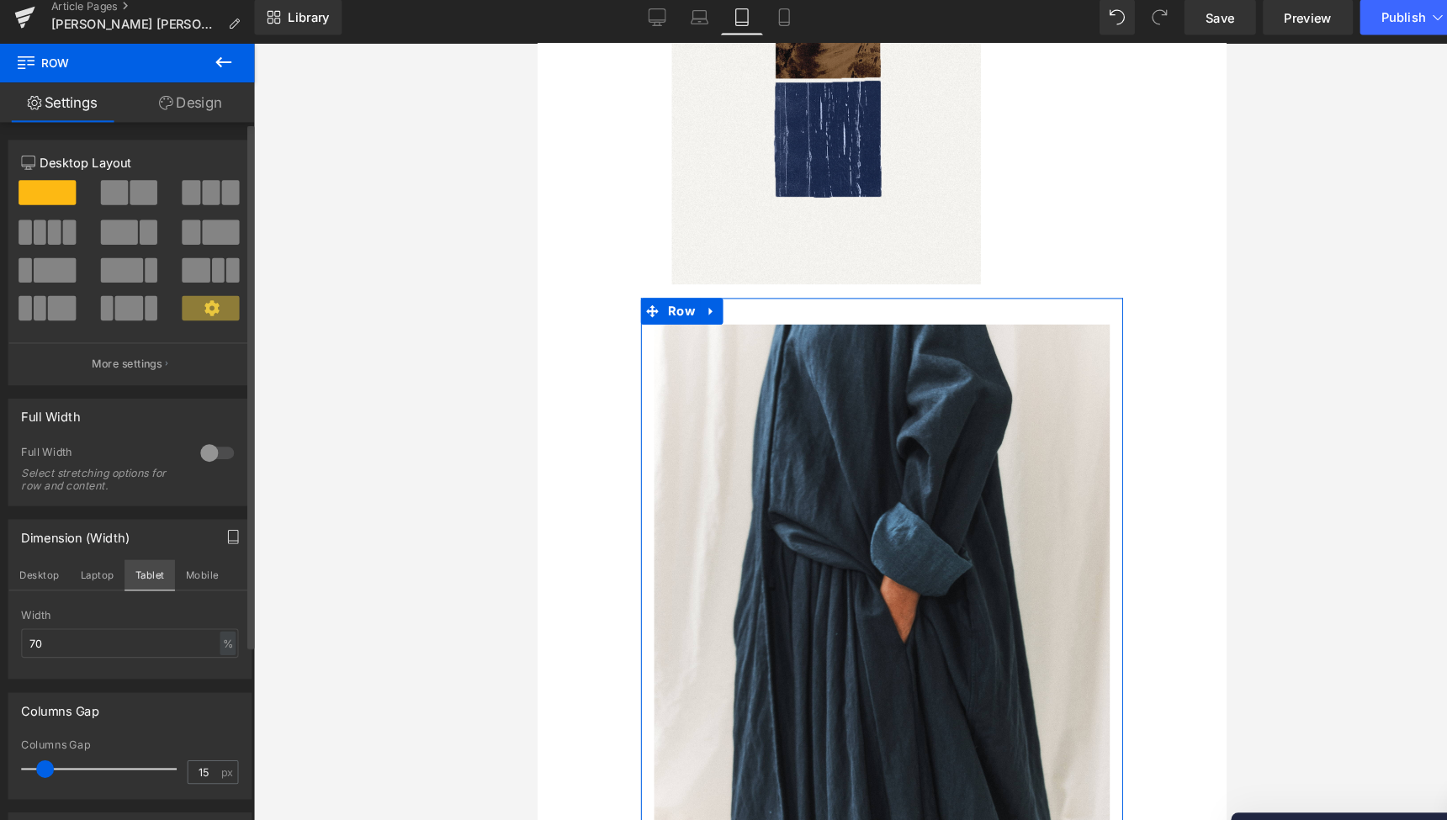
scroll to position [3124, 0]
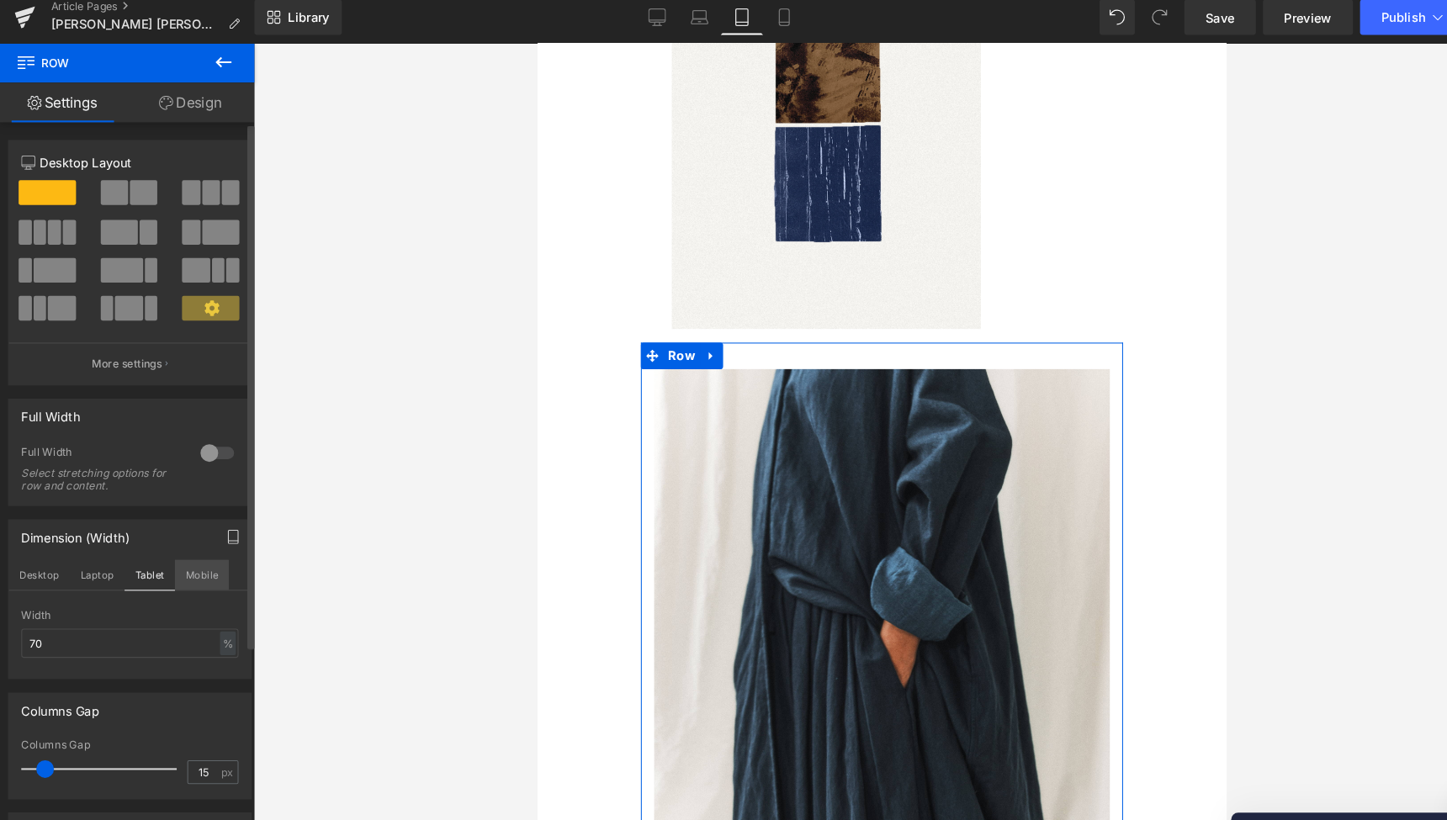
click at [197, 549] on button "Mobile" at bounding box center [193, 557] width 51 height 29
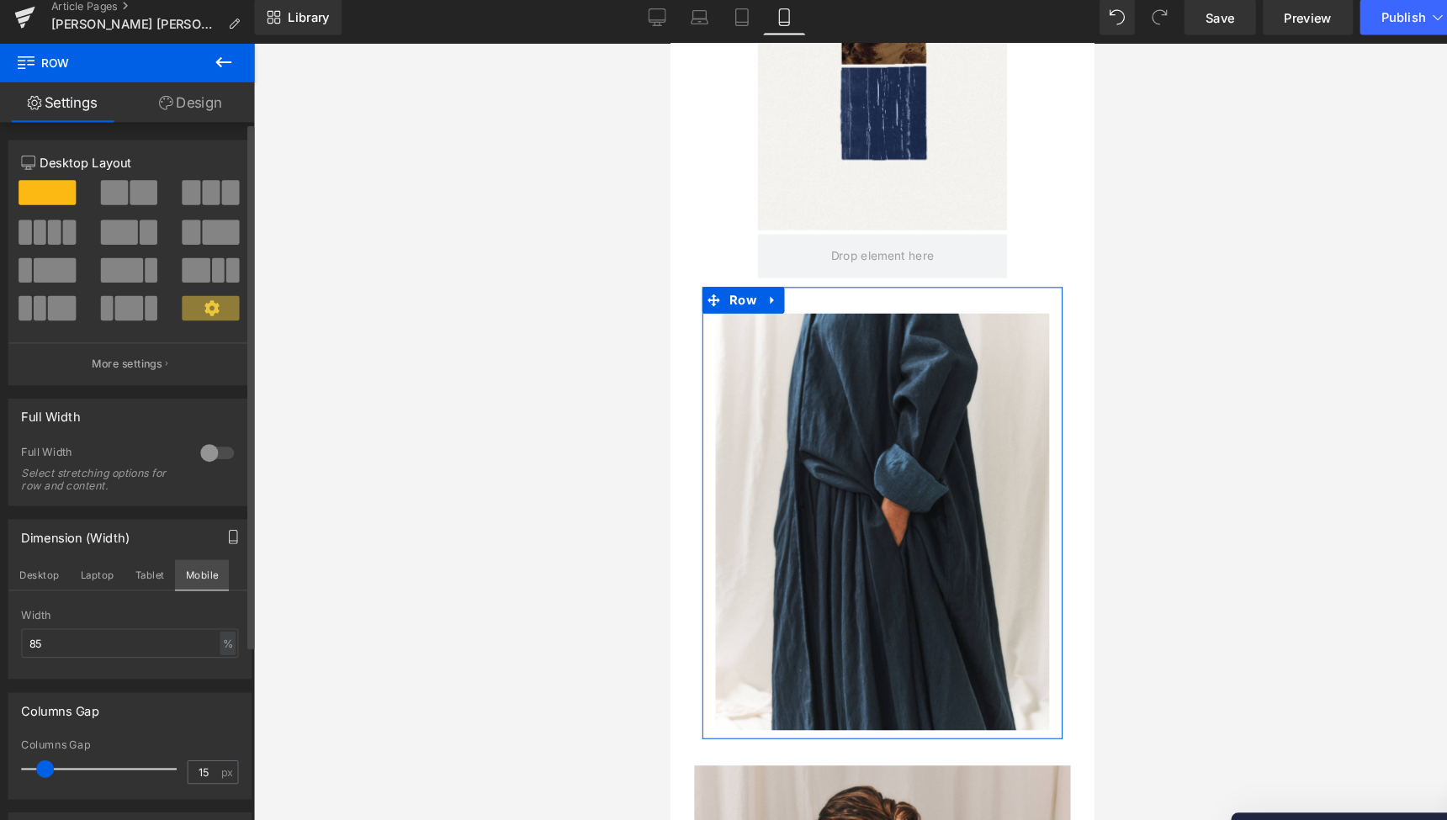
scroll to position [2185, 0]
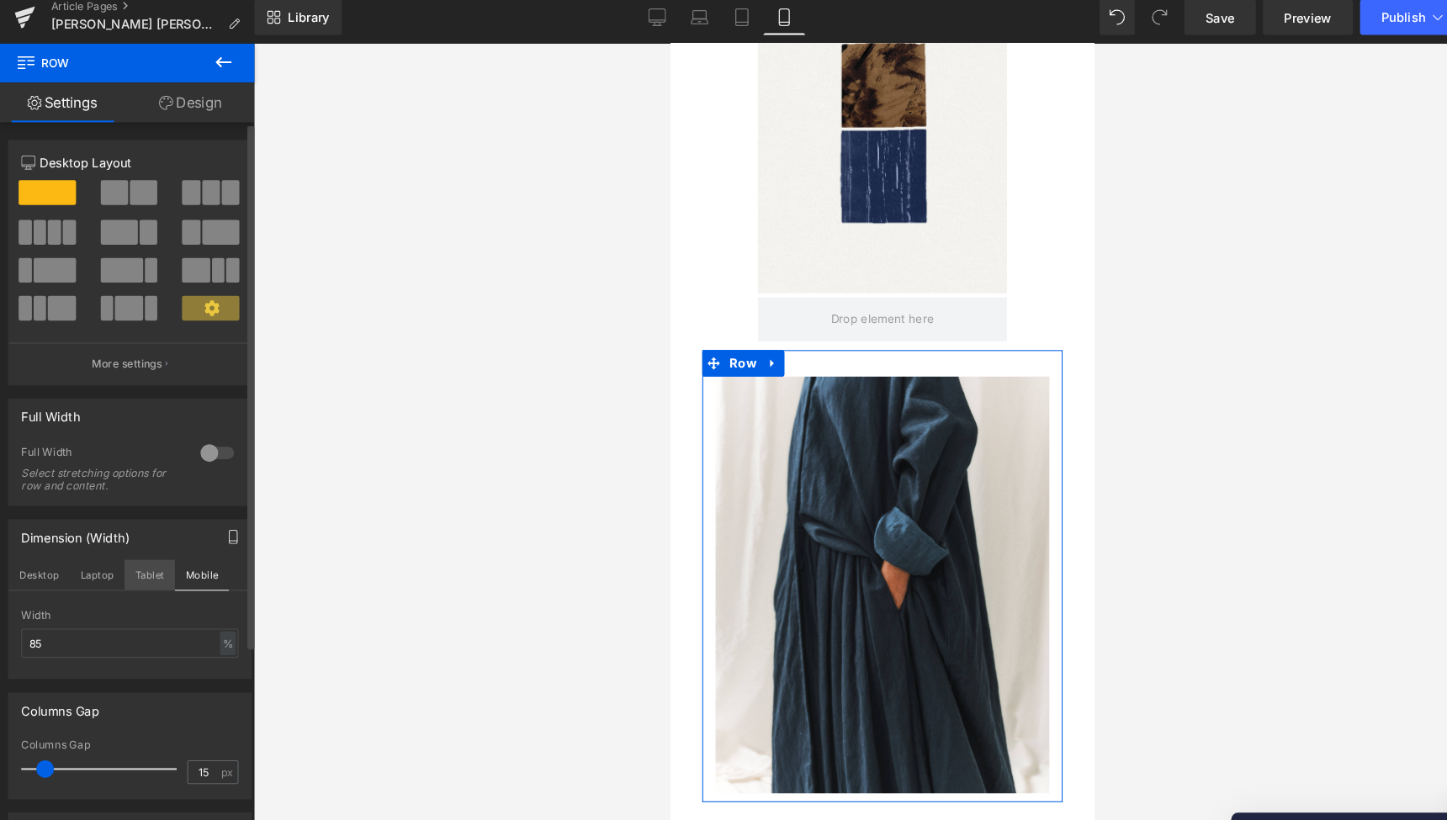
click at [142, 543] on button "Tablet" at bounding box center [144, 557] width 48 height 29
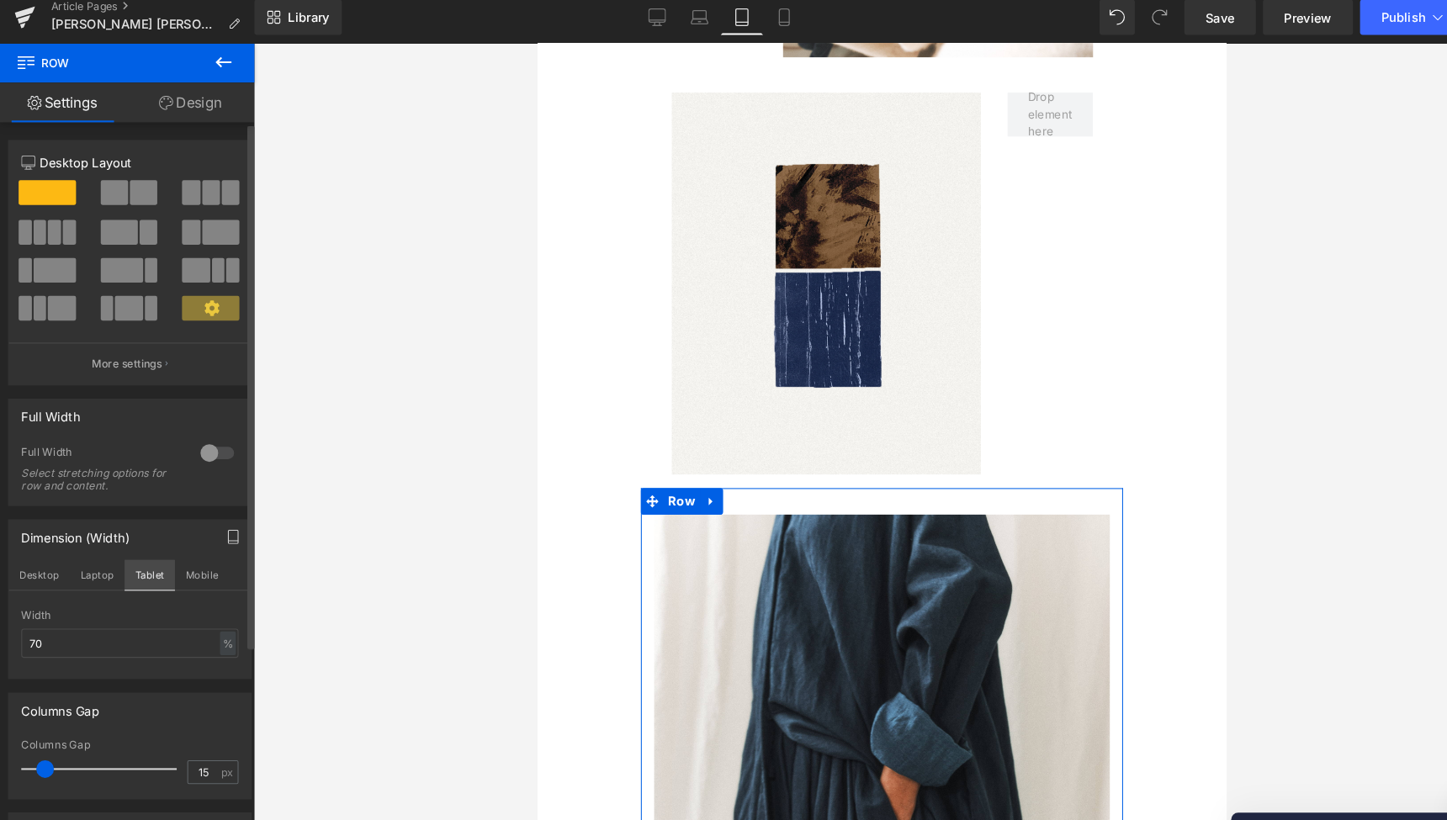
scroll to position [3123, 0]
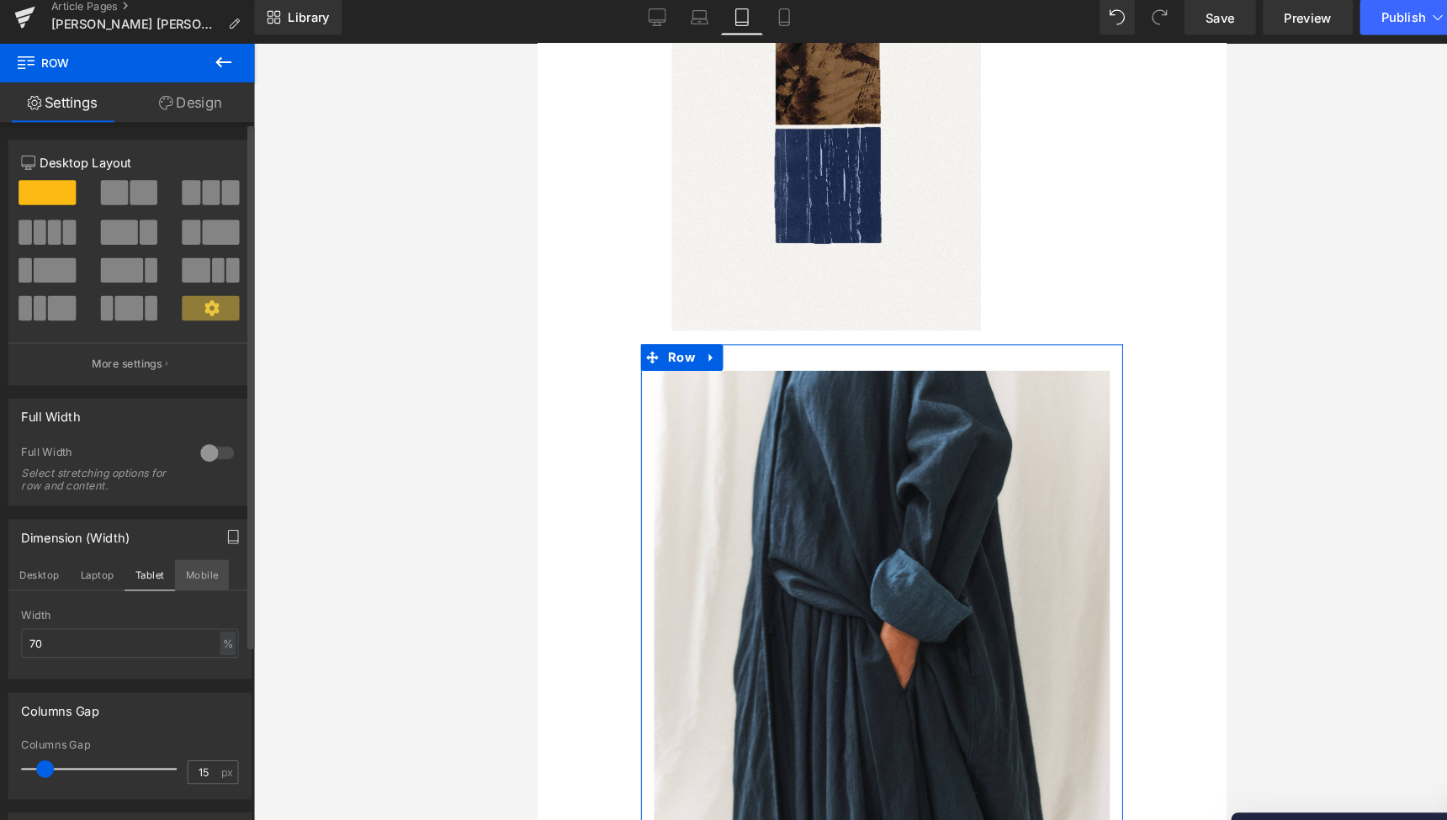
click at [199, 545] on button "Mobile" at bounding box center [193, 557] width 51 height 29
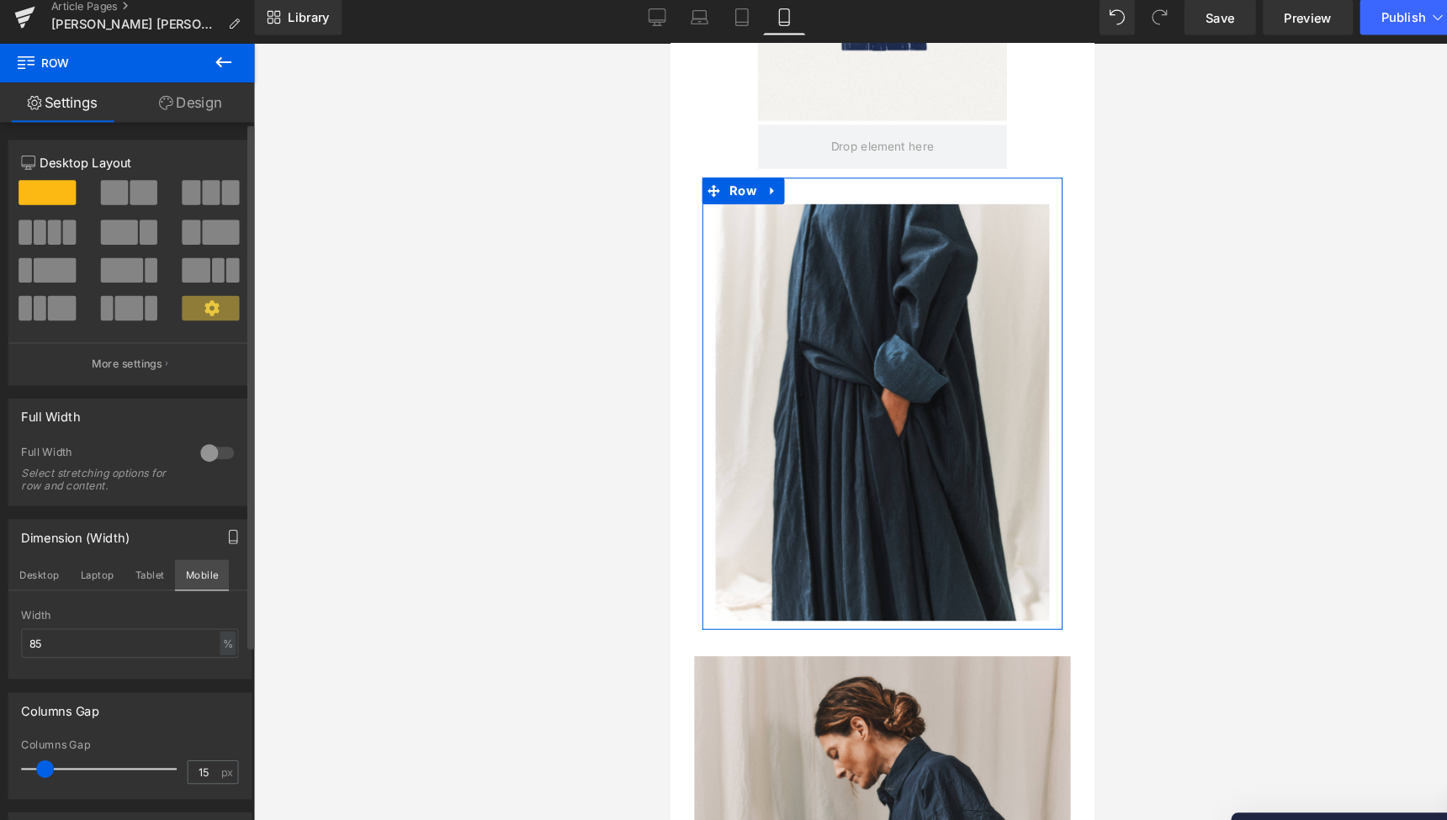
scroll to position [2184, 0]
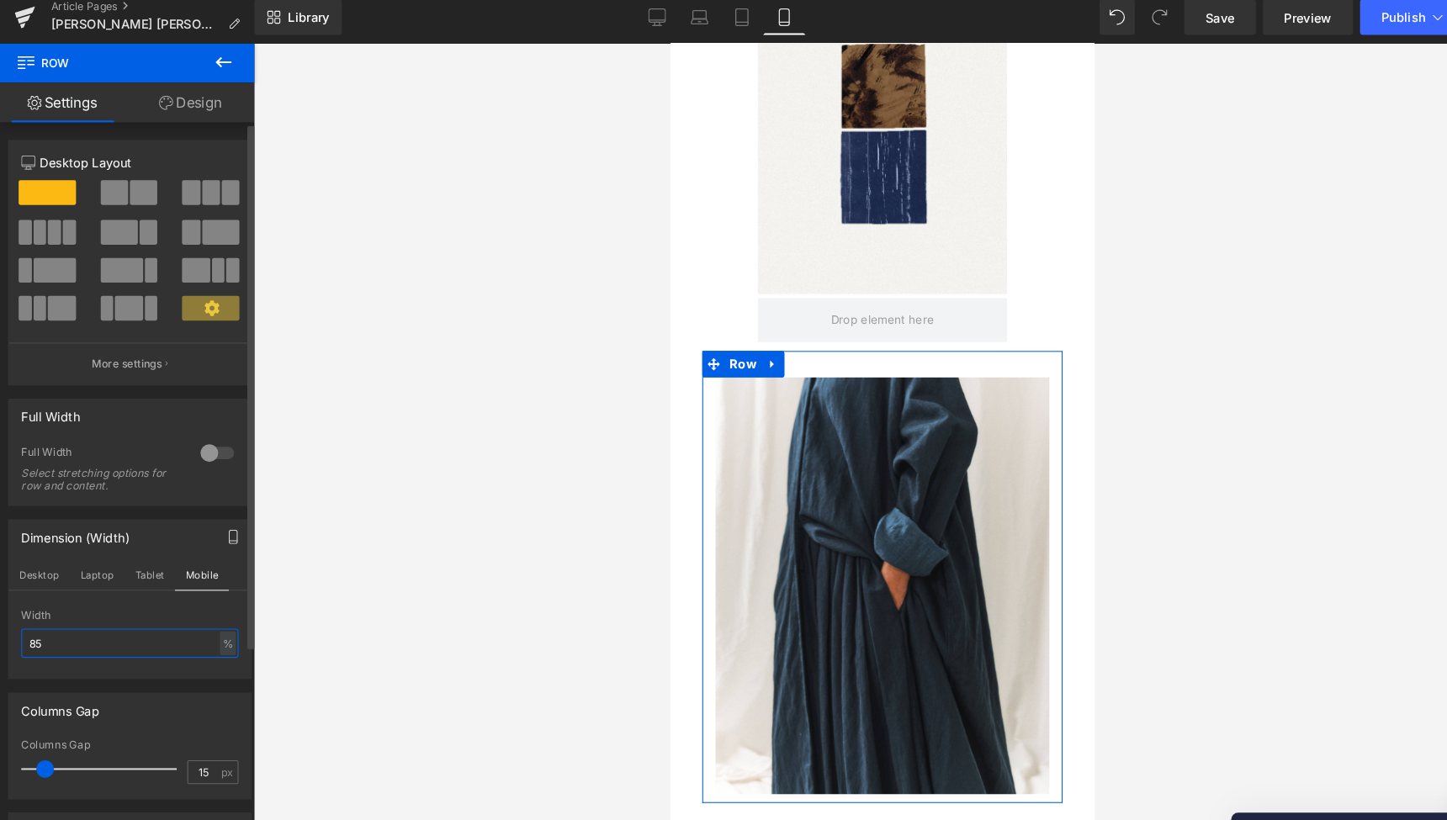
drag, startPoint x: 43, startPoint y: 610, endPoint x: 14, endPoint y: 608, distance: 28.7
click at [14, 608] on div "85% Width 85 % % px" at bounding box center [125, 623] width 231 height 66
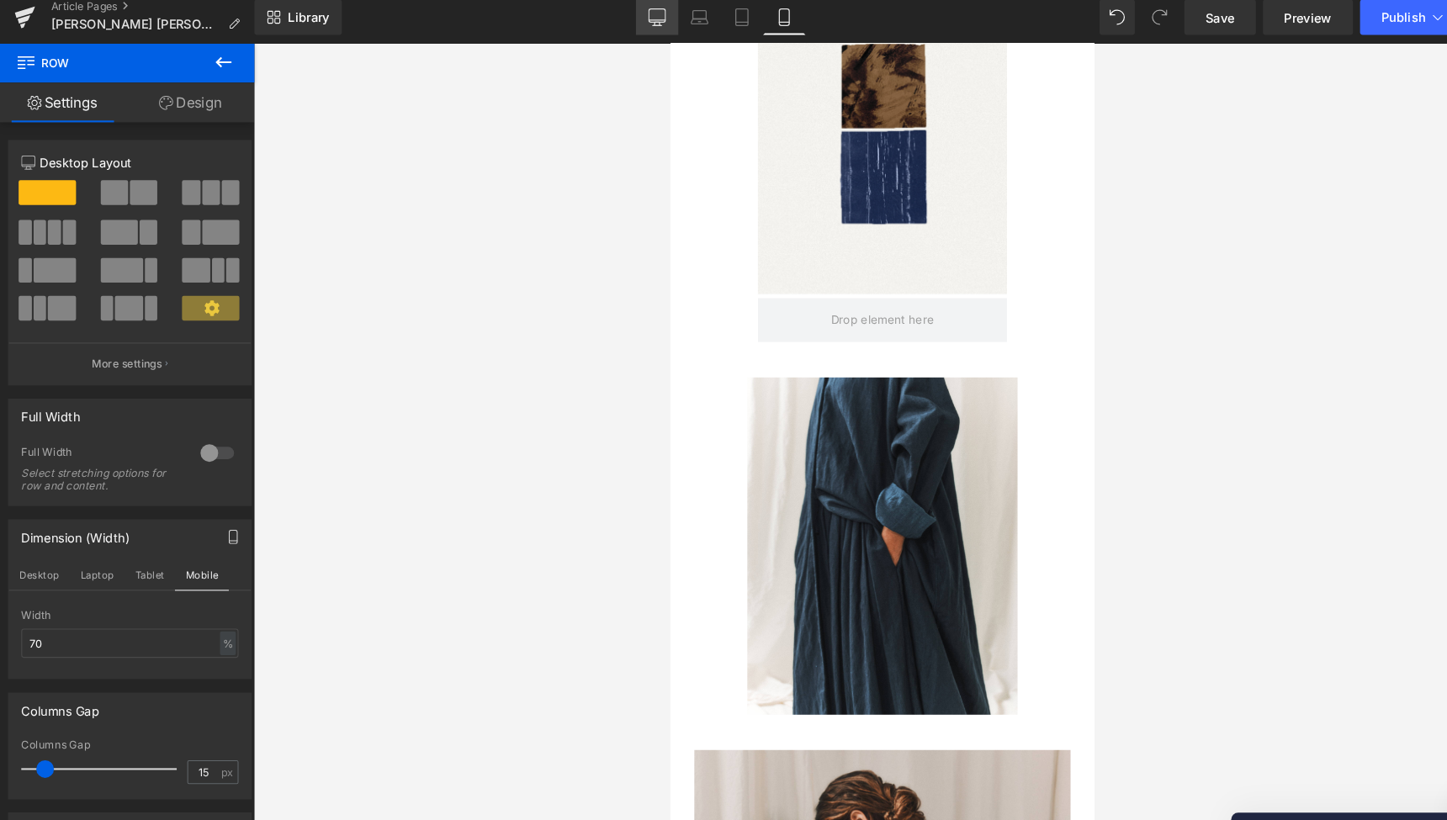
click at [624, 17] on icon at bounding box center [627, 25] width 17 height 17
type input "80"
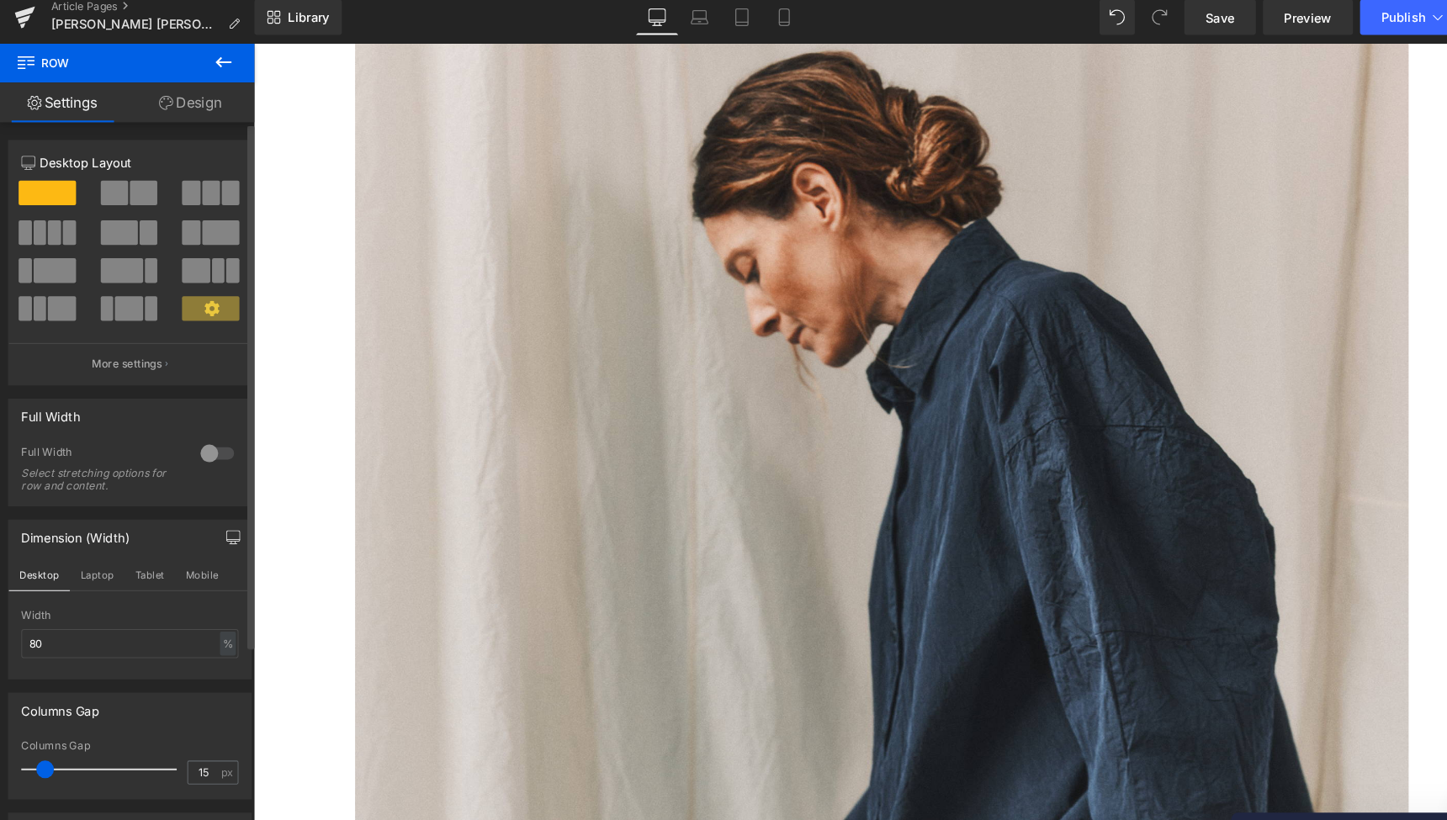
scroll to position [7587, 0]
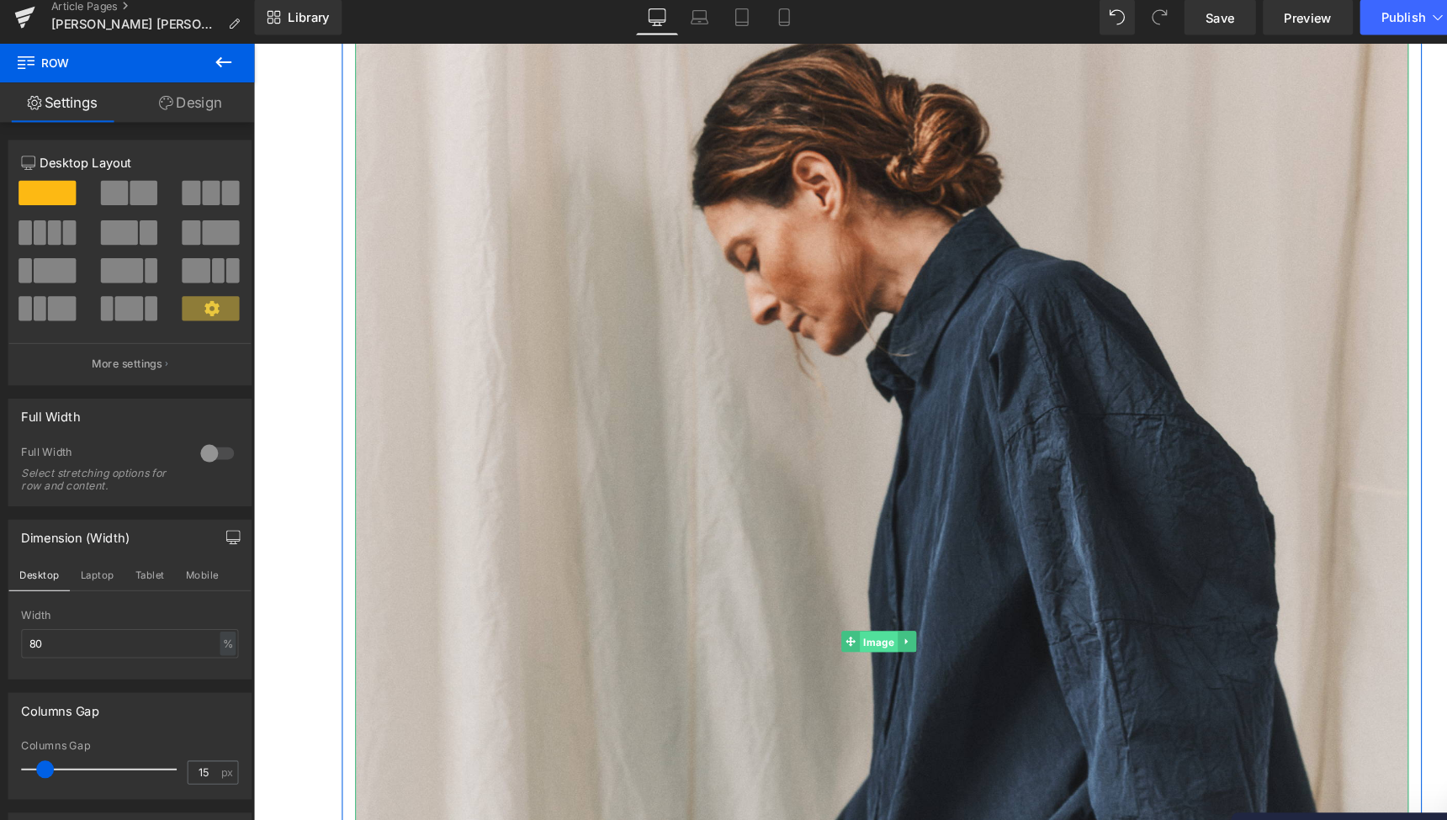
click at [846, 604] on span "Image" at bounding box center [849, 614] width 36 height 20
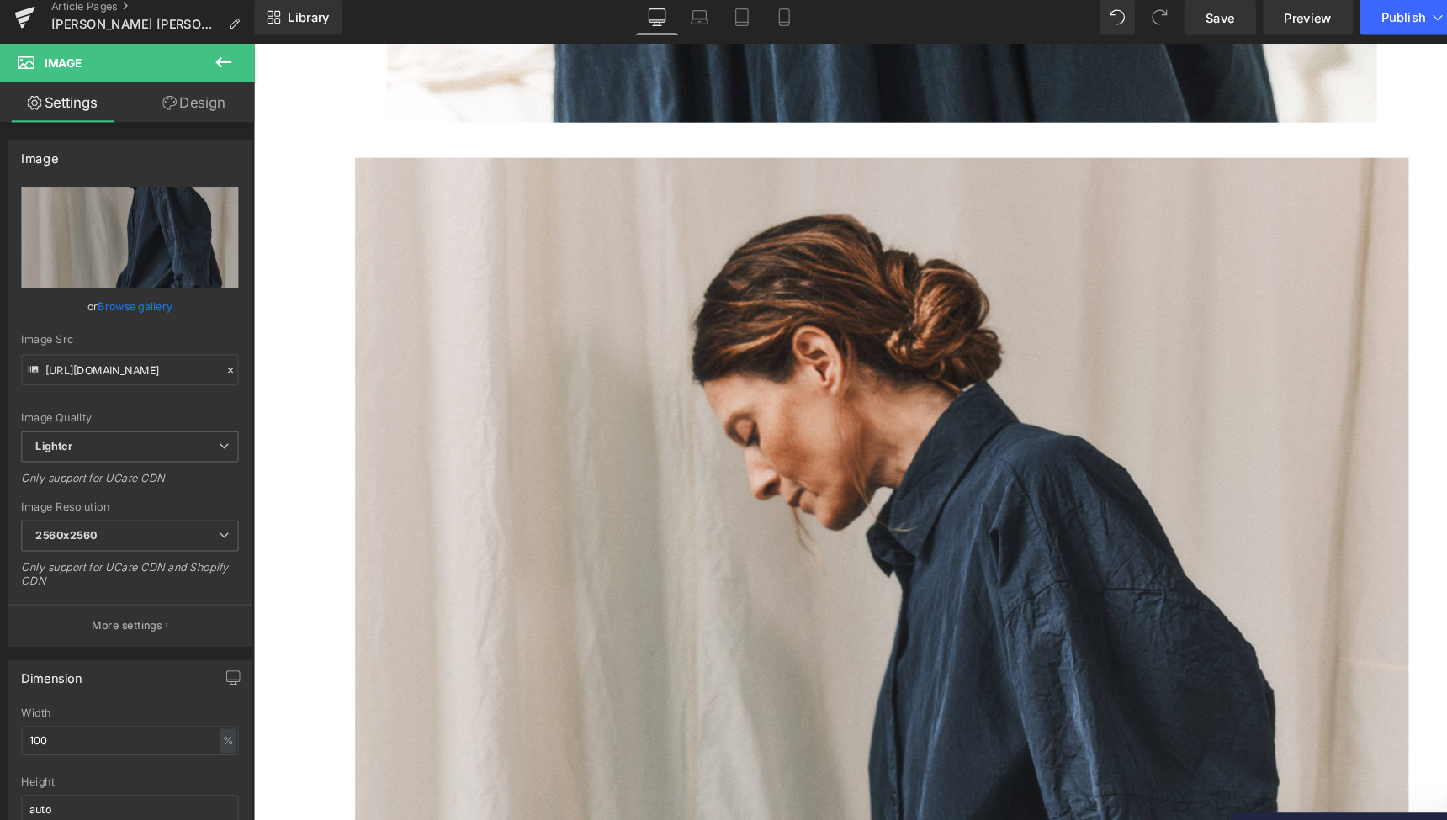
scroll to position [7421, 0]
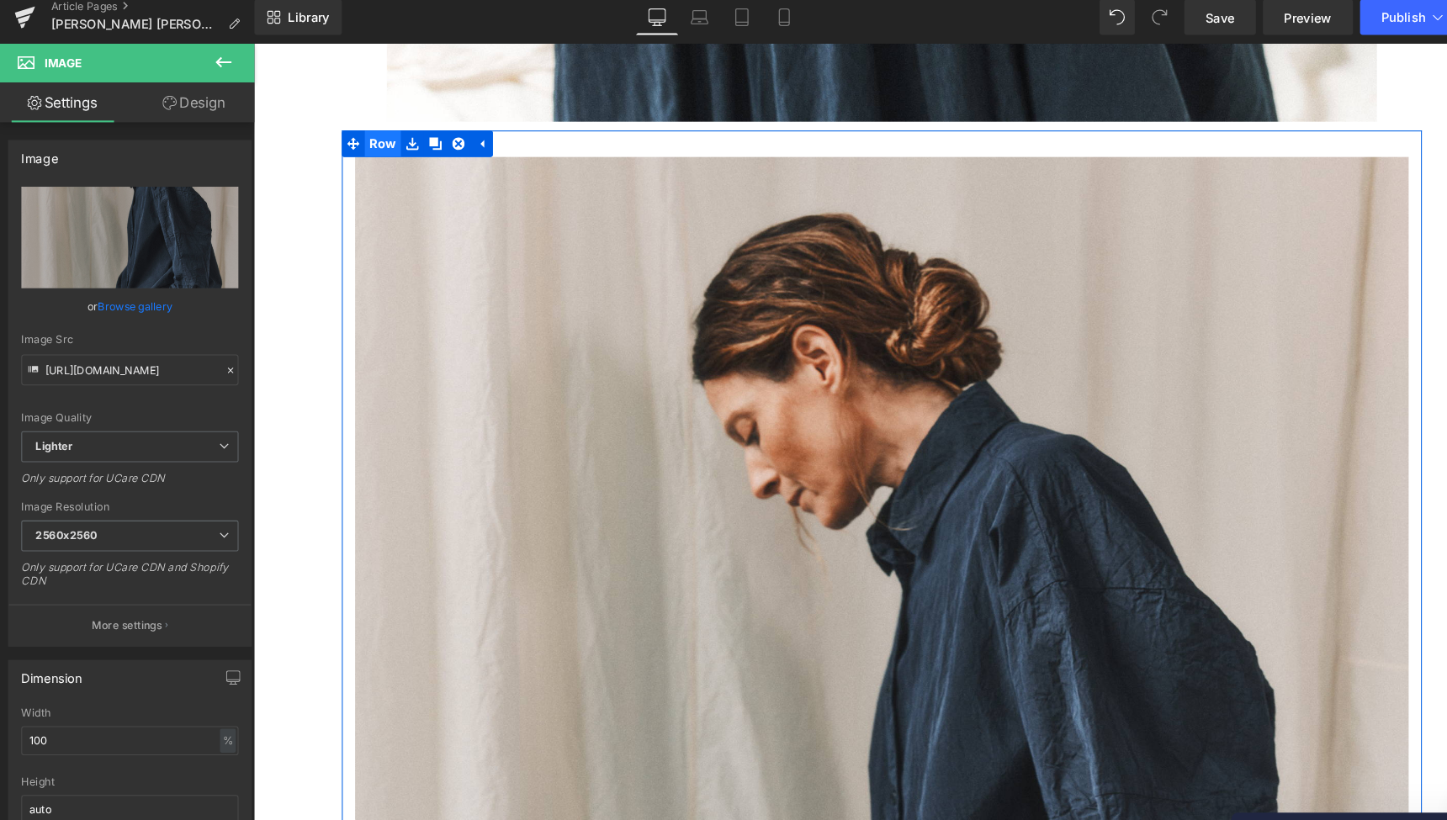
click at [374, 126] on span "Row" at bounding box center [375, 138] width 34 height 25
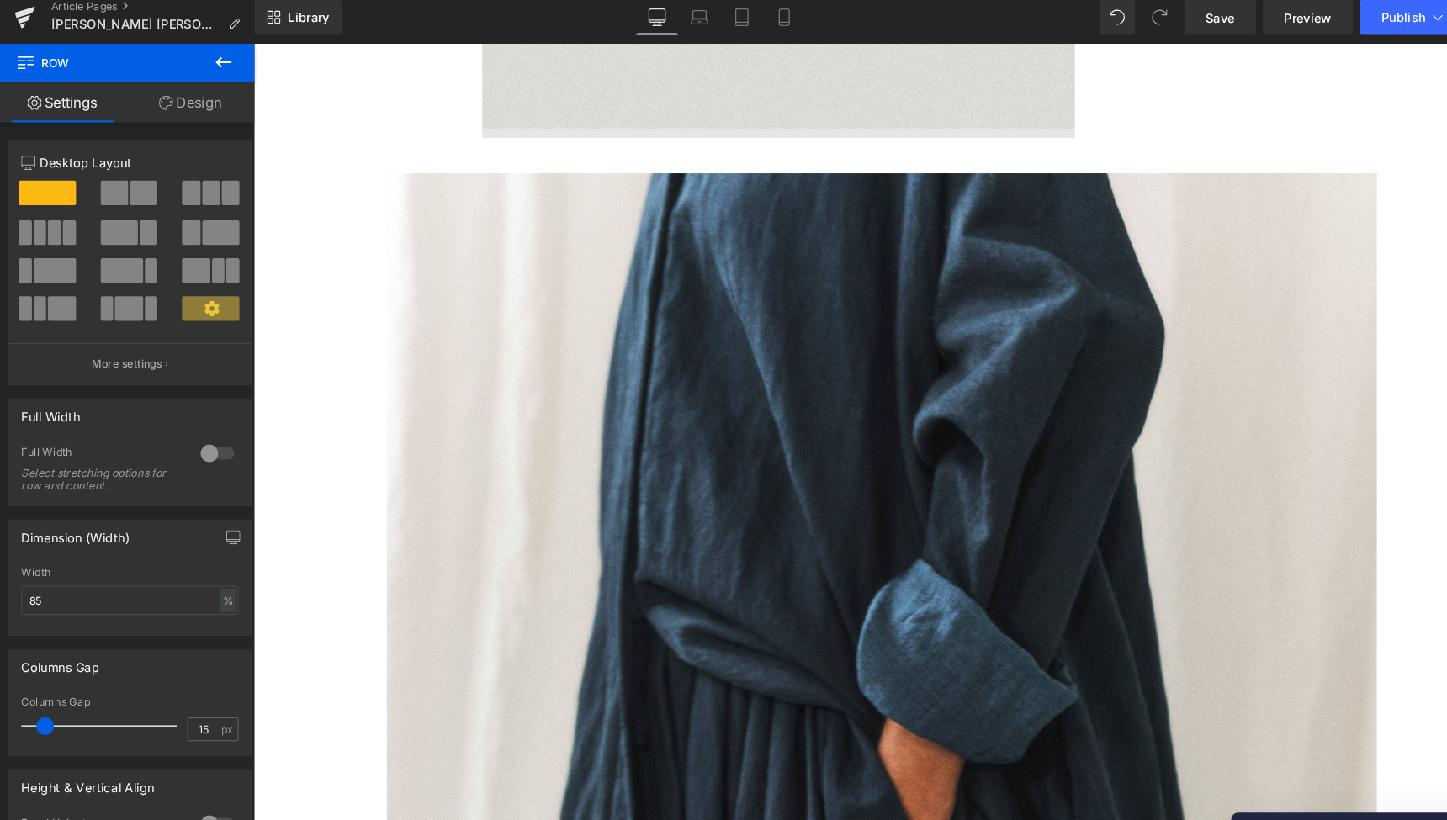
scroll to position [6197, 0]
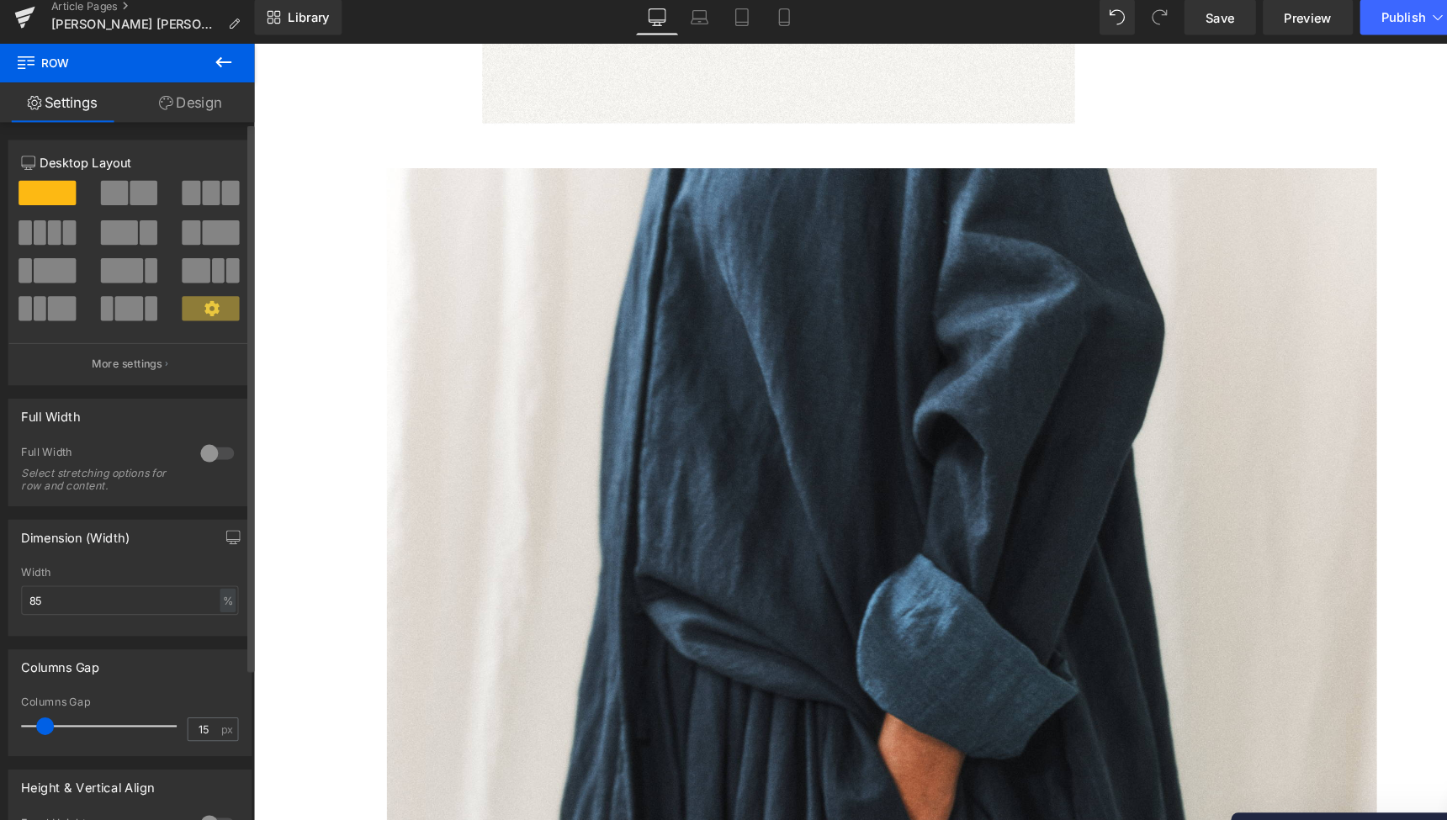
click at [58, 256] on span at bounding box center [54, 267] width 40 height 24
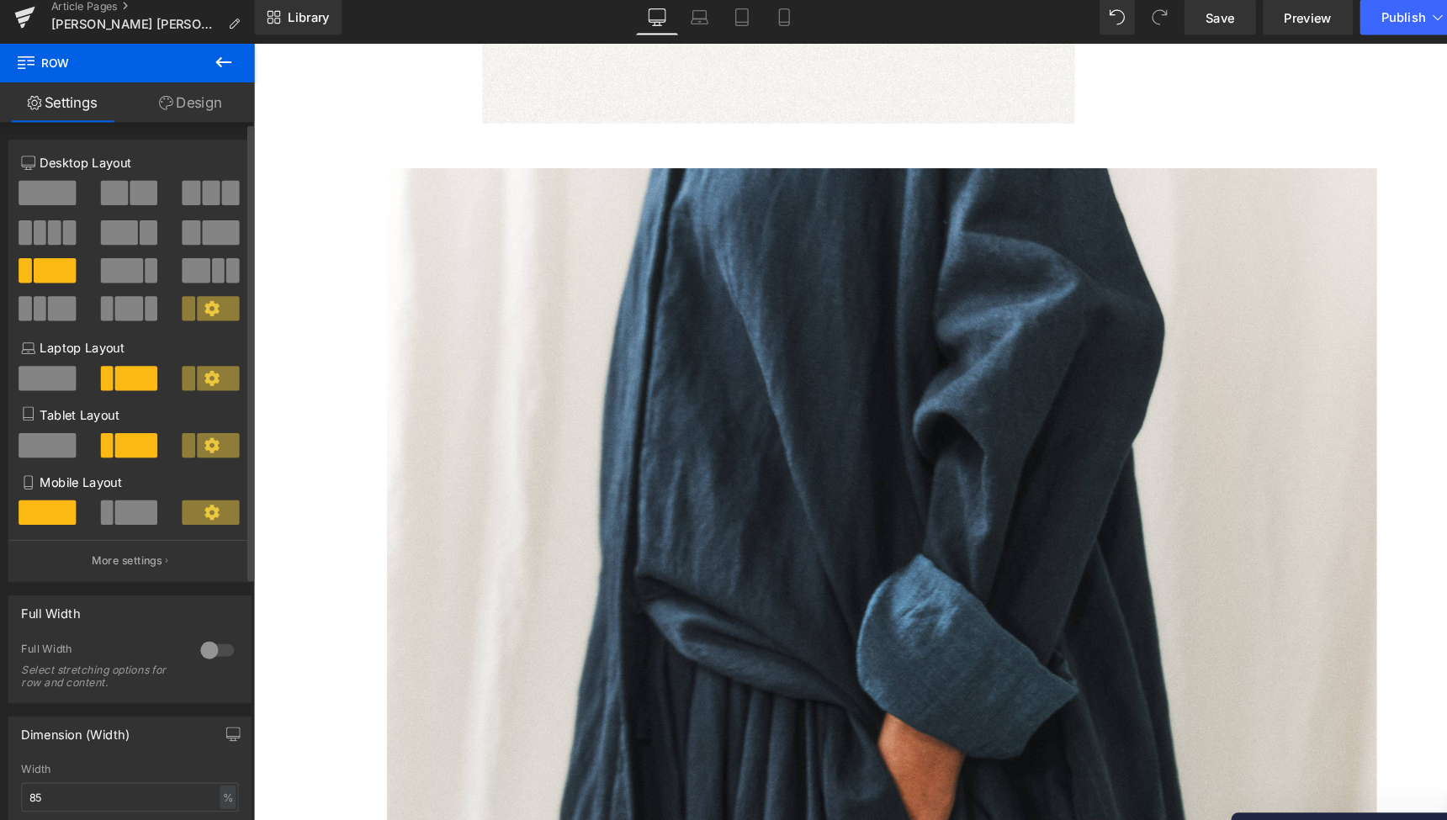
click at [127, 486] on span at bounding box center [131, 498] width 40 height 24
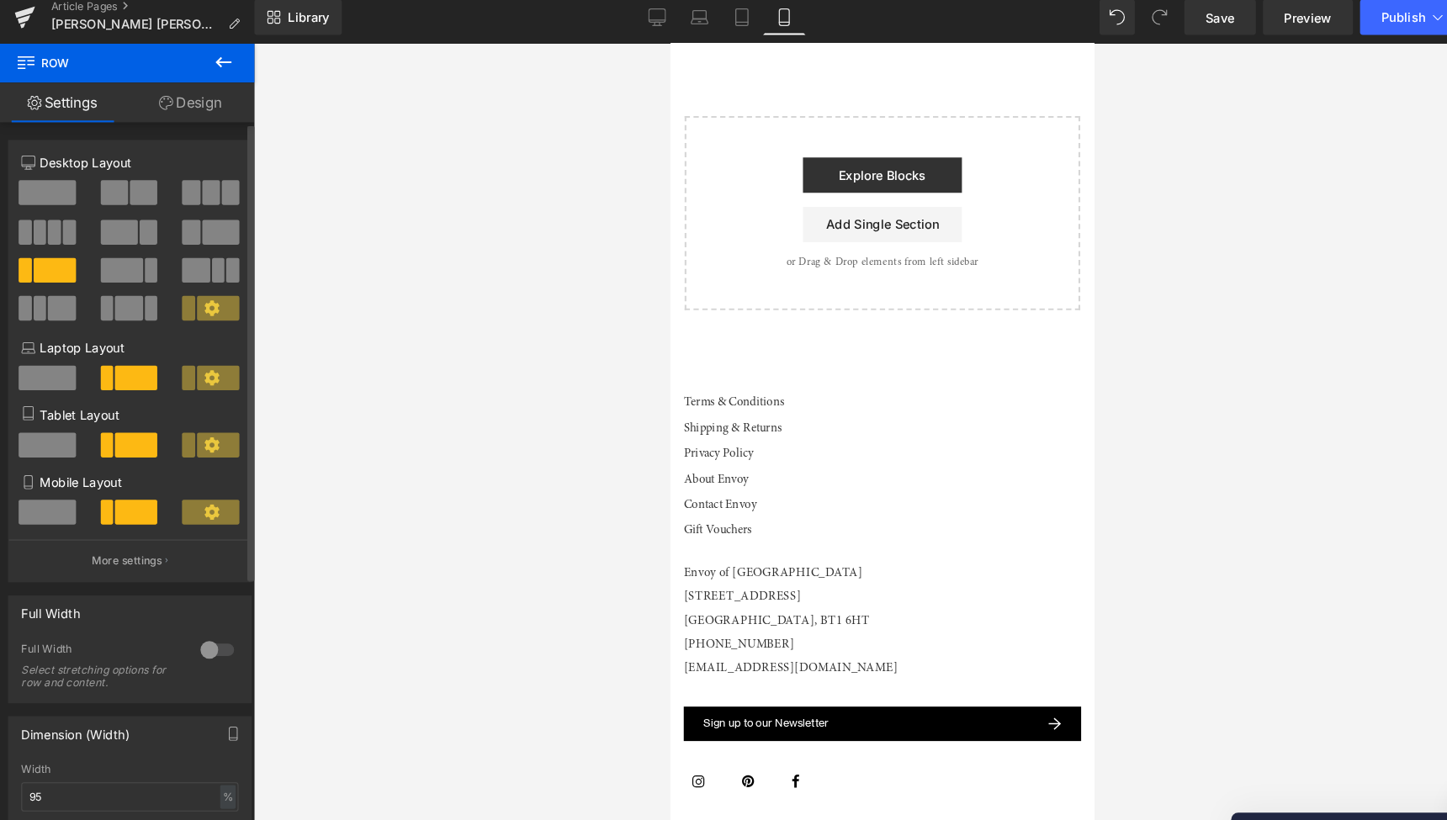
scroll to position [3995, 0]
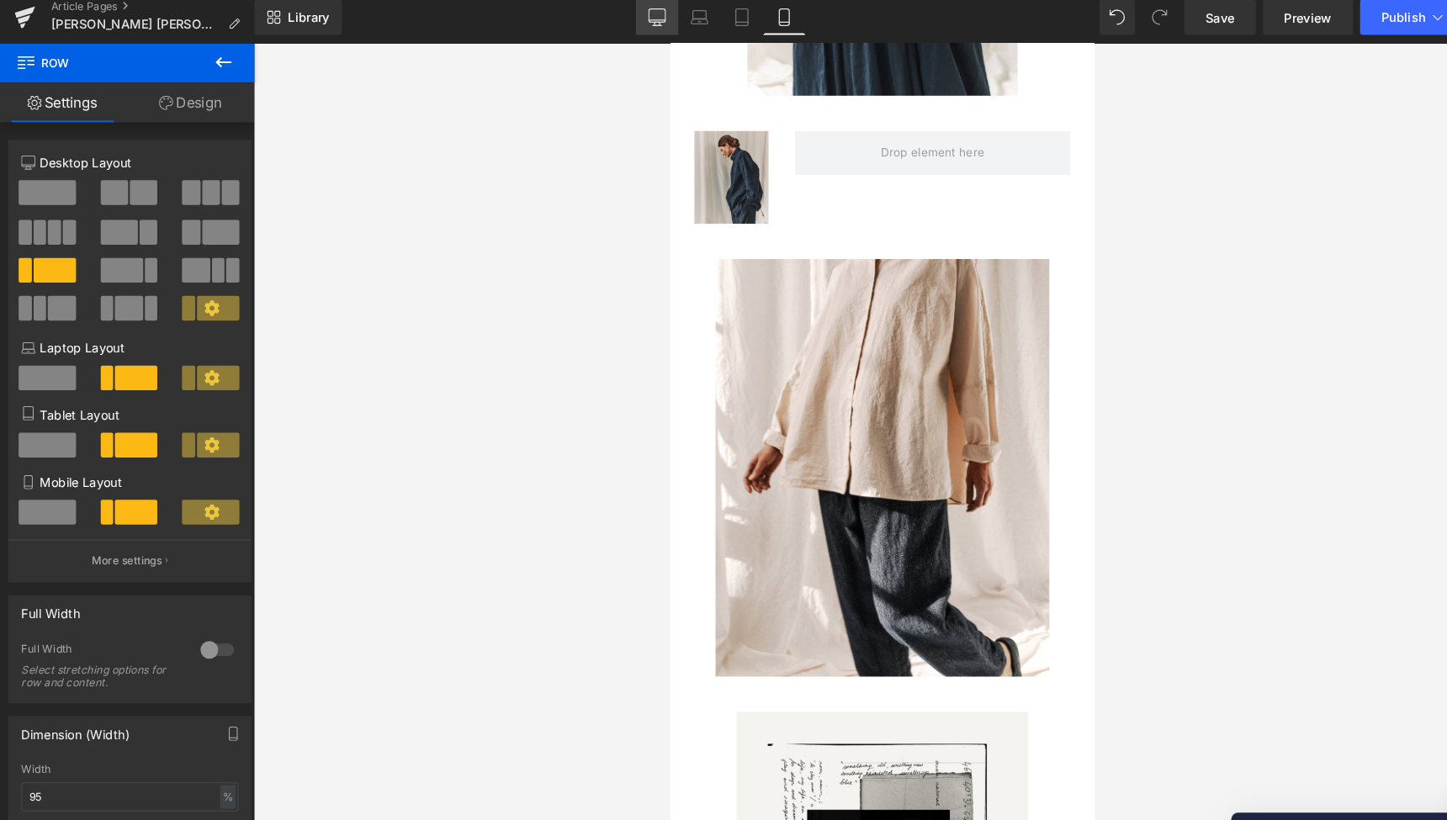
click at [614, 18] on link "Desktop" at bounding box center [628, 25] width 40 height 34
type input "85"
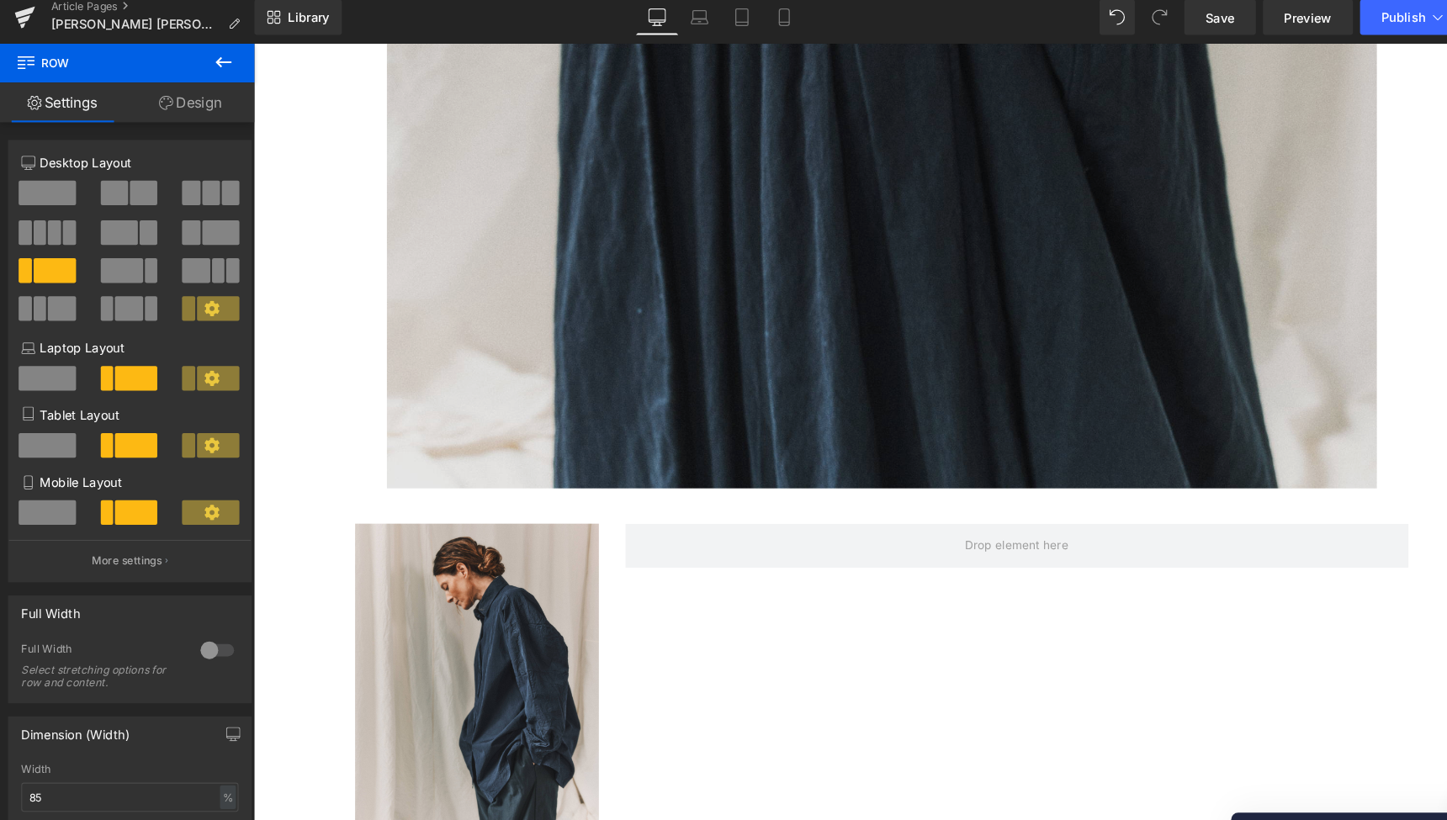
scroll to position [7099, 0]
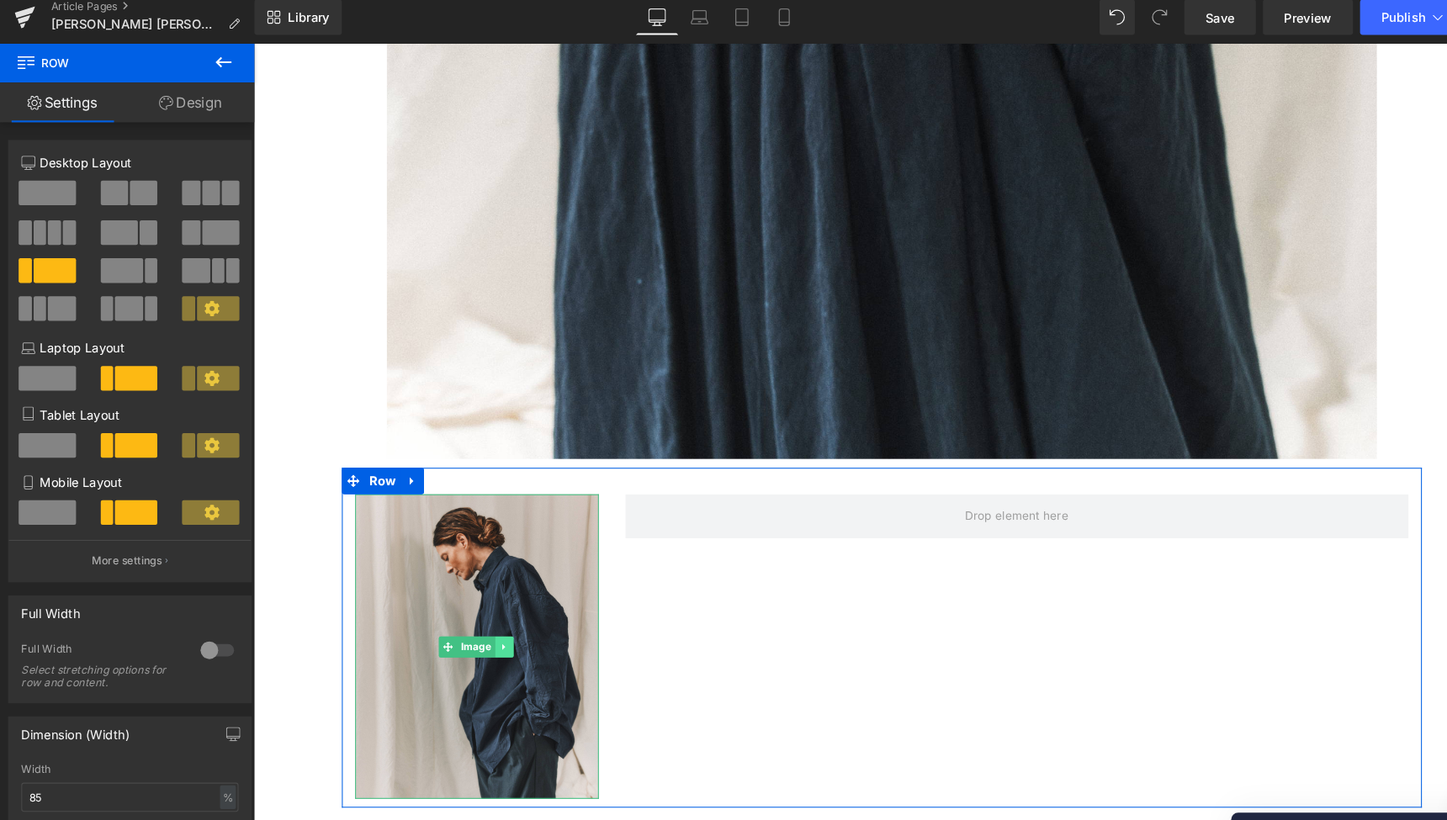
click at [492, 613] on icon at bounding box center [490, 618] width 9 height 10
click at [499, 613] on icon at bounding box center [500, 617] width 9 height 9
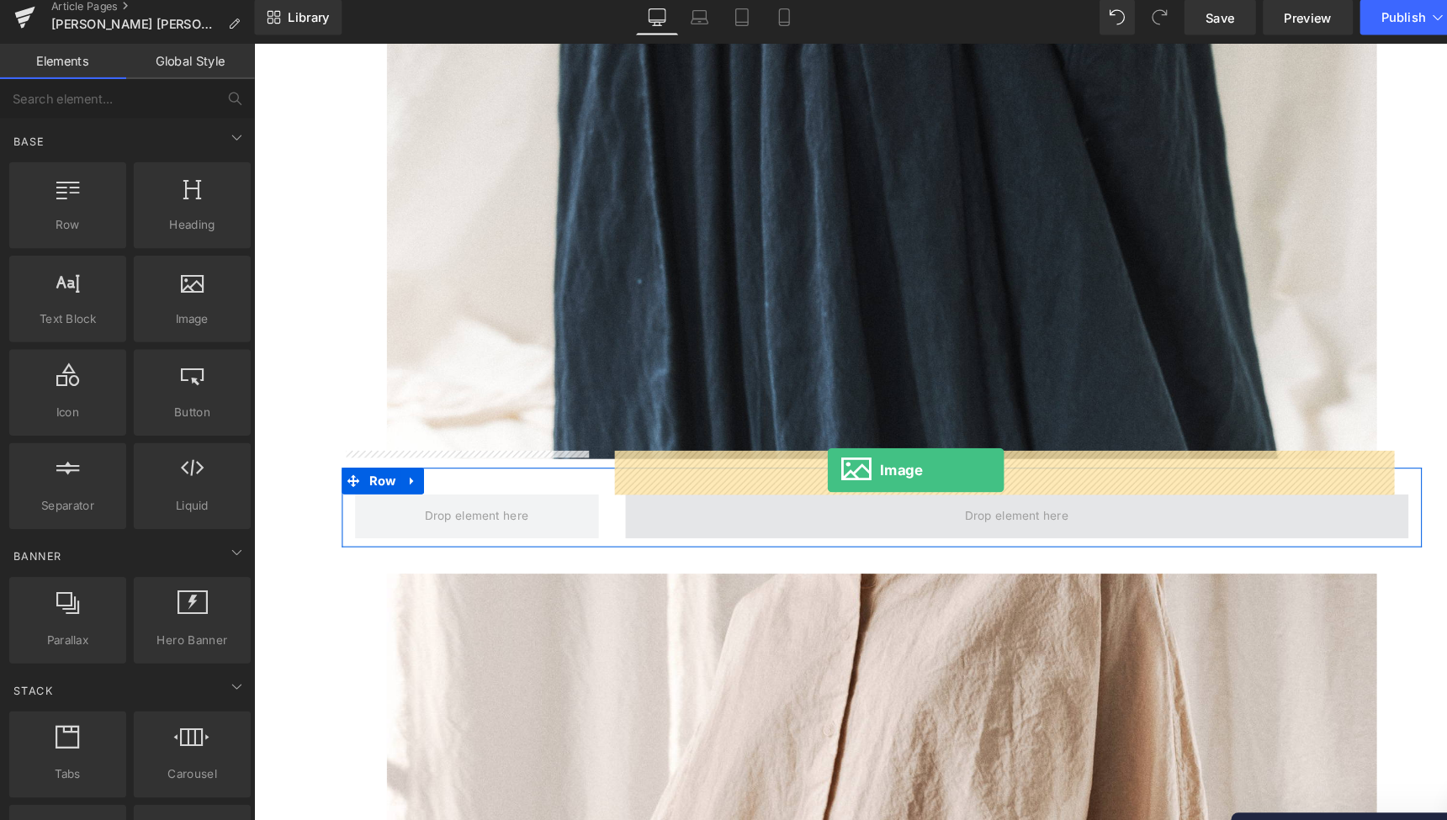
drag, startPoint x: 422, startPoint y: 326, endPoint x: 799, endPoint y: 449, distance: 396.5
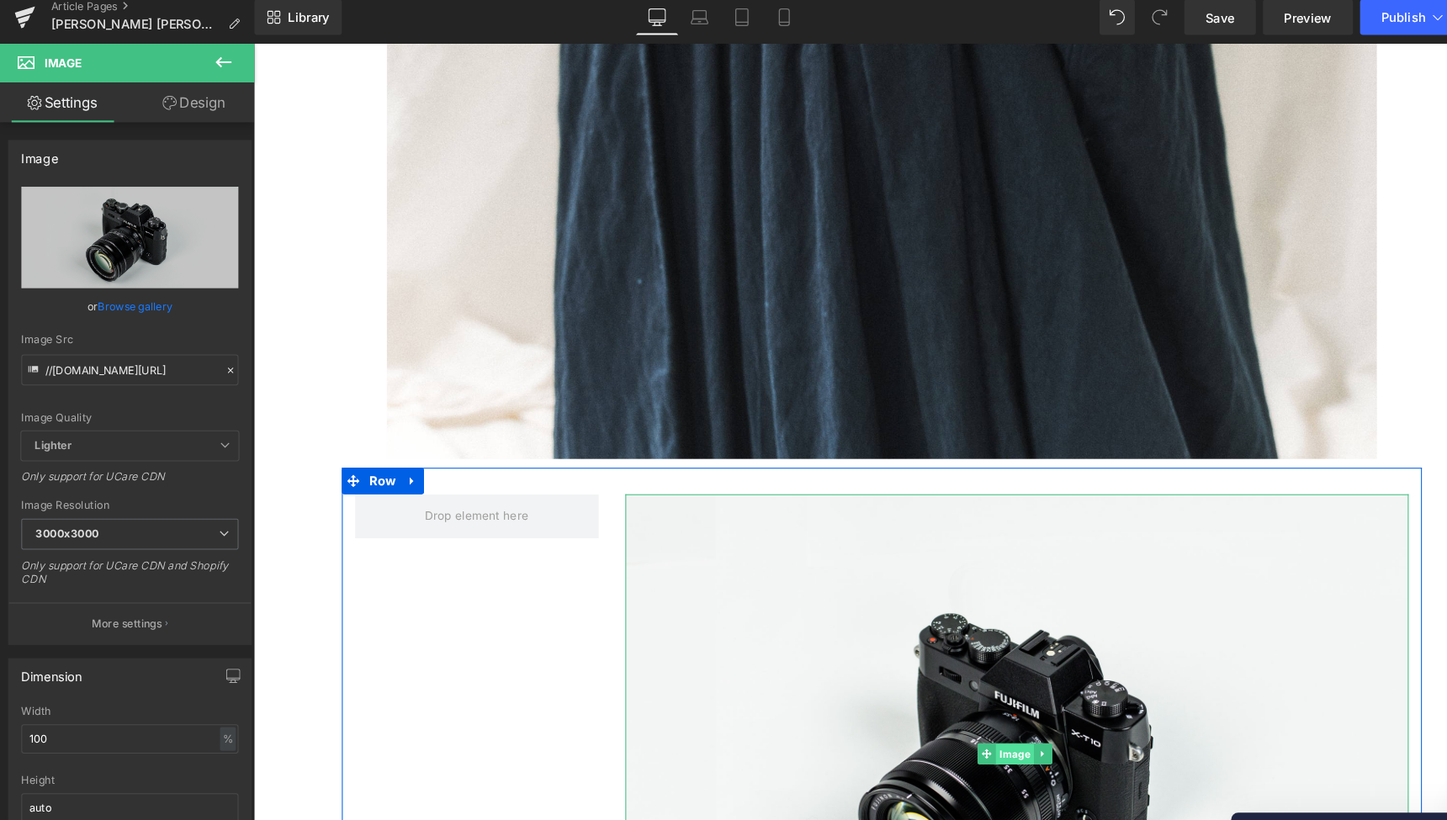
click at [977, 711] on span "Image" at bounding box center [977, 721] width 36 height 20
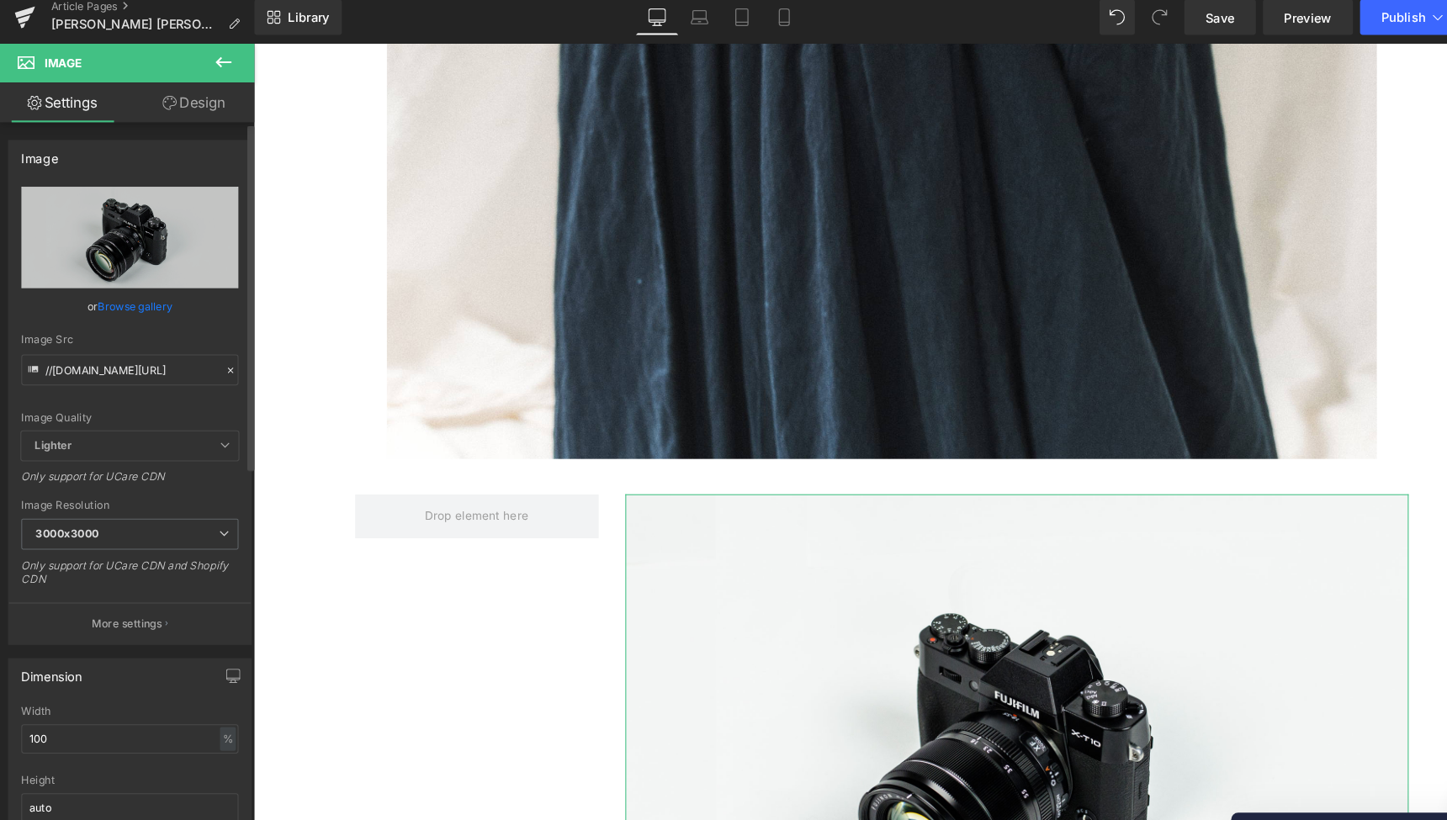
click at [112, 289] on link "Browse gallery" at bounding box center [131, 300] width 72 height 29
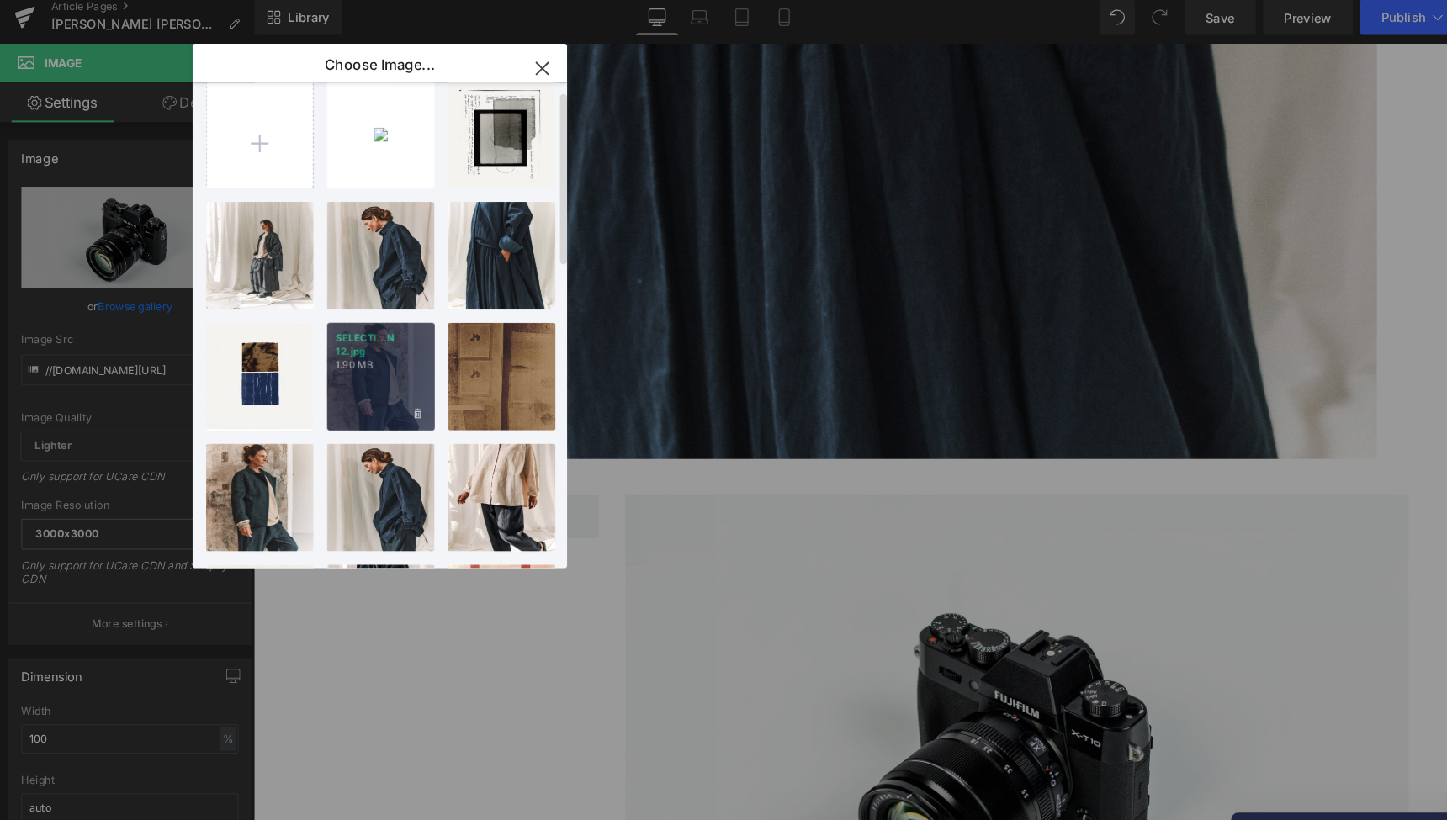
click at [369, 356] on div "SELECTI...N 12.jpg 1.90 MB" at bounding box center [364, 367] width 103 height 103
type input "[URL][DOMAIN_NAME]"
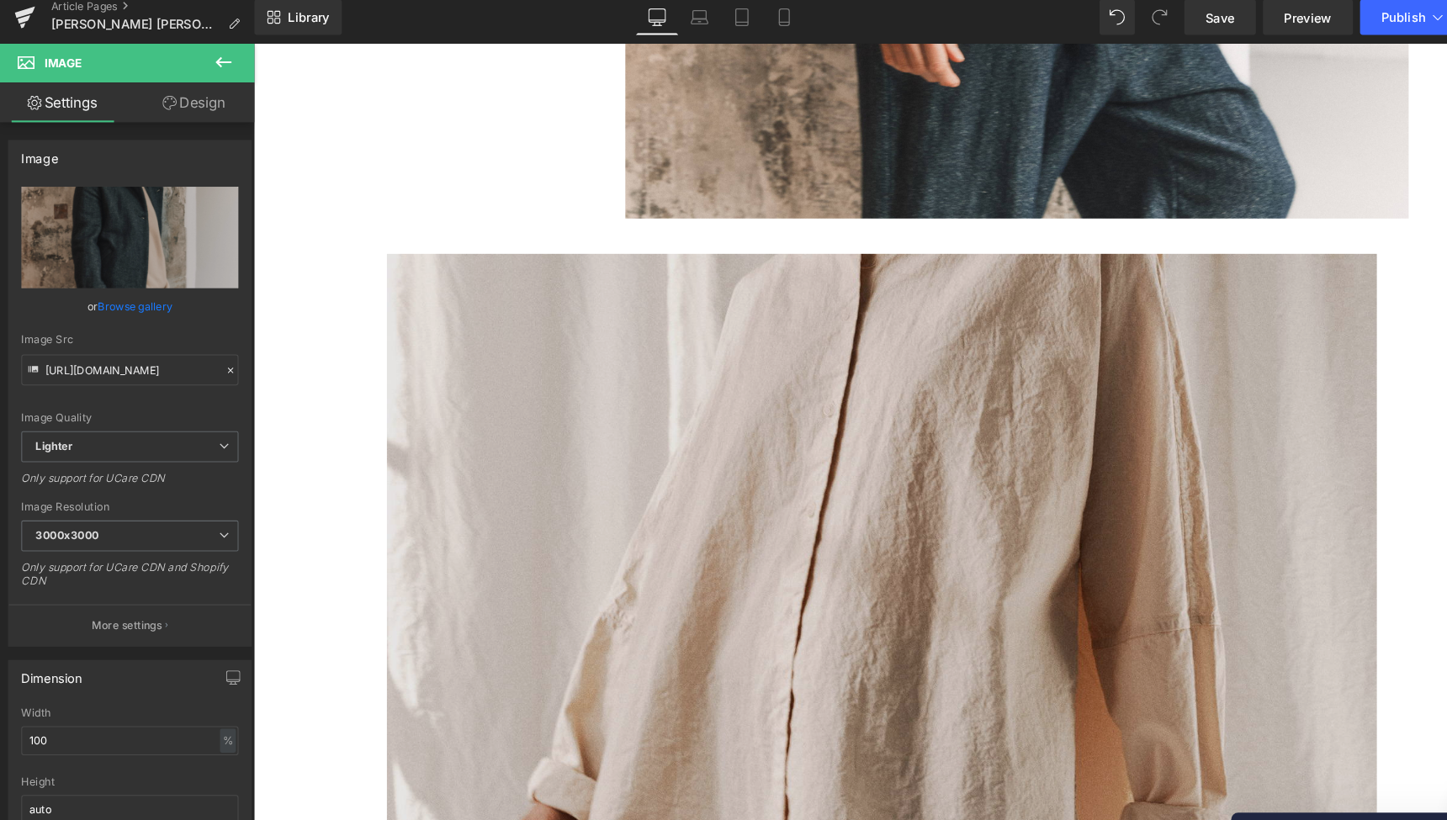
scroll to position [8303, 0]
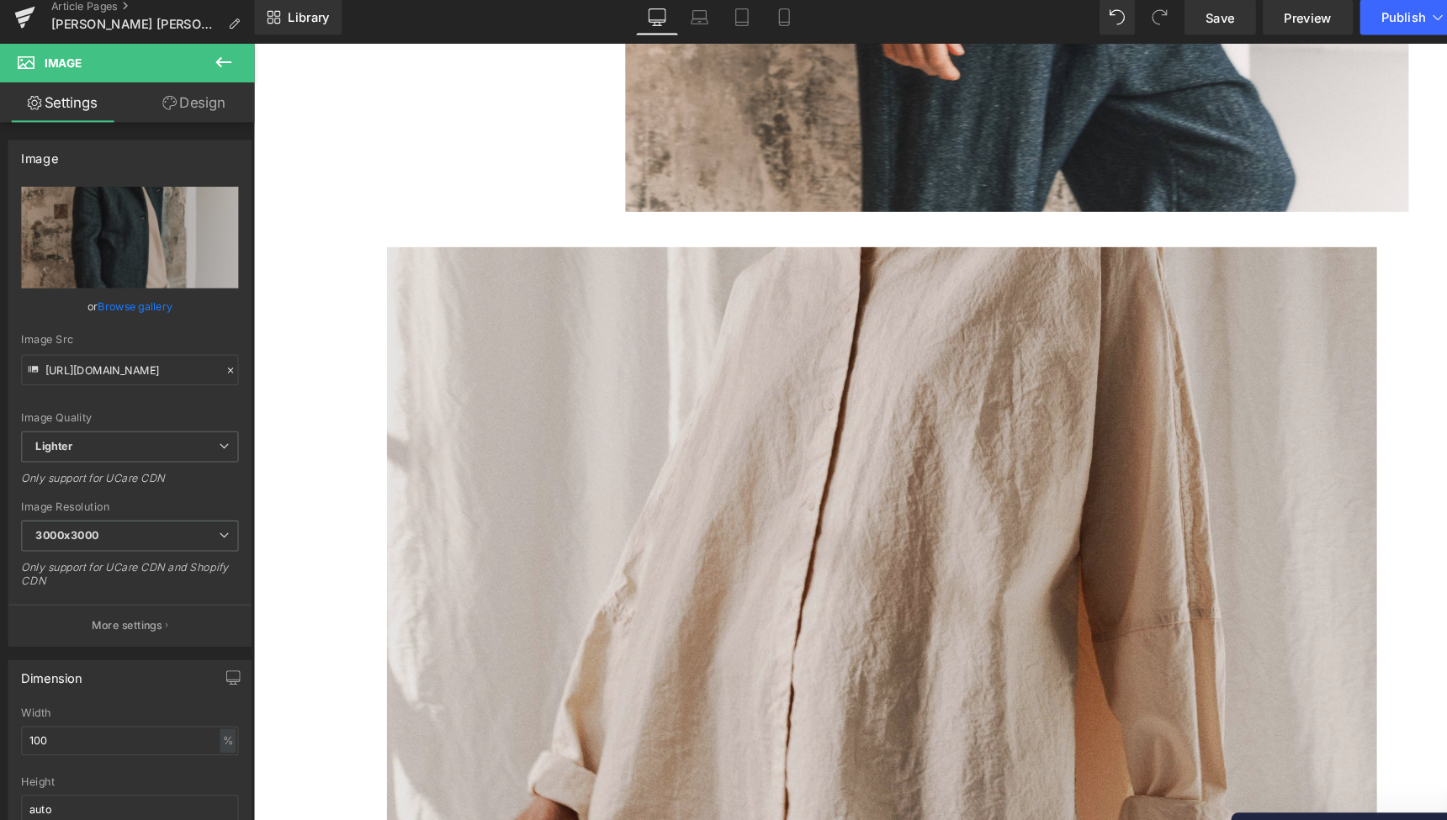
click at [608, 527] on img at bounding box center [850, 827] width 943 height 1180
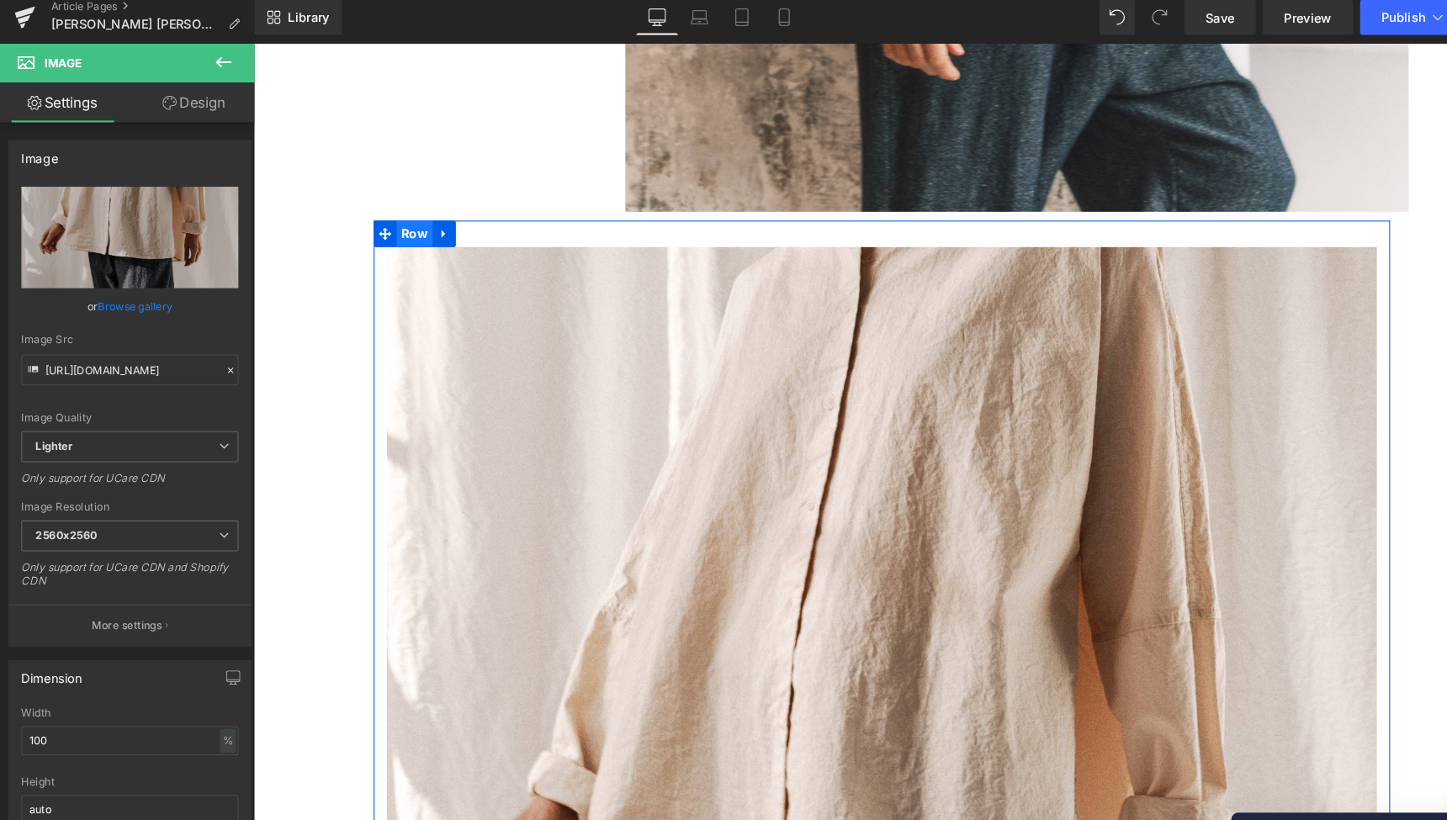
click at [407, 212] on span "Row" at bounding box center [406, 224] width 34 height 25
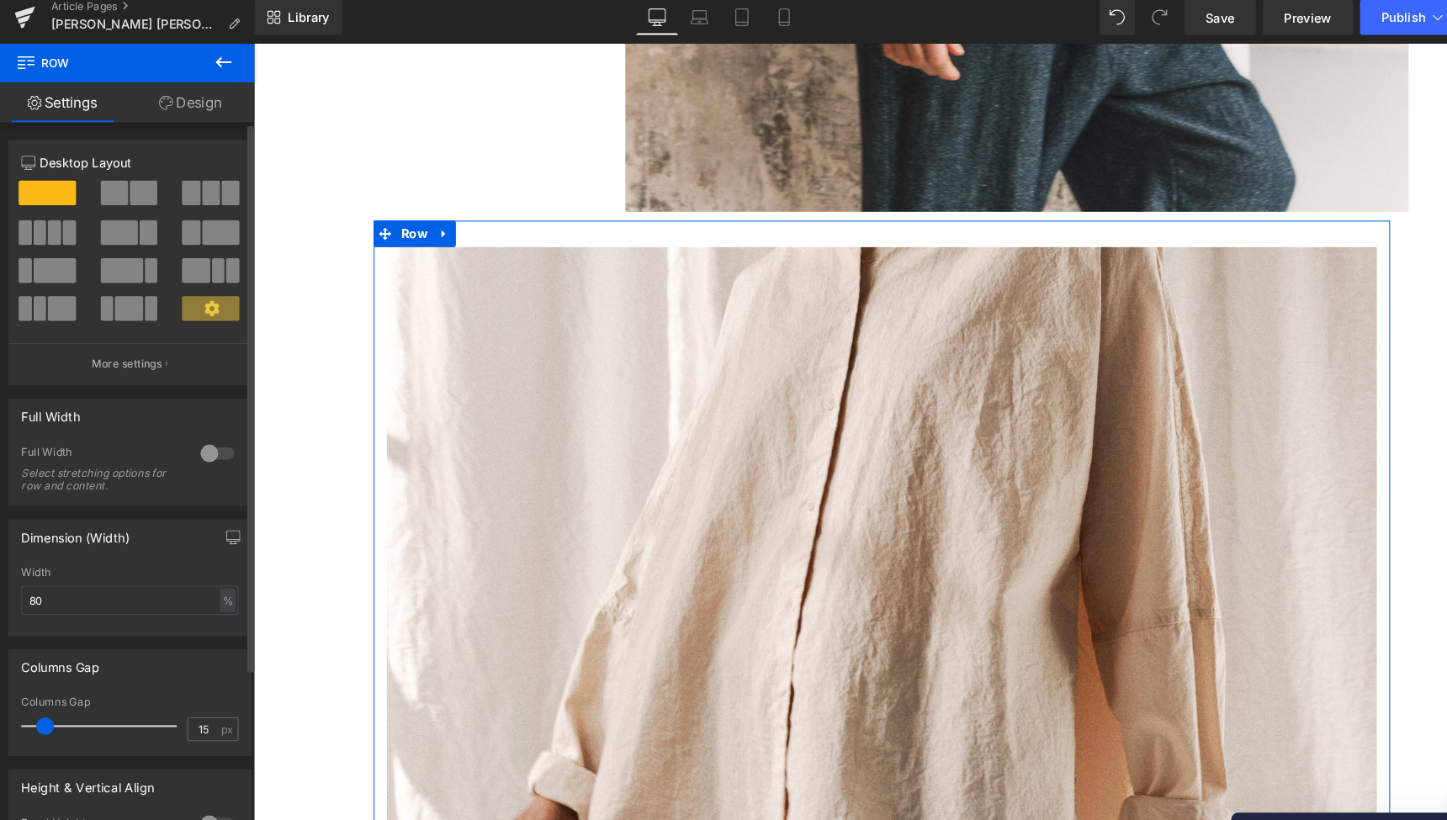
click at [120, 259] on span at bounding box center [118, 267] width 40 height 24
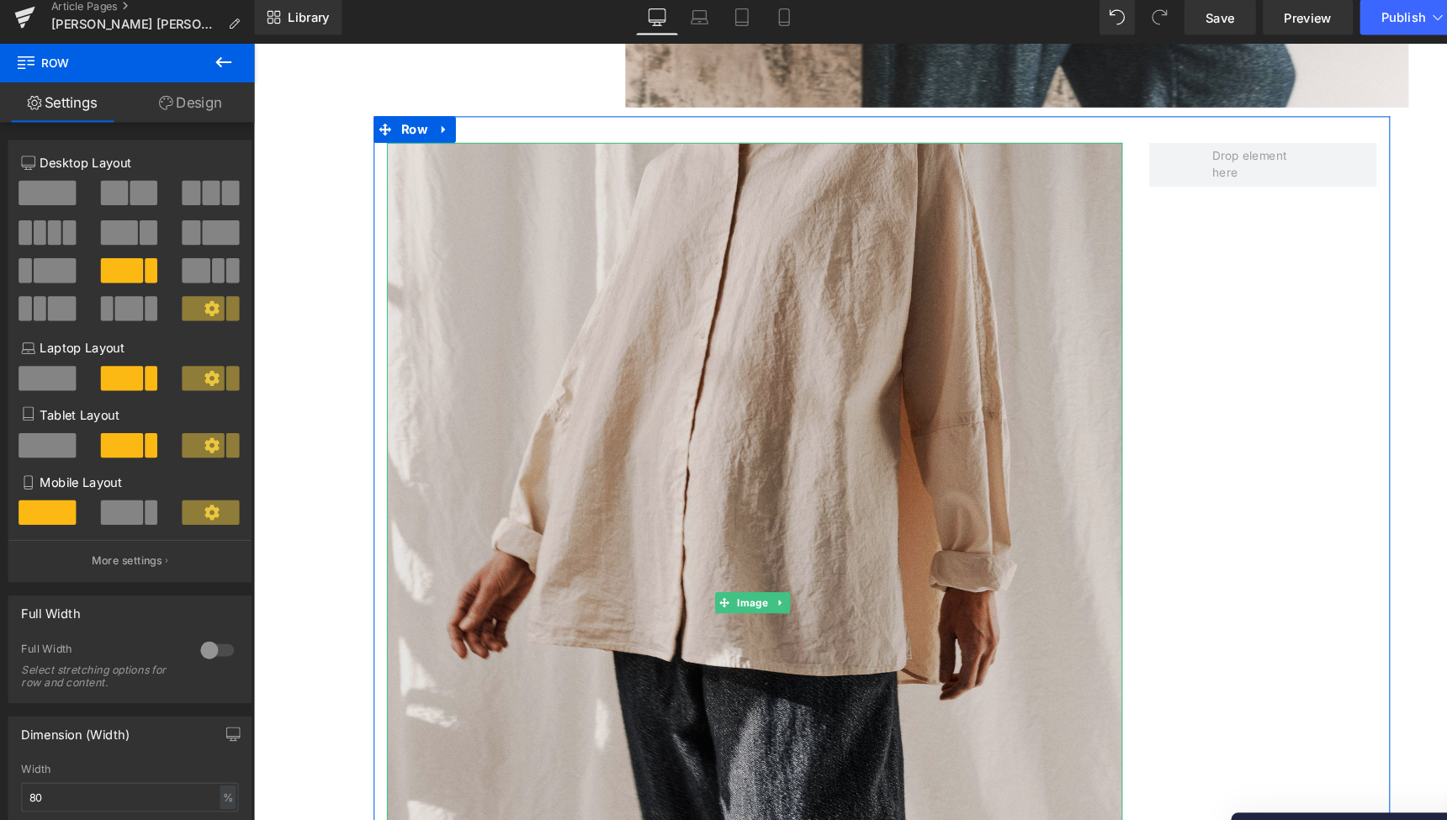
scroll to position [8413, 0]
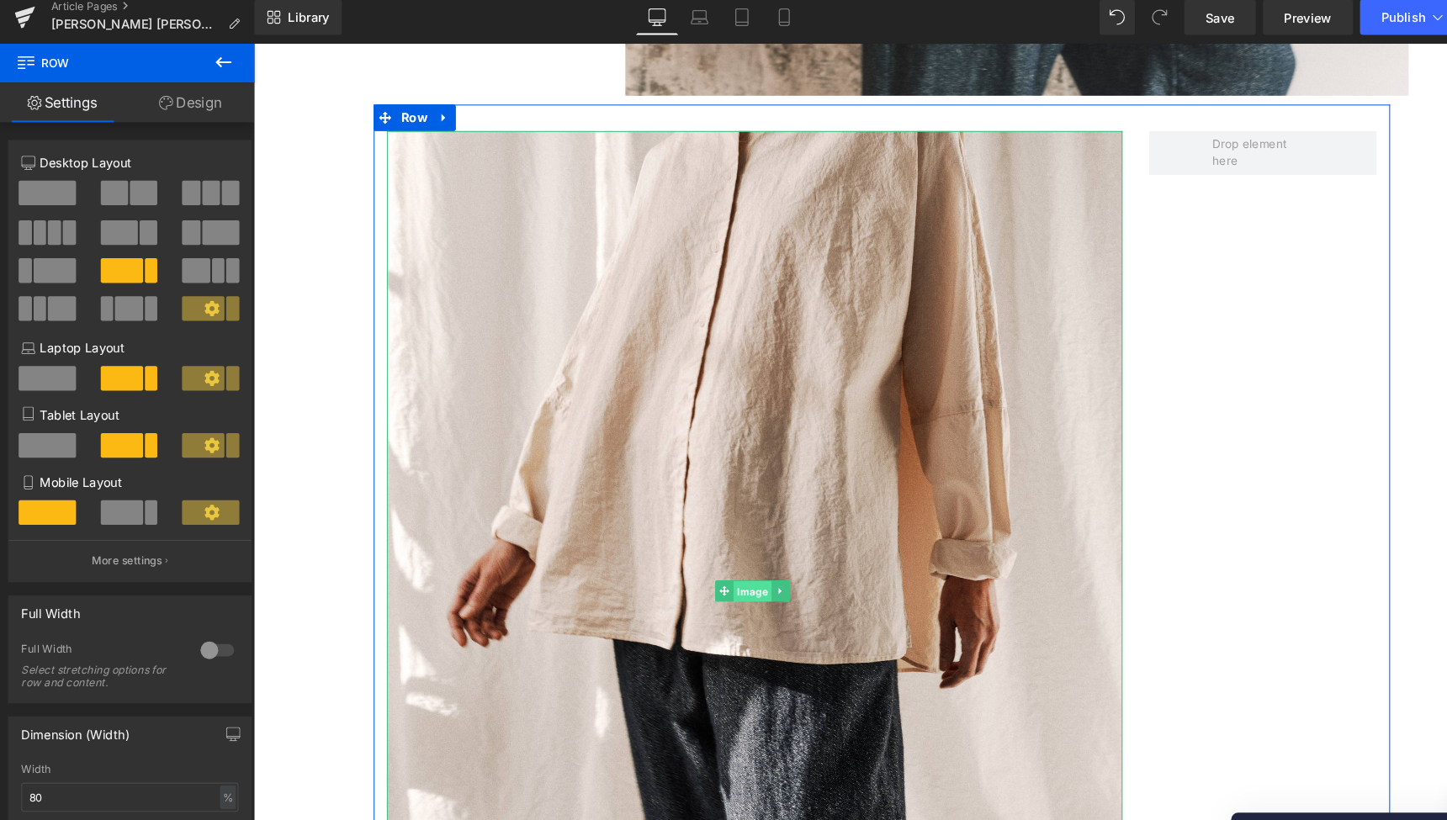
click at [724, 555] on span "Image" at bounding box center [728, 565] width 36 height 20
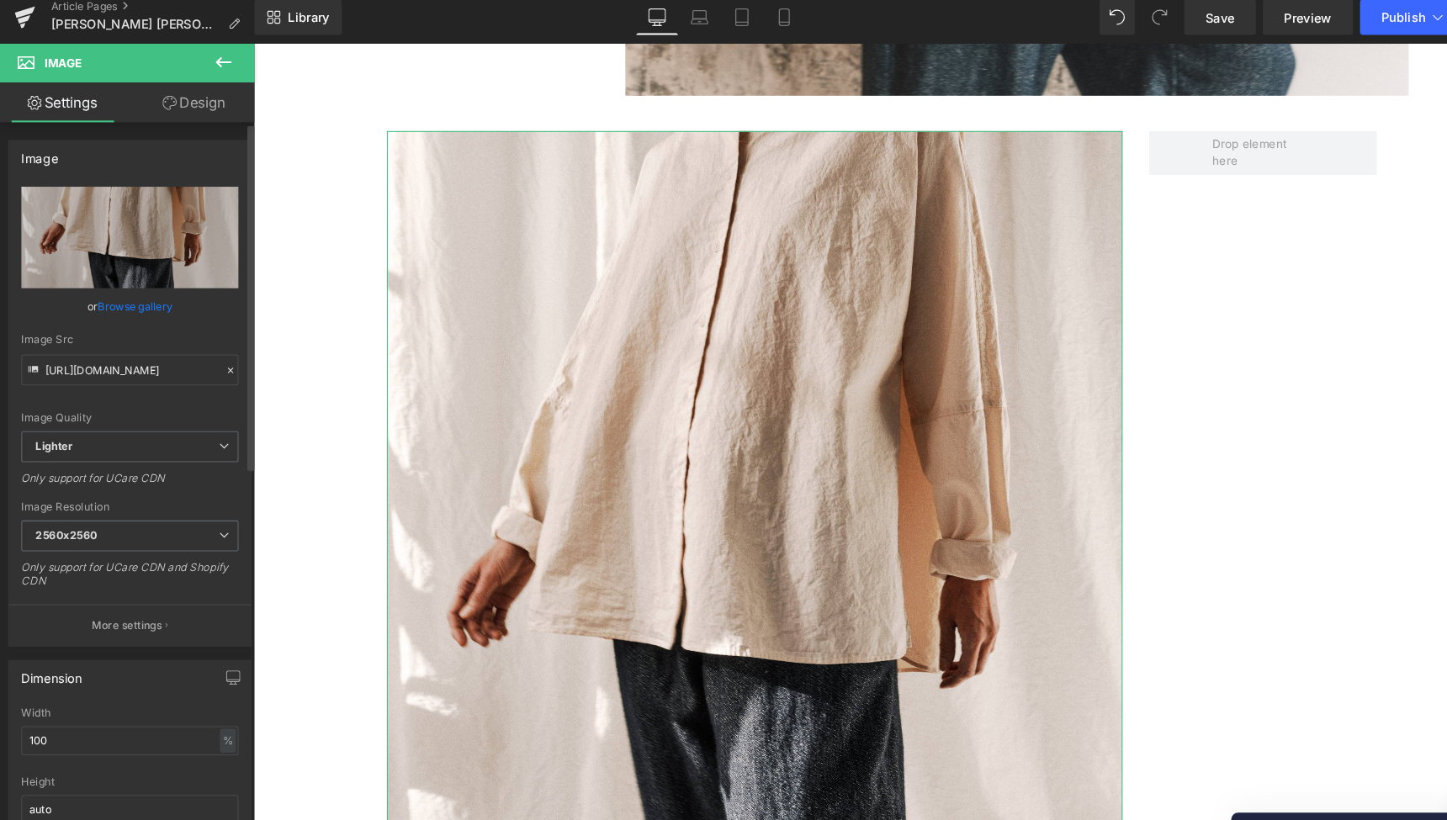
click at [135, 293] on link "Browse gallery" at bounding box center [131, 300] width 72 height 29
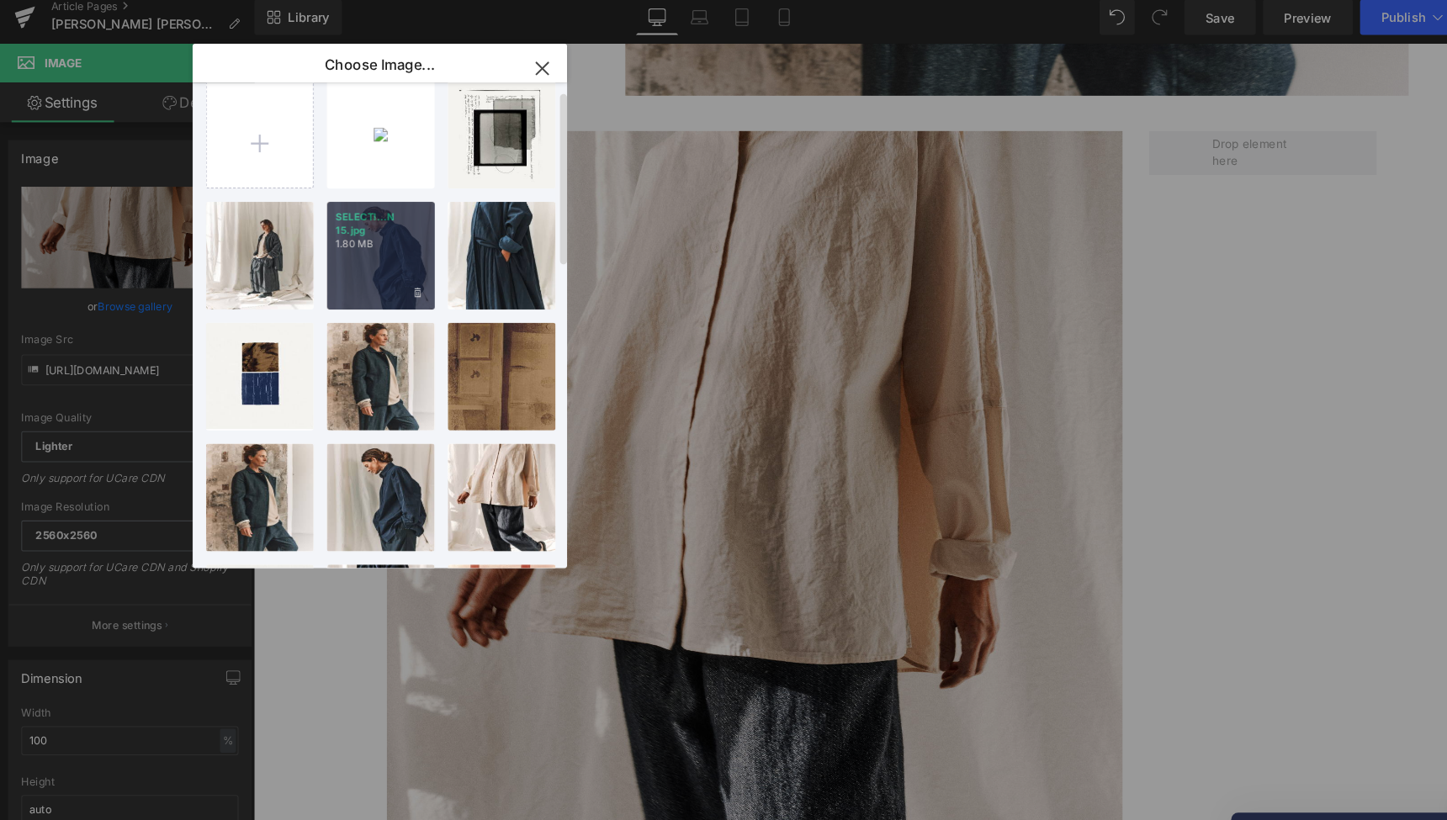
click at [383, 248] on div "SELECTI...N 15.jpg 1.80 MB" at bounding box center [364, 252] width 103 height 103
type input "[URL][DOMAIN_NAME]"
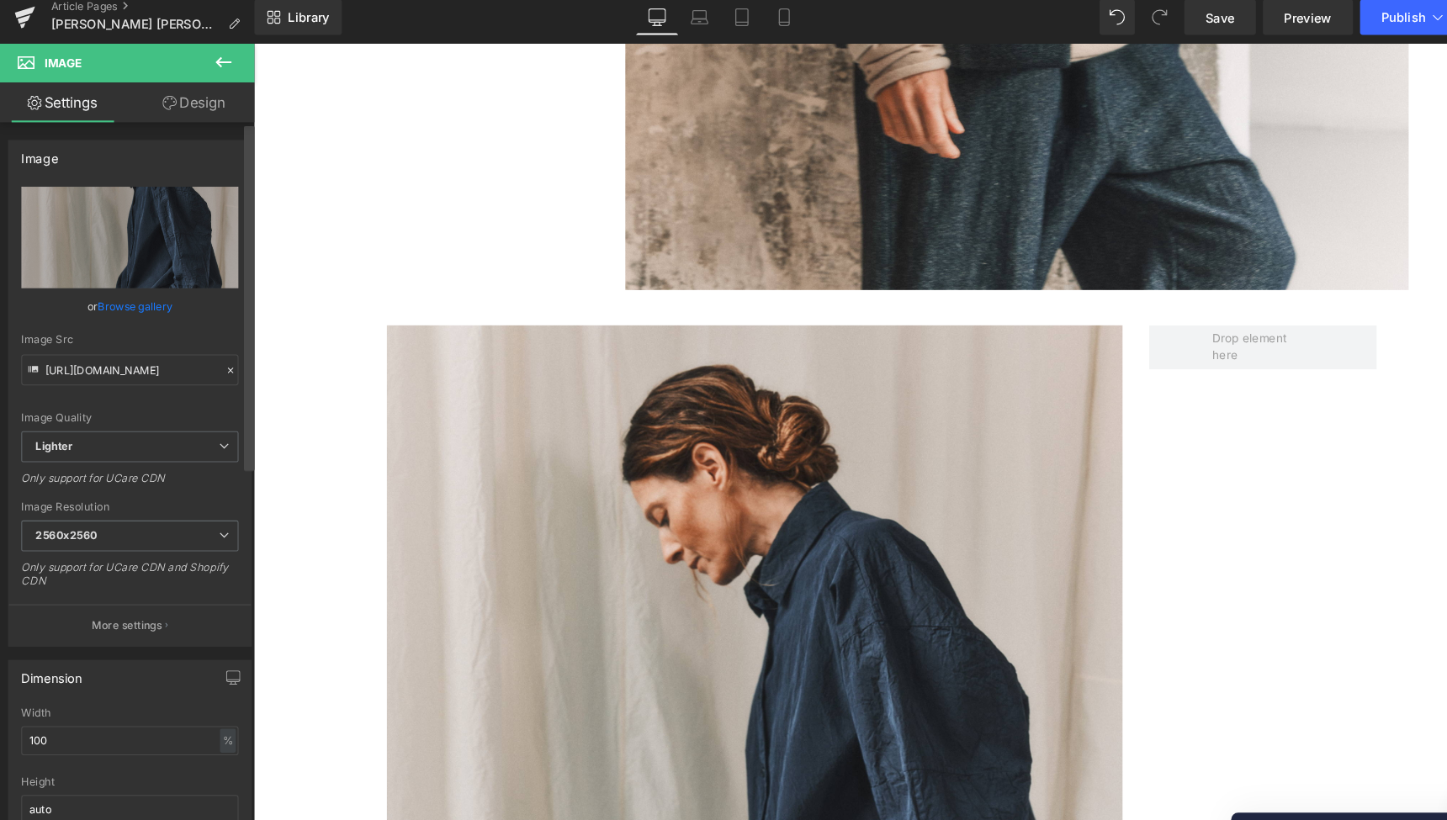
scroll to position [8269, 0]
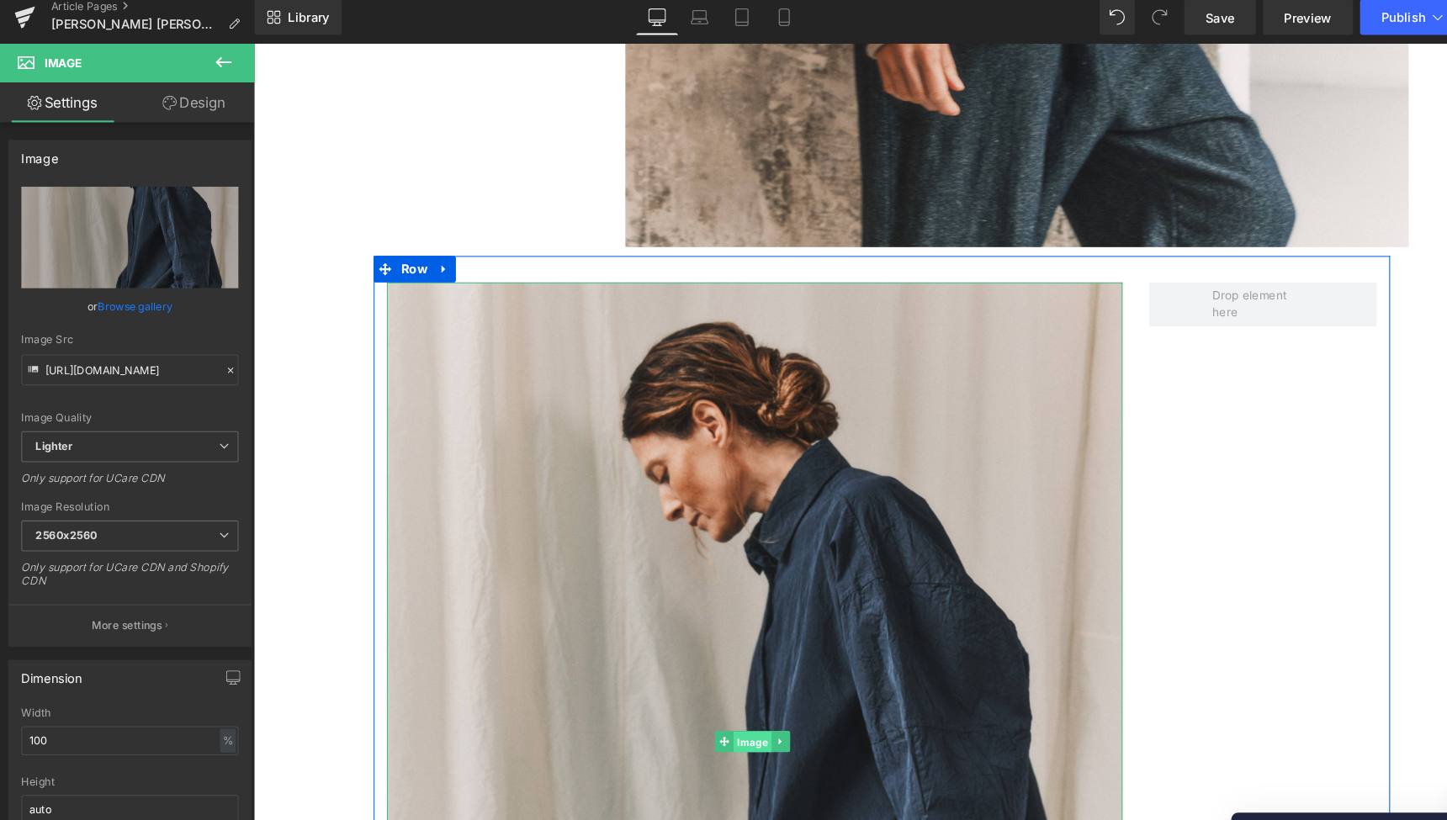
click at [728, 699] on span "Image" at bounding box center [728, 709] width 36 height 20
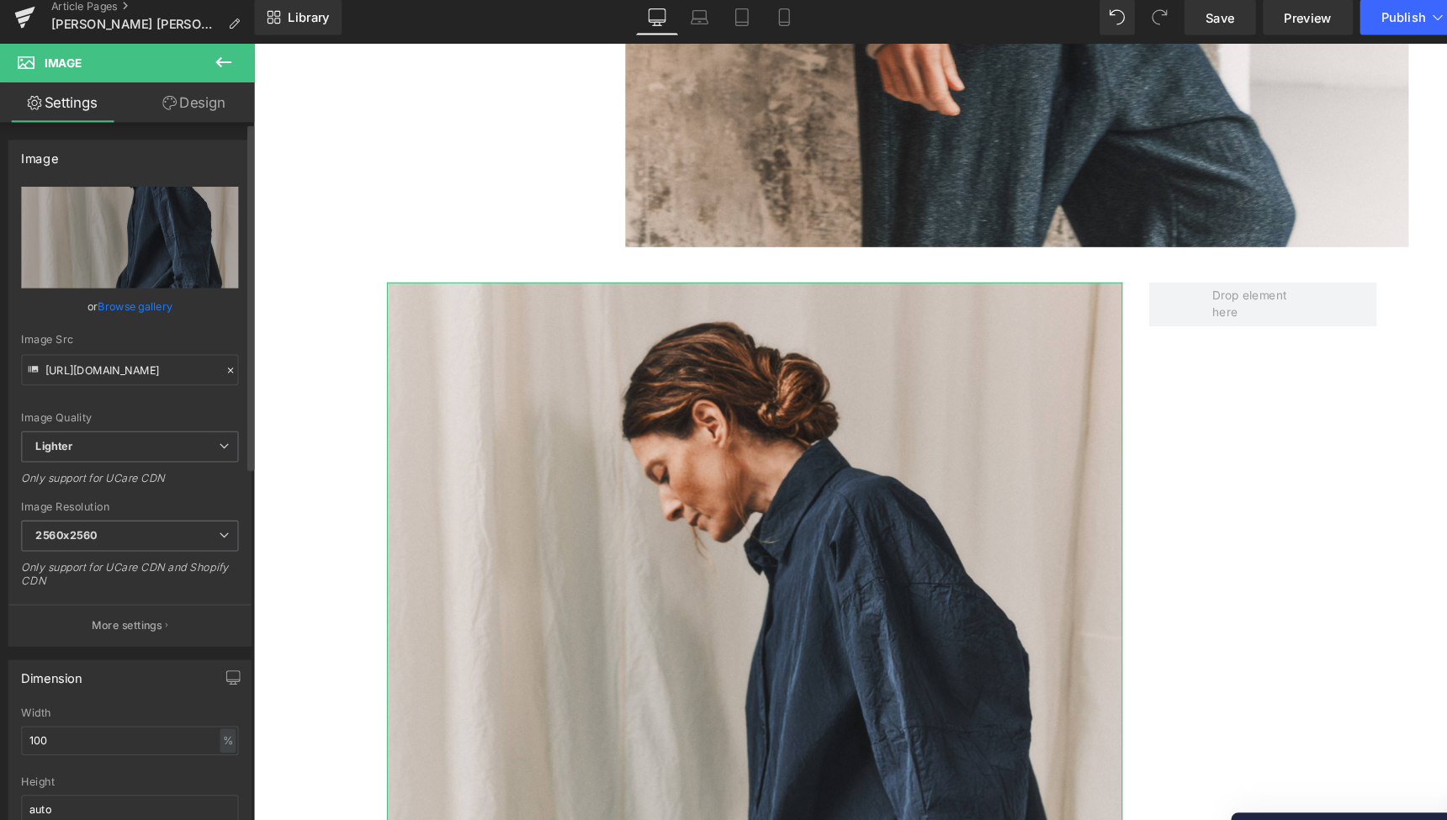
click at [118, 291] on link "Browse gallery" at bounding box center [131, 300] width 72 height 29
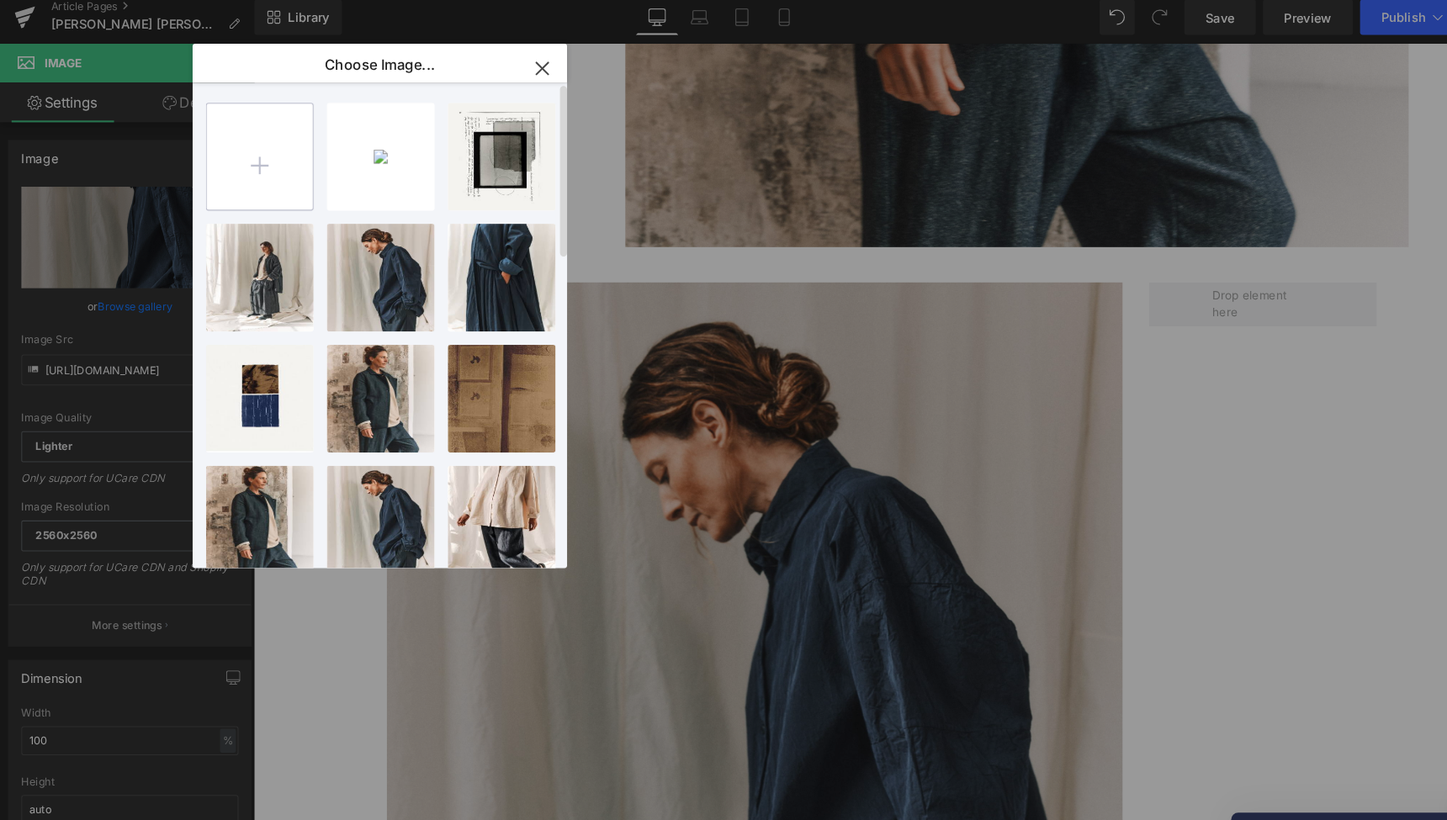
scroll to position [0, 0]
click at [248, 160] on input "file" at bounding box center [249, 158] width 101 height 101
type input "C:\fakepath\SELECTION B2B ORSAN 13.jpg"
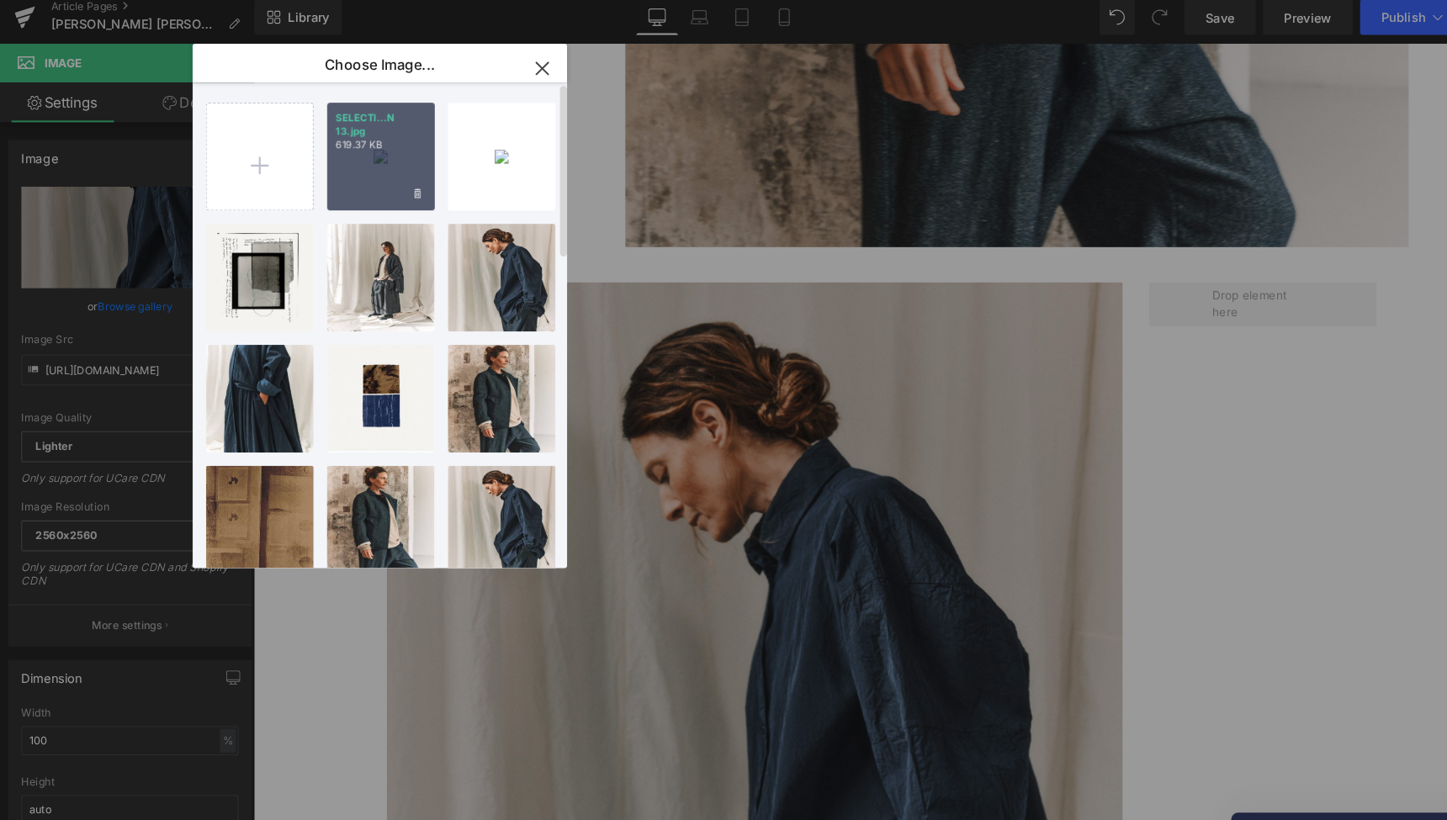
click at [371, 162] on div "SELECTI...N 13.jpg 619.37 KB" at bounding box center [364, 158] width 103 height 103
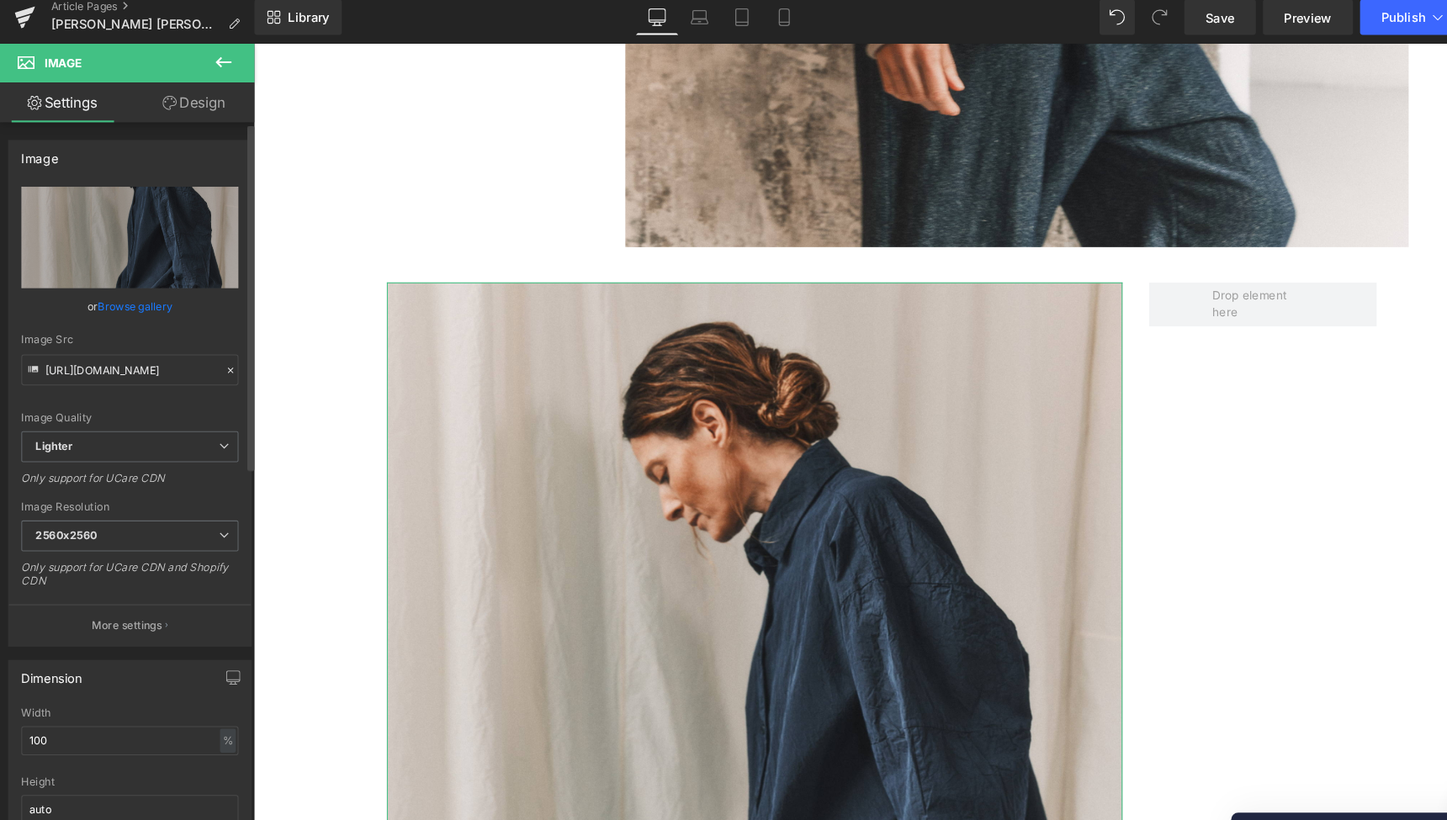
click at [144, 292] on link "Browse gallery" at bounding box center [131, 300] width 72 height 29
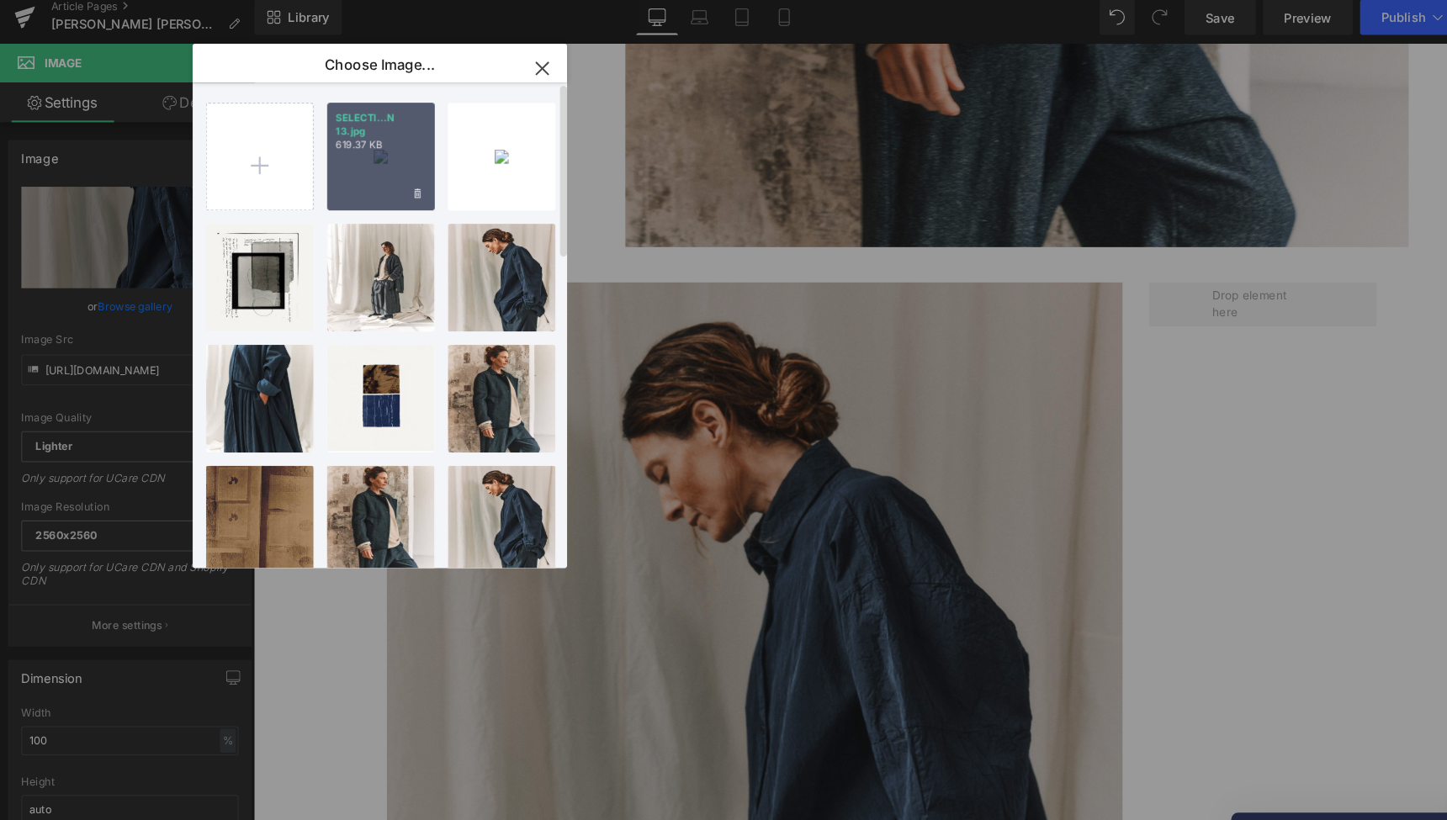
click at [361, 143] on div "SELECTI...N 13.jpg 619.37 KB" at bounding box center [364, 158] width 103 height 103
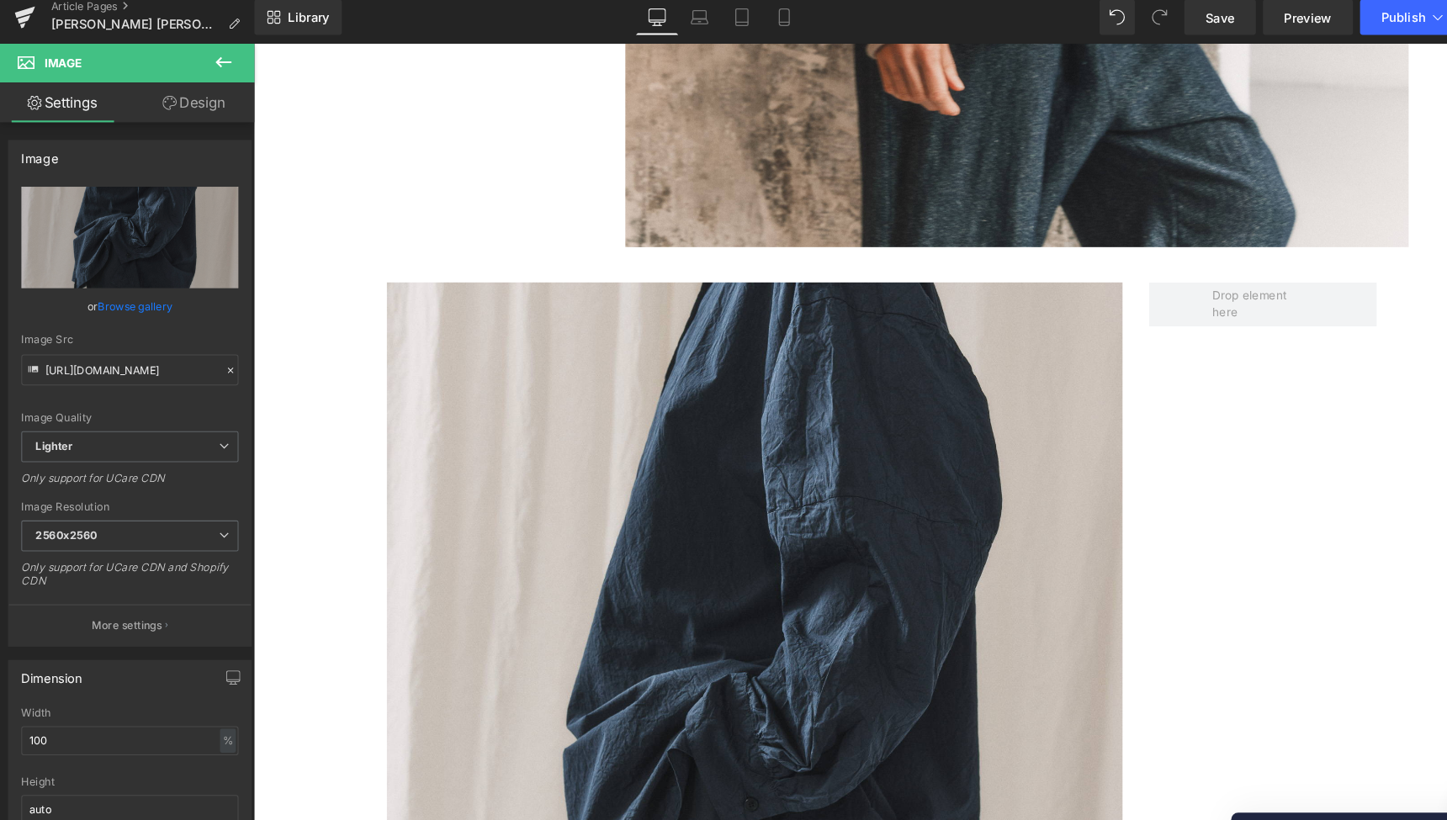
type input "[URL][DOMAIN_NAME]"
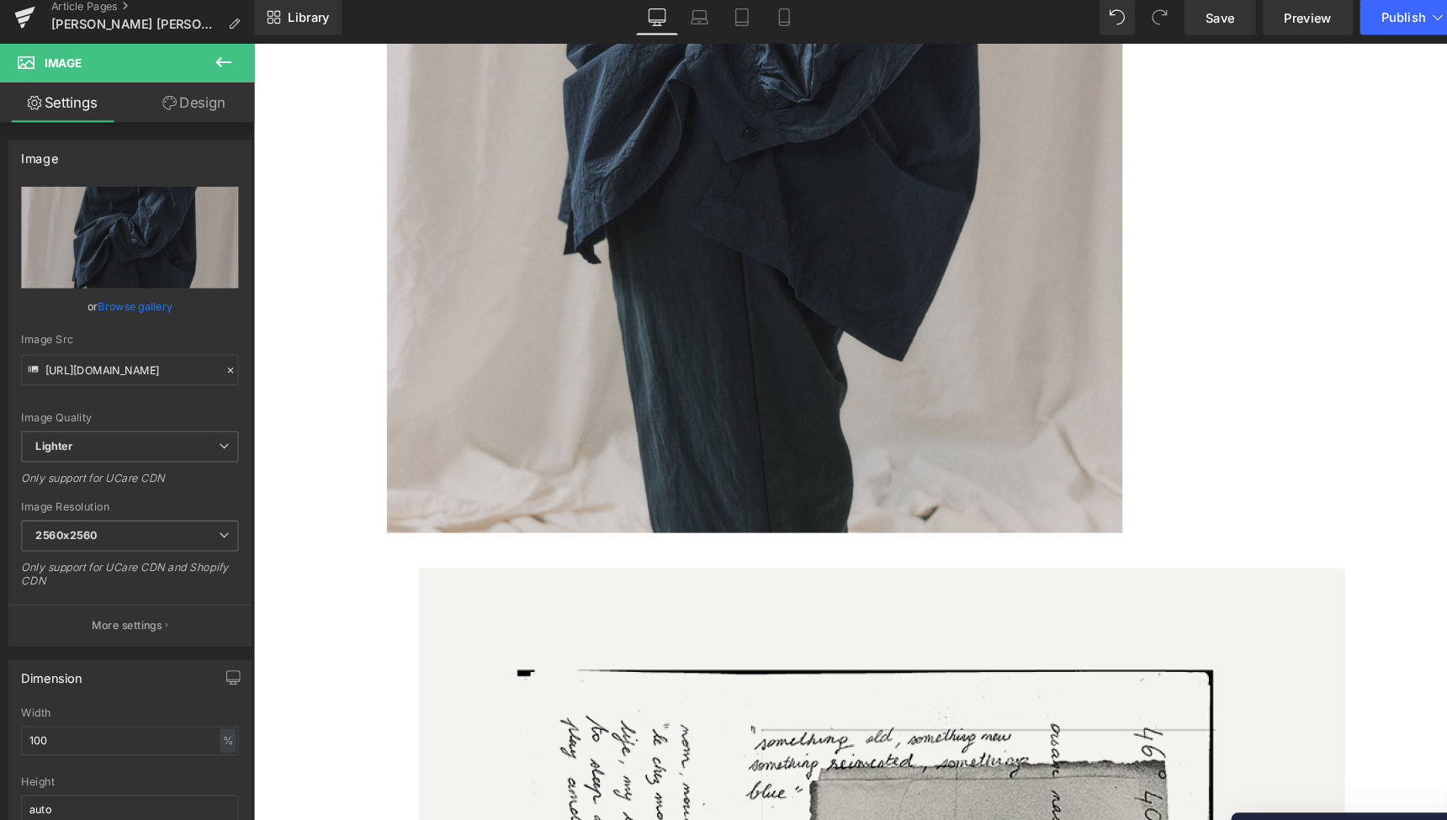
scroll to position [8921, 0]
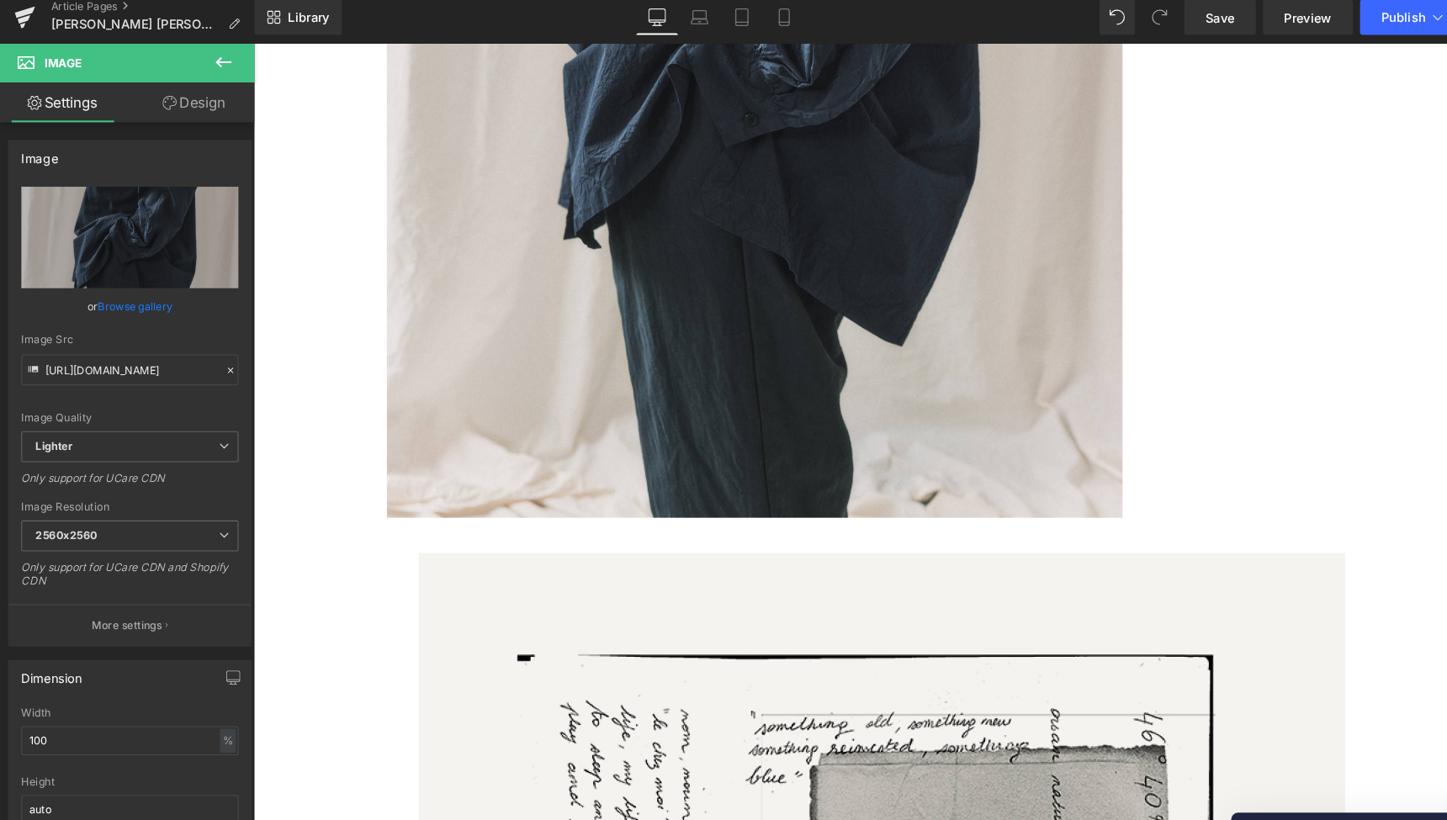
drag, startPoint x: 204, startPoint y: 57, endPoint x: 12, endPoint y: 12, distance: 198.0
click at [204, 58] on icon at bounding box center [214, 68] width 20 height 20
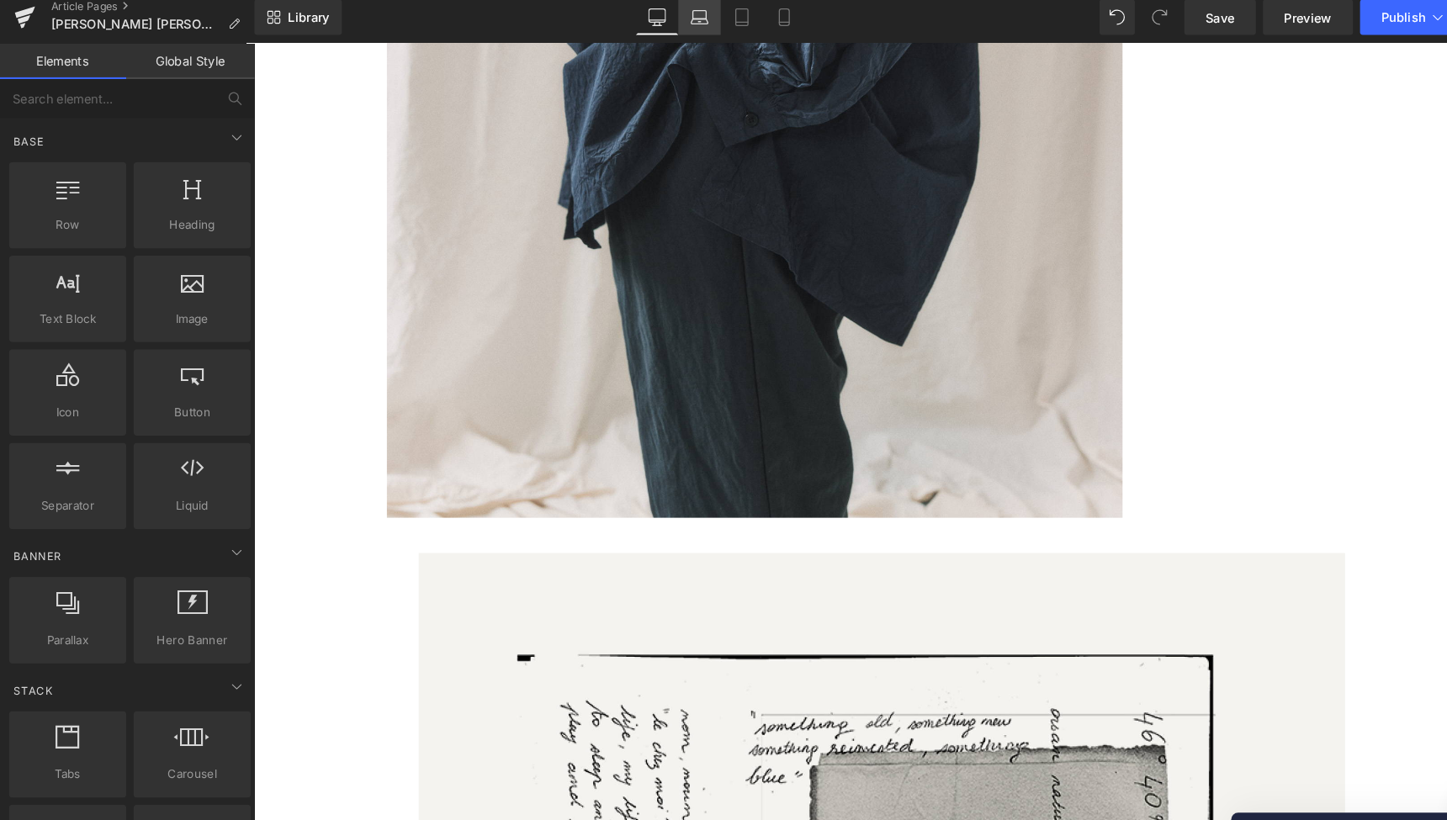
click at [671, 17] on icon at bounding box center [668, 25] width 17 height 17
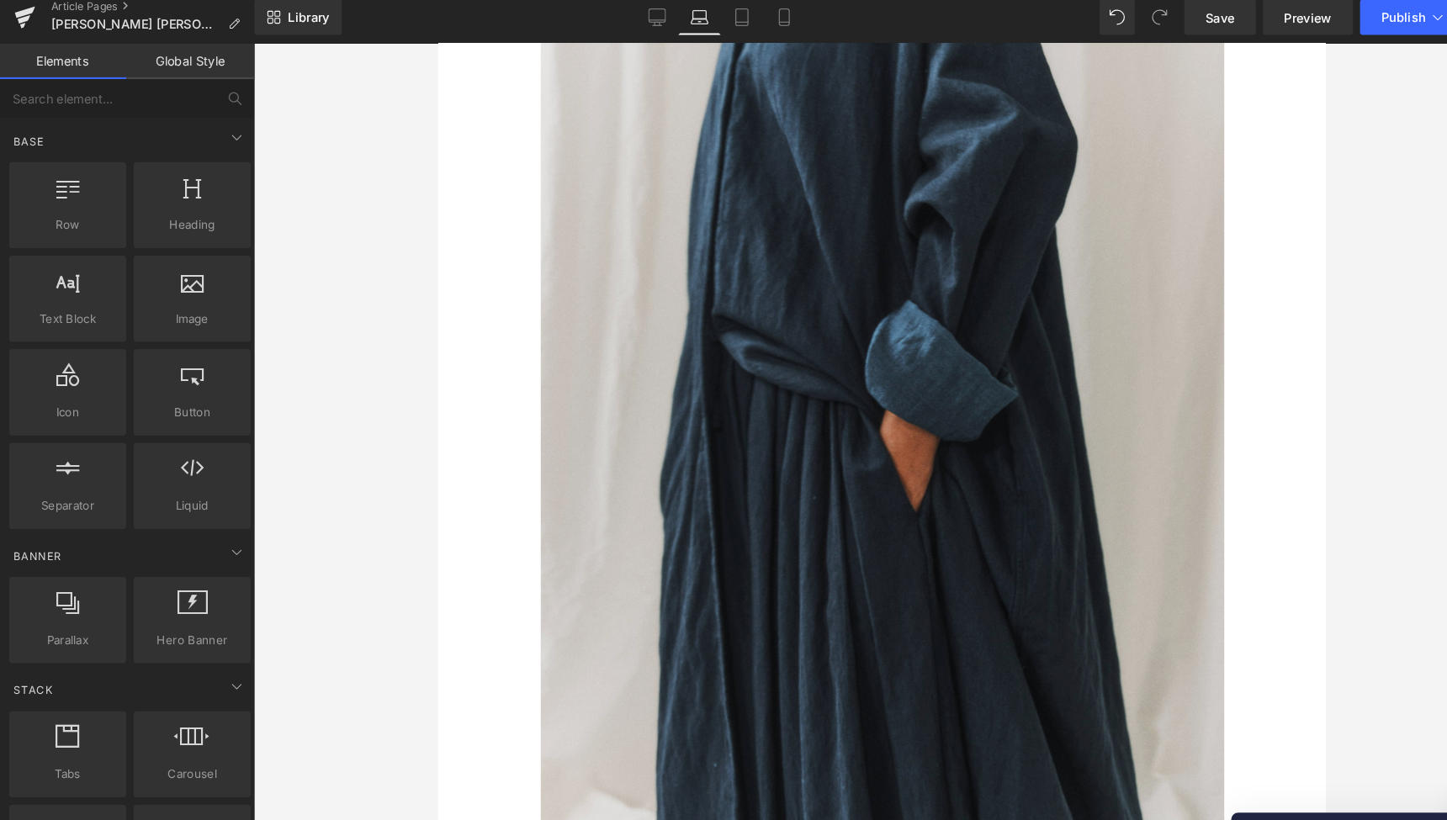
scroll to position [4328, 0]
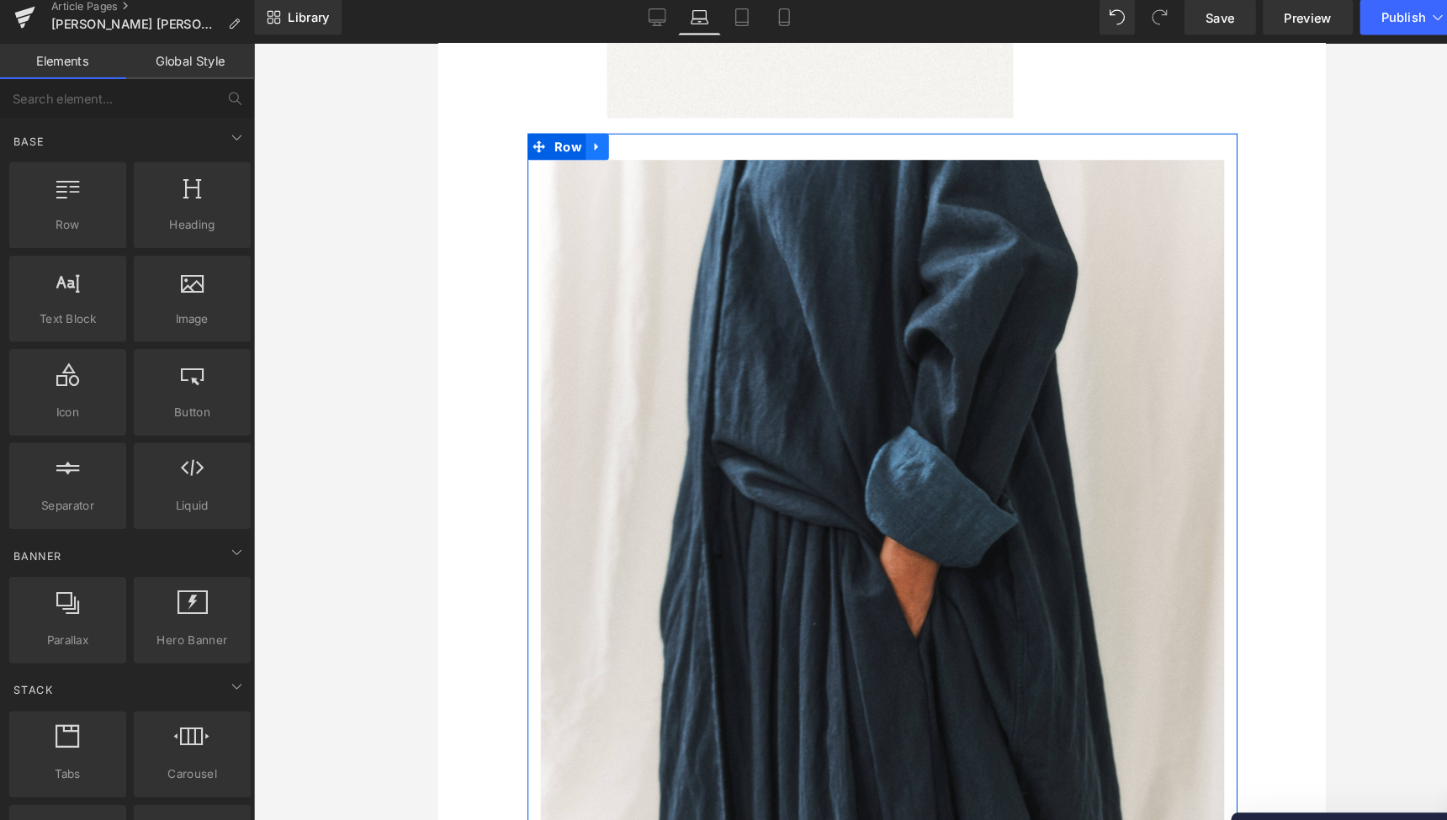
click at [587, 135] on icon at bounding box center [589, 141] width 12 height 13
click at [608, 136] on icon at bounding box center [611, 142] width 12 height 12
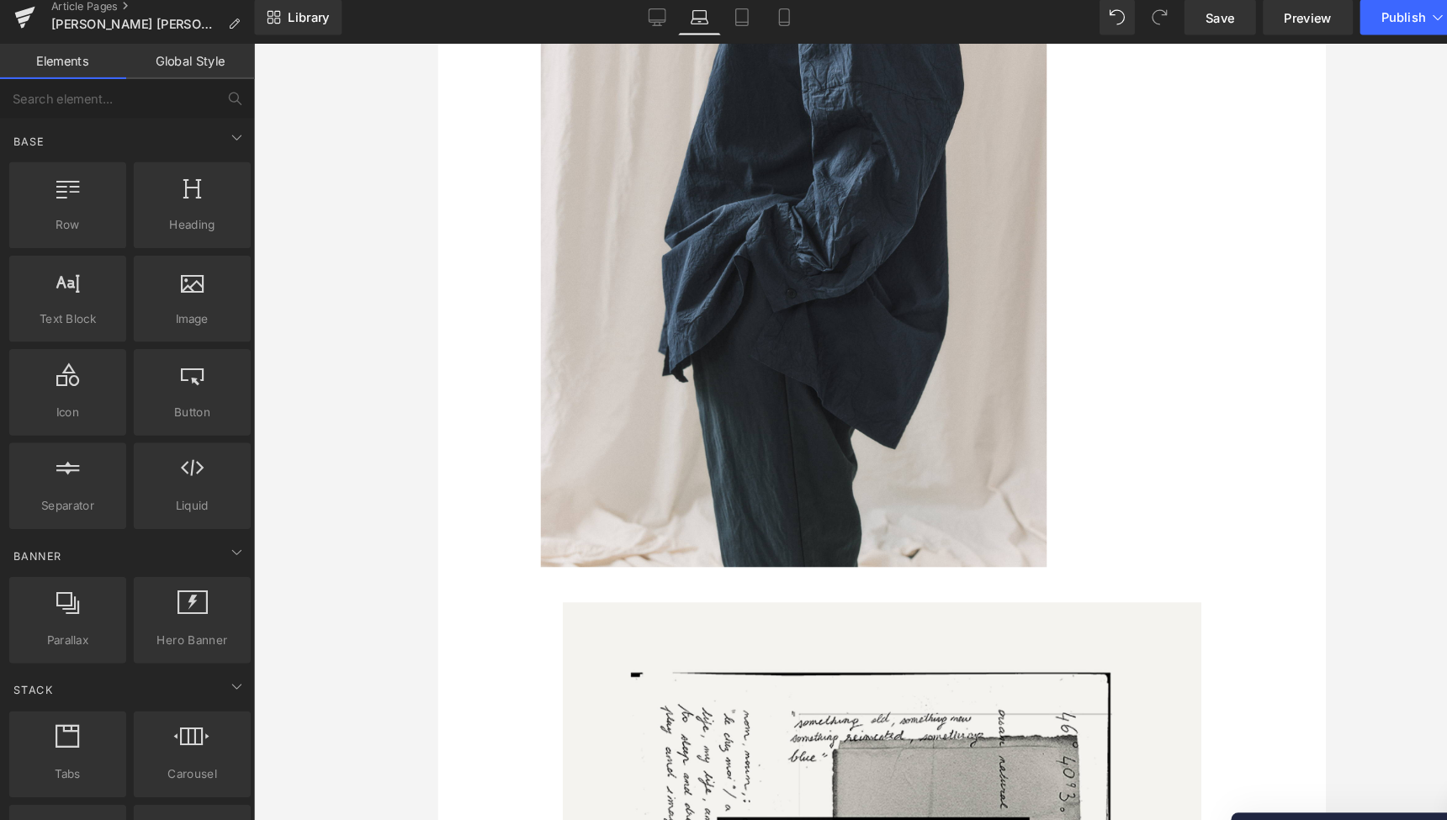
scroll to position [6115, 0]
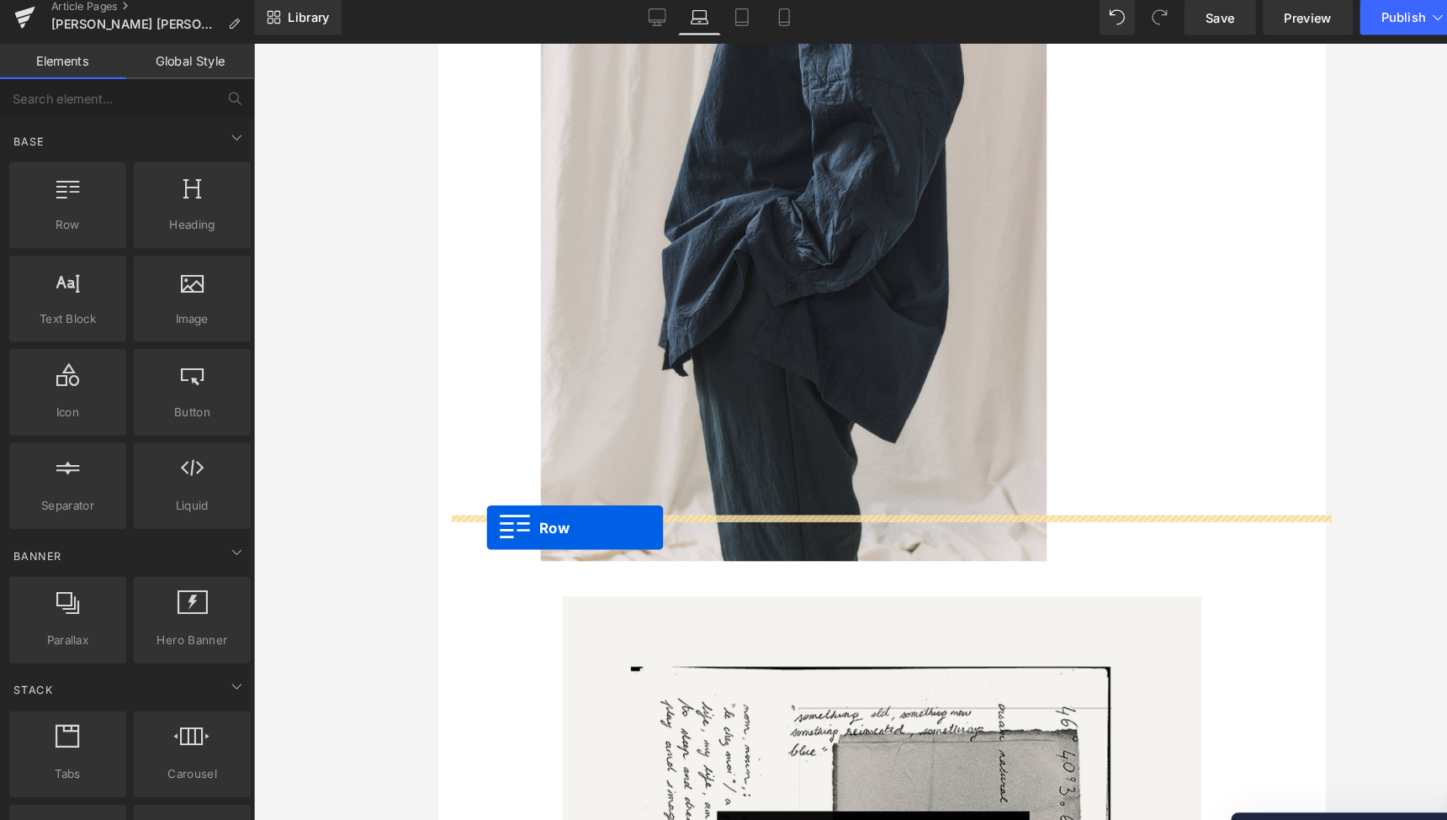
drag, startPoint x: 532, startPoint y: 118, endPoint x: 485, endPoint y: 505, distance: 389.9
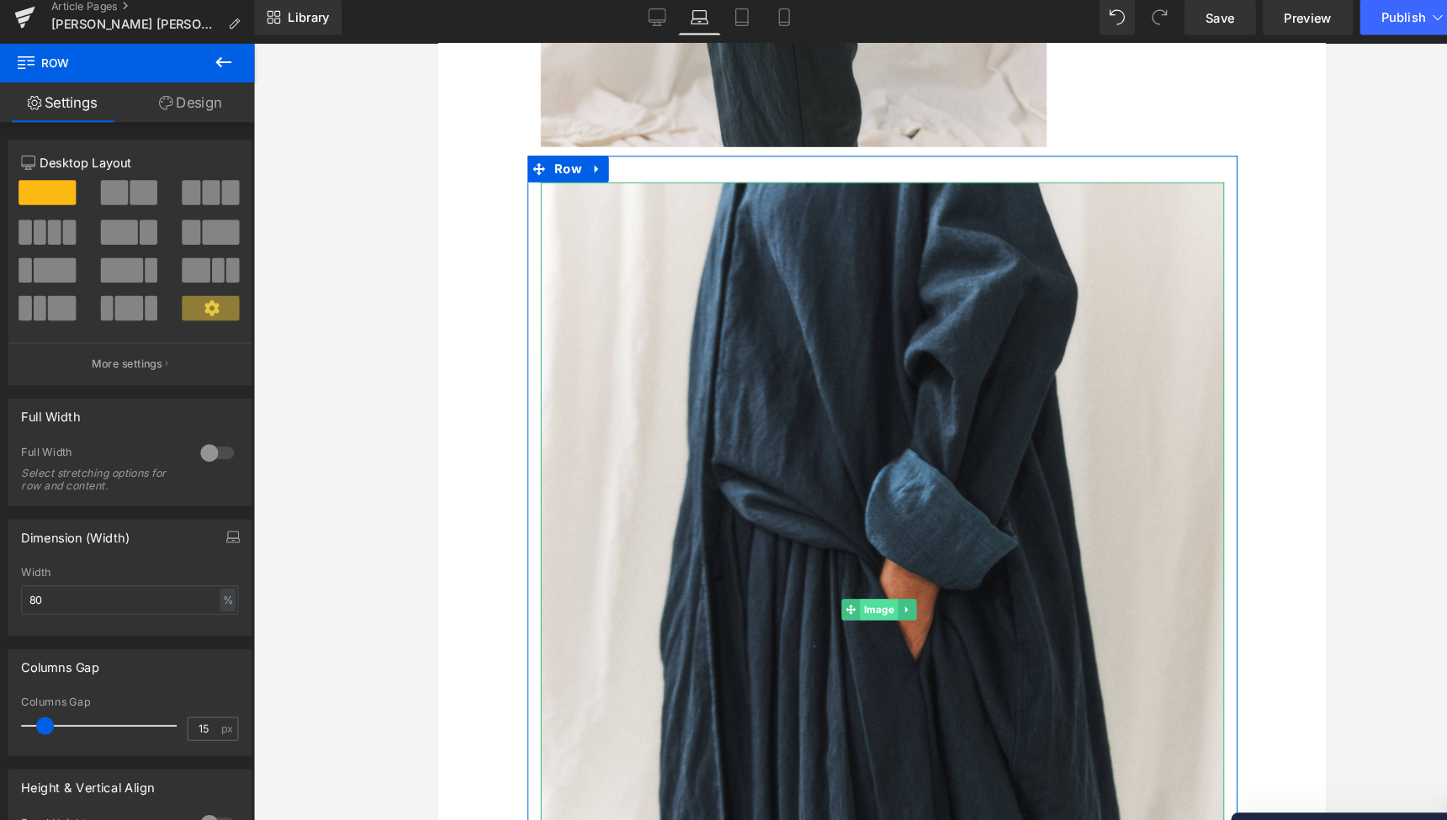
scroll to position [6468, 0]
click at [854, 572] on span "Image" at bounding box center [858, 582] width 36 height 20
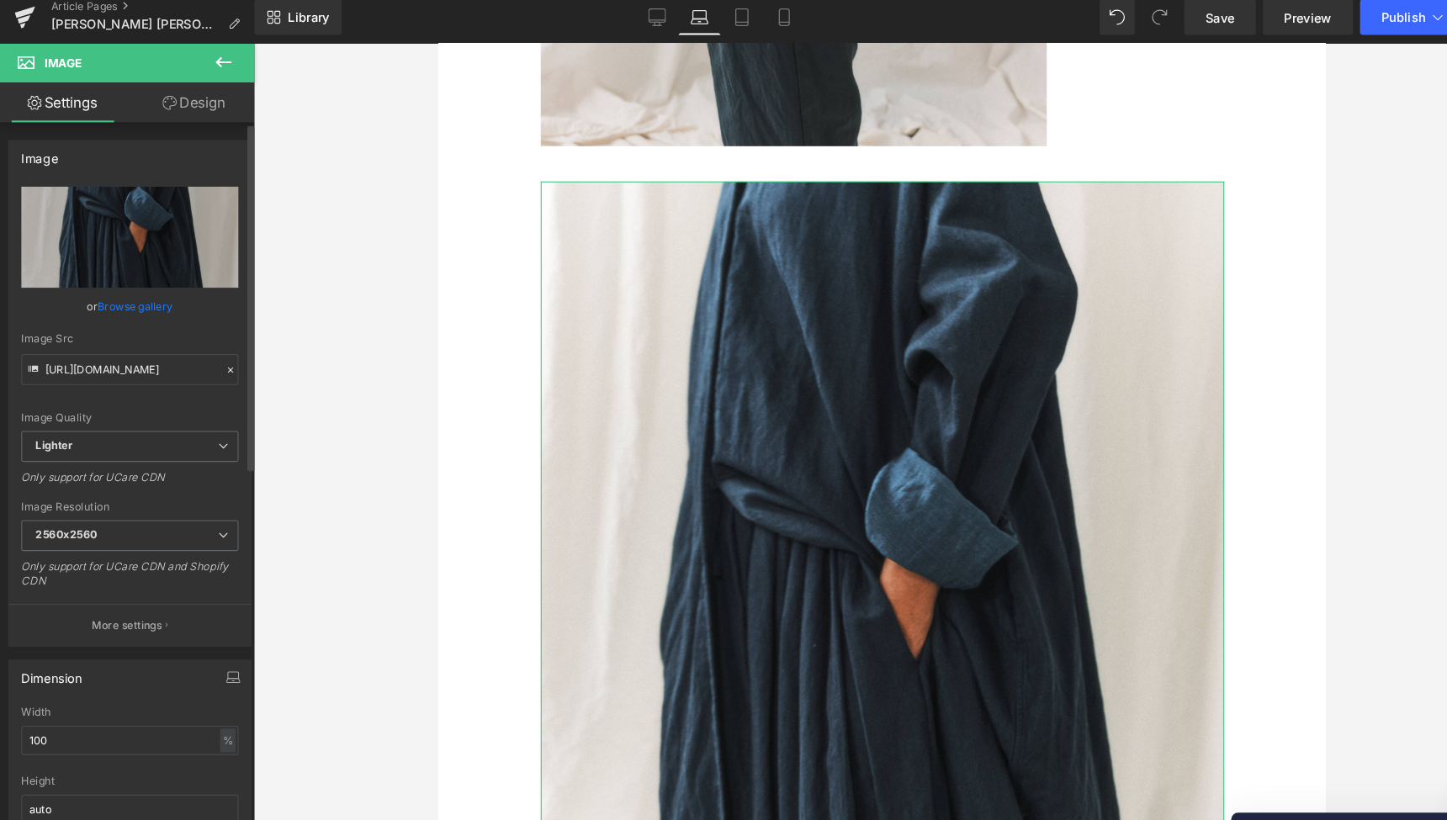
click at [135, 291] on link "Browse gallery" at bounding box center [131, 300] width 72 height 29
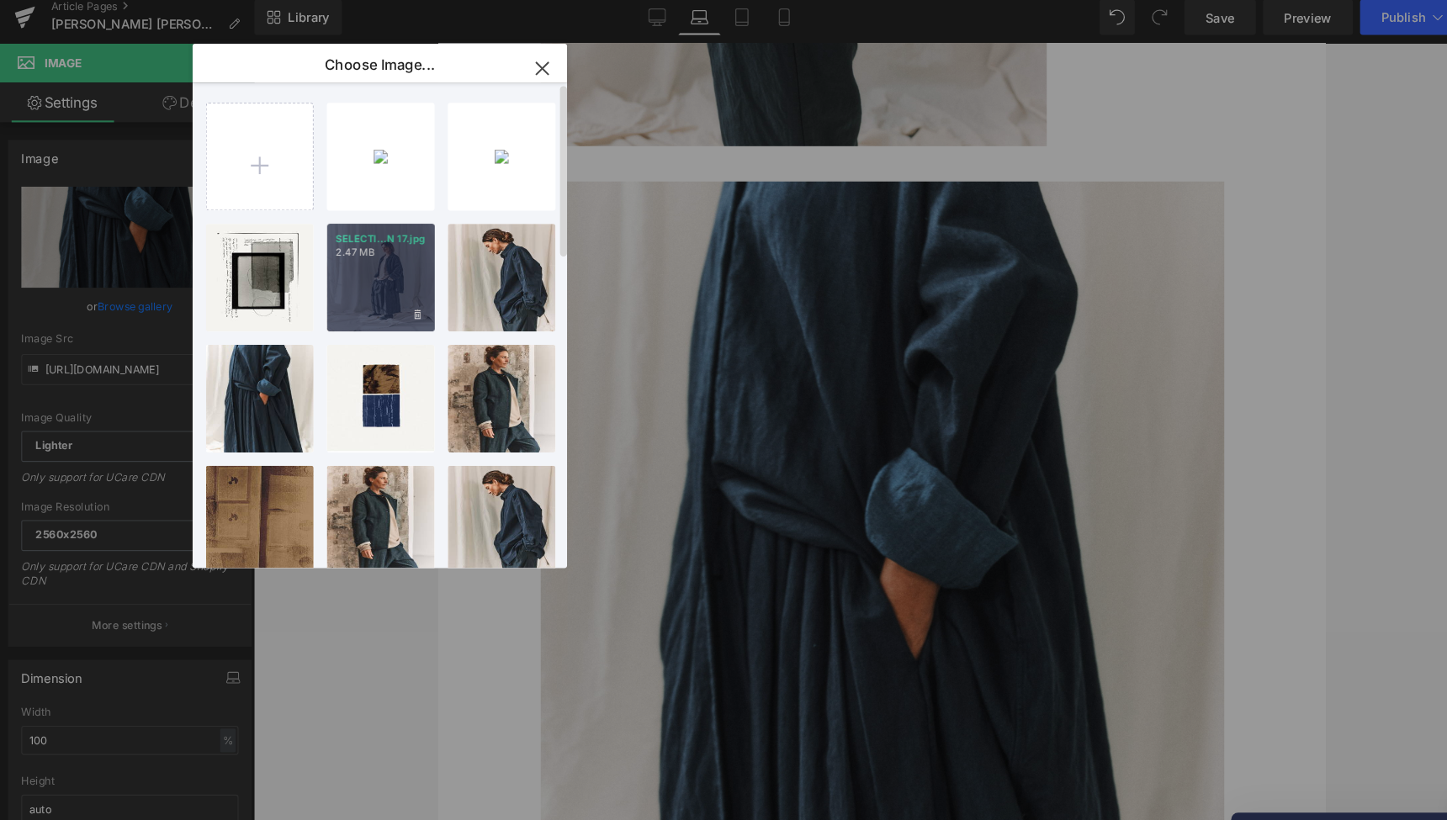
click at [368, 260] on div "SELECTI...N 17.jpg 2.47 MB" at bounding box center [364, 273] width 103 height 103
type input "[URL][DOMAIN_NAME]"
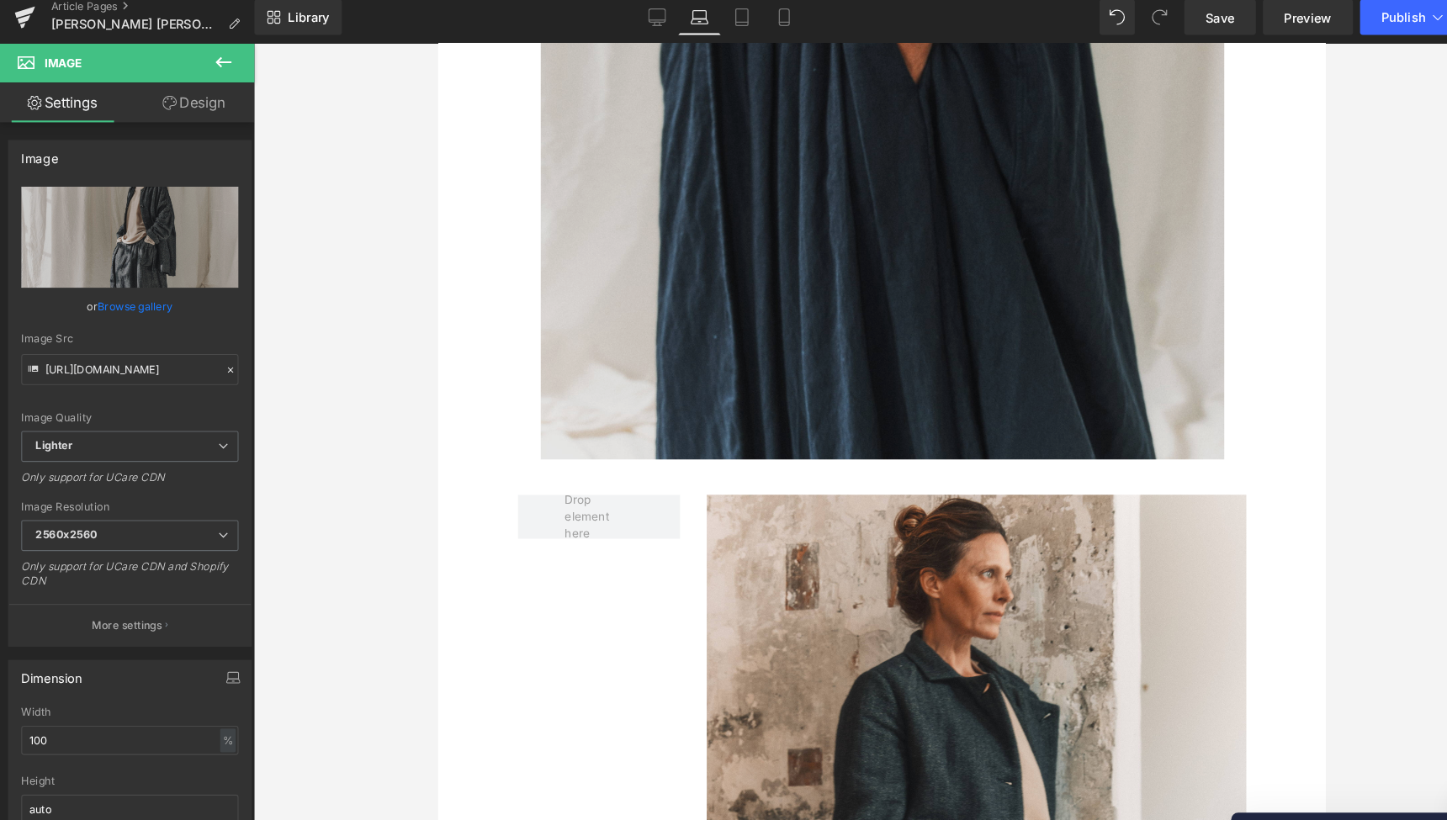
scroll to position [4893, 0]
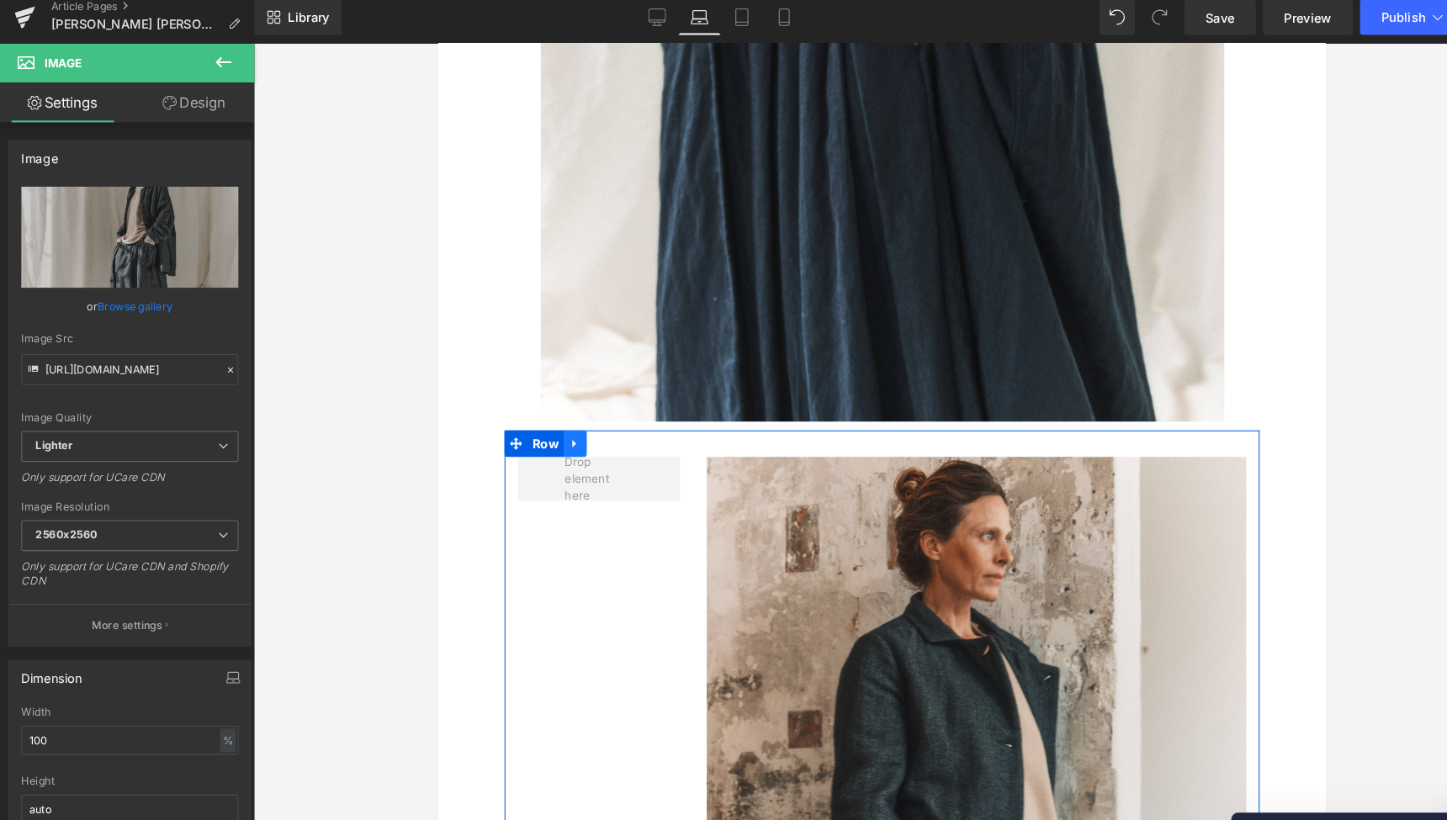
click at [568, 419] on icon at bounding box center [568, 425] width 12 height 13
click at [591, 419] on icon at bounding box center [590, 425] width 12 height 12
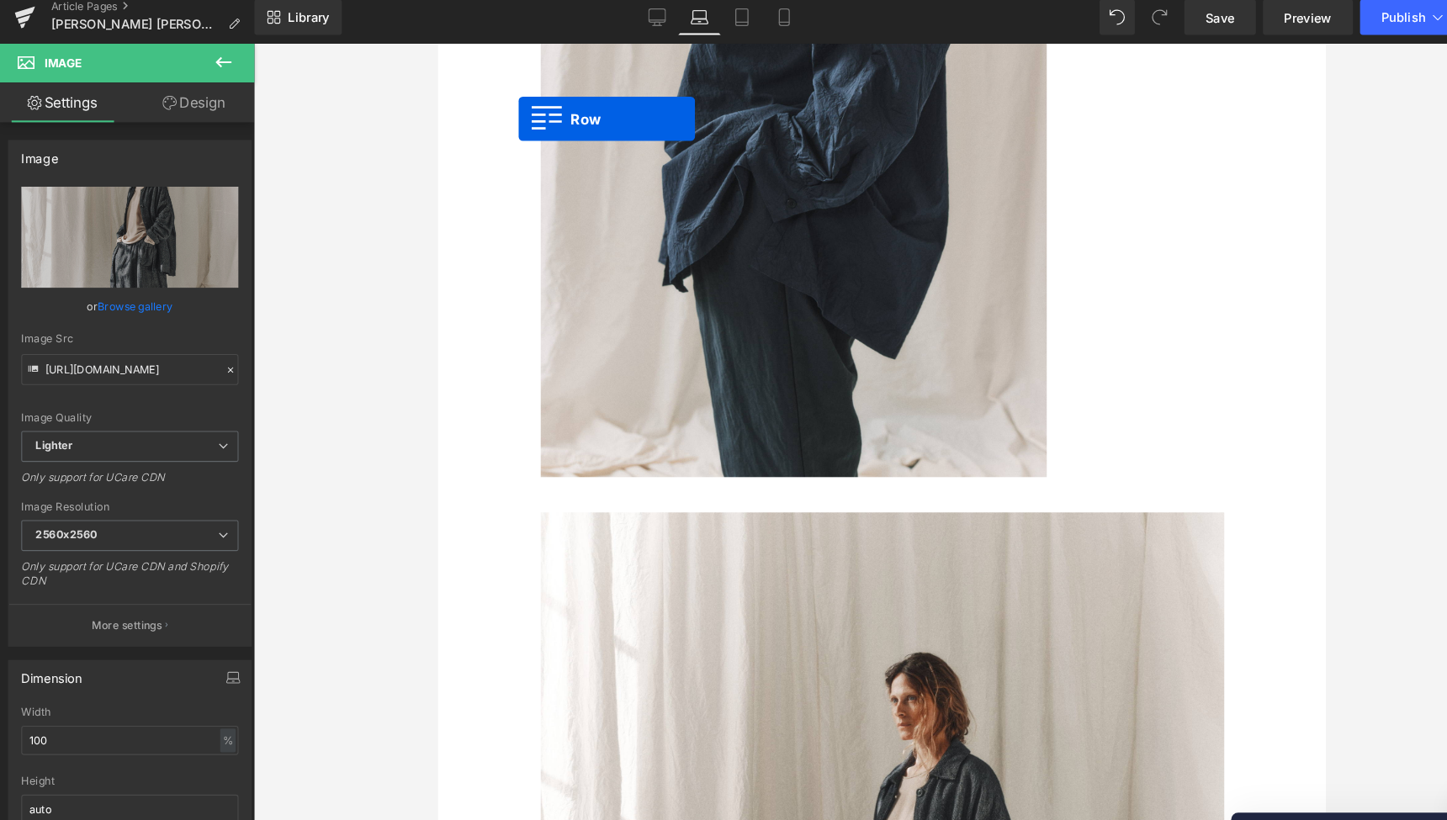
scroll to position [6223, 0]
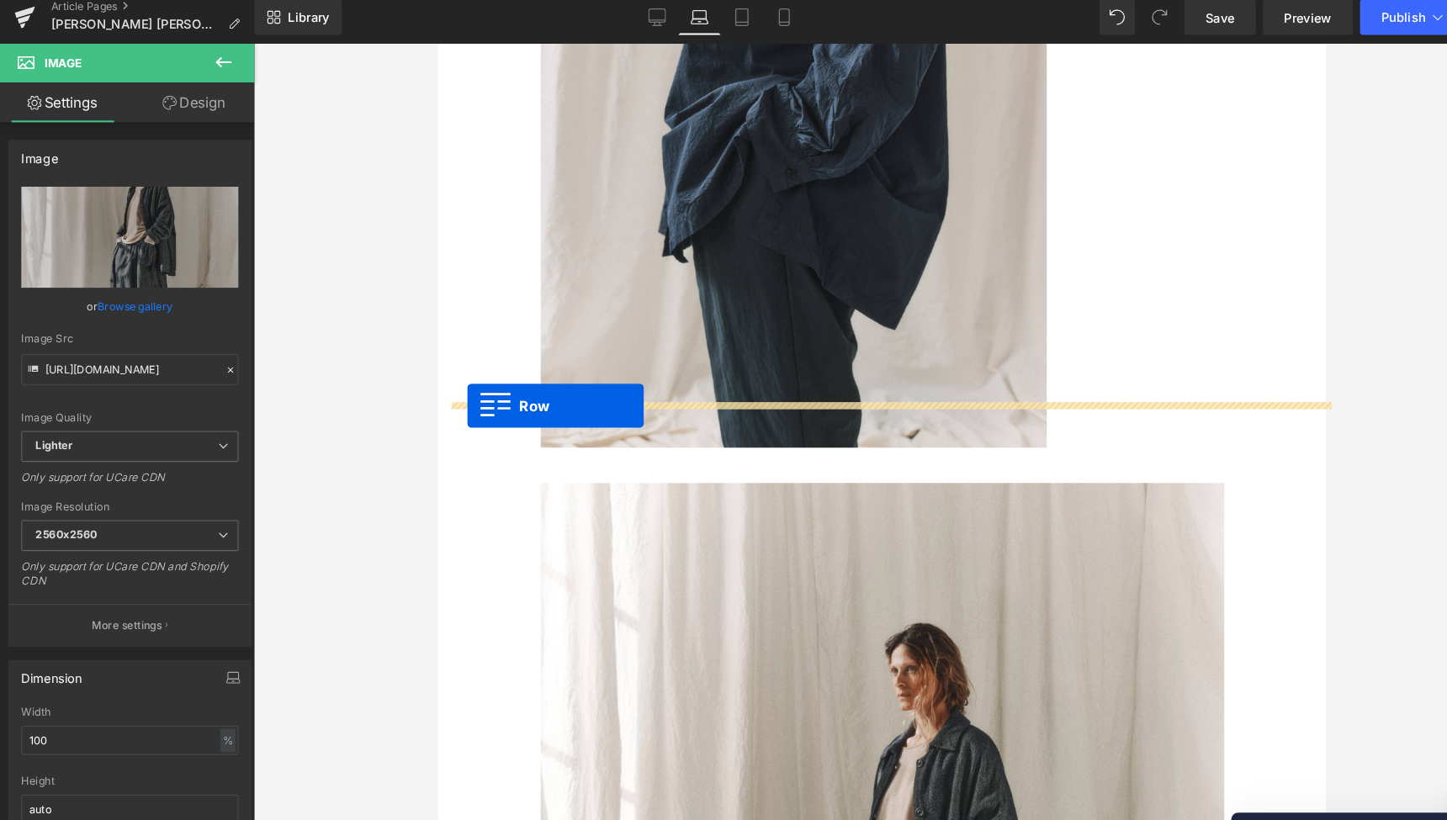
drag, startPoint x: 514, startPoint y: 119, endPoint x: 466, endPoint y: 389, distance: 274.3
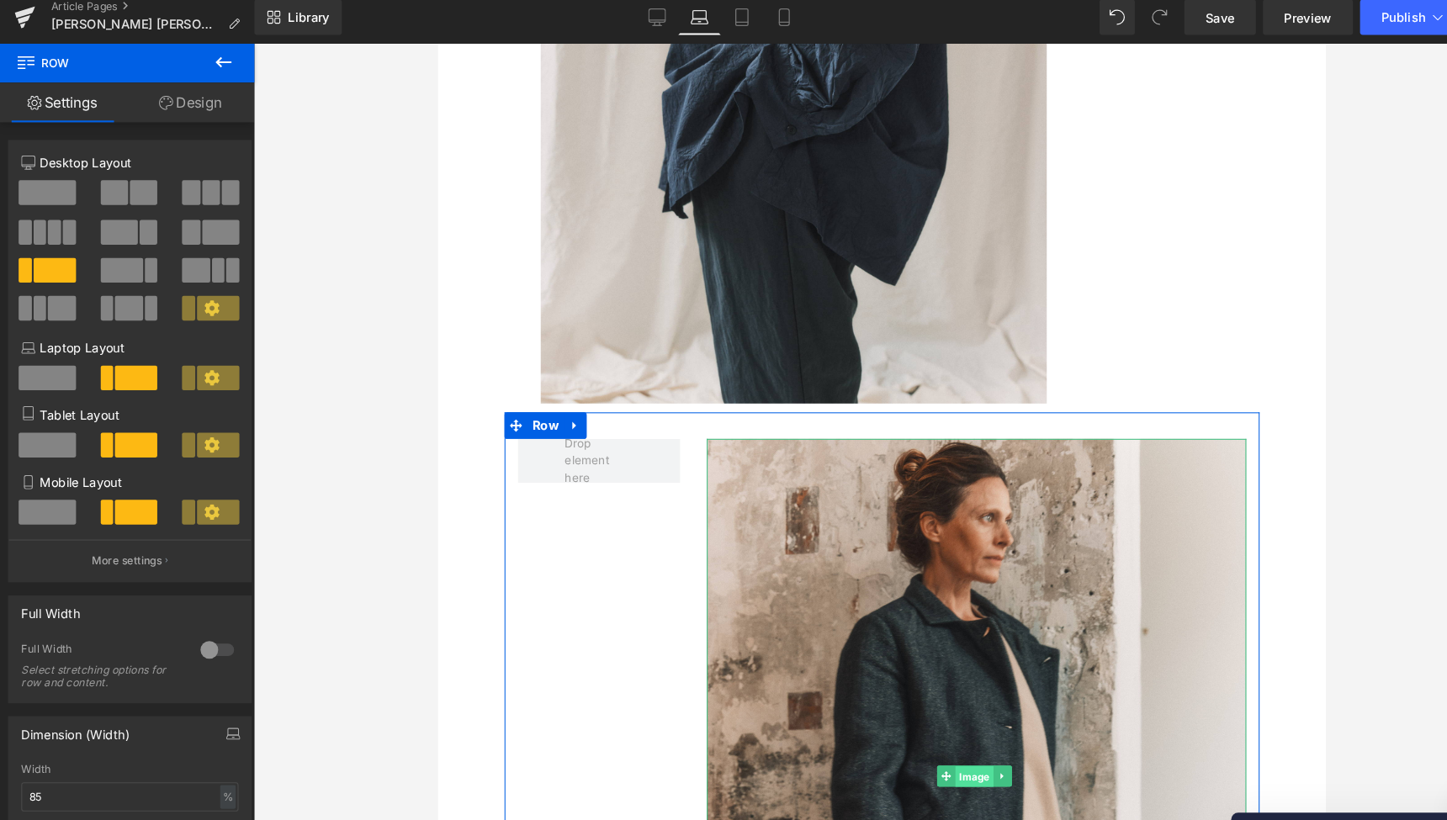
click at [943, 732] on span "Image" at bounding box center [948, 742] width 36 height 20
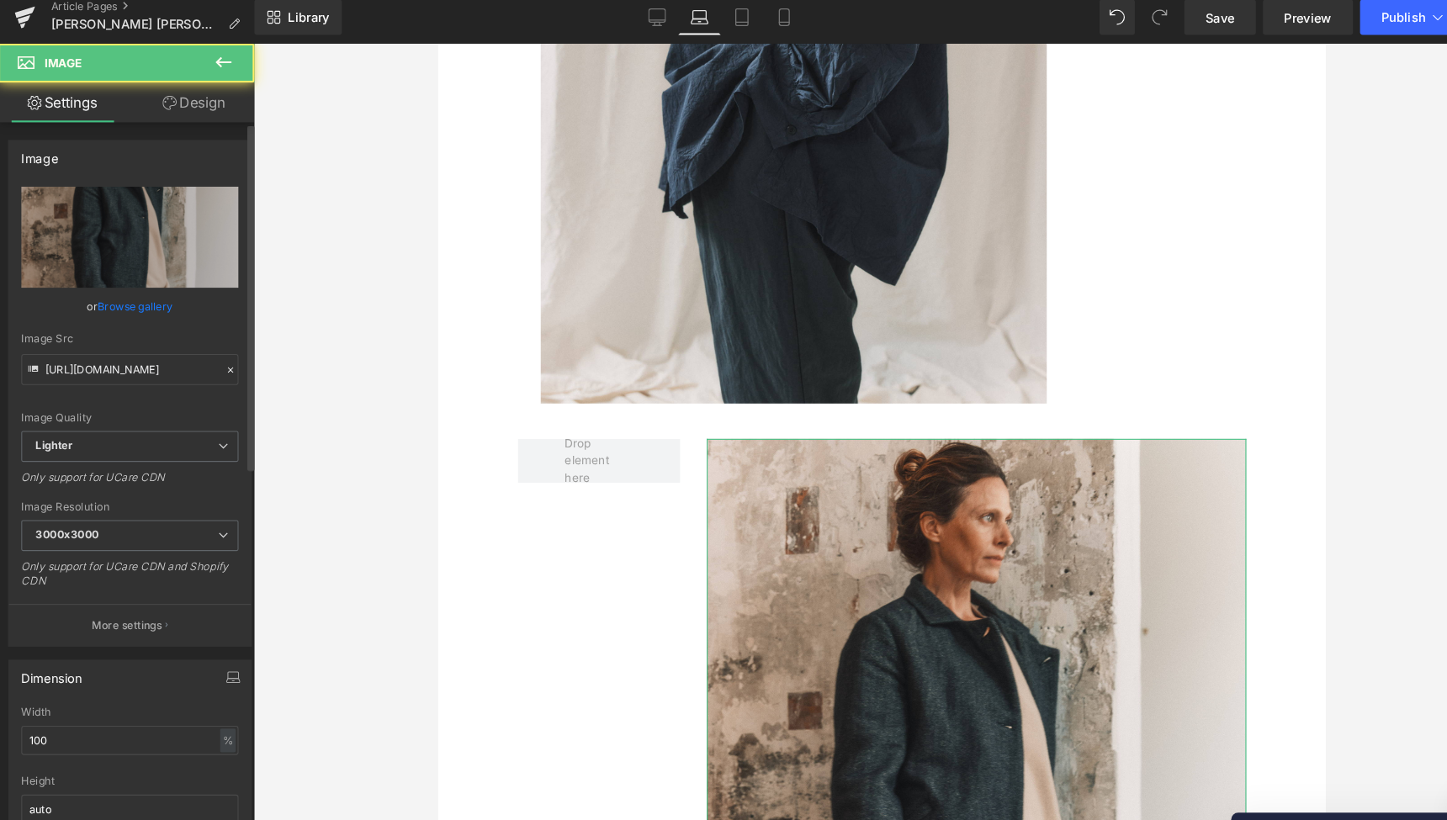
click at [132, 296] on link "Browse gallery" at bounding box center [131, 300] width 72 height 29
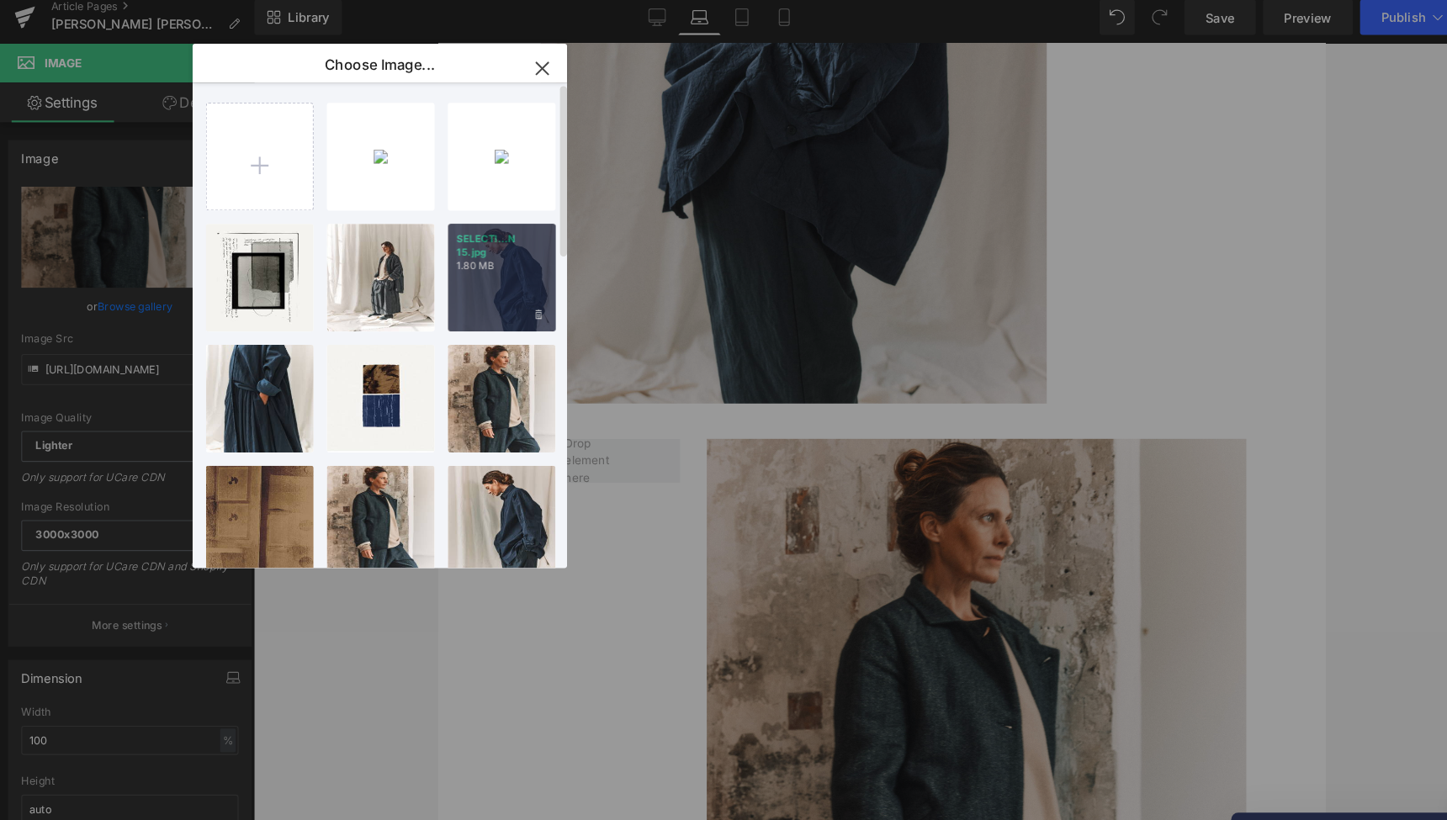
click at [475, 261] on div "SELECTI...N 15.jpg 1.80 MB" at bounding box center [479, 273] width 103 height 103
type input "[URL][DOMAIN_NAME]"
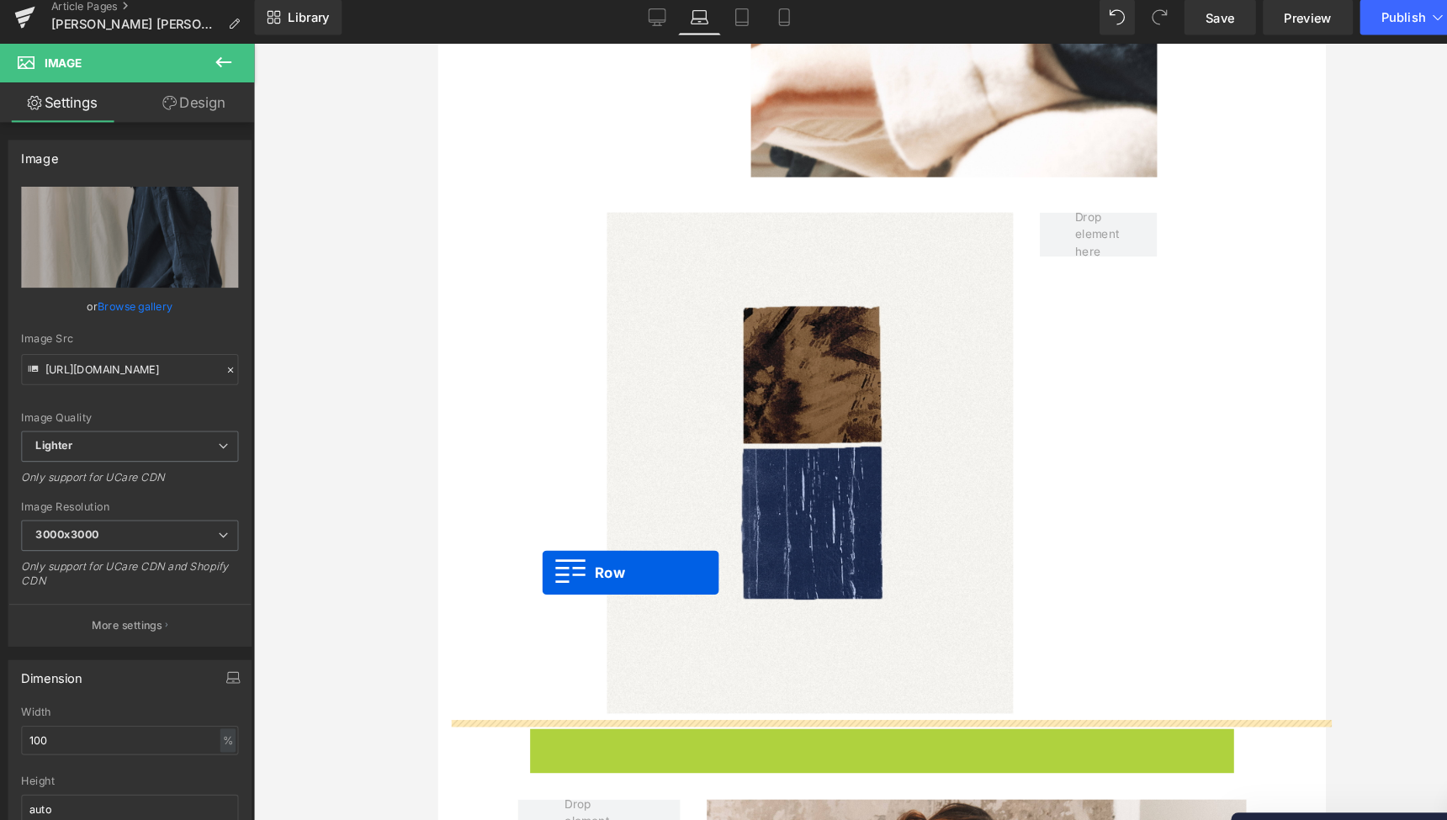
scroll to position [3721, 0]
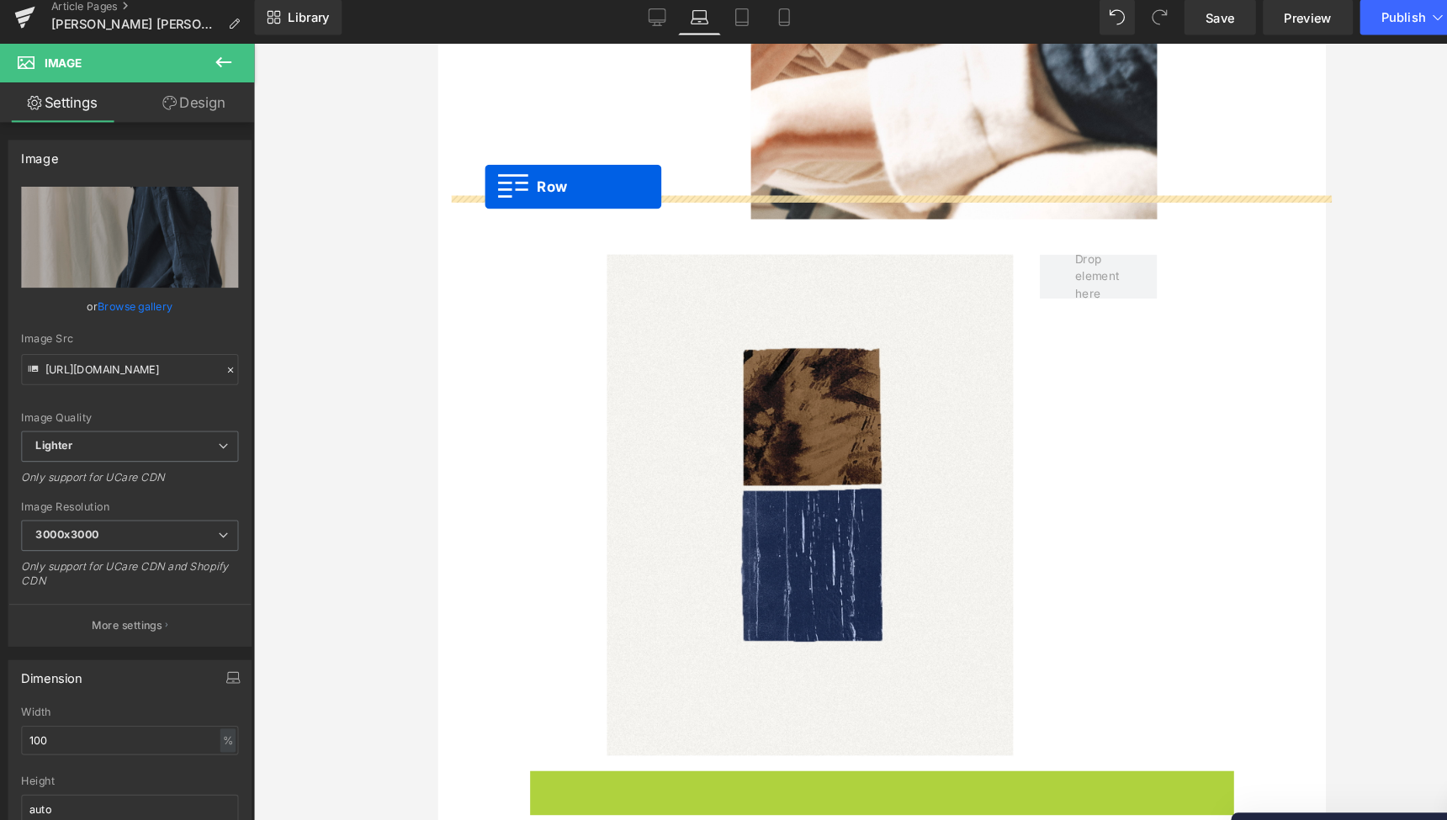
drag, startPoint x: 533, startPoint y: 404, endPoint x: 482, endPoint y: 182, distance: 227.8
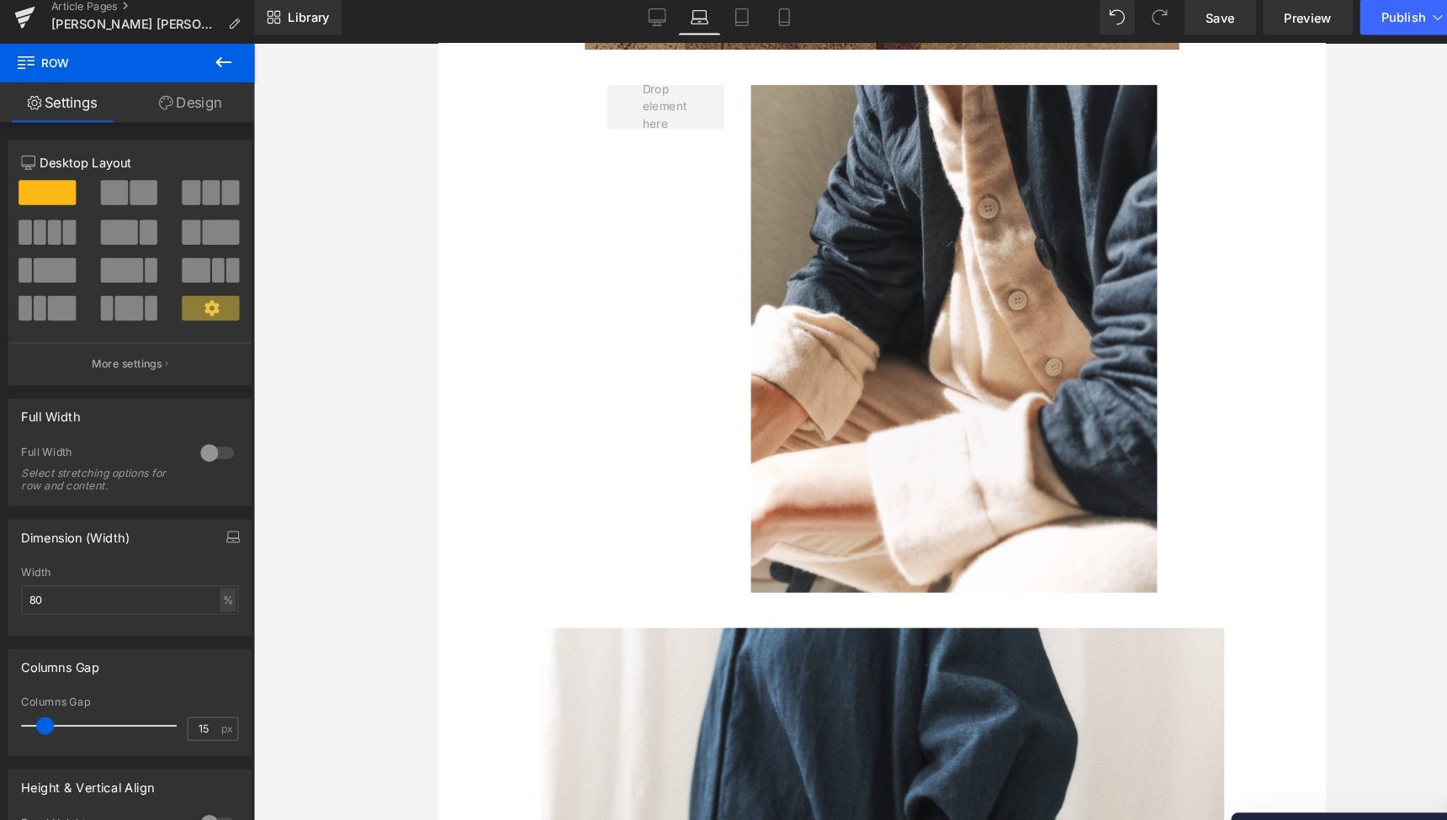
scroll to position [3379, 0]
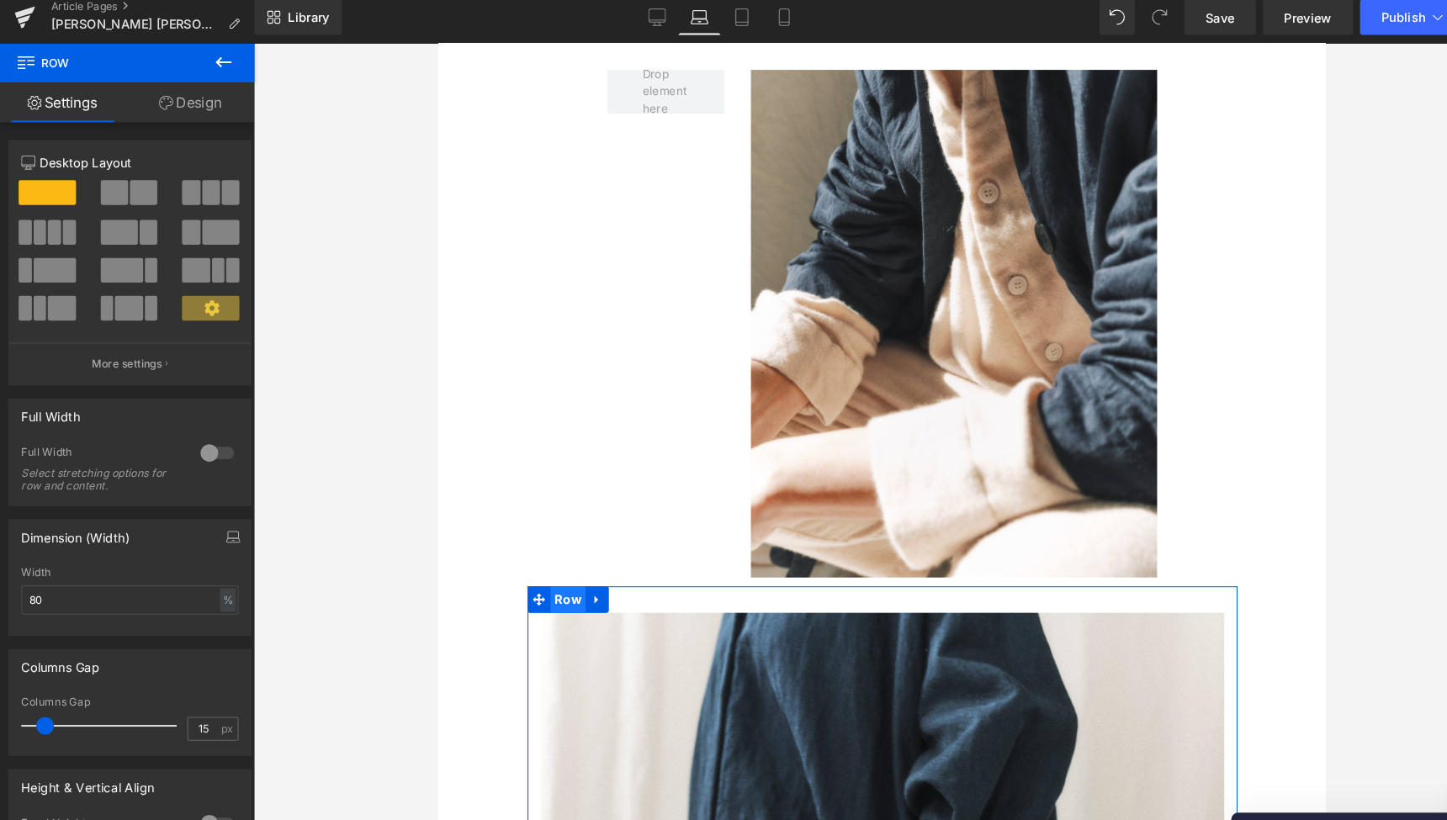
click at [559, 561] on span "Row" at bounding box center [561, 573] width 34 height 25
click at [45, 571] on input "80" at bounding box center [125, 581] width 207 height 28
type input "8"
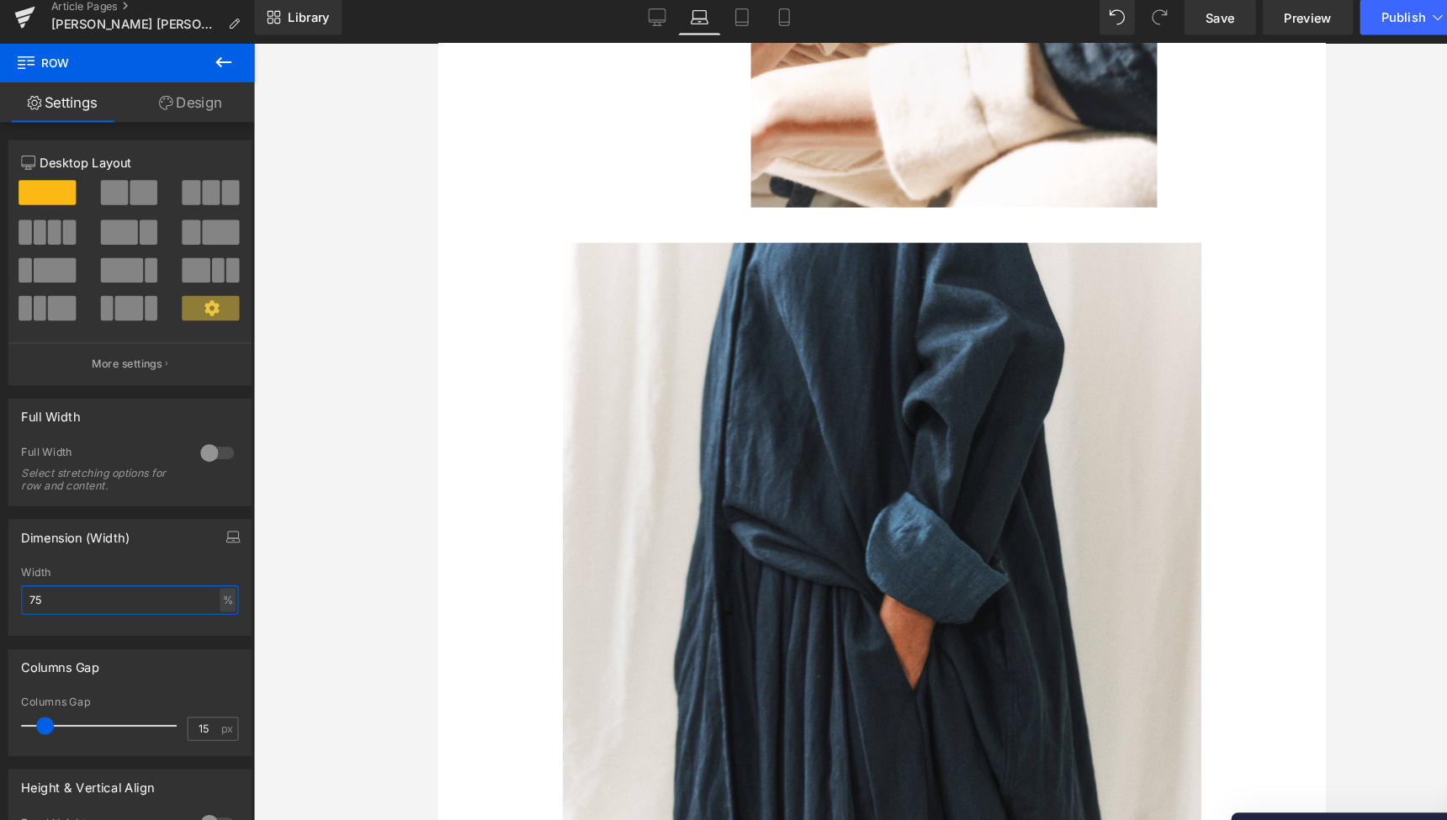
scroll to position [3658, 0]
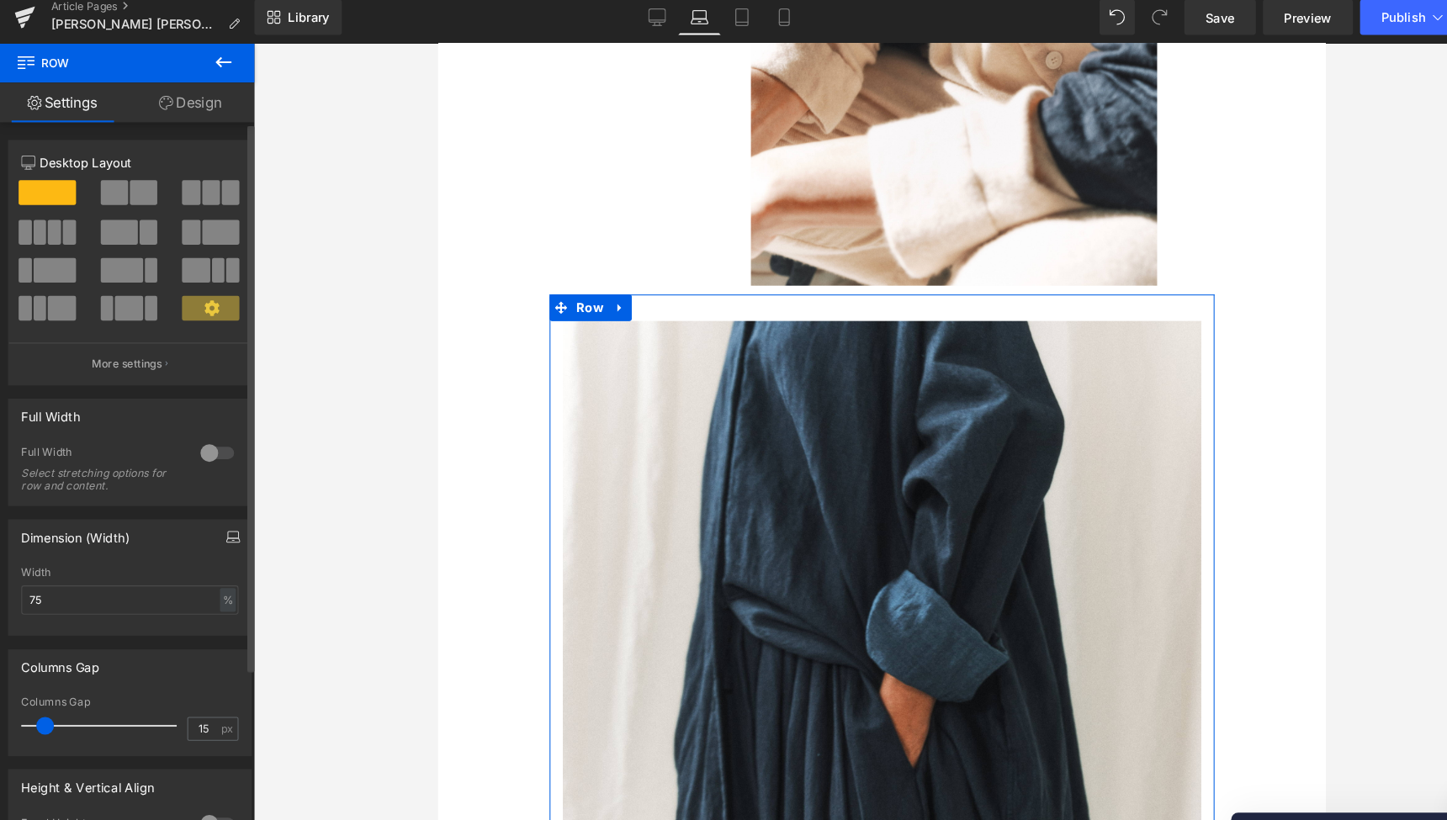
click at [219, 514] on icon "button" at bounding box center [223, 520] width 13 height 13
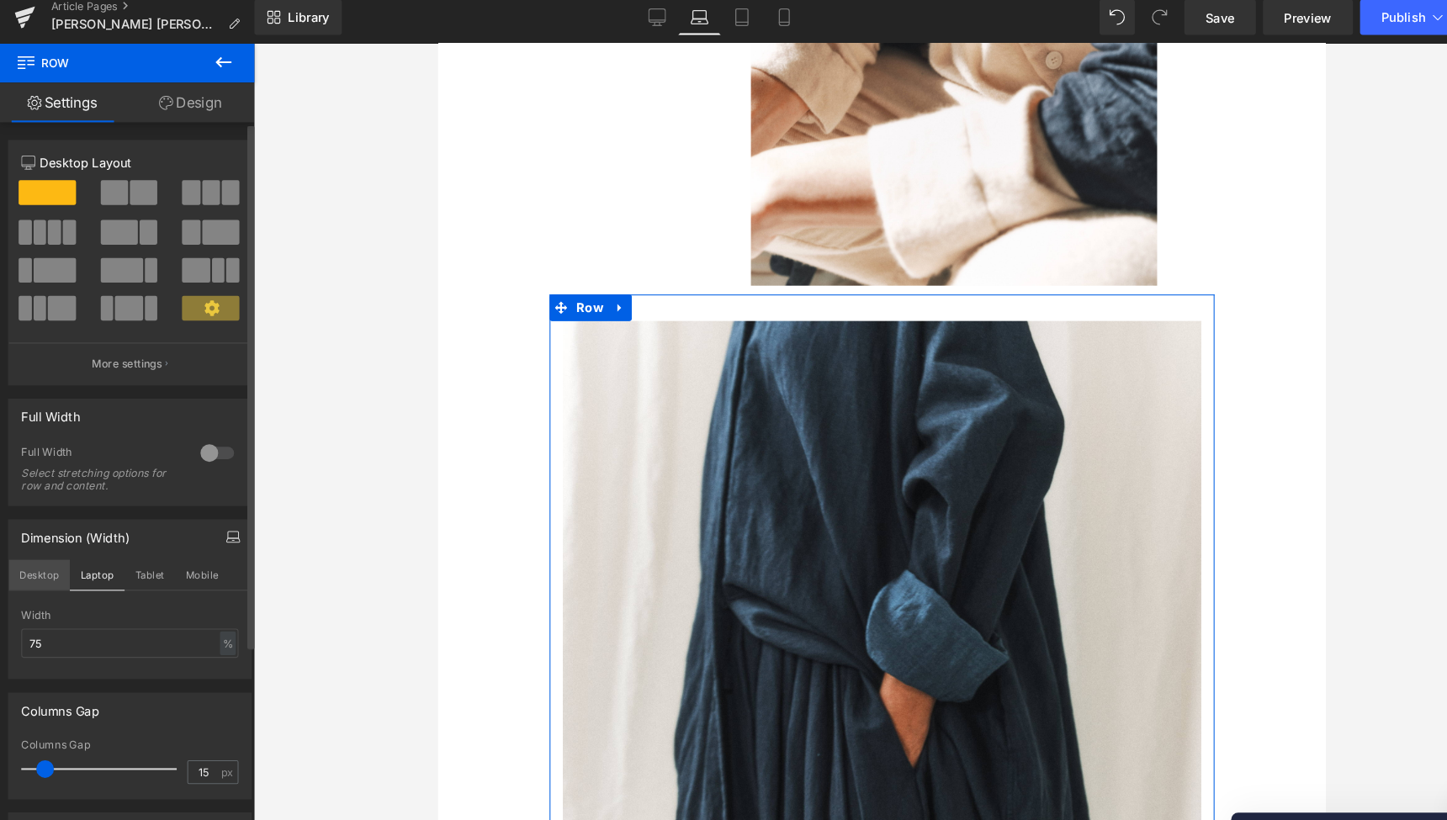
click at [34, 546] on button "Desktop" at bounding box center [39, 557] width 58 height 29
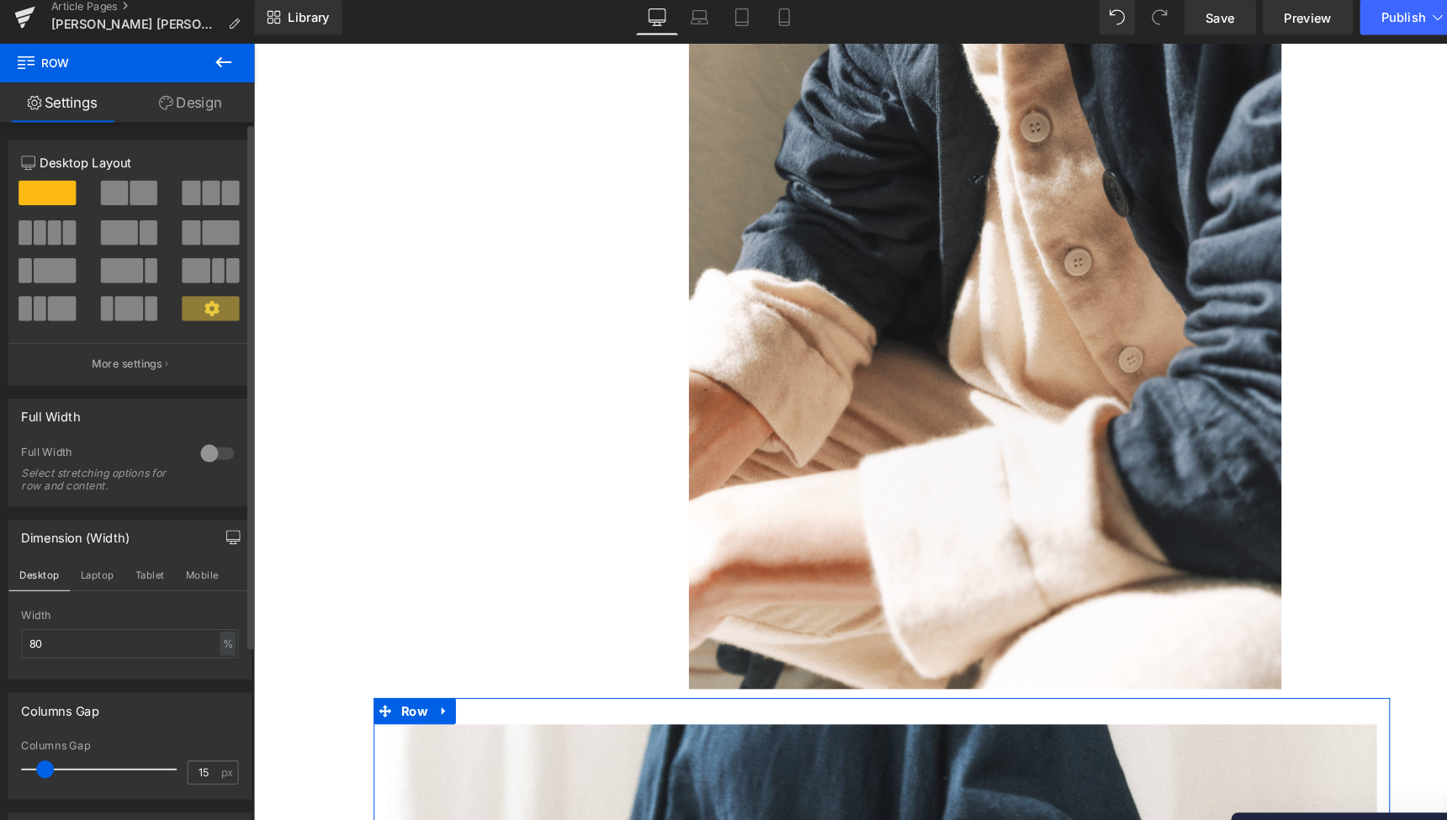
scroll to position [5311, 0]
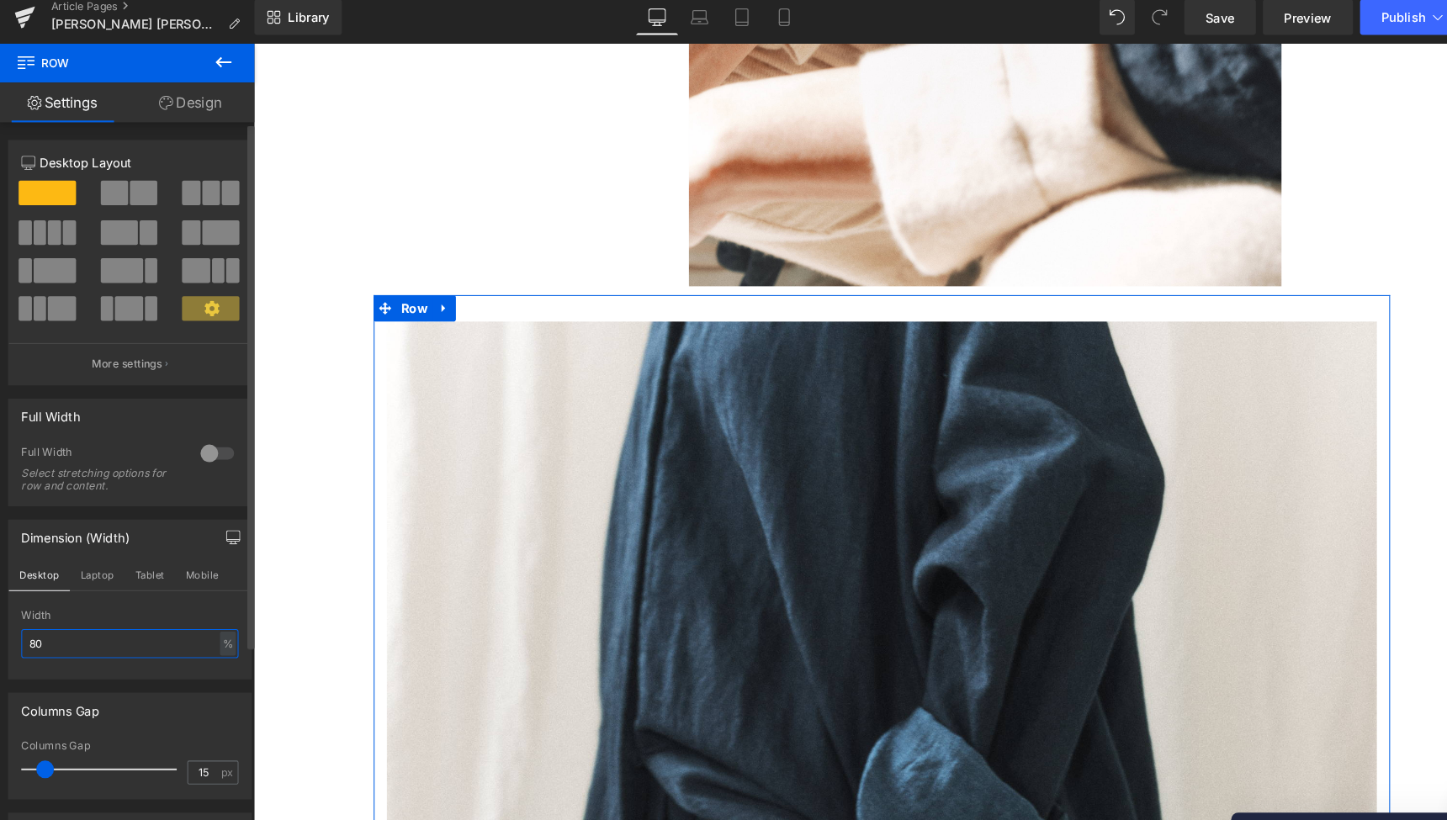
drag, startPoint x: 43, startPoint y: 609, endPoint x: 10, endPoint y: 608, distance: 32.9
click at [10, 608] on div "80% Width 80 % % px" at bounding box center [125, 623] width 231 height 66
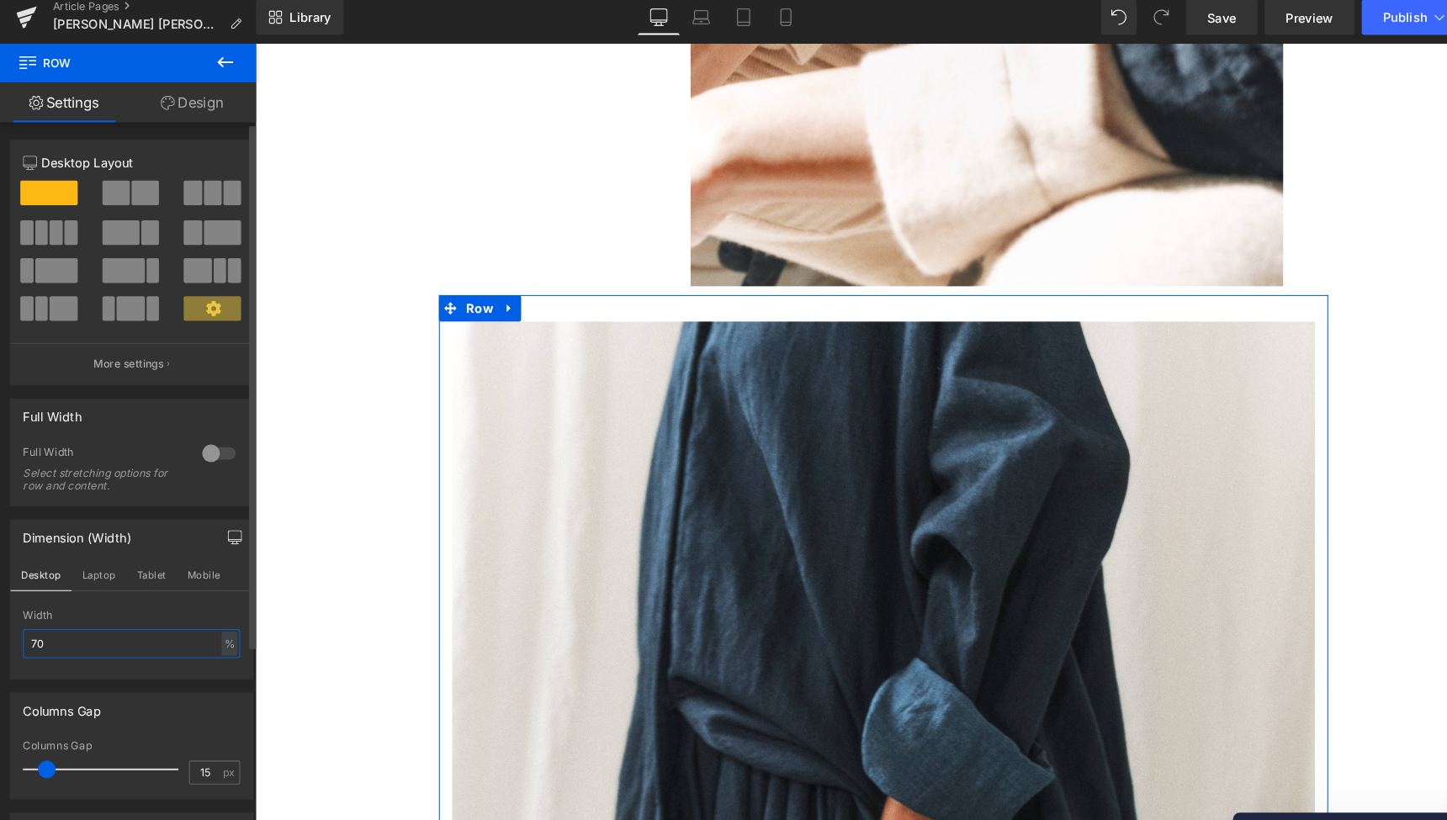
click at [84, 610] on input "70" at bounding box center [125, 622] width 207 height 28
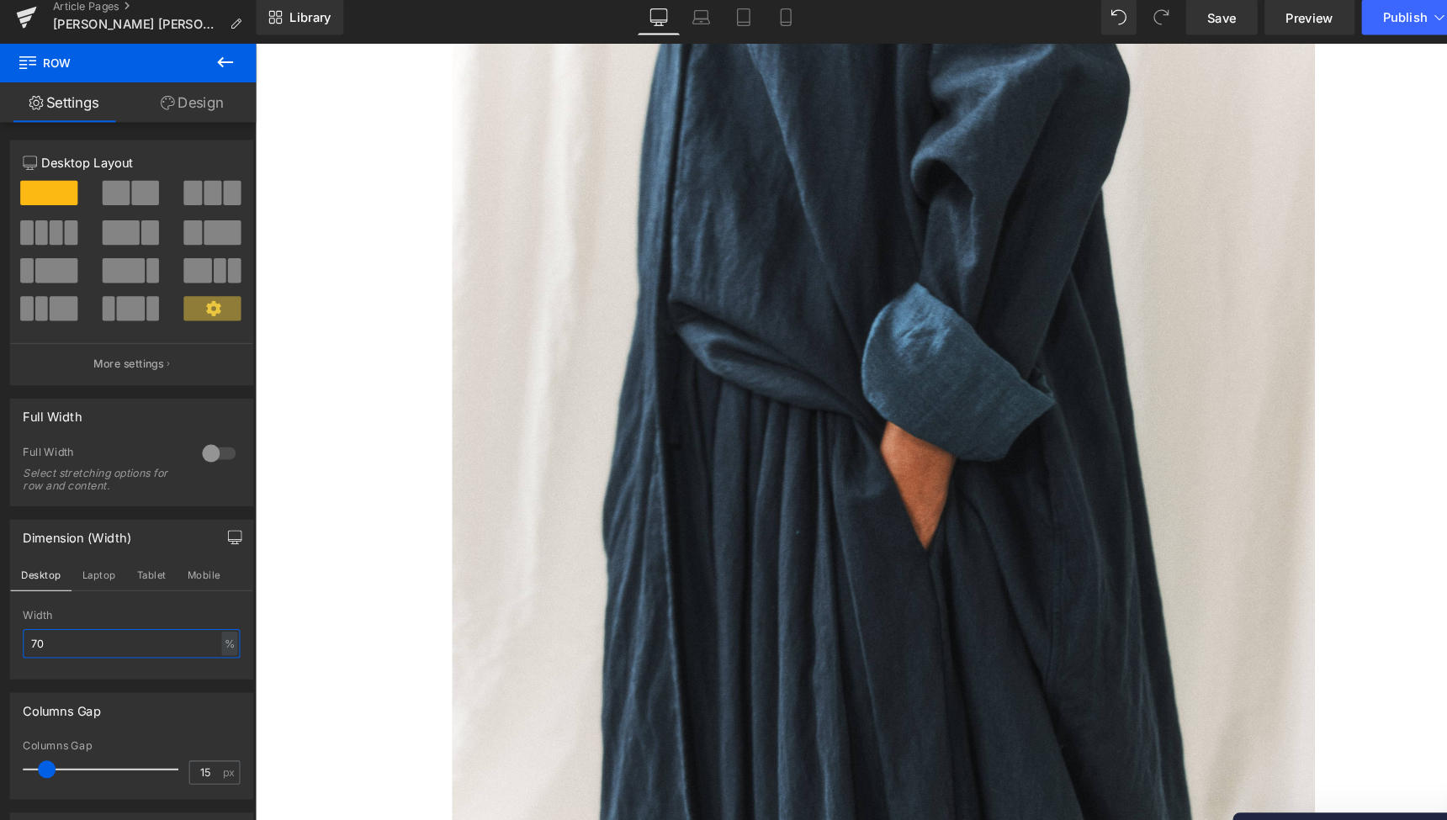
scroll to position [5577, 0]
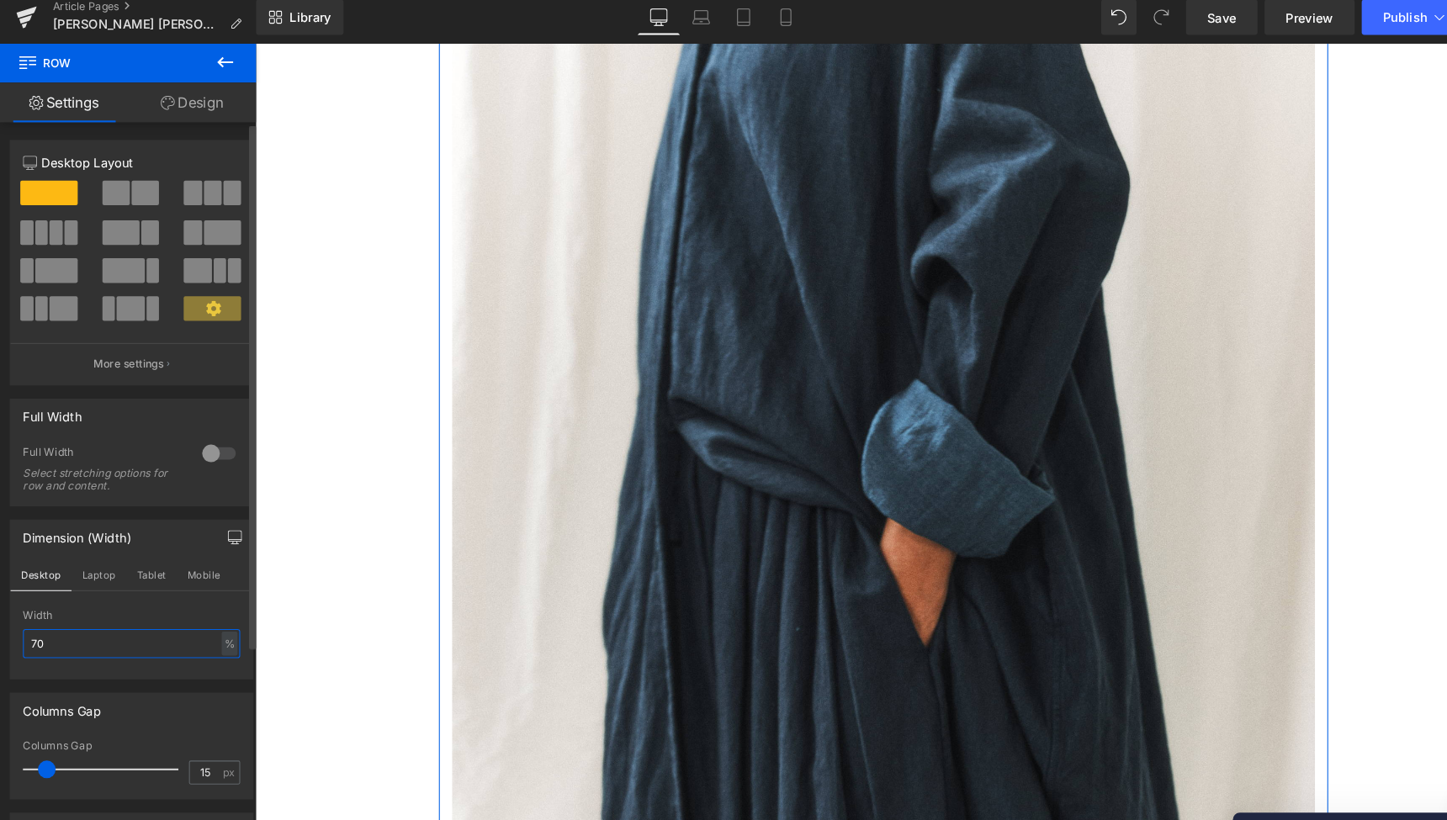
drag, startPoint x: 51, startPoint y: 604, endPoint x: 40, endPoint y: 613, distance: 14.3
click at [40, 613] on input "70" at bounding box center [125, 622] width 207 height 28
click at [35, 611] on input "70" at bounding box center [125, 622] width 207 height 28
drag, startPoint x: 50, startPoint y: 611, endPoint x: 20, endPoint y: 608, distance: 30.4
click at [20, 608] on div "70% Width 70 % % px" at bounding box center [125, 623] width 231 height 66
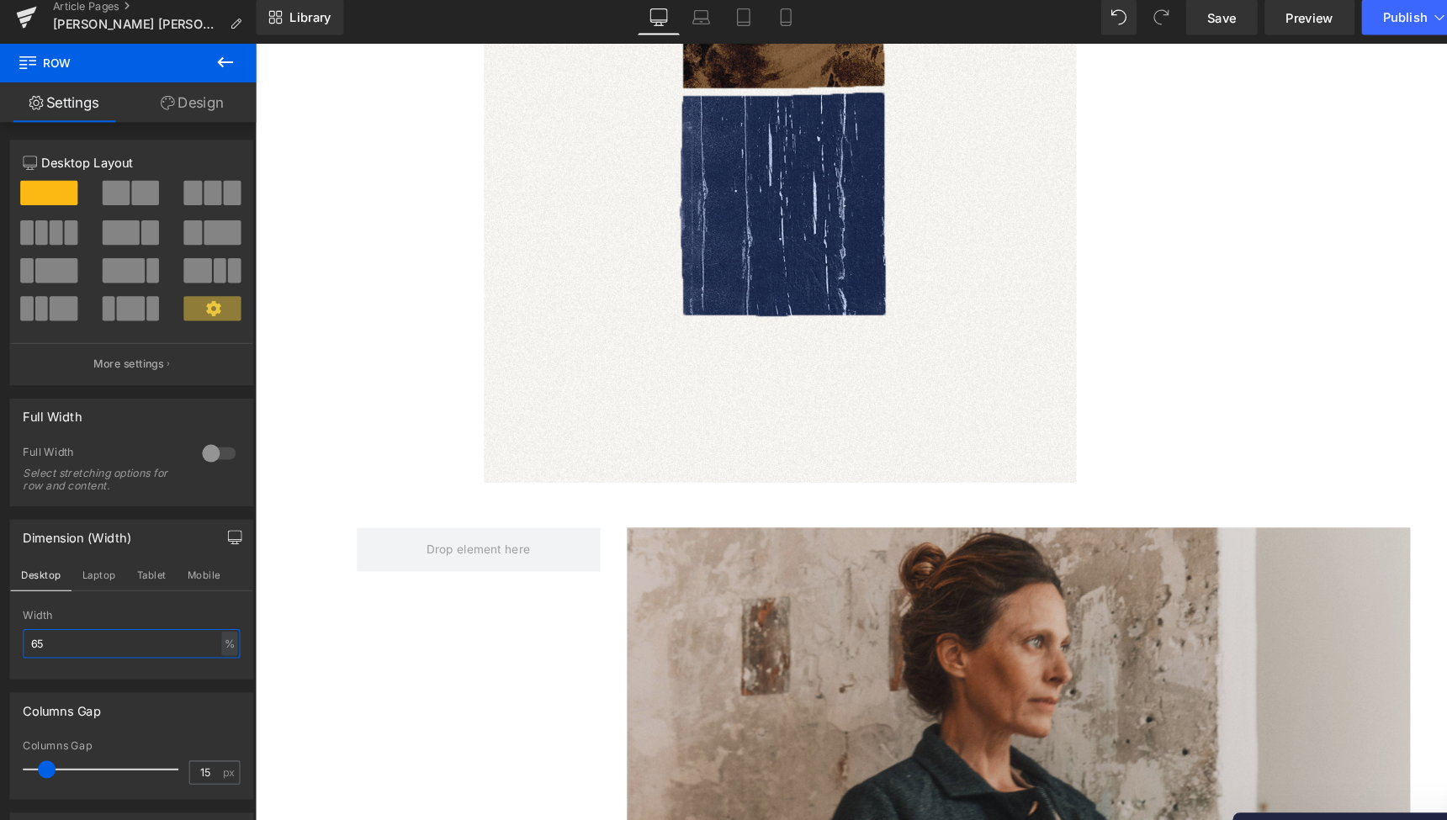
scroll to position [6849, 0]
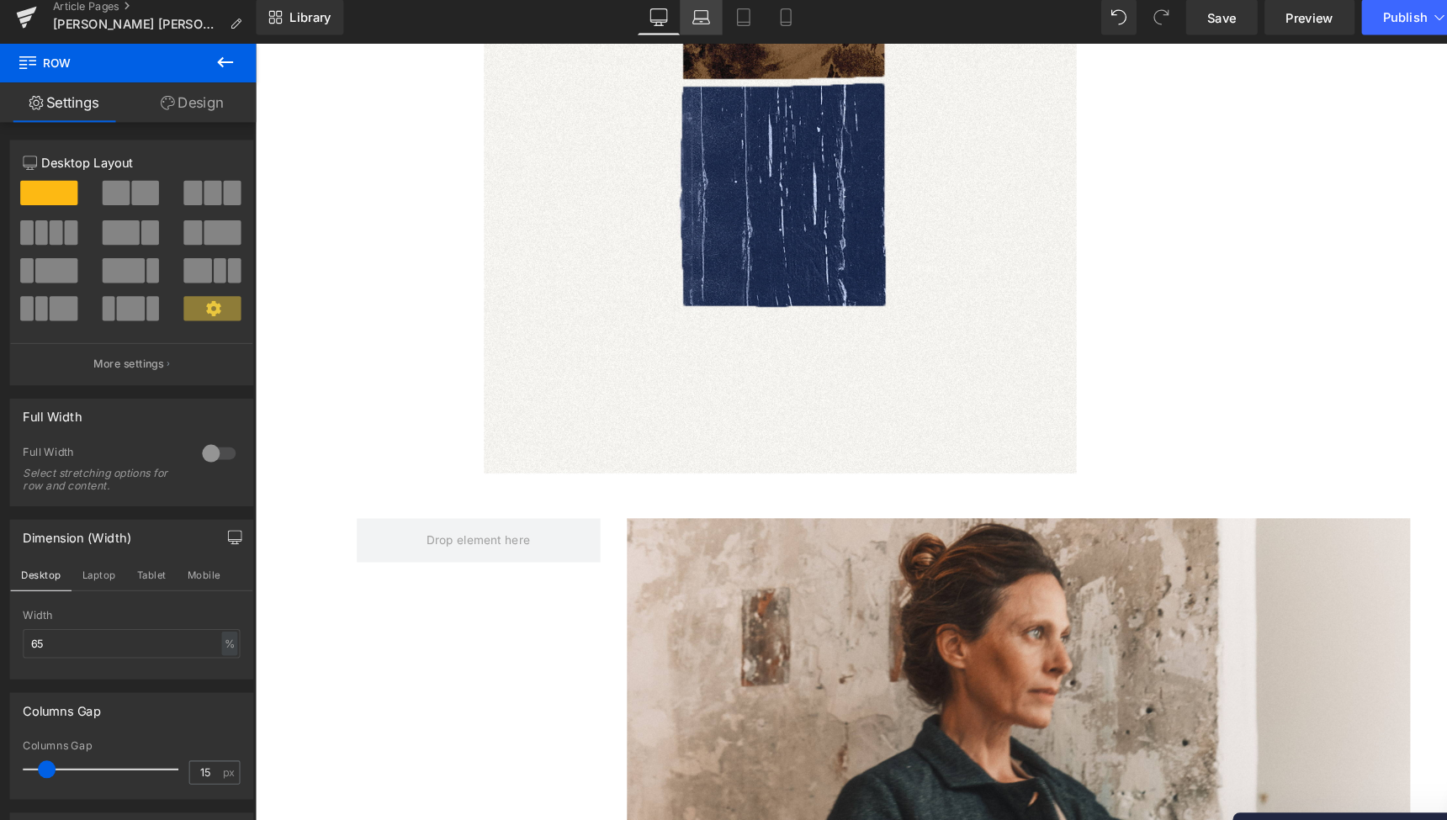
click at [677, 13] on link "Laptop" at bounding box center [668, 25] width 40 height 34
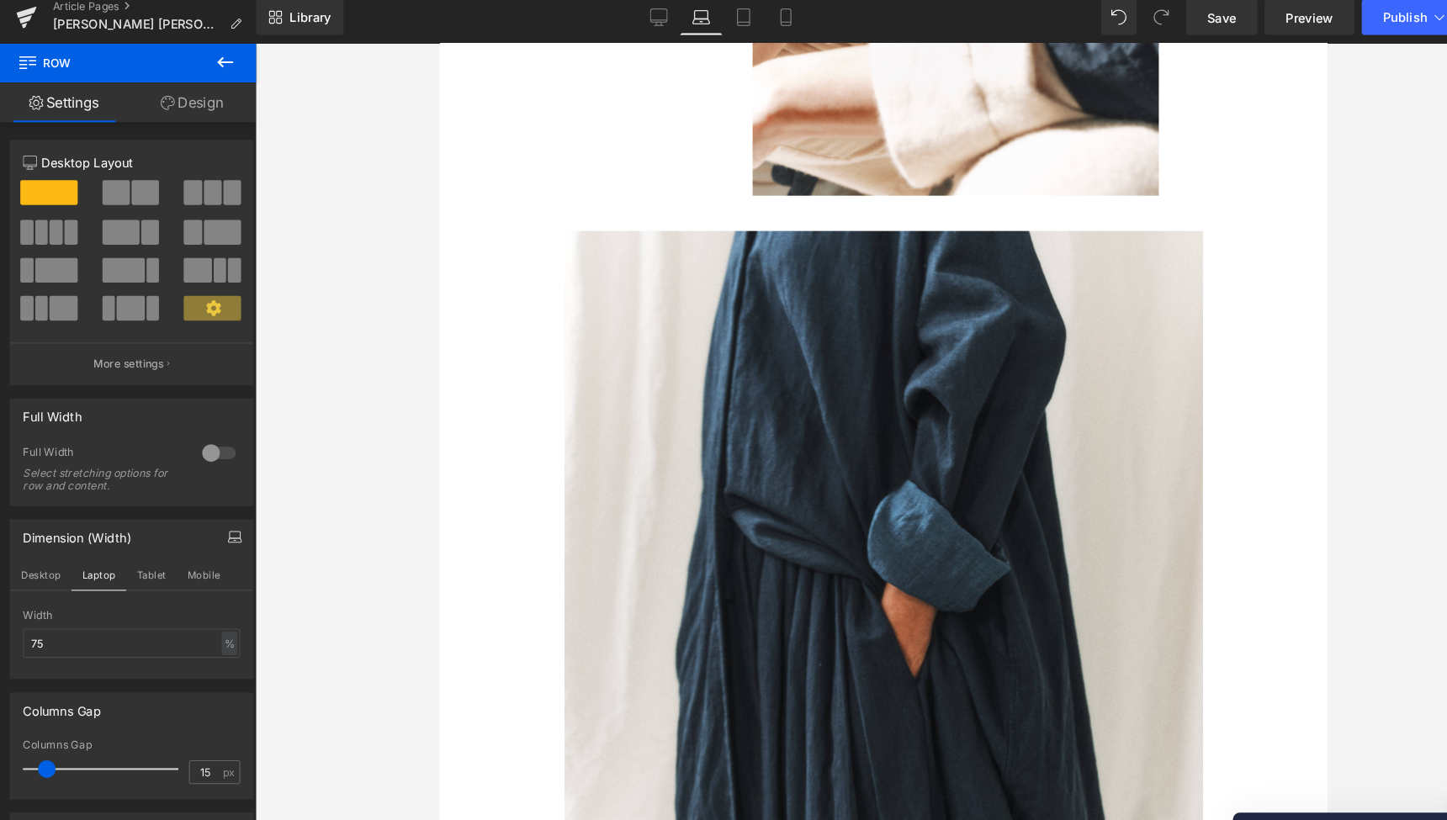
scroll to position [3734, 0]
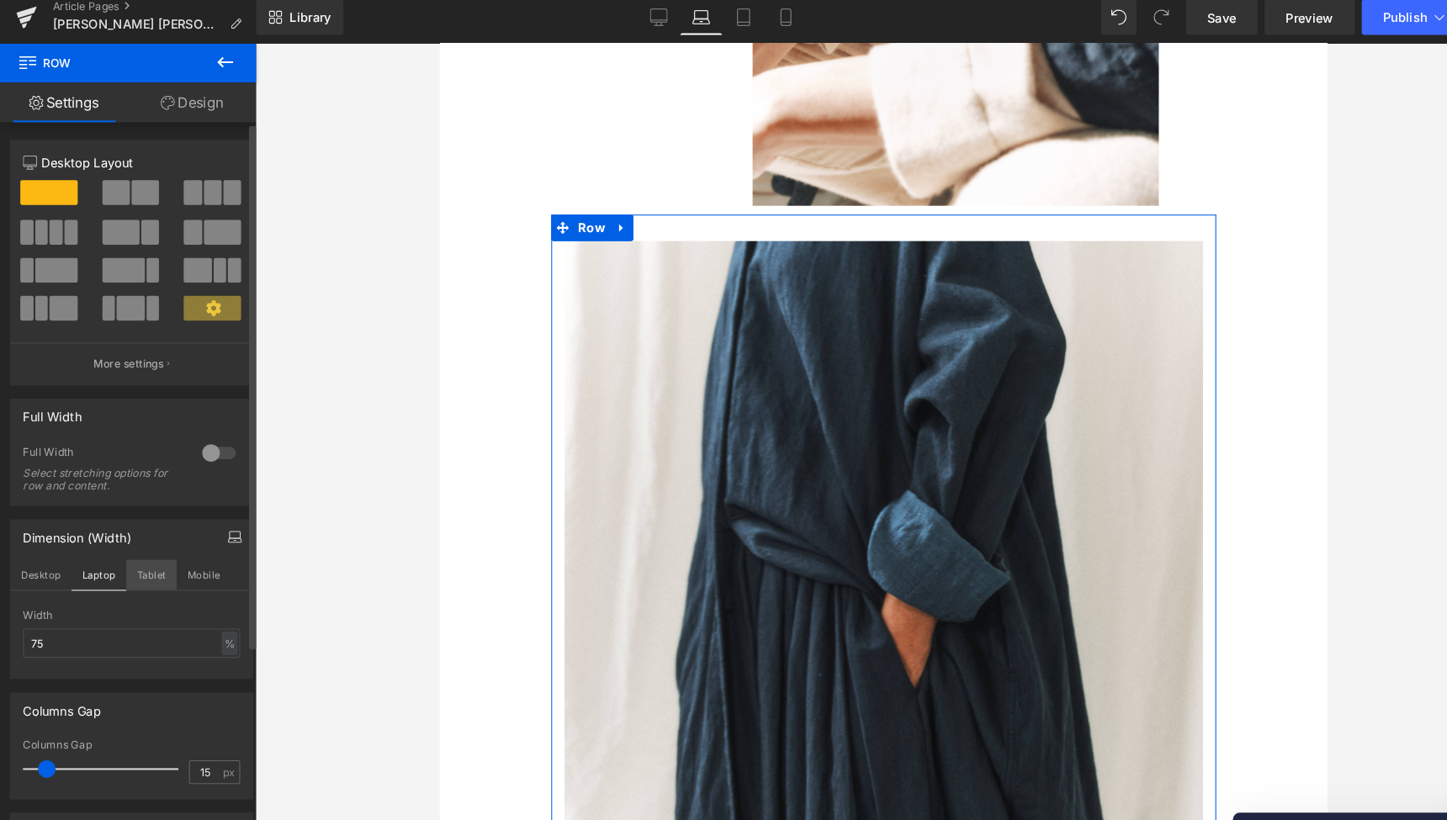
click at [143, 544] on button "Tablet" at bounding box center [144, 557] width 48 height 29
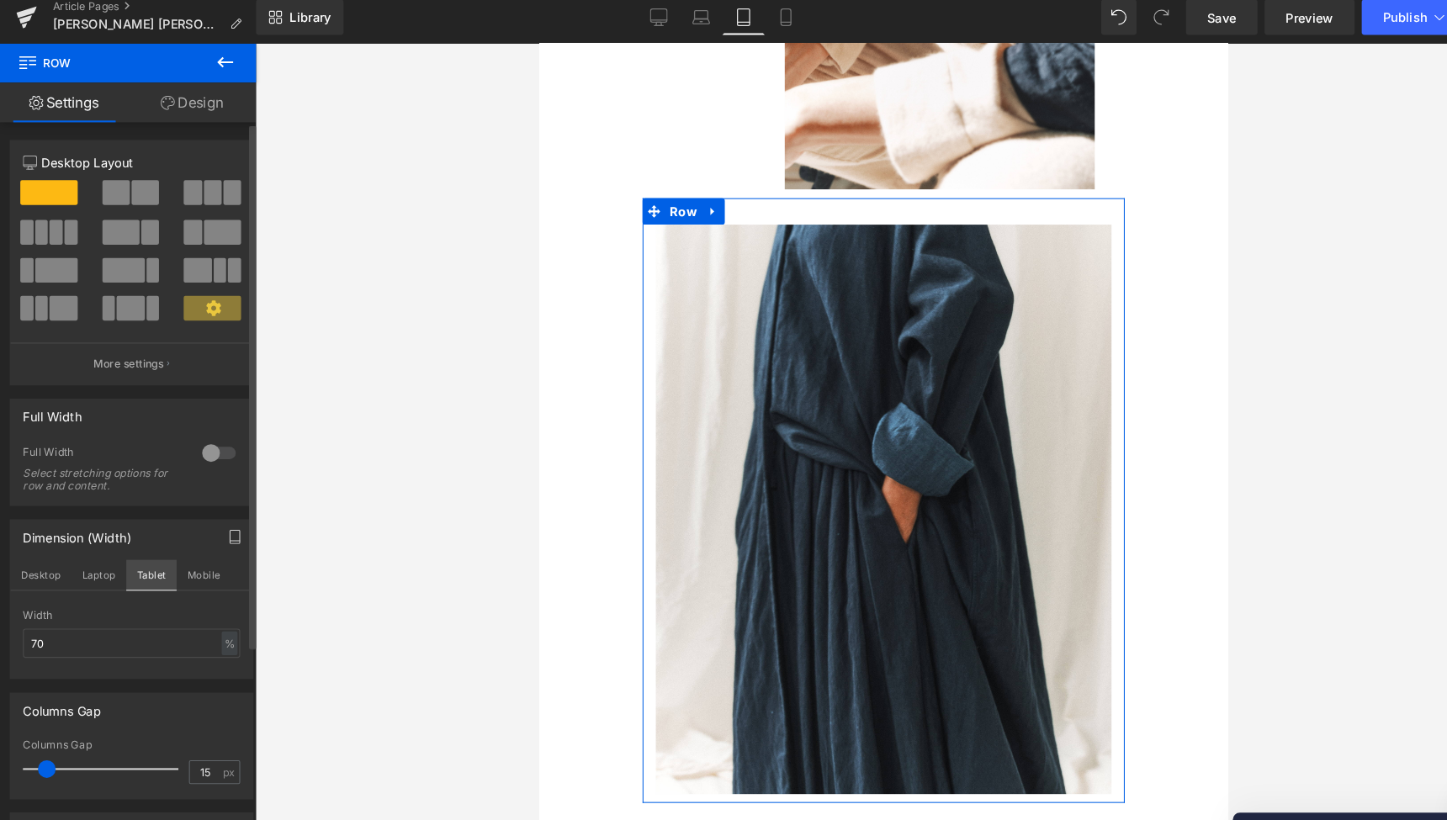
scroll to position [2844, 0]
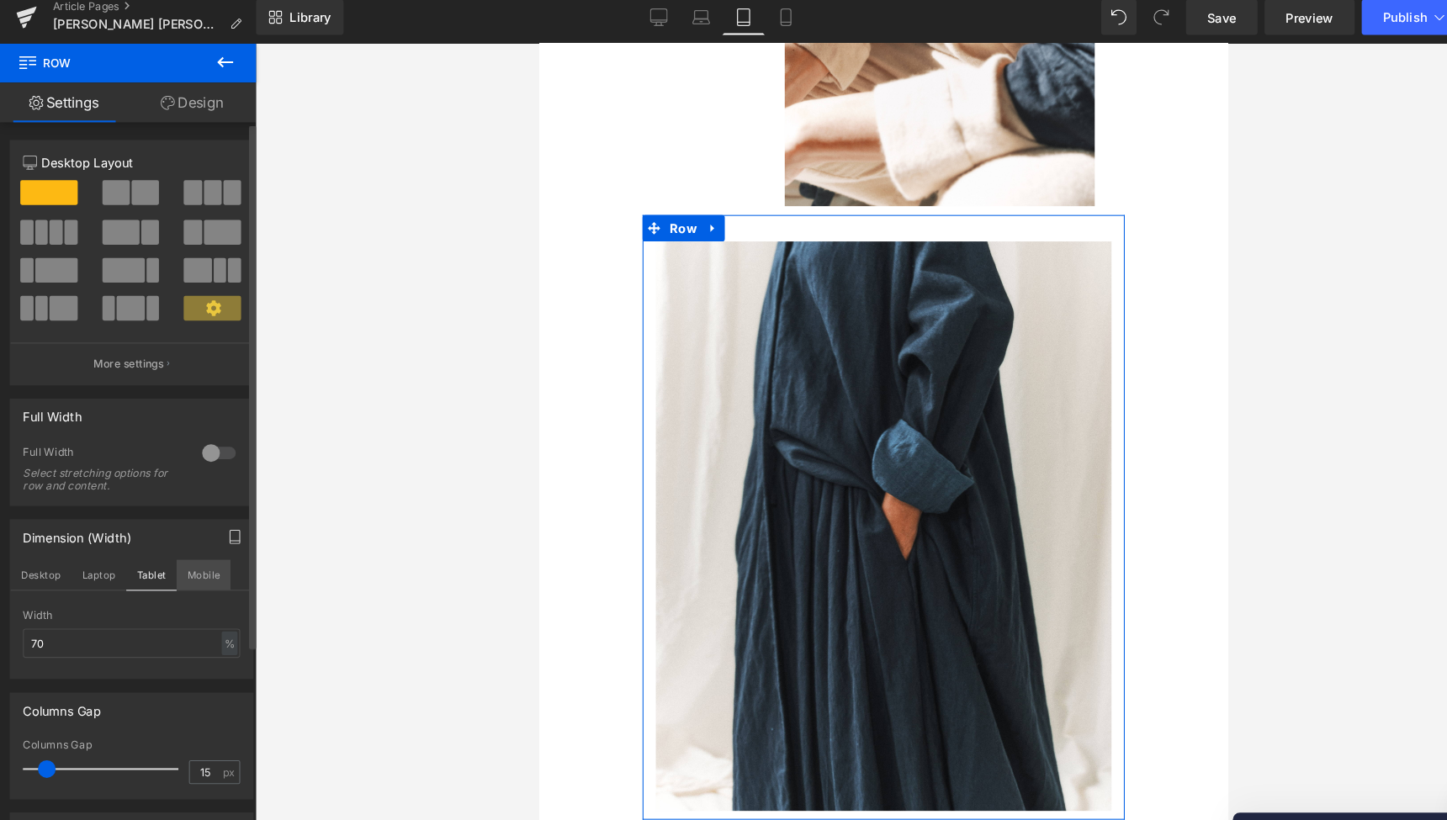
click at [192, 548] on button "Mobile" at bounding box center [193, 557] width 51 height 29
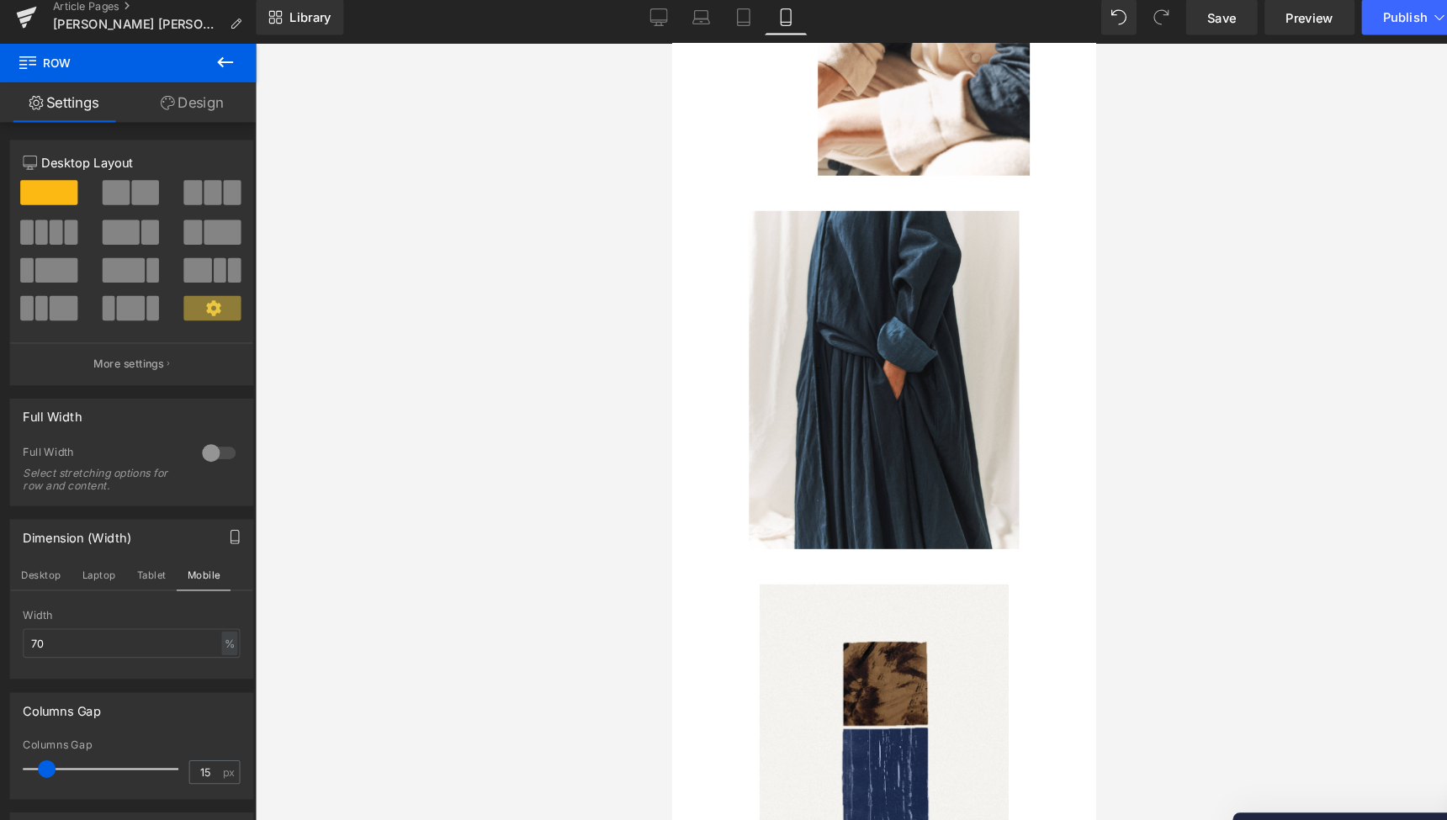
scroll to position [1734, 0]
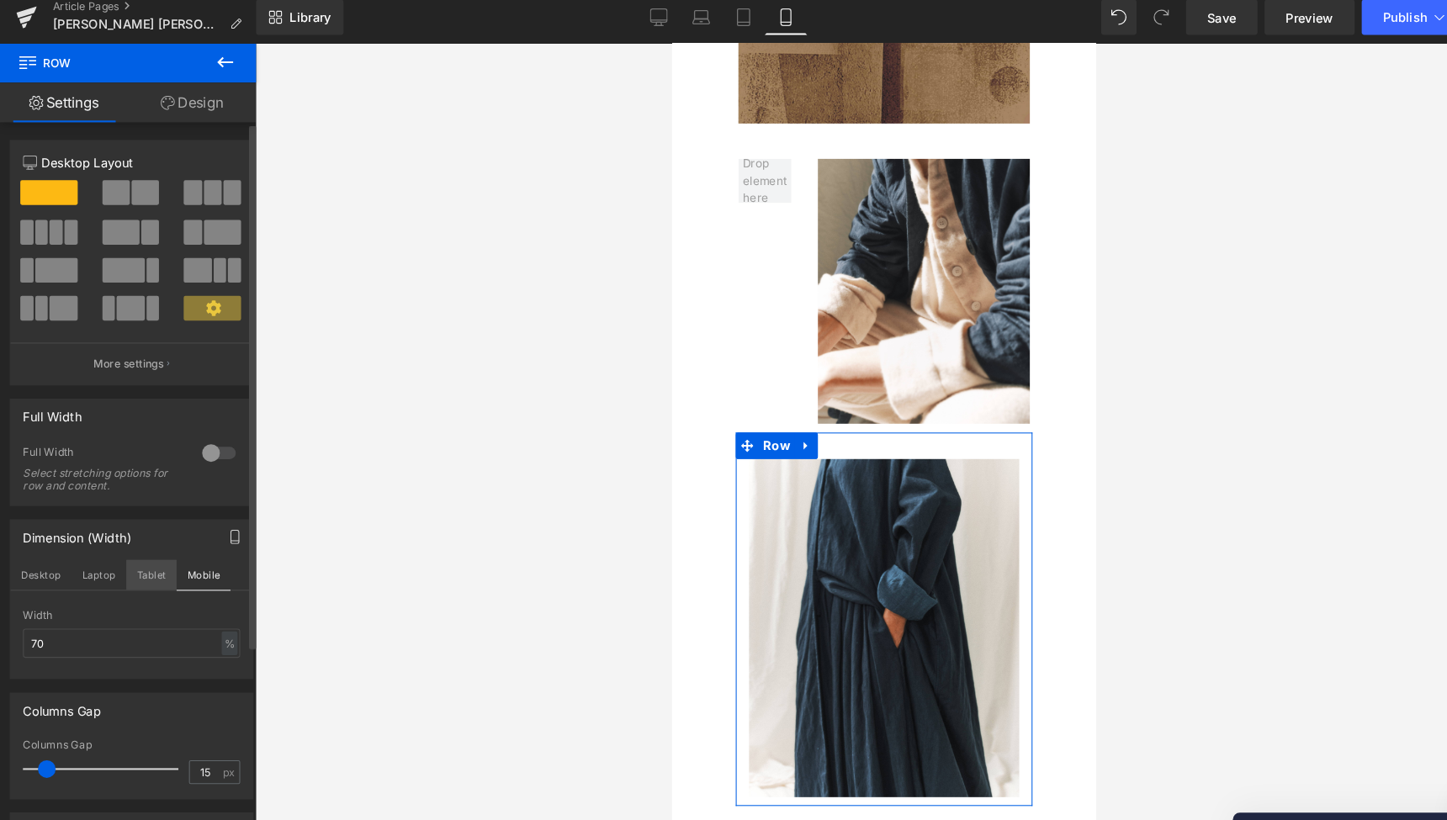
click at [142, 549] on button "Tablet" at bounding box center [144, 557] width 48 height 29
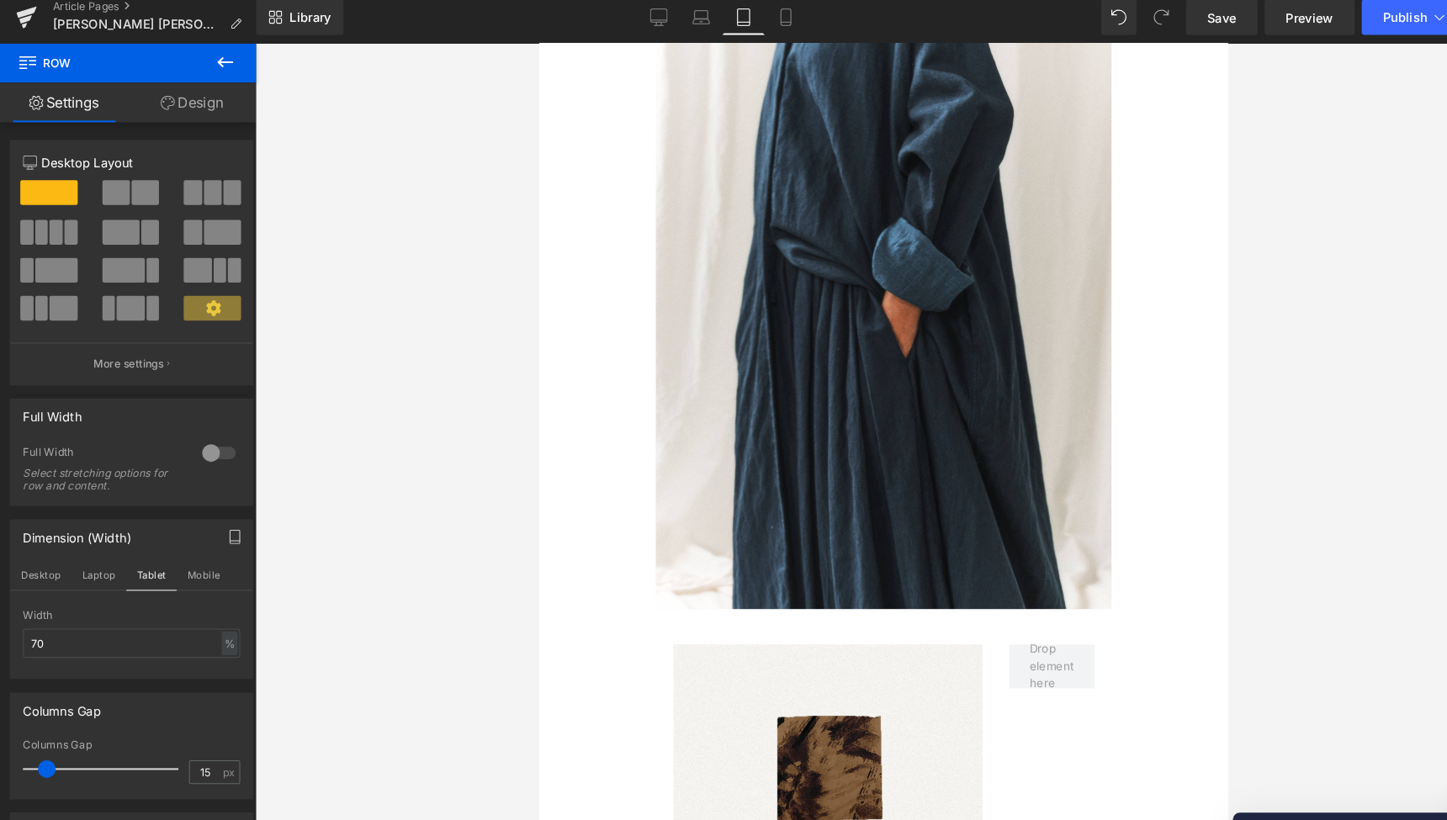
scroll to position [2908, 0]
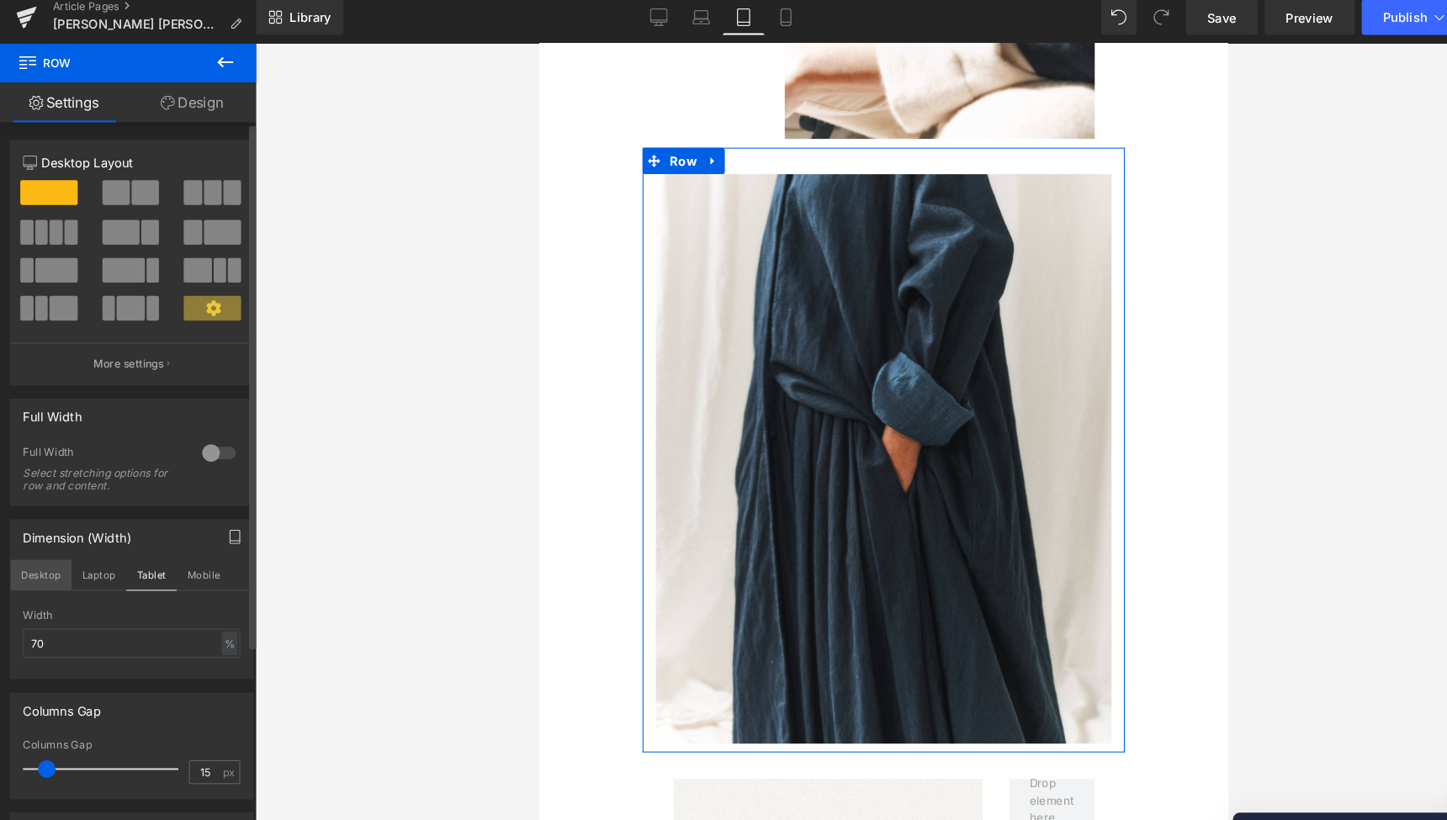
click at [49, 544] on button "Desktop" at bounding box center [39, 557] width 58 height 29
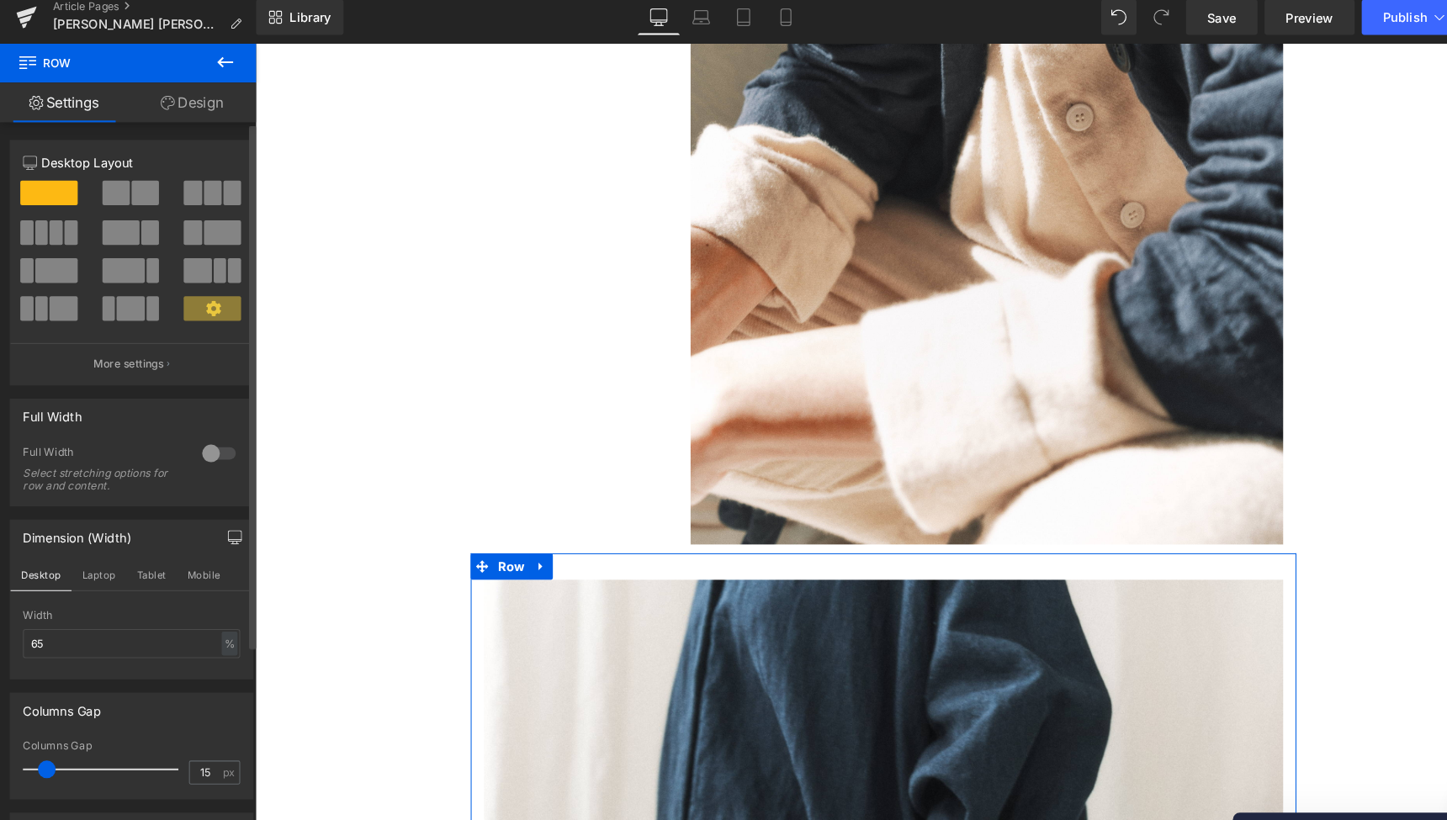
scroll to position [5450, 0]
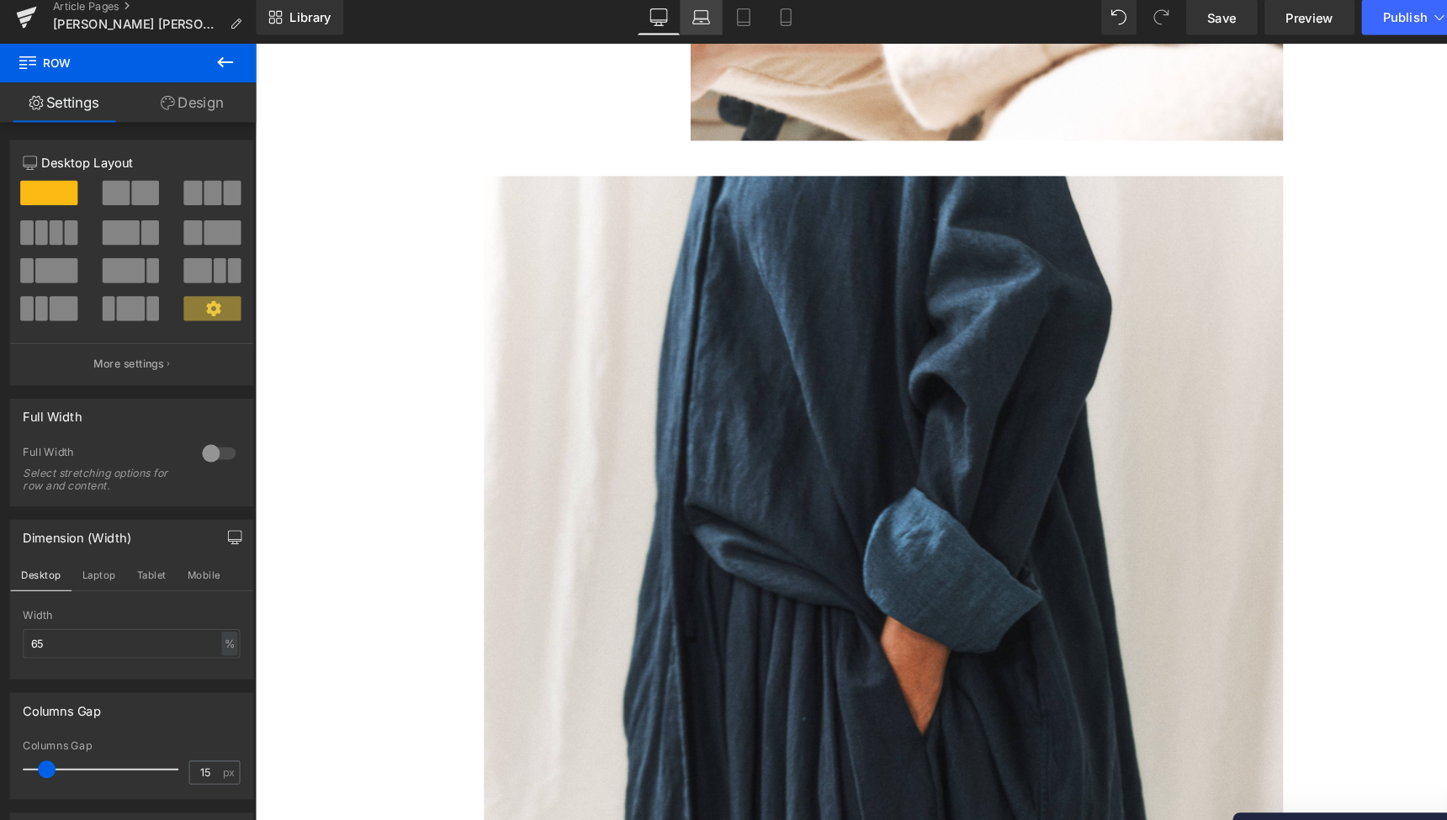
click at [667, 17] on icon at bounding box center [668, 25] width 17 height 17
type input "75"
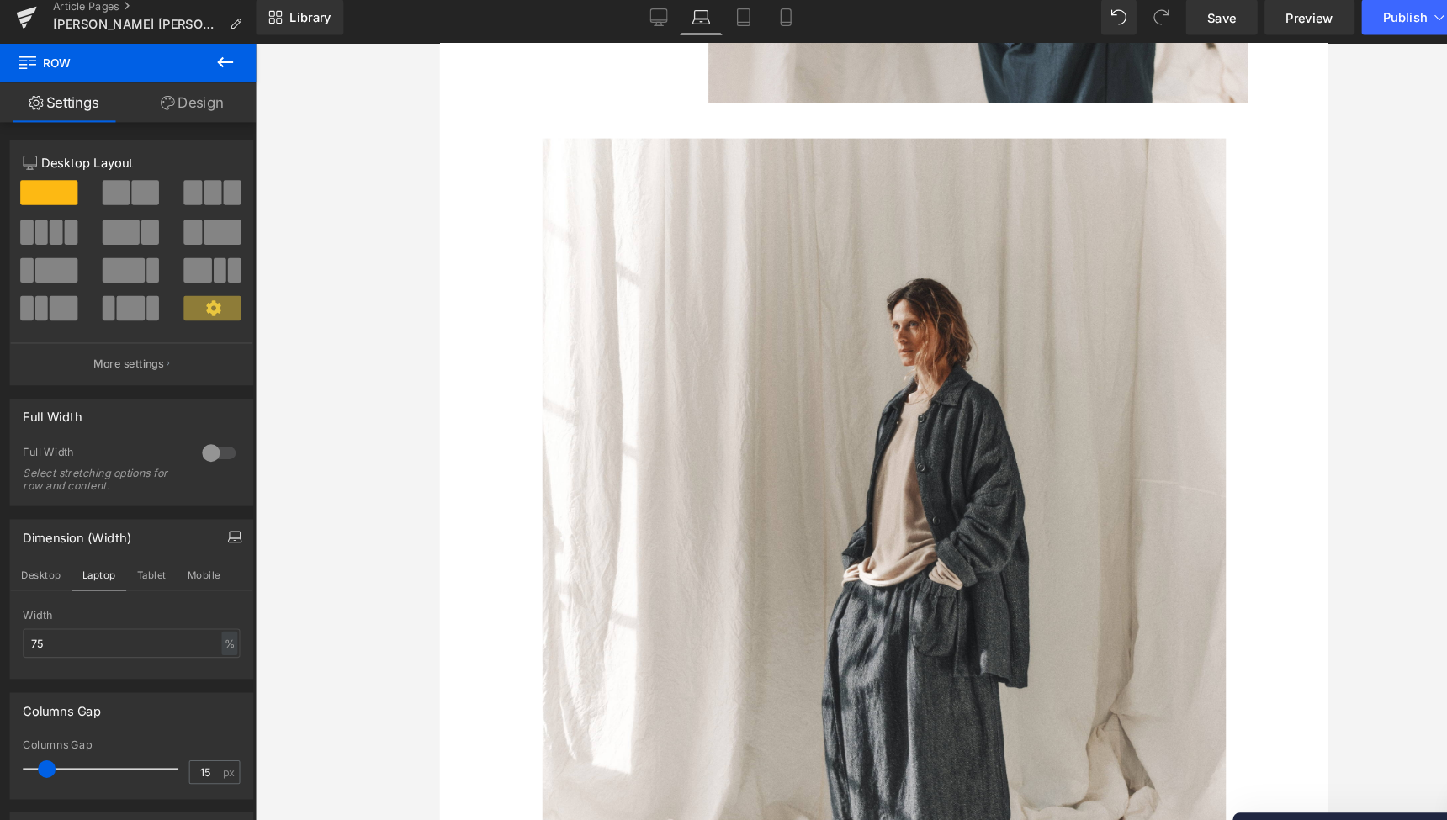
scroll to position [7152, 0]
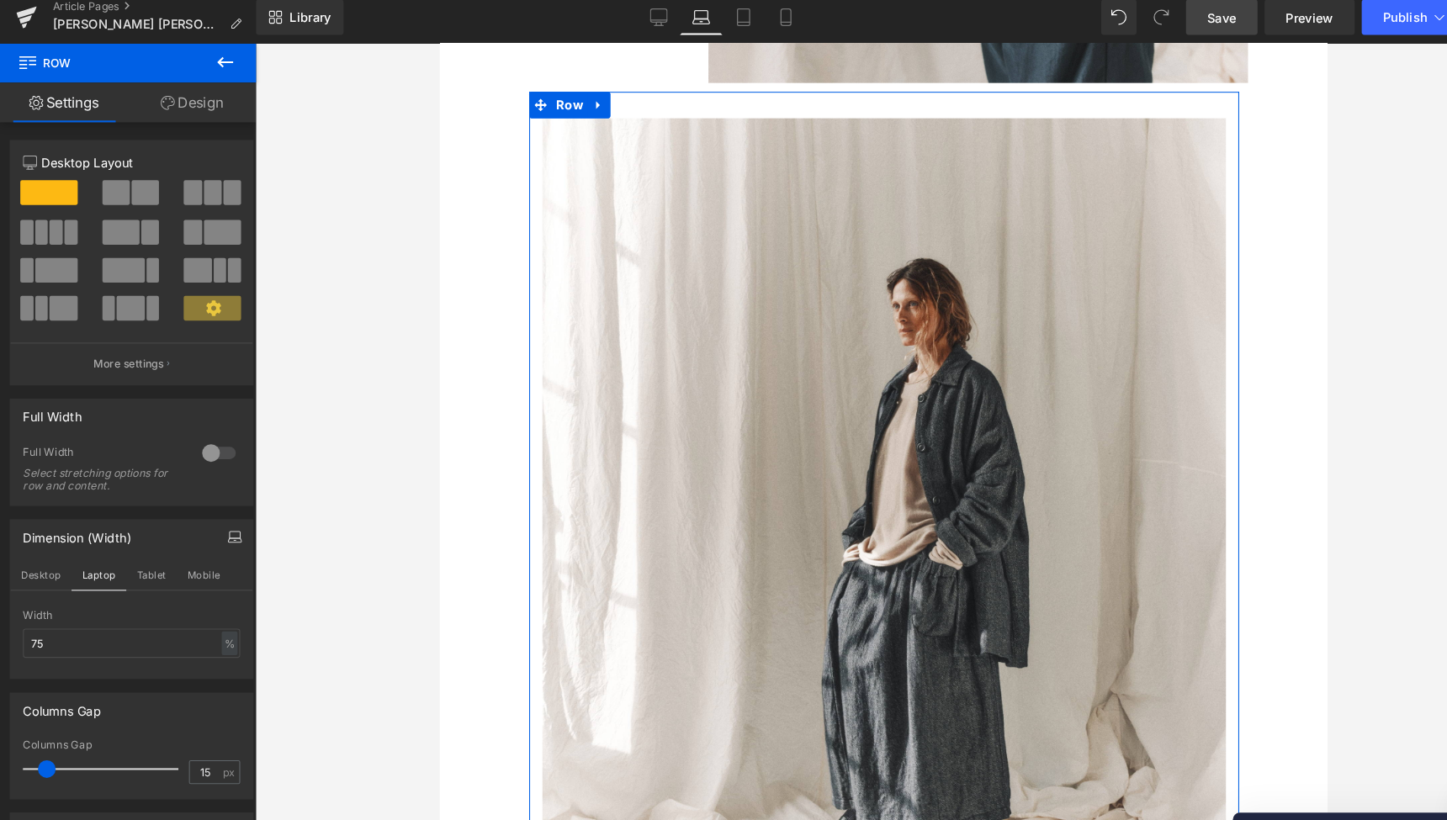
click at [1159, 17] on span "Save" at bounding box center [1164, 26] width 28 height 18
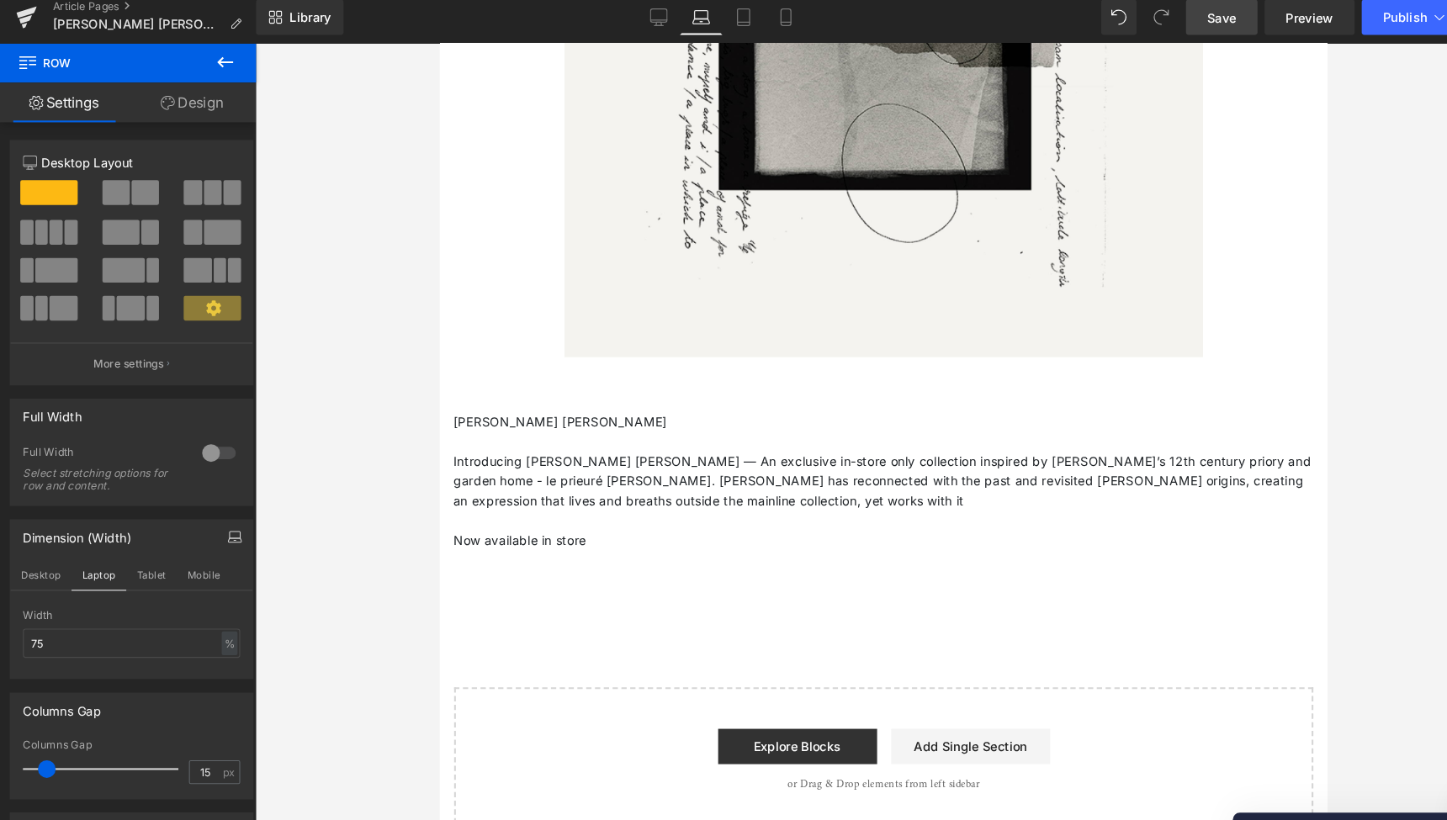
scroll to position [8674, 0]
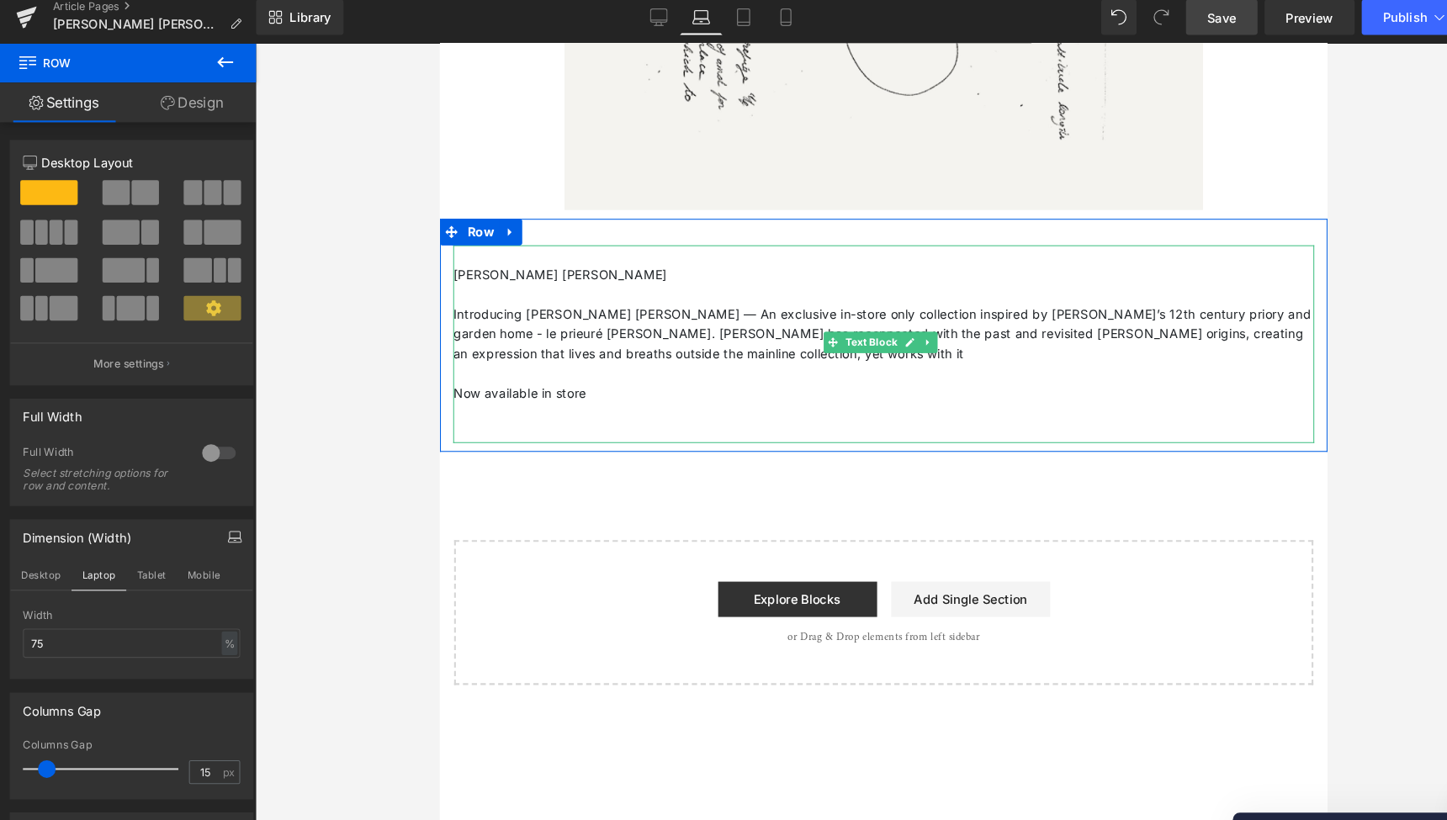
click at [523, 292] on p "Introducing [PERSON_NAME] [PERSON_NAME] — An exclusive in-store only collection…" at bounding box center [862, 320] width 820 height 56
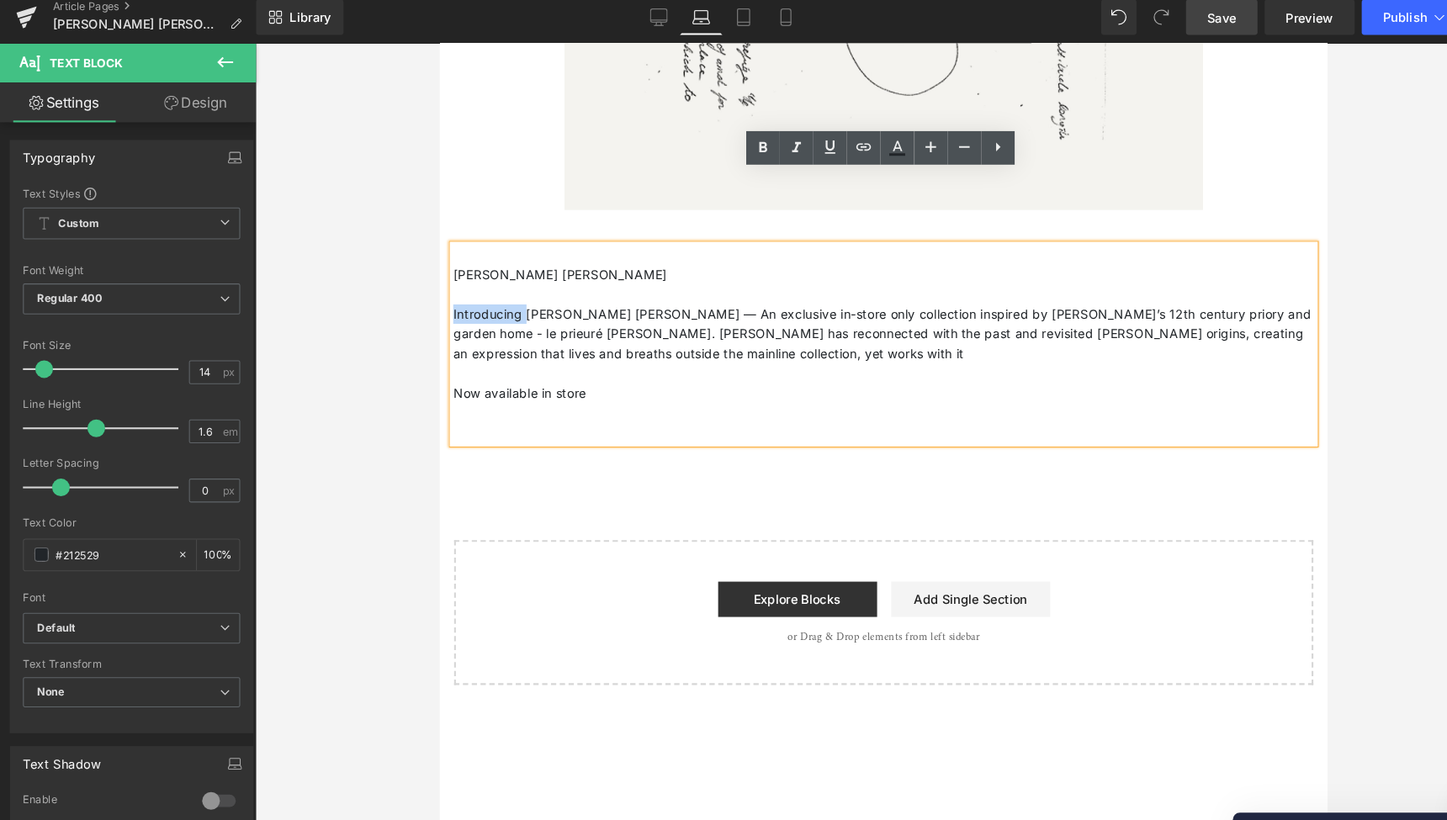
drag, startPoint x: 523, startPoint y: 228, endPoint x: 453, endPoint y: 226, distance: 69.9
click at [453, 292] on p "Introducing [PERSON_NAME] [PERSON_NAME] — An exclusive in-store only collection…" at bounding box center [862, 320] width 820 height 56
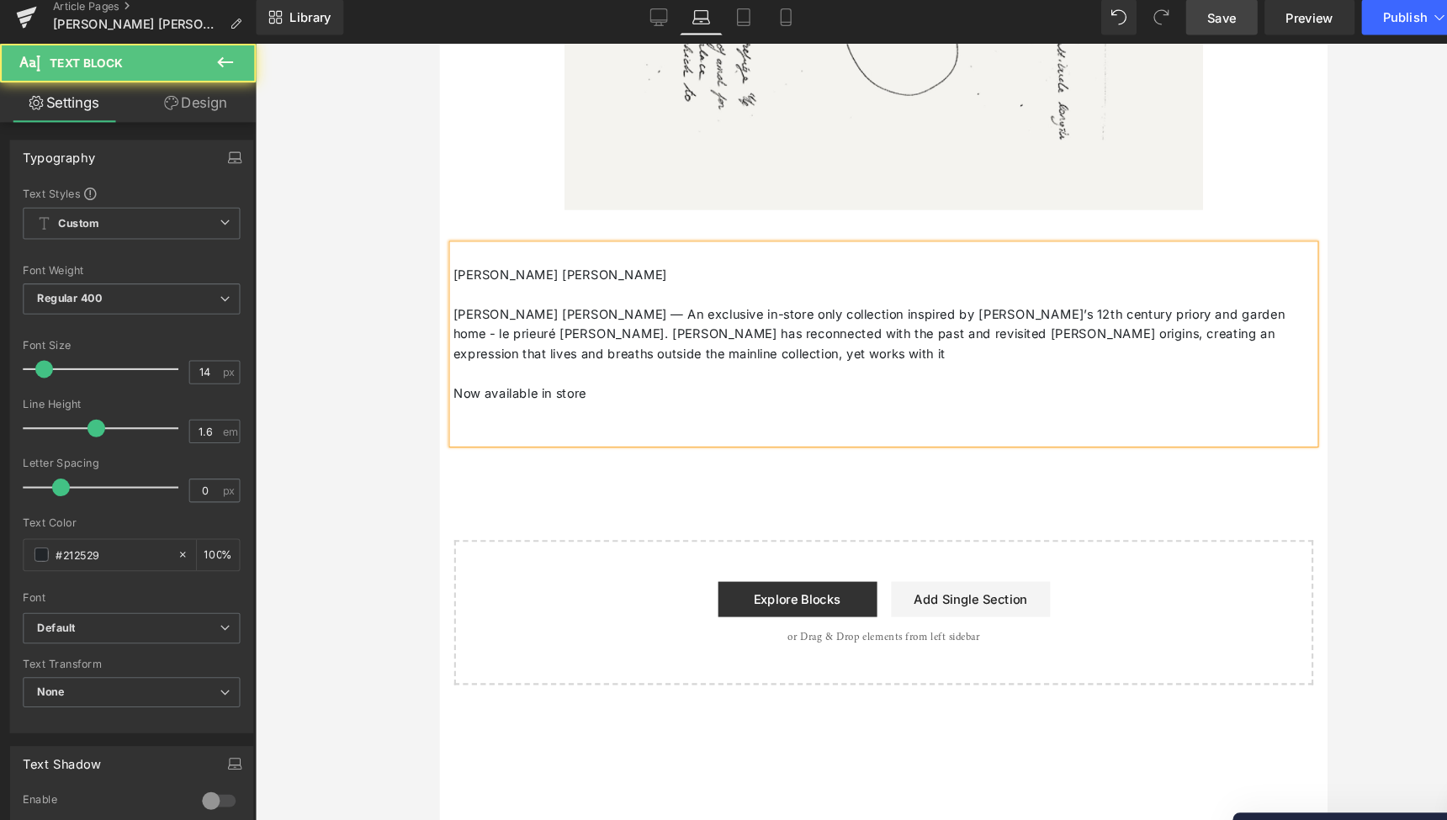
click at [583, 254] on p "[PERSON_NAME] [PERSON_NAME]" at bounding box center [862, 263] width 820 height 19
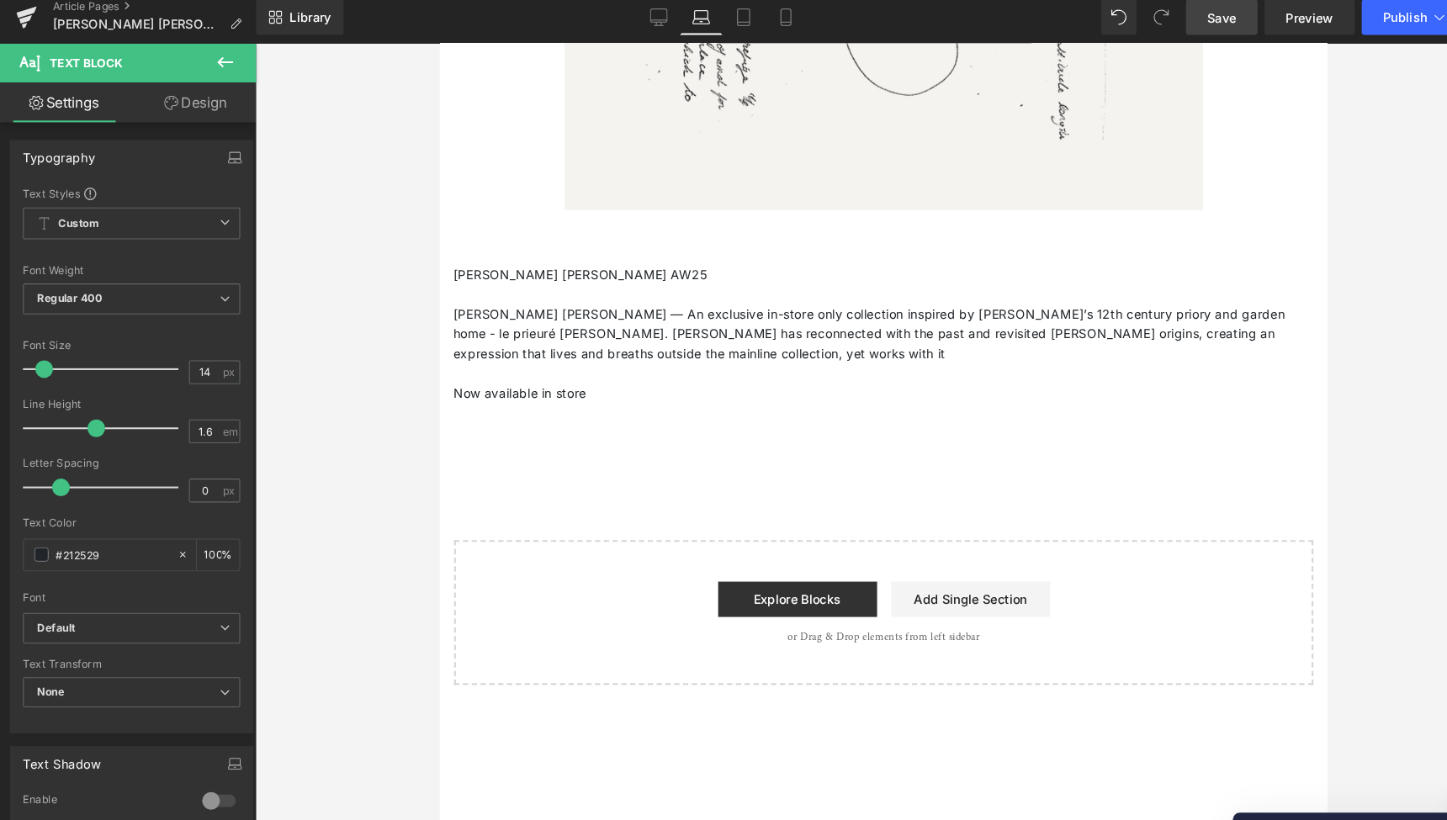
click at [1168, 17] on span "Save" at bounding box center [1164, 26] width 28 height 18
click at [629, 17] on icon at bounding box center [627, 25] width 17 height 17
type input "100"
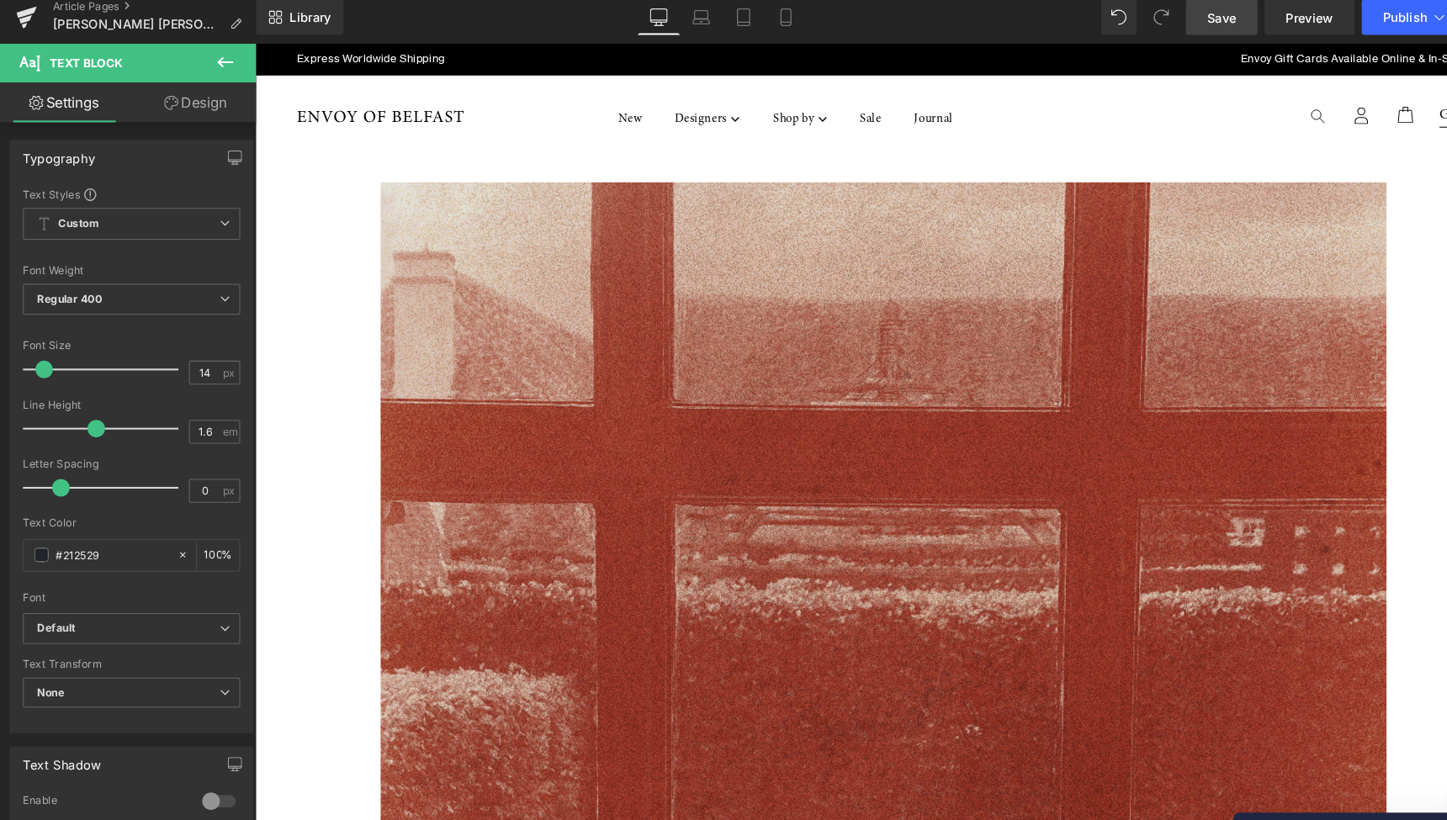
scroll to position [0, 0]
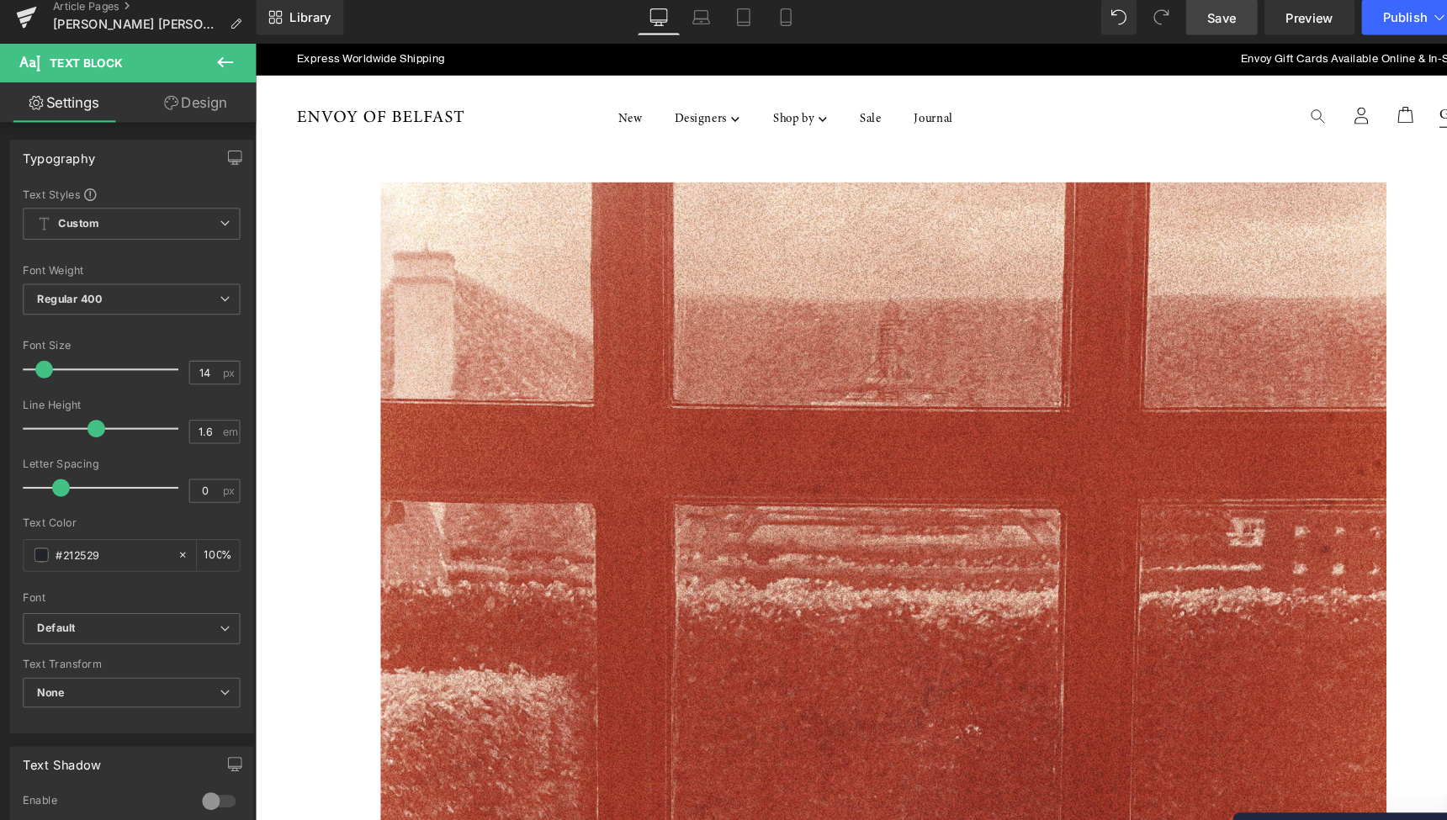
click at [1171, 17] on span "Save" at bounding box center [1164, 26] width 28 height 18
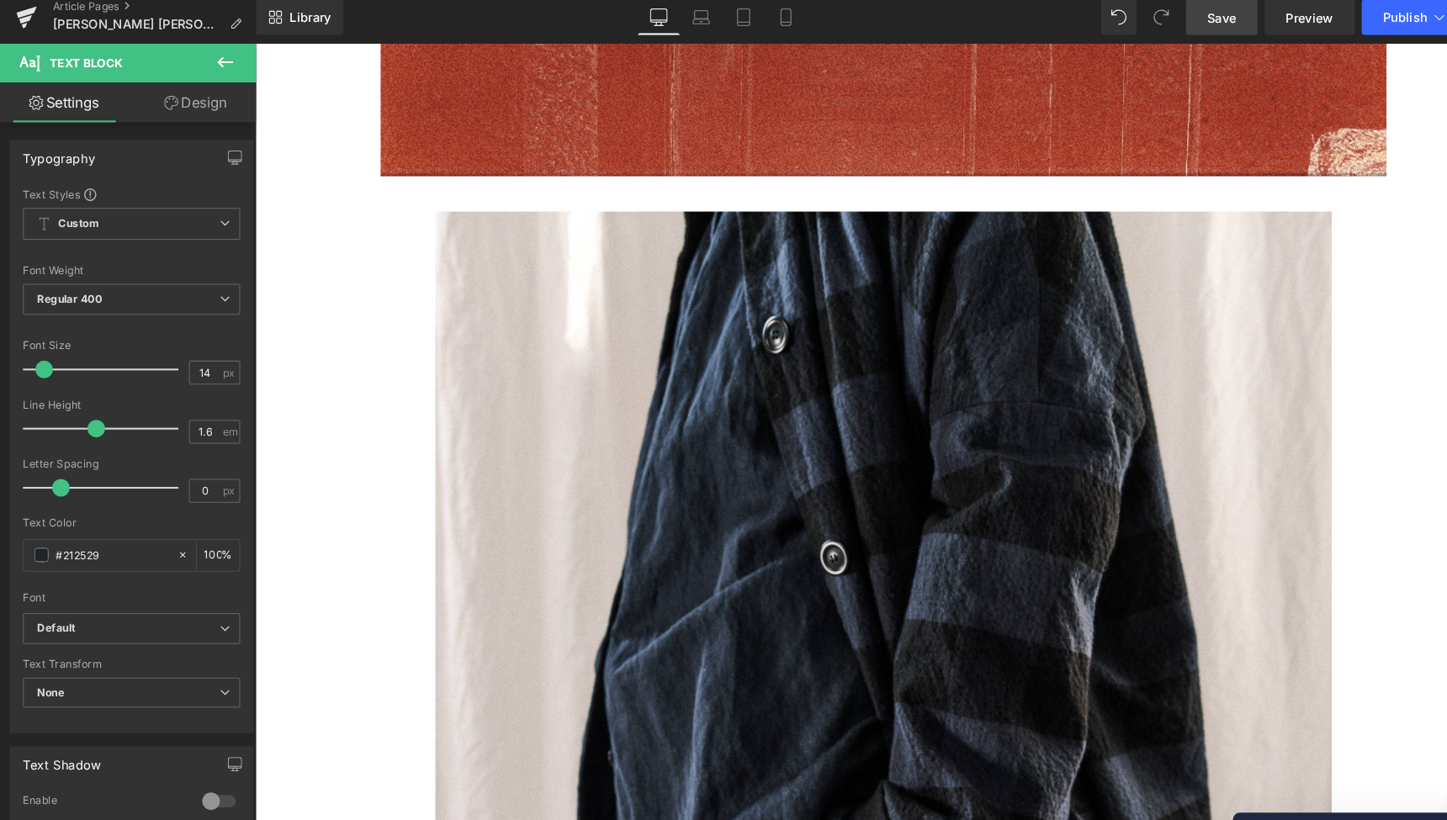
scroll to position [1196, 0]
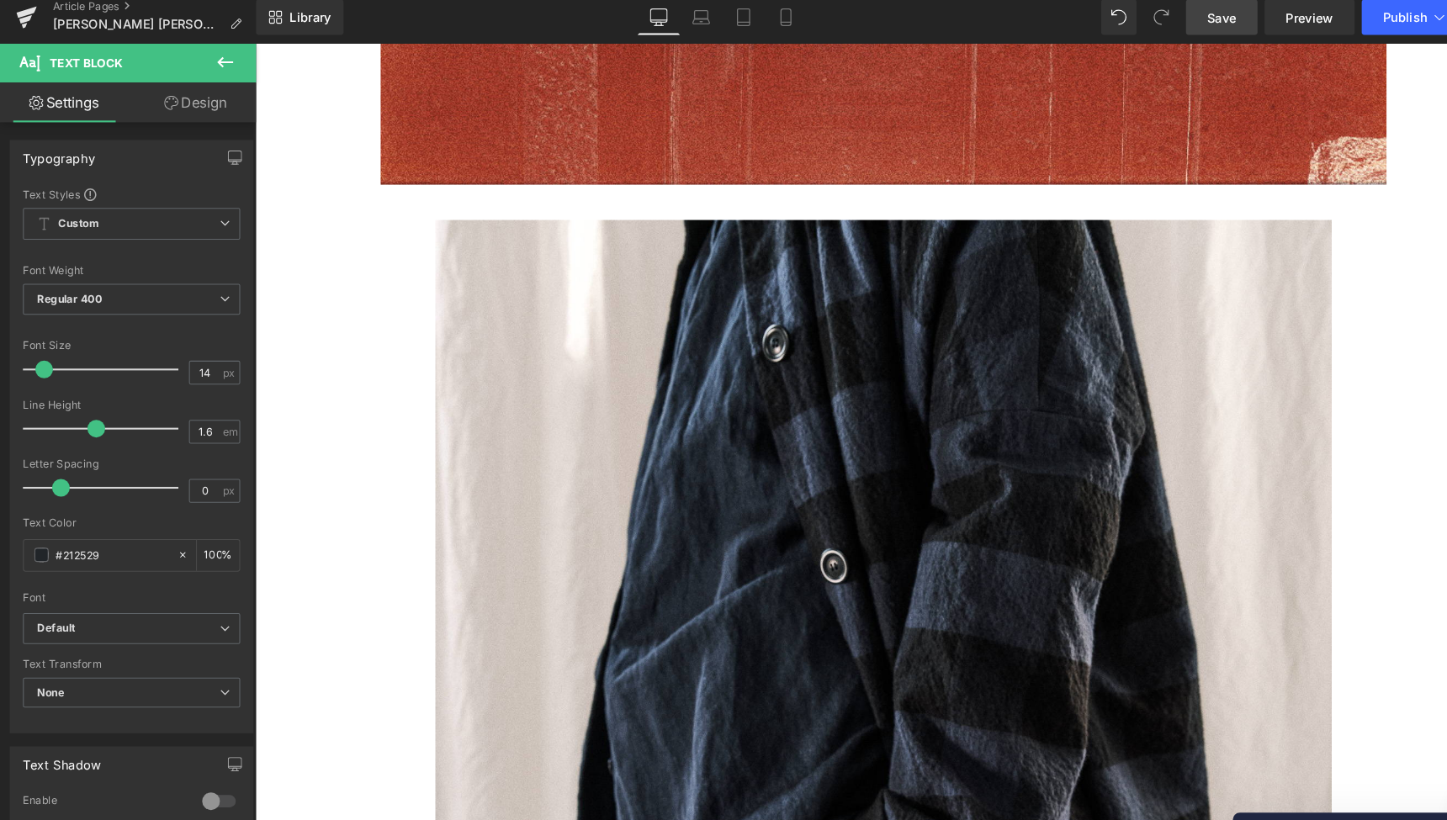
click at [1160, 17] on span "Save" at bounding box center [1164, 26] width 28 height 18
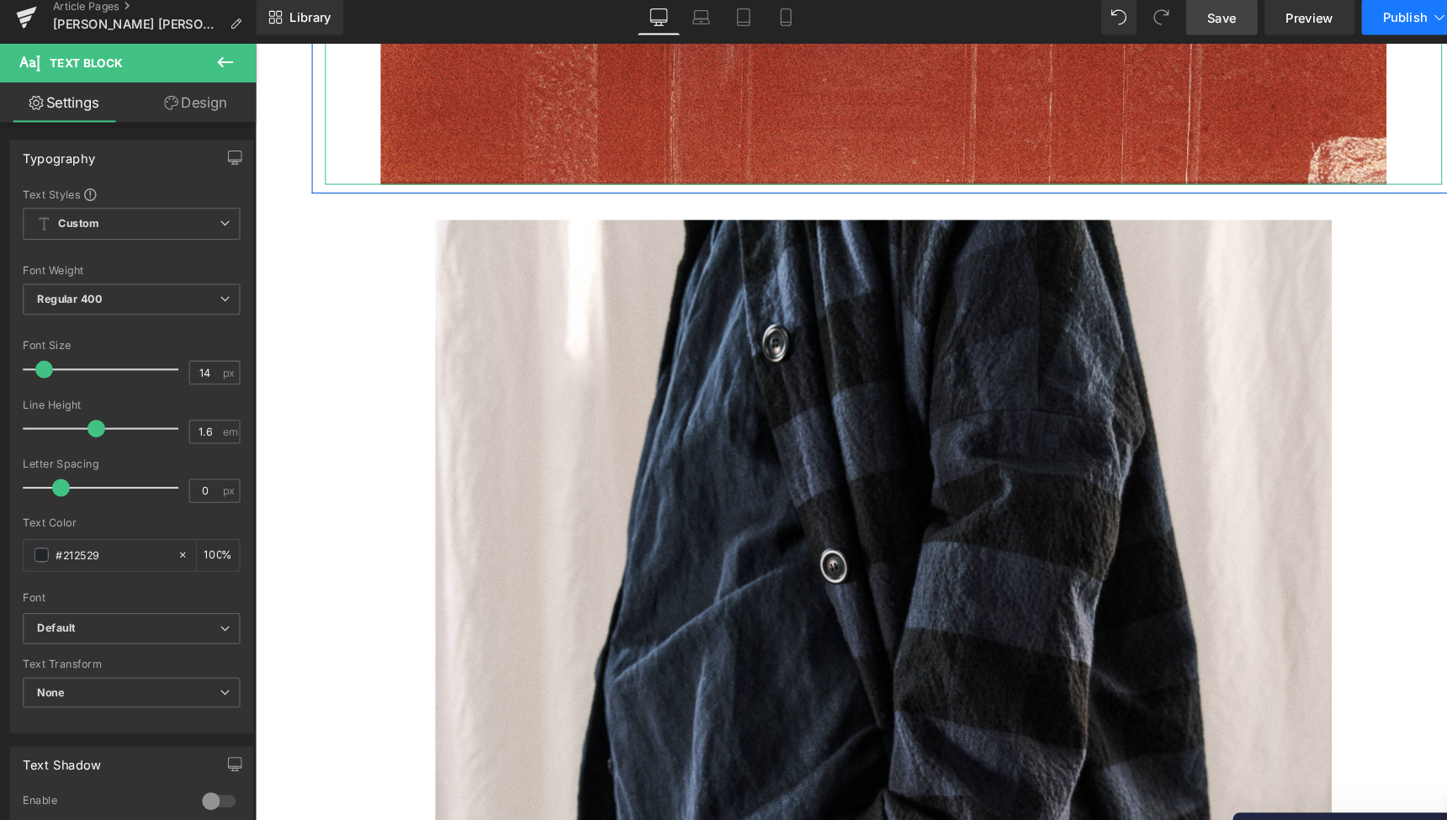
click at [1338, 19] on span "Publish" at bounding box center [1339, 25] width 42 height 13
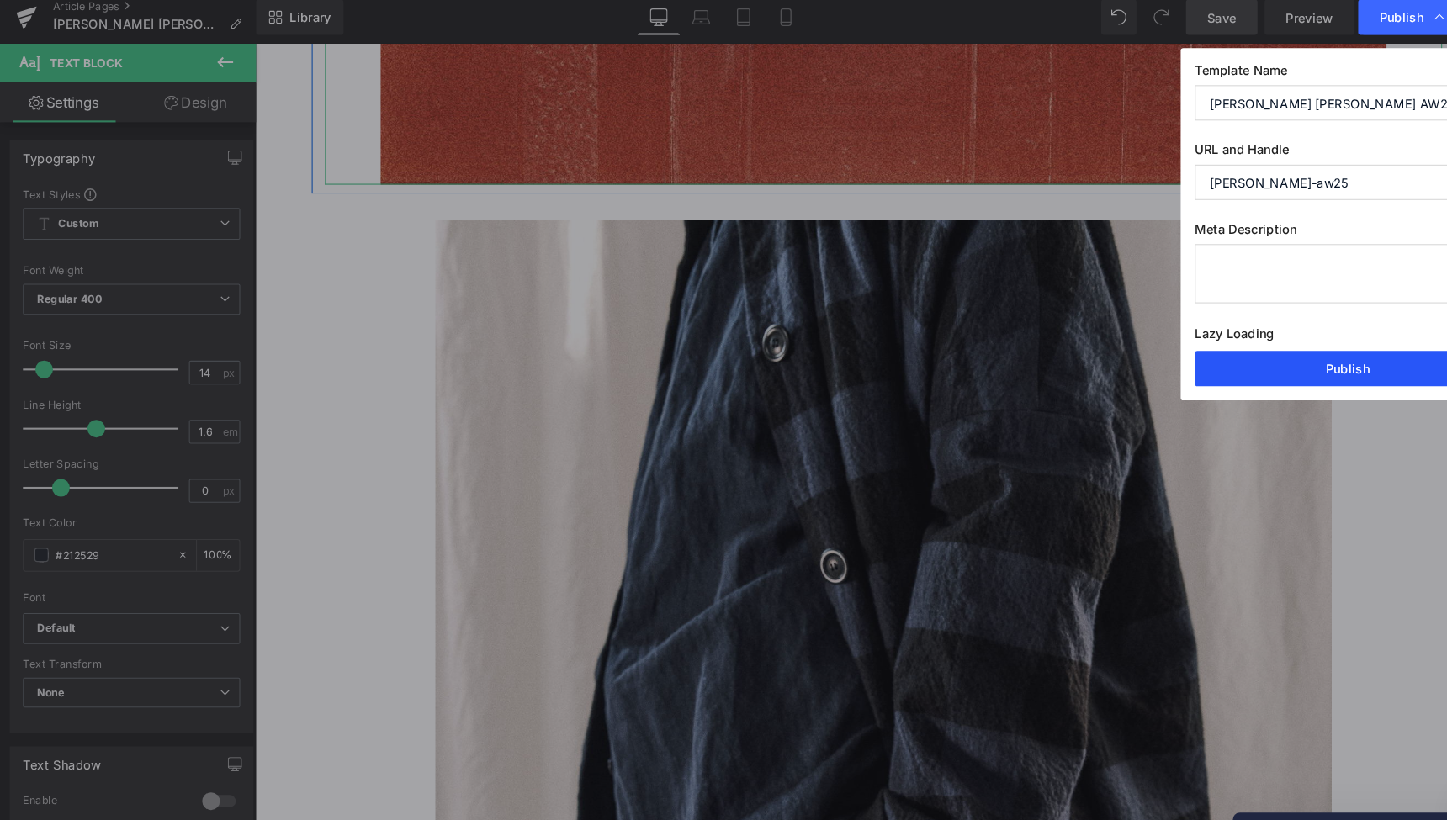
click at [1279, 352] on button "Publish" at bounding box center [1283, 360] width 291 height 34
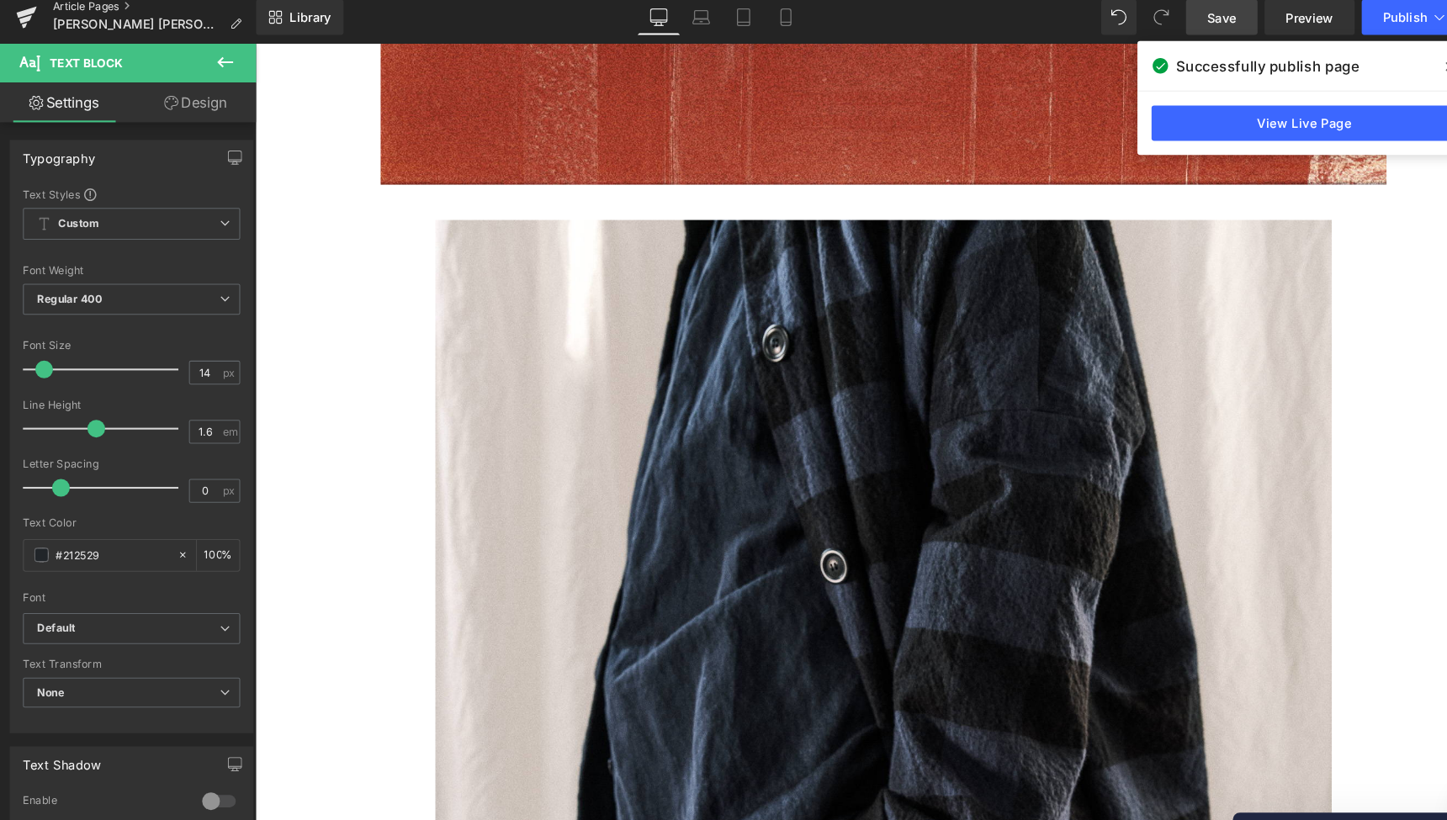
click at [82, 8] on link "Article Pages" at bounding box center [147, 14] width 194 height 13
